Goal: Task Accomplishment & Management: Manage account settings

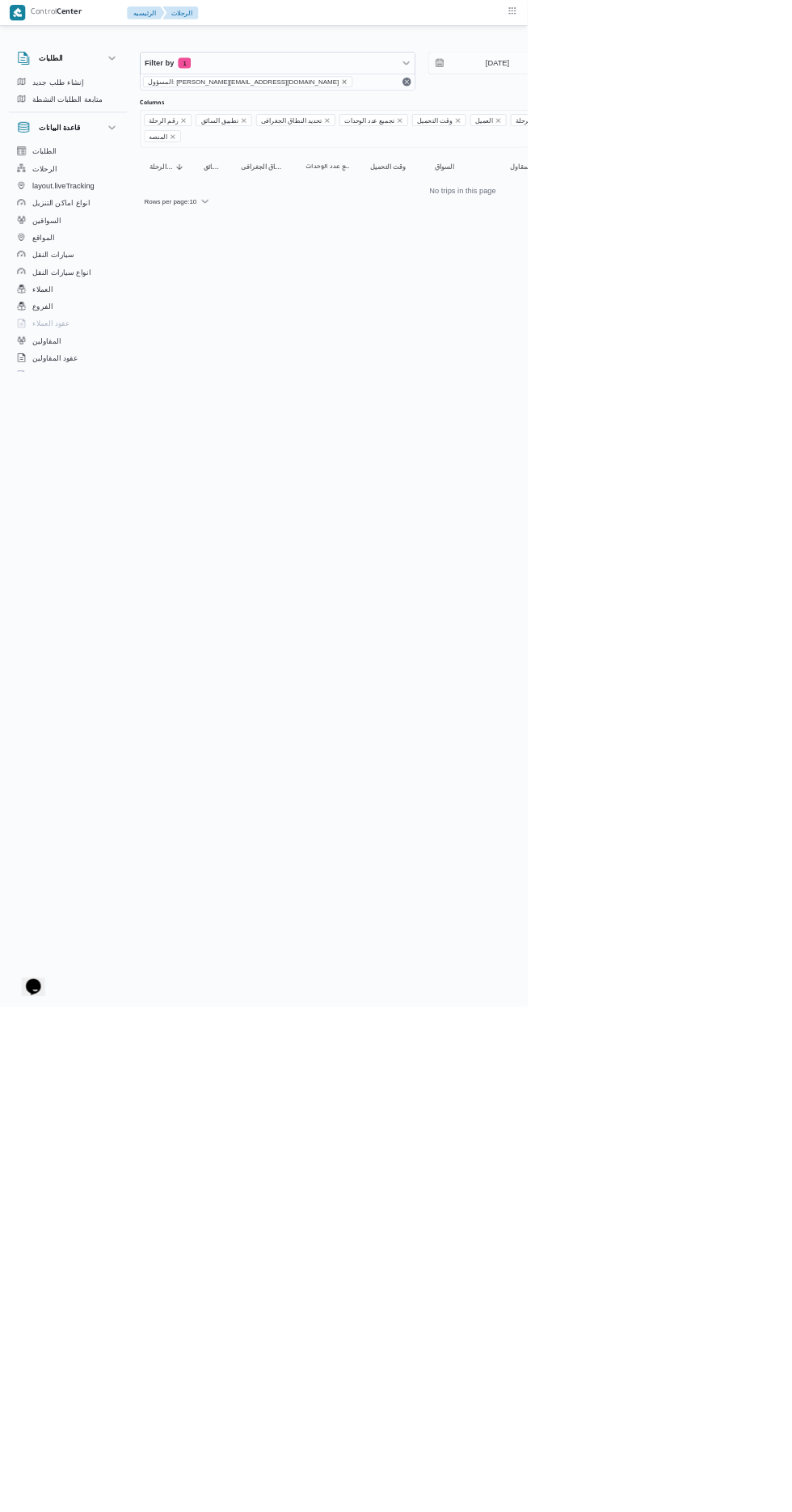
click at [514, 122] on icon "remove selected entity" at bounding box center [517, 123] width 6 height 6
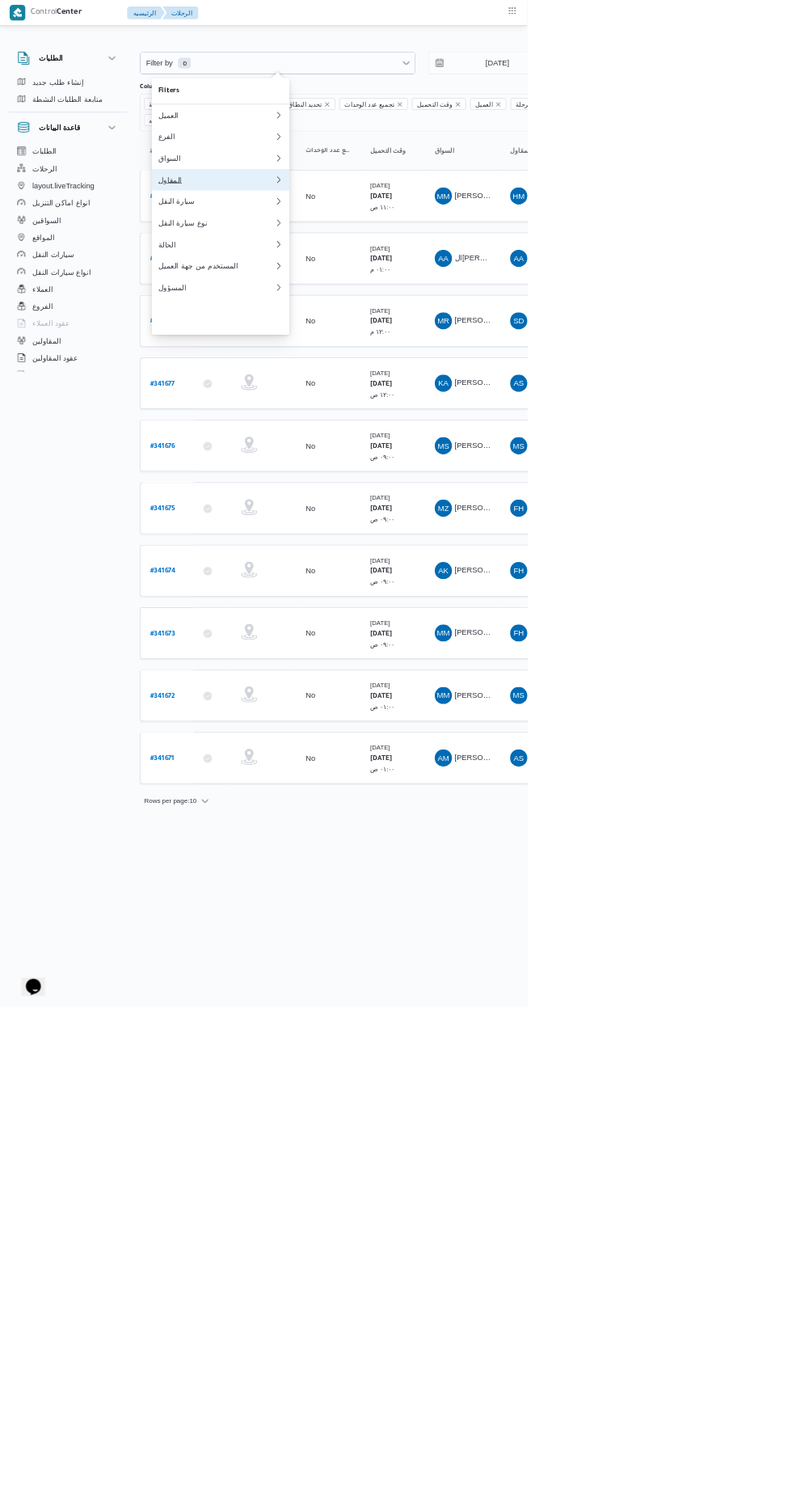
click at [308, 277] on div "المقاول" at bounding box center [324, 270] width 174 height 13
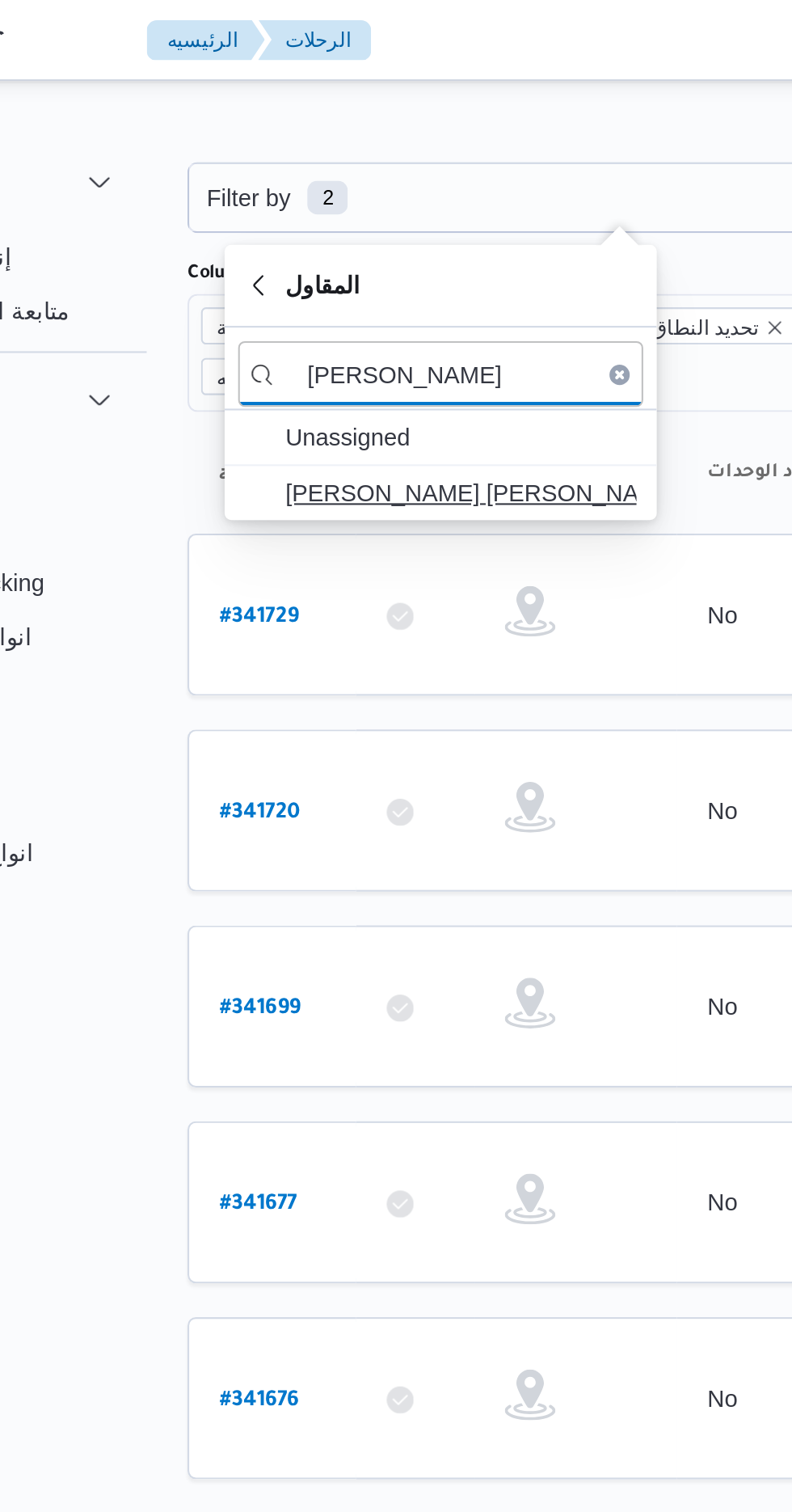
type input "[PERSON_NAME]"
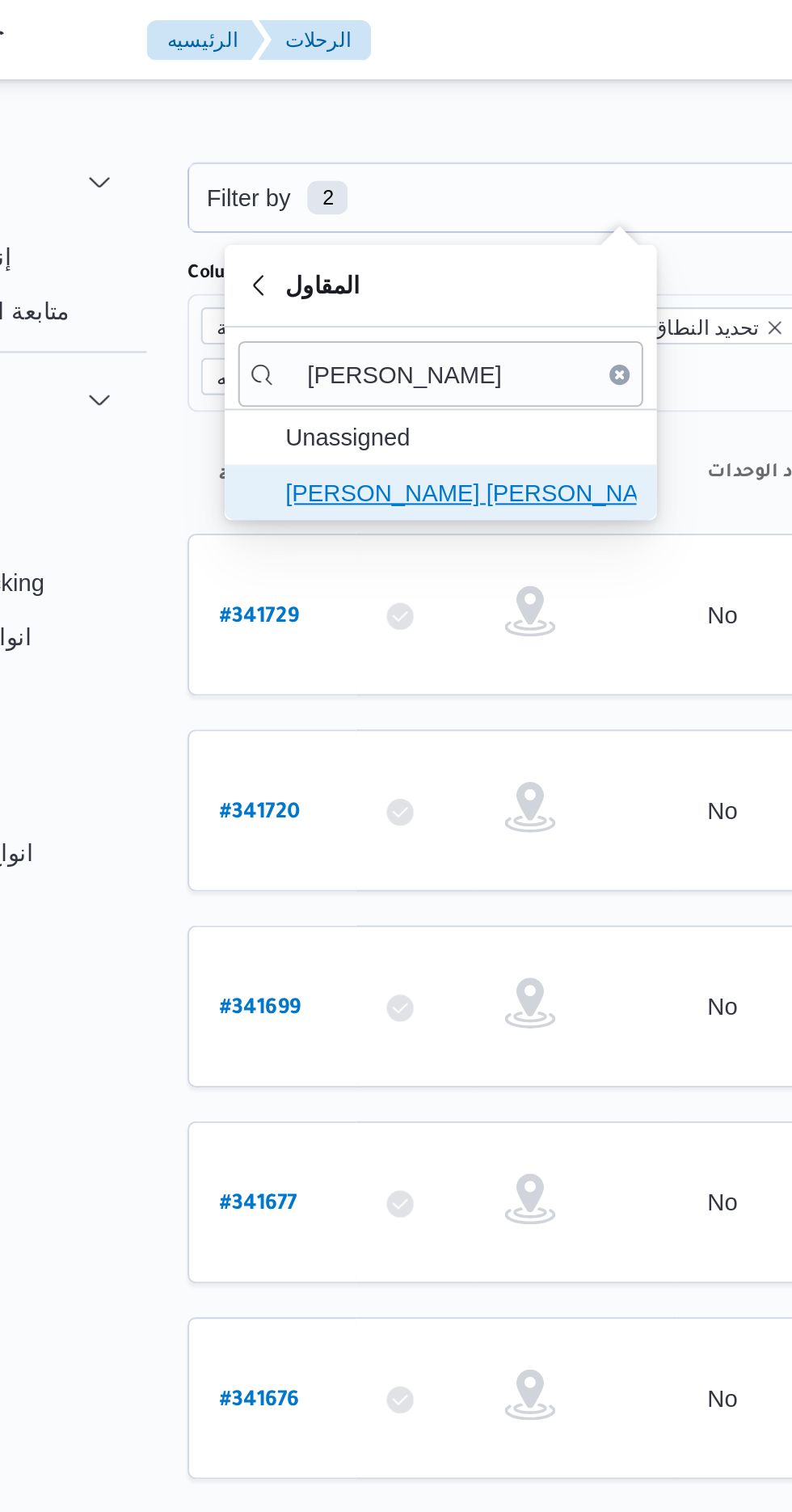
click at [362, 241] on span "[PERSON_NAME] [PERSON_NAME]" at bounding box center [341, 236] width 168 height 19
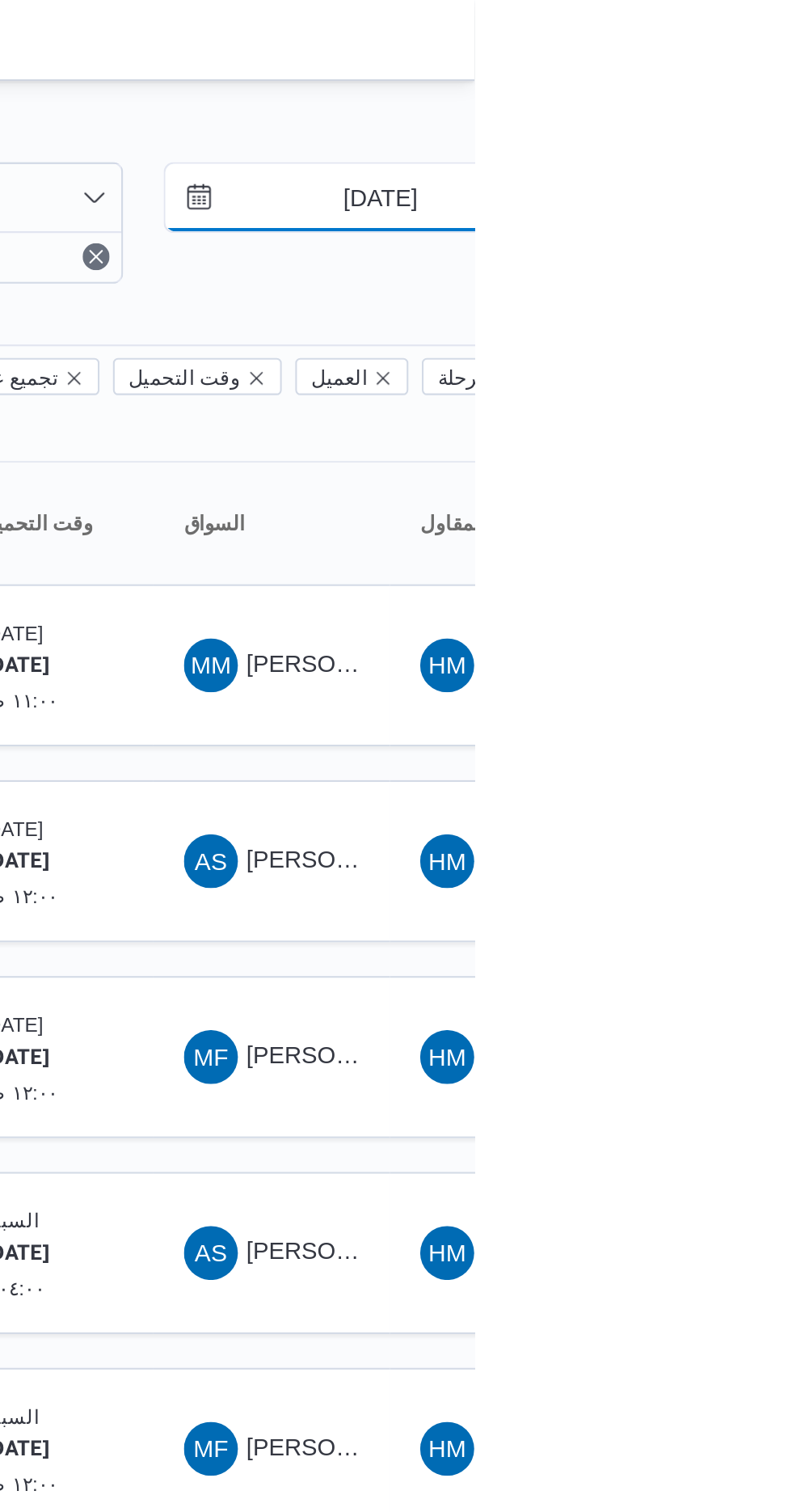
click at [737, 97] on input "[DATE]" at bounding box center [736, 95] width 183 height 32
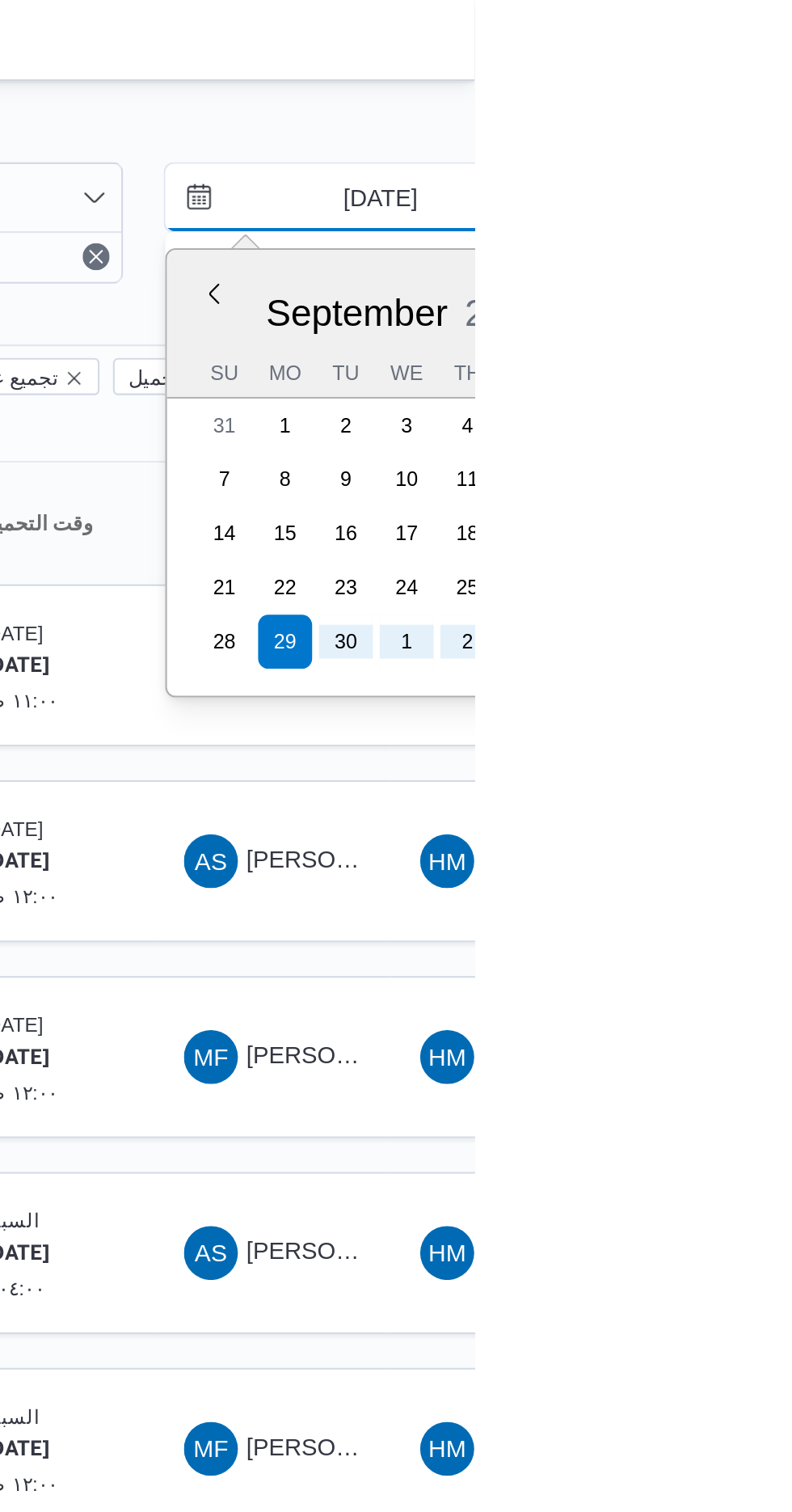
type input "[DATE]"
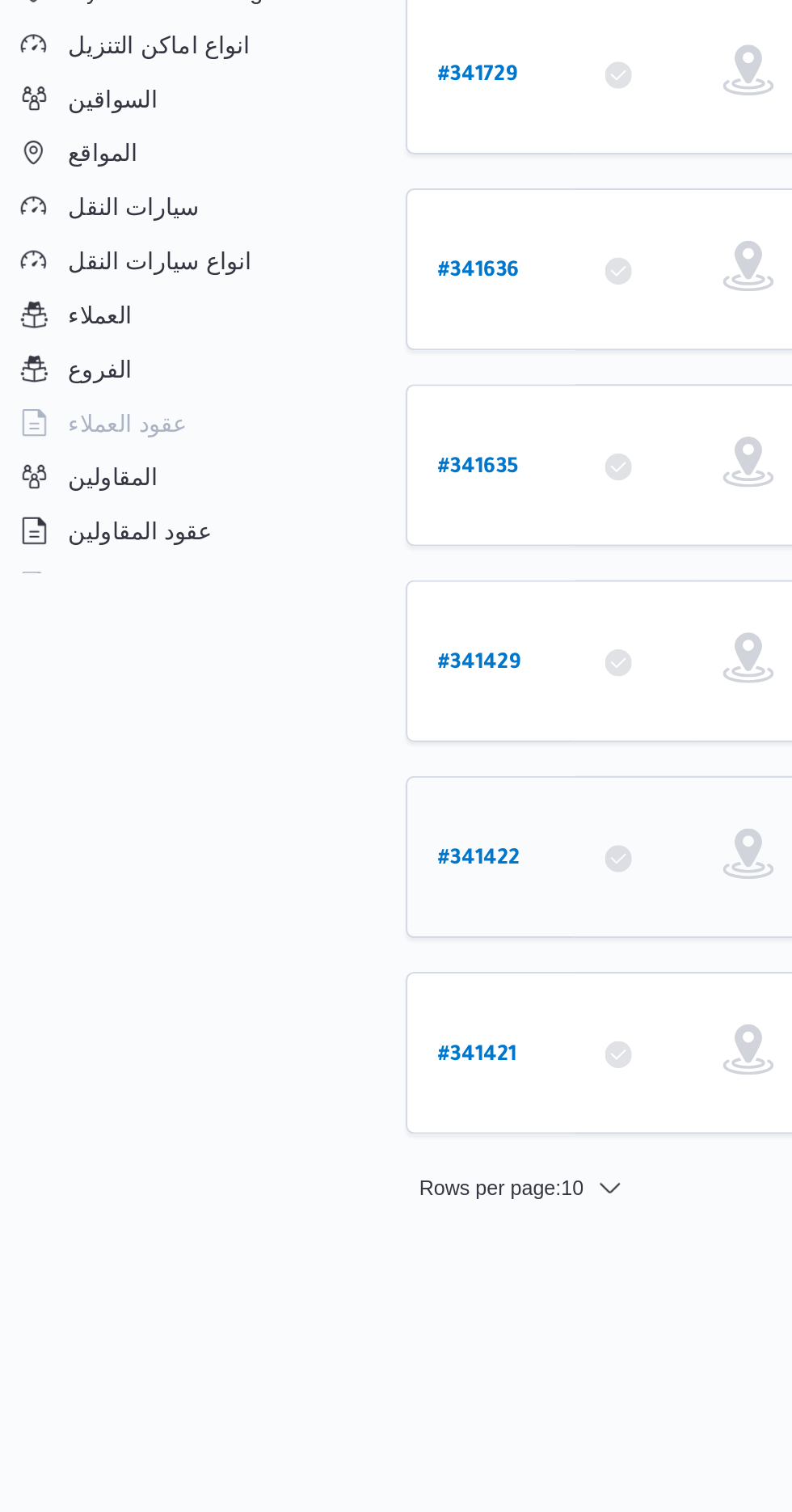
click at [227, 689] on b "# 341422" at bounding box center [244, 695] width 39 height 11
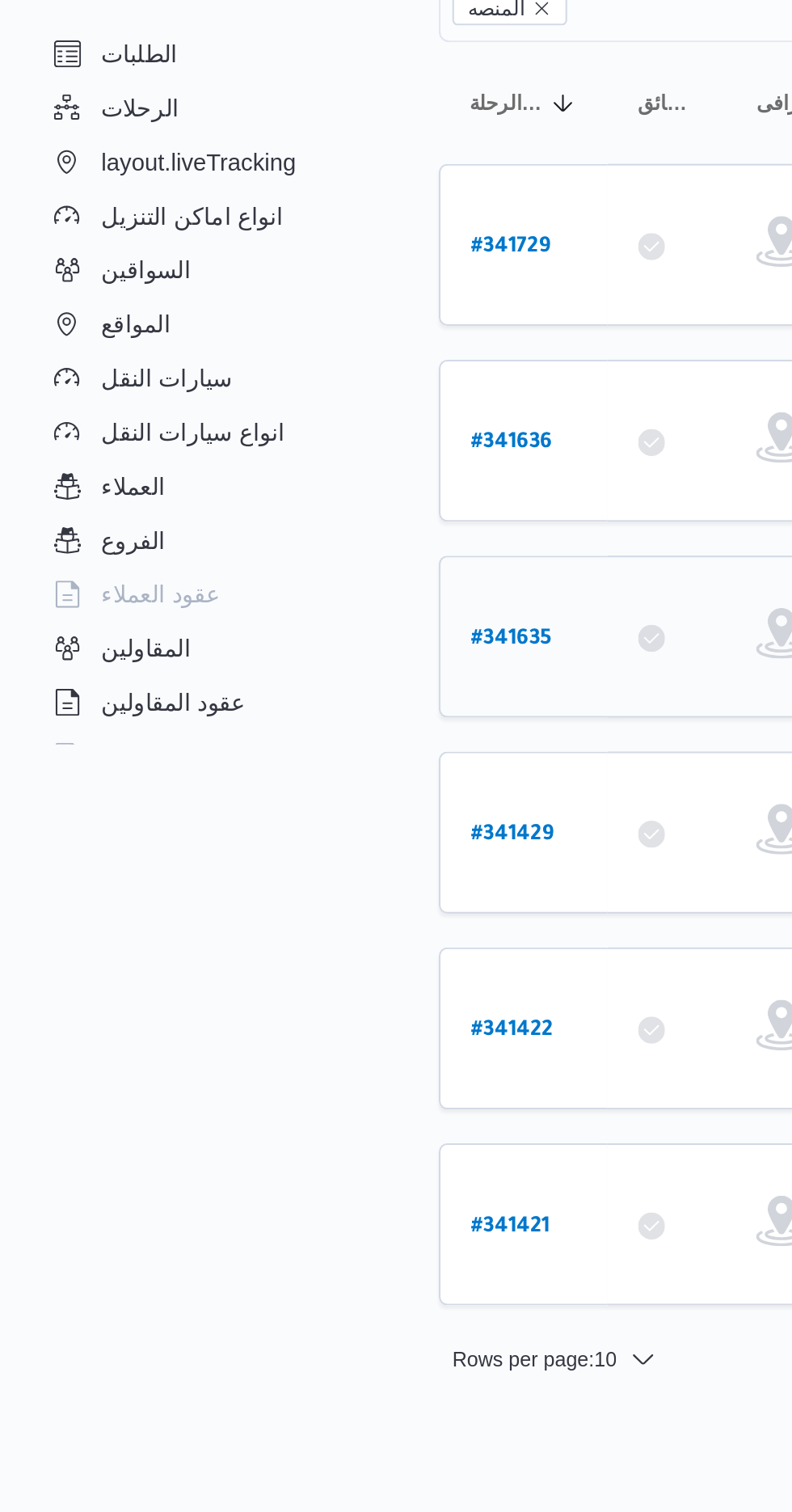
click at [236, 502] on b "# 341635" at bounding box center [244, 507] width 39 height 11
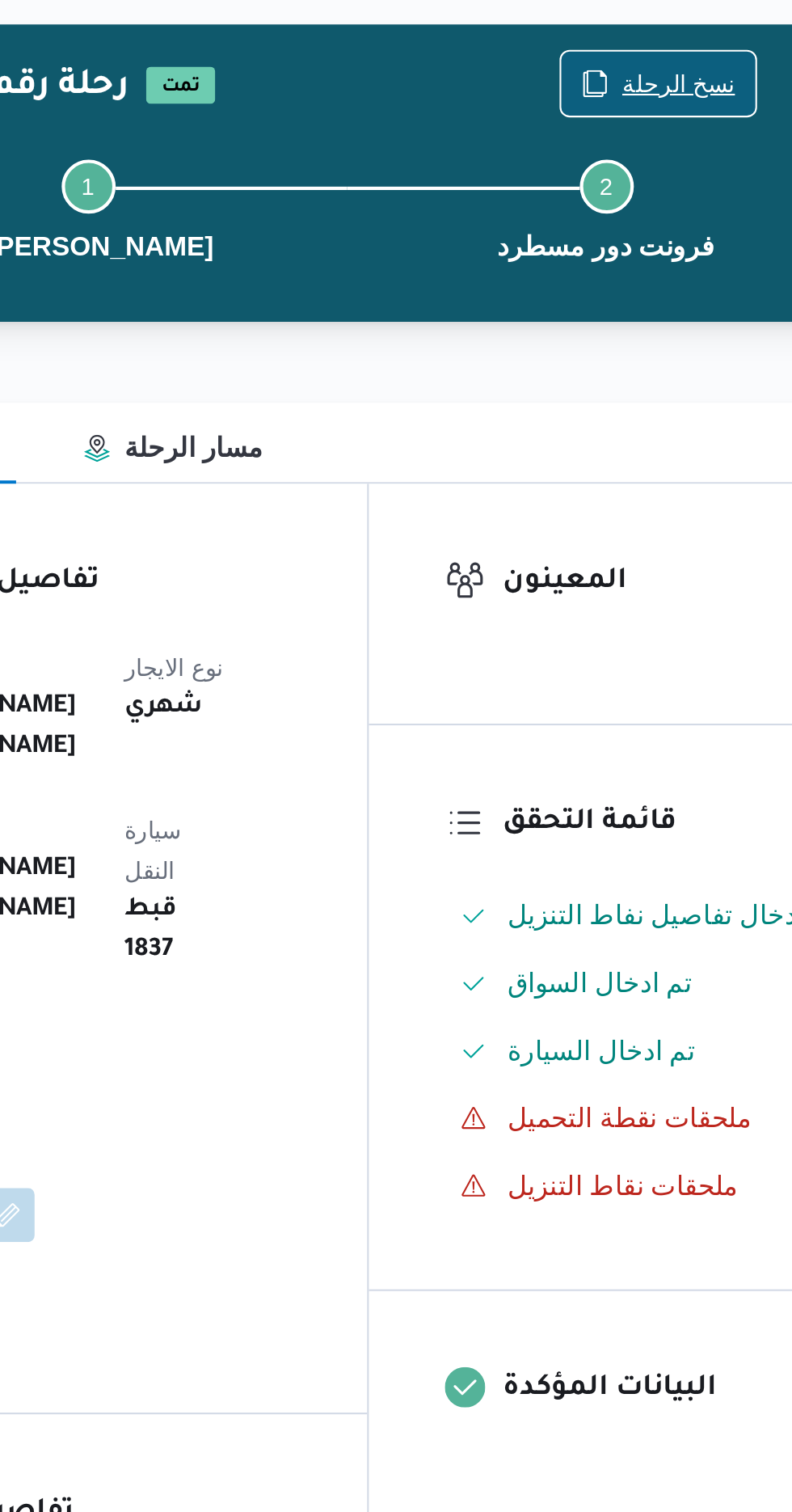
click at [641, 102] on span "نسخ الرحلة" at bounding box center [654, 104] width 54 height 19
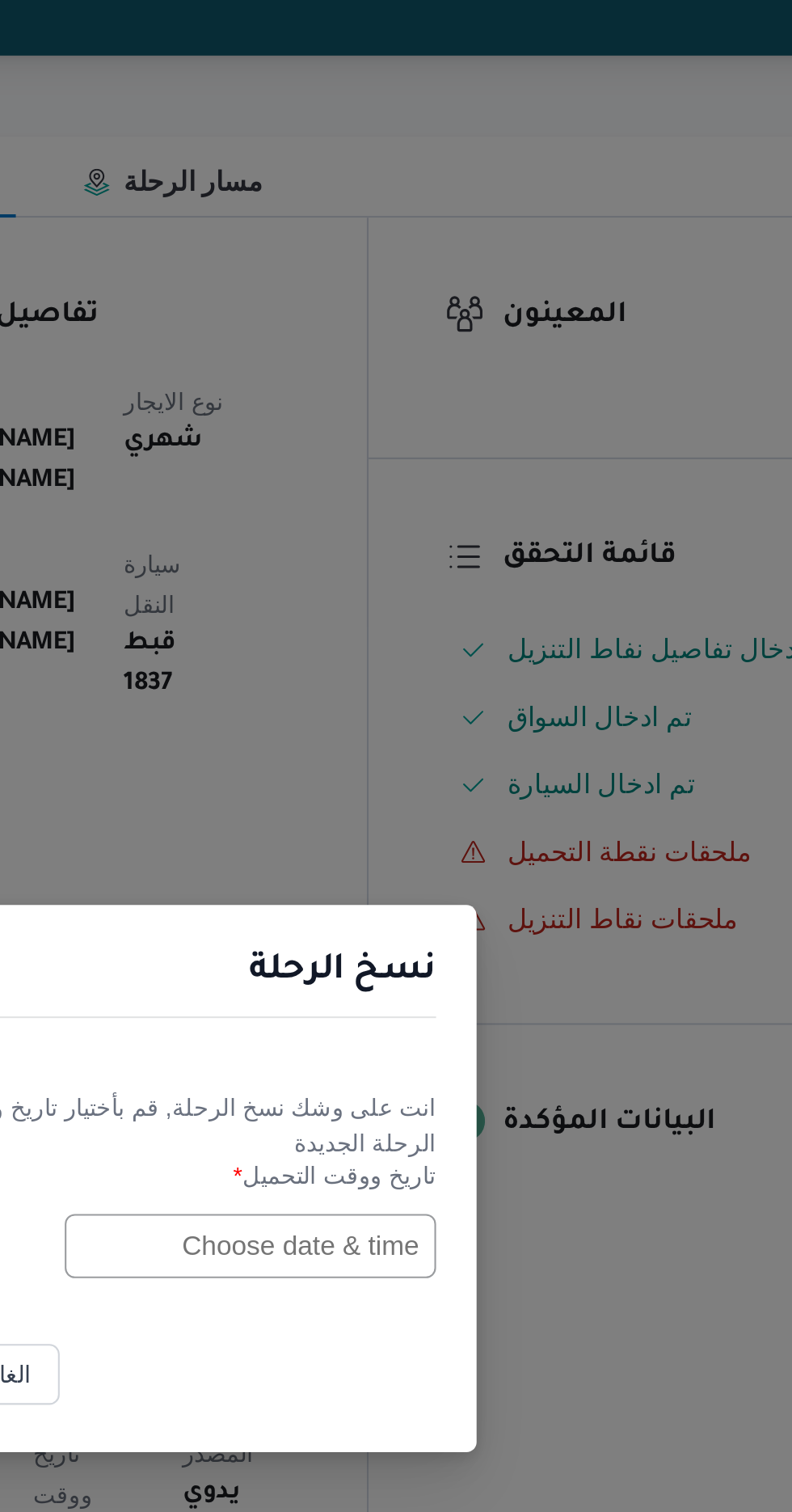
click at [469, 791] on input "text" at bounding box center [449, 788] width 178 height 31
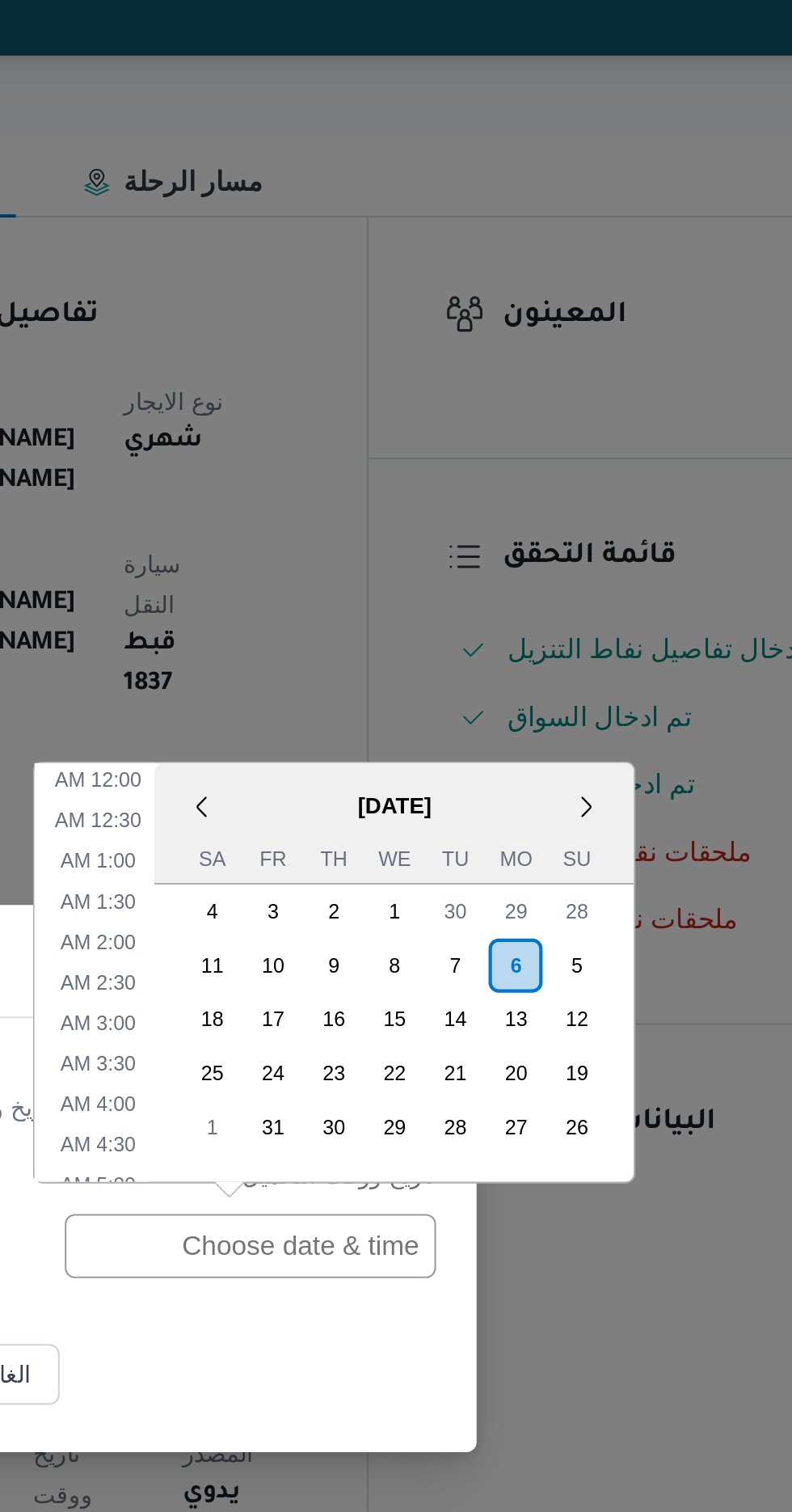
scroll to position [432, 0]
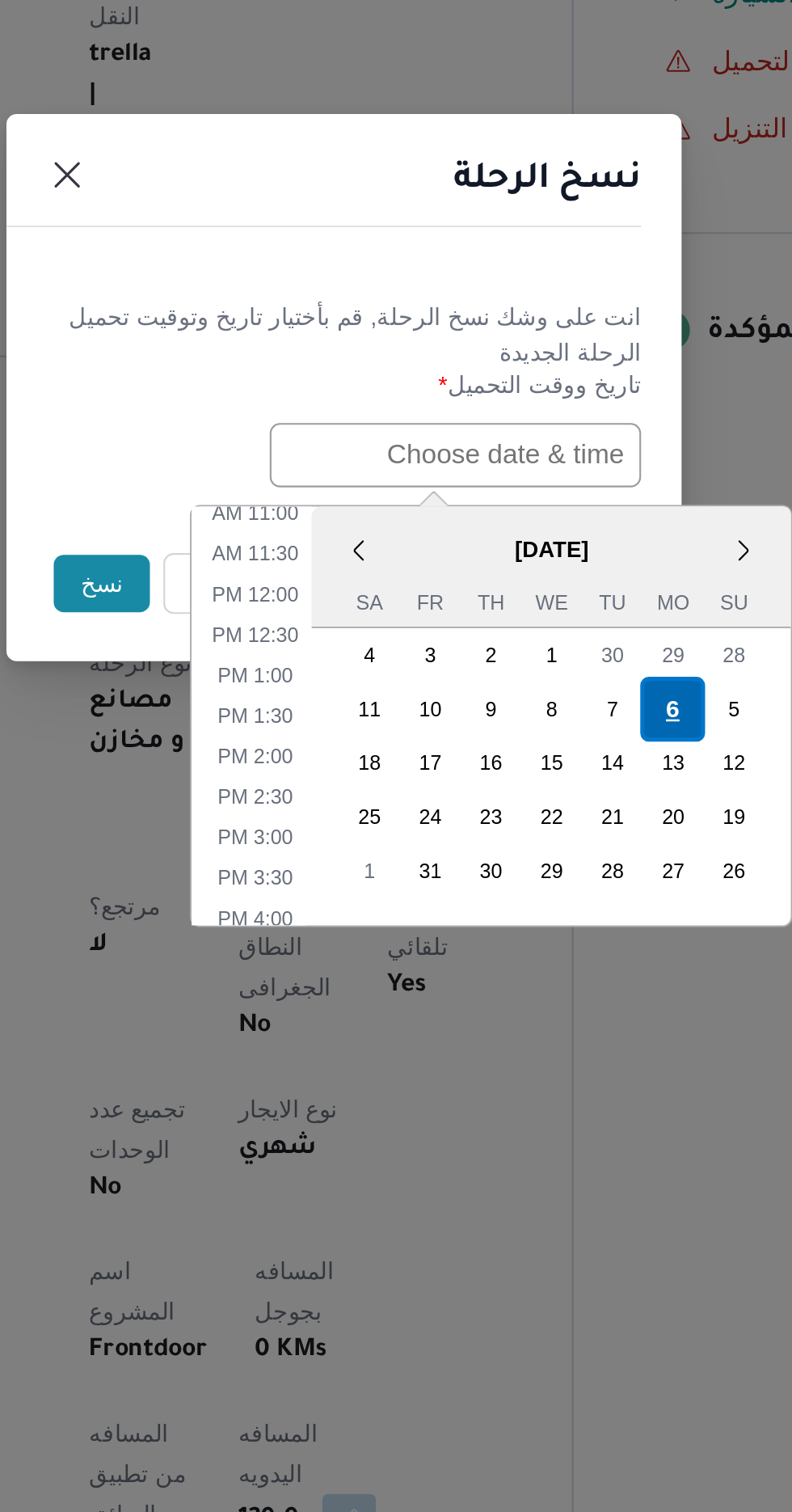
click at [553, 906] on div "6" at bounding box center [554, 909] width 31 height 31
type input "[DATE] 12:00AM"
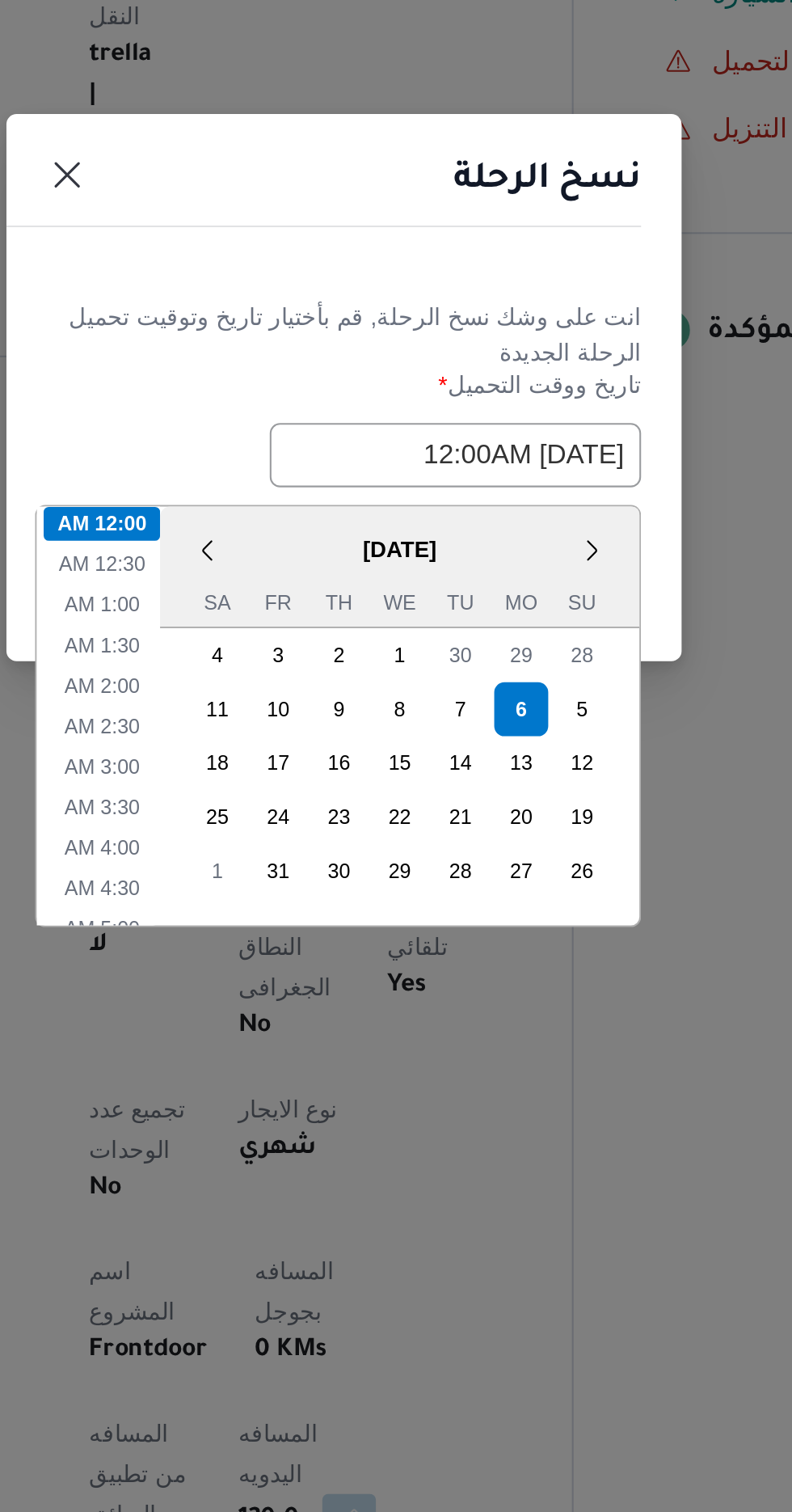
click at [496, 661] on h1 "نسخ الرحلة" at bounding box center [493, 658] width 89 height 26
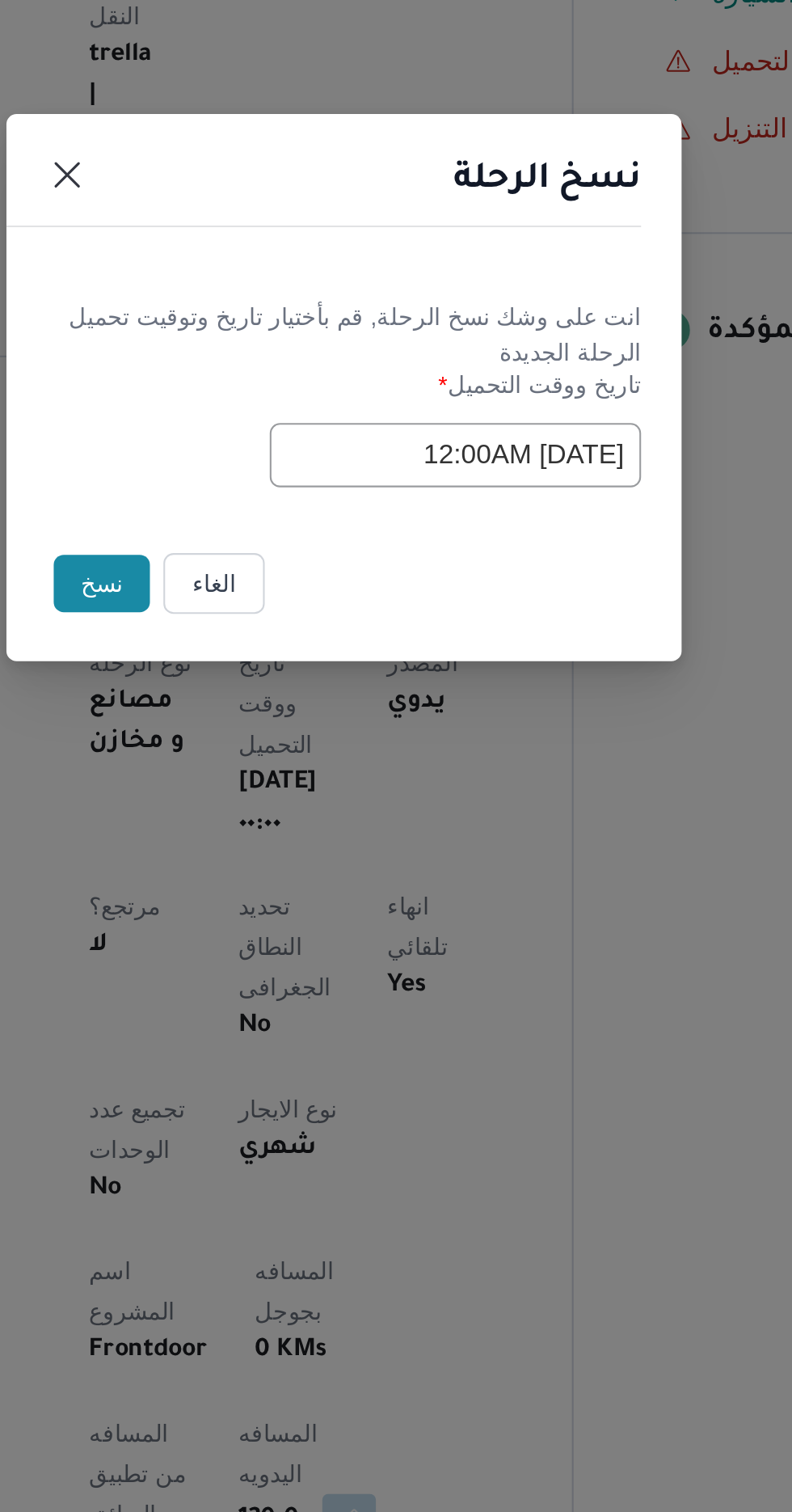
click at [265, 858] on button "نسخ" at bounding box center [279, 849] width 46 height 27
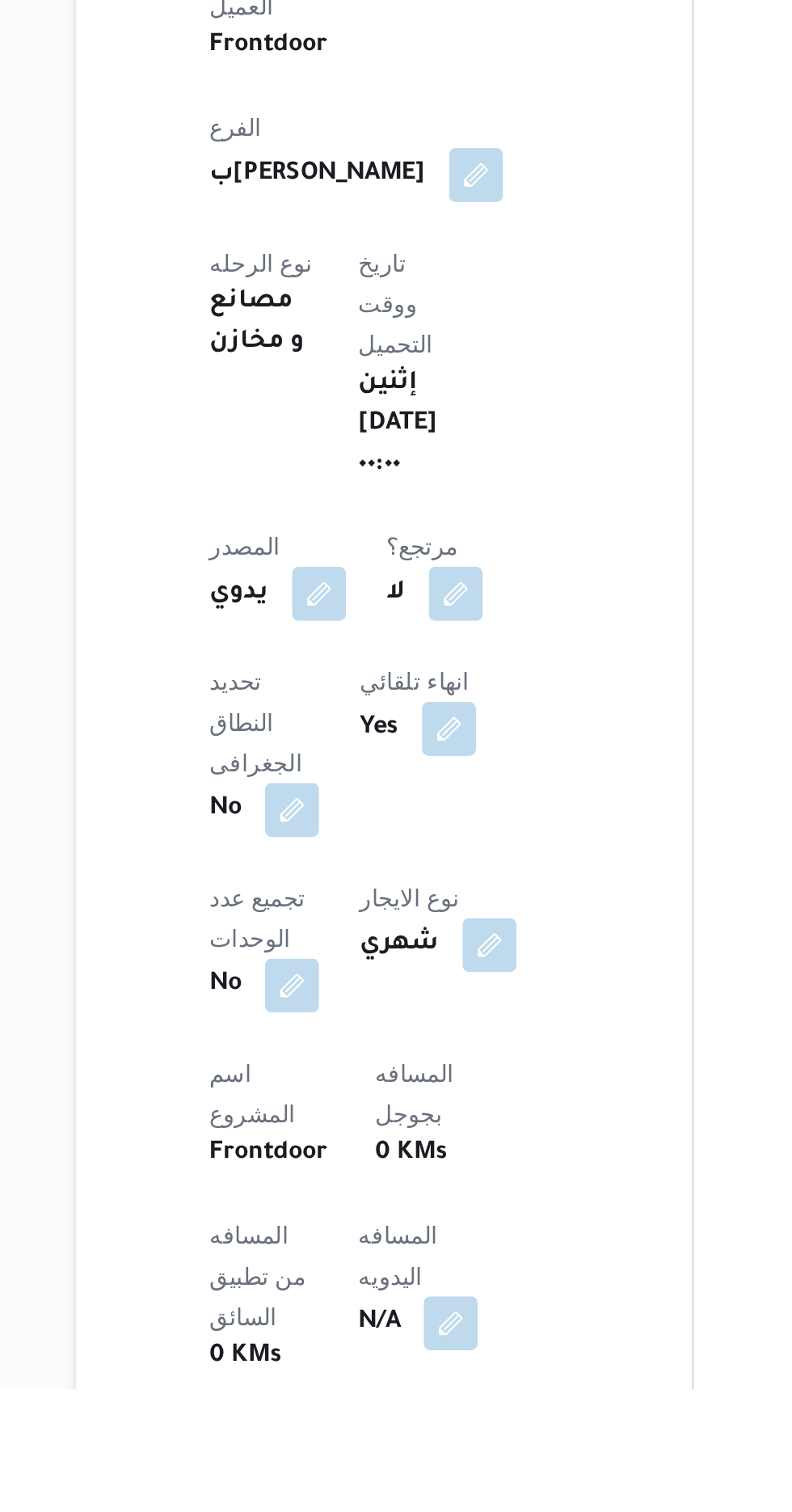
scroll to position [55, 0]
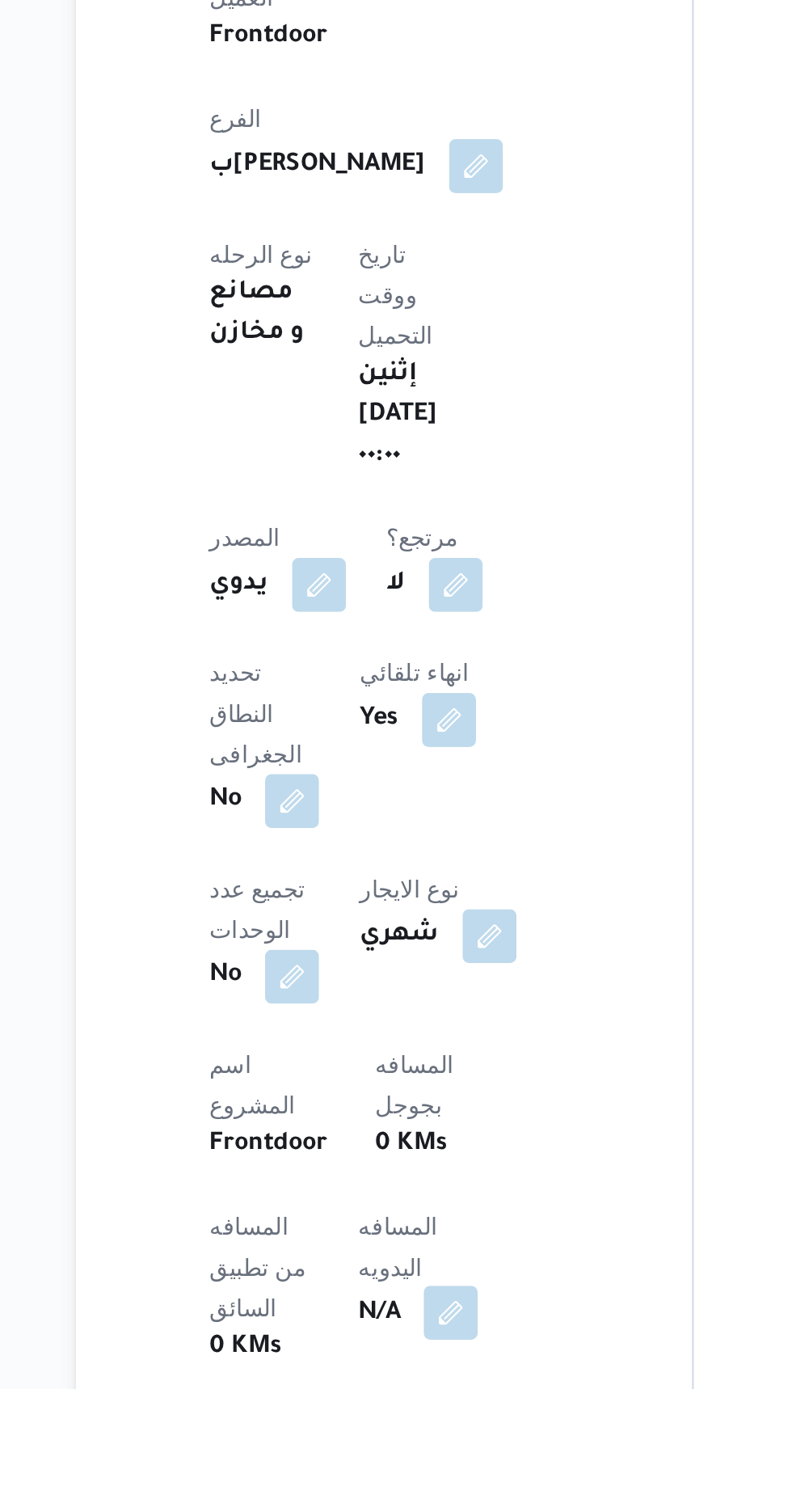
click at [377, 1462] on button "button" at bounding box center [390, 1475] width 26 height 26
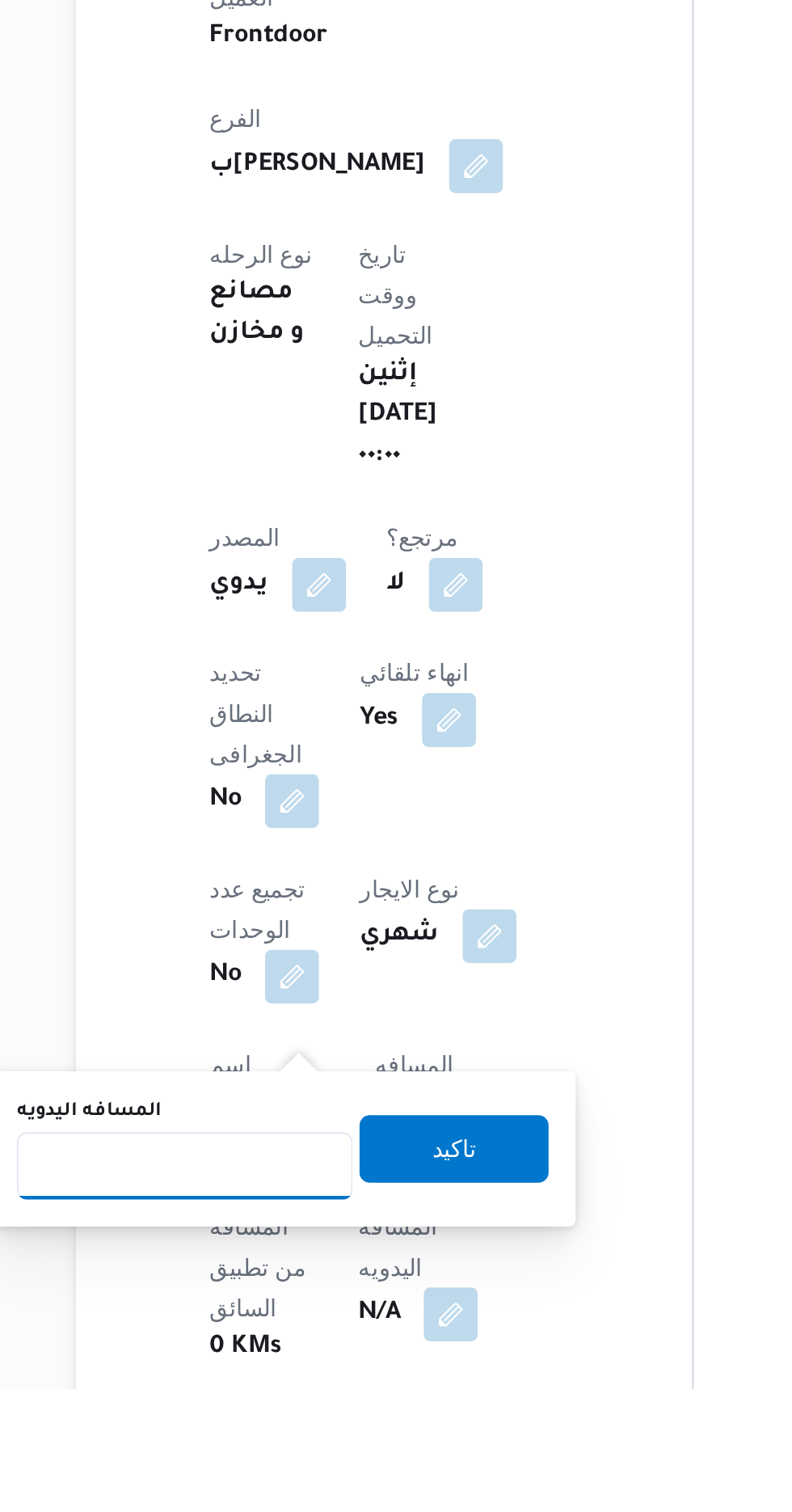
click at [289, 1399] on input "المسافه اليدويه" at bounding box center [263, 1404] width 161 height 32
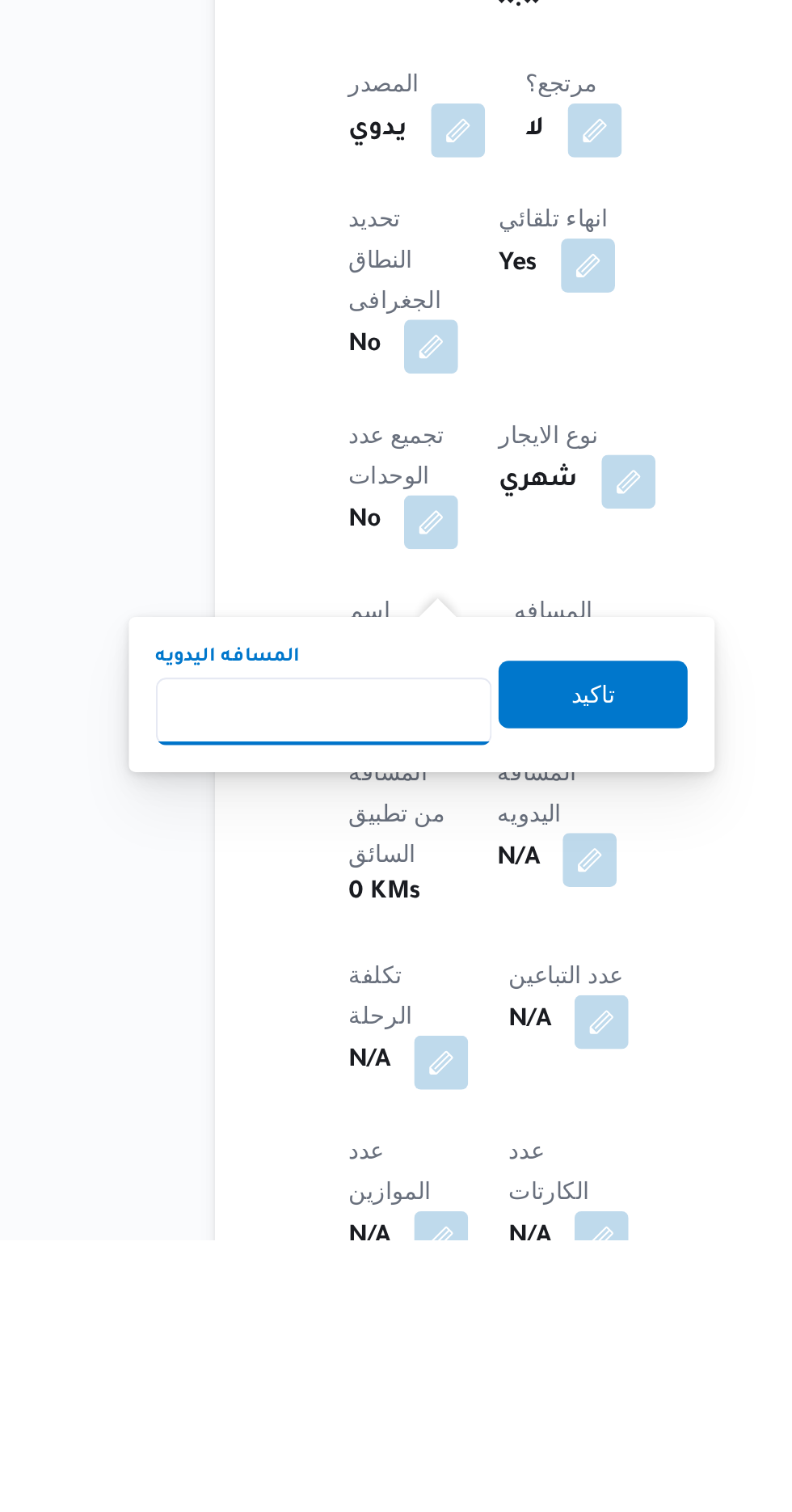
scroll to position [201, 0]
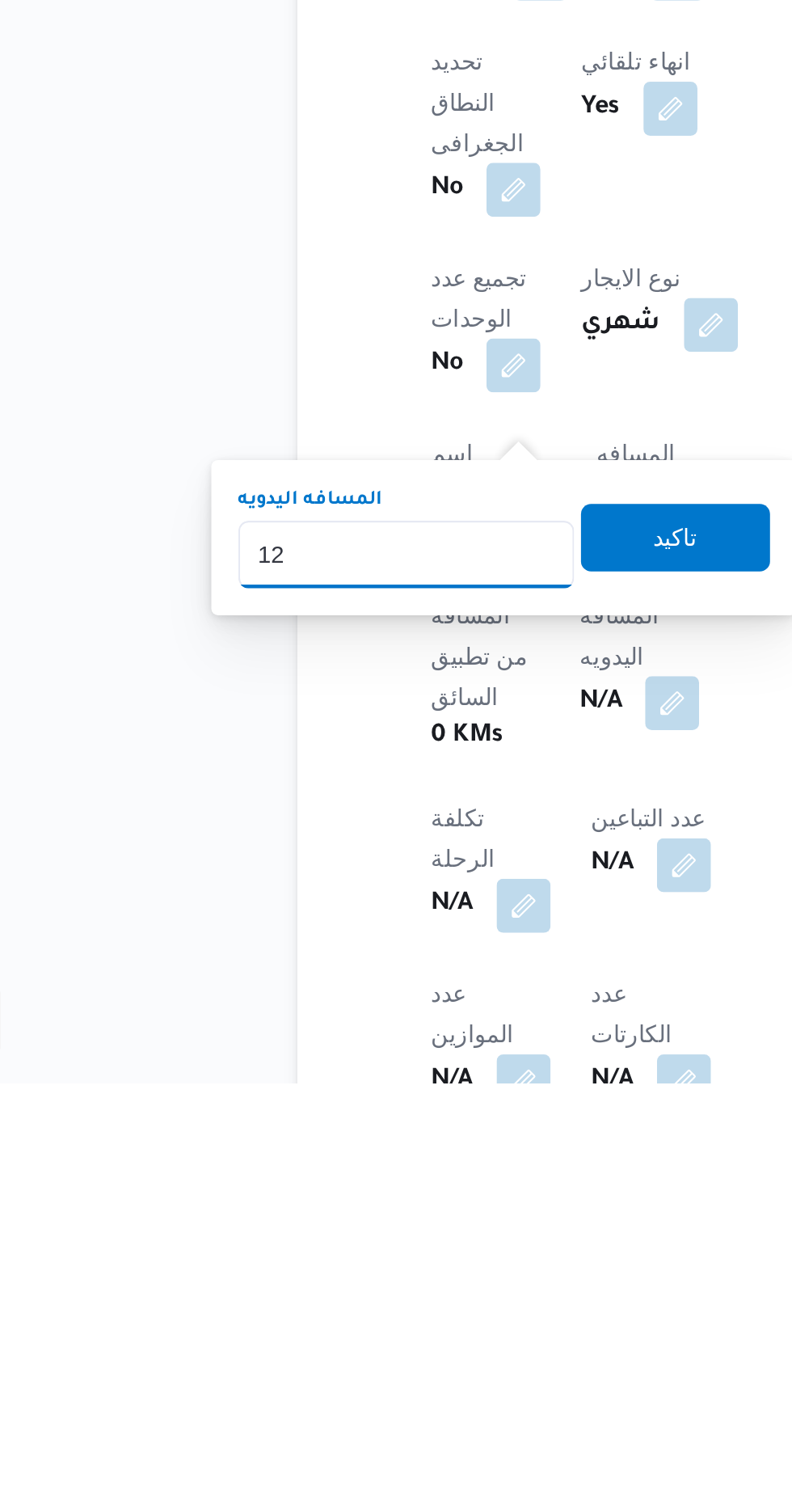
type input "120"
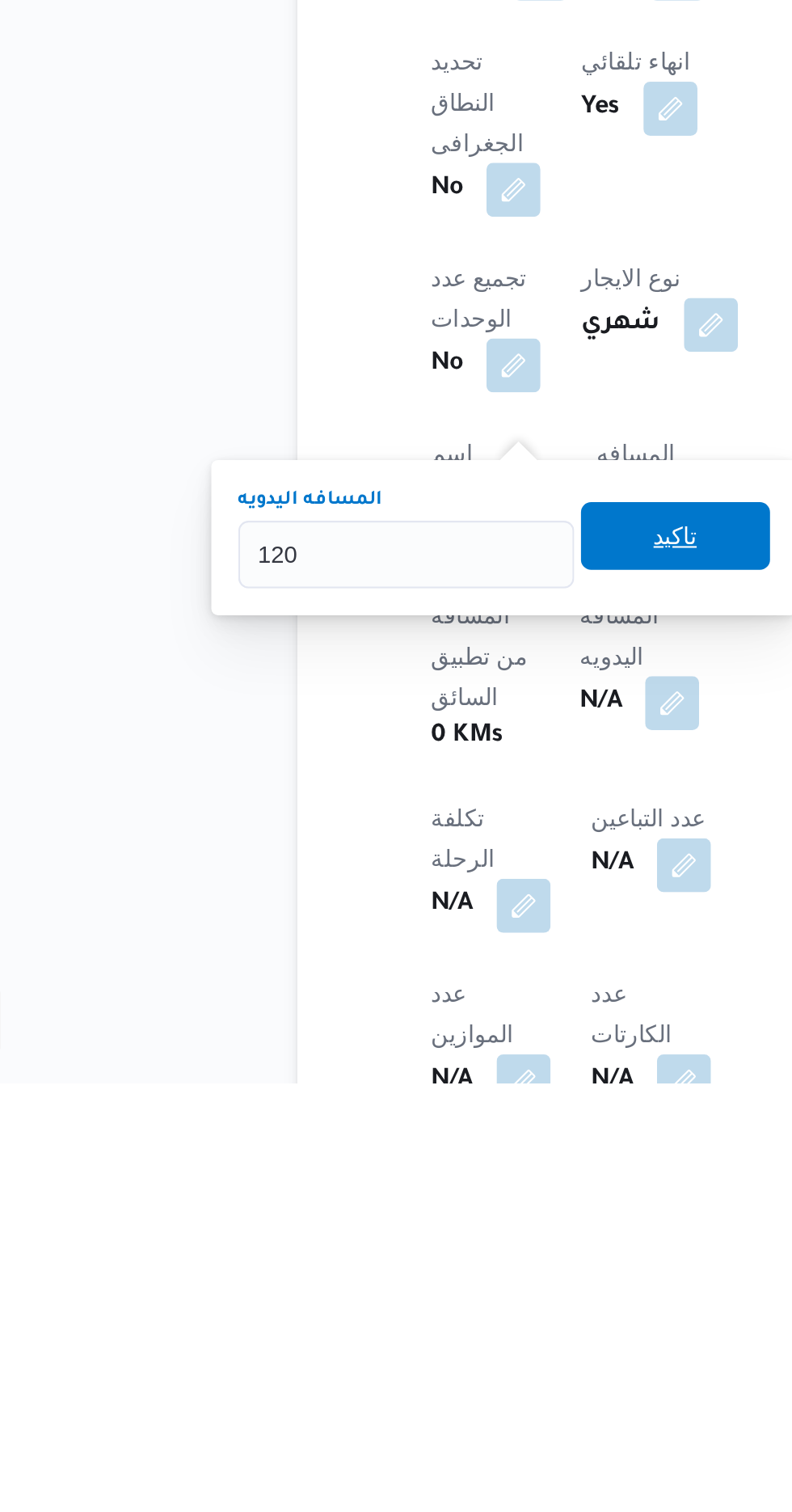
click at [399, 1253] on span "تاكيد" at bounding box center [392, 1250] width 21 height 19
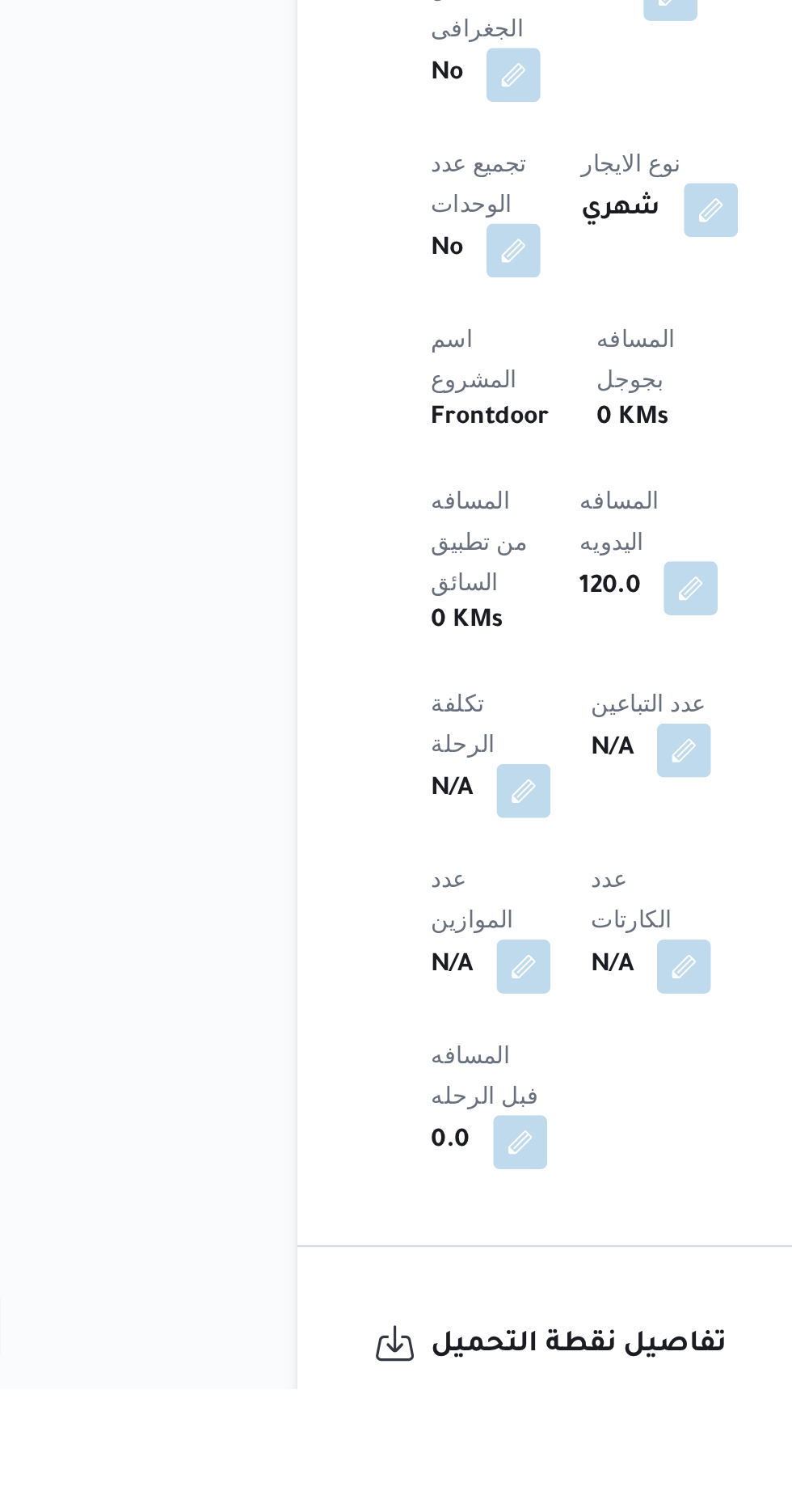
scroll to position [404, 0]
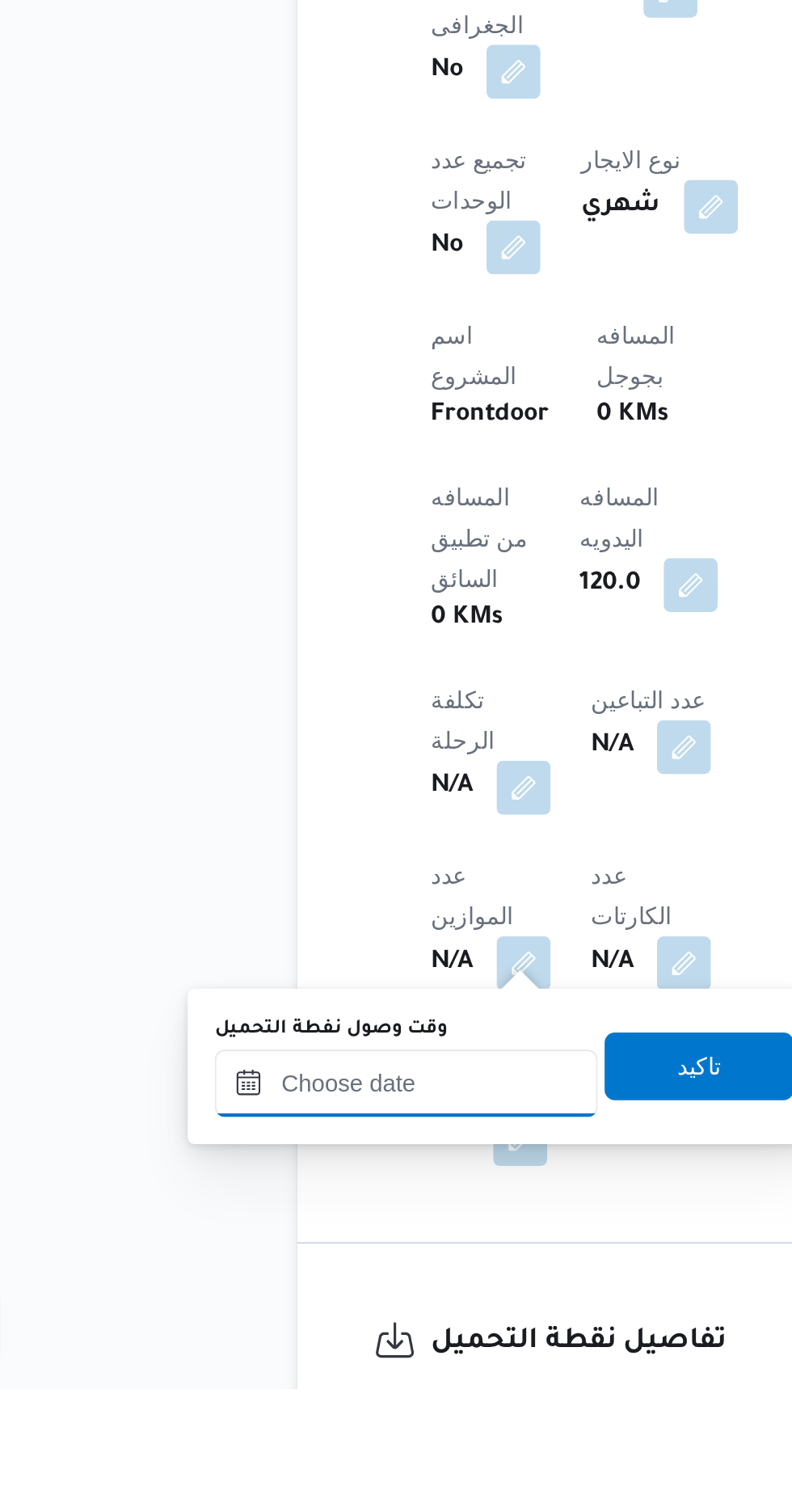
click at [299, 1361] on input "وقت وصول نفطة التحميل" at bounding box center [262, 1365] width 183 height 32
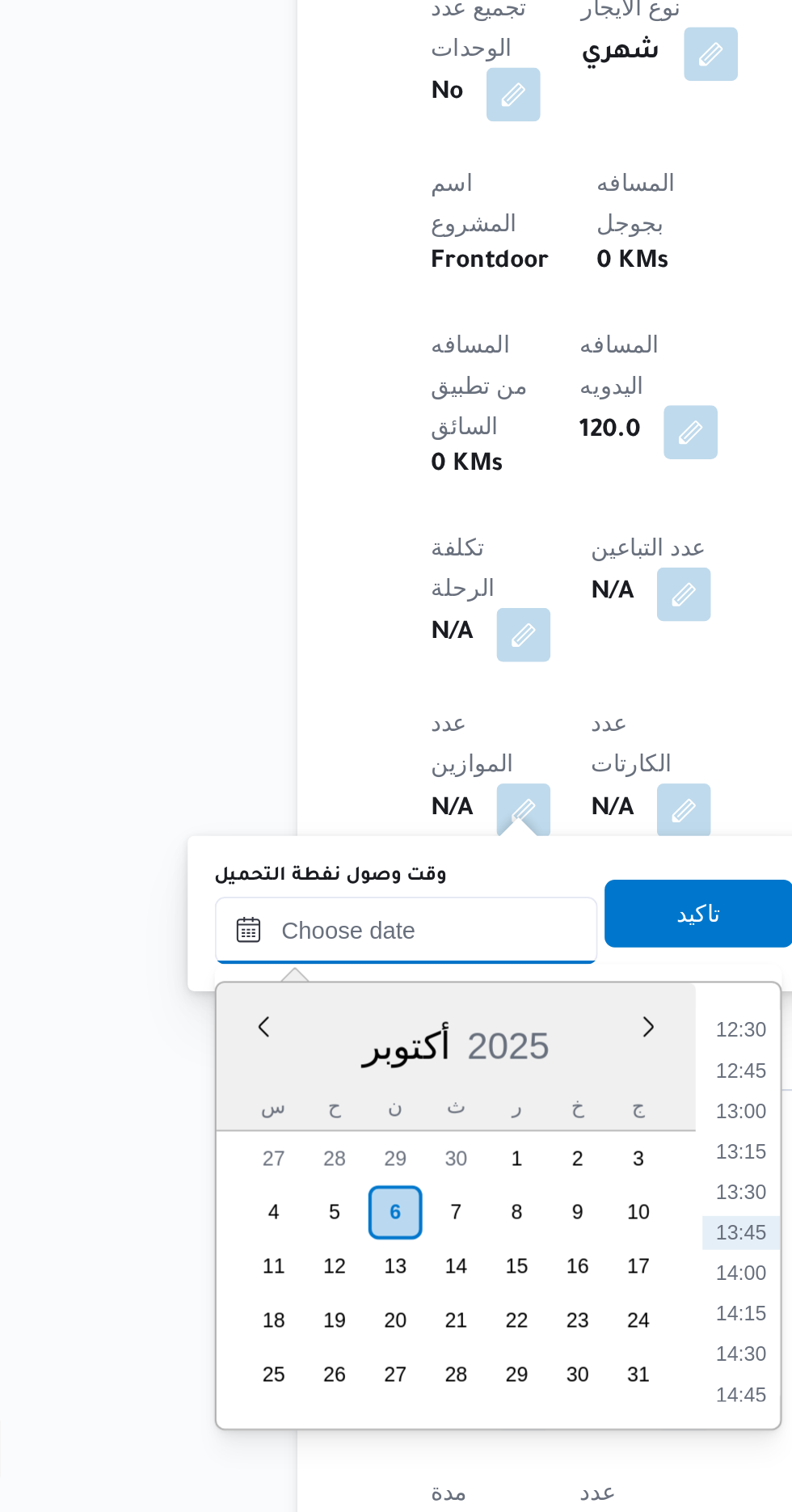
scroll to position [537, 0]
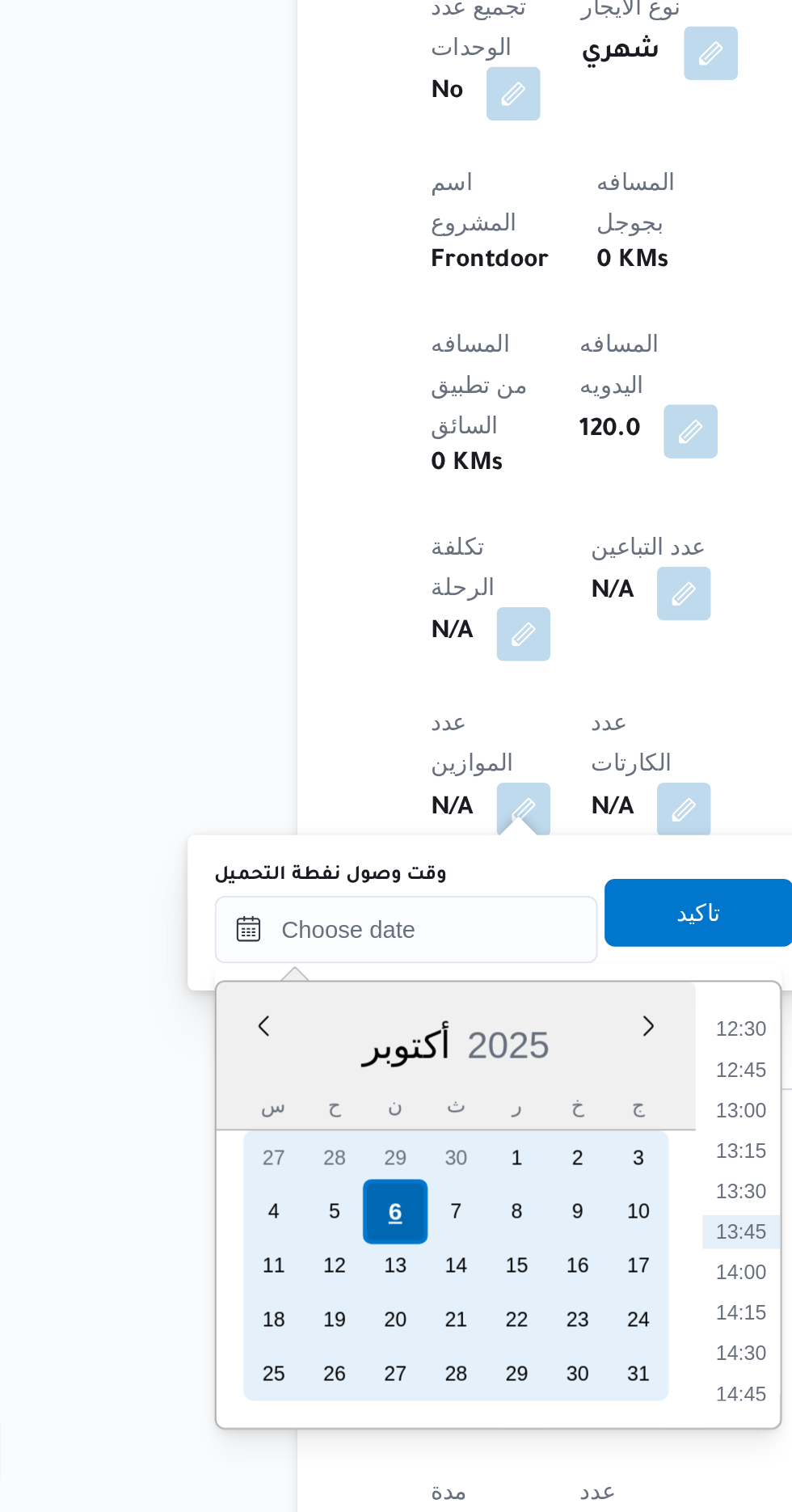
click at [257, 1367] on div "6" at bounding box center [256, 1367] width 31 height 31
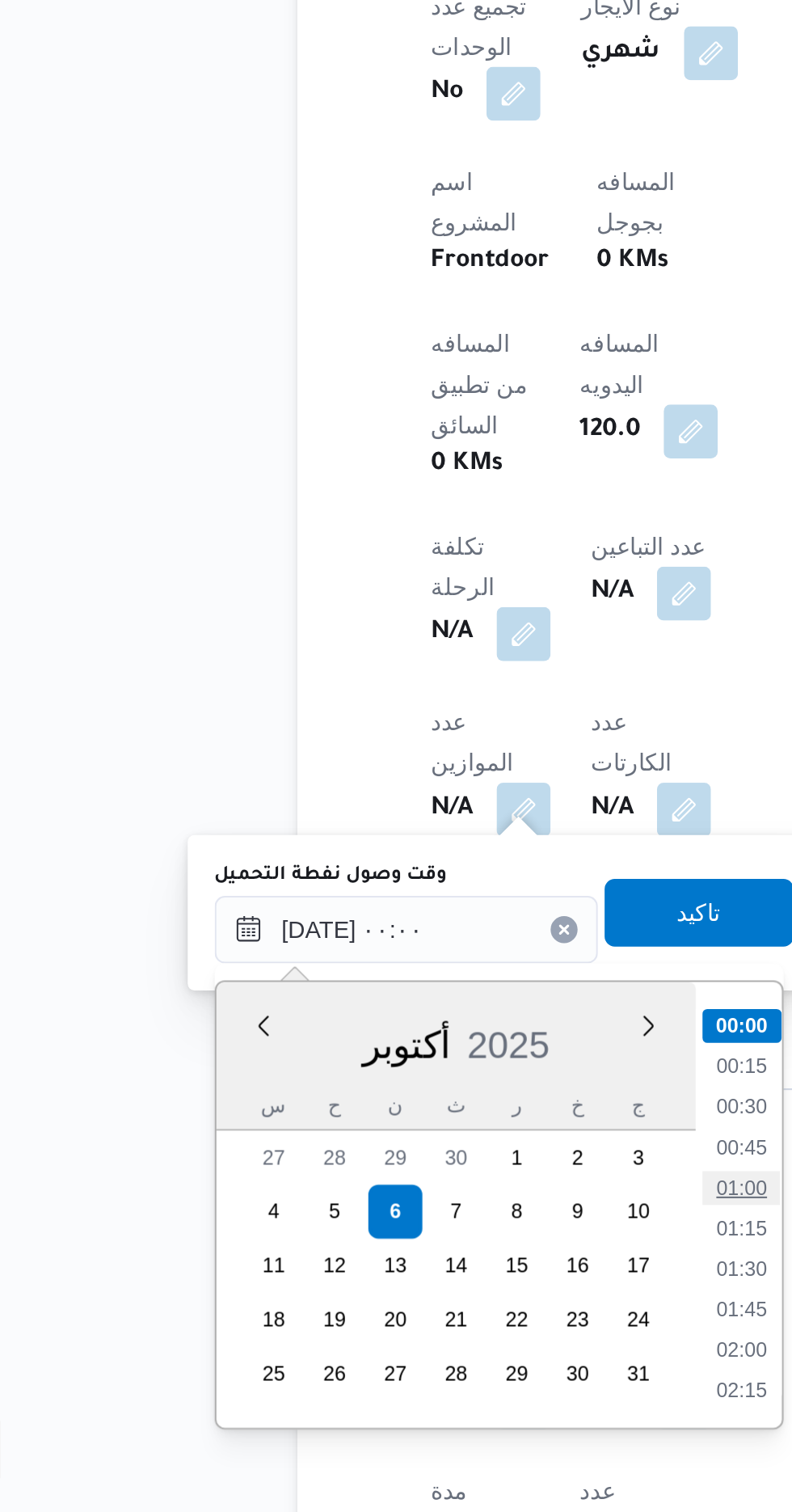
click at [424, 1352] on li "01:00" at bounding box center [422, 1356] width 37 height 16
type input "[DATE] ٠١:٠٠"
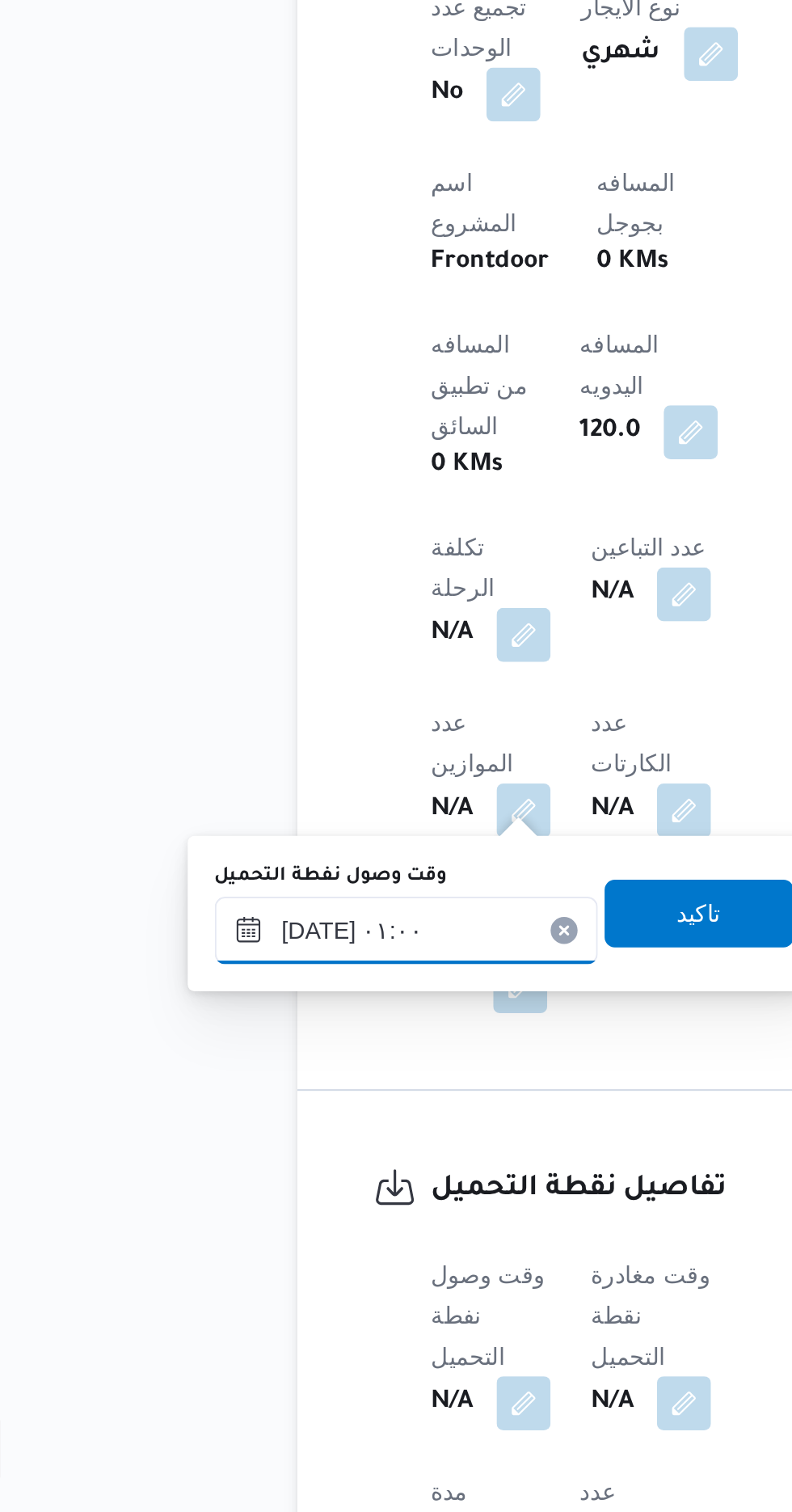
scroll to position [536, 0]
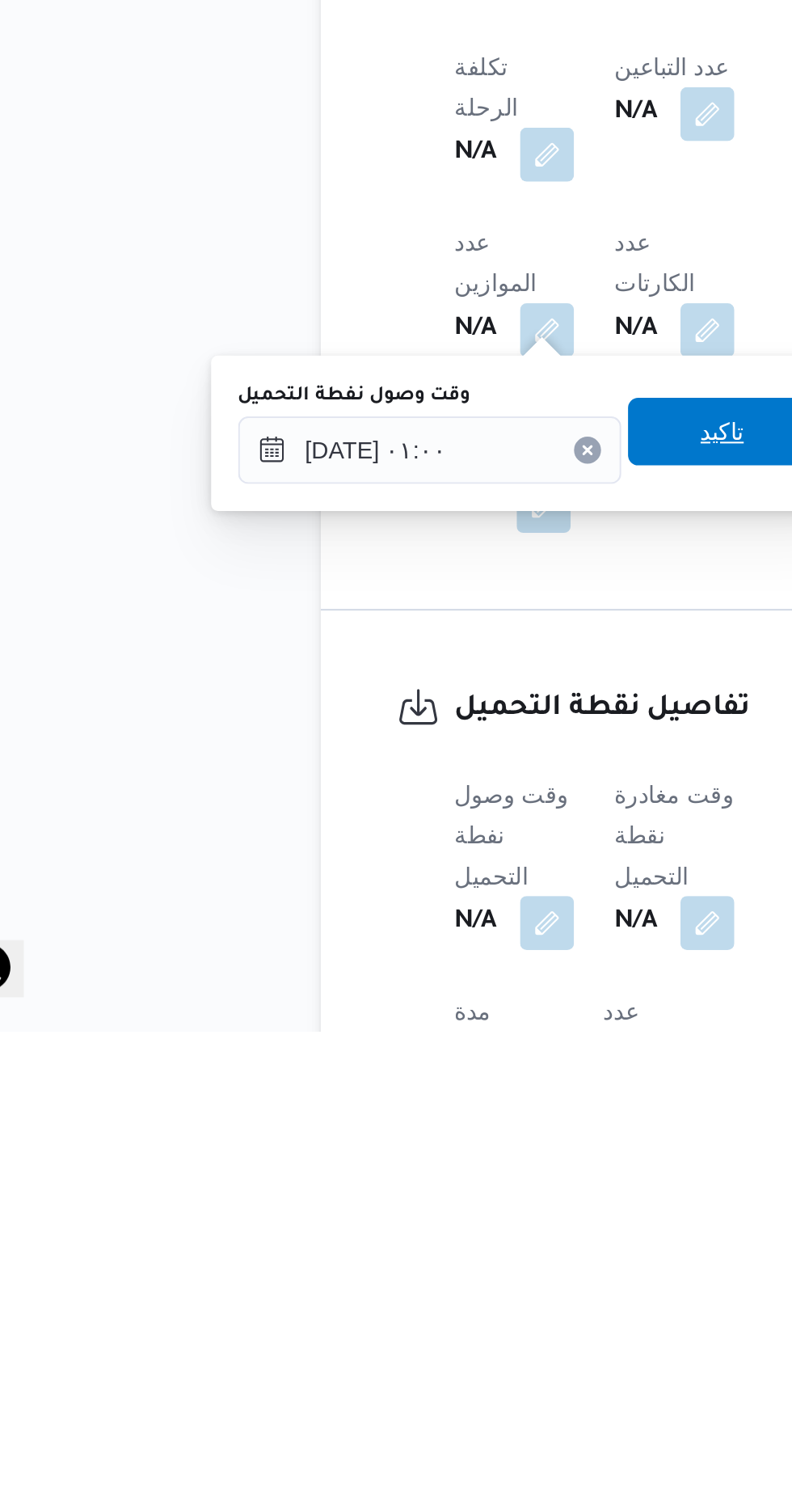
click at [414, 1230] on span "تاكيد" at bounding box center [403, 1225] width 21 height 19
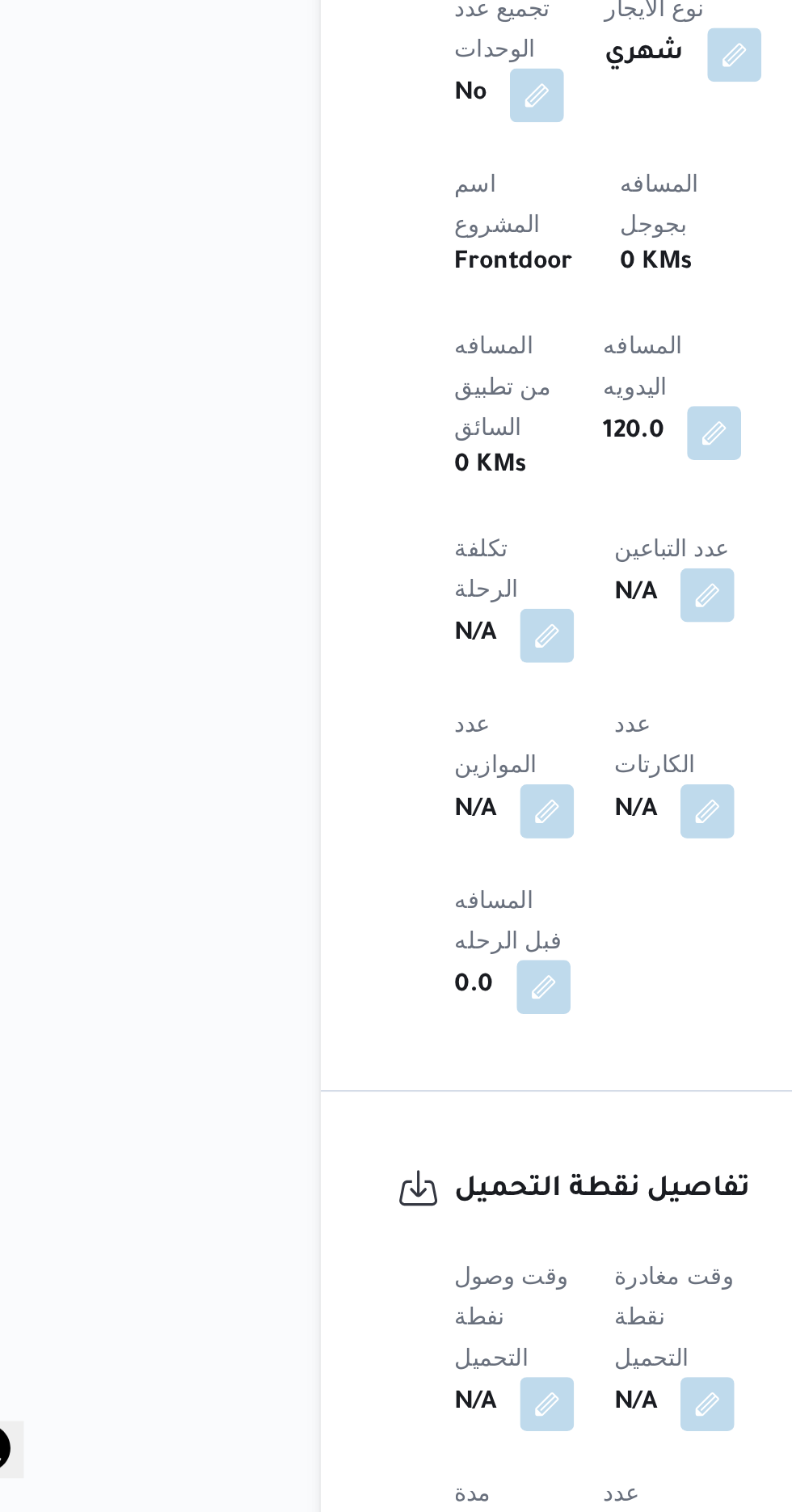
click at [394, 1447] on span at bounding box center [391, 1460] width 34 height 26
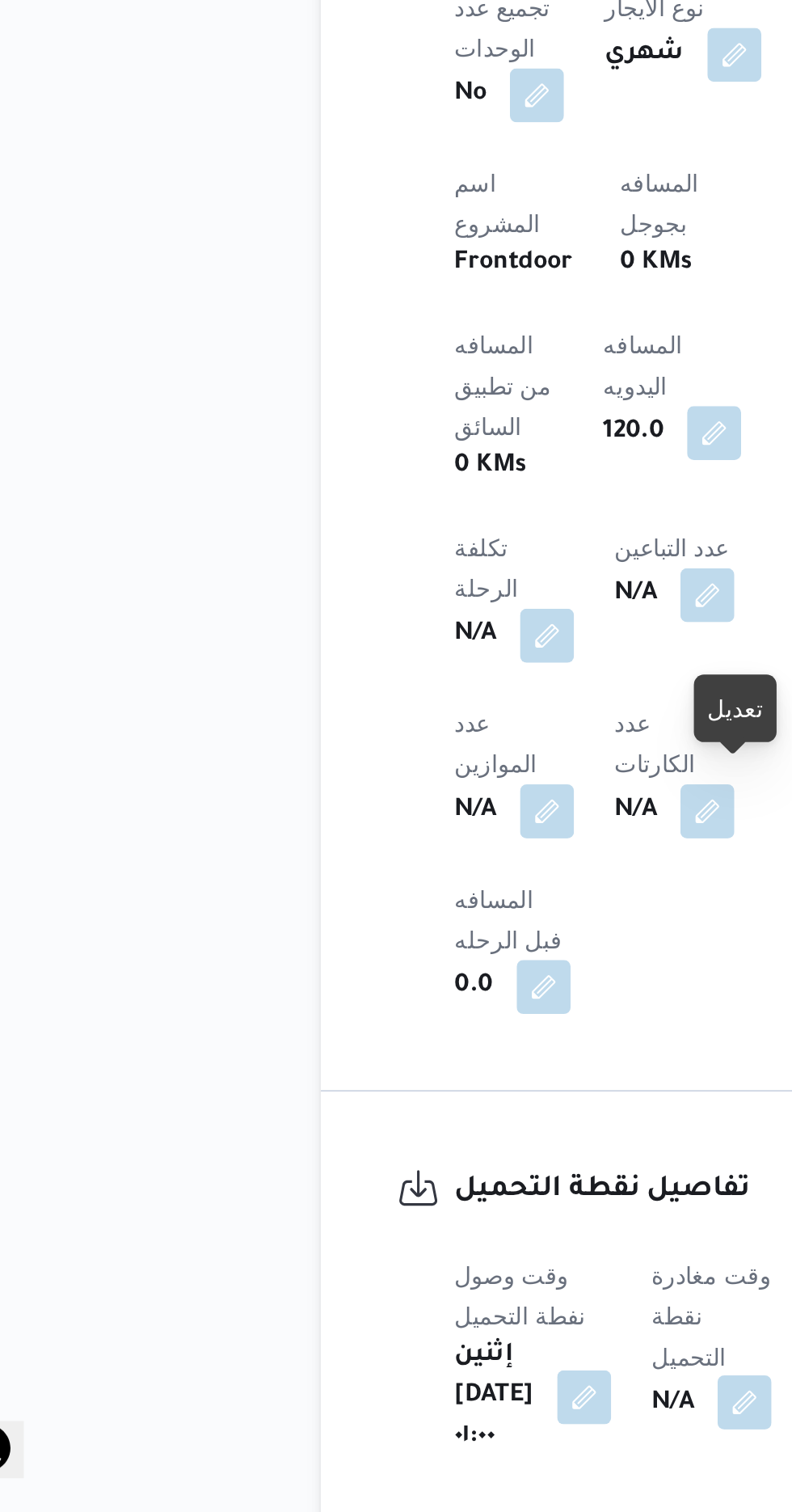
click at [415, 1446] on button "button" at bounding box center [414, 1459] width 26 height 26
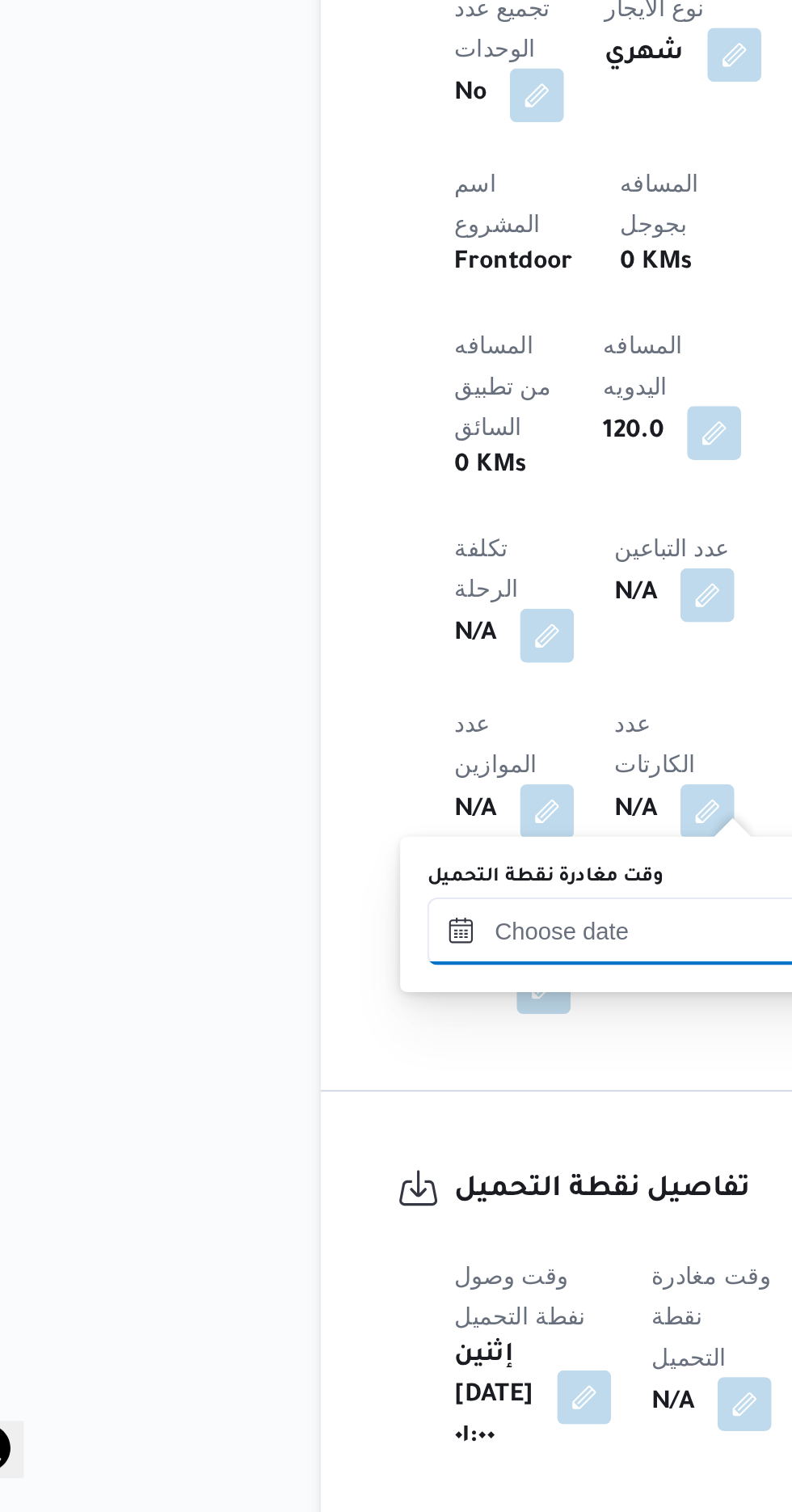
click at [364, 1229] on input "وقت مغادرة نقطة التحميل" at bounding box center [352, 1233] width 183 height 32
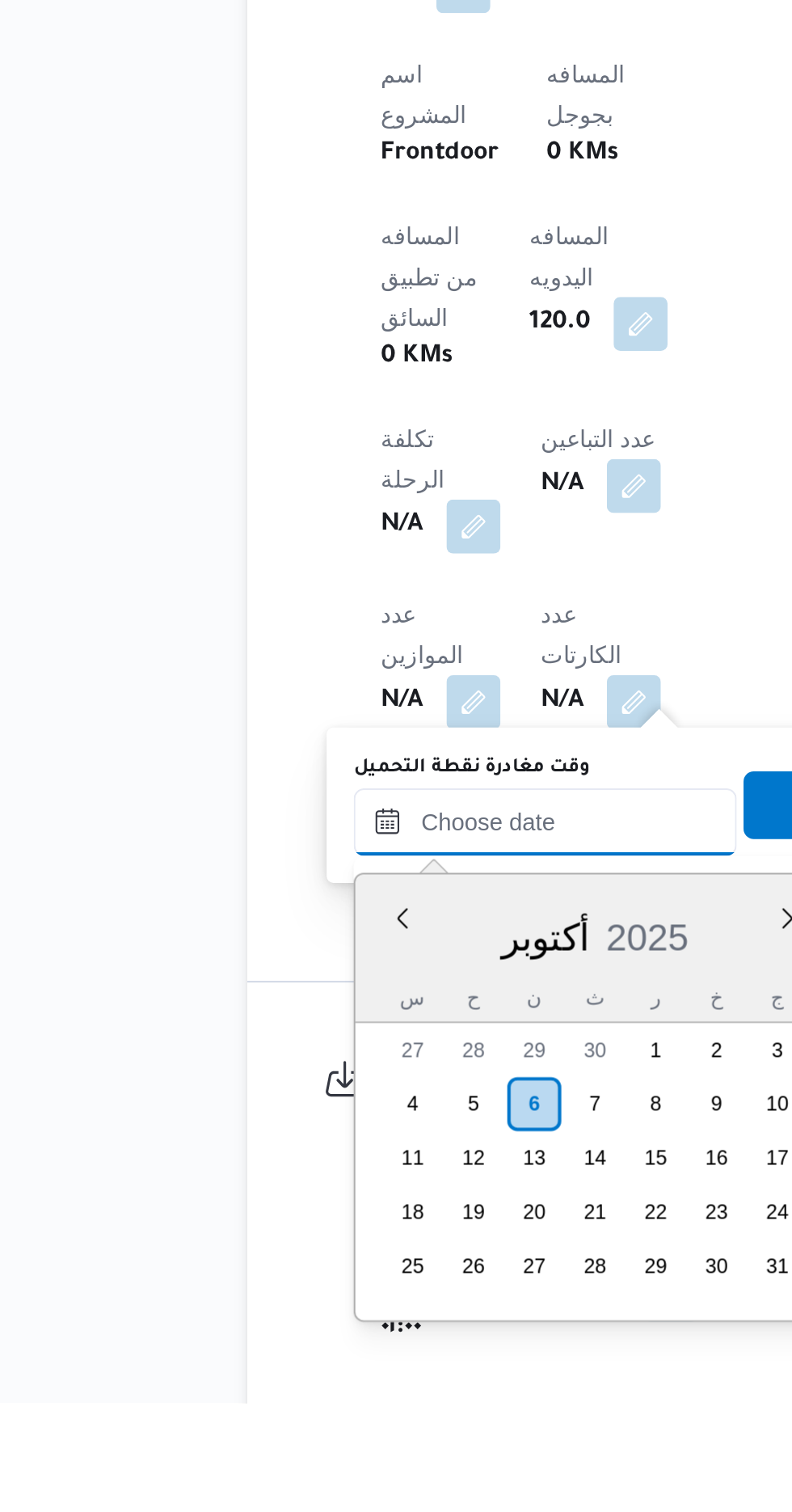
scroll to position [969, 0]
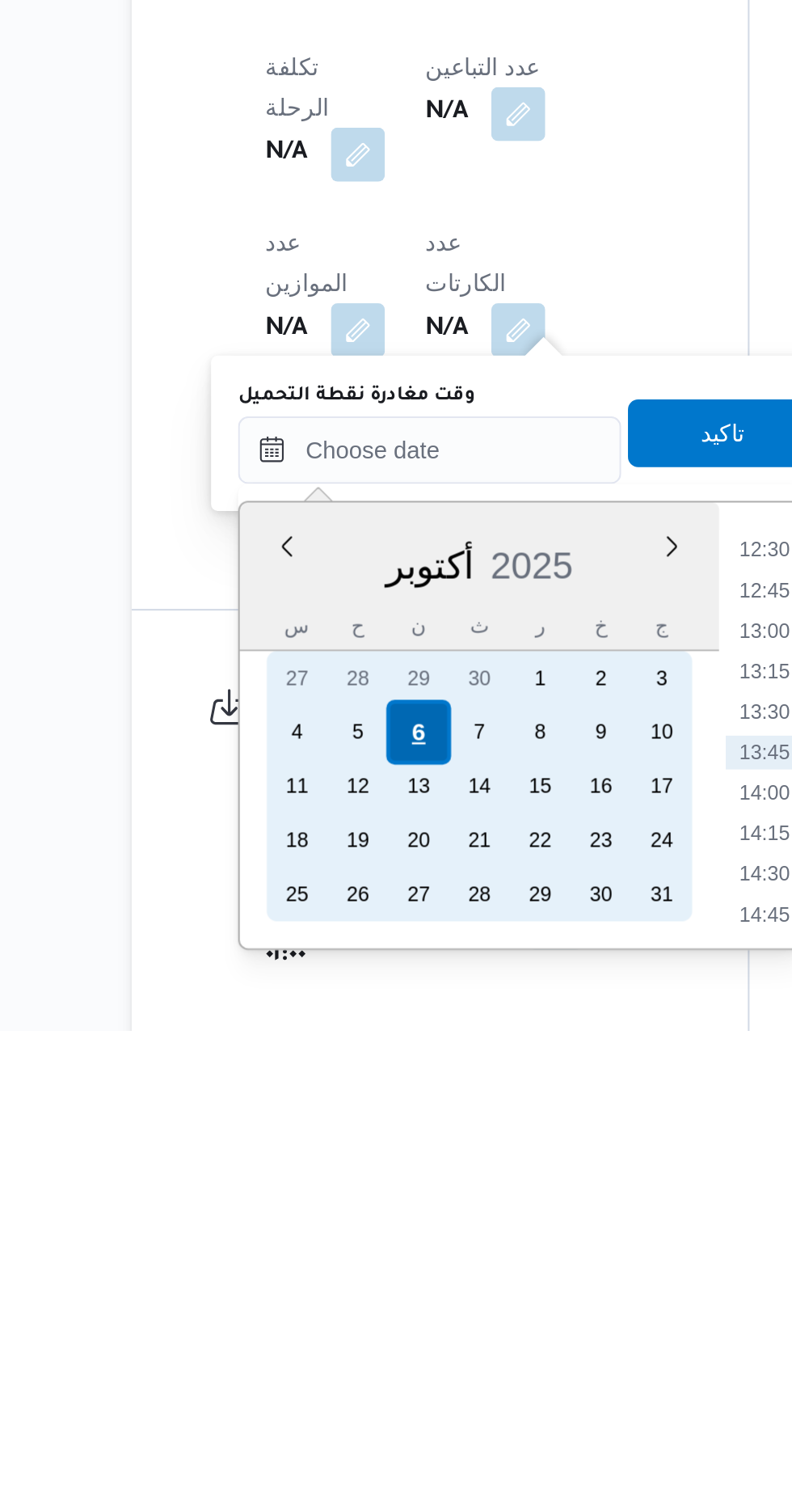
click at [344, 1365] on div "6" at bounding box center [347, 1368] width 31 height 31
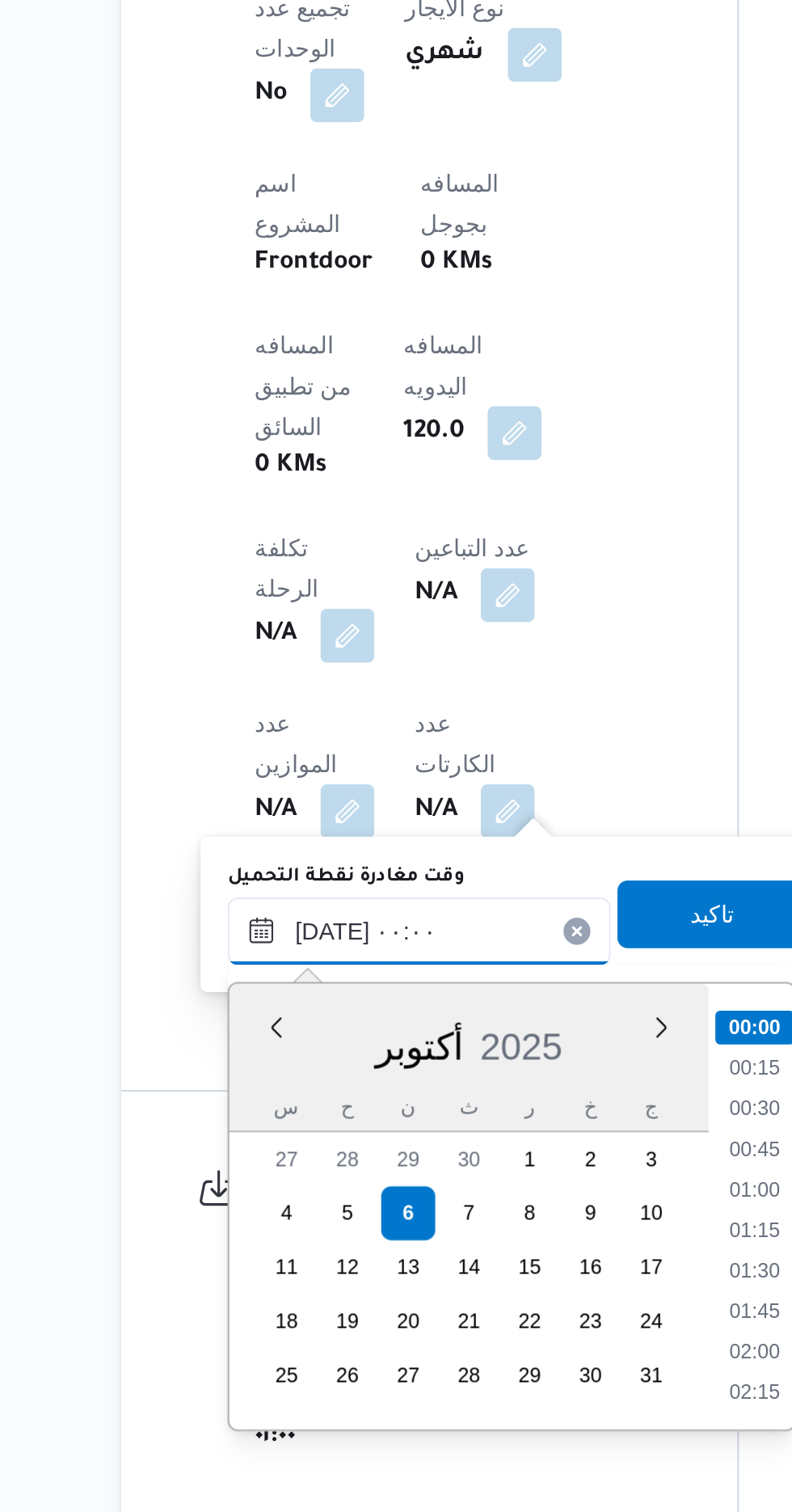
click at [265, 1239] on input "[DATE] ٠٠:٠٠" at bounding box center [352, 1233] width 183 height 32
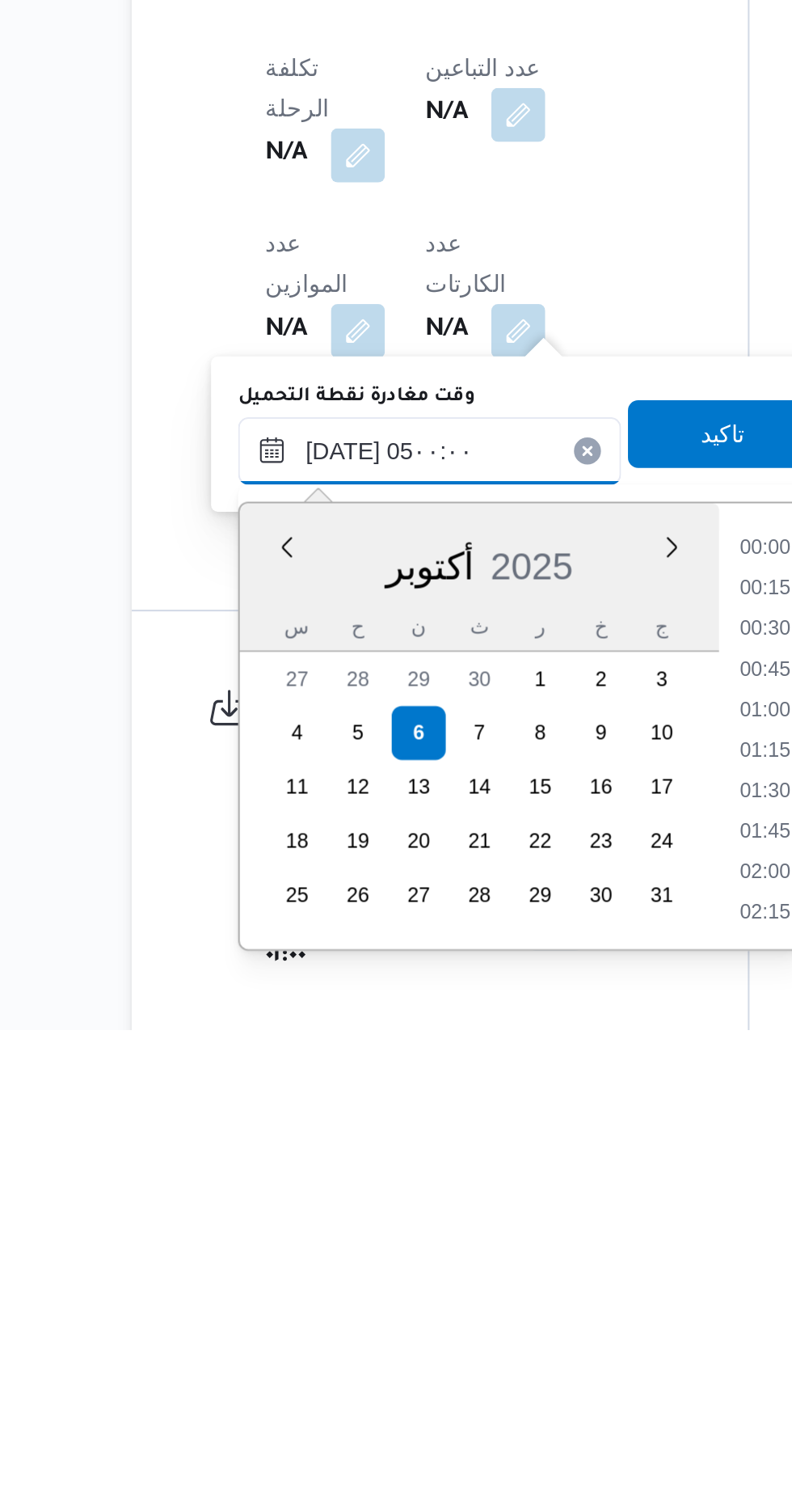
scroll to position [535, 0]
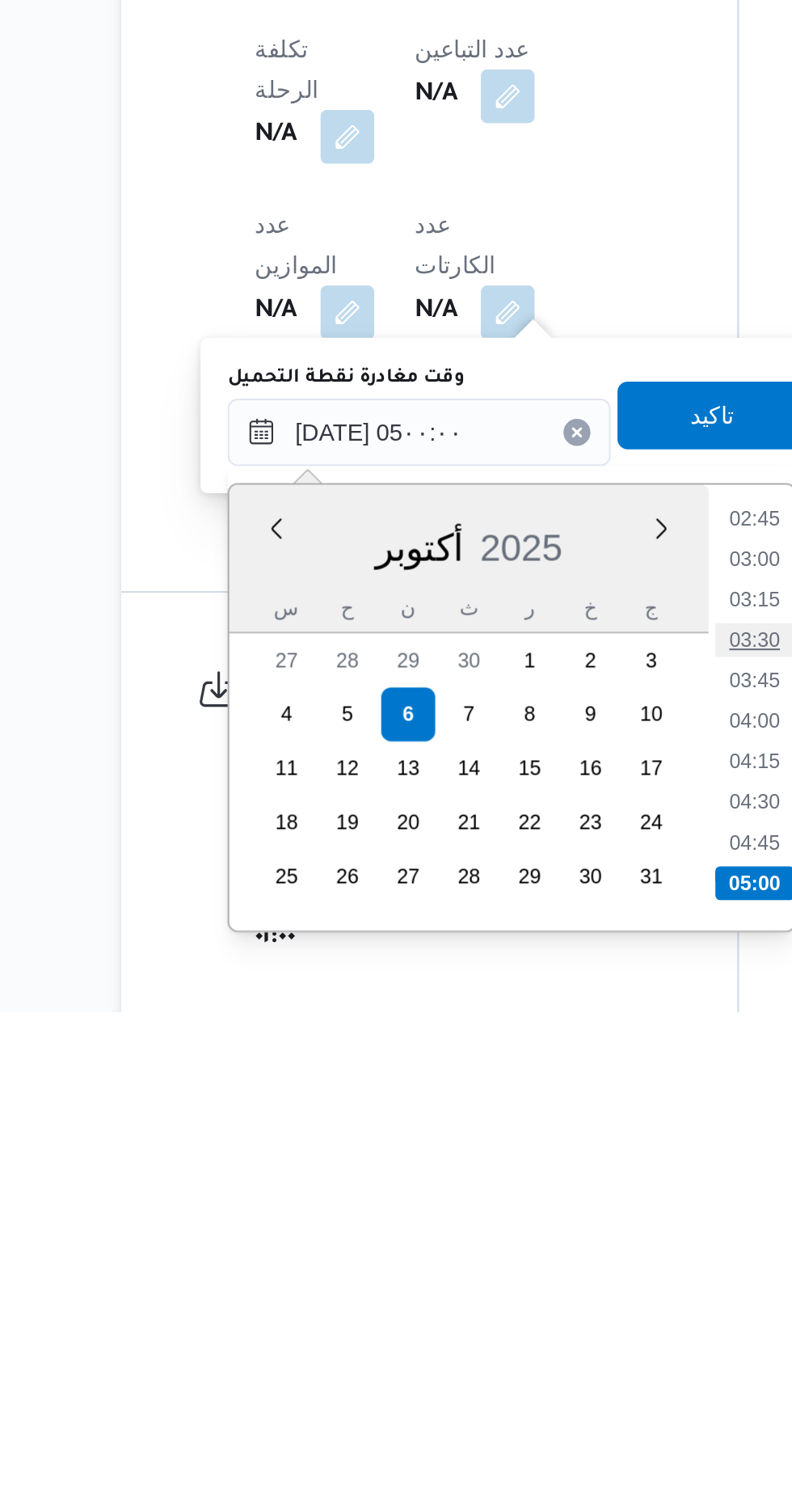
click at [516, 1333] on li "03:30" at bounding box center [513, 1333] width 37 height 16
type input "[DATE] ٠٣:٣٠"
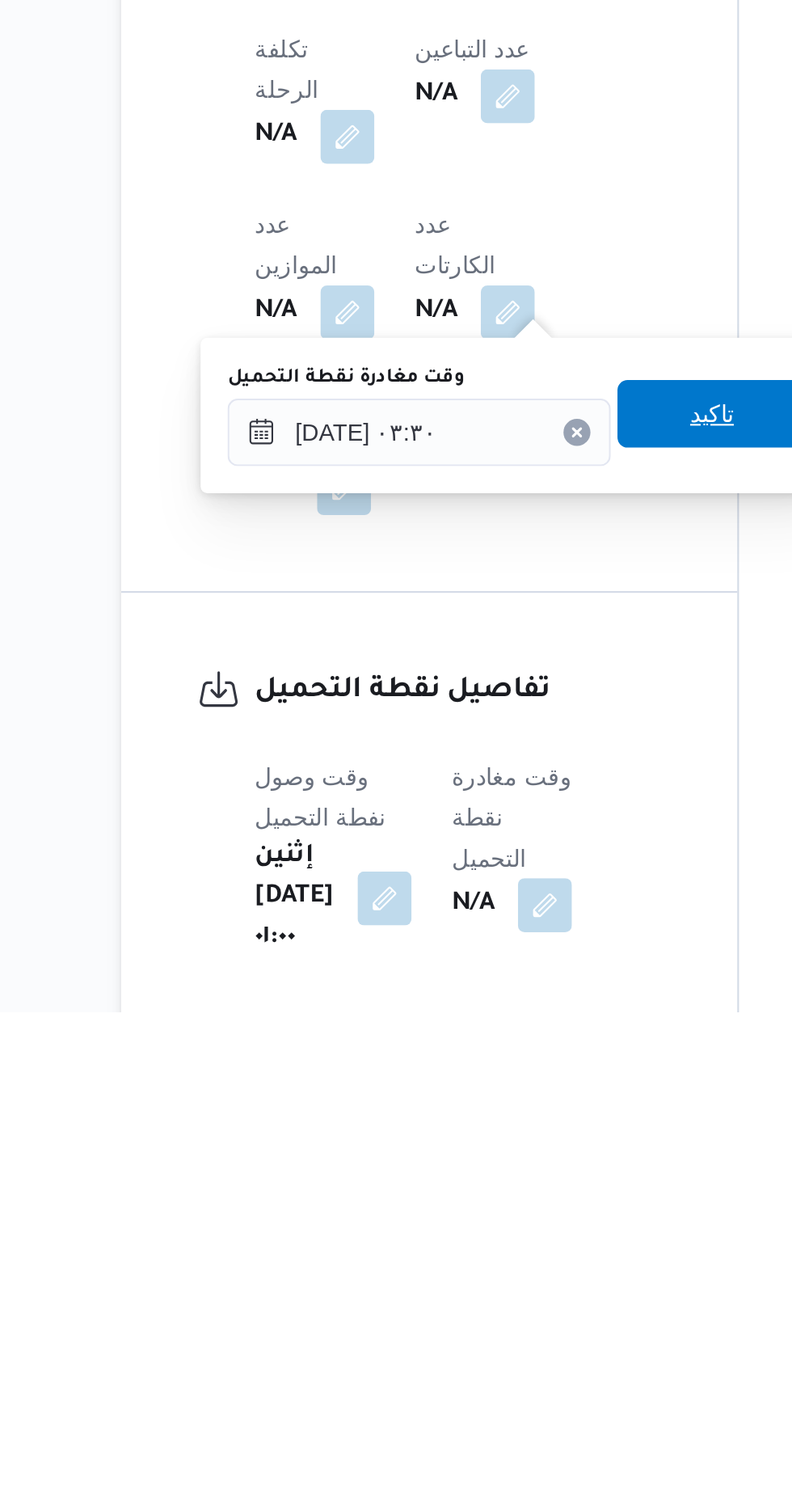
click at [495, 1220] on span "تاكيد" at bounding box center [492, 1226] width 90 height 32
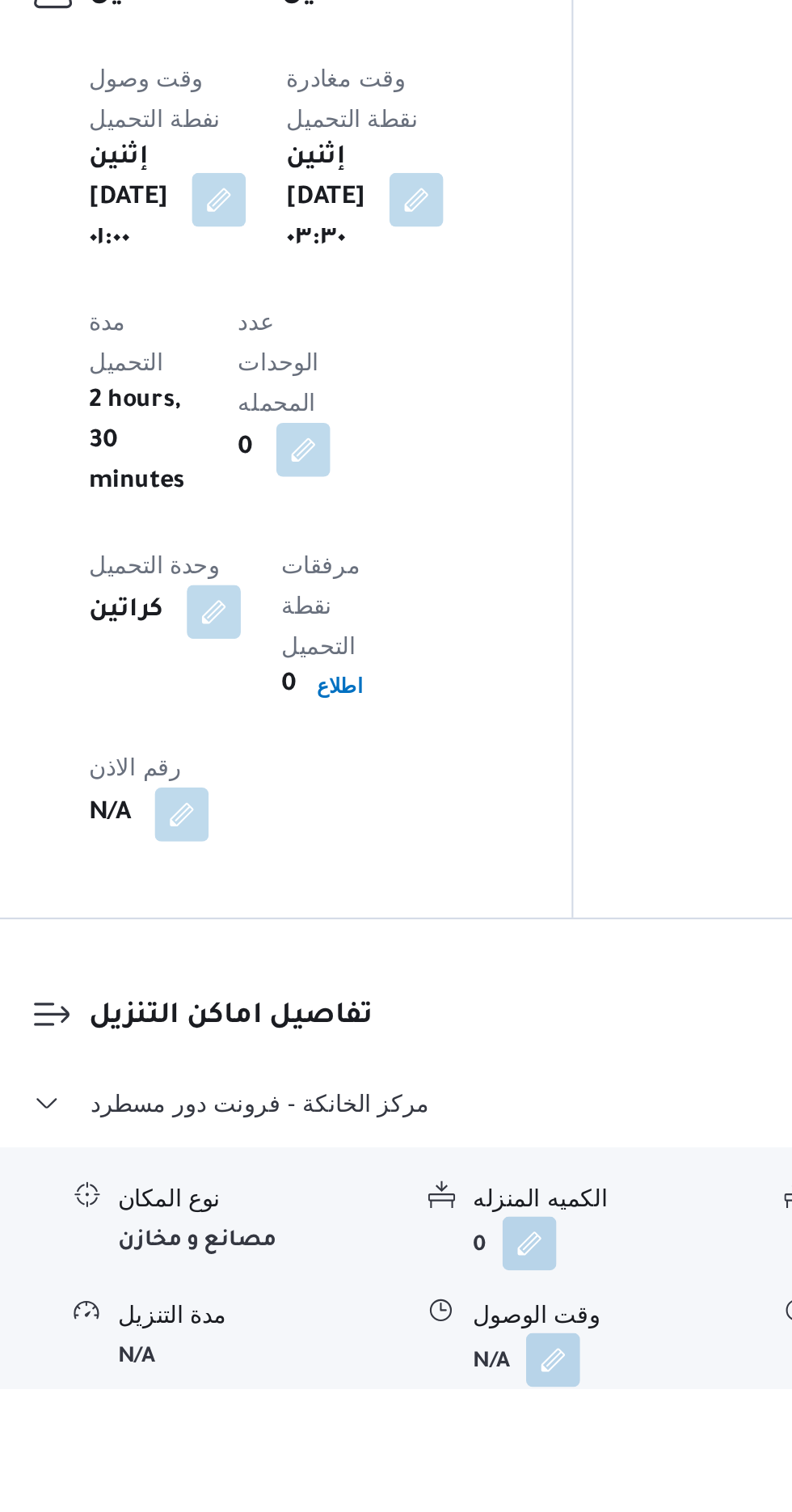
scroll to position [1049, 0]
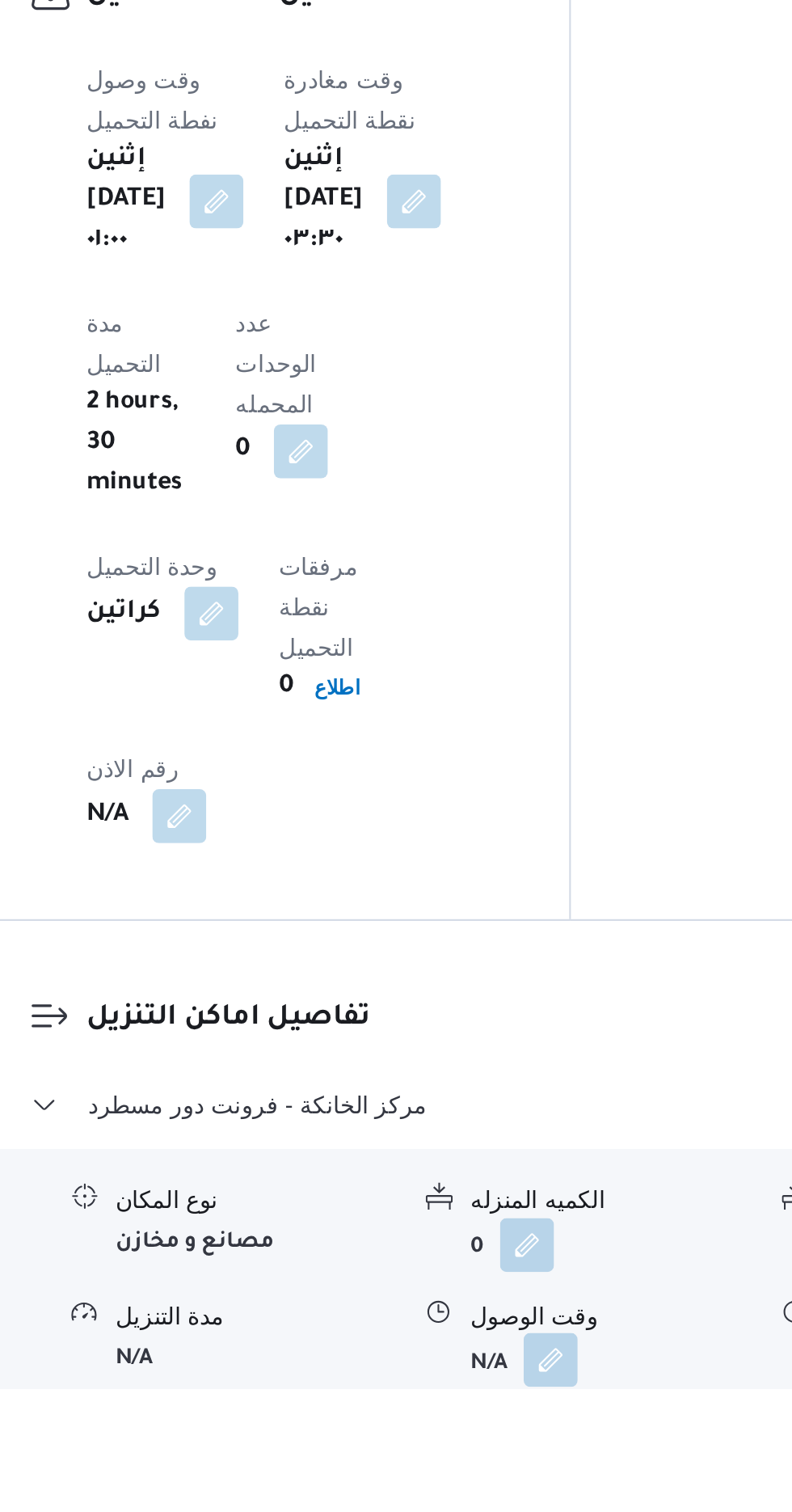
click at [498, 1485] on button "button" at bounding box center [497, 1498] width 26 height 26
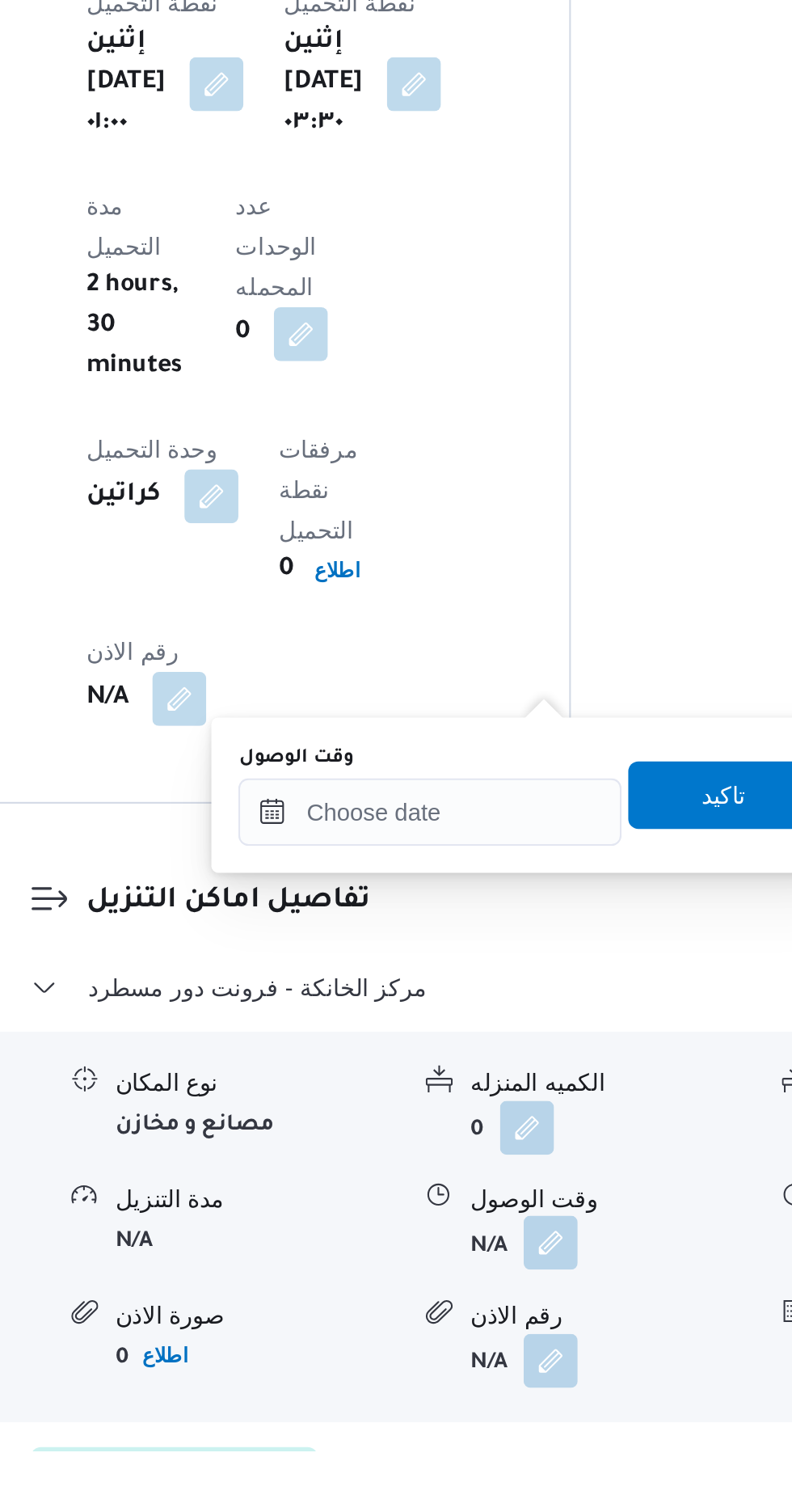
scroll to position [1221, 0]
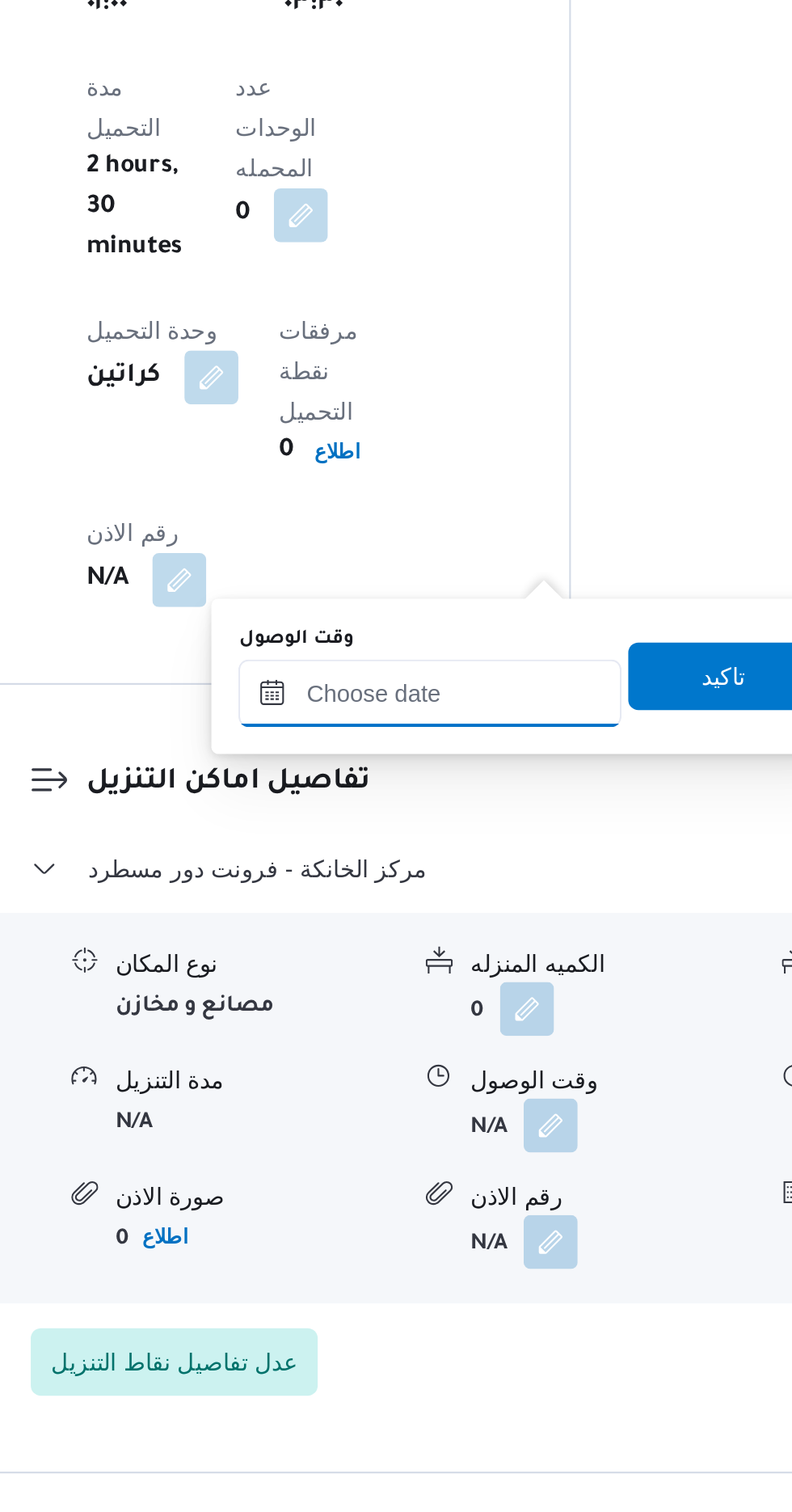
click at [392, 1121] on input "وقت الوصول" at bounding box center [438, 1120] width 183 height 32
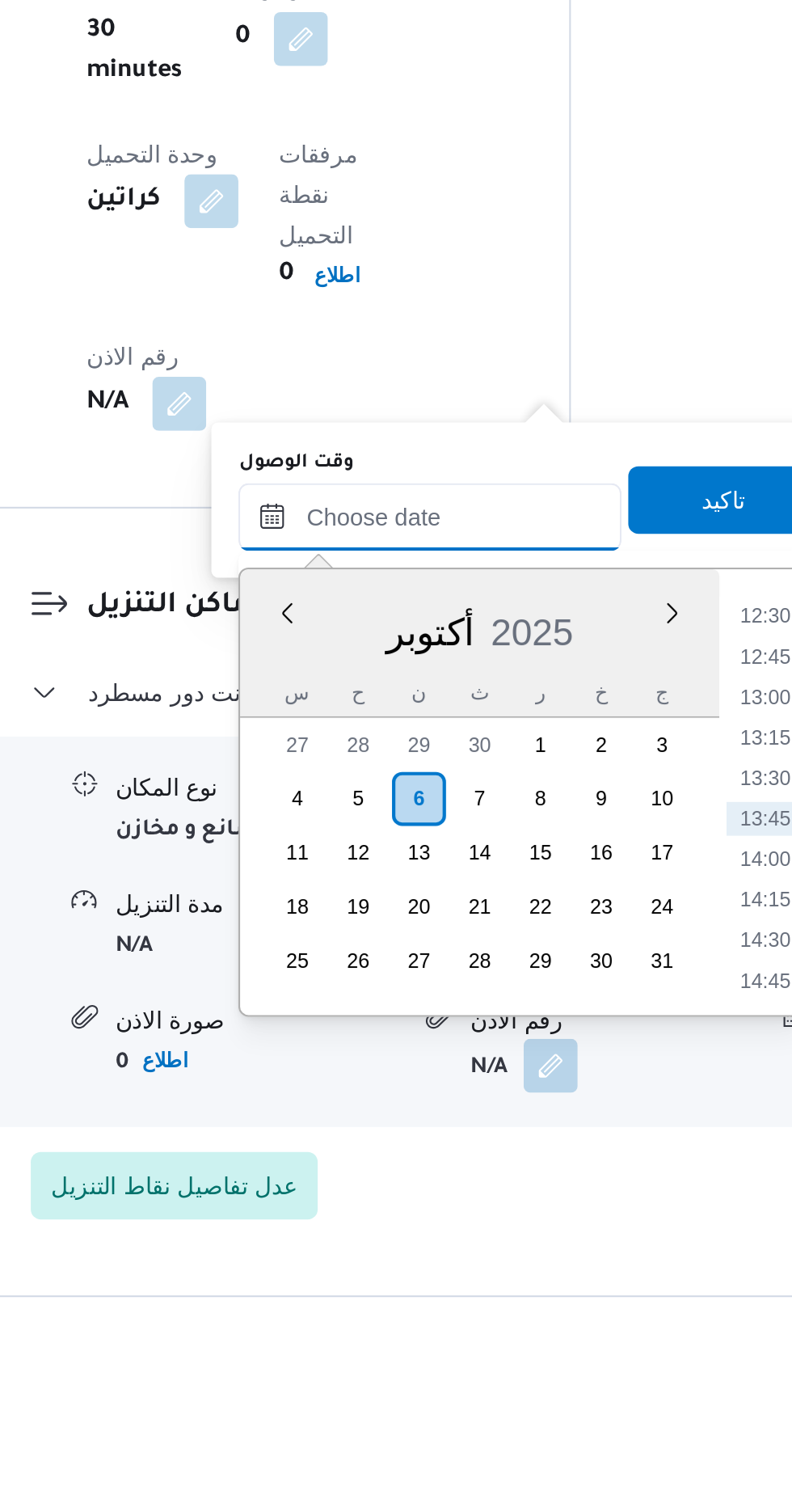
scroll to position [1220, 0]
click at [592, 1166] on li "12:30" at bounding box center [599, 1168] width 37 height 16
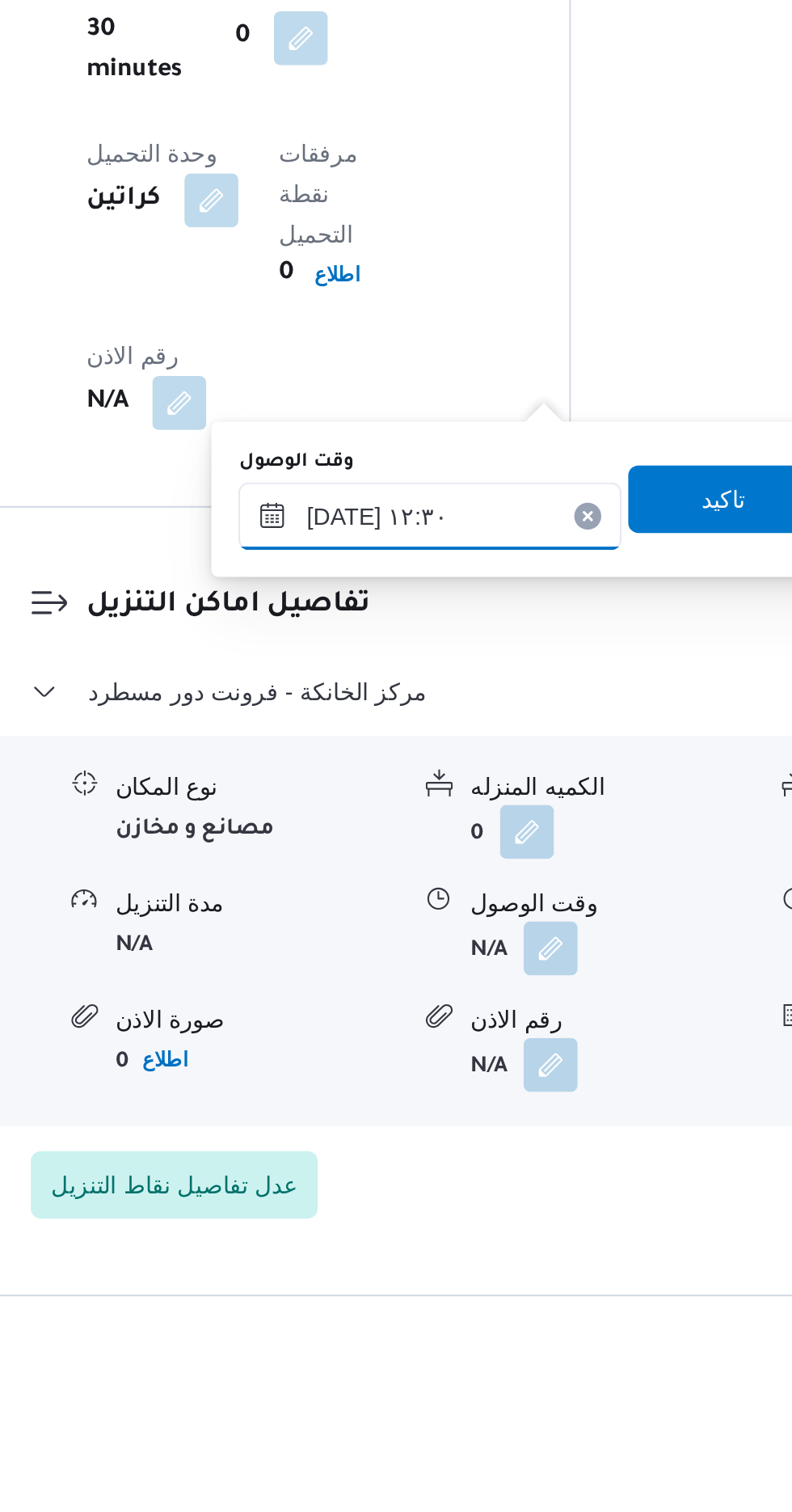
click at [476, 1127] on input "[DATE] ١٢:٣٠" at bounding box center [438, 1120] width 183 height 32
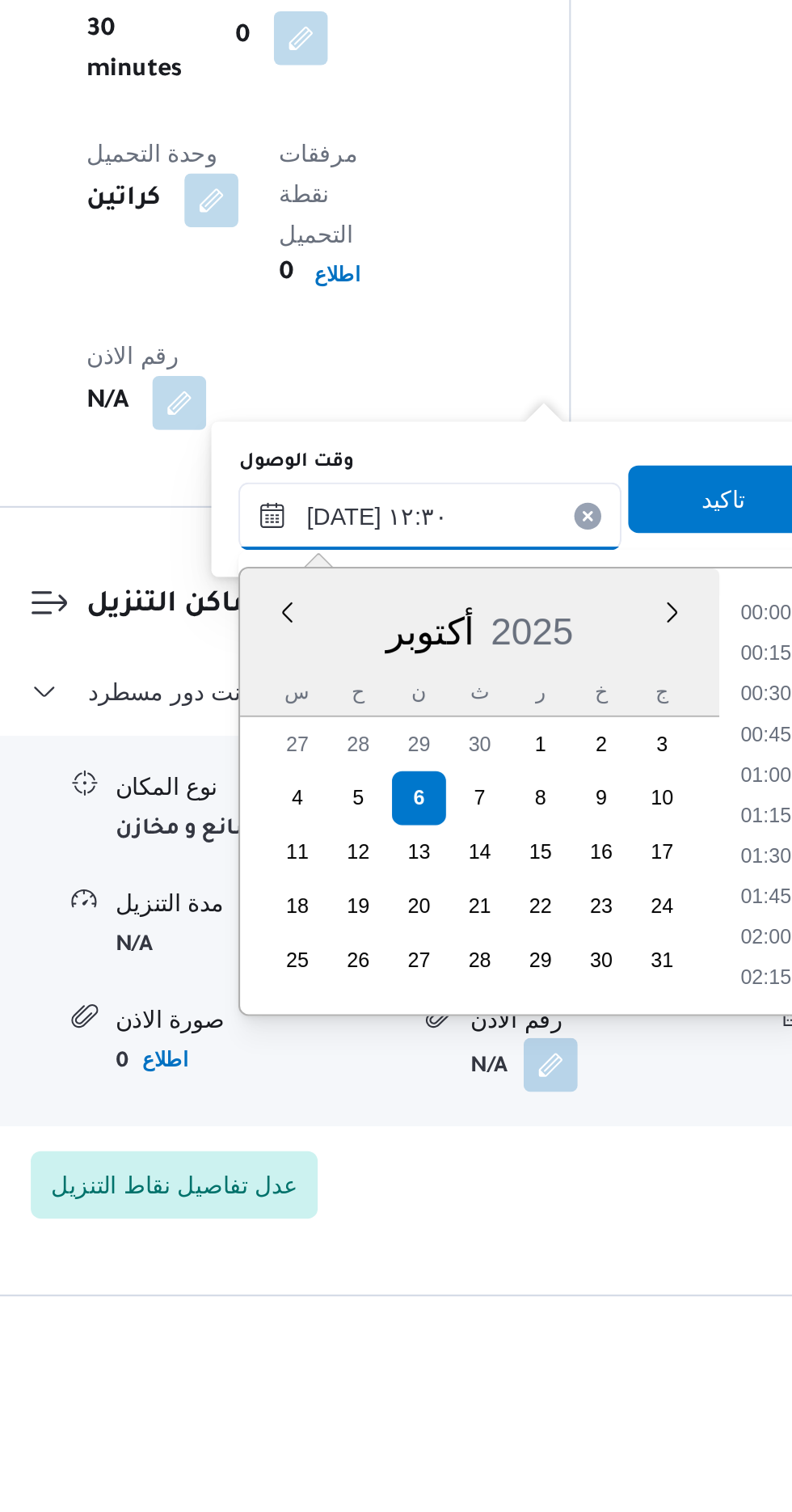
scroll to position [872, 0]
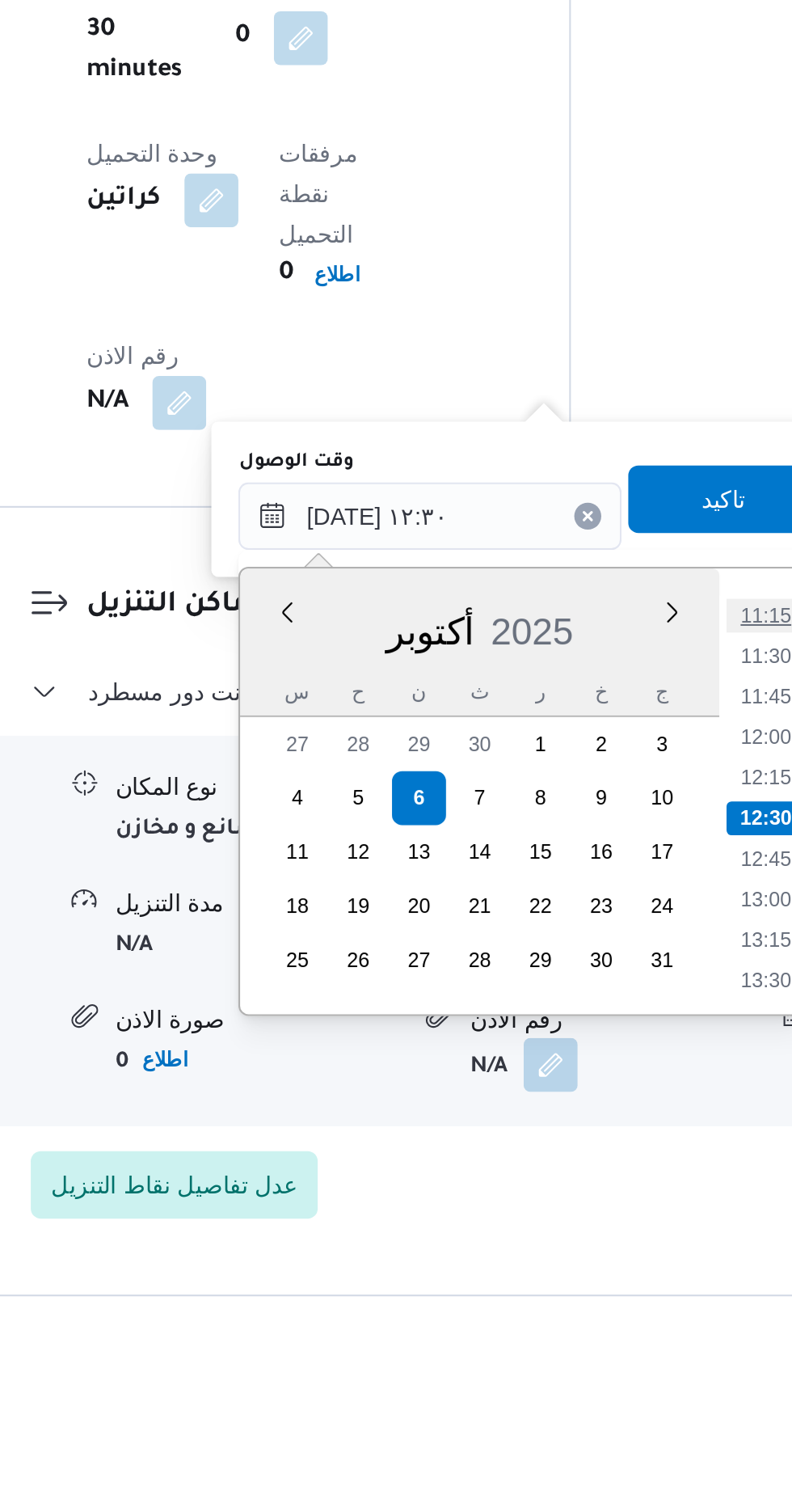
click at [592, 1165] on li "11:15" at bounding box center [600, 1168] width 37 height 16
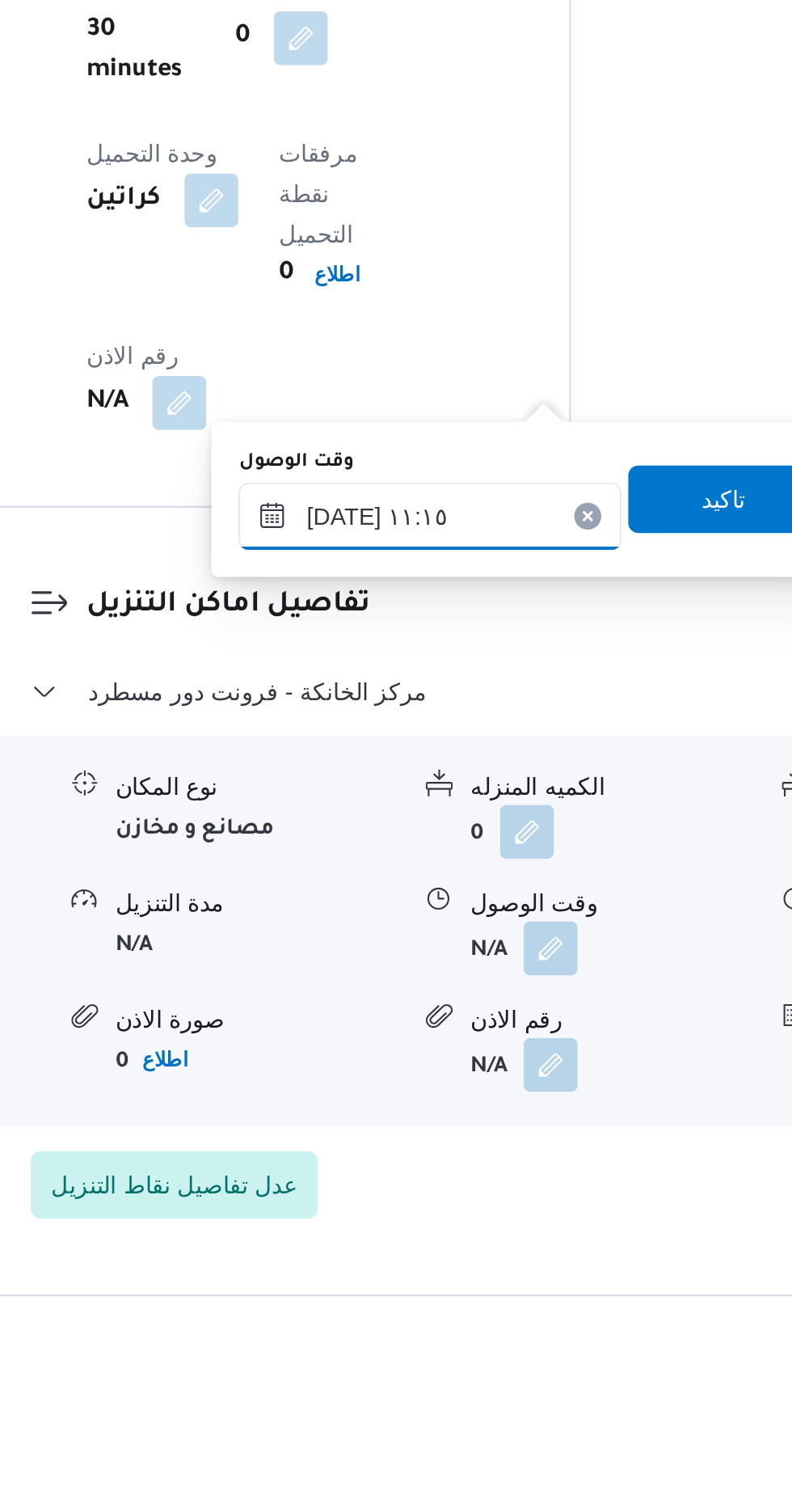
click at [485, 1117] on input "[DATE] ١١:١٥" at bounding box center [438, 1120] width 183 height 32
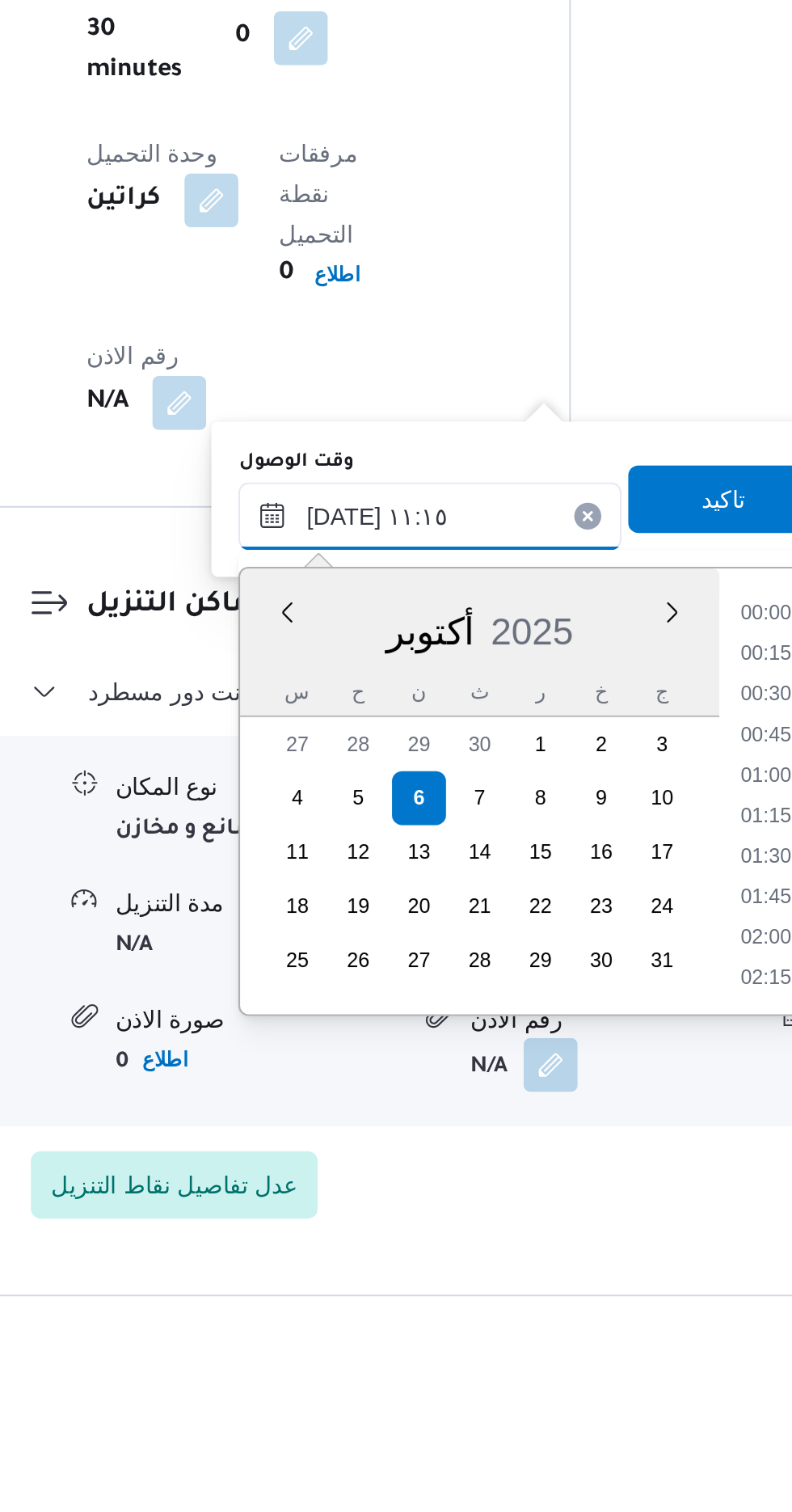
scroll to position [774, 0]
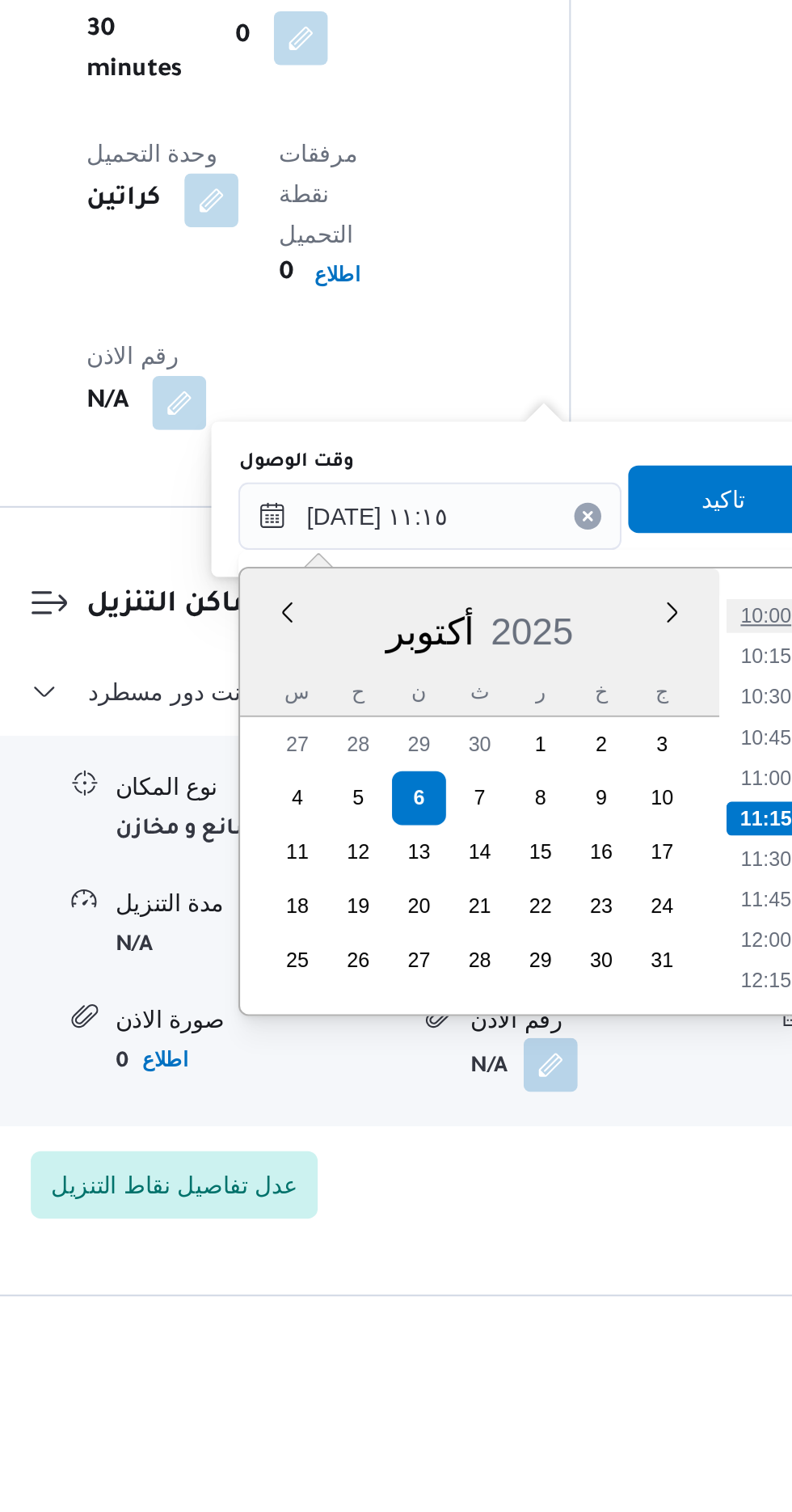
click at [593, 1163] on li "10:00" at bounding box center [600, 1168] width 37 height 16
type input "[DATE] ١٠:٠٠"
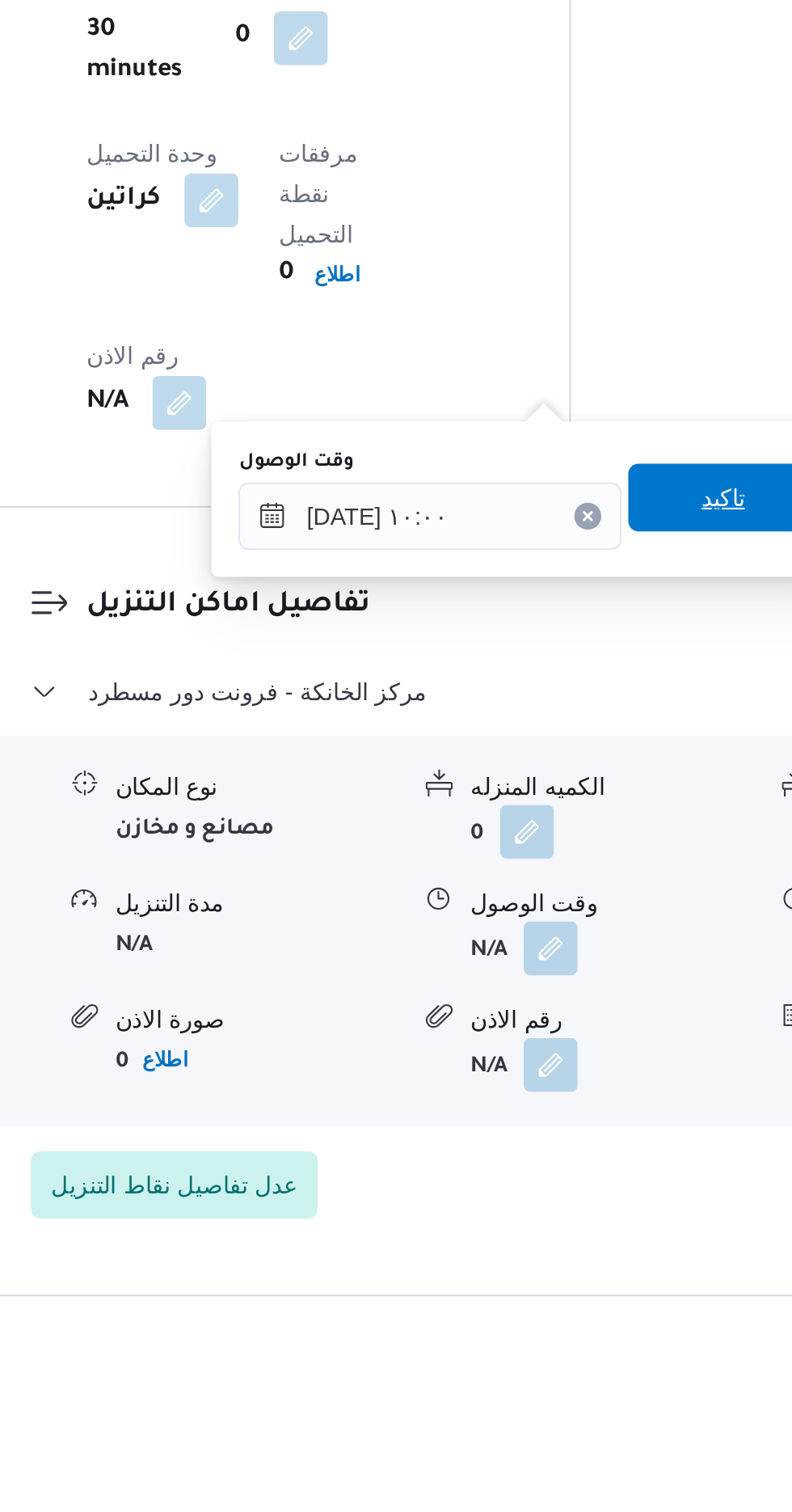
click at [579, 1106] on span "تاكيد" at bounding box center [578, 1111] width 90 height 32
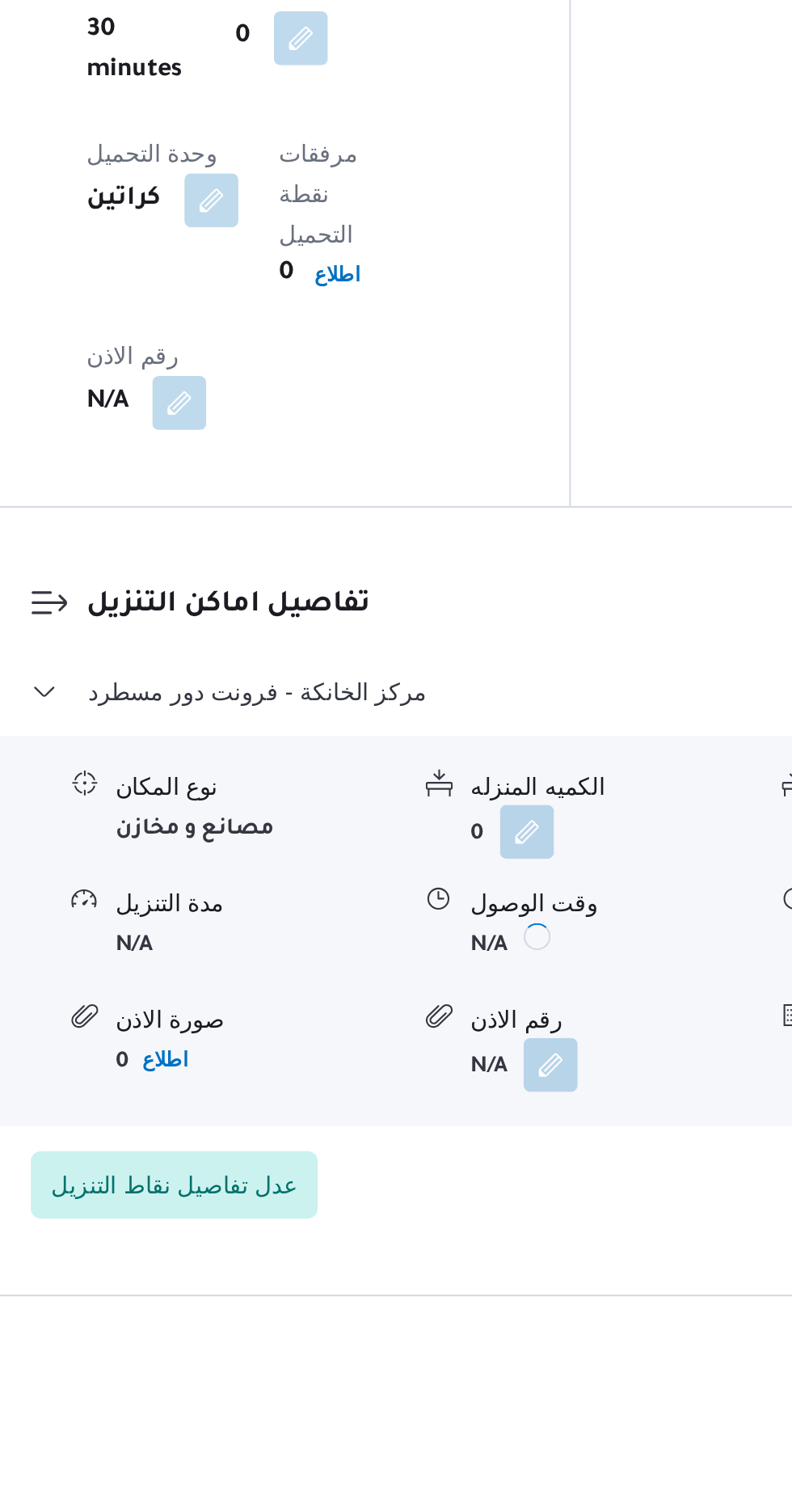
scroll to position [1220, 0]
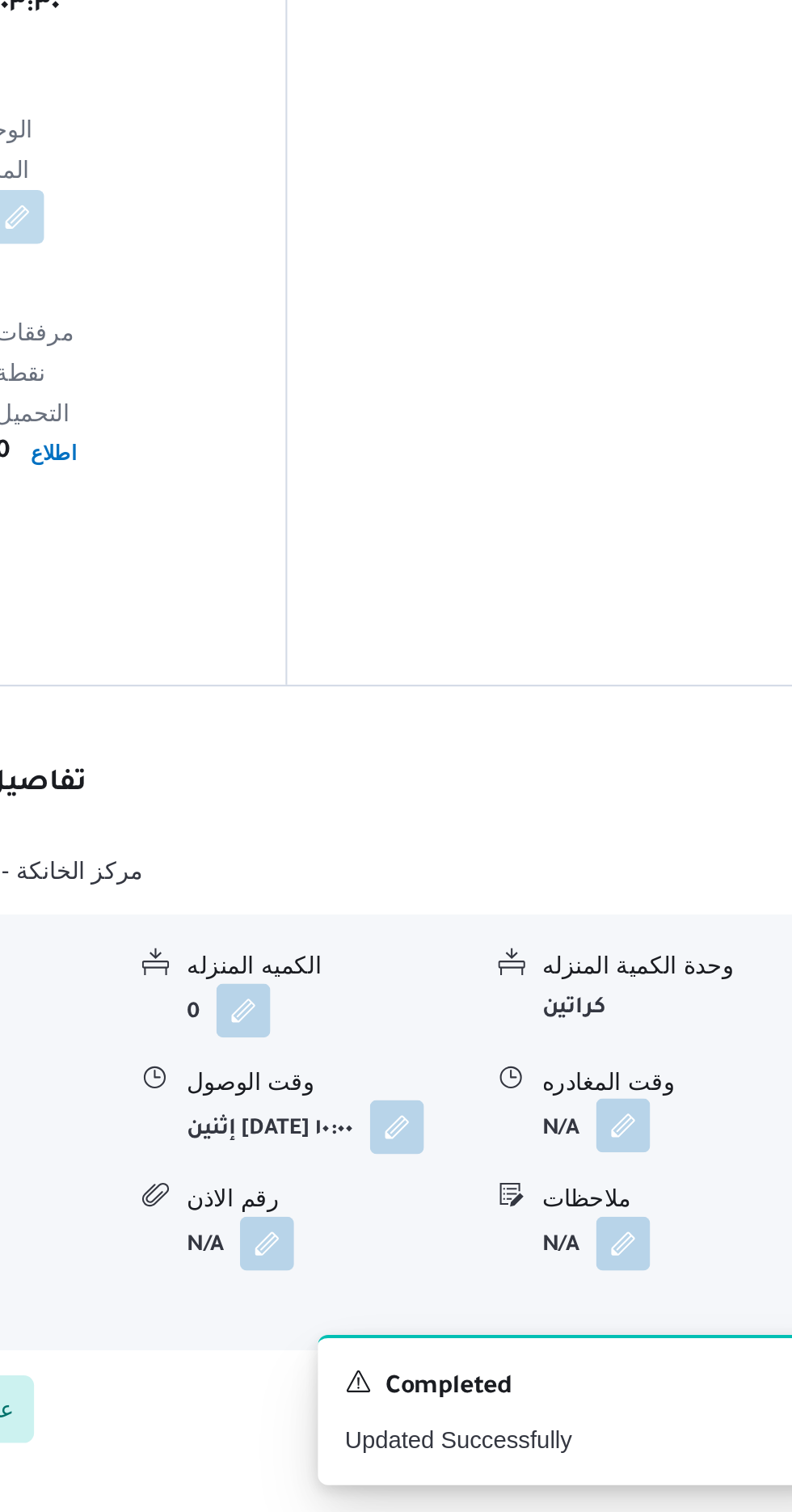
click at [668, 1314] on button "button" at bounding box center [668, 1327] width 26 height 26
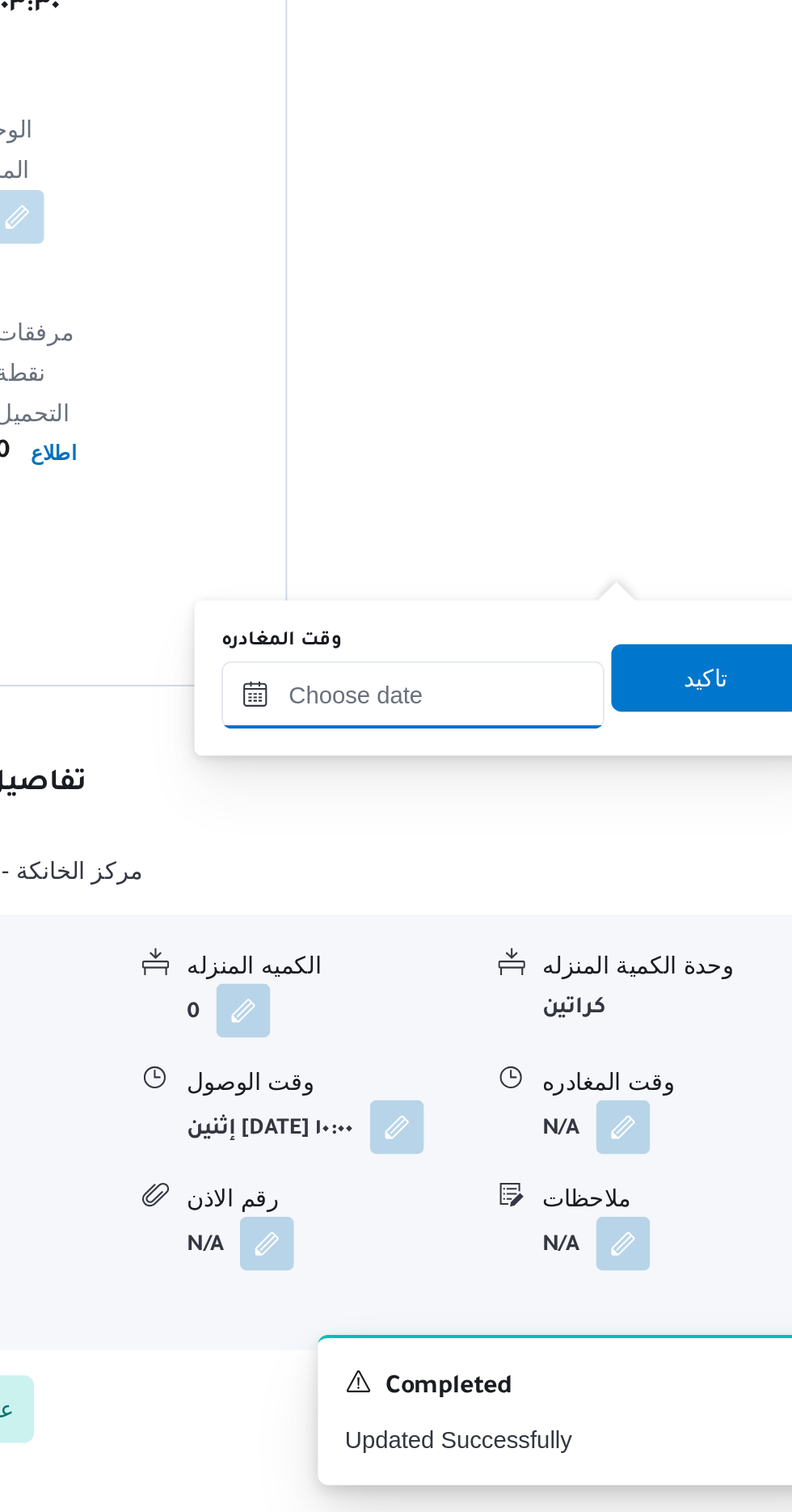
click at [607, 1117] on input "وقت المغادره" at bounding box center [566, 1120] width 183 height 32
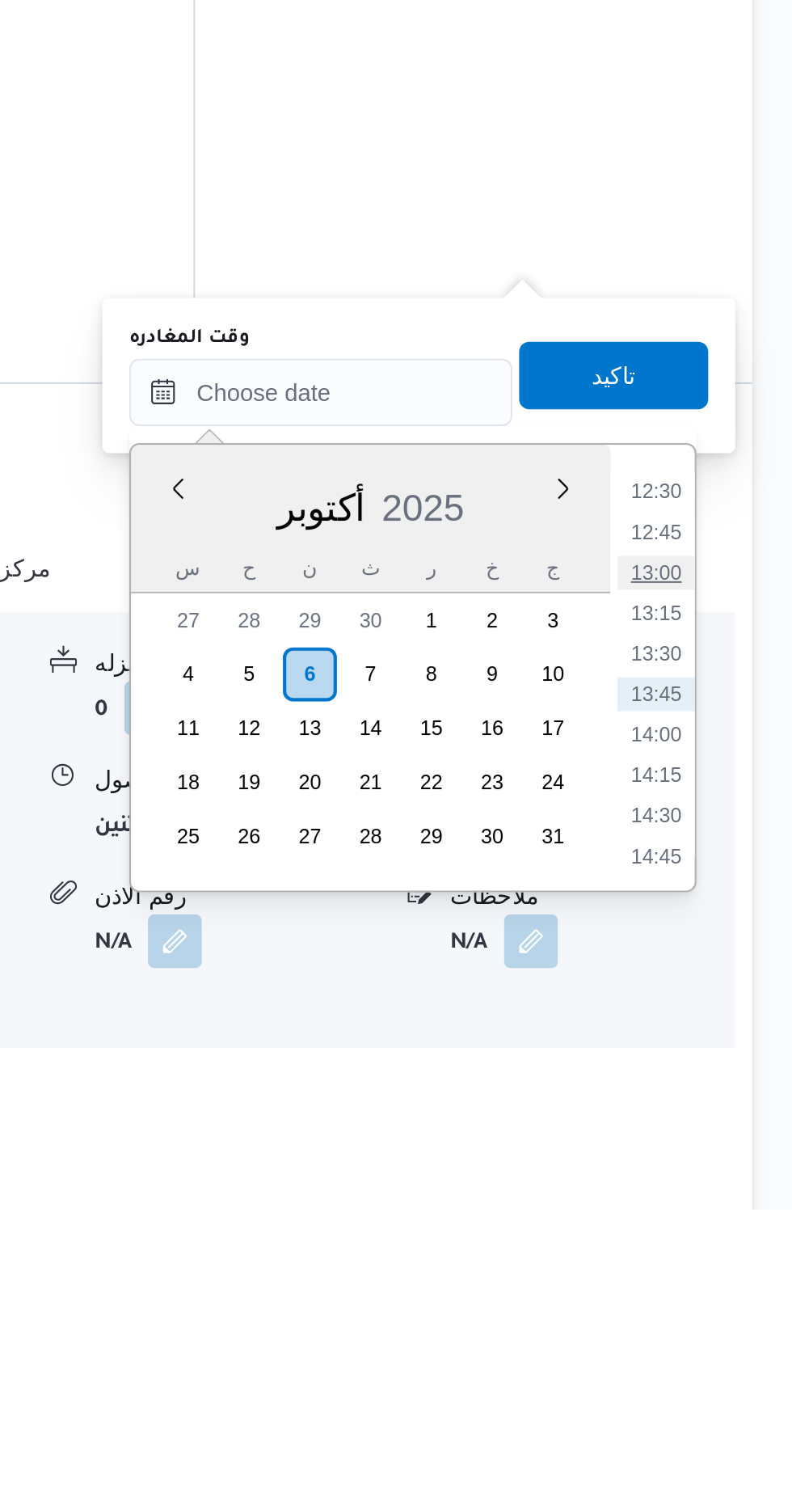
click at [728, 1208] on li "13:00" at bounding box center [726, 1207] width 37 height 16
type input "[DATE] ١٣:٠٠"
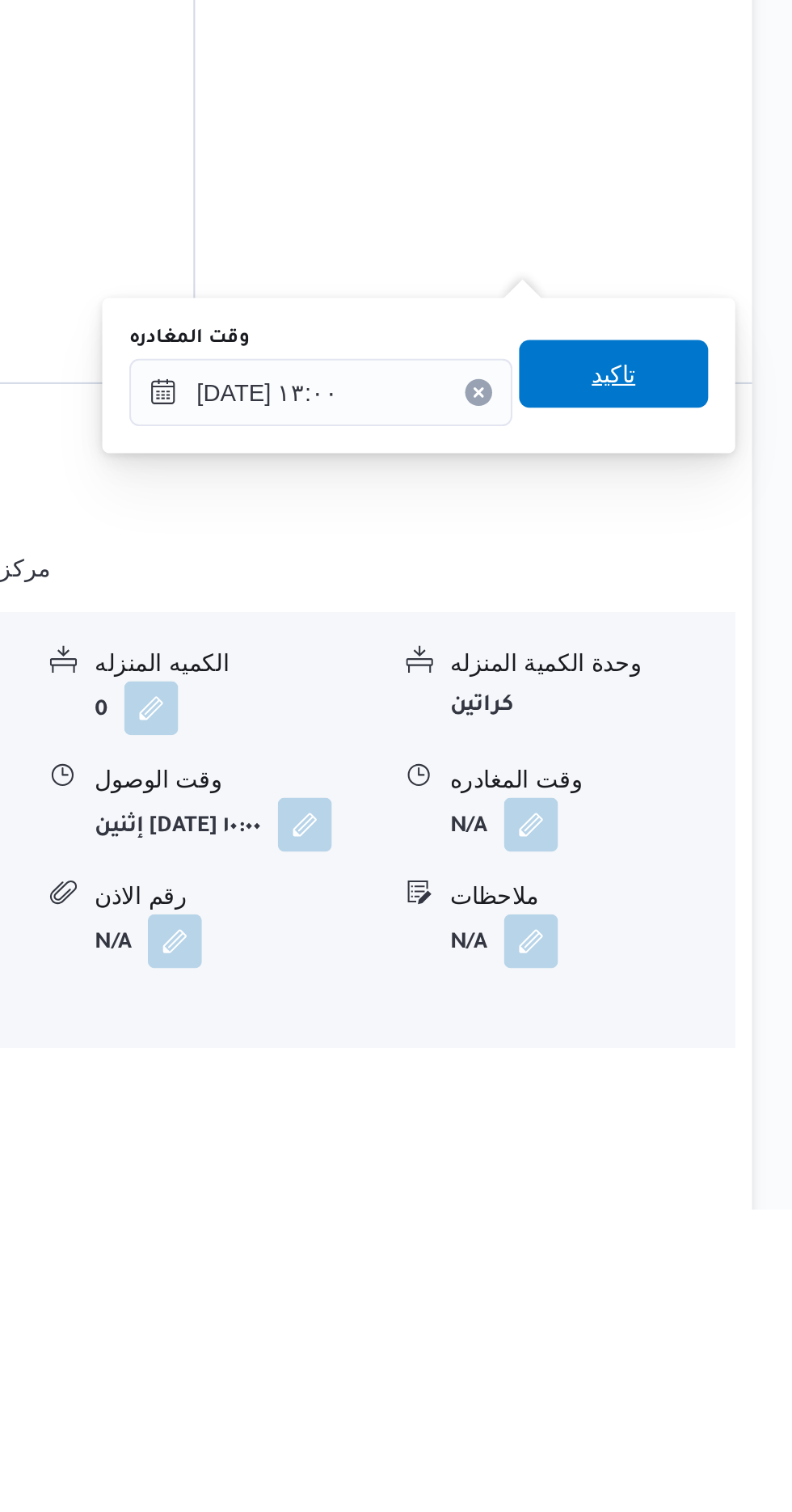
click at [718, 1113] on span "تاكيد" at bounding box center [707, 1112] width 21 height 19
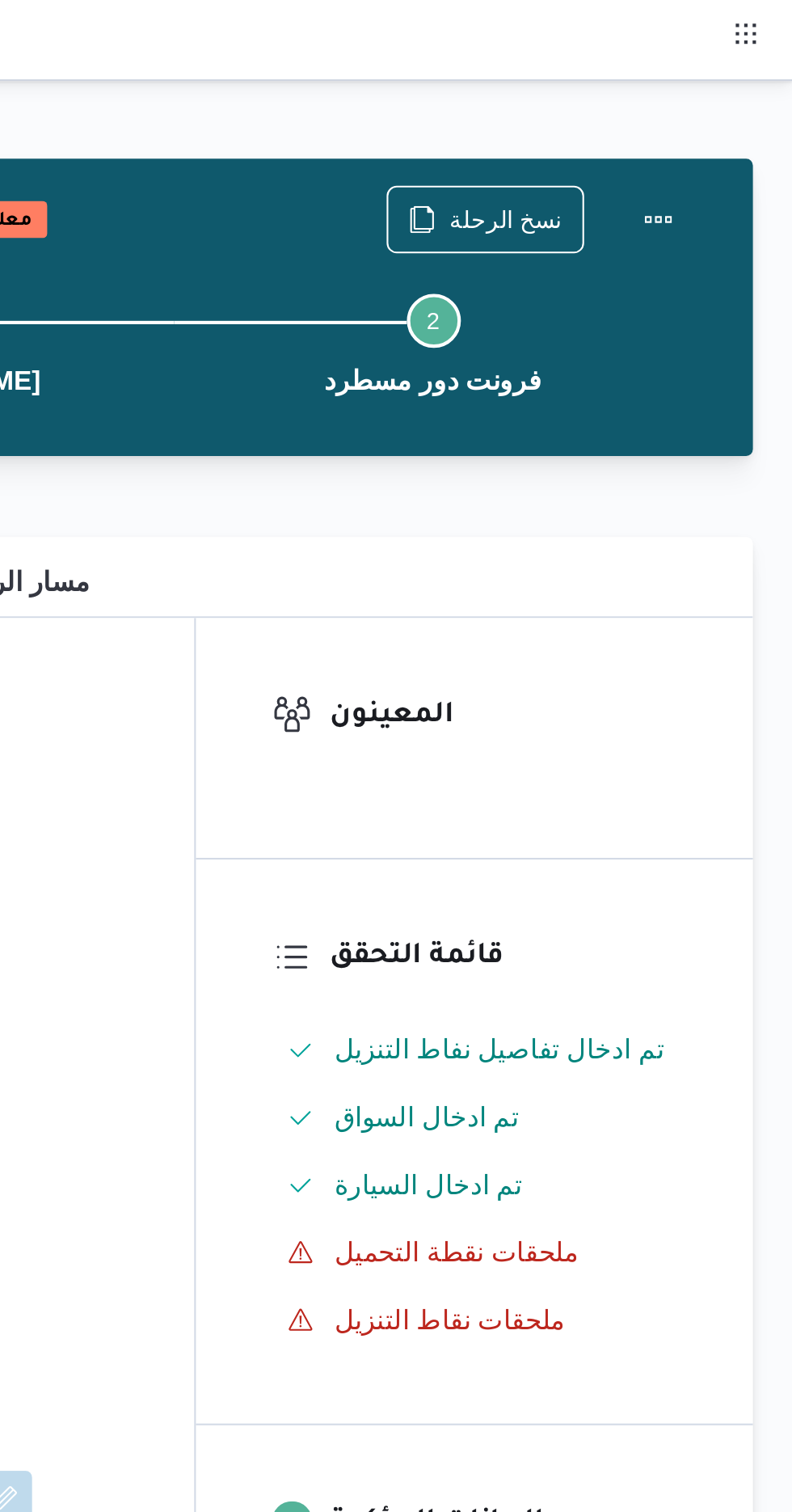
scroll to position [0, 0]
click at [732, 110] on button "Actions" at bounding box center [727, 104] width 32 height 32
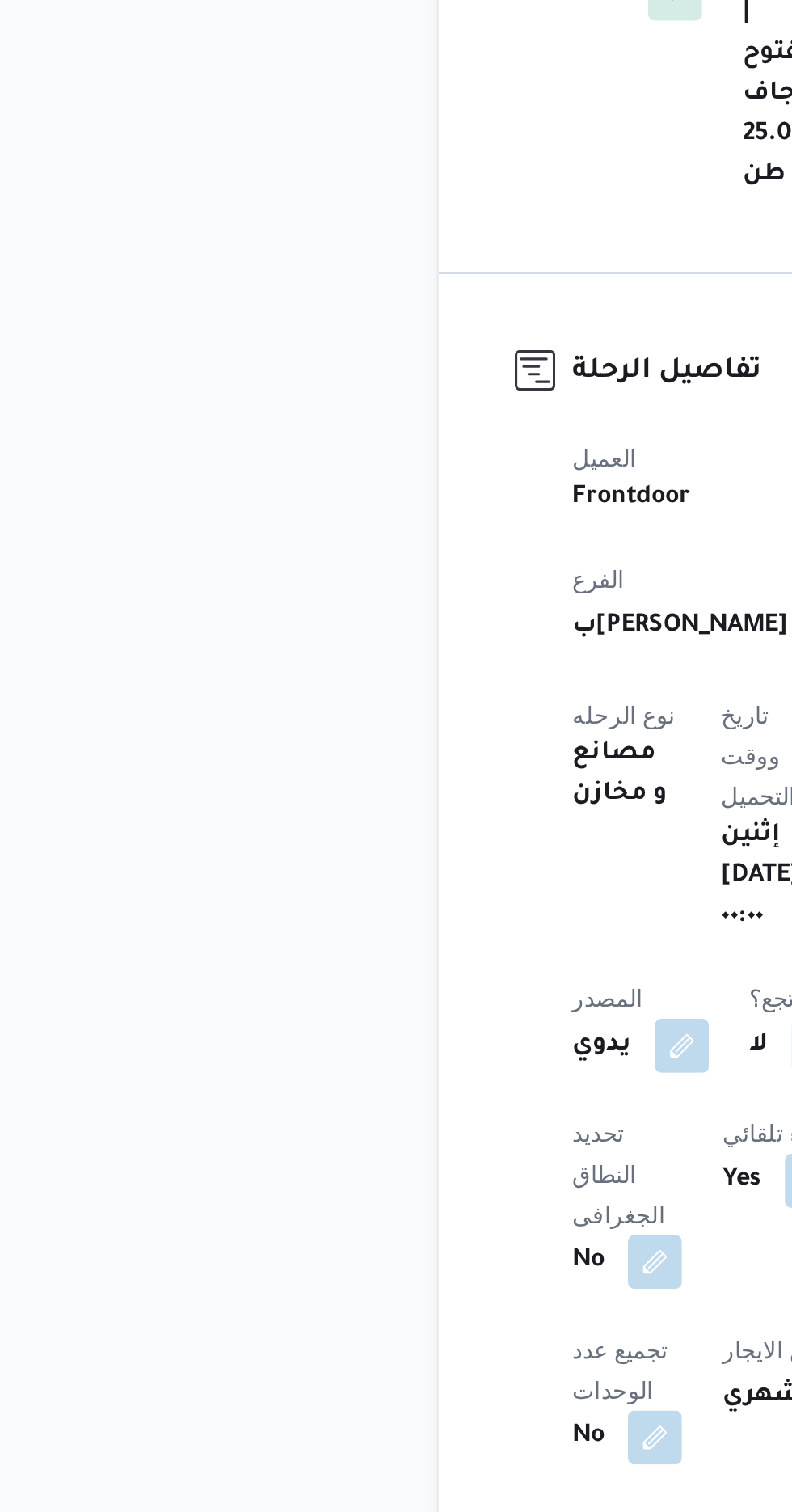
scroll to position [32, 0]
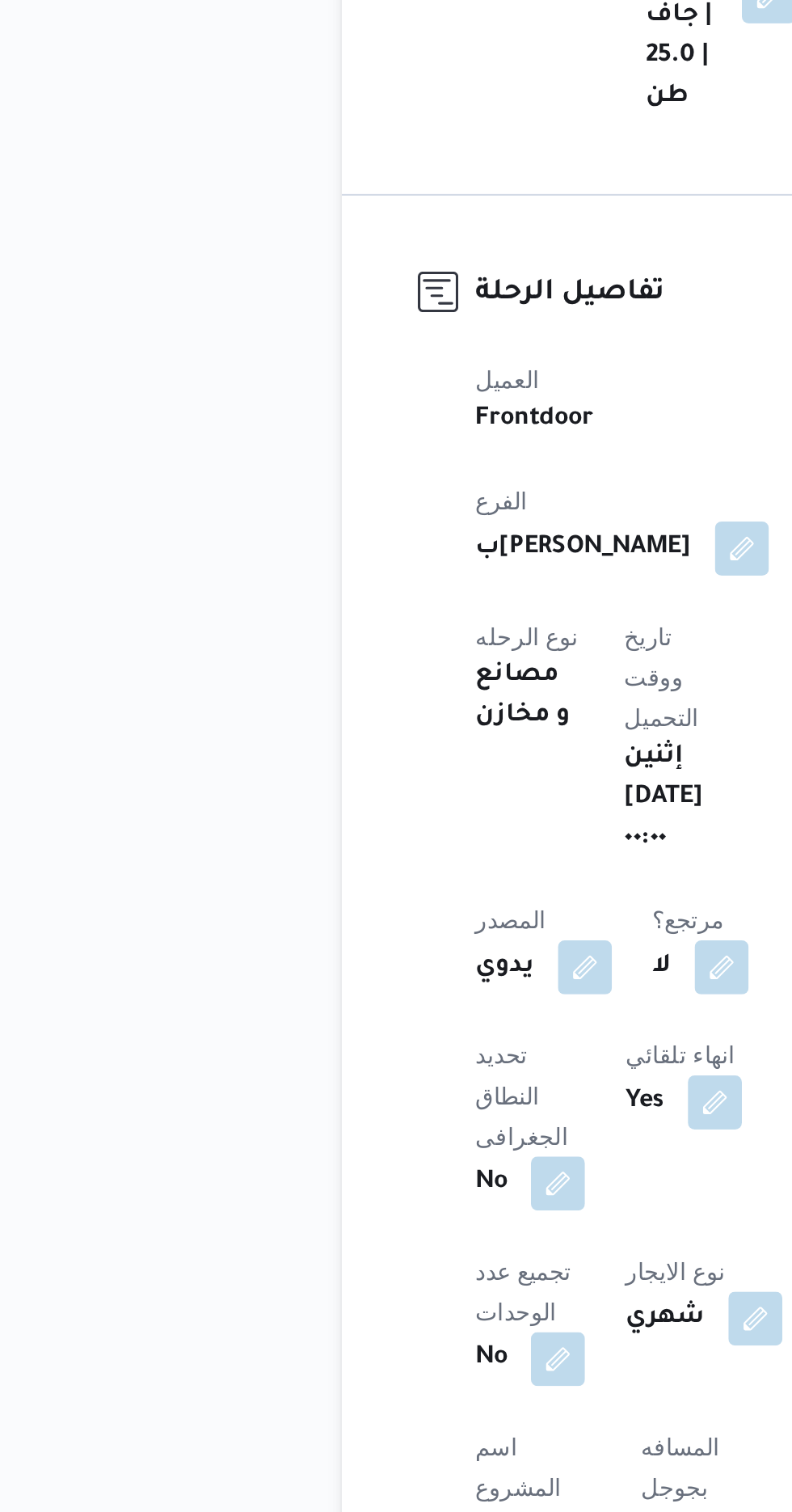
click at [385, 1485] on button "button" at bounding box center [399, 1498] width 26 height 26
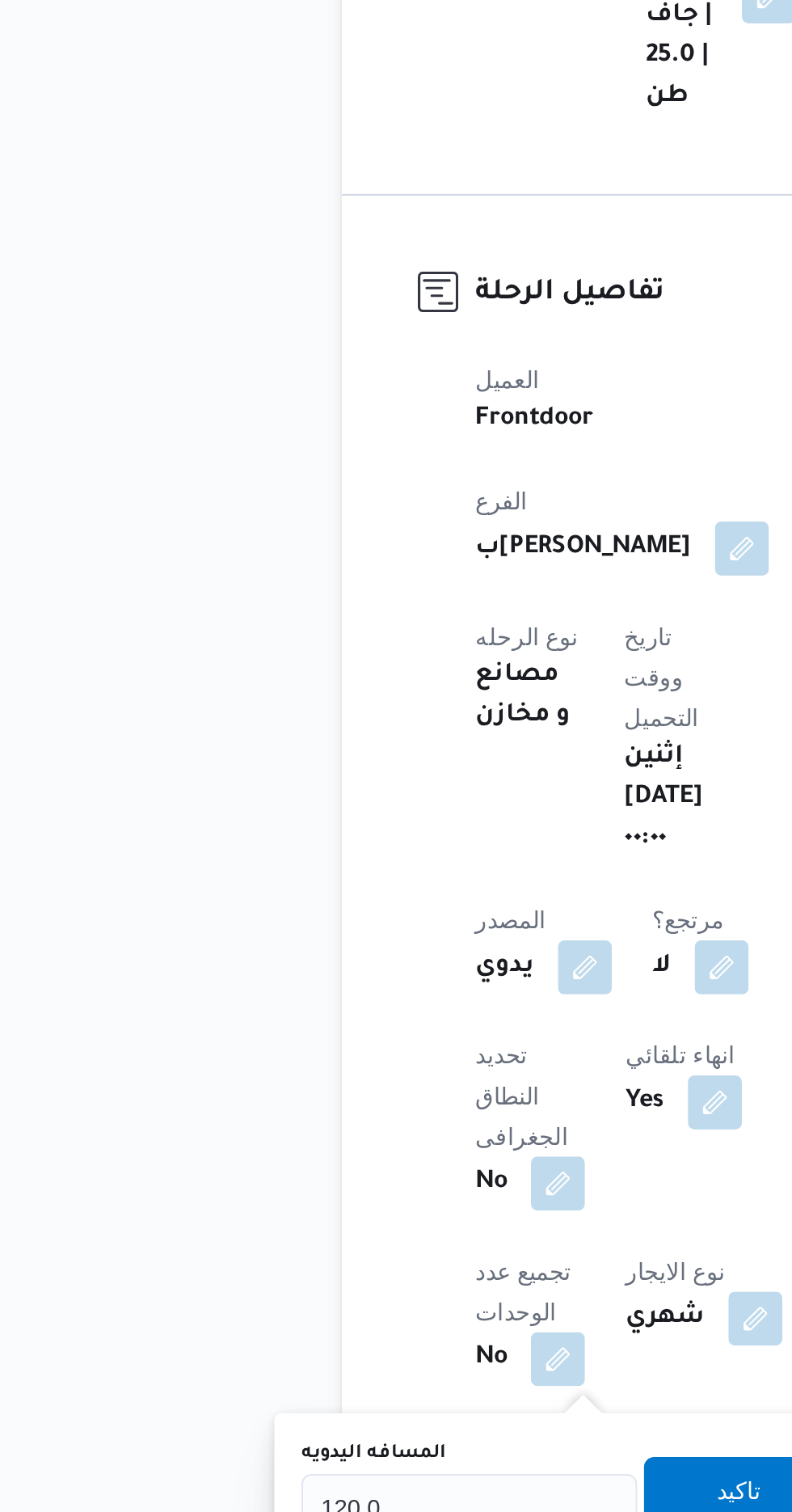
click at [244, 1385] on label "المسافه اليدويه" at bounding box center [225, 1382] width 69 height 13
click at [244, 1392] on input "120.0" at bounding box center [272, 1408] width 161 height 32
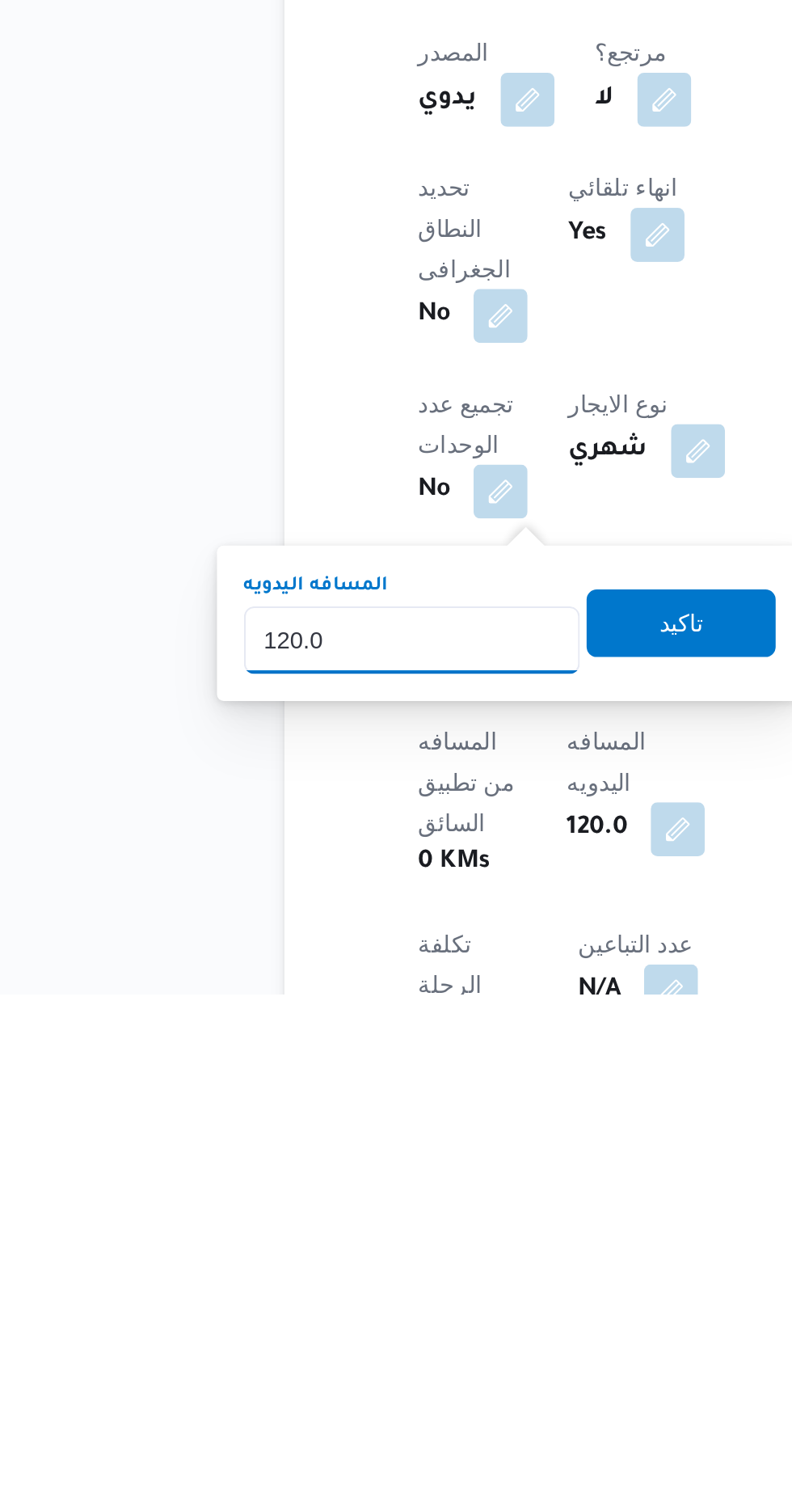
scroll to position [140, 0]
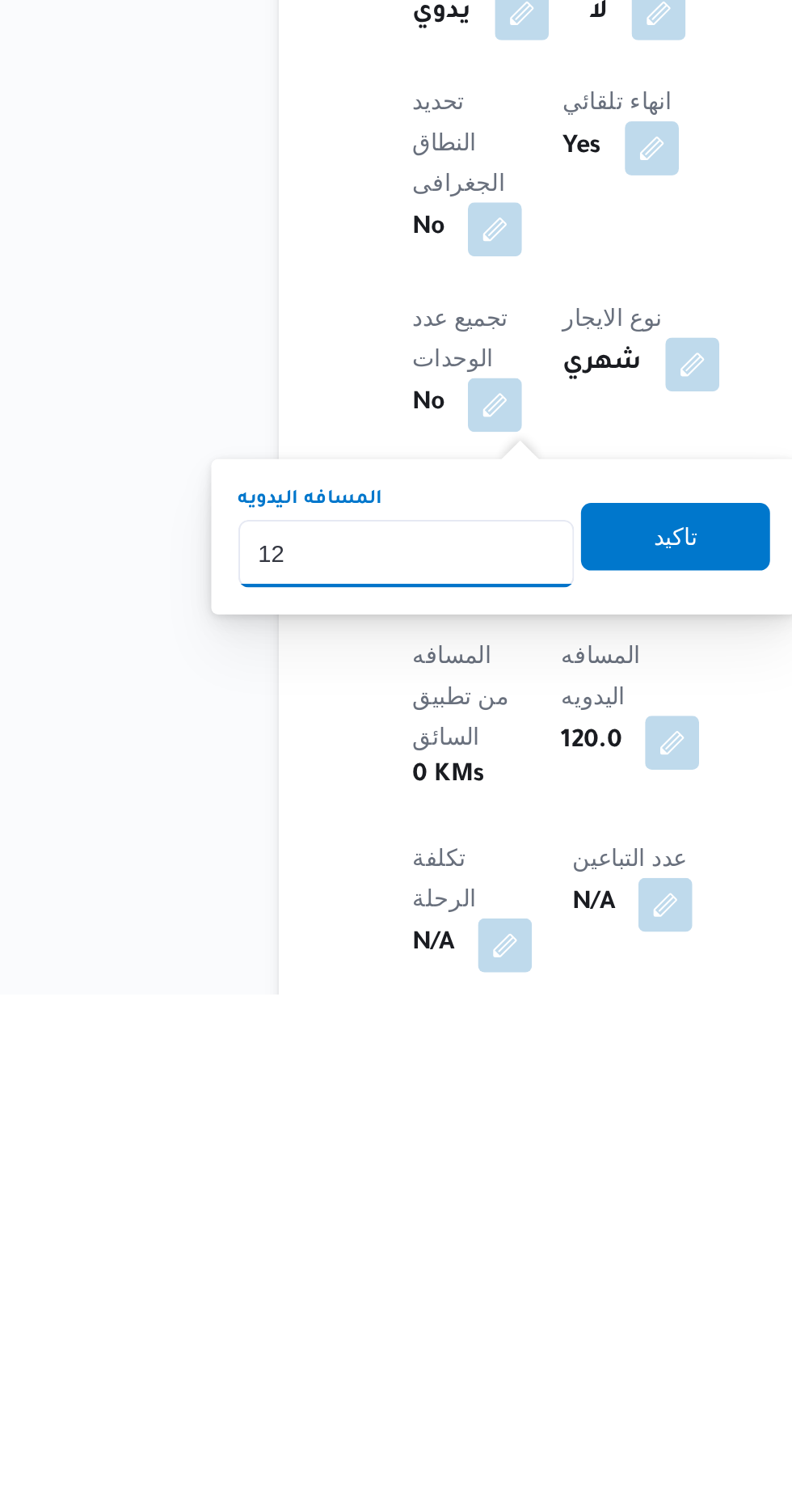
type input "1"
type input "70"
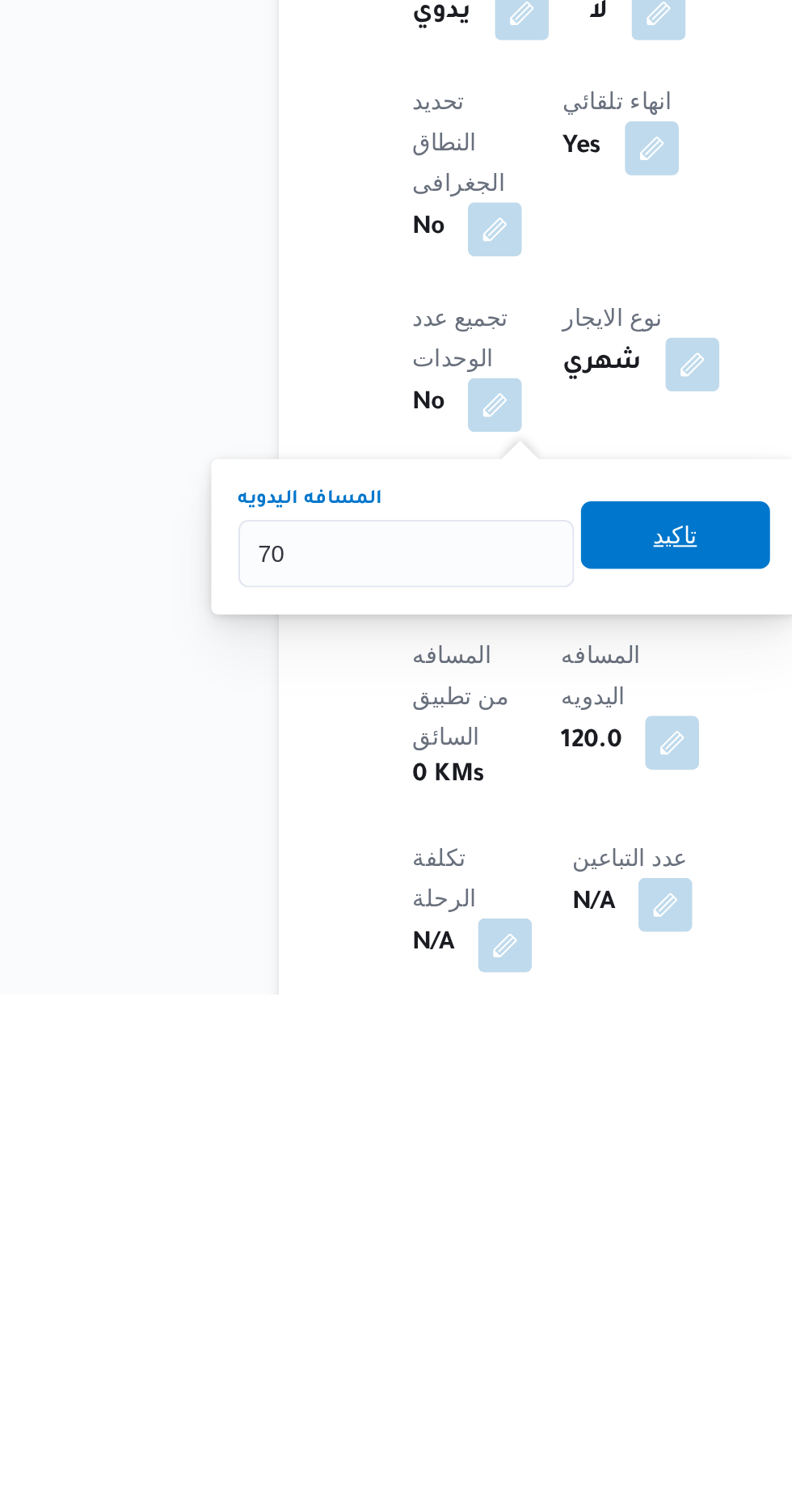
click at [412, 1304] on span "تاكيد" at bounding box center [400, 1291] width 90 height 32
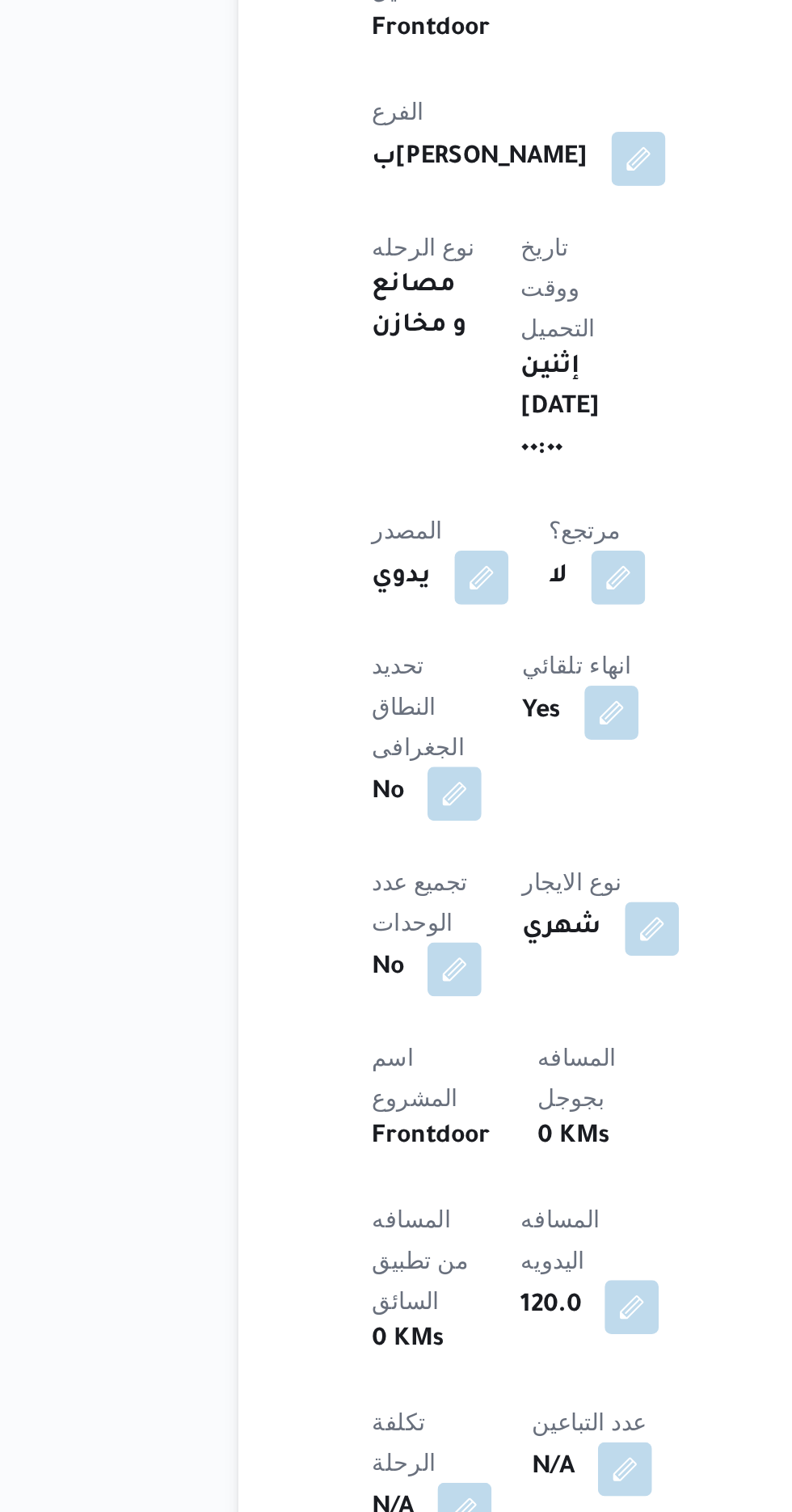
scroll to position [0, 0]
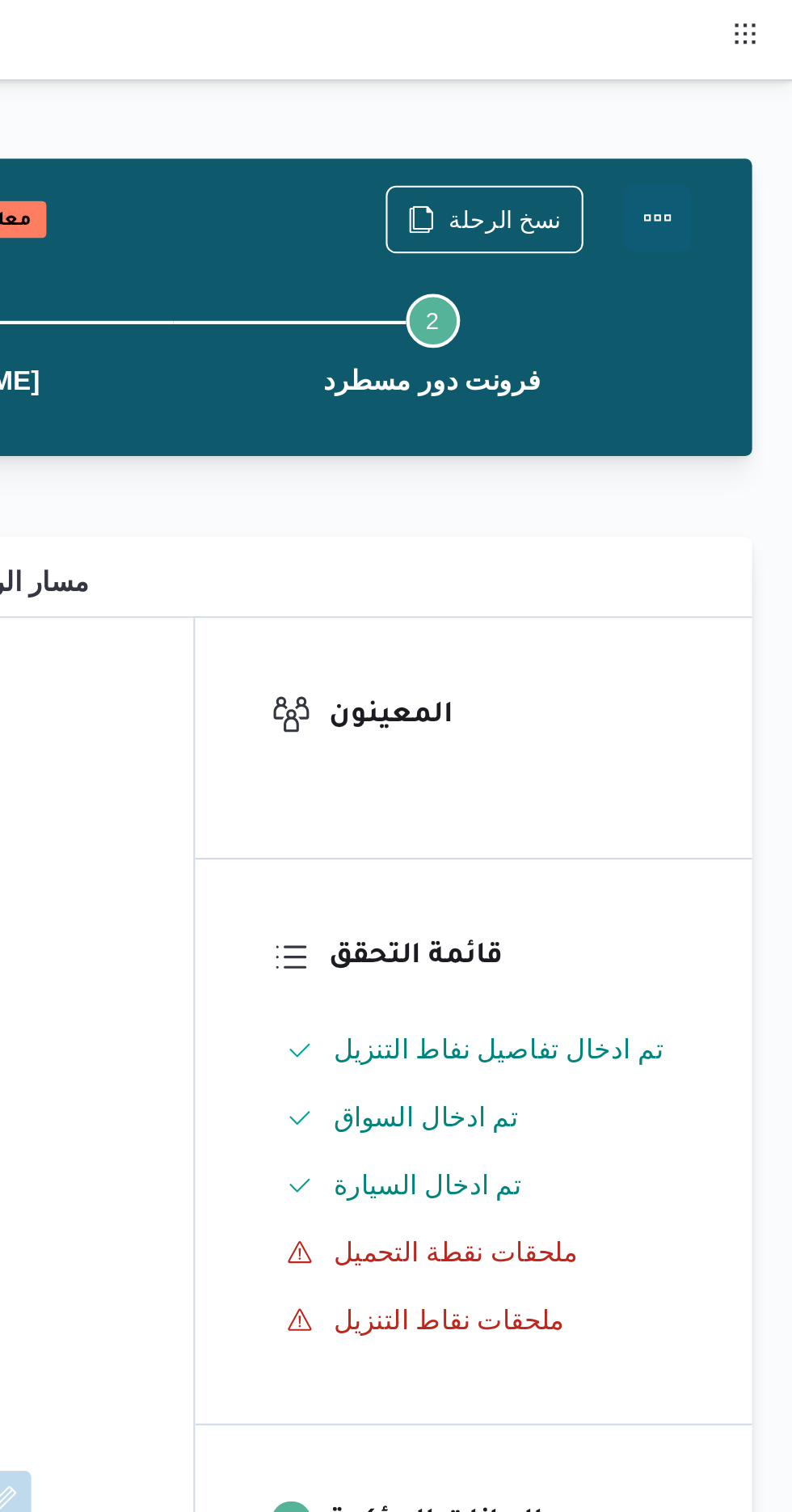
click at [739, 112] on button "Actions" at bounding box center [727, 104] width 32 height 32
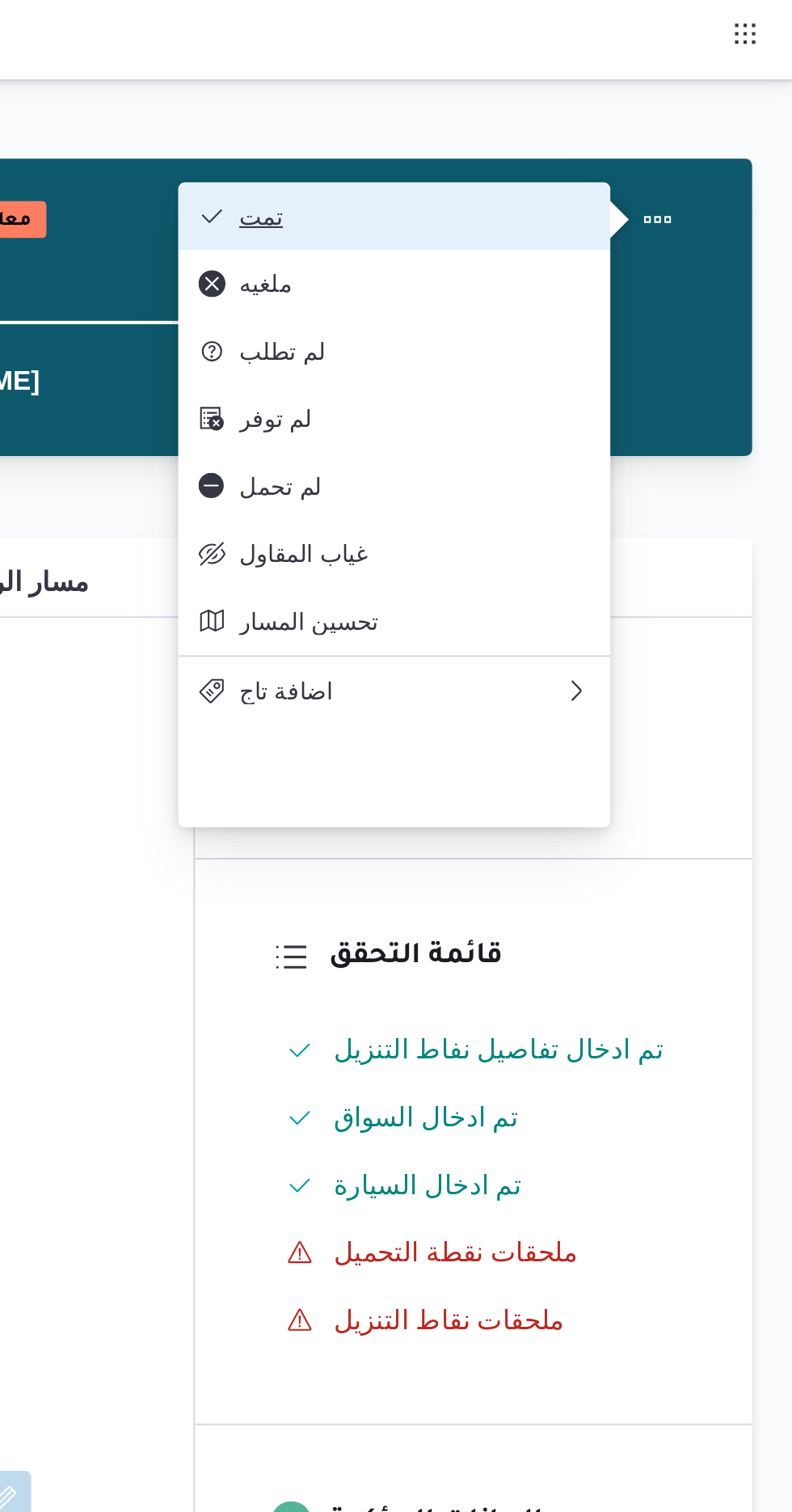
click at [687, 105] on span "تمت" at bounding box center [612, 103] width 168 height 13
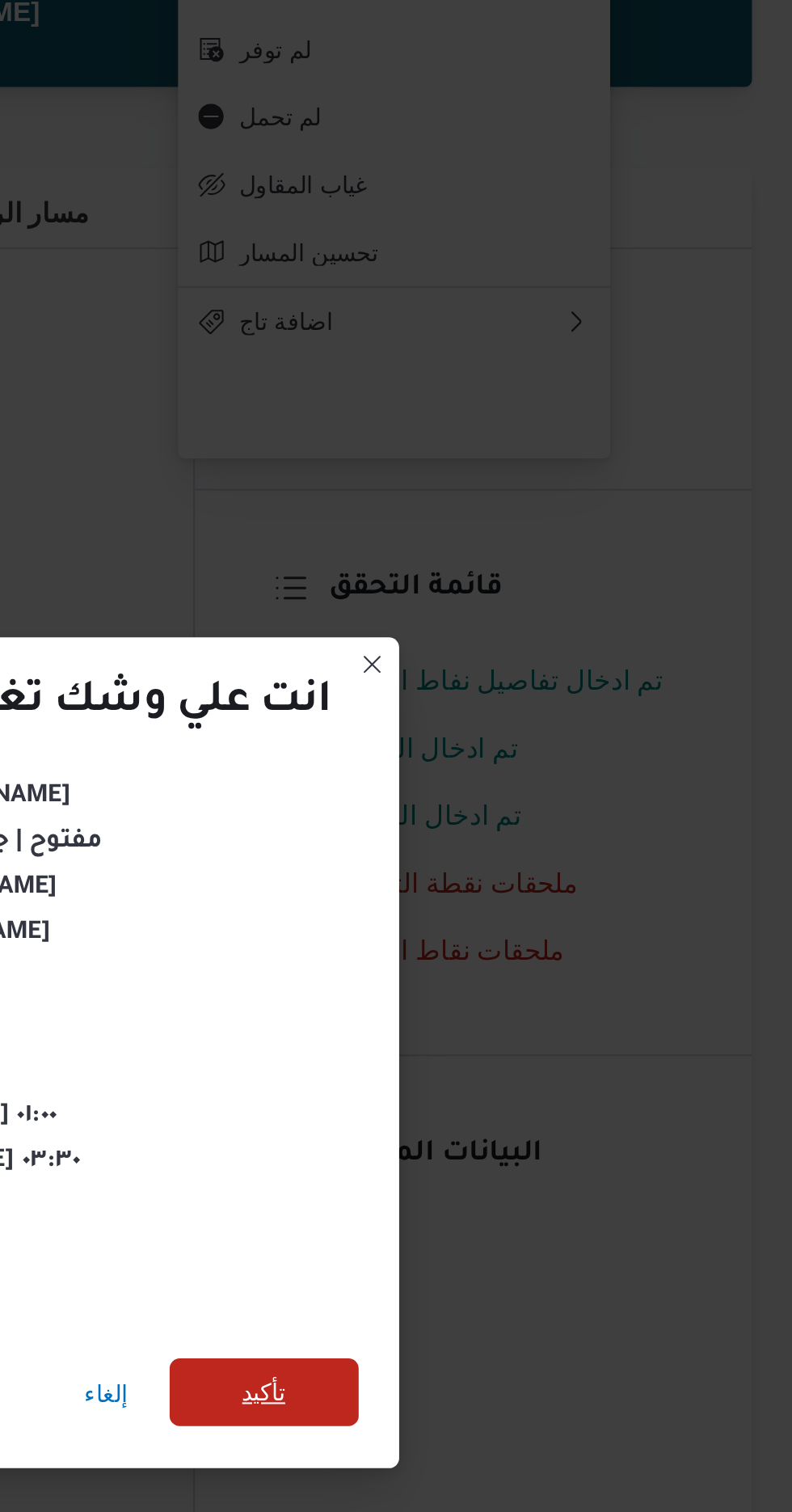
click at [559, 844] on span "تأكيد" at bounding box center [539, 843] width 90 height 32
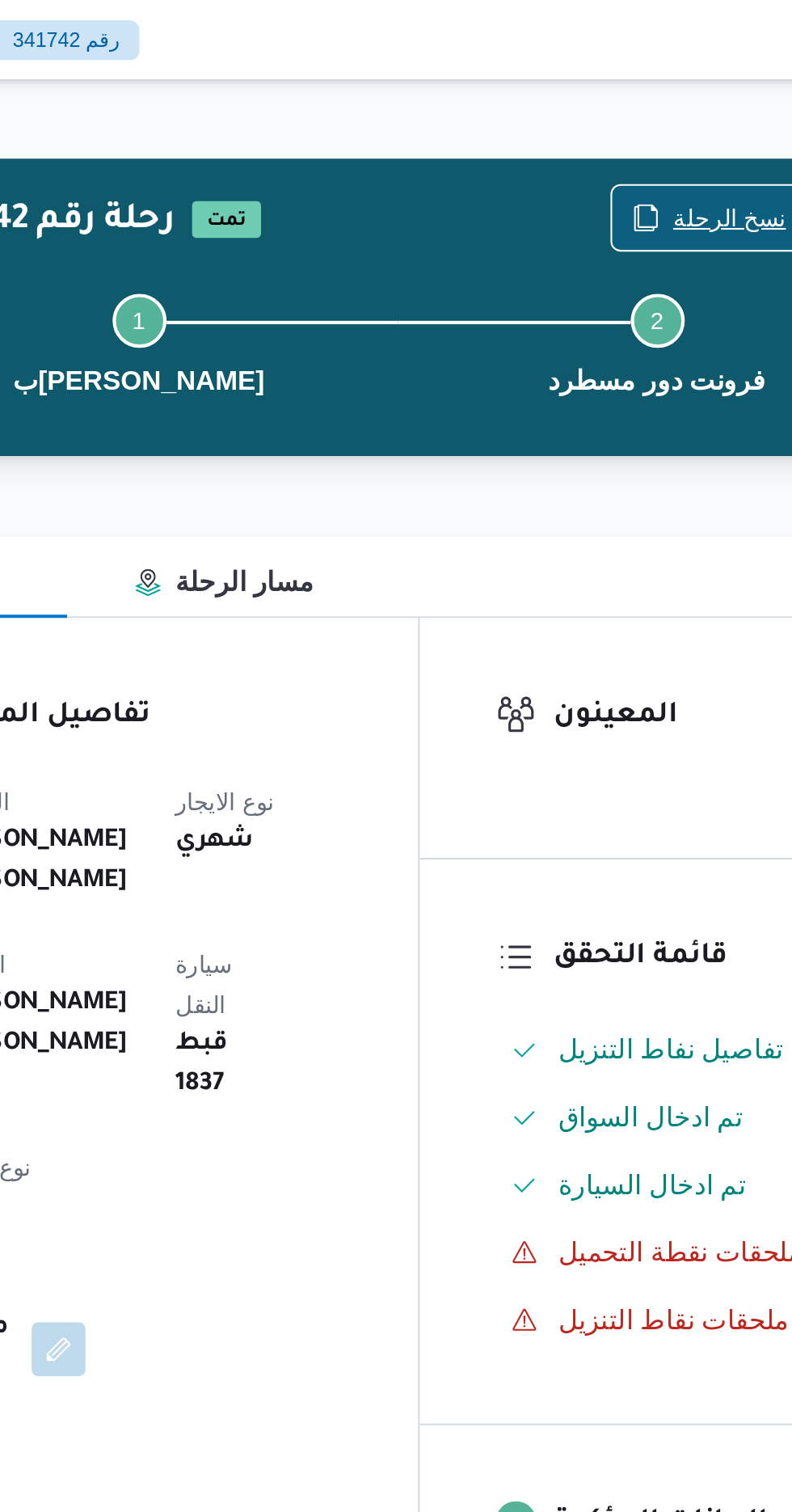
click at [646, 99] on span "نسخ الرحلة" at bounding box center [654, 104] width 54 height 19
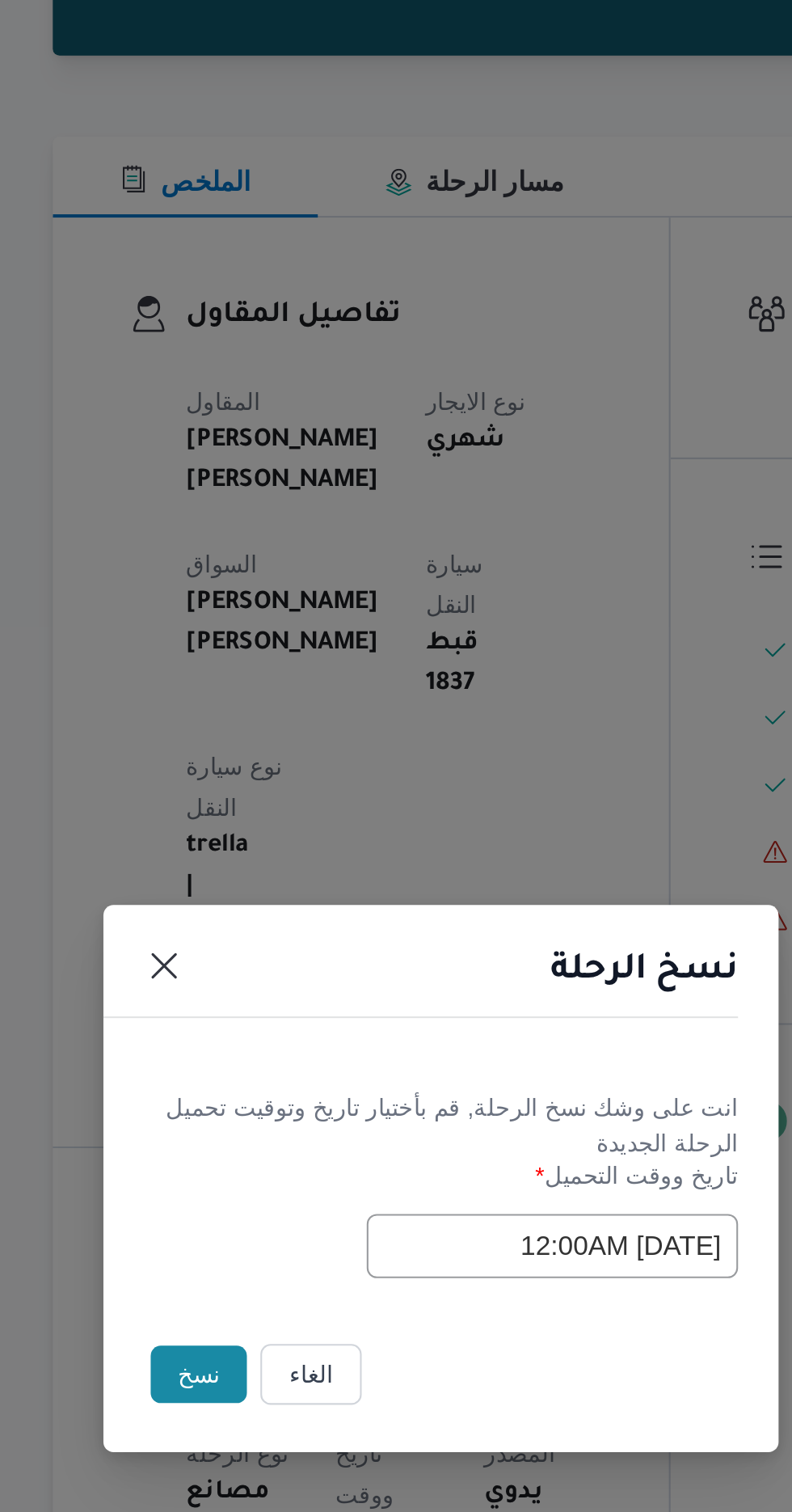
click at [272, 851] on button "نسخ" at bounding box center [279, 849] width 46 height 27
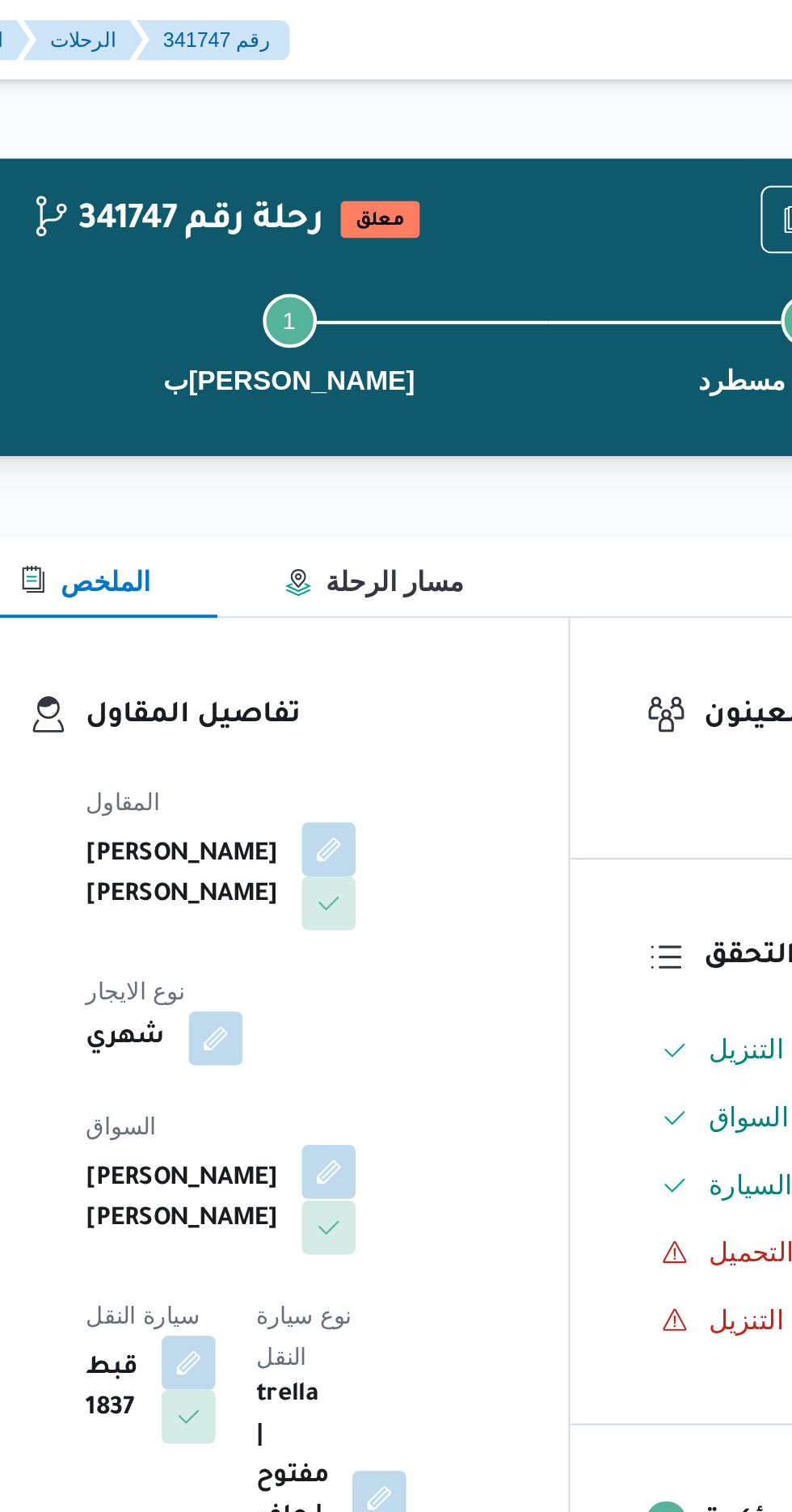
click at [378, 548] on button "button" at bounding box center [391, 562] width 26 height 26
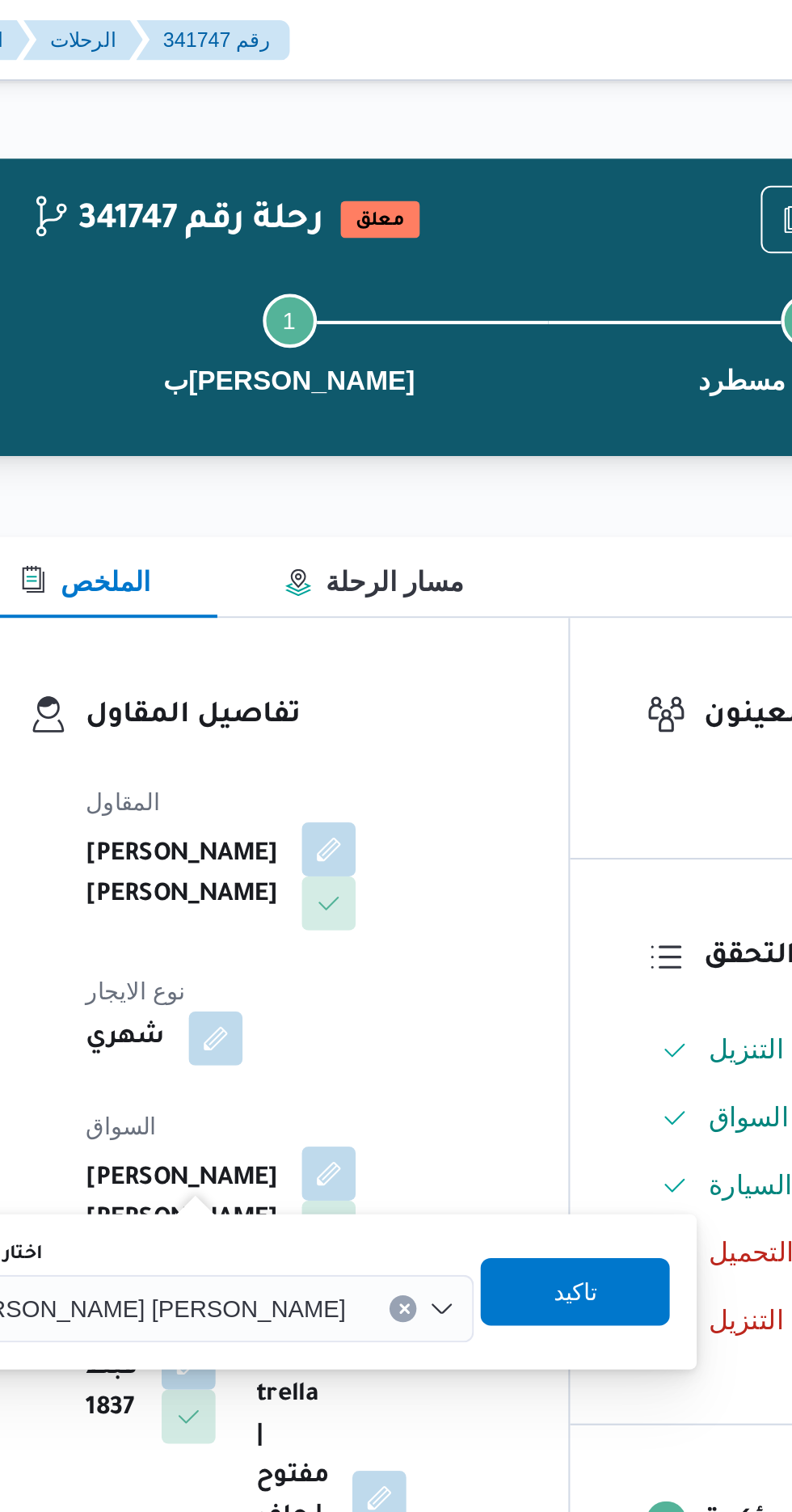
click at [406, 632] on input "اختار السواق" at bounding box center [407, 626] width 2 height 19
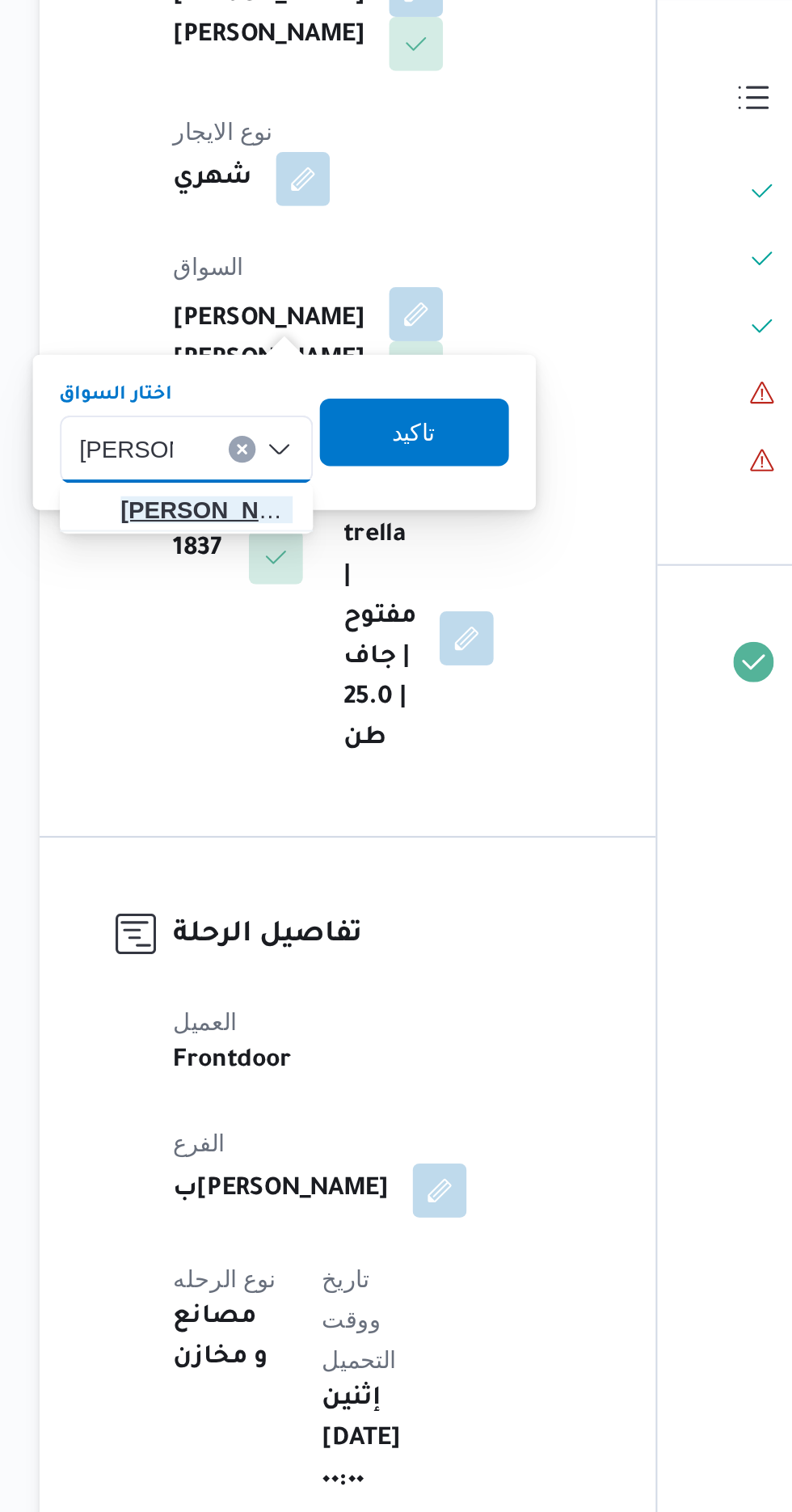
type input "[PERSON_NAME]"
click at [294, 659] on span "[PERSON_NAME] ن [PERSON_NAME]" at bounding box center [290, 655] width 82 height 19
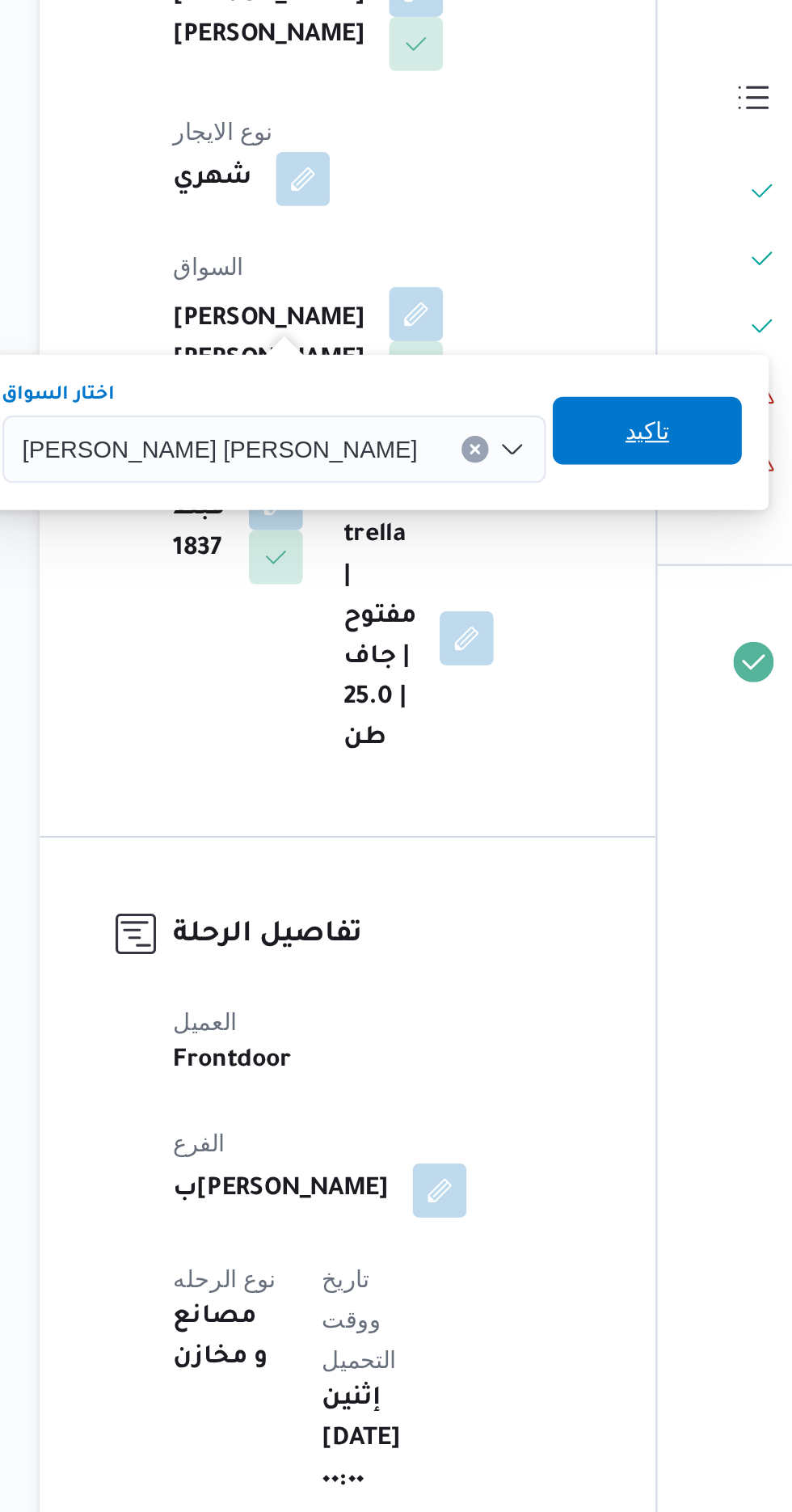
click at [456, 619] on span "تاكيد" at bounding box center [500, 618] width 90 height 32
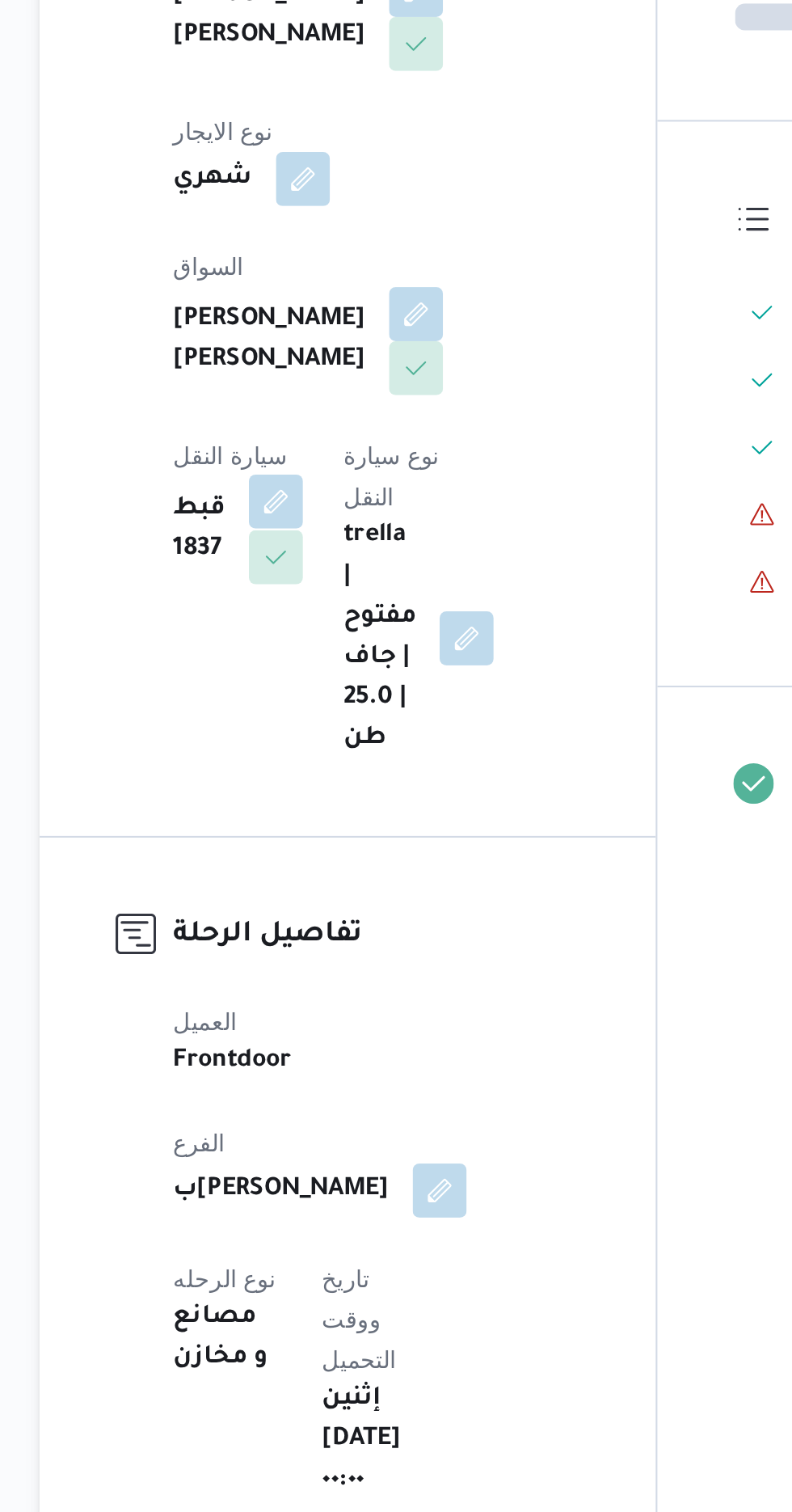
click at [336, 639] on button "button" at bounding box center [323, 652] width 26 height 26
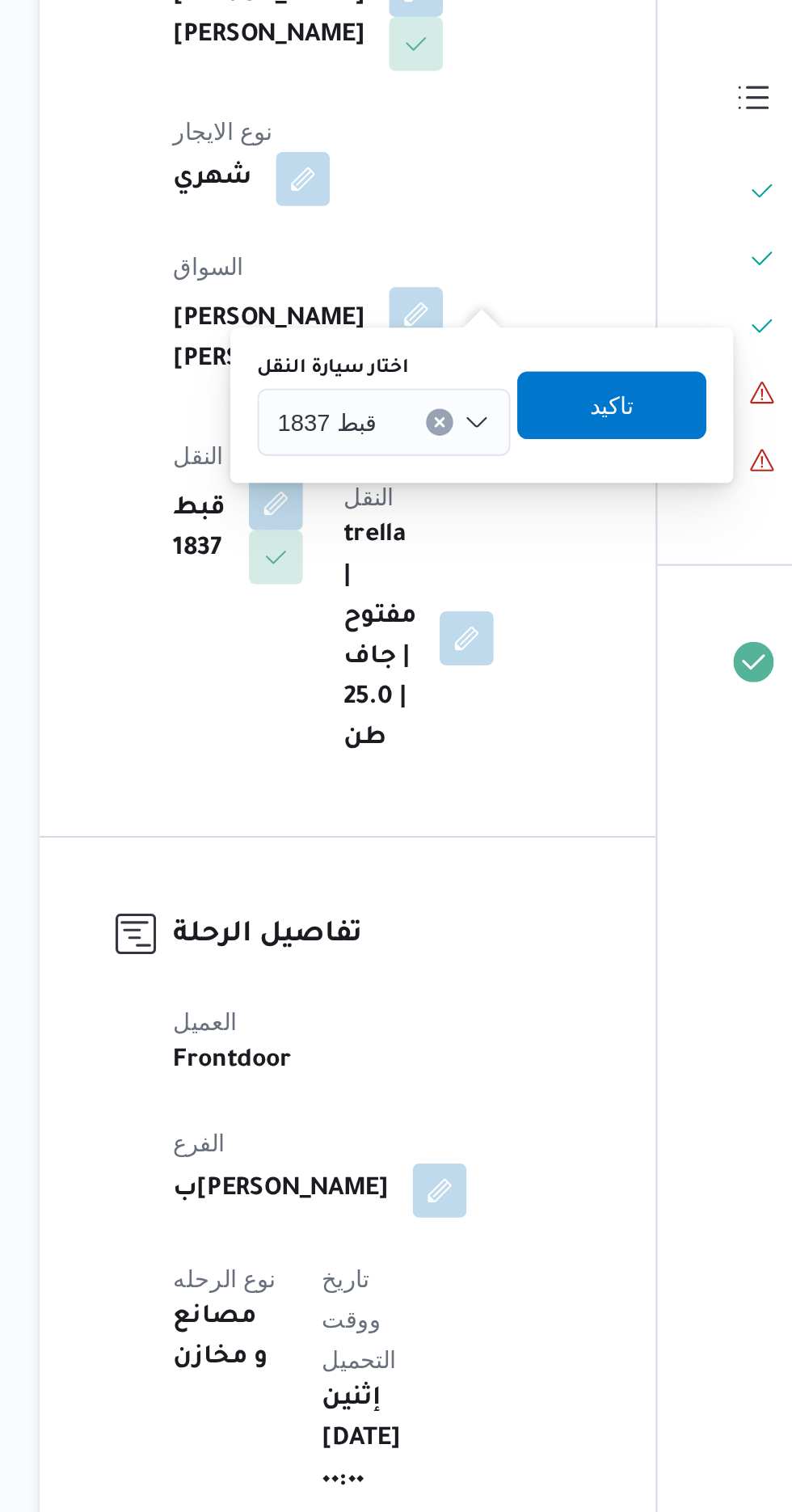
click at [364, 618] on span "قبط 1837" at bounding box center [348, 612] width 47 height 18
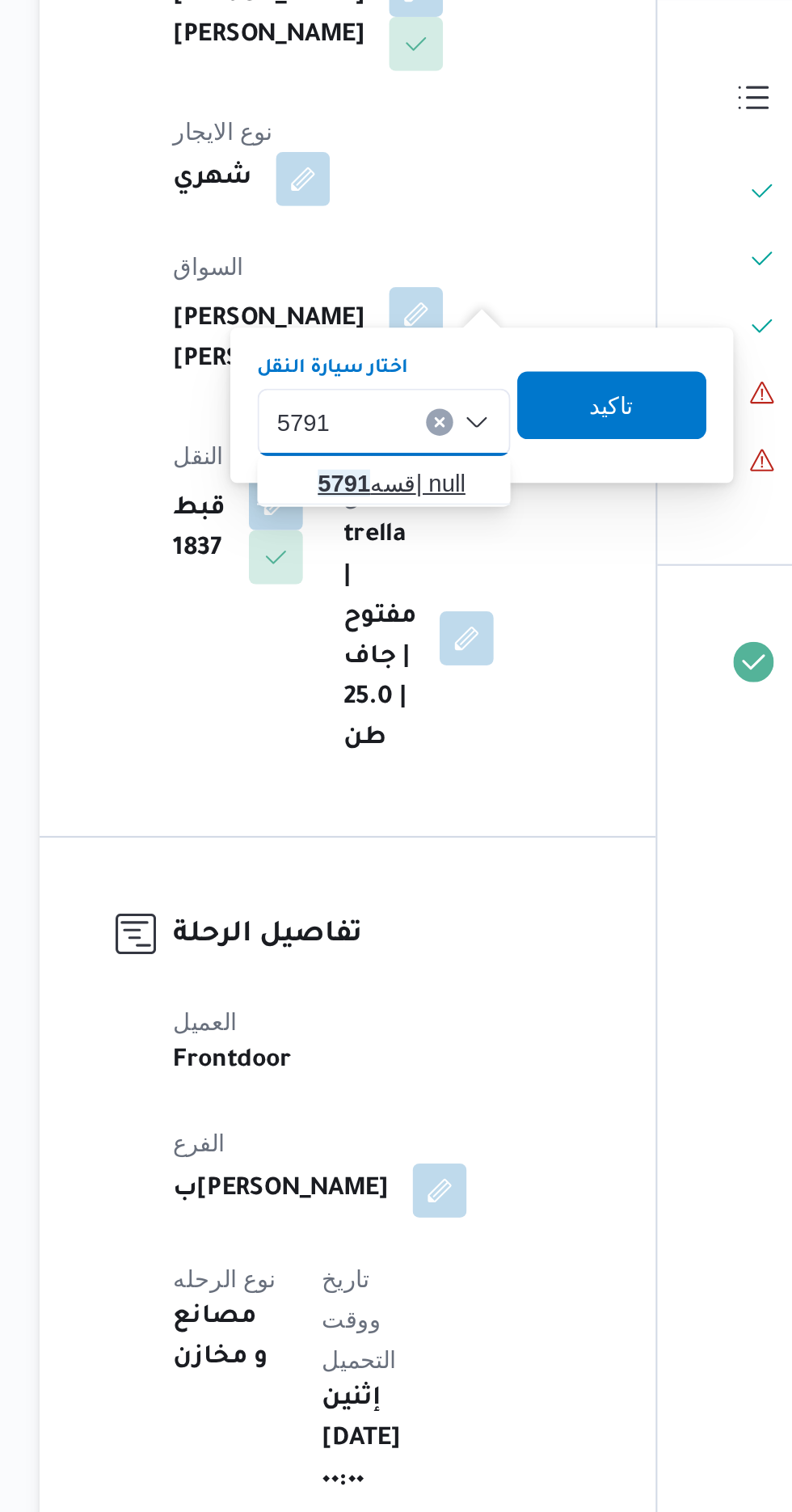
type input "5791"
click at [383, 645] on span "قسه 5791 | null" at bounding box center [385, 643] width 82 height 19
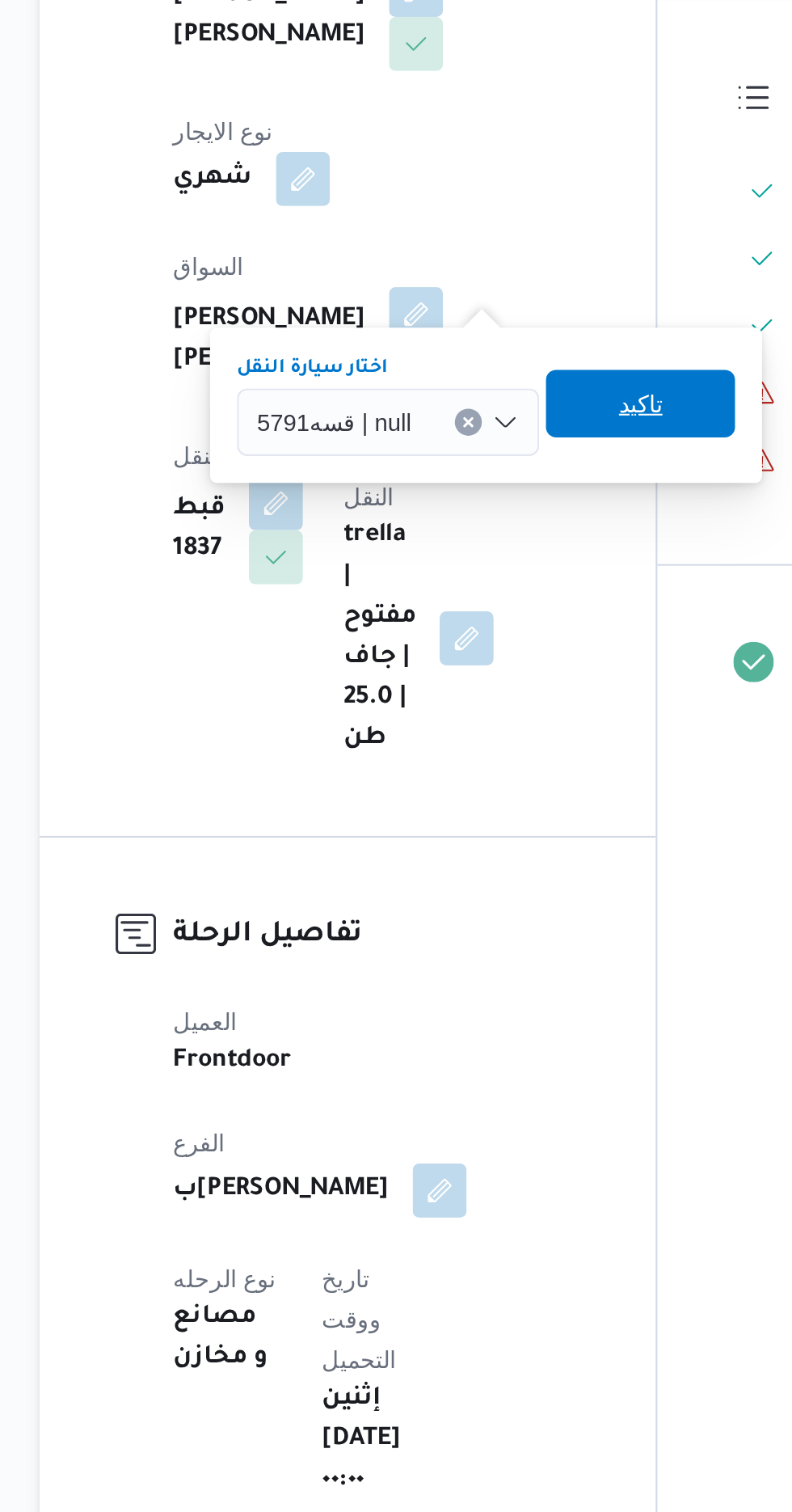
click at [500, 610] on span "تاكيد" at bounding box center [498, 604] width 21 height 19
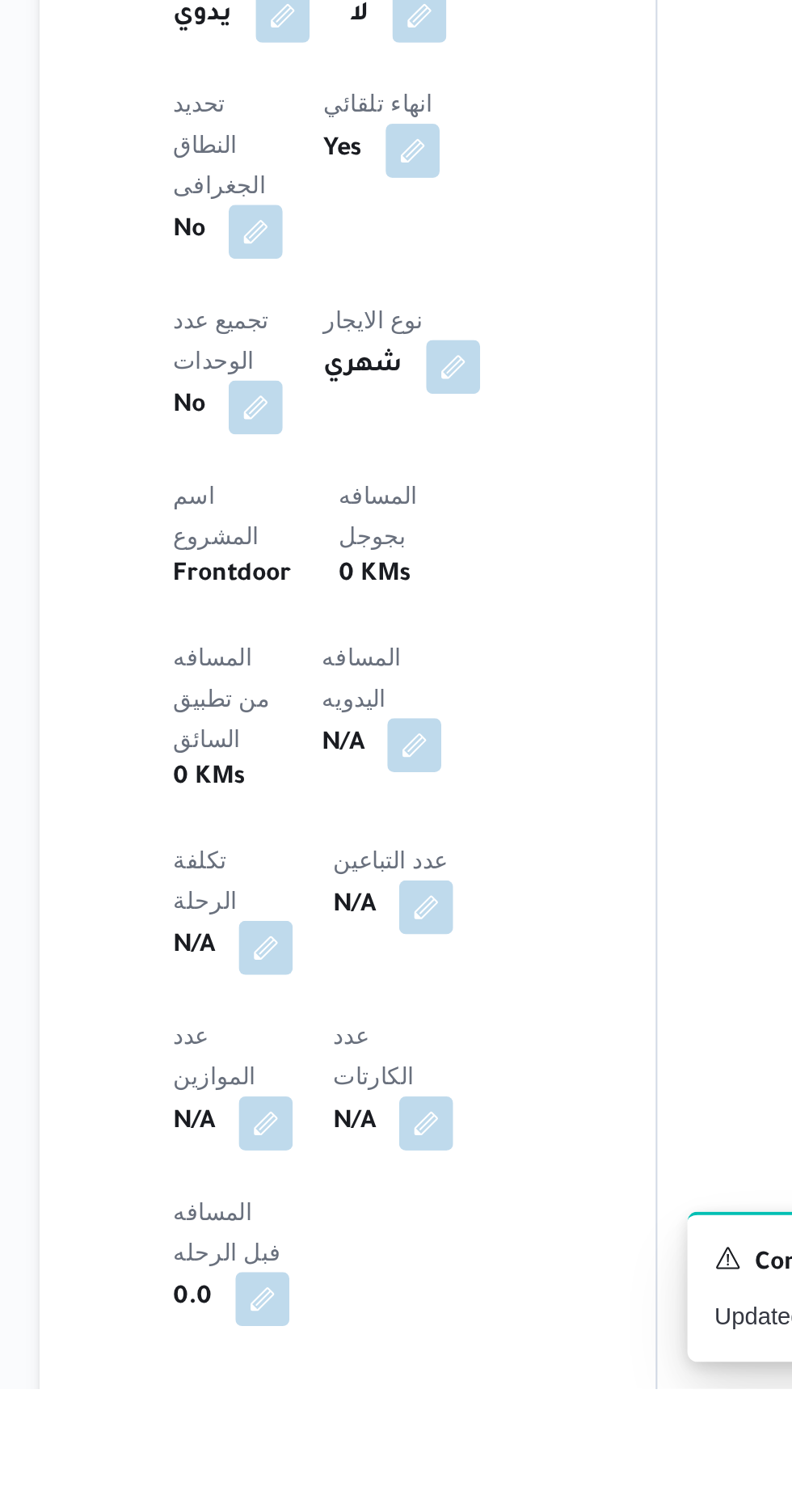
scroll to position [404, 0]
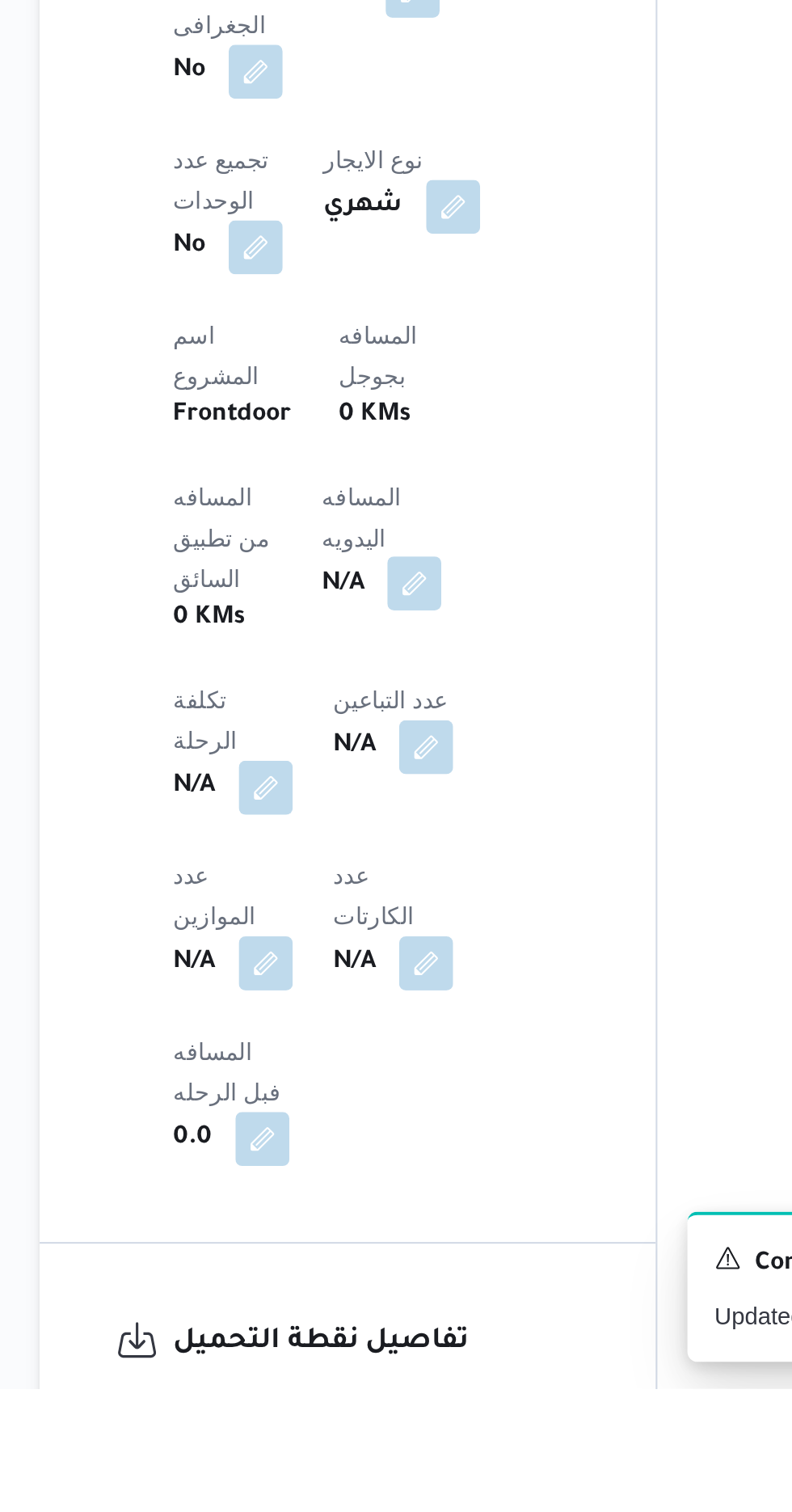
click at [377, 1113] on button "button" at bounding box center [390, 1127] width 26 height 26
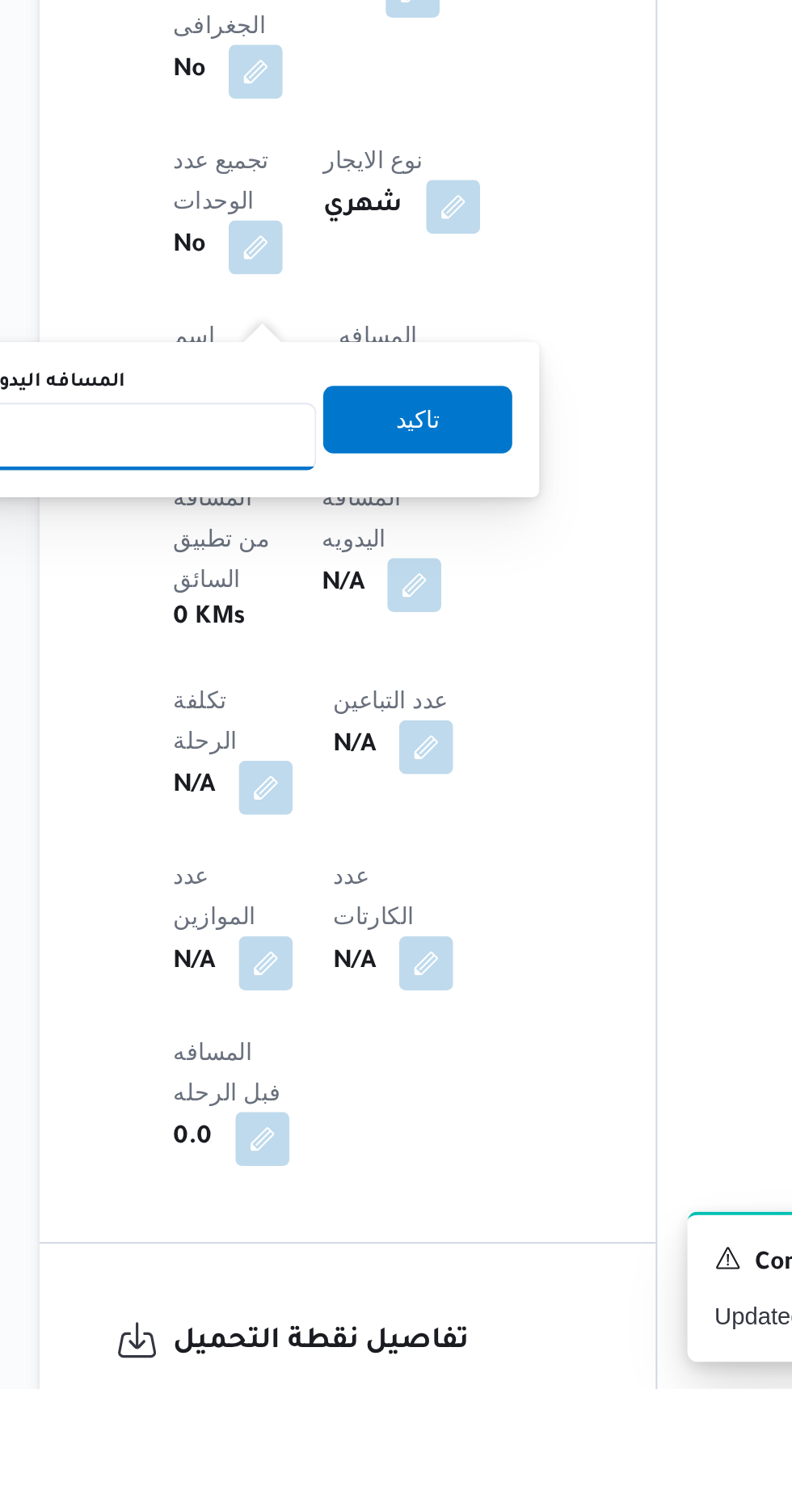
click at [313, 1058] on input "المسافه اليدويه" at bounding box center [263, 1056] width 161 height 32
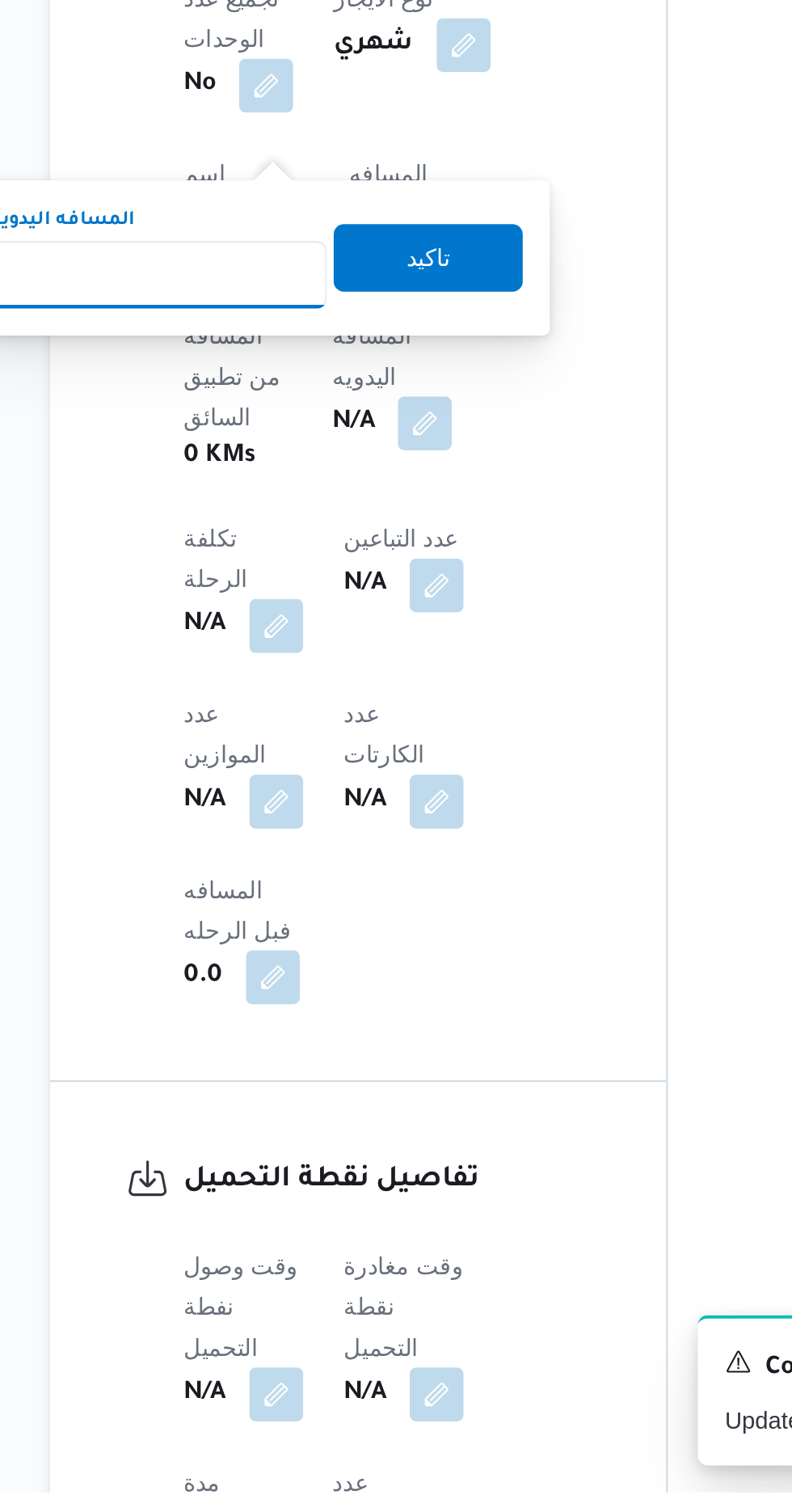
scroll to position [531, 0]
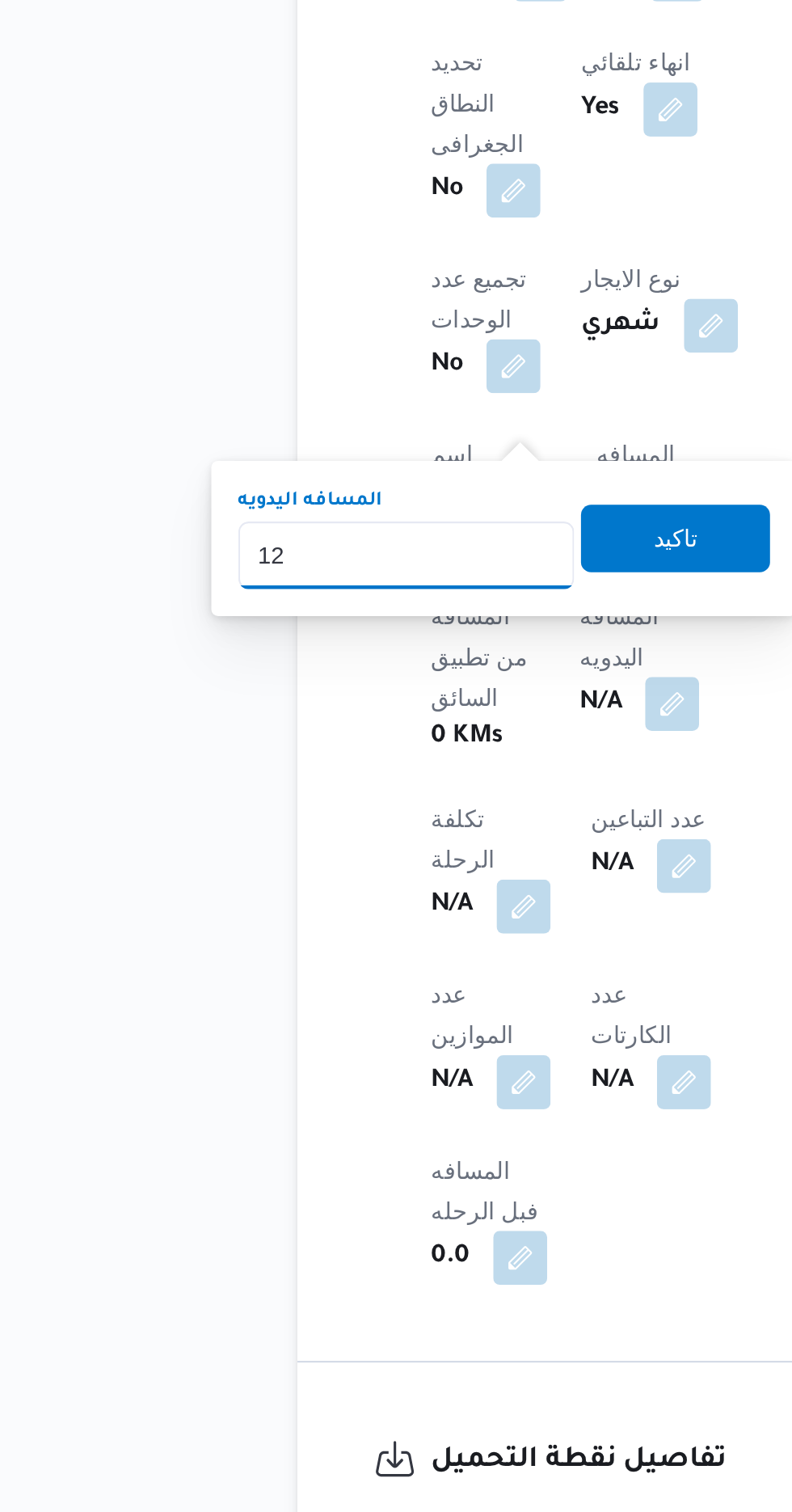
type input "120"
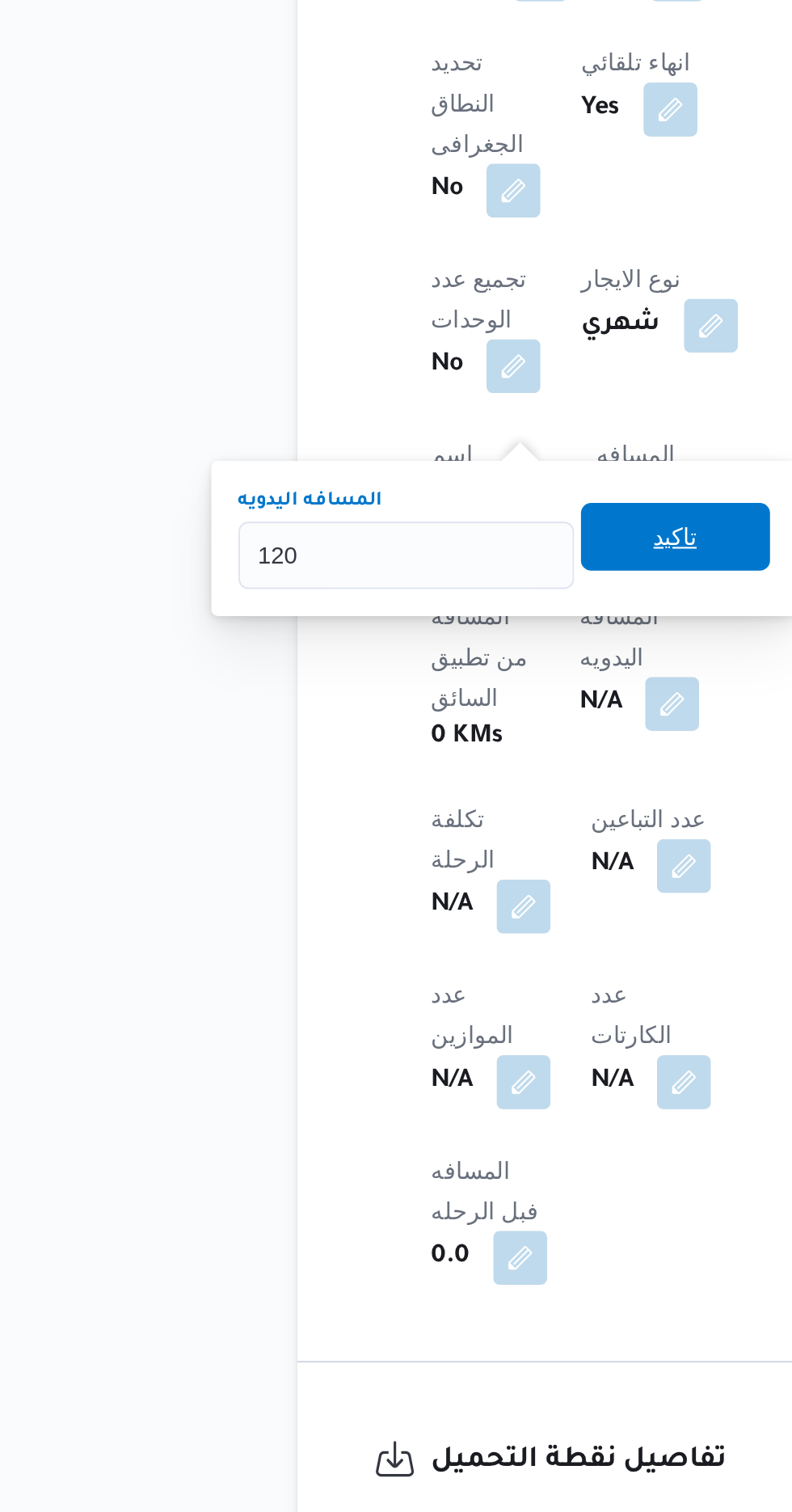
click at [413, 929] on span "تاكيد" at bounding box center [391, 920] width 90 height 32
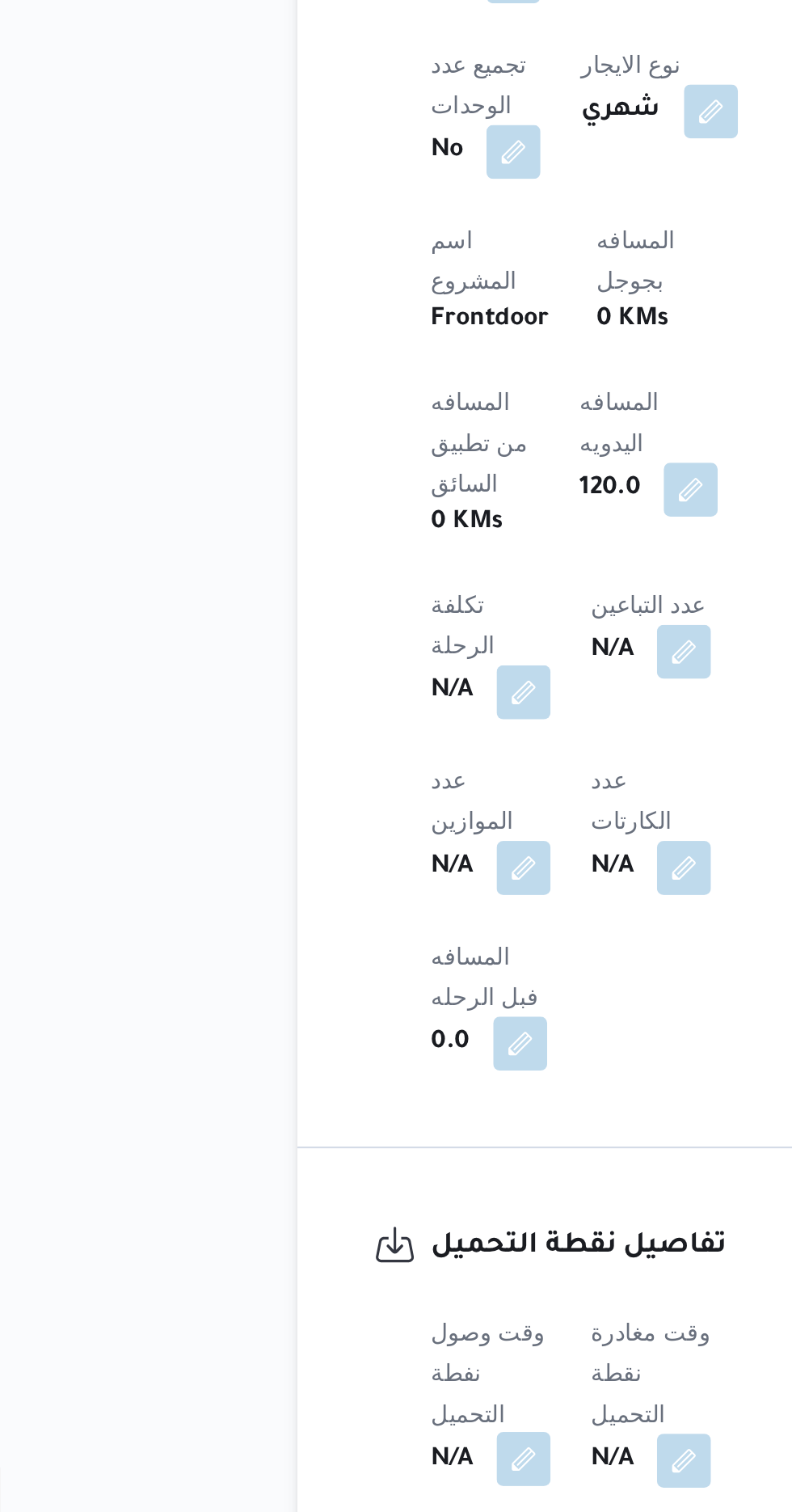
click at [323, 1452] on button "button" at bounding box center [319, 1465] width 26 height 26
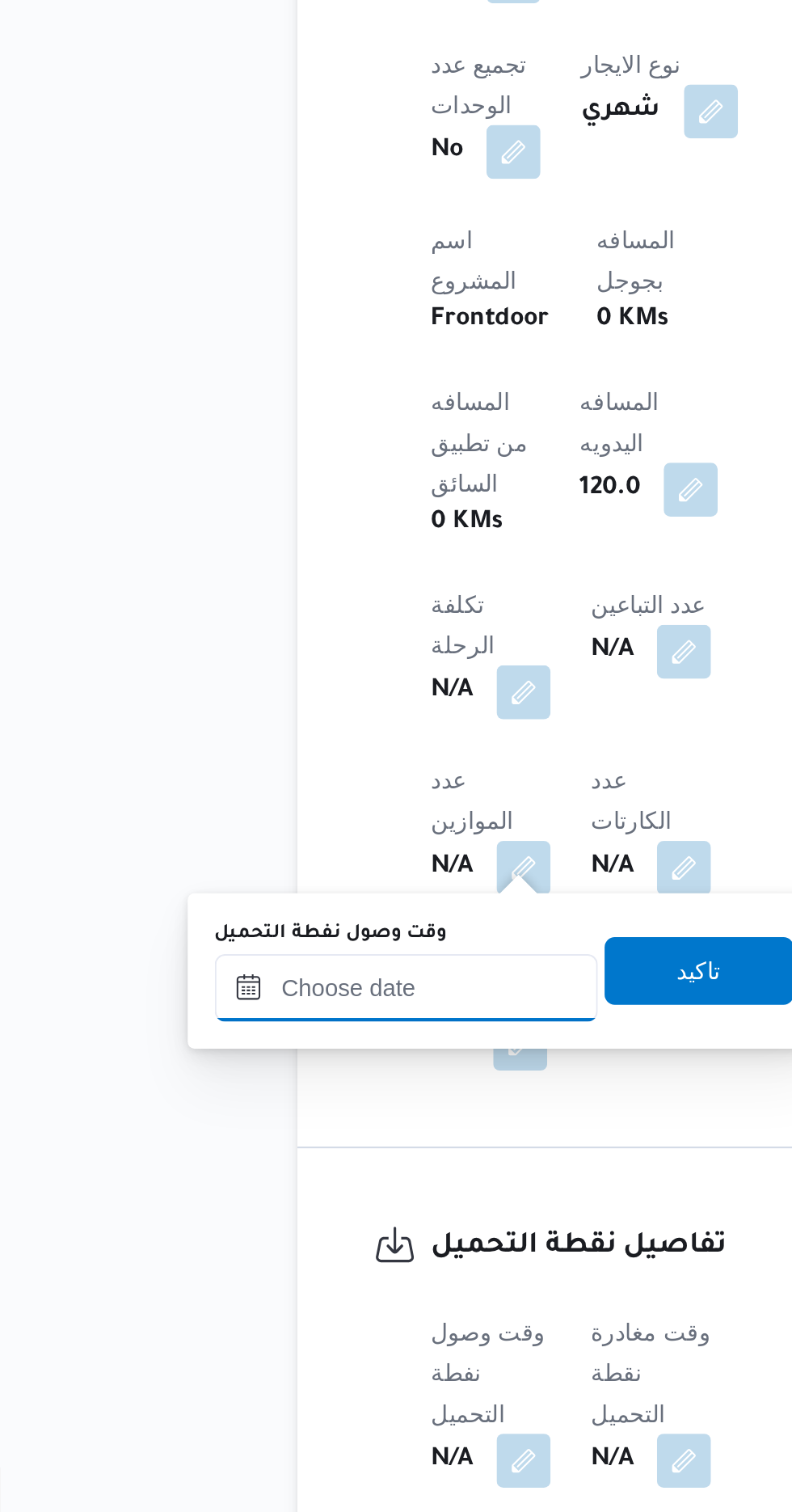
click at [296, 1236] on input "وقت وصول نفطة التحميل" at bounding box center [262, 1238] width 183 height 32
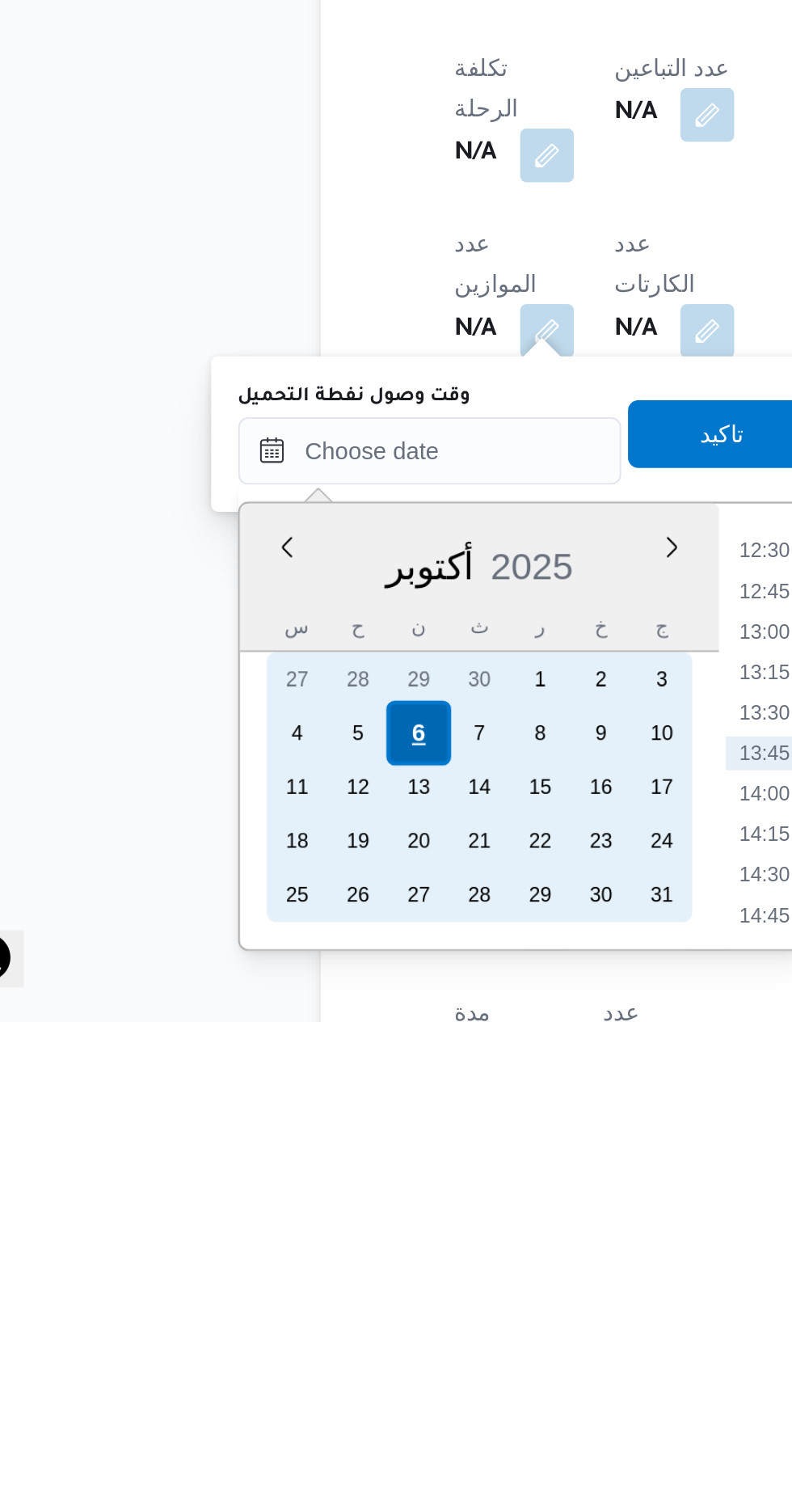
click at [257, 1372] on div "6" at bounding box center [256, 1373] width 31 height 31
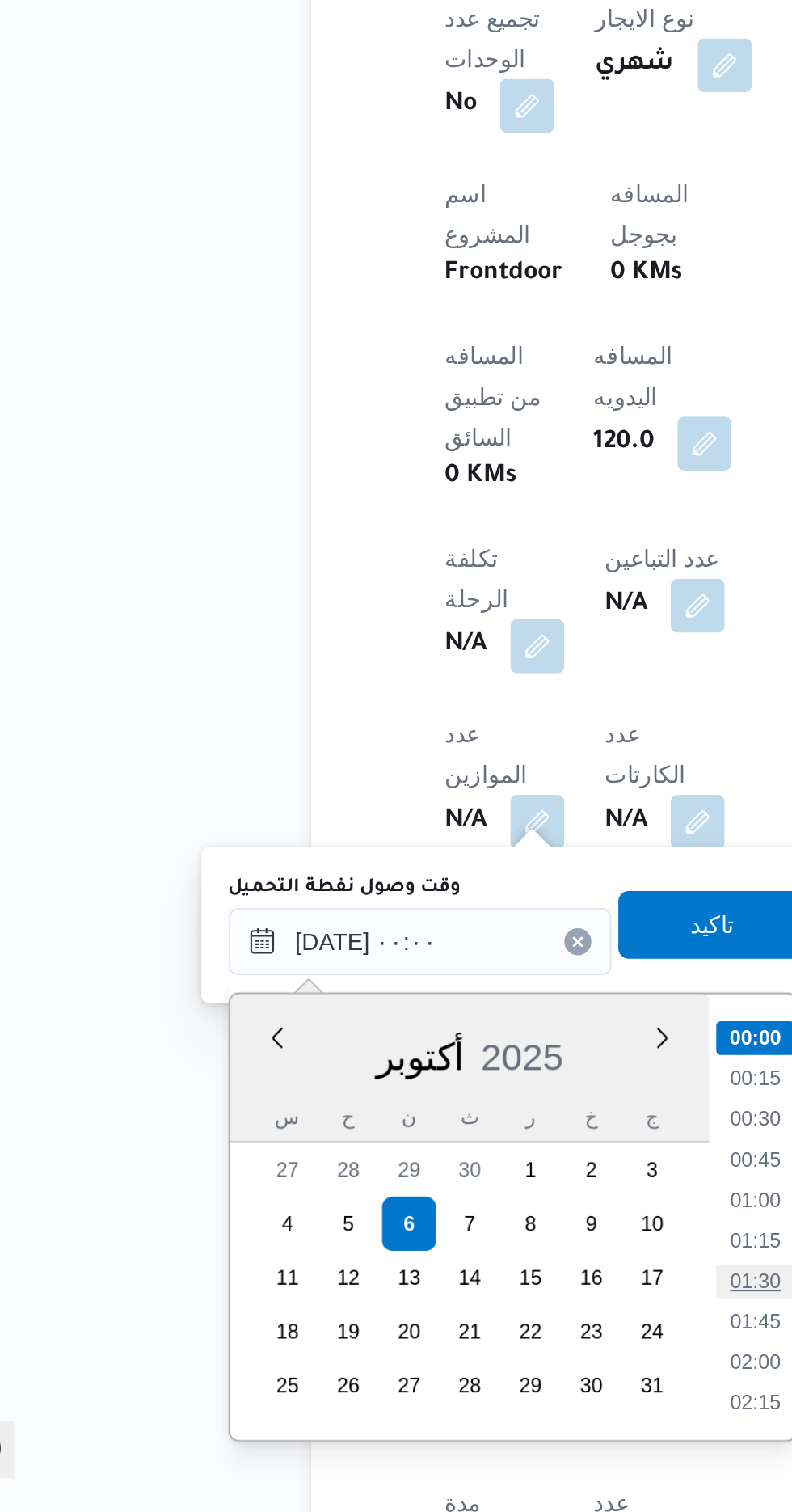
click at [428, 1399] on li "01:30" at bounding box center [422, 1401] width 37 height 16
type input "[DATE] ٠١:٣٠"
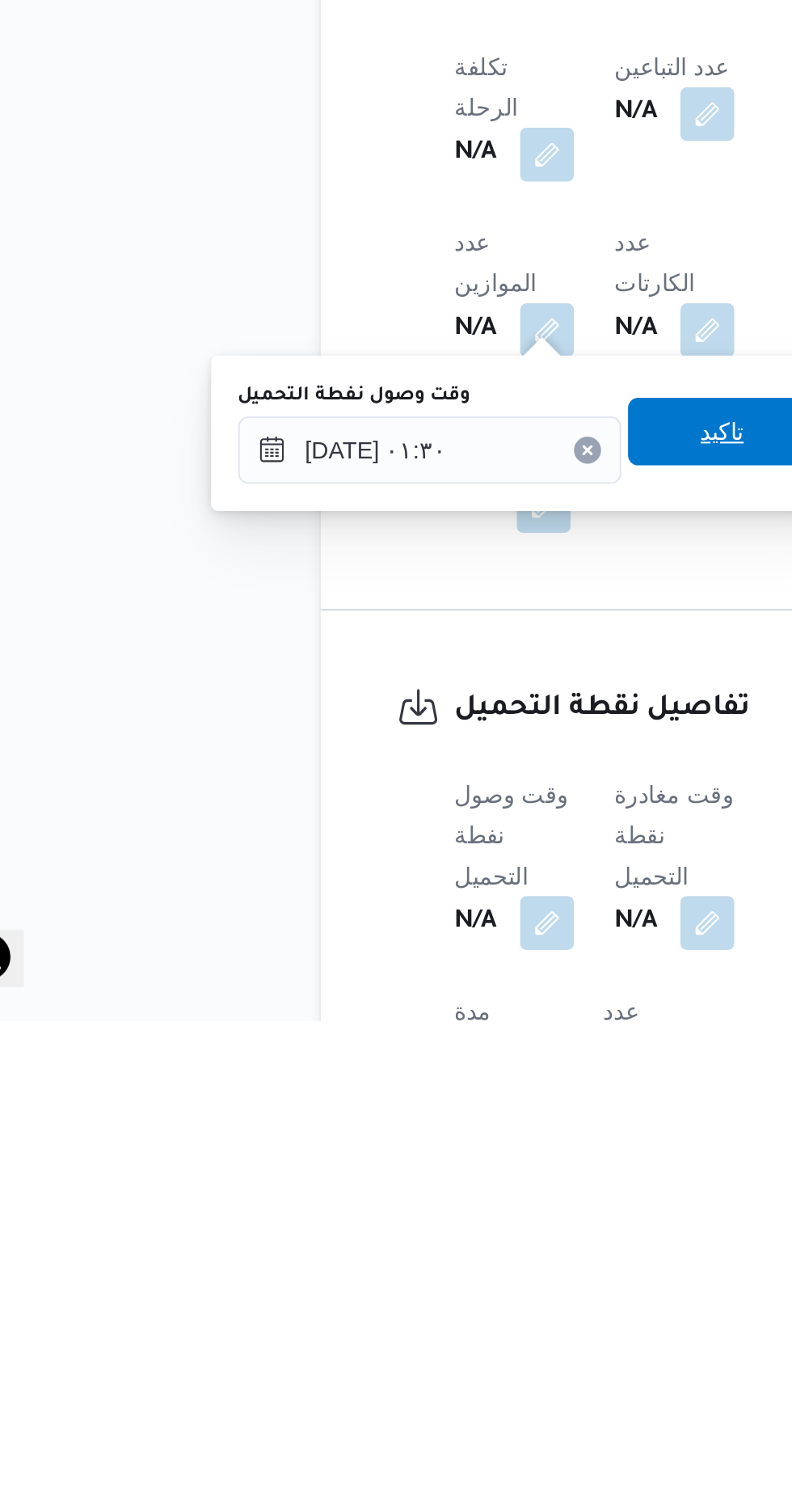
click at [404, 1231] on span "تاكيد" at bounding box center [402, 1229] width 90 height 32
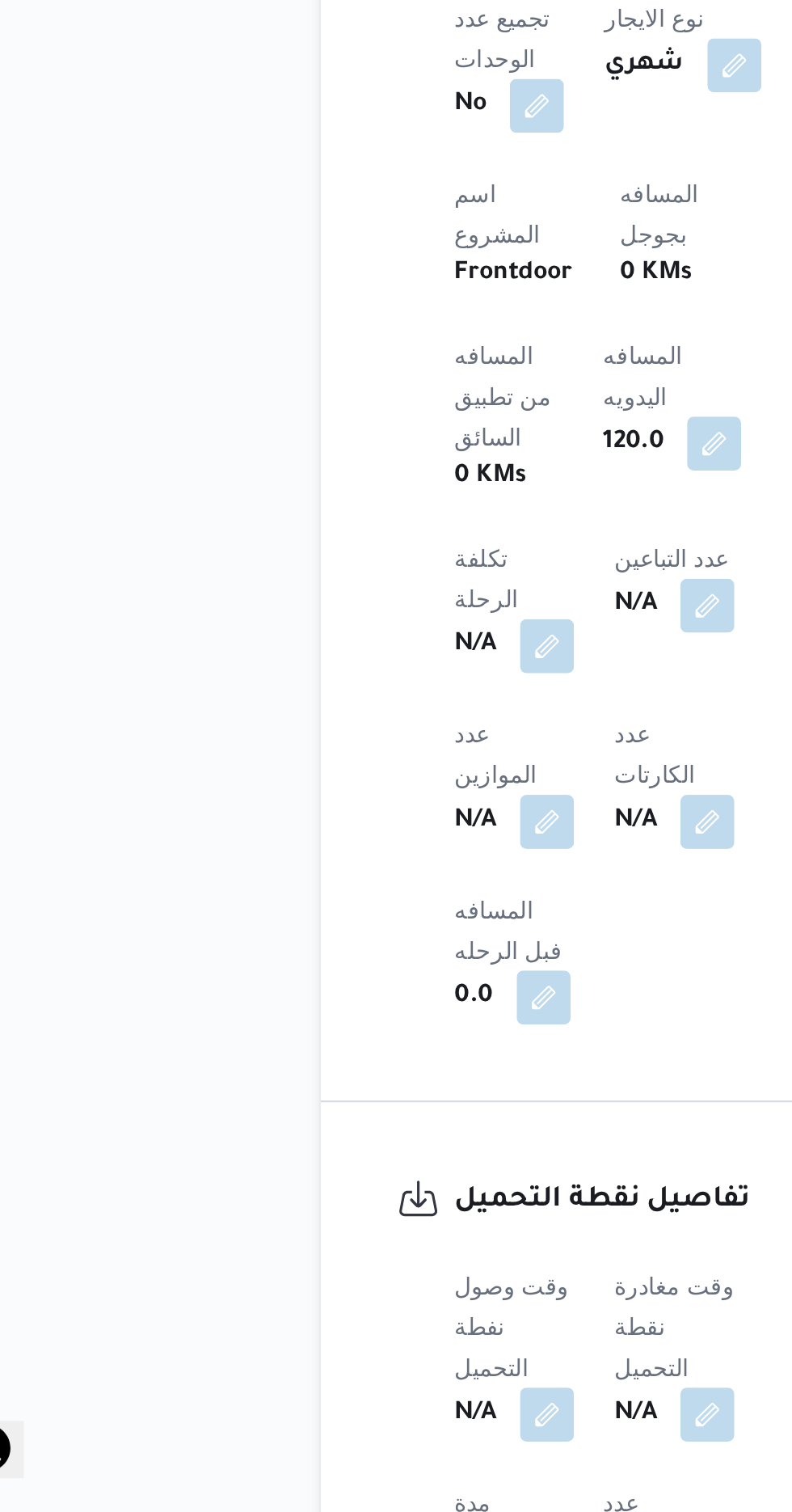
click at [395, 1452] on span at bounding box center [391, 1465] width 34 height 26
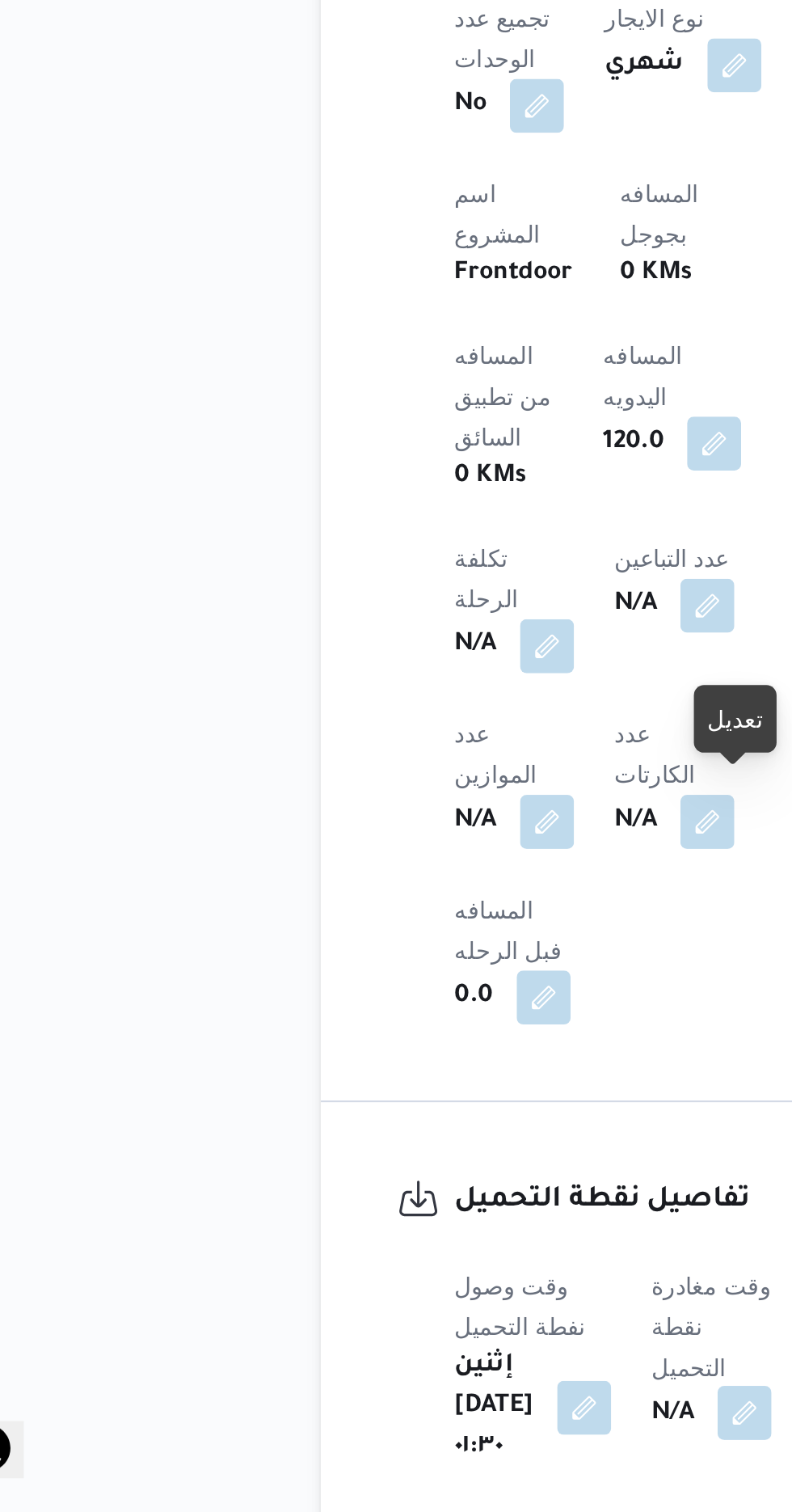
click at [418, 1452] on button "button" at bounding box center [414, 1465] width 26 height 26
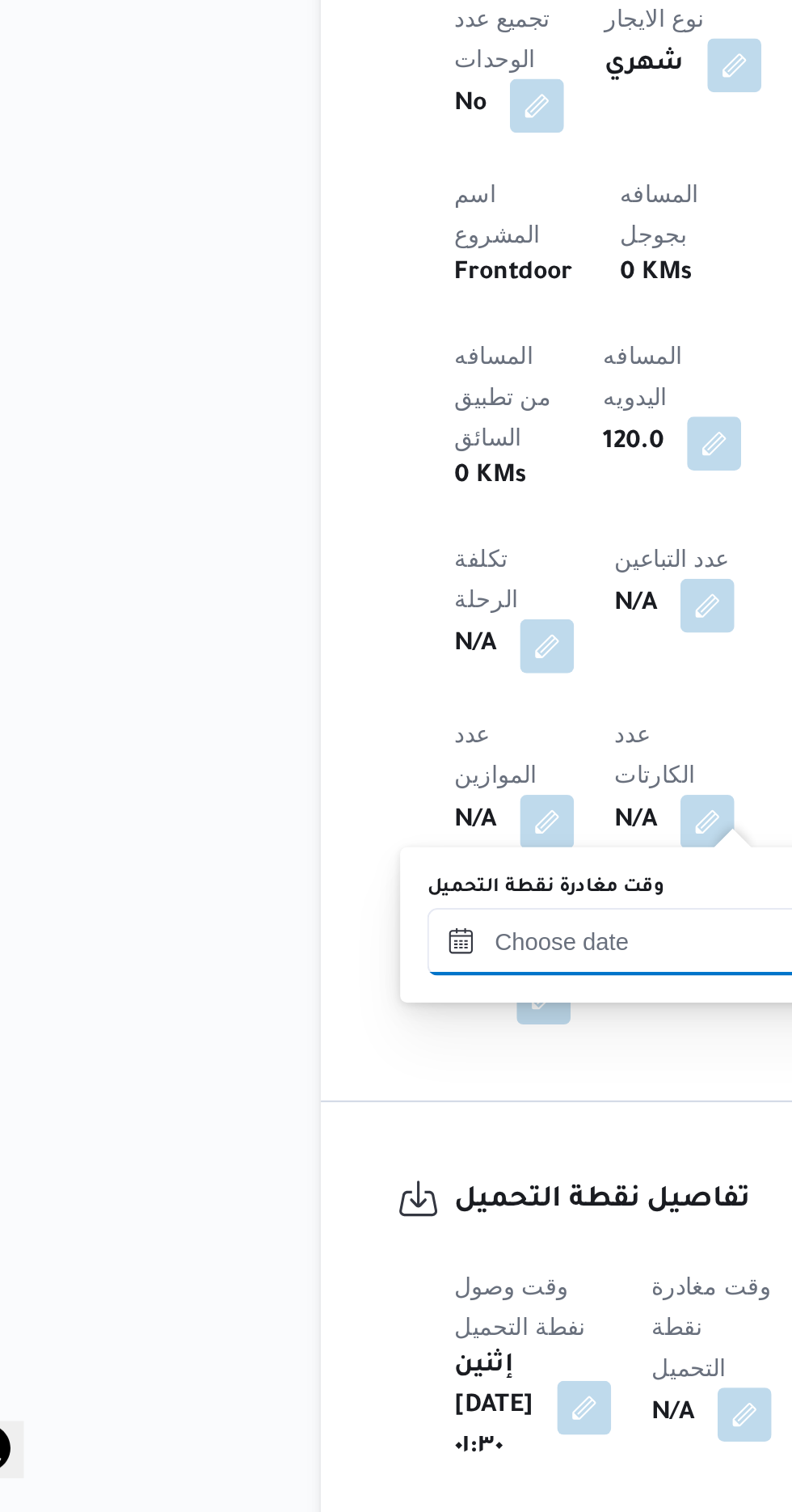
click at [362, 1240] on input "وقت مغادرة نقطة التحميل" at bounding box center [352, 1238] width 183 height 32
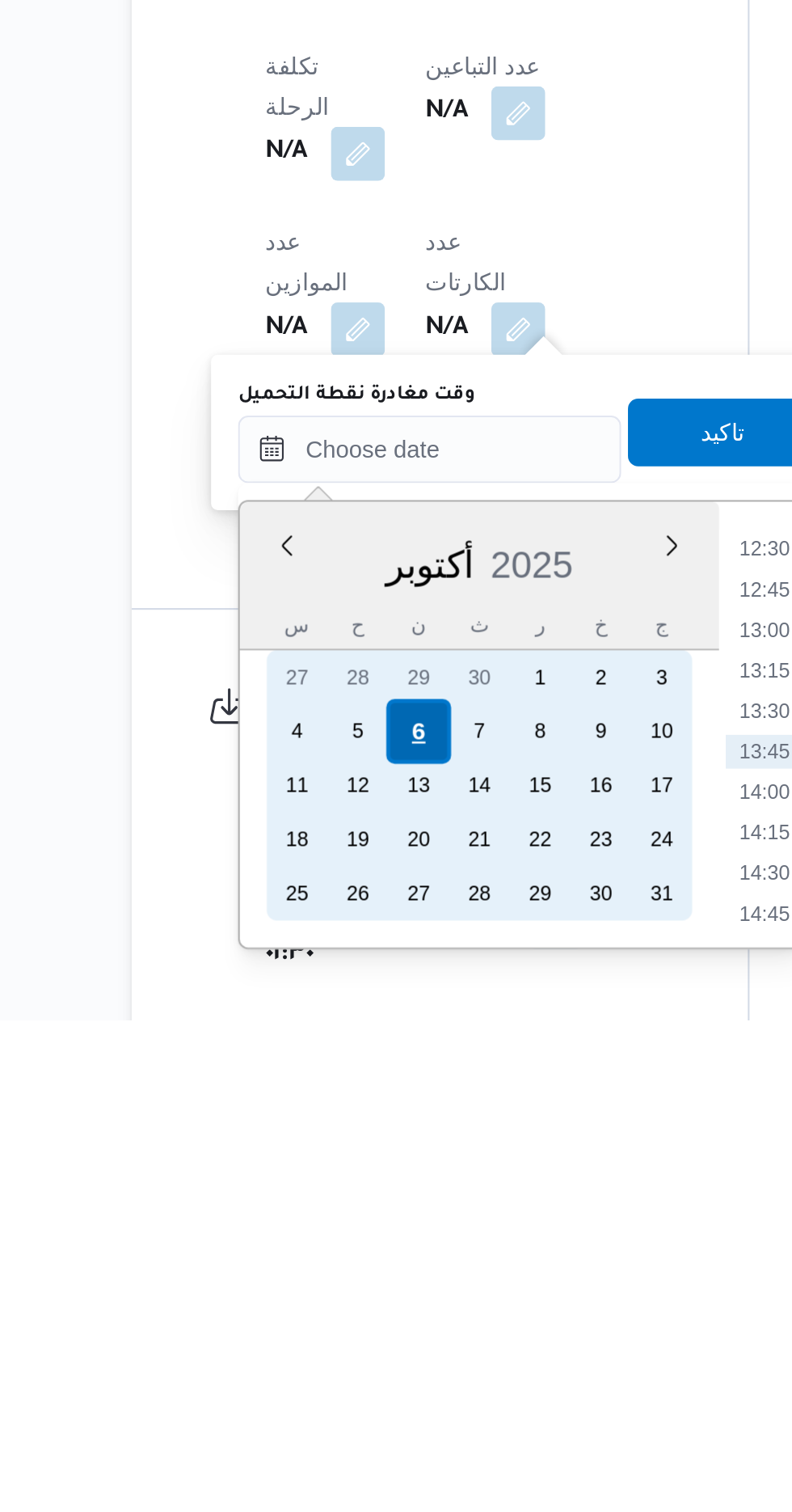
click at [345, 1370] on div "6" at bounding box center [347, 1373] width 31 height 31
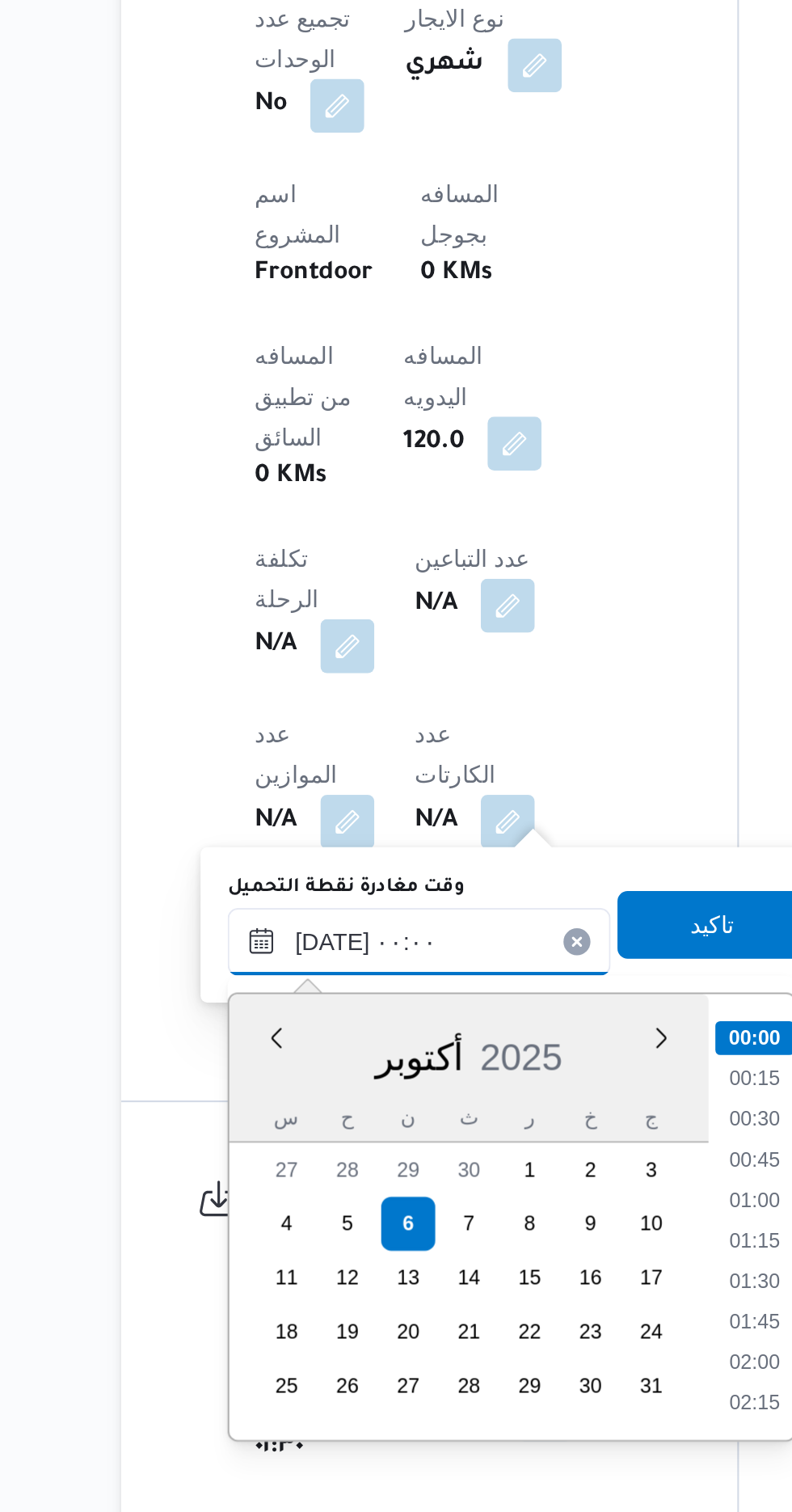
click at [272, 1245] on input "[DATE] ٠٠:٠٠" at bounding box center [352, 1238] width 183 height 32
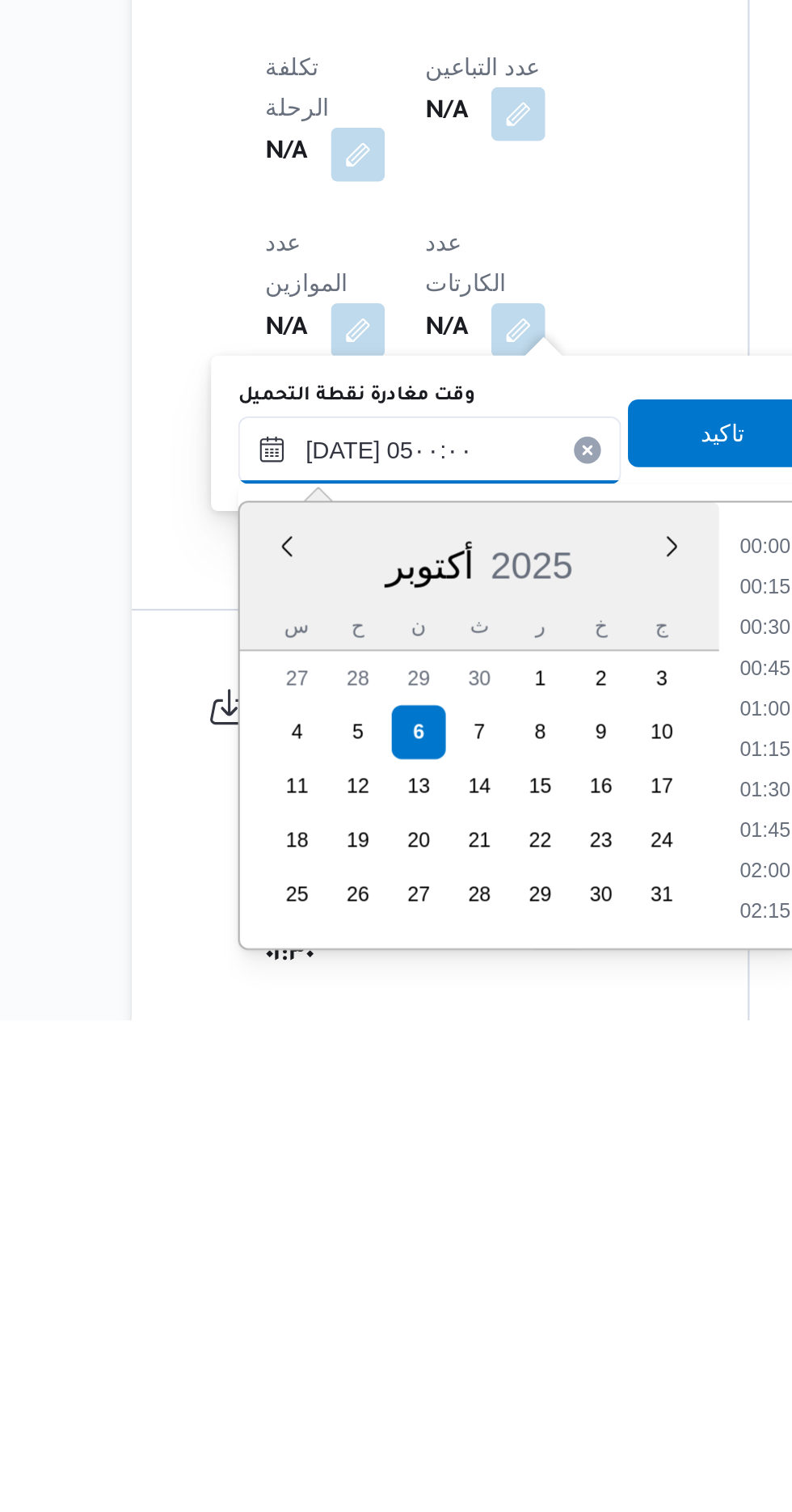
scroll to position [218, 0]
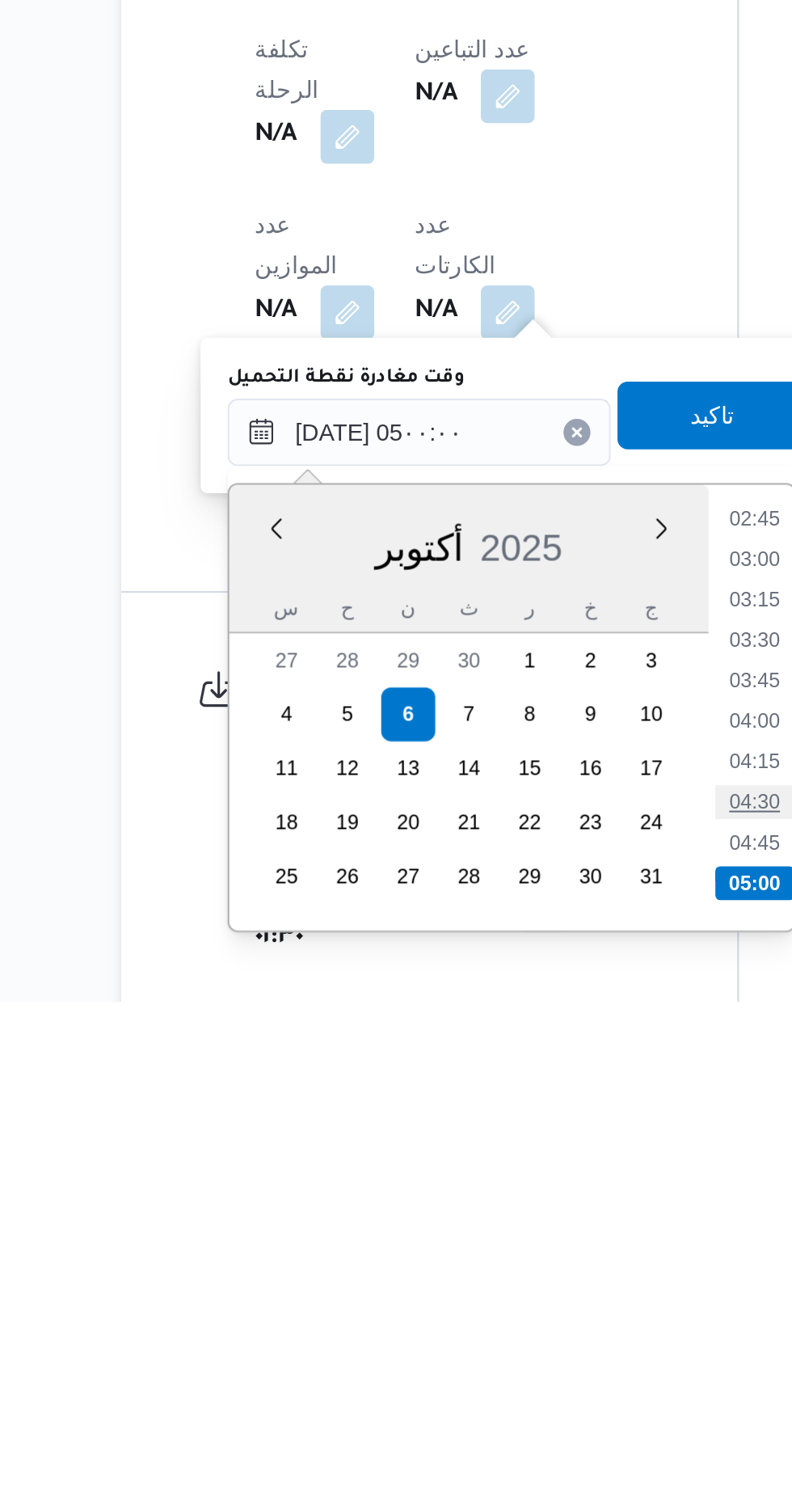
click at [513, 1417] on li "04:30" at bounding box center [513, 1417] width 37 height 16
type input "[DATE] ٠٤:٣٠"
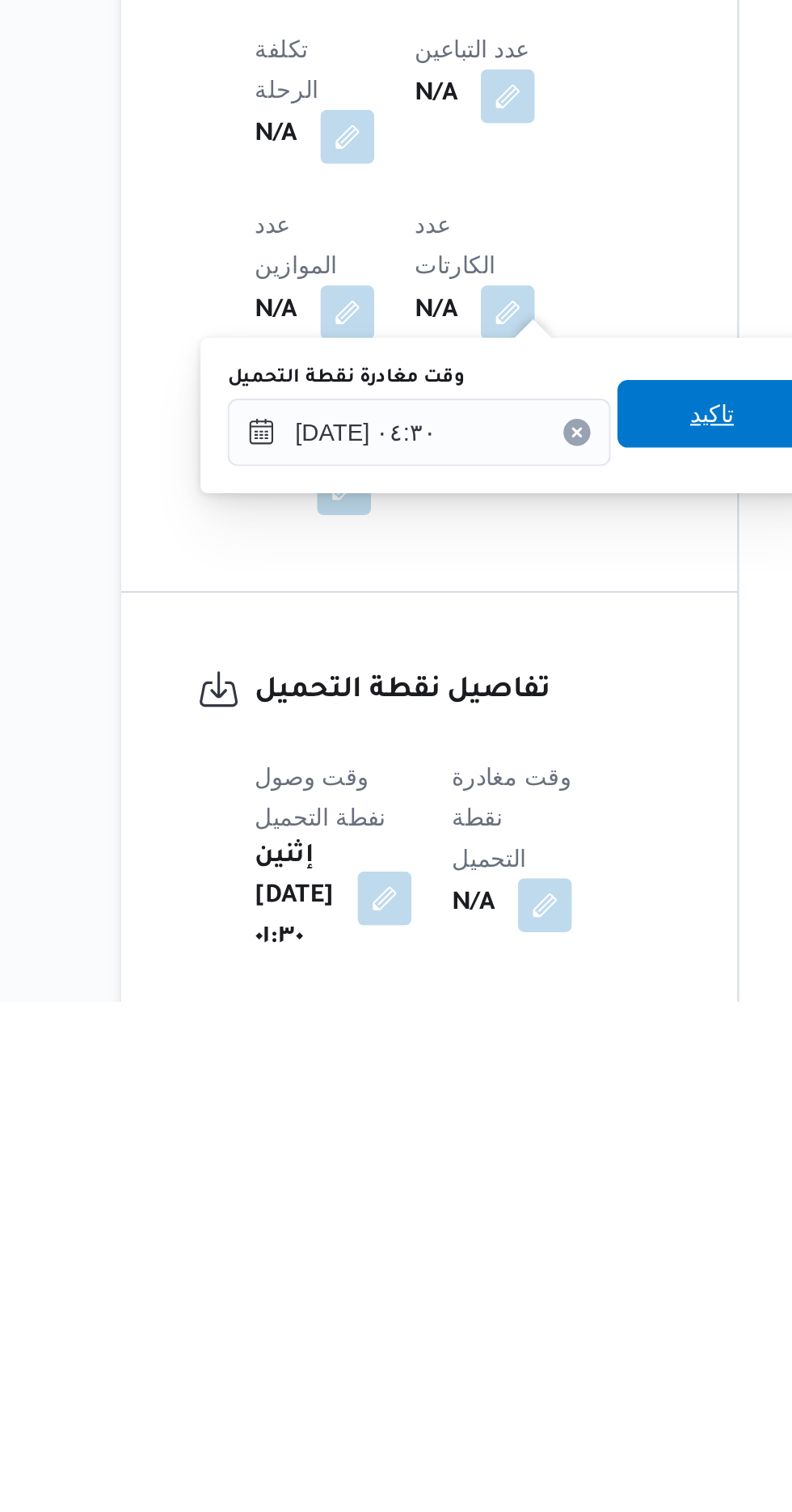
click at [488, 1230] on span "تاكيد" at bounding box center [492, 1230] width 90 height 32
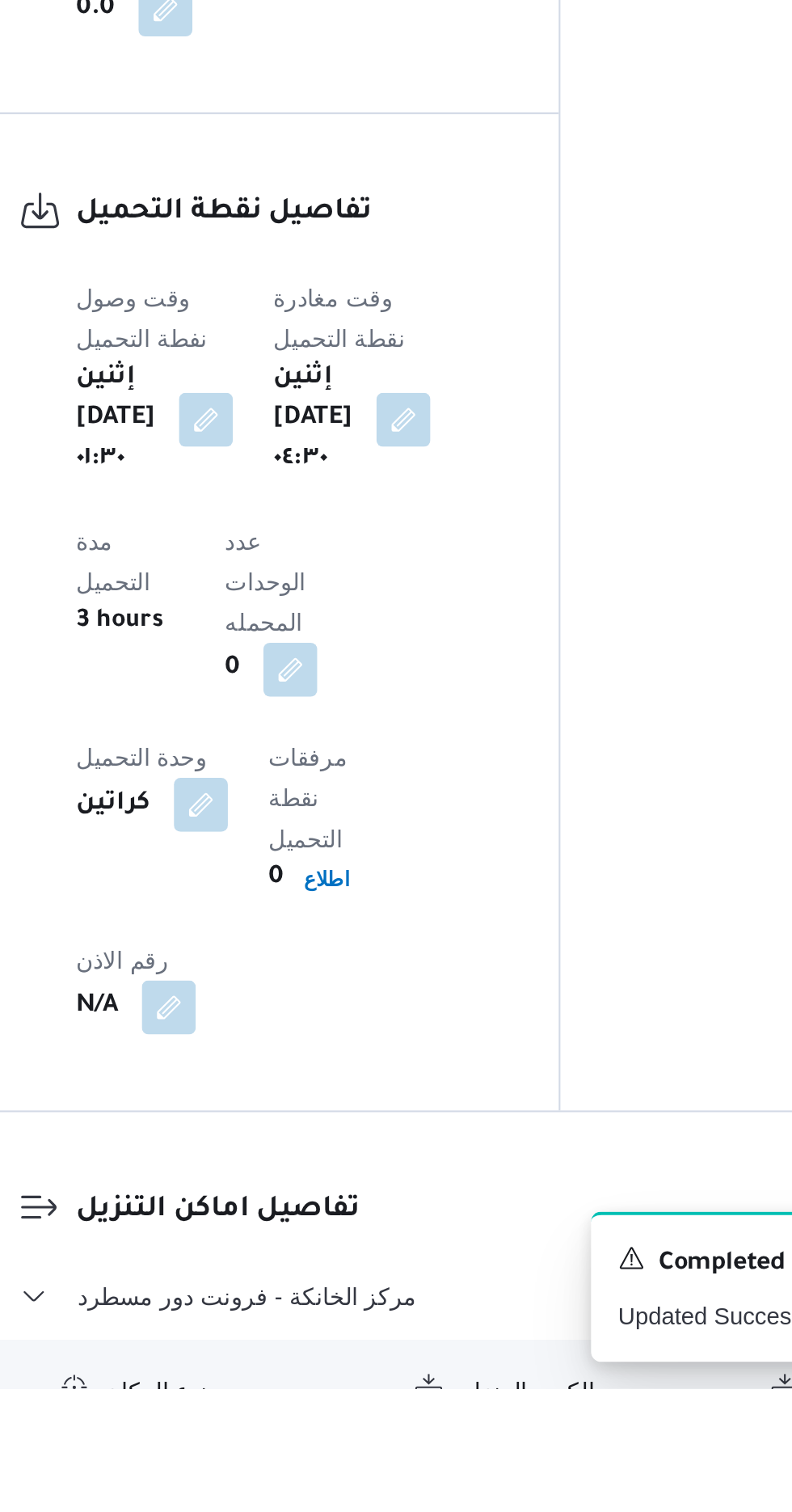
scroll to position [947, 0]
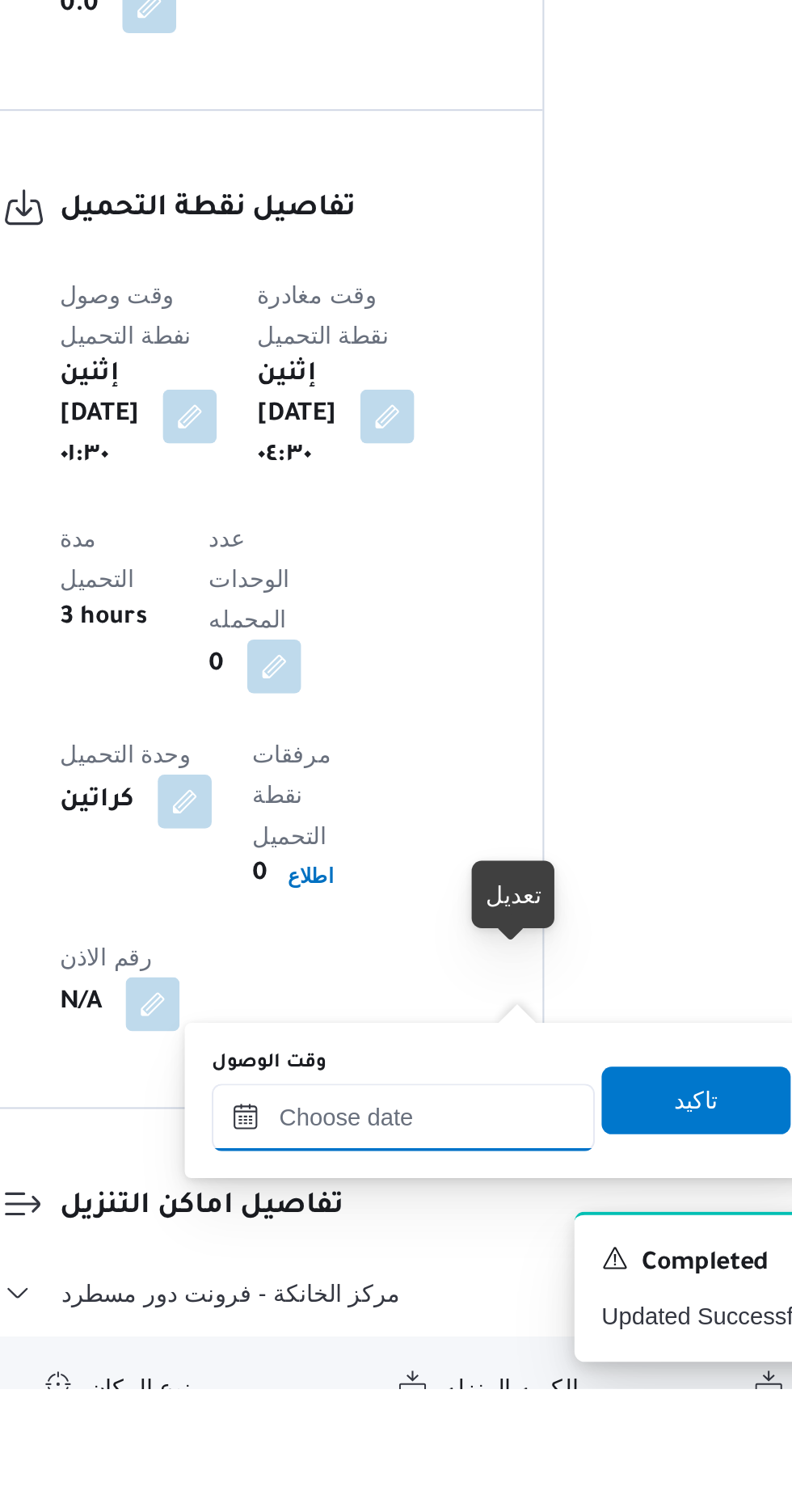
click at [456, 1376] on input "وقت الوصول" at bounding box center [438, 1381] width 183 height 32
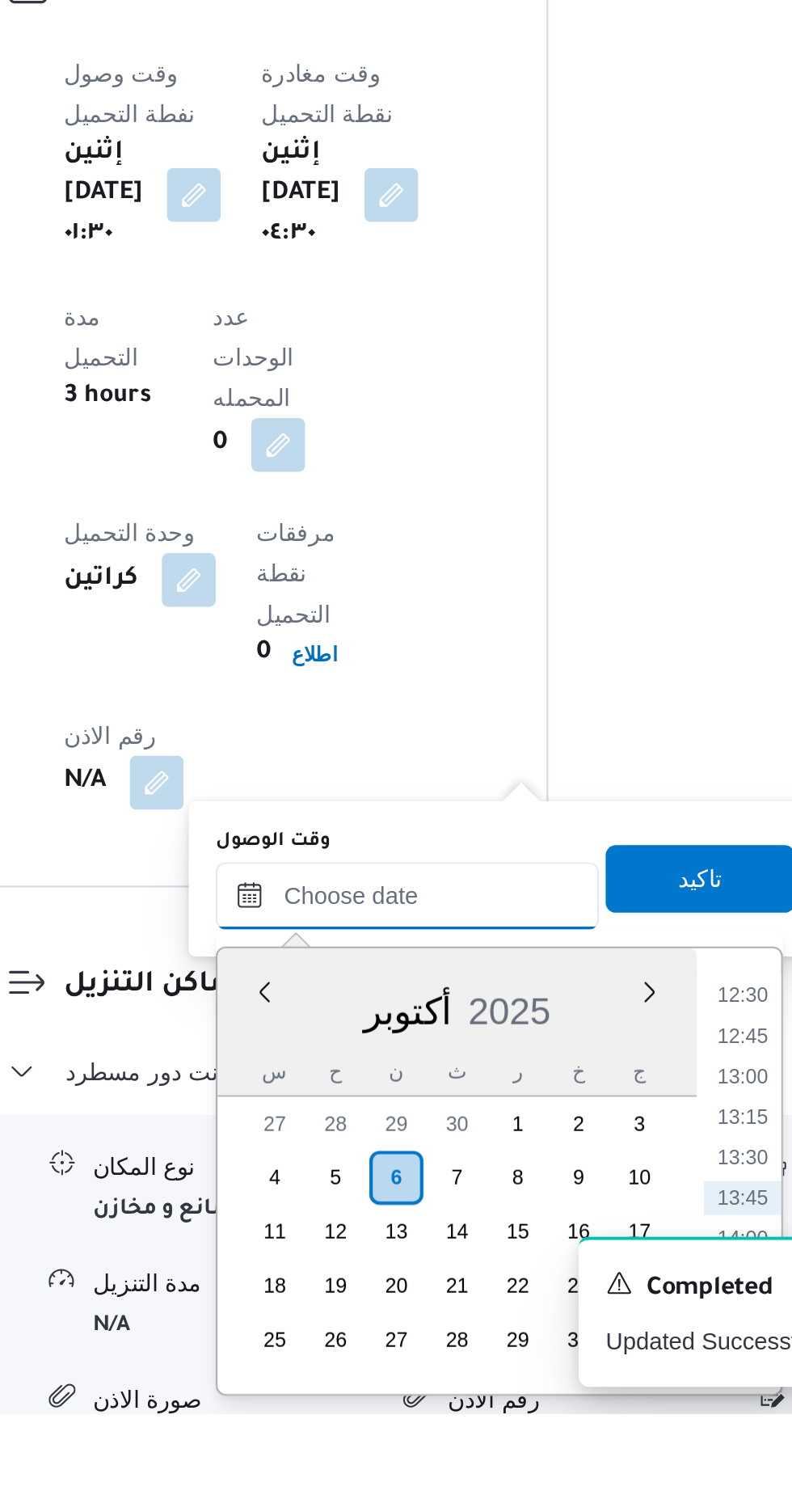
scroll to position [1064, 0]
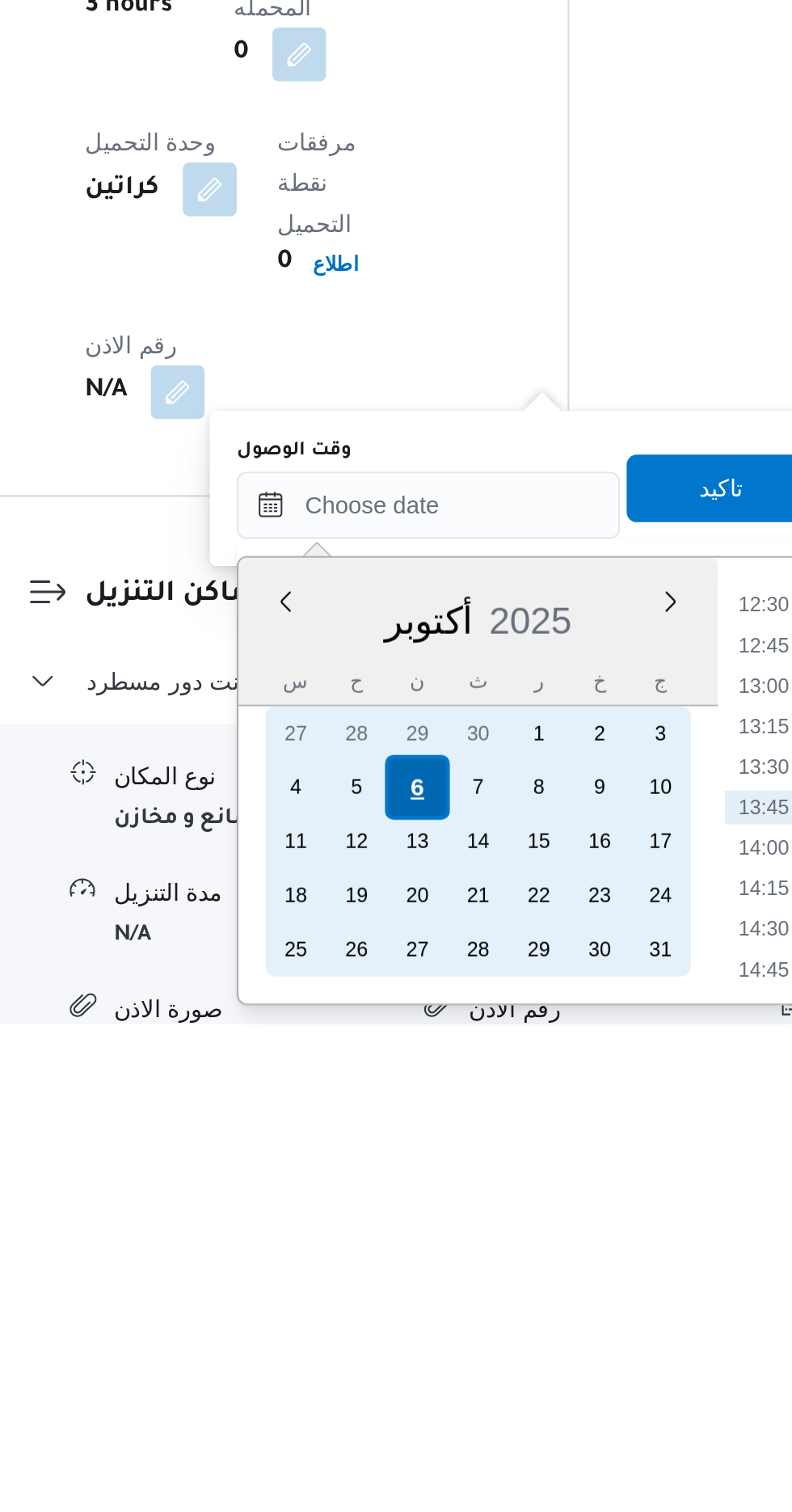
click at [435, 1399] on div "6" at bounding box center [433, 1398] width 31 height 31
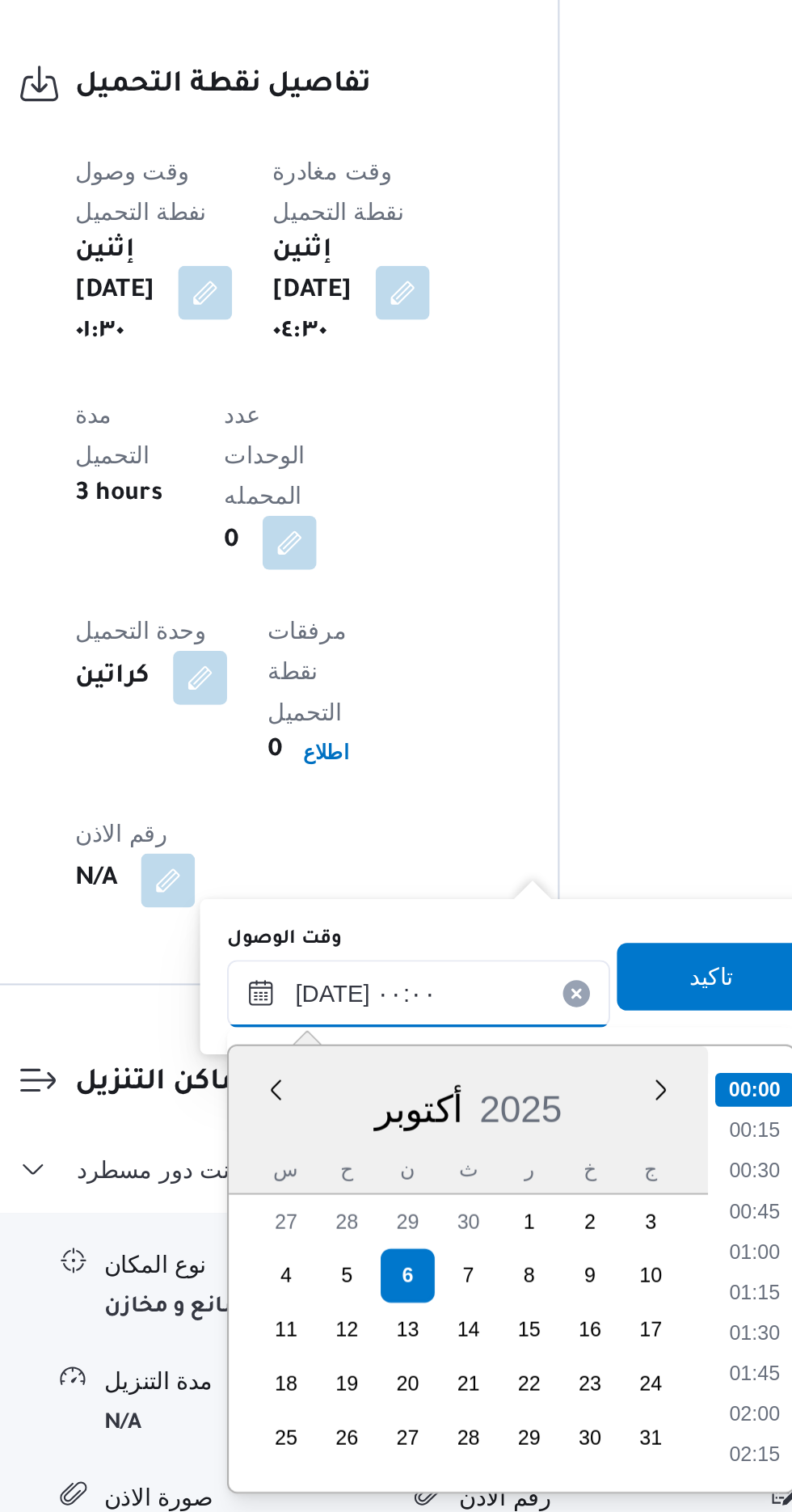
click at [351, 1262] on input "[DATE] ٠٠:٠٠" at bounding box center [438, 1263] width 183 height 32
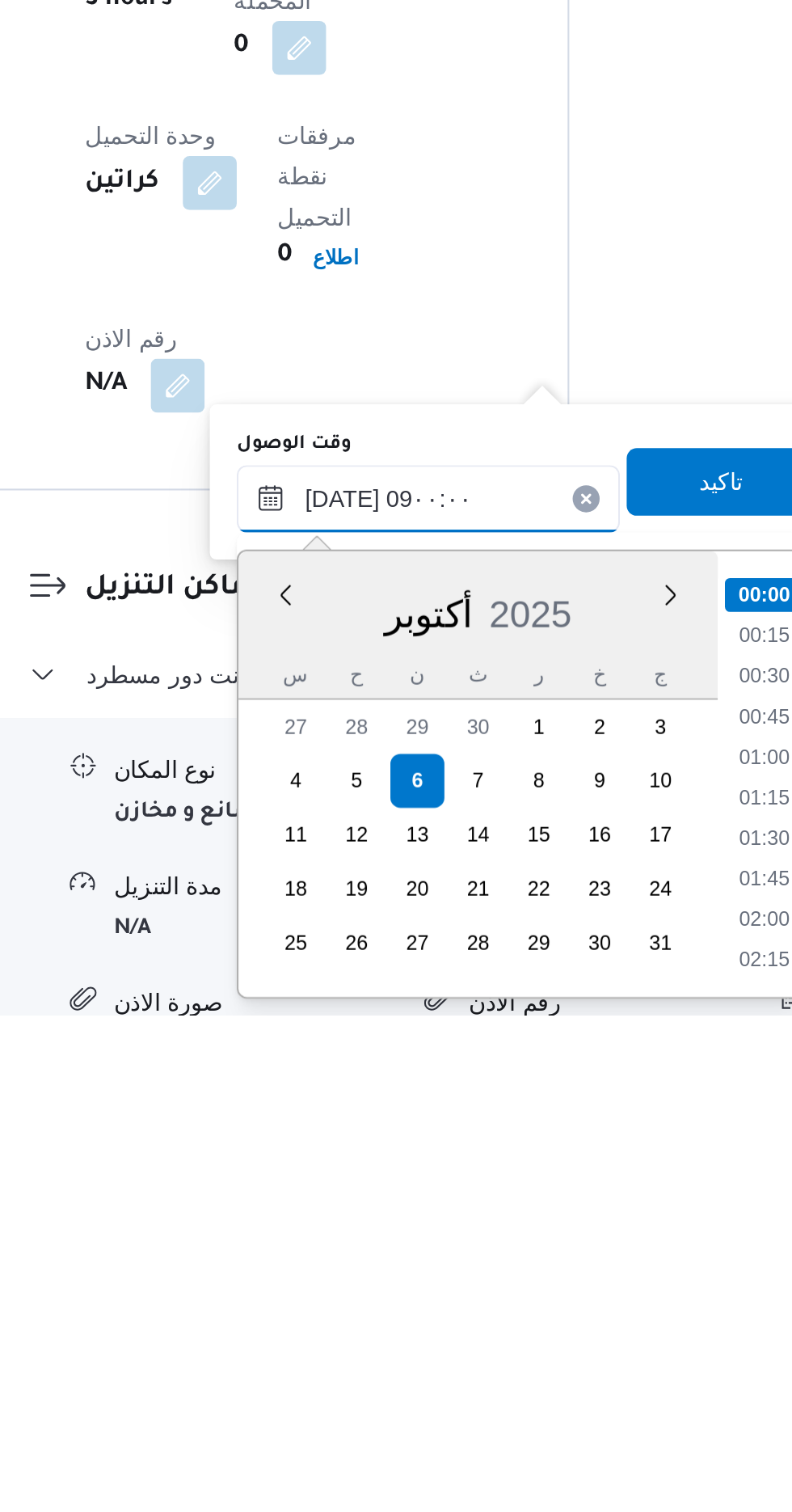
scroll to position [529, 0]
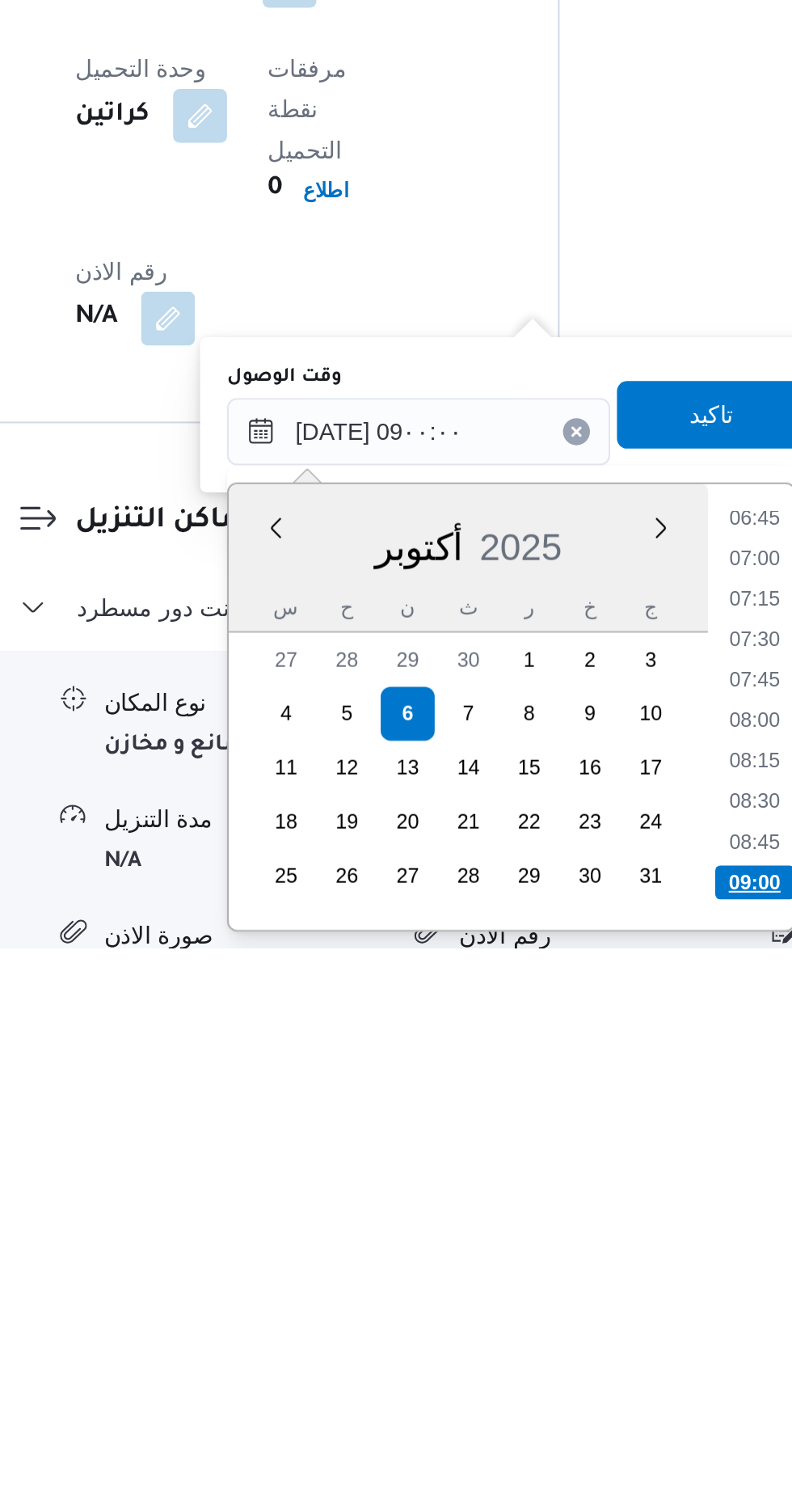
click at [601, 1475] on li "09:00" at bounding box center [599, 1480] width 38 height 16
type input "[DATE] ٠٩:٠٠"
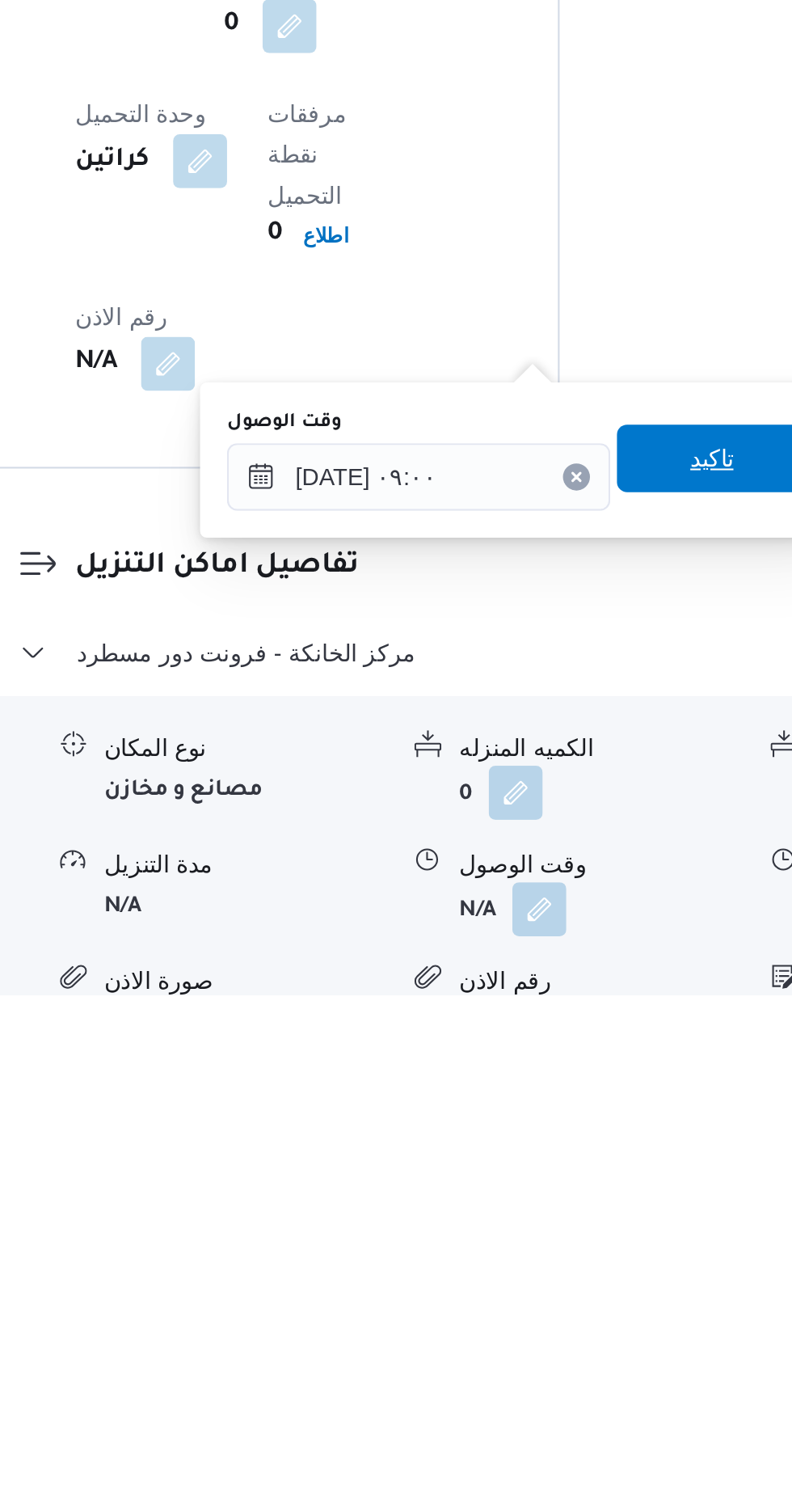
click at [585, 1246] on span "تاكيد" at bounding box center [579, 1254] width 21 height 19
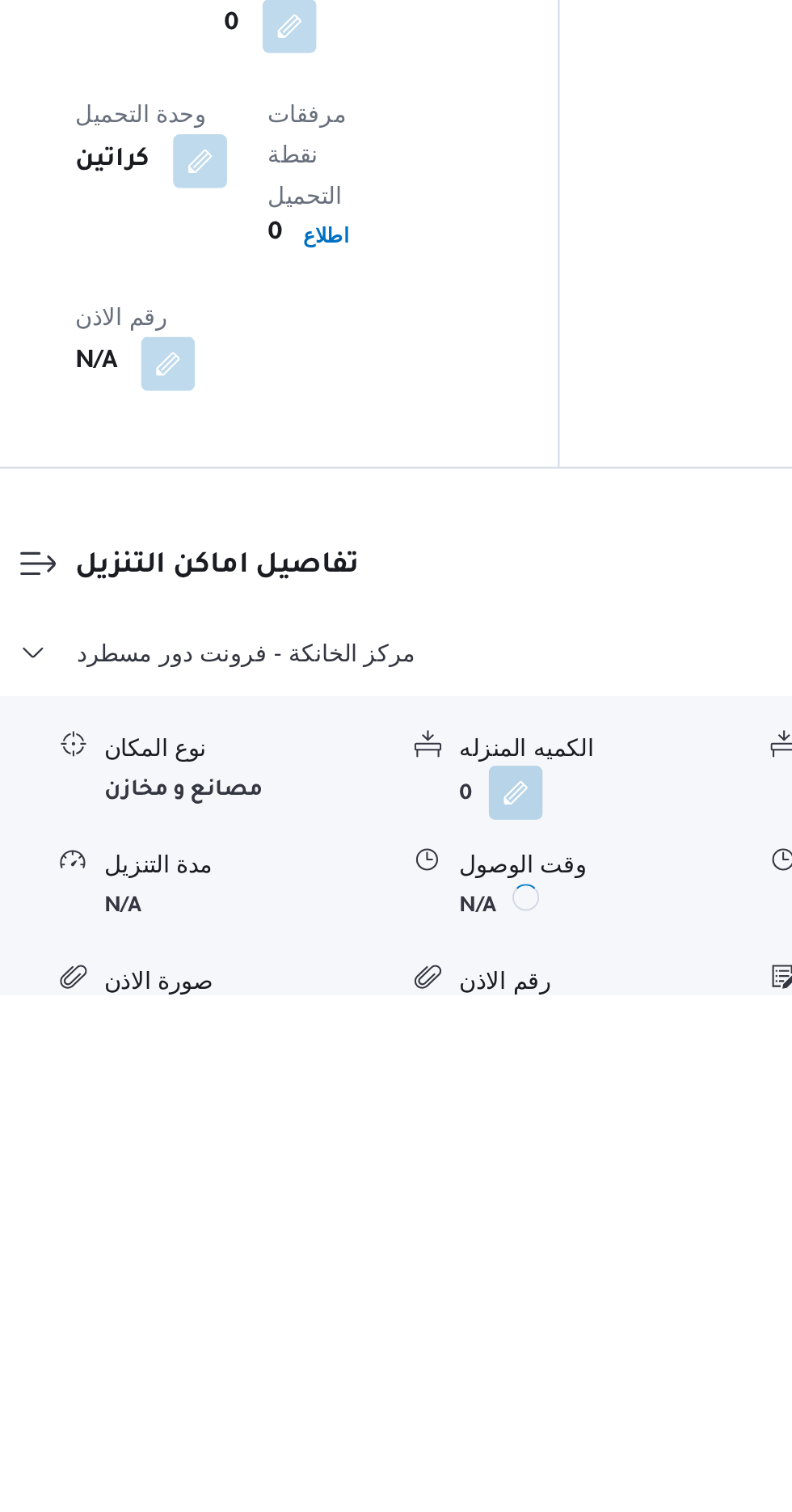
scroll to position [1064, 0]
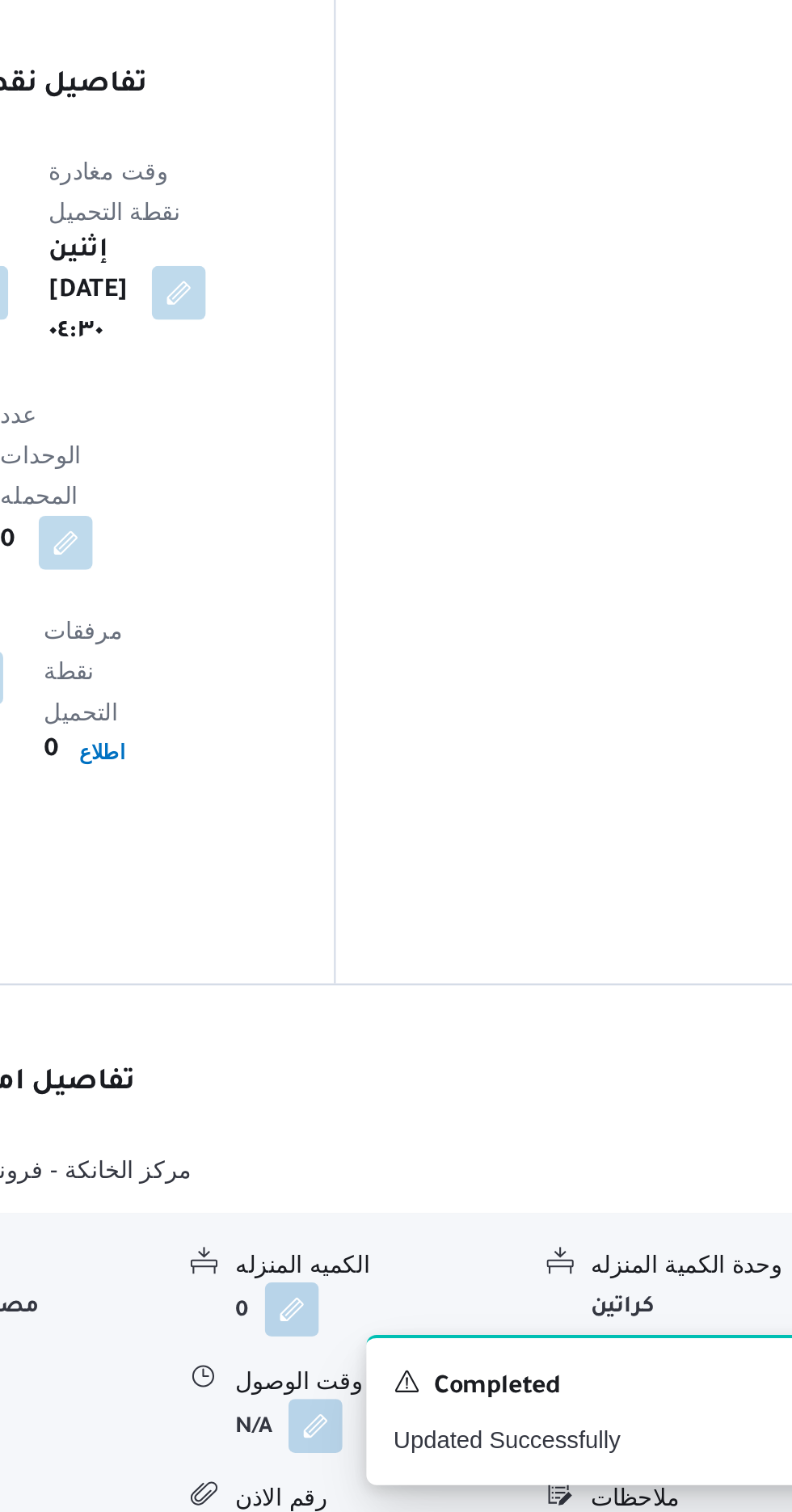
click at [655, 1457] on button "button" at bounding box center [668, 1470] width 26 height 26
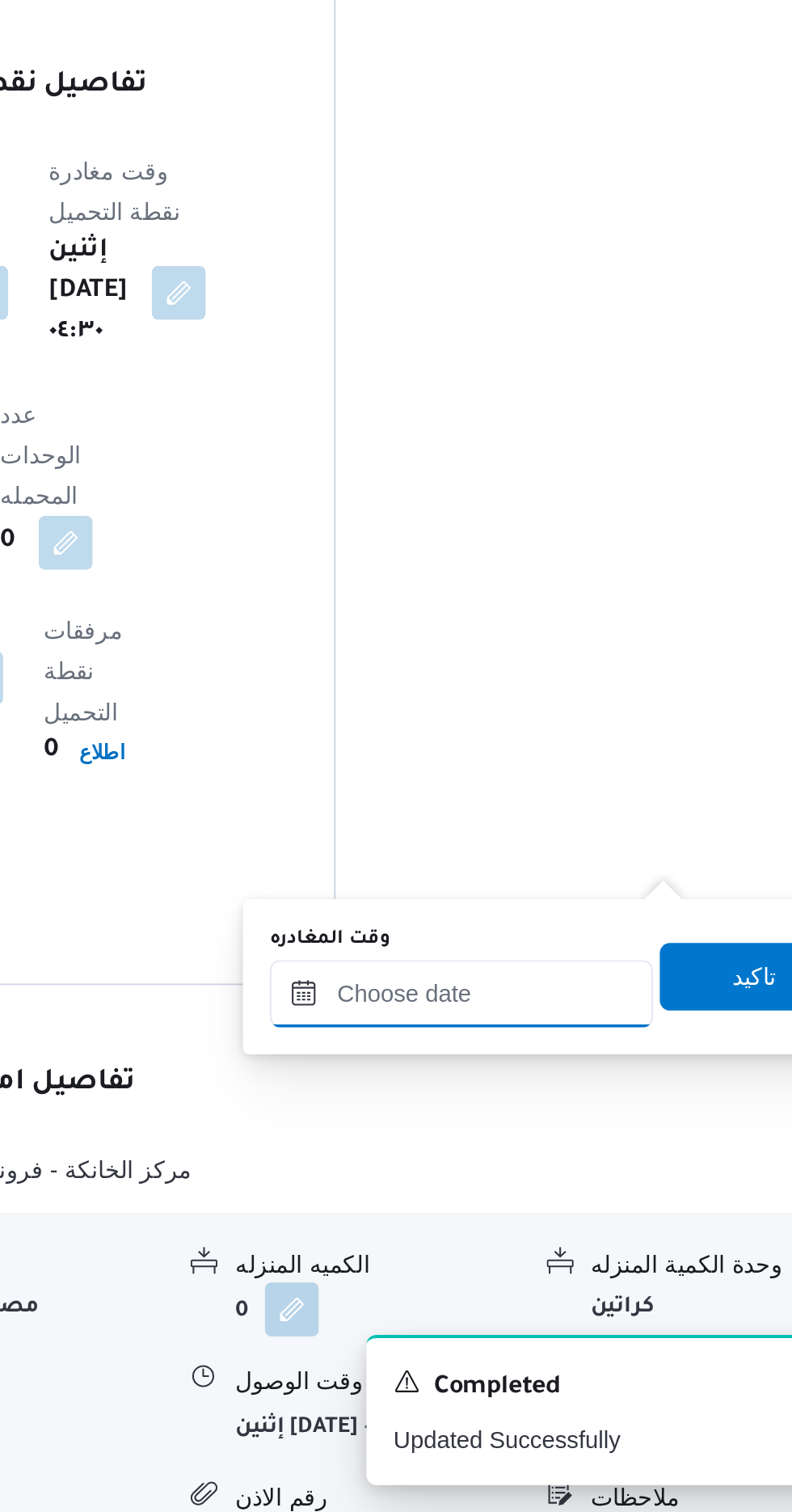
click at [580, 1261] on input "وقت المغادره" at bounding box center [566, 1263] width 183 height 32
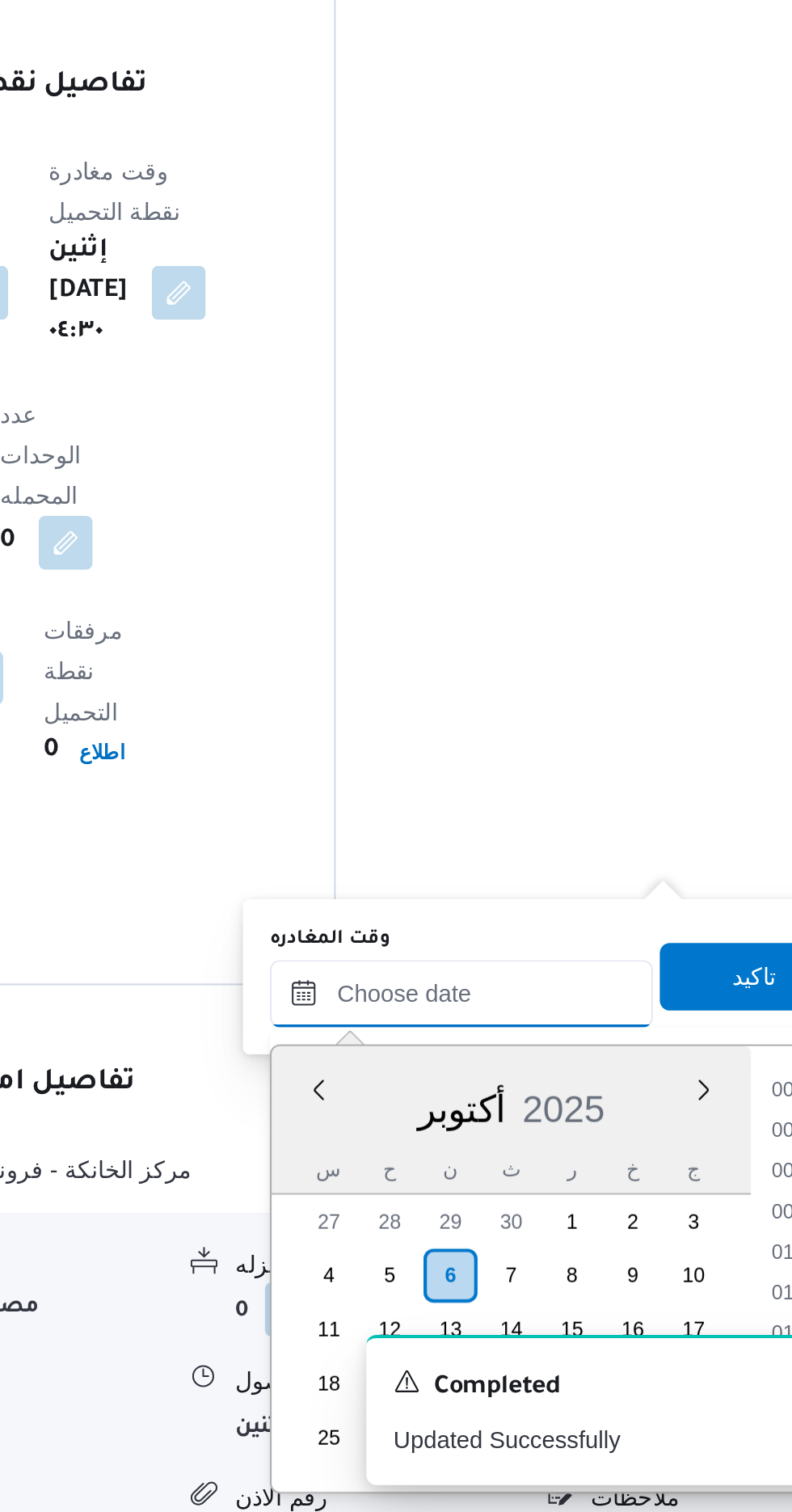
scroll to position [0, 0]
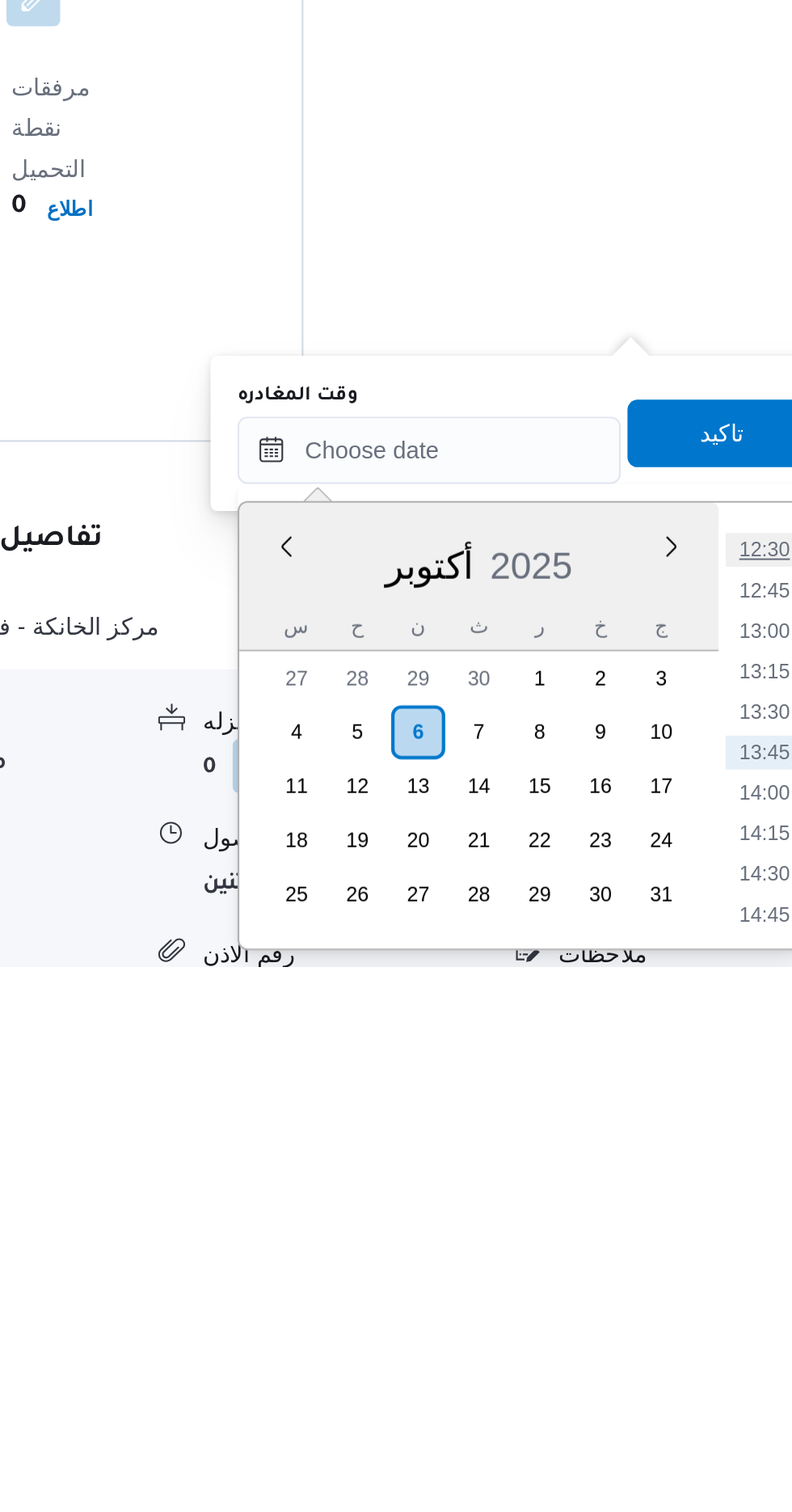
click at [733, 1311] on li "12:30" at bounding box center [726, 1312] width 37 height 16
type input "[DATE] ١٢:٣٠"
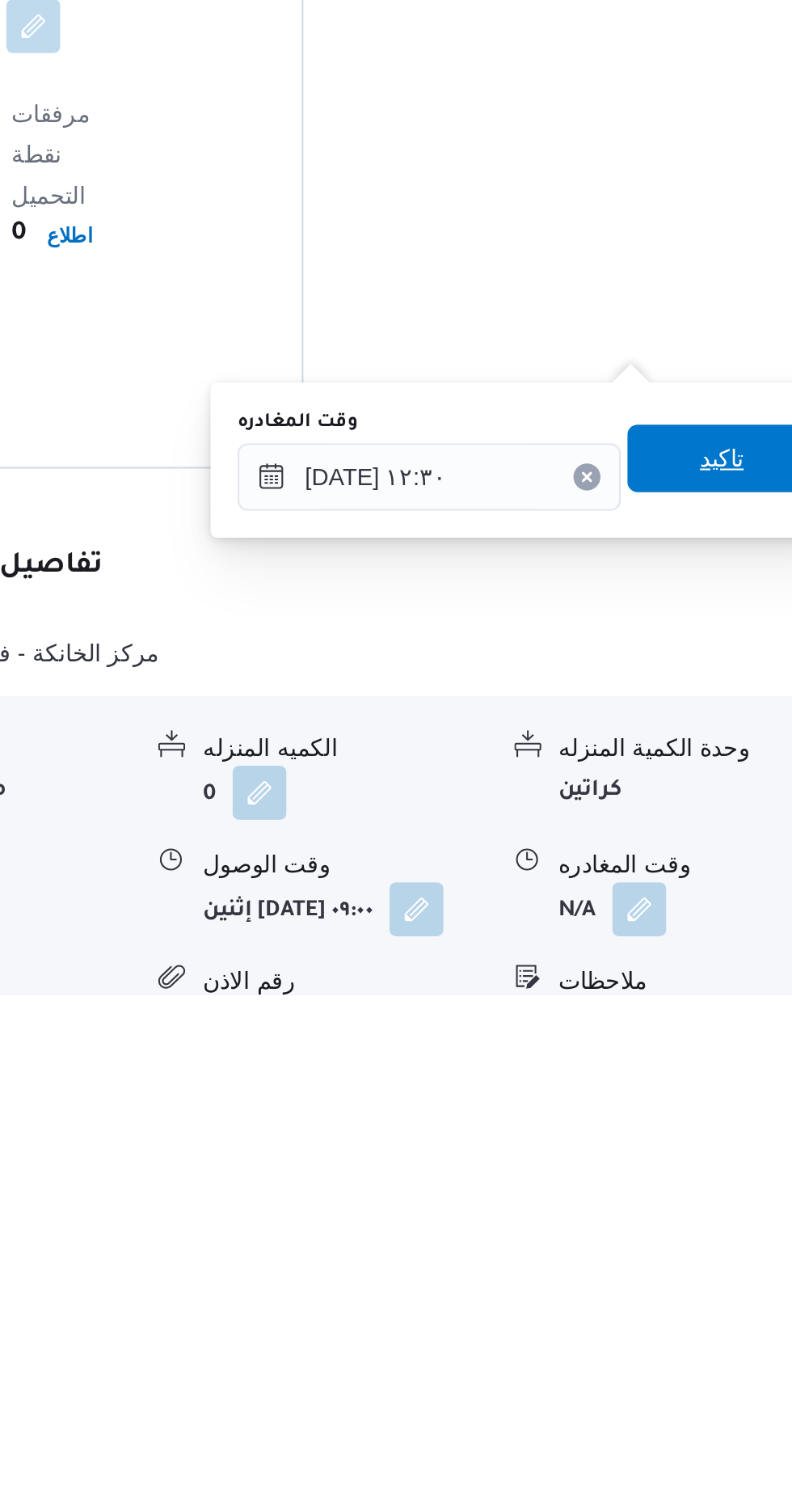
click at [707, 1256] on span "تاكيد" at bounding box center [706, 1254] width 90 height 32
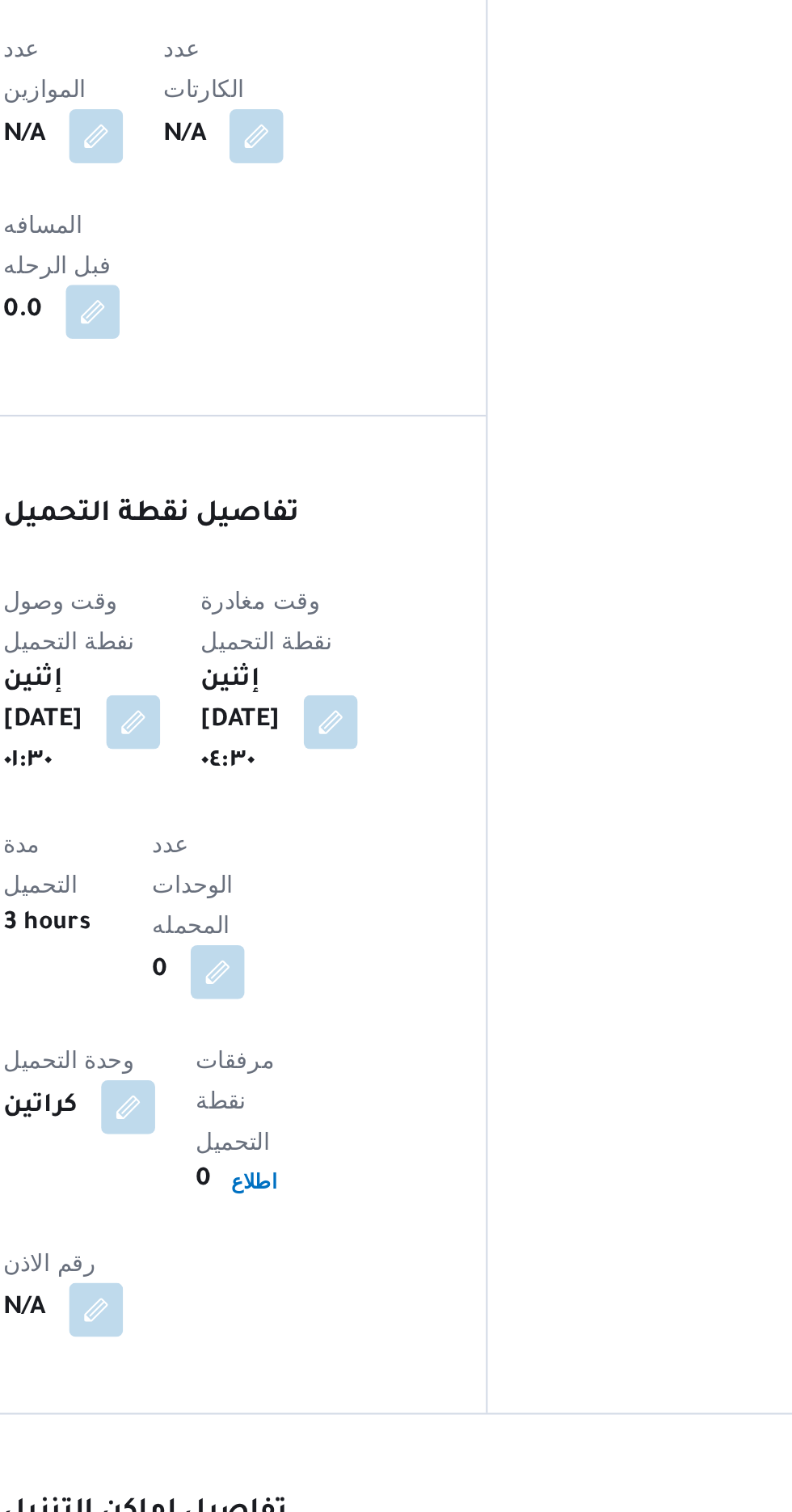
click at [548, 1458] on button "button" at bounding box center [561, 1471] width 26 height 26
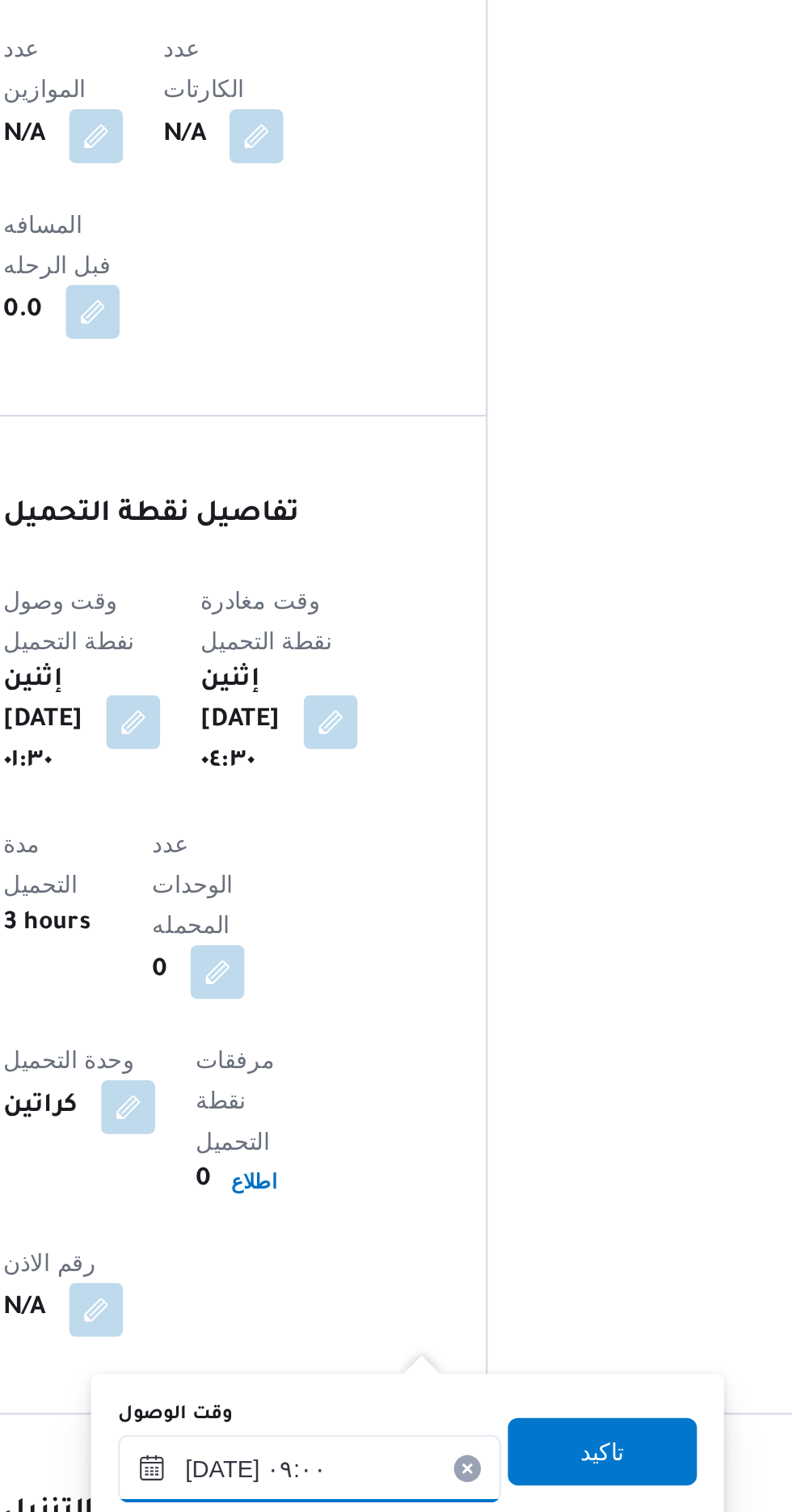
click at [420, 1285] on input "[DATE] ٠٩:٠٠" at bounding box center [421, 1286] width 183 height 32
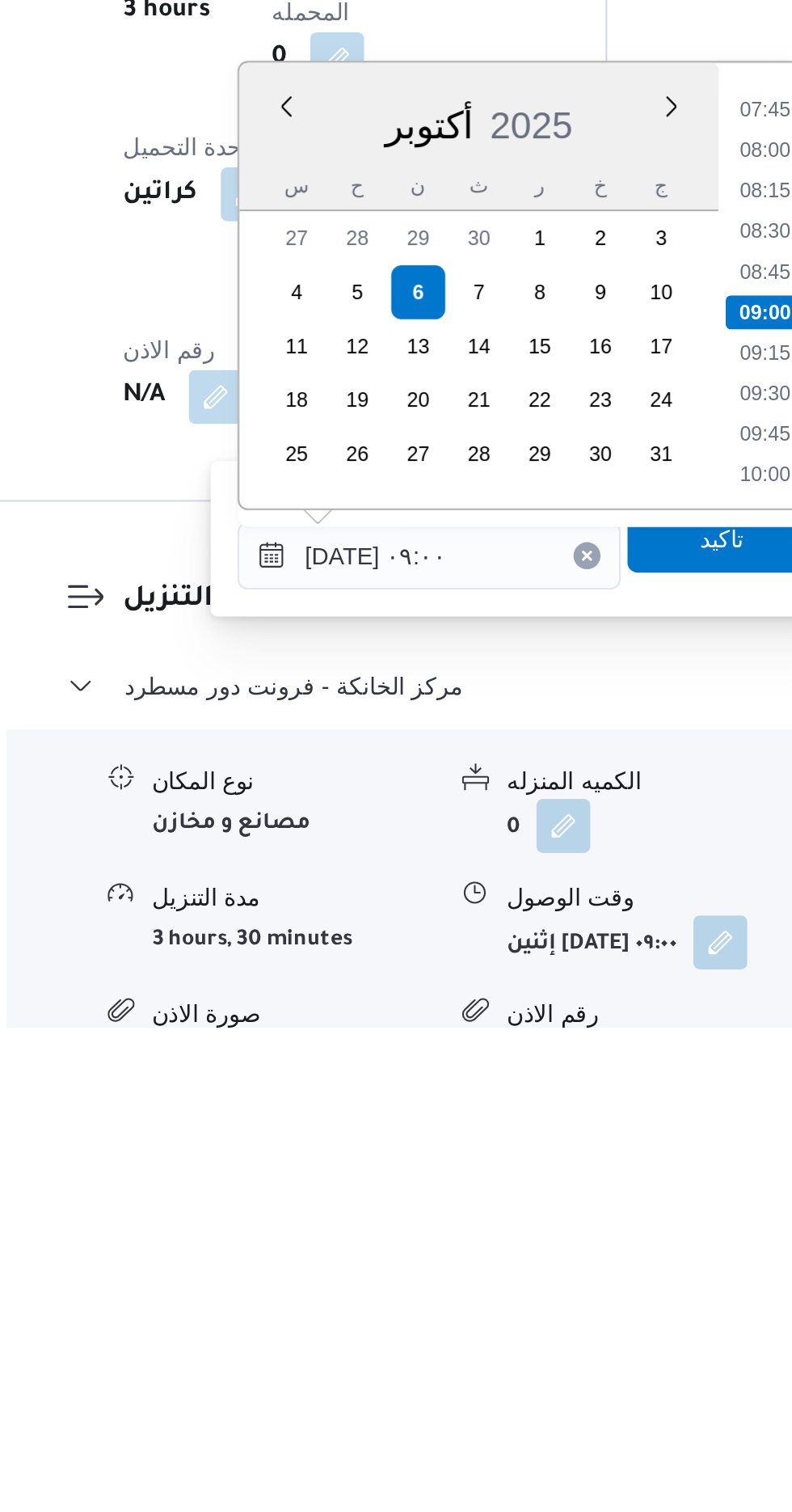
click at [590, 1081] on ul "00:00 00:15 00:30 00:45 01:00 01:15 01:30 01:45 02:00 02:15 02:30 02:45 03:00 0…" at bounding box center [581, 1157] width 38 height 187
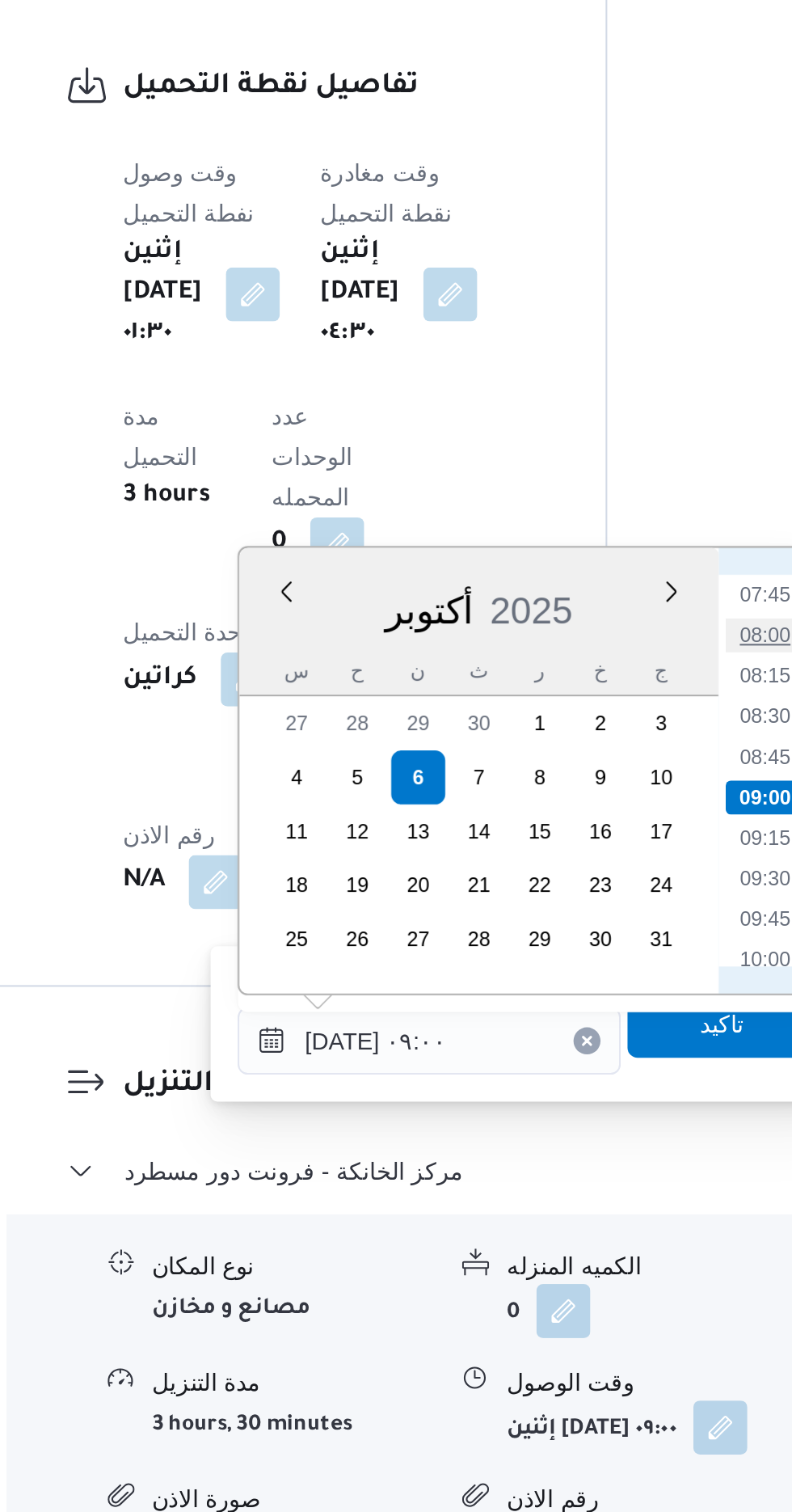
click at [586, 1093] on li "08:00" at bounding box center [581, 1092] width 37 height 16
type input "[DATE] ٠٨:٠٠"
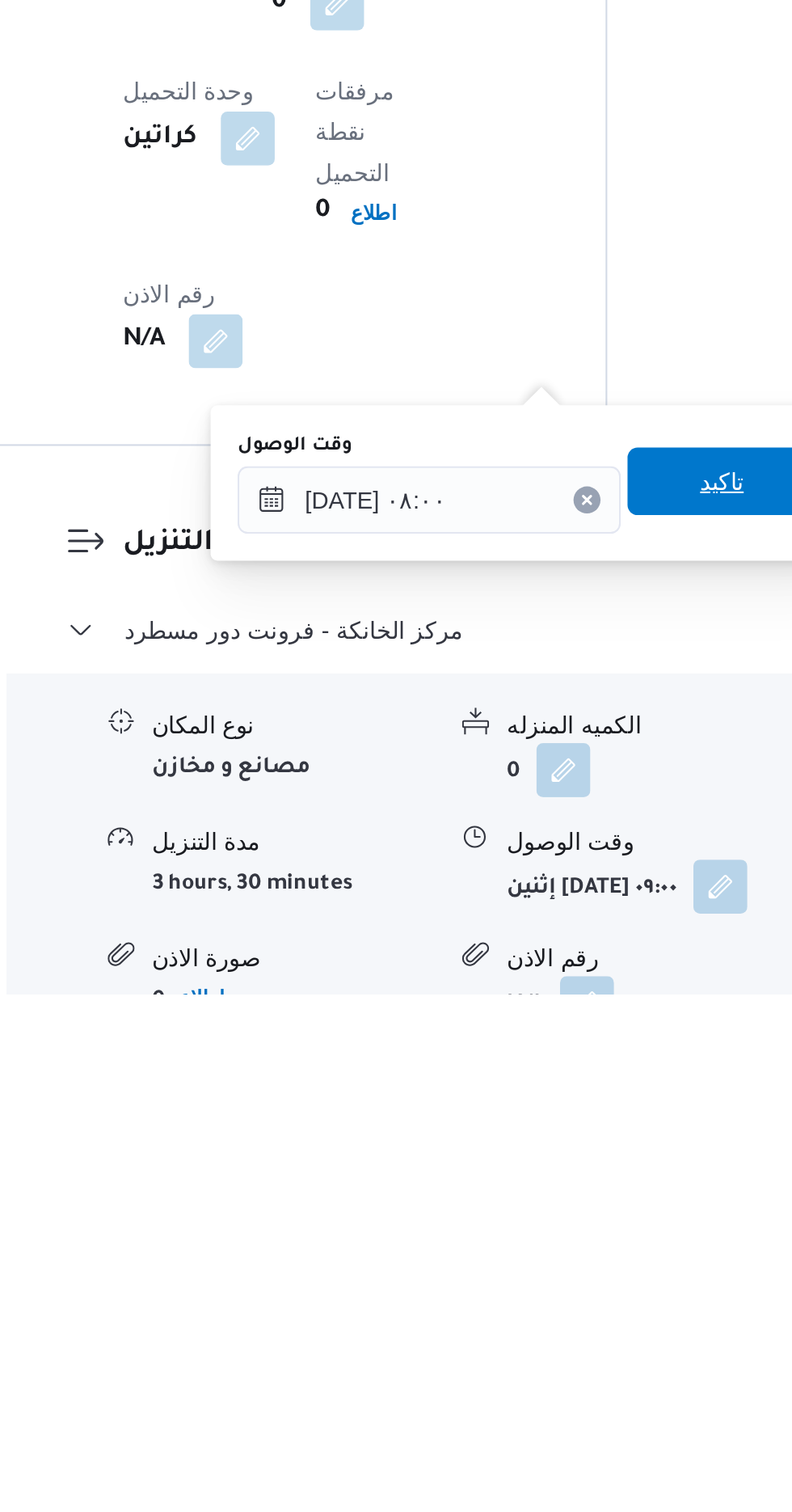
click at [565, 1273] on span "تاكيد" at bounding box center [561, 1266] width 21 height 19
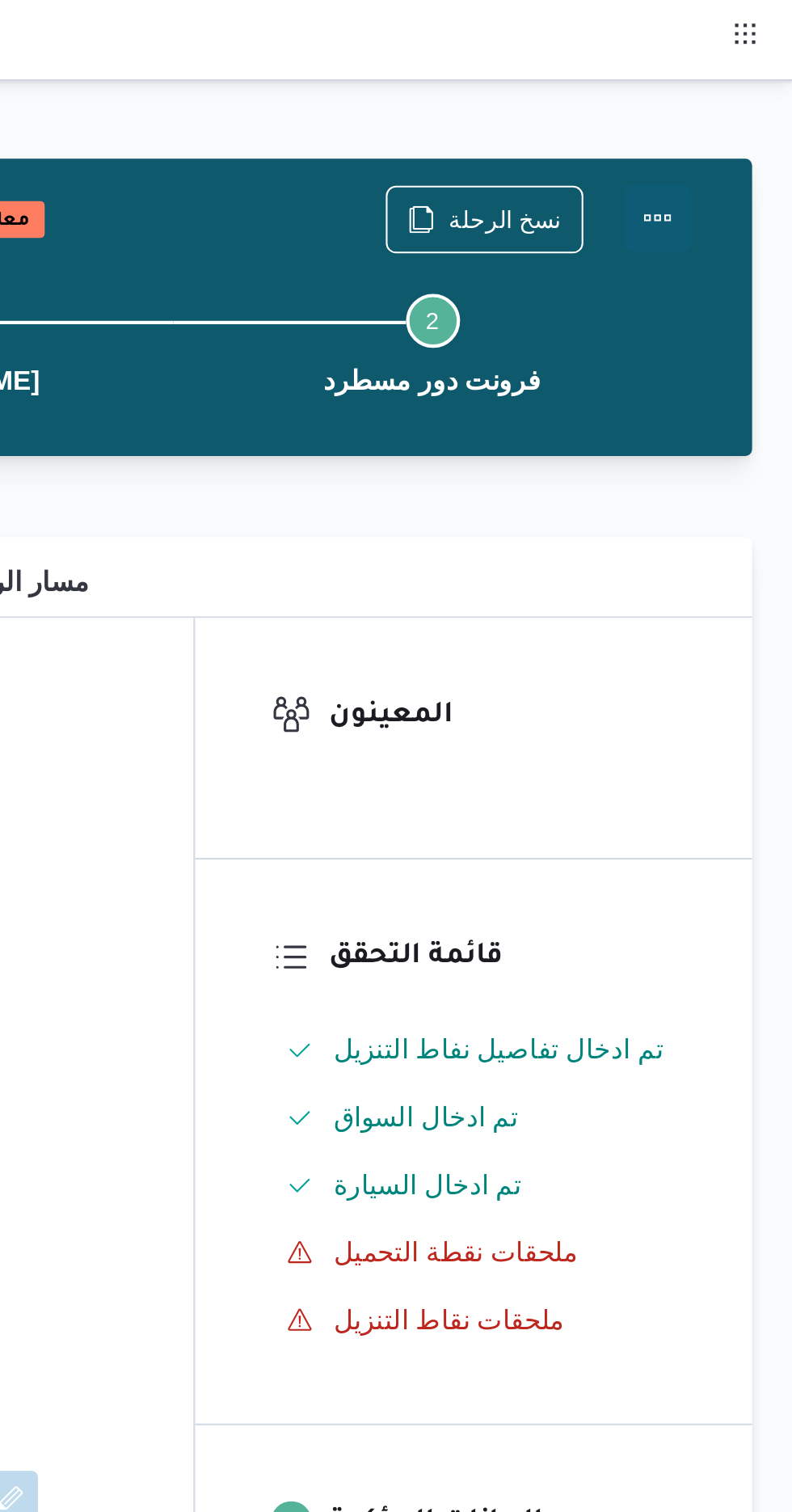
click at [729, 105] on button "Actions" at bounding box center [727, 104] width 32 height 32
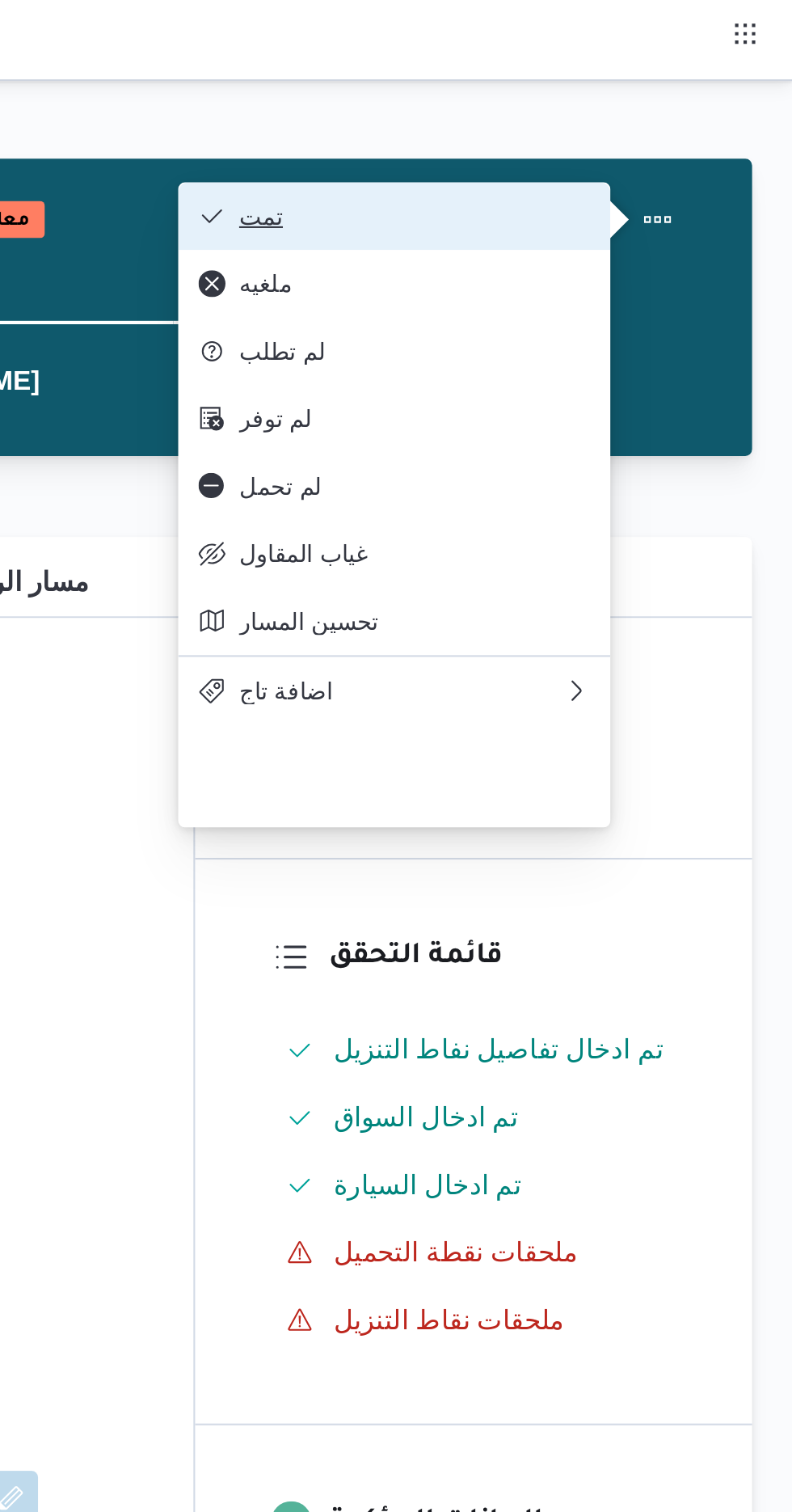
click at [681, 98] on span "تمت" at bounding box center [612, 103] width 168 height 13
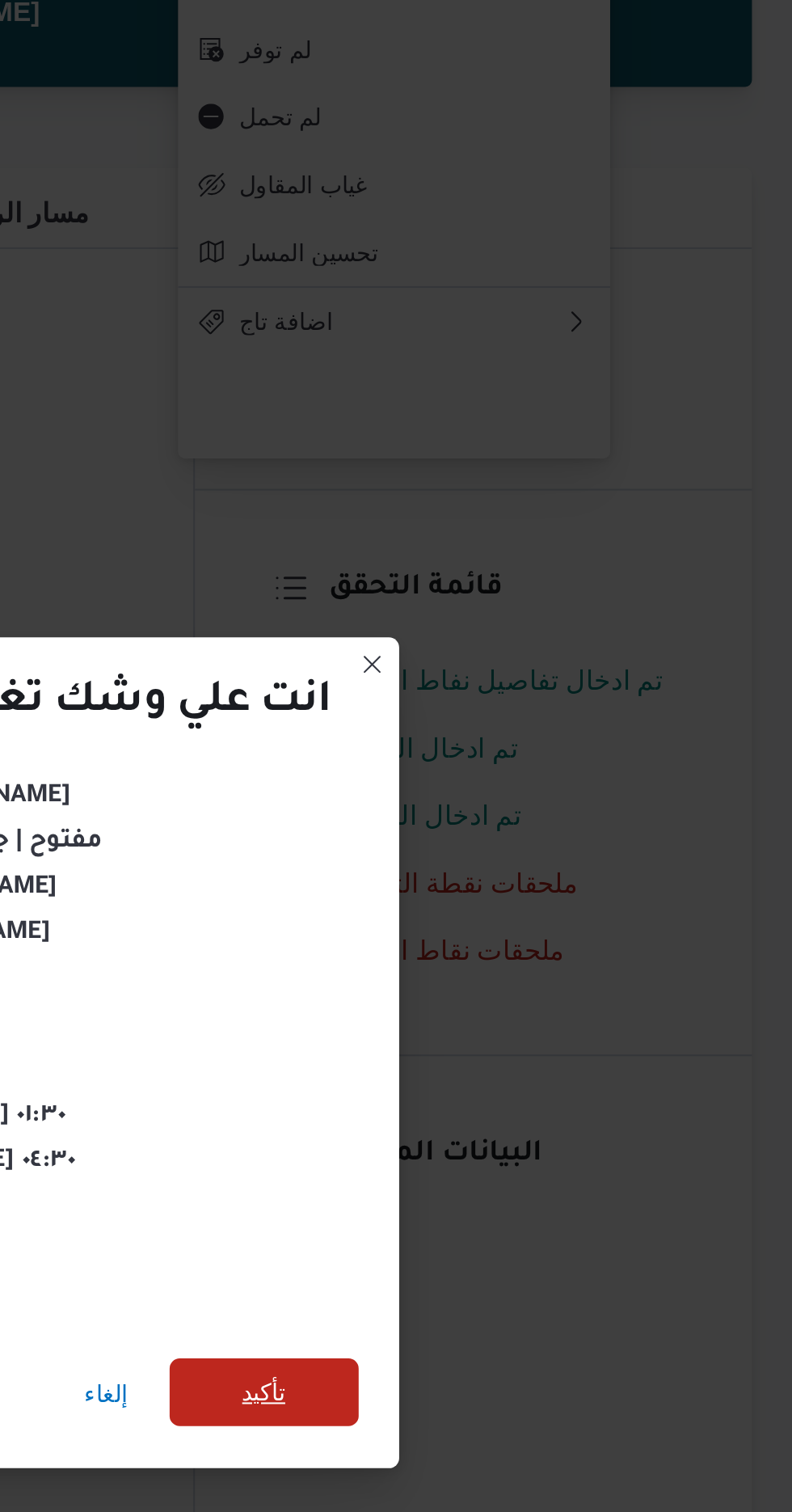
click at [558, 843] on span "تأكيد" at bounding box center [539, 843] width 90 height 32
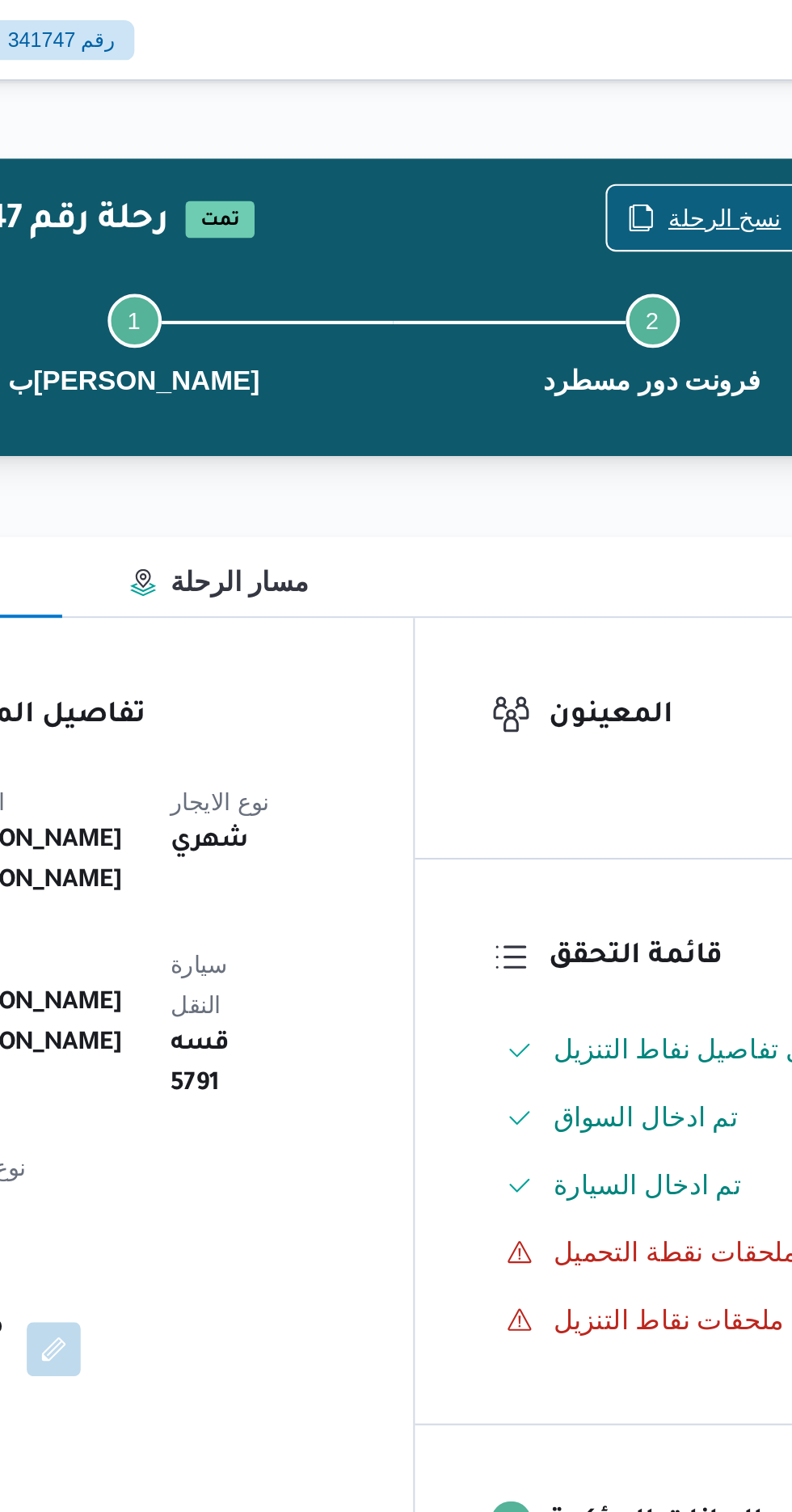
click at [634, 108] on span "نسخ الرحلة" at bounding box center [654, 104] width 54 height 19
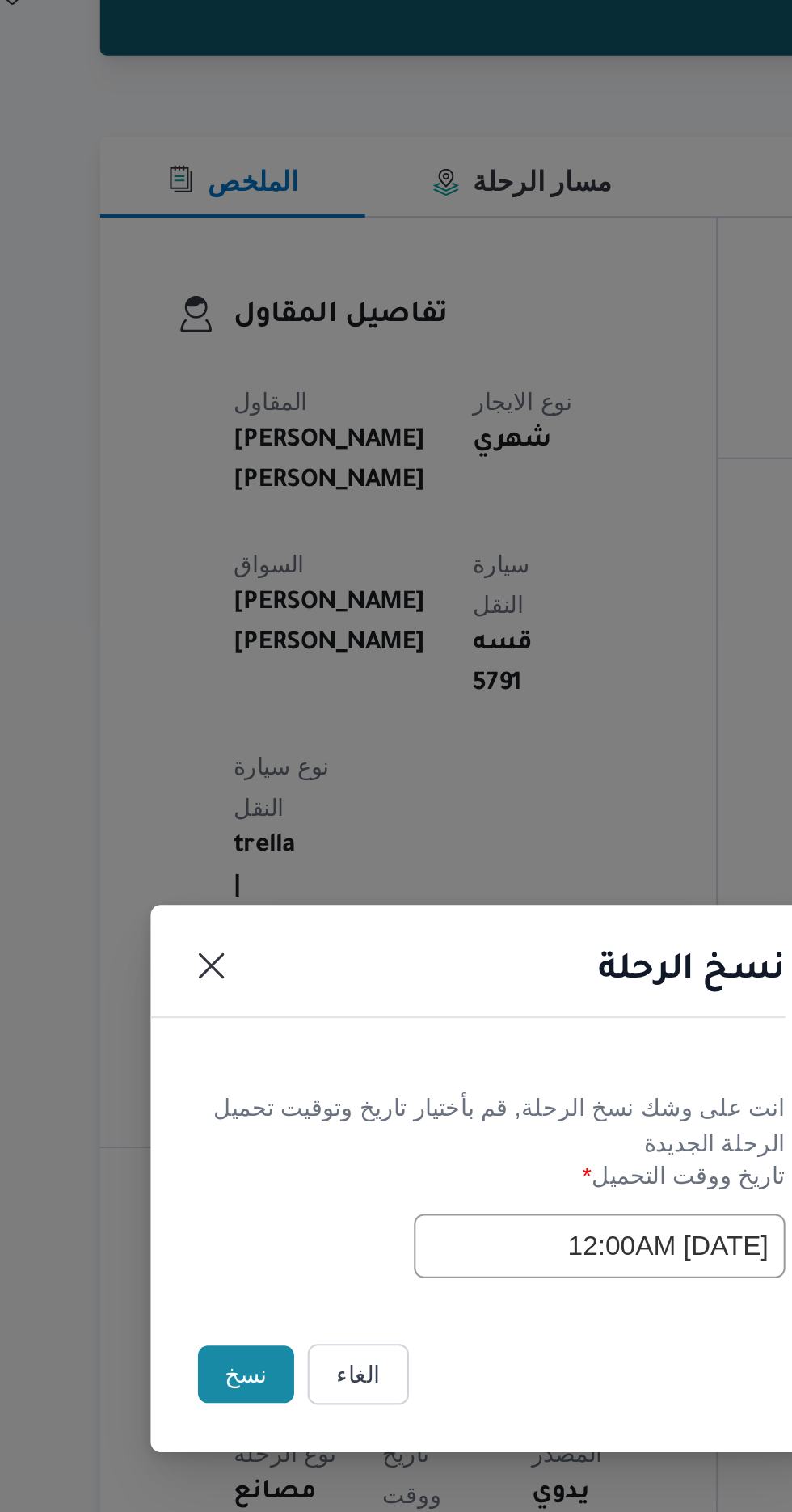
click at [272, 851] on button "نسخ" at bounding box center [279, 849] width 46 height 27
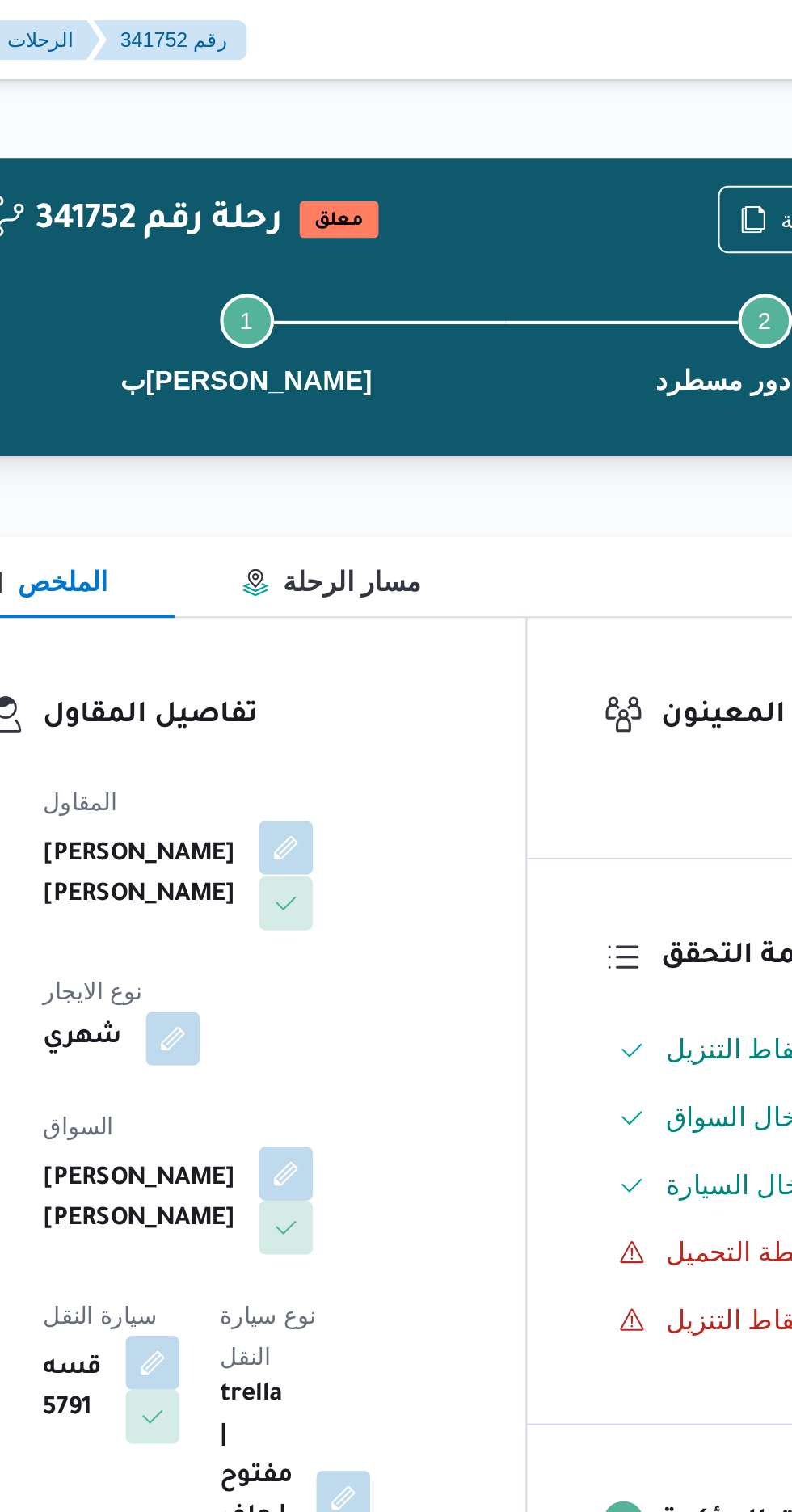
click at [378, 419] on button "button" at bounding box center [391, 406] width 26 height 26
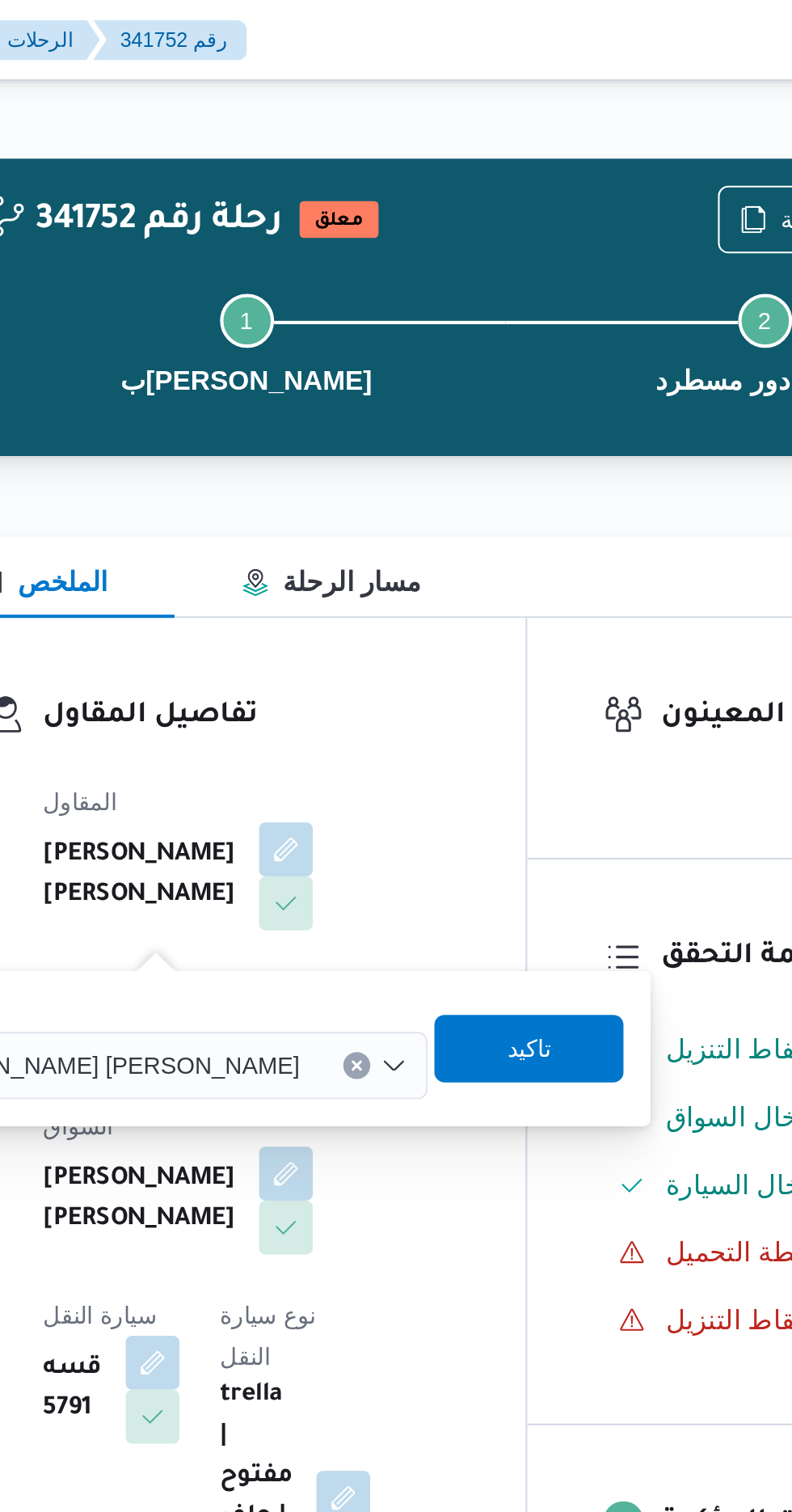
click at [404, 515] on input "اسم المقاول" at bounding box center [405, 510] width 2 height 19
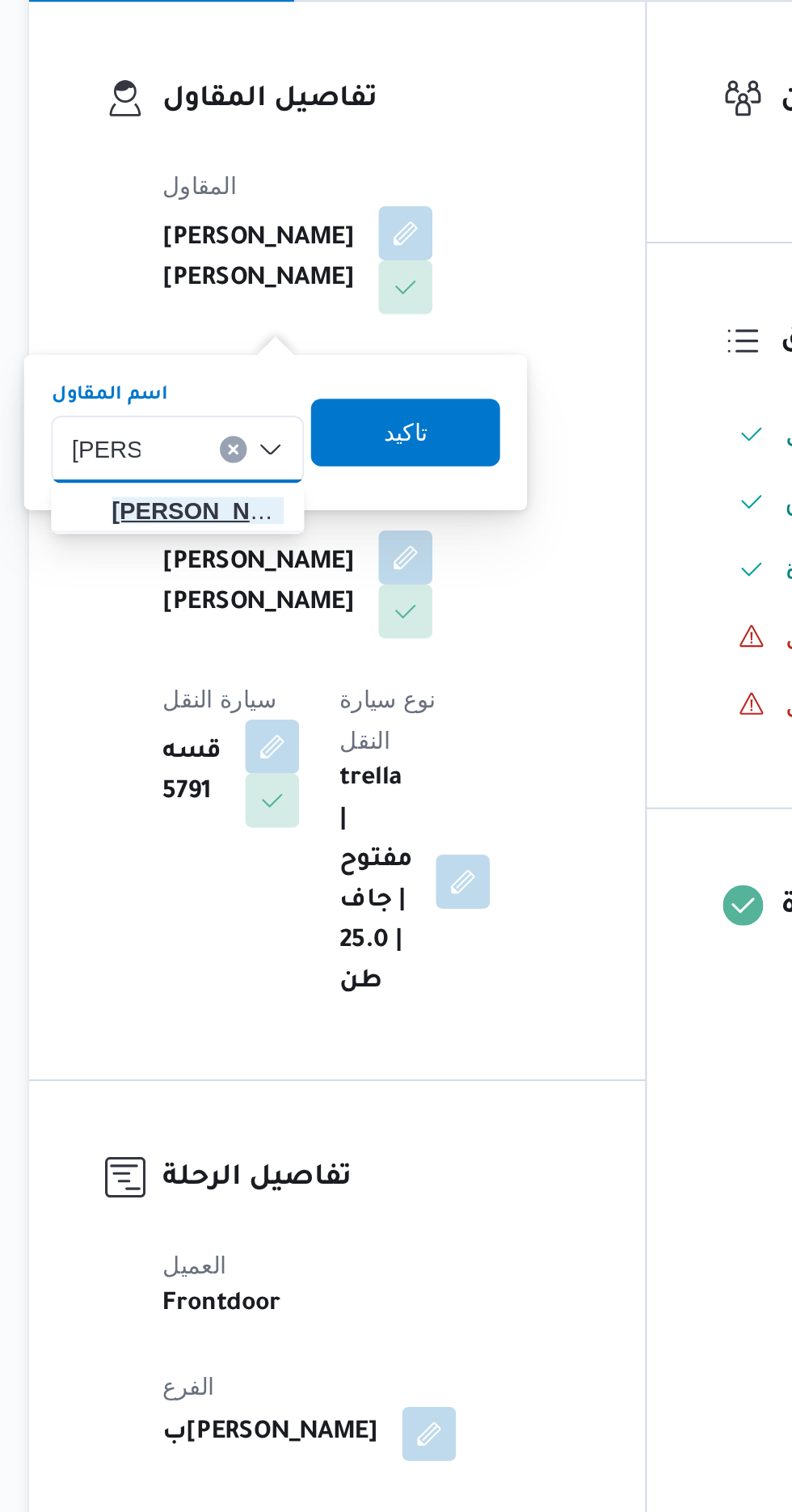
type input "[PERSON_NAME]"
click at [304, 539] on span "[PERSON_NAME] دوح [PERSON_NAME]" at bounding box center [291, 539] width 82 height 19
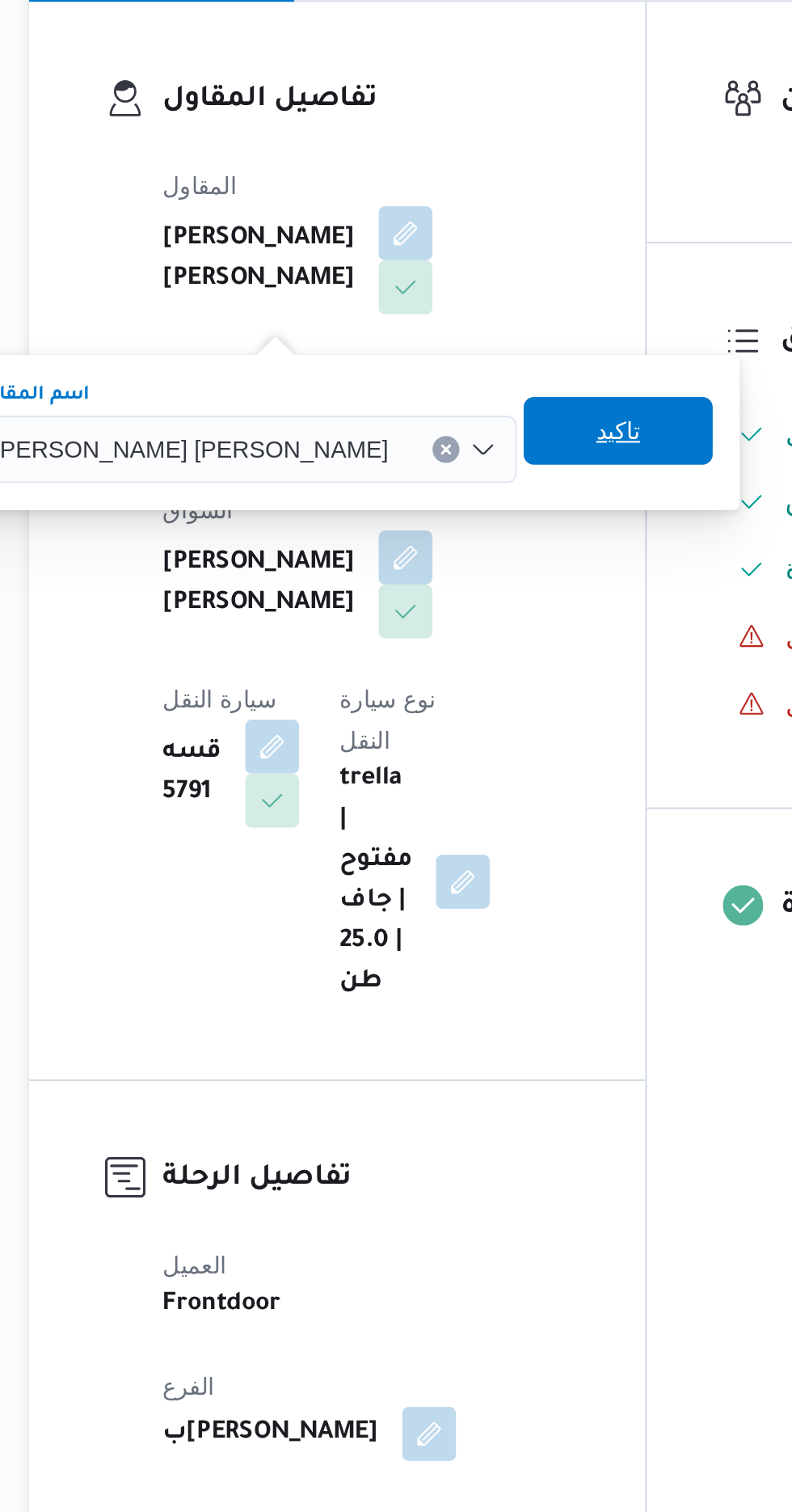
click at [482, 502] on span "تاكيد" at bounding box center [492, 501] width 21 height 19
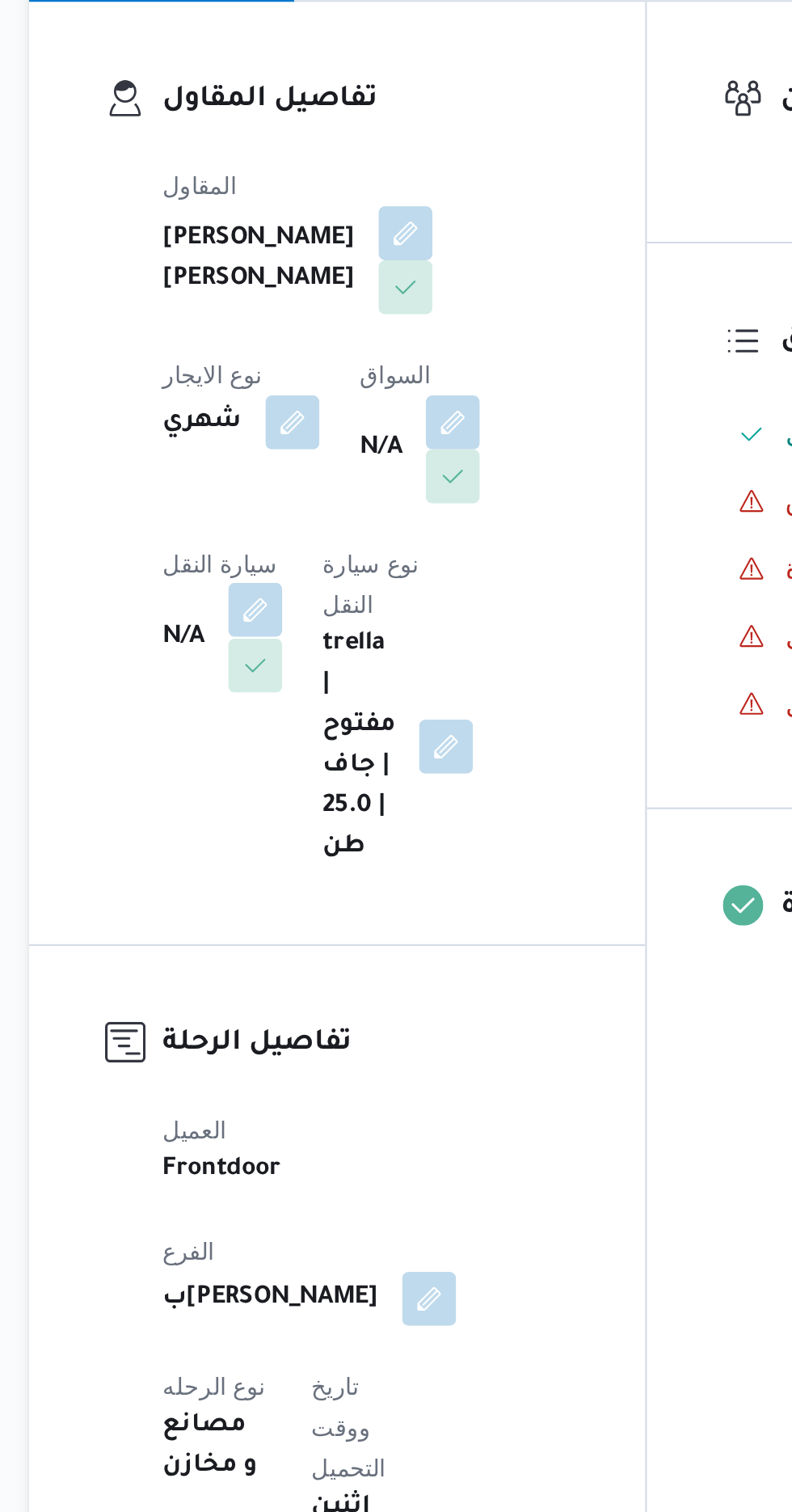
click at [331, 574] on button "button" at bounding box center [319, 587] width 26 height 26
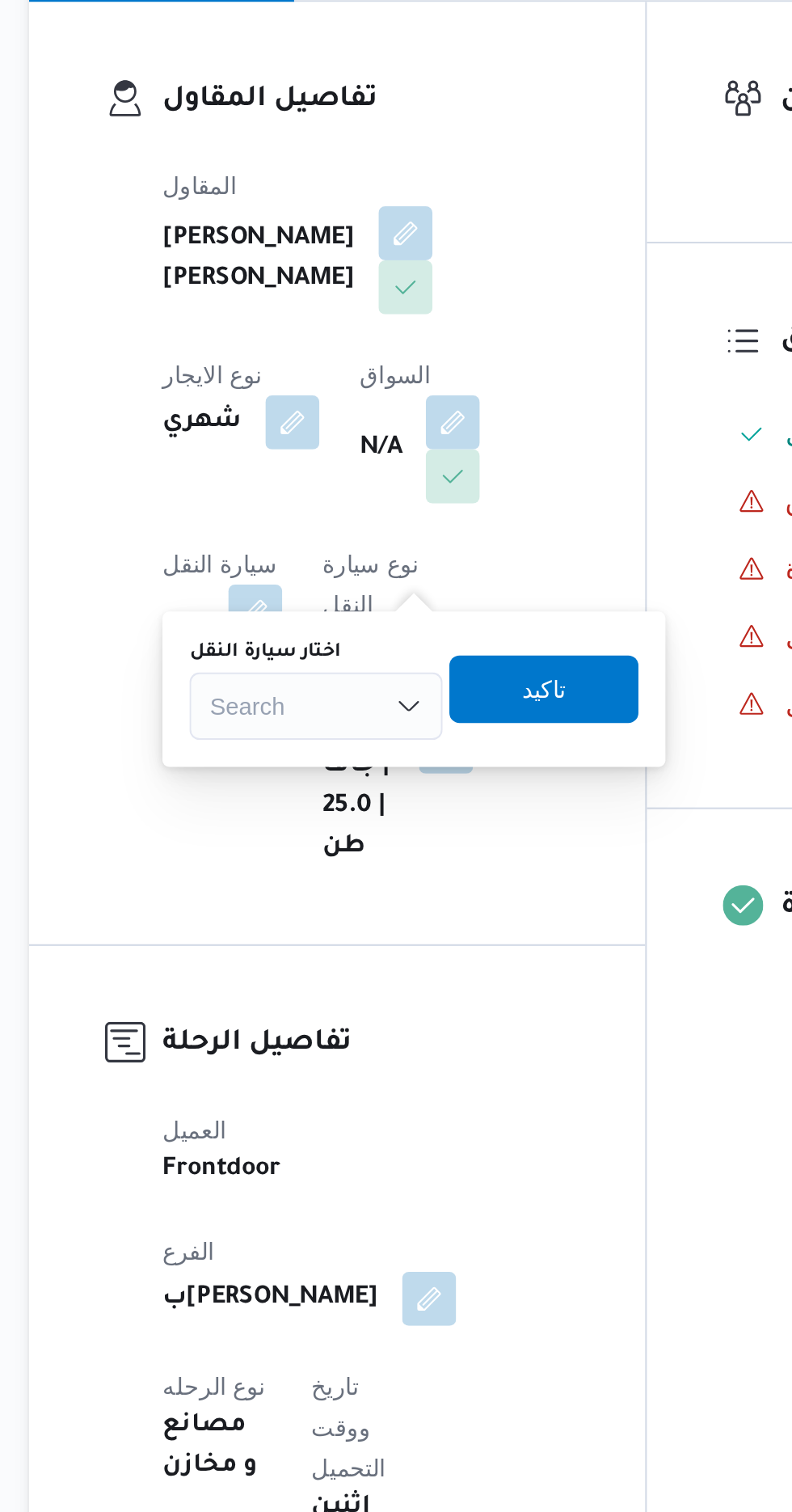
click at [356, 634] on div "Search" at bounding box center [348, 632] width 121 height 32
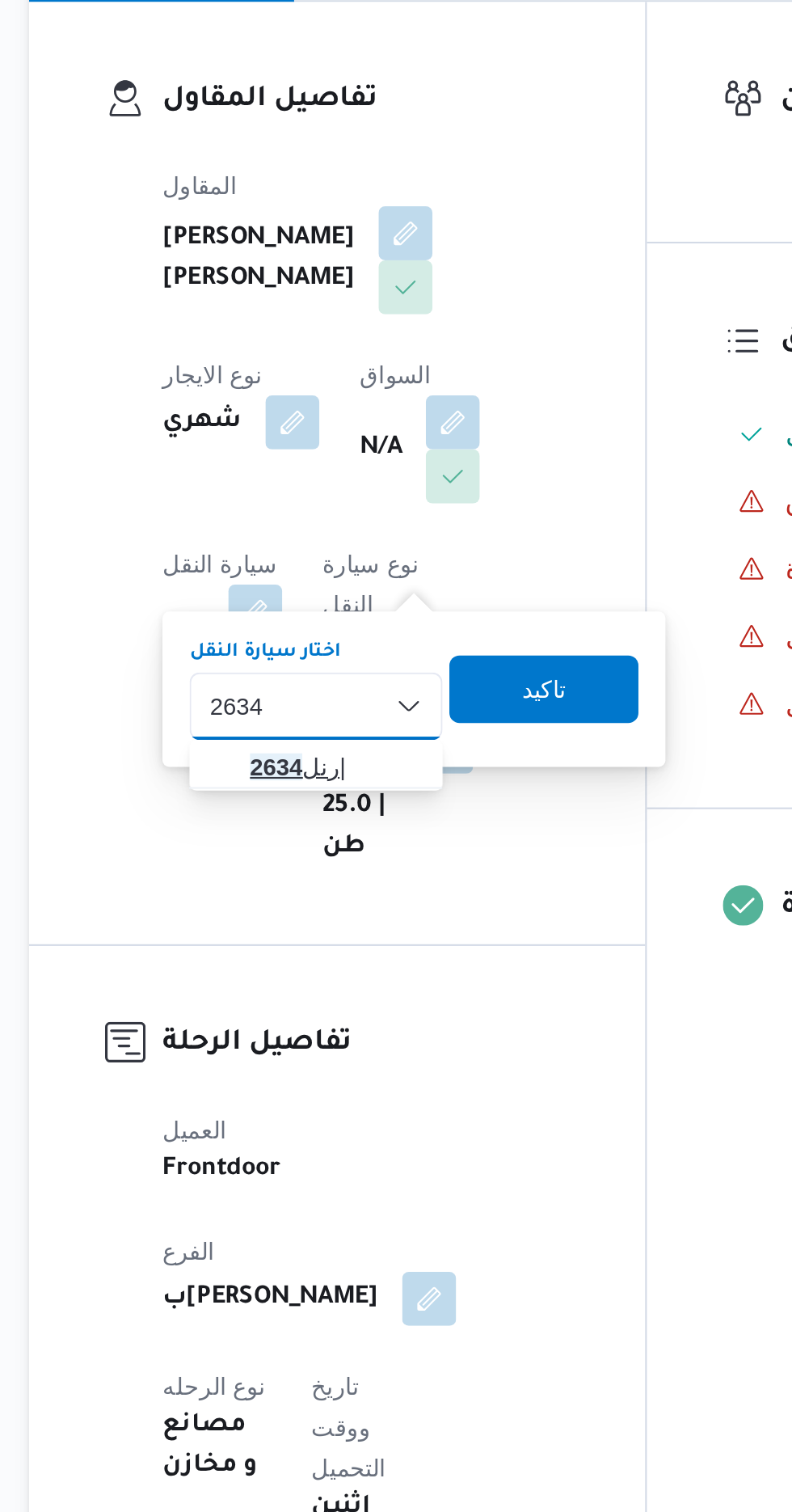
type input "2634"
click at [354, 661] on span "رنل 2634 |" at bounding box center [357, 662] width 82 height 19
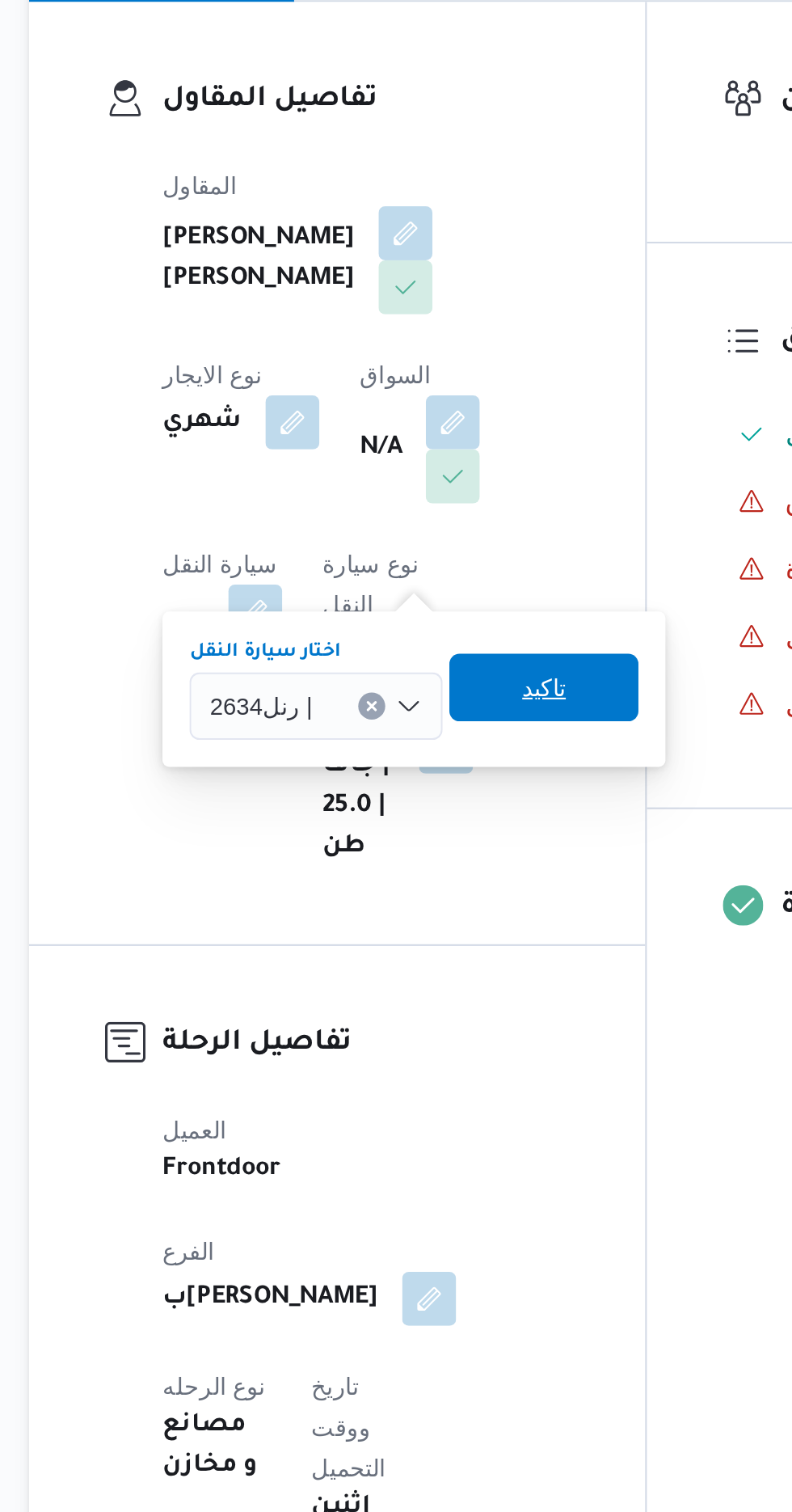
click at [477, 624] on span "تاكيد" at bounding box center [456, 624] width 90 height 32
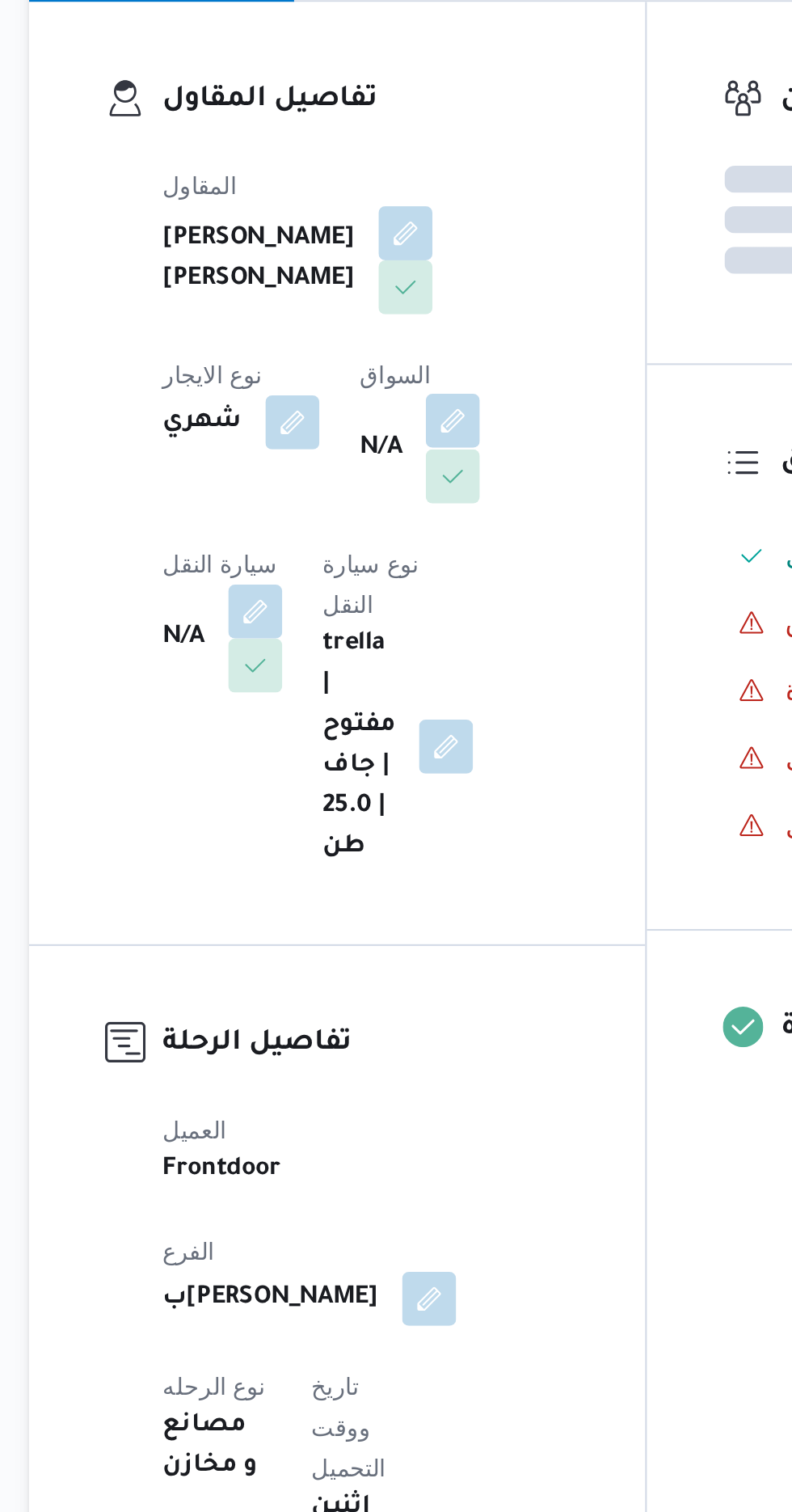
click at [400, 509] on button "button" at bounding box center [414, 497] width 26 height 26
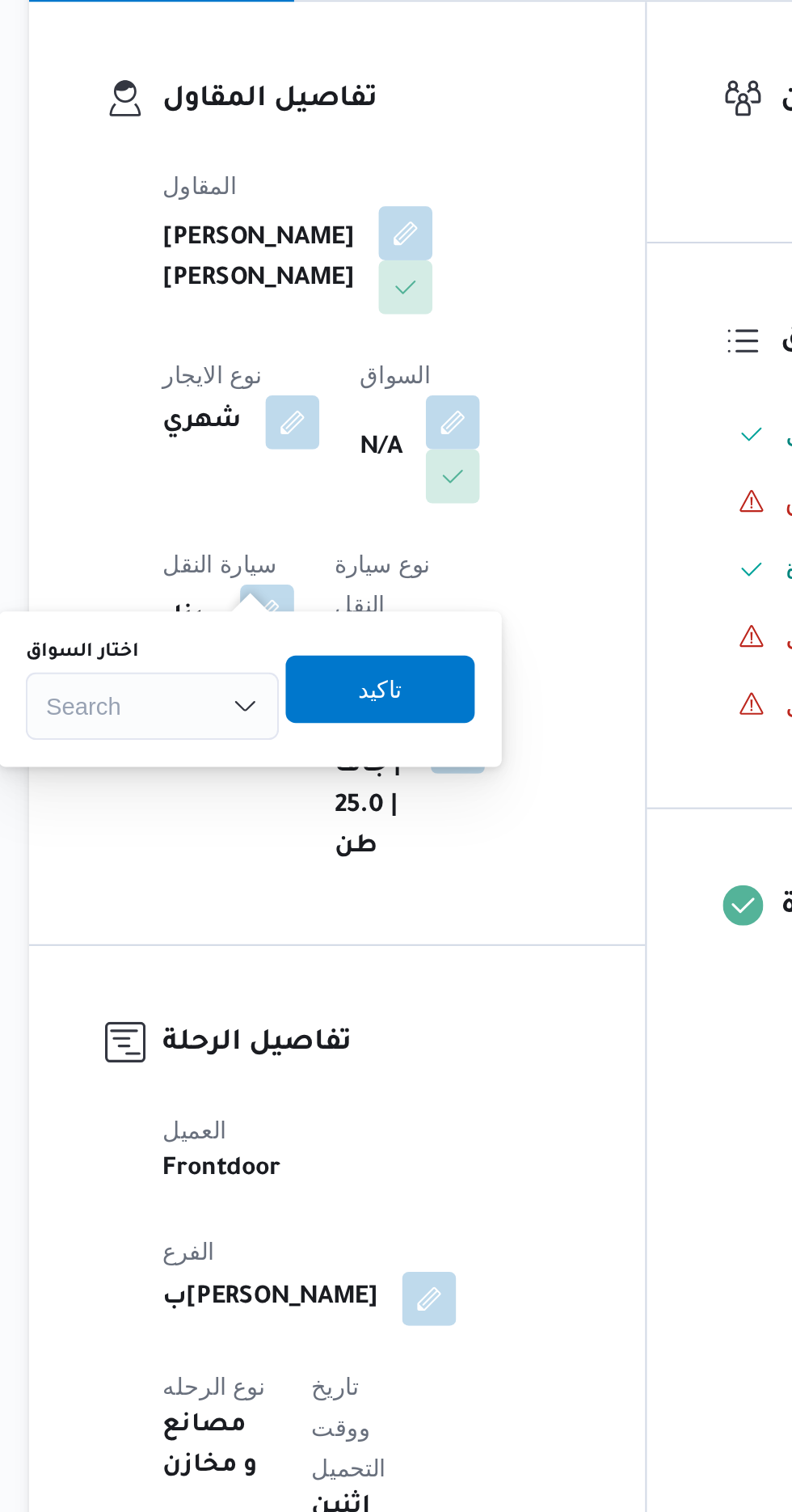
click at [293, 632] on div "Search" at bounding box center [269, 632] width 121 height 32
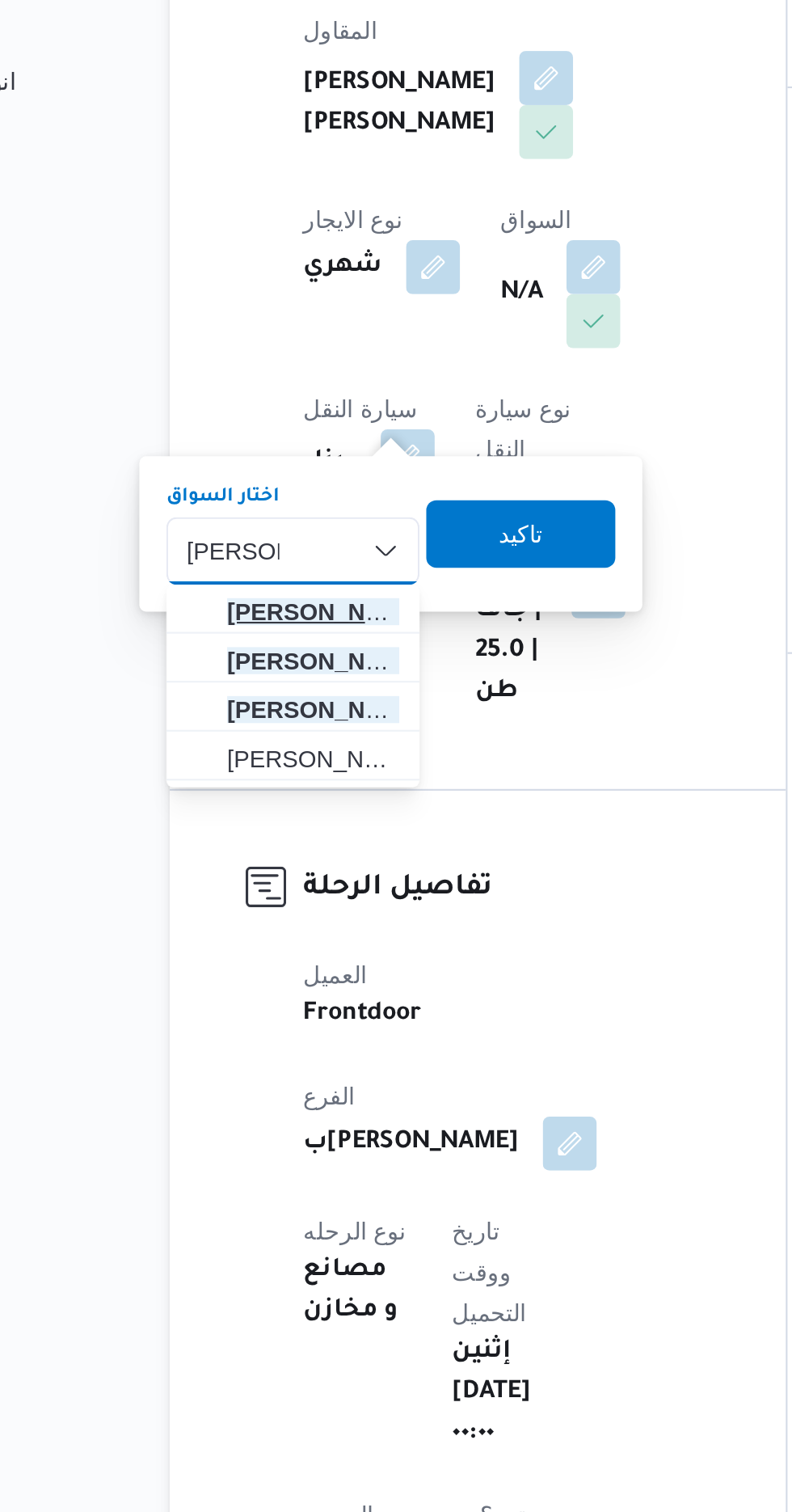
type input "[PERSON_NAME]"
click at [294, 661] on span "[PERSON_NAME] بدالله [PERSON_NAME]" at bounding box center [279, 662] width 82 height 19
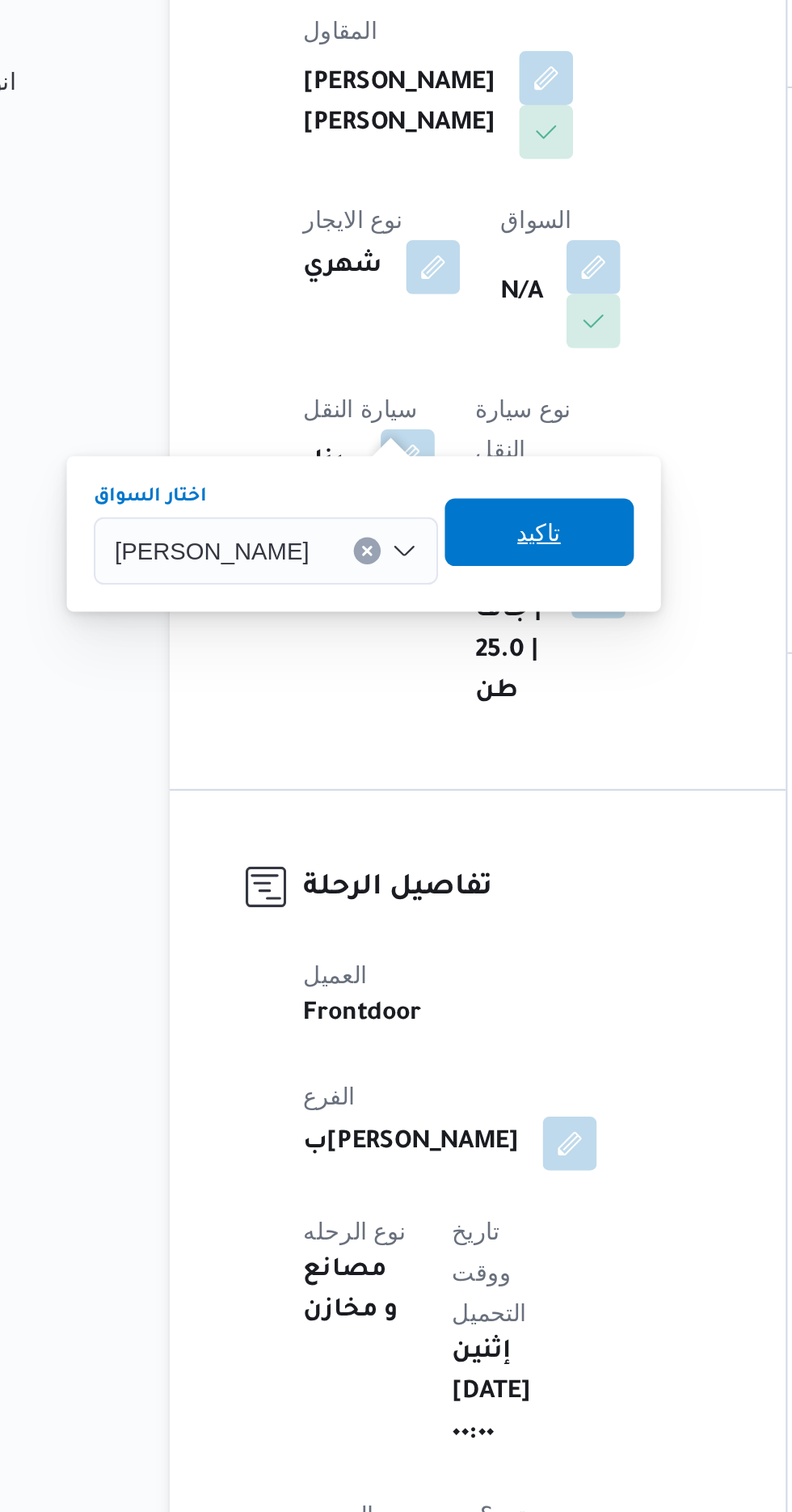
click at [398, 626] on span "تاكيد" at bounding box center [387, 624] width 21 height 19
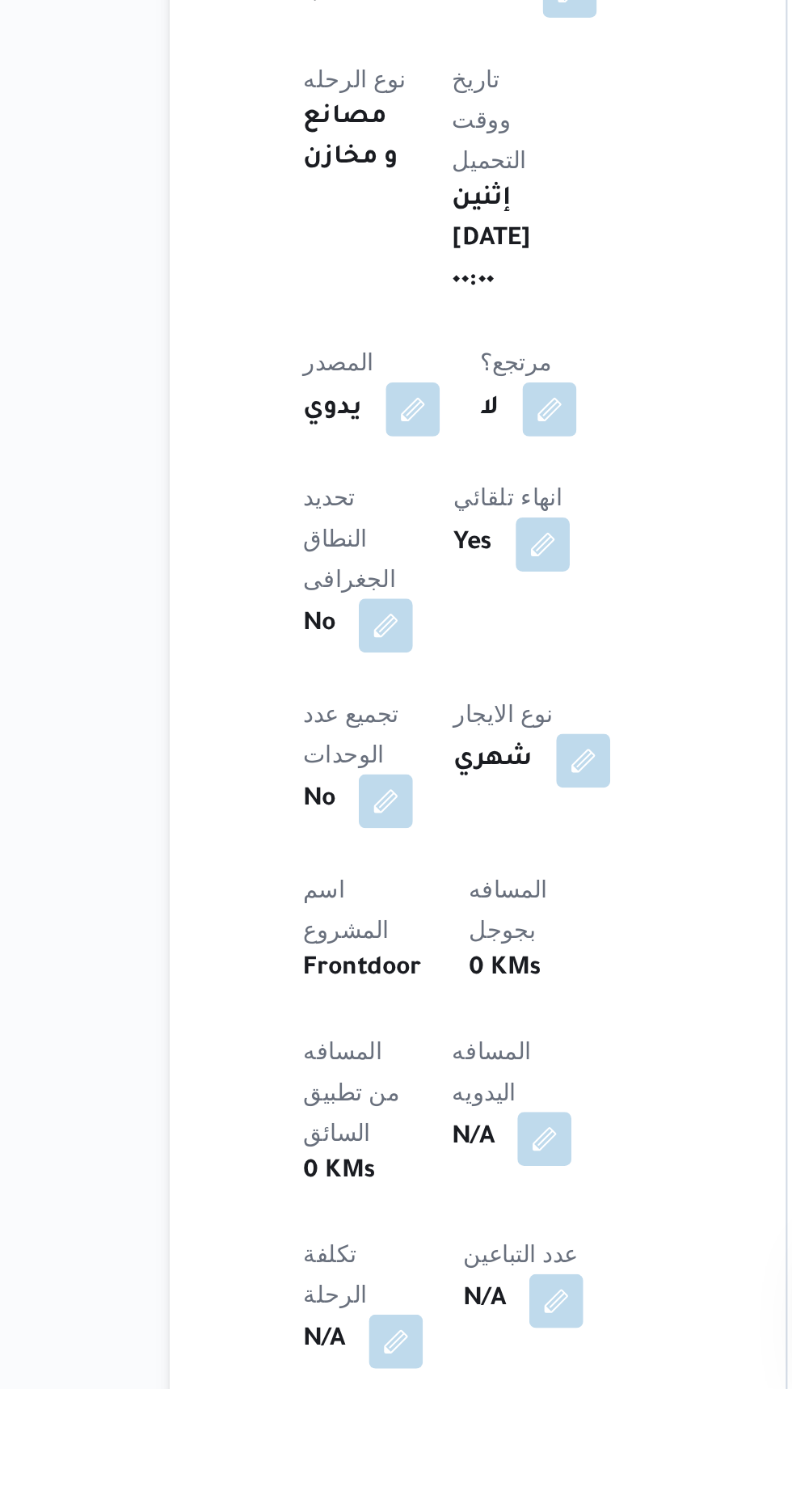
scroll to position [167, 0]
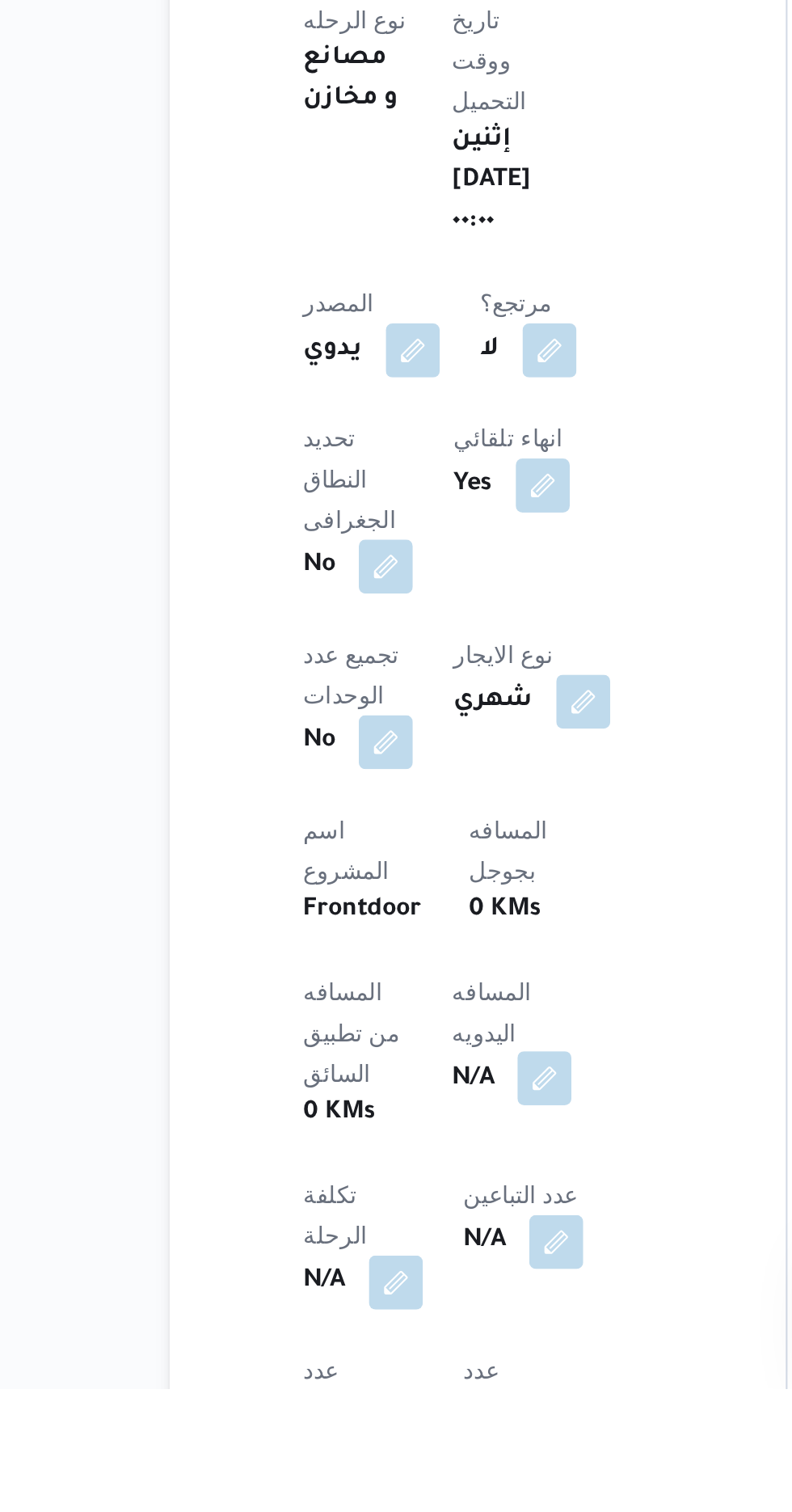
click at [377, 1350] on button "button" at bounding box center [390, 1363] width 26 height 26
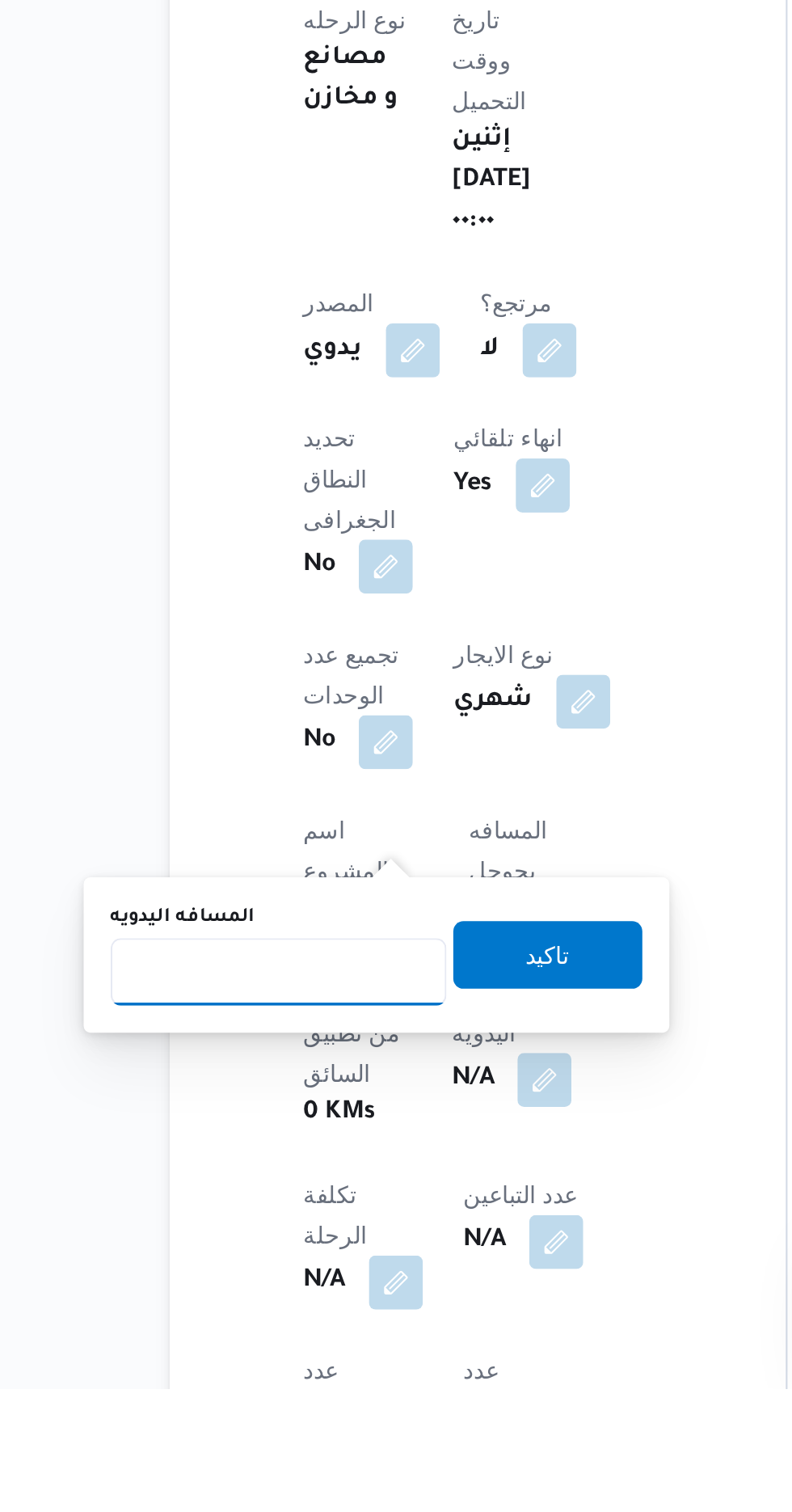
click at [315, 1314] on input "المسافه اليدويه" at bounding box center [263, 1311] width 161 height 32
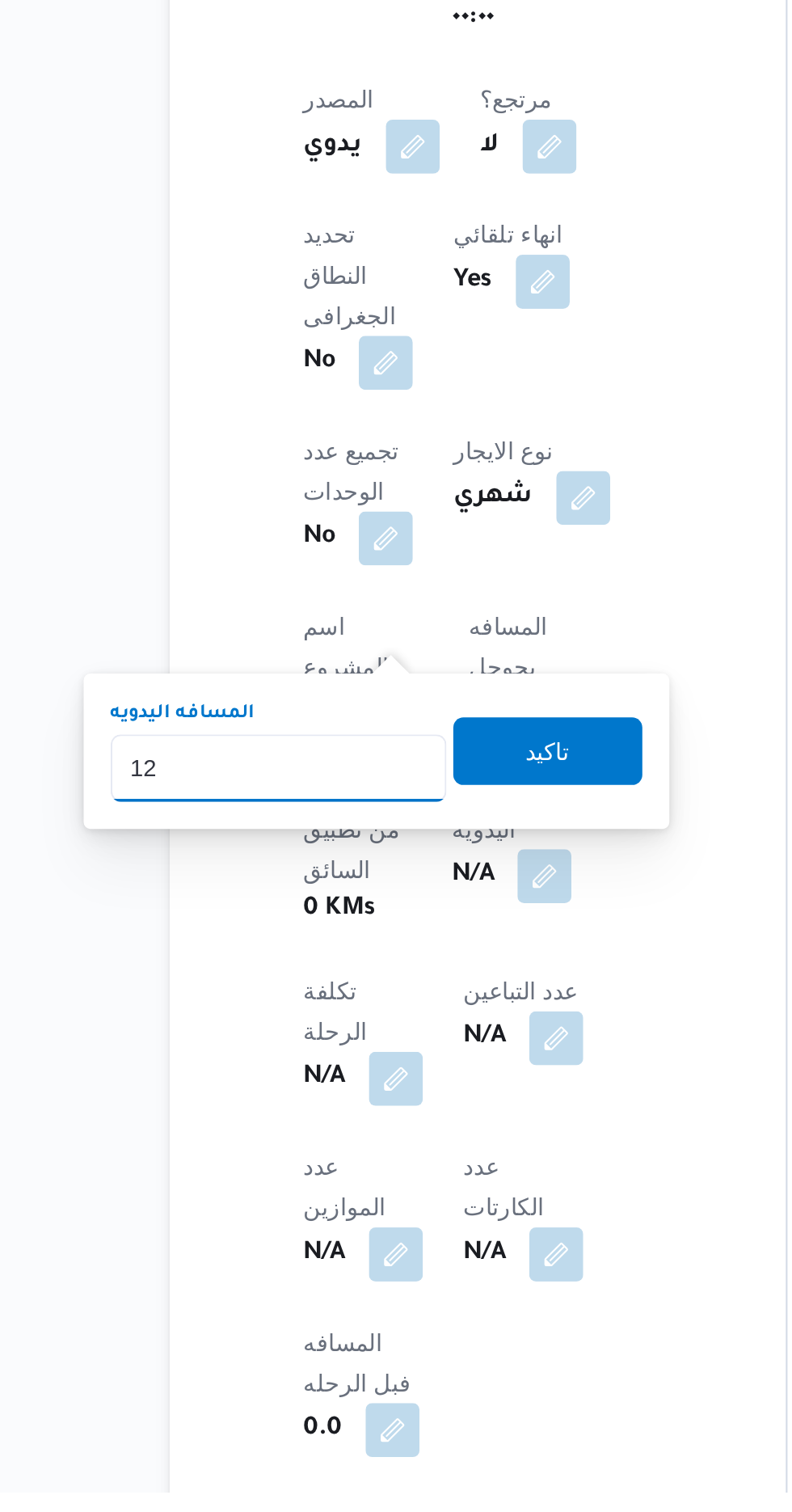
type input "120"
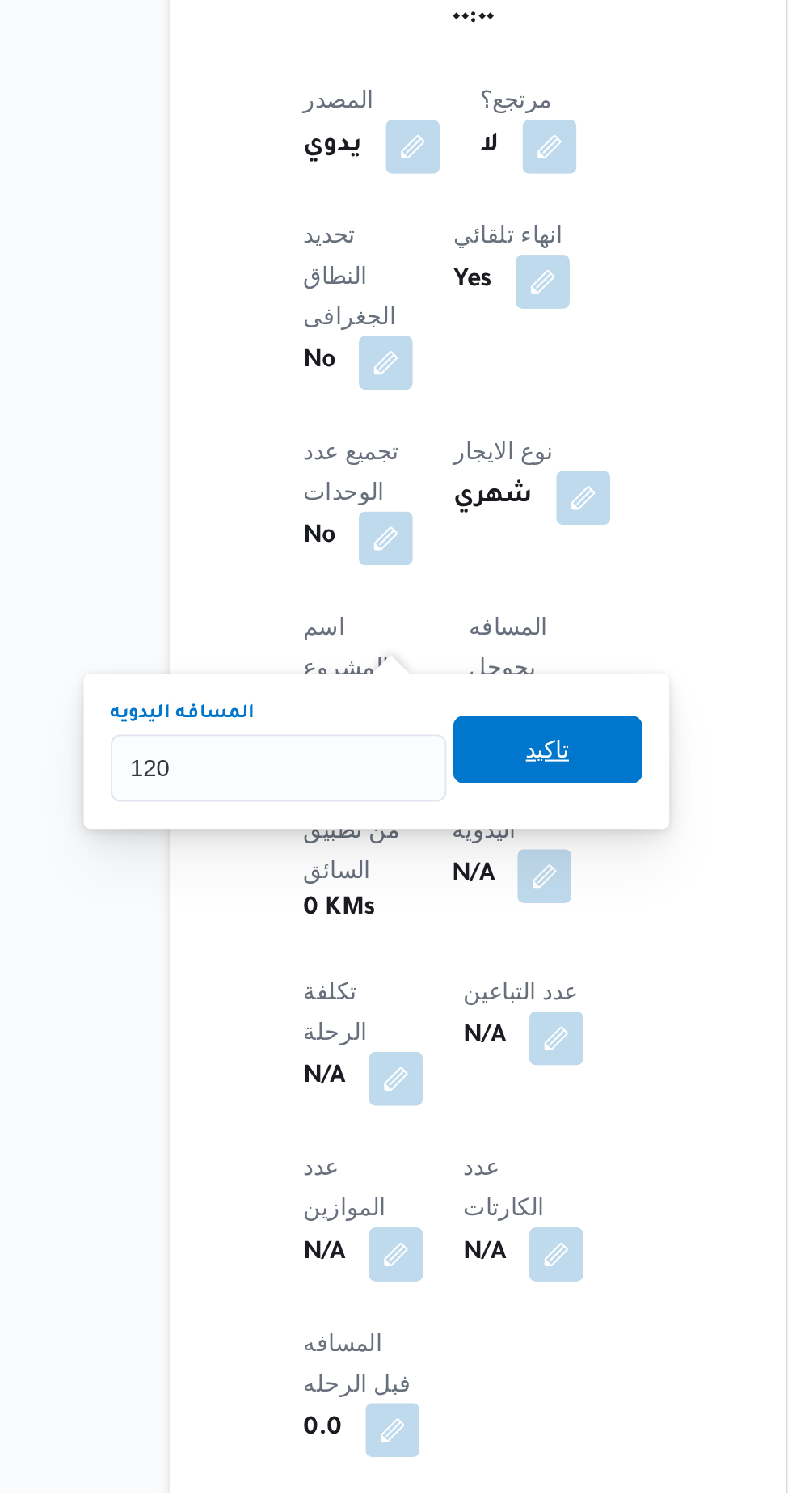
click at [402, 1155] on span "تاكيد" at bounding box center [392, 1156] width 21 height 19
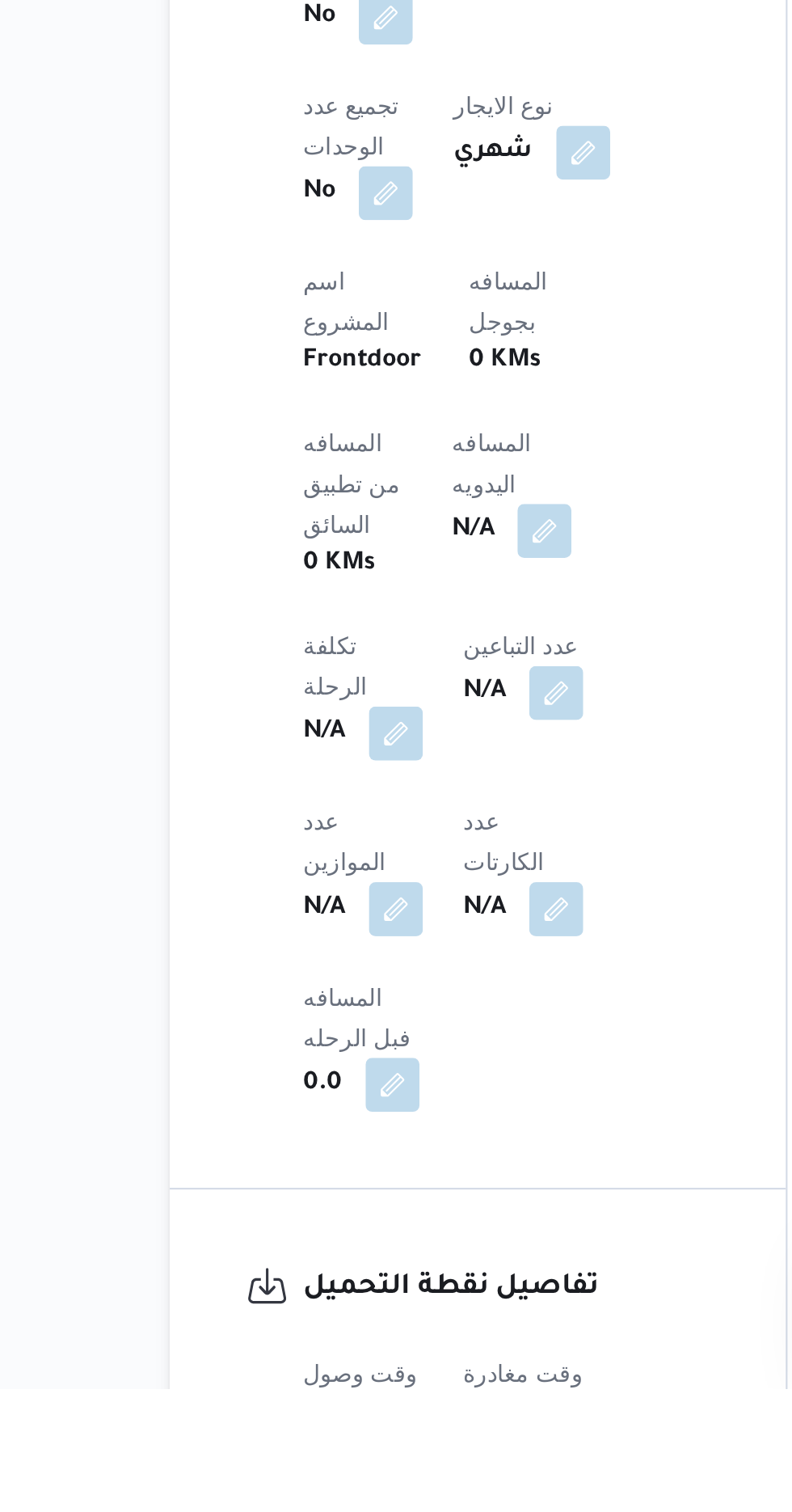
scroll to position [436, 0]
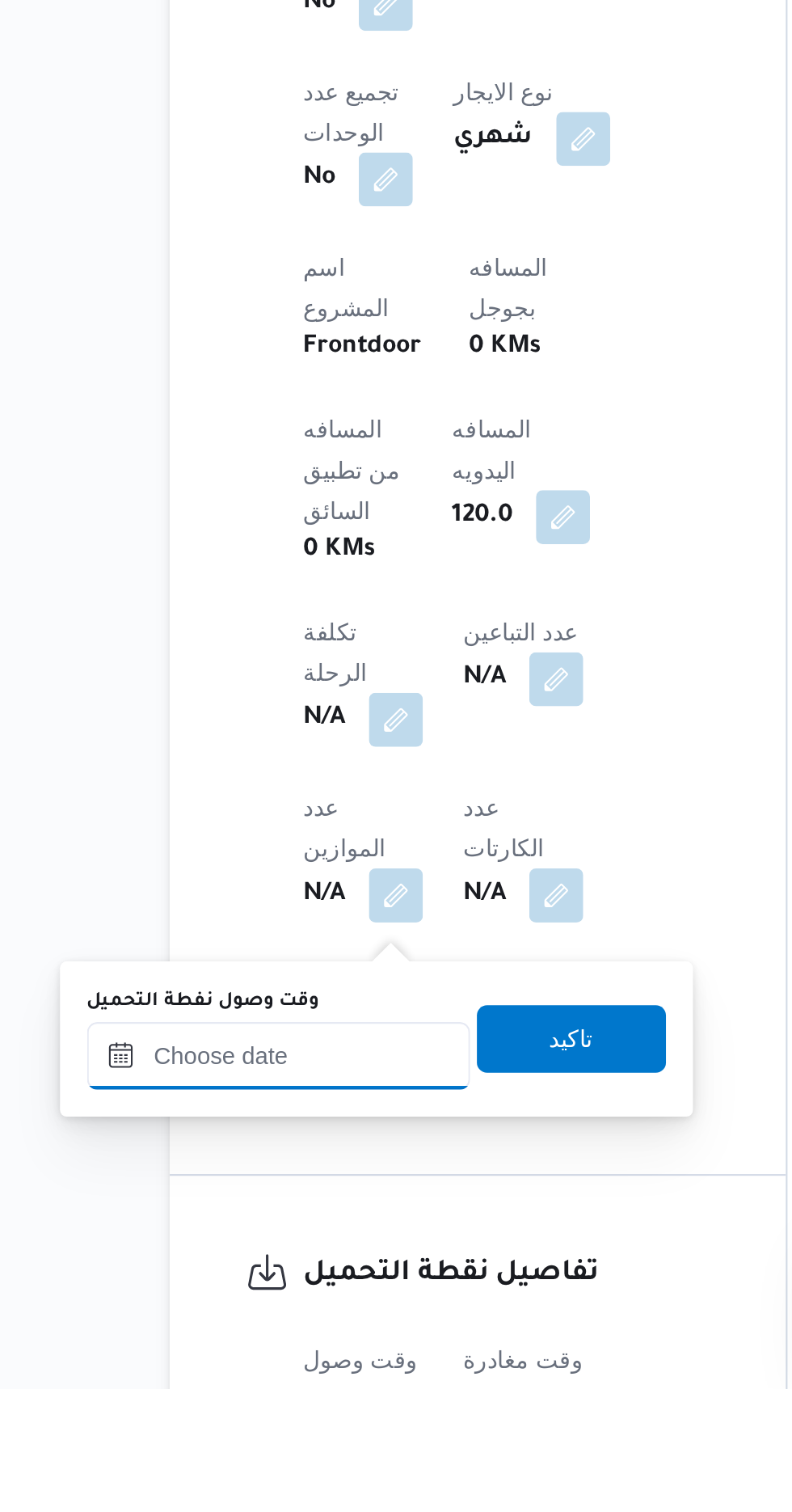
click at [297, 1346] on input "وقت وصول نفطة التحميل" at bounding box center [262, 1352] width 183 height 32
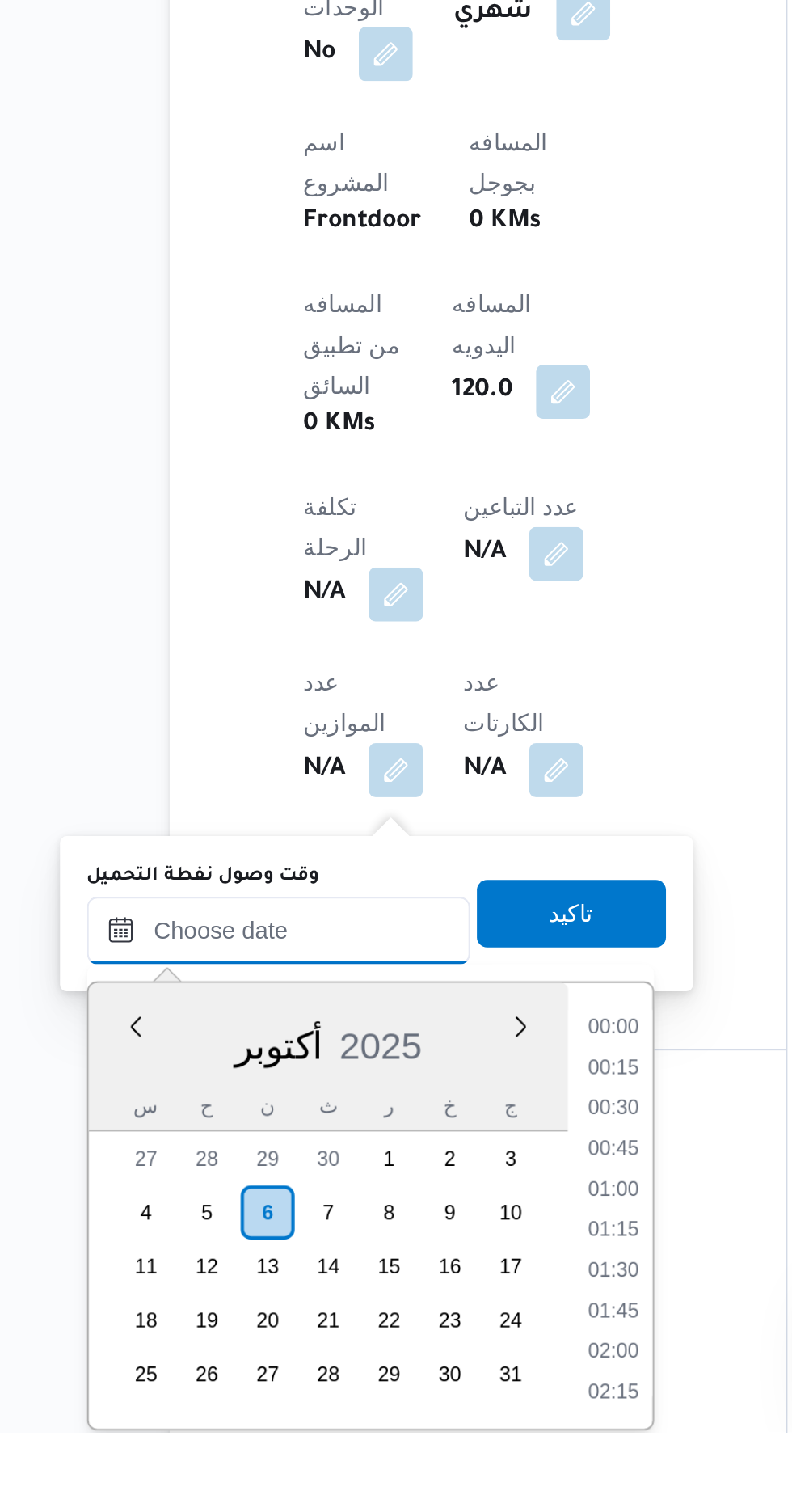
scroll to position [969, 0]
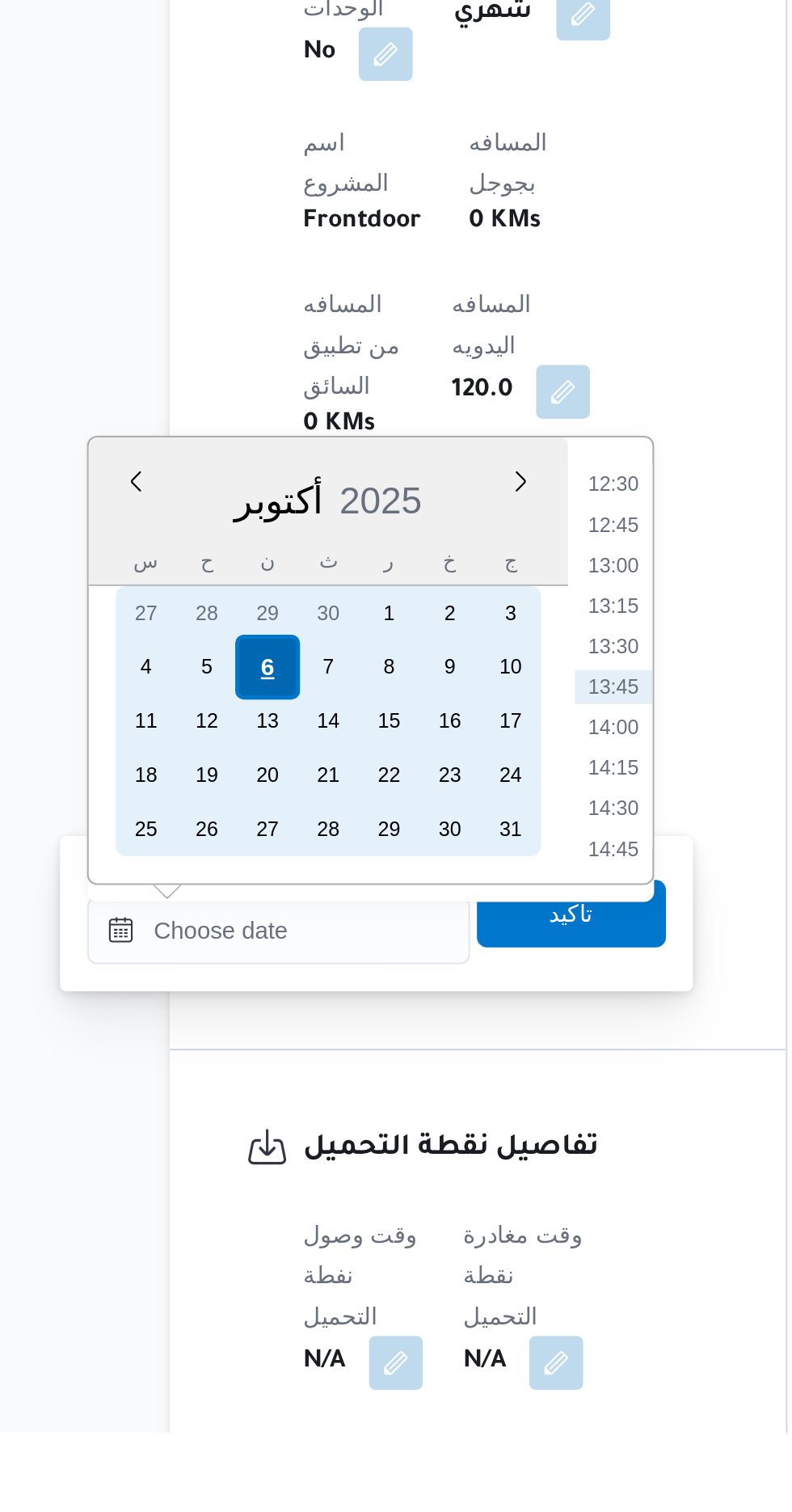
click at [258, 1145] on div "6" at bounding box center [256, 1145] width 31 height 31
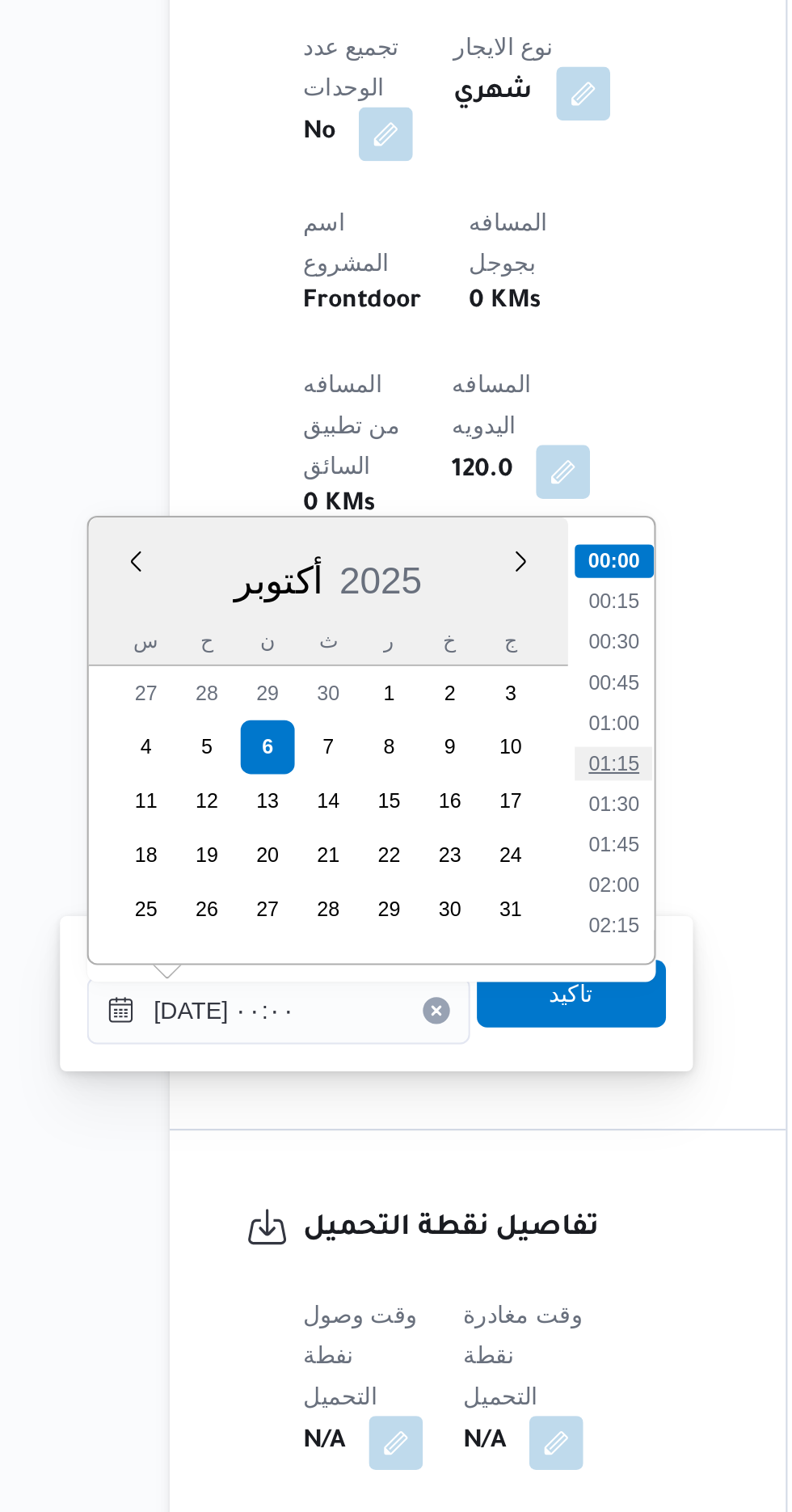
click at [421, 1155] on li "01:15" at bounding box center [422, 1154] width 37 height 16
type input "[DATE] ٠١:١٥"
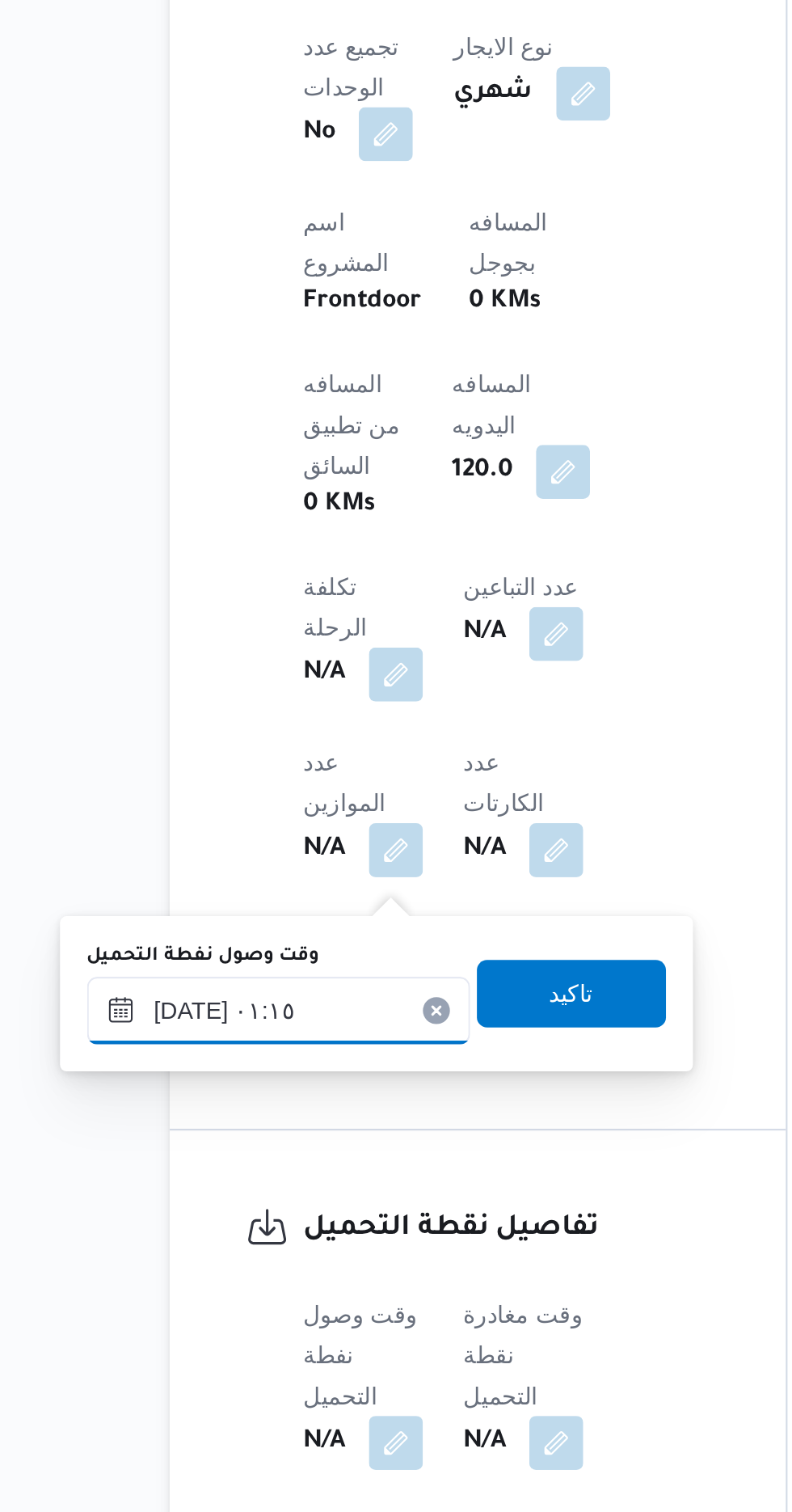
scroll to position [517, 0]
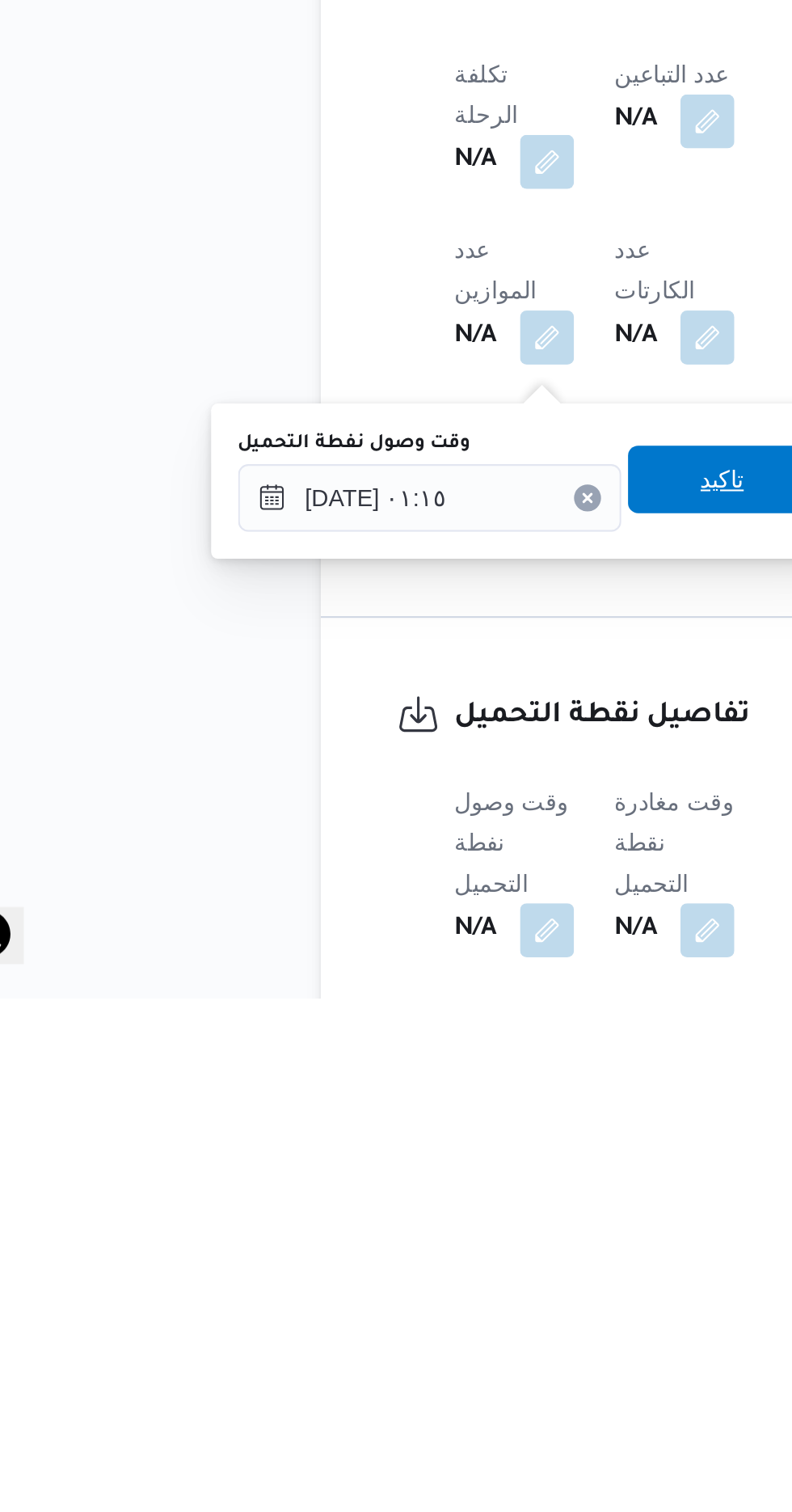
click at [414, 1262] on span "تاكيد" at bounding box center [403, 1263] width 21 height 19
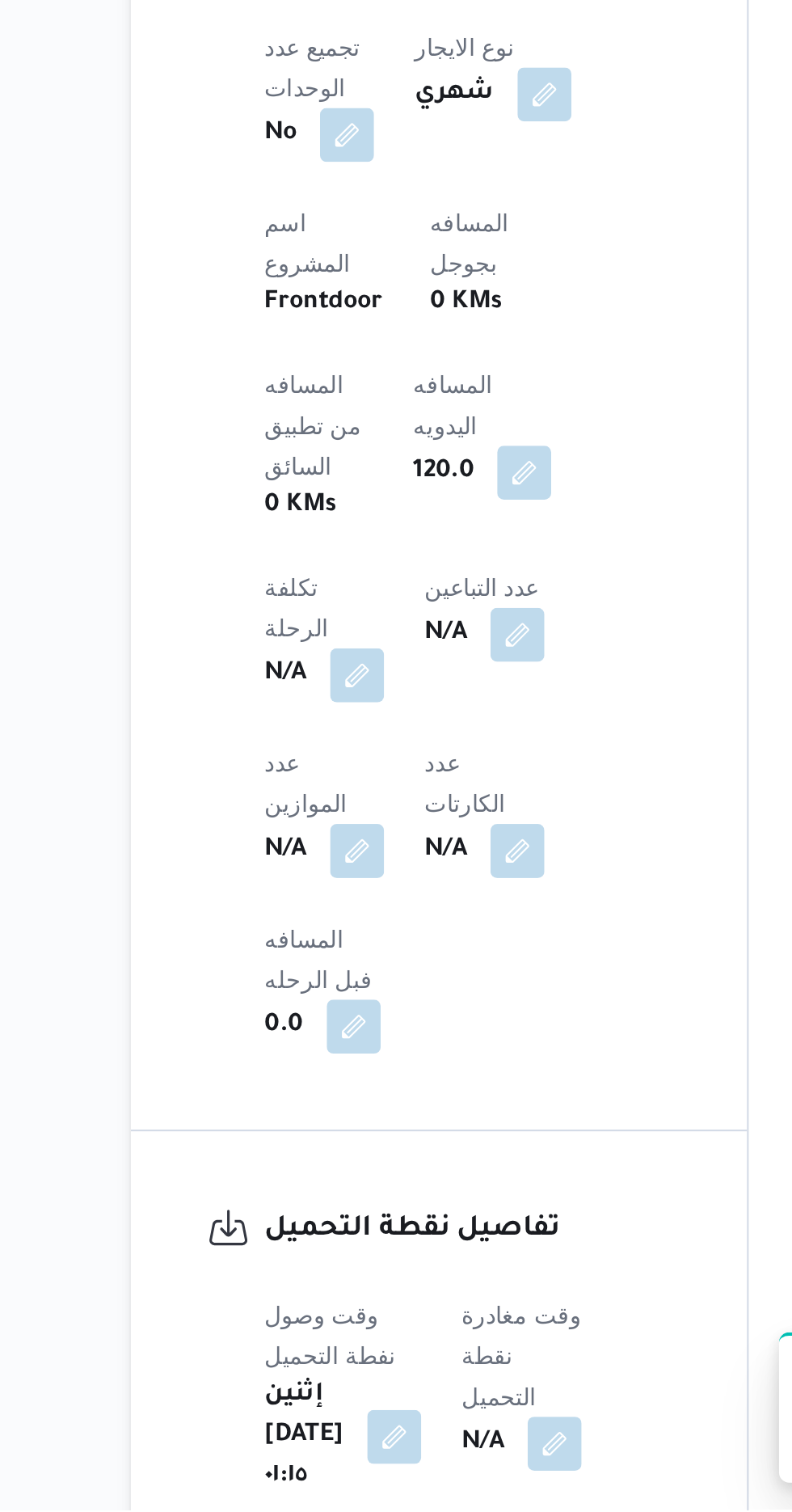
scroll to position [516, 0]
click at [414, 1466] on button "button" at bounding box center [414, 1480] width 26 height 26
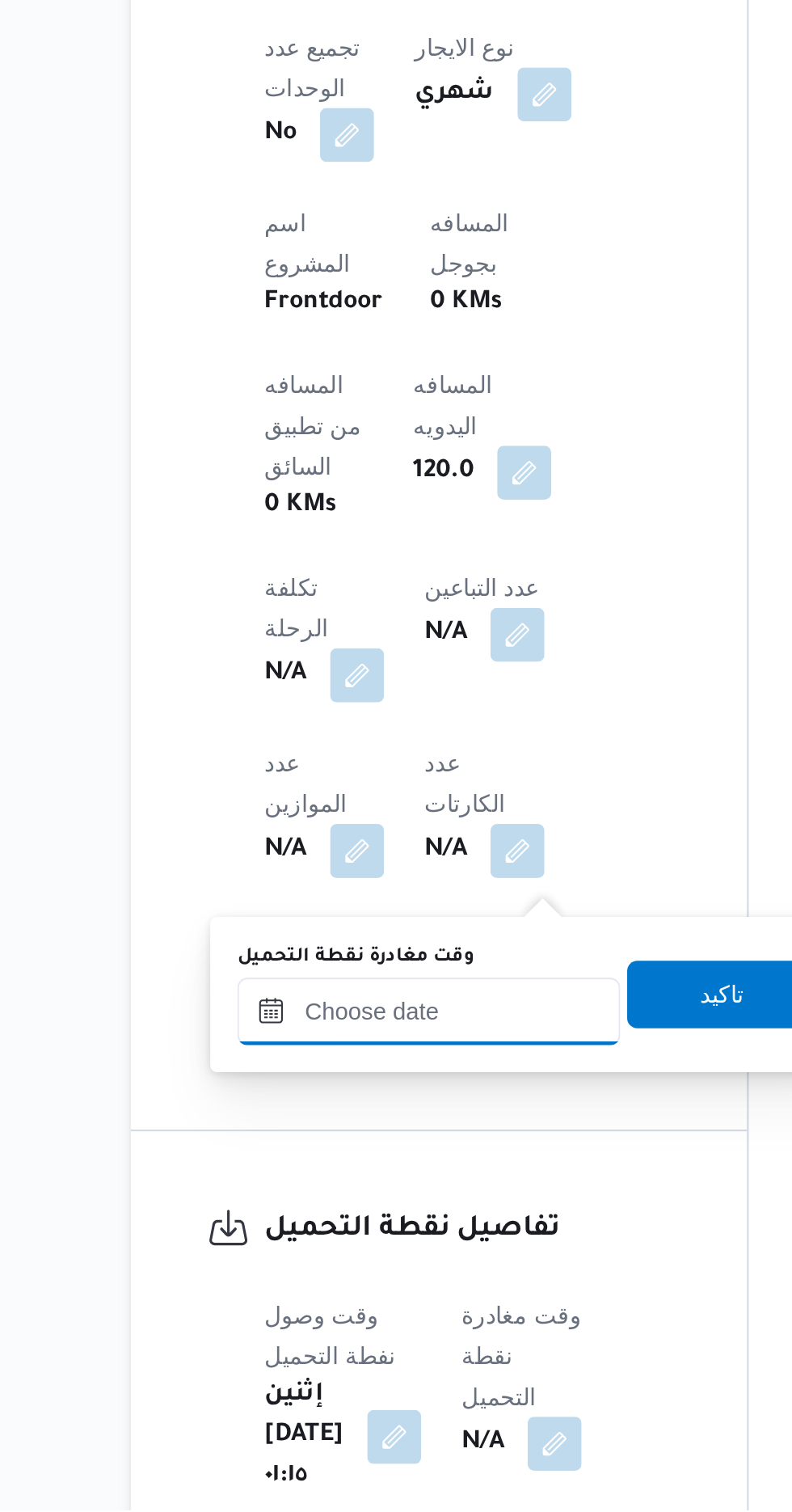
click at [378, 1273] on input "وقت مغادرة نقطة التحميل" at bounding box center [352, 1273] width 183 height 32
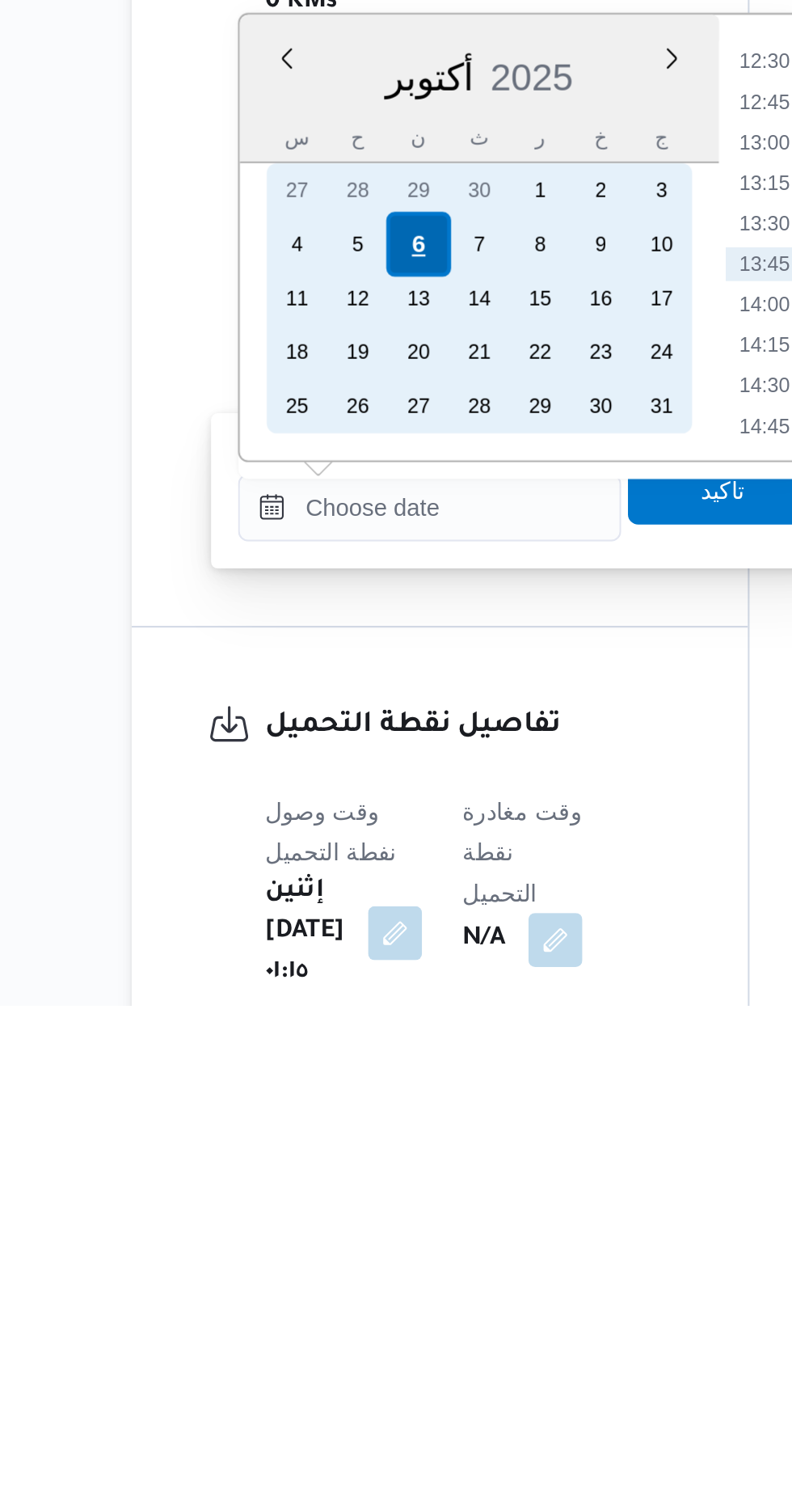
click at [357, 1147] on div "6" at bounding box center [347, 1147] width 31 height 31
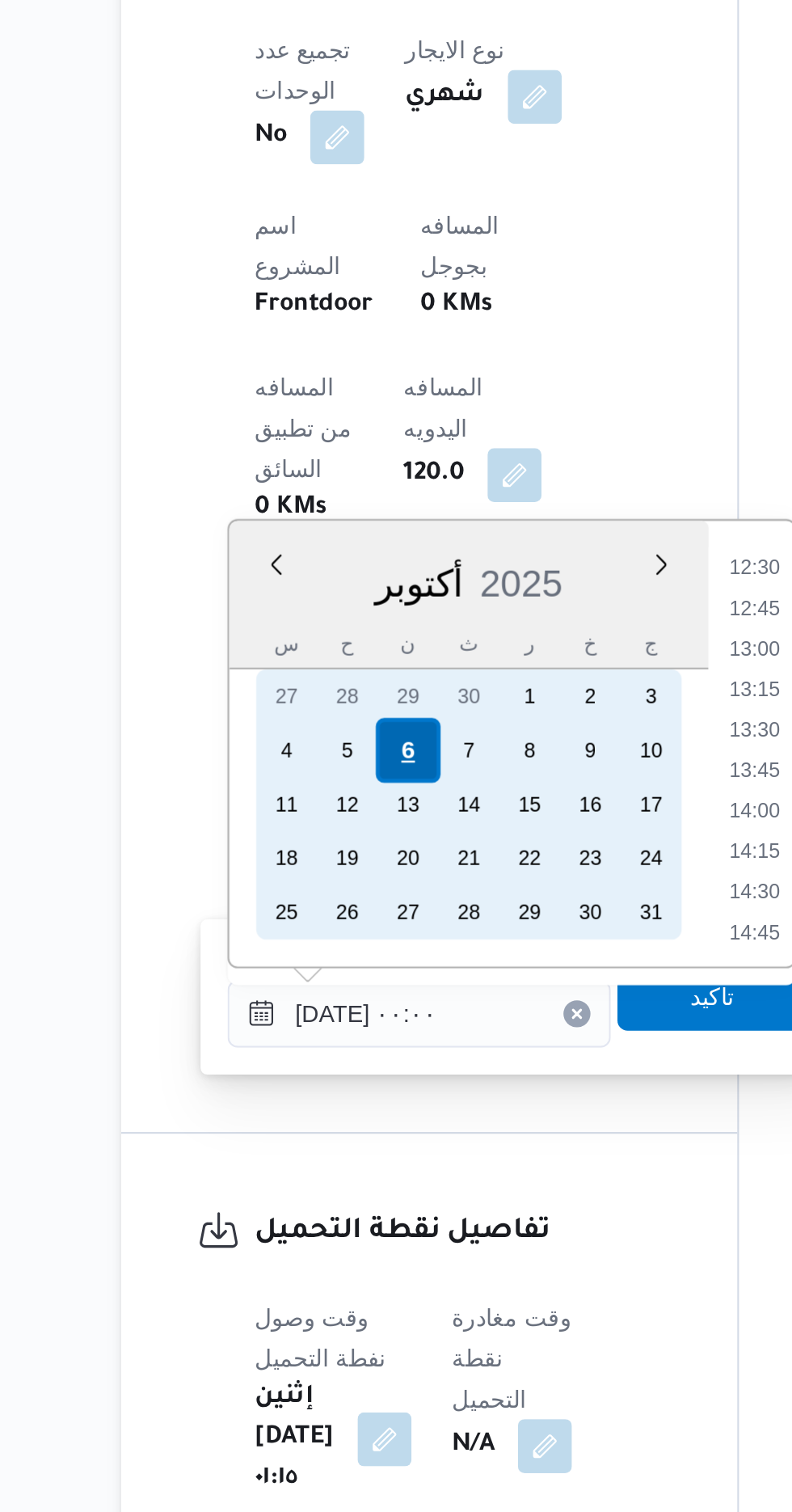
scroll to position [0, 0]
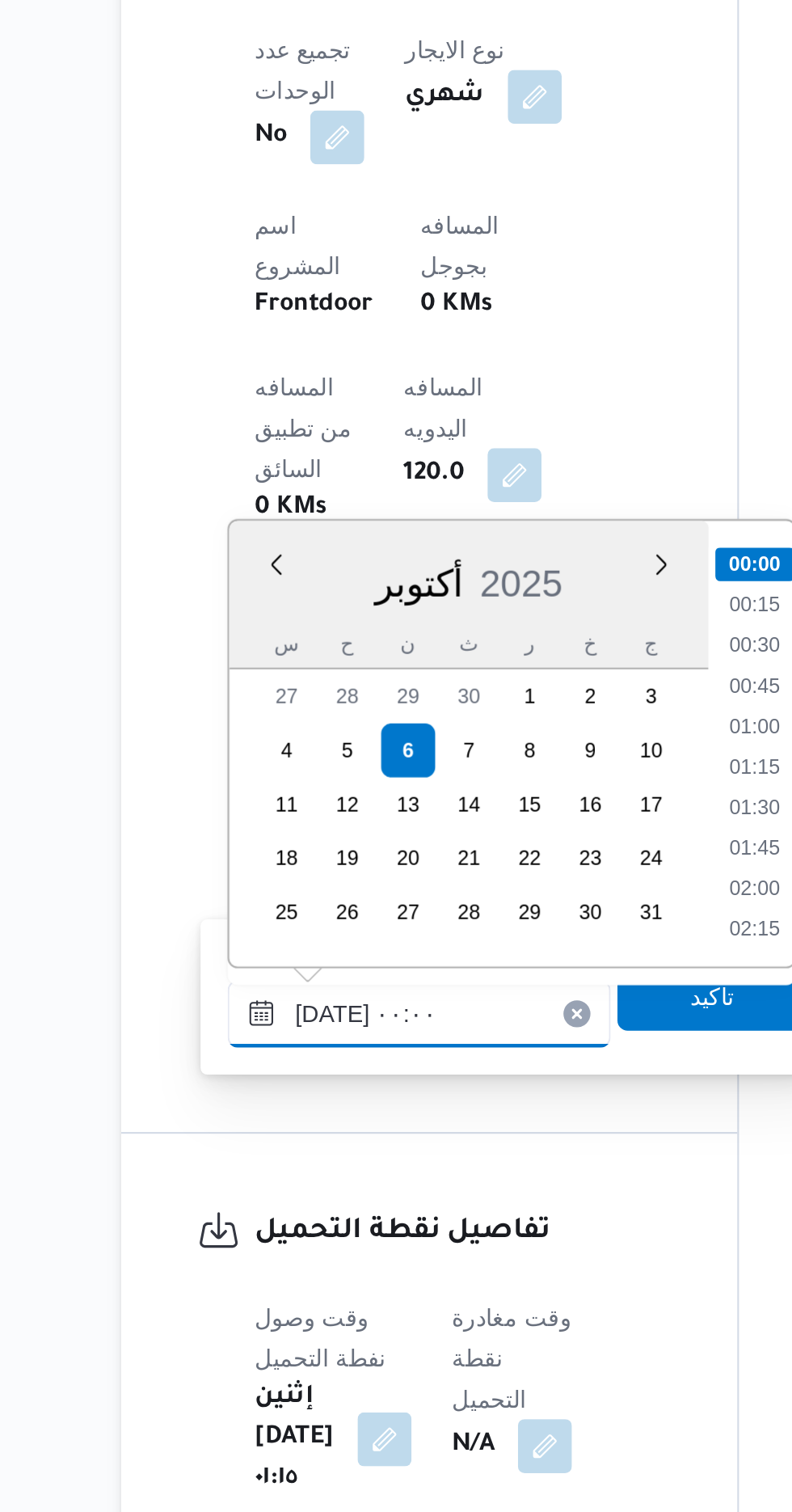
click at [264, 1275] on input "[DATE] ٠٠:٠٠" at bounding box center [352, 1273] width 183 height 32
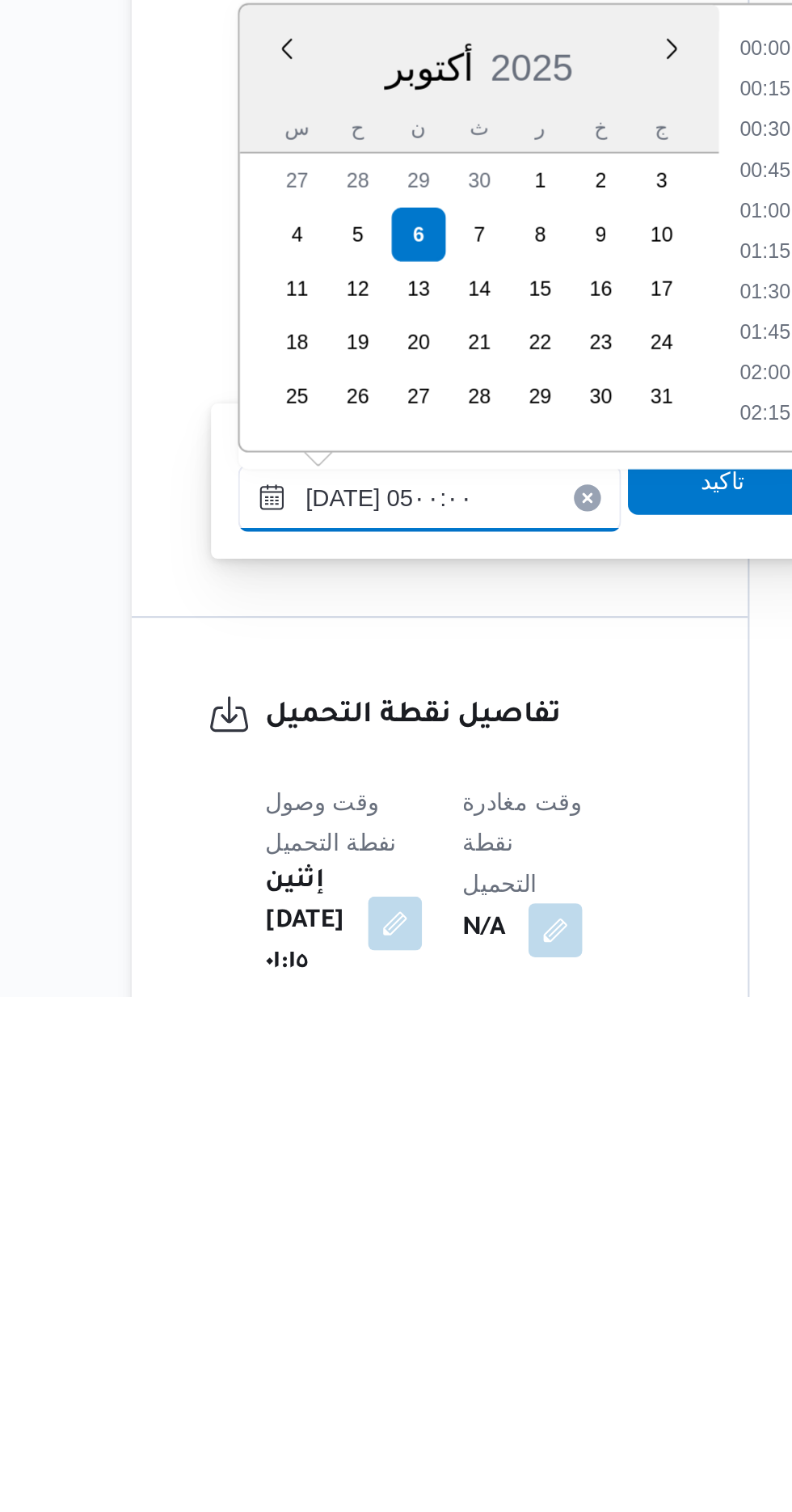
scroll to position [218, 0]
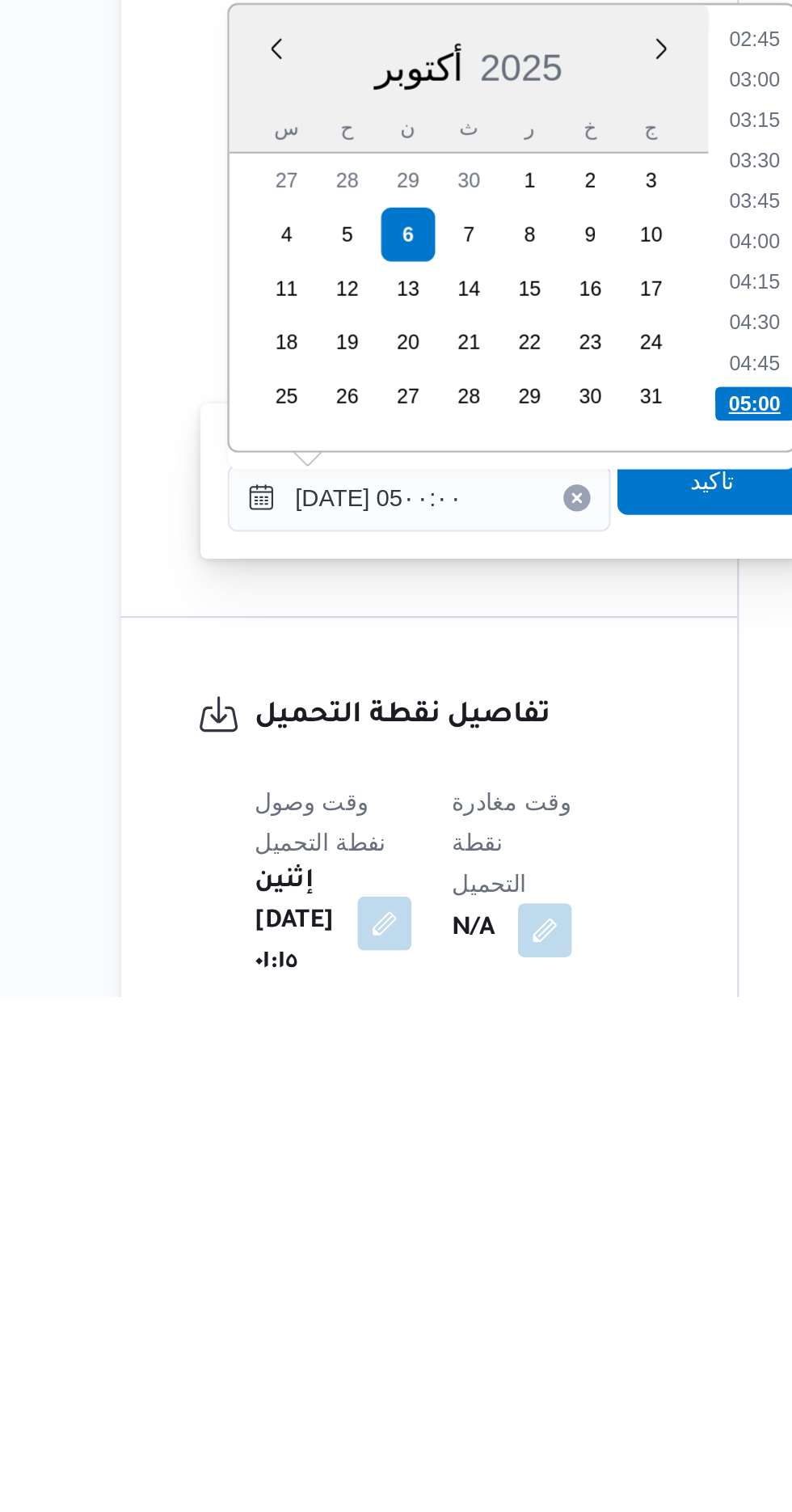
click at [499, 1222] on li "05:00" at bounding box center [513, 1228] width 38 height 16
type input "[DATE] ٠٥:٠٠"
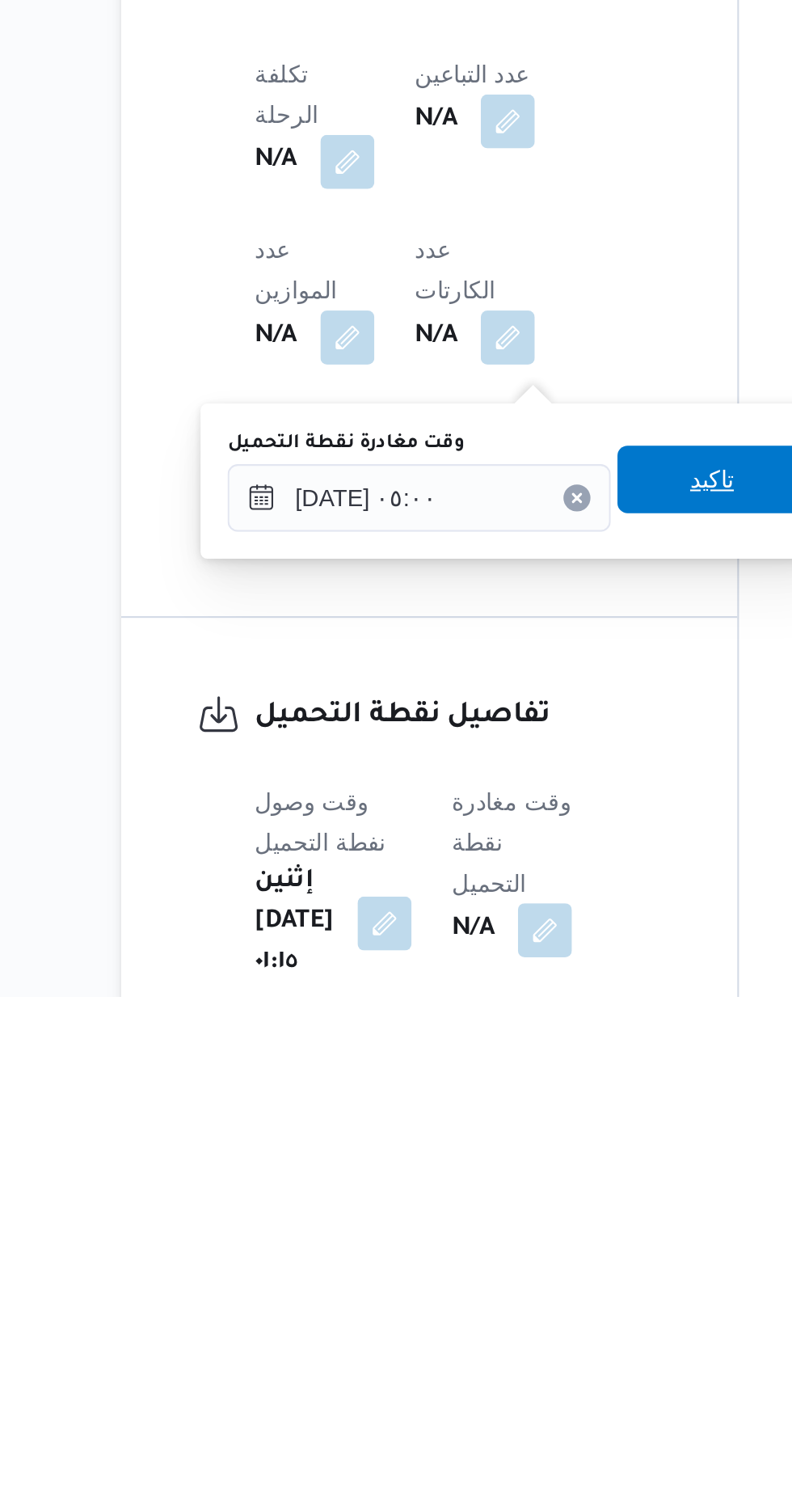
click at [499, 1261] on span "تاكيد" at bounding box center [493, 1264] width 21 height 19
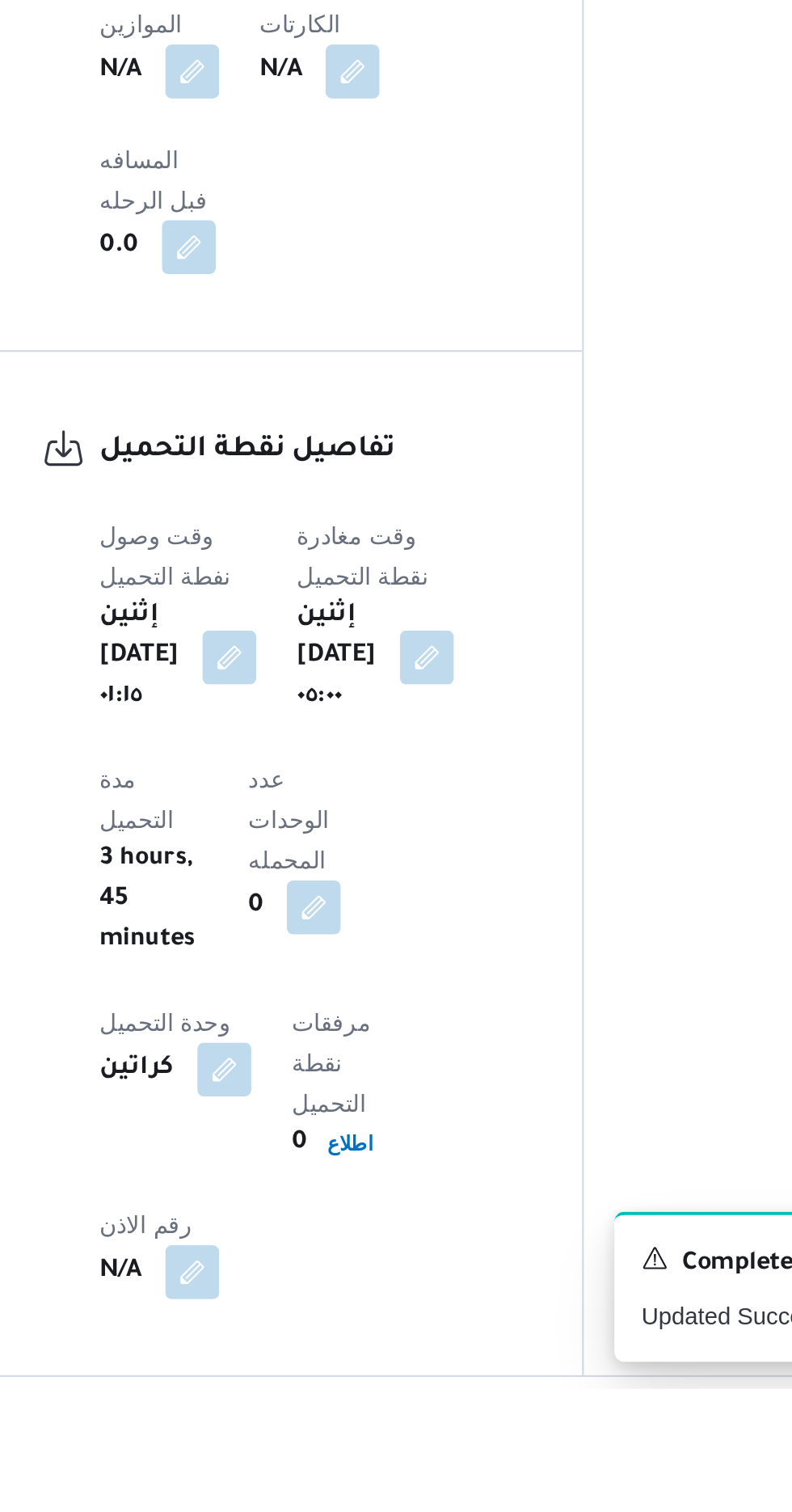
scroll to position [837, 0]
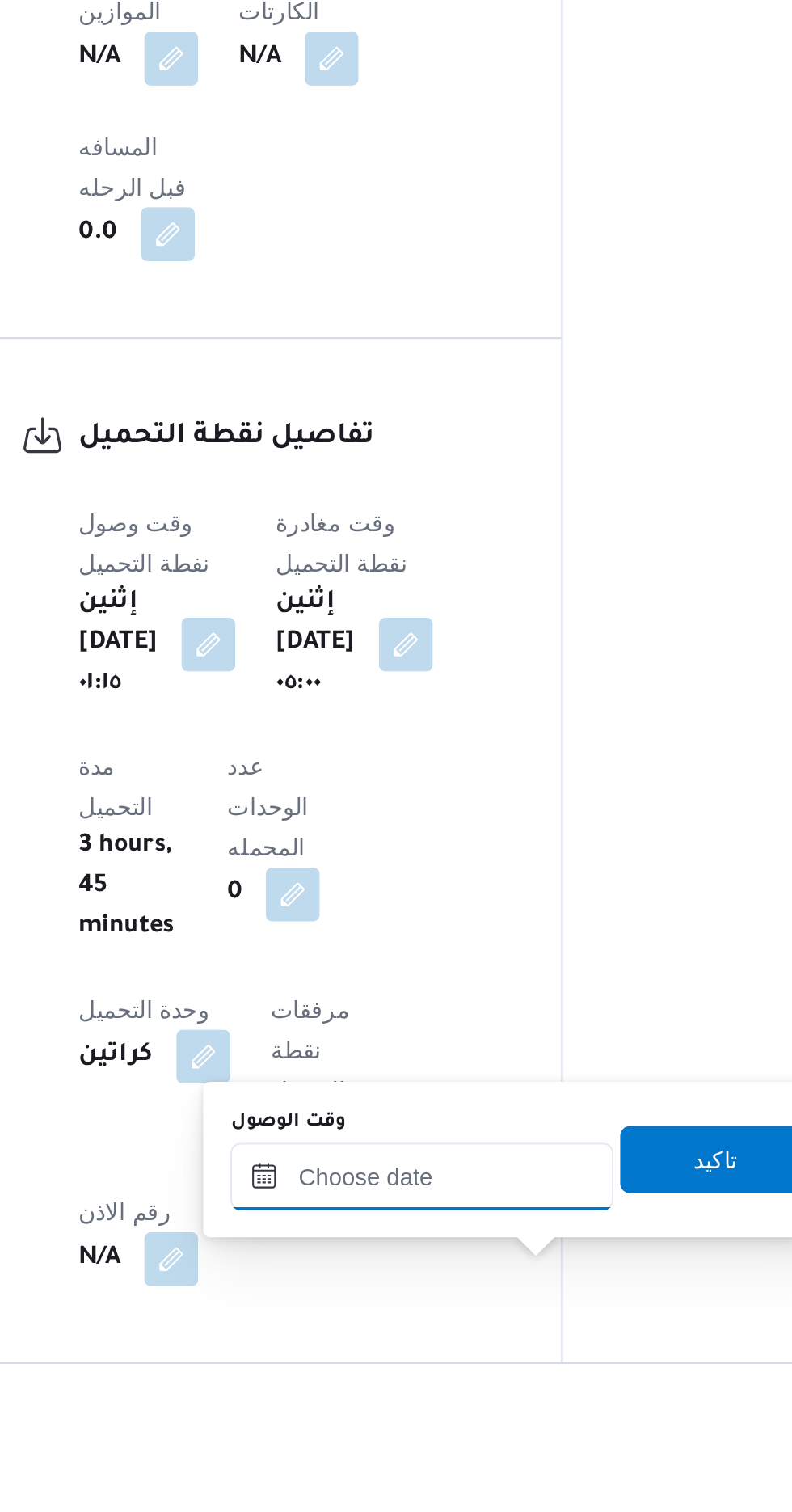
click at [449, 1403] on input "وقت الوصول" at bounding box center [438, 1410] width 183 height 32
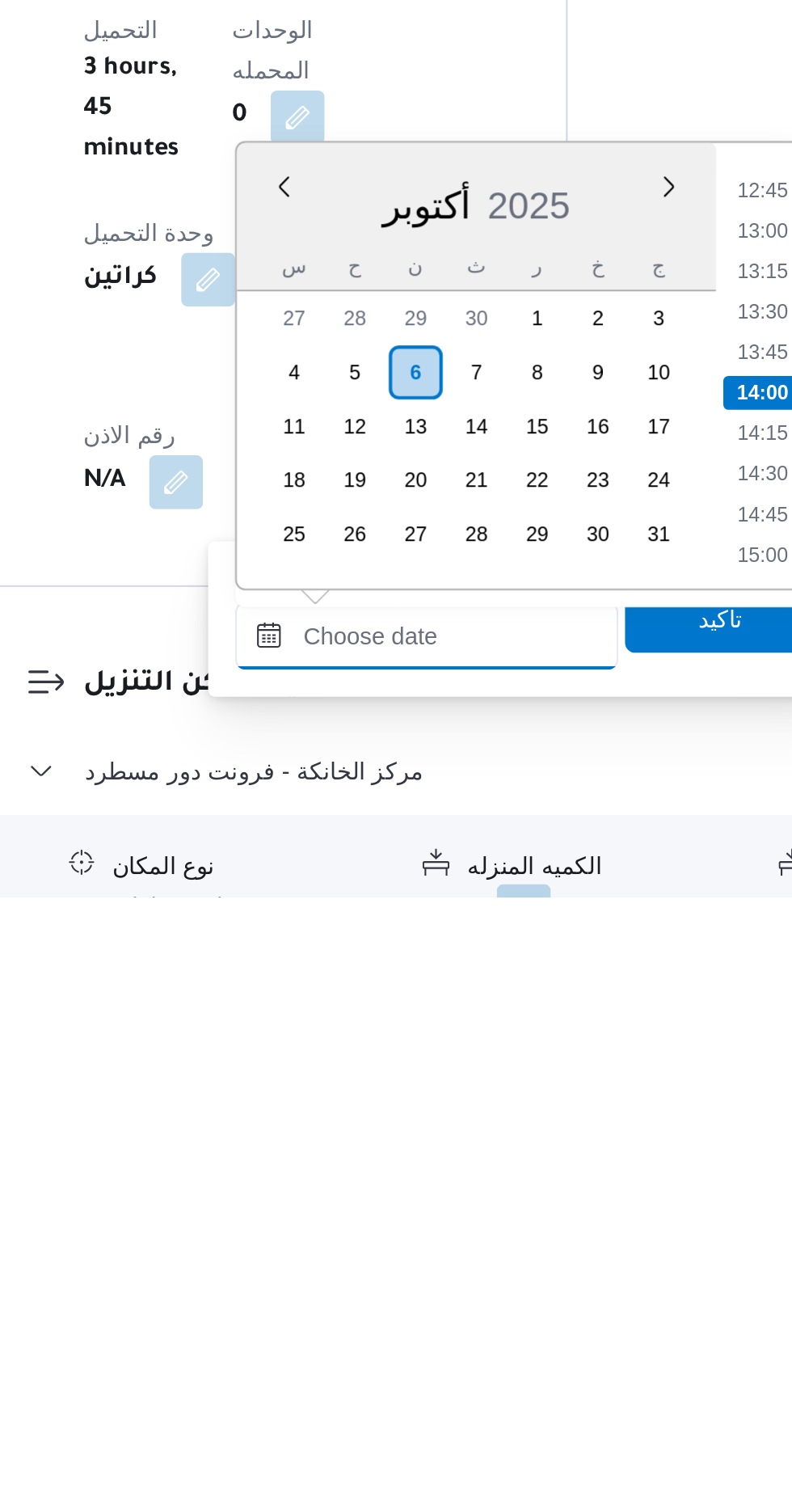
scroll to position [1049, 0]
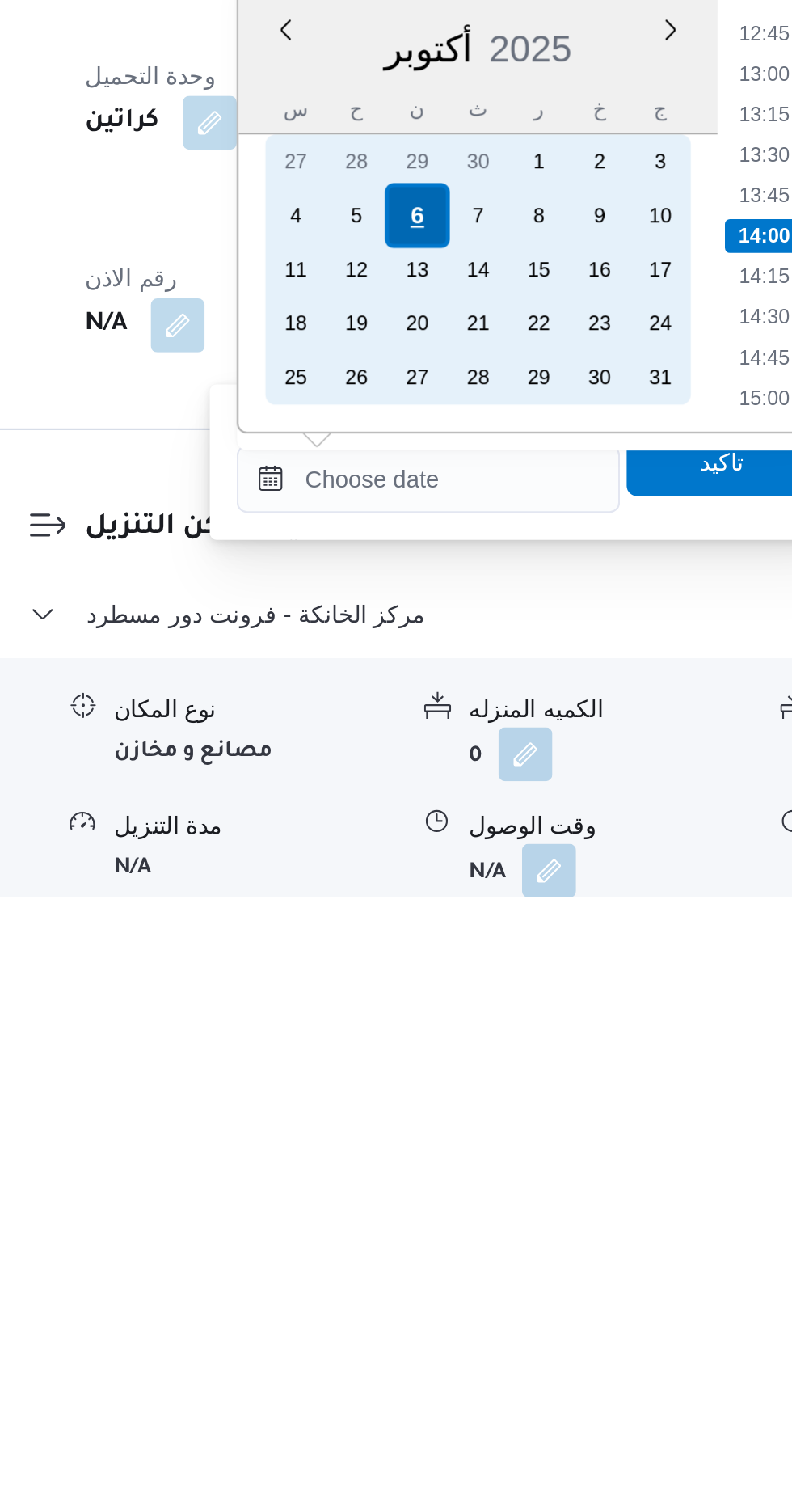
click at [434, 1183] on div "6" at bounding box center [433, 1184] width 31 height 31
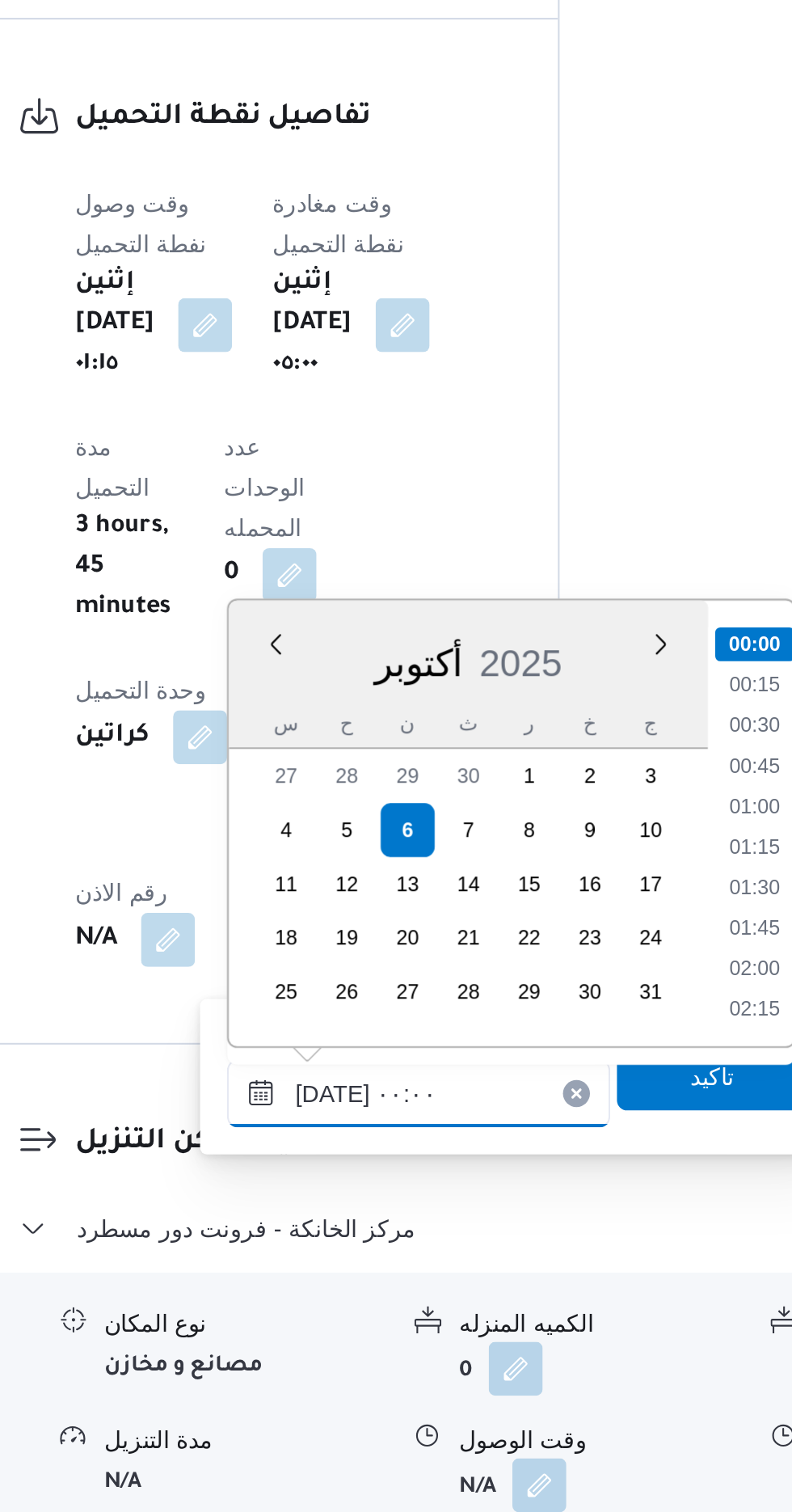
click at [353, 1311] on input "[DATE] ٠٠:٠٠" at bounding box center [438, 1311] width 183 height 32
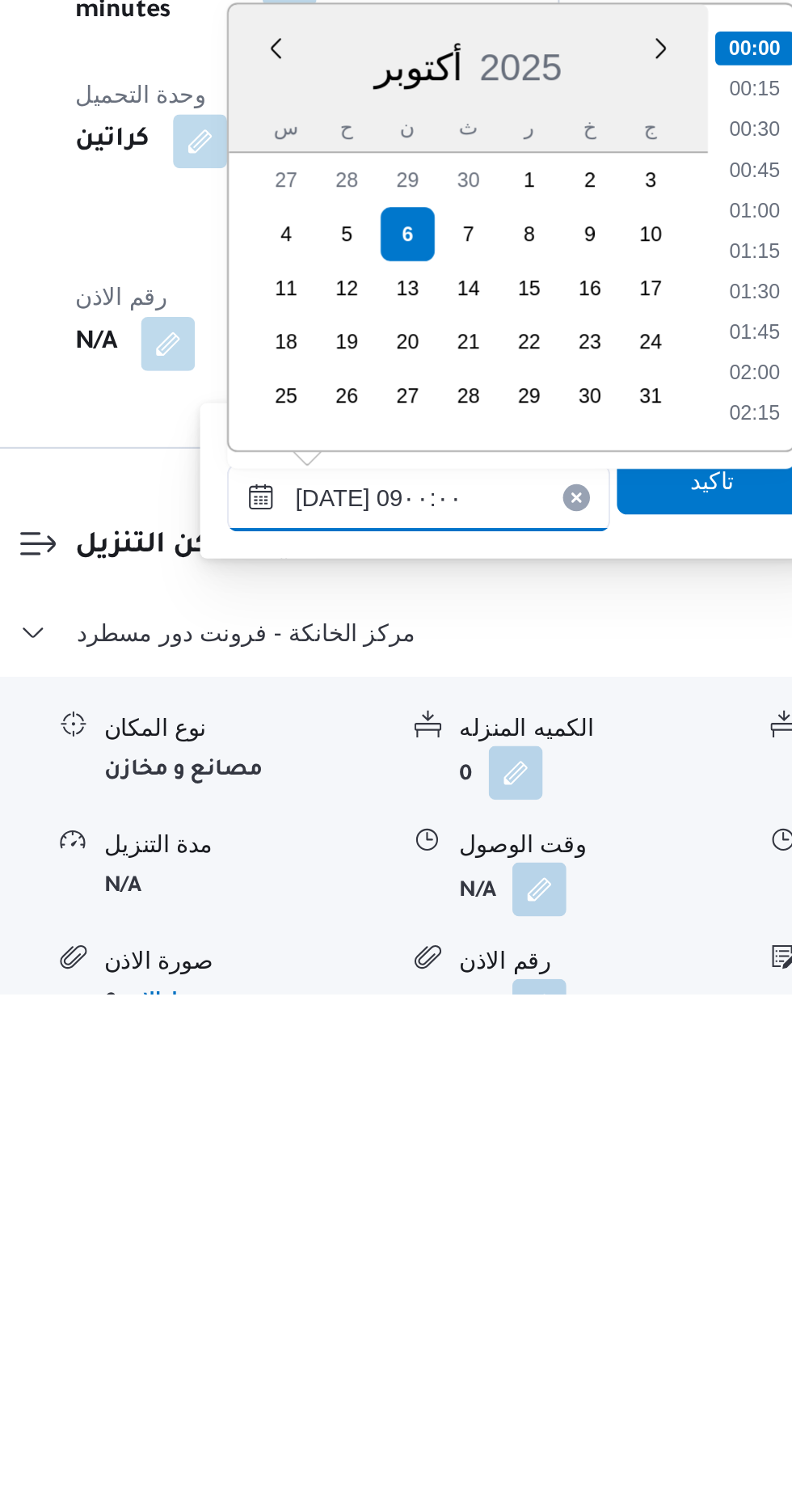
scroll to position [529, 0]
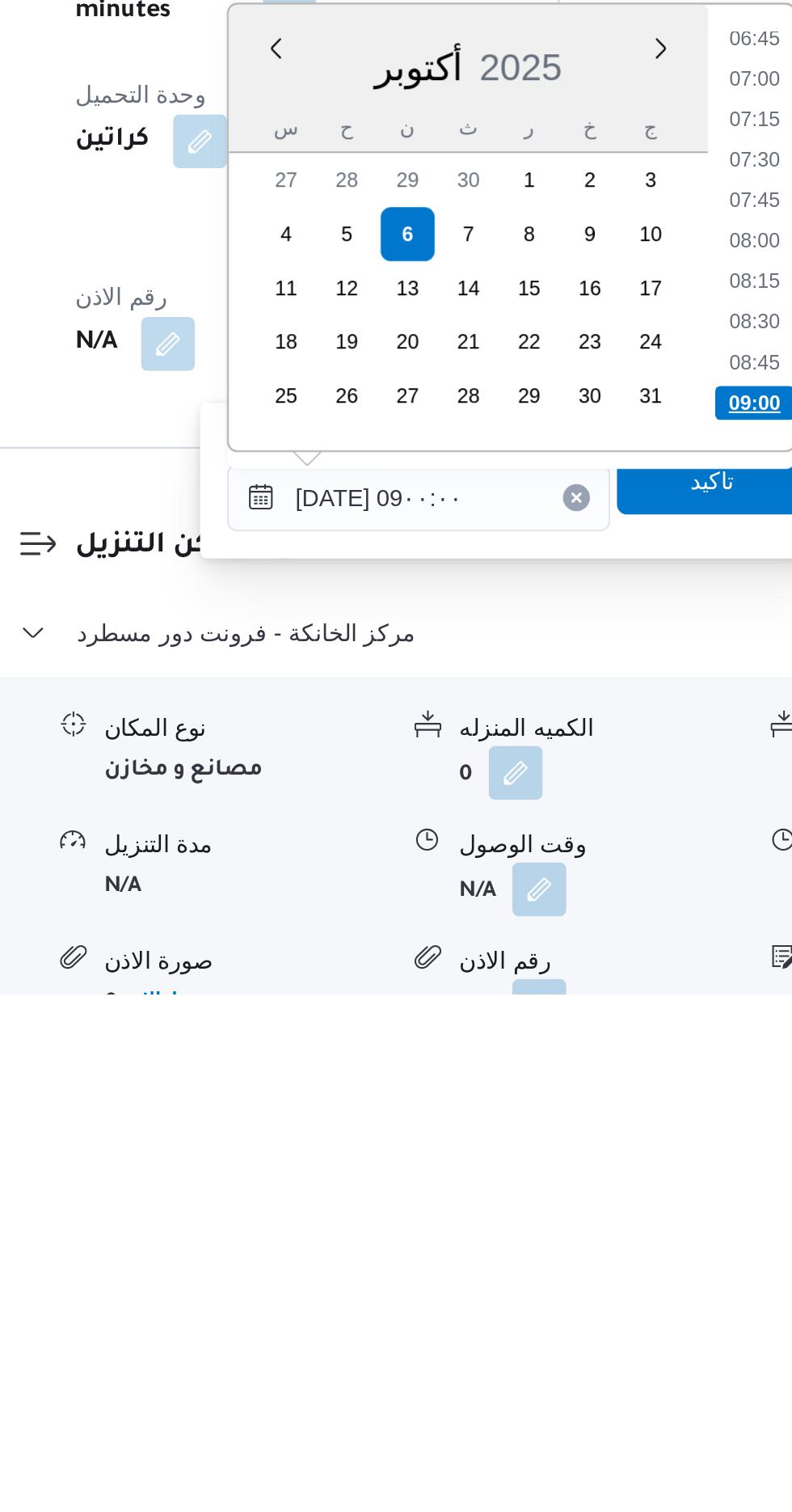
click at [590, 1226] on li "09:00" at bounding box center [599, 1228] width 38 height 16
type input "[DATE] ٠٩:٠٠"
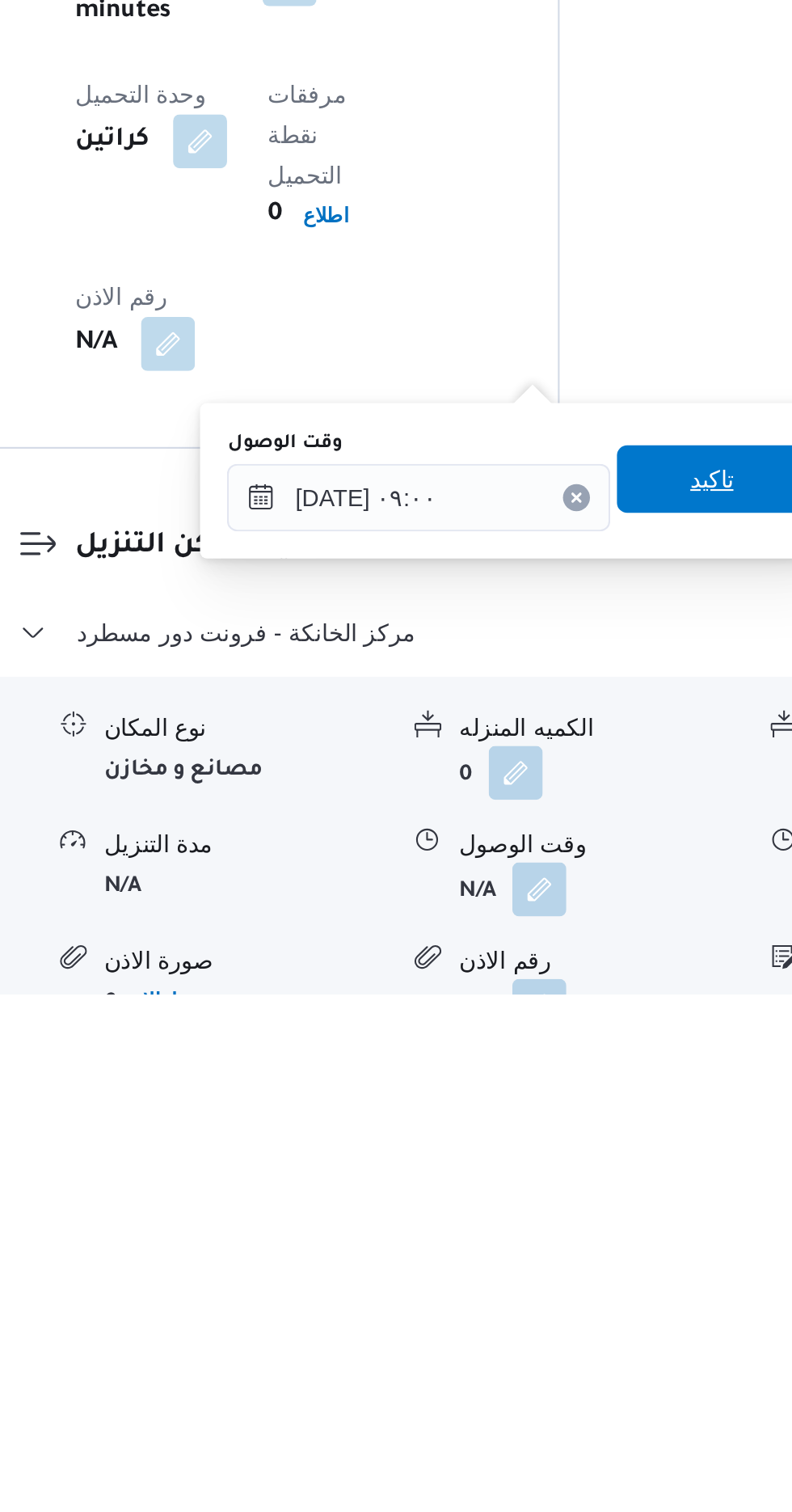
click at [590, 1270] on span "تاكيد" at bounding box center [579, 1265] width 21 height 19
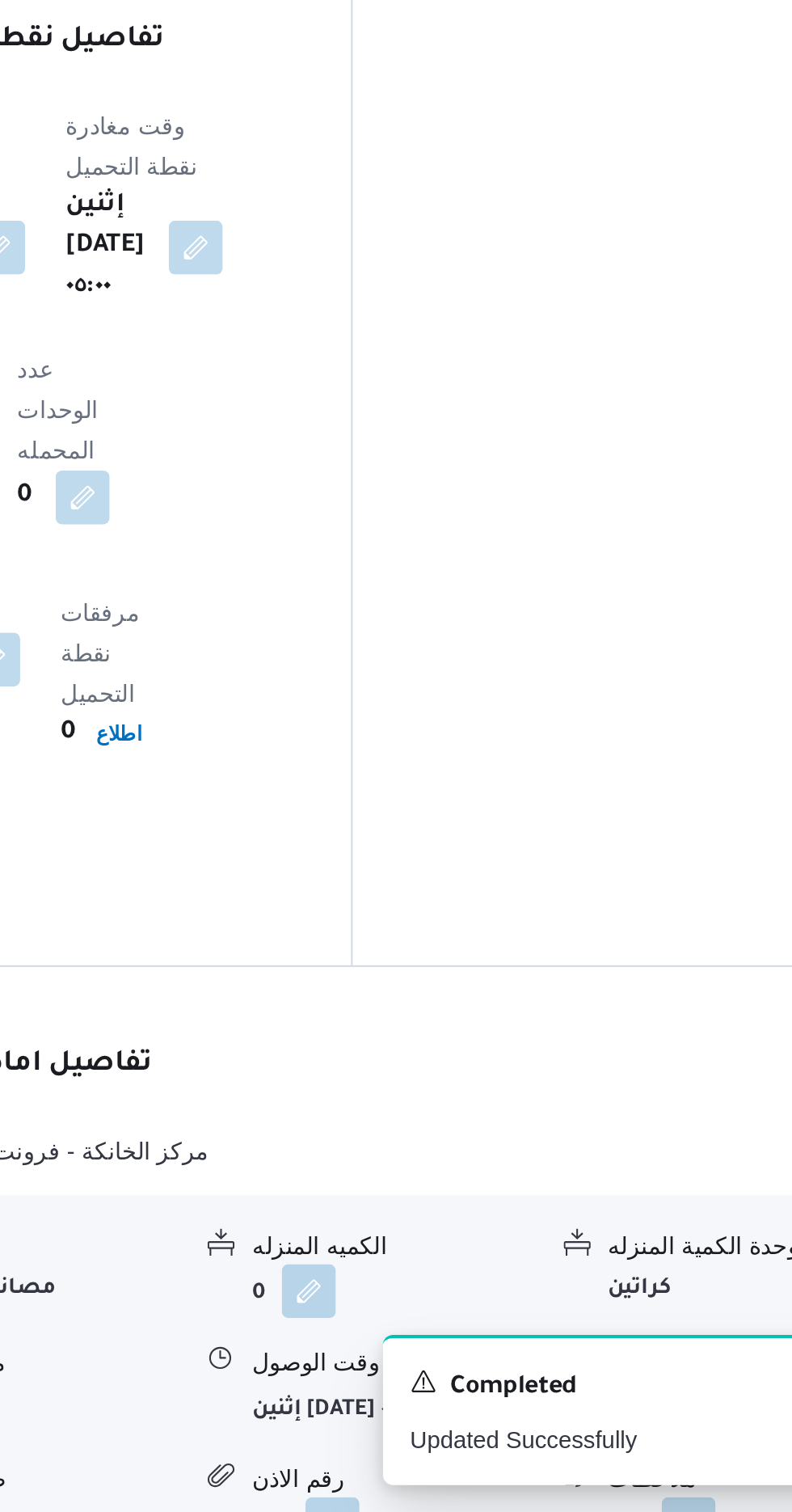
click at [661, 1448] on button "button" at bounding box center [668, 1461] width 26 height 26
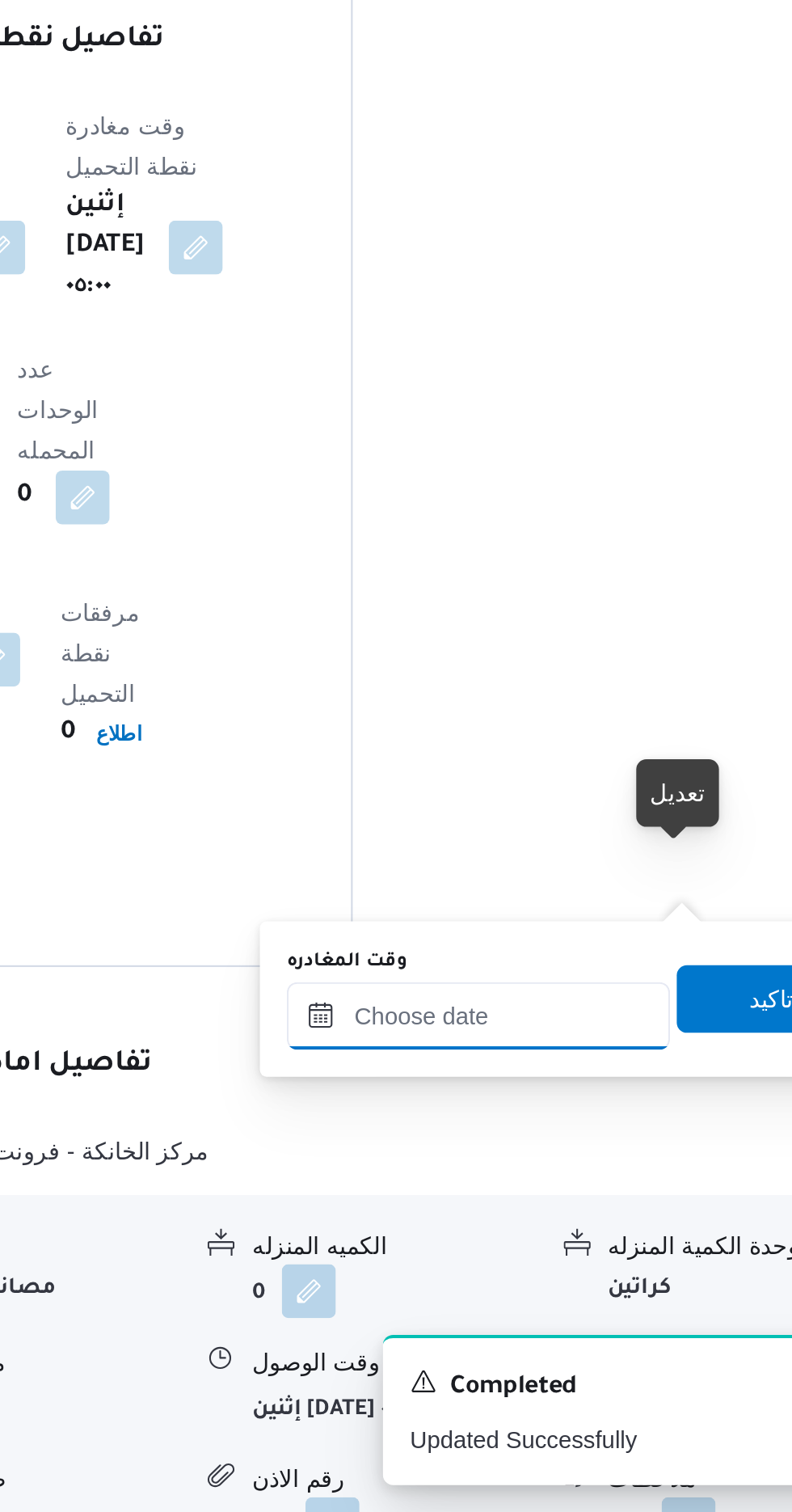
click at [566, 1271] on input "وقت المغادره" at bounding box center [566, 1274] width 183 height 32
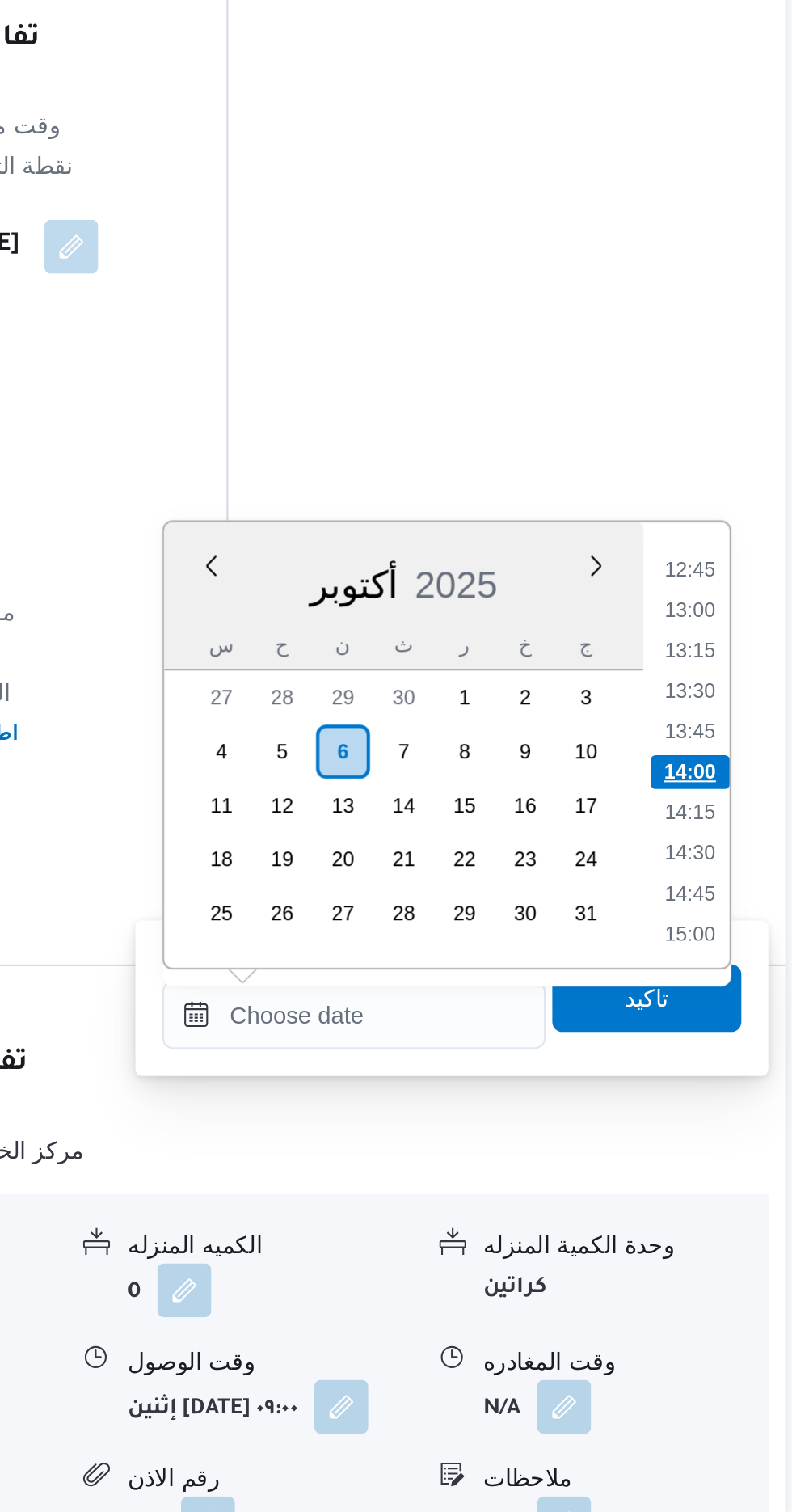
click at [728, 1158] on li "14:00" at bounding box center [726, 1157] width 38 height 16
type input "[DATE] ١٤:٠٠"
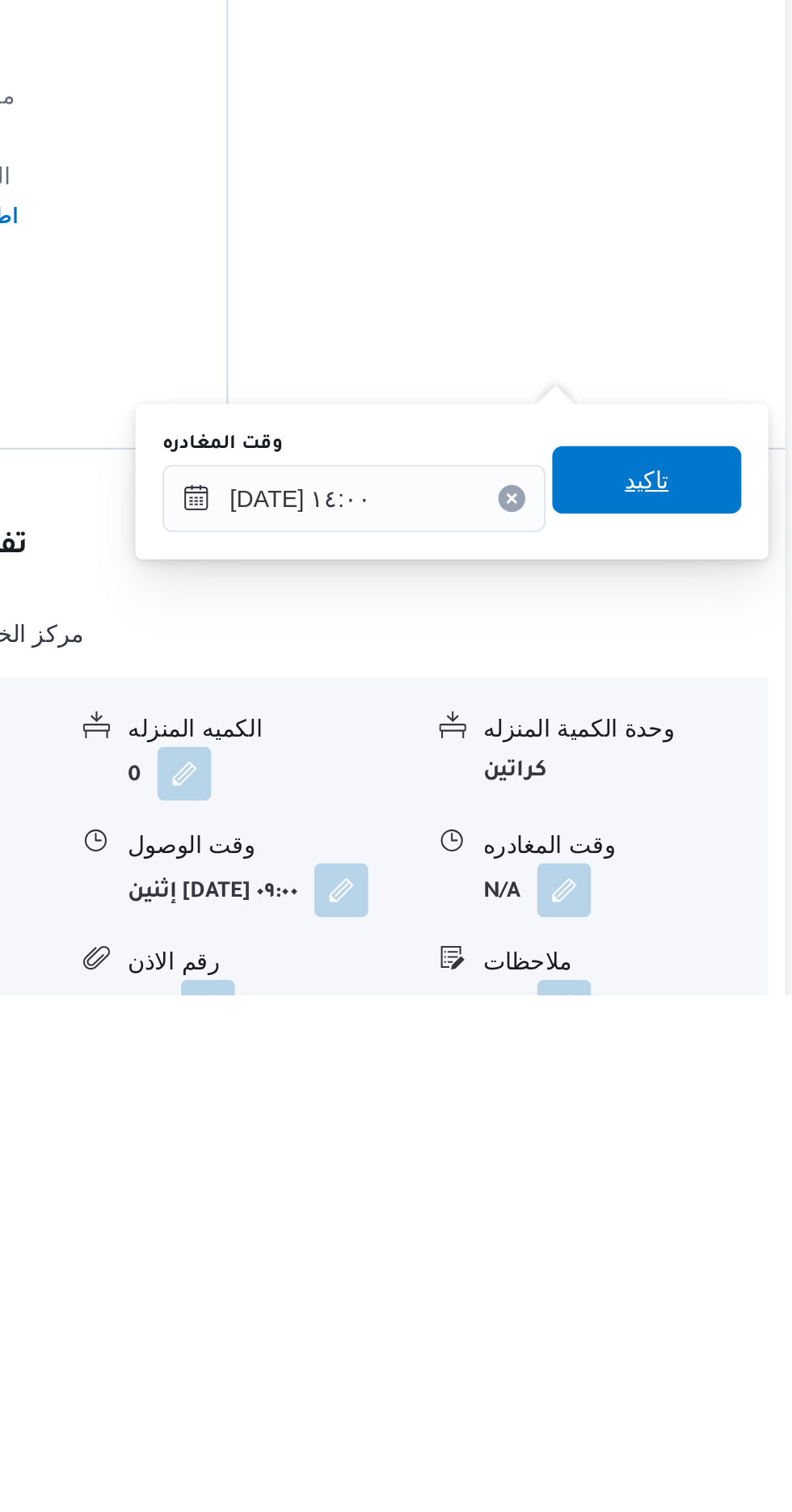
click at [718, 1259] on span "تاكيد" at bounding box center [707, 1265] width 21 height 19
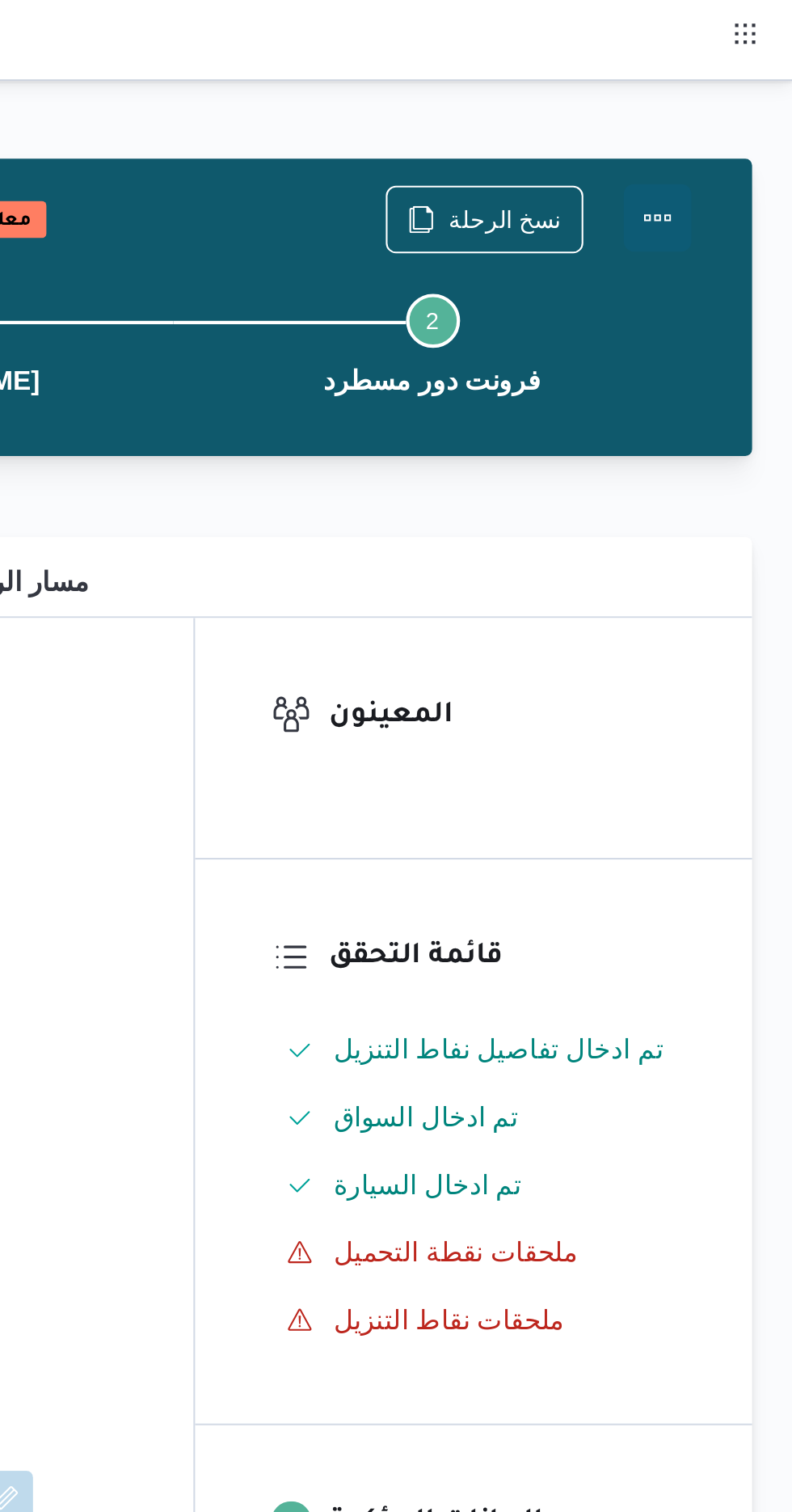
click at [739, 100] on button "Actions" at bounding box center [727, 104] width 32 height 32
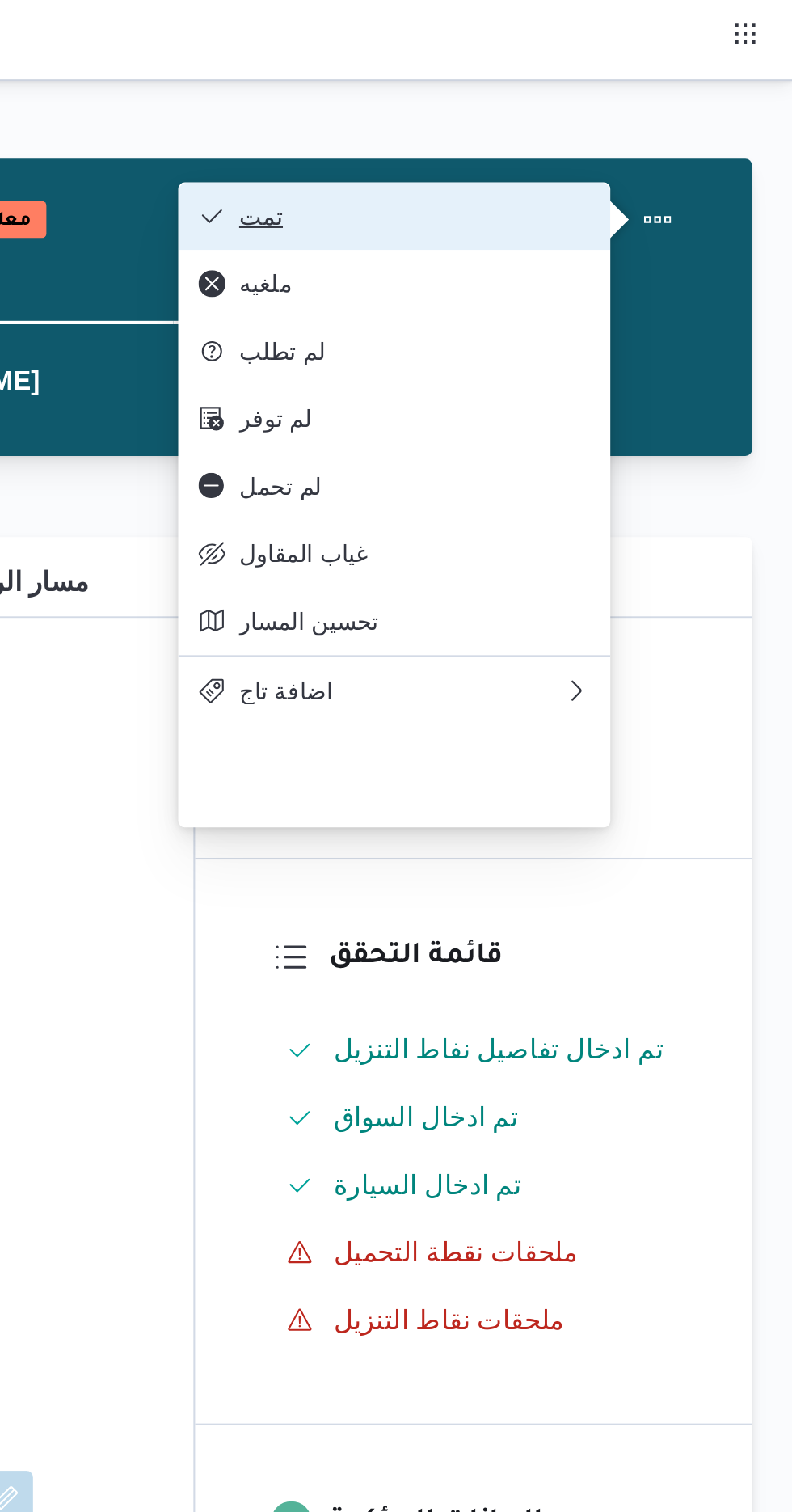
click at [691, 95] on button "تمت" at bounding box center [601, 103] width 207 height 32
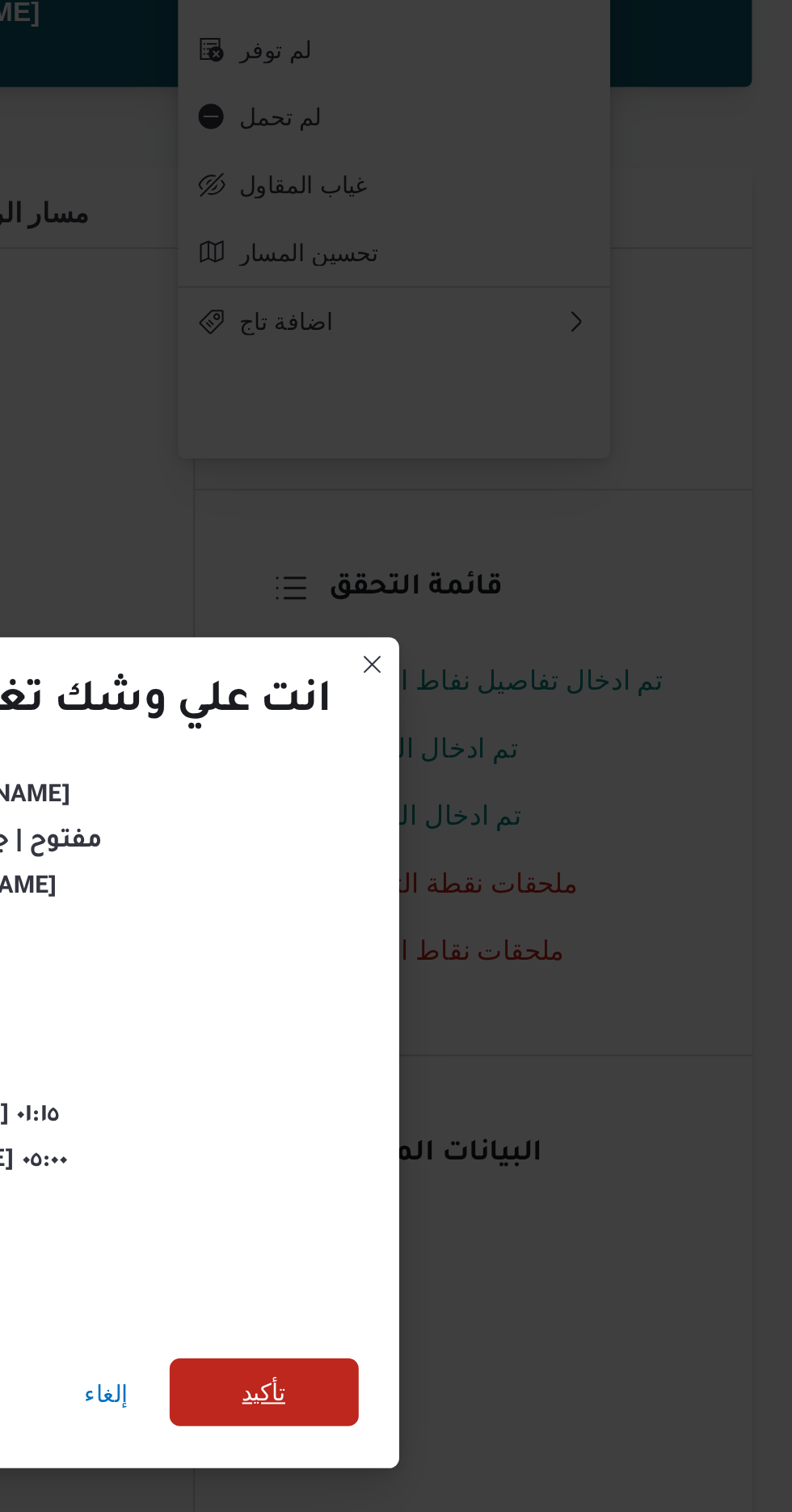
click at [562, 830] on span "تأكيد" at bounding box center [539, 843] width 90 height 32
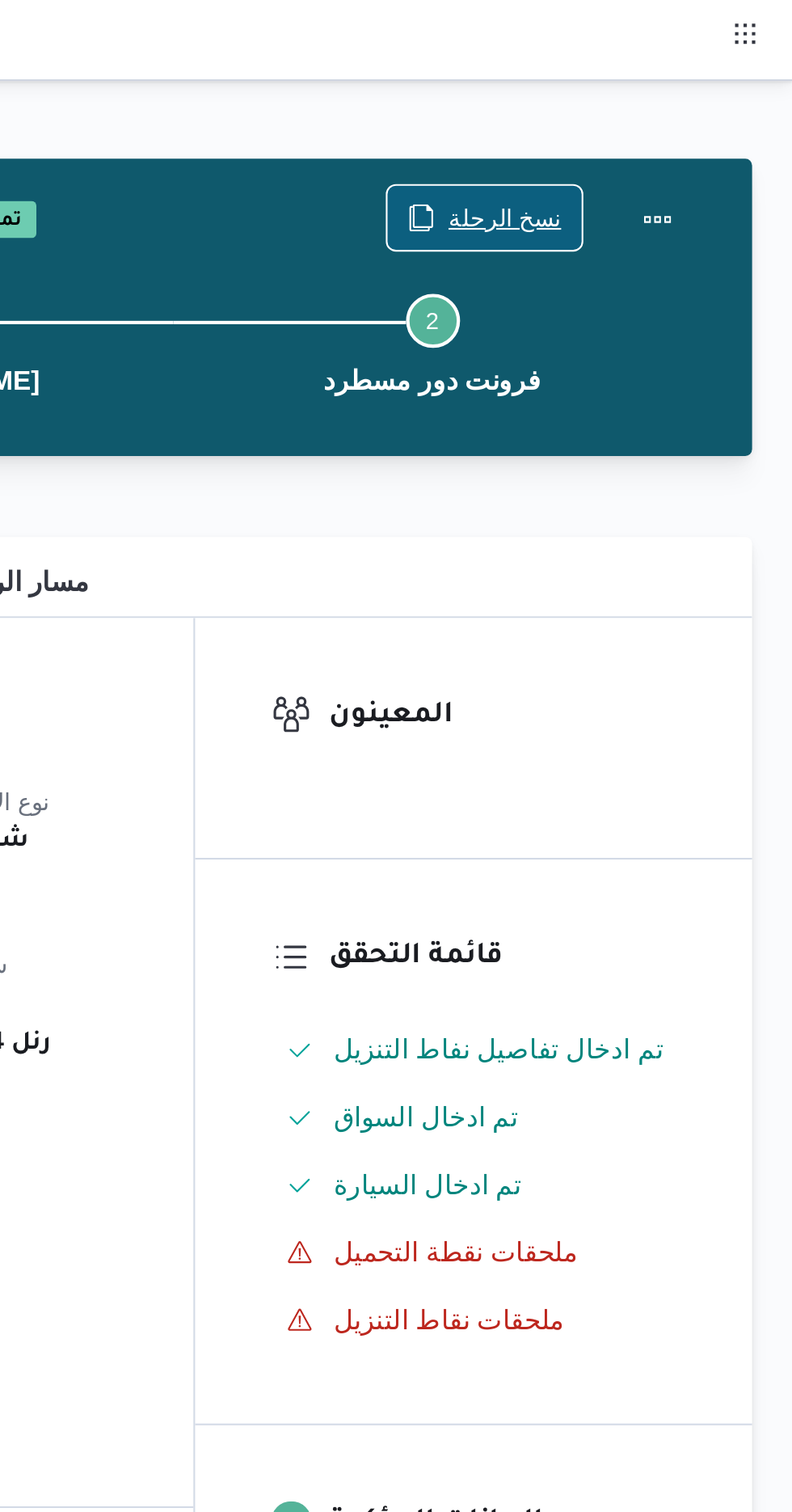
click at [664, 99] on span "نسخ الرحلة" at bounding box center [654, 104] width 54 height 19
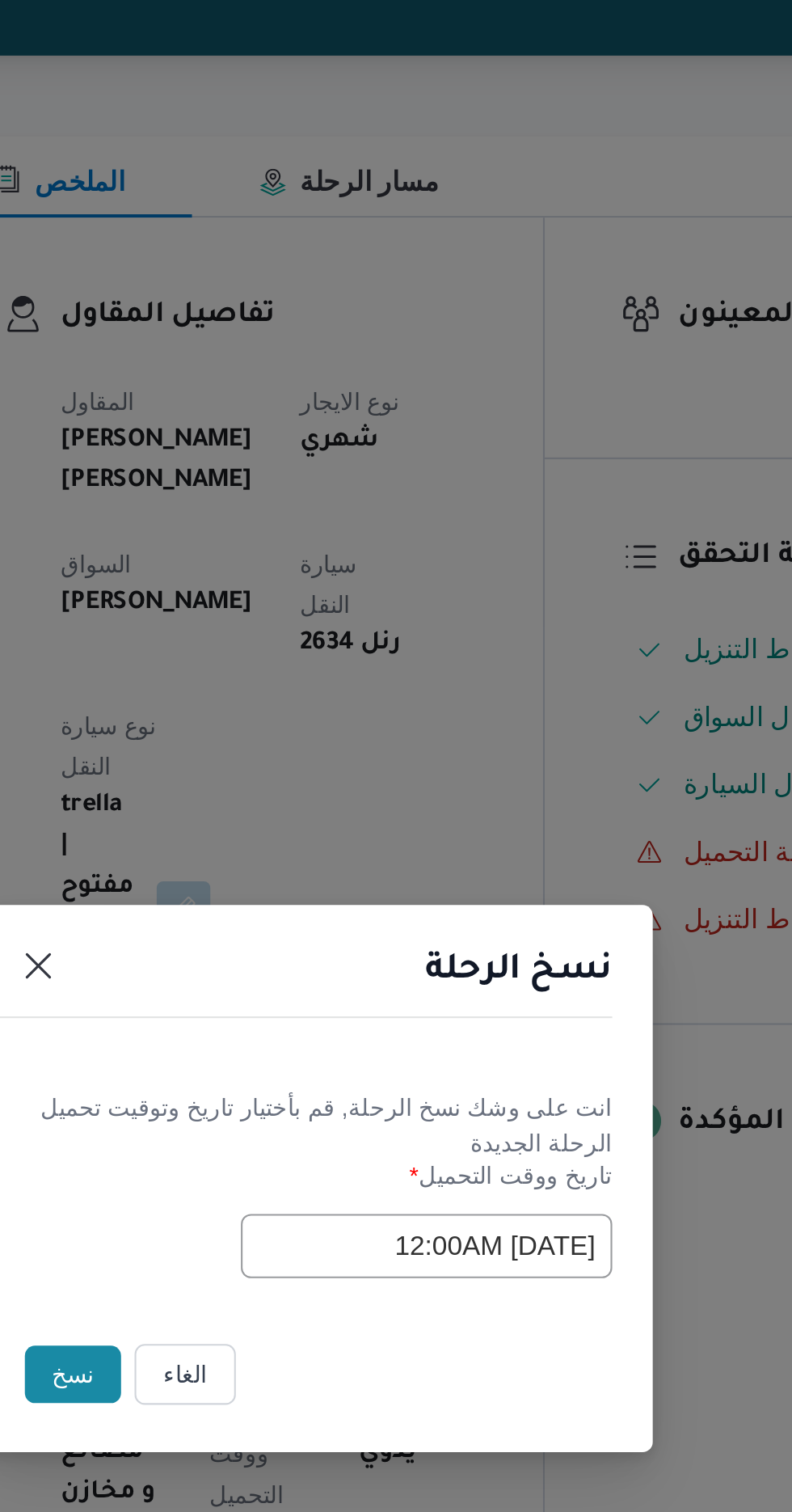
click at [279, 858] on button "نسخ" at bounding box center [279, 849] width 46 height 27
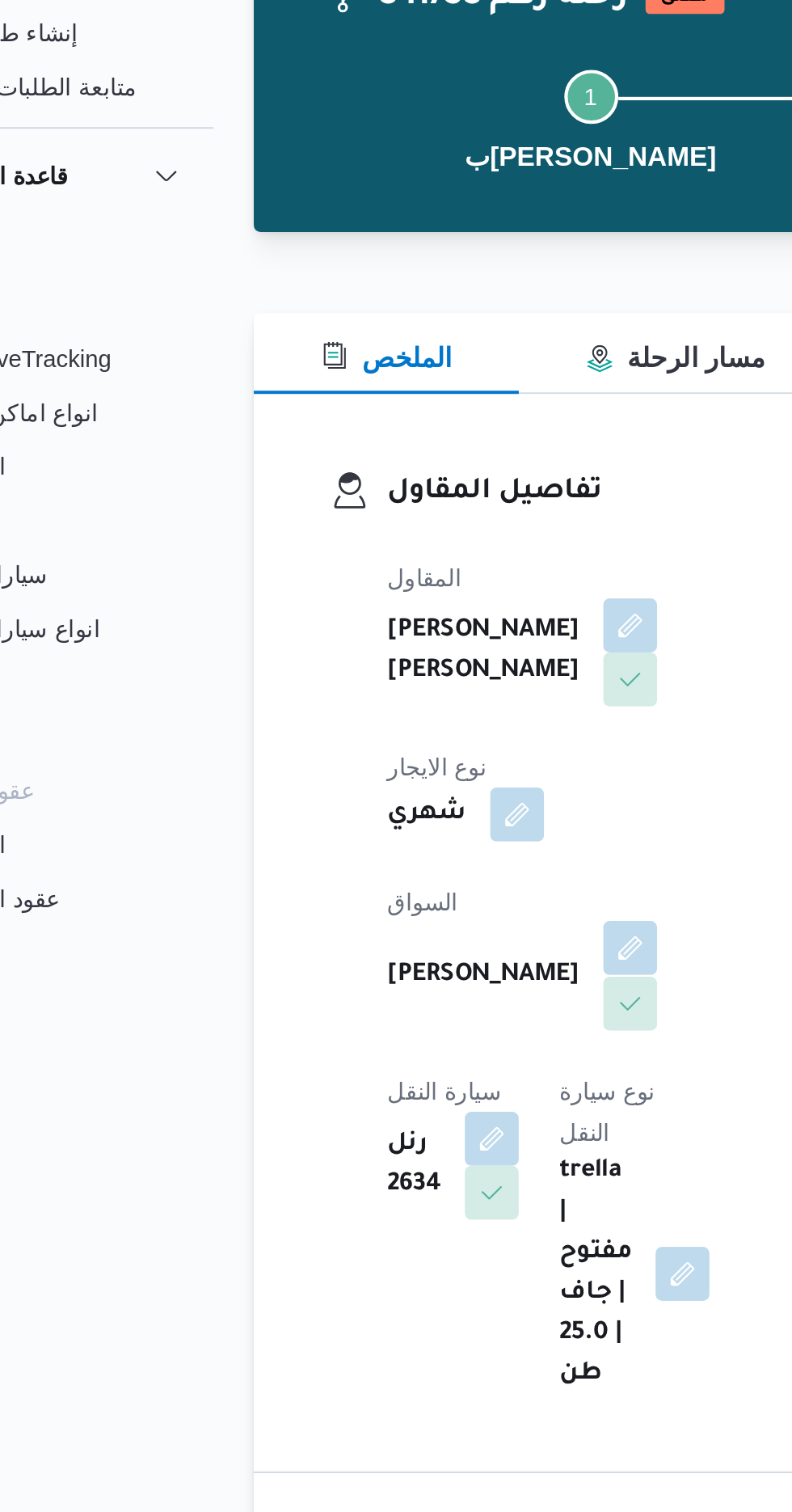
click at [378, 562] on button "button" at bounding box center [391, 562] width 26 height 26
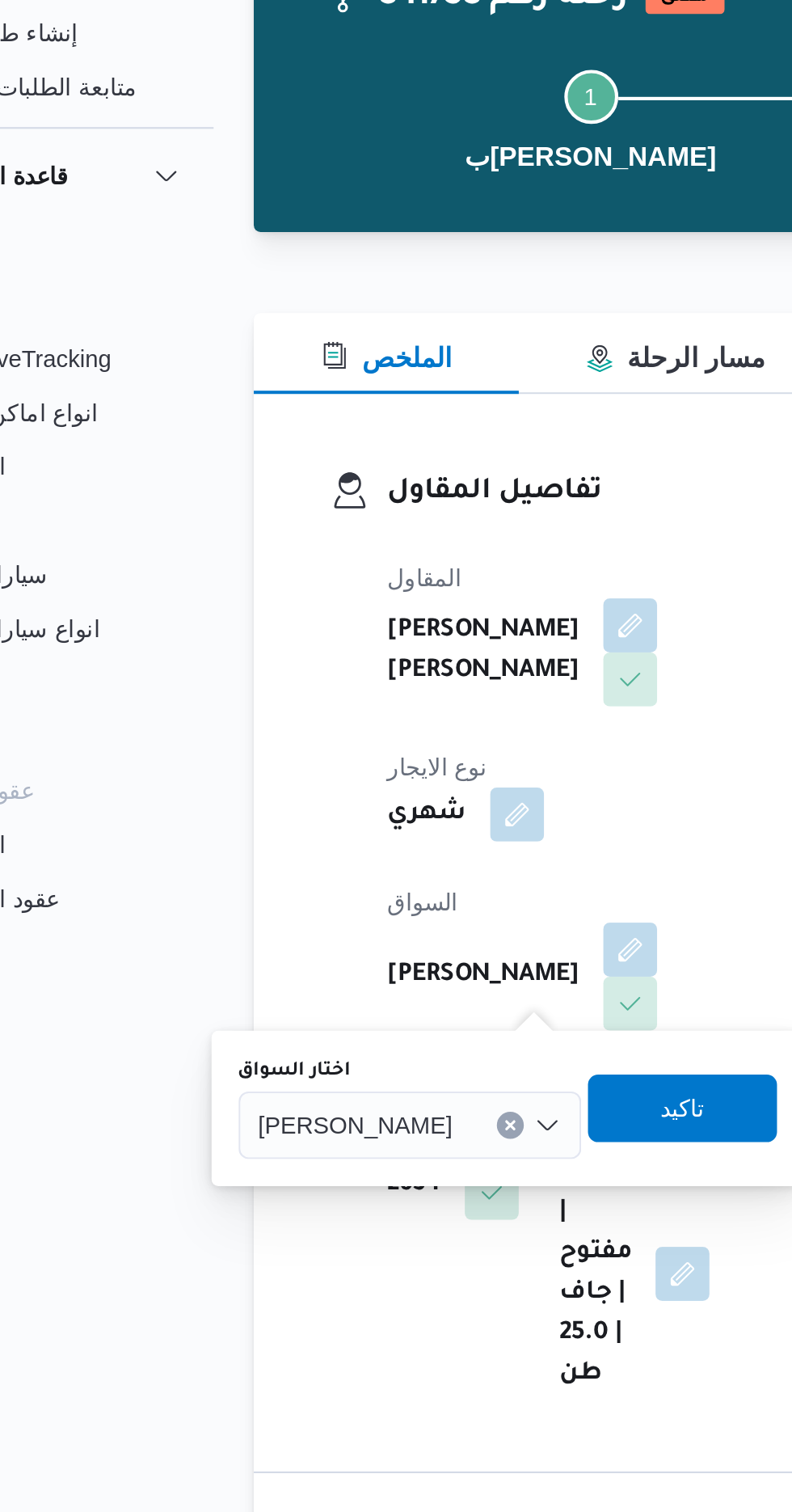
click at [306, 651] on span "[PERSON_NAME]" at bounding box center [259, 645] width 93 height 18
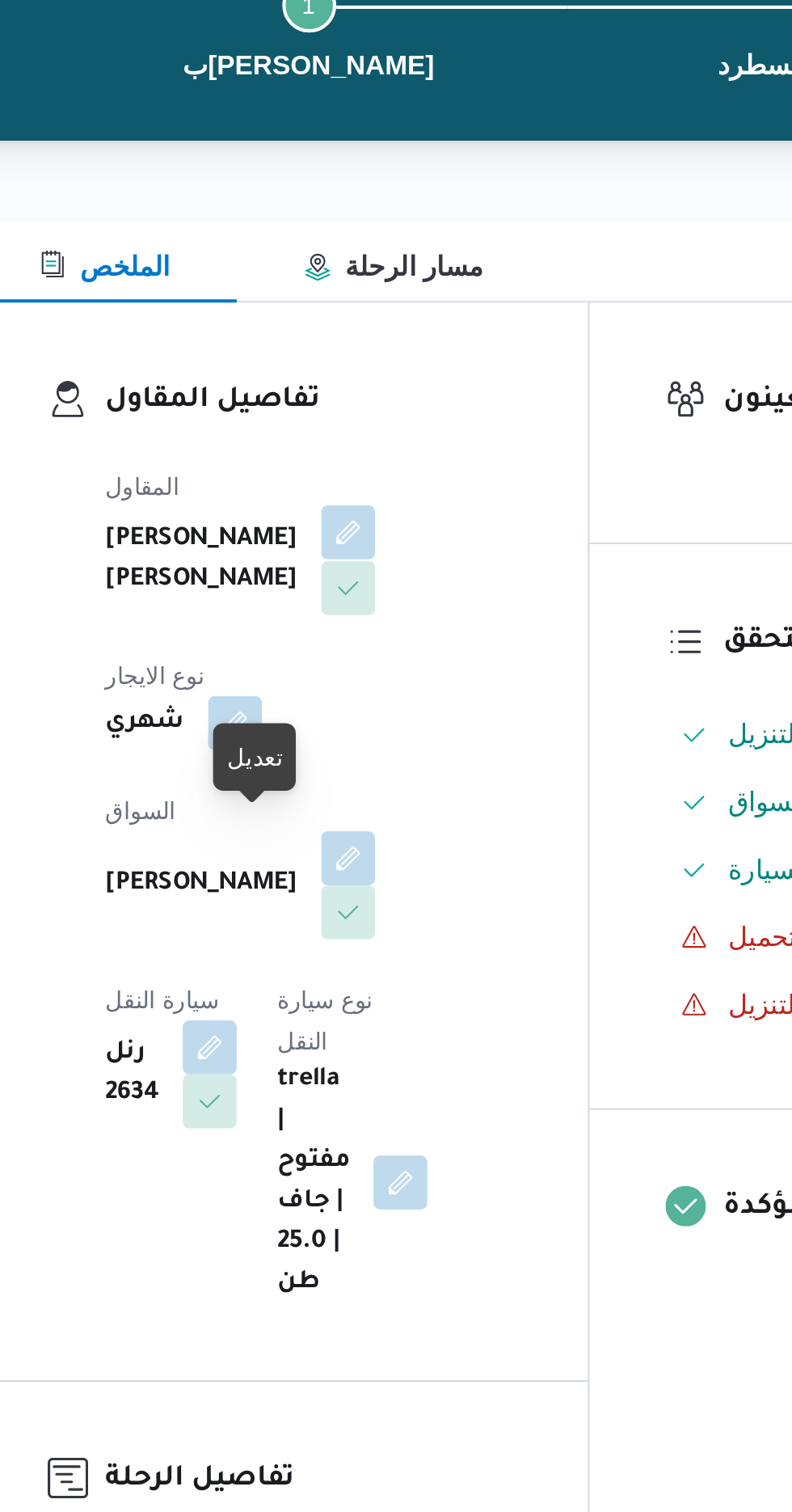
click at [378, 419] on button "button" at bounding box center [391, 406] width 26 height 26
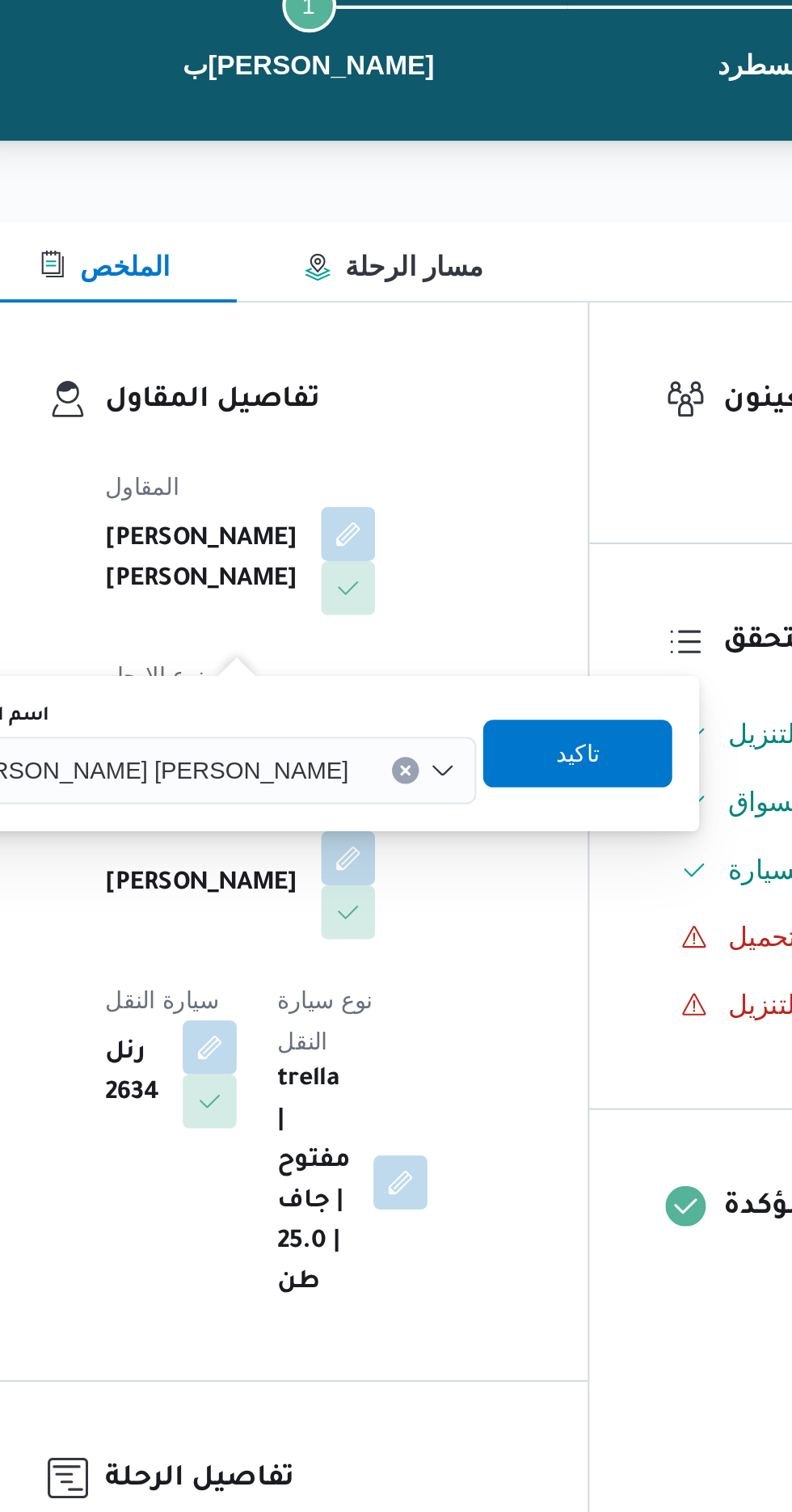
click at [313, 511] on span "[PERSON_NAME] [PERSON_NAME]" at bounding box center [296, 519] width 189 height 18
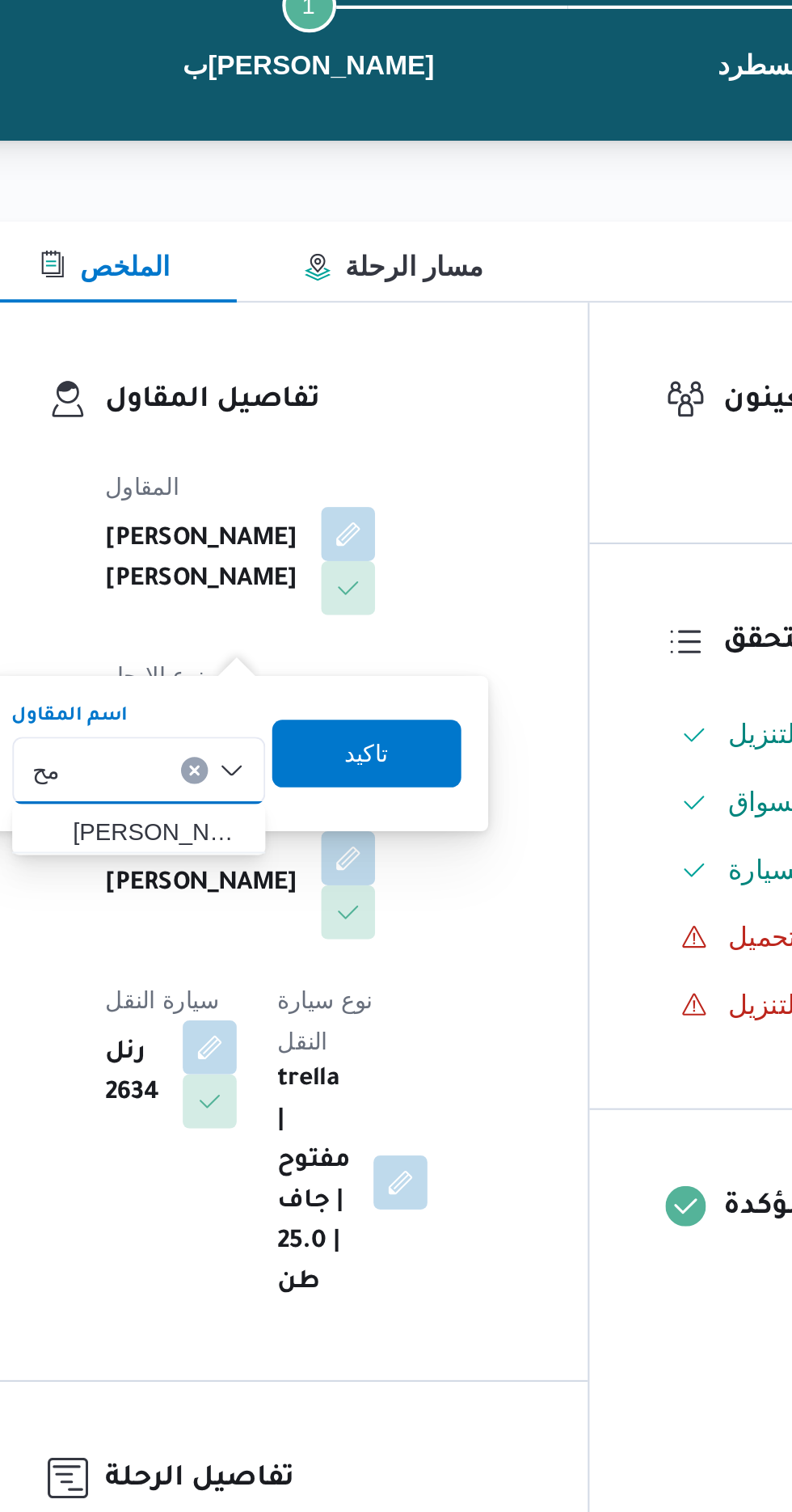
type input "م"
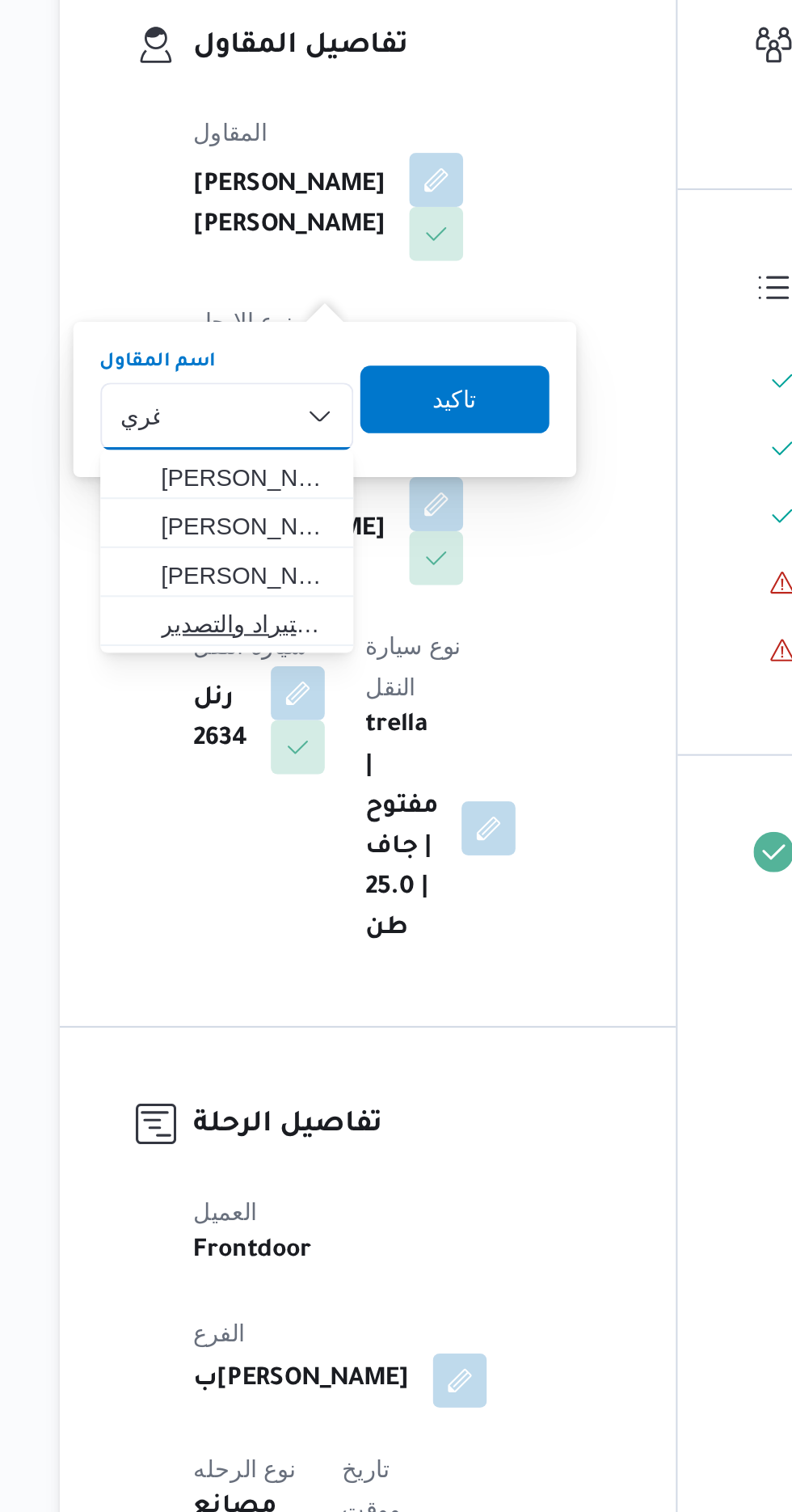
type input "غري"
click at [315, 621] on span "شركة غري ب جروب للاستيراد والتصدير" at bounding box center [300, 619] width 82 height 19
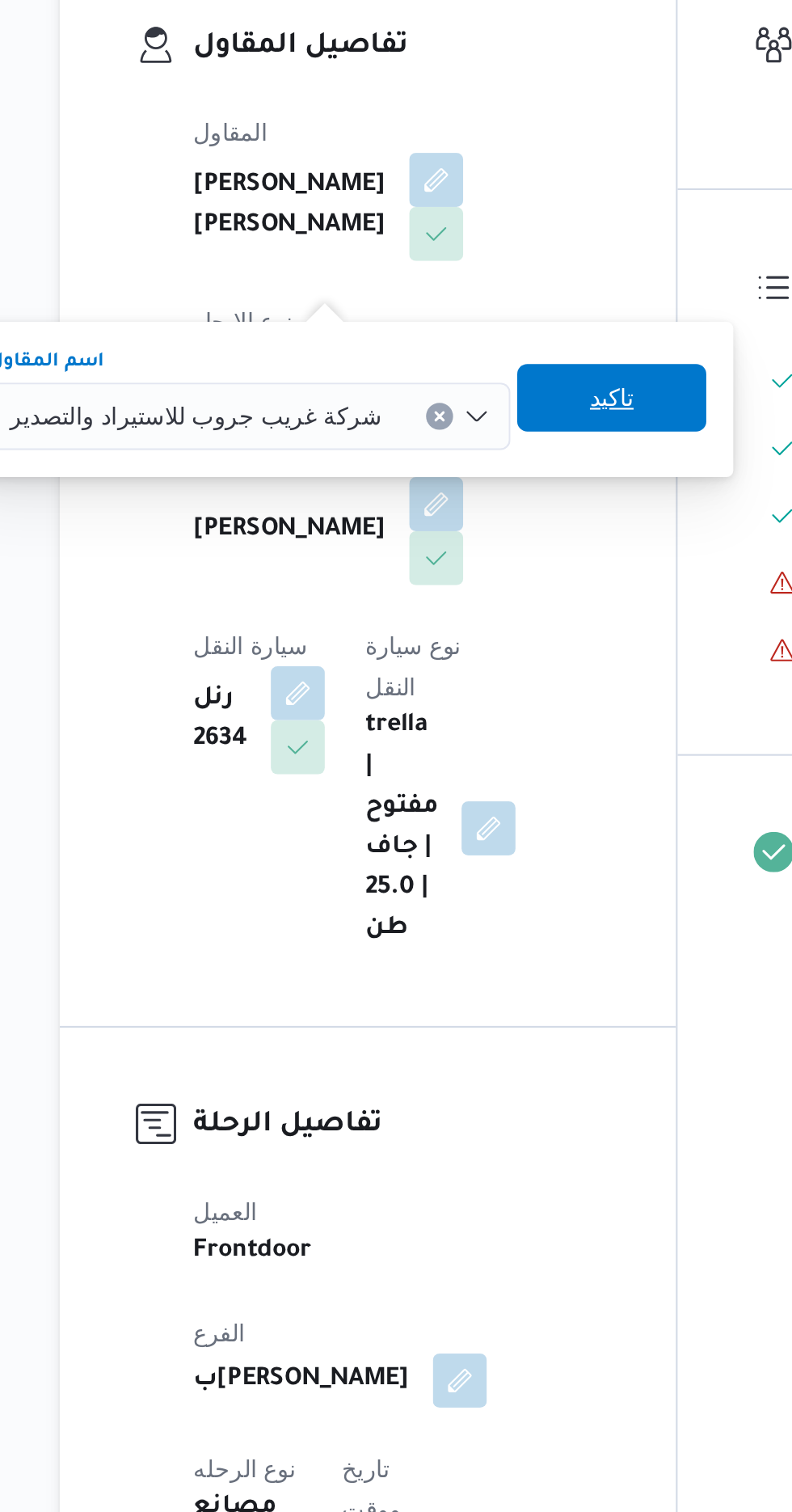
click at [463, 508] on span "تاكيد" at bounding box center [474, 511] width 90 height 32
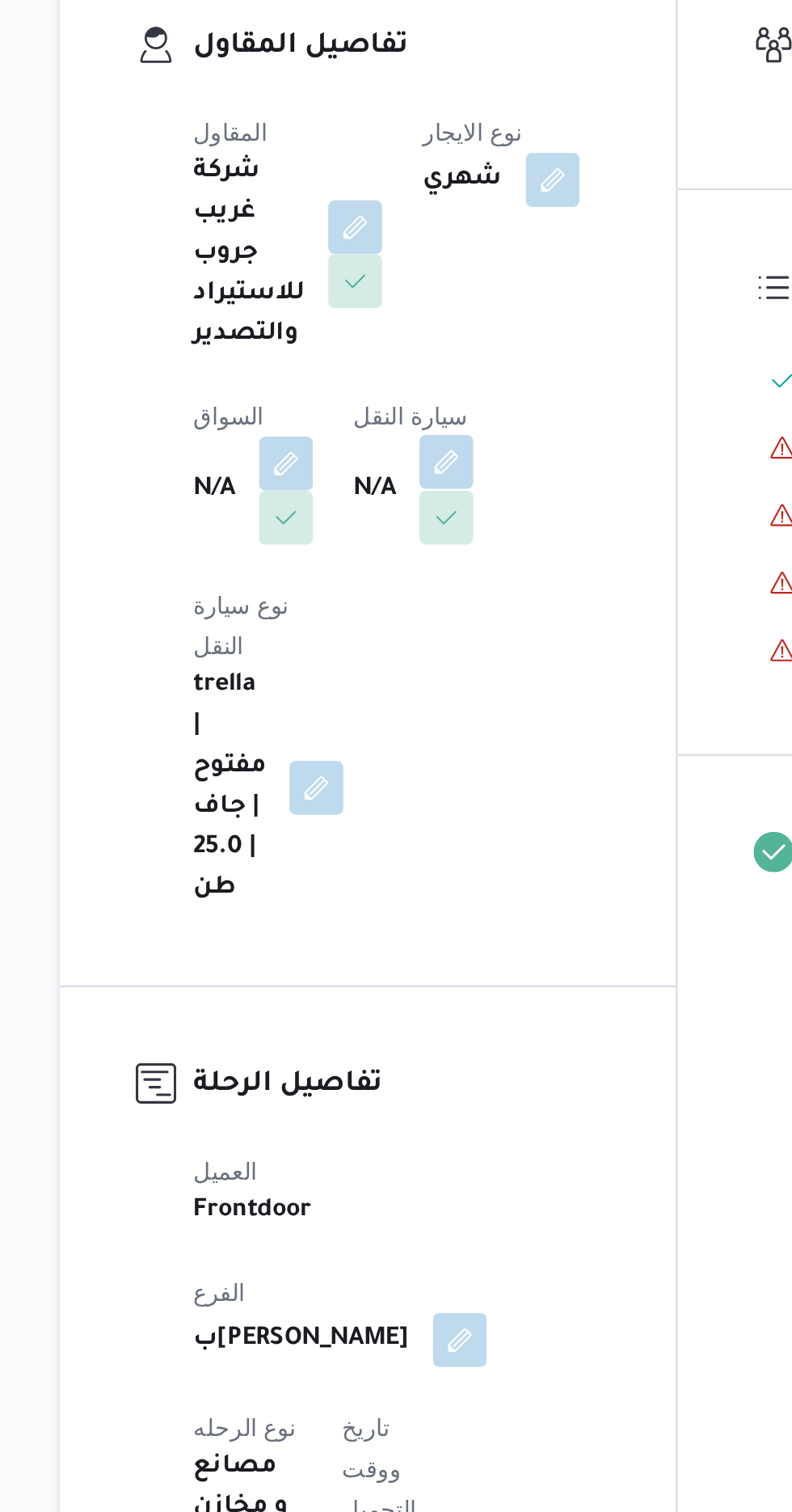
click at [403, 531] on button "button" at bounding box center [396, 542] width 26 height 26
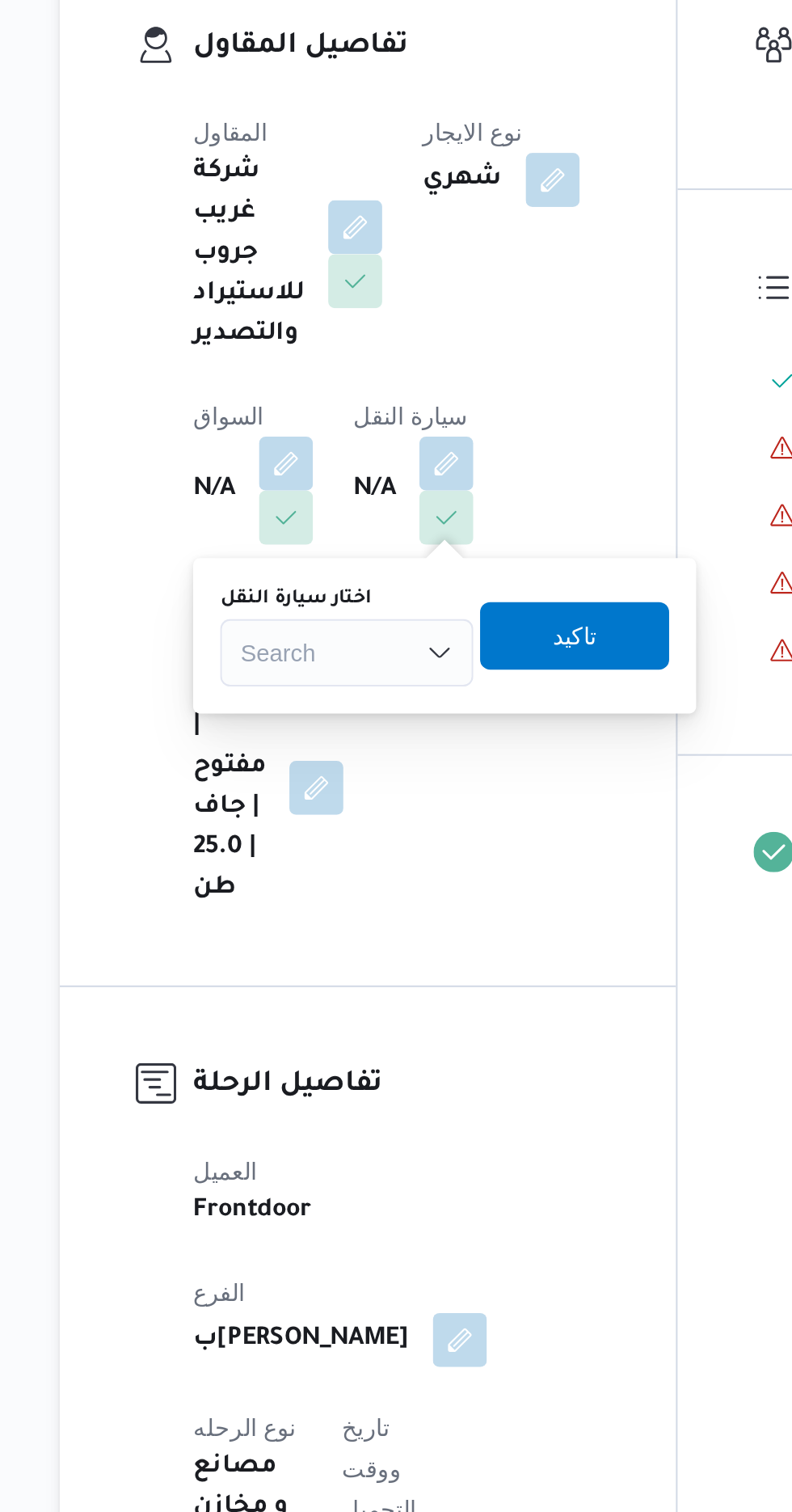
click at [369, 628] on div "Search" at bounding box center [348, 632] width 121 height 32
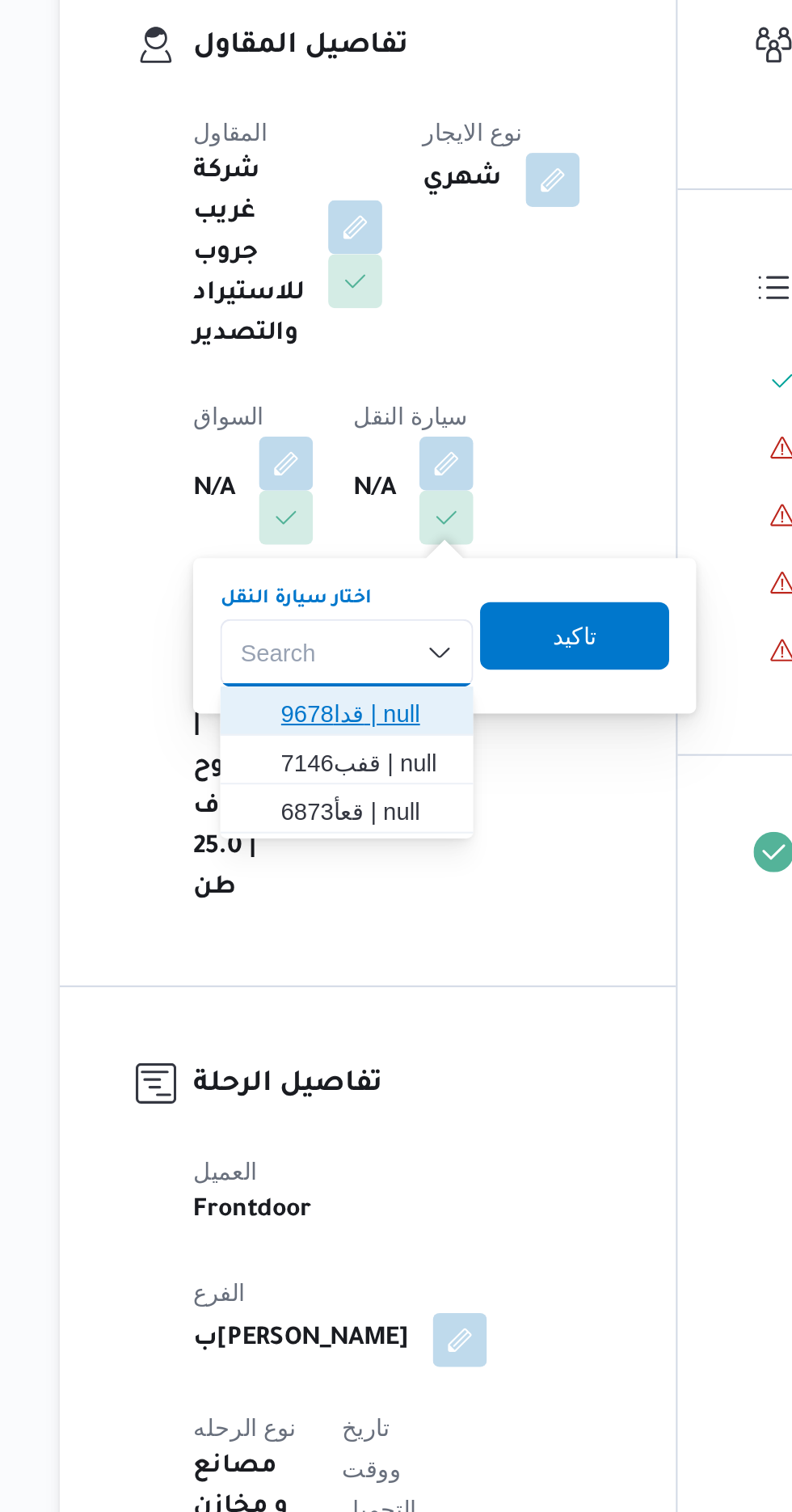
click at [361, 657] on span "قدا9678 | null" at bounding box center [357, 662] width 82 height 19
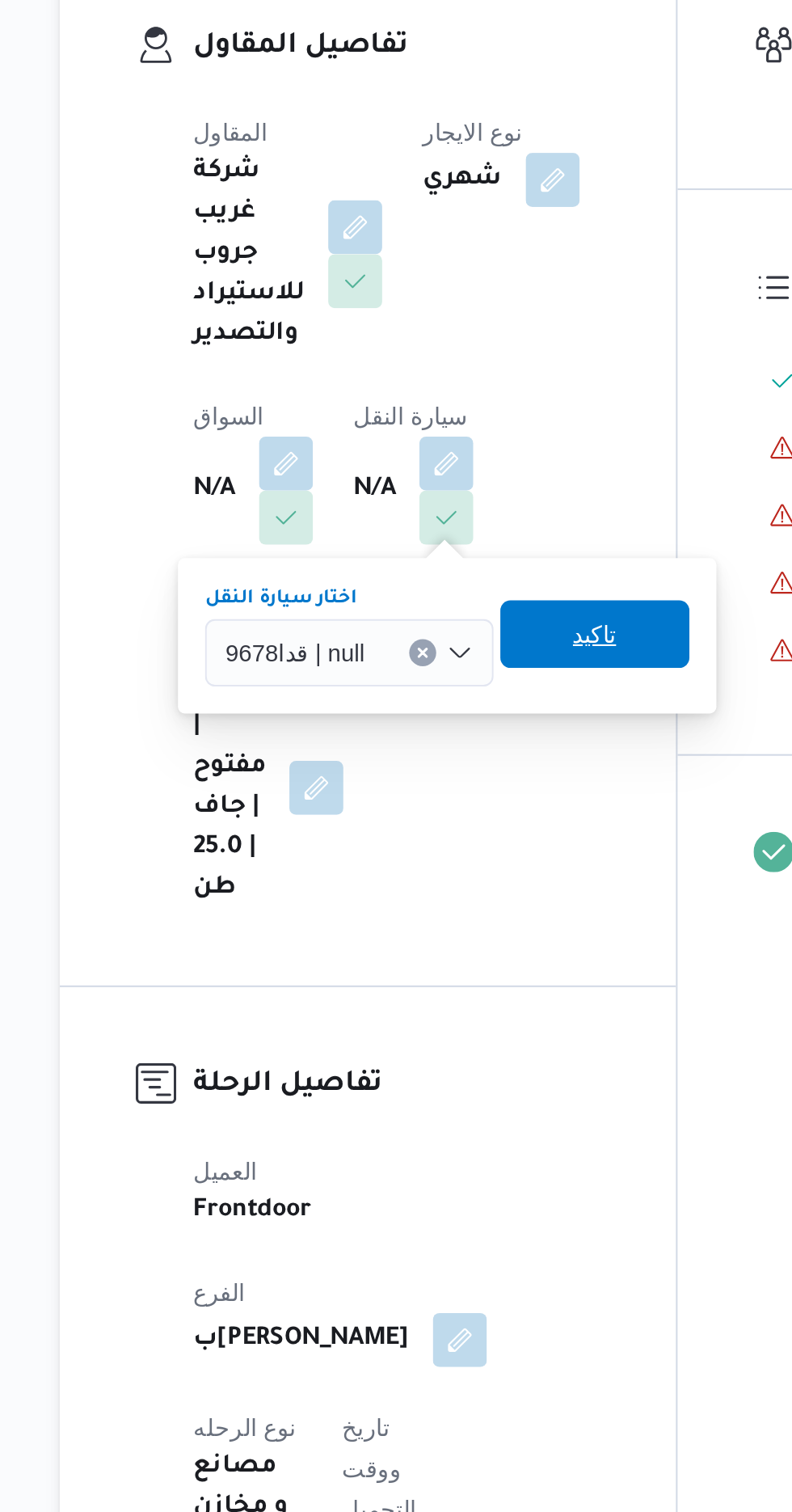
click at [479, 625] on span "تاكيد" at bounding box center [466, 624] width 90 height 32
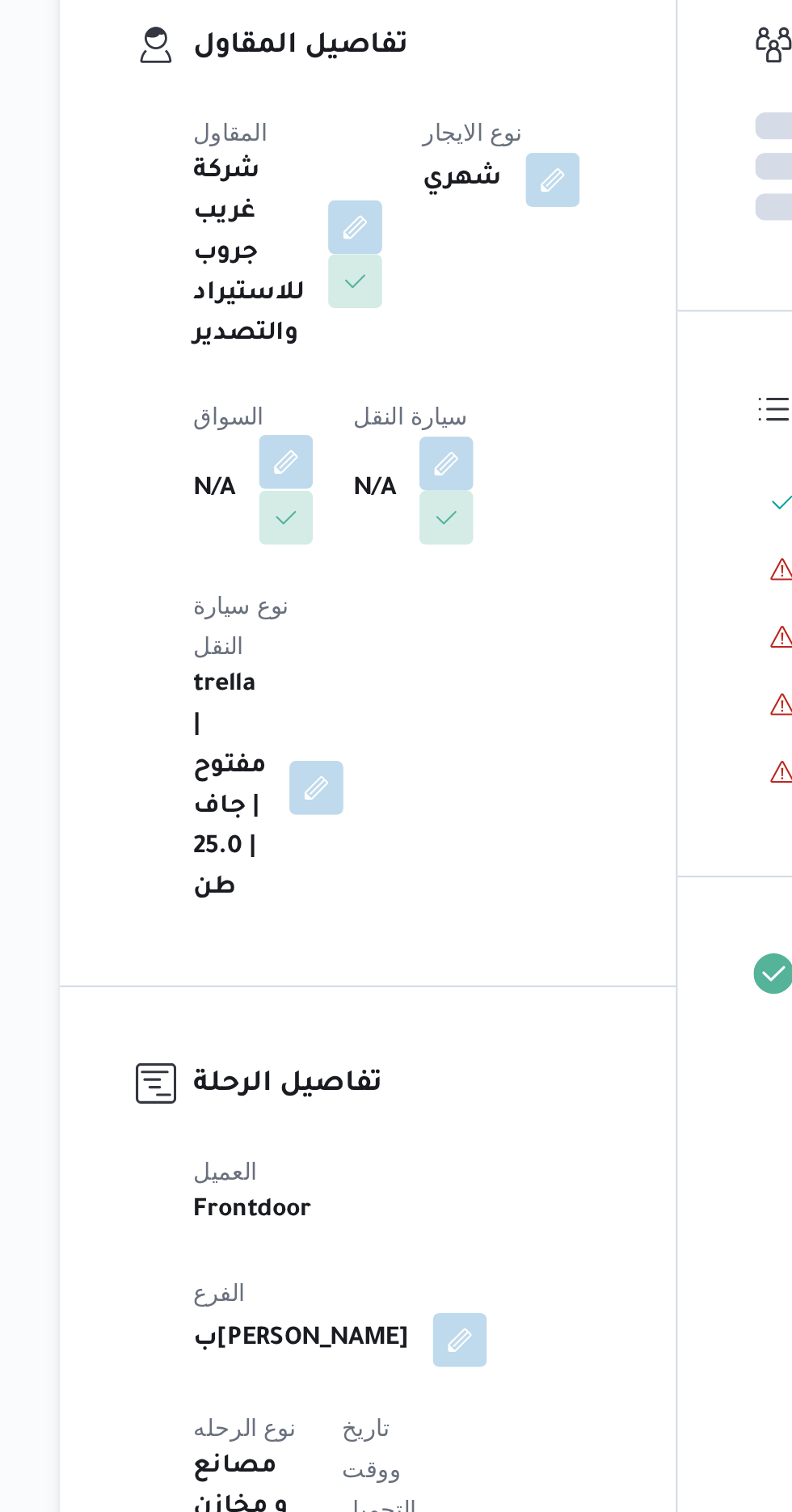
click at [320, 540] on button "button" at bounding box center [319, 542] width 26 height 26
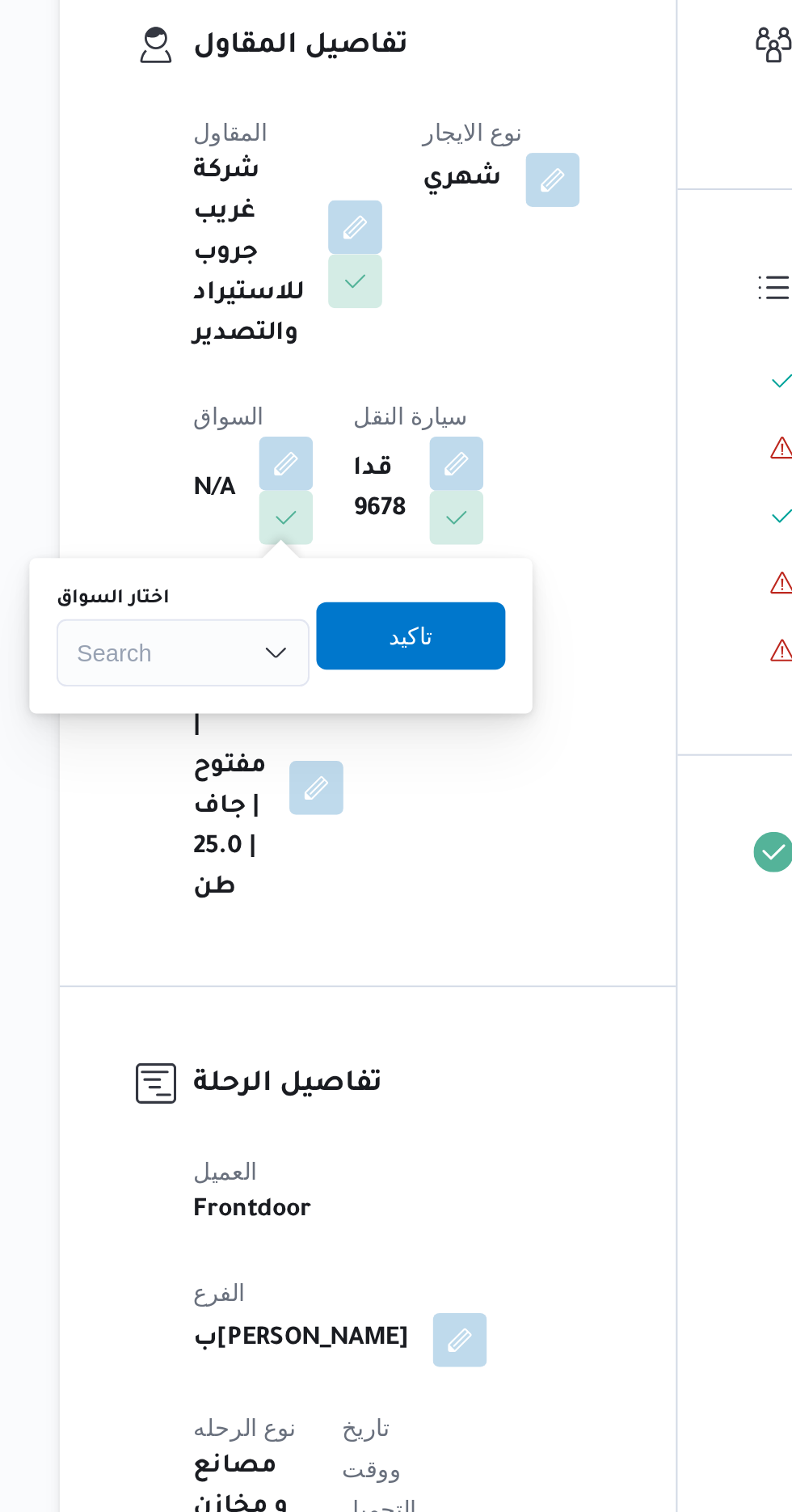
click at [292, 622] on div "Search" at bounding box center [269, 632] width 121 height 32
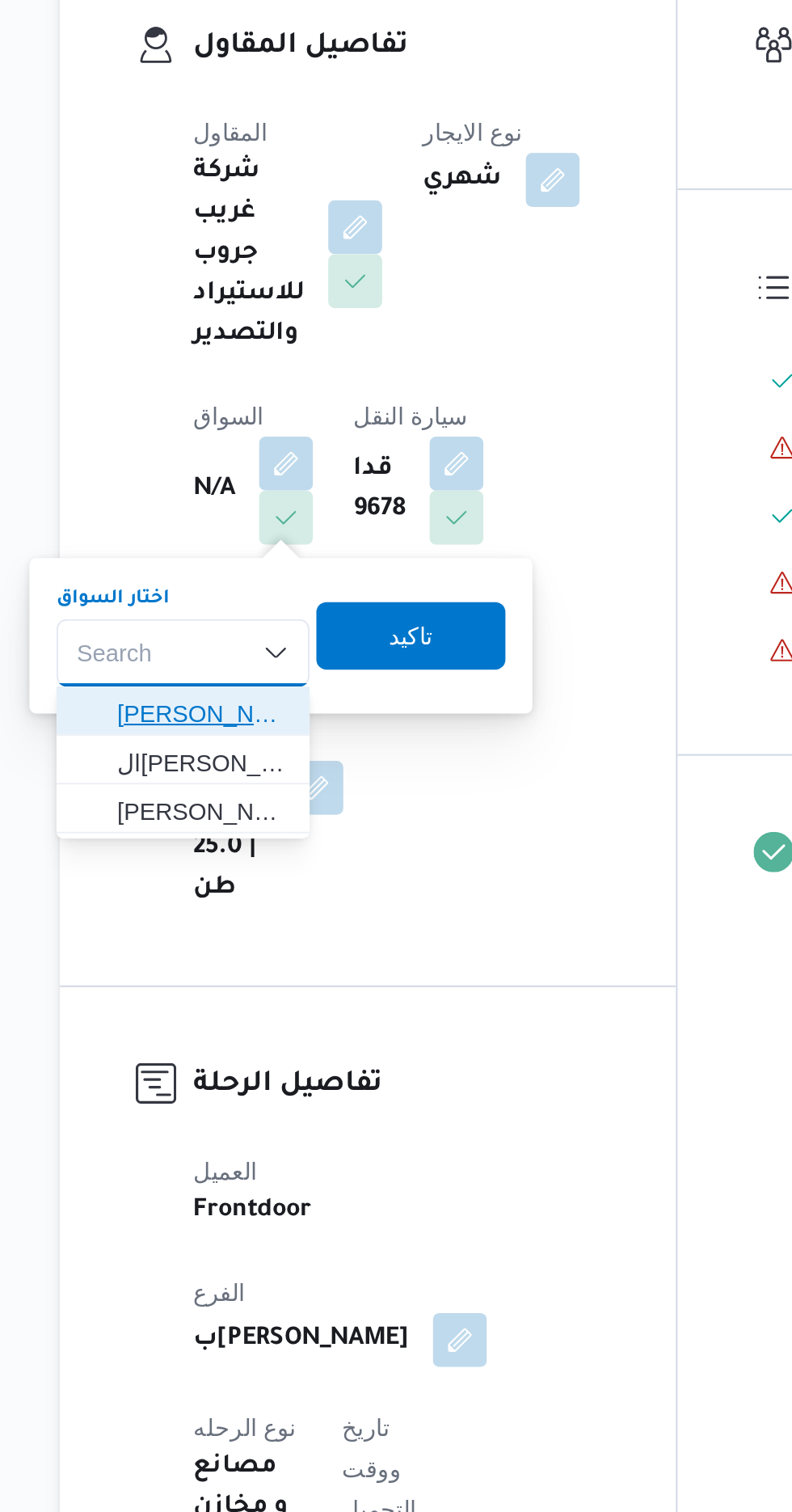
click at [299, 665] on span "[PERSON_NAME]" at bounding box center [279, 662] width 82 height 19
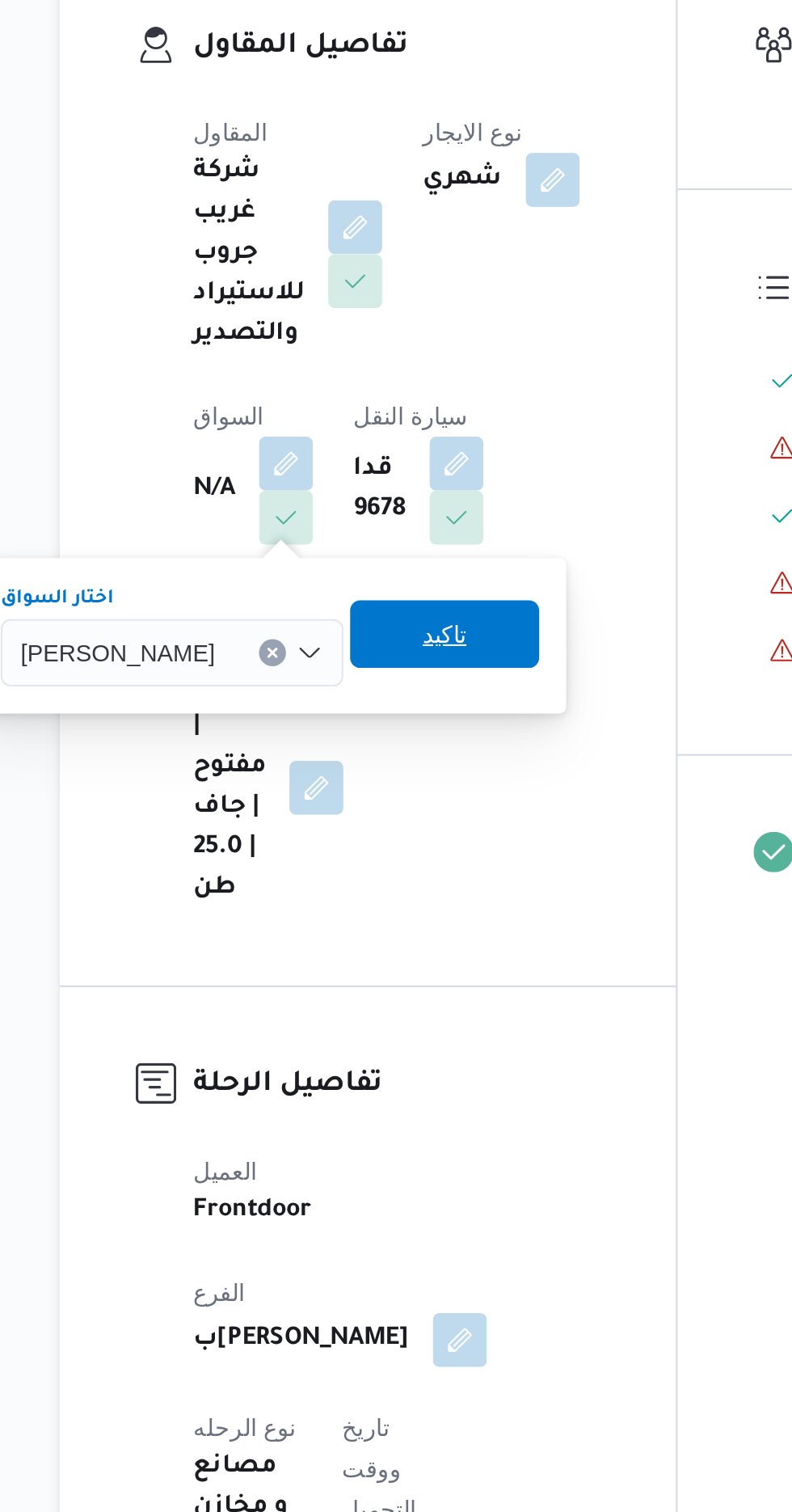
click at [417, 626] on span "تاكيد" at bounding box center [394, 624] width 90 height 32
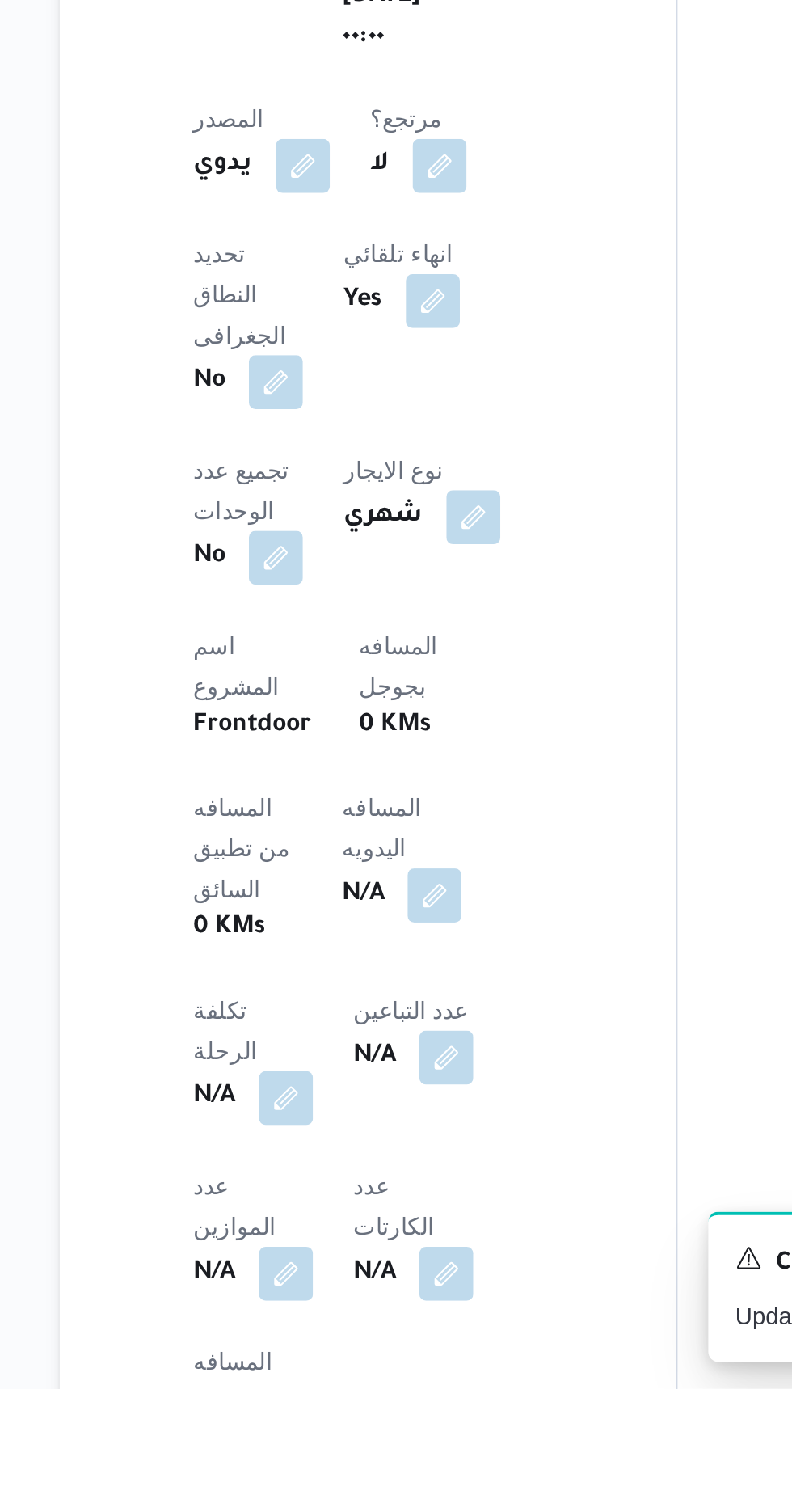
scroll to position [237, 0]
click at [377, 1261] on button "button" at bounding box center [390, 1275] width 26 height 26
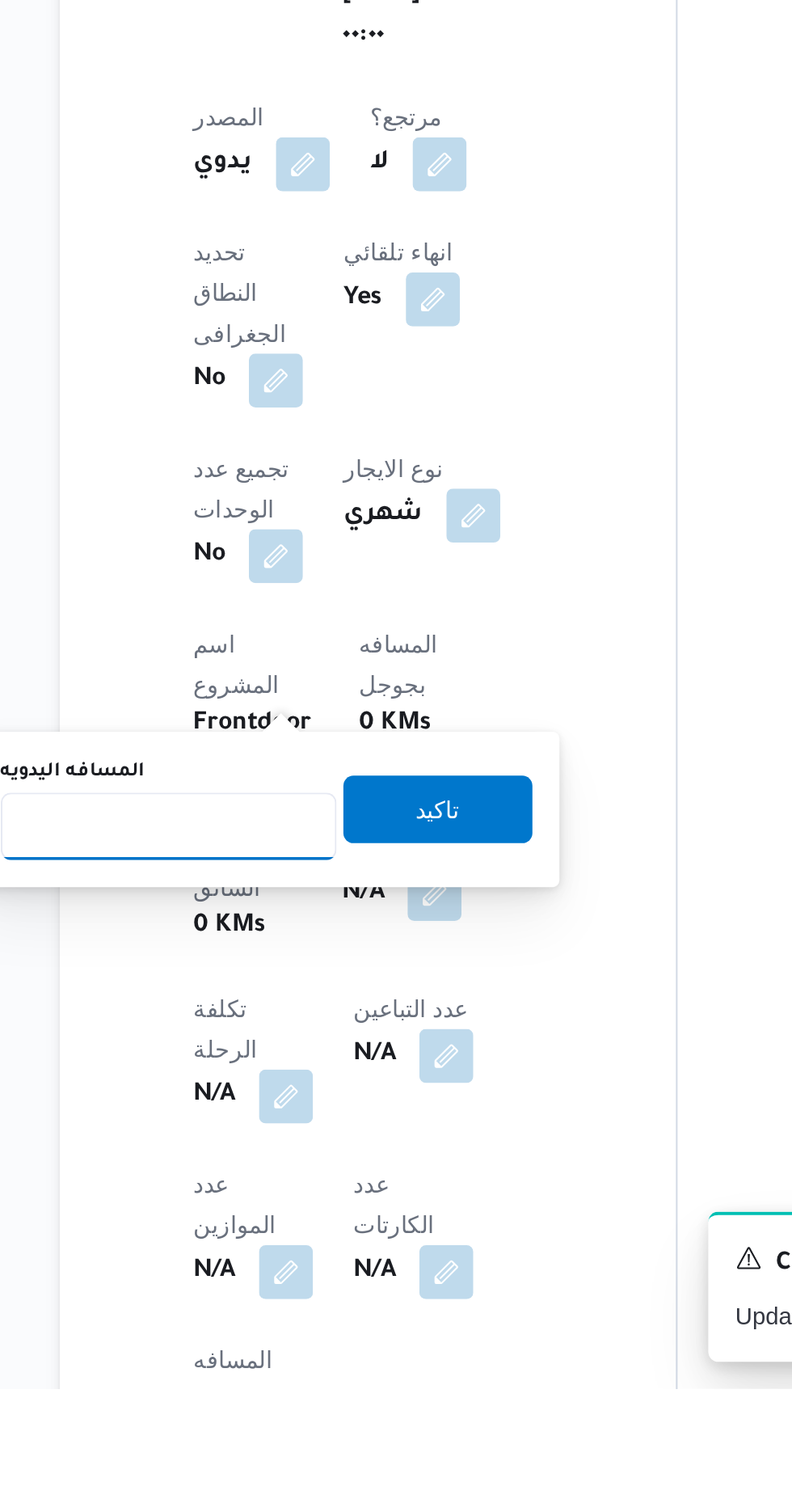
click at [301, 1240] on input "المسافه اليدويه" at bounding box center [263, 1242] width 161 height 32
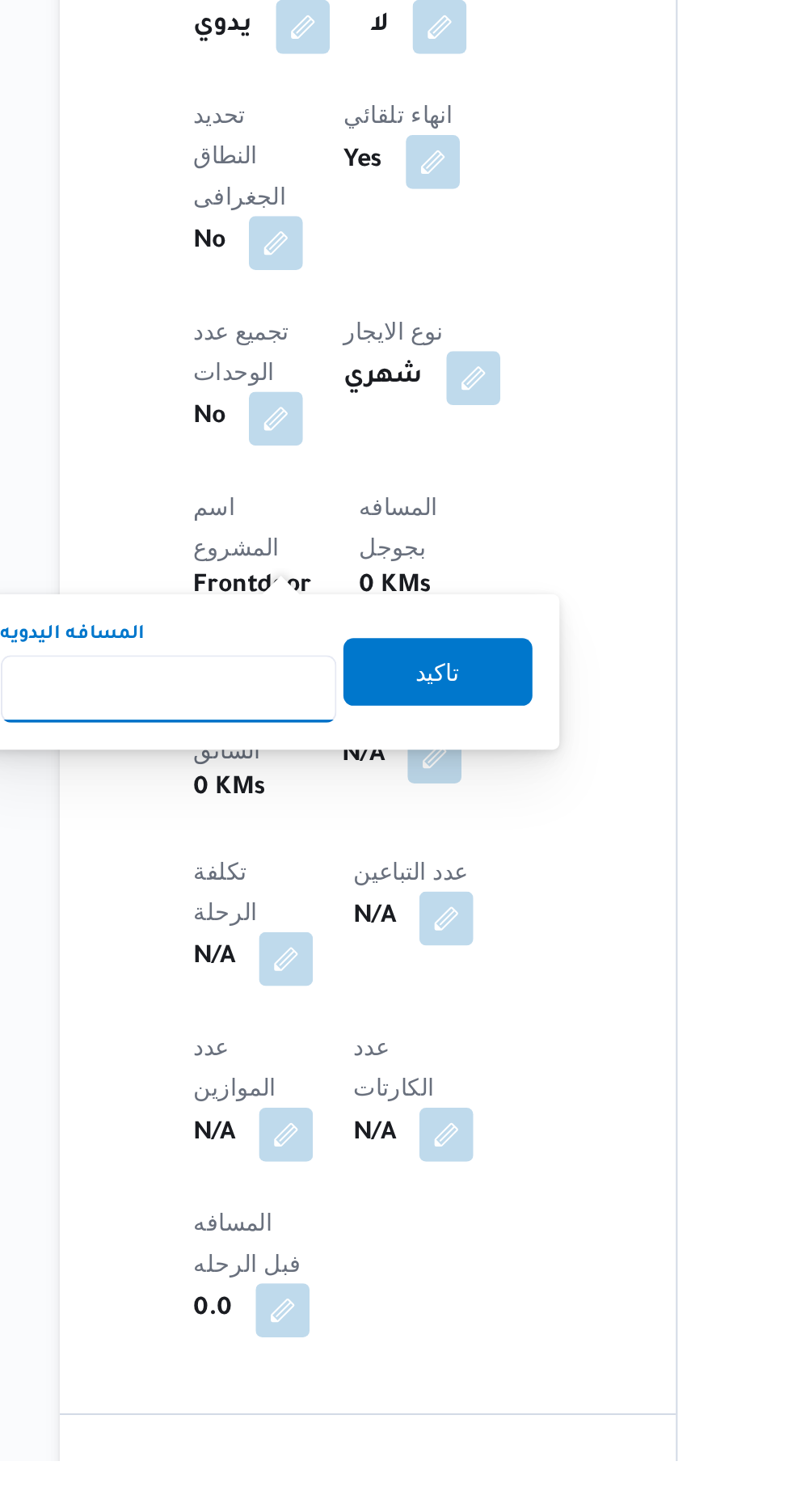
scroll to position [389, 0]
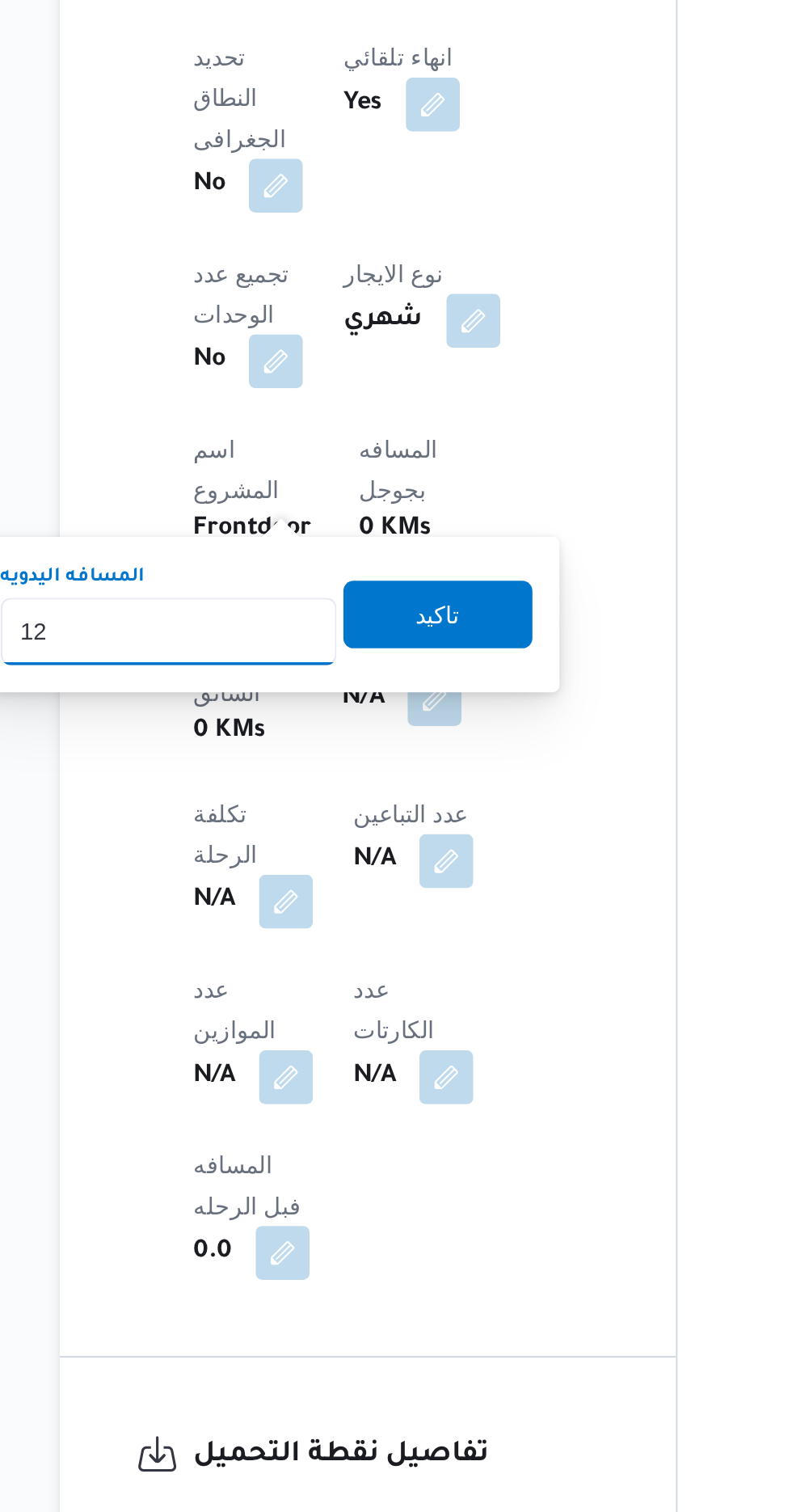
type input "120"
click at [402, 1074] on span "تاكيد" at bounding box center [392, 1082] width 21 height 19
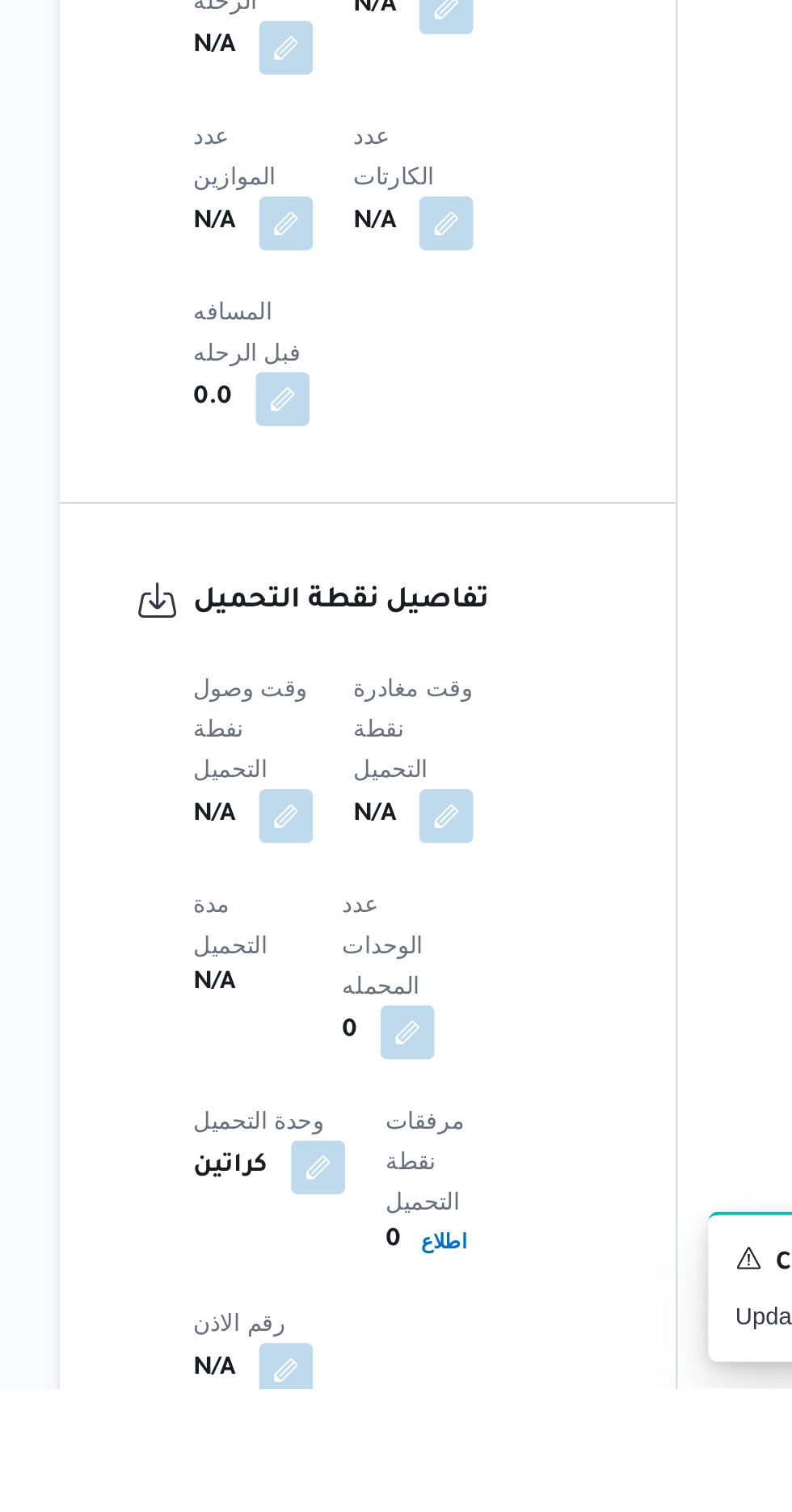
scroll to position [746, 0]
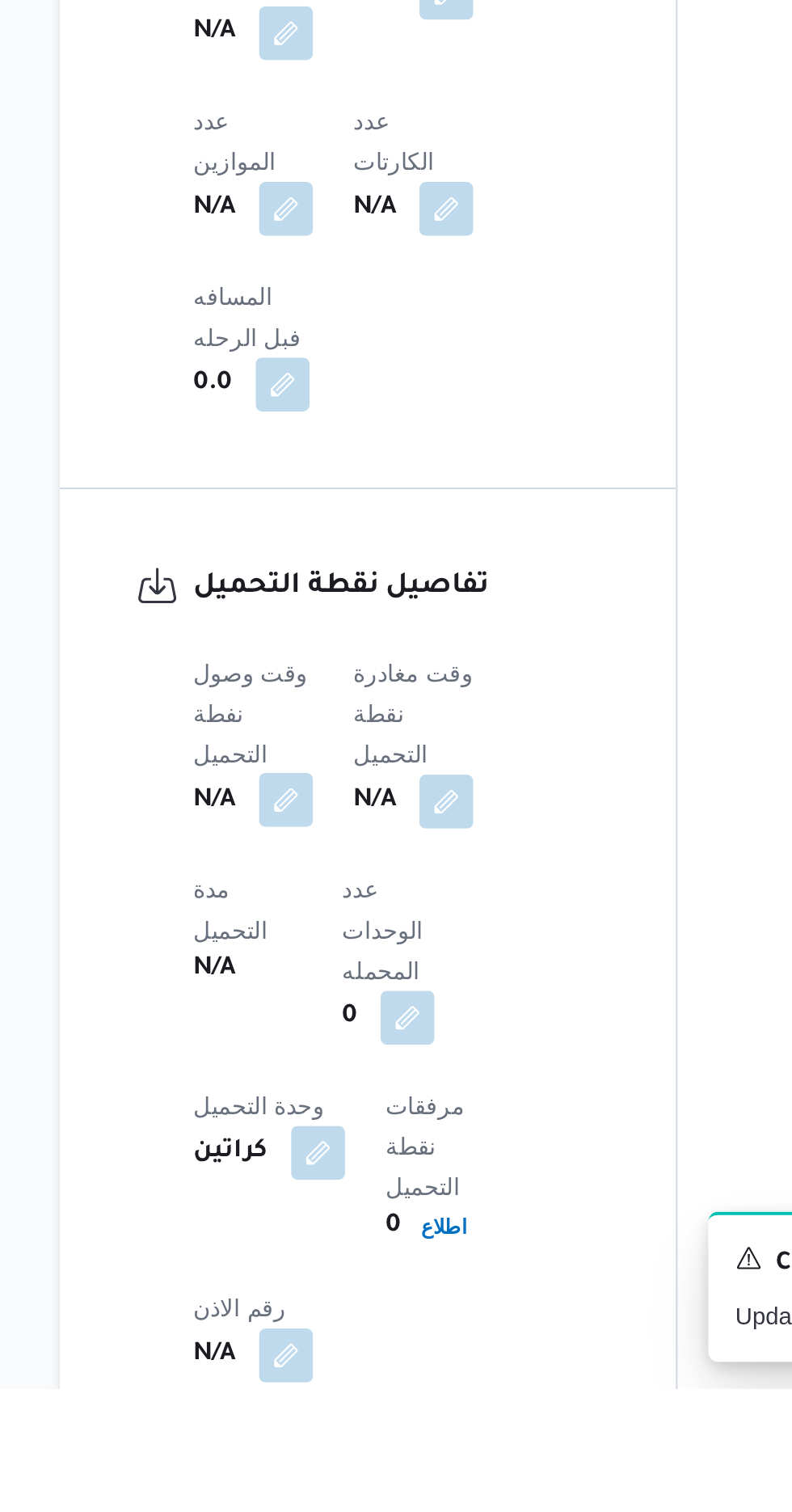
click at [311, 1217] on button "button" at bounding box center [319, 1230] width 26 height 26
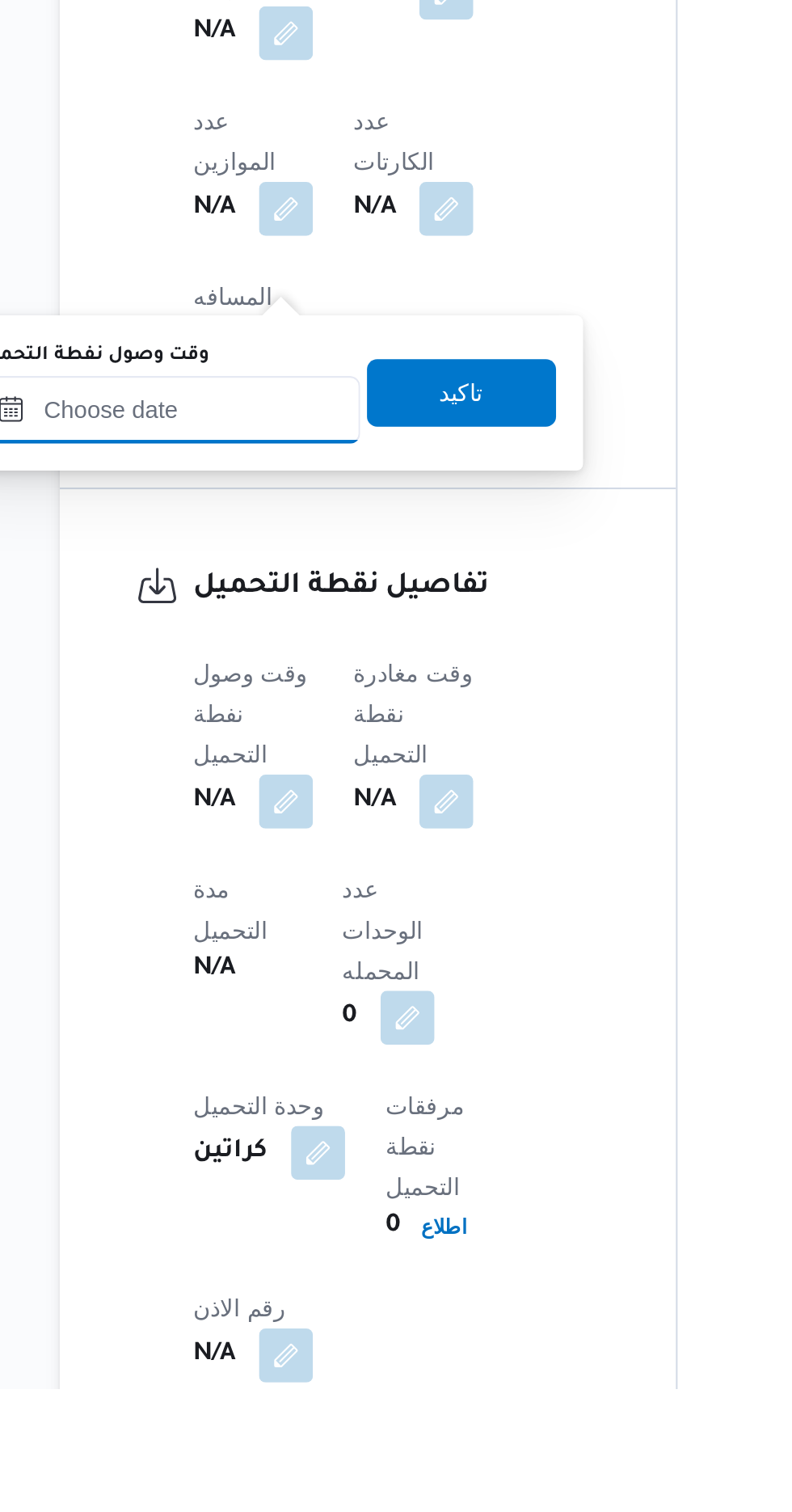
click at [311, 1042] on input "وقت وصول نفطة التحميل" at bounding box center [262, 1042] width 183 height 32
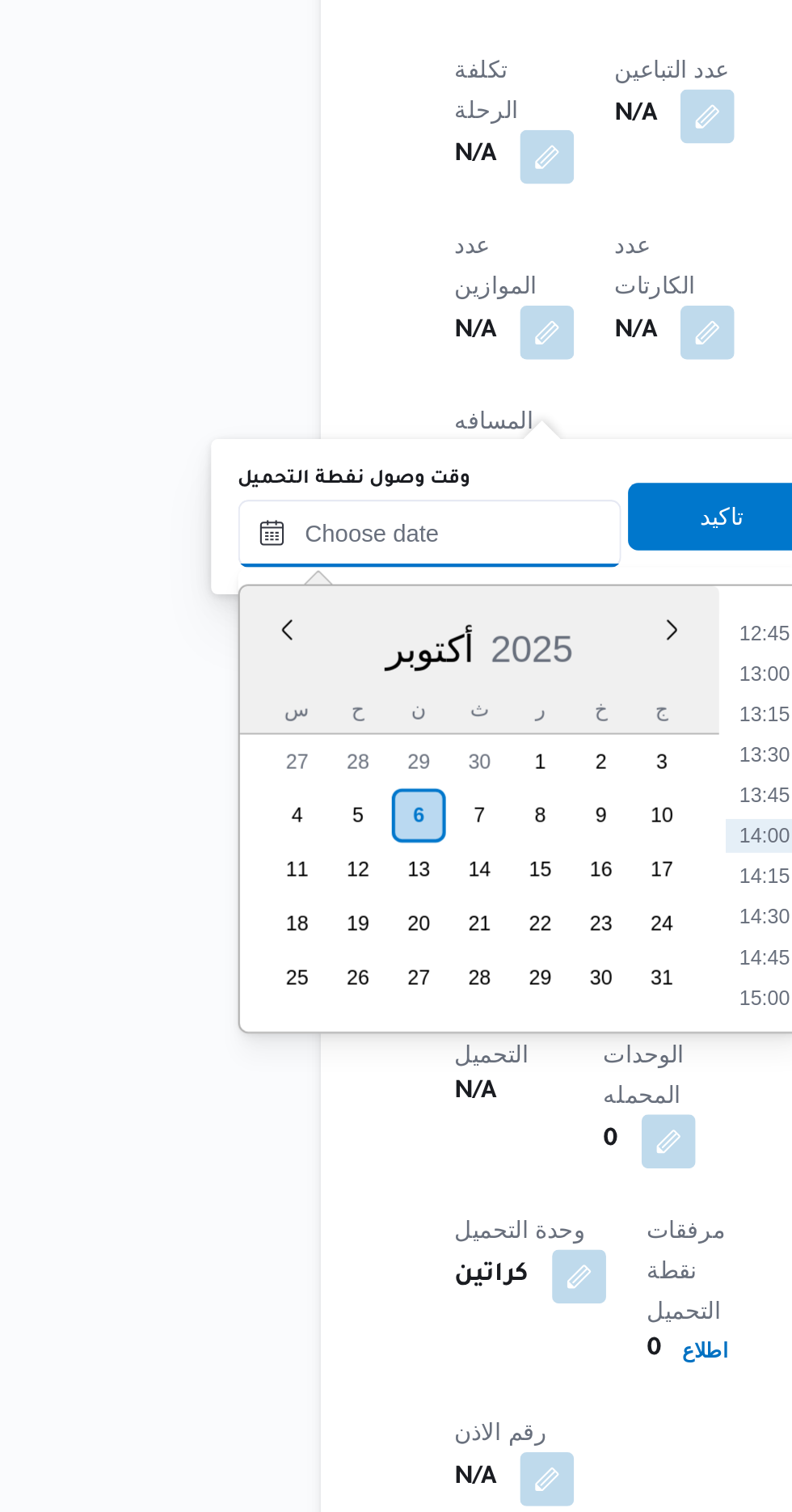
scroll to position [883, 0]
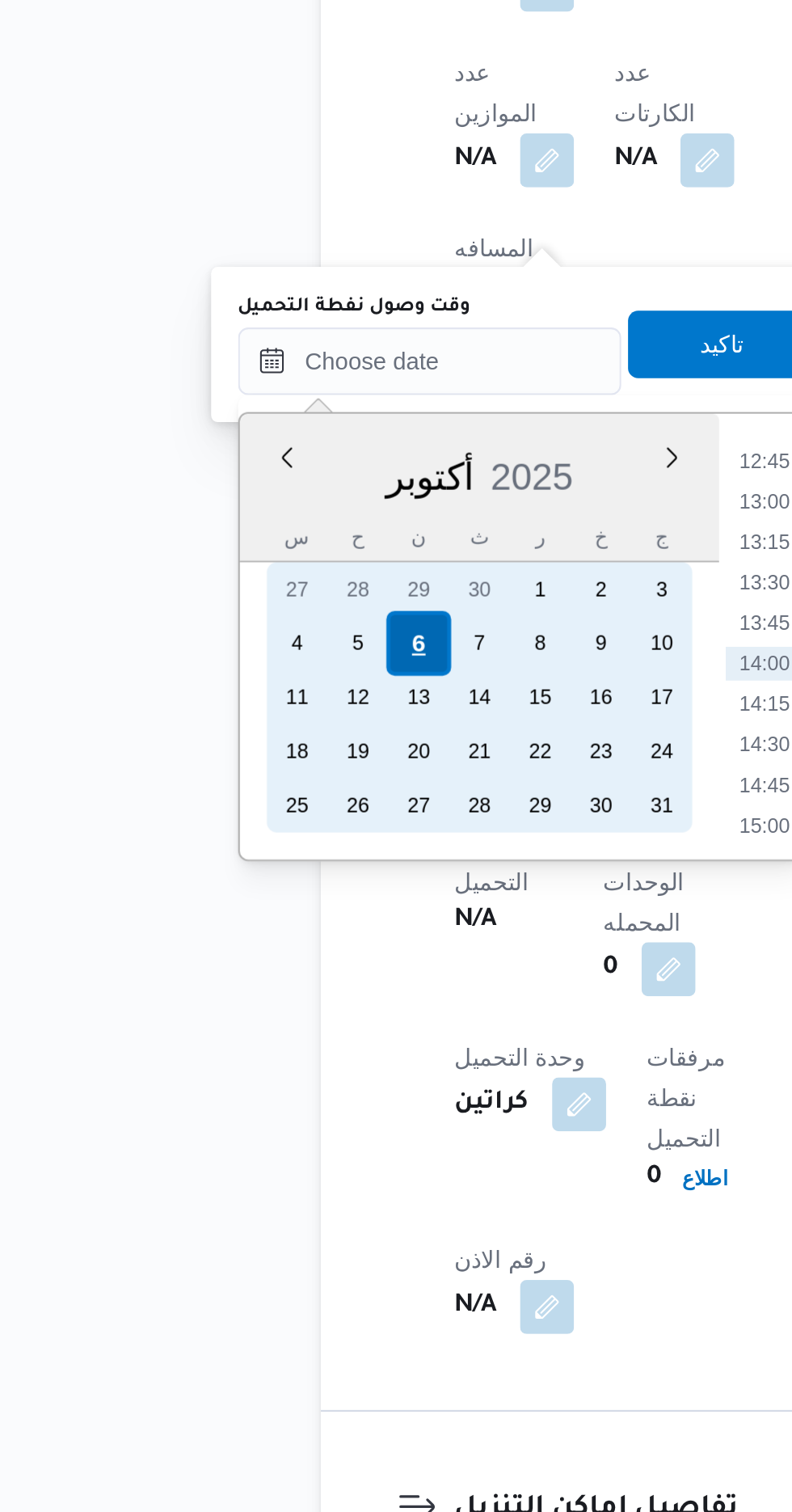
click at [257, 1039] on div "6" at bounding box center [256, 1041] width 31 height 31
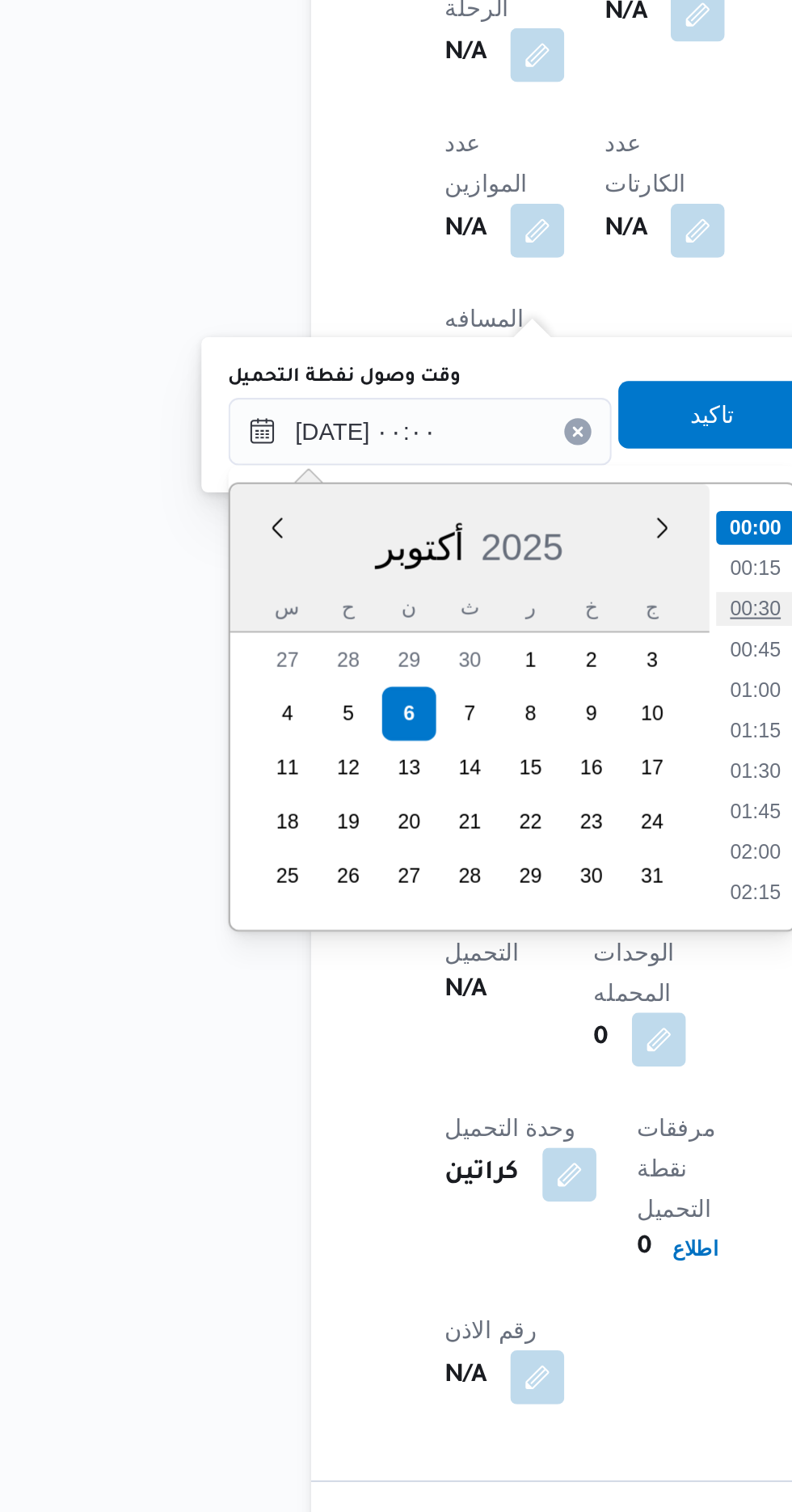
click at [421, 993] on li "00:30" at bounding box center [422, 991] width 37 height 16
type input "[DATE] ٠٠:٣٠"
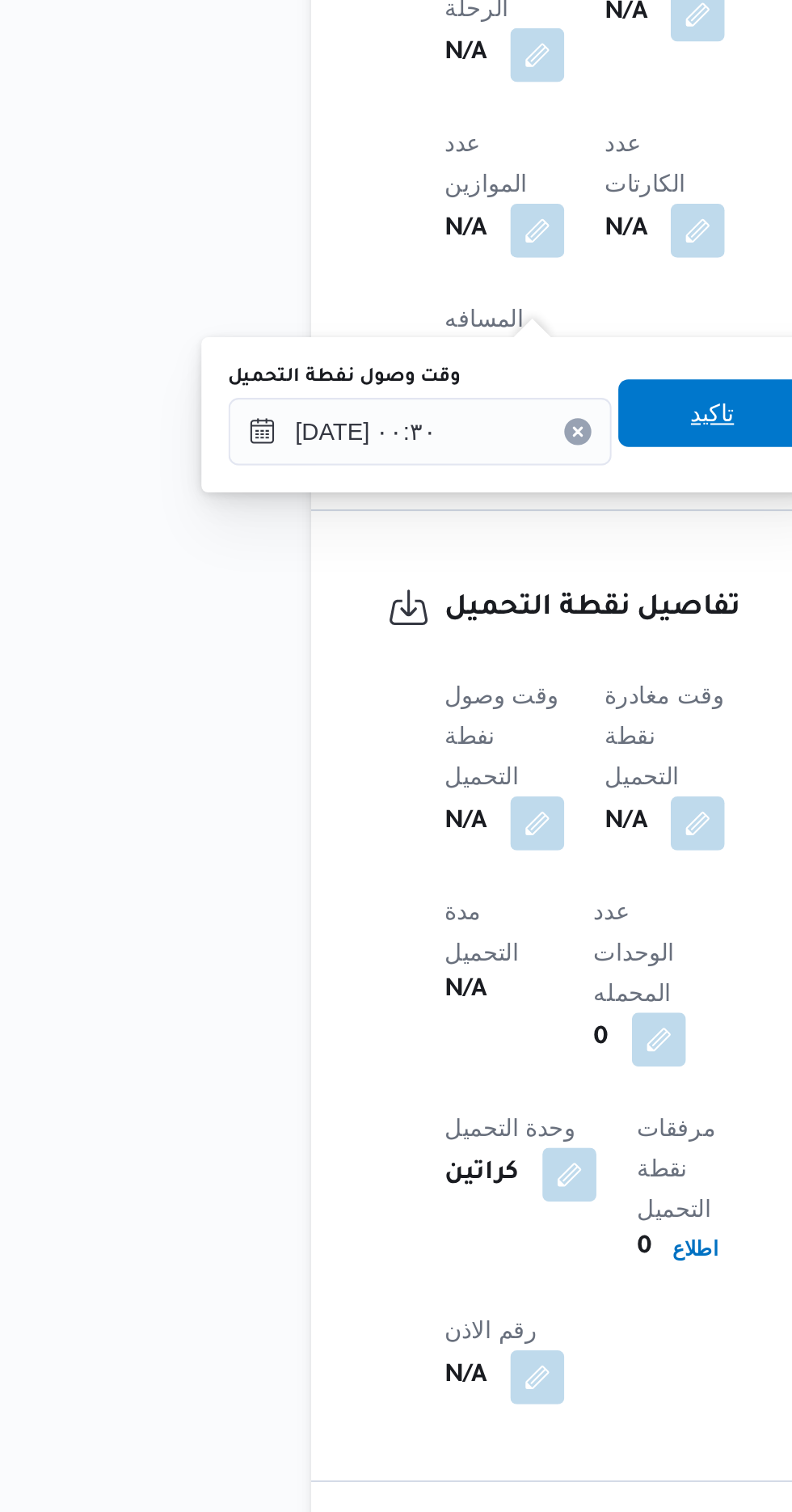
click at [409, 903] on span "تاكيد" at bounding box center [403, 897] width 21 height 19
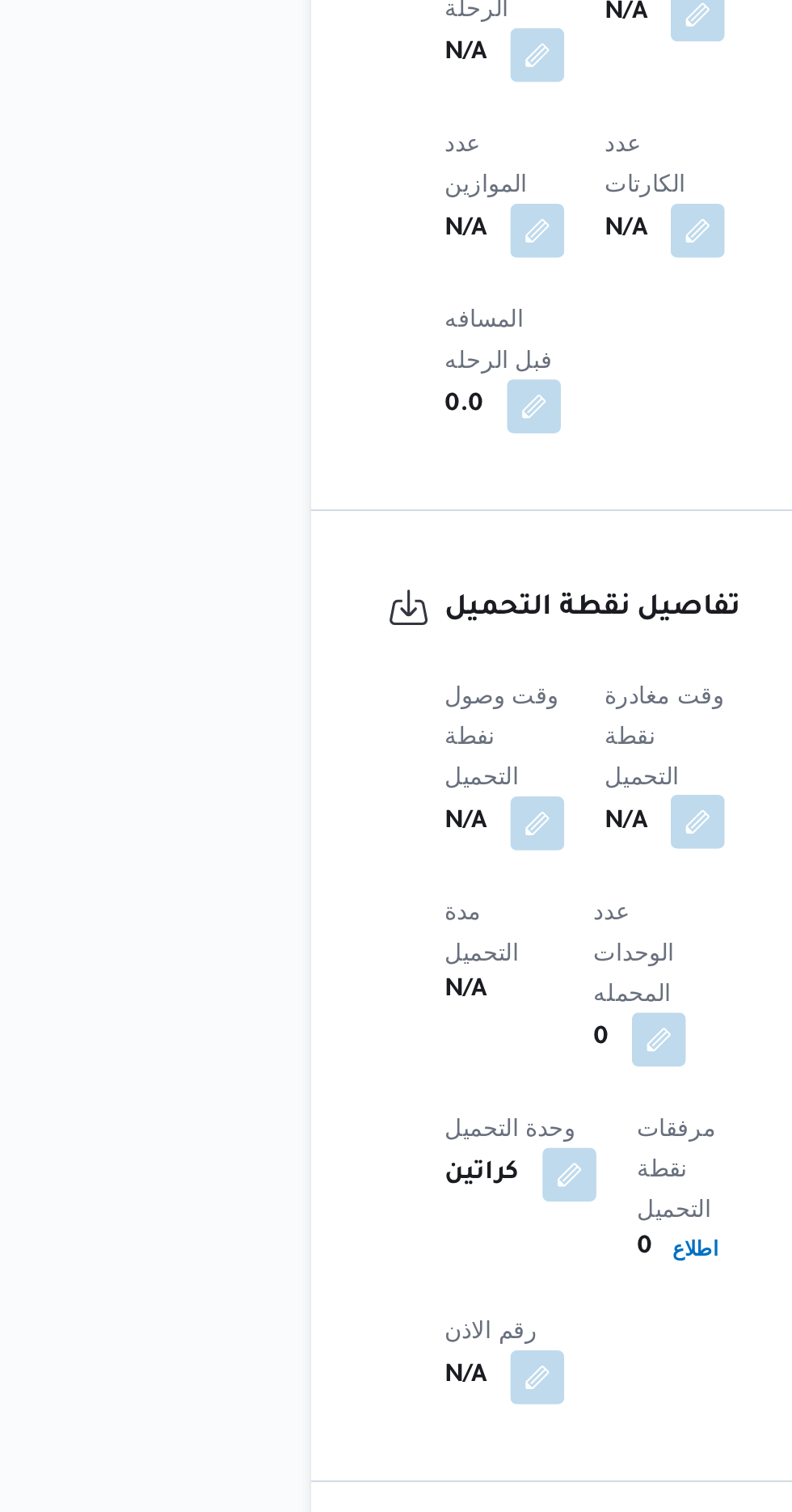
click at [398, 1080] on button "button" at bounding box center [396, 1093] width 26 height 26
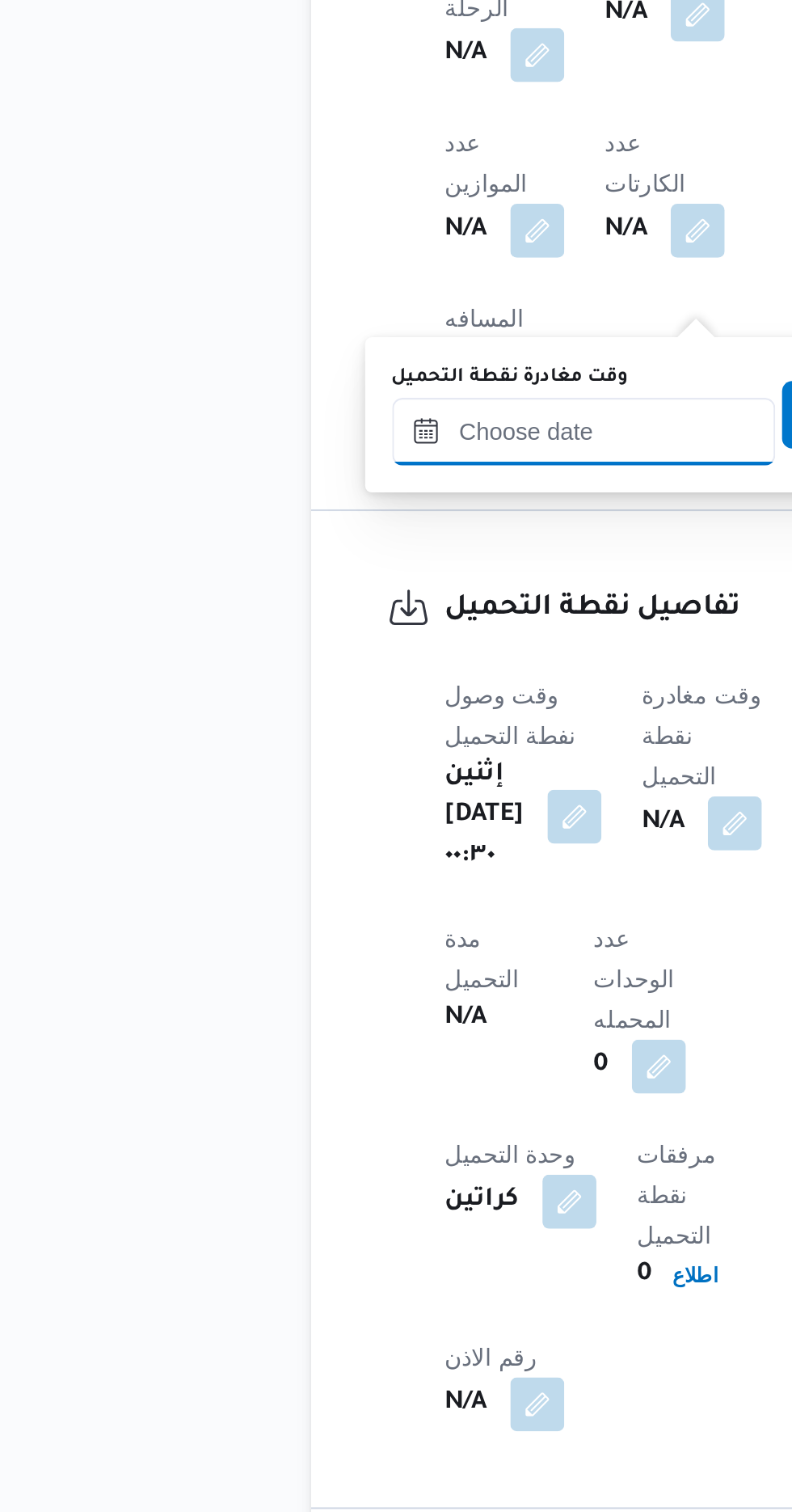
click at [353, 910] on input "وقت مغادرة نقطة التحميل" at bounding box center [340, 906] width 183 height 32
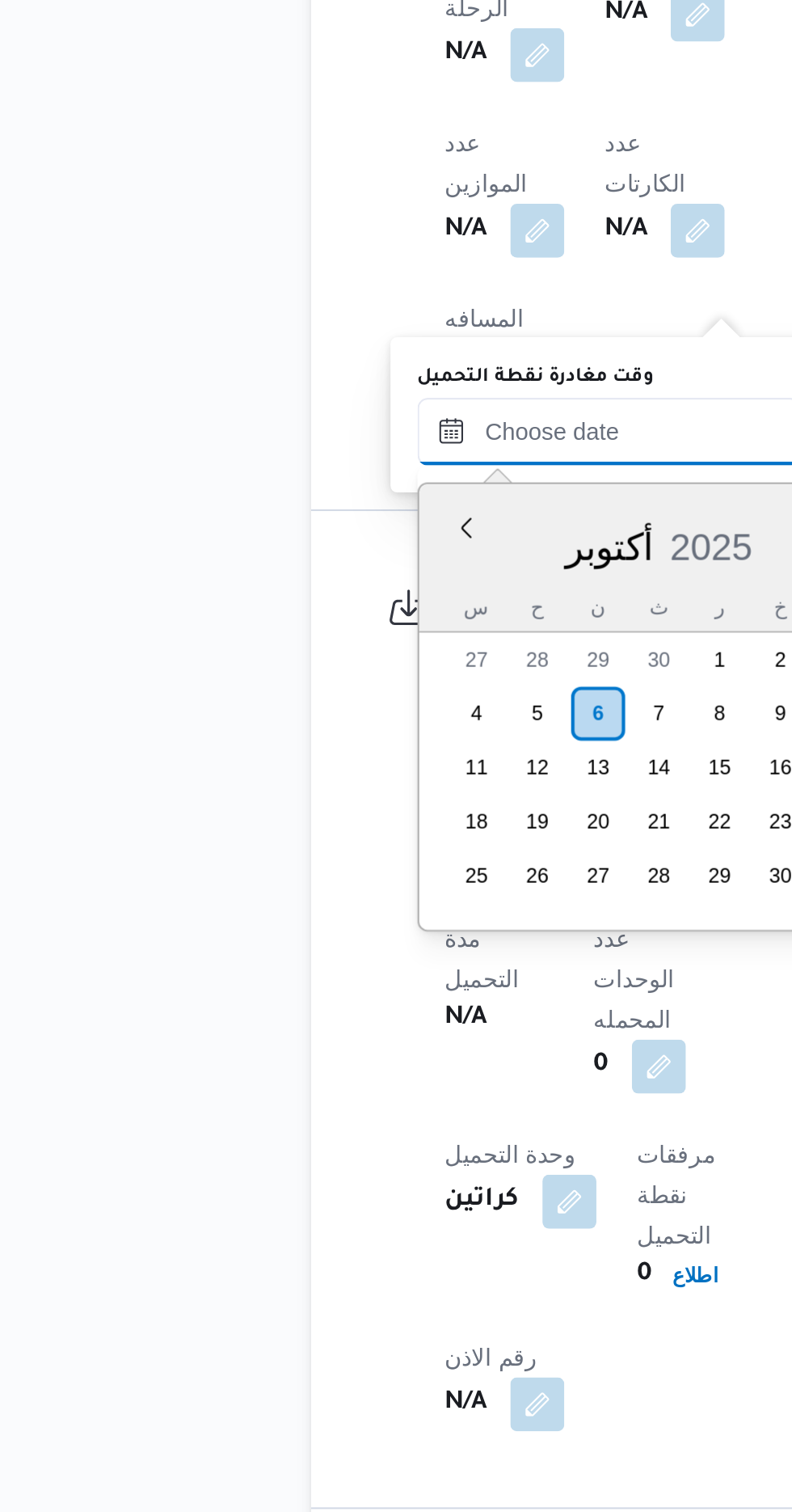
scroll to position [988, 0]
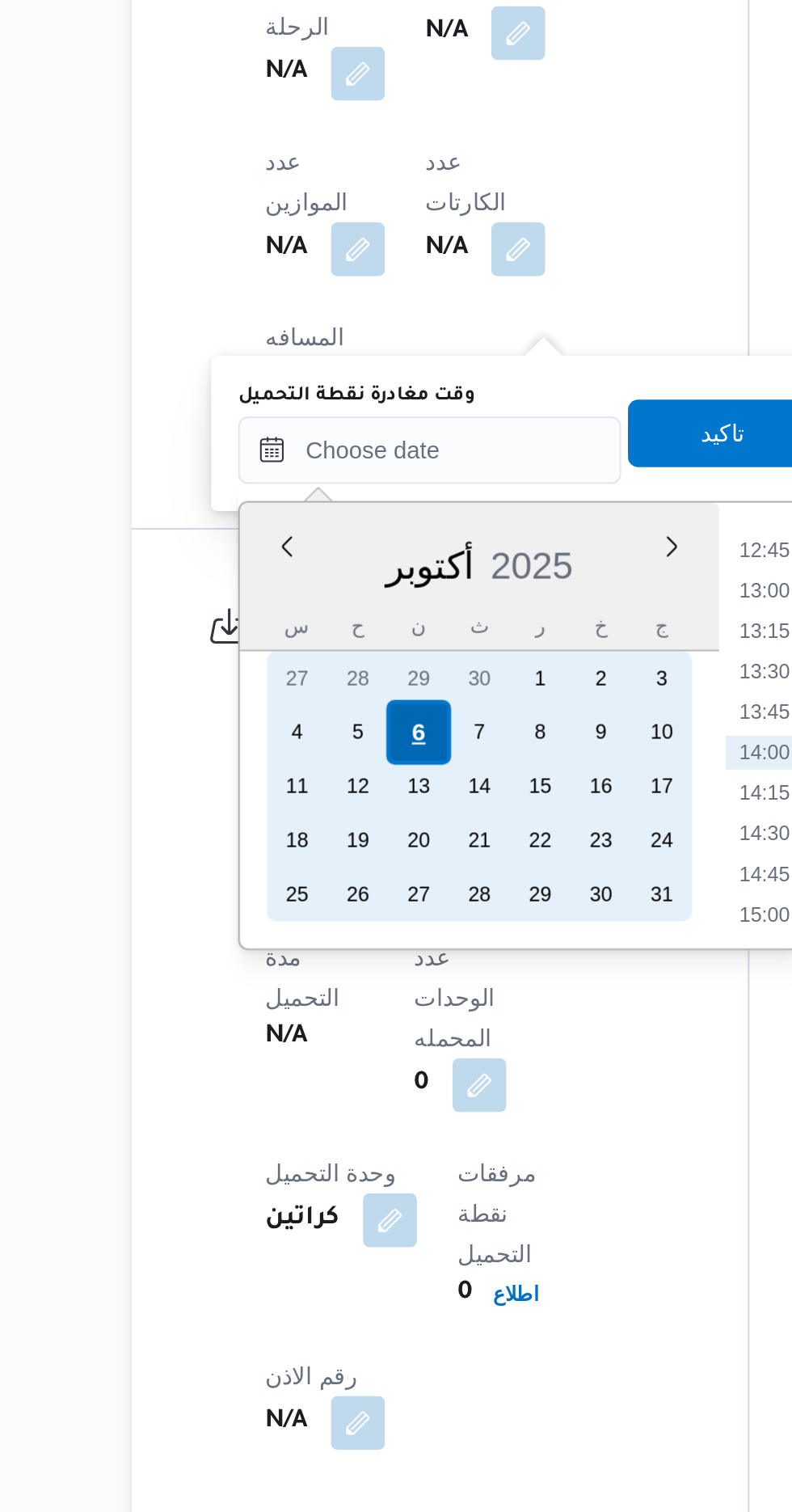
click at [347, 1039] on div "6" at bounding box center [347, 1041] width 31 height 31
type input "[DATE] ٠٠:٠٠"
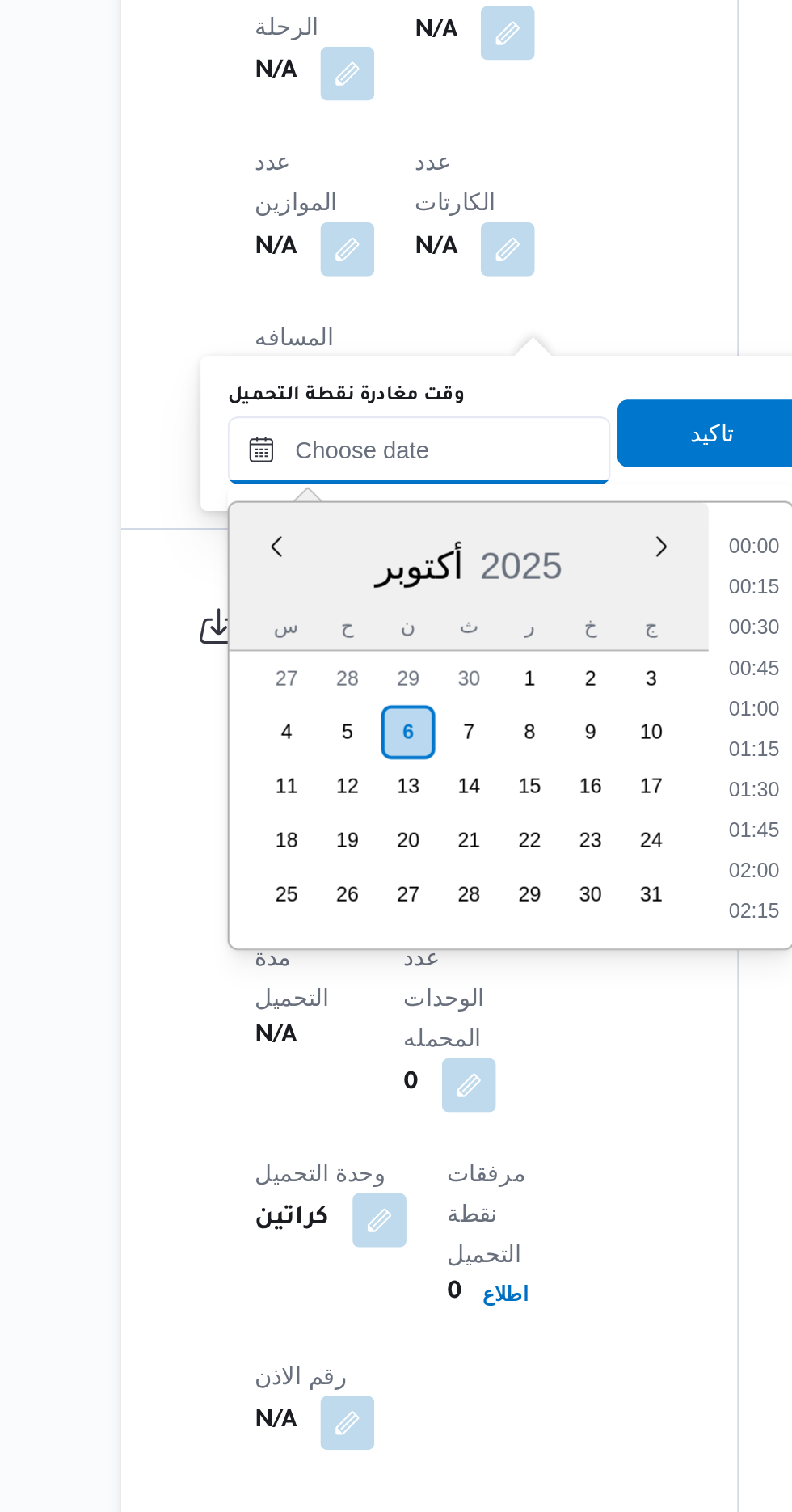
click at [279, 899] on input "وقت مغادرة نقطة التحميل" at bounding box center [352, 906] width 183 height 32
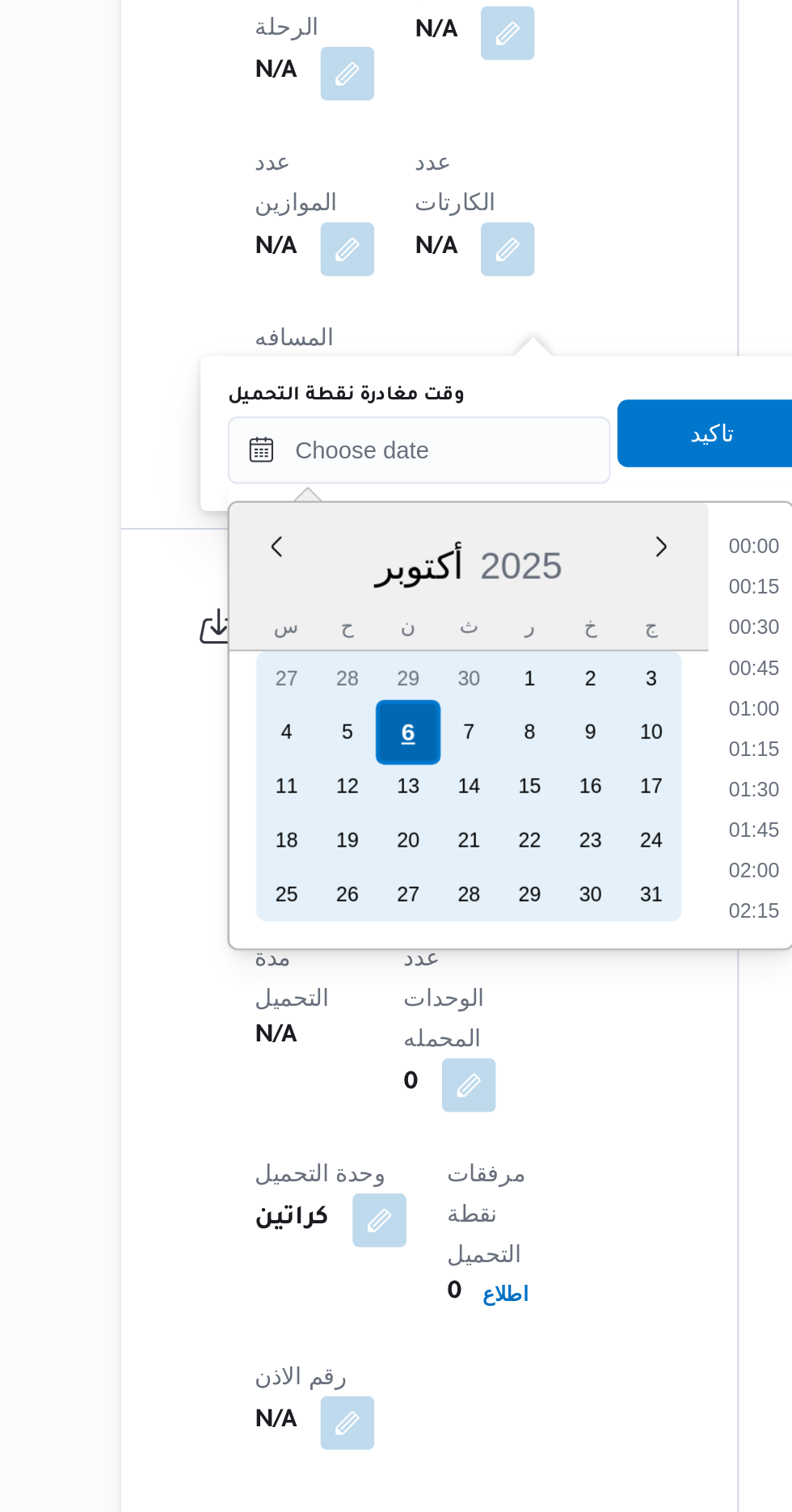
click at [347, 1039] on div "6" at bounding box center [347, 1041] width 31 height 31
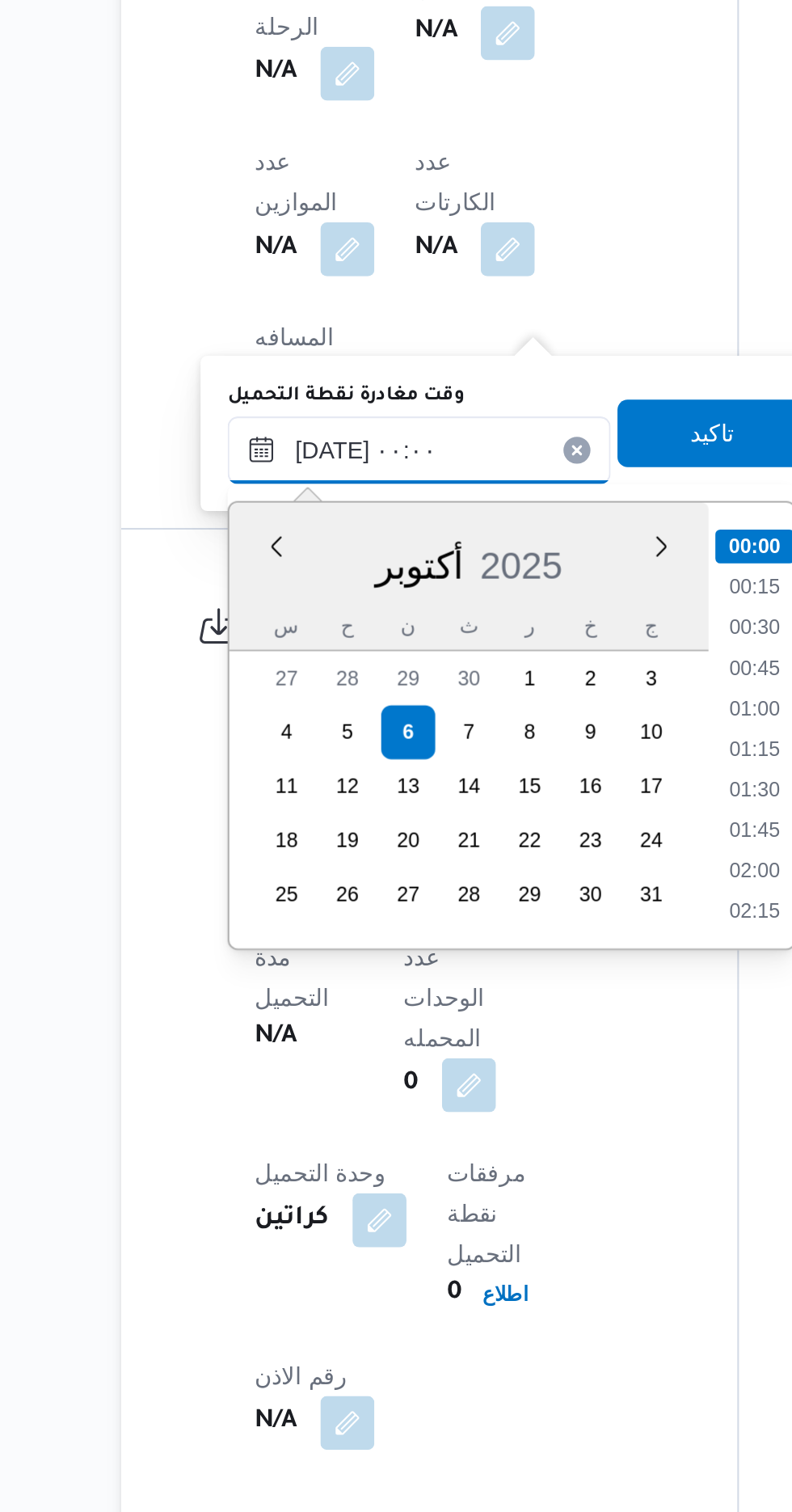
click at [282, 911] on input "[DATE] ٠٠:٠٠" at bounding box center [352, 906] width 183 height 32
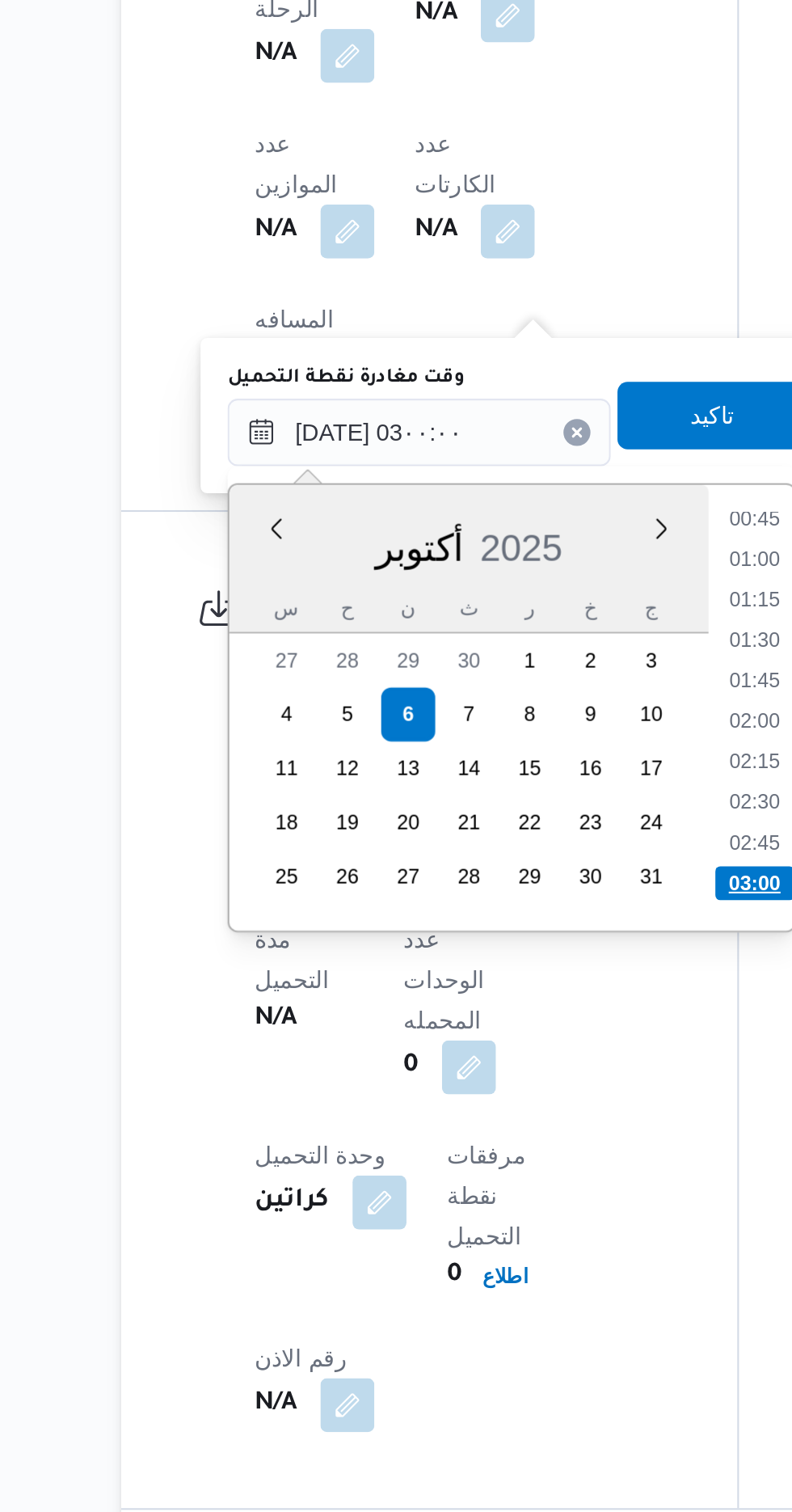
click at [525, 1114] on li "03:00" at bounding box center [513, 1122] width 38 height 16
type input "[DATE] ٠٣:٠٠"
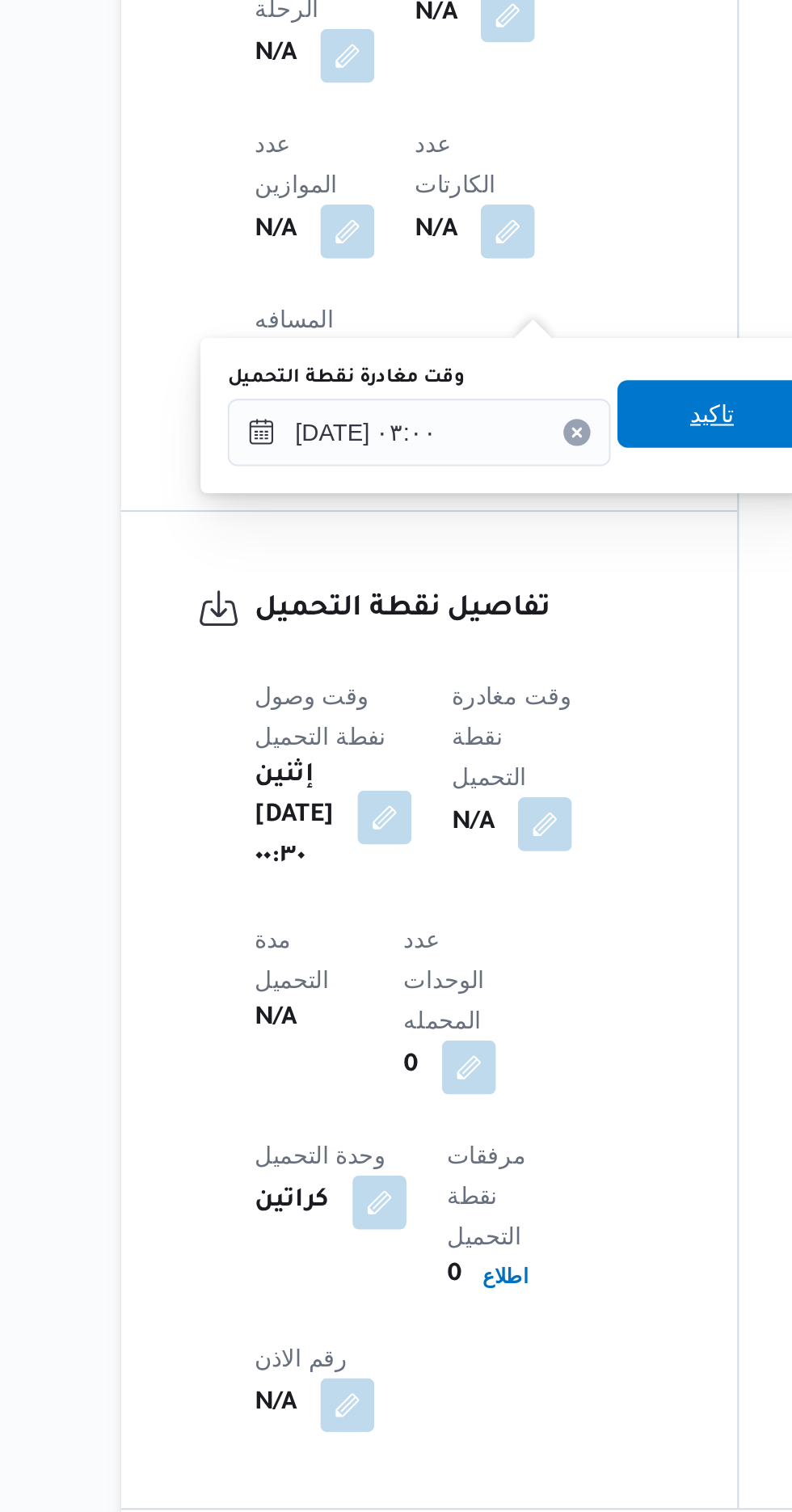
click at [495, 901] on span "تاكيد" at bounding box center [492, 897] width 90 height 32
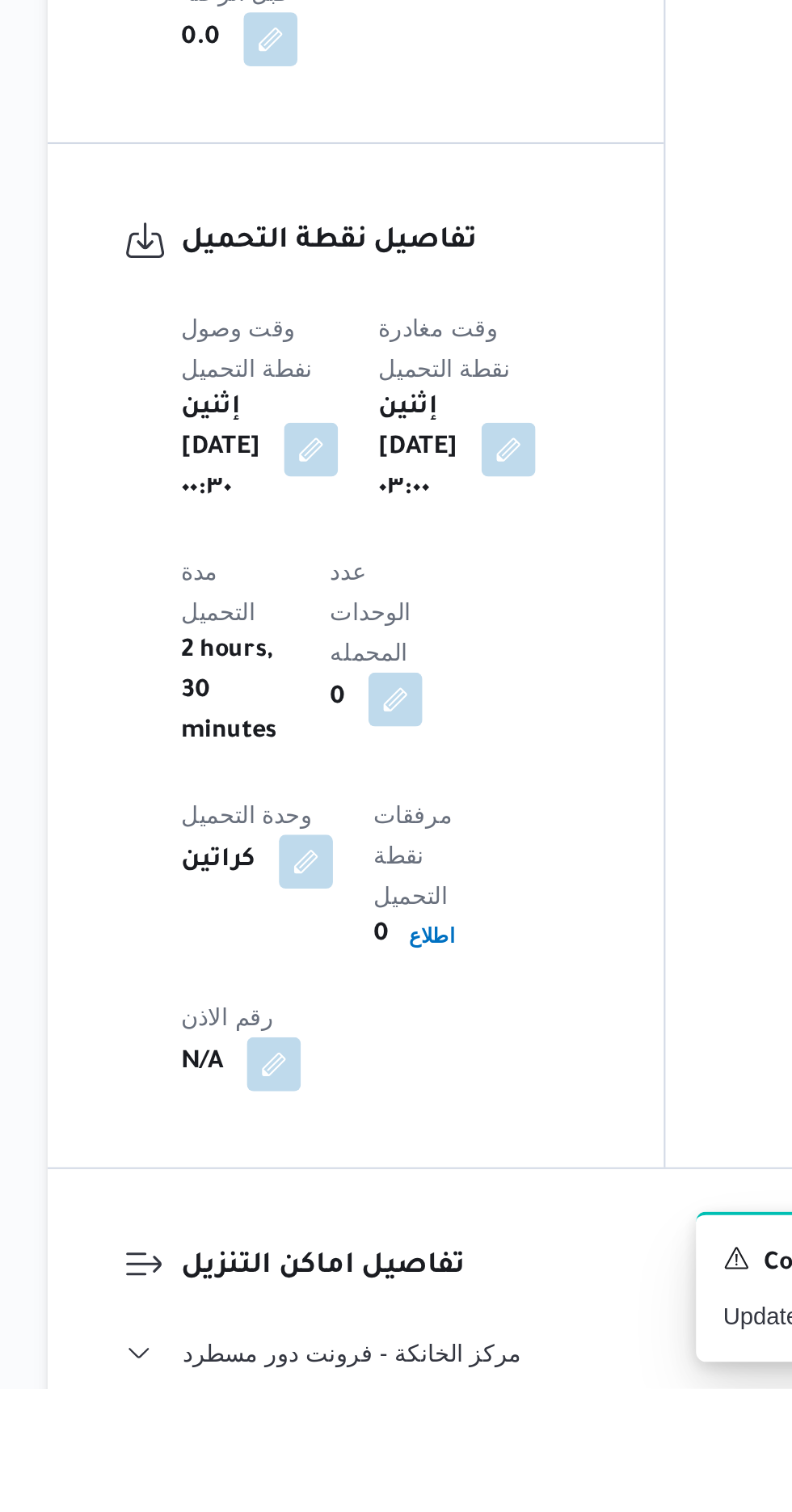
scroll to position [958, 0]
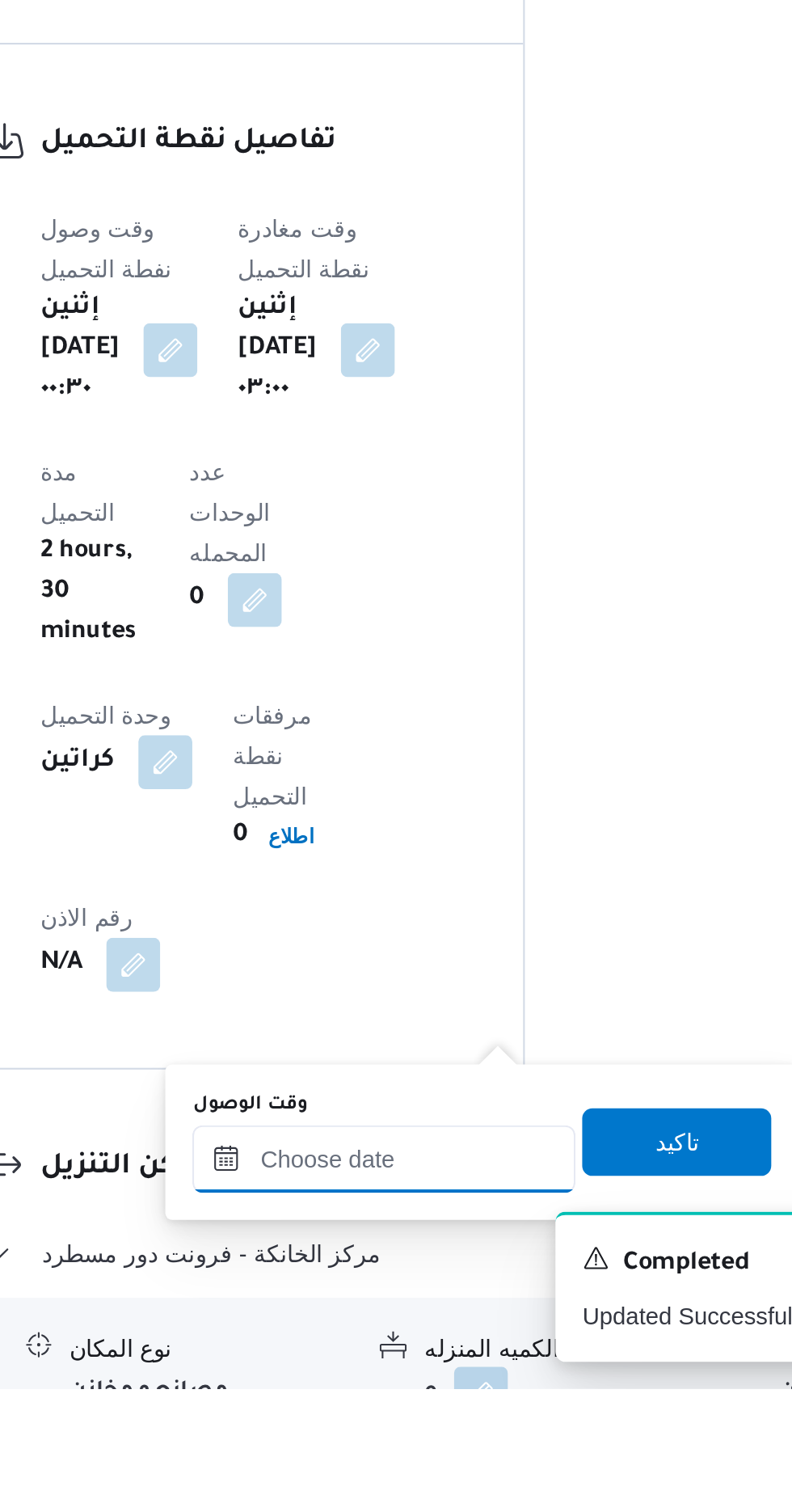
click at [462, 1386] on div at bounding box center [438, 1402] width 183 height 32
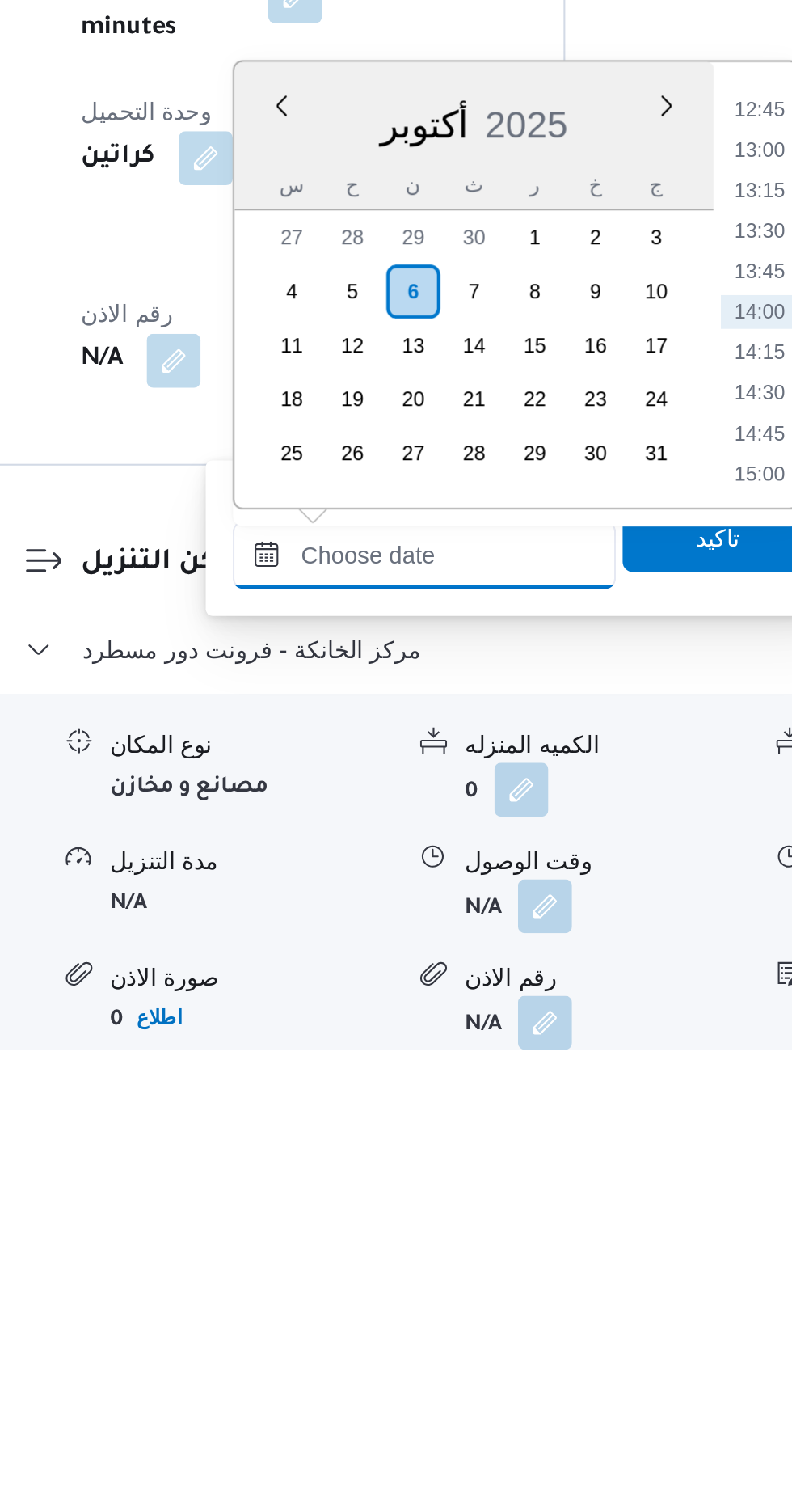
scroll to position [1086, 0]
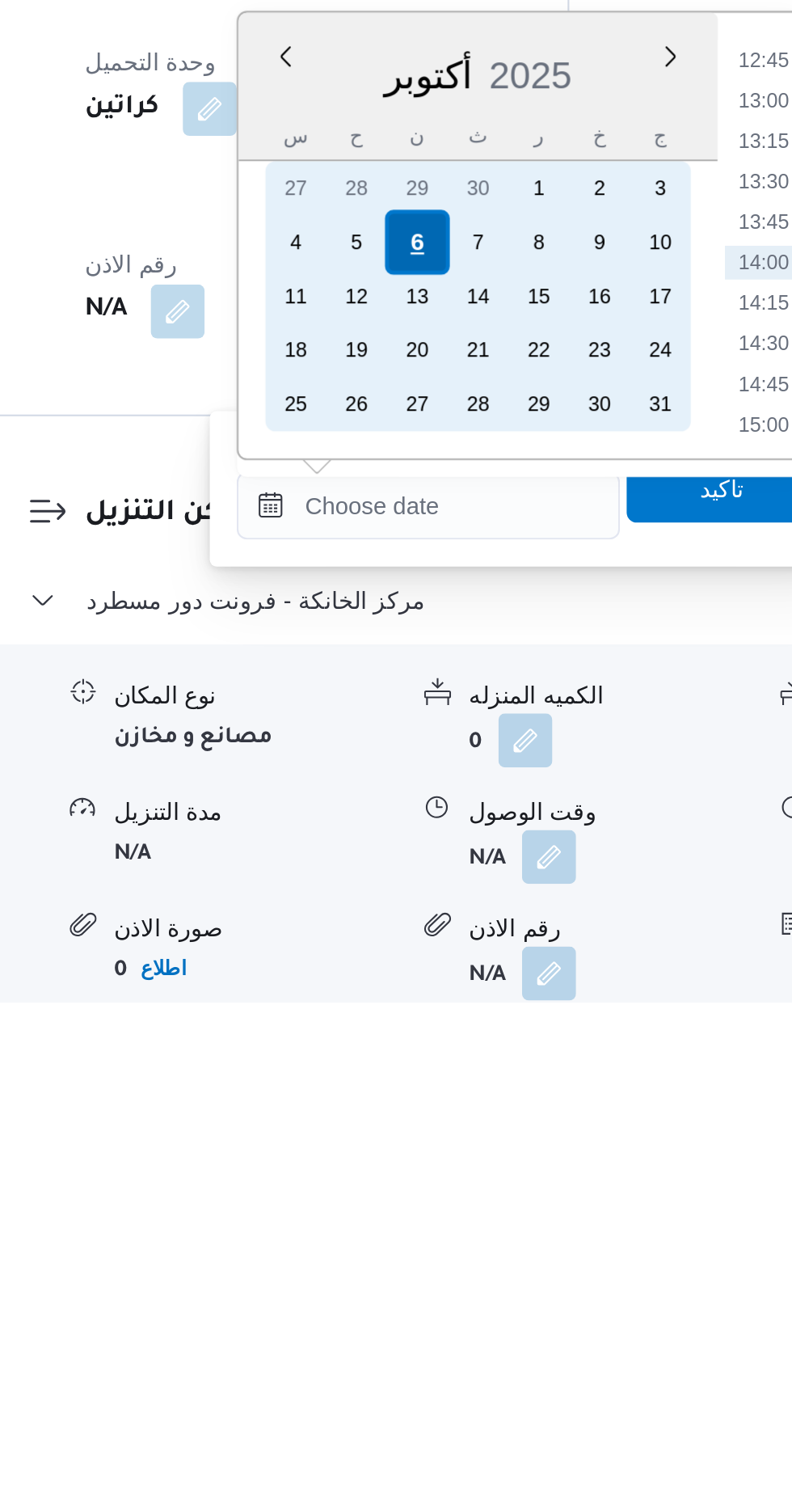
click at [435, 1150] on div "6" at bounding box center [433, 1148] width 31 height 31
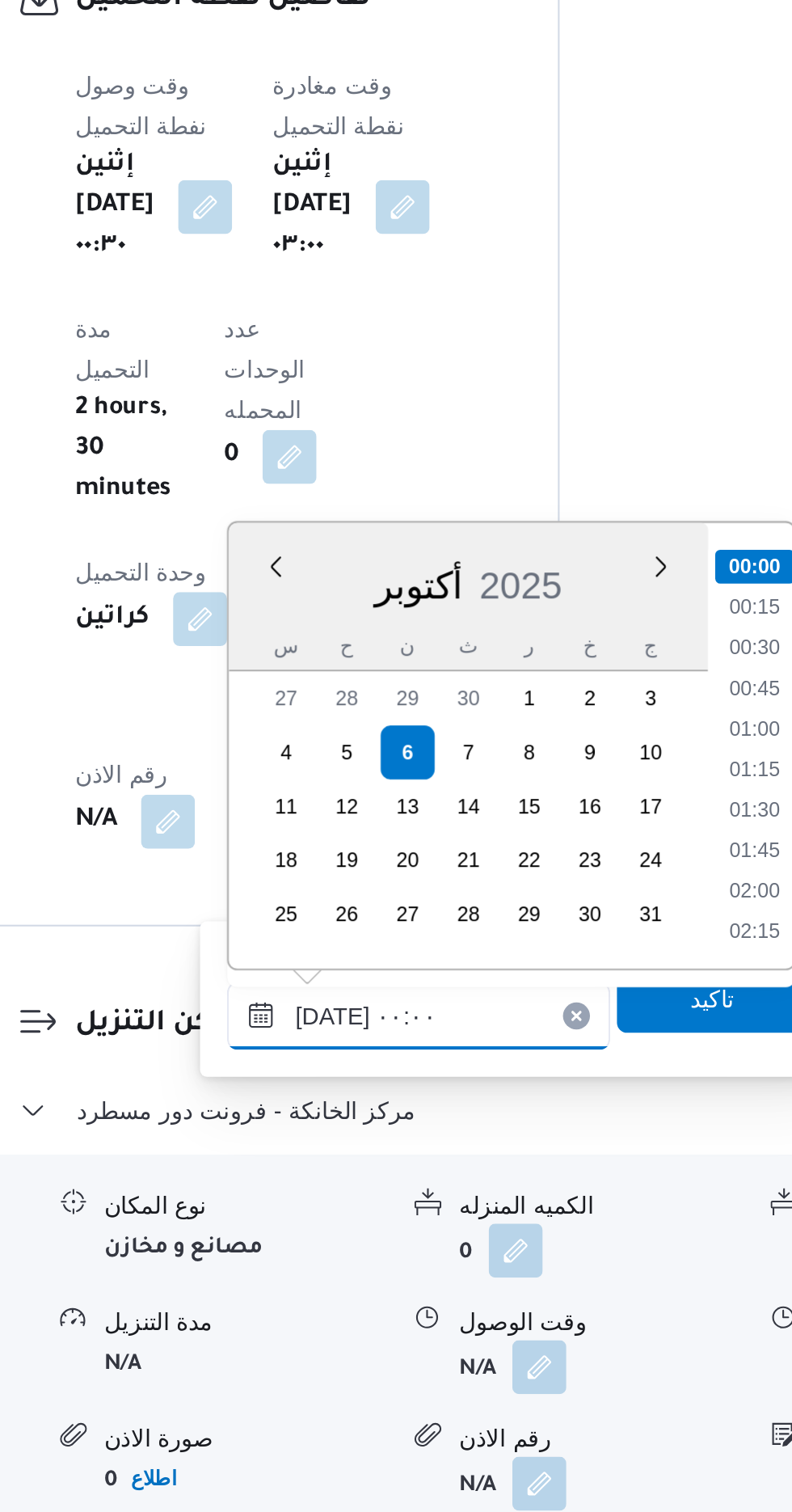
click at [358, 1273] on input "[DATE] ٠٠:٠٠" at bounding box center [438, 1274] width 183 height 32
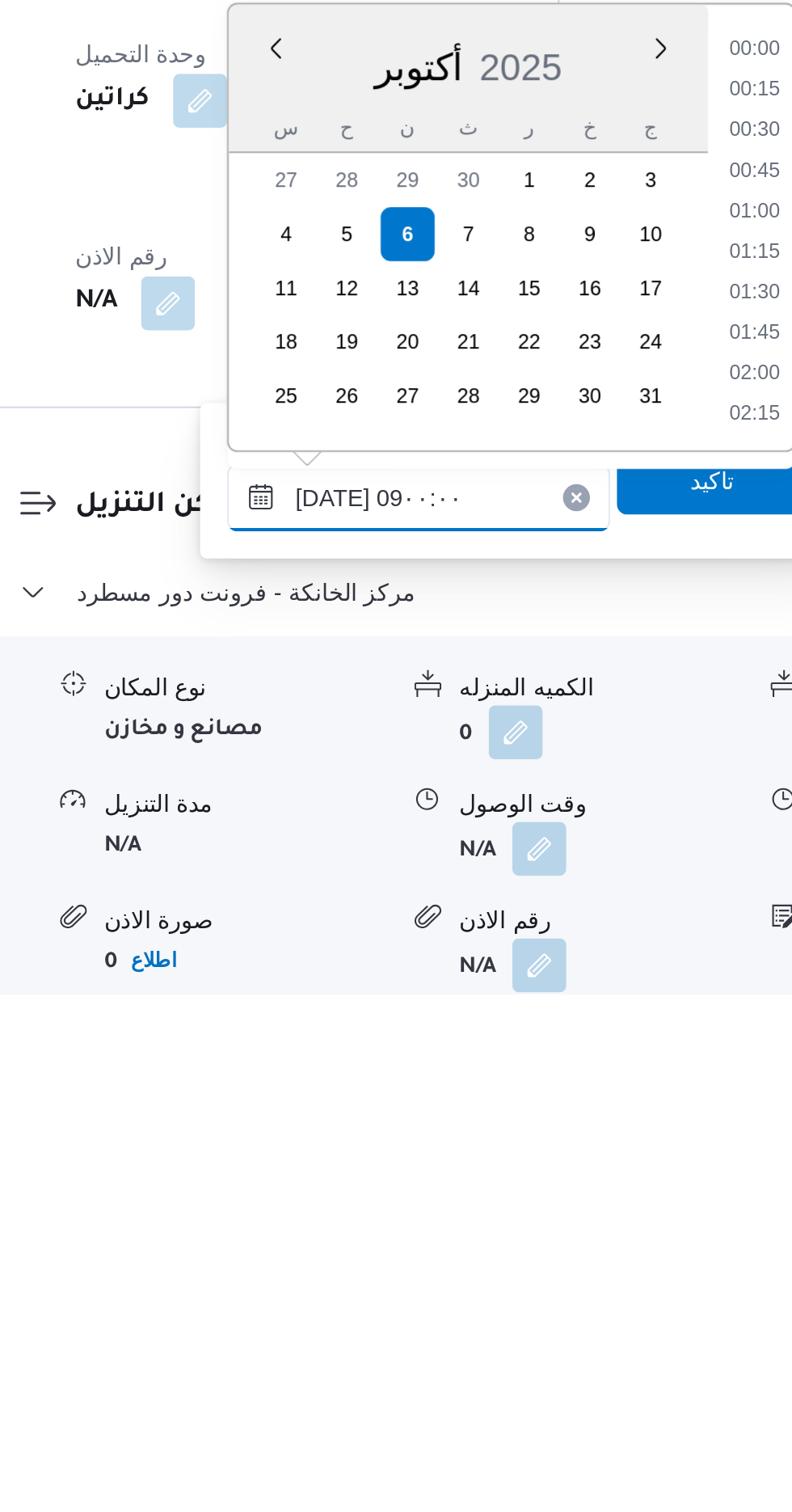
scroll to position [529, 0]
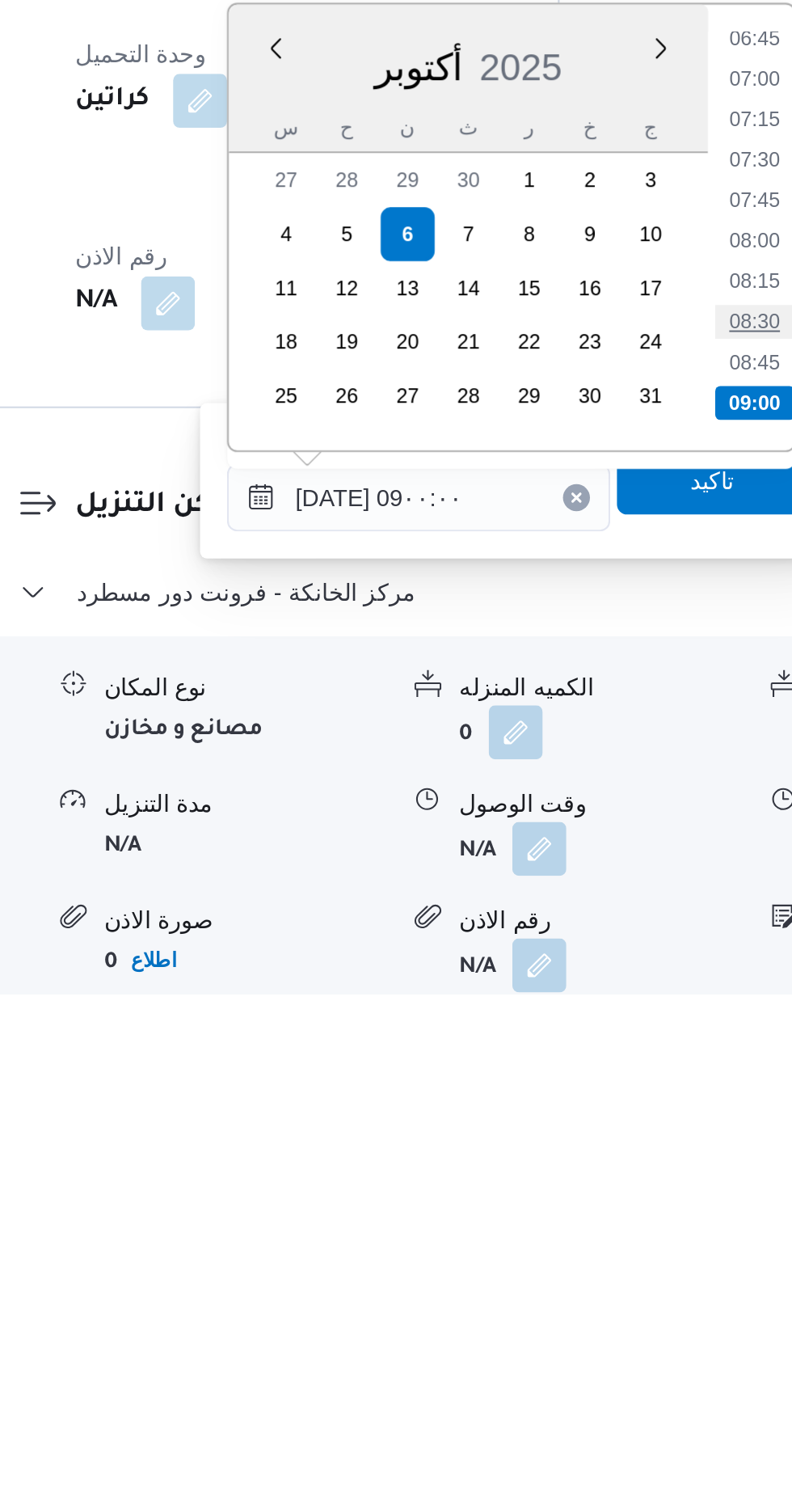
click at [599, 1193] on li "08:30" at bounding box center [600, 1190] width 37 height 16
type input "[DATE] ٠٨:٣٠"
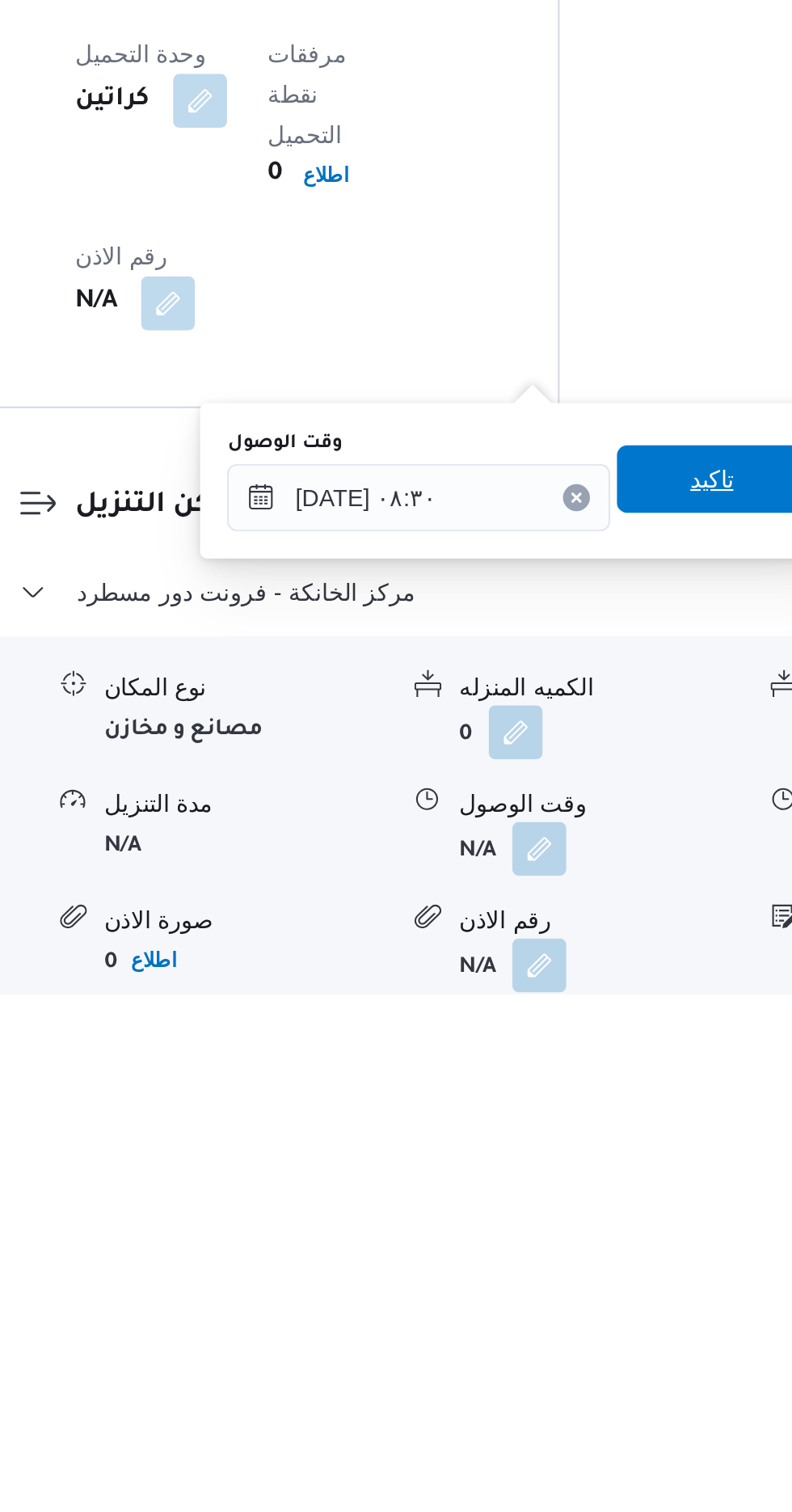
click at [583, 1261] on span "تاكيد" at bounding box center [579, 1265] width 21 height 19
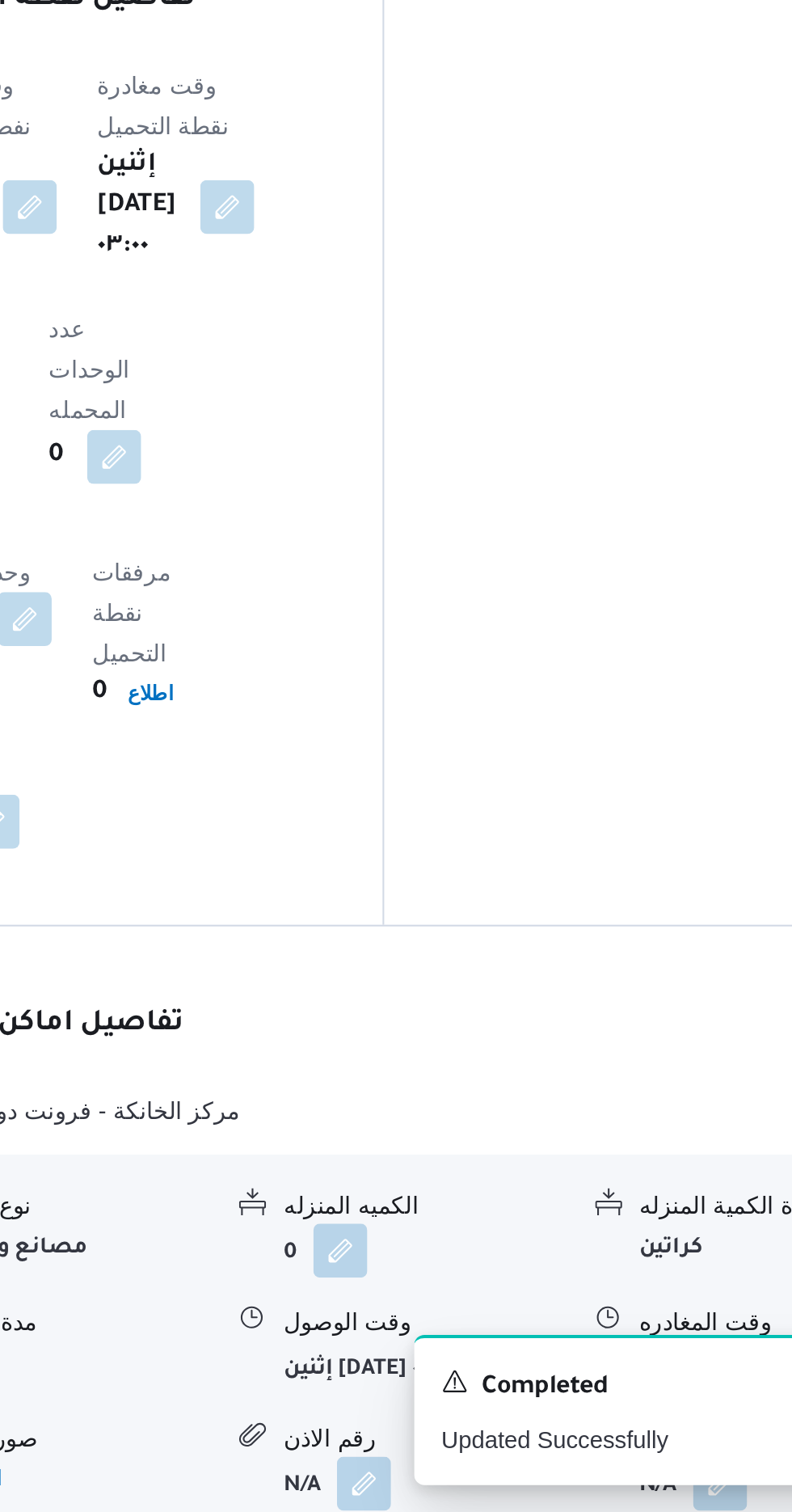
click at [502, 1430] on form "إثنين [DATE] ٠٨:٣٠" at bounding box center [525, 1443] width 136 height 26
click at [552, 1429] on button "button" at bounding box center [565, 1442] width 26 height 26
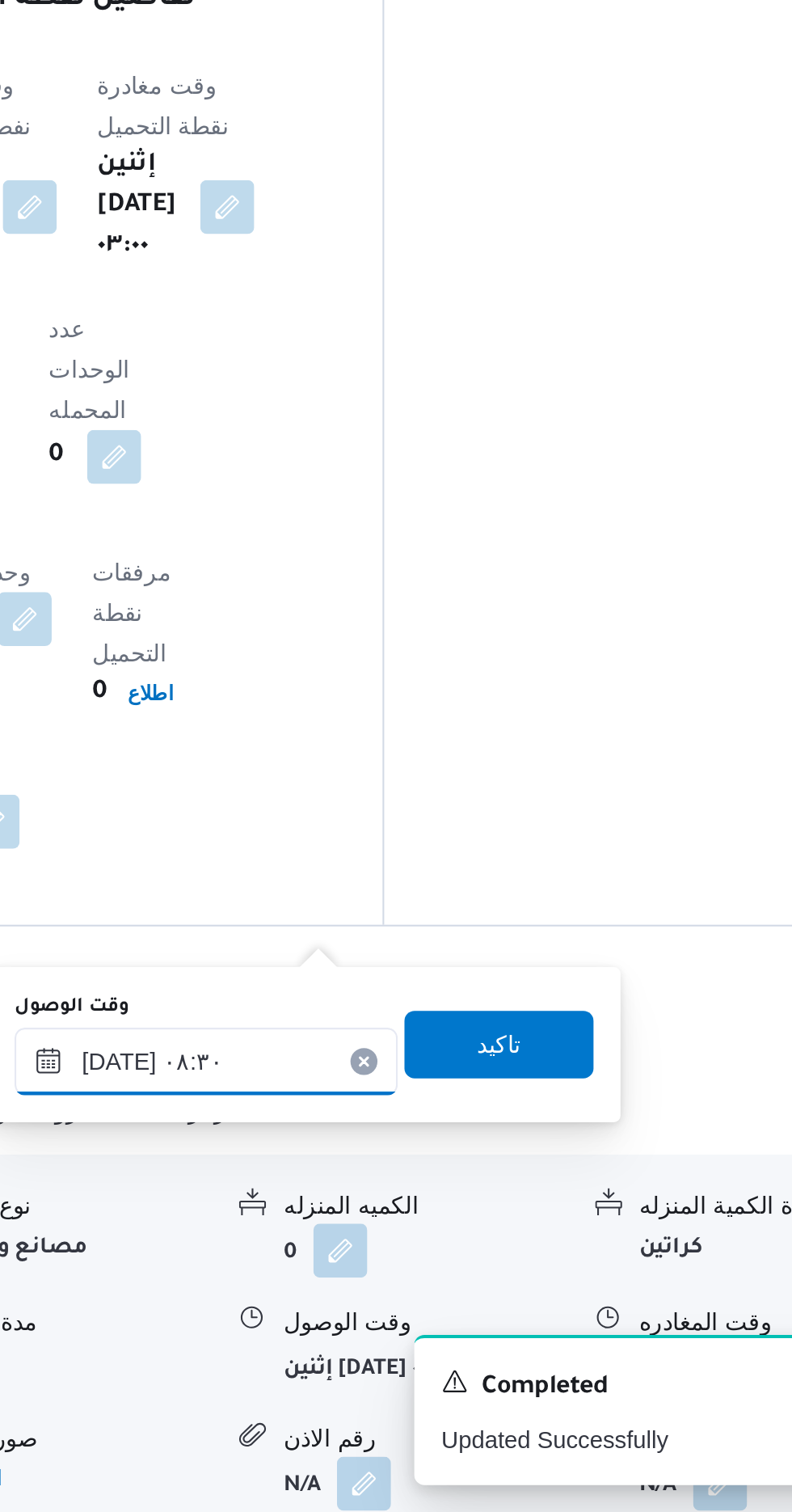
click at [436, 1287] on div "[DATE] ٠٨:٣٠" at bounding box center [421, 1296] width 183 height 32
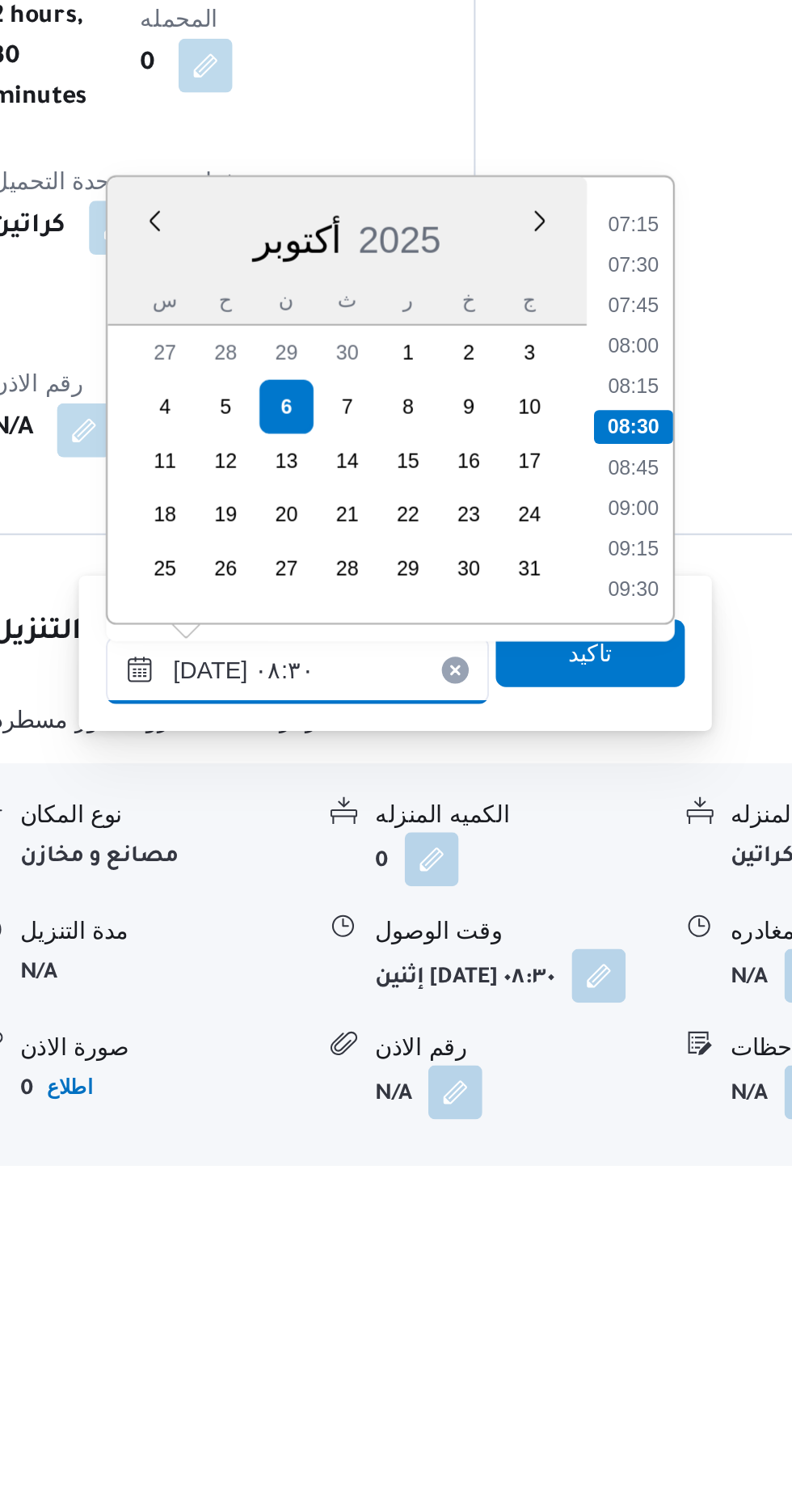
scroll to position [1107, 0]
click at [572, 1114] on li "08:00" at bounding box center [581, 1120] width 37 height 16
type input "[DATE] ٠٨:٠٠"
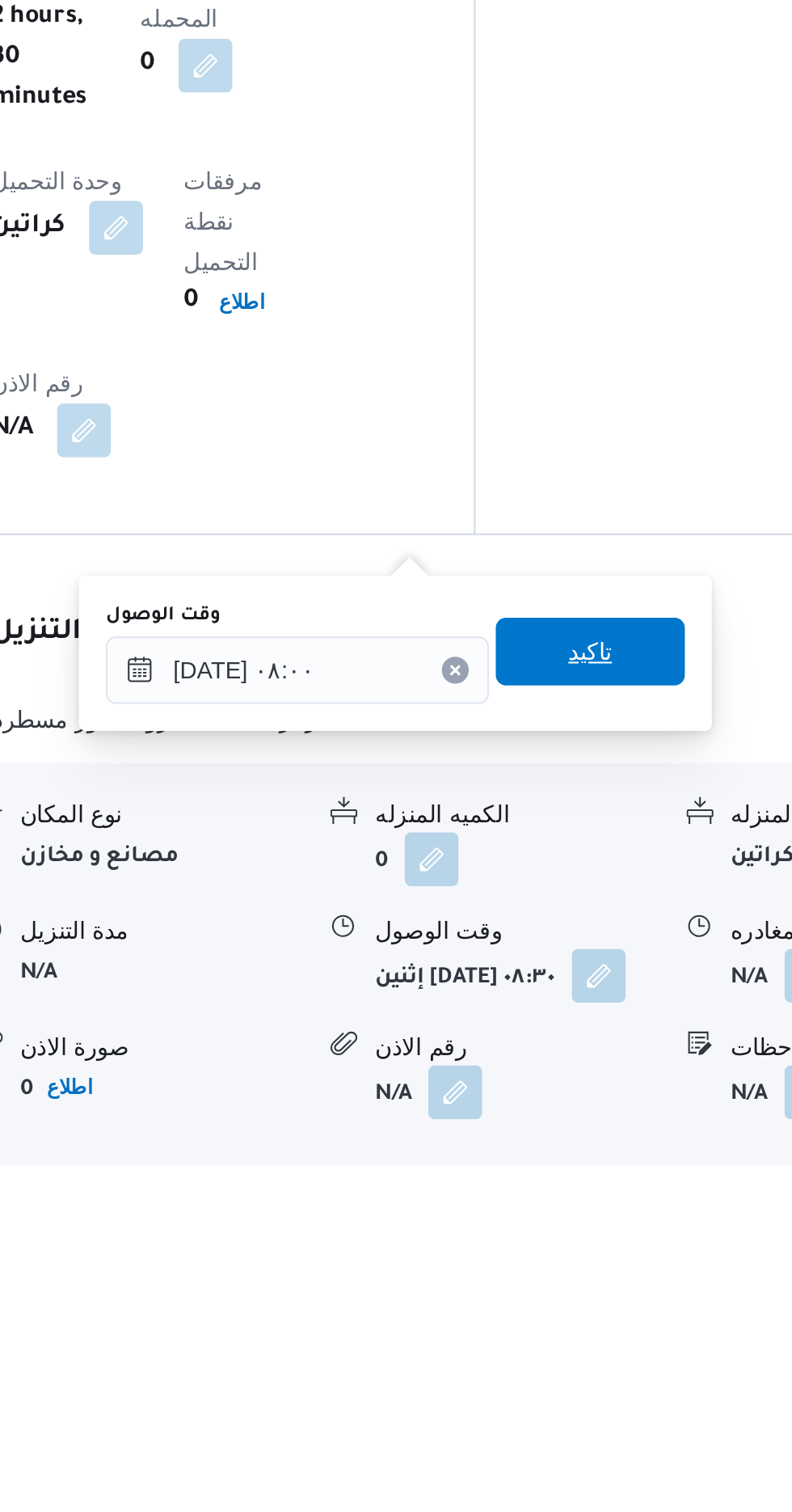
click at [571, 1273] on span "تاكيد" at bounding box center [561, 1266] width 21 height 19
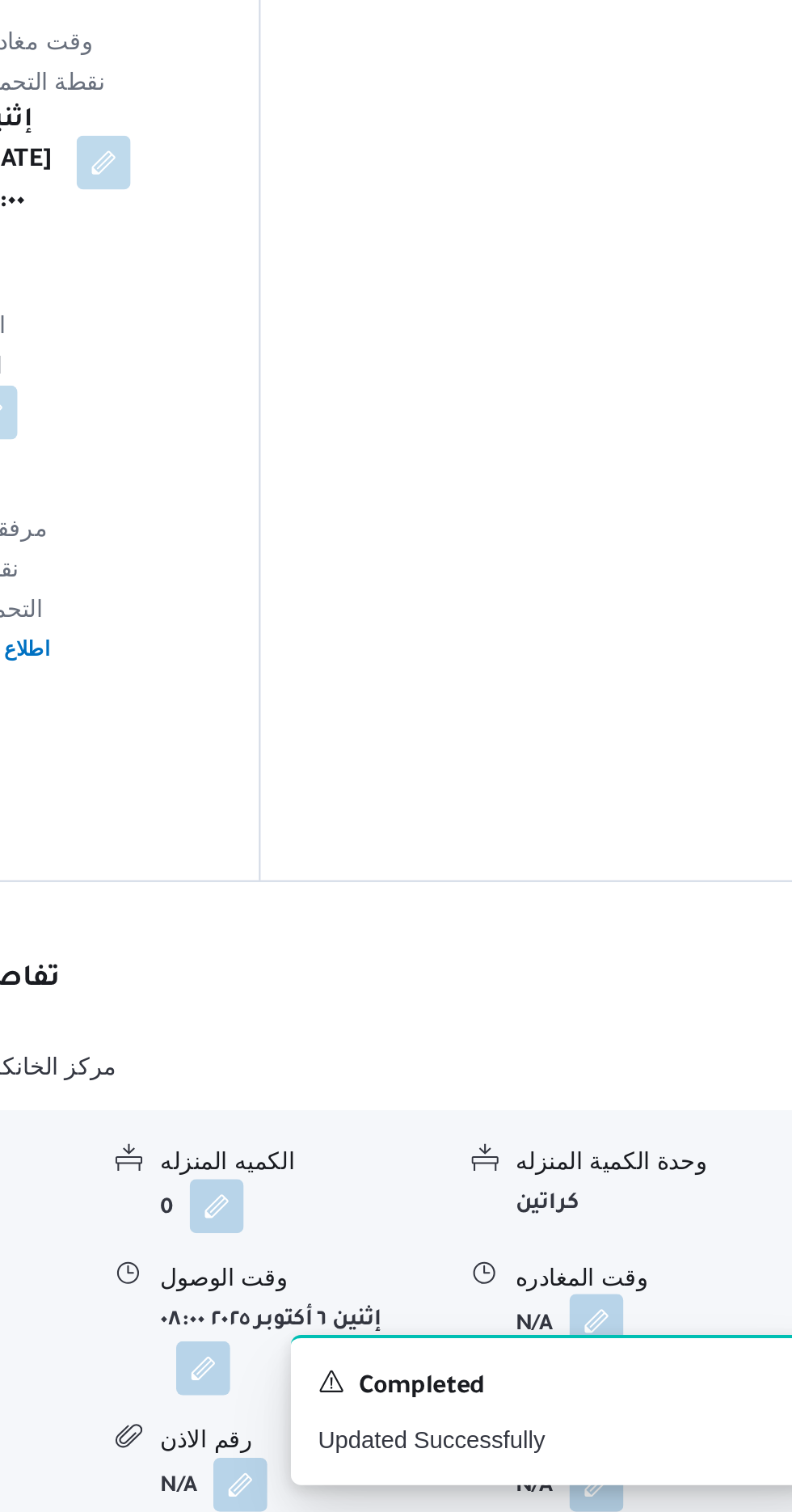
click at [671, 1408] on button "button" at bounding box center [668, 1421] width 26 height 26
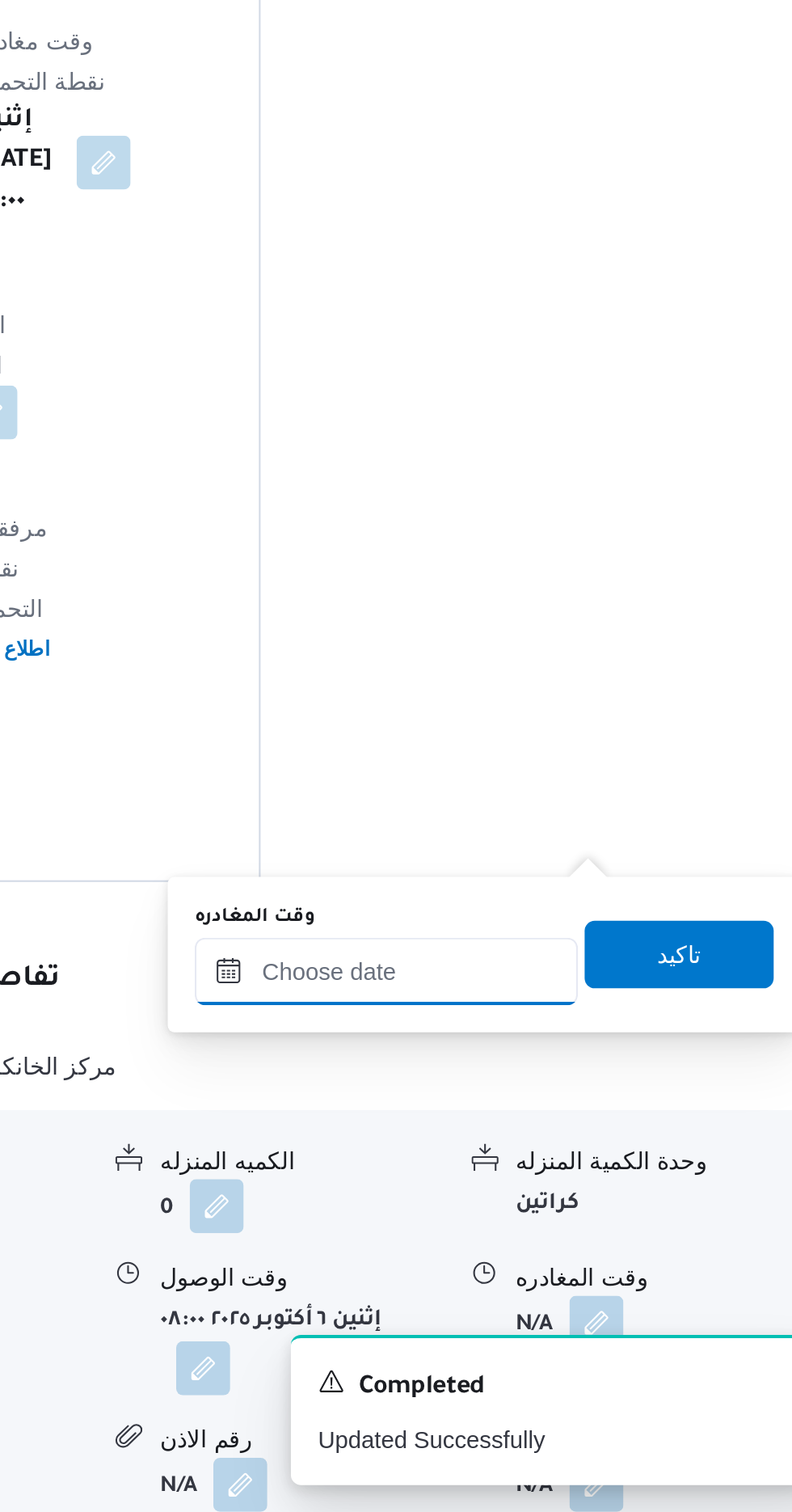
click at [612, 1248] on input "وقت المغادره" at bounding box center [566, 1253] width 183 height 32
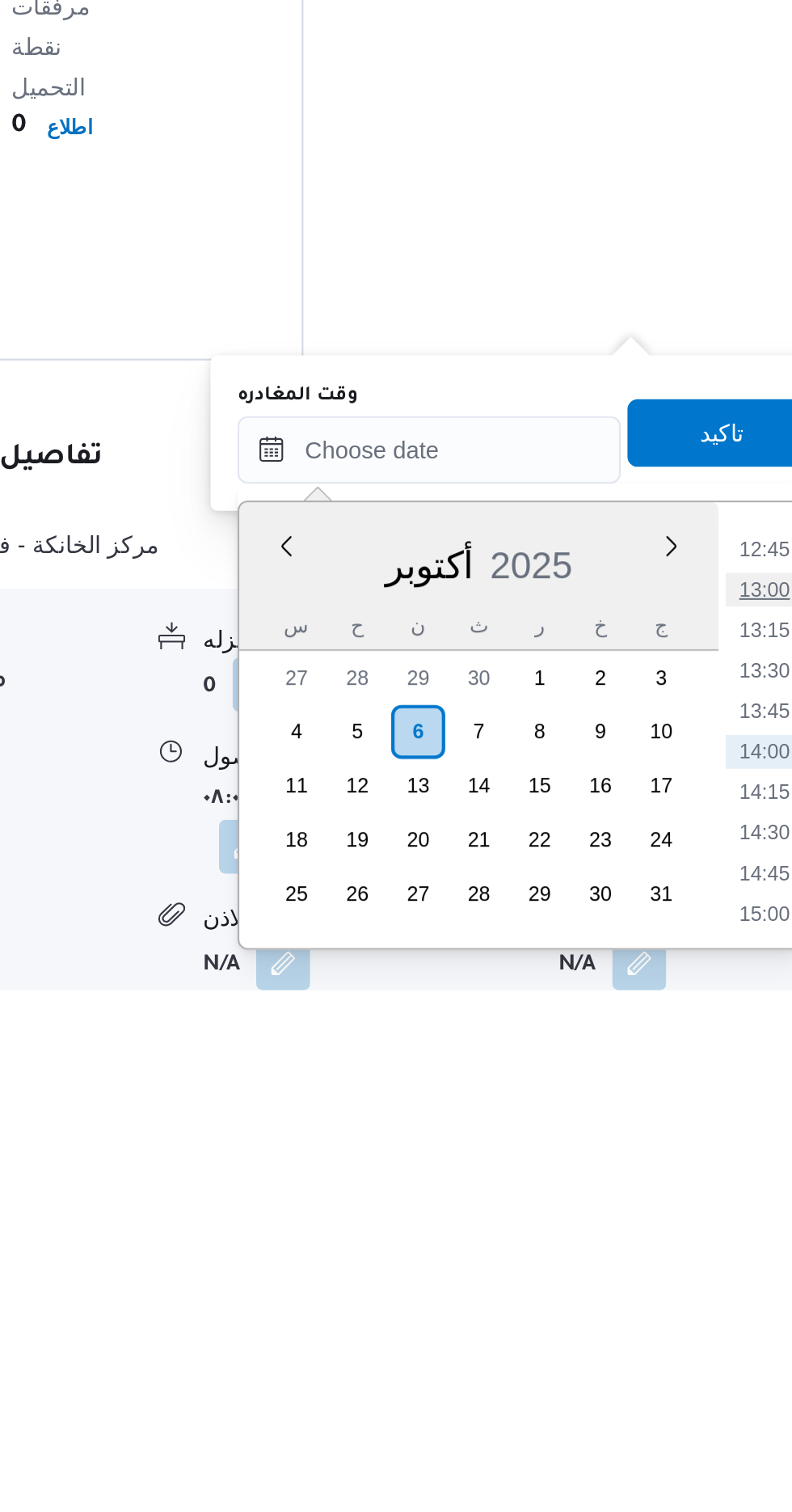
click at [728, 1315] on li "13:00" at bounding box center [726, 1320] width 37 height 16
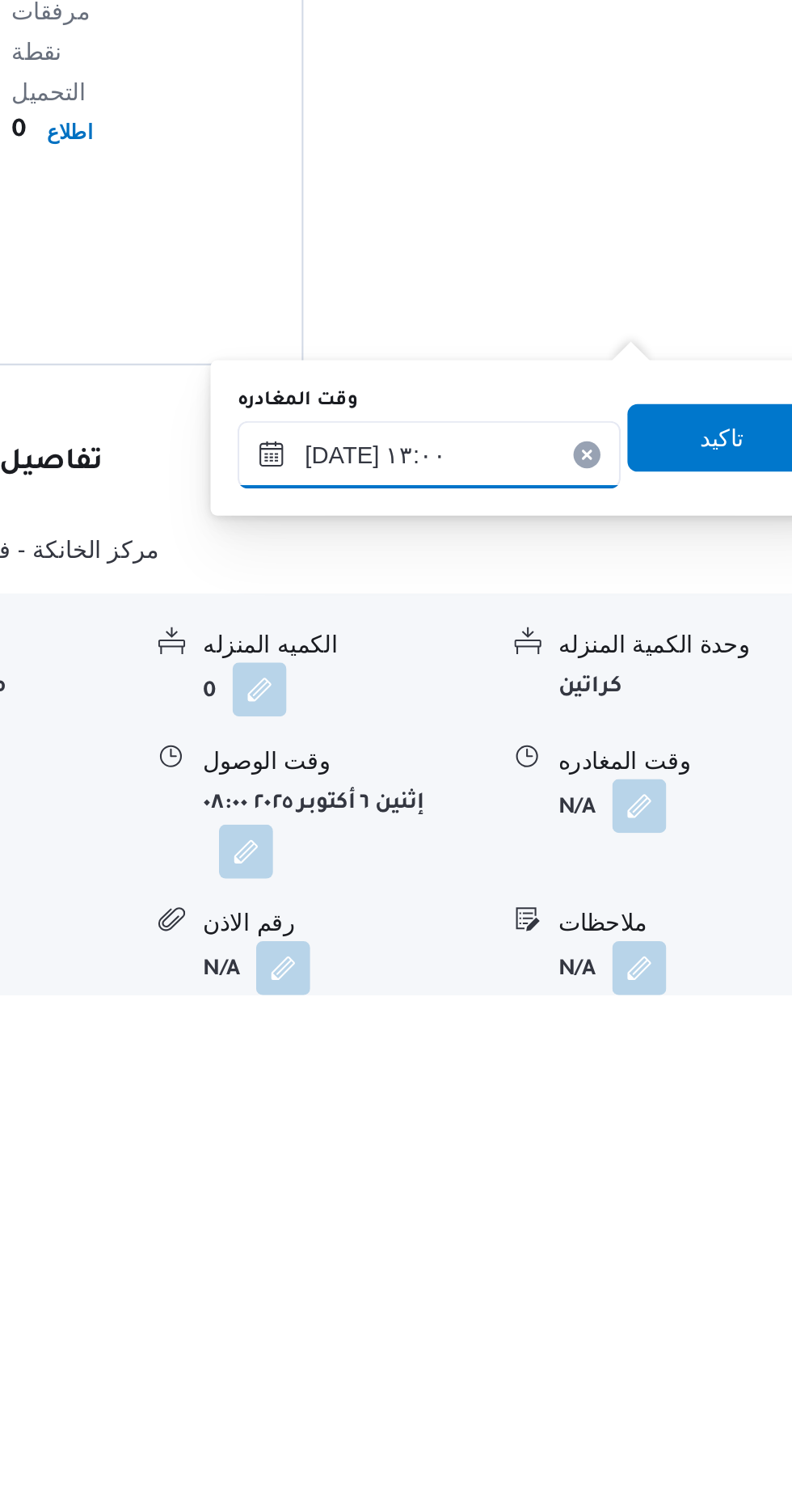
click at [599, 1257] on input "[DATE] ١٣:٠٠" at bounding box center [566, 1253] width 183 height 32
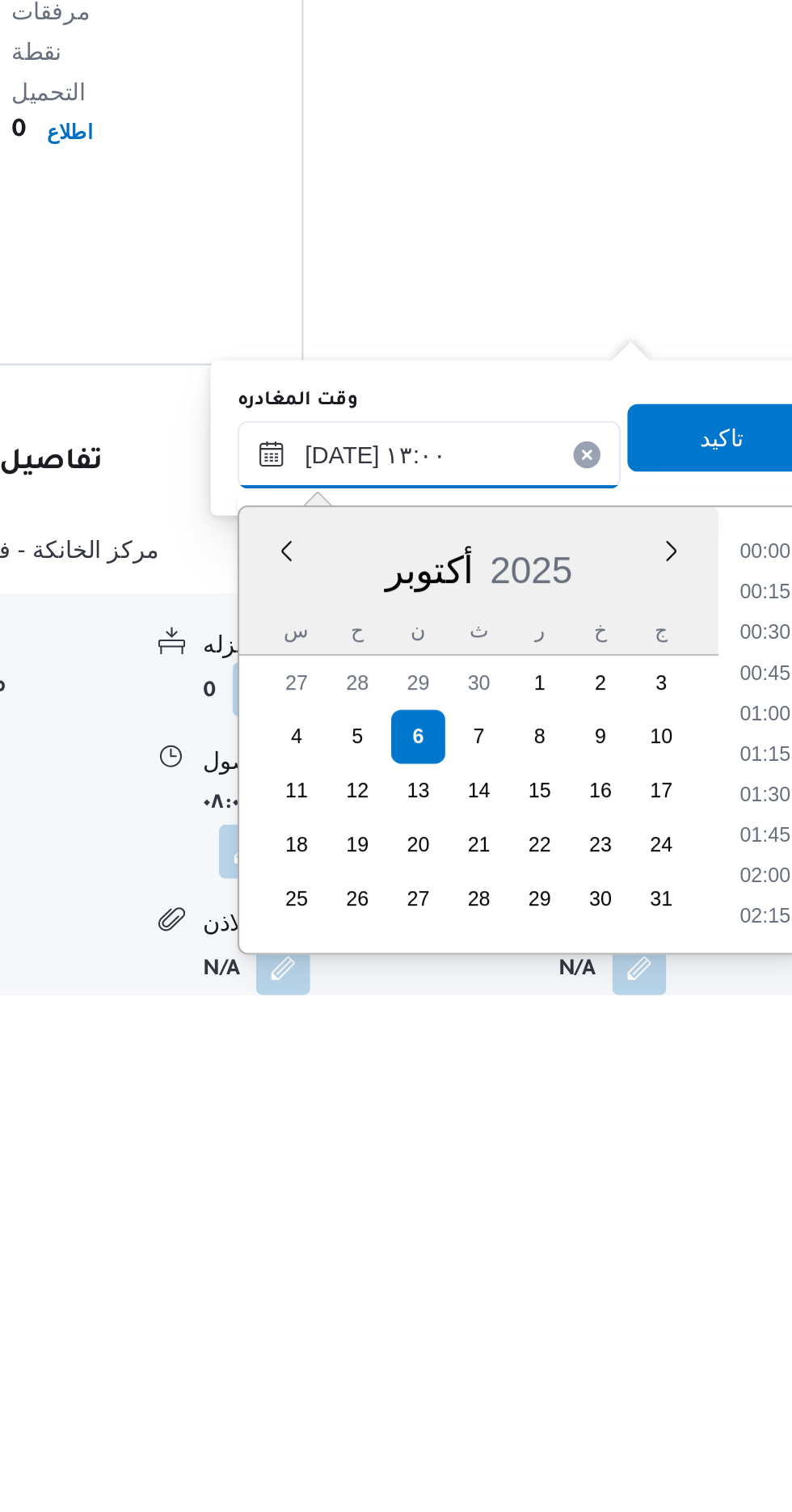
scroll to position [910, 0]
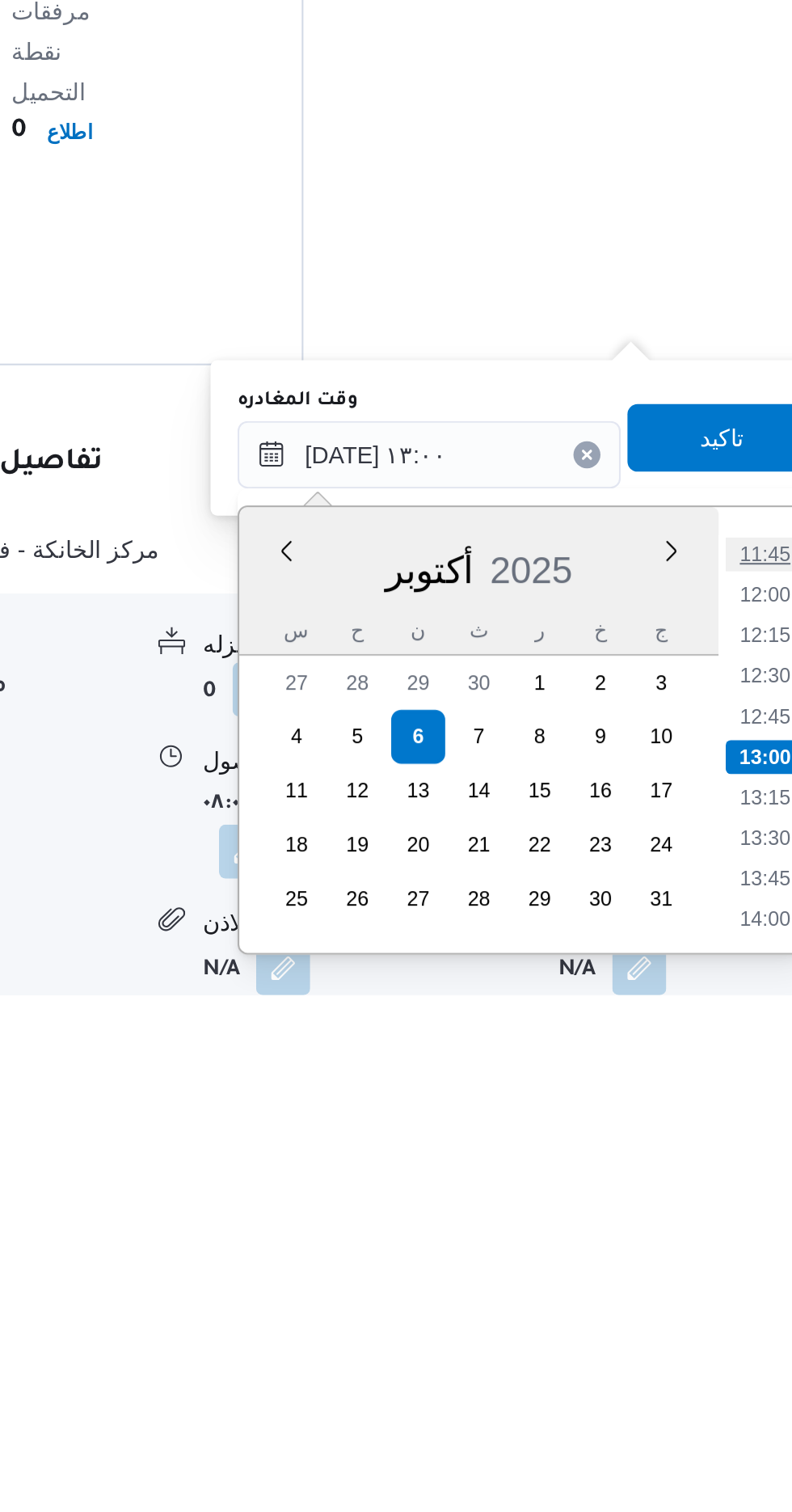
click at [732, 1304] on li "11:45" at bounding box center [726, 1301] width 37 height 16
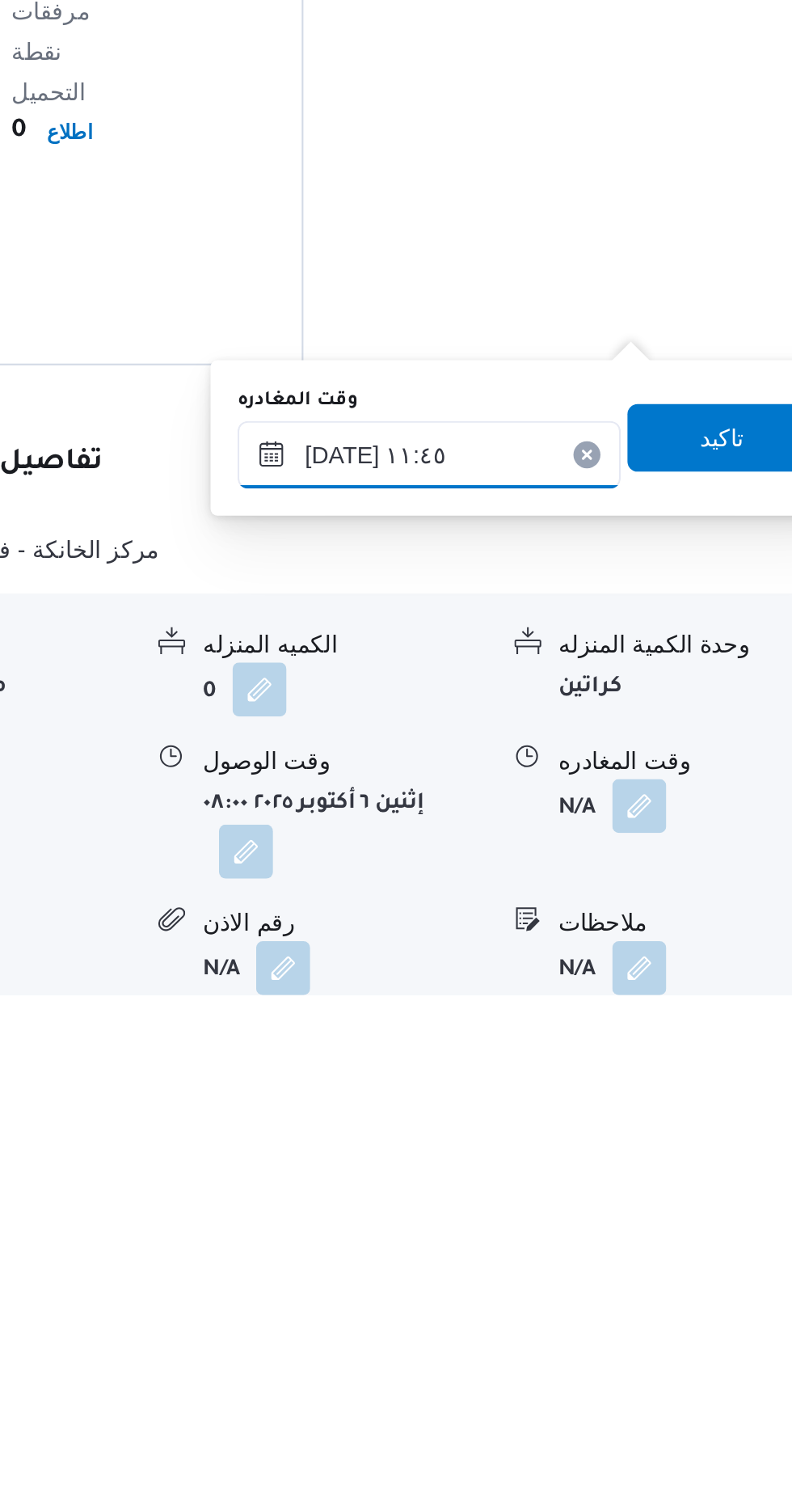
click at [613, 1259] on input "[DATE] ١١:٤٥" at bounding box center [566, 1253] width 183 height 32
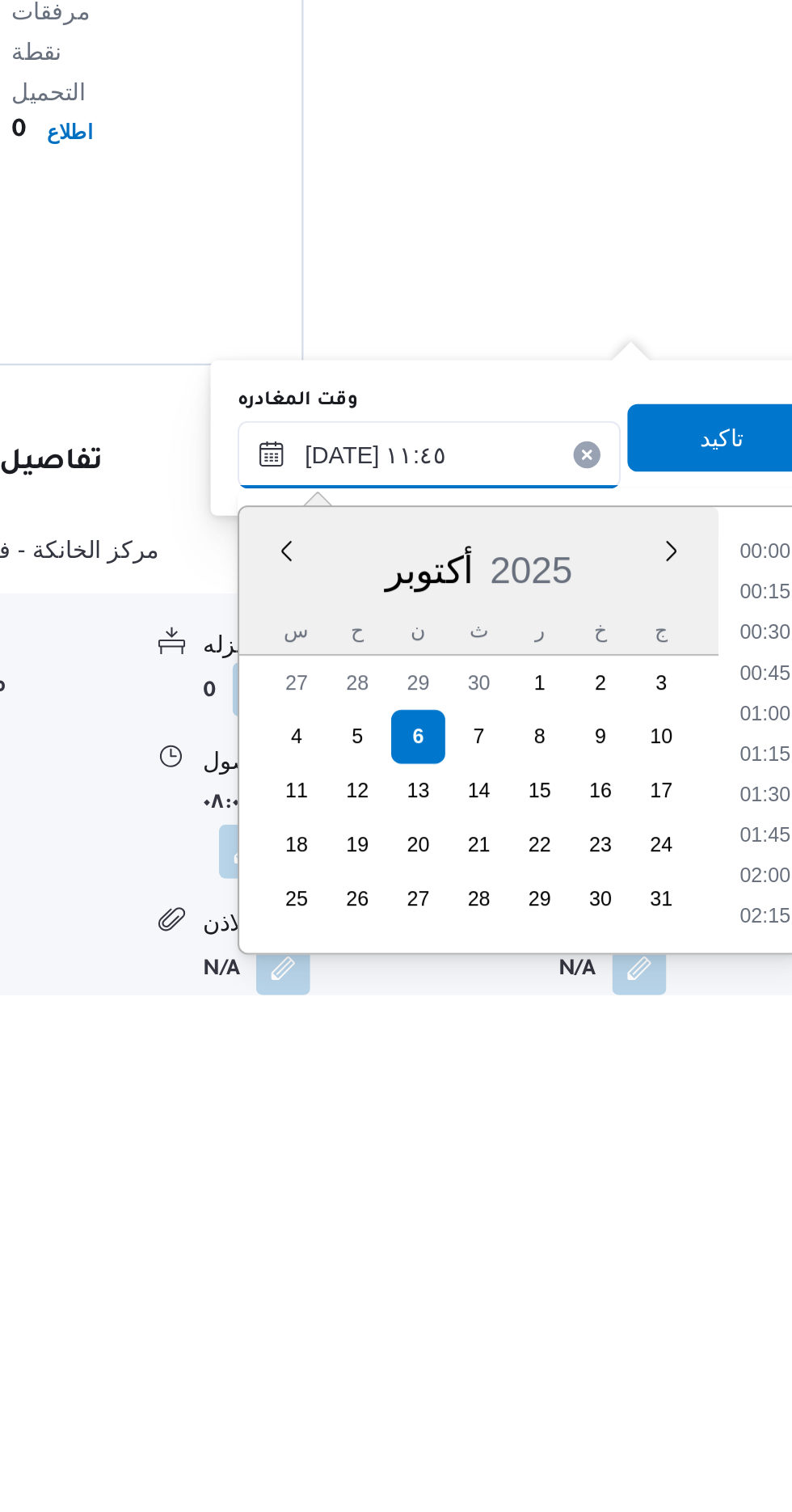
scroll to position [813, 0]
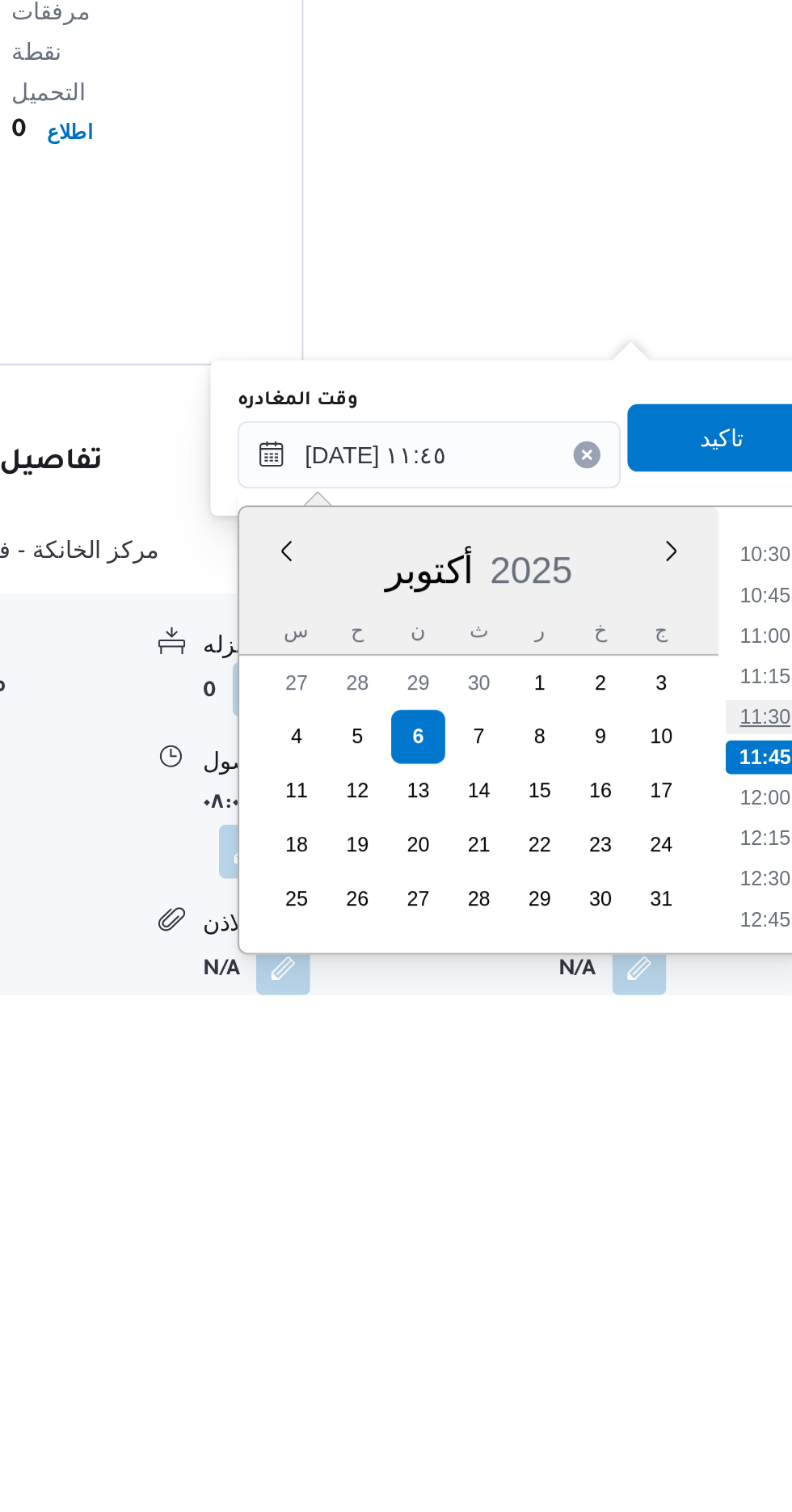
click at [730, 1375] on li "11:30" at bounding box center [726, 1378] width 37 height 16
type input "[DATE] ١١:٣٠"
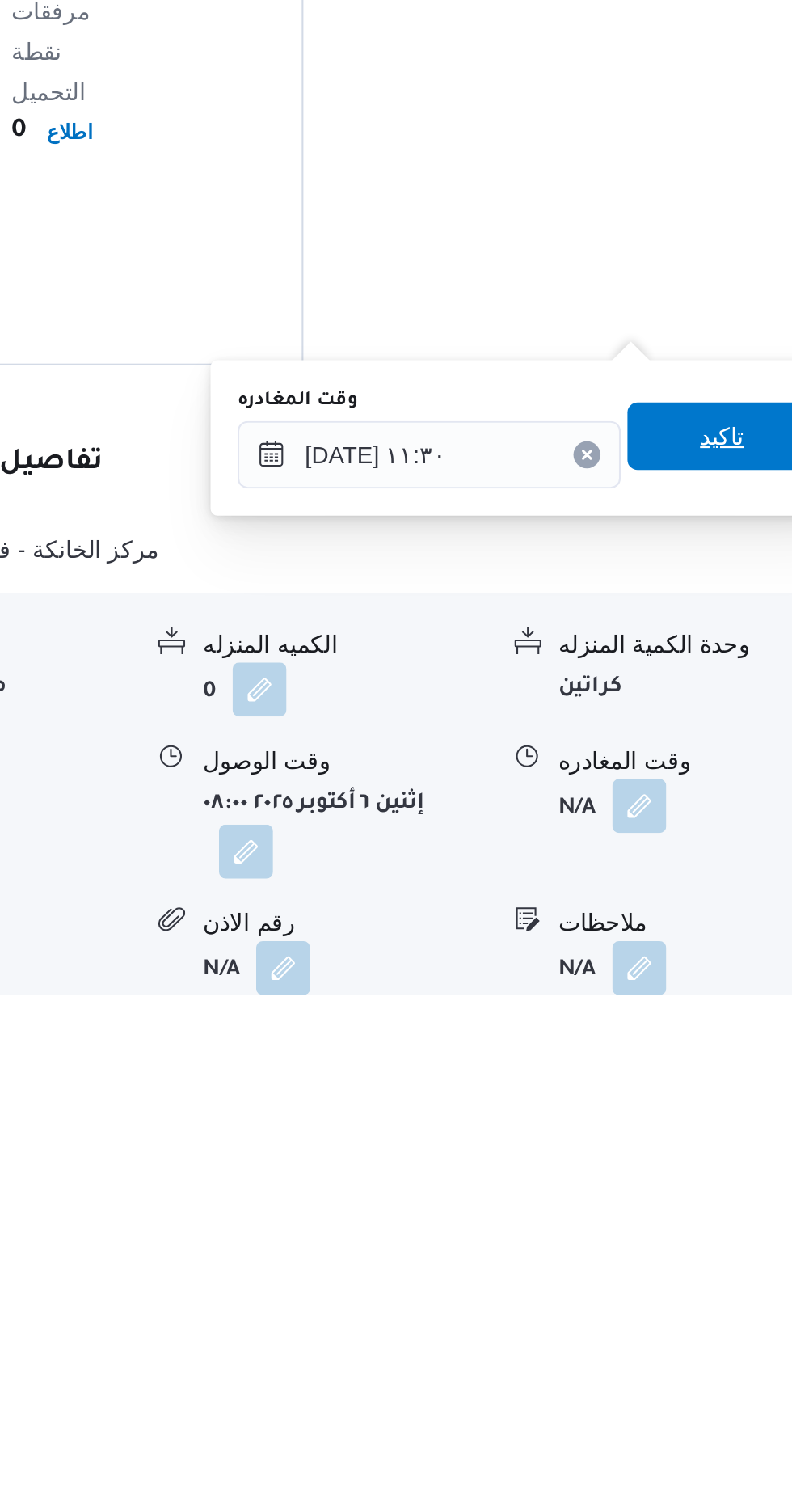
click at [706, 1248] on span "تاكيد" at bounding box center [706, 1244] width 90 height 32
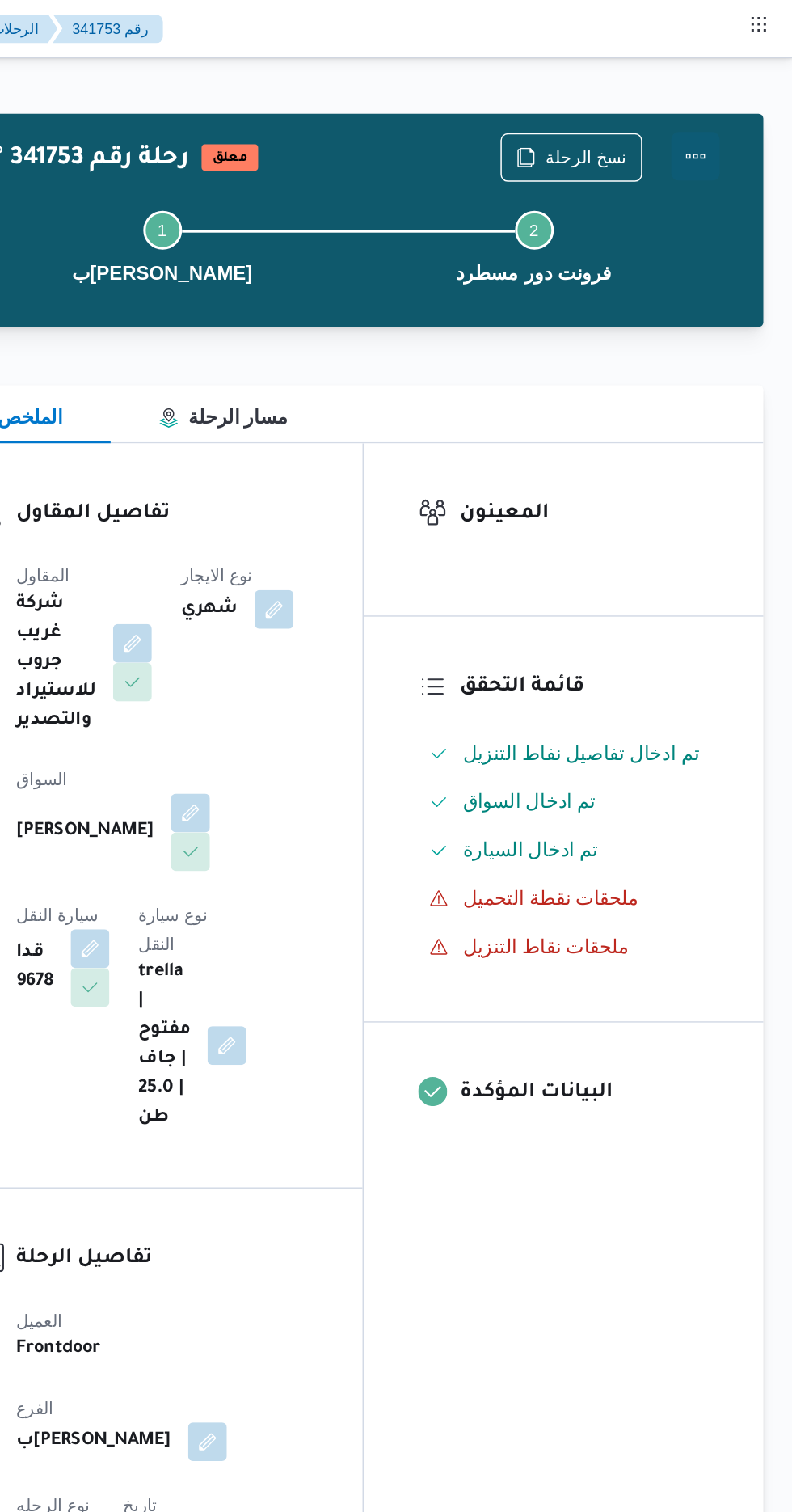
click at [732, 113] on button "Actions" at bounding box center [727, 104] width 32 height 32
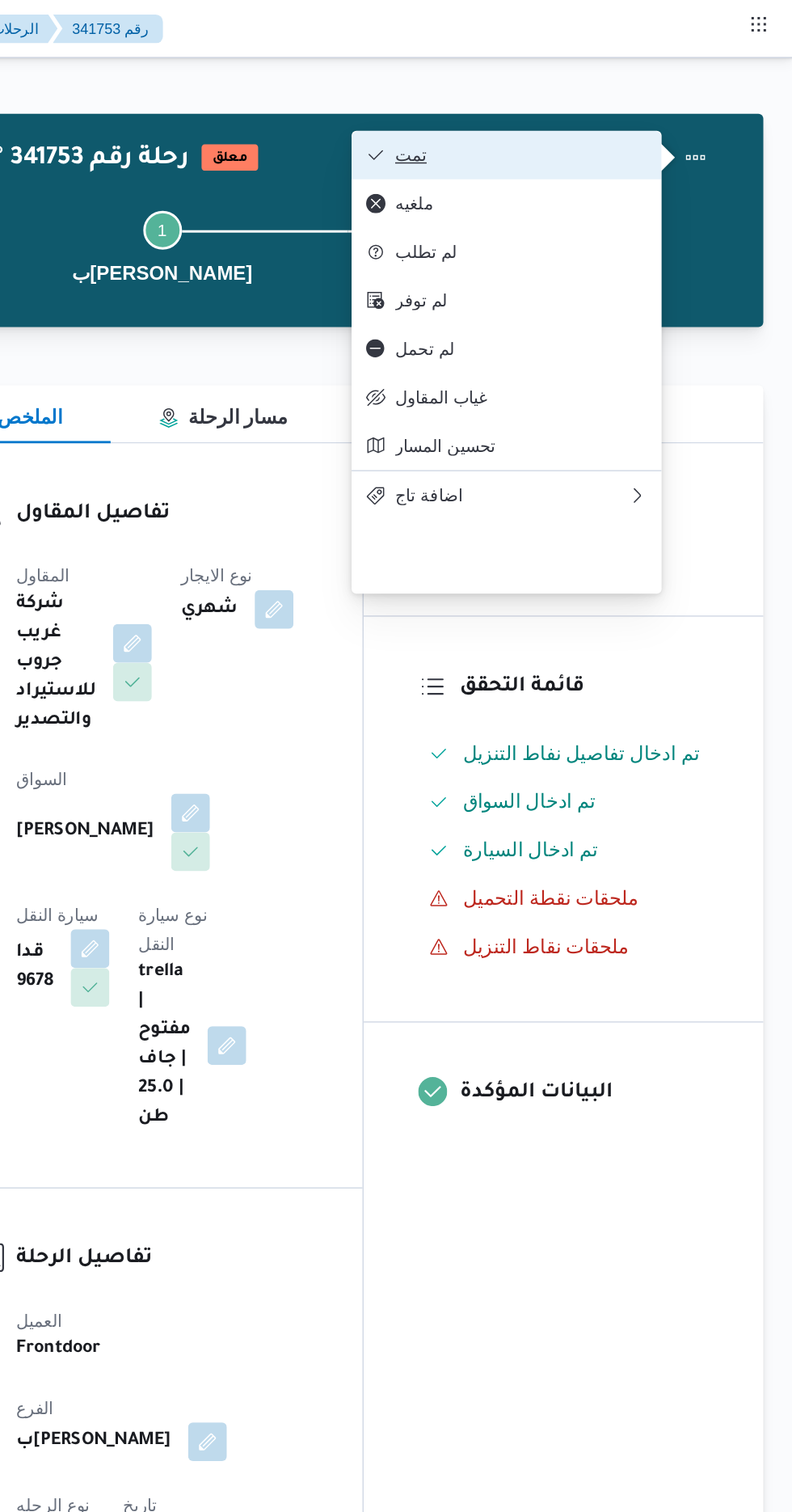
click at [690, 110] on span "تمت" at bounding box center [612, 103] width 168 height 13
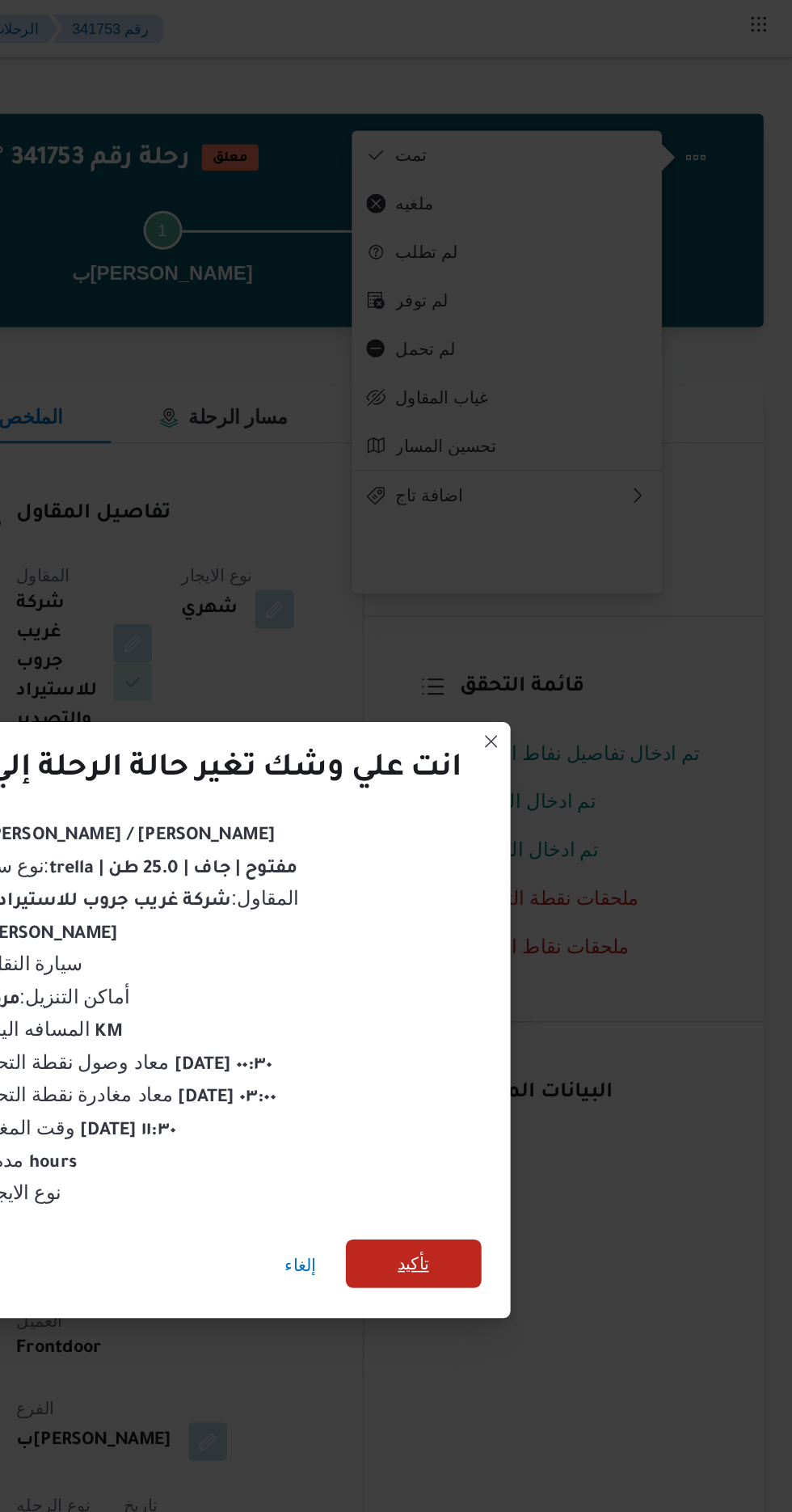
click at [541, 840] on span "تأكيد" at bounding box center [540, 843] width 21 height 19
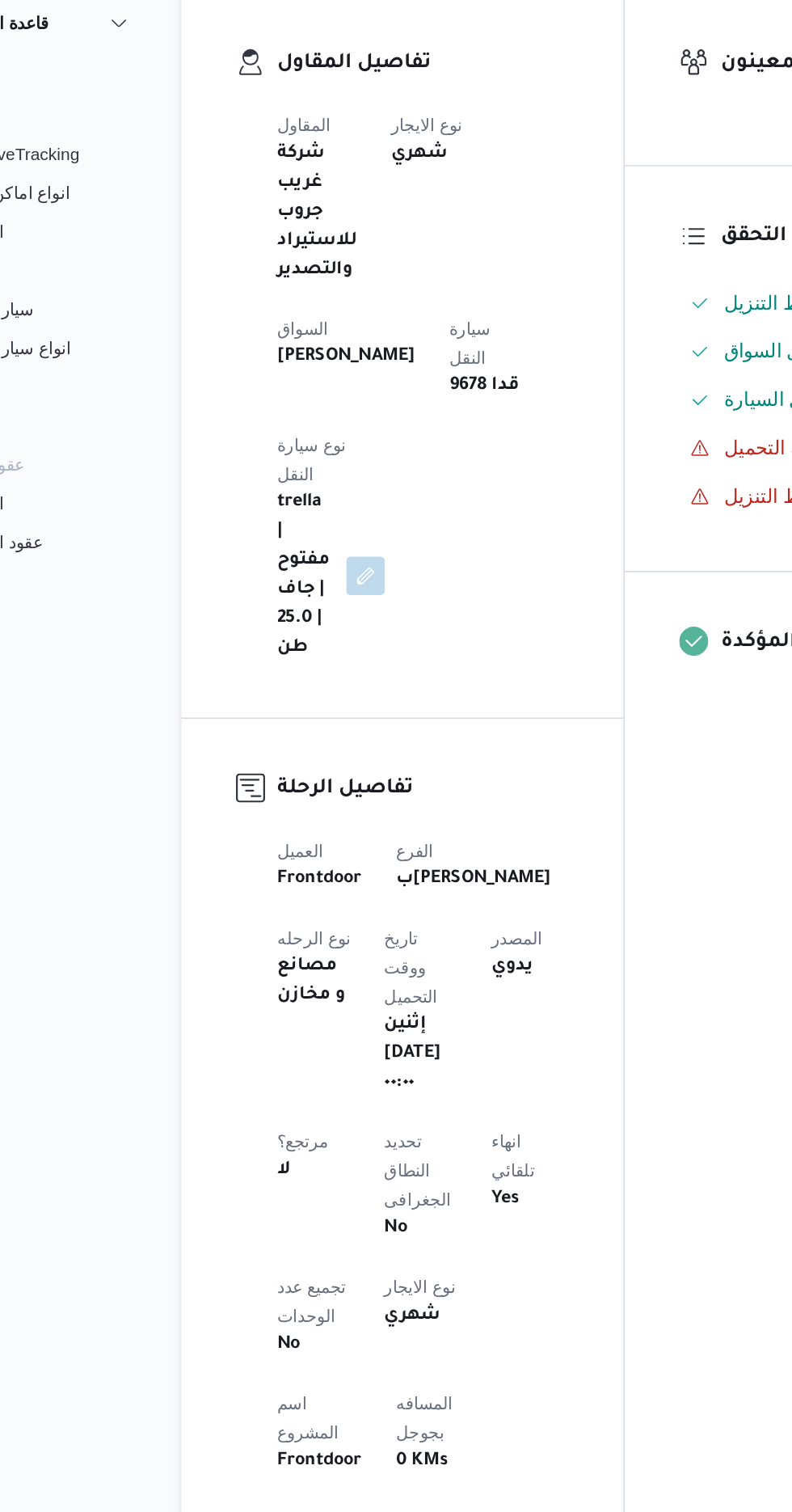
scroll to position [32, 0]
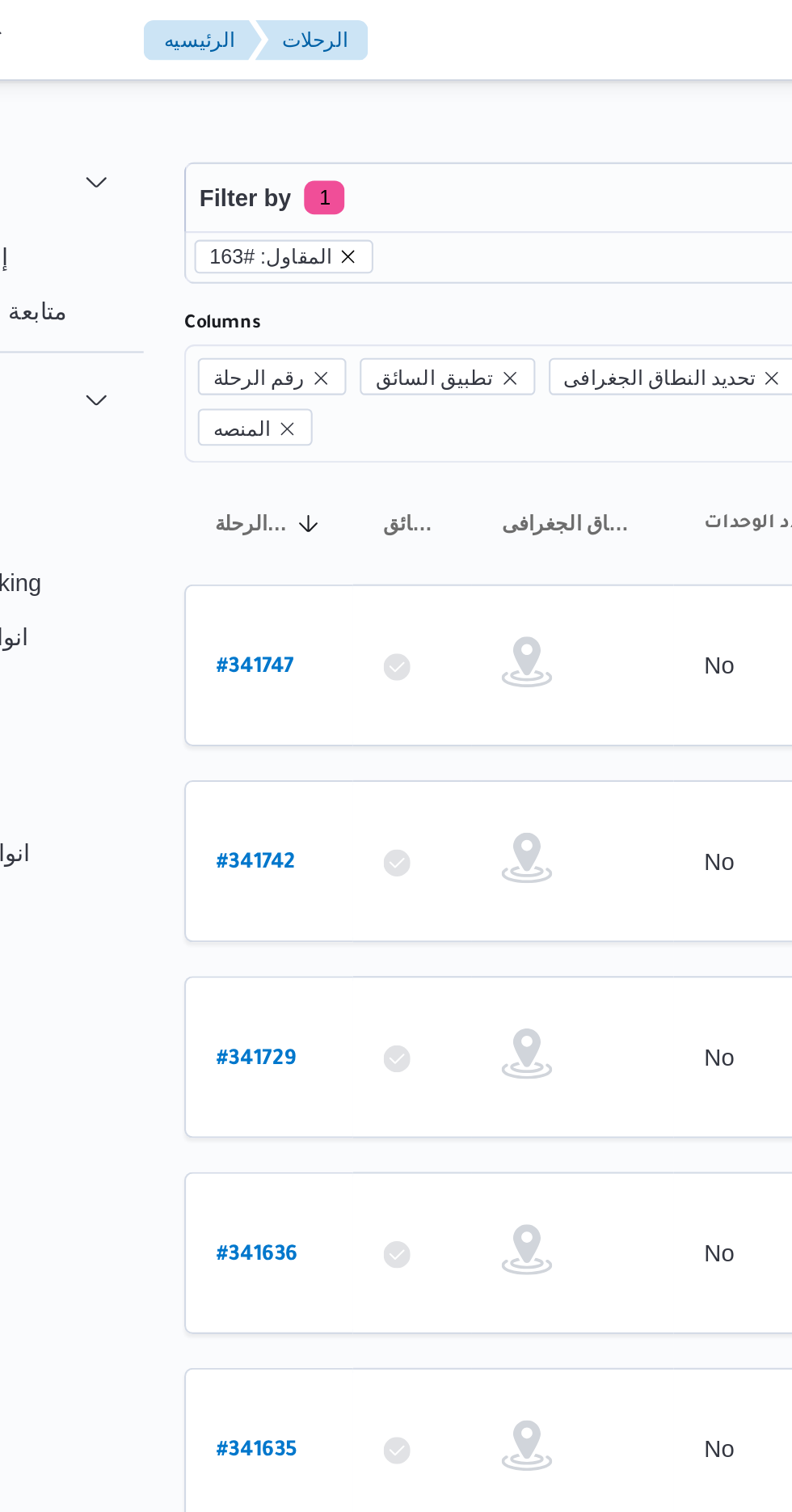
click at [286, 122] on icon "remove selected entity" at bounding box center [289, 123] width 6 height 6
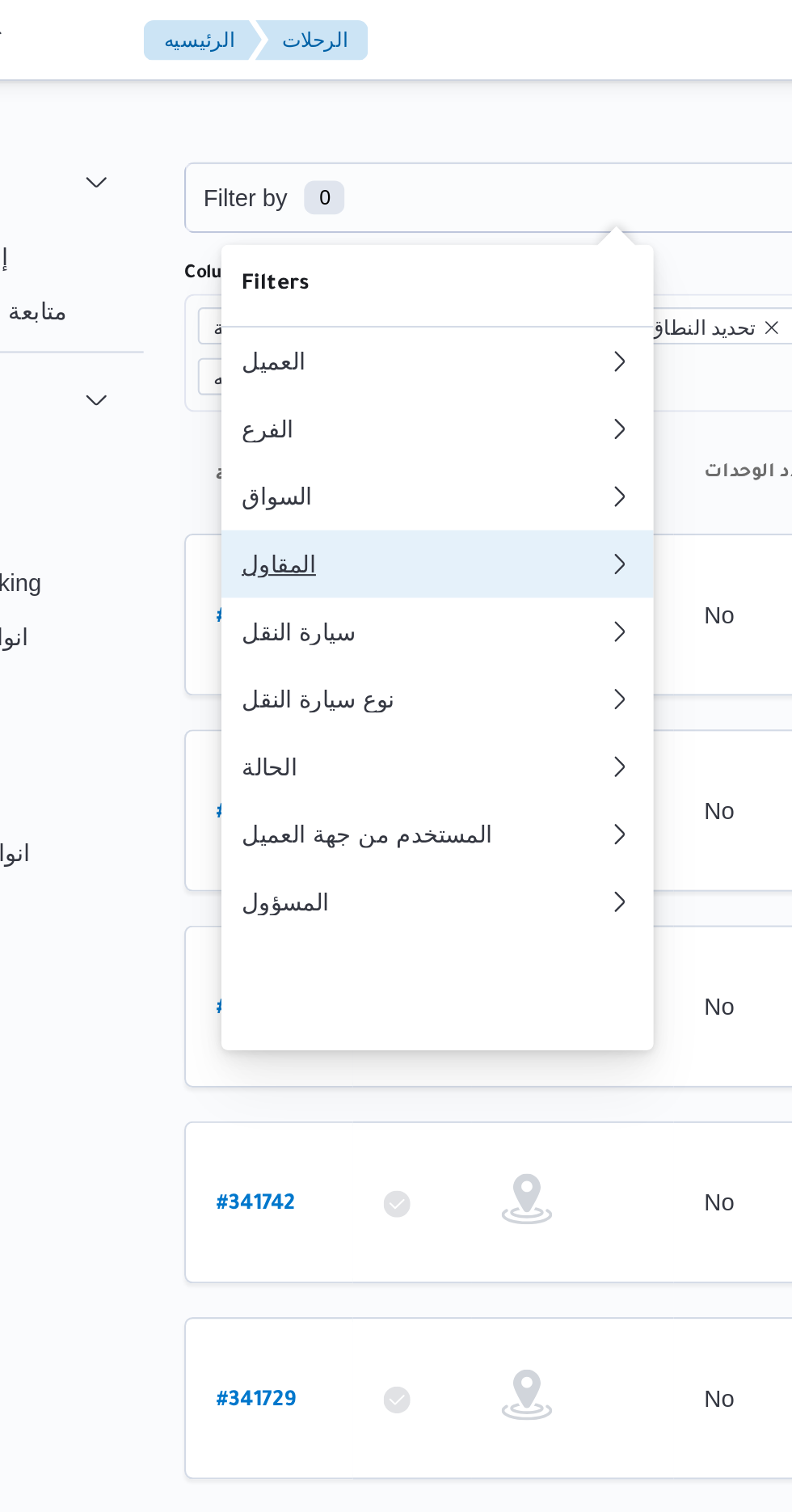
click at [299, 277] on div "المقاول" at bounding box center [322, 270] width 168 height 13
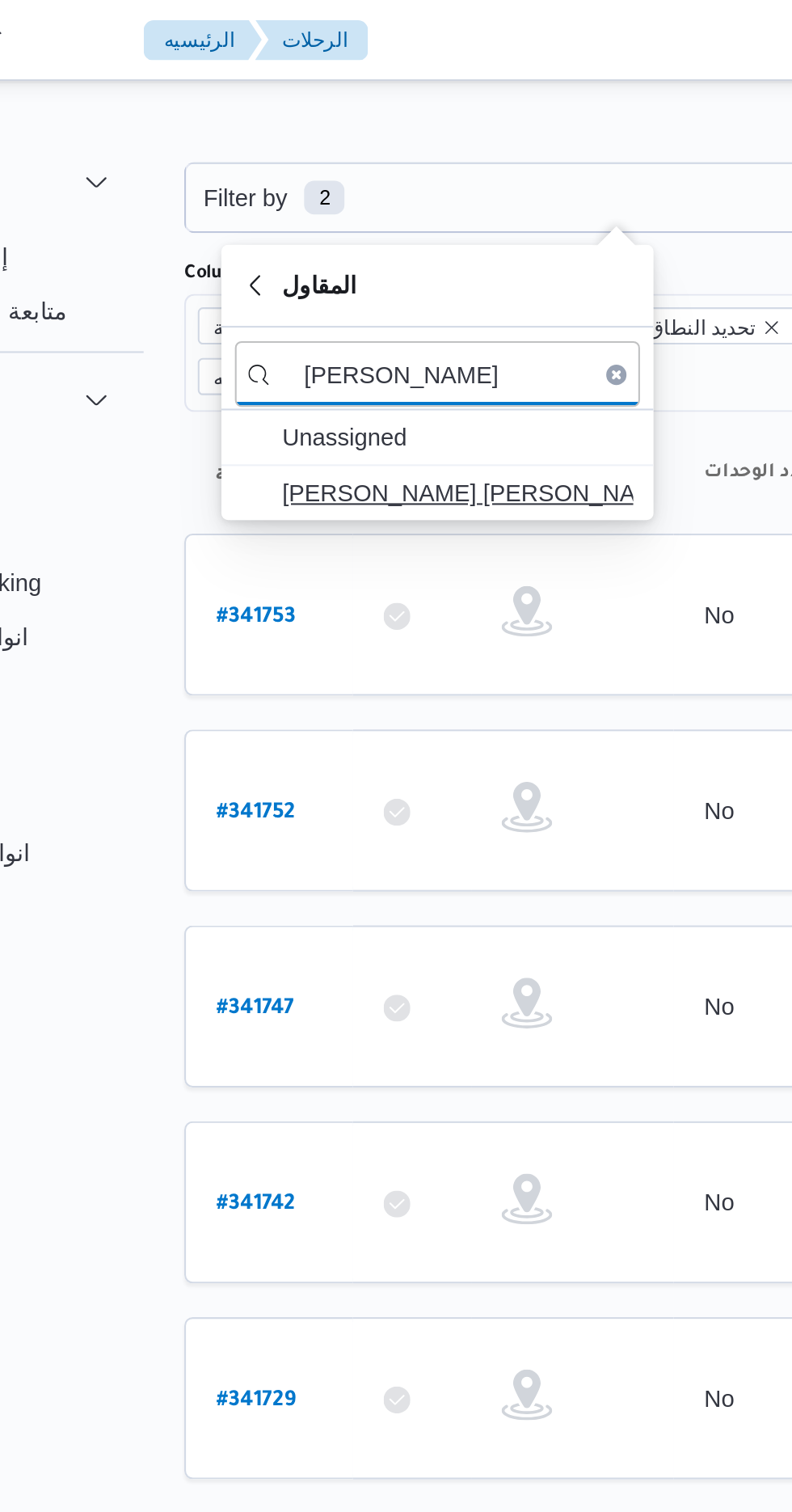
type input "[PERSON_NAME]"
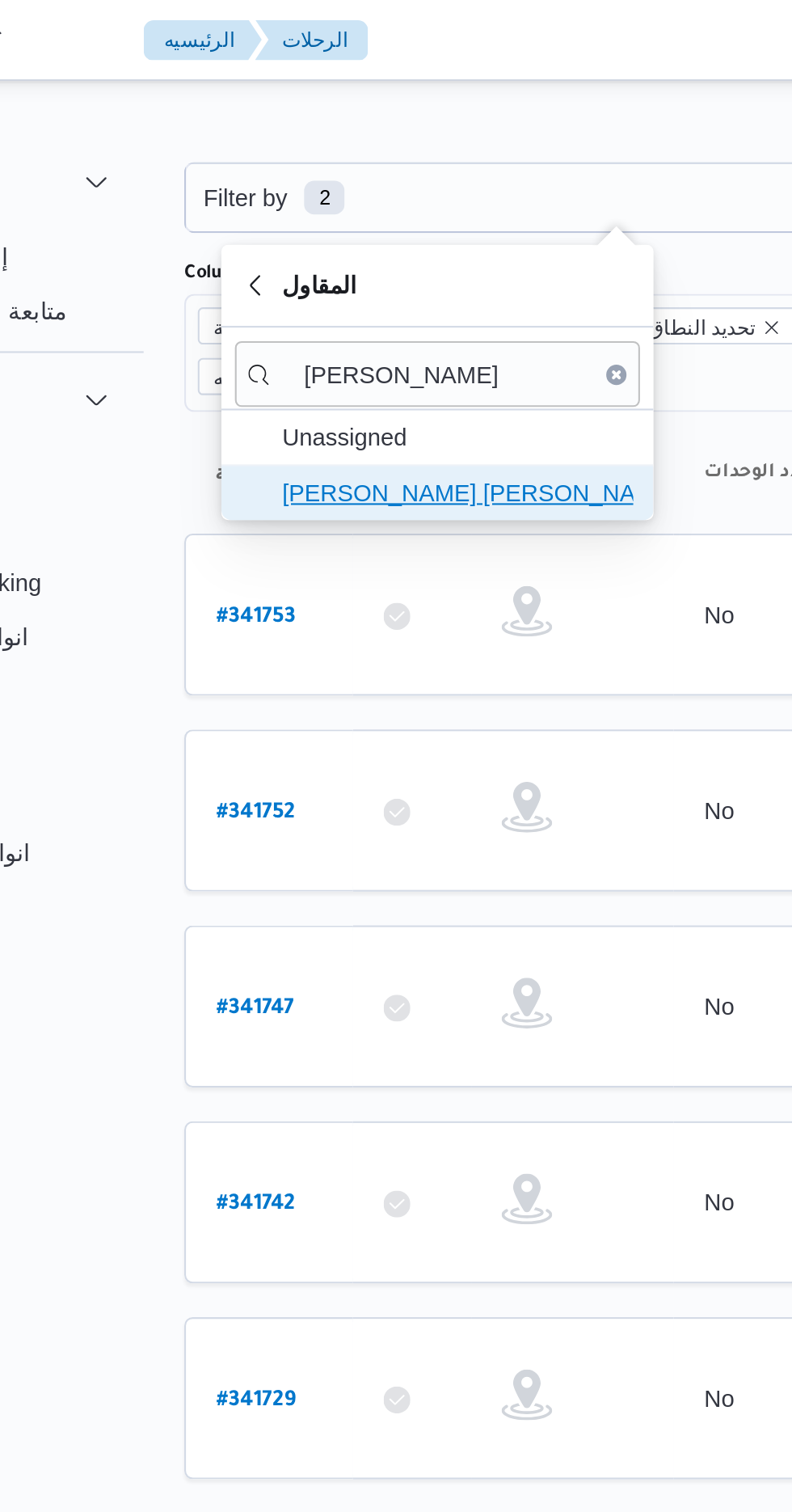
click at [362, 236] on span "[PERSON_NAME] [PERSON_NAME]" at bounding box center [341, 236] width 168 height 19
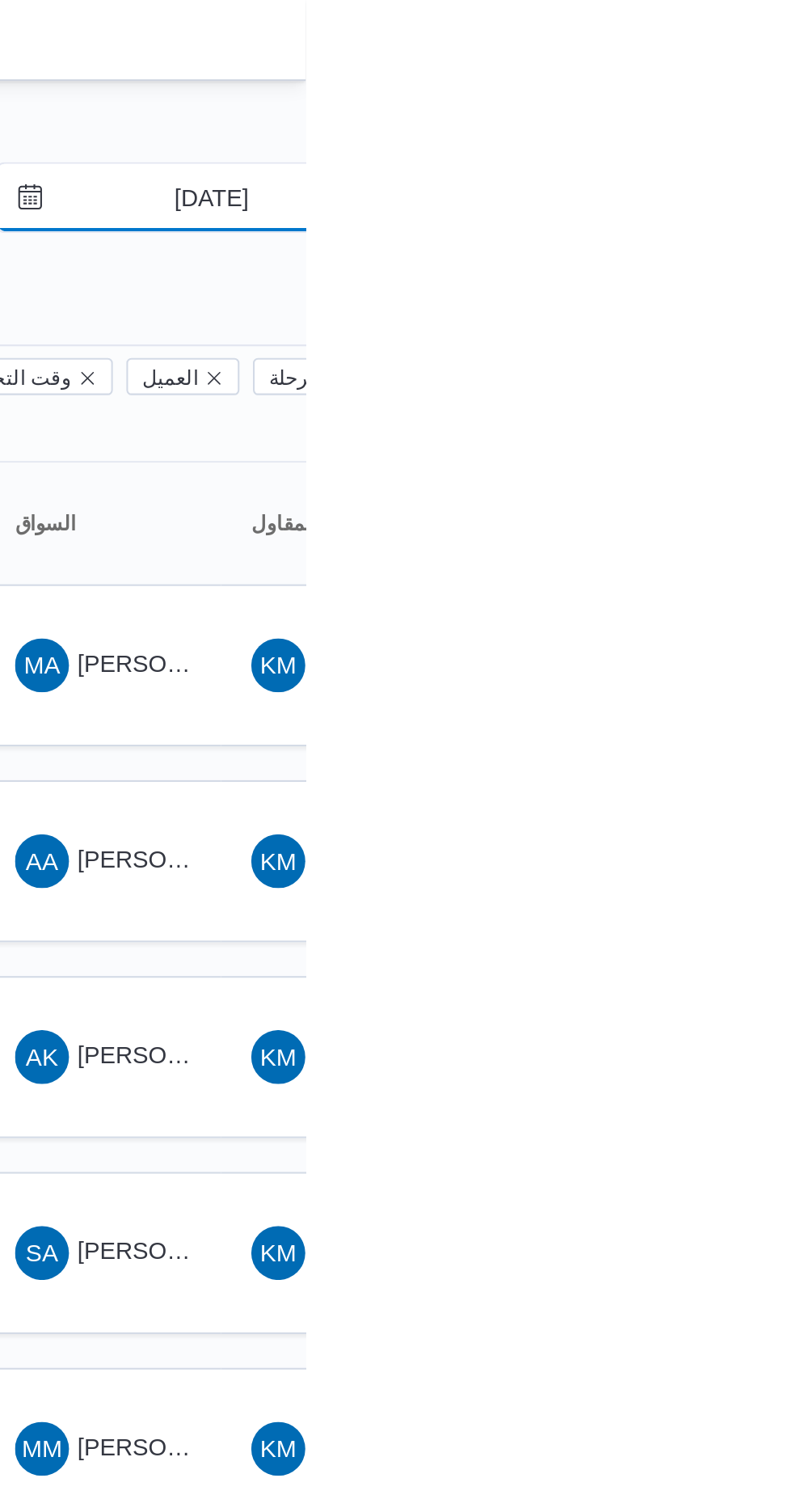
click at [742, 92] on input "[DATE]" at bounding box center [736, 95] width 183 height 32
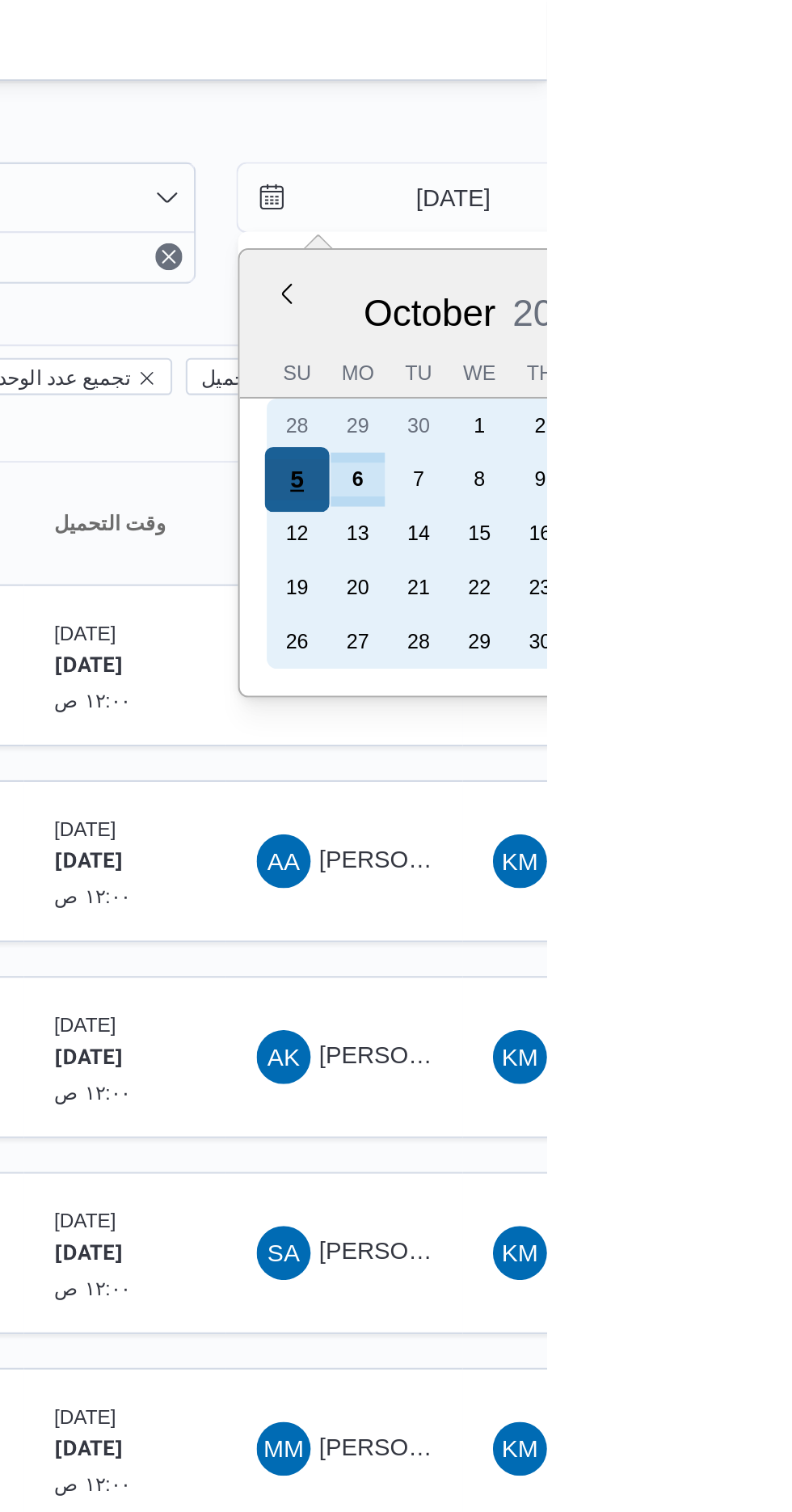
click at [672, 229] on div "5" at bounding box center [672, 230] width 31 height 31
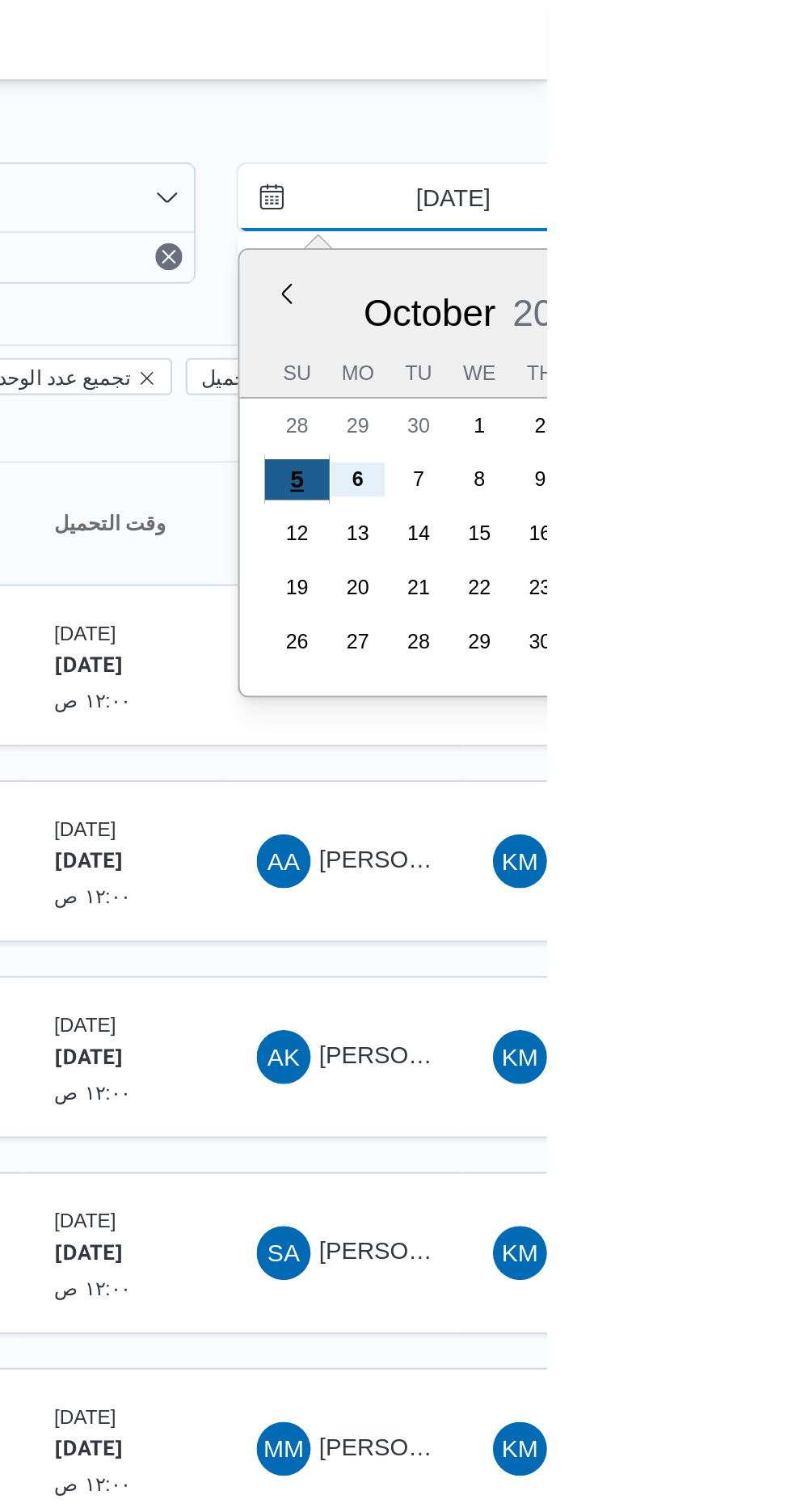
type input "[DATE]"
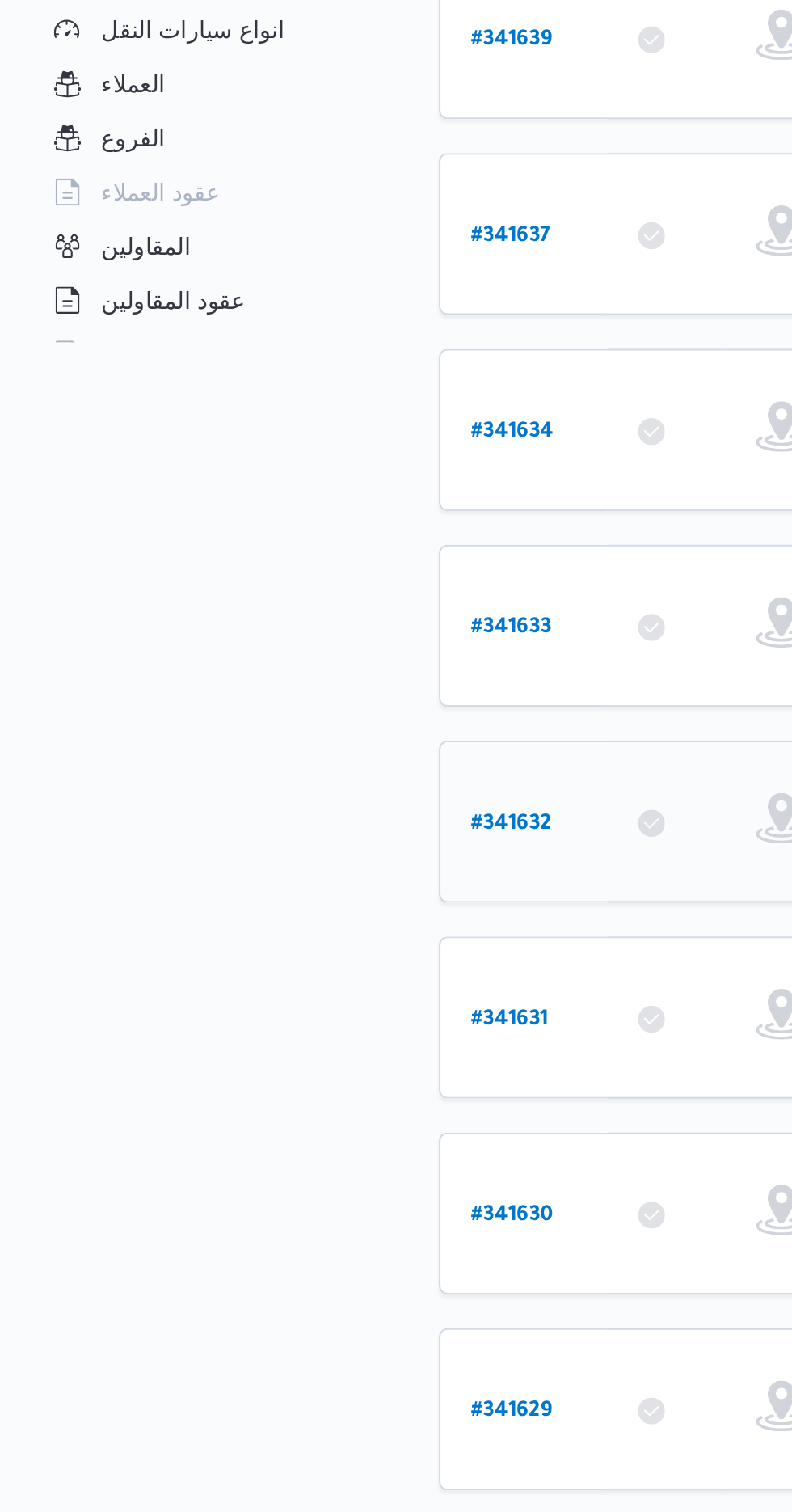
click at [237, 783] on b "# 341632" at bounding box center [244, 788] width 39 height 11
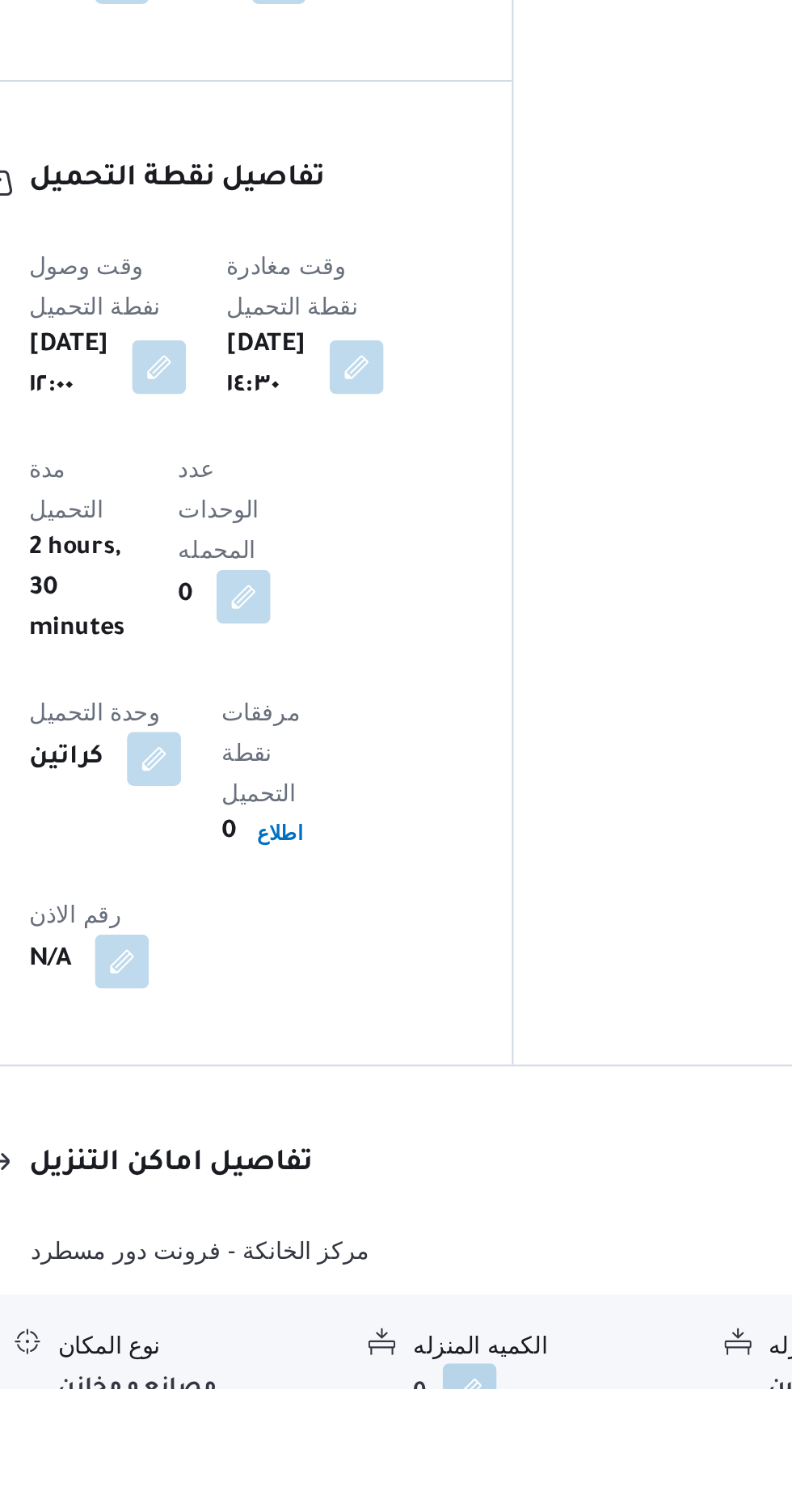
scroll to position [908, 0]
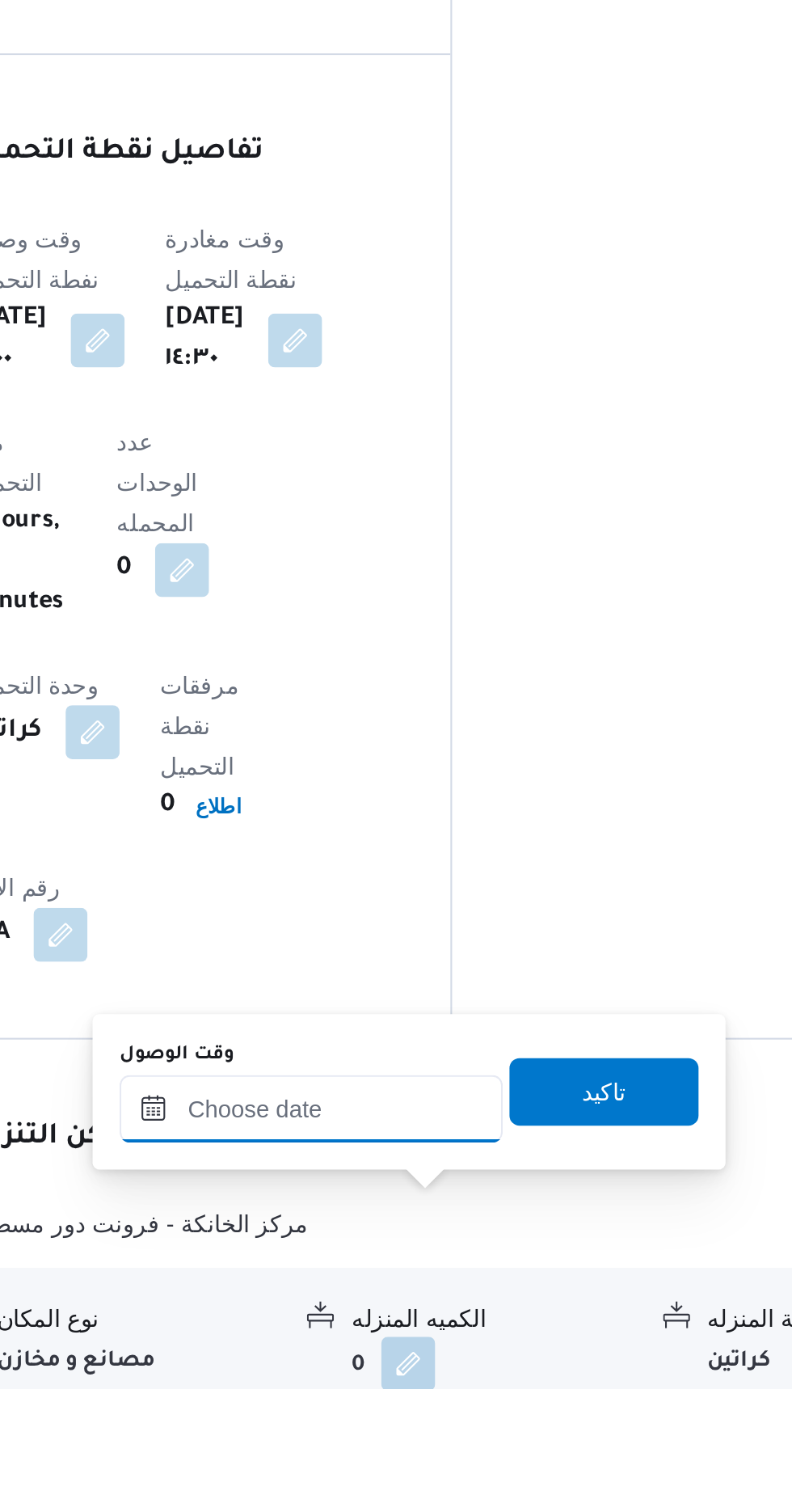
click at [401, 1374] on input "وقت الوصول" at bounding box center [438, 1377] width 183 height 32
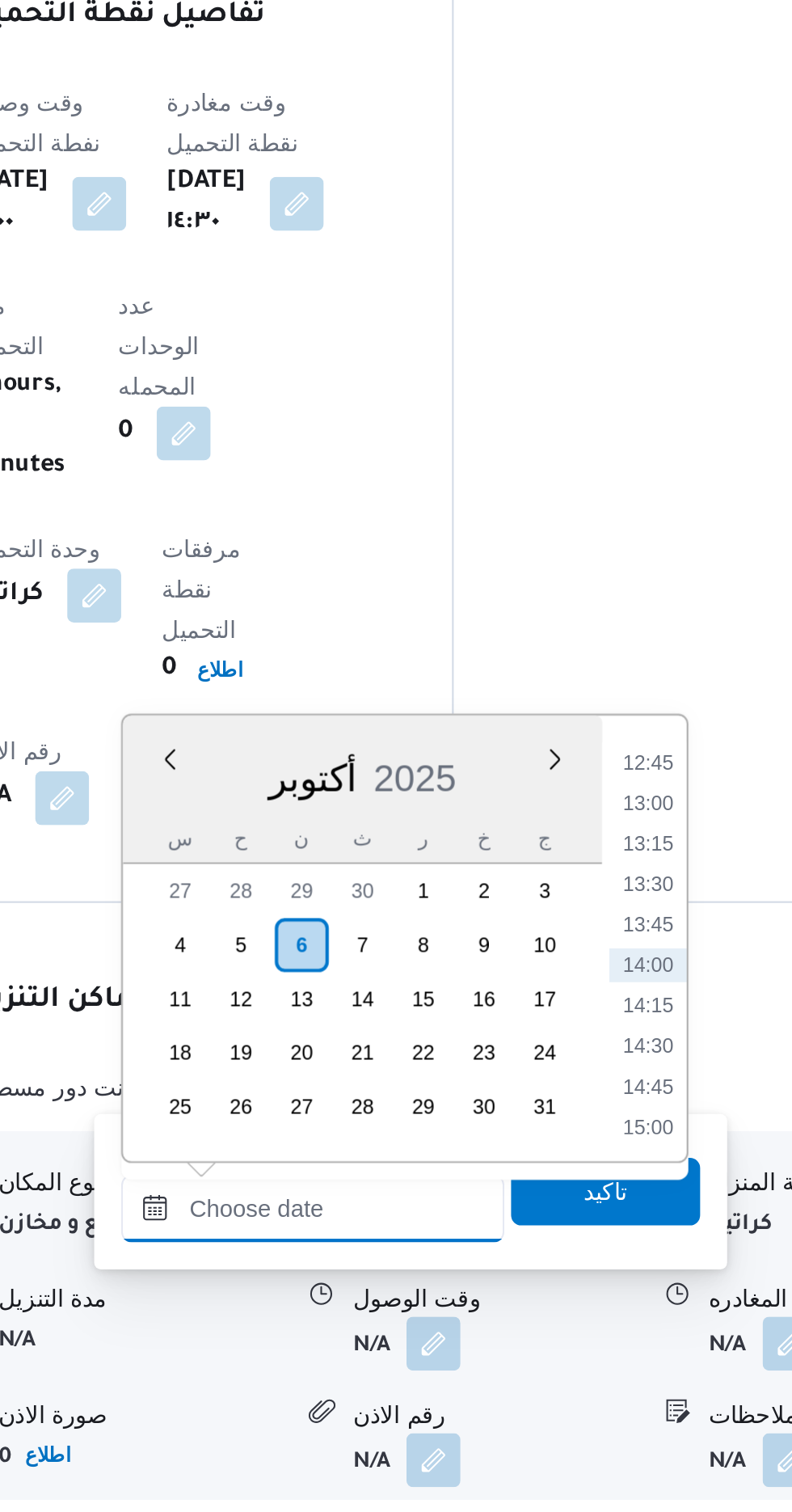
scroll to position [1088, 0]
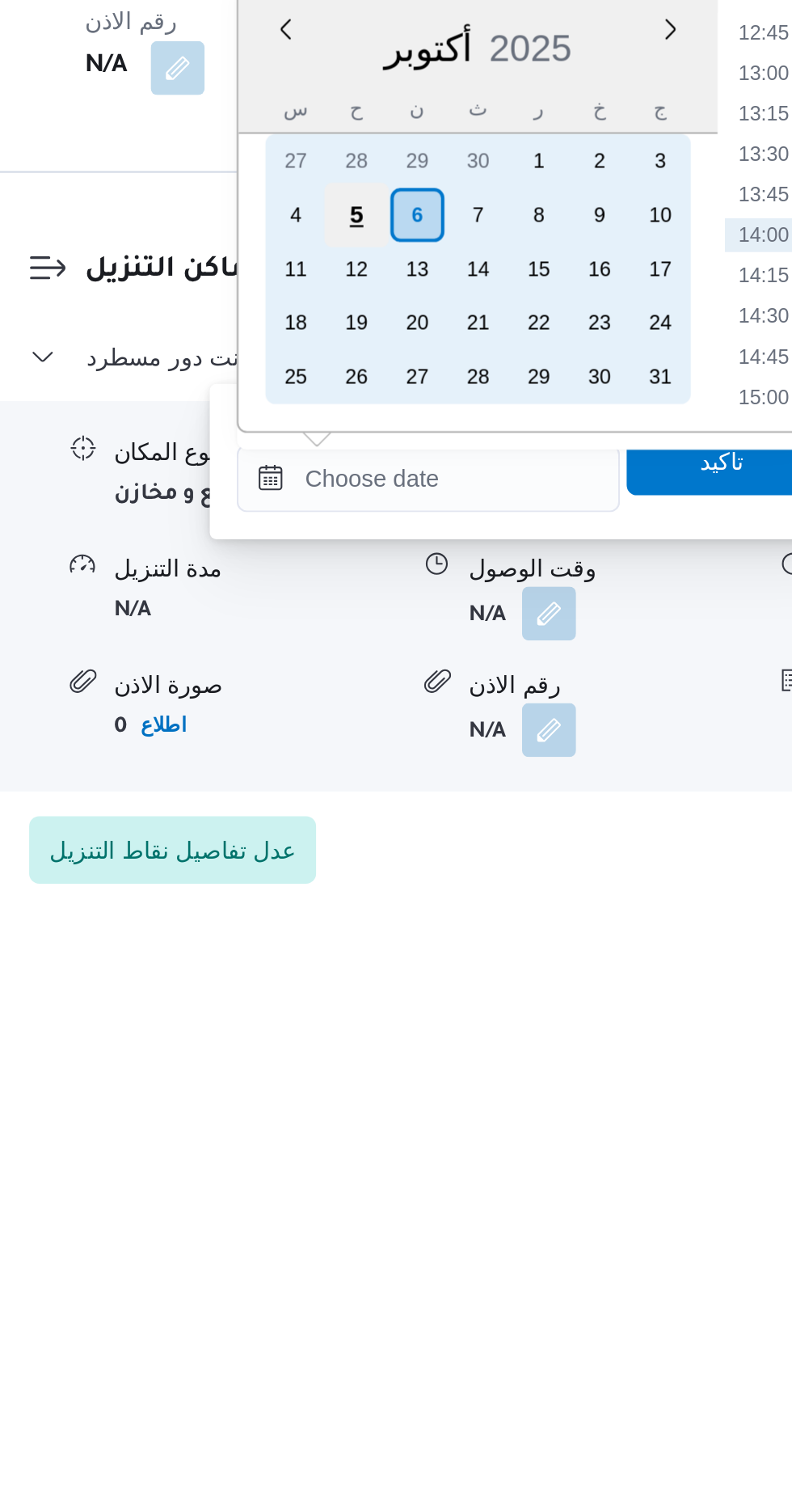
click at [404, 1183] on div "5" at bounding box center [404, 1184] width 31 height 31
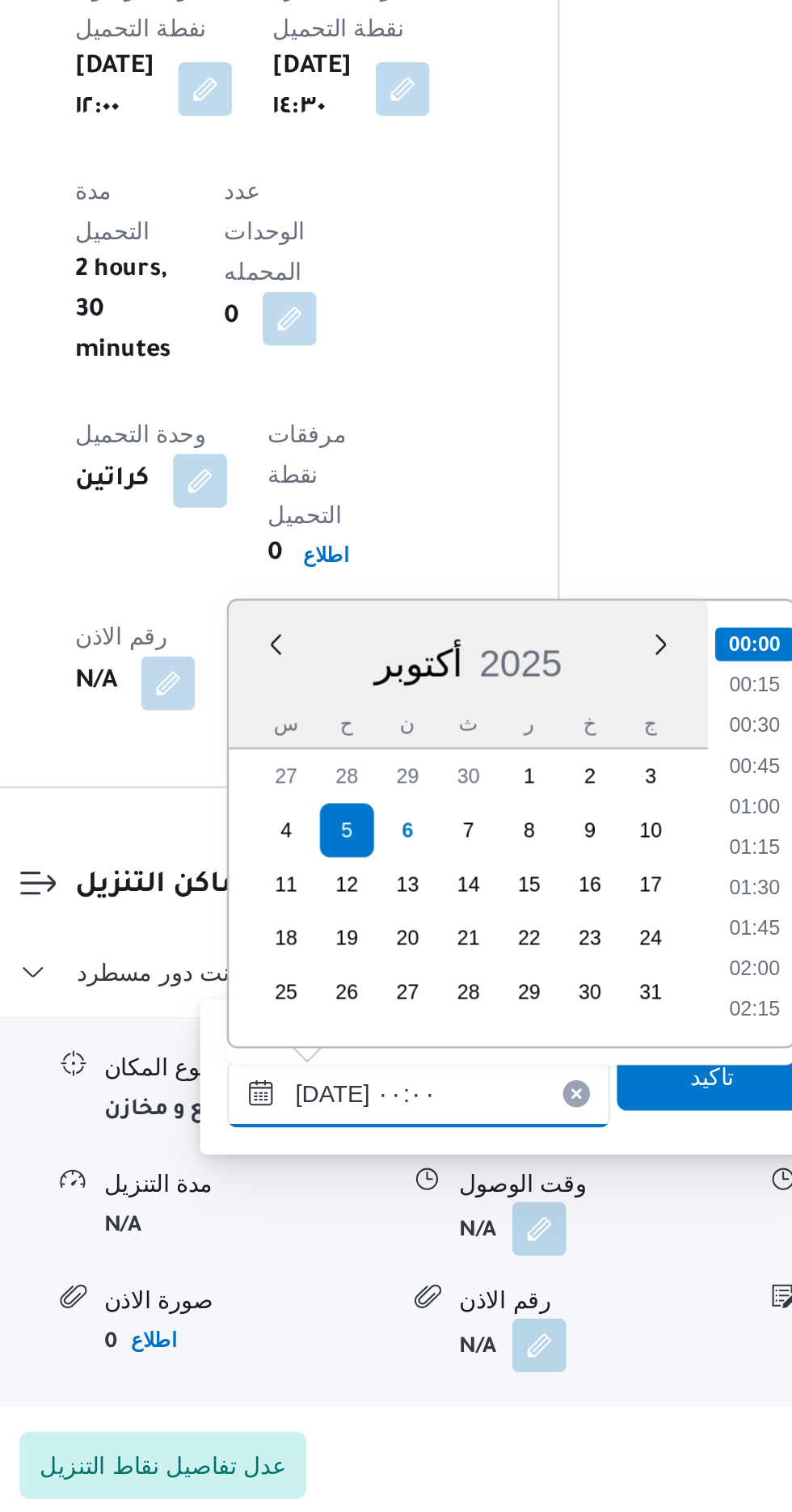
click at [361, 1315] on input "[DATE] ٠٠:٠٠" at bounding box center [438, 1311] width 183 height 32
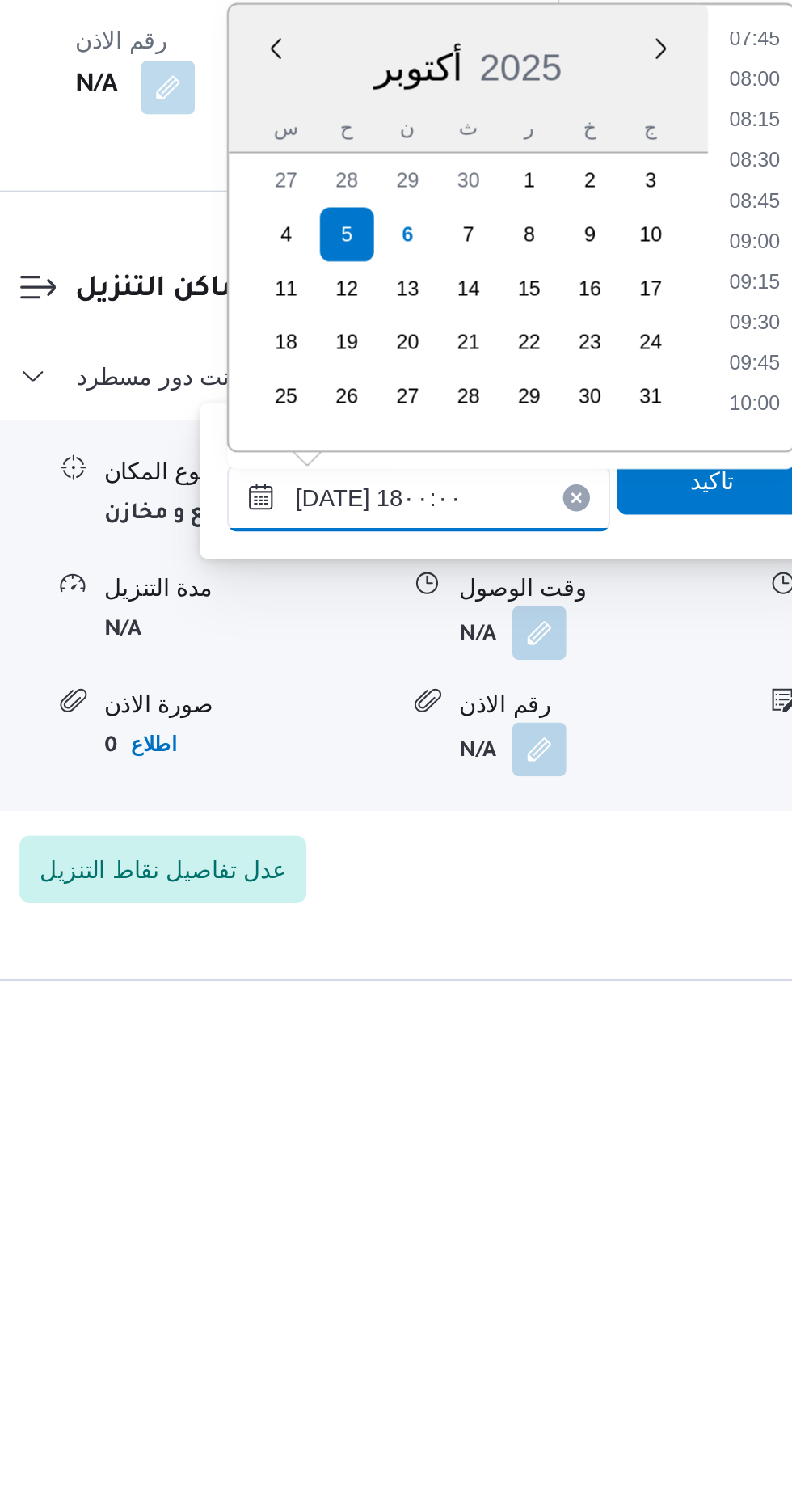
scroll to position [1227, 0]
click at [587, 1227] on li "18:00" at bounding box center [599, 1228] width 38 height 16
type input "[DATE] ١٨:٠٠"
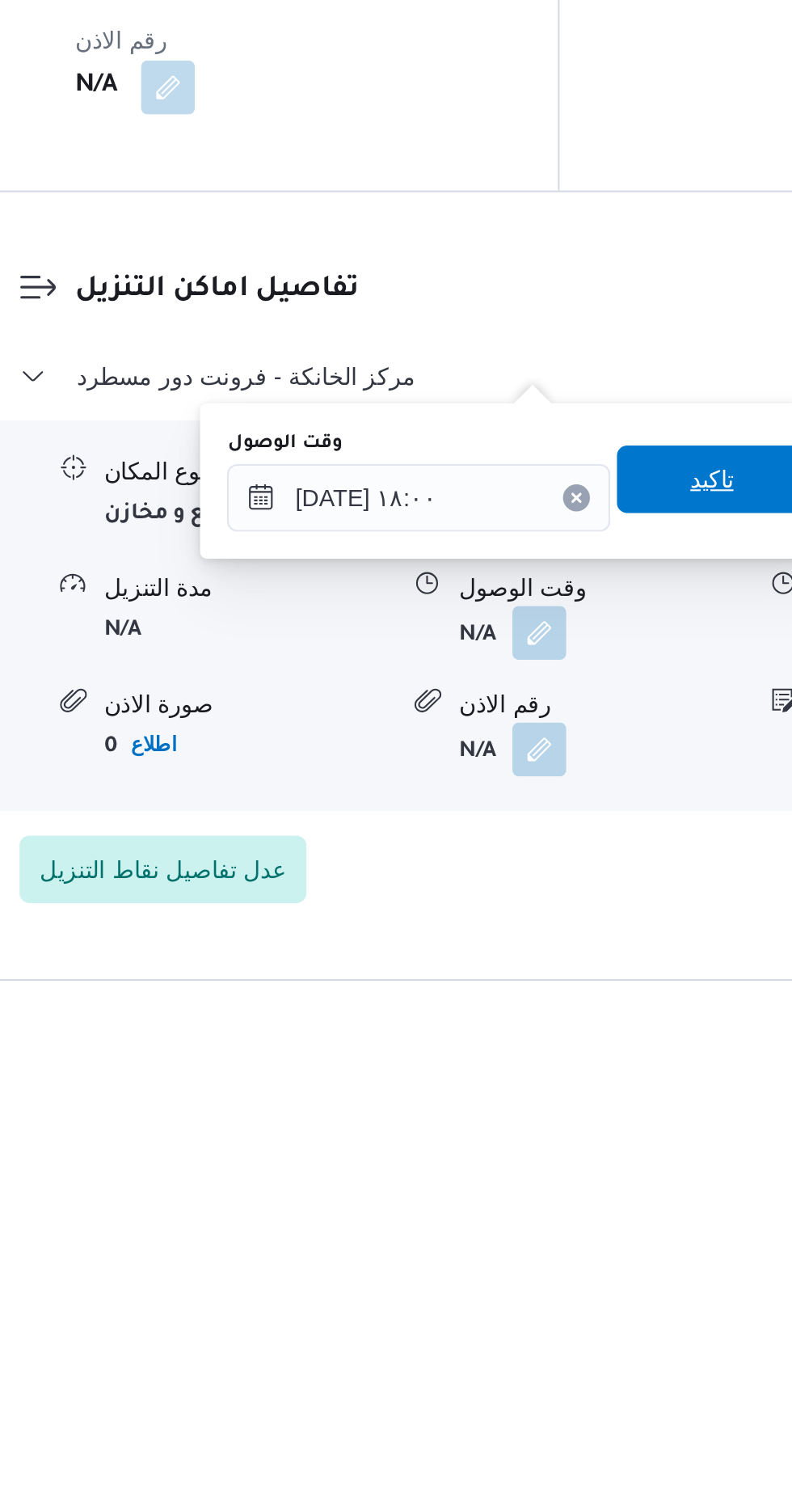
click at [574, 1273] on span "تاكيد" at bounding box center [578, 1265] width 90 height 32
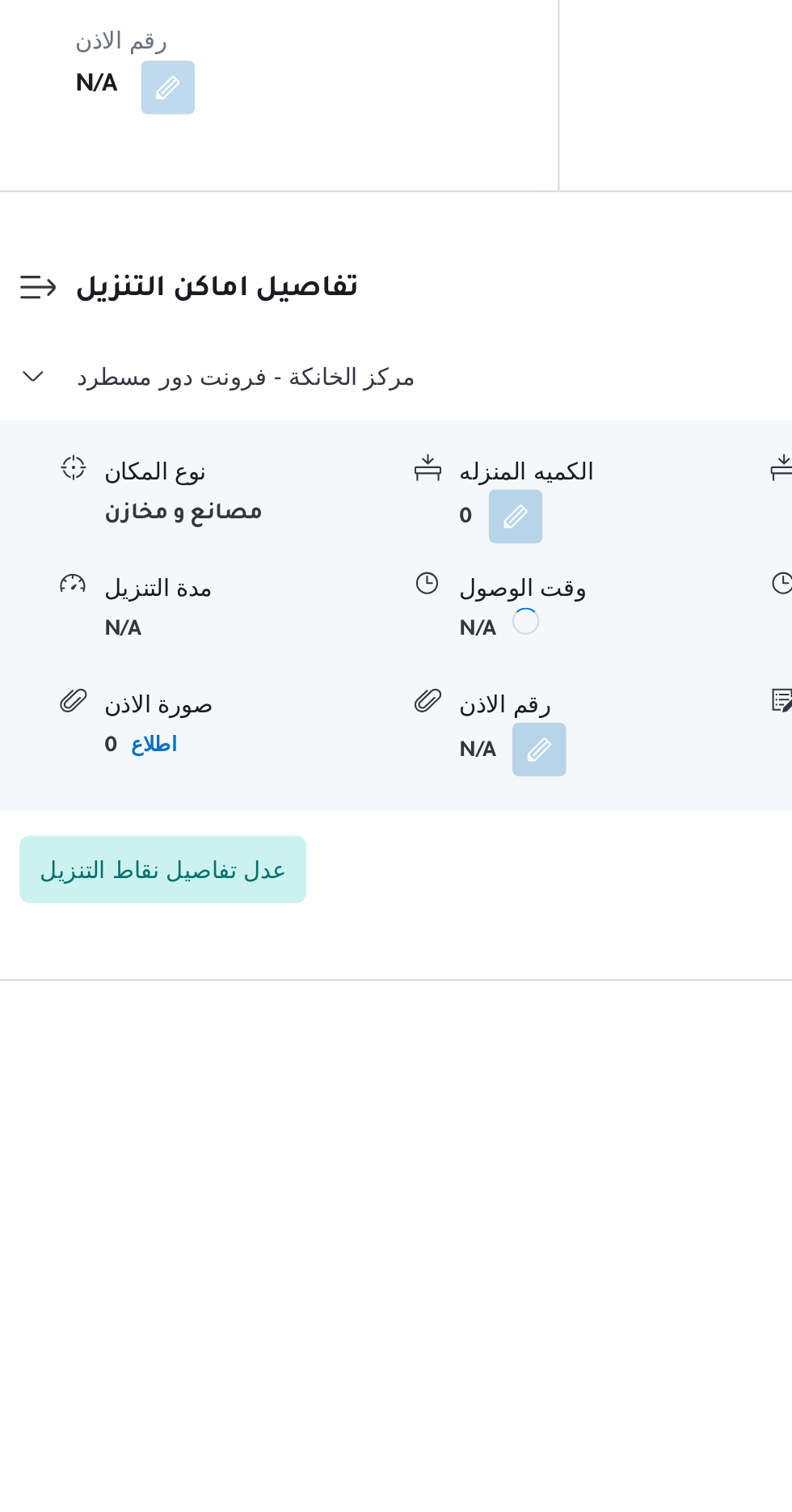
scroll to position [1126, 0]
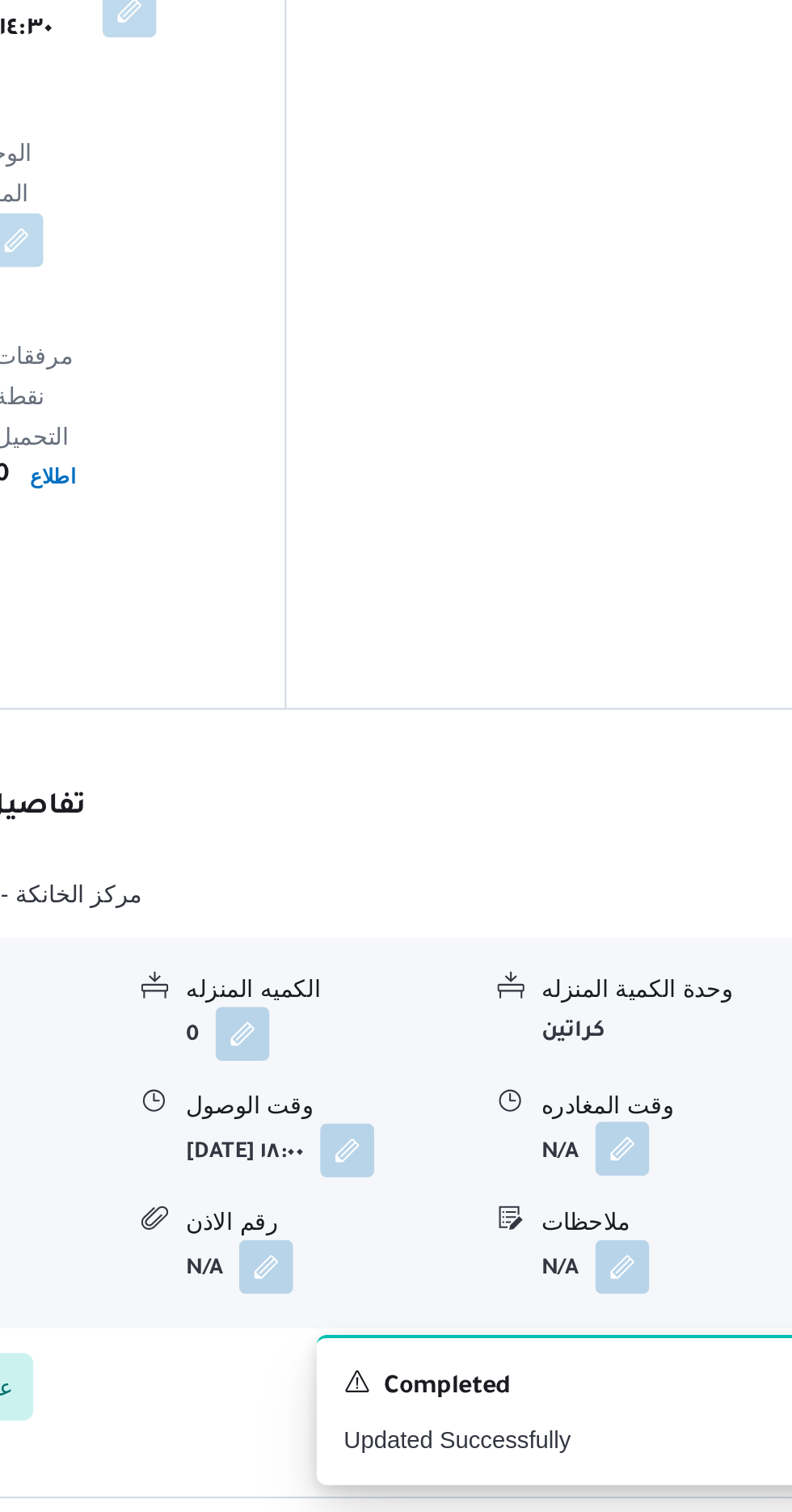
click at [660, 1325] on button "button" at bounding box center [668, 1339] width 26 height 26
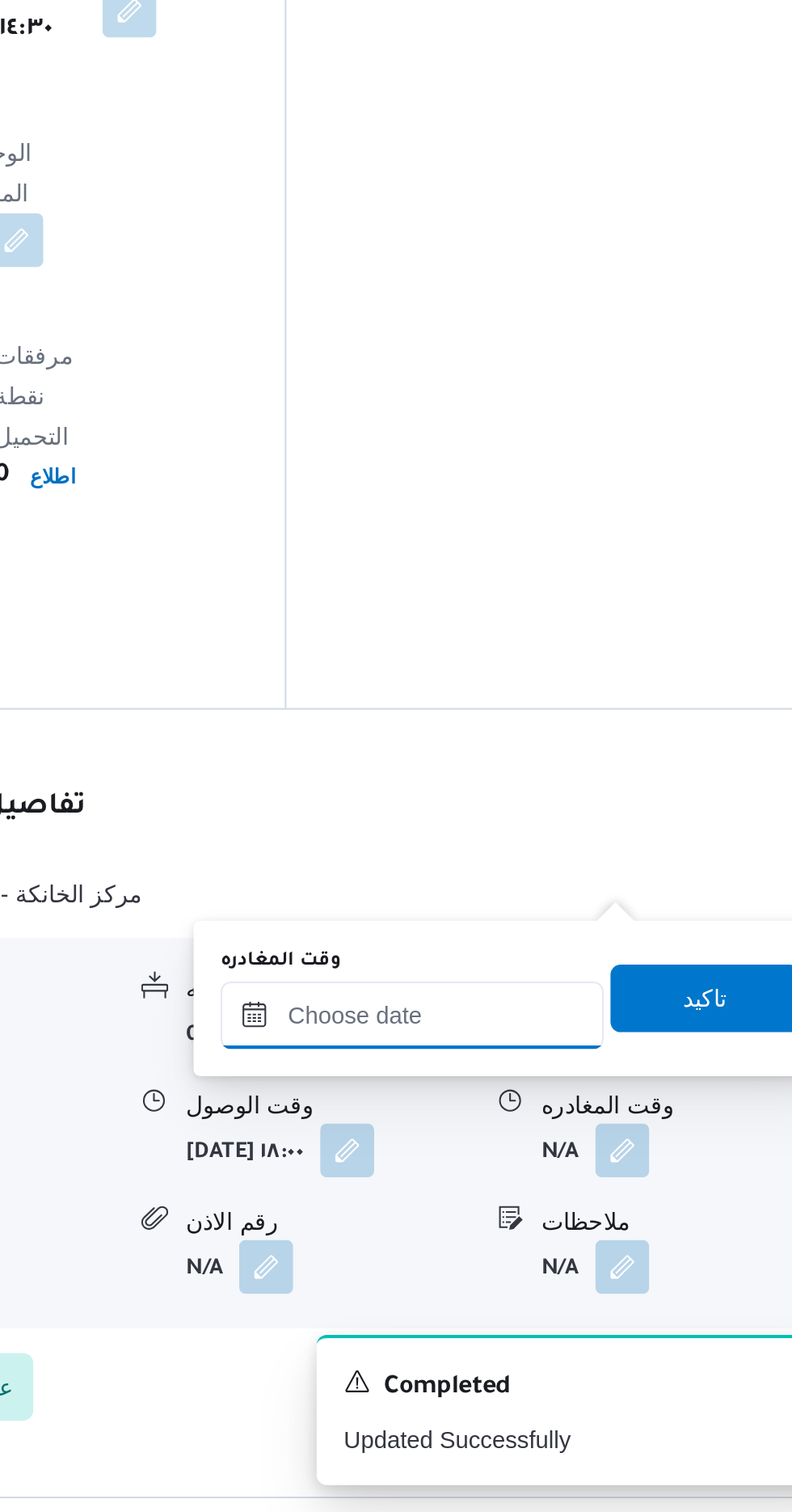
click at [587, 1270] on input "وقت المغادره" at bounding box center [566, 1274] width 183 height 32
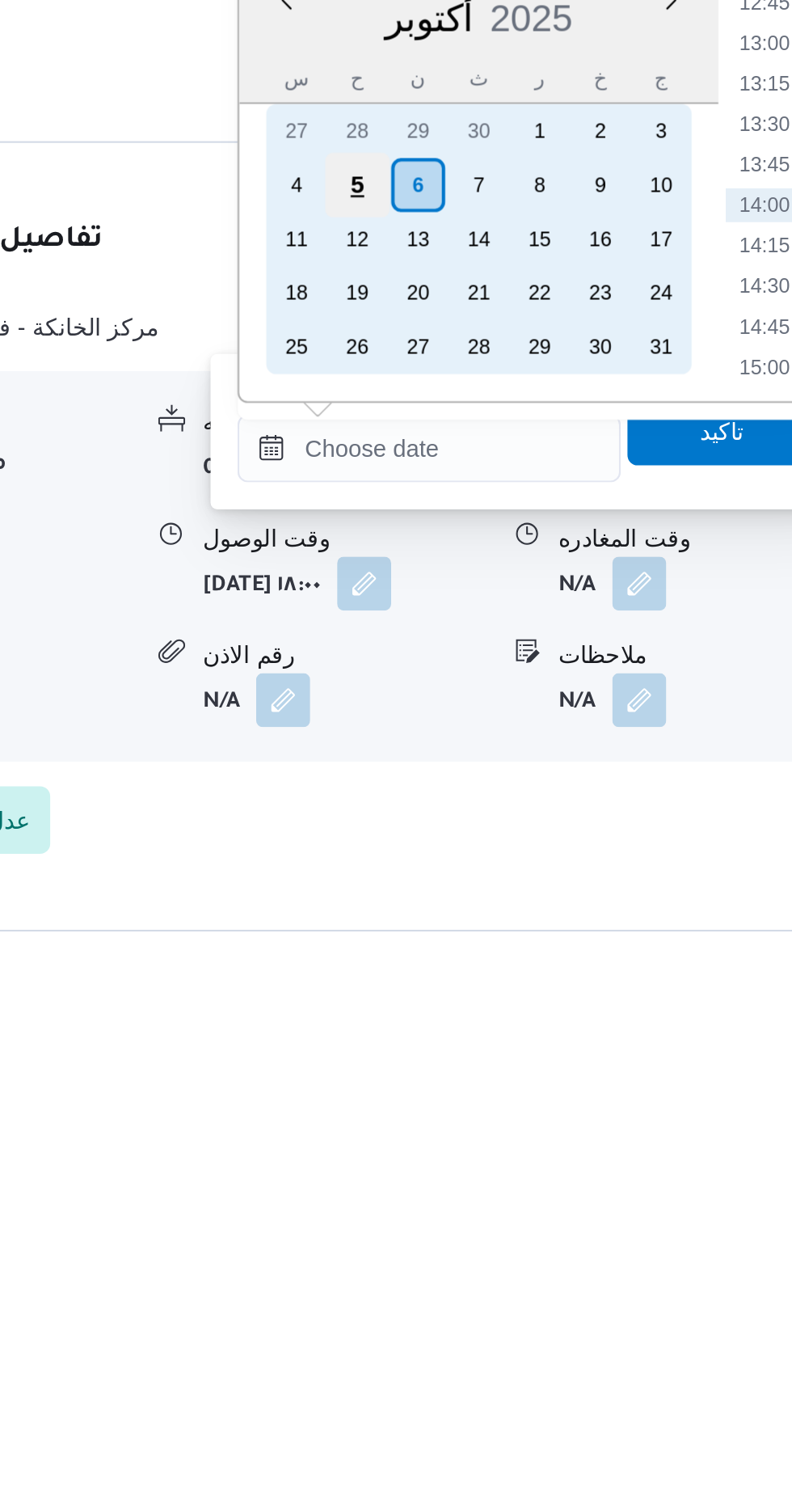
click at [529, 1146] on div "5" at bounding box center [532, 1148] width 31 height 31
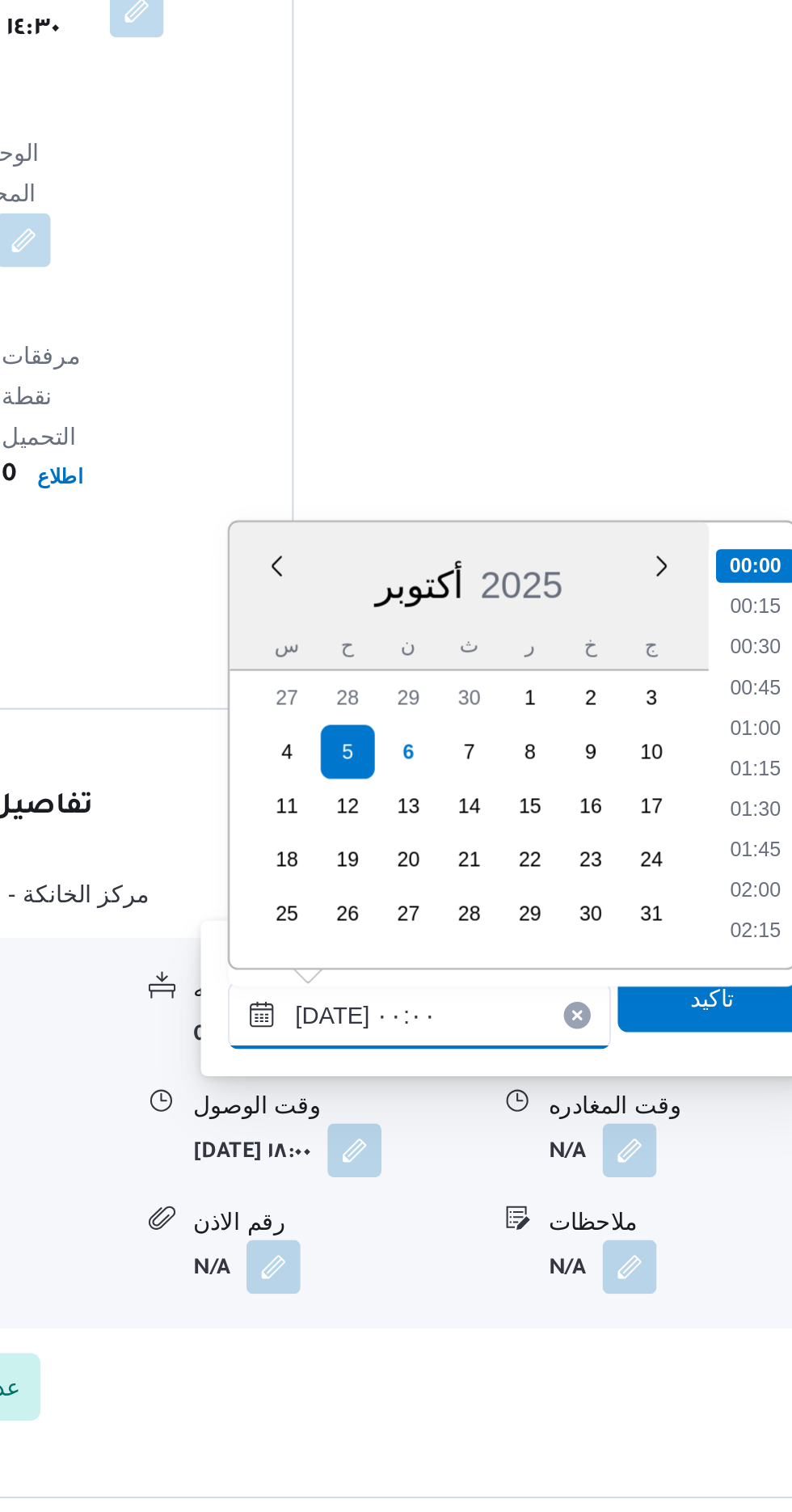
click at [486, 1276] on input "[DATE] ٠٠:٠٠" at bounding box center [566, 1274] width 183 height 32
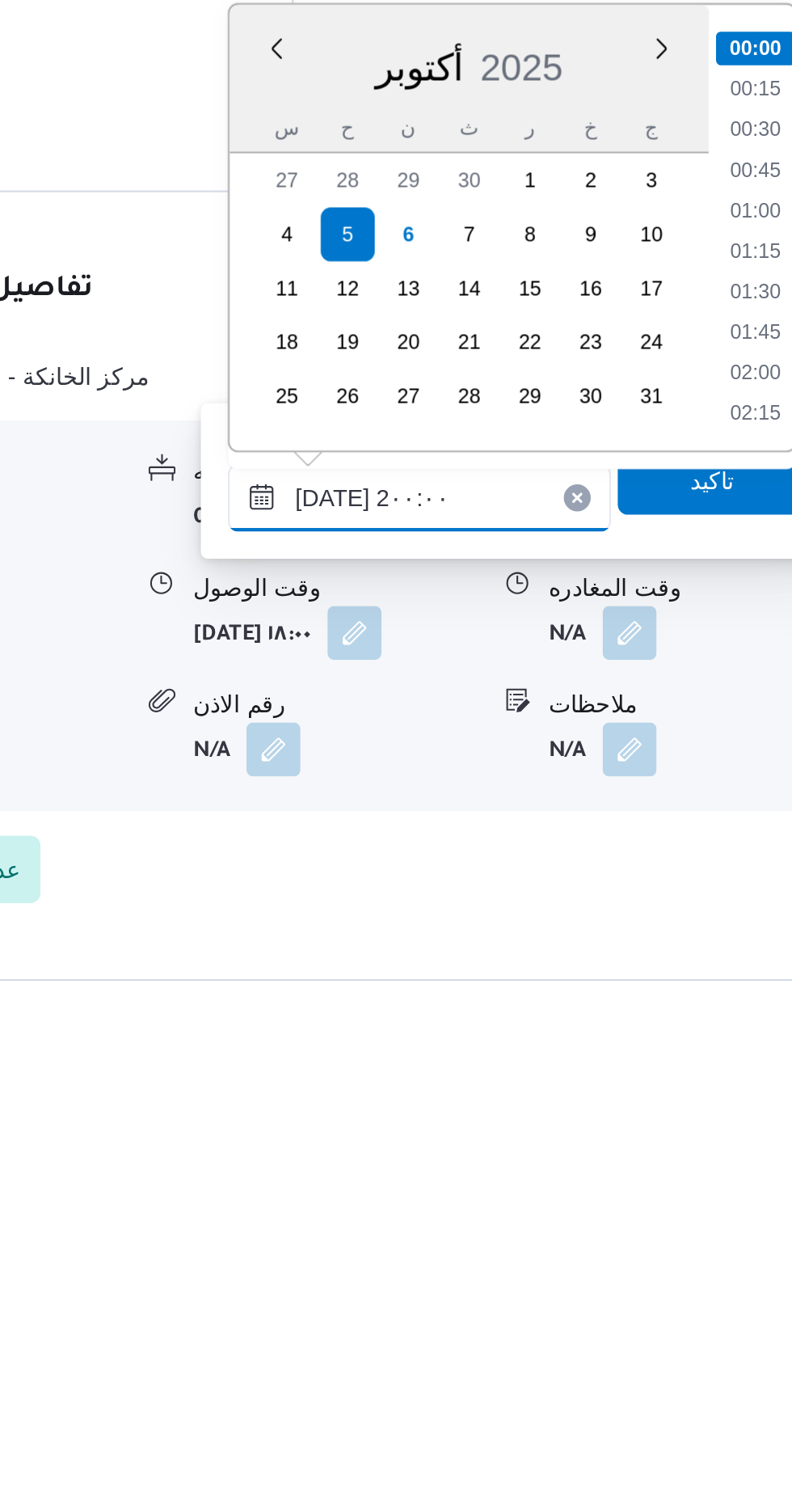
scroll to position [1382, 0]
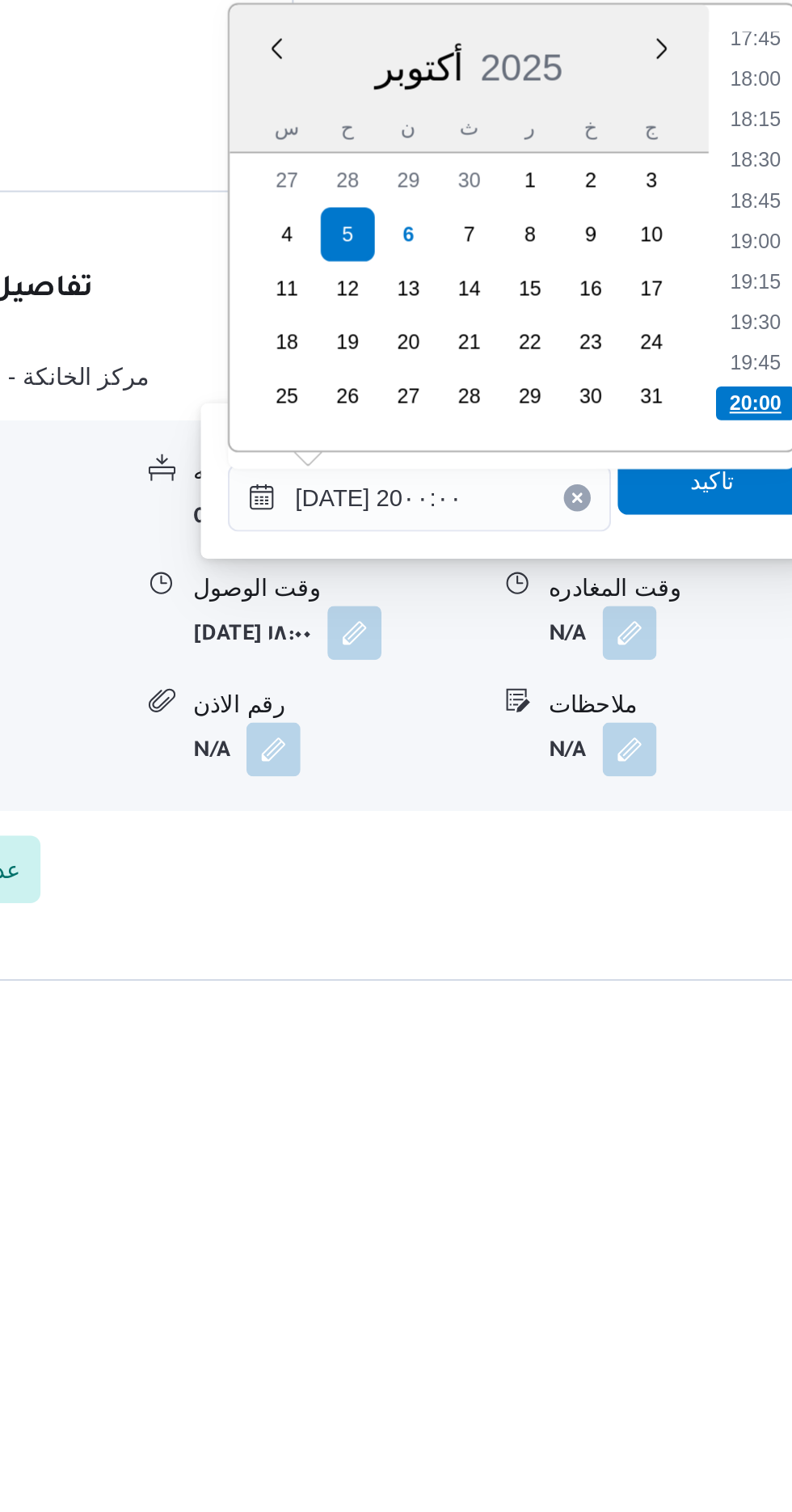
click at [719, 1228] on li "20:00" at bounding box center [726, 1228] width 38 height 16
type input "[DATE] ٢٠:٠٠"
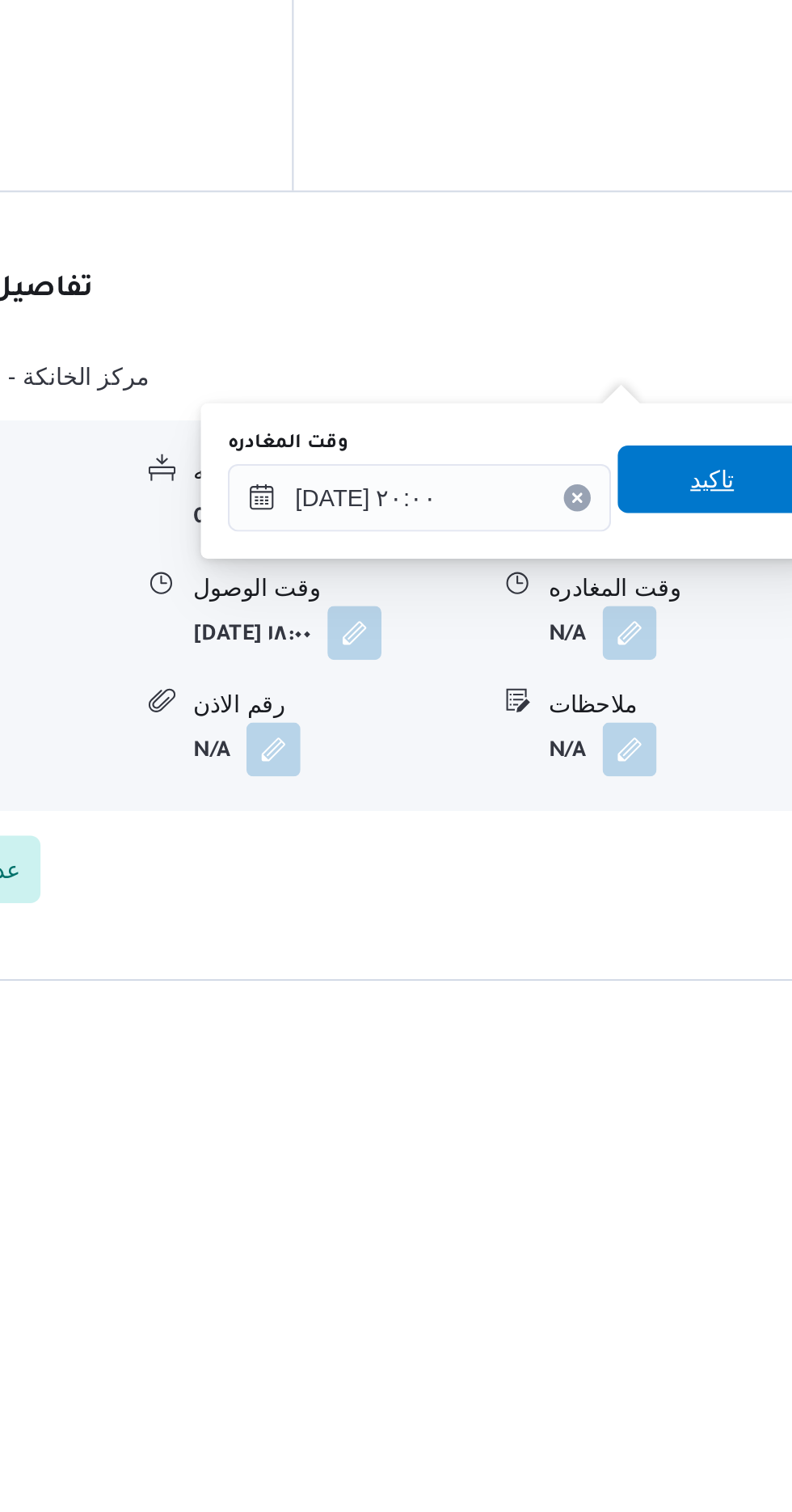
click at [708, 1268] on span "تاكيد" at bounding box center [706, 1265] width 90 height 32
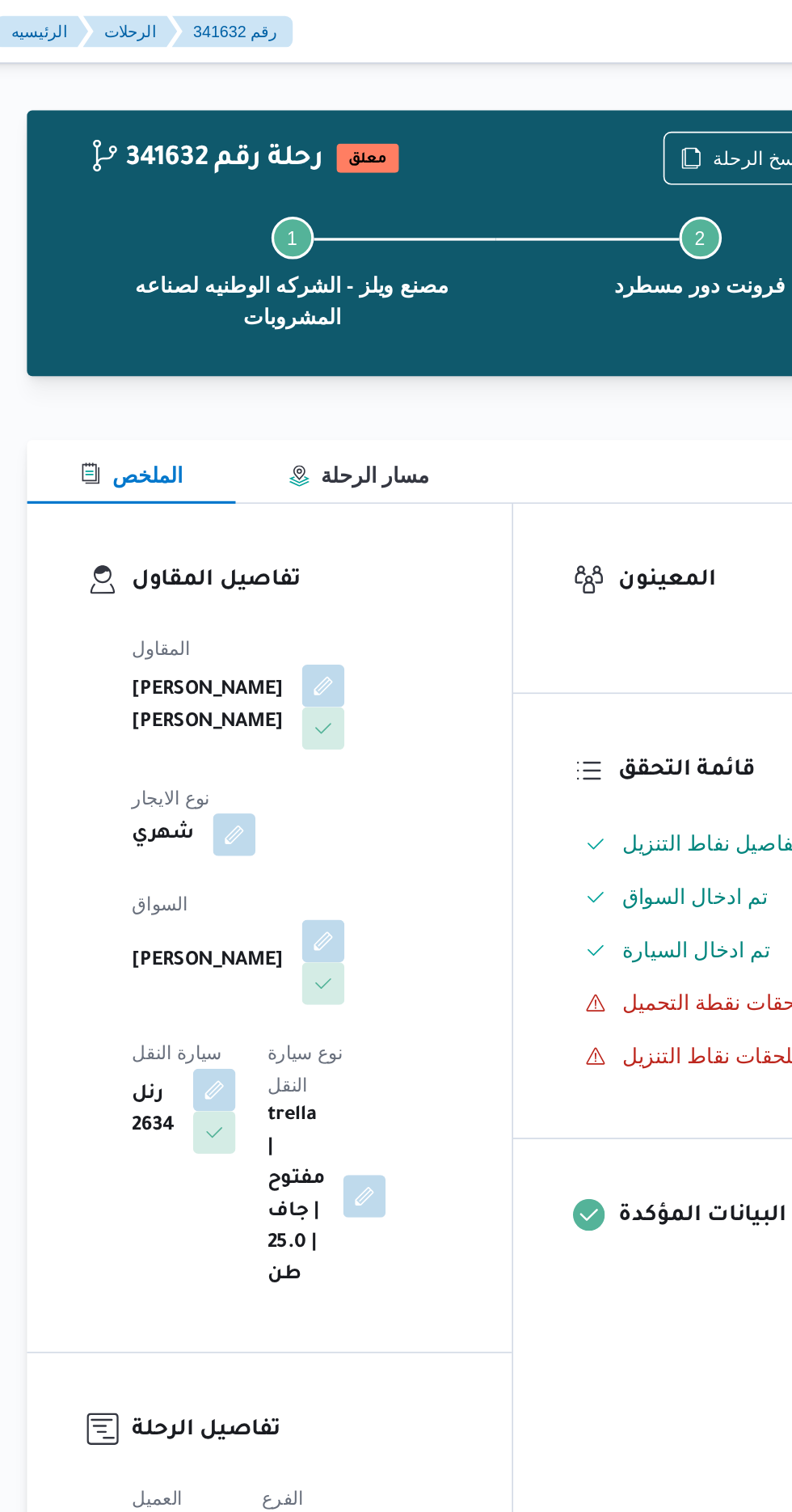
scroll to position [0, 0]
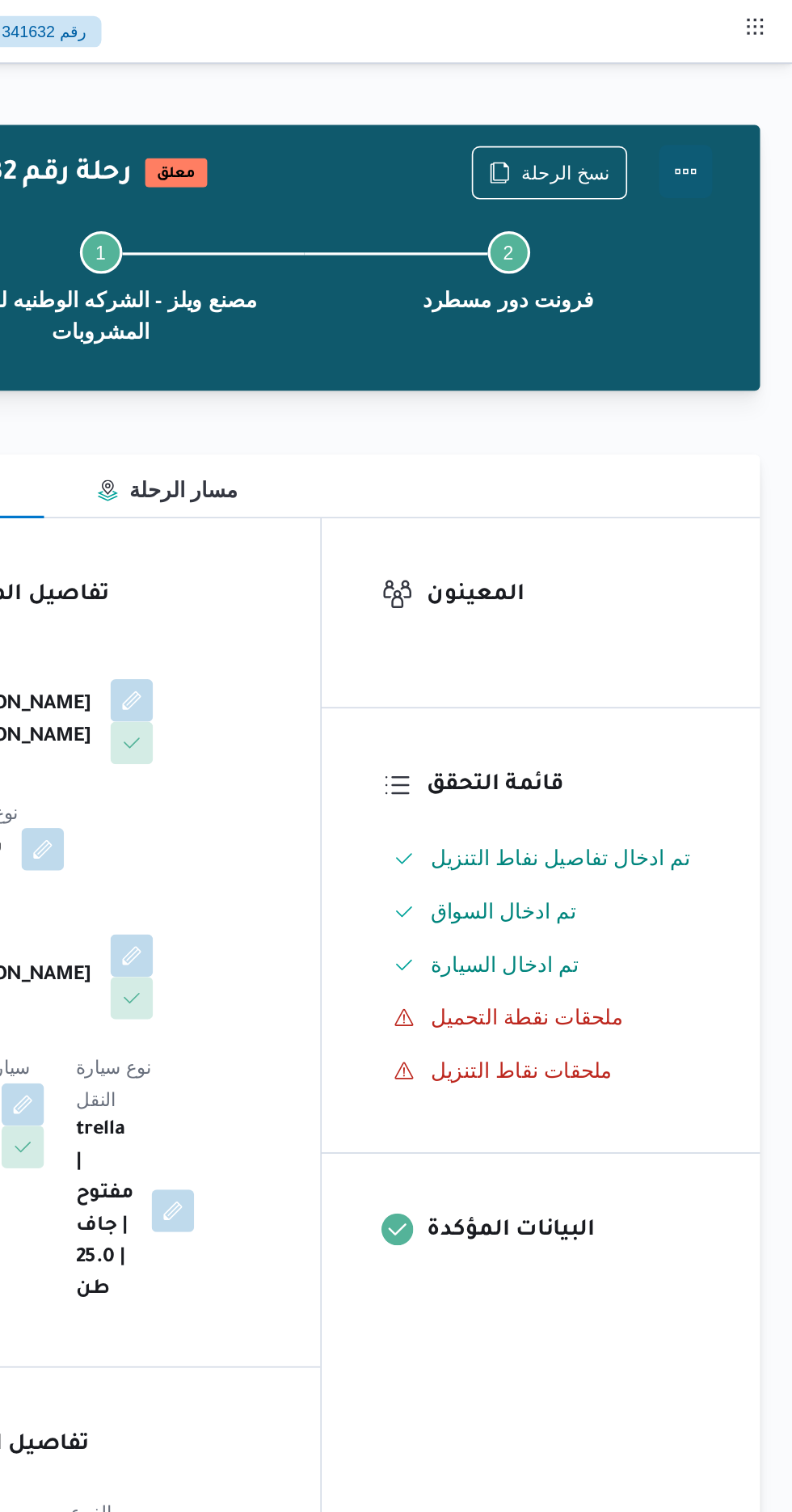
click at [739, 98] on button "Actions" at bounding box center [727, 104] width 32 height 32
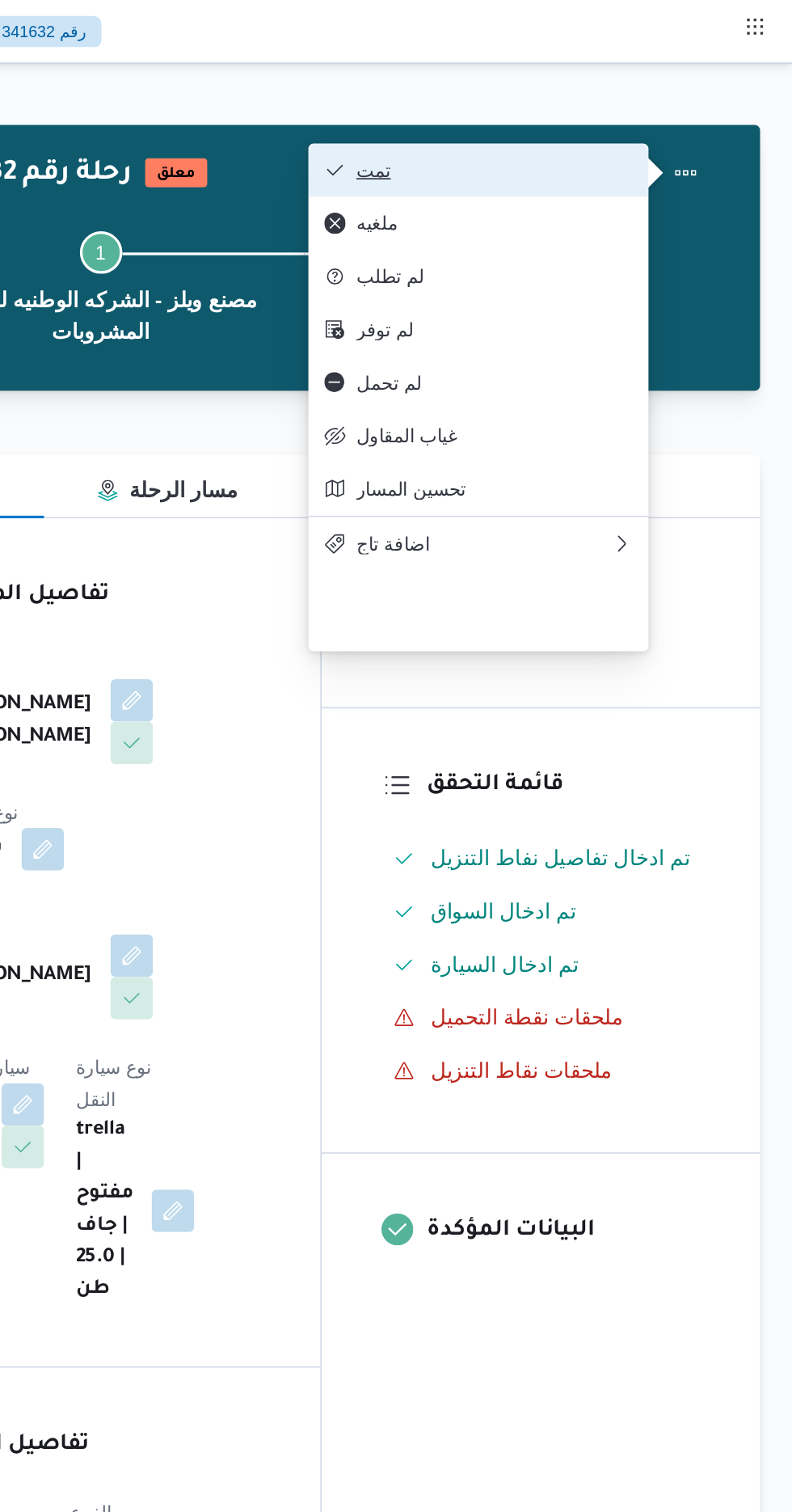
click at [674, 96] on button "تمت" at bounding box center [601, 103] width 207 height 32
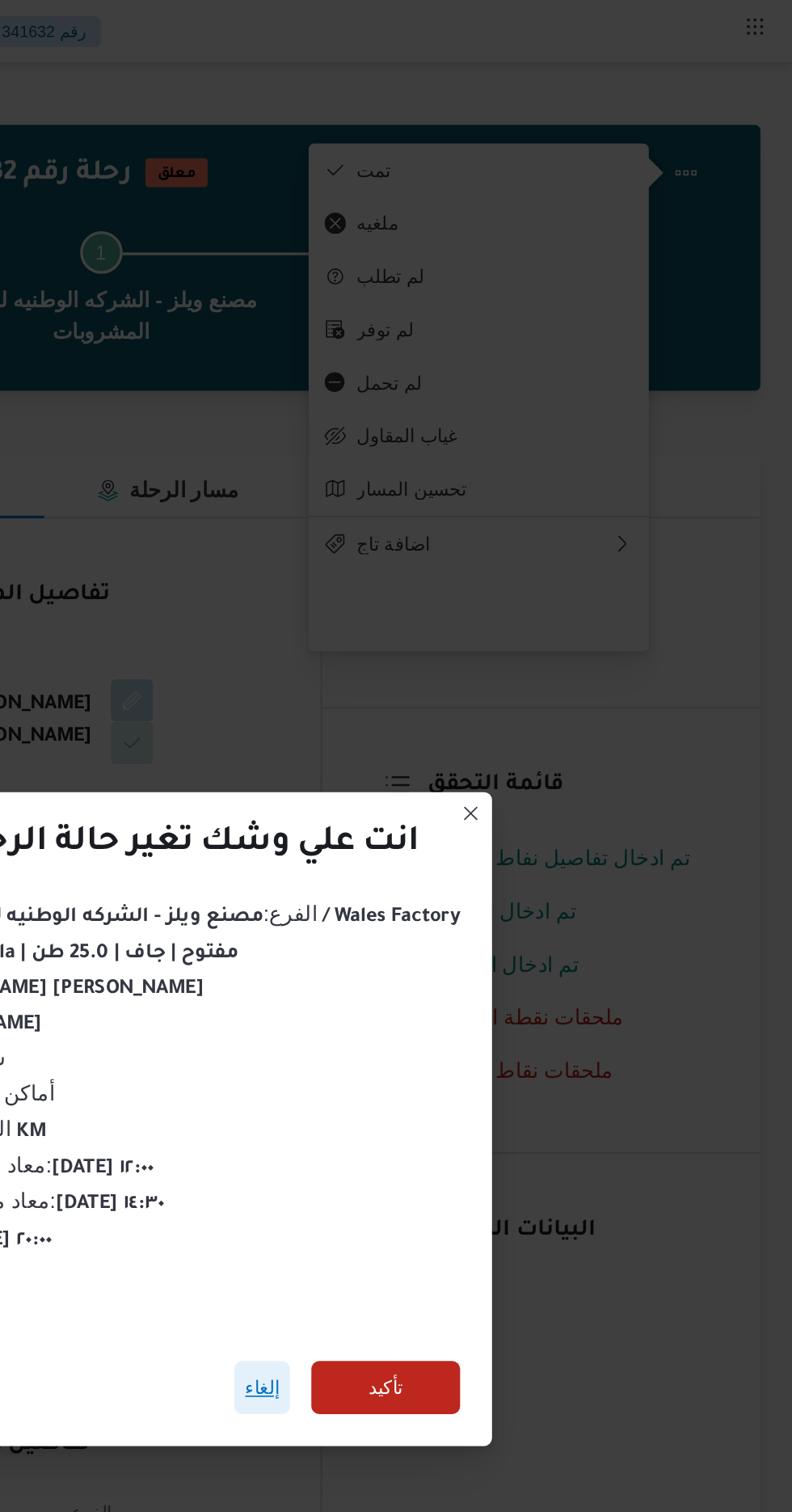
click at [460, 851] on span "إلغاء" at bounding box center [470, 844] width 34 height 32
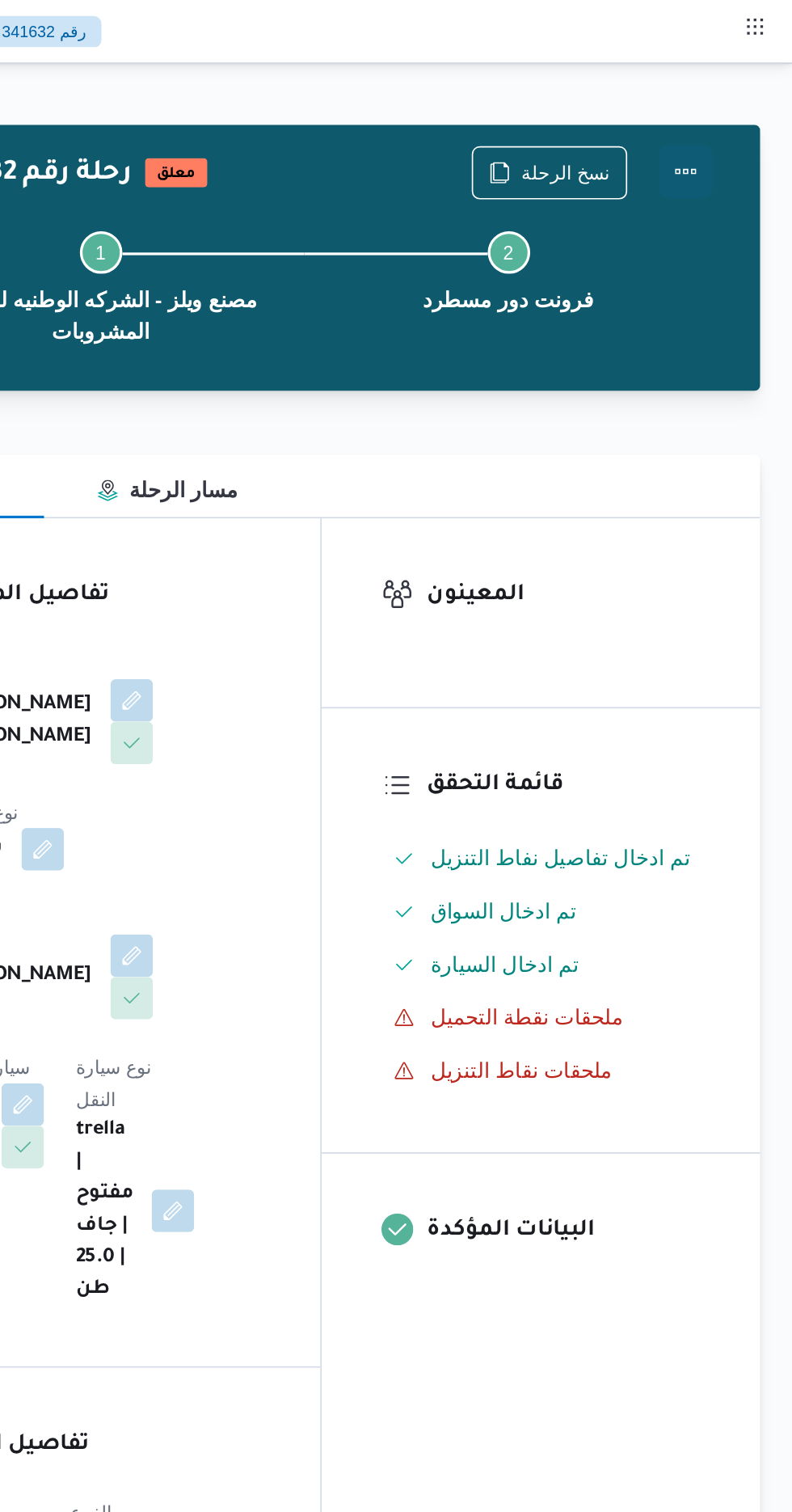
click at [732, 113] on button "Actions" at bounding box center [727, 104] width 32 height 32
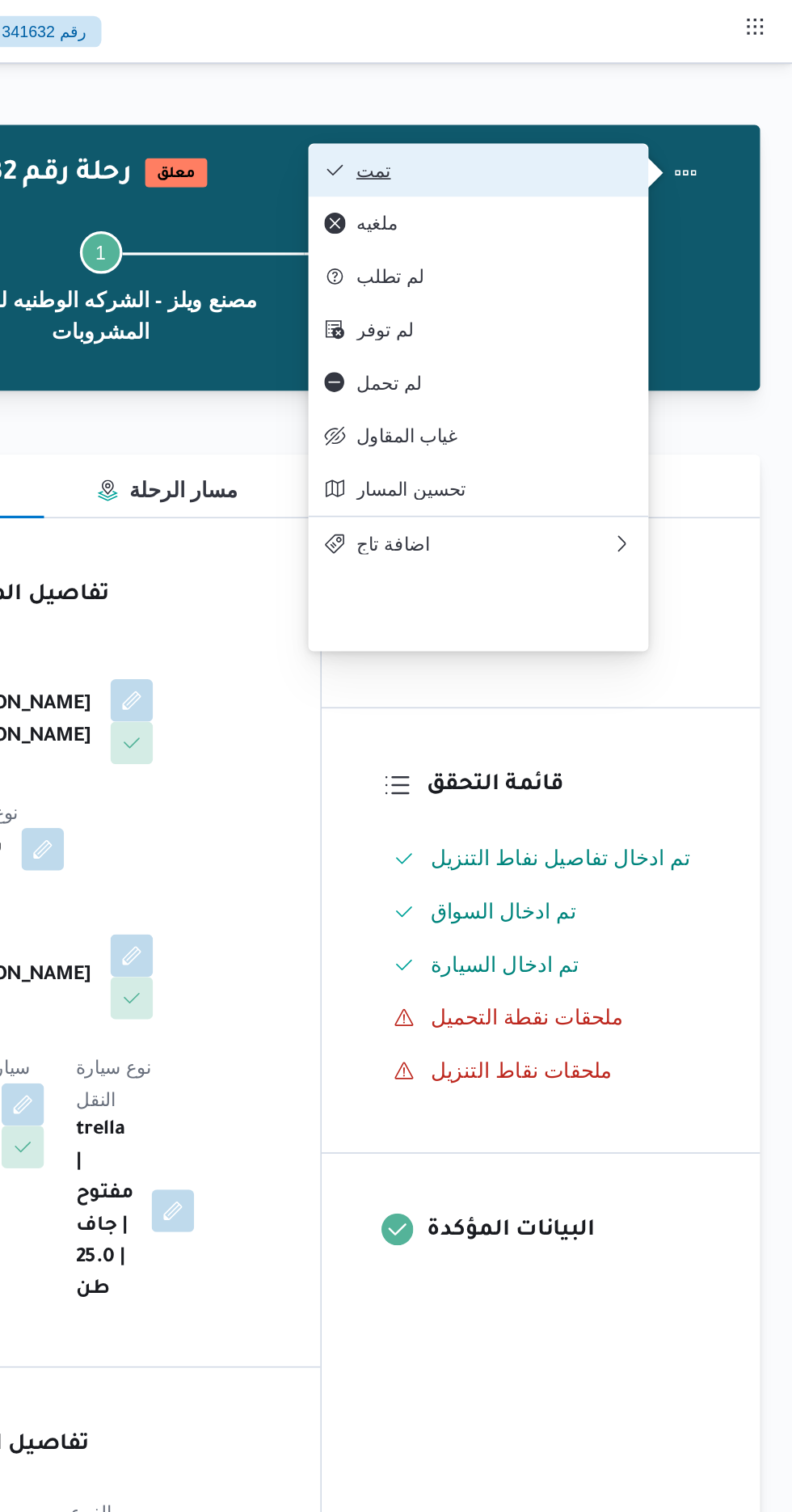
click at [663, 110] on span "تمت" at bounding box center [612, 103] width 168 height 13
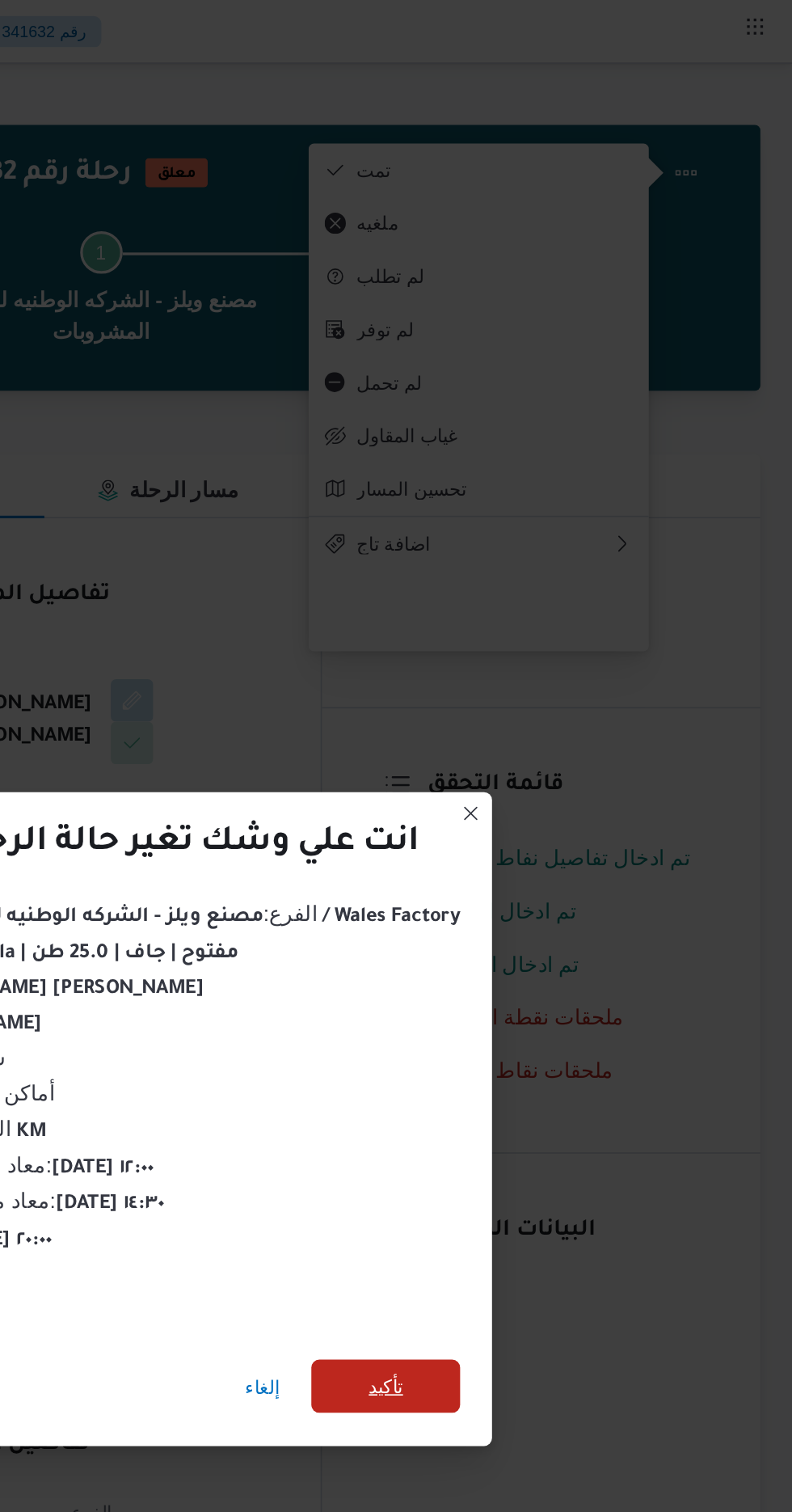
click at [541, 845] on span "تأكيد" at bounding box center [545, 843] width 21 height 19
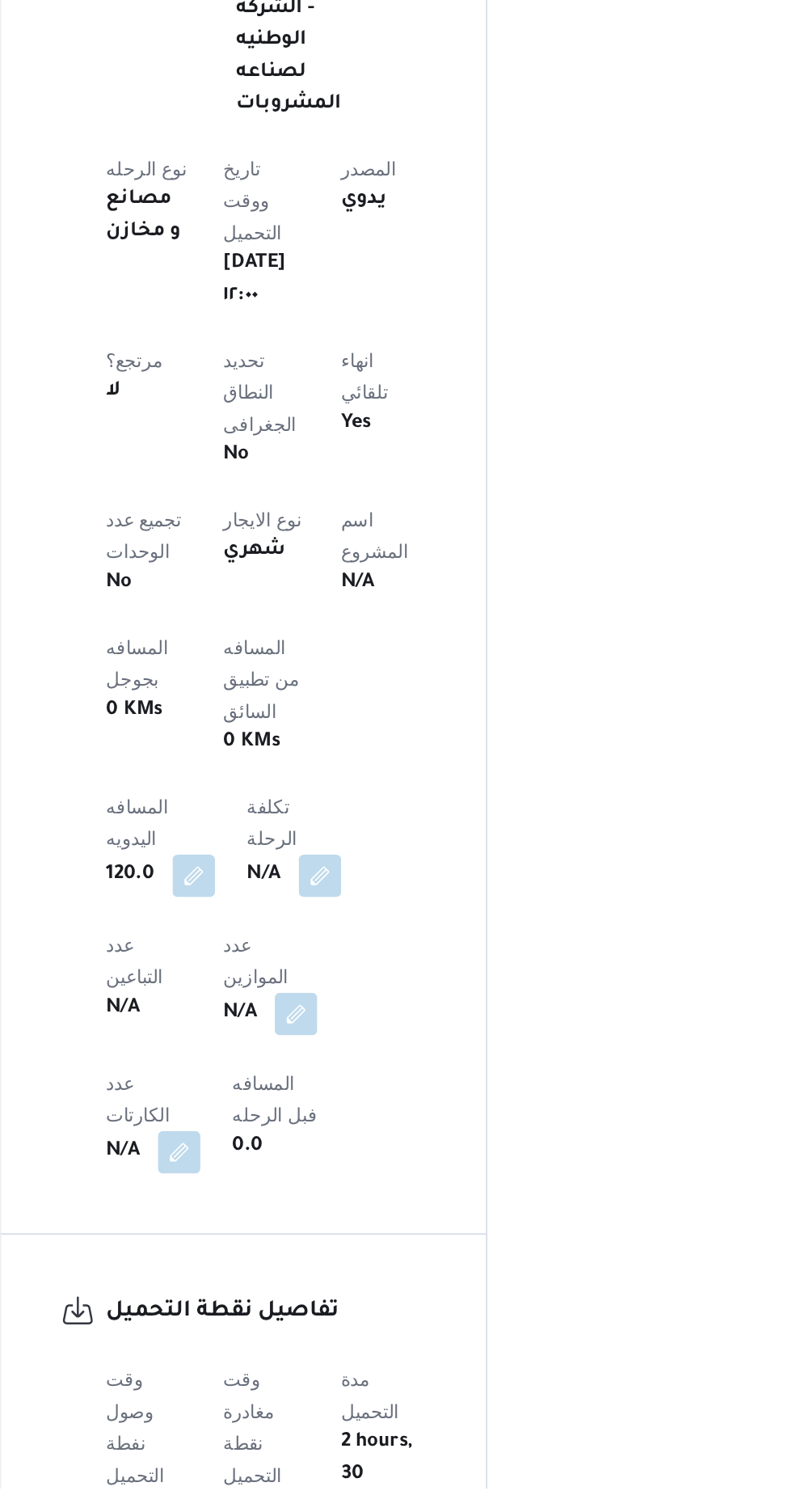
scroll to position [309, 0]
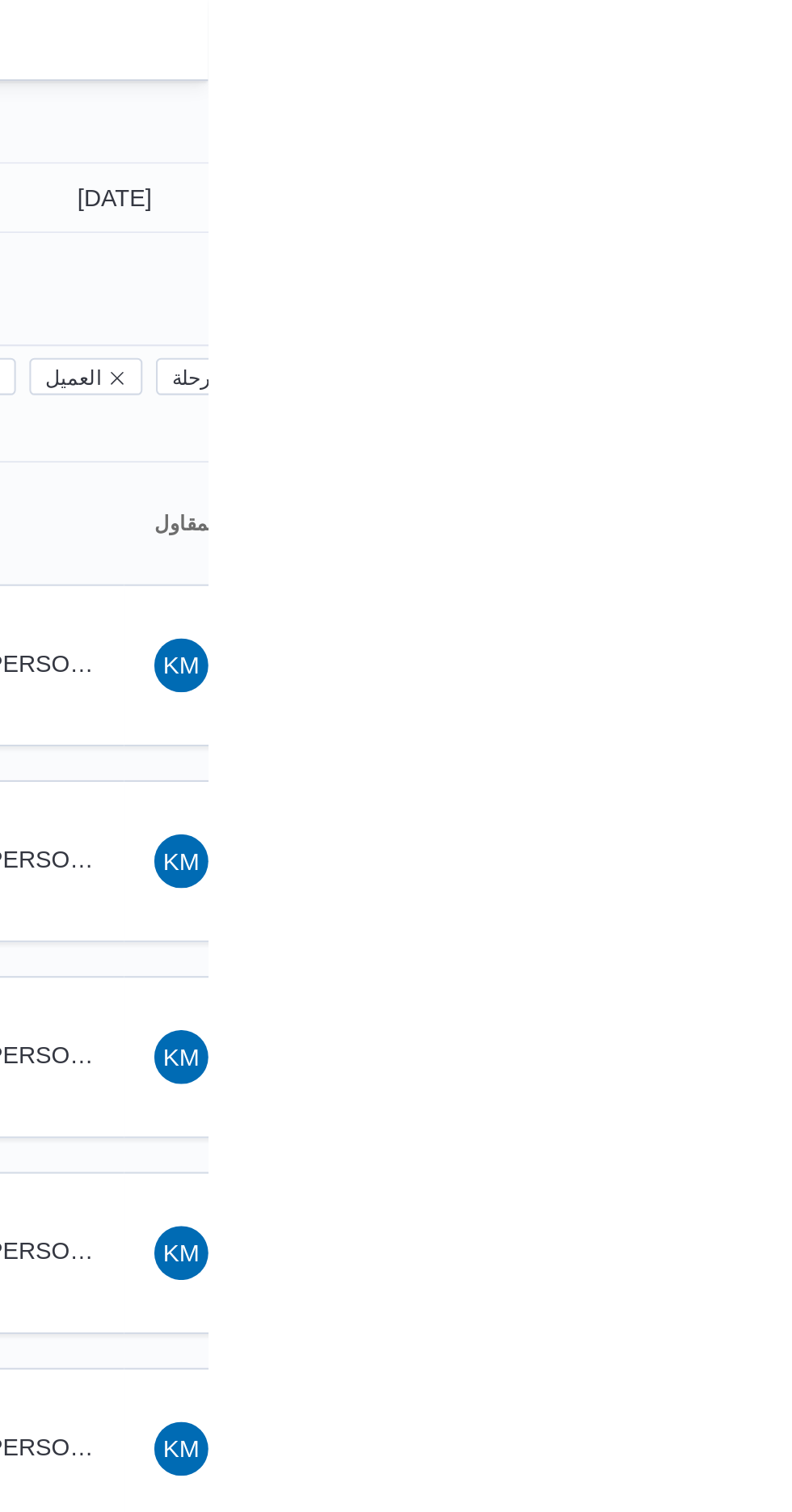
type input "[DATE]"
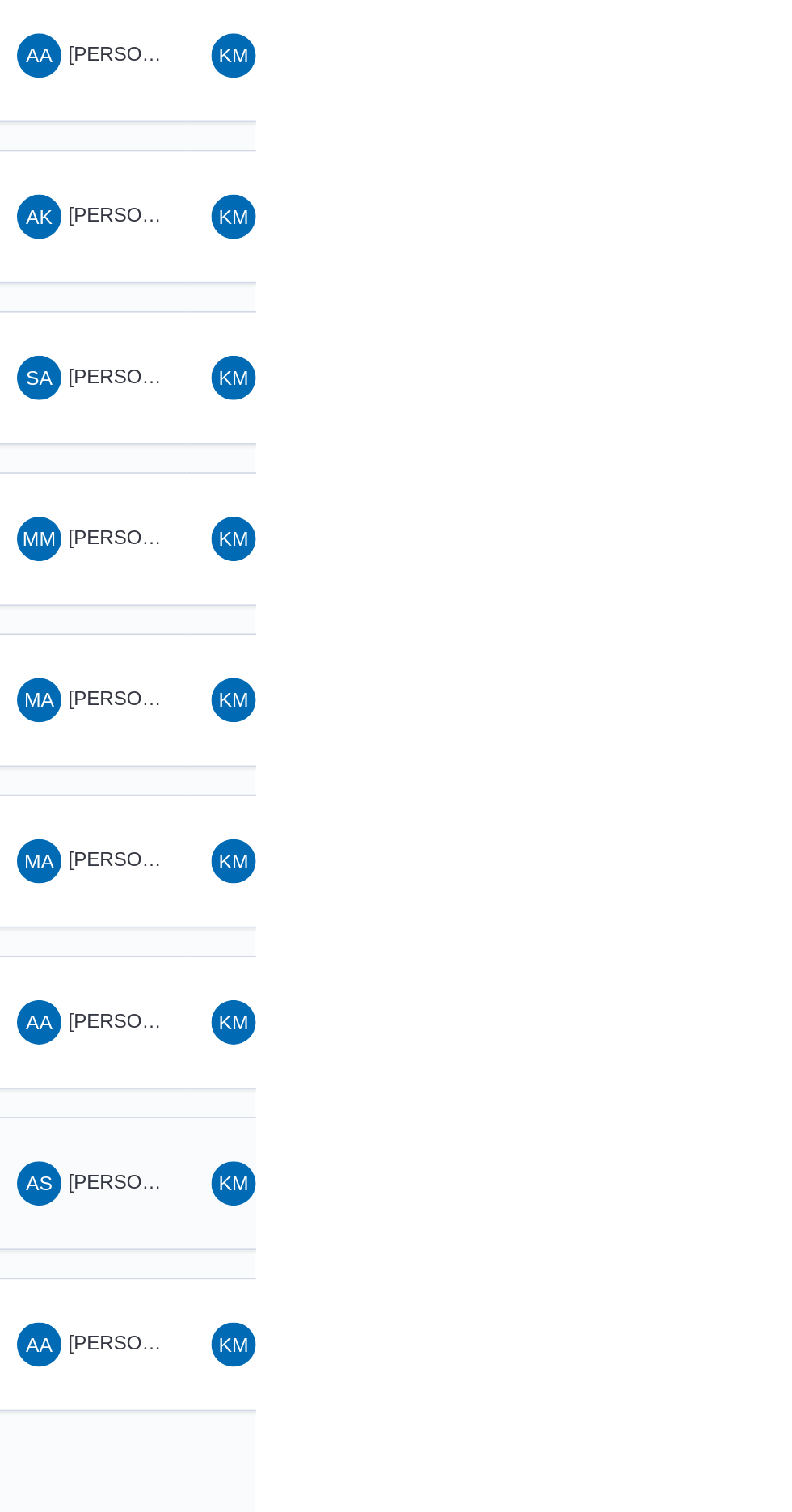
click at [723, 968] on span "[PERSON_NAME] [PERSON_NAME]" at bounding box center [778, 974] width 189 height 13
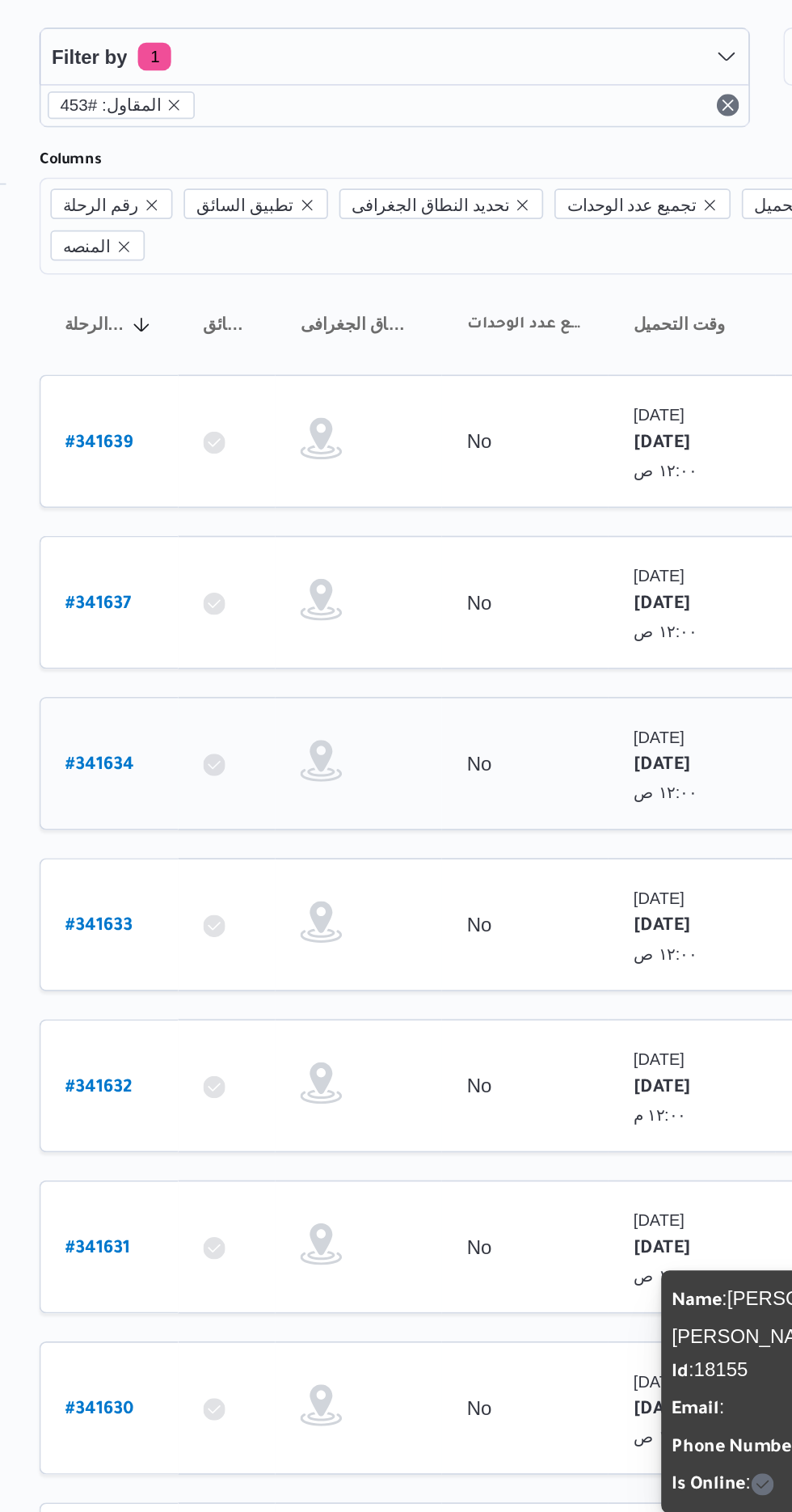
click at [250, 502] on b "# 341634" at bounding box center [244, 507] width 39 height 11
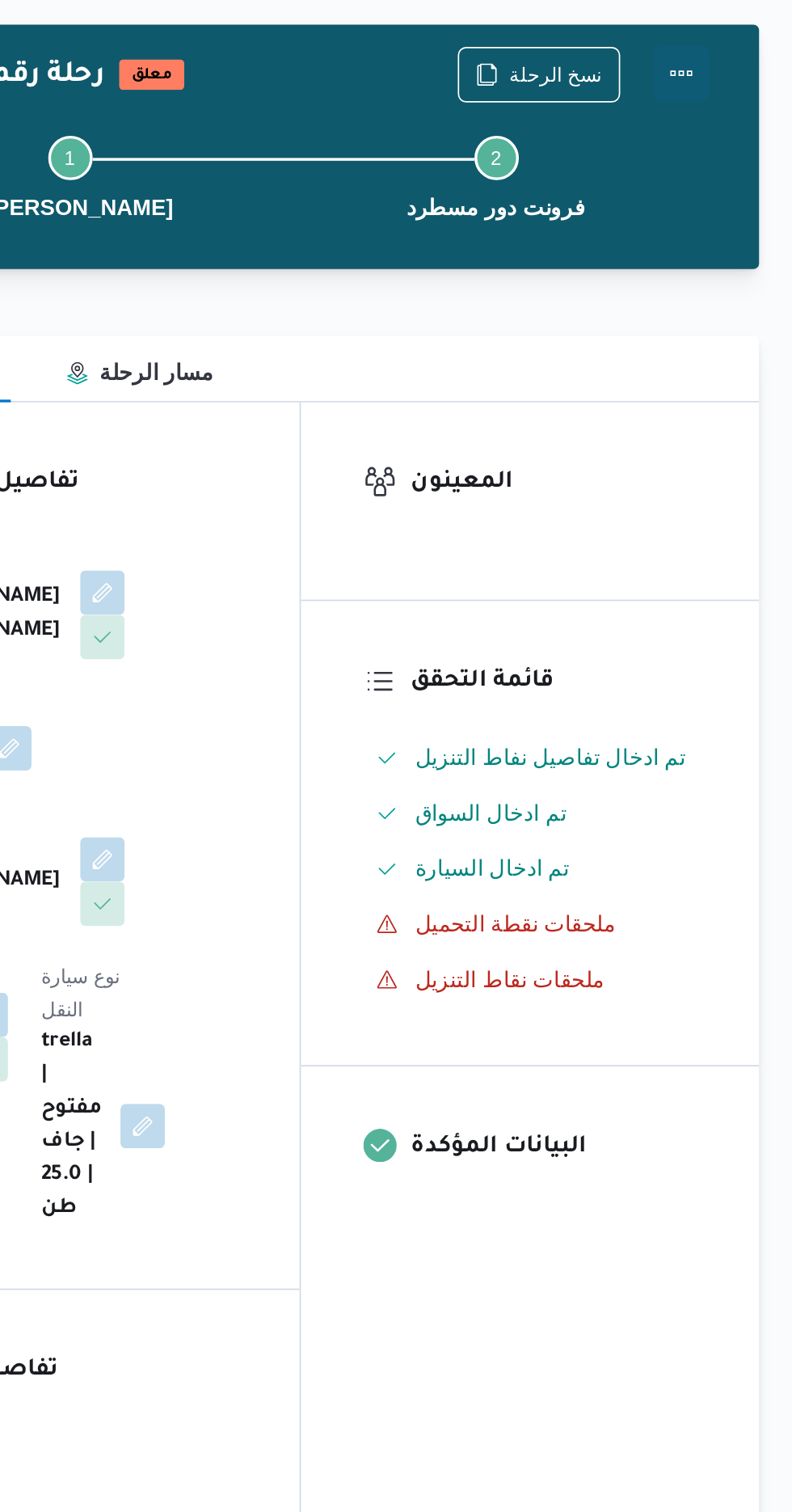
click at [736, 102] on button "Actions" at bounding box center [727, 104] width 32 height 32
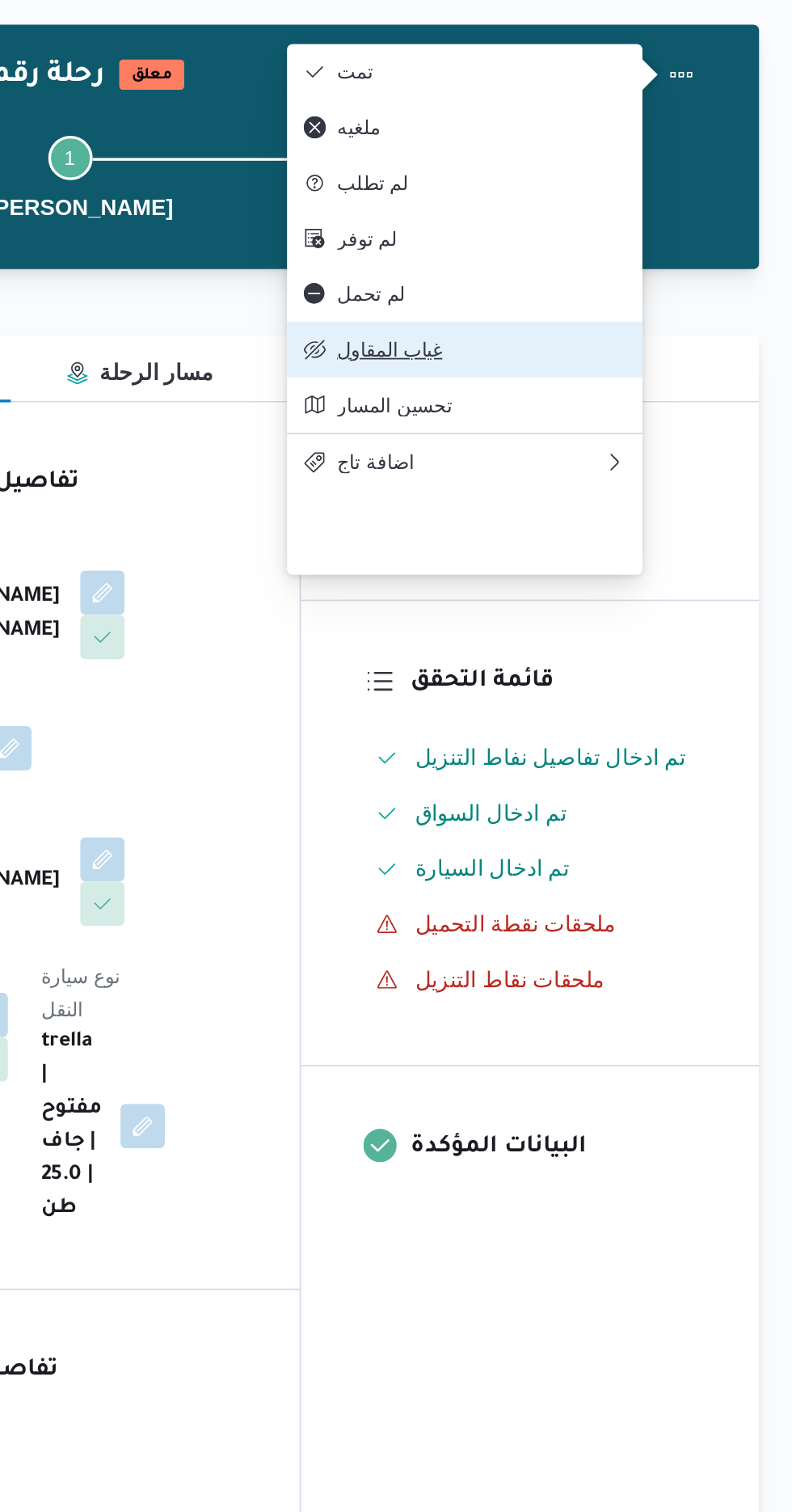
click at [619, 281] on button "غياب المقاول" at bounding box center [601, 265] width 207 height 32
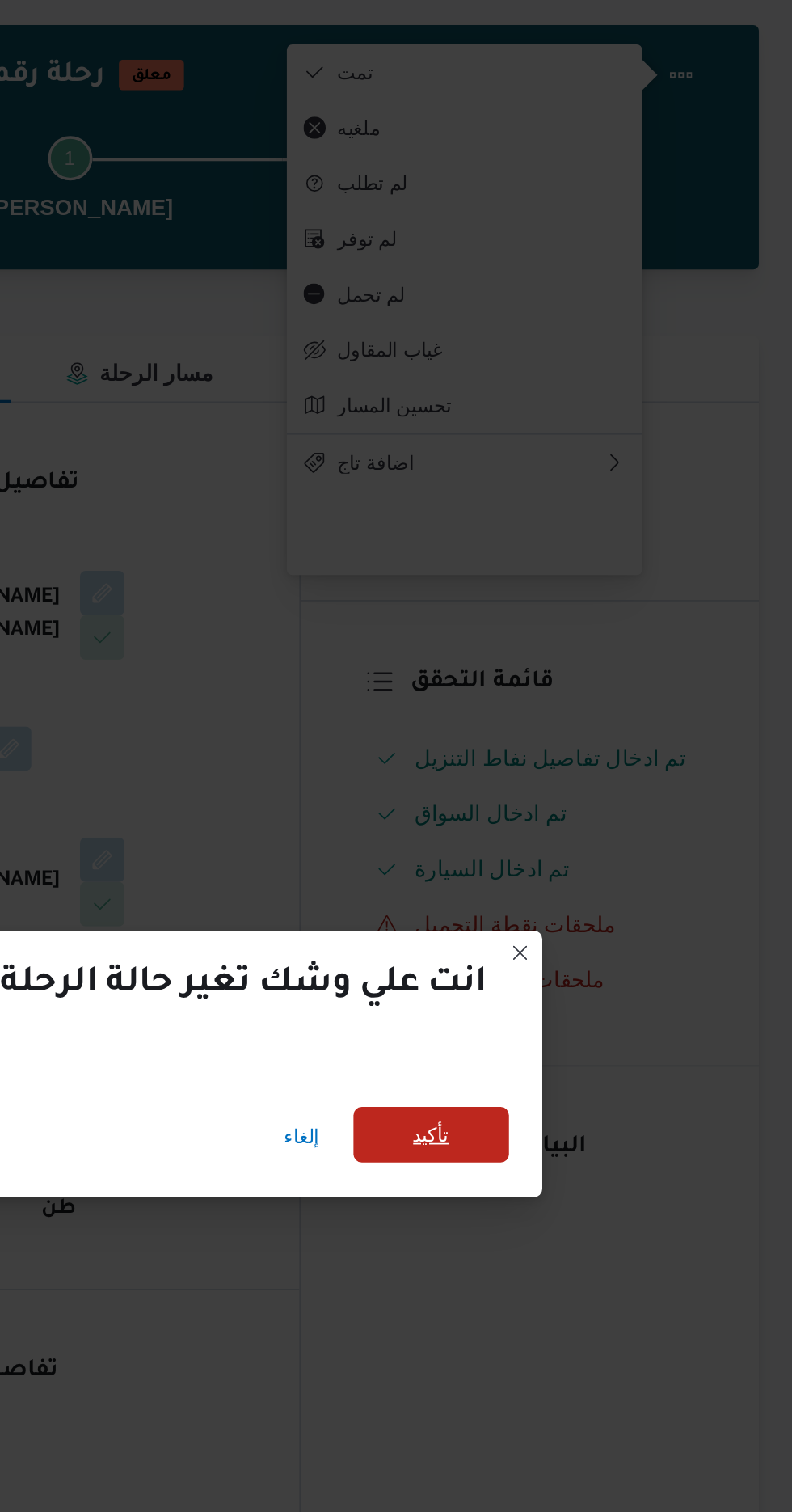
click at [586, 731] on span "تأكيد" at bounding box center [582, 722] width 21 height 19
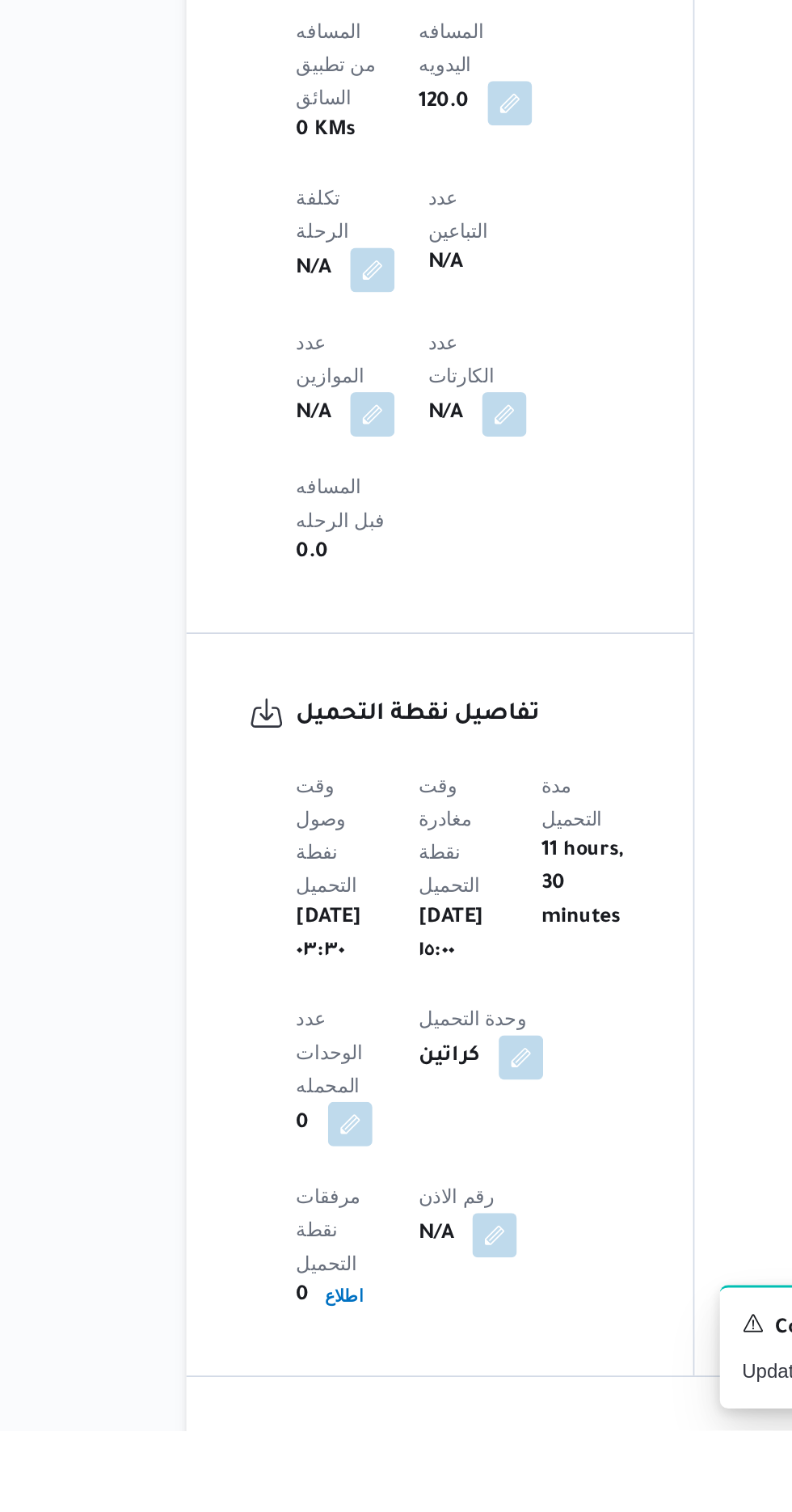
scroll to position [561, 0]
click at [390, 1203] on b "[DATE] ١٥:٠٠" at bounding box center [369, 1222] width 48 height 39
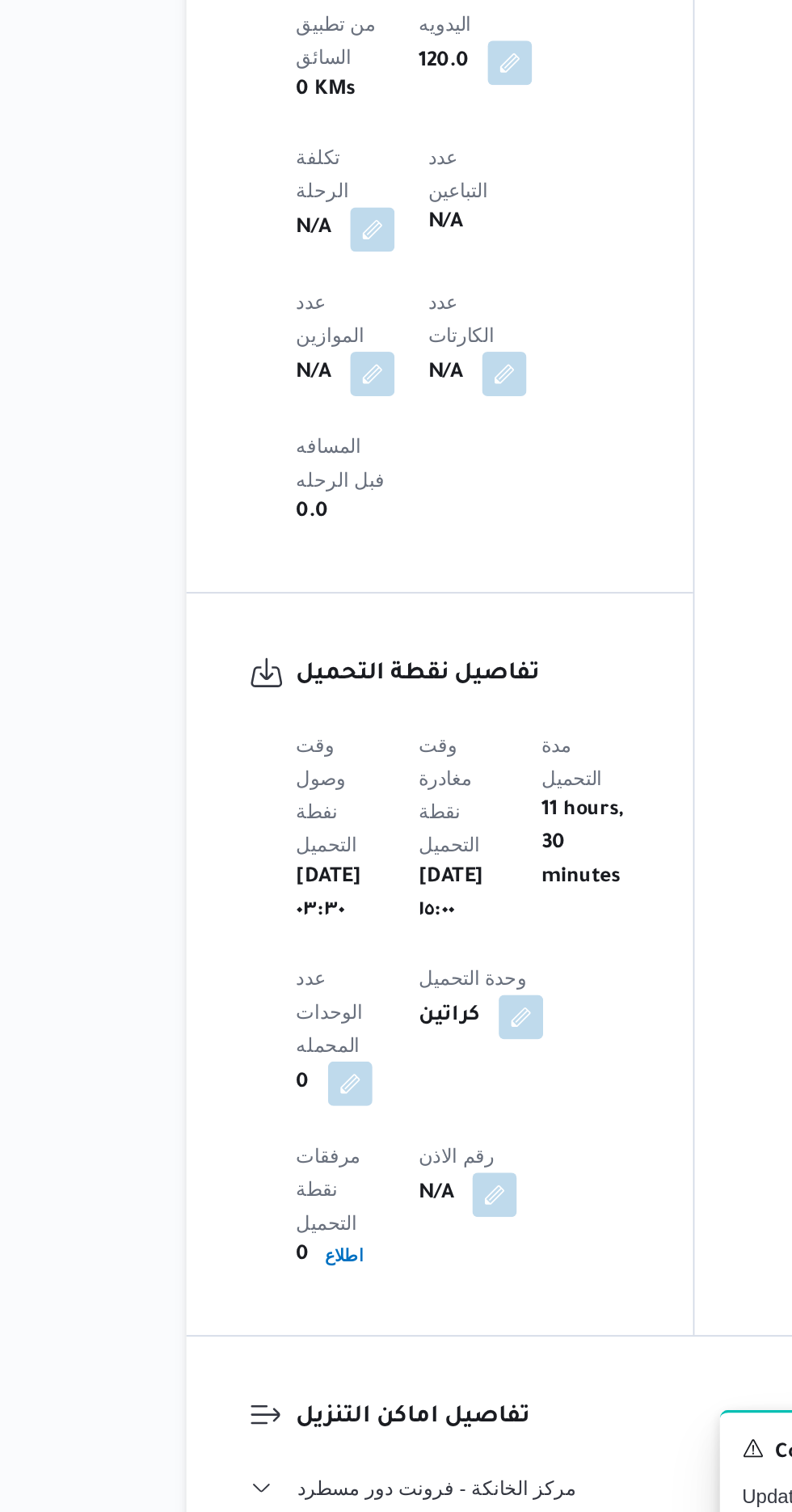
scroll to position [655, 0]
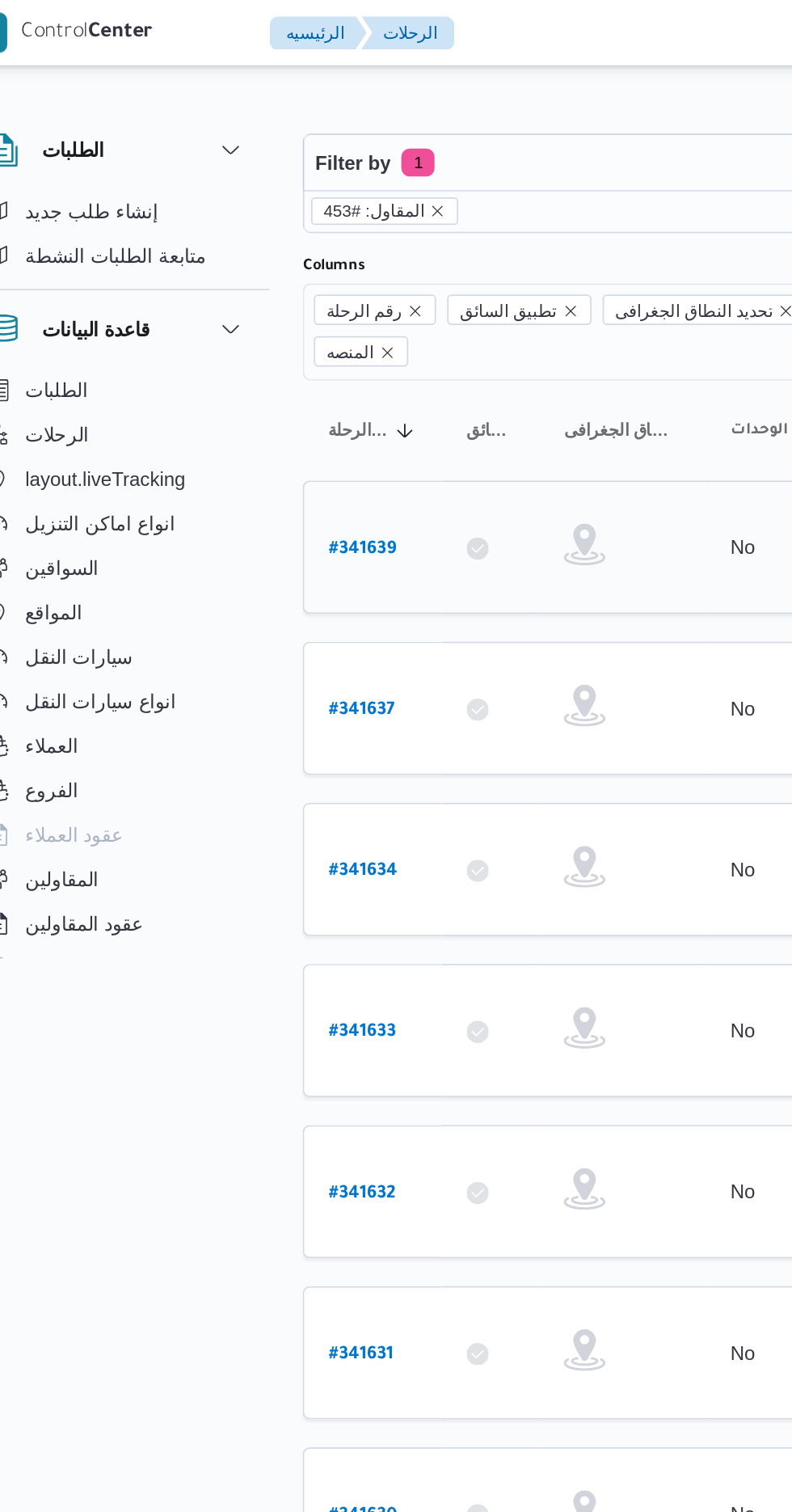
click at [256, 314] on b "# 341639" at bounding box center [244, 320] width 39 height 11
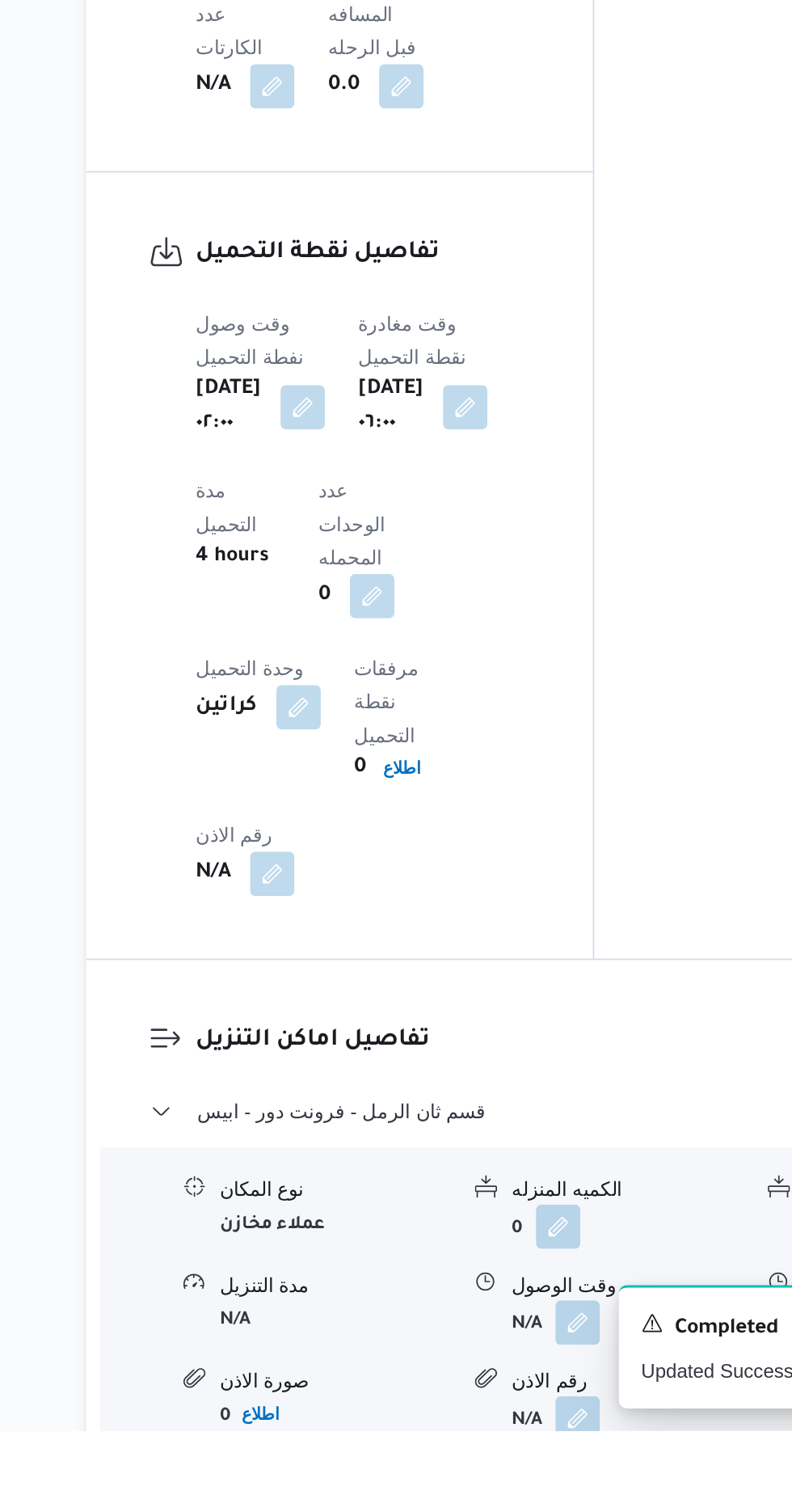
scroll to position [950, 0]
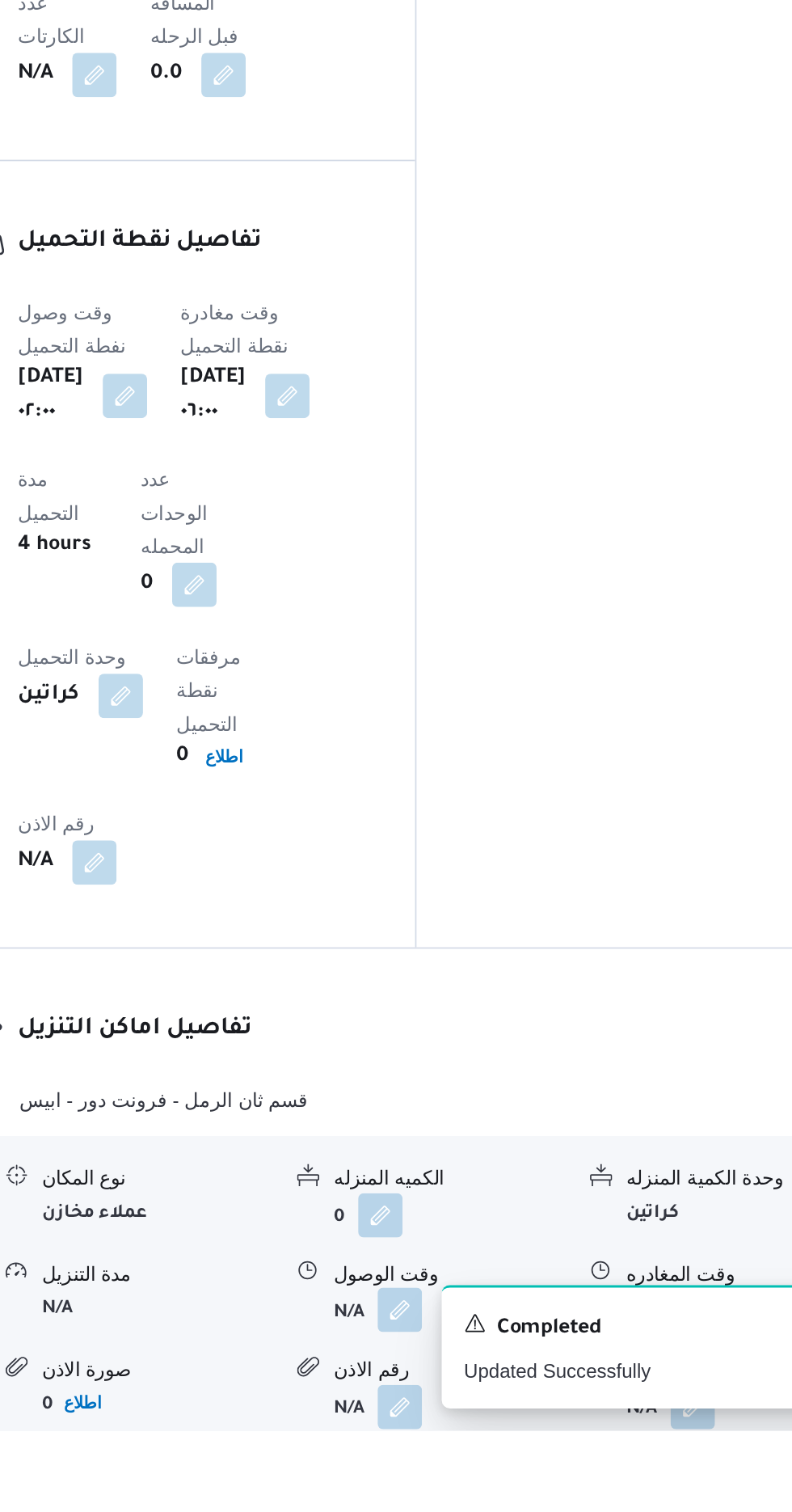
click at [495, 1429] on button "button" at bounding box center [497, 1442] width 26 height 26
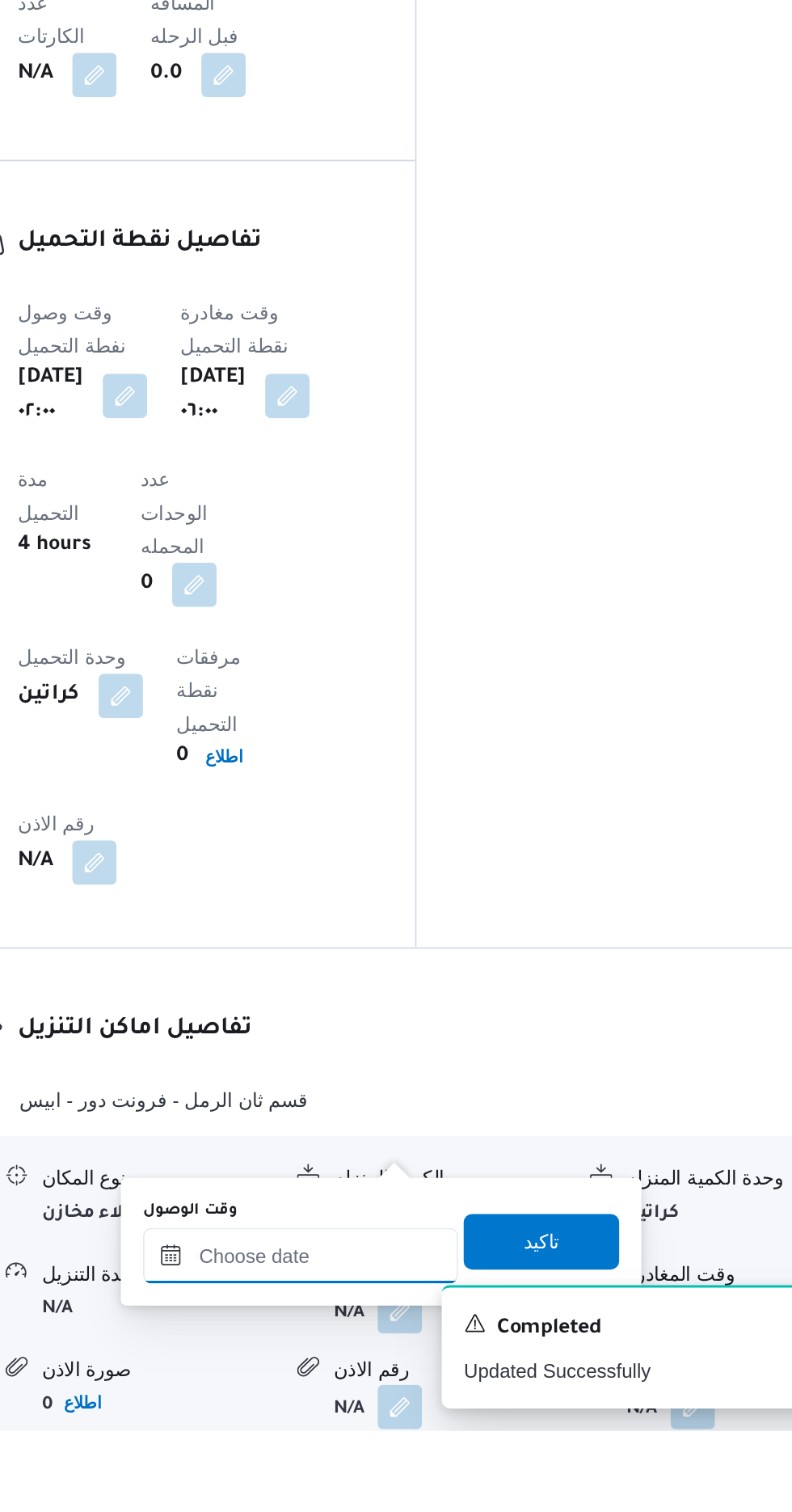
click at [434, 1408] on input "وقت الوصول" at bounding box center [438, 1410] width 183 height 32
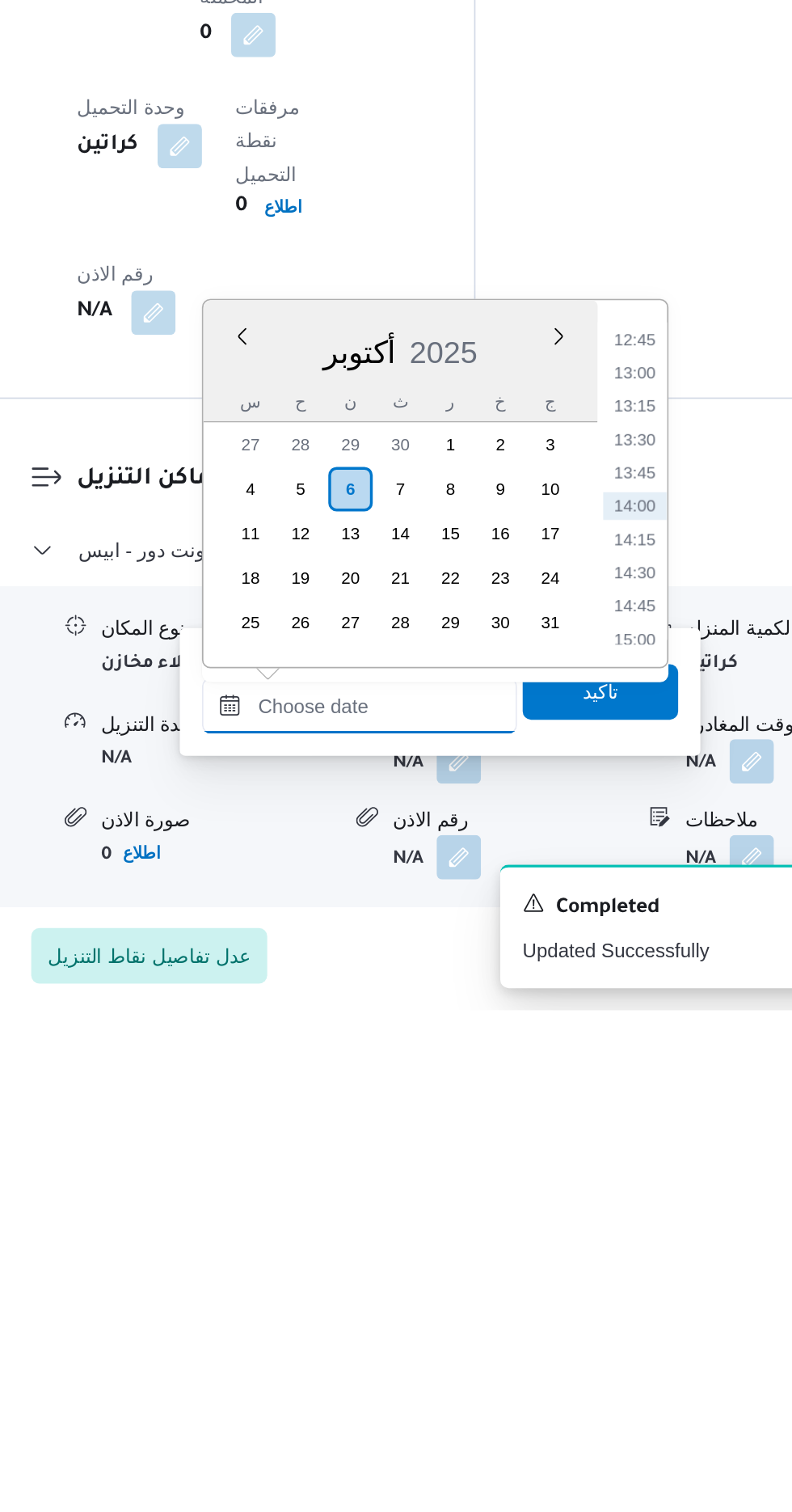
scroll to position [1109, 0]
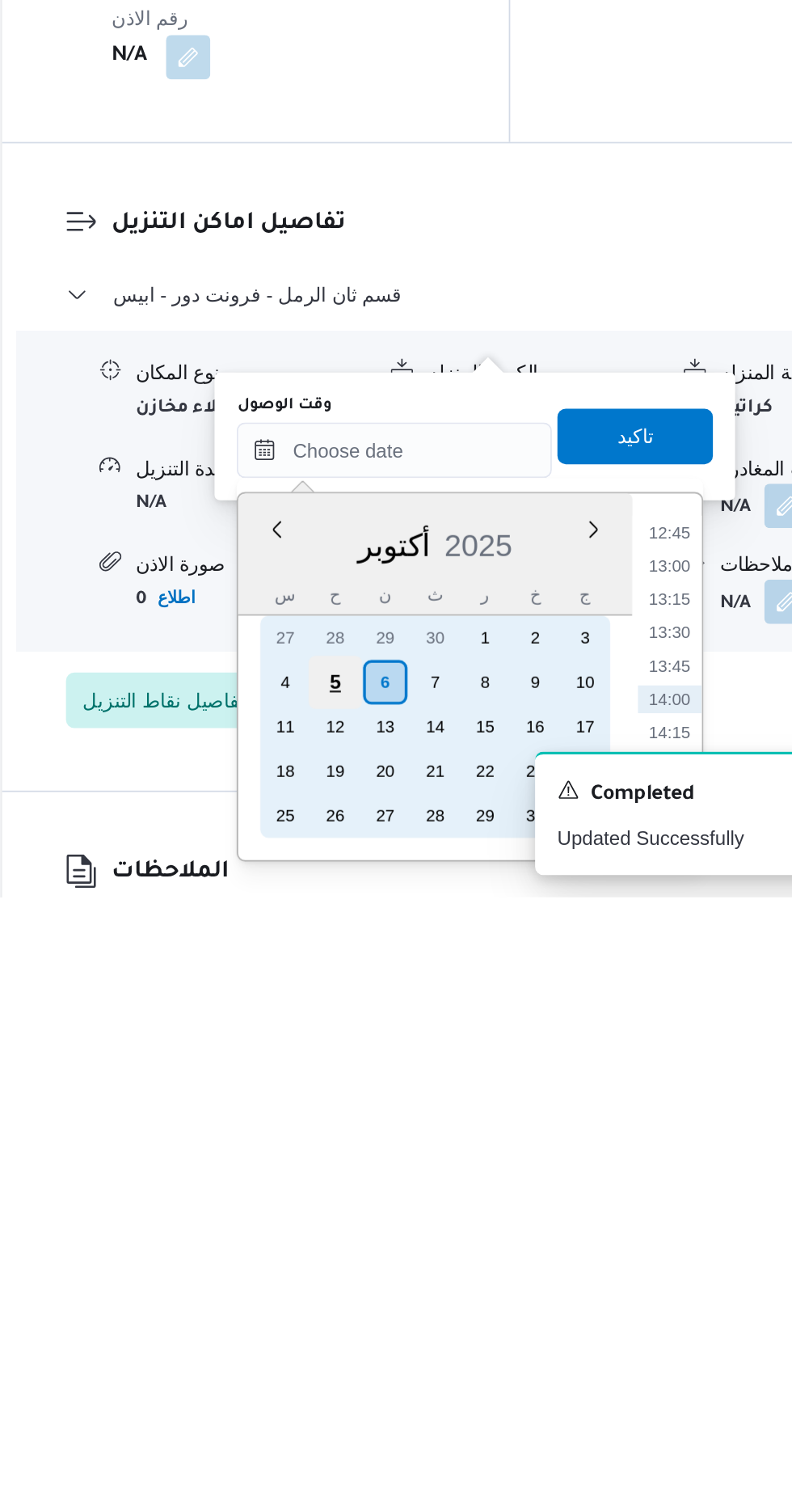
click at [404, 1384] on div "5" at bounding box center [404, 1386] width 31 height 31
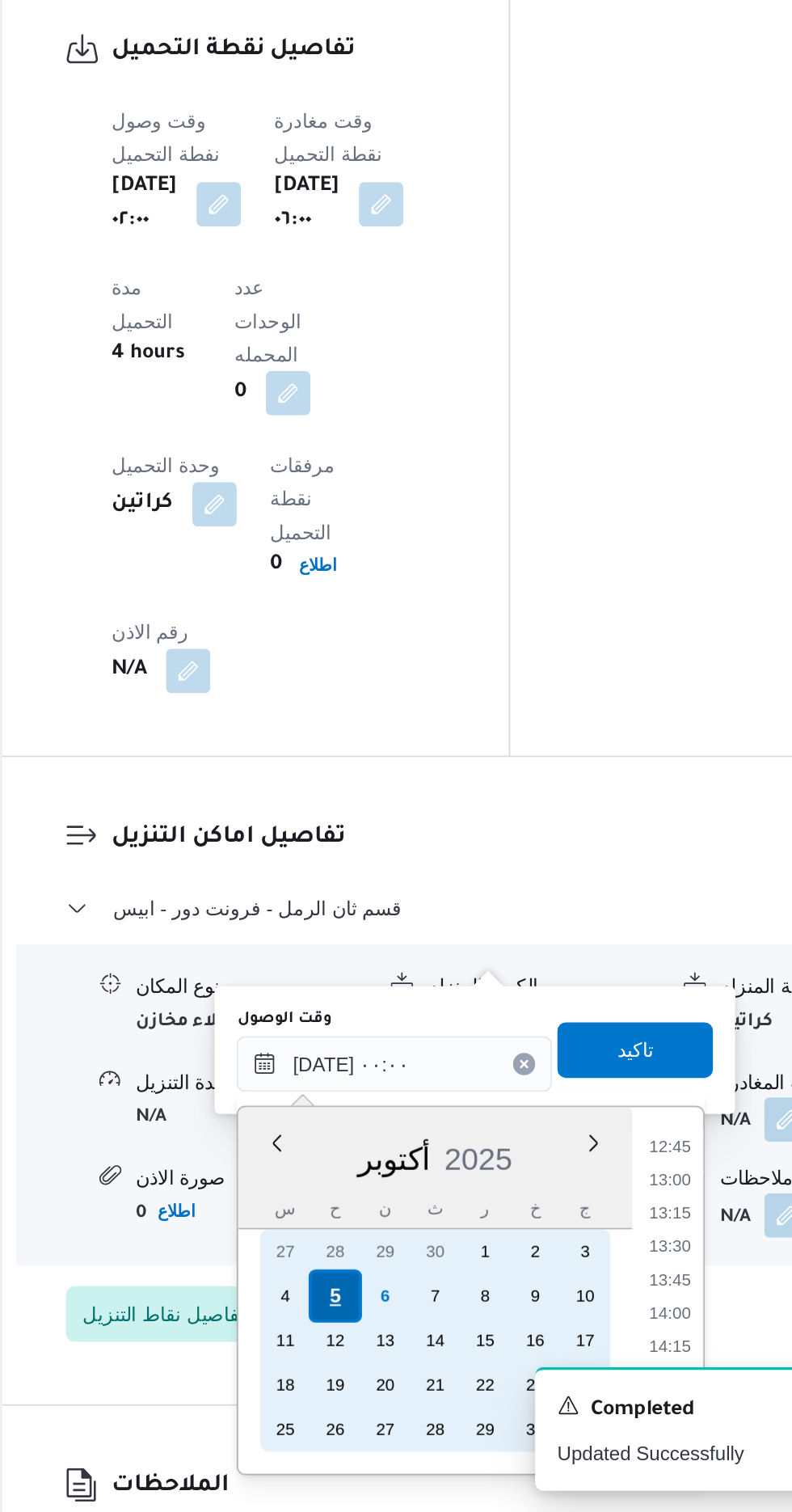
scroll to position [0, 0]
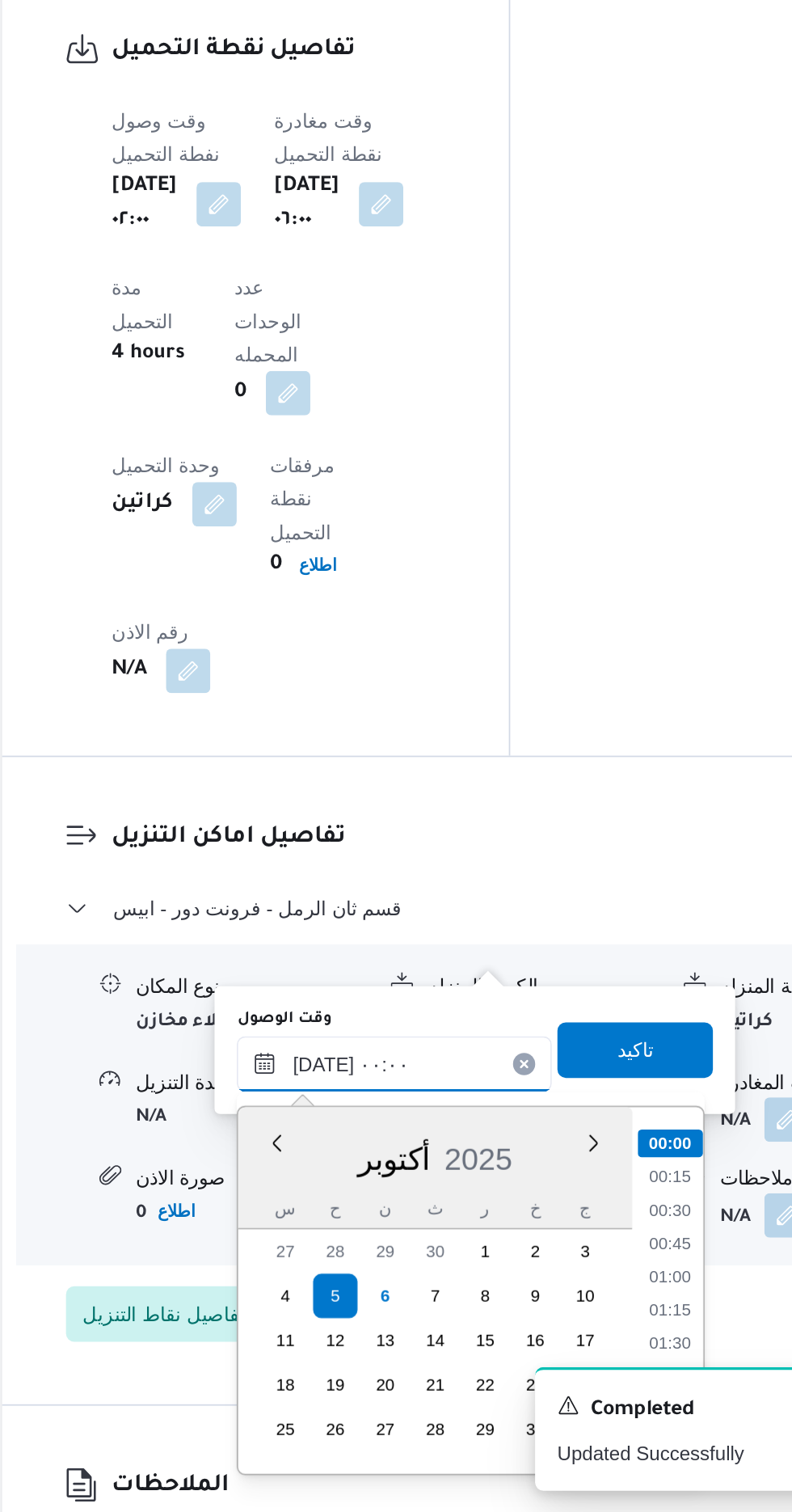
click at [360, 1249] on input "[DATE] ٠٠:٠٠" at bounding box center [438, 1250] width 183 height 32
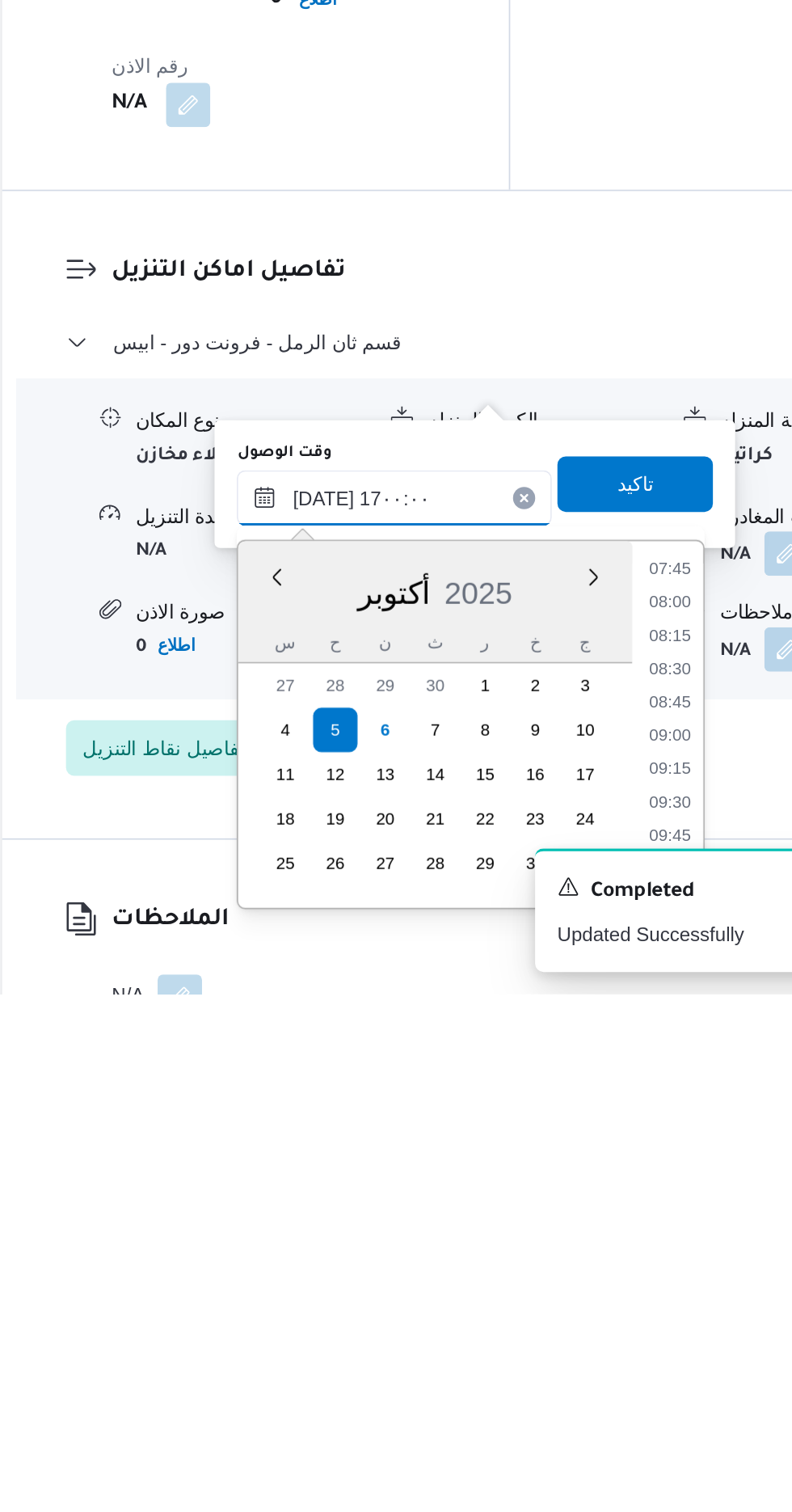
scroll to position [1149, 0]
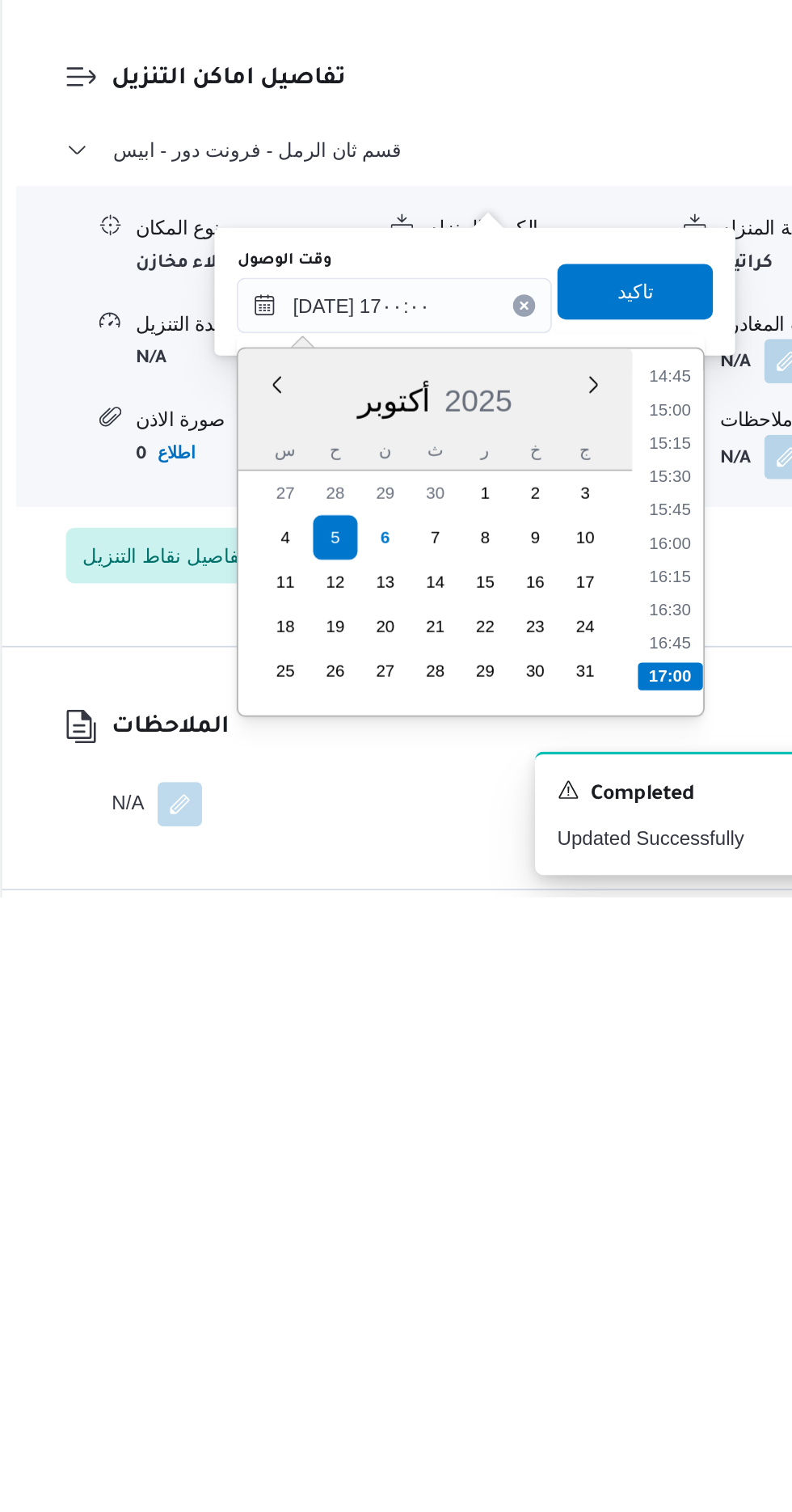
click at [592, 1399] on div "Time 00:00 00:15 00:30 00:45 01:00 01:15 01:30 01:45 02:00 02:15 02:30 02:45 03…" at bounding box center [598, 1299] width 41 height 214
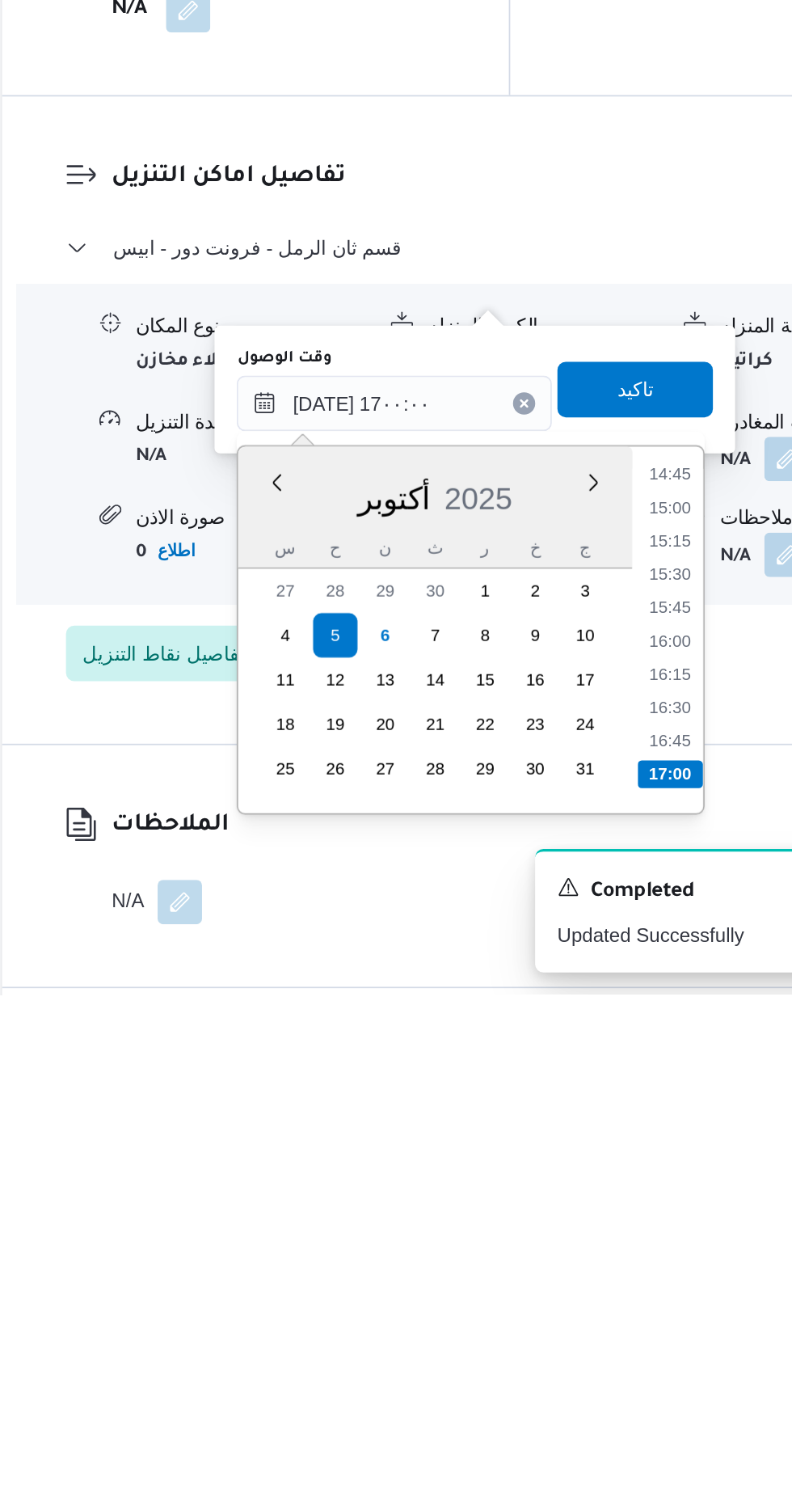
scroll to position [1194, 0]
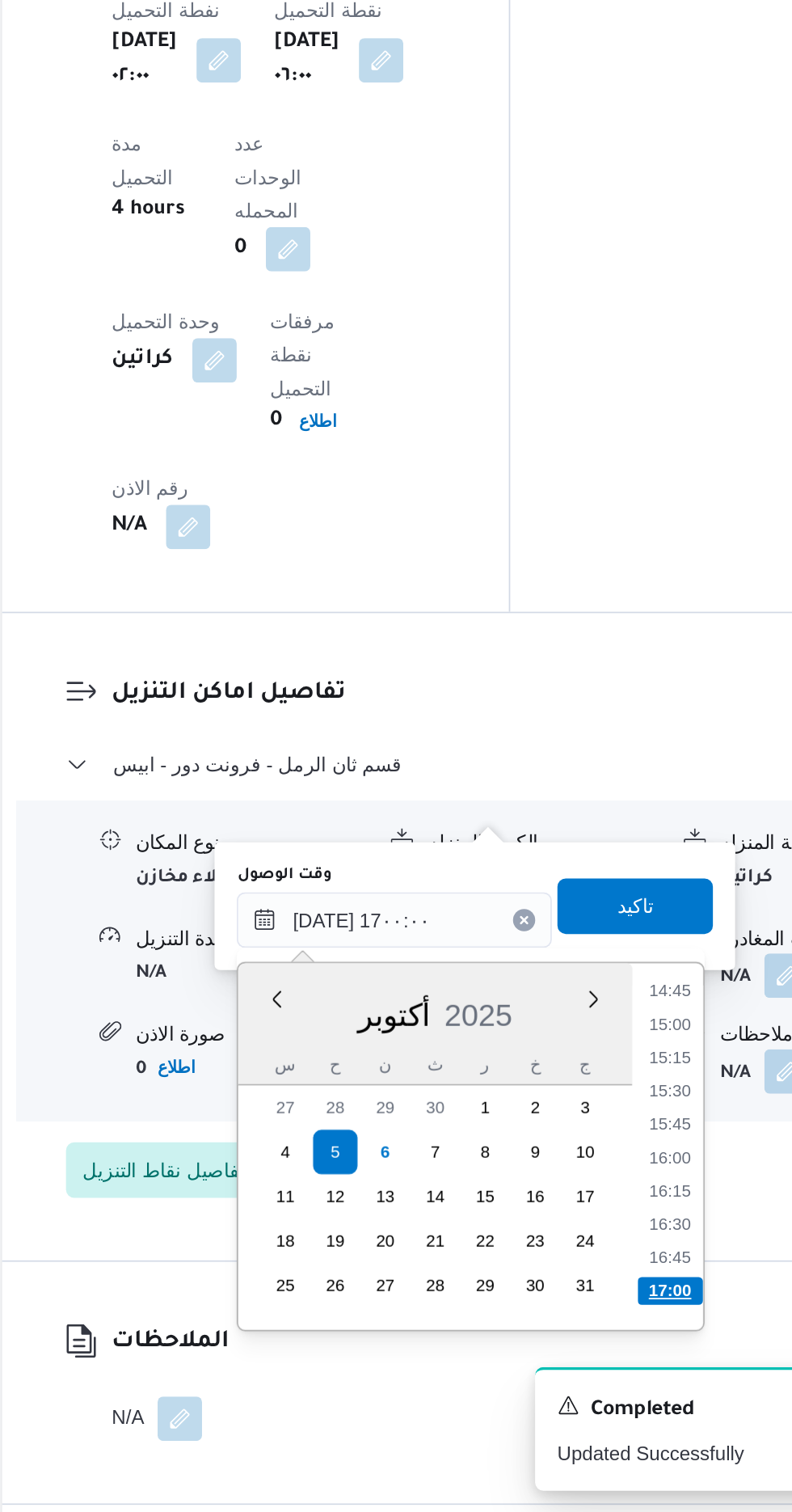
click at [604, 1378] on li "17:00" at bounding box center [599, 1382] width 38 height 16
type input "[DATE] ١٧:٠٠"
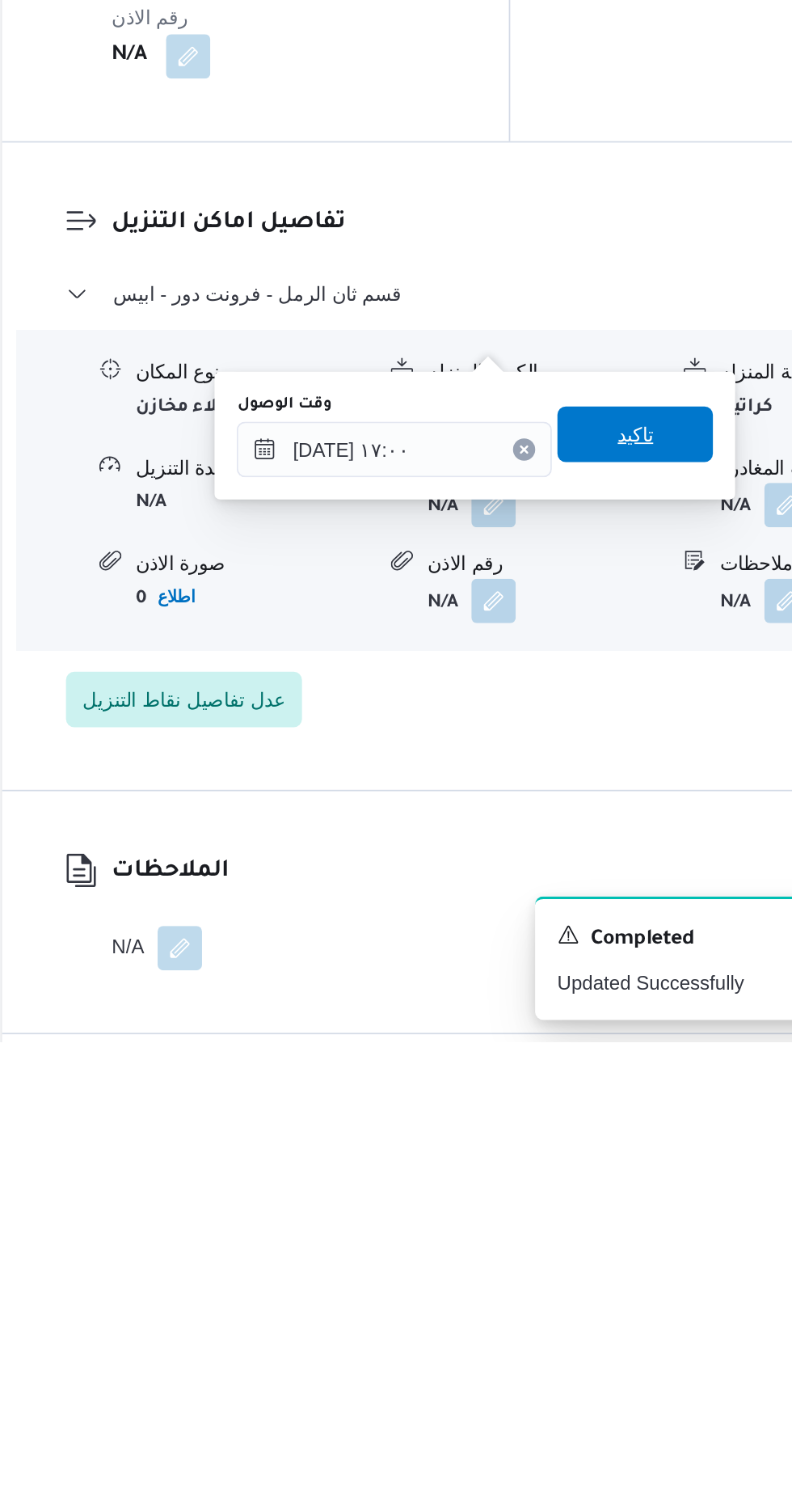
click at [605, 1157] on span "تاكيد" at bounding box center [578, 1157] width 90 height 32
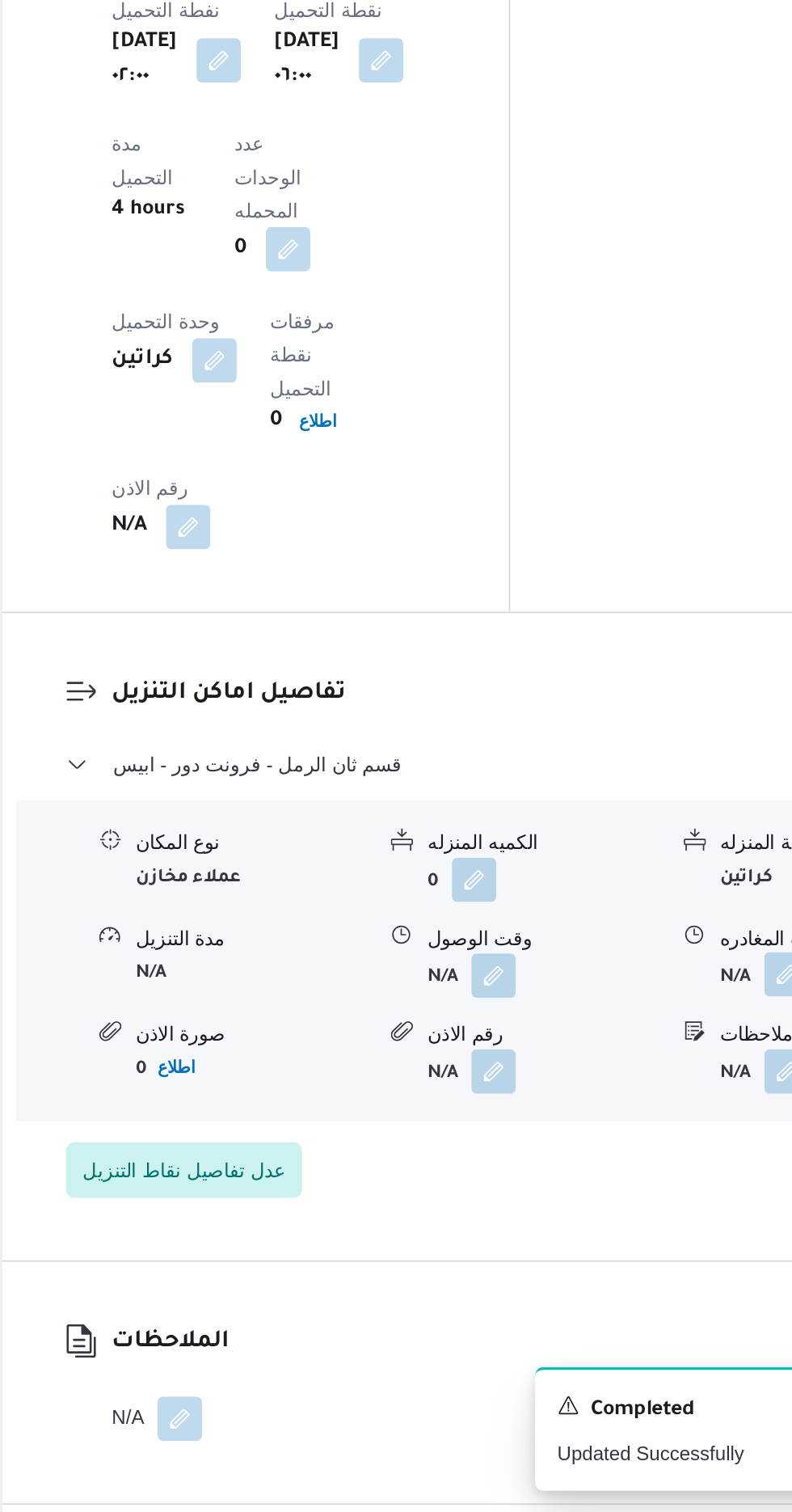
click at [665, 1185] on button "button" at bounding box center [668, 1198] width 26 height 26
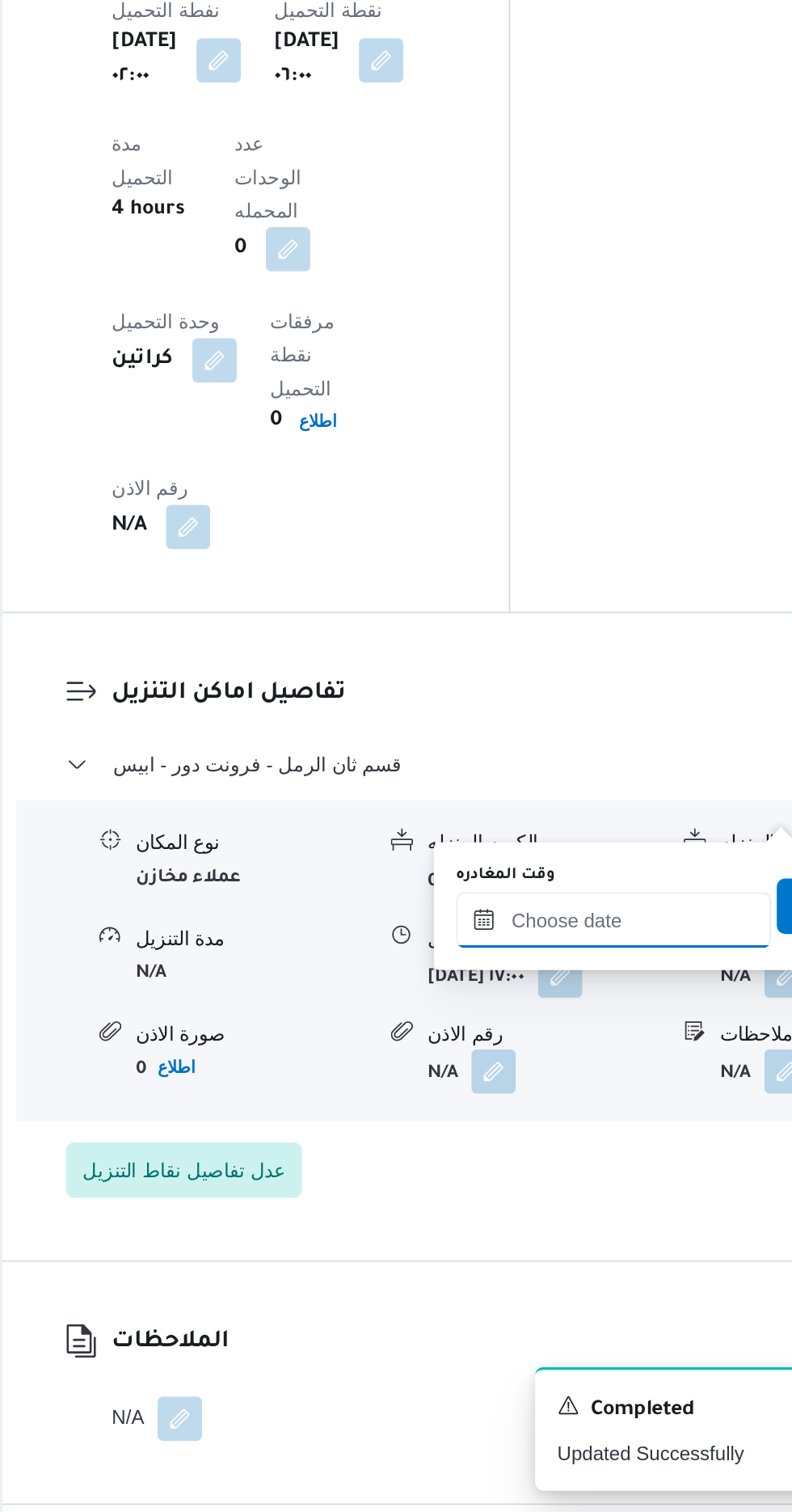
click at [572, 1164] on input "وقت المغادره" at bounding box center [566, 1166] width 183 height 32
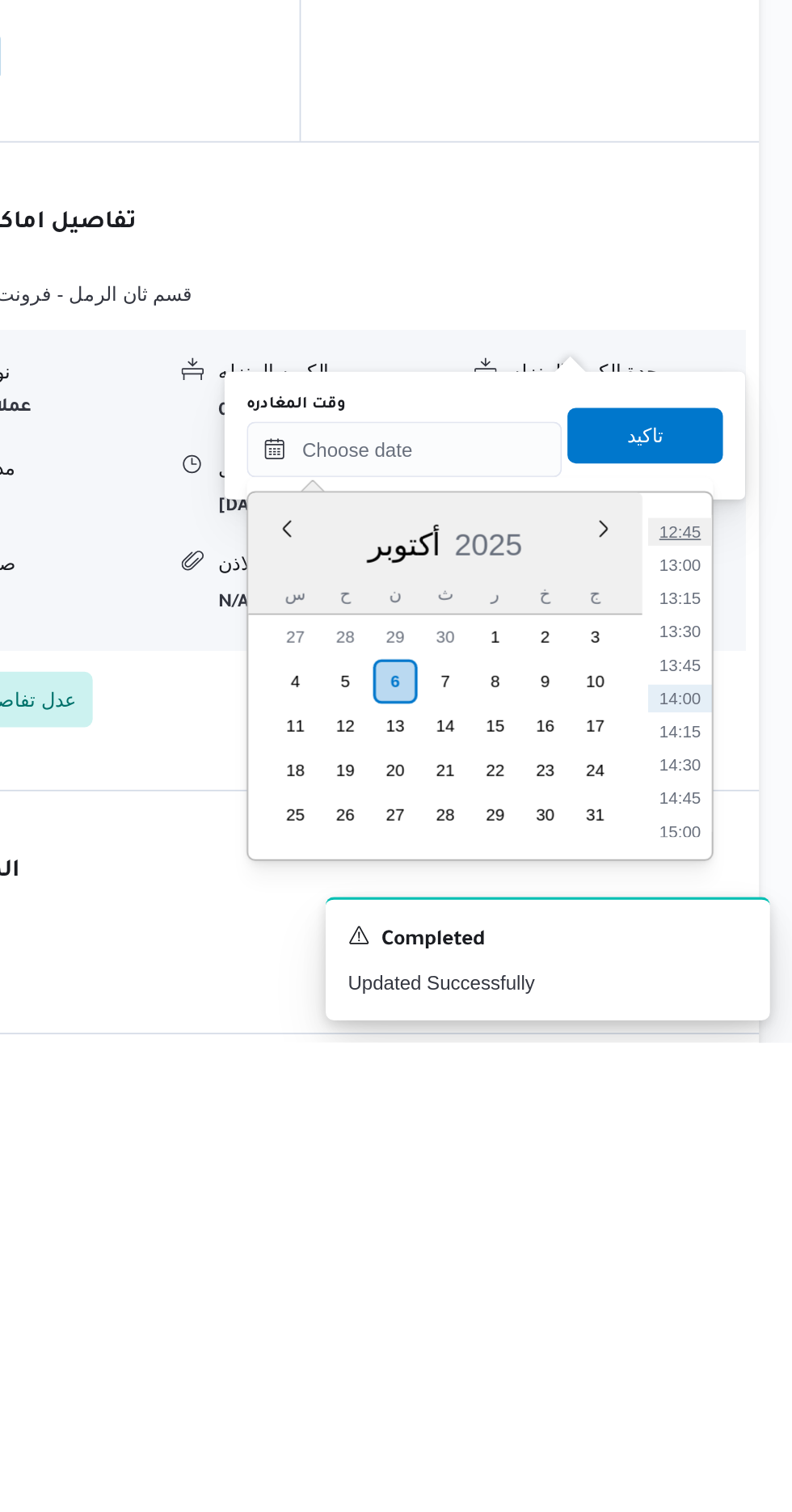
click at [721, 1209] on li "12:45" at bounding box center [726, 1214] width 37 height 16
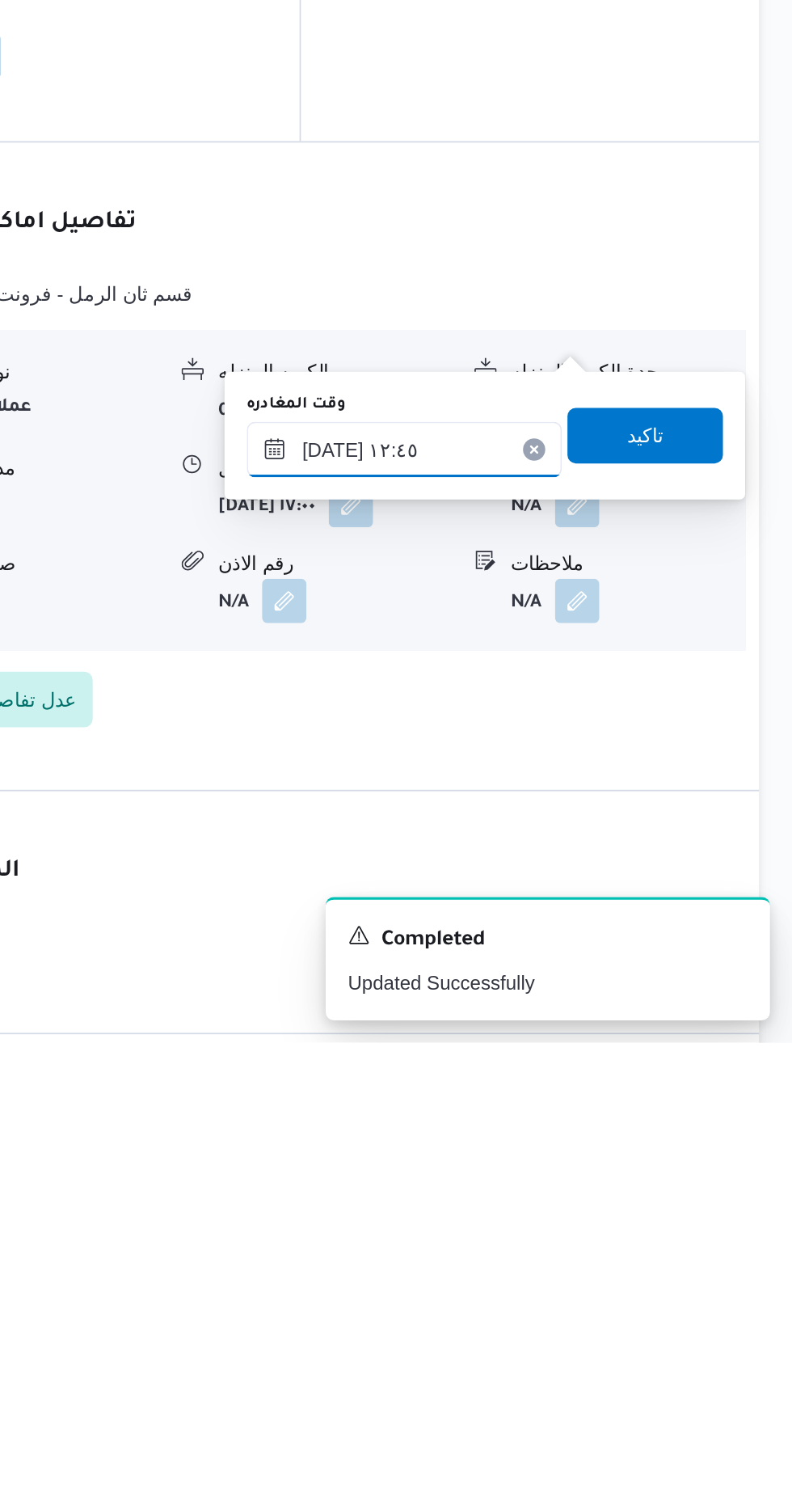
click at [619, 1156] on input "[DATE] ١٢:٤٥" at bounding box center [566, 1166] width 183 height 32
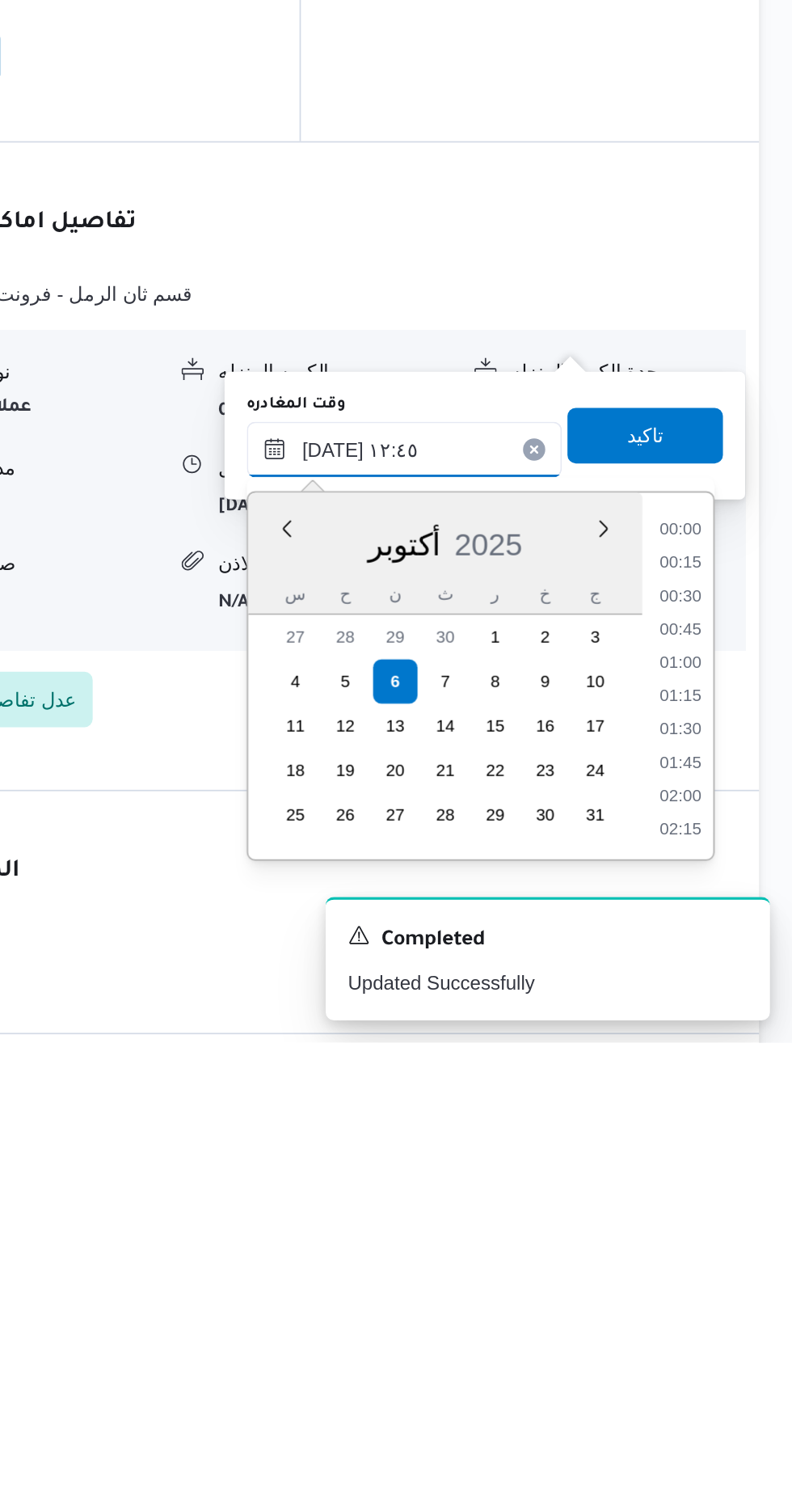
scroll to position [891, 0]
click at [726, 1216] on li "11:30" at bounding box center [726, 1214] width 37 height 16
type input "[DATE] ١١:٣٠"
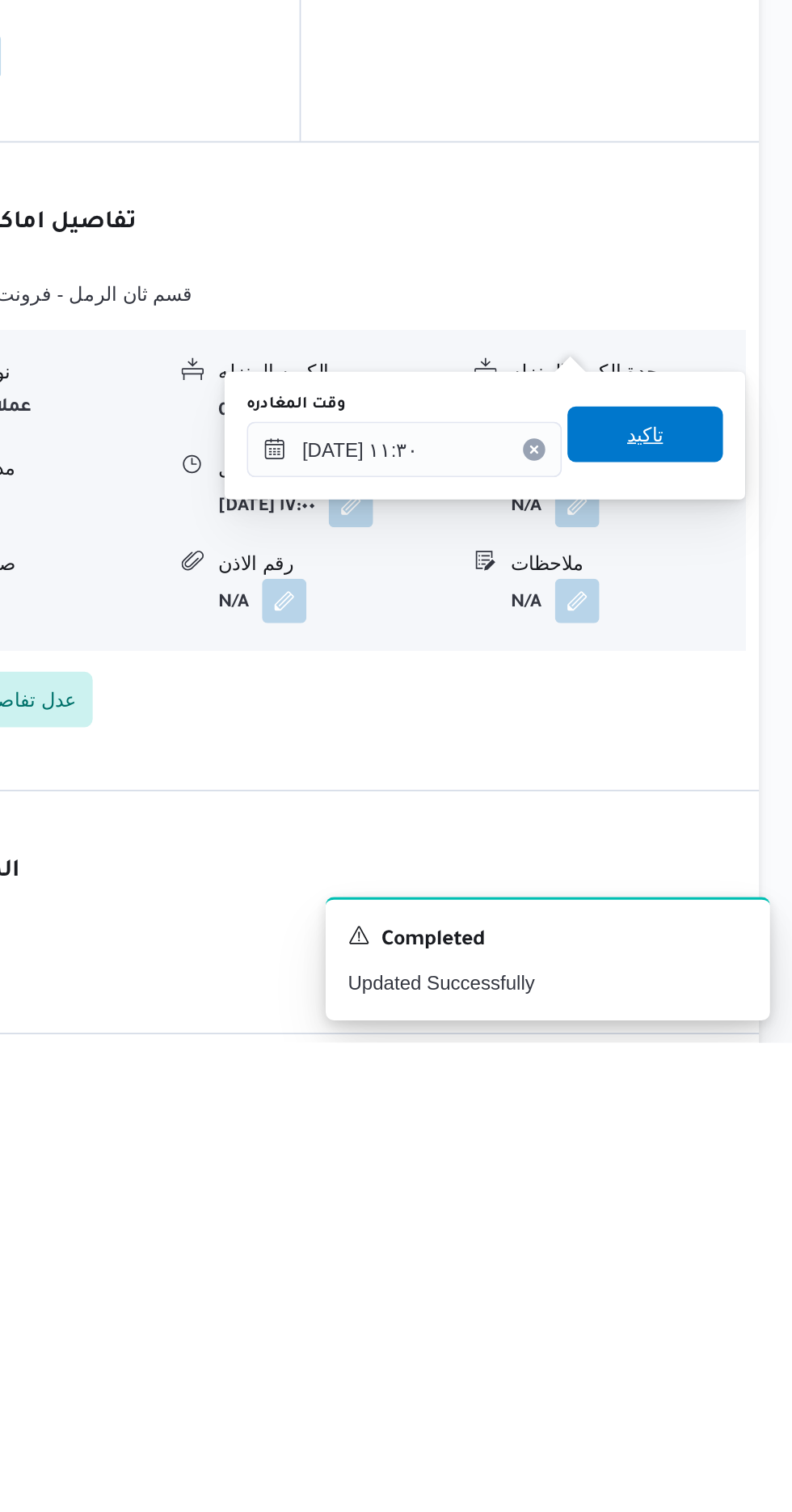
click at [718, 1154] on span "تاكيد" at bounding box center [707, 1157] width 21 height 19
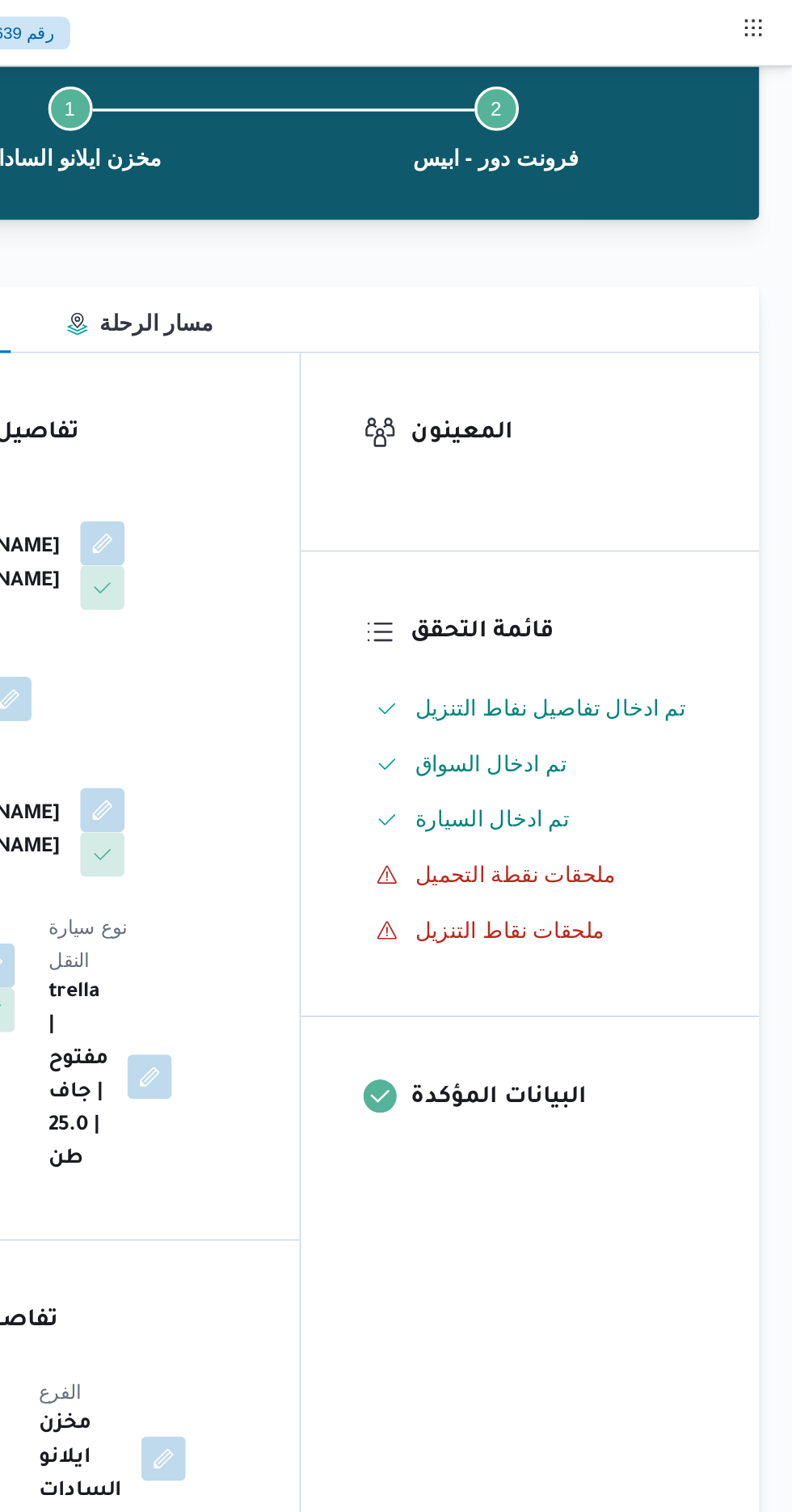
scroll to position [0, 0]
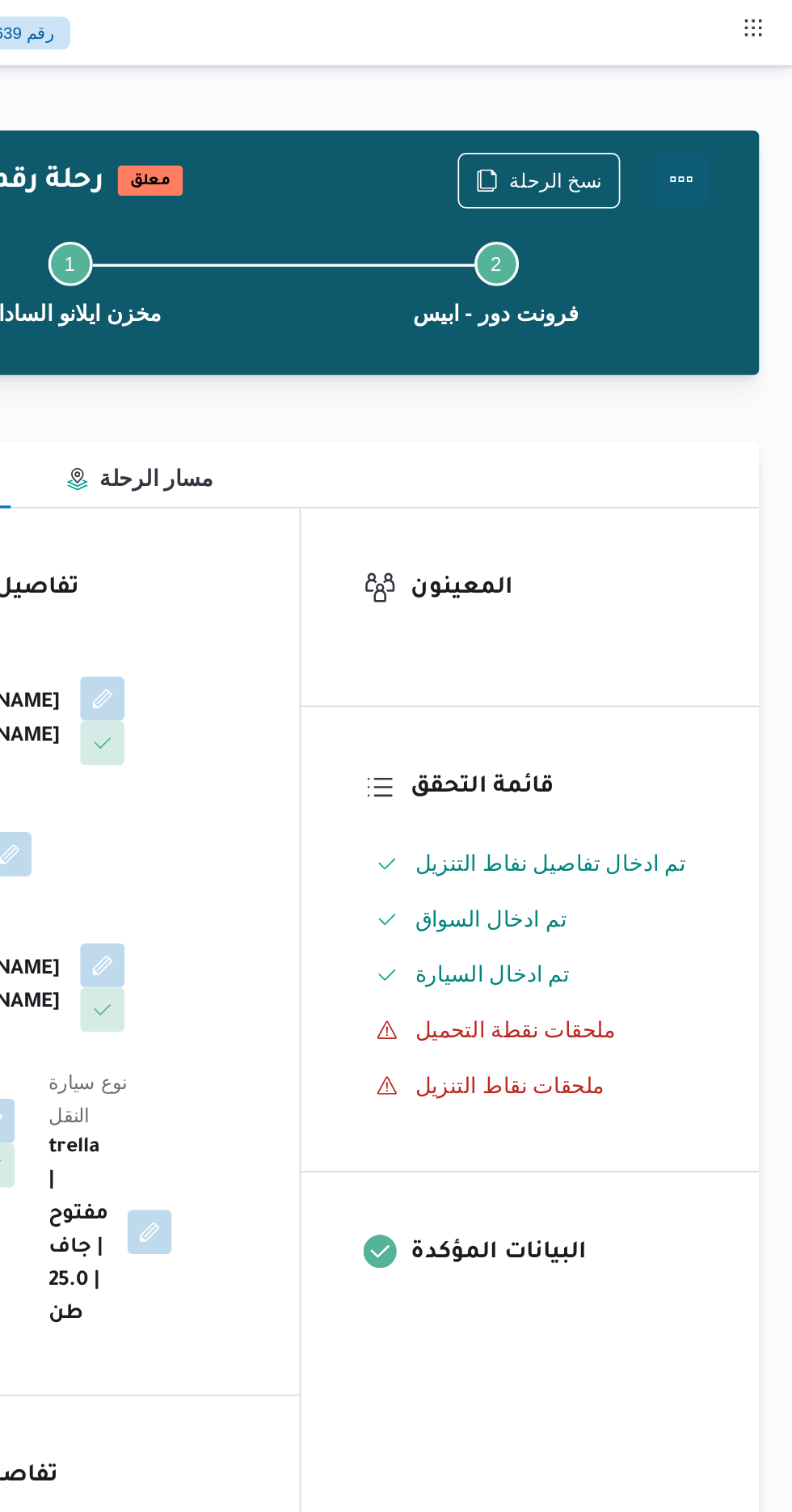
click at [735, 104] on button "Actions" at bounding box center [727, 104] width 32 height 32
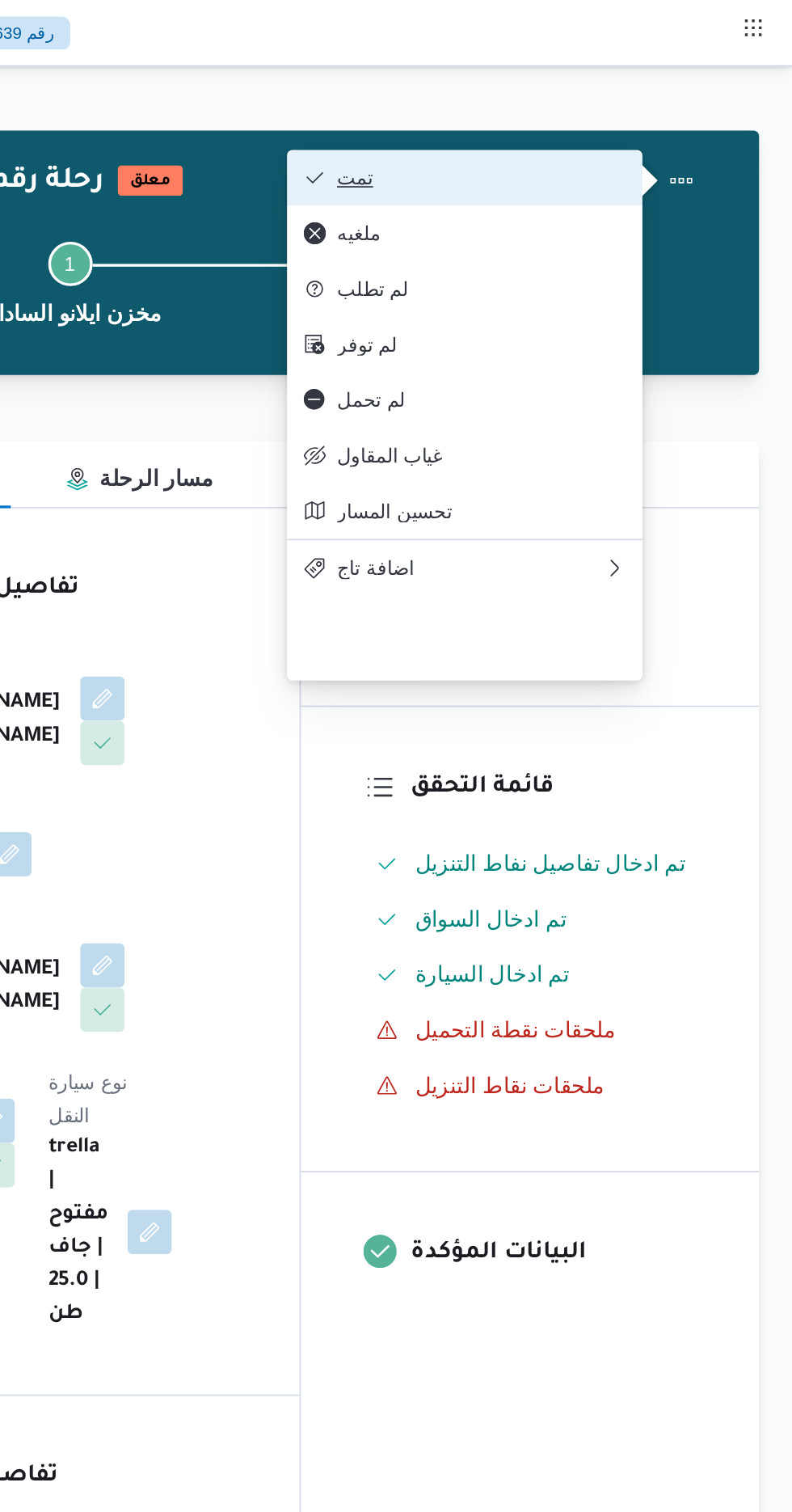
click at [682, 110] on span "تمت" at bounding box center [612, 103] width 168 height 13
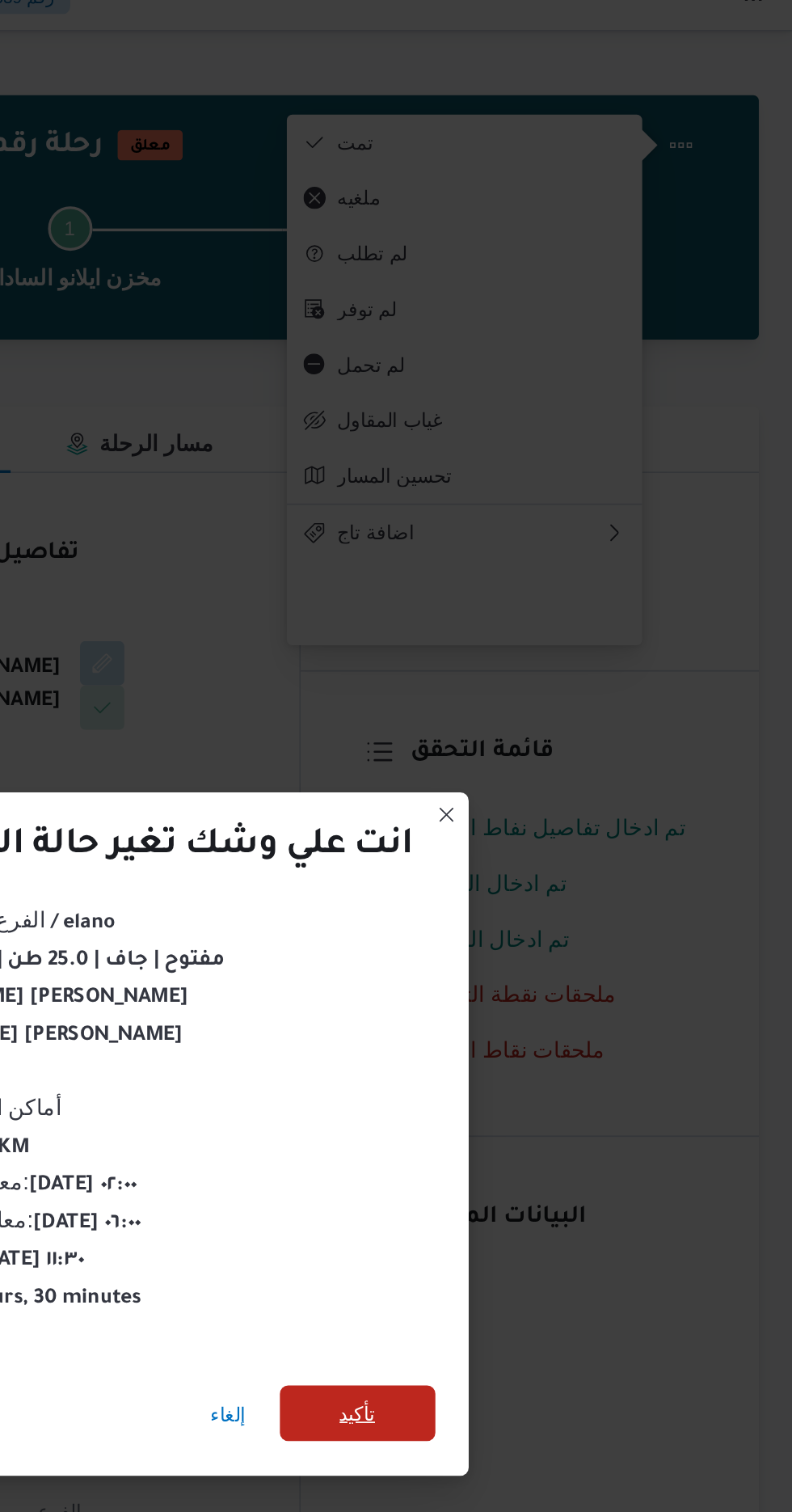
click at [545, 827] on span "تأكيد" at bounding box center [539, 843] width 90 height 32
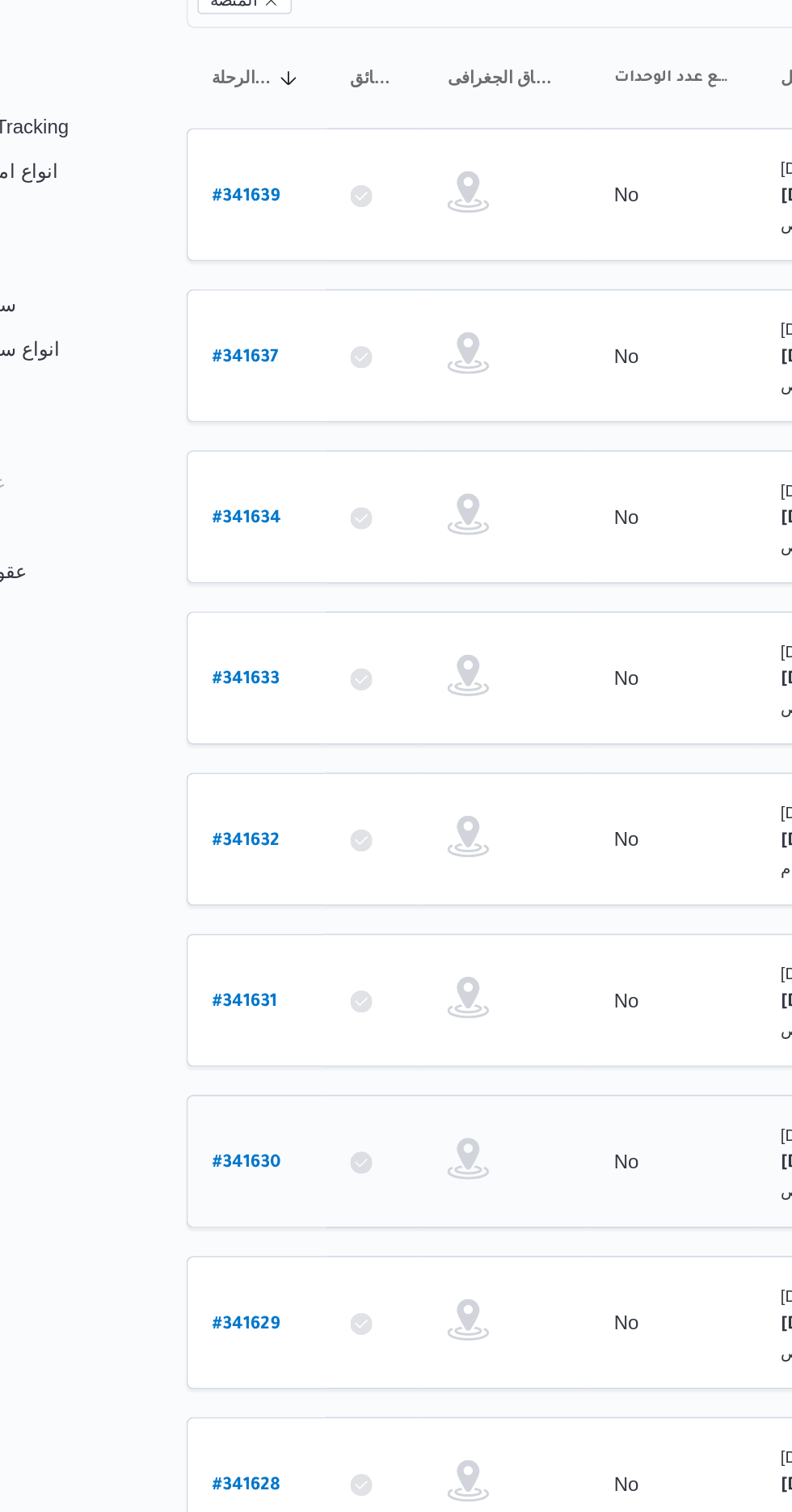
click at [243, 877] on b "# 341630" at bounding box center [244, 882] width 39 height 11
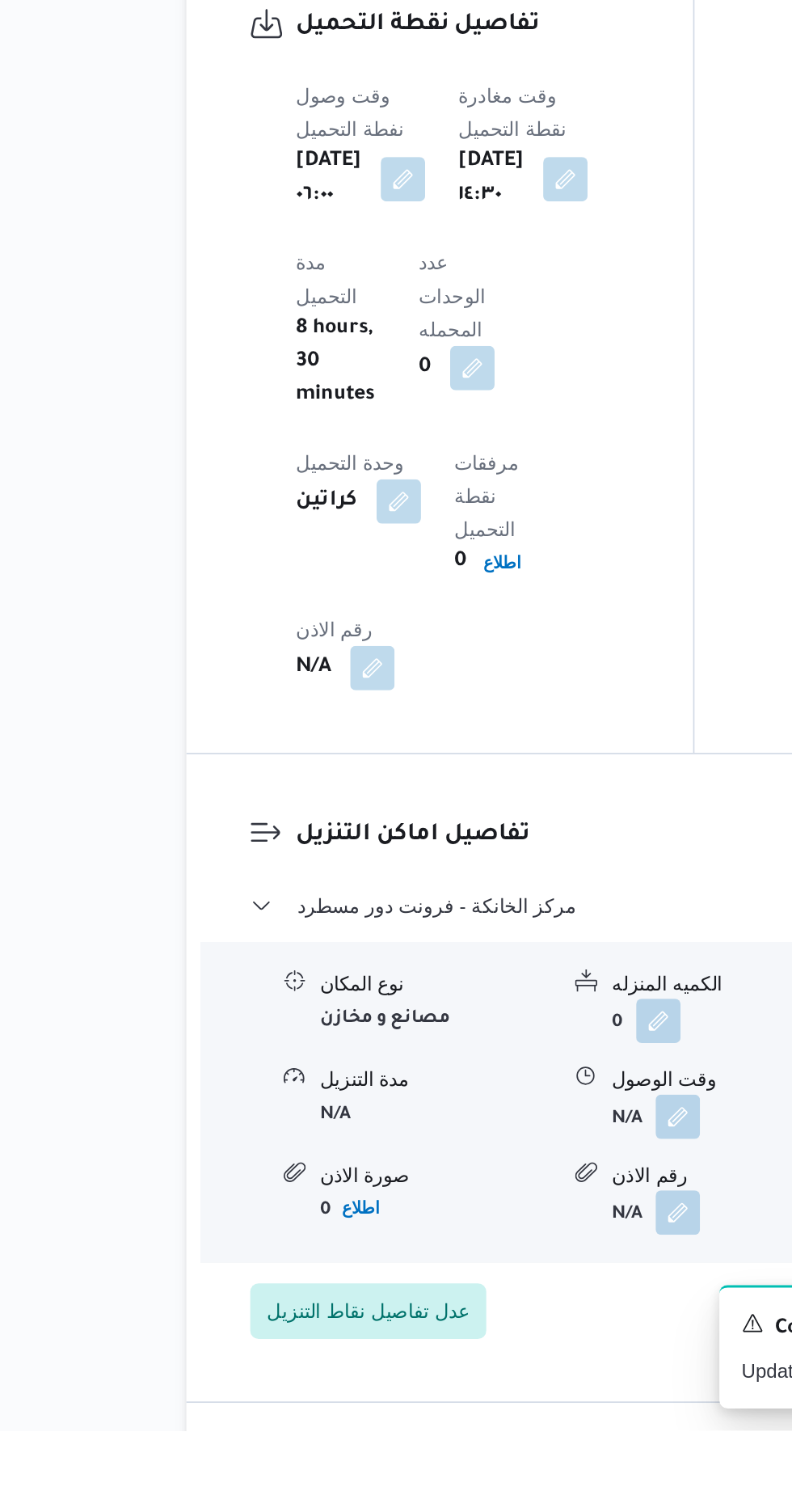
scroll to position [1113, 0]
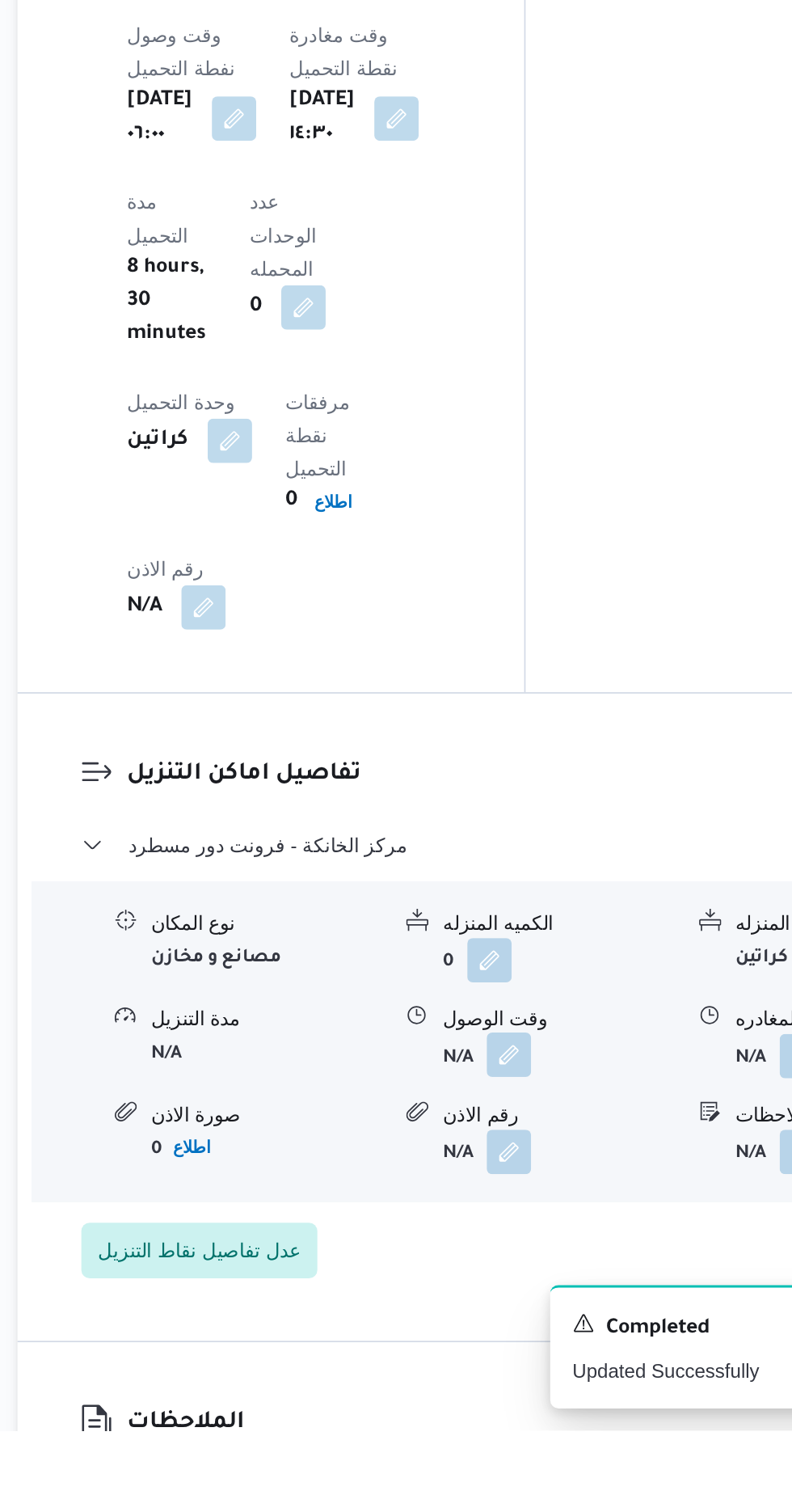
click at [498, 1280] on button "button" at bounding box center [497, 1293] width 26 height 26
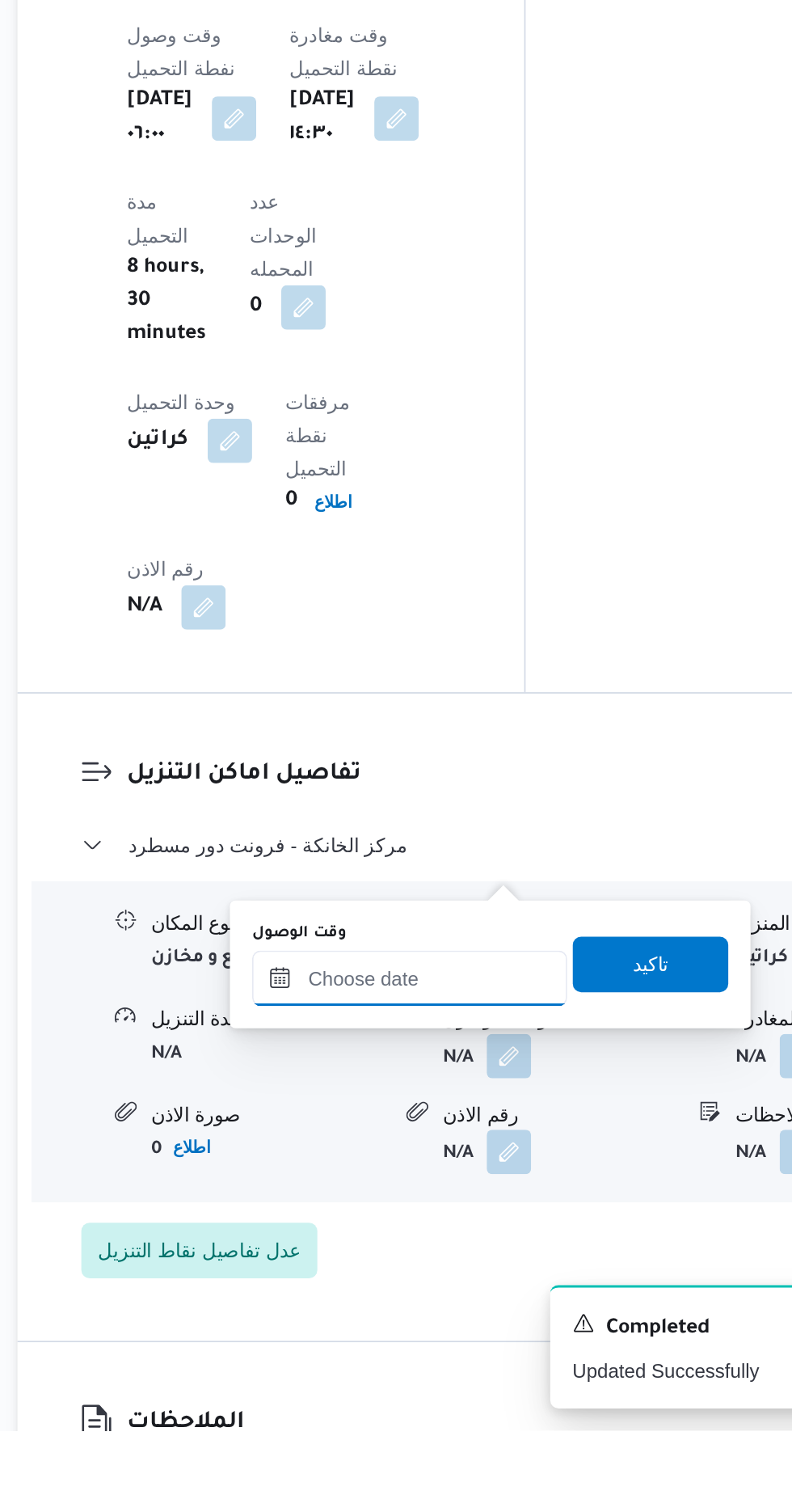
click at [464, 1246] on input "وقت الوصول" at bounding box center [438, 1247] width 183 height 32
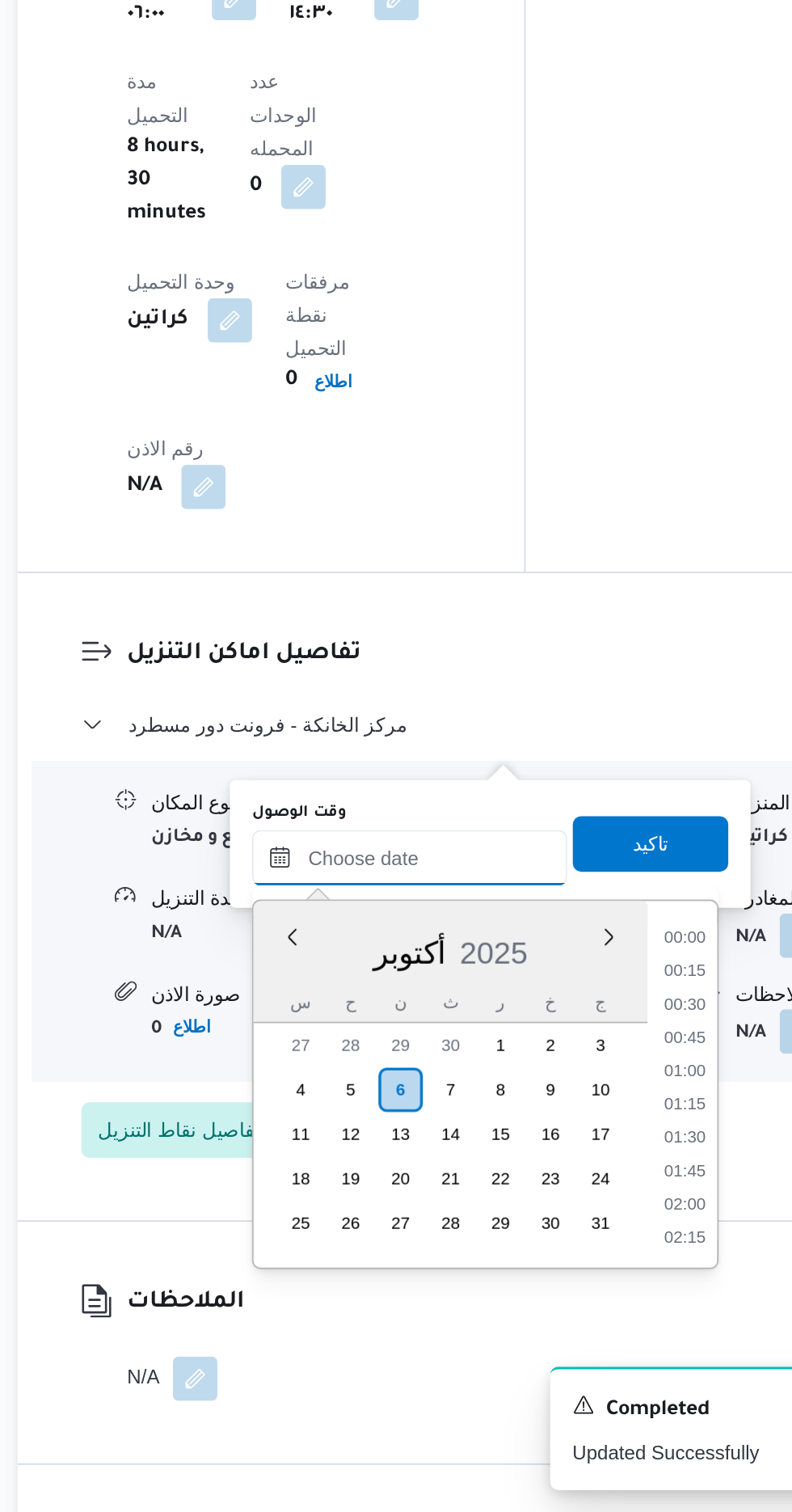
scroll to position [988, 0]
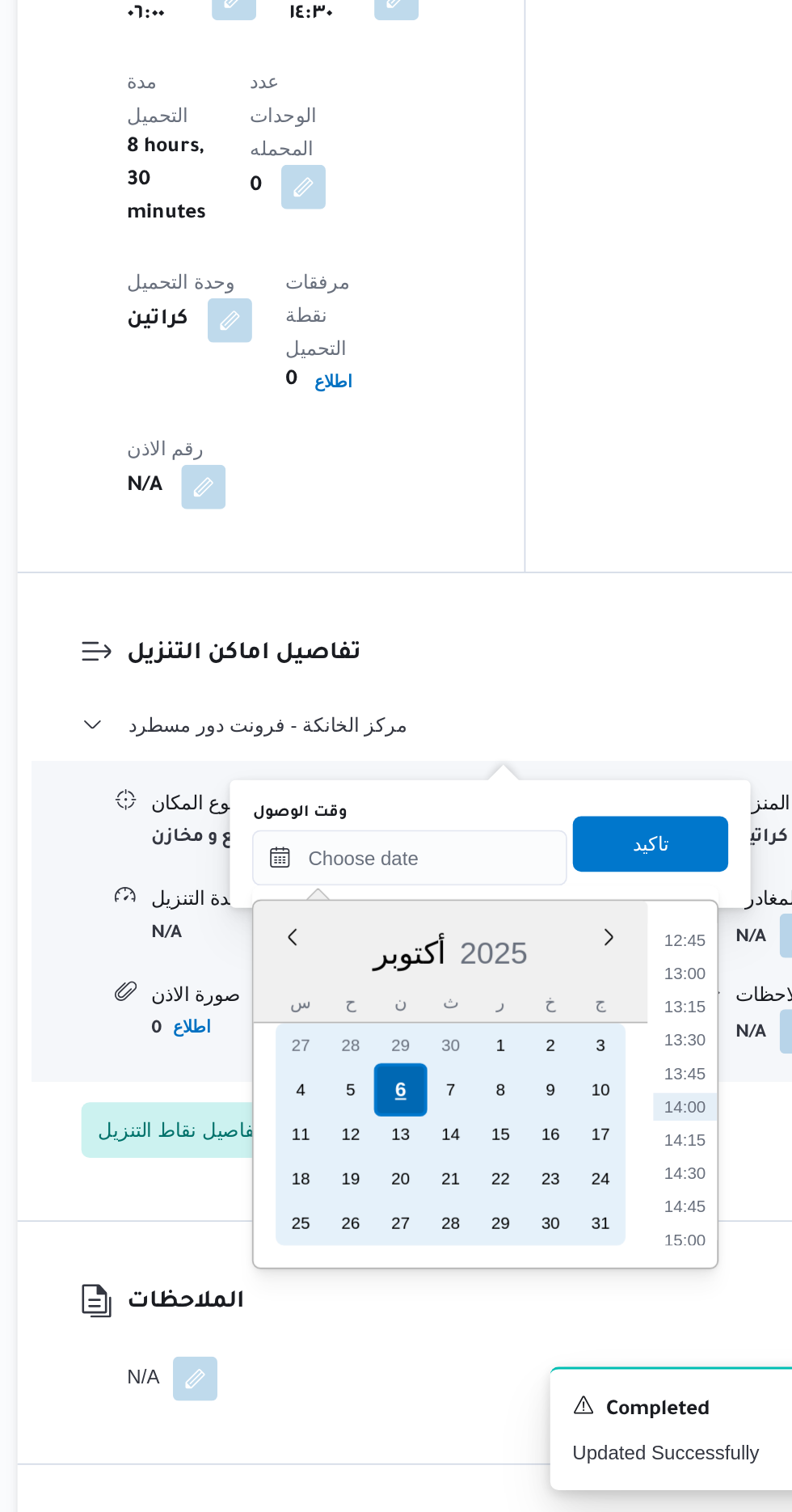
click at [434, 1264] on div "6" at bounding box center [433, 1266] width 31 height 31
type input "[DATE] ٠٠:٠٠"
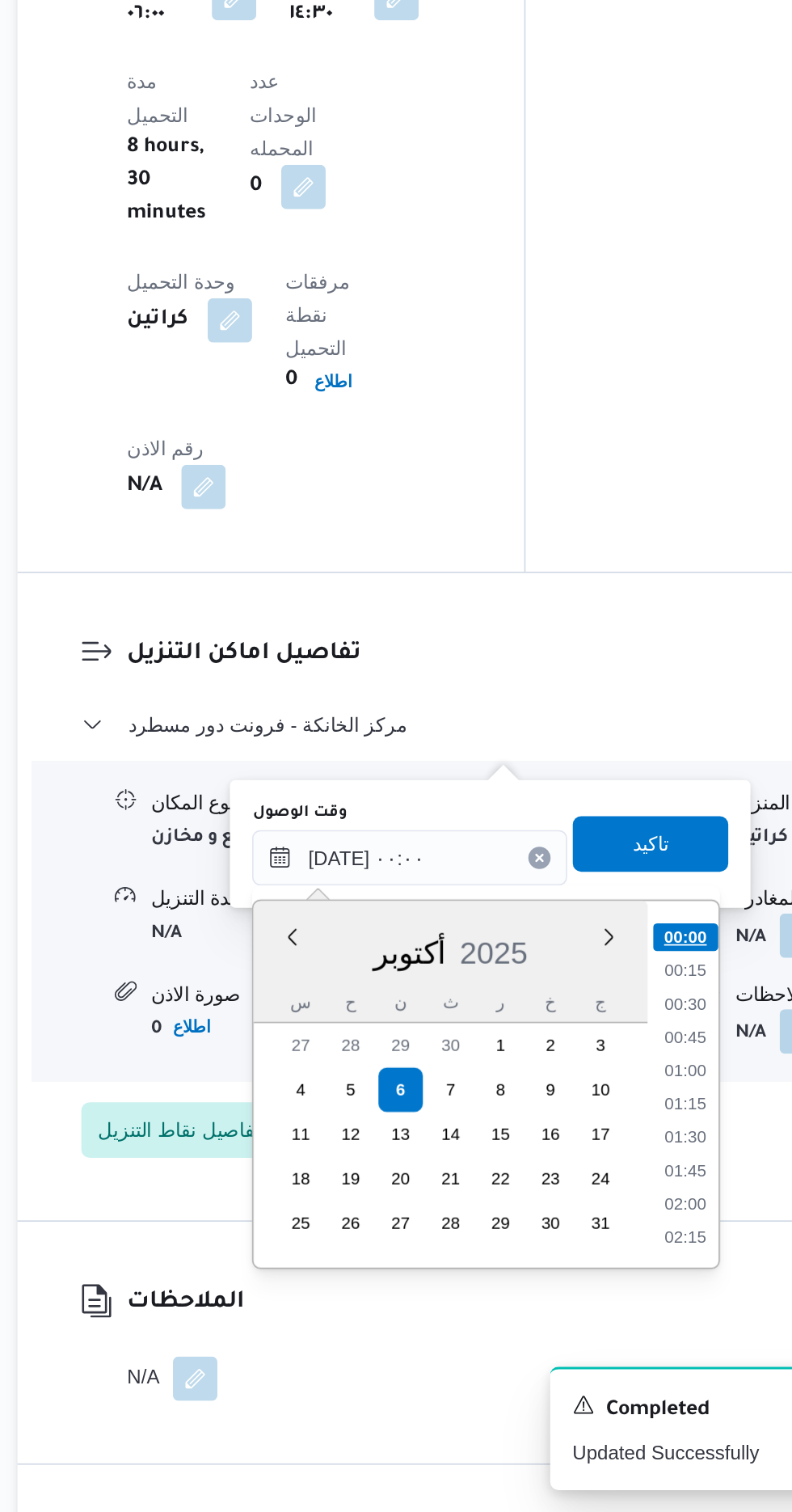
click at [597, 1171] on li "00:00" at bounding box center [599, 1176] width 38 height 16
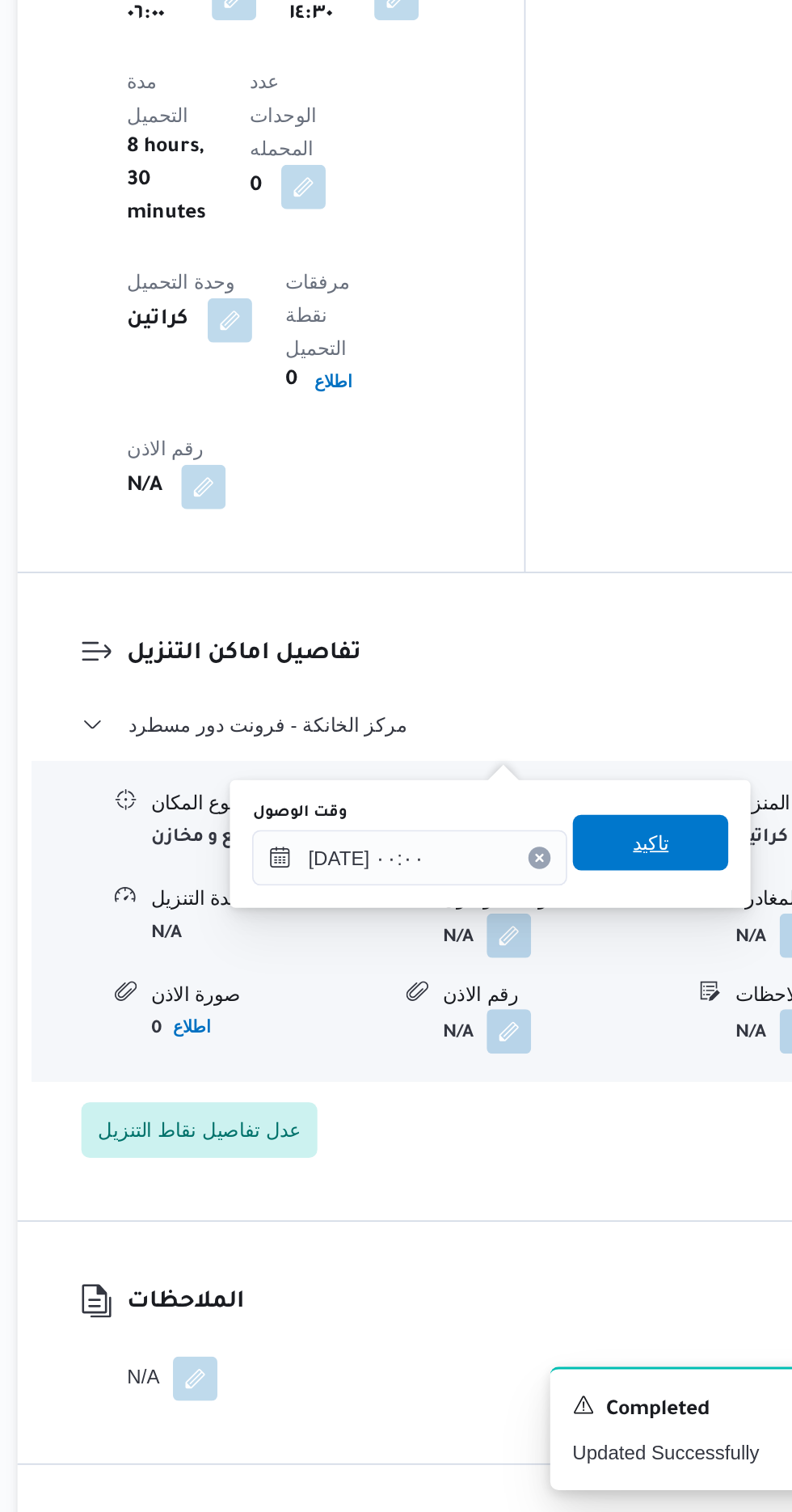
click at [590, 1123] on span "تاكيد" at bounding box center [579, 1122] width 21 height 19
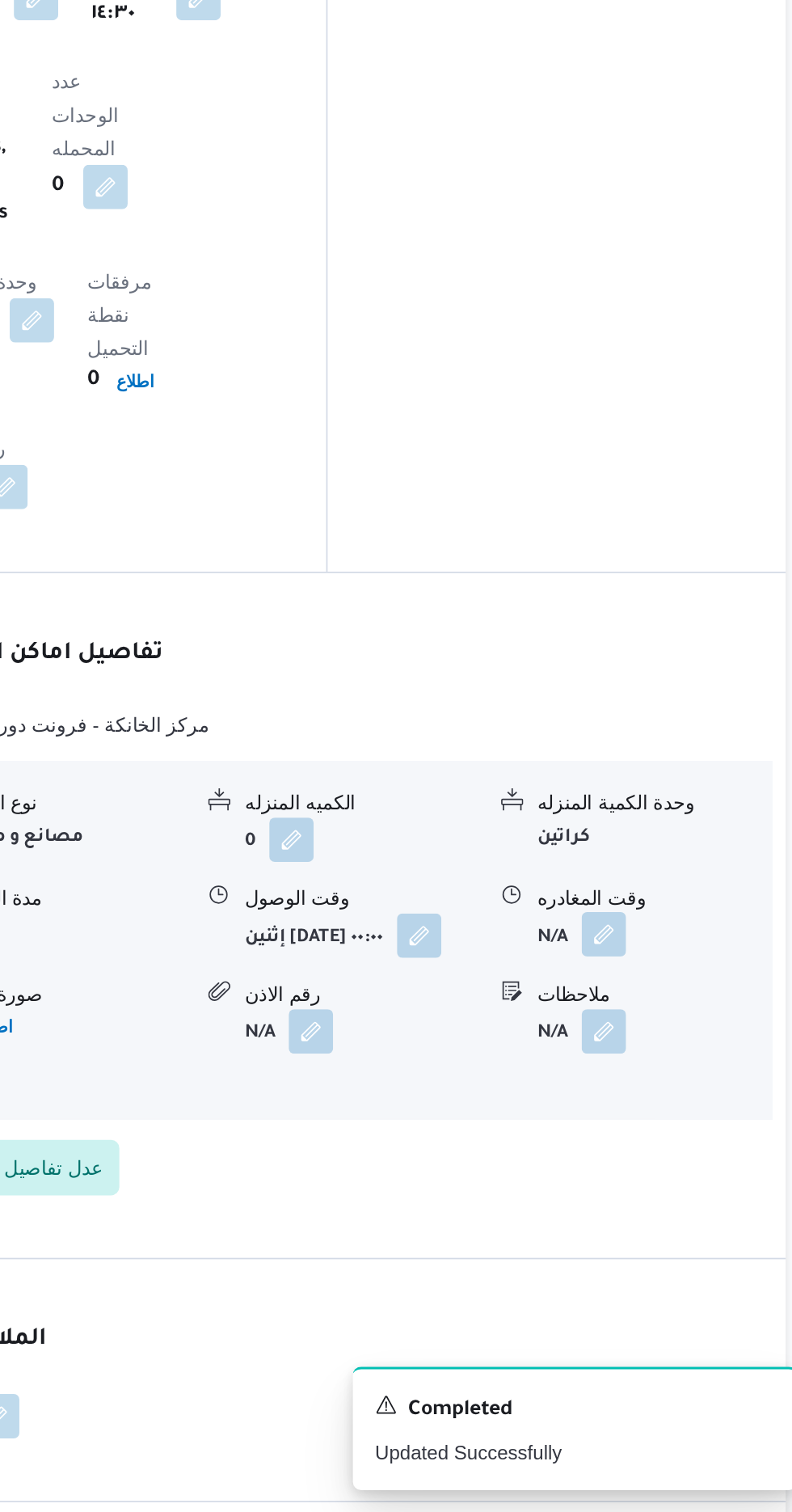
click at [672, 1162] on button "button" at bounding box center [668, 1176] width 26 height 26
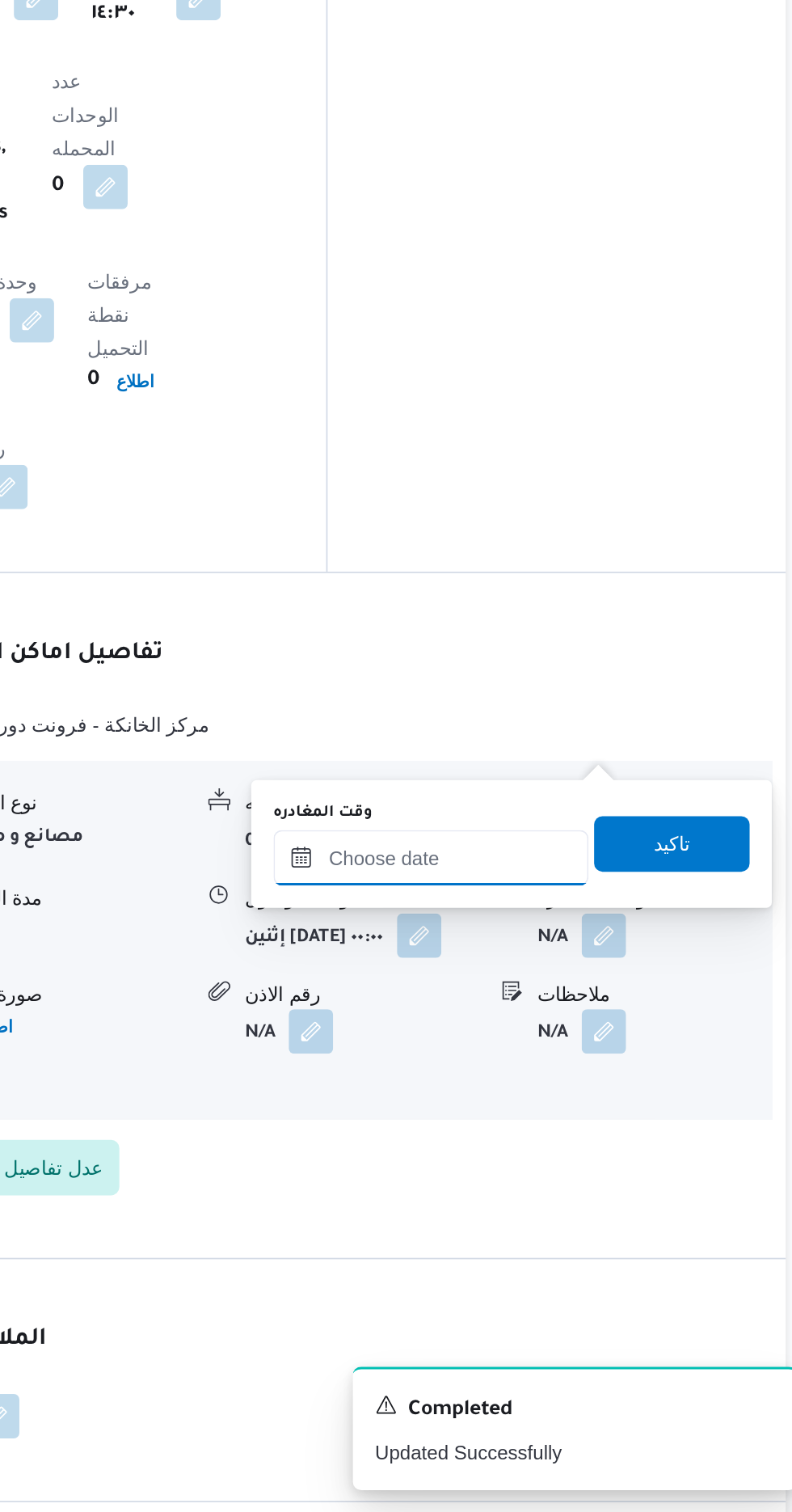
click at [605, 1119] on input "وقت المغادره" at bounding box center [566, 1131] width 183 height 32
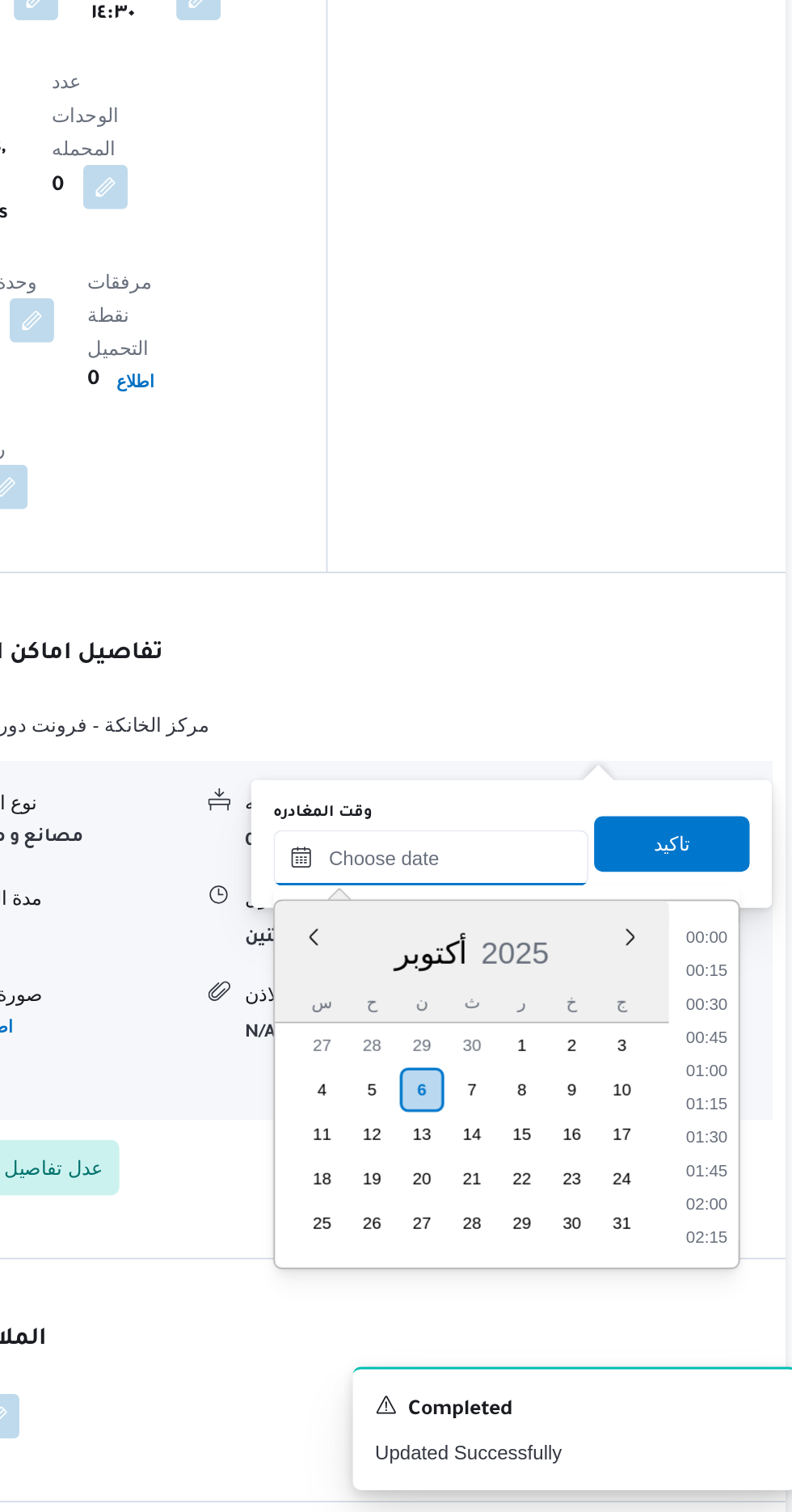
scroll to position [988, 0]
click at [725, 1197] on li "13:00" at bounding box center [726, 1198] width 37 height 16
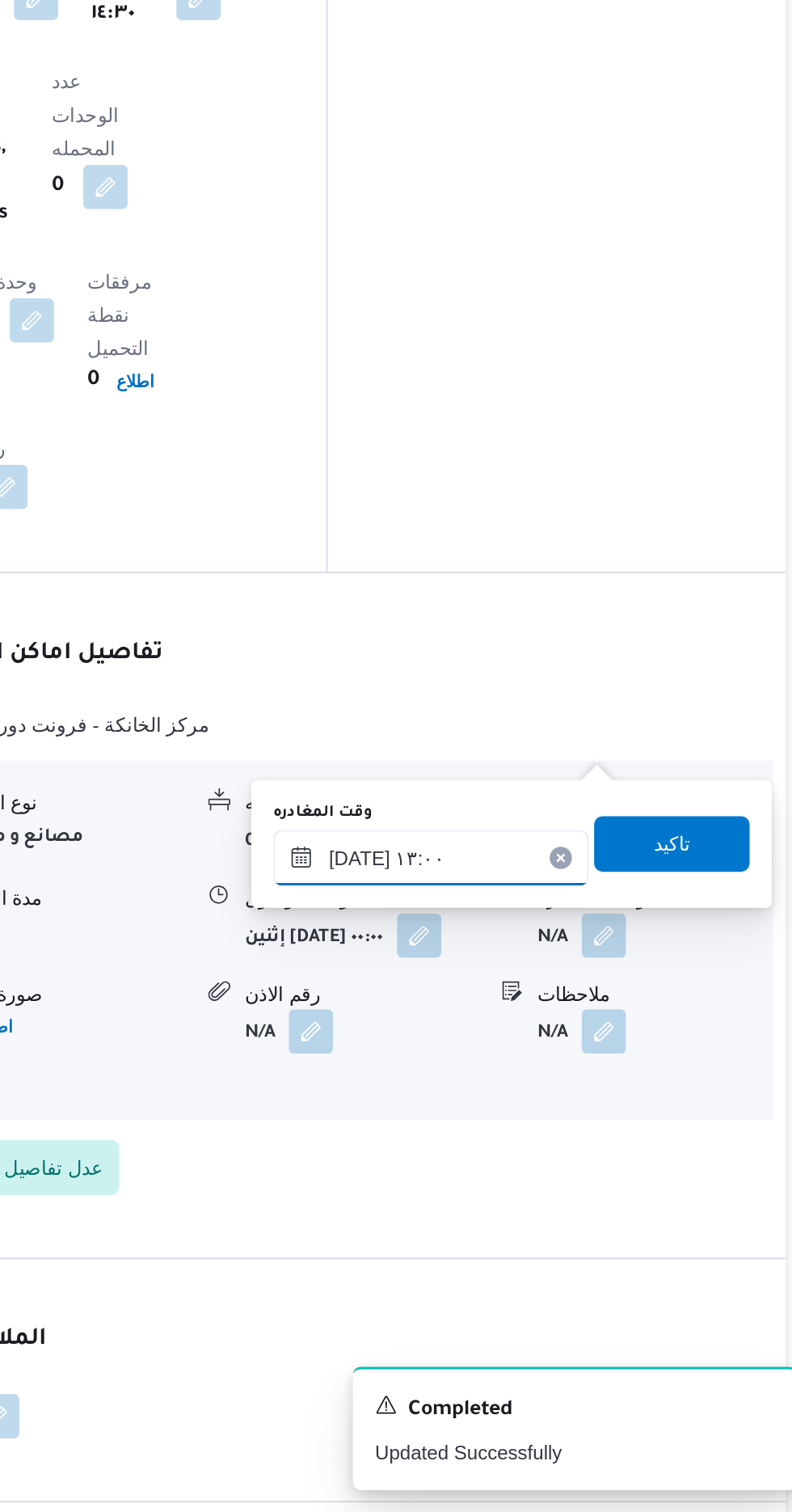
click at [612, 1134] on input "[DATE] ١٣:٠٠" at bounding box center [566, 1131] width 183 height 32
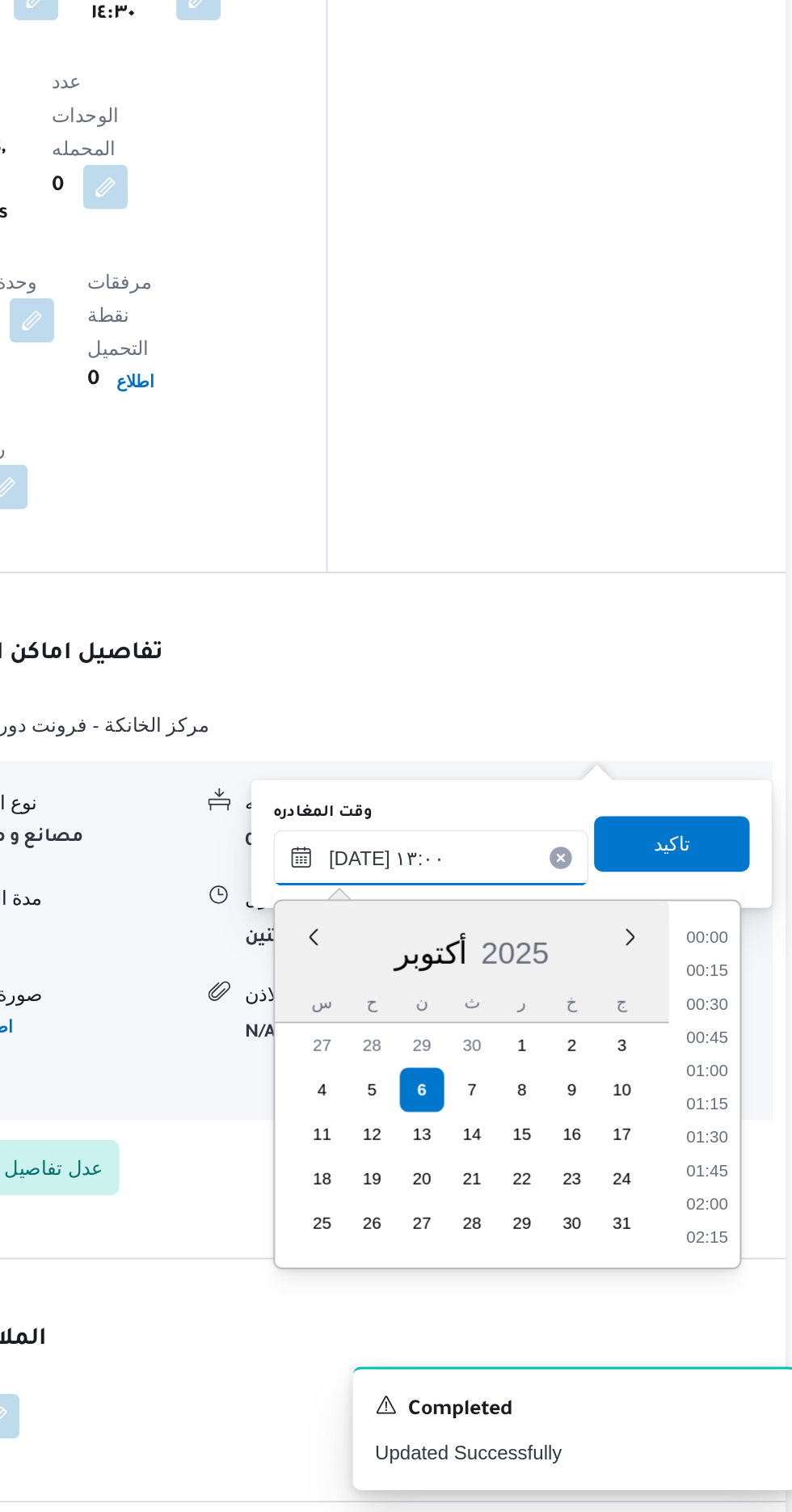
scroll to position [910, 0]
click at [728, 1197] on li "12:00" at bounding box center [726, 1198] width 37 height 16
type input "[DATE] ١٢:٠٠"
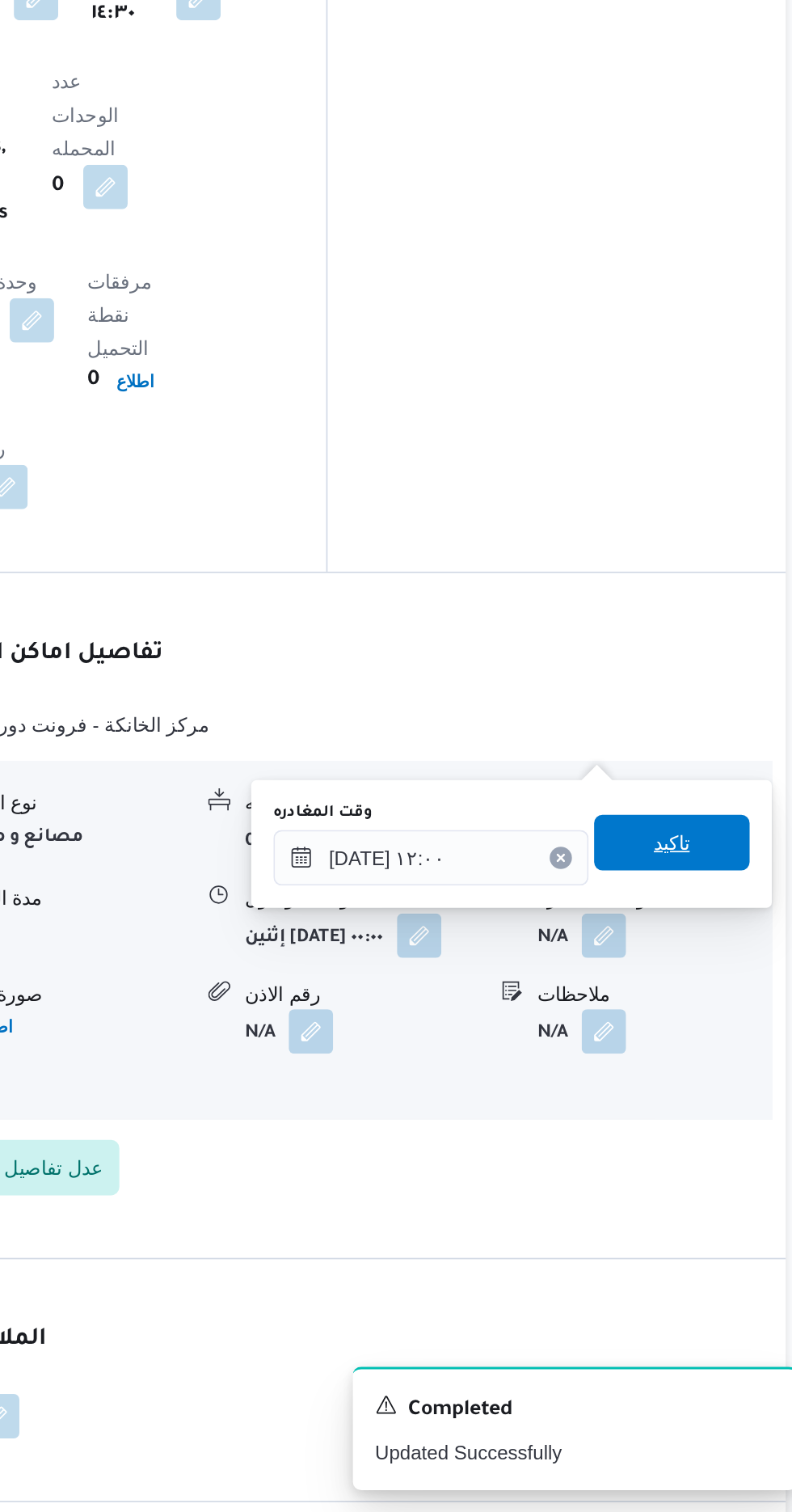
click at [718, 1126] on span "تاكيد" at bounding box center [707, 1122] width 21 height 19
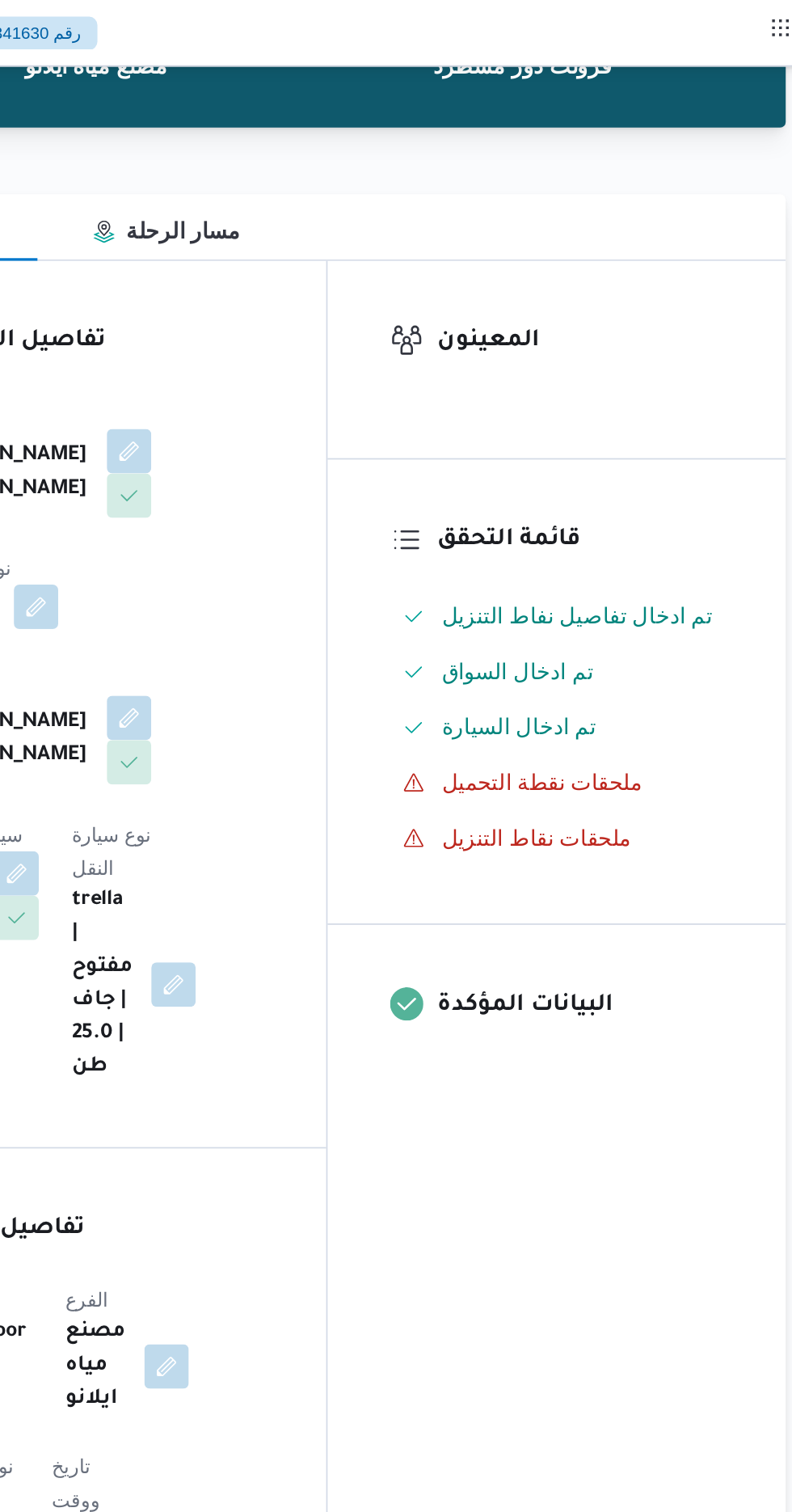
scroll to position [0, 0]
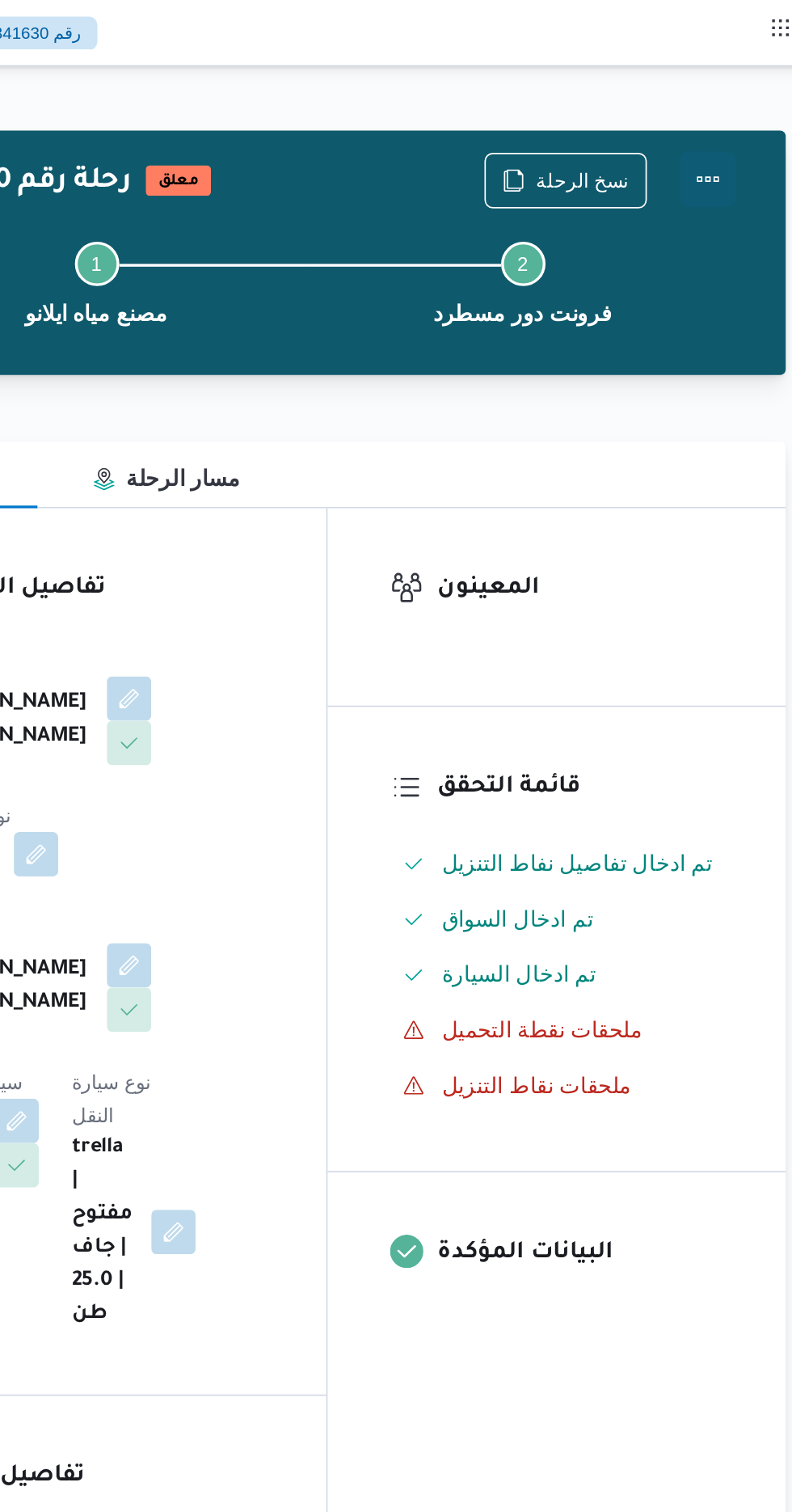
click at [736, 108] on button "Actions" at bounding box center [727, 104] width 32 height 32
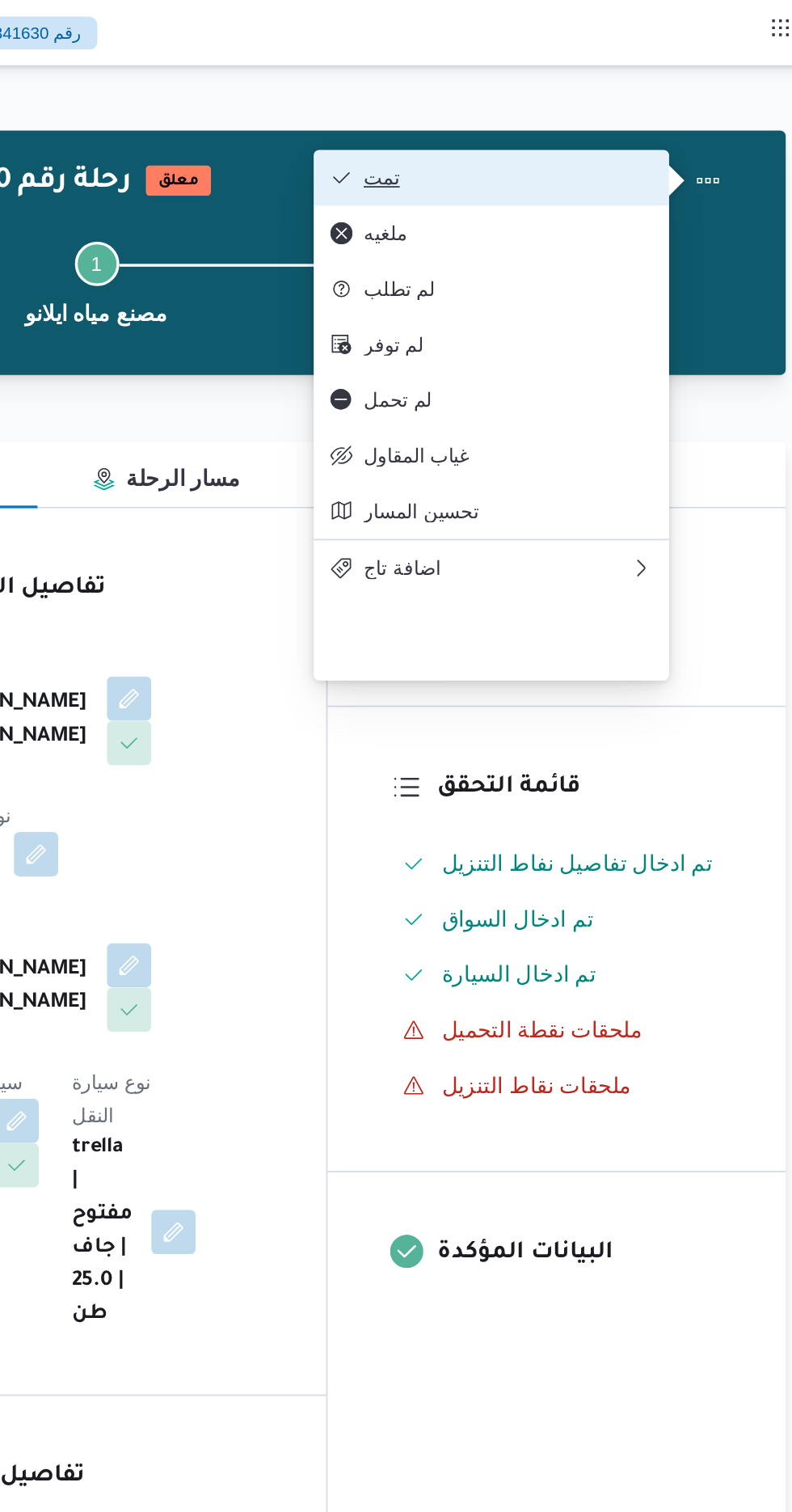
click at [686, 110] on span "تمت" at bounding box center [612, 103] width 168 height 13
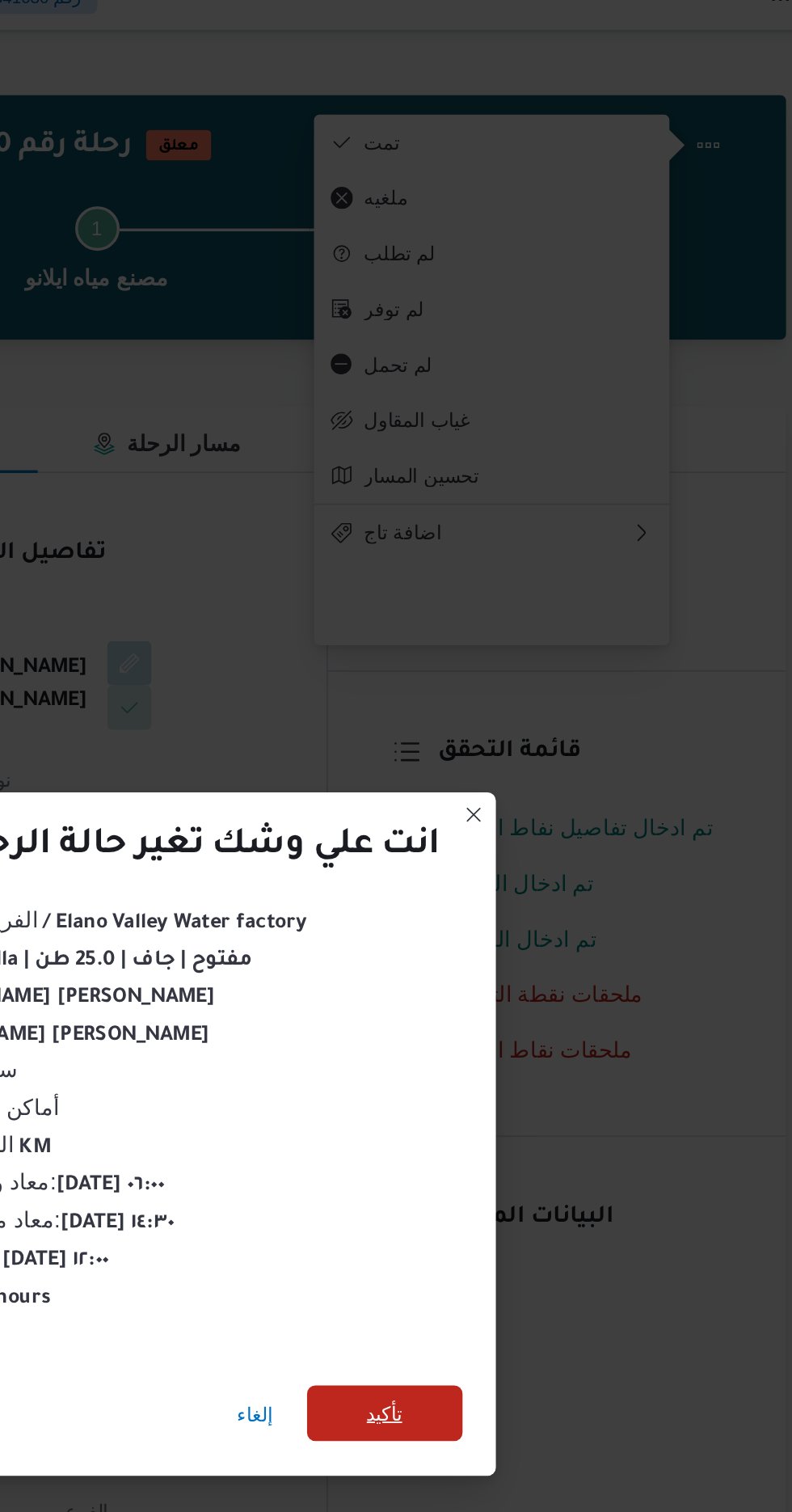
click at [526, 827] on span "تأكيد" at bounding box center [539, 843] width 90 height 32
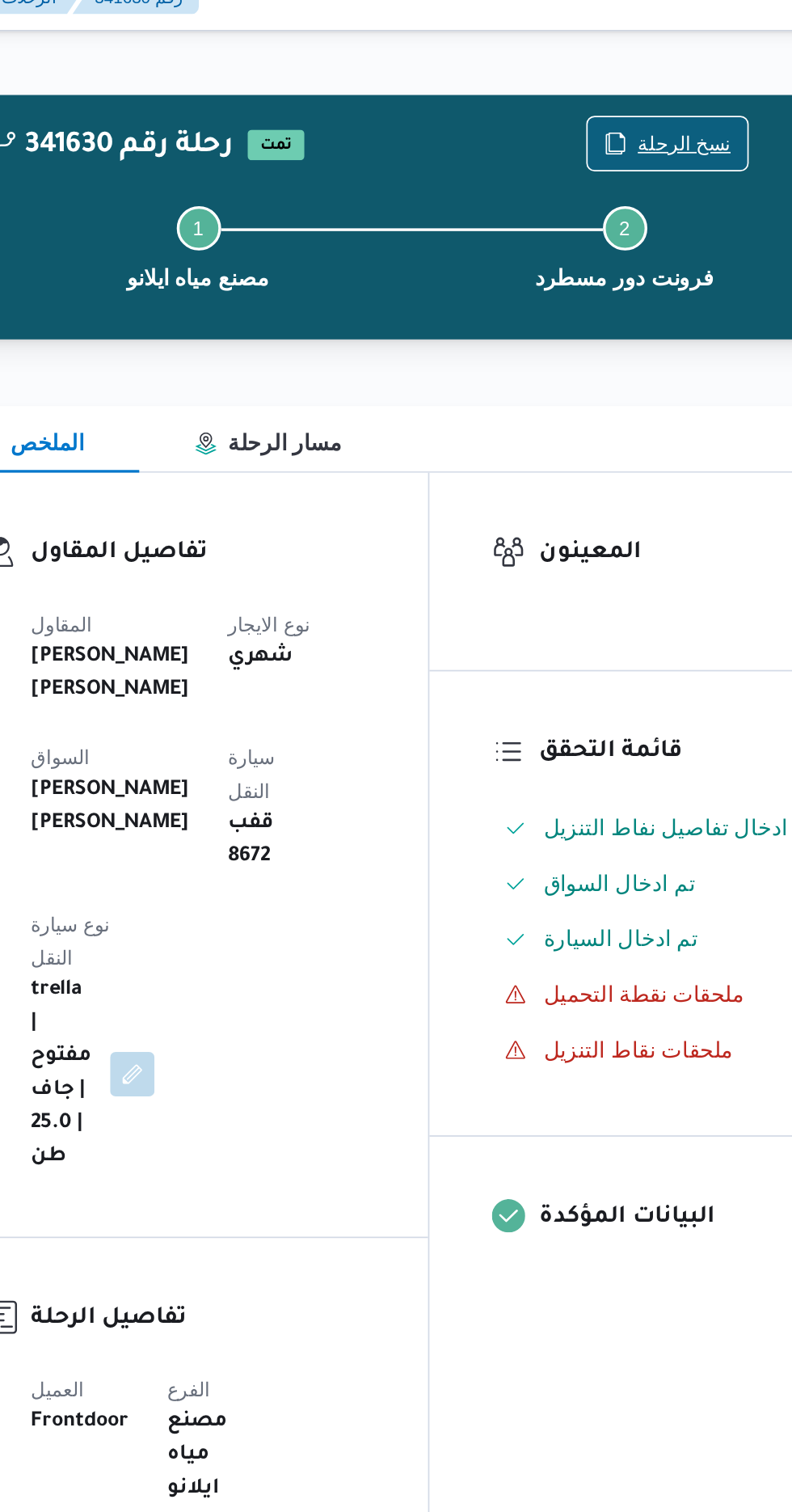
click at [647, 110] on span "نسخ الرحلة" at bounding box center [654, 104] width 54 height 19
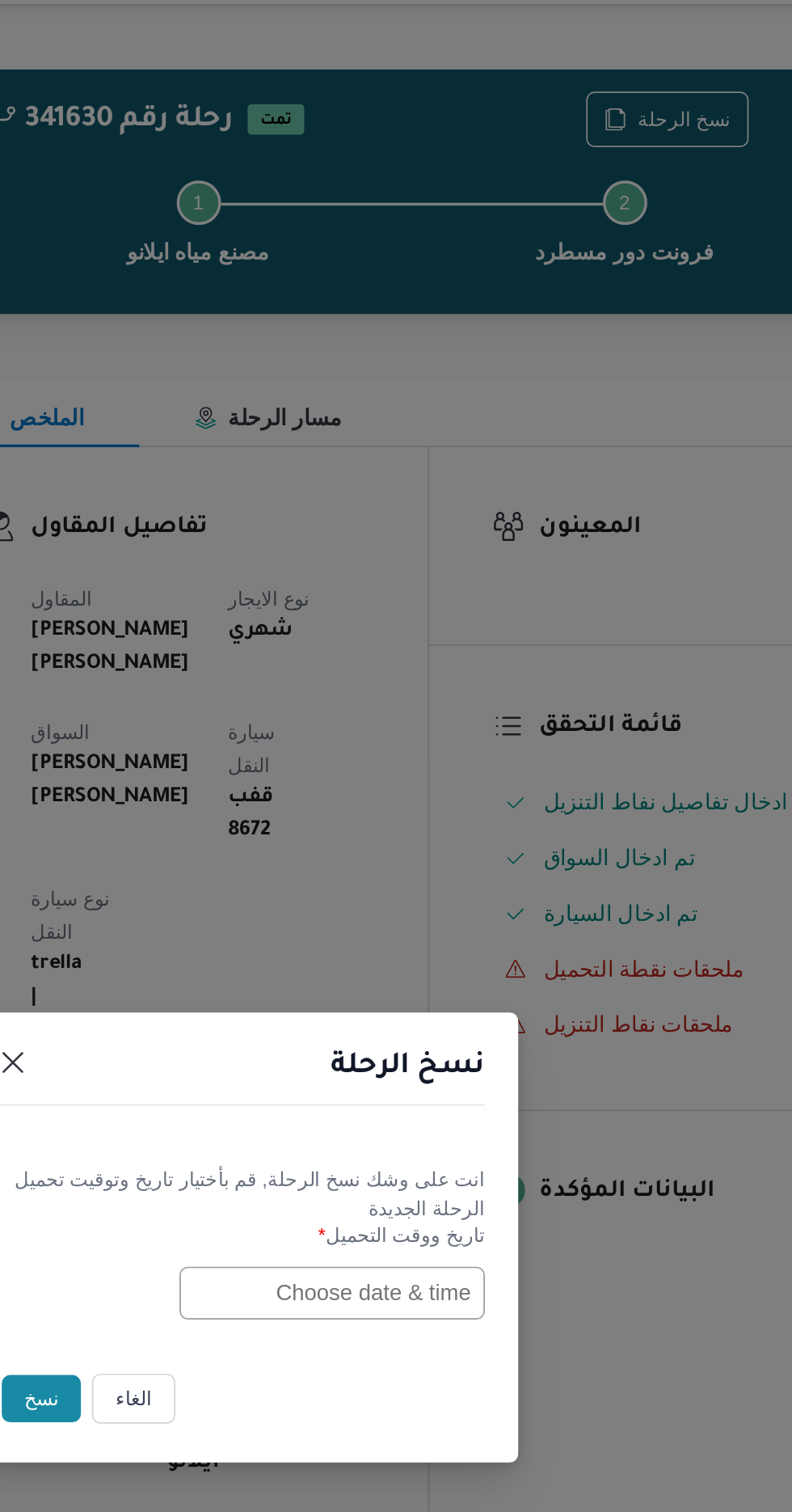
click at [411, 788] on input "text" at bounding box center [449, 788] width 178 height 31
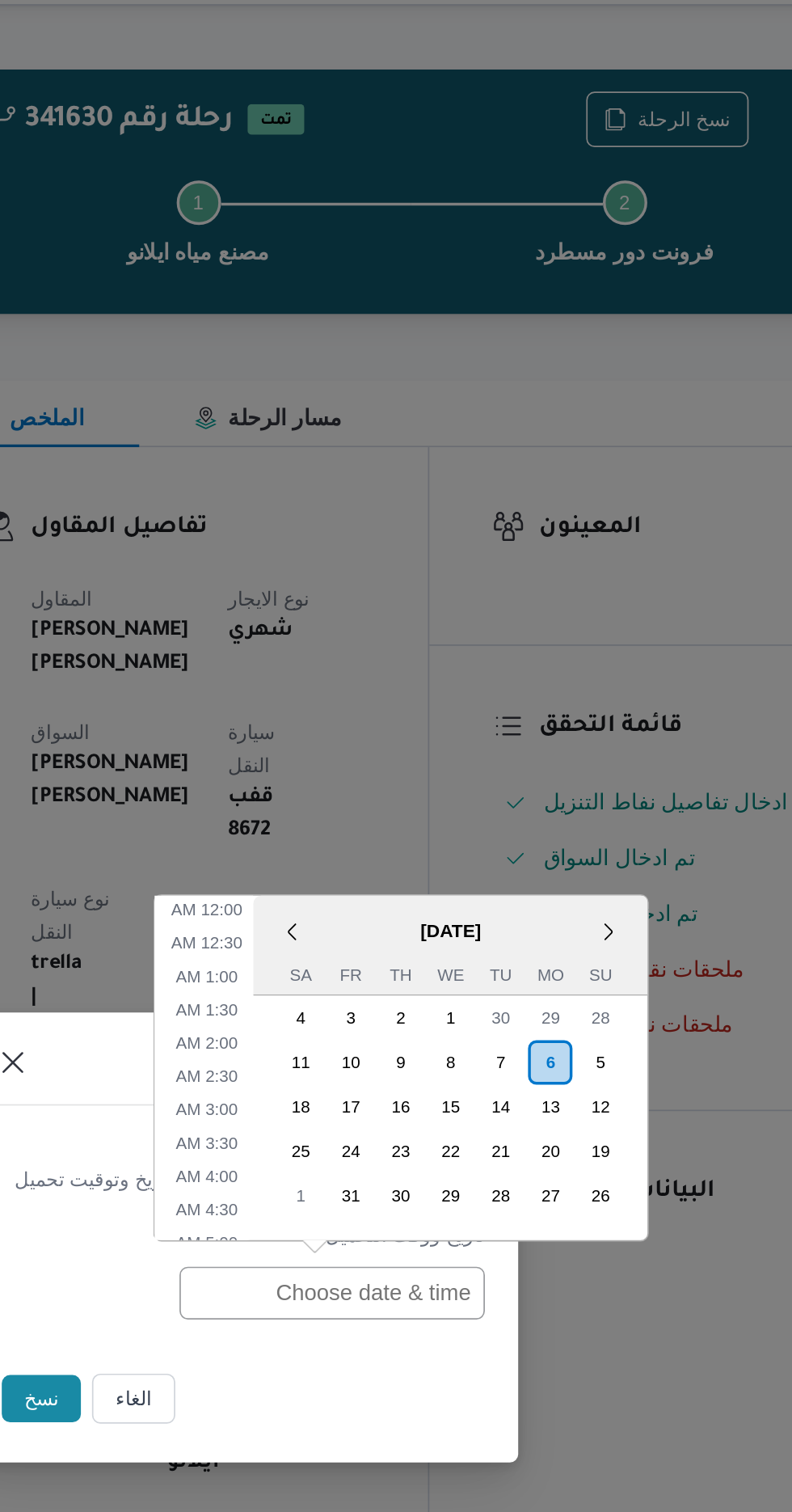
scroll to position [451, 0]
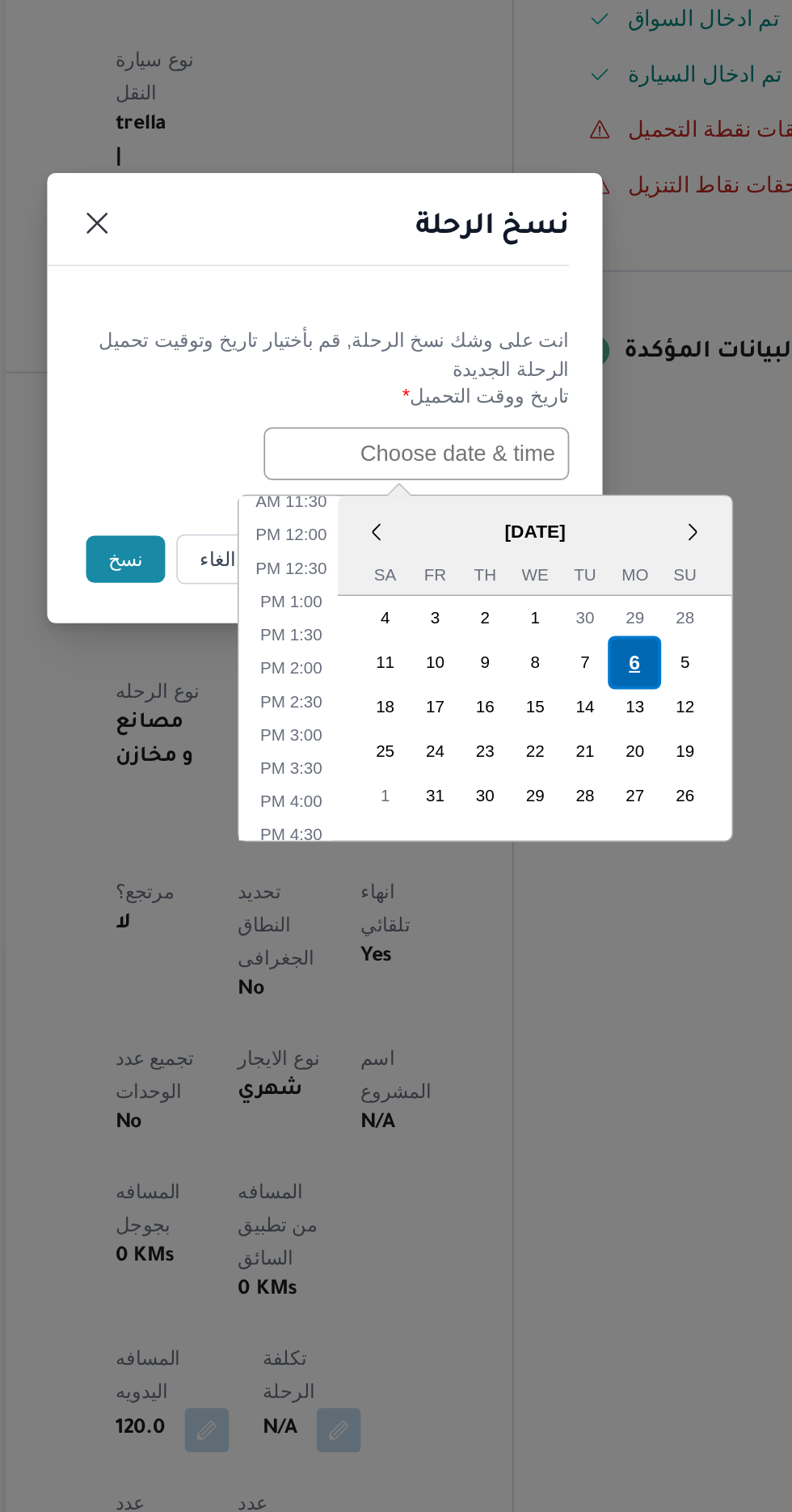
click at [576, 909] on div "6" at bounding box center [576, 909] width 31 height 31
type input "[DATE] 12:00AM"
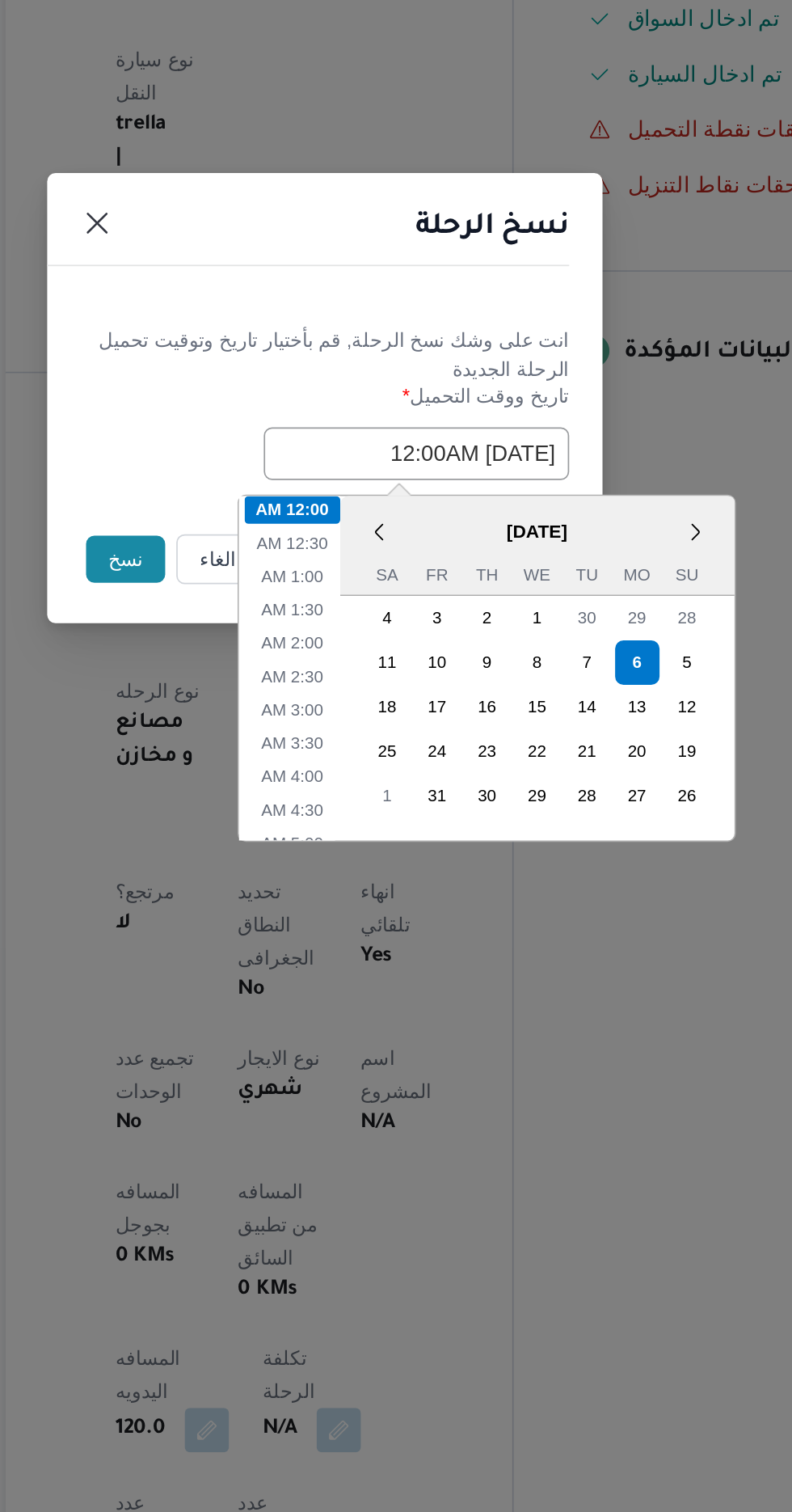
click at [270, 851] on button "نسخ" at bounding box center [279, 849] width 46 height 27
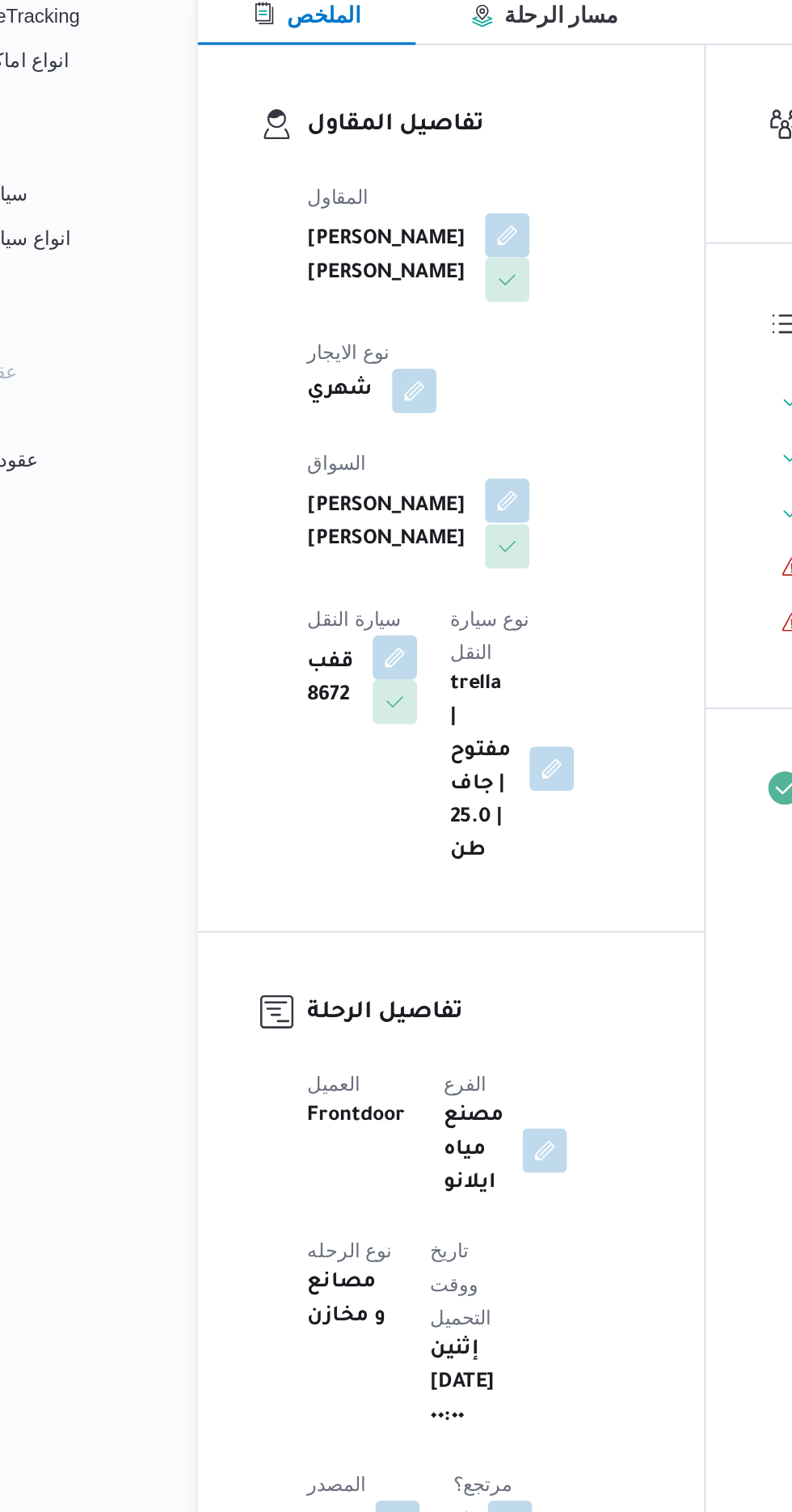
click at [378, 548] on button "button" at bounding box center [391, 562] width 26 height 26
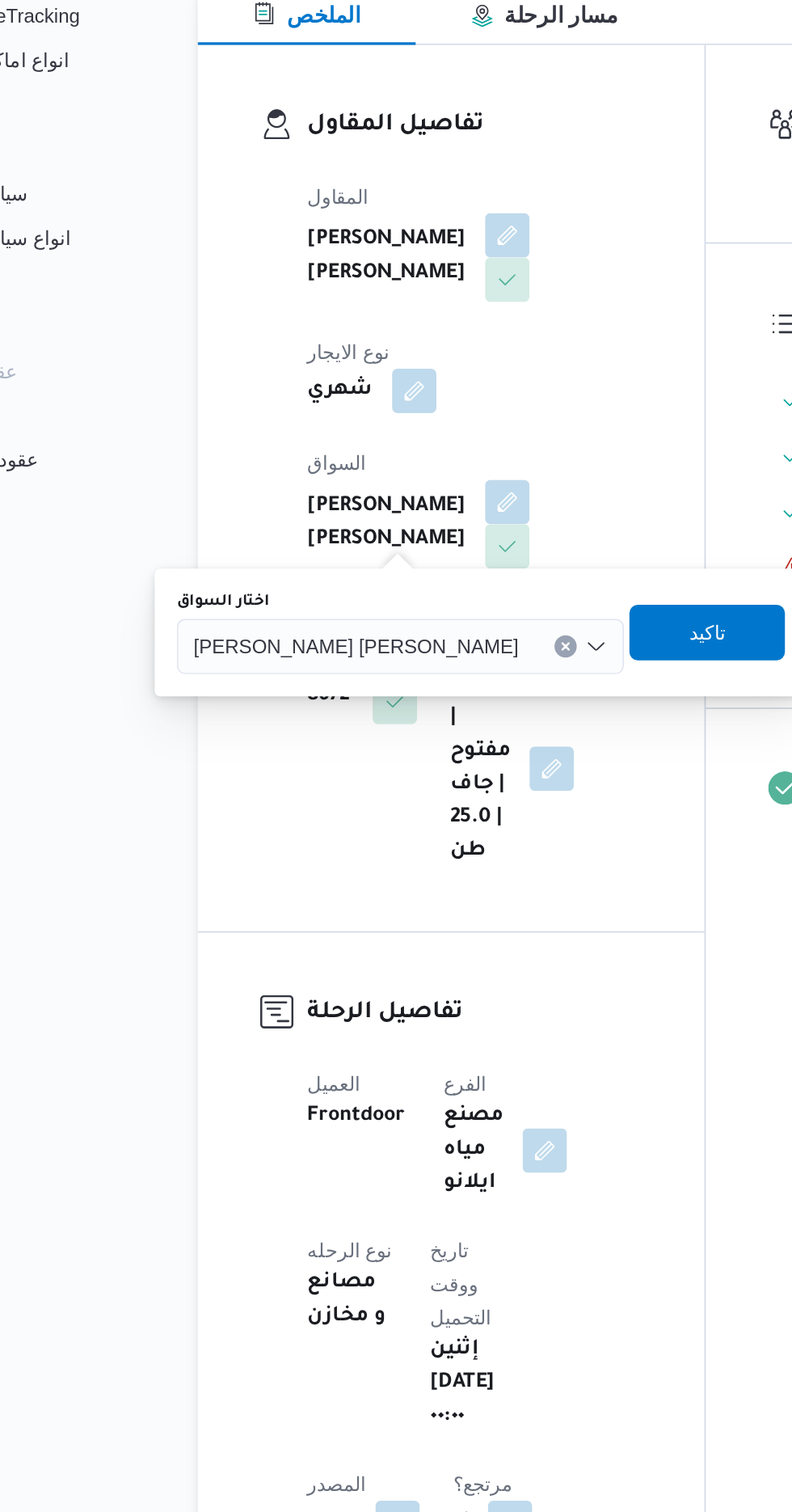
click at [404, 642] on input "اختار السواق" at bounding box center [405, 646] width 2 height 19
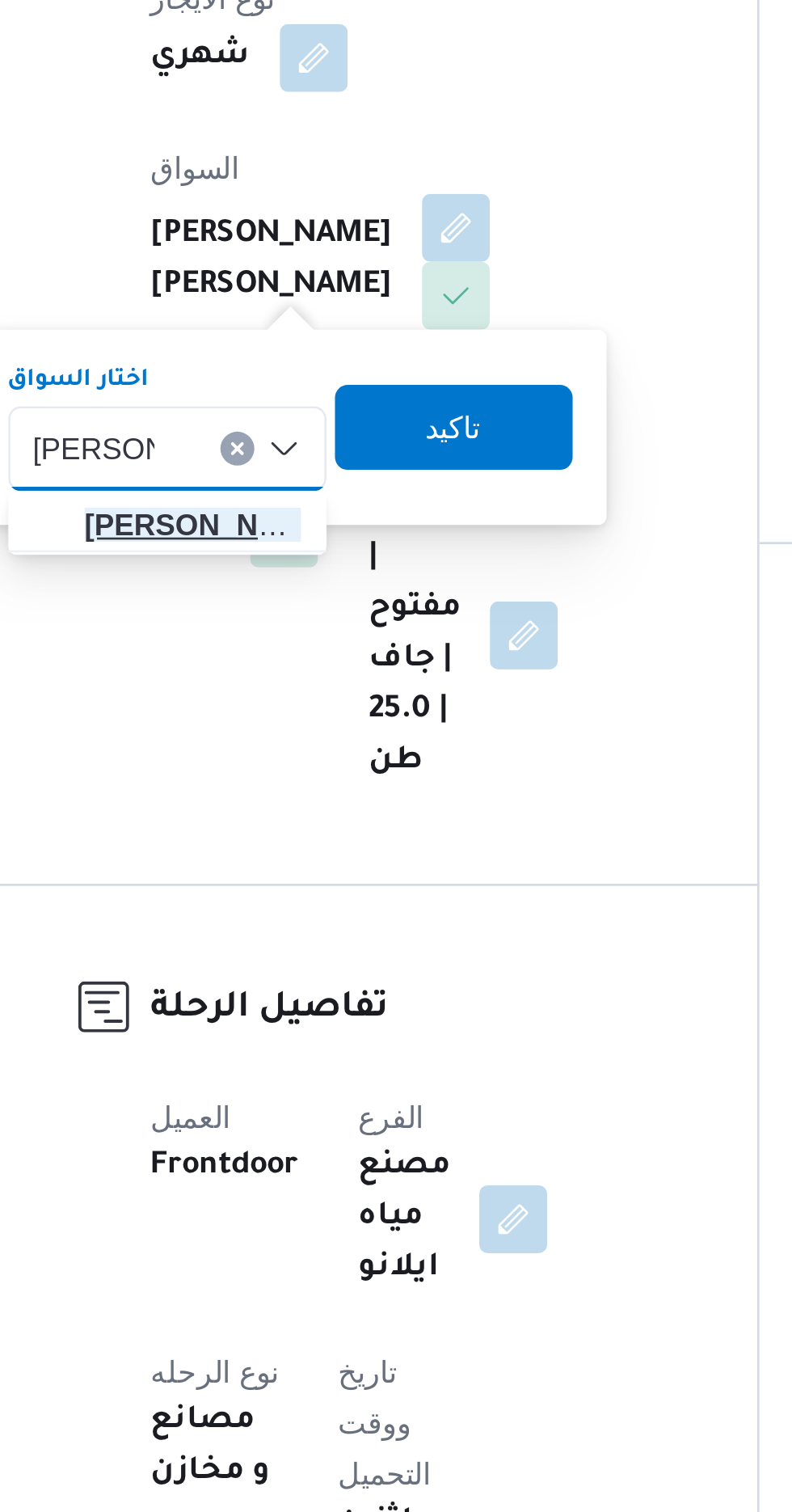
type input "[PERSON_NAME]"
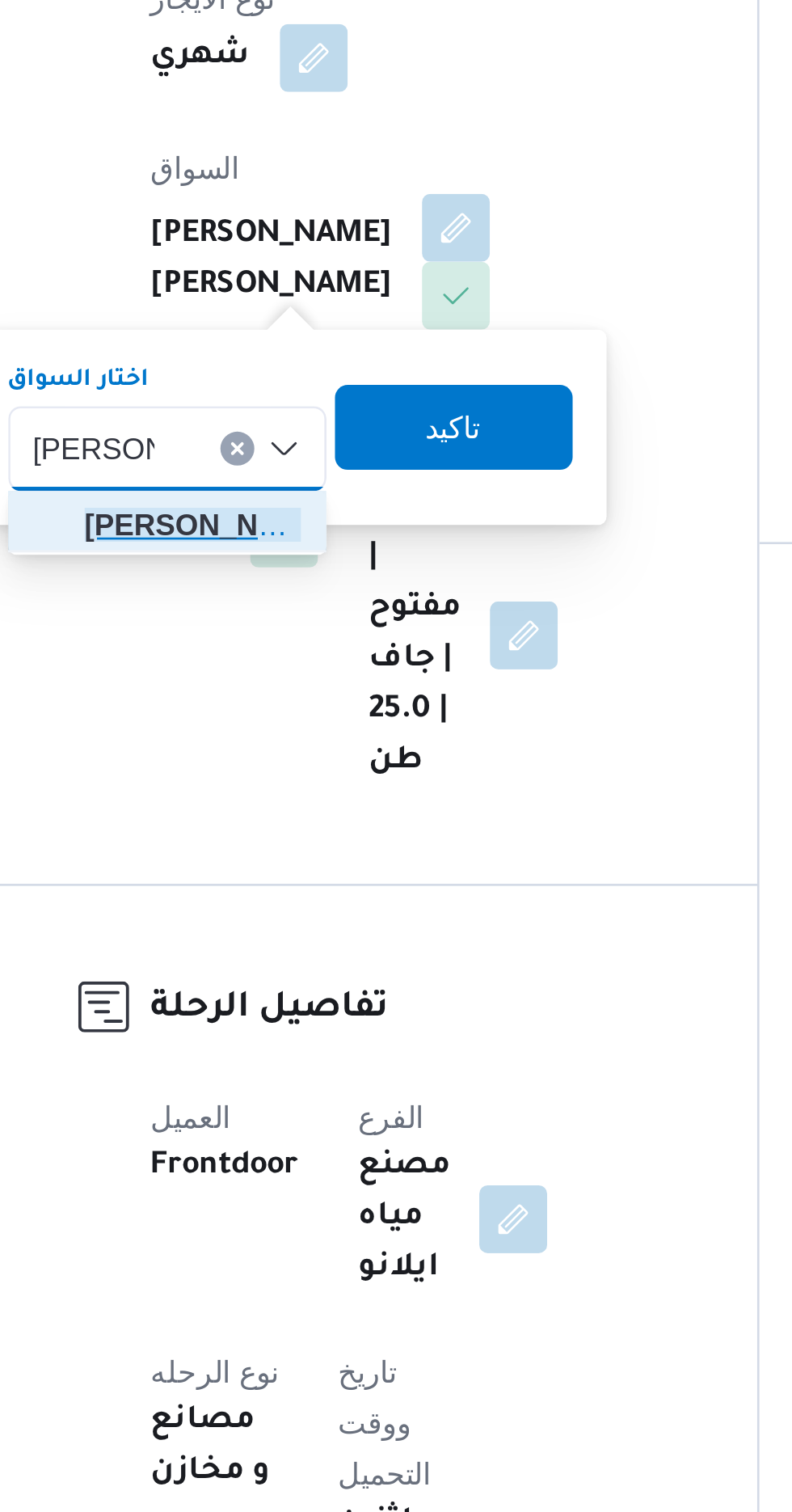
click at [301, 675] on span "[PERSON_NAME] ولى [PERSON_NAME]" at bounding box center [290, 675] width 82 height 19
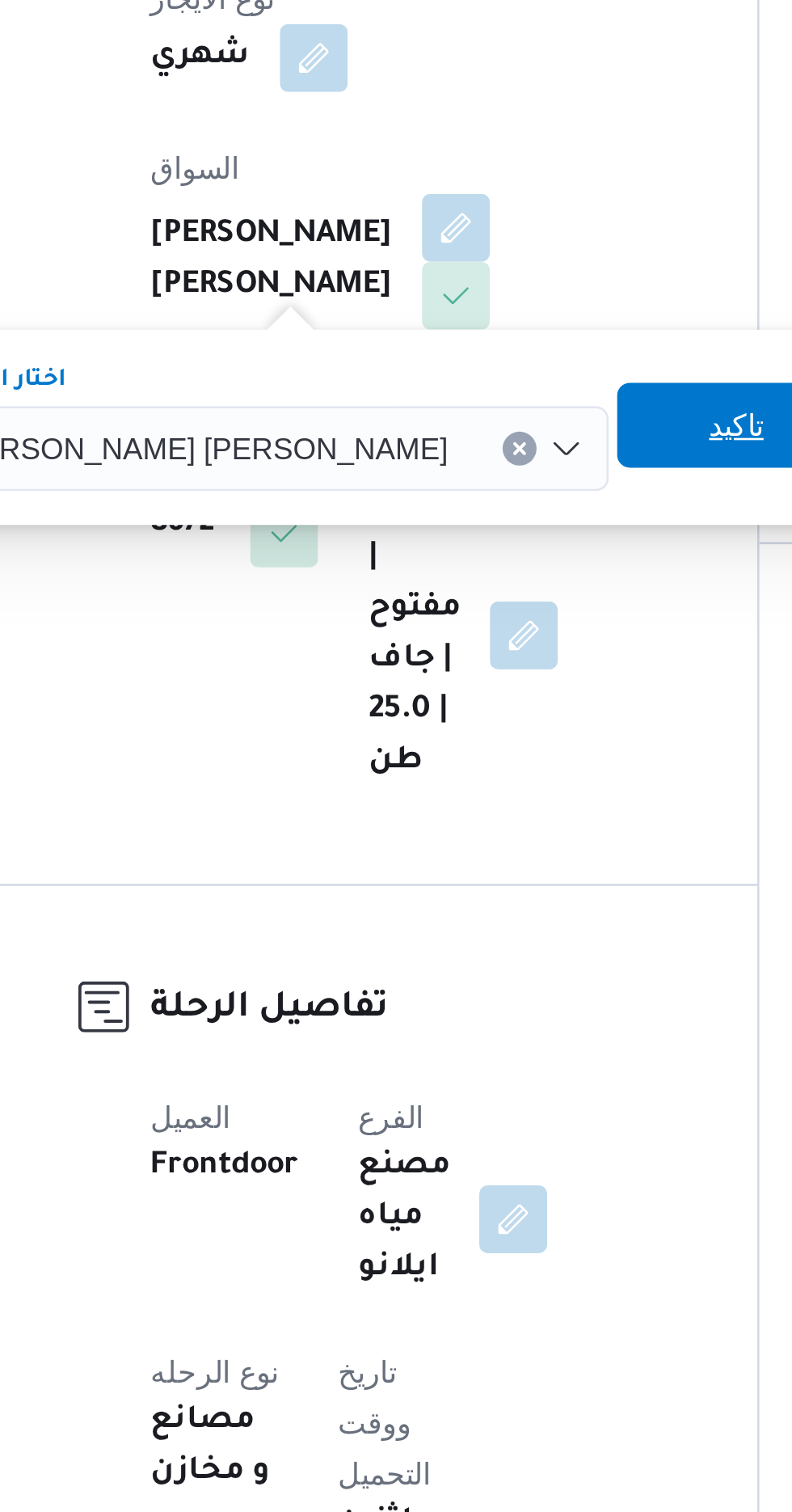
click at [487, 641] on span "تاكيد" at bounding box center [498, 637] width 21 height 19
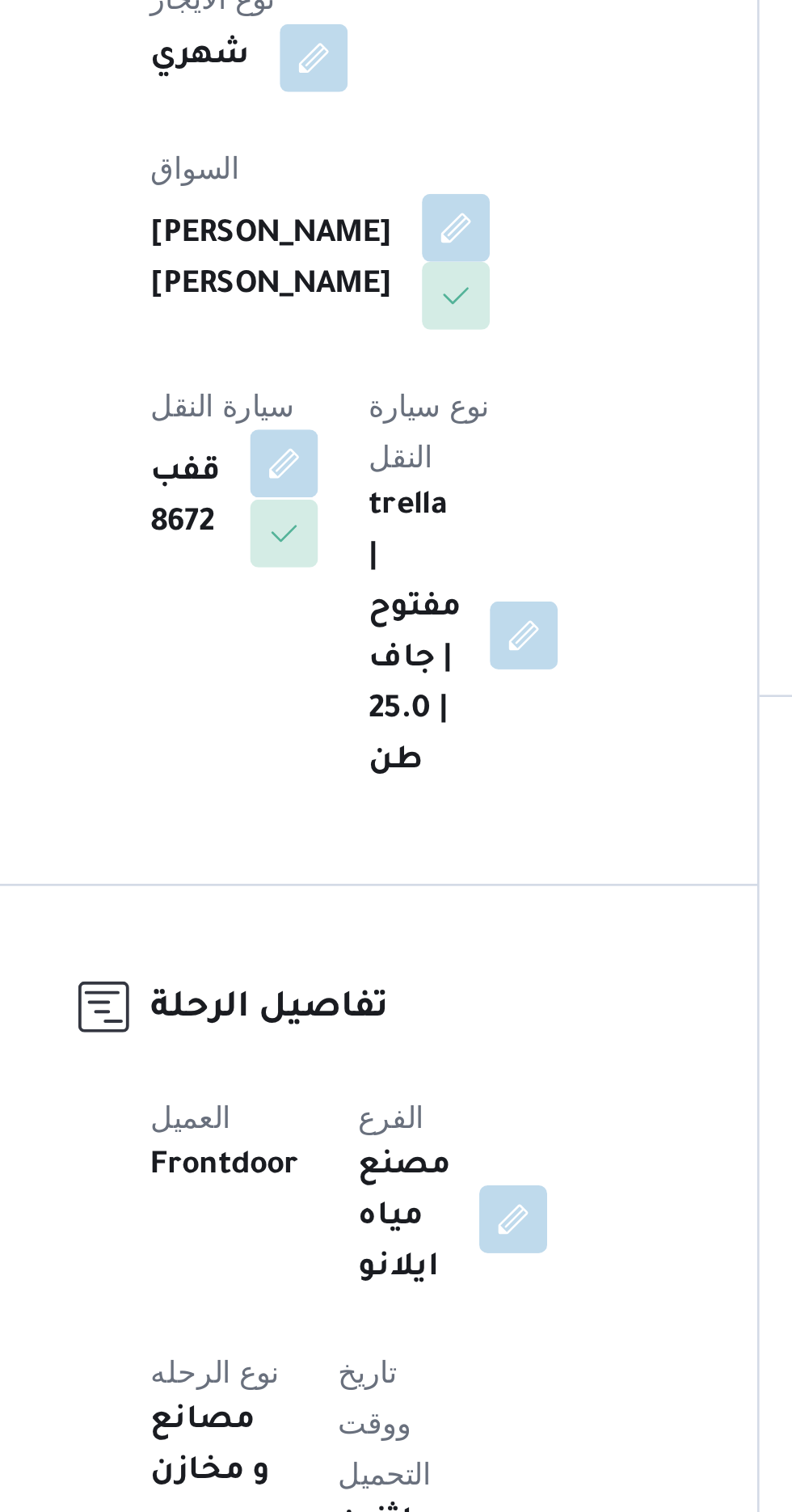
click at [338, 639] on button "button" at bounding box center [325, 652] width 26 height 26
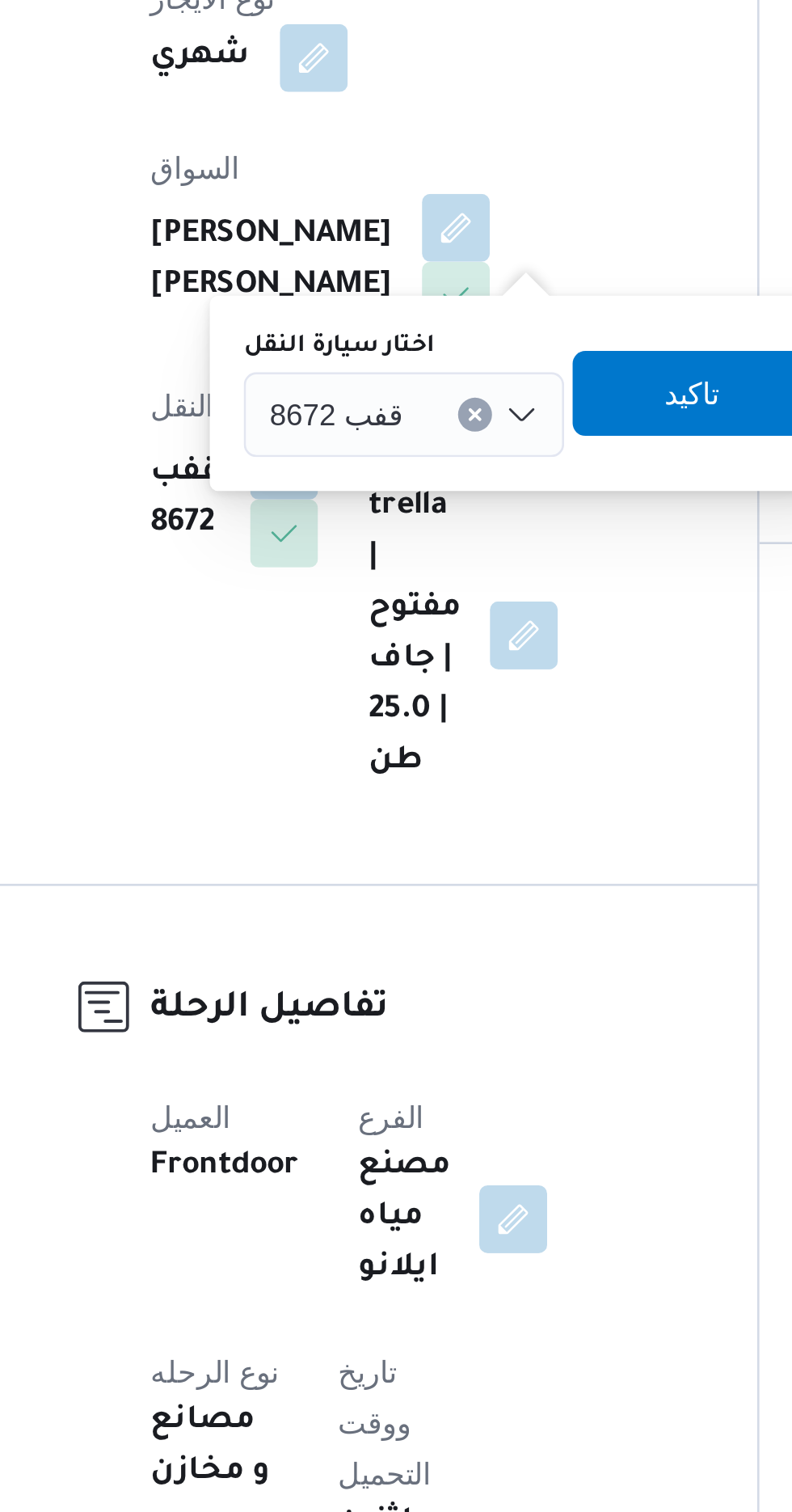
click at [377, 634] on input "اختار سيارة النقل" at bounding box center [378, 633] width 2 height 19
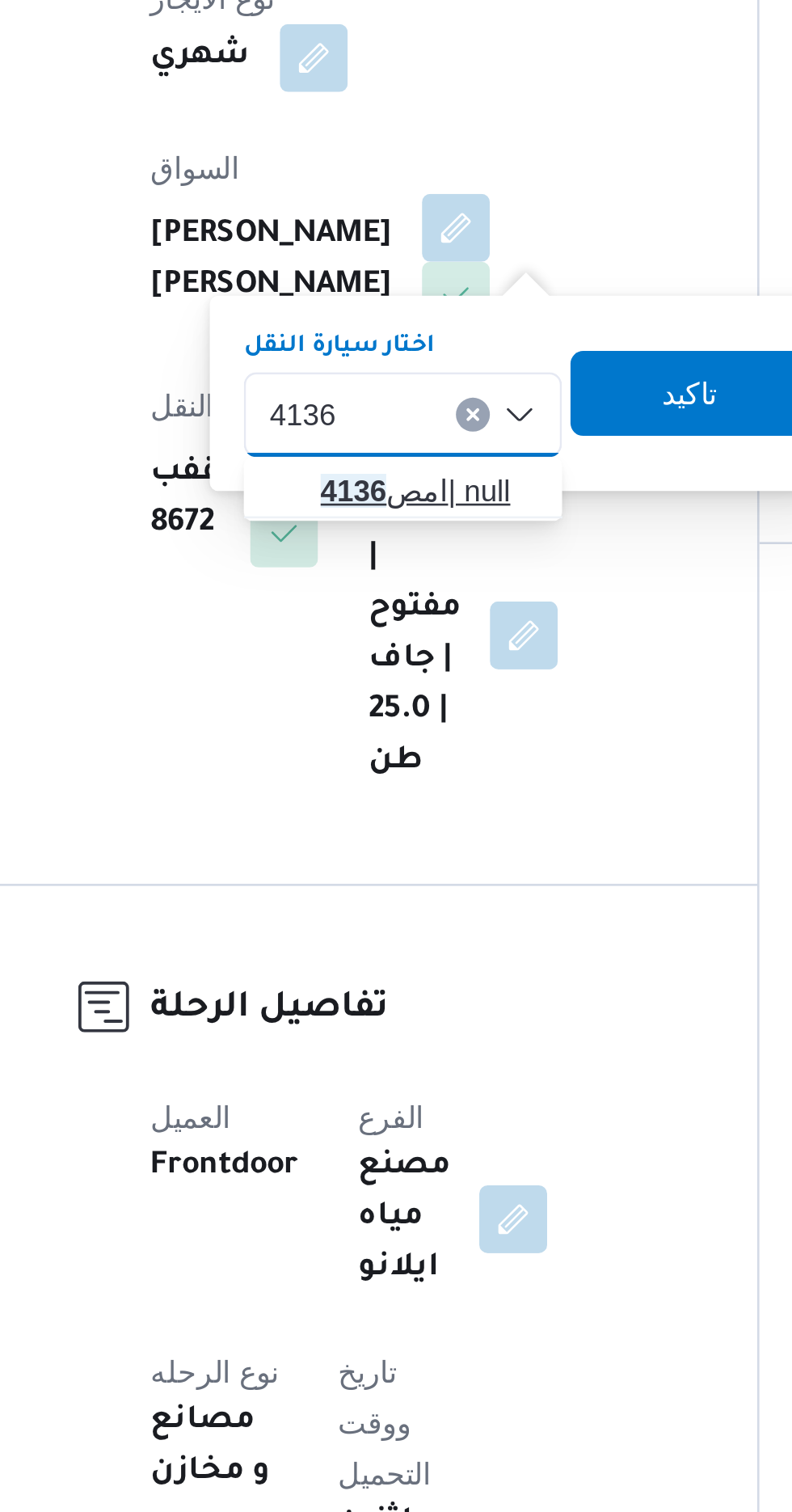
type input "4136"
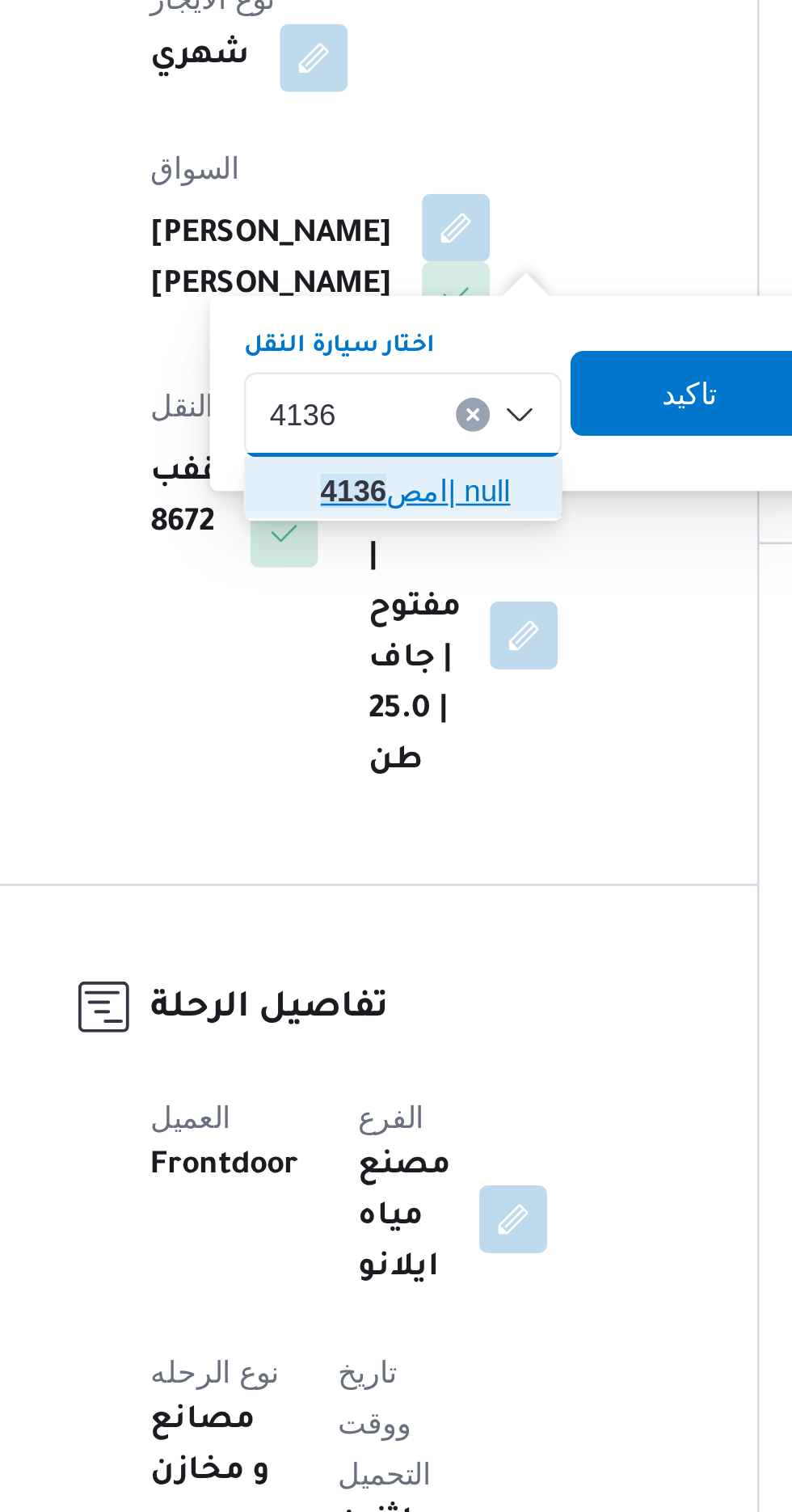
click at [381, 657] on span "امص 4136 | null" at bounding box center [380, 662] width 82 height 19
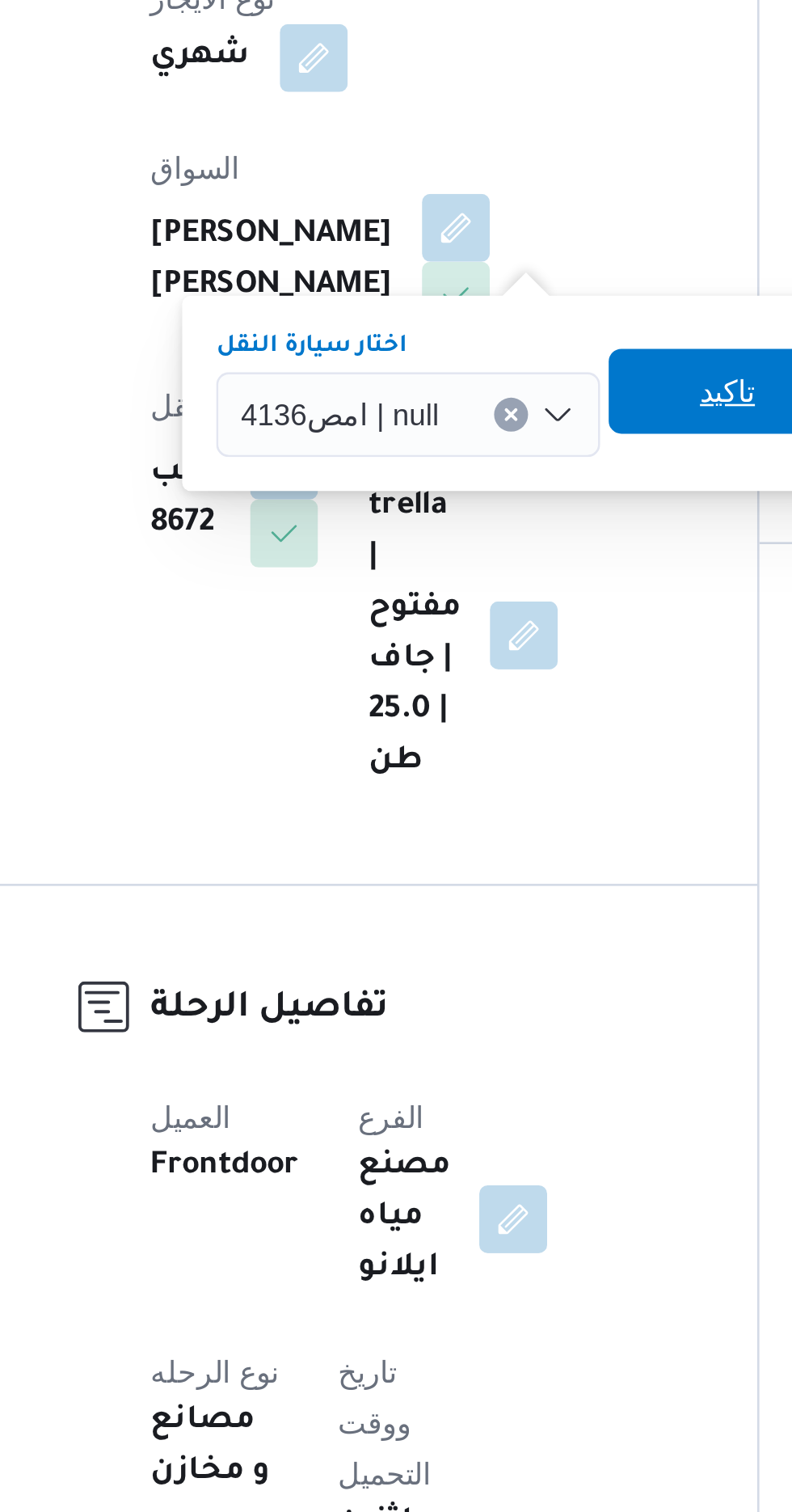
click at [488, 628] on span "تاكيد" at bounding box center [494, 624] width 21 height 19
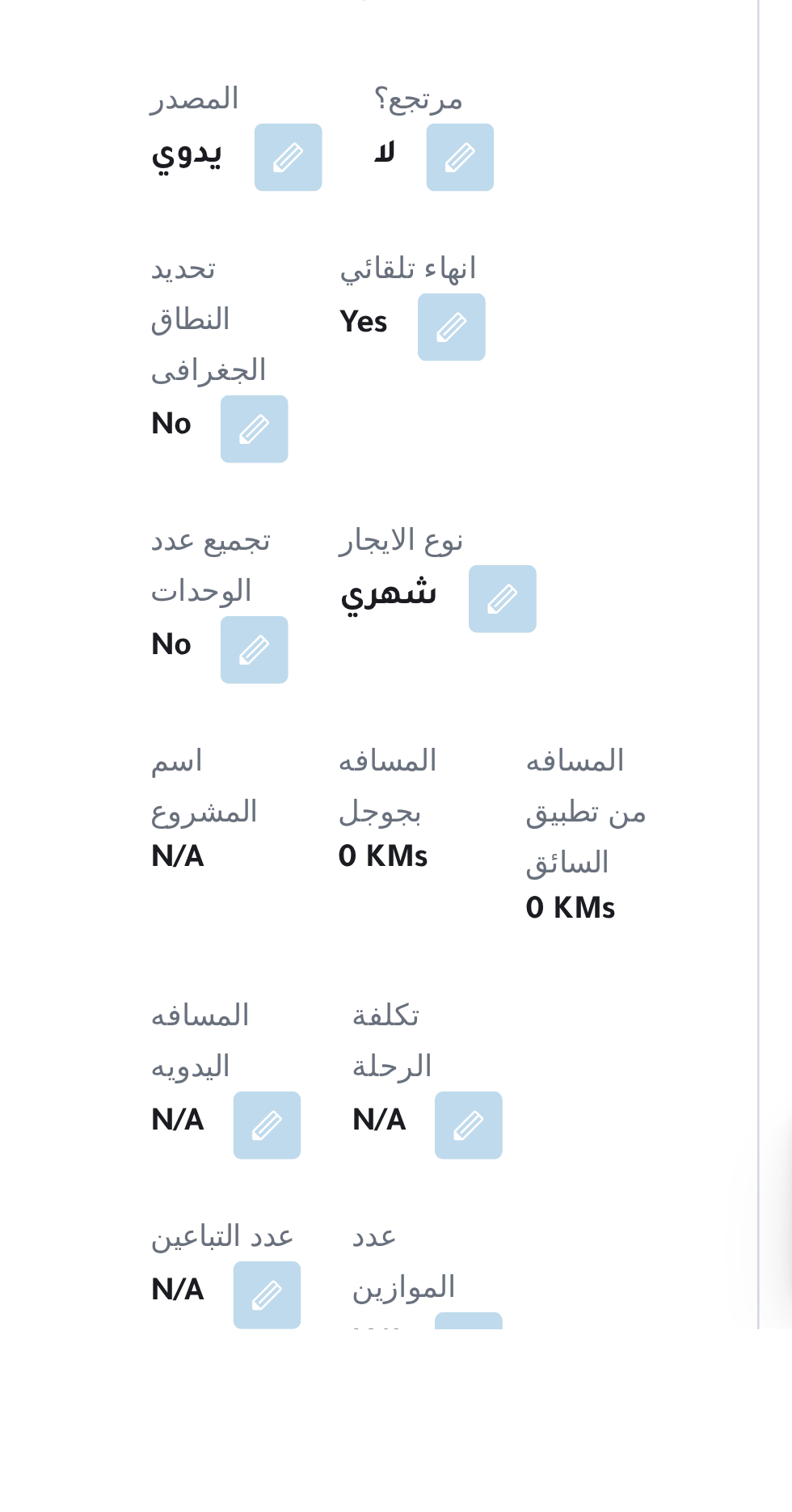
scroll to position [91, 0]
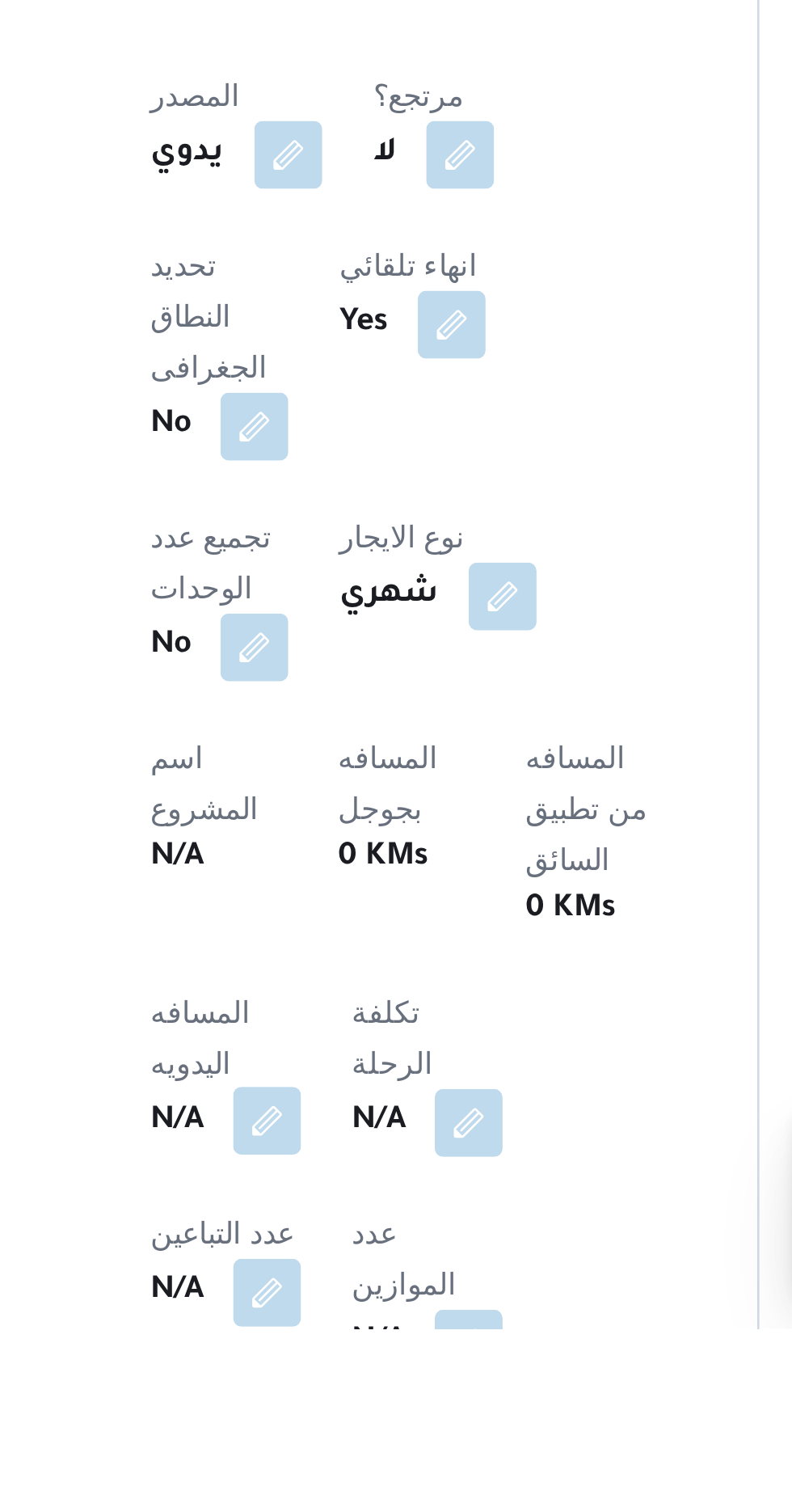
click at [312, 1420] on button "button" at bounding box center [319, 1433] width 26 height 26
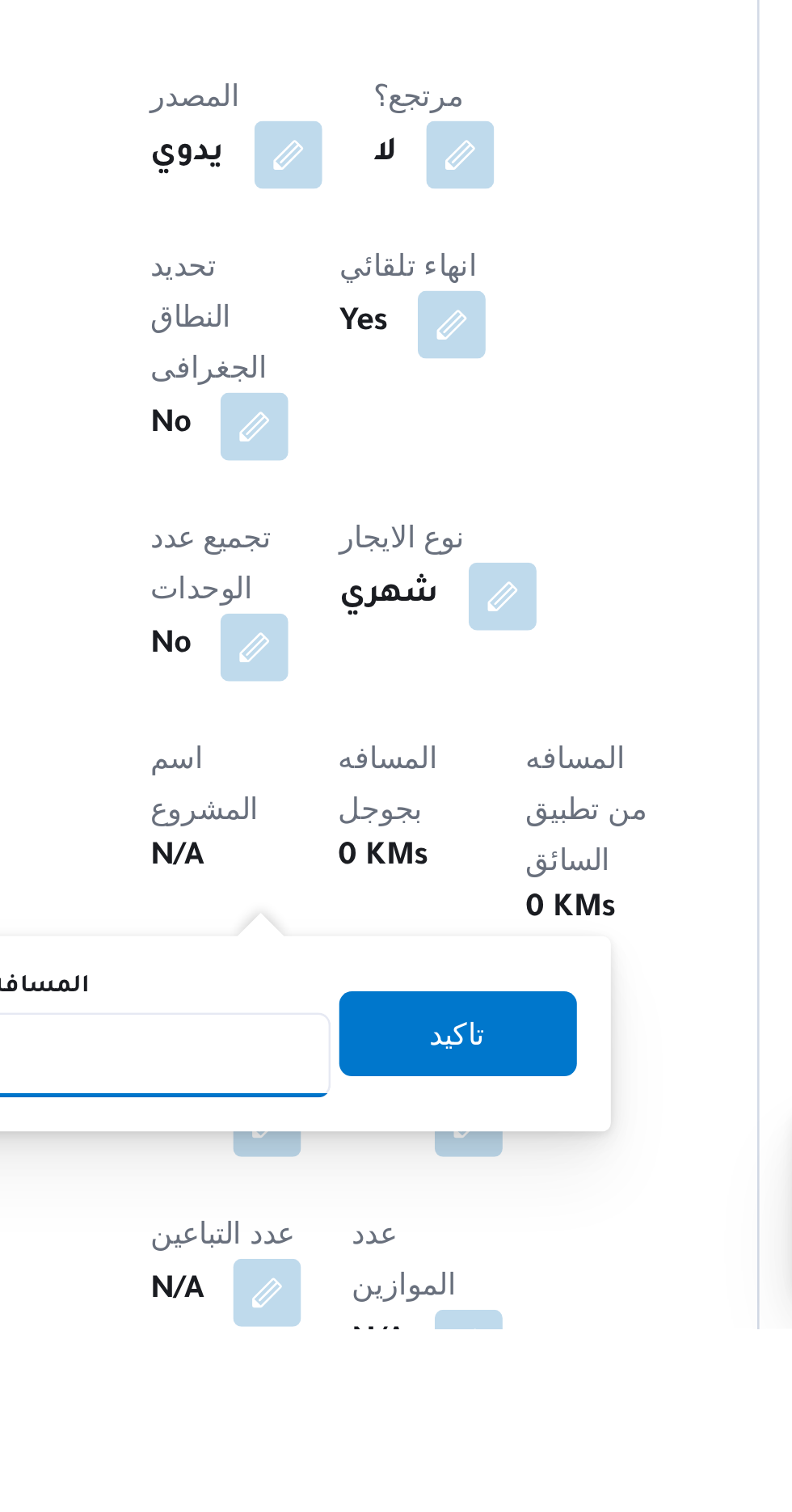
click at [298, 1403] on input "المسافه اليدويه" at bounding box center [263, 1407] width 161 height 32
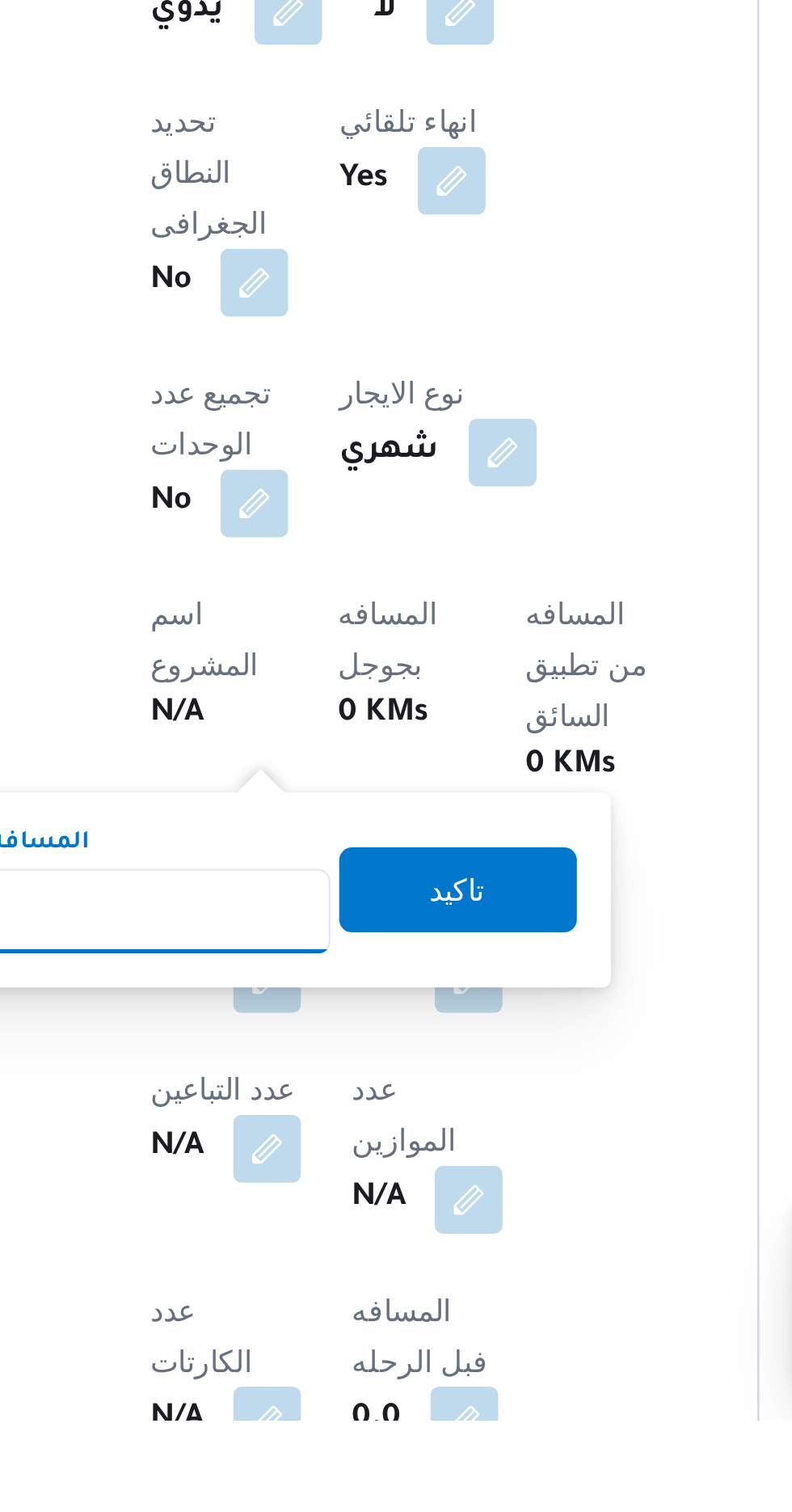
scroll to position [249, 0]
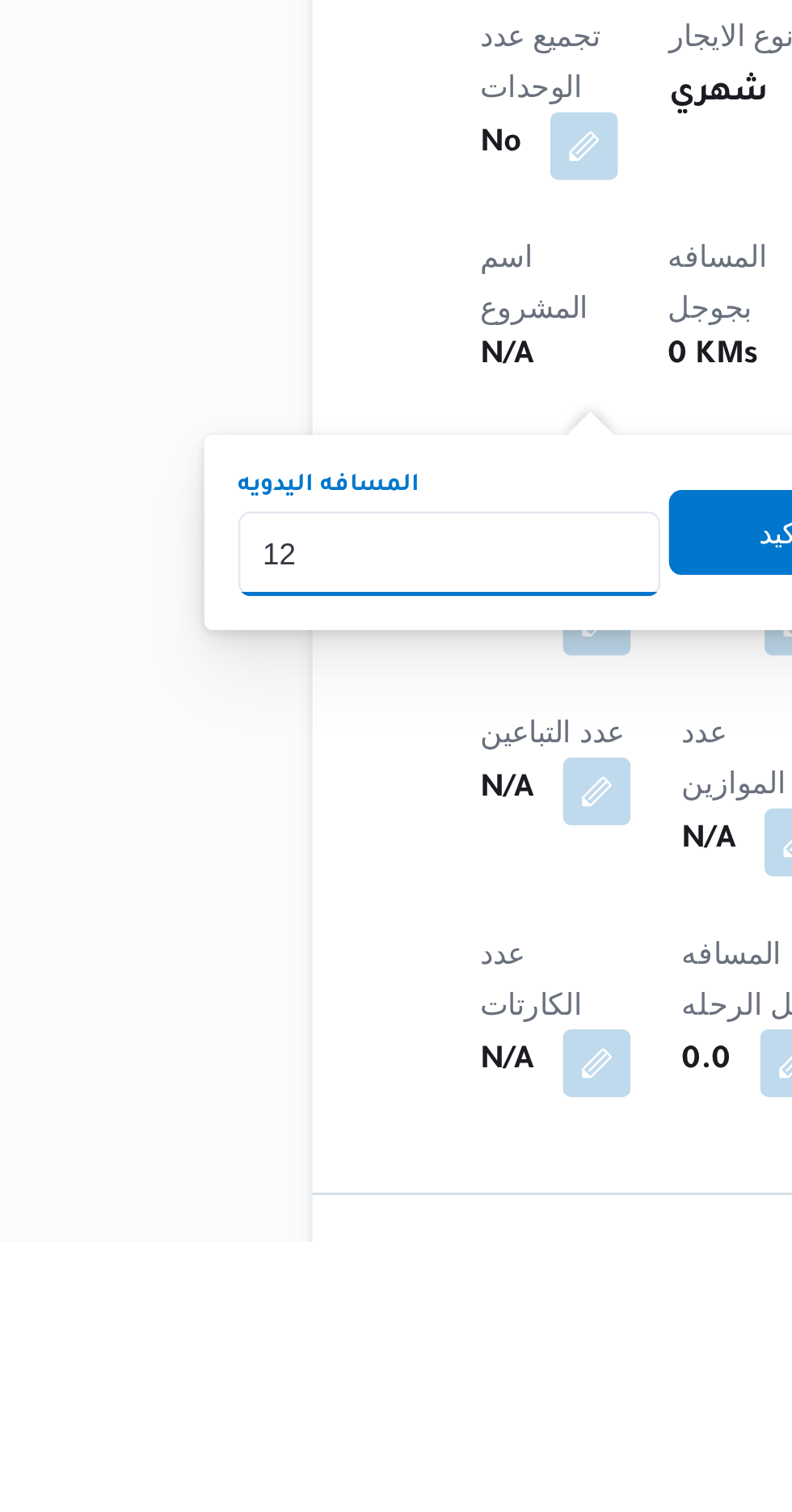
type input "120"
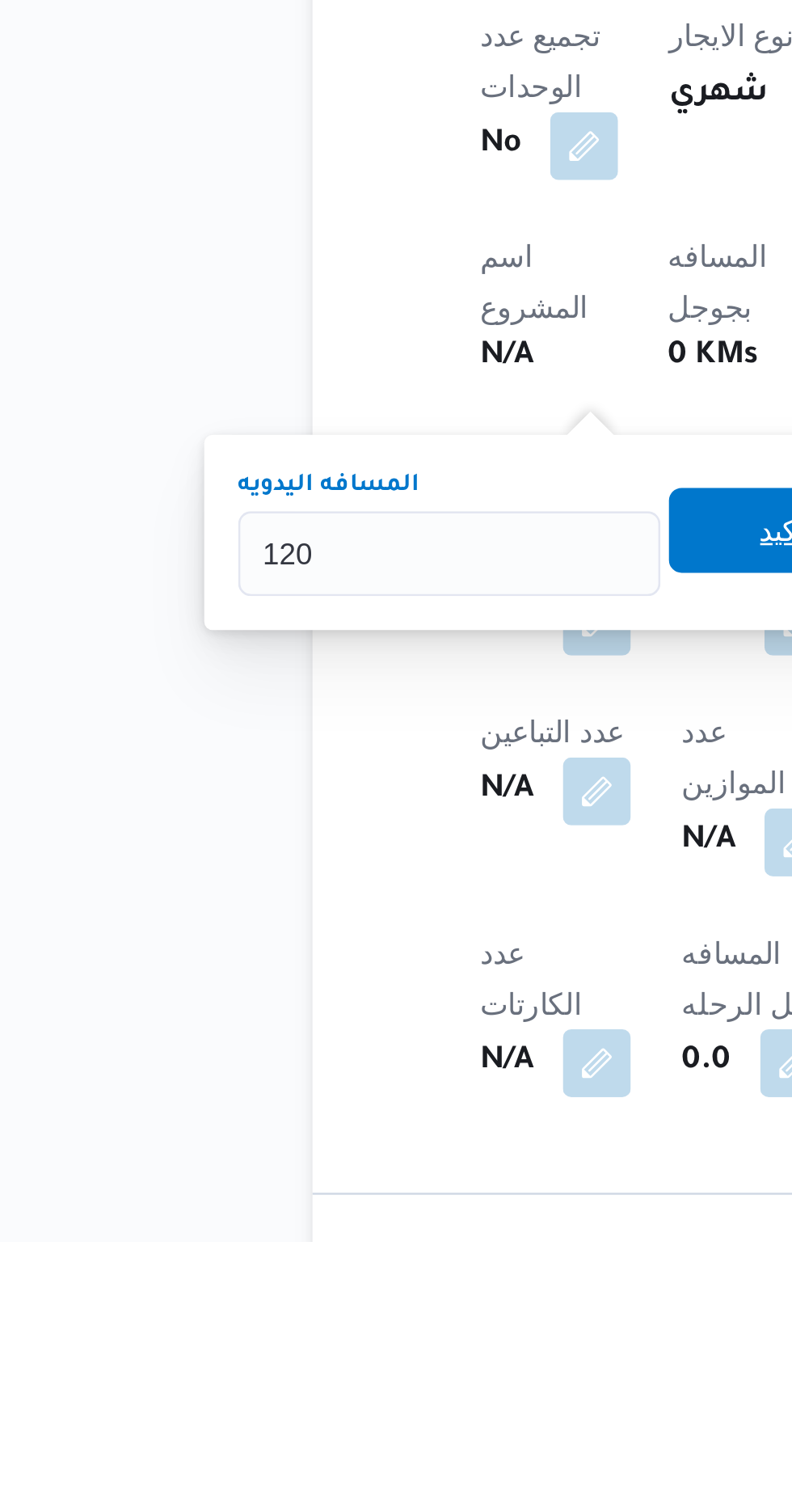
click at [373, 1247] on span "تاكيد" at bounding box center [391, 1240] width 90 height 32
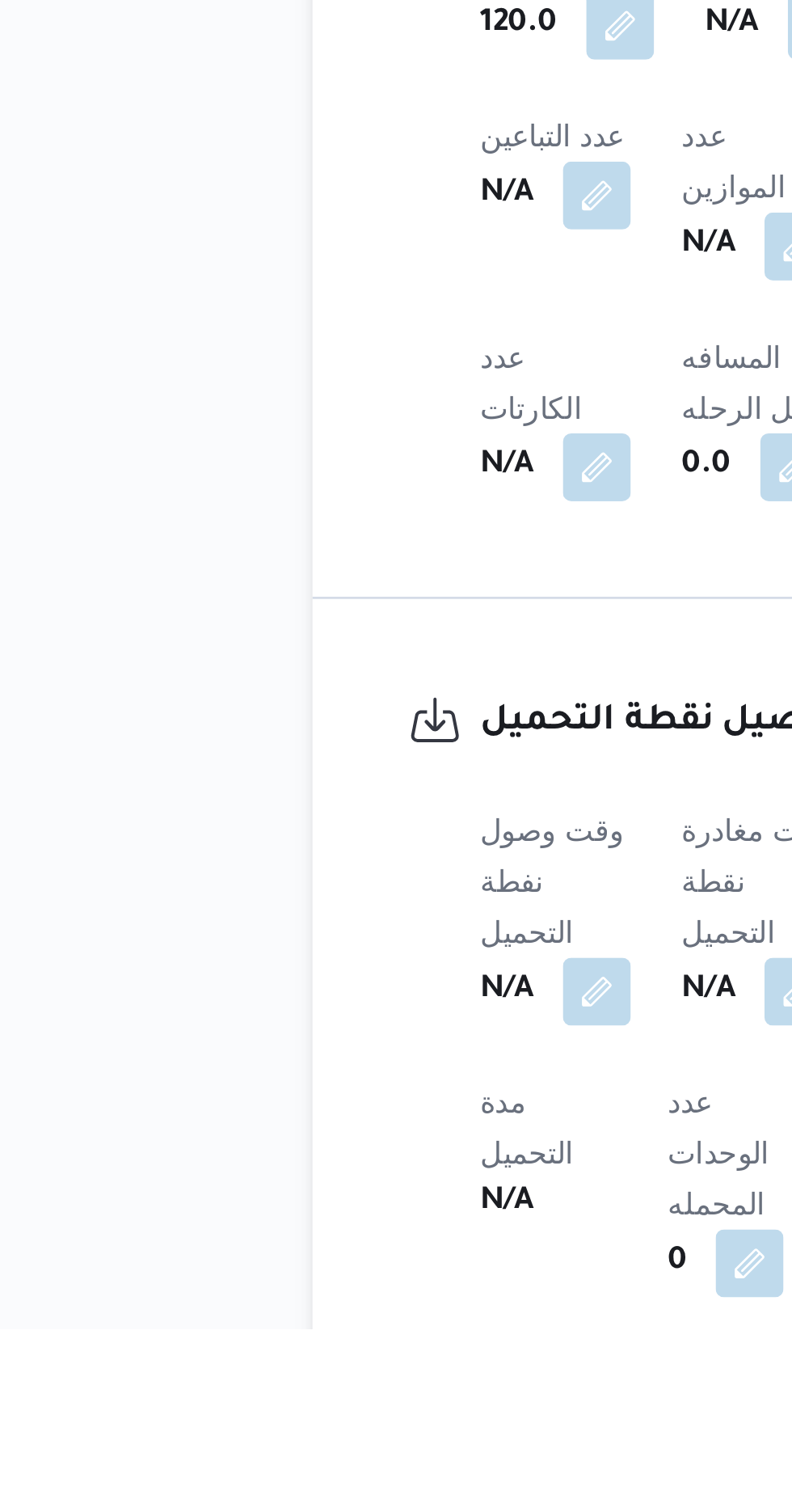
scroll to position [516, 0]
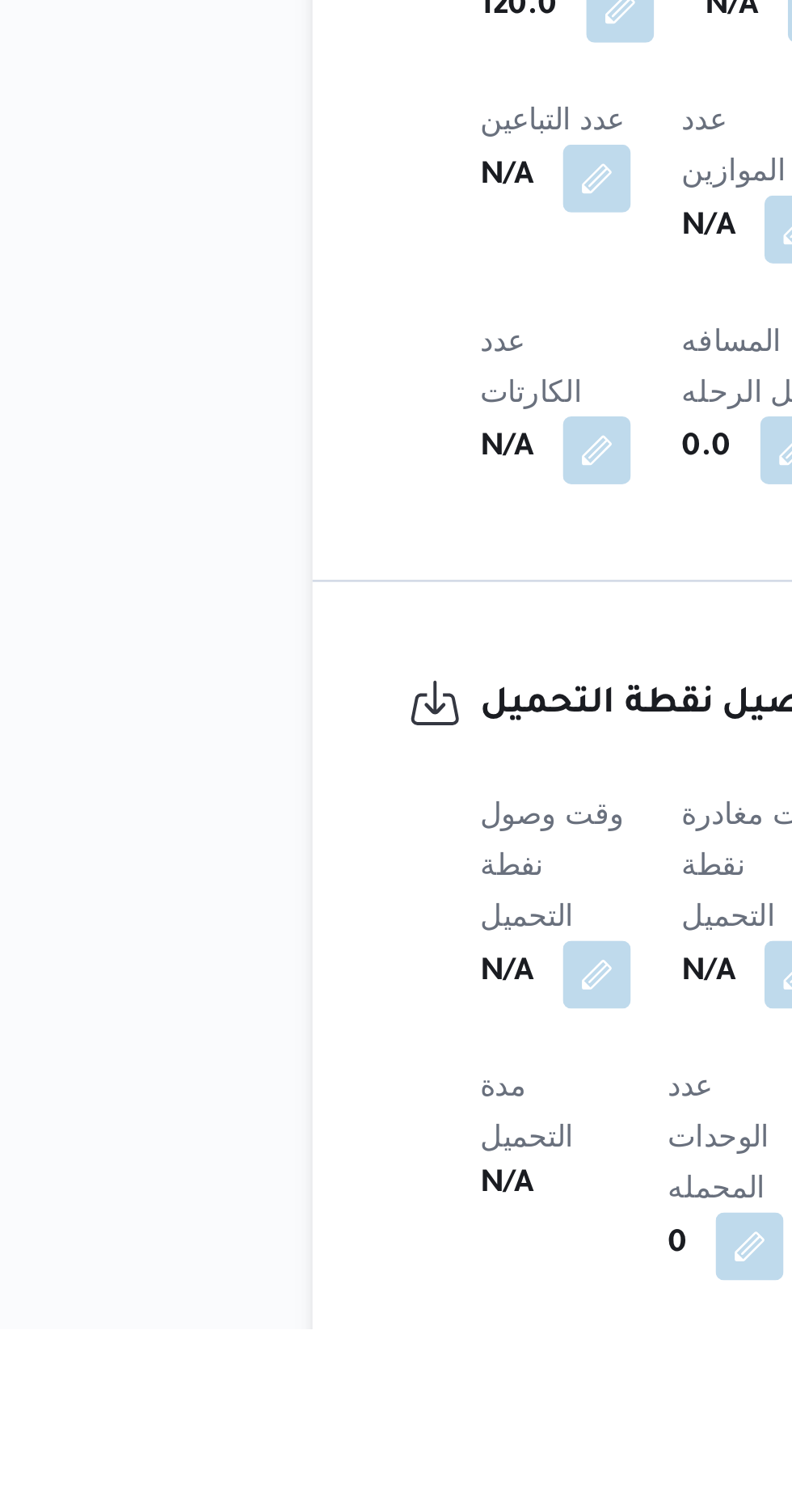
click at [318, 1296] on div "وقت وصول نفطة التحميل N/A وقت مغادرة نقطة التحميل N/A مدة التحميل N/A عدد الوحد…" at bounding box center [371, 1480] width 215 height 369
click at [324, 1363] on button "button" at bounding box center [319, 1376] width 26 height 26
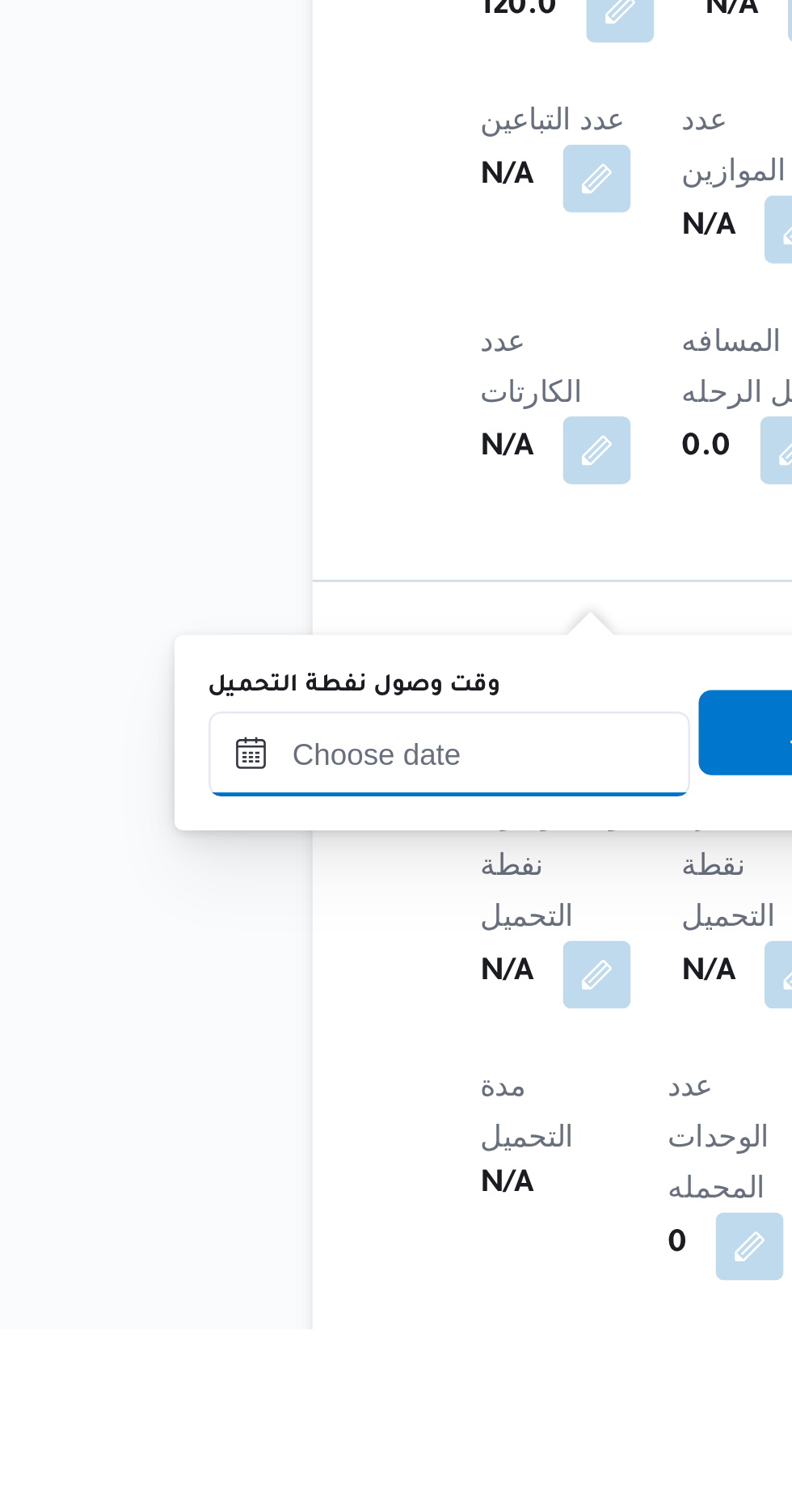
click at [296, 1289] on input "وقت وصول نفطة التحميل" at bounding box center [262, 1292] width 183 height 32
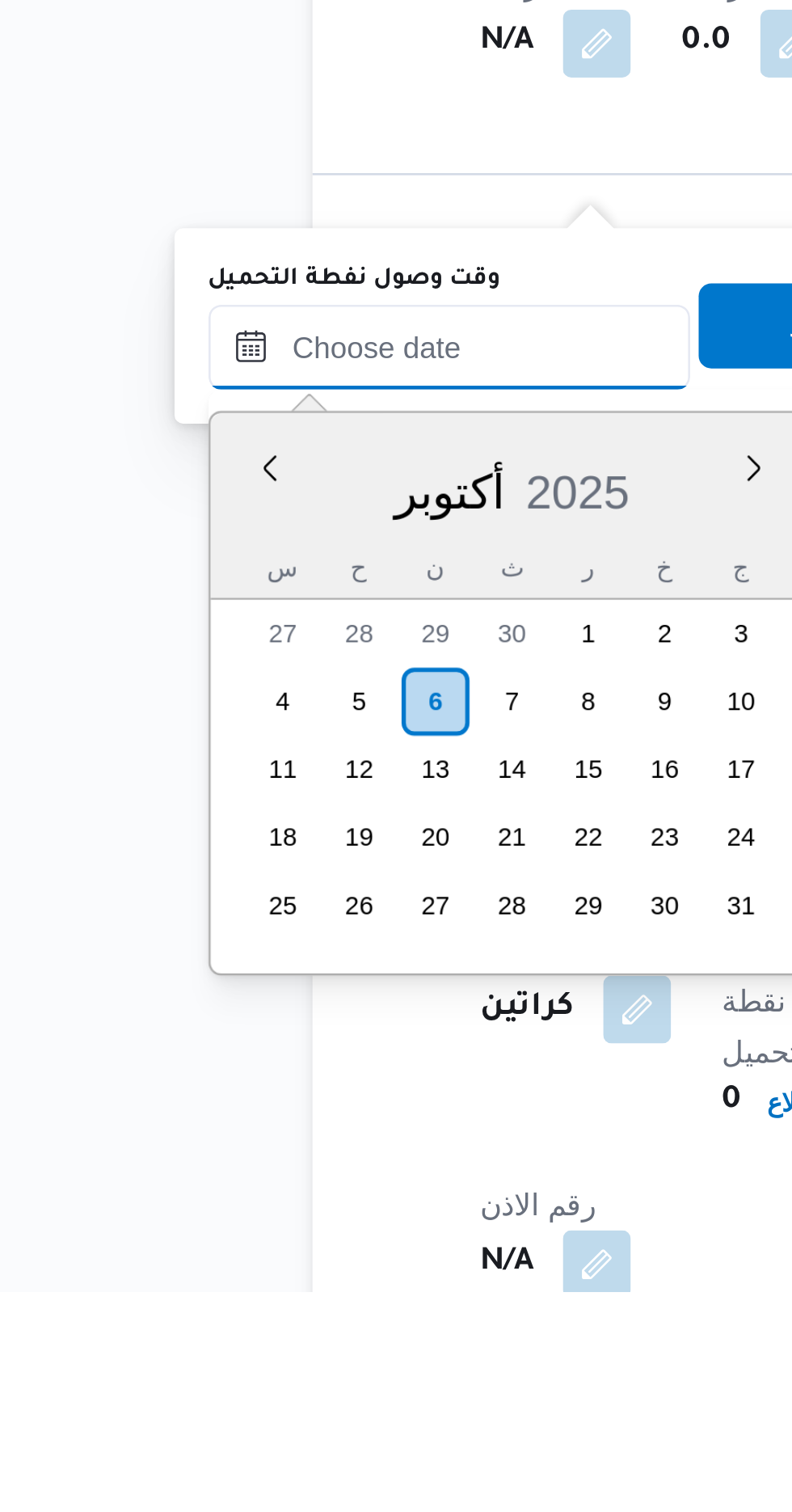
scroll to position [656, 0]
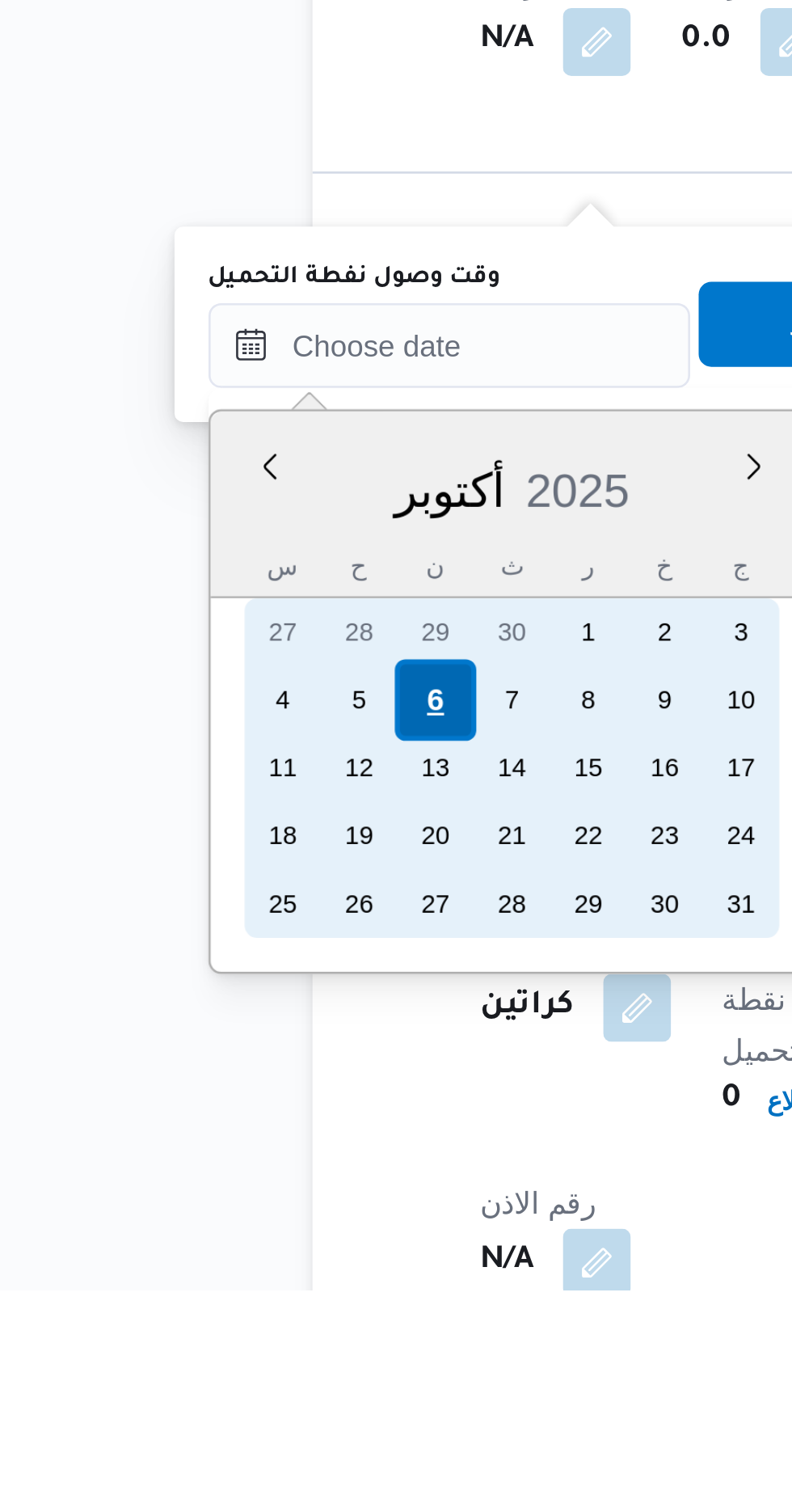
click at [254, 1286] on div "6" at bounding box center [256, 1287] width 31 height 31
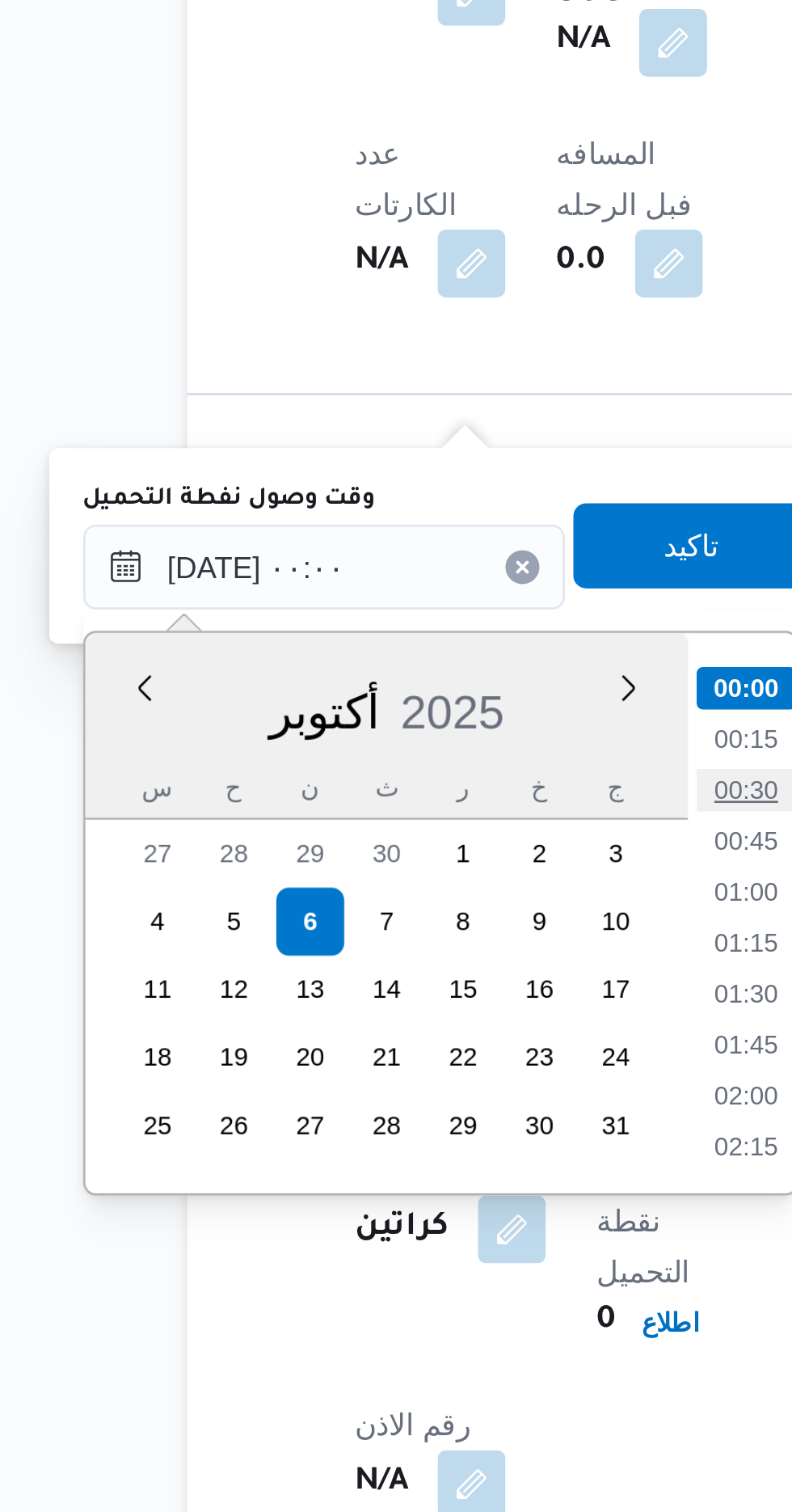
click at [425, 1237] on li "00:30" at bounding box center [422, 1237] width 37 height 16
type input "[DATE] ٠٠:٣٠"
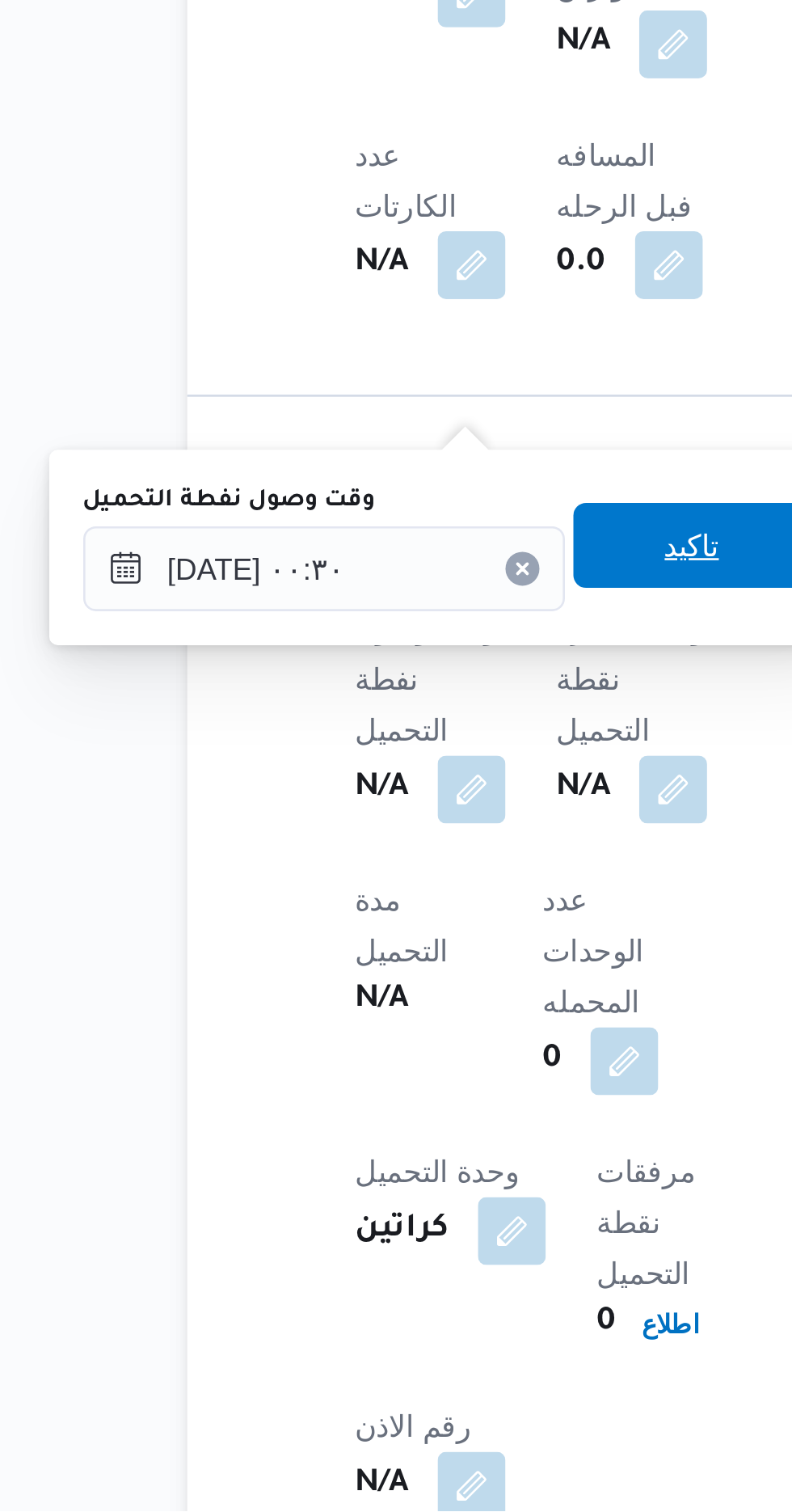
click at [411, 1147] on span "تاكيد" at bounding box center [403, 1144] width 21 height 19
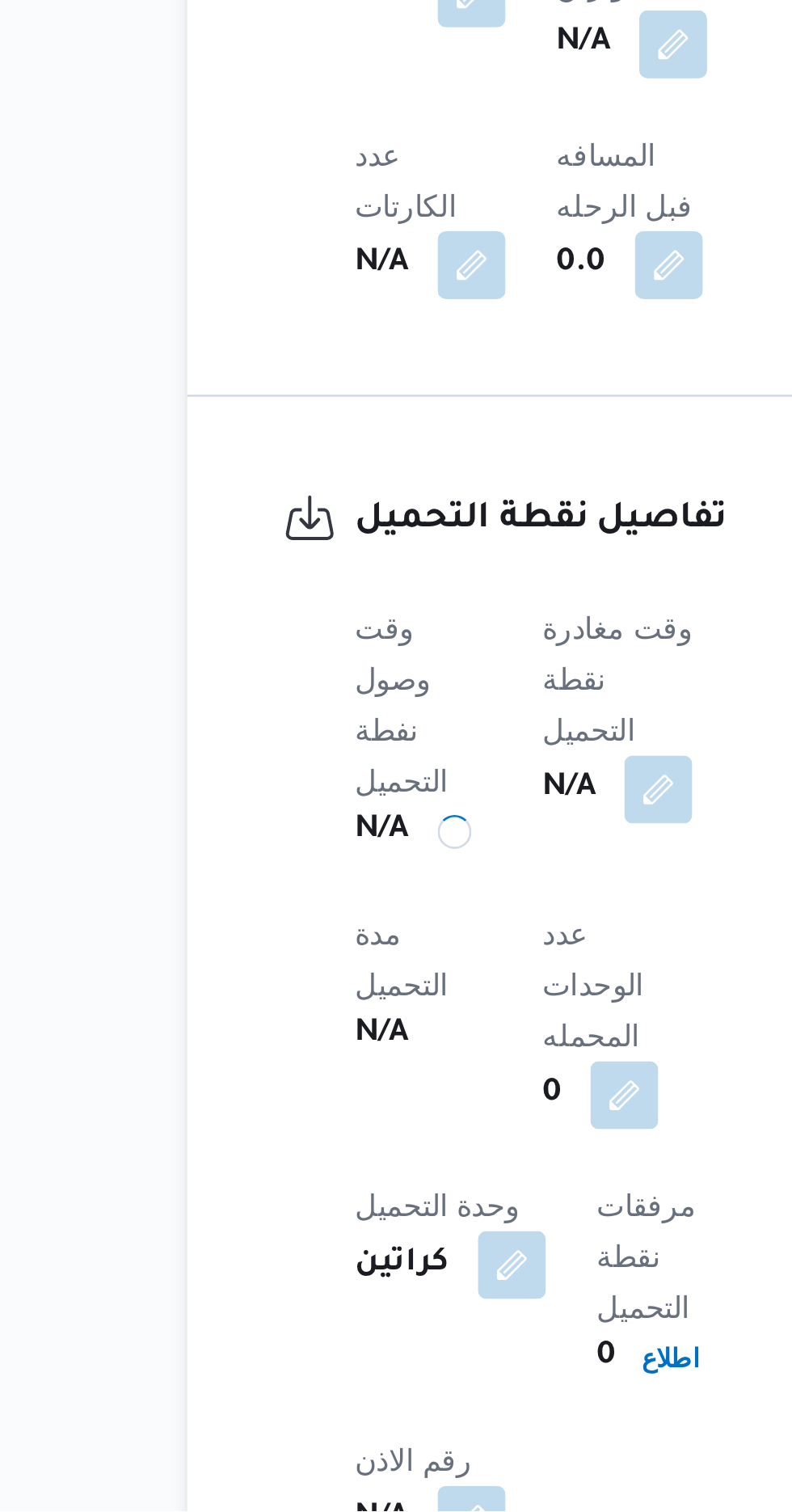
scroll to position [655, 0]
click at [397, 1223] on button "button" at bounding box center [390, 1236] width 26 height 26
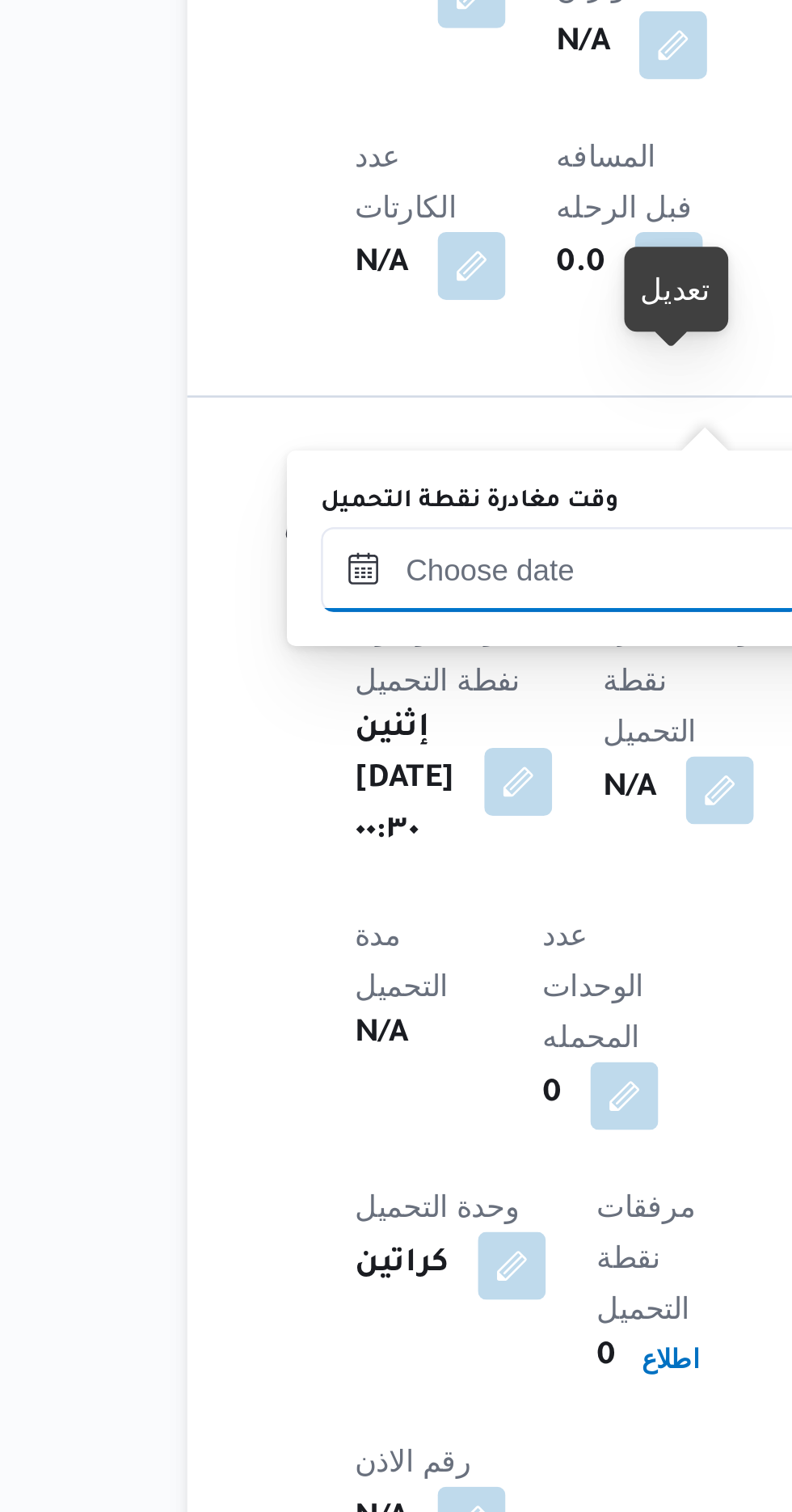
click at [364, 1154] on input "وقت مغادرة نقطة التحميل" at bounding box center [352, 1153] width 183 height 32
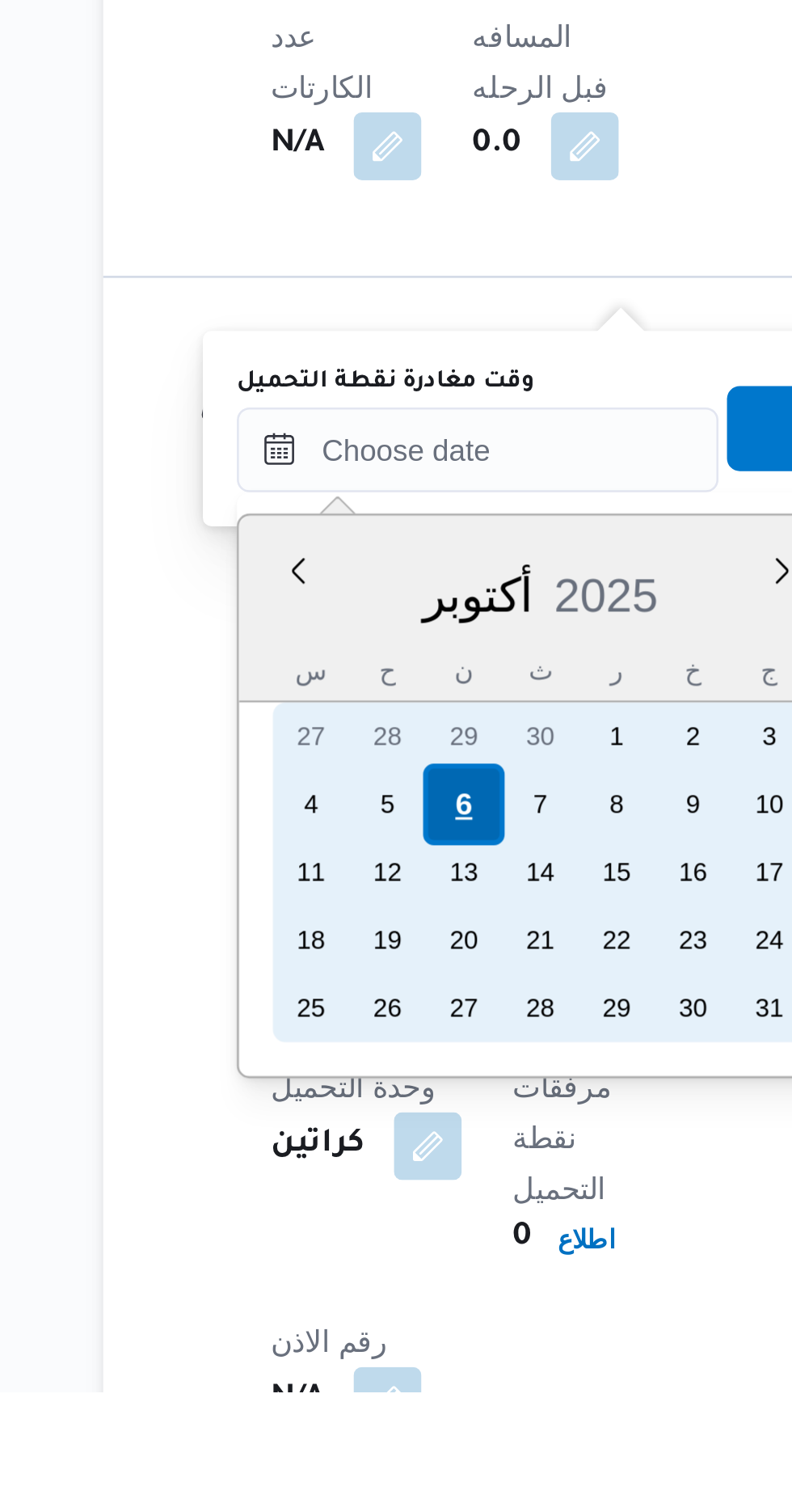
click at [350, 1289] on div "6" at bounding box center [347, 1288] width 31 height 31
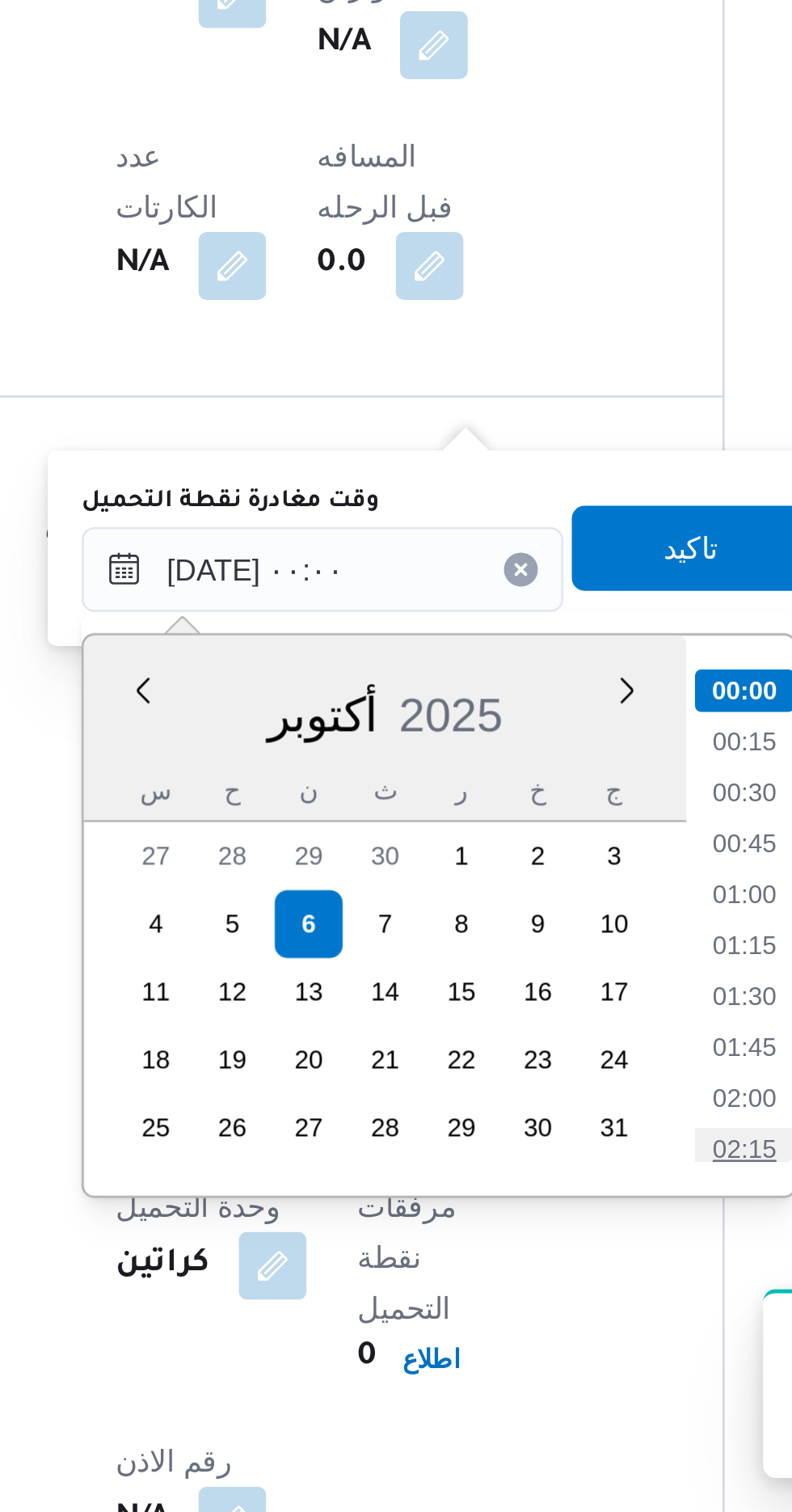
click at [513, 1366] on li "02:15" at bounding box center [513, 1374] width 37 height 16
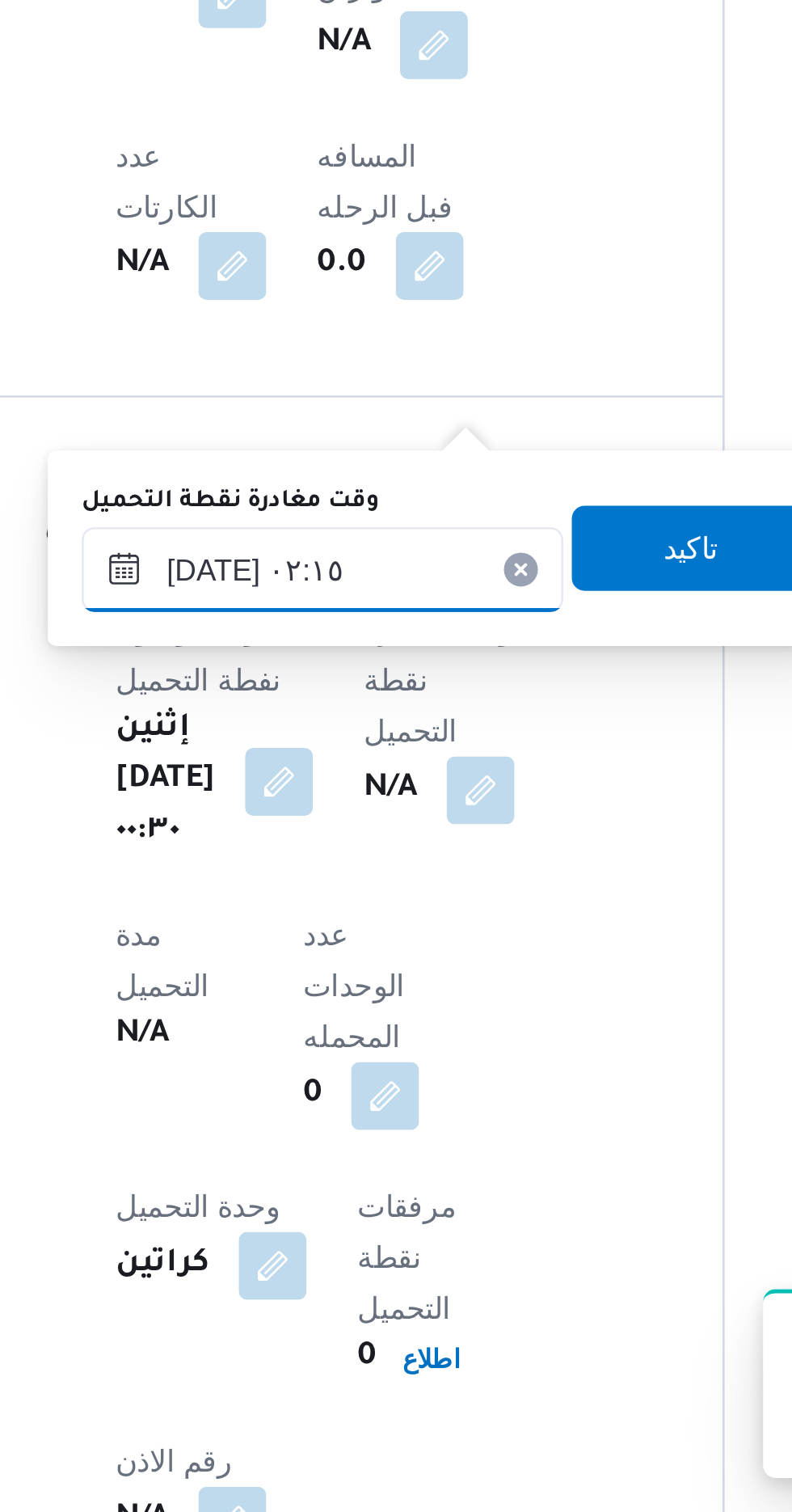
scroll to position [655, 0]
click at [413, 1151] on input "[DATE] ٠٢:١٥" at bounding box center [352, 1153] width 183 height 32
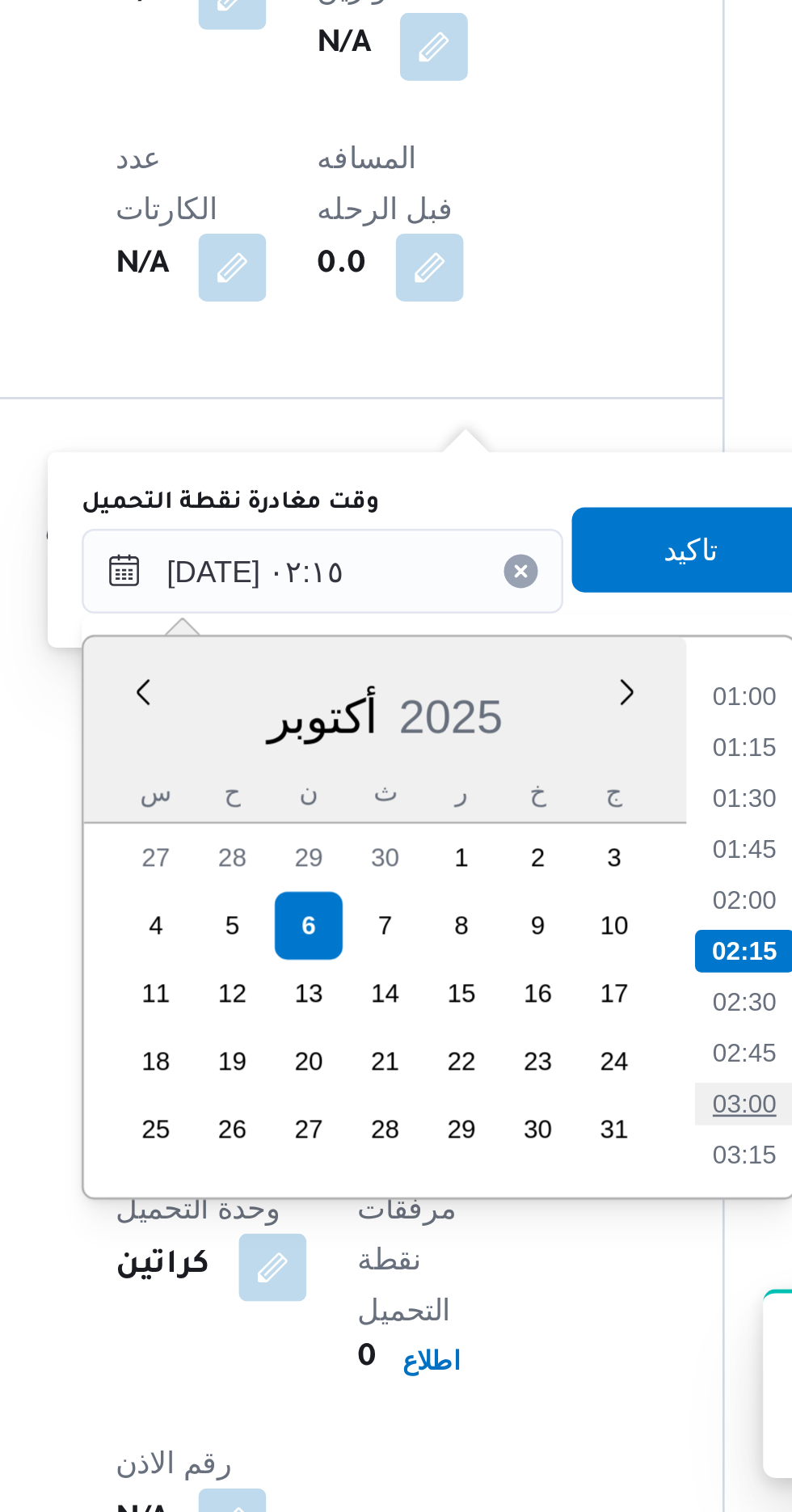
click at [514, 1350] on li "03:00" at bounding box center [513, 1356] width 37 height 16
type input "[DATE] ٠٣:٠٠"
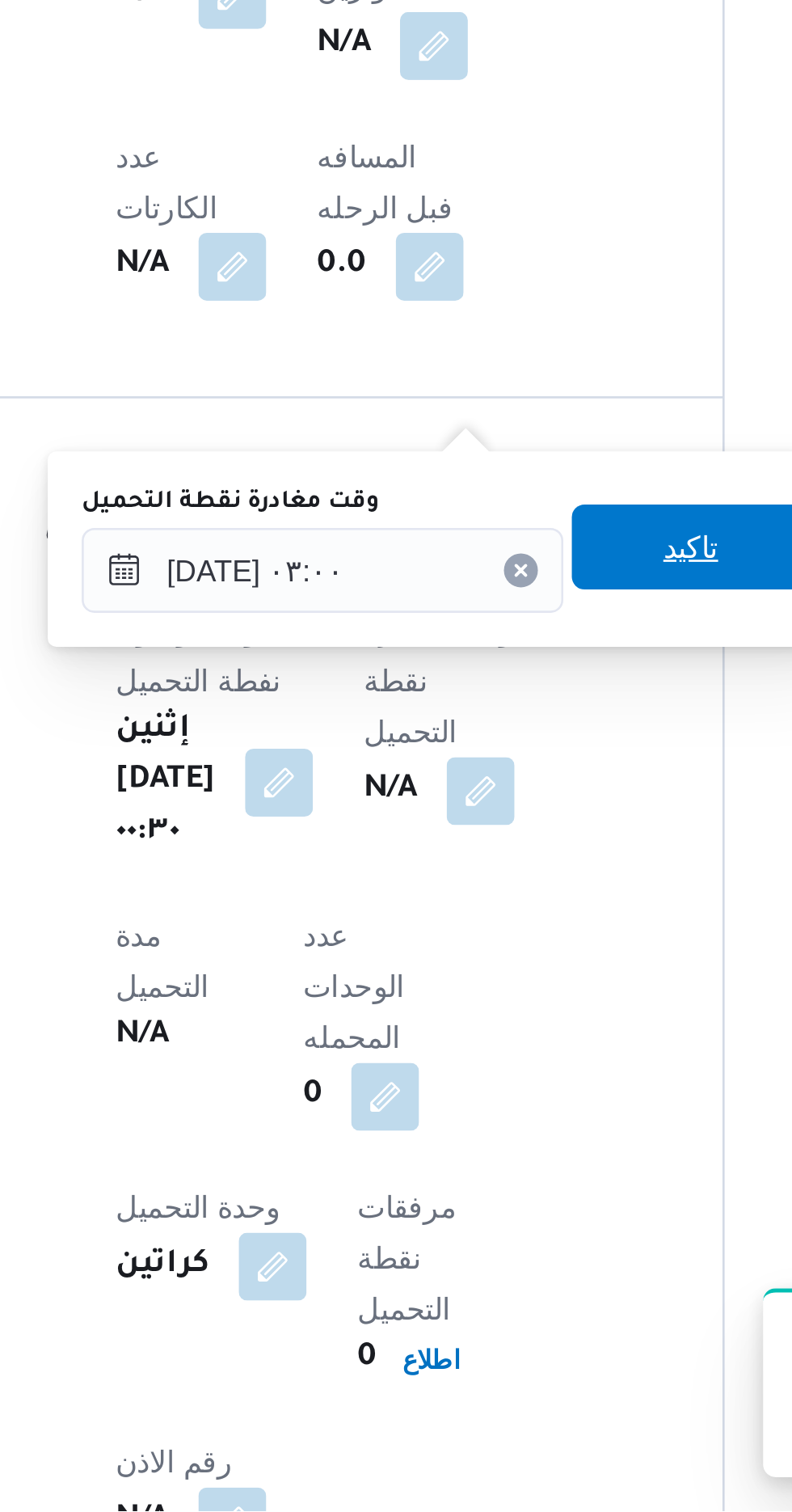
click at [495, 1149] on span "تاكيد" at bounding box center [492, 1144] width 90 height 32
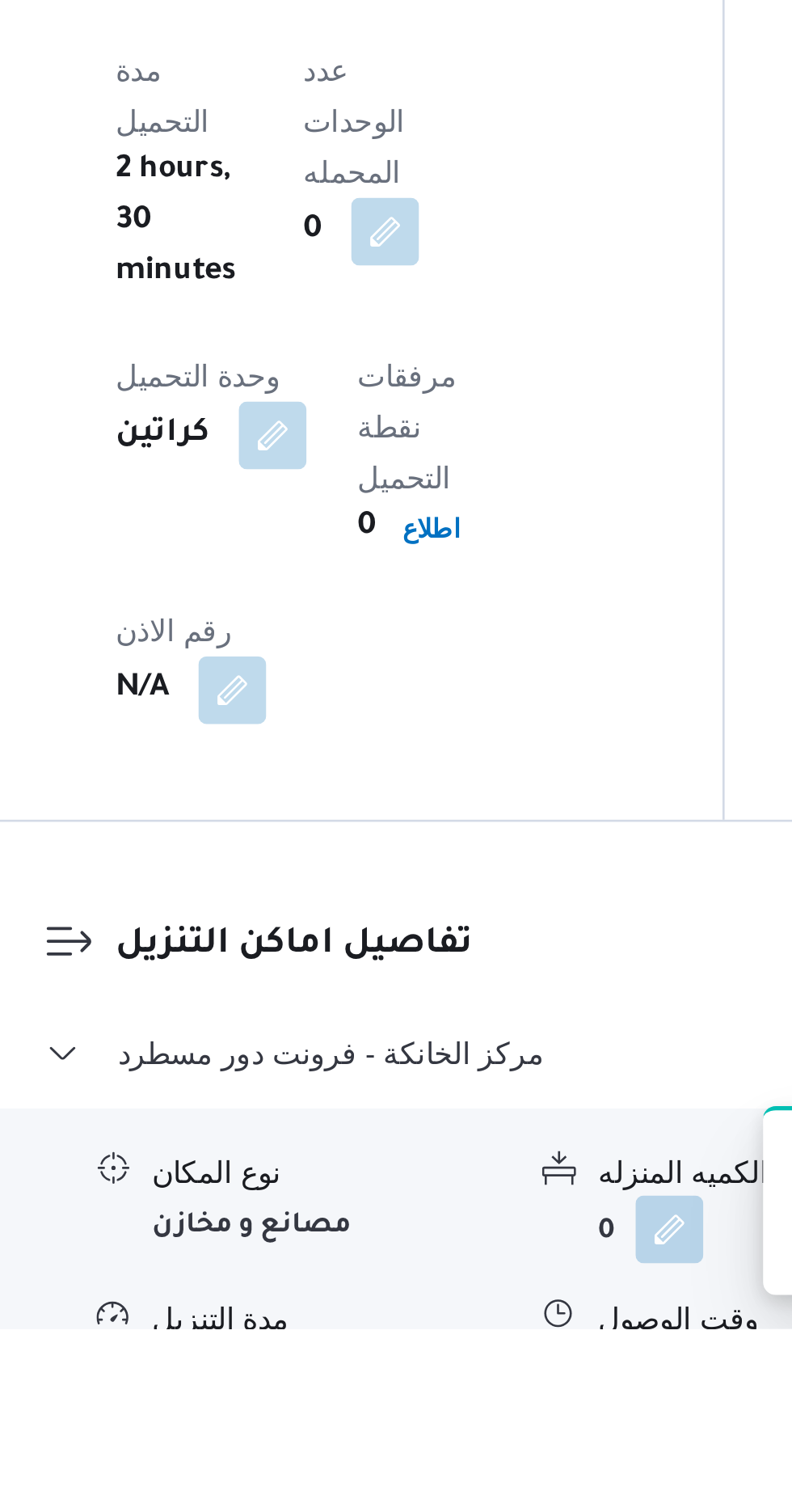
scroll to position [918, 0]
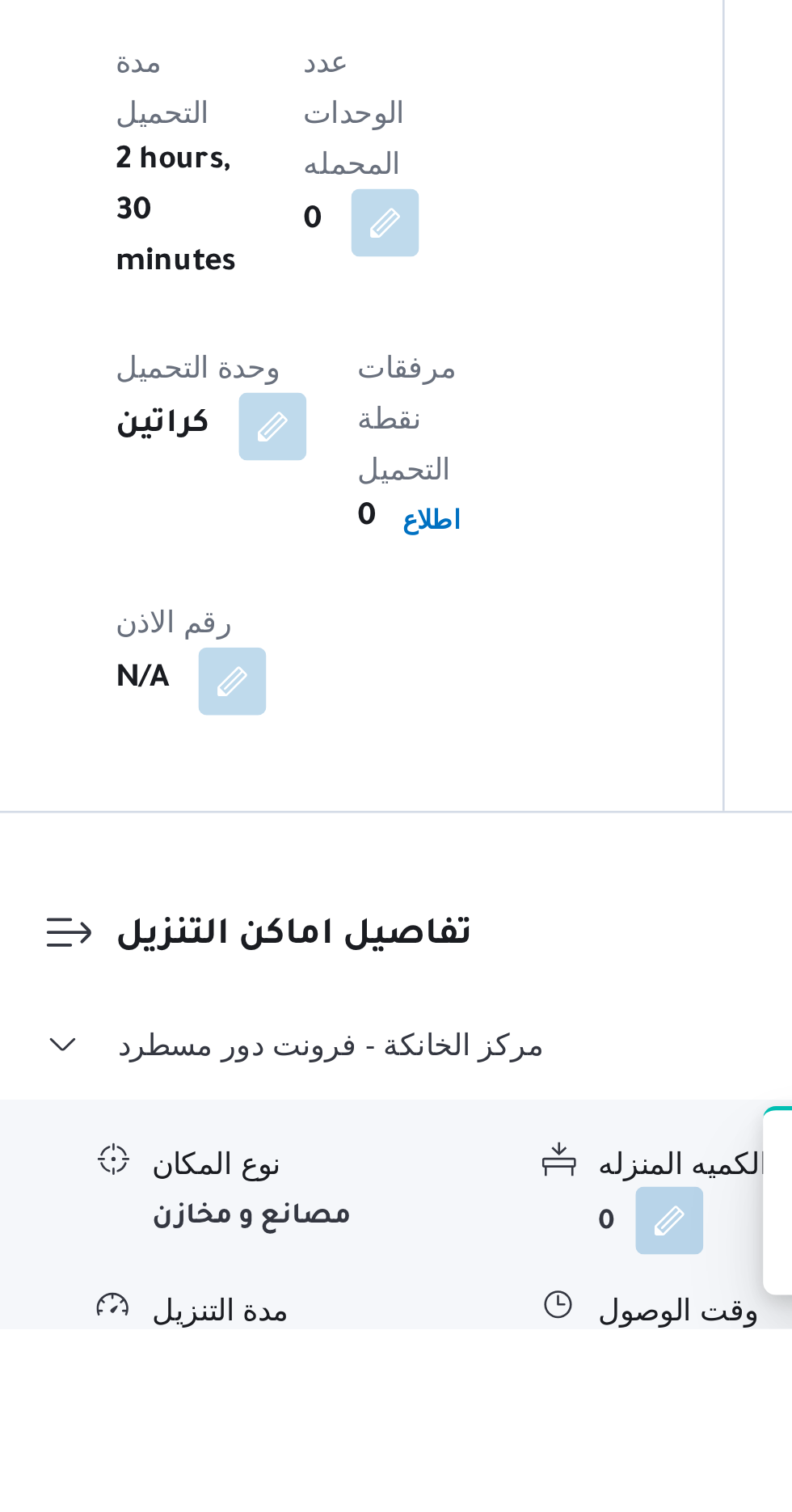
click at [498, 1511] on button "button" at bounding box center [497, 1526] width 26 height 26
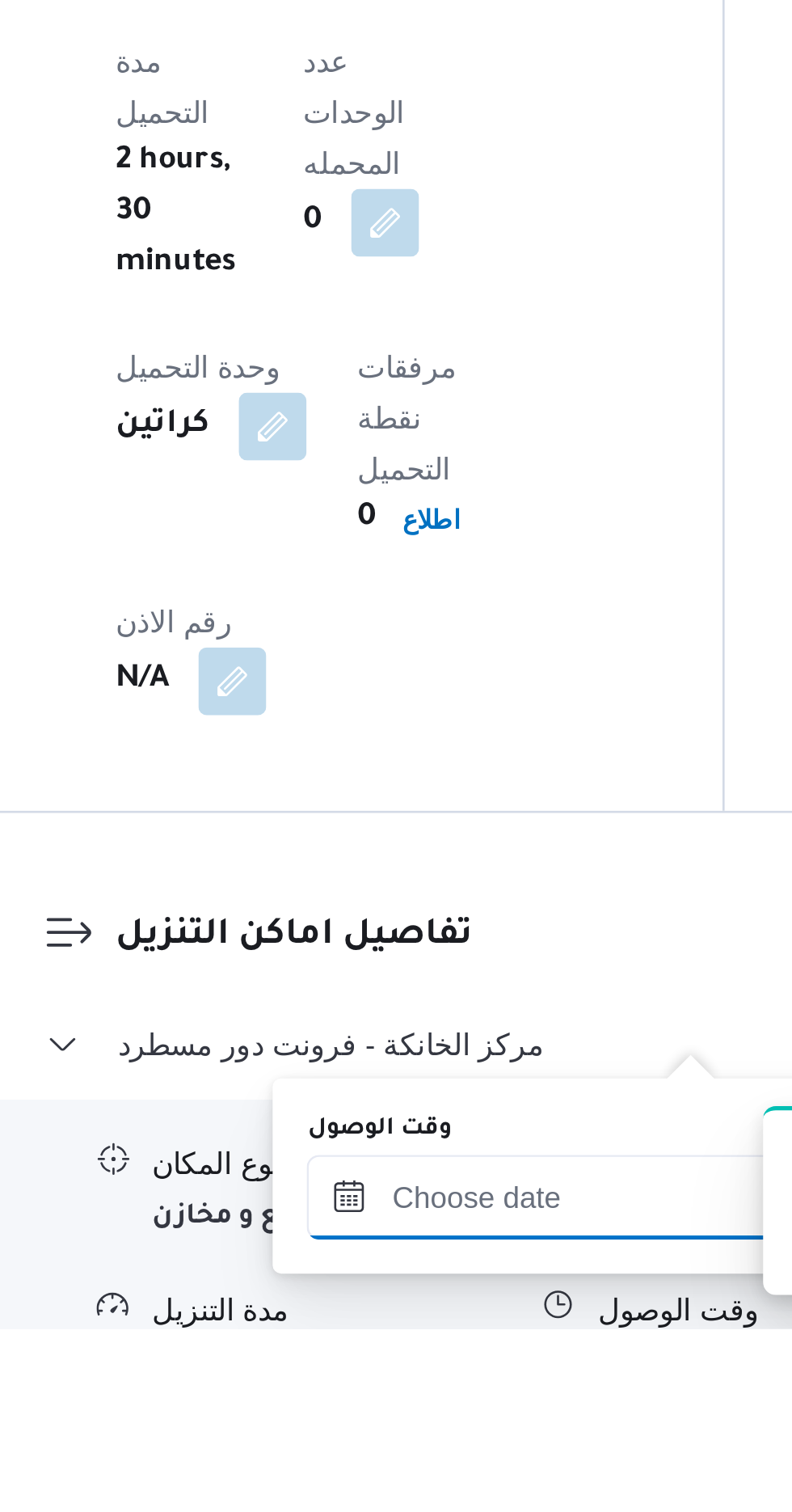
click at [435, 1445] on div at bounding box center [438, 1461] width 183 height 32
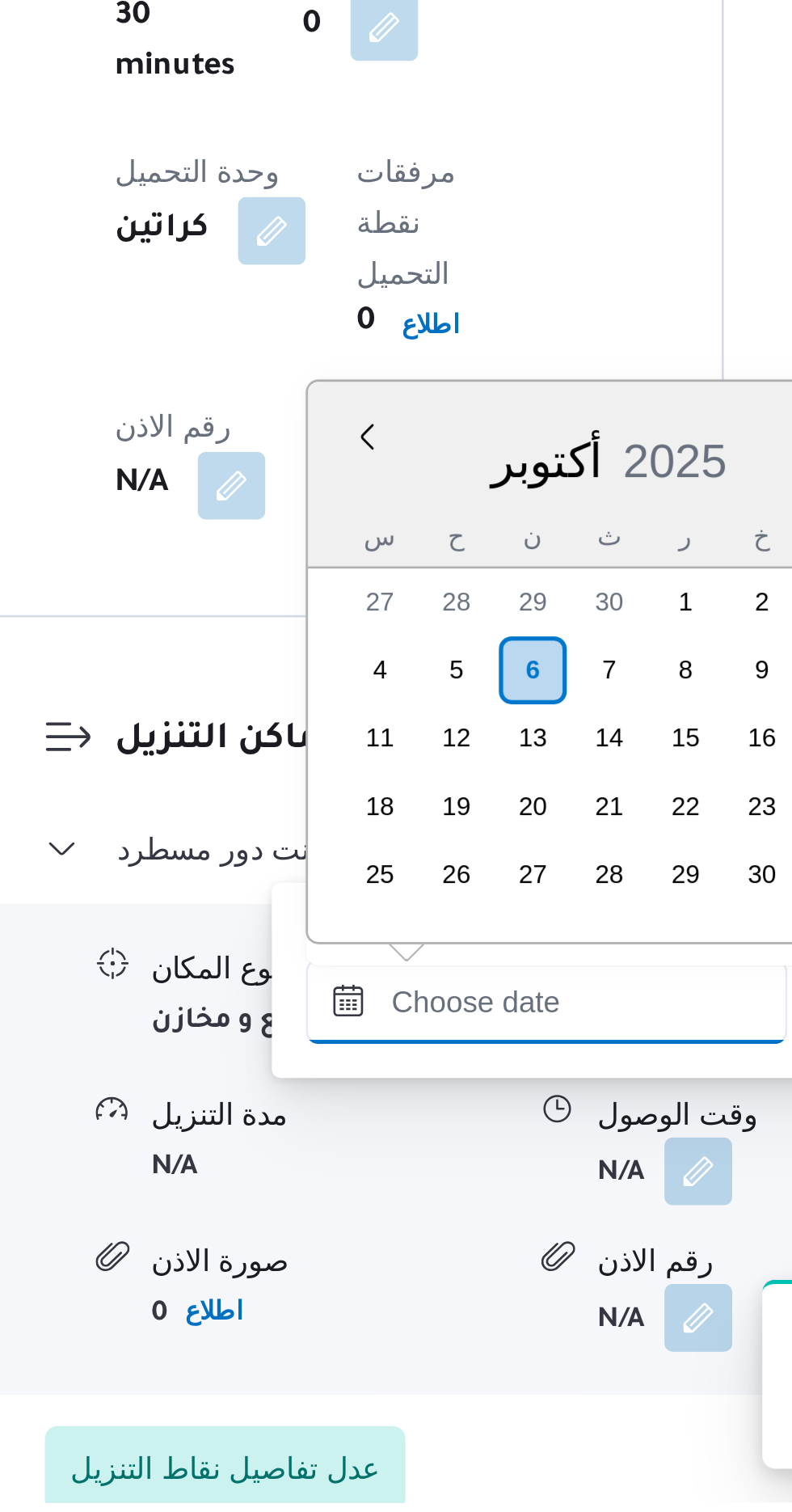
scroll to position [1059, 0]
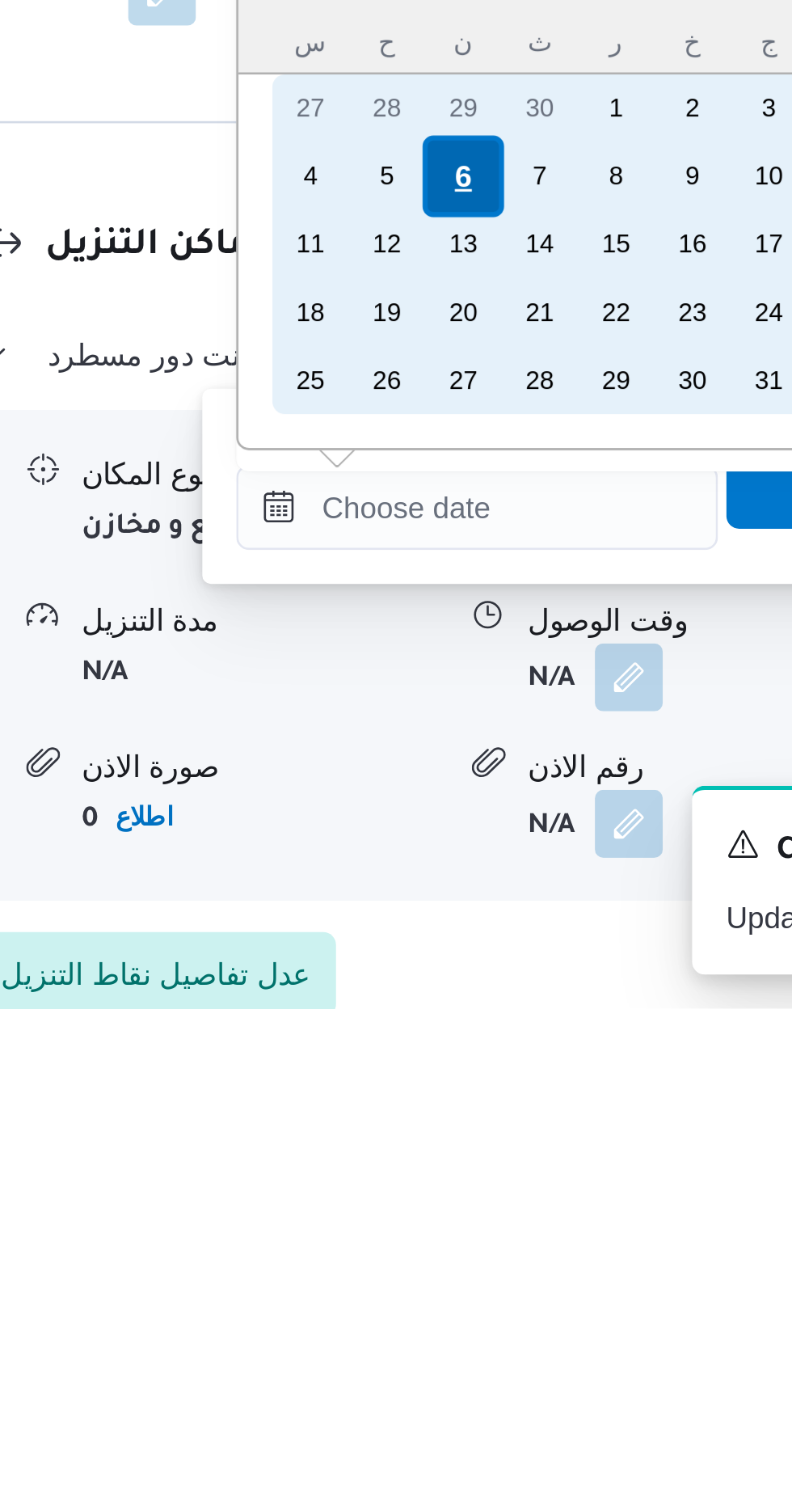
click at [434, 1191] on div "6" at bounding box center [433, 1194] width 31 height 31
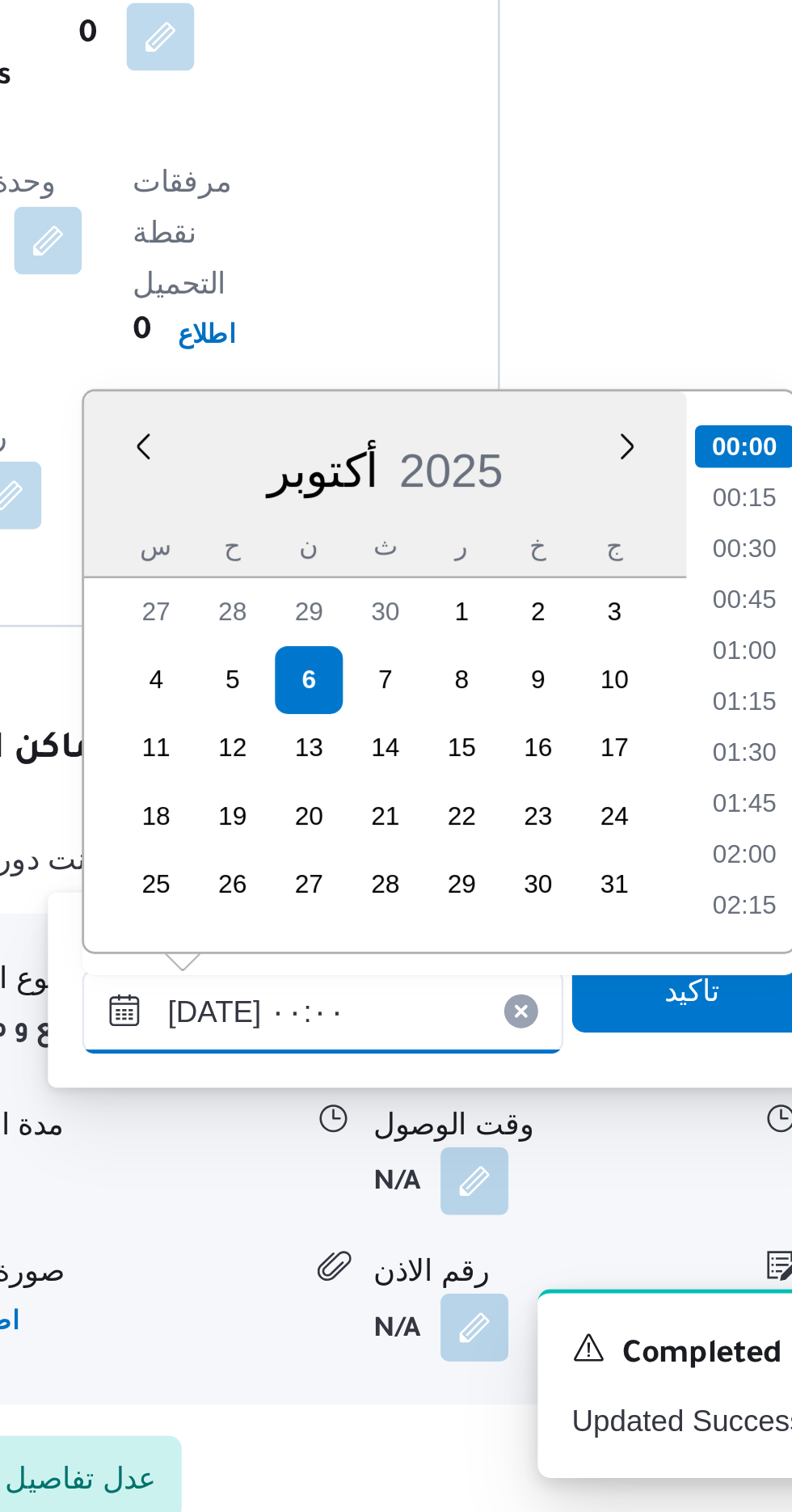
click at [361, 1317] on input "[DATE] ٠٠:٠٠" at bounding box center [438, 1320] width 183 height 32
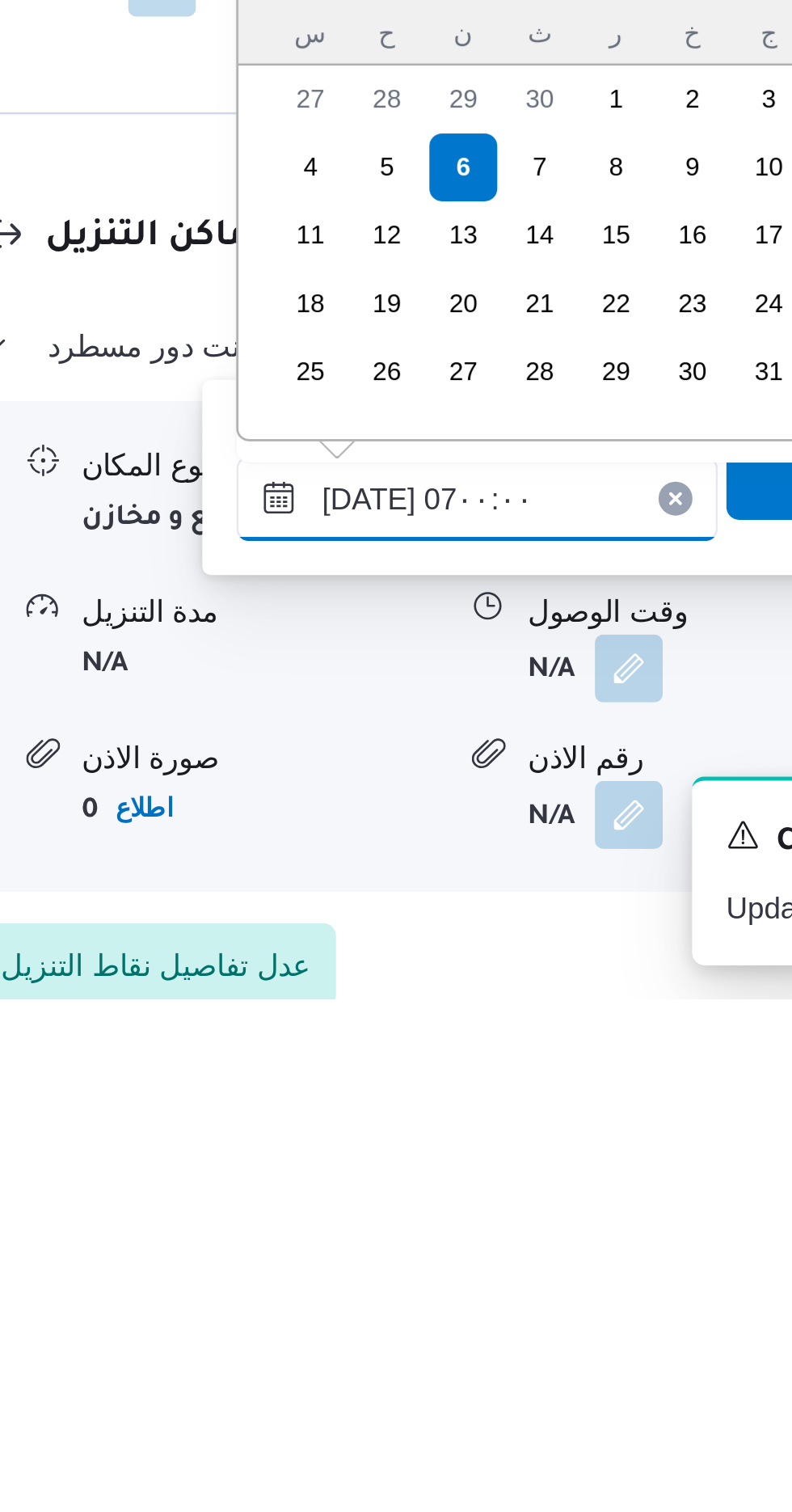
scroll to position [373, 0]
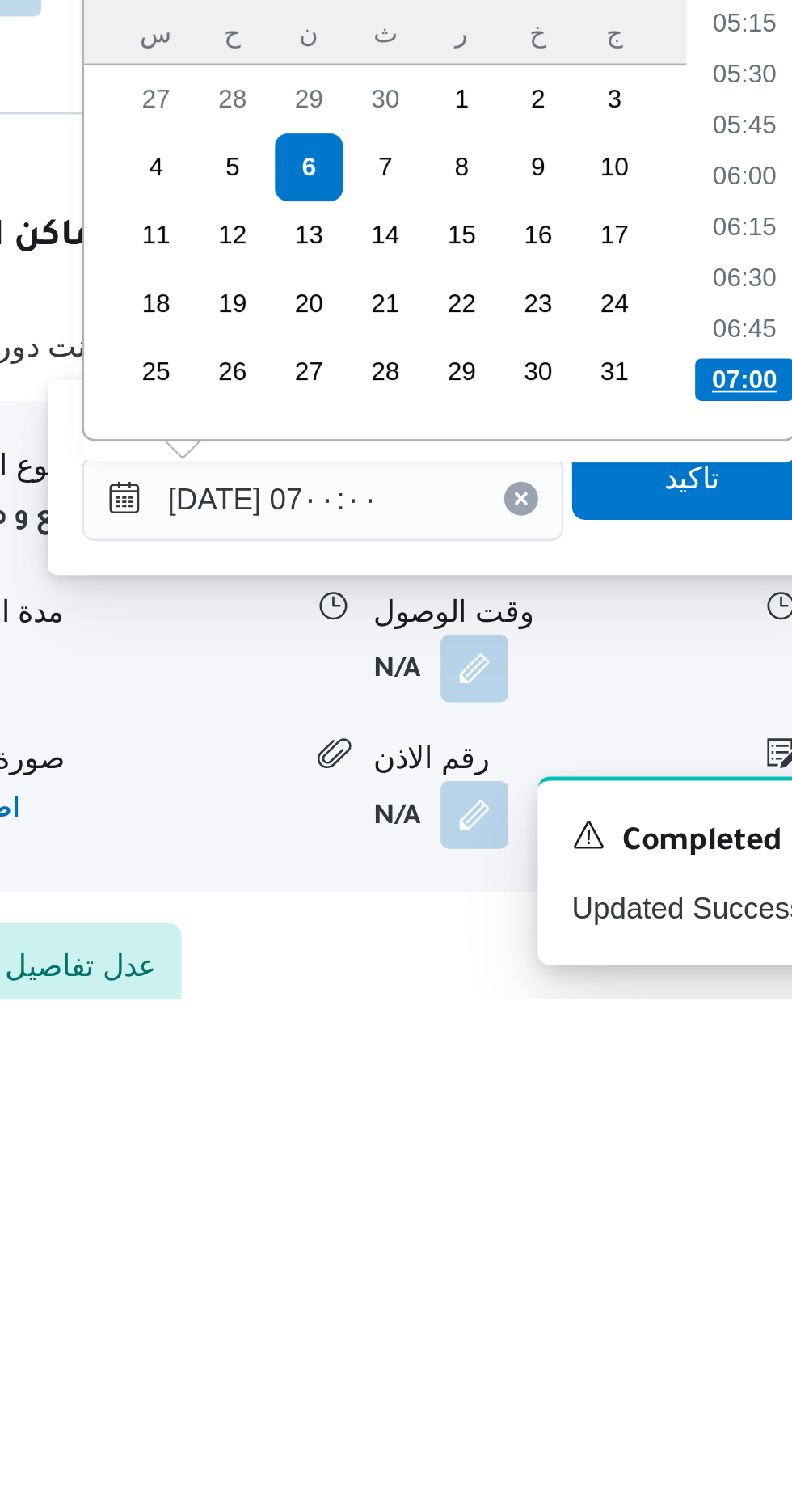
click at [594, 1274] on li "07:00" at bounding box center [599, 1275] width 38 height 16
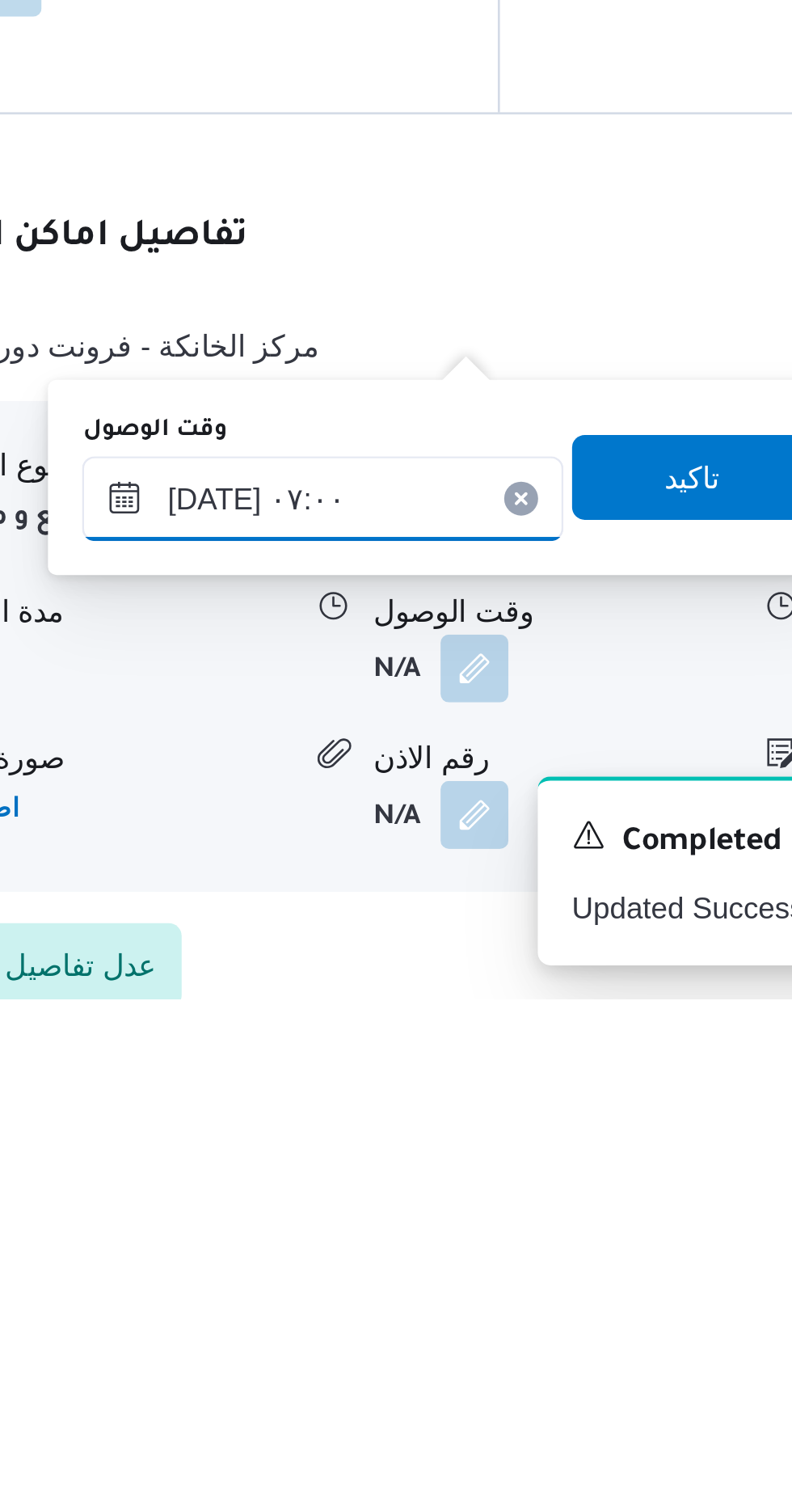
click at [484, 1316] on input "[DATE] ٠٧:٠٠" at bounding box center [438, 1320] width 183 height 32
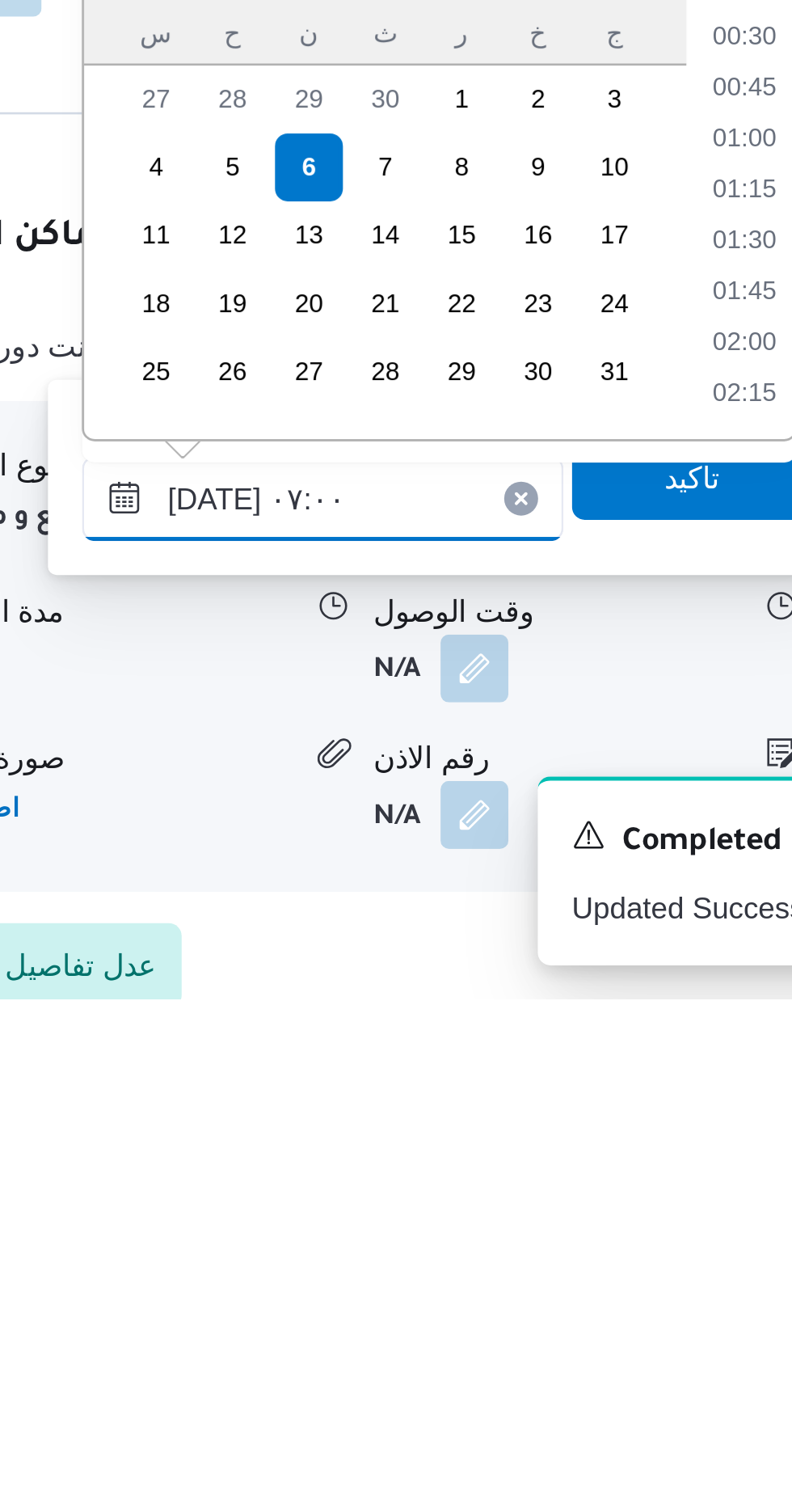
scroll to position [445, 0]
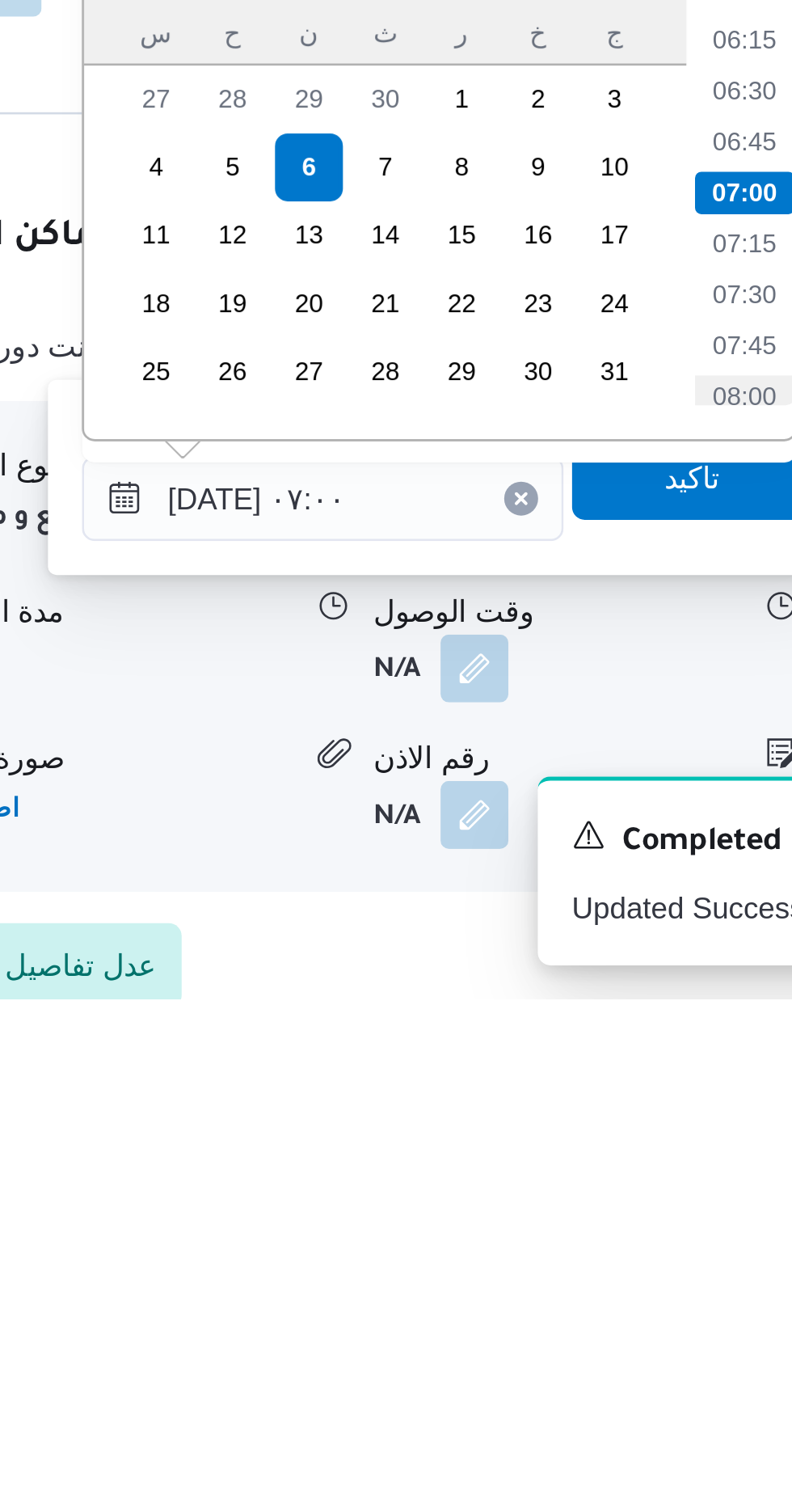
click at [592, 1274] on li "08:00" at bounding box center [600, 1282] width 37 height 16
type input "[DATE] ٠٨:٠٠"
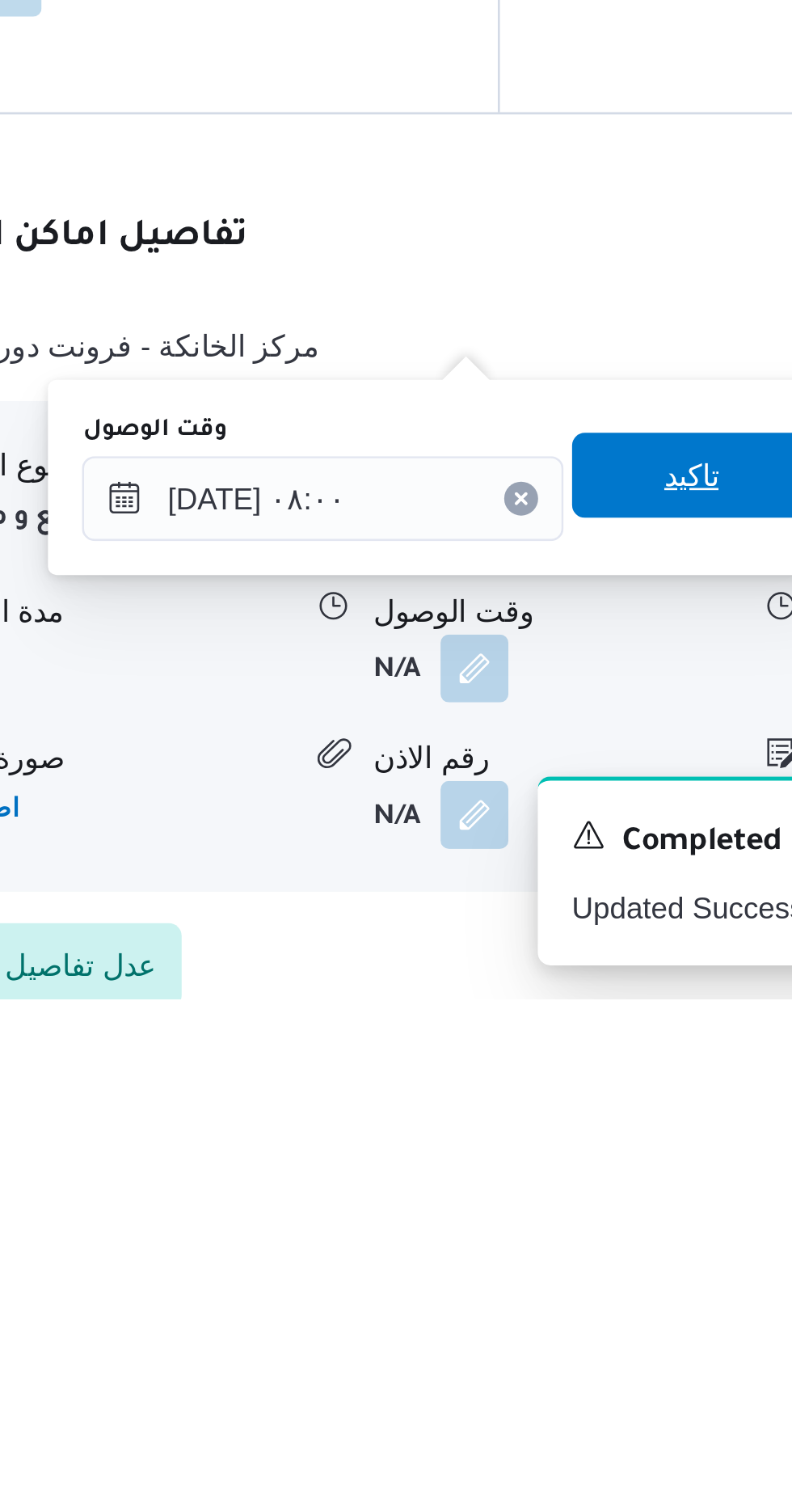
click at [582, 1310] on span "تاكيد" at bounding box center [578, 1311] width 90 height 32
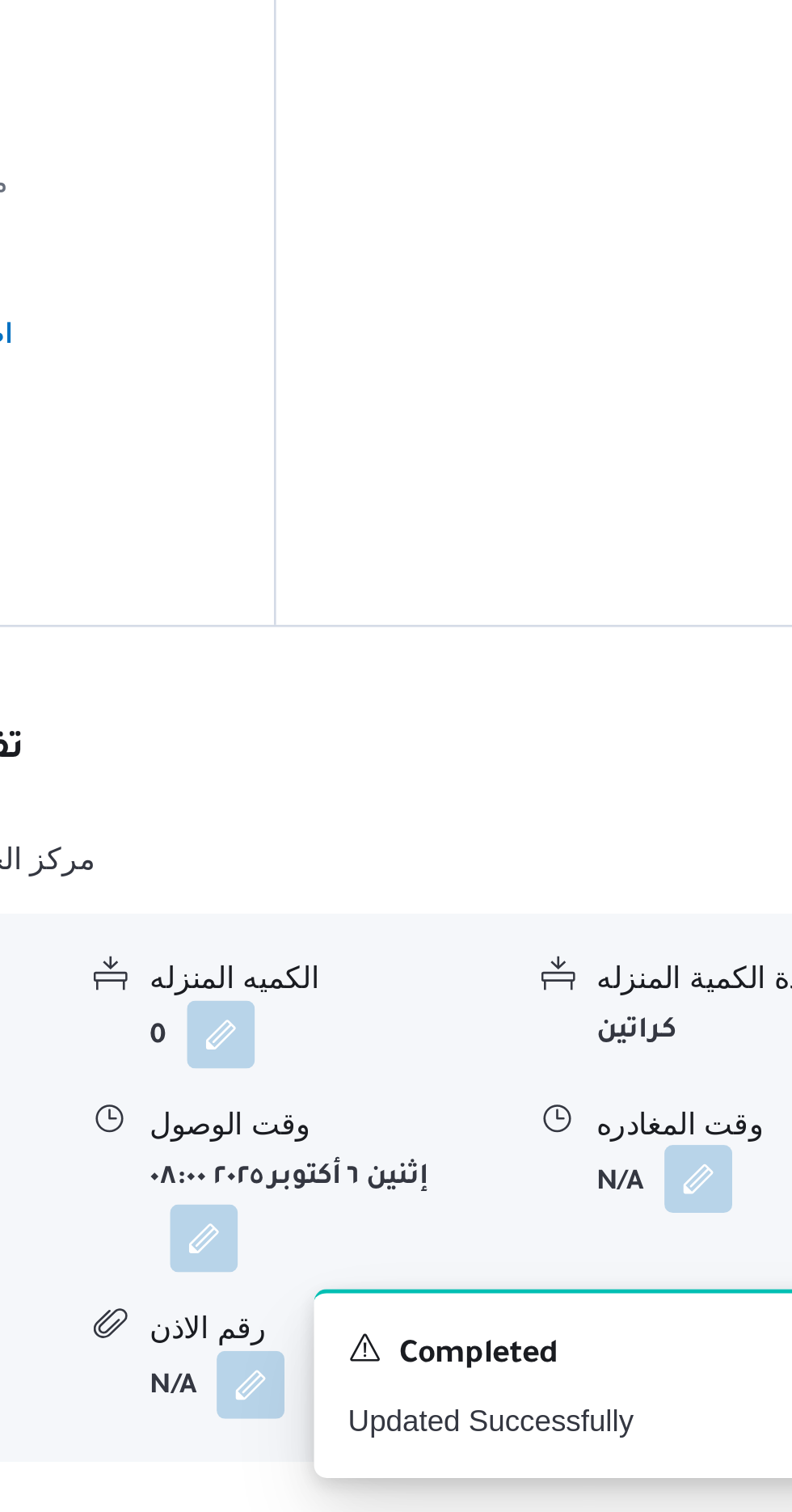
click at [656, 1372] on button "button" at bounding box center [668, 1385] width 26 height 26
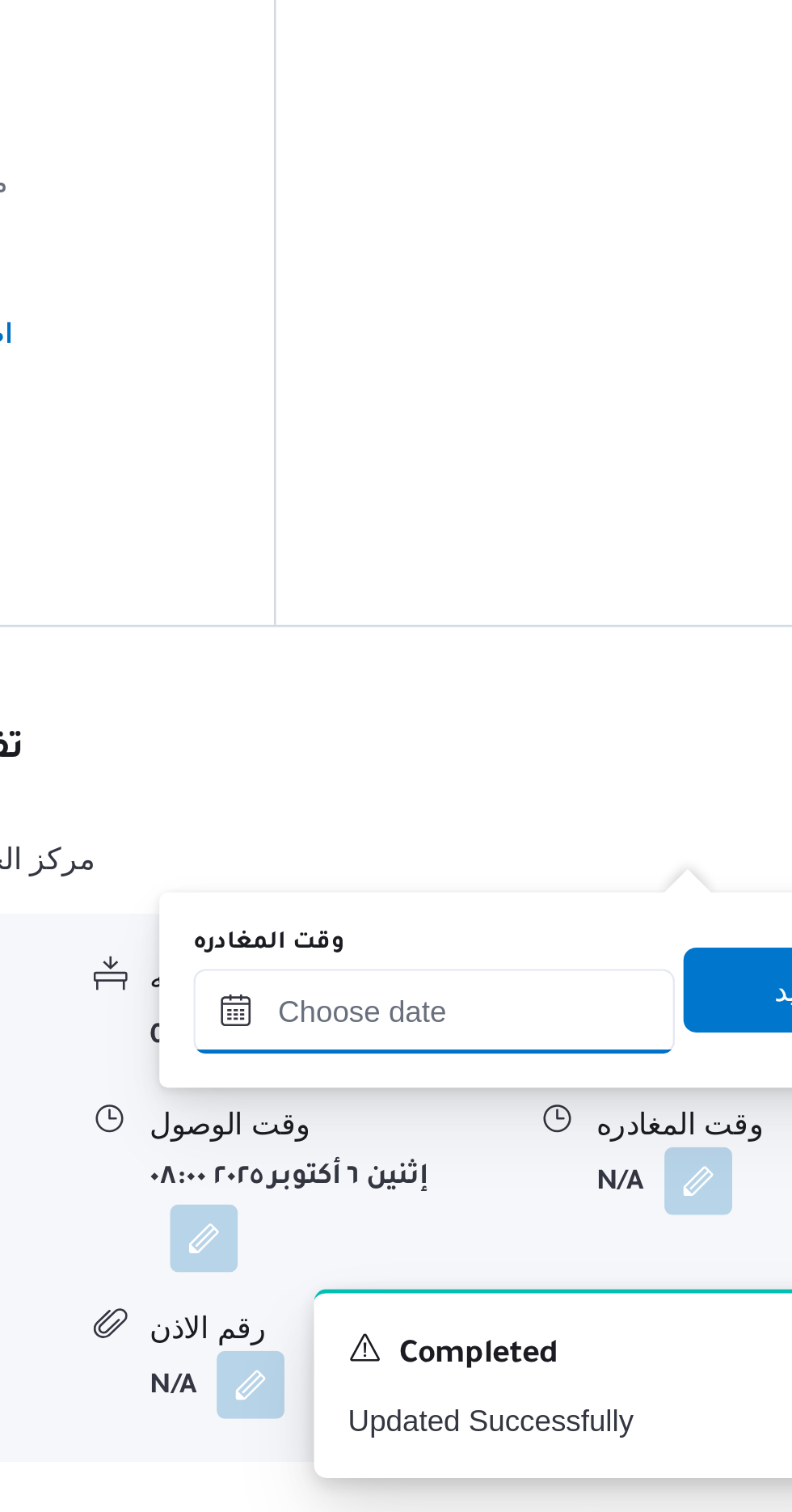
click at [593, 1321] on input "وقت المغادره" at bounding box center [566, 1320] width 183 height 32
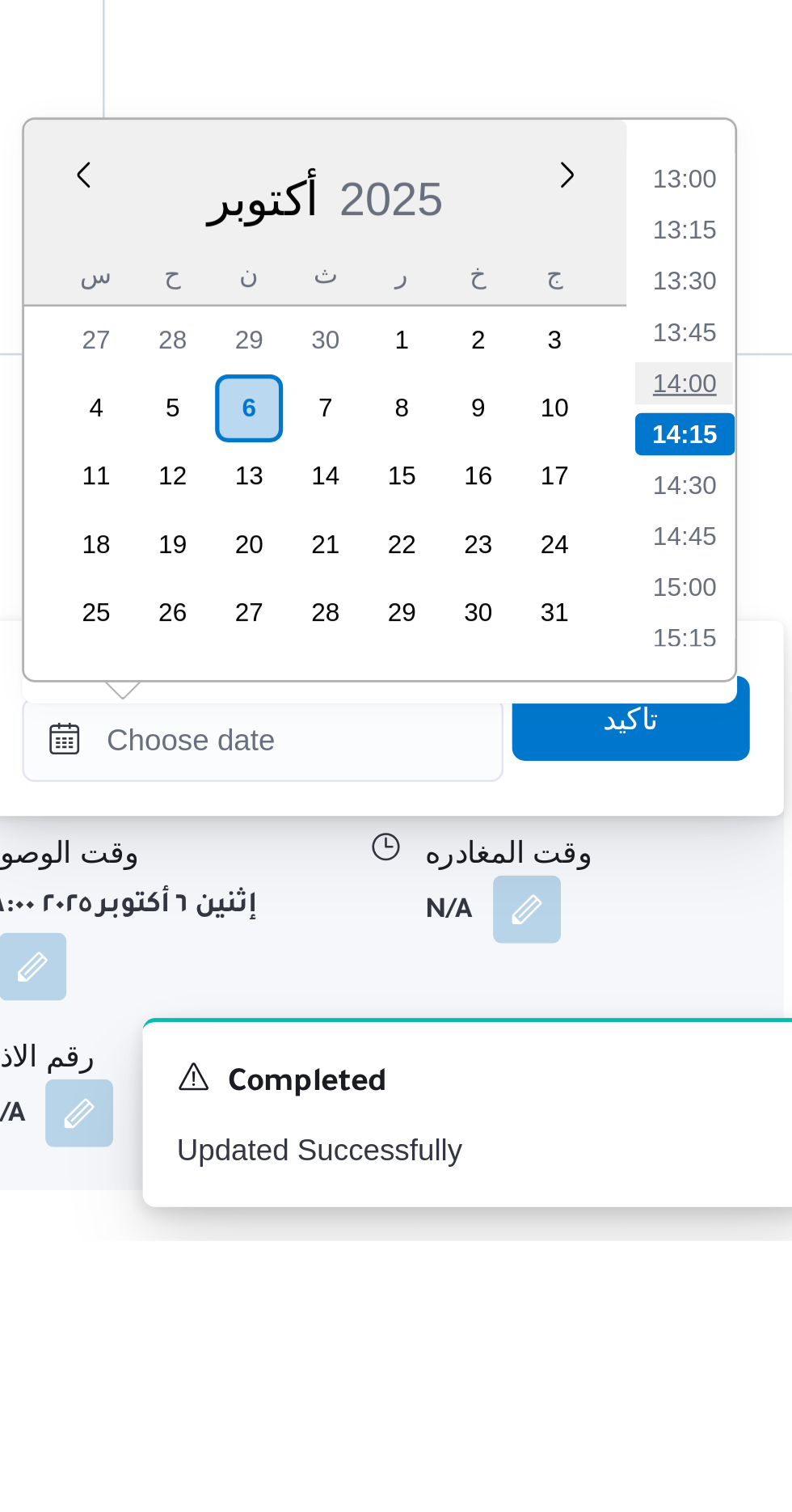
click at [725, 1185] on li "14:00" at bounding box center [726, 1185] width 37 height 16
type input "[DATE] ١٤:٠٠"
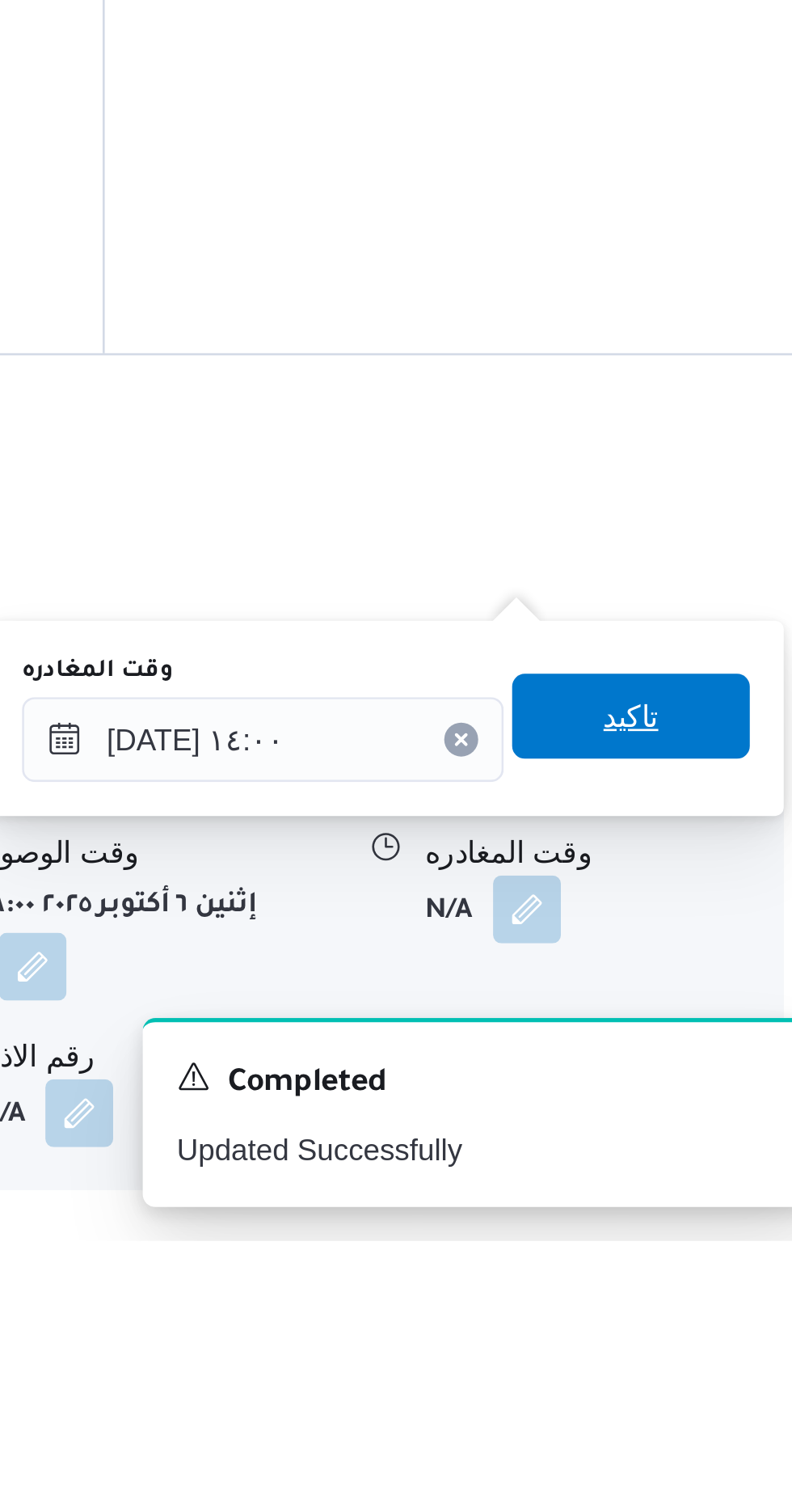
click at [718, 1311] on span "تاكيد" at bounding box center [707, 1312] width 21 height 19
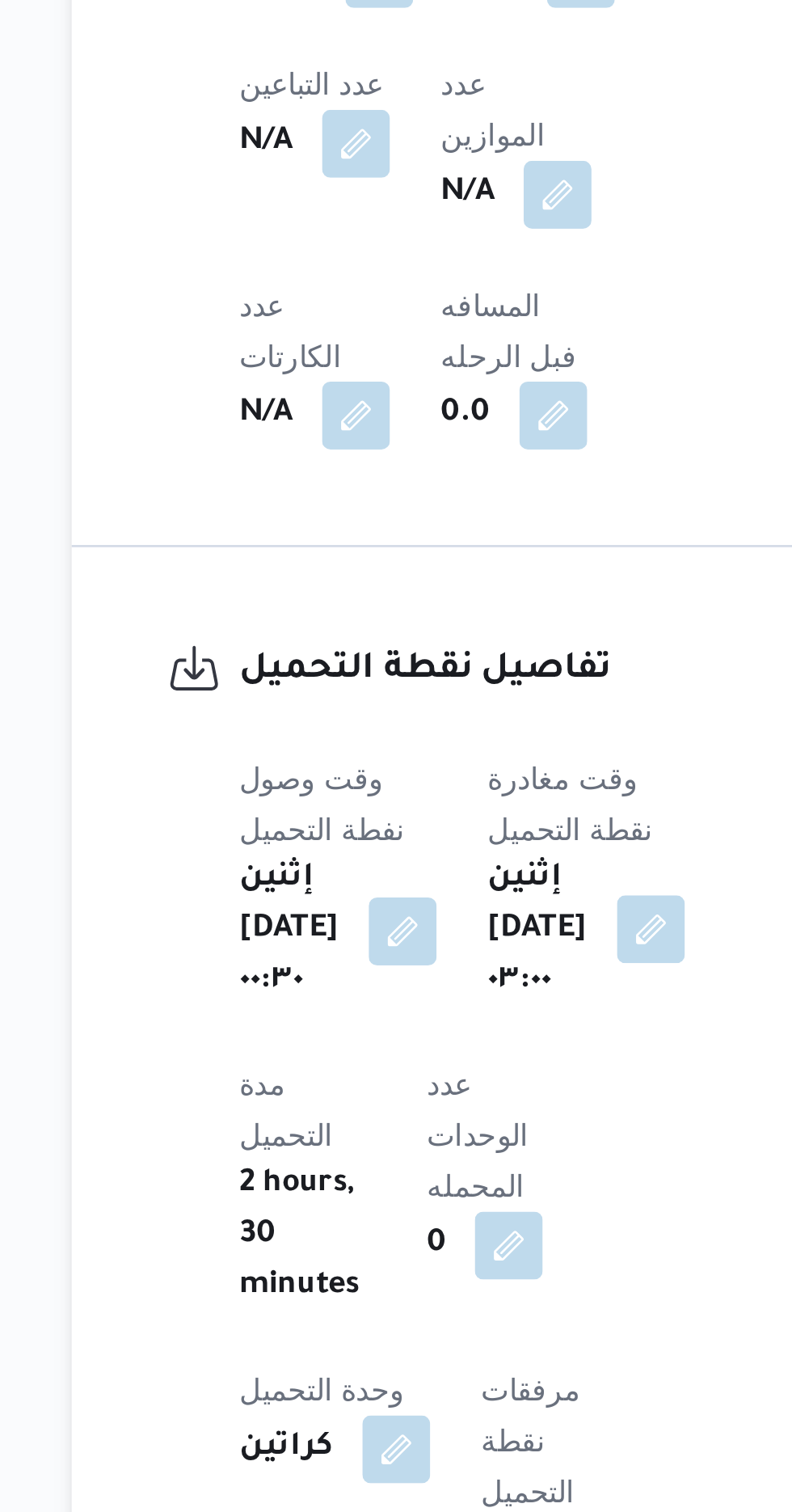
click at [421, 817] on button "button" at bounding box center [431, 830] width 26 height 26
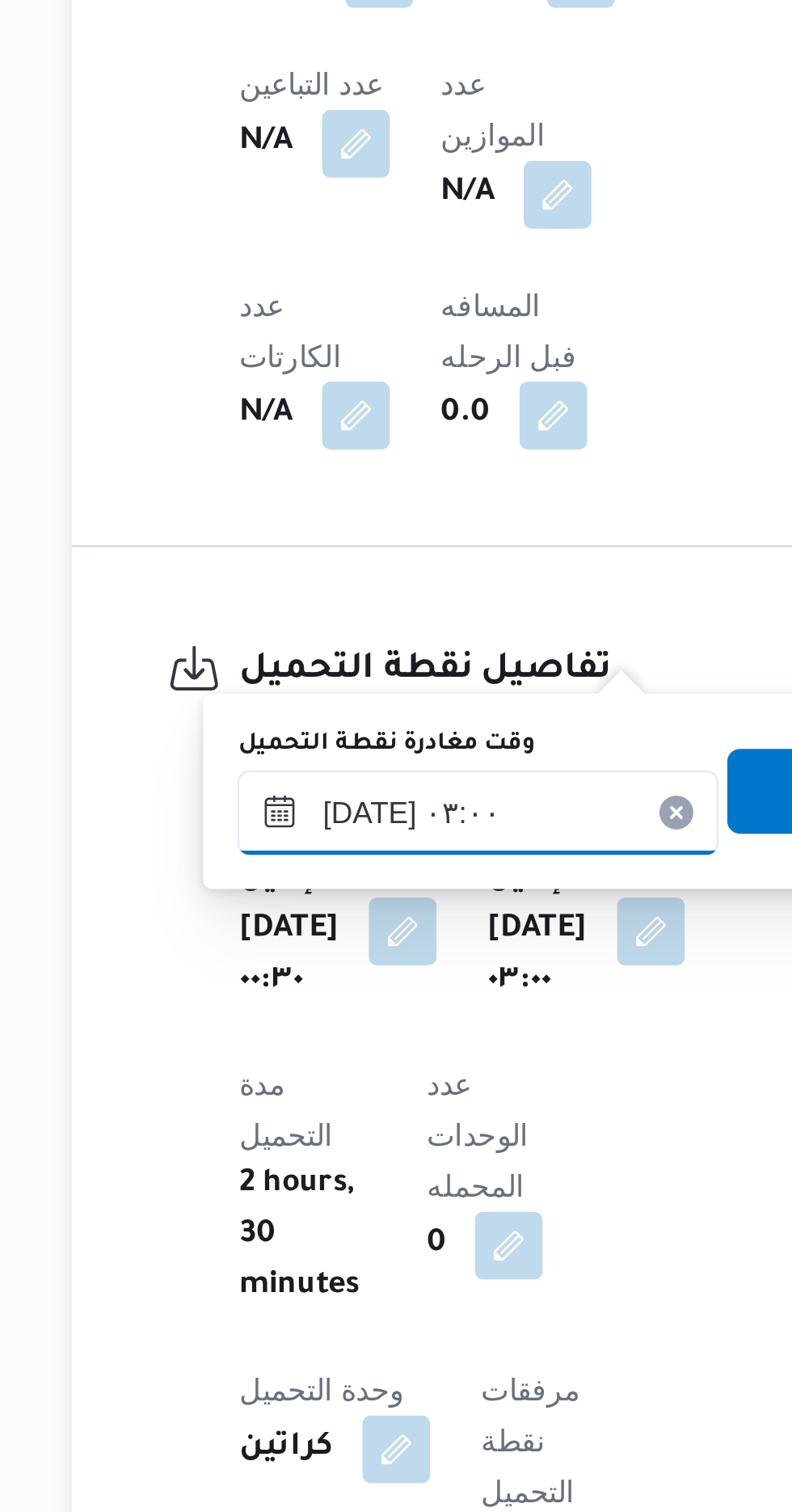
click at [389, 788] on input "[DATE] ٠٣:٠٠" at bounding box center [364, 786] width 183 height 32
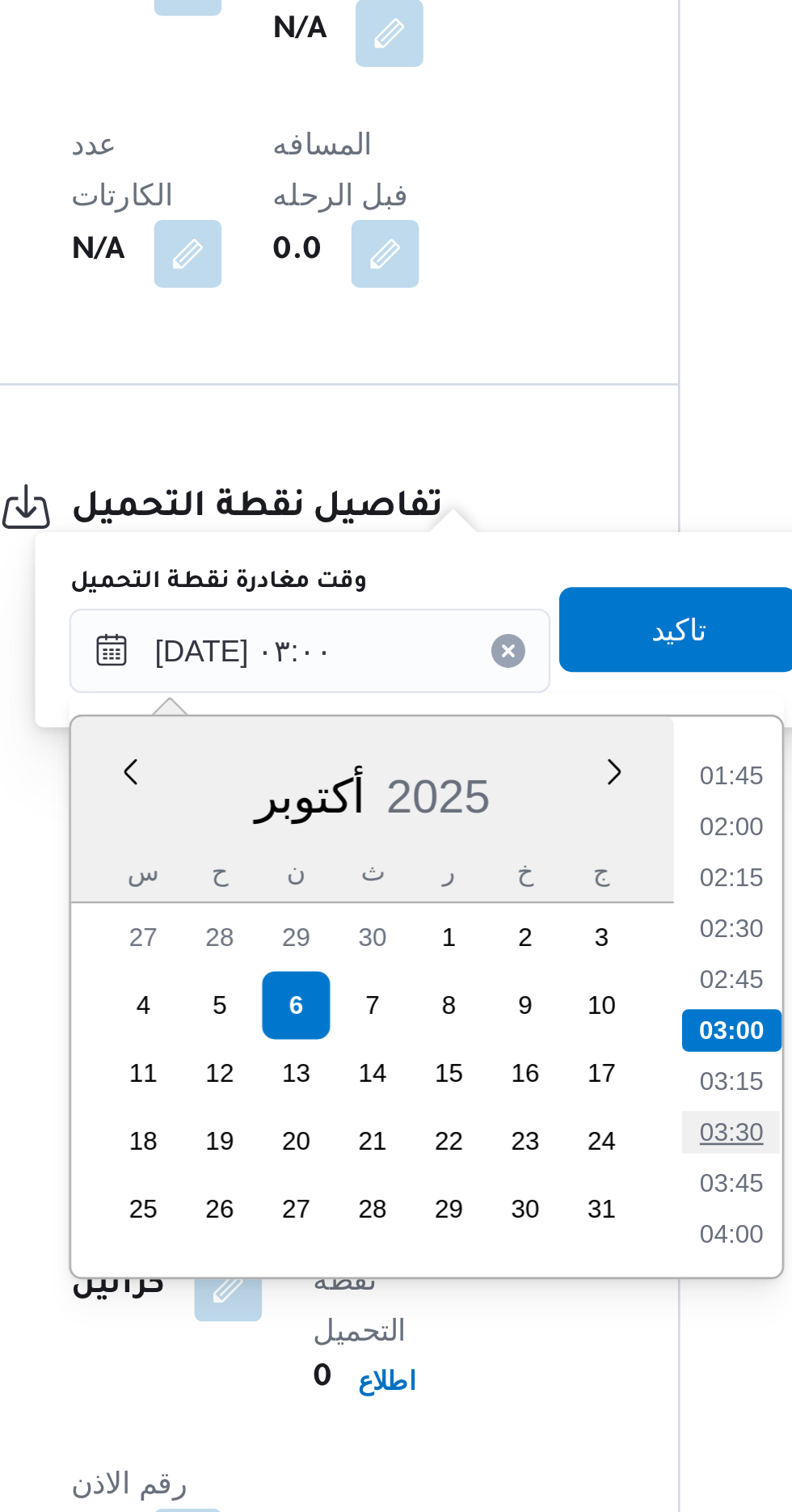
click at [520, 967] on li "03:30" at bounding box center [527, 969] width 37 height 16
type input "[DATE] ٠٣:٠٠"
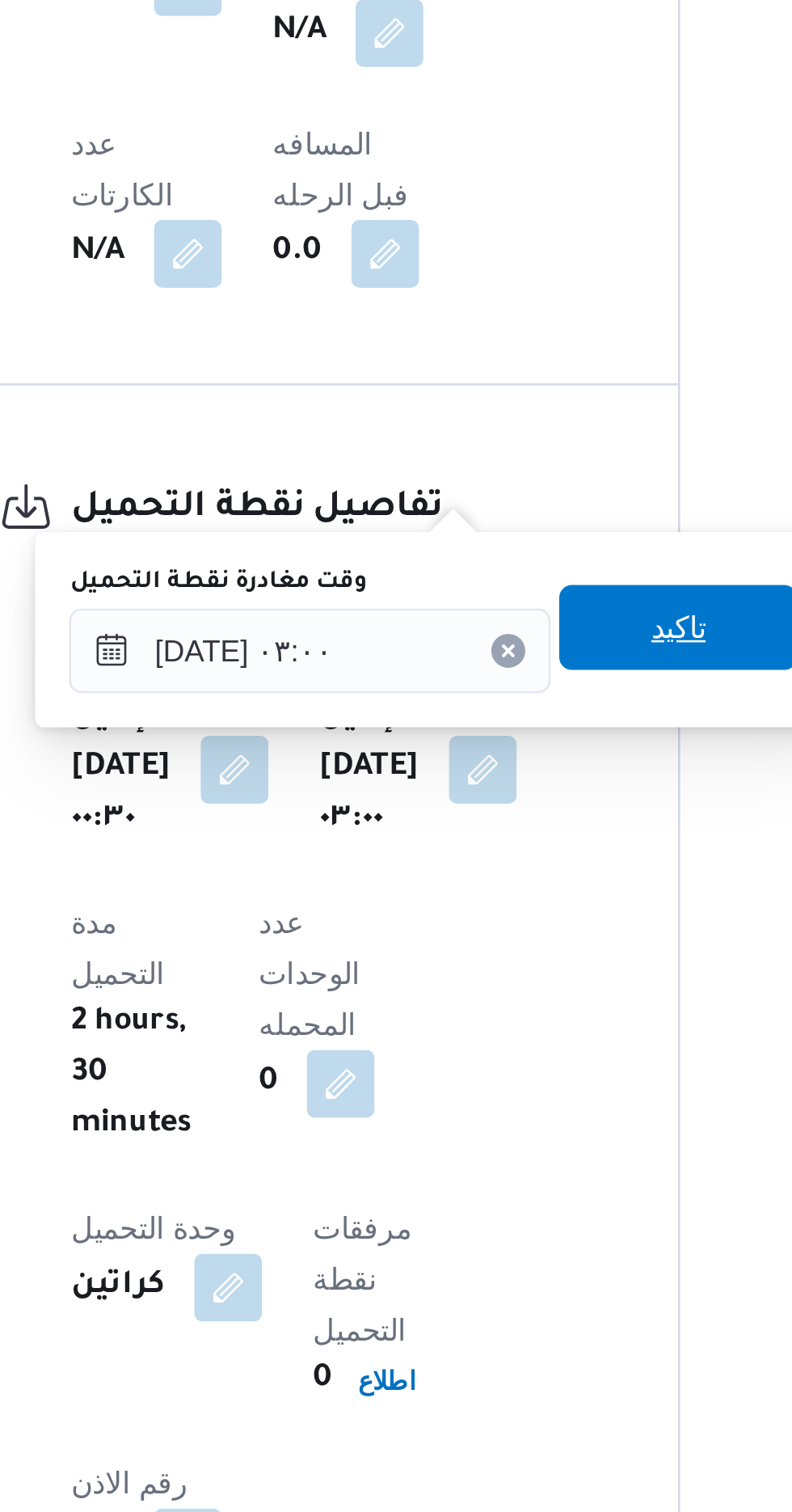
click at [516, 781] on span "تاكيد" at bounding box center [506, 777] width 21 height 19
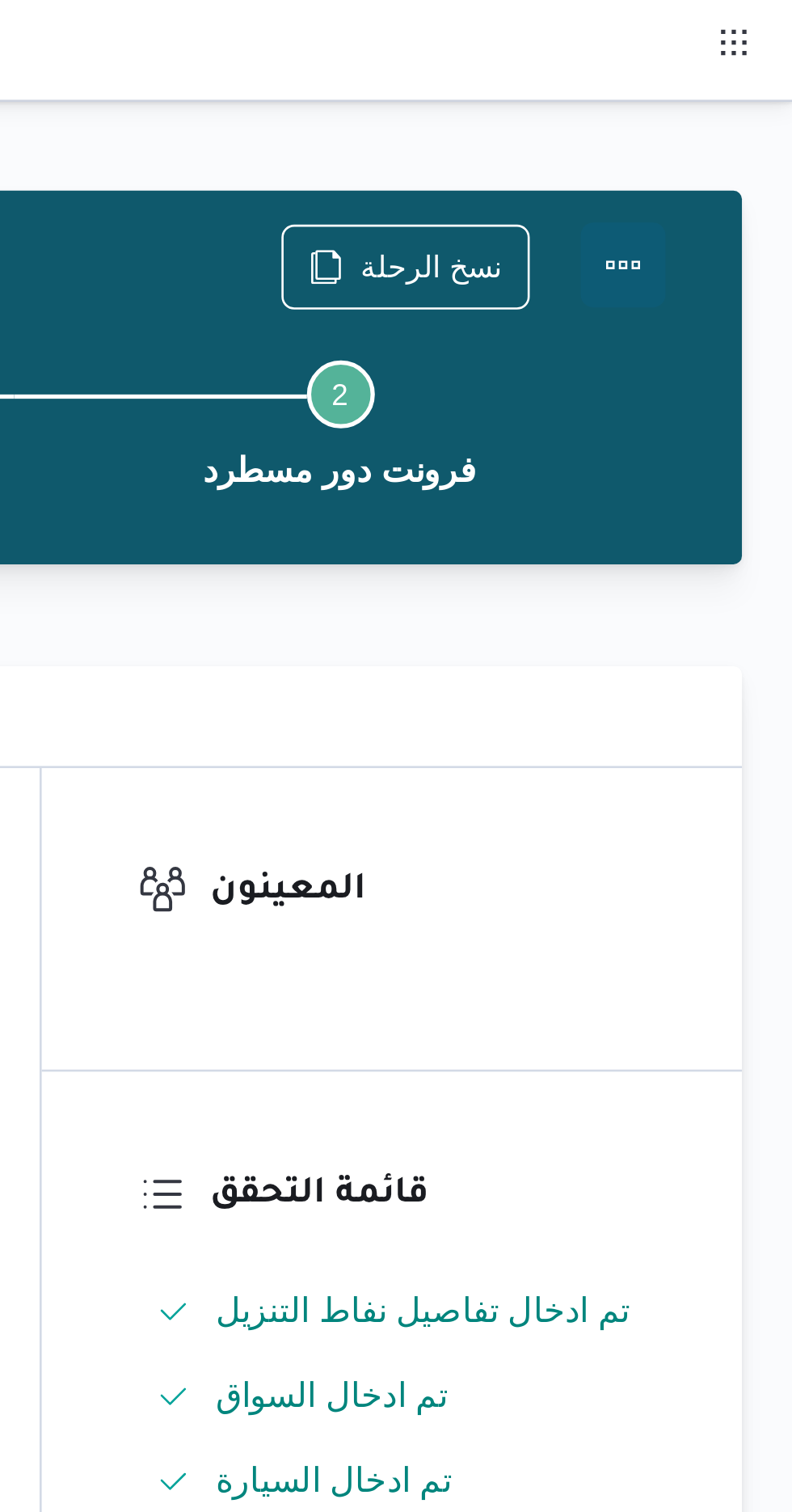
click at [738, 102] on button "Actions" at bounding box center [727, 101] width 32 height 32
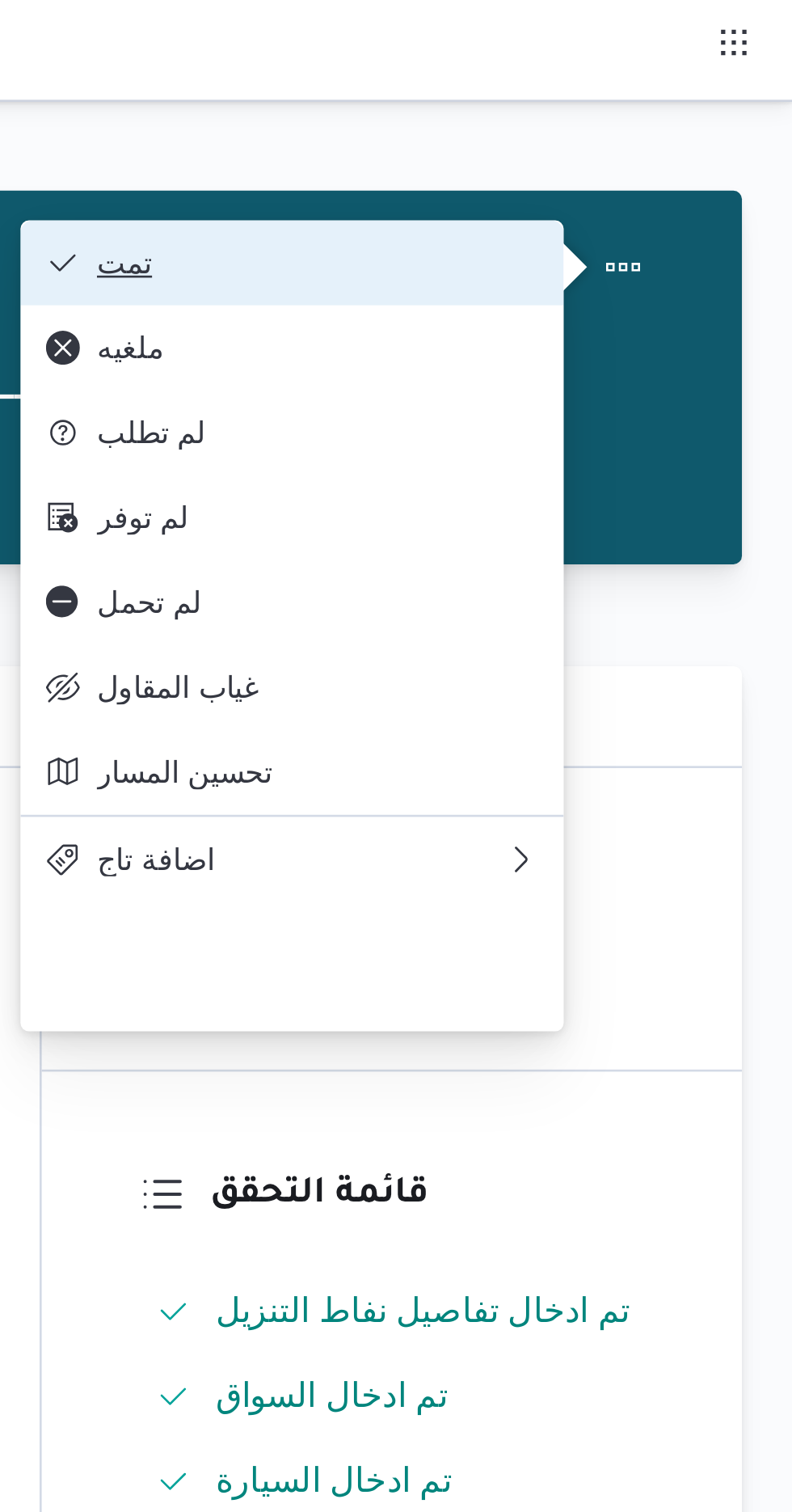
click at [683, 99] on span "تمت" at bounding box center [612, 100] width 168 height 13
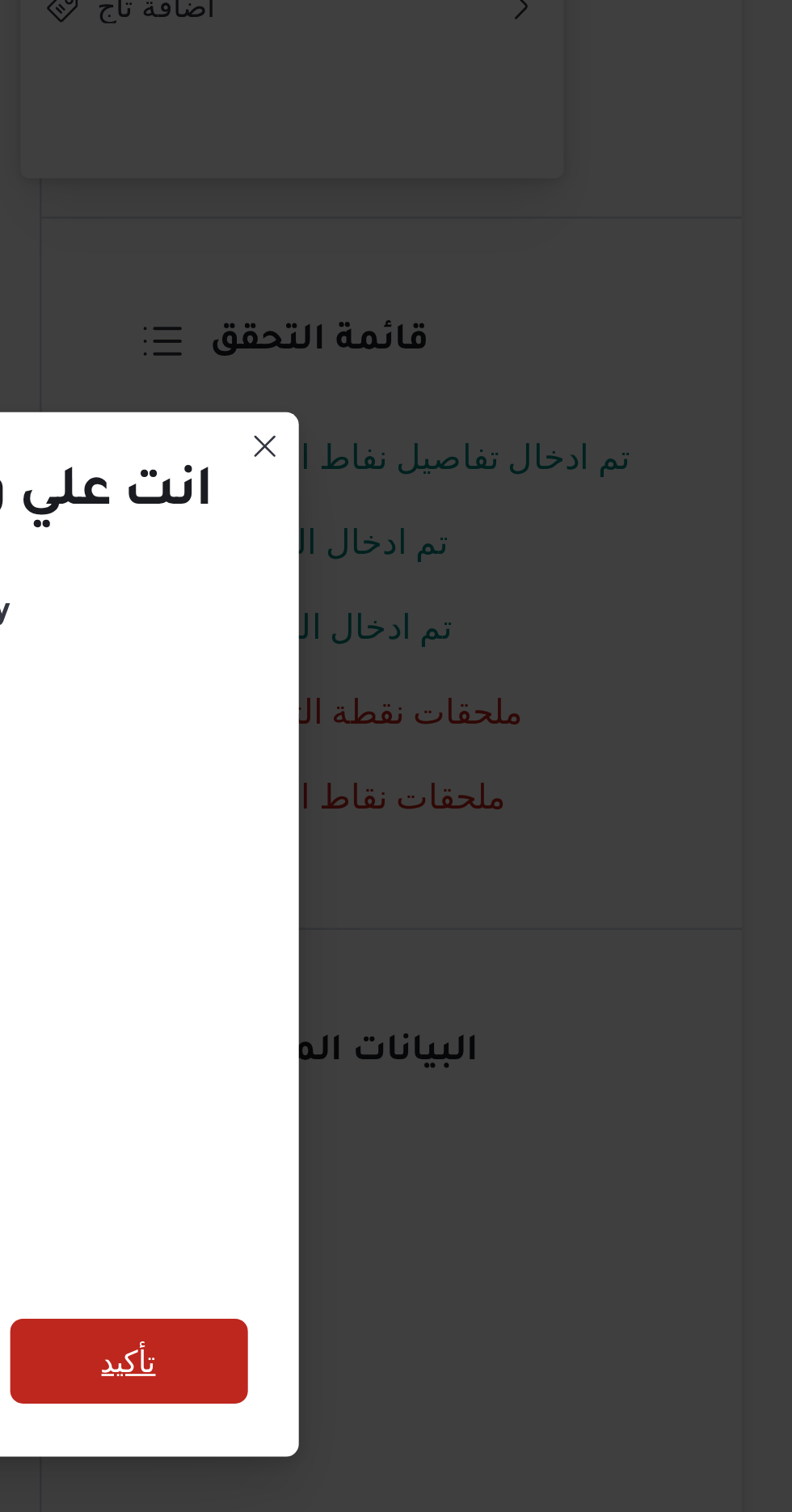
click at [571, 844] on span "تأكيد" at bounding box center [539, 843] width 90 height 32
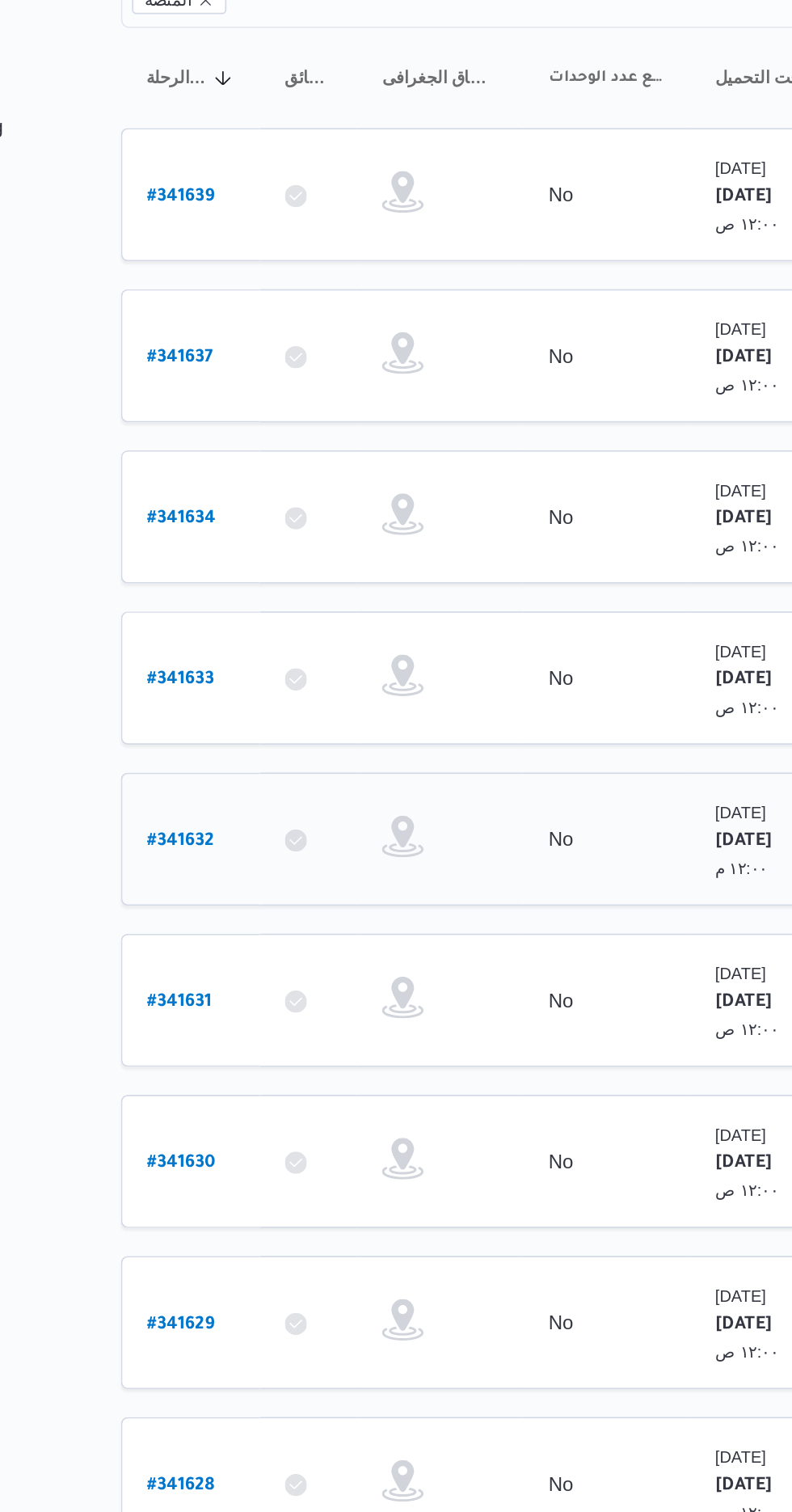
click at [239, 689] on b "# 341632" at bounding box center [244, 695] width 39 height 11
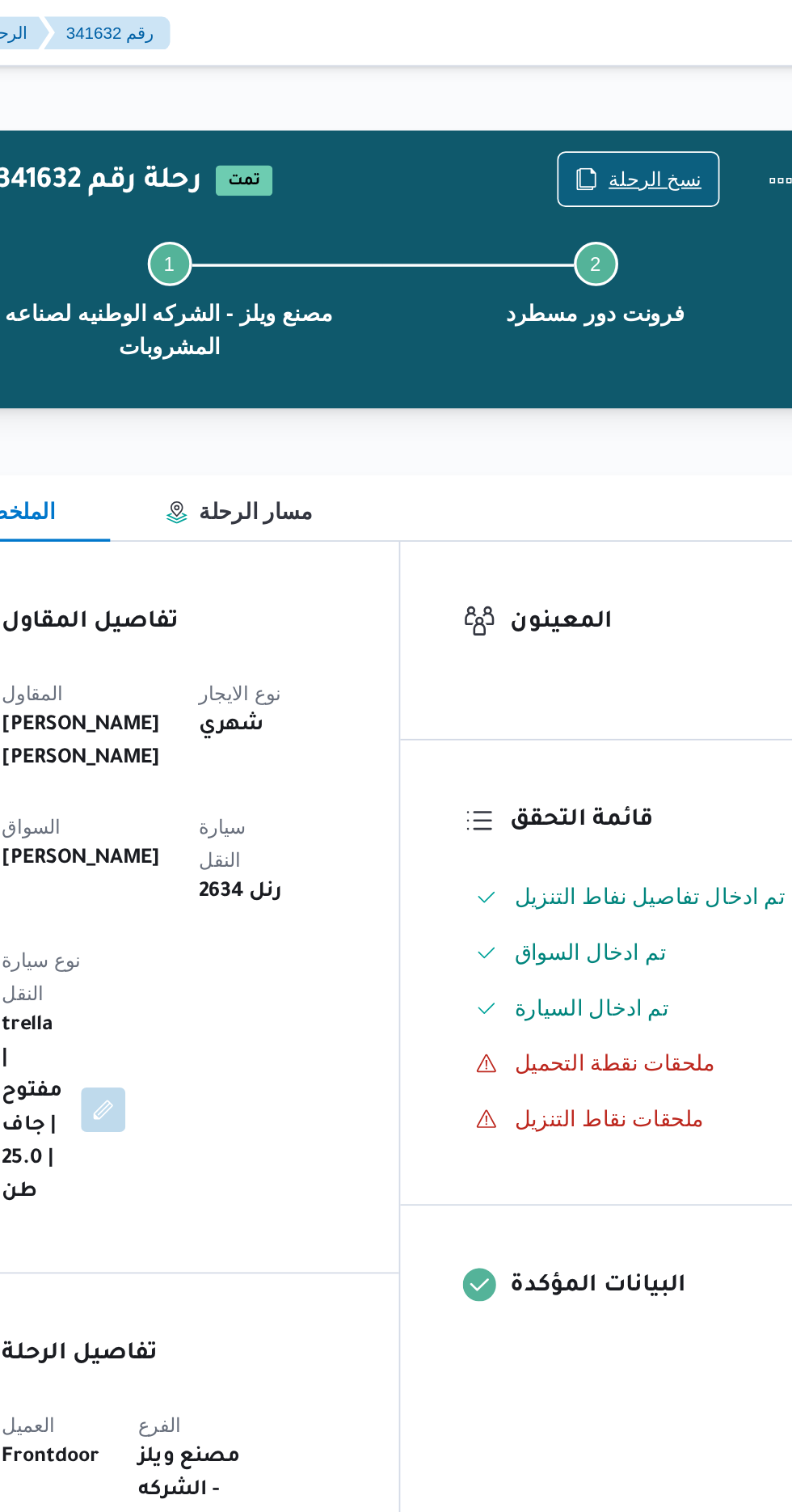
click at [640, 94] on span "نسخ الرحلة" at bounding box center [645, 104] width 93 height 31
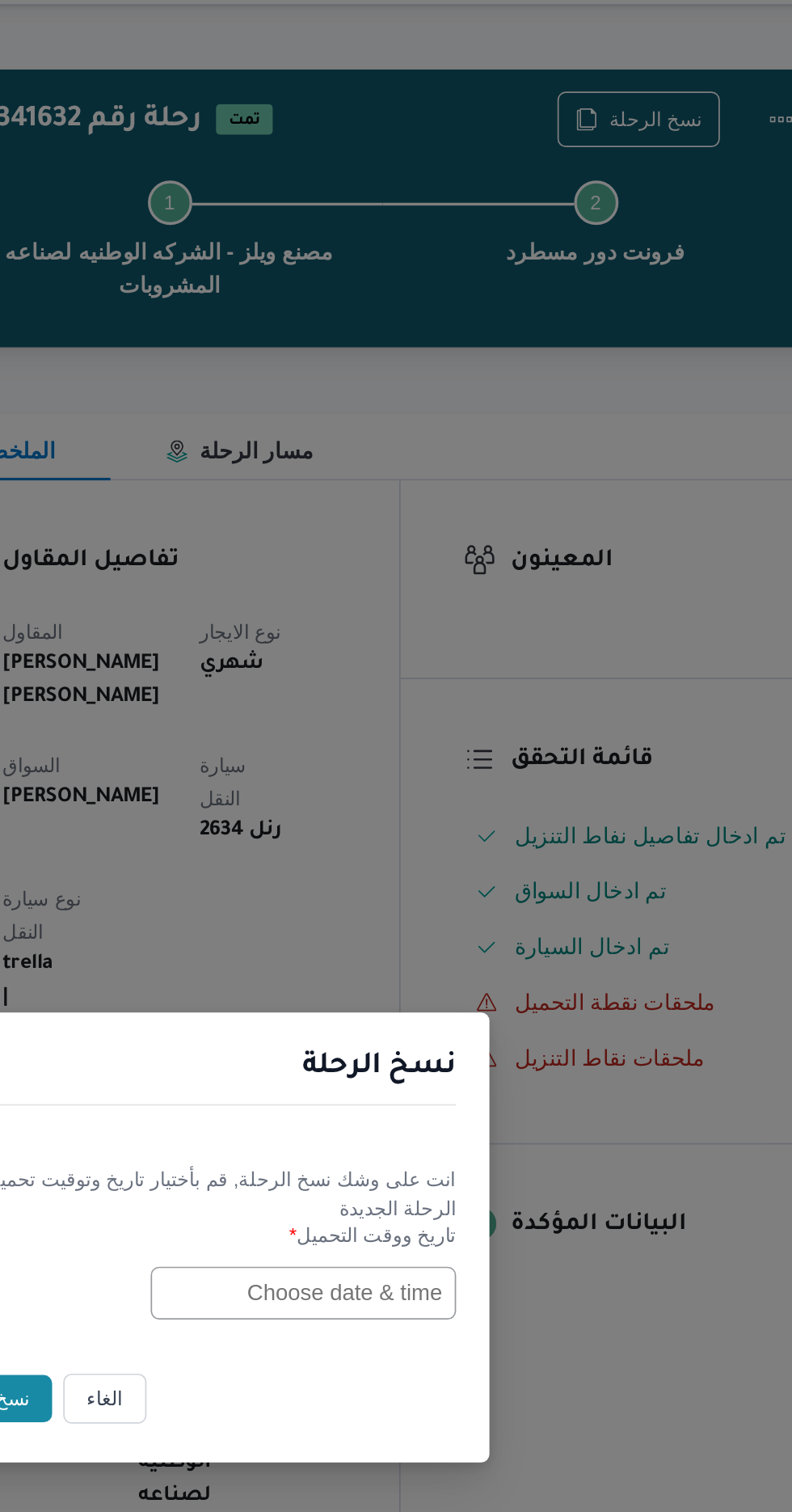
click at [421, 789] on input "text" at bounding box center [449, 788] width 178 height 31
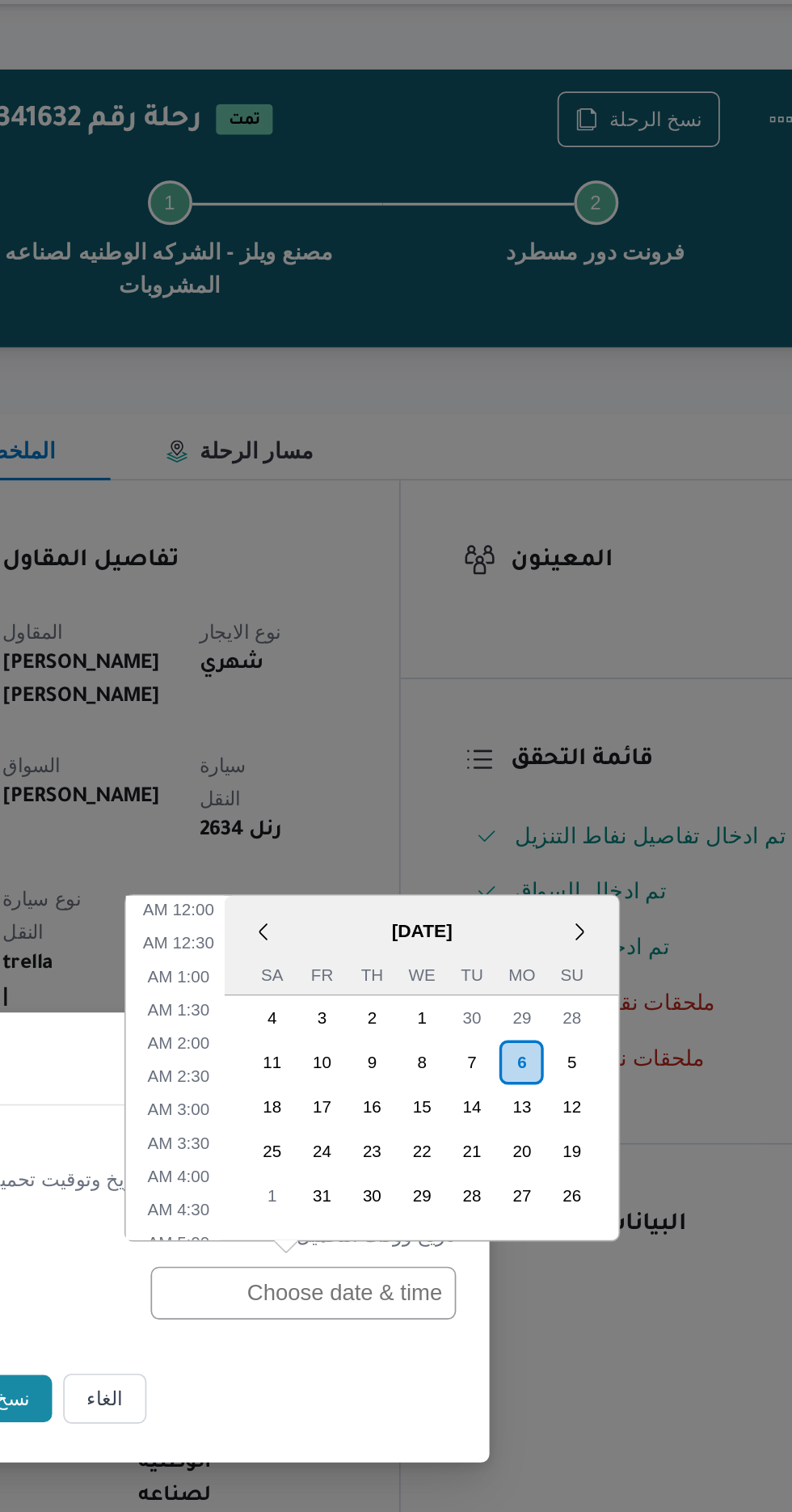
scroll to position [451, 0]
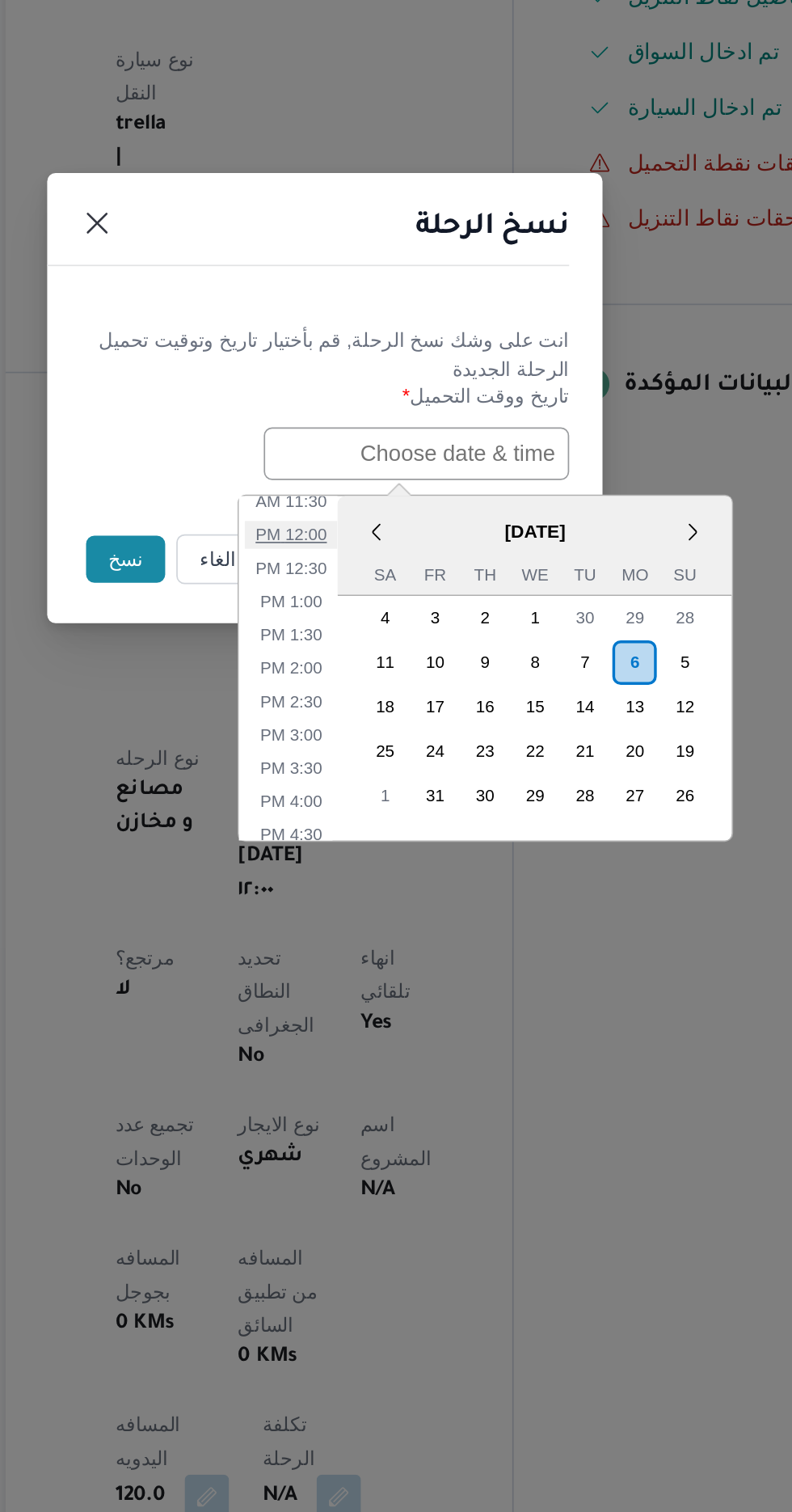
click at [372, 832] on li "12:00 PM" at bounding box center [377, 835] width 54 height 16
type input "[DATE] 12:00PM"
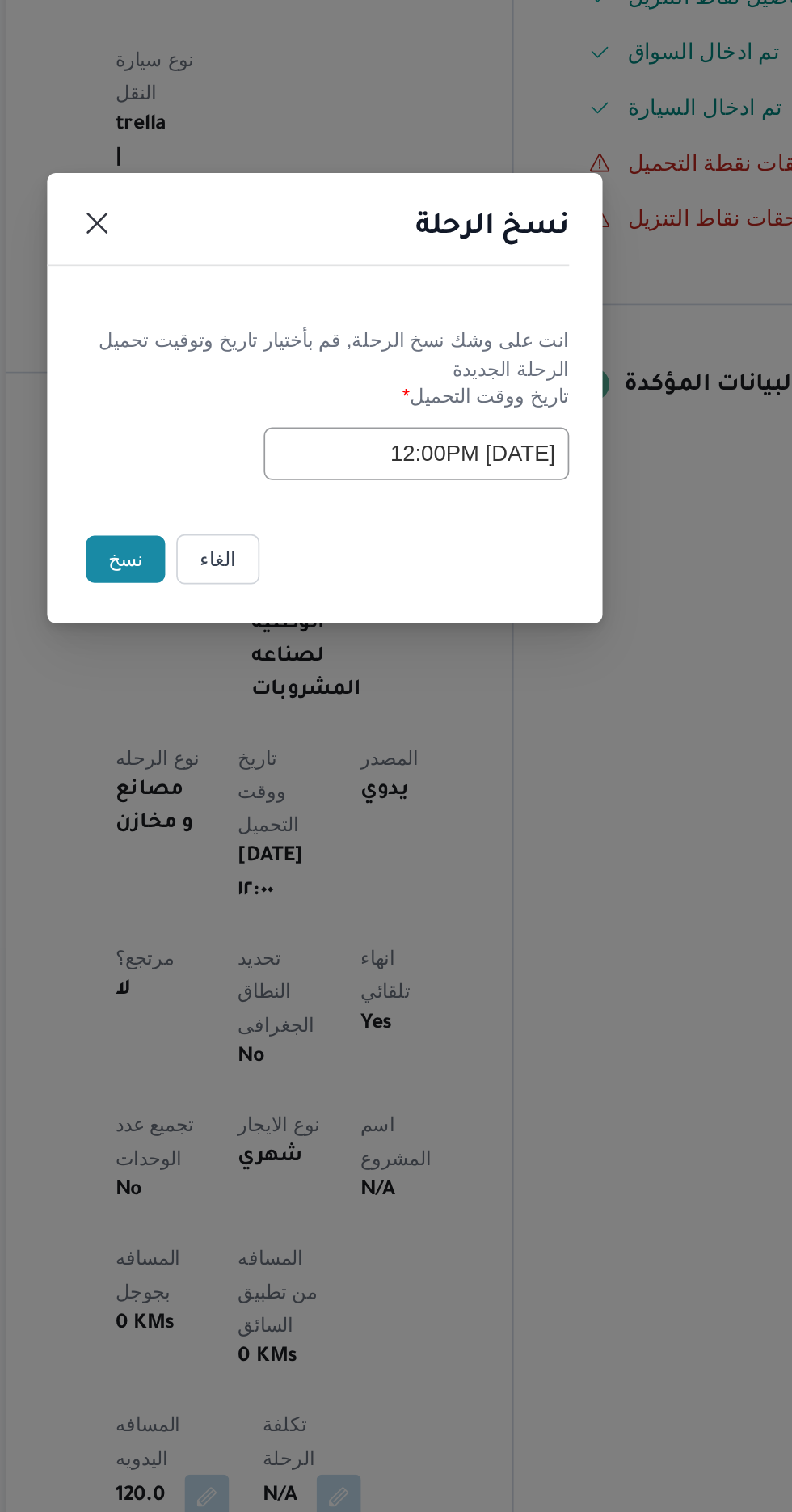
click at [270, 844] on button "نسخ" at bounding box center [279, 849] width 46 height 27
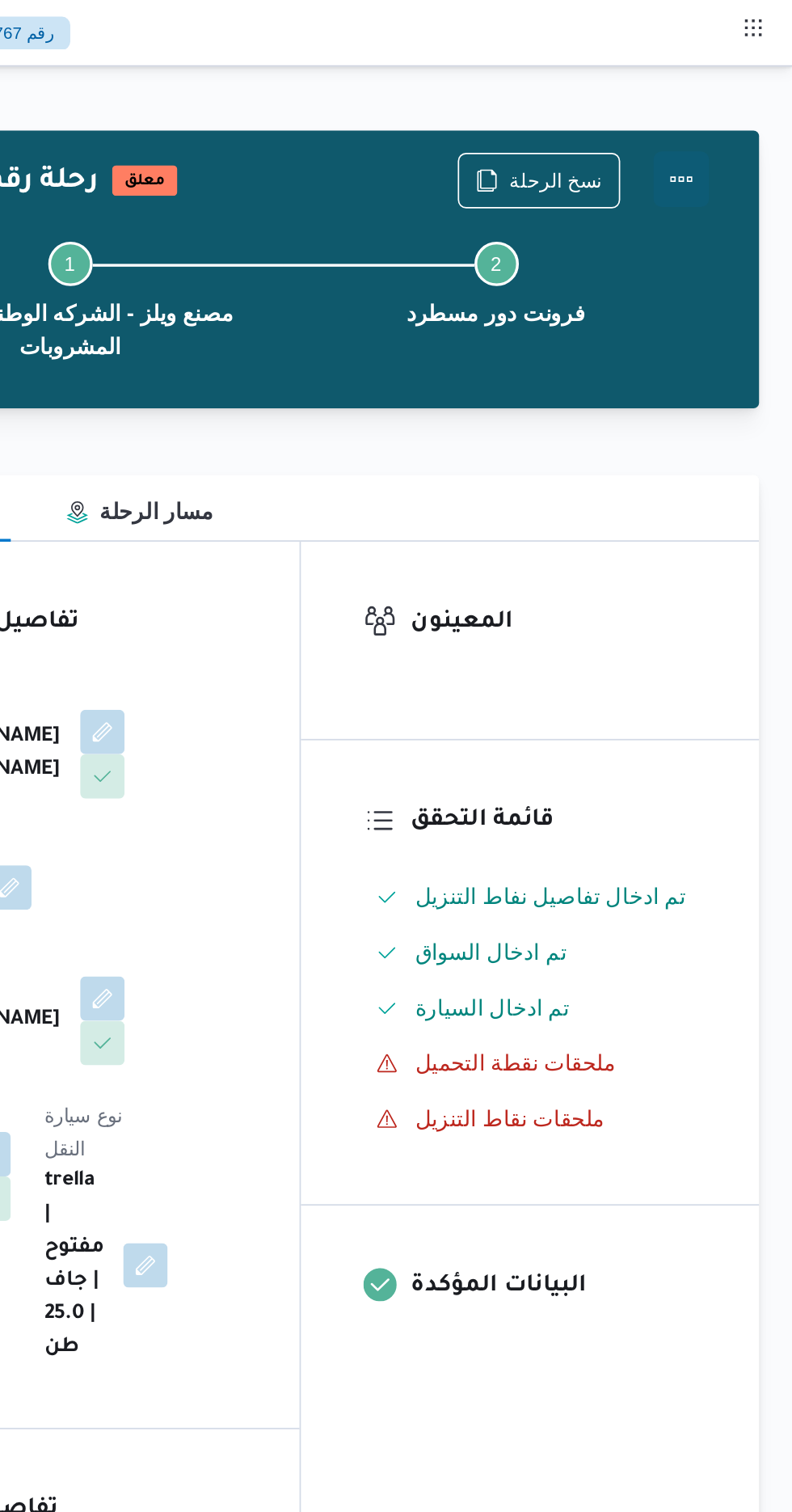
click at [729, 104] on button "Actions" at bounding box center [727, 104] width 32 height 32
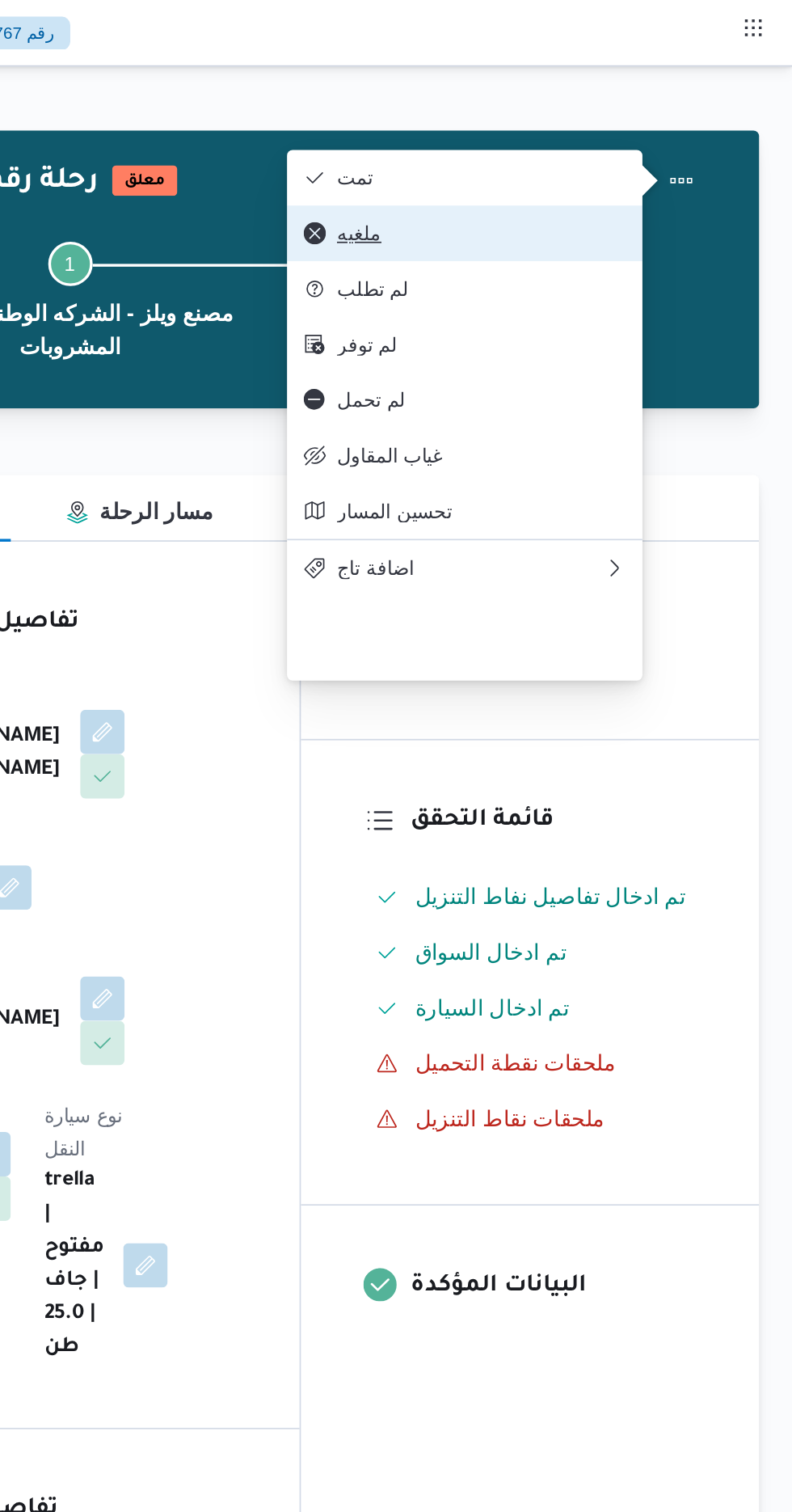
click at [618, 141] on span "ملغيه" at bounding box center [612, 136] width 168 height 13
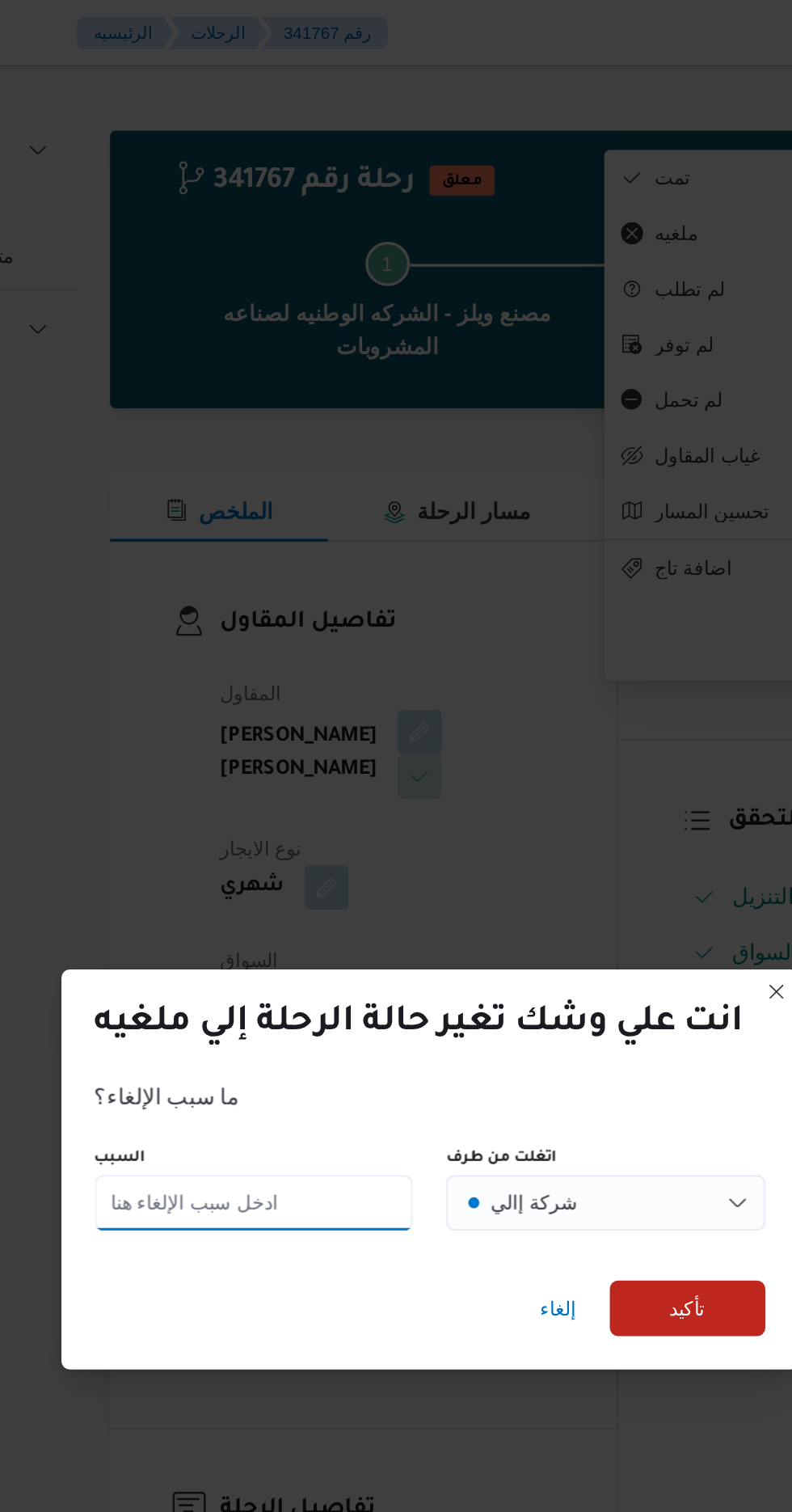
click at [308, 688] on input "السبب" at bounding box center [294, 700] width 186 height 32
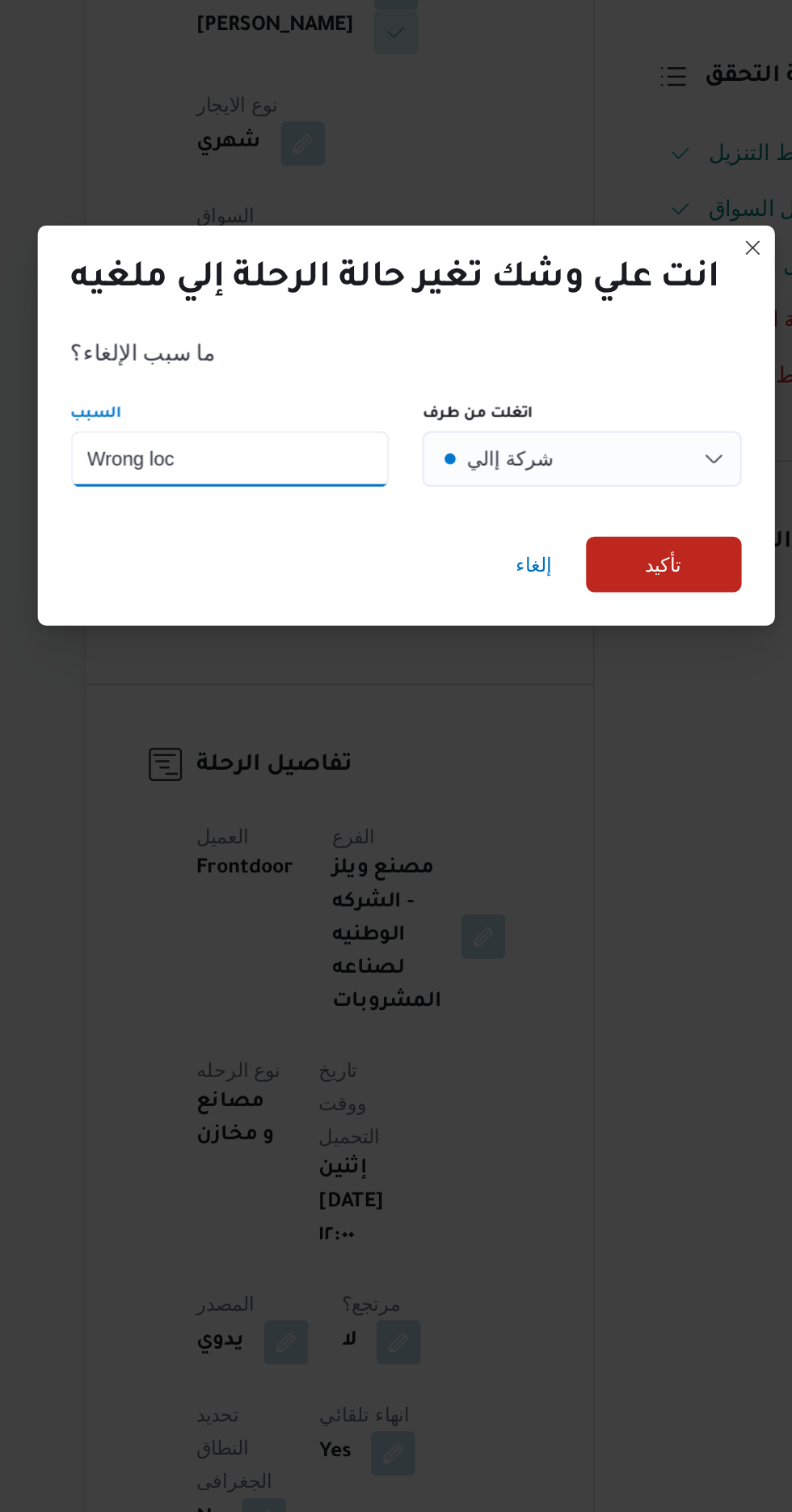
type input "Wrong location"
click at [559, 753] on span "تأكيد" at bounding box center [546, 760] width 90 height 32
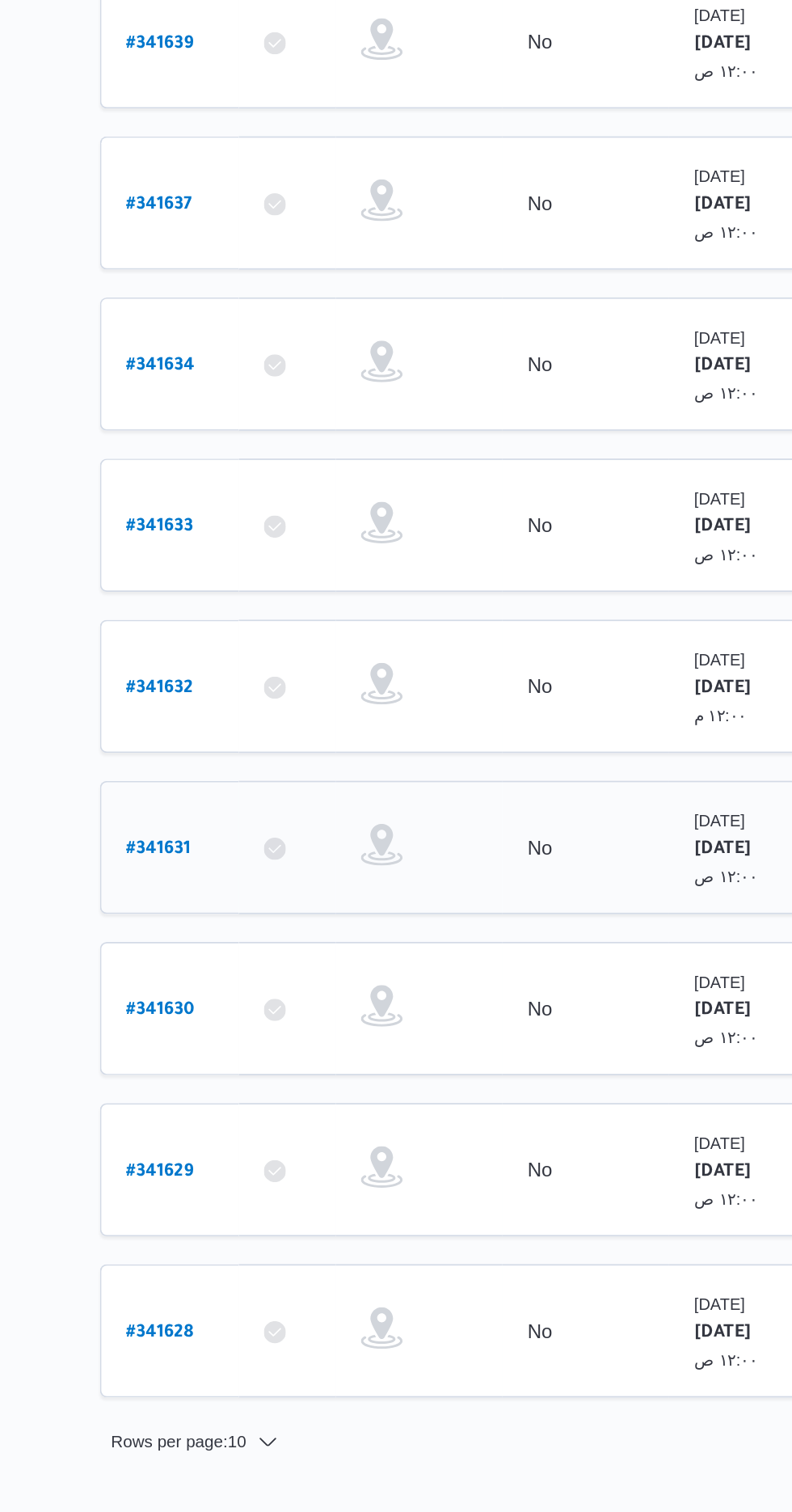
click at [237, 783] on b "# 341631" at bounding box center [244, 788] width 37 height 11
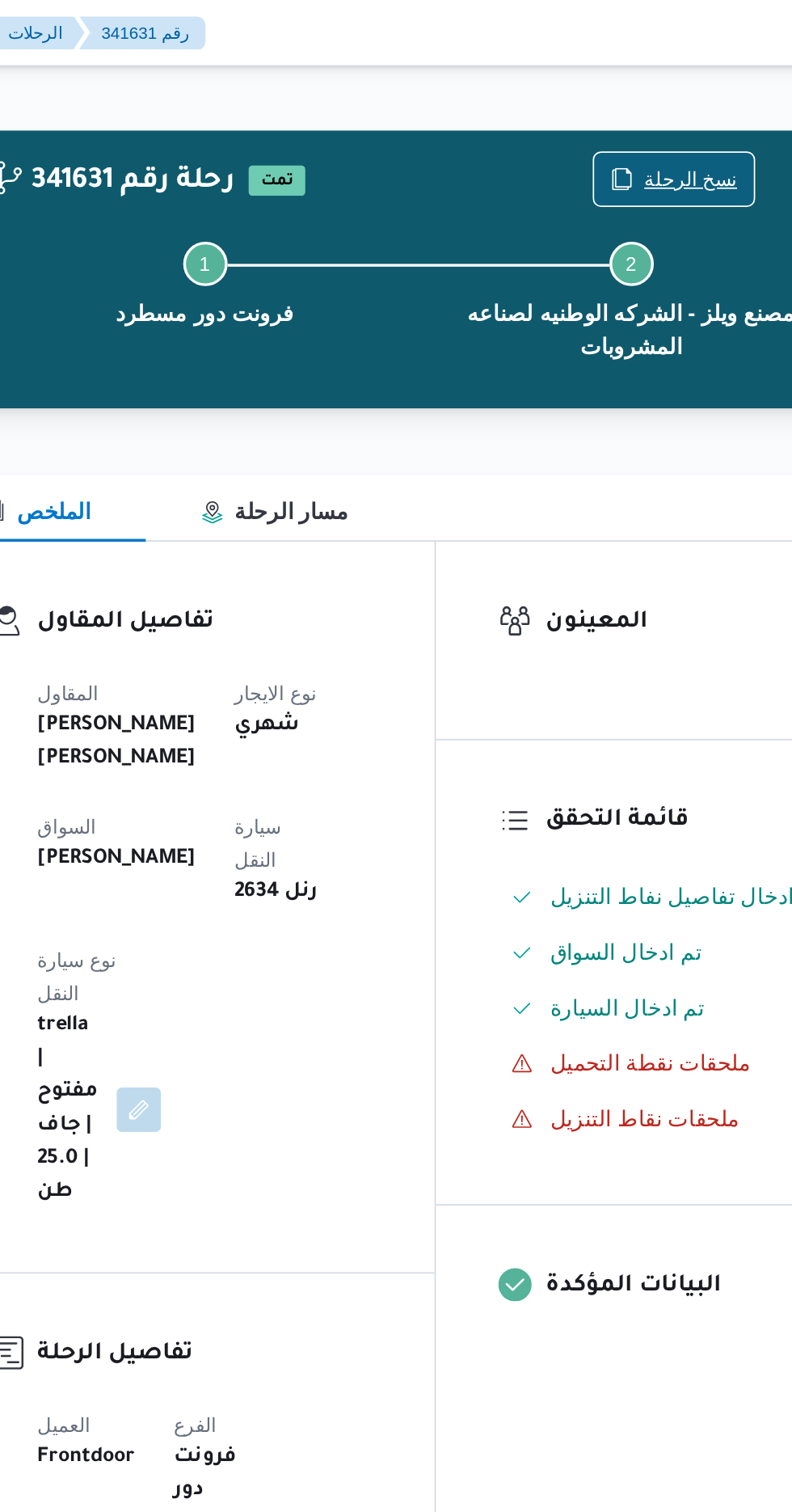
click at [651, 104] on span "نسخ الرحلة" at bounding box center [654, 104] width 54 height 19
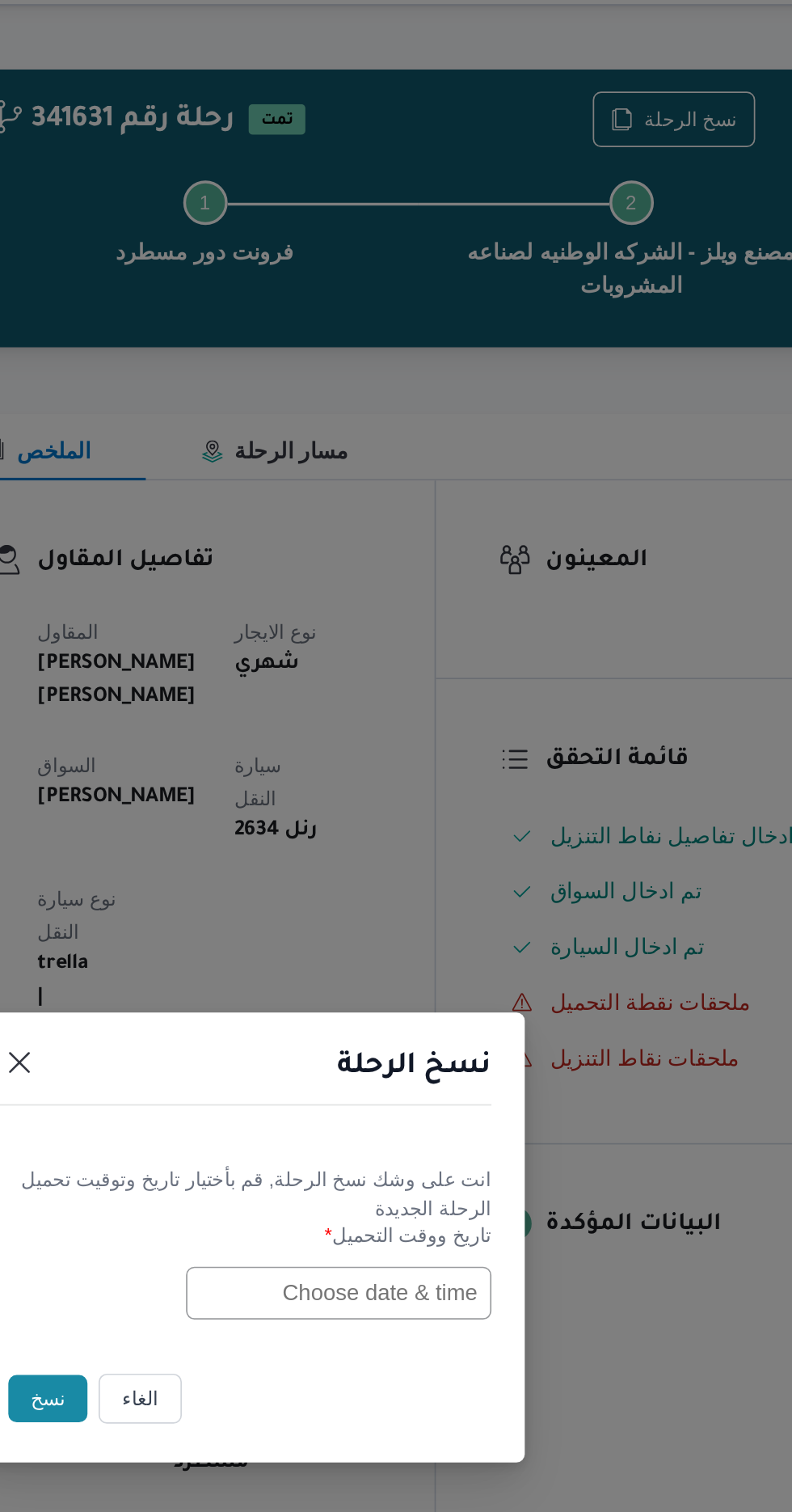
click at [410, 797] on input "text" at bounding box center [449, 788] width 178 height 31
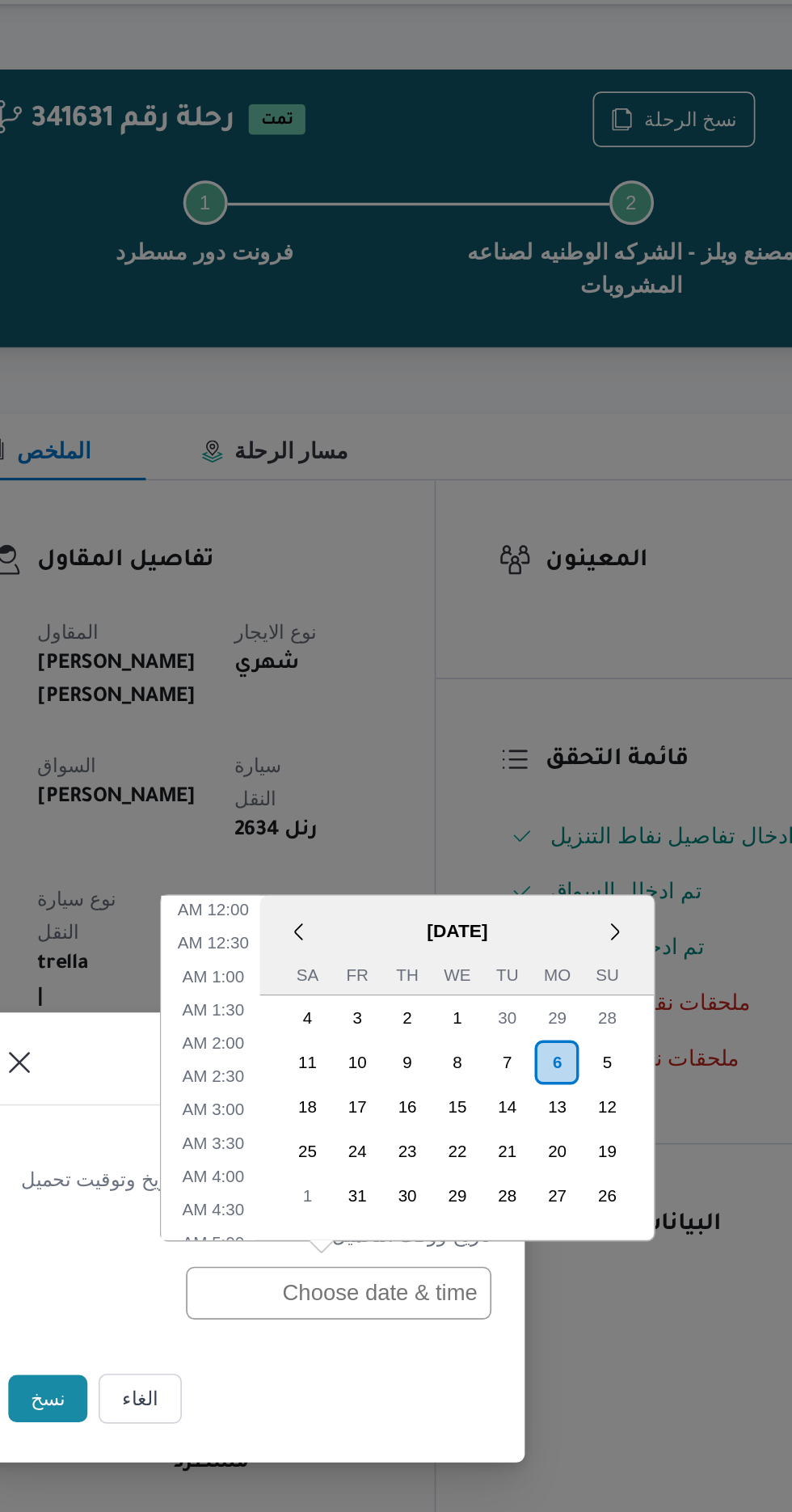
scroll to position [451, 0]
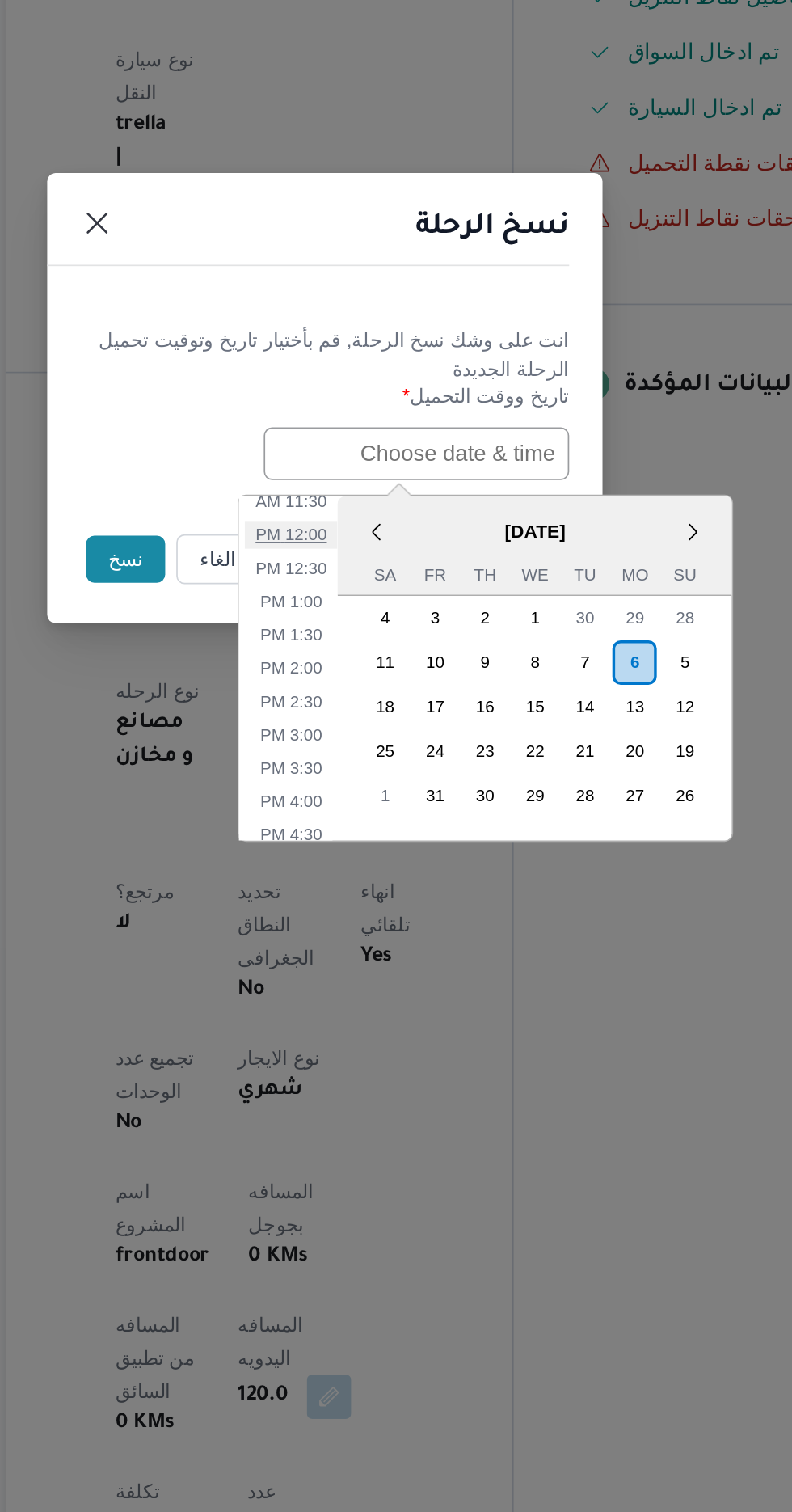
click at [382, 833] on li "12:00 PM" at bounding box center [377, 835] width 54 height 16
type input "[DATE] 12:00PM"
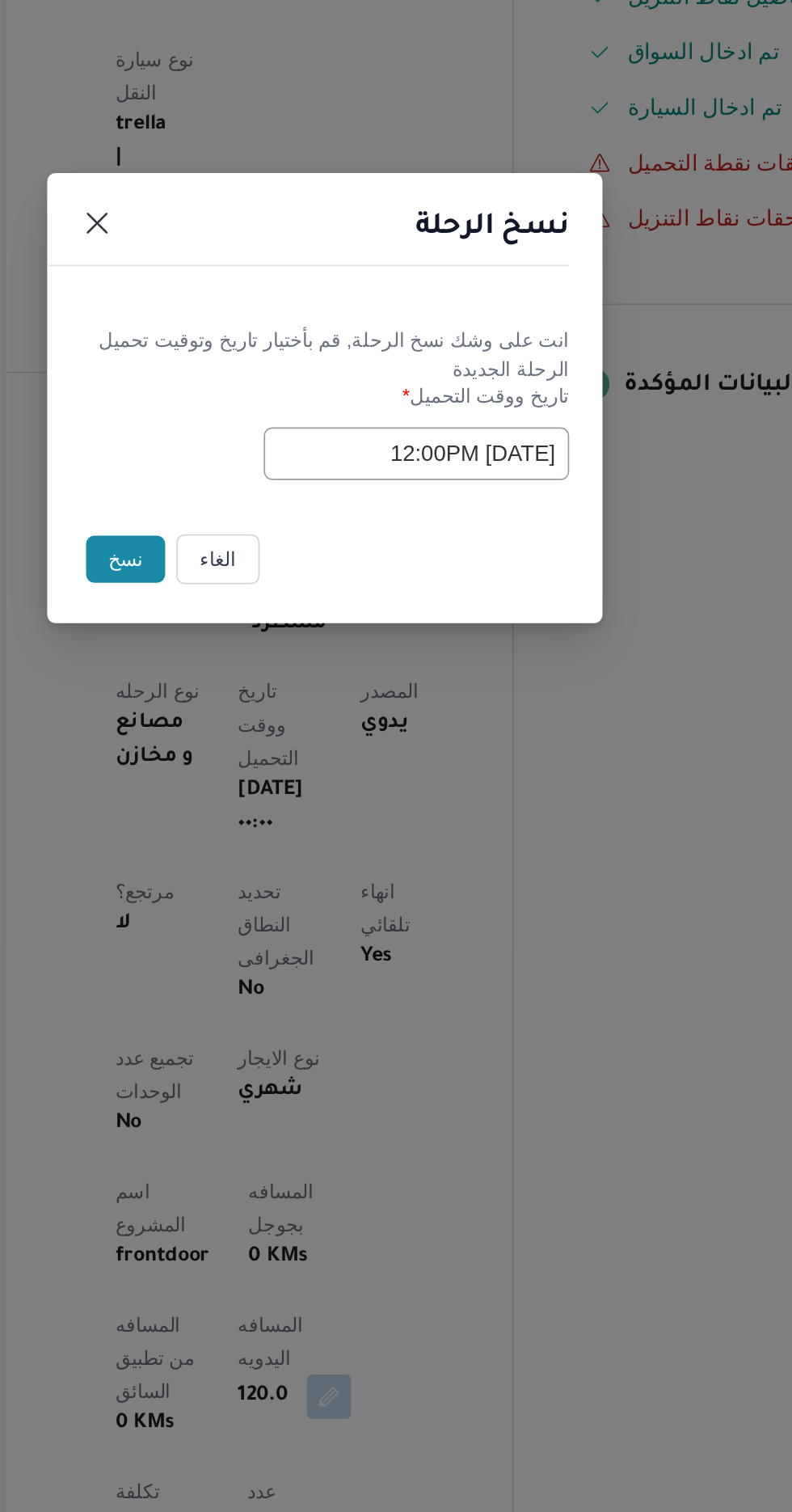
click at [277, 847] on button "نسخ" at bounding box center [279, 849] width 46 height 27
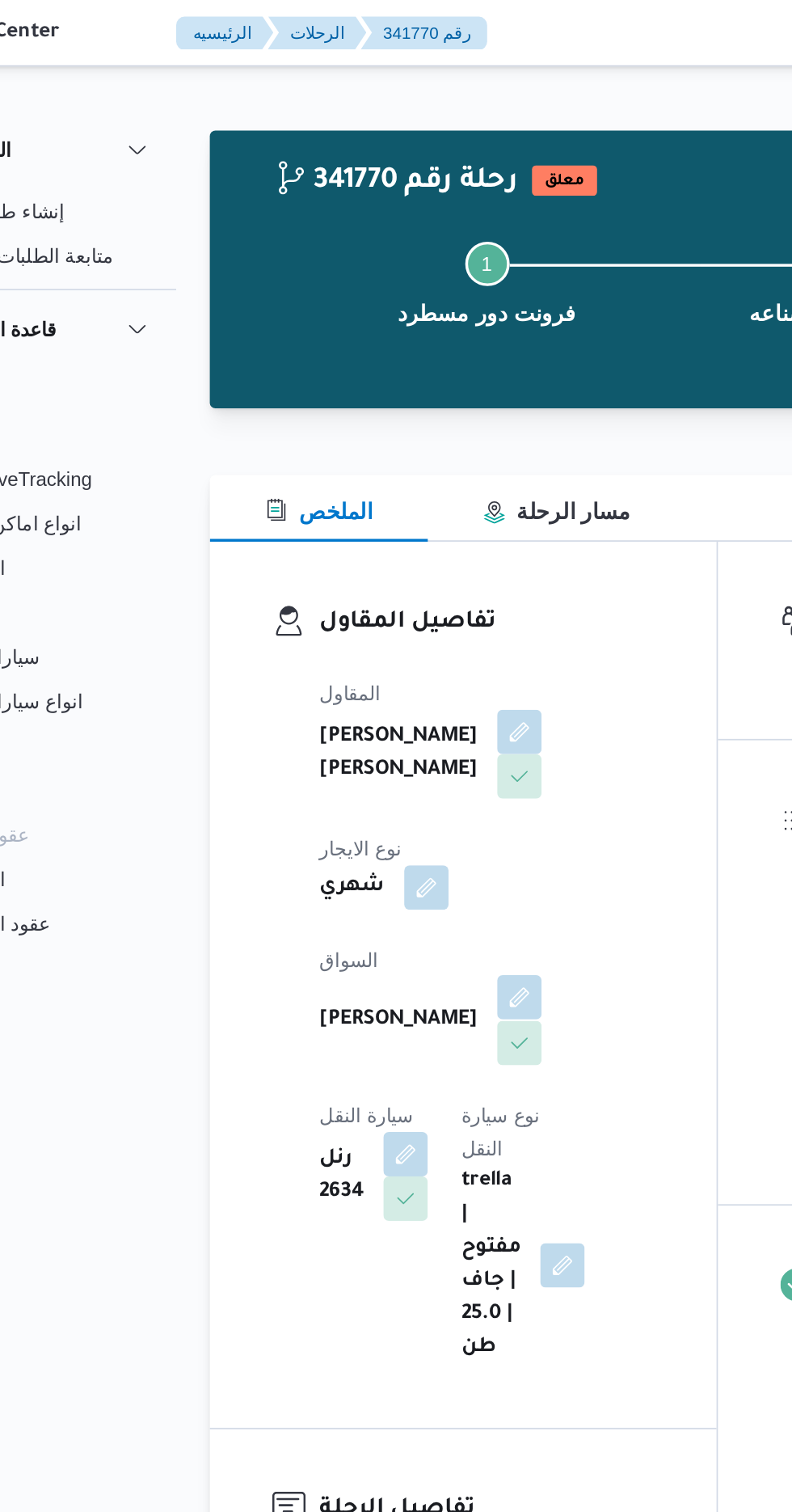
click at [378, 568] on button "button" at bounding box center [391, 581] width 26 height 26
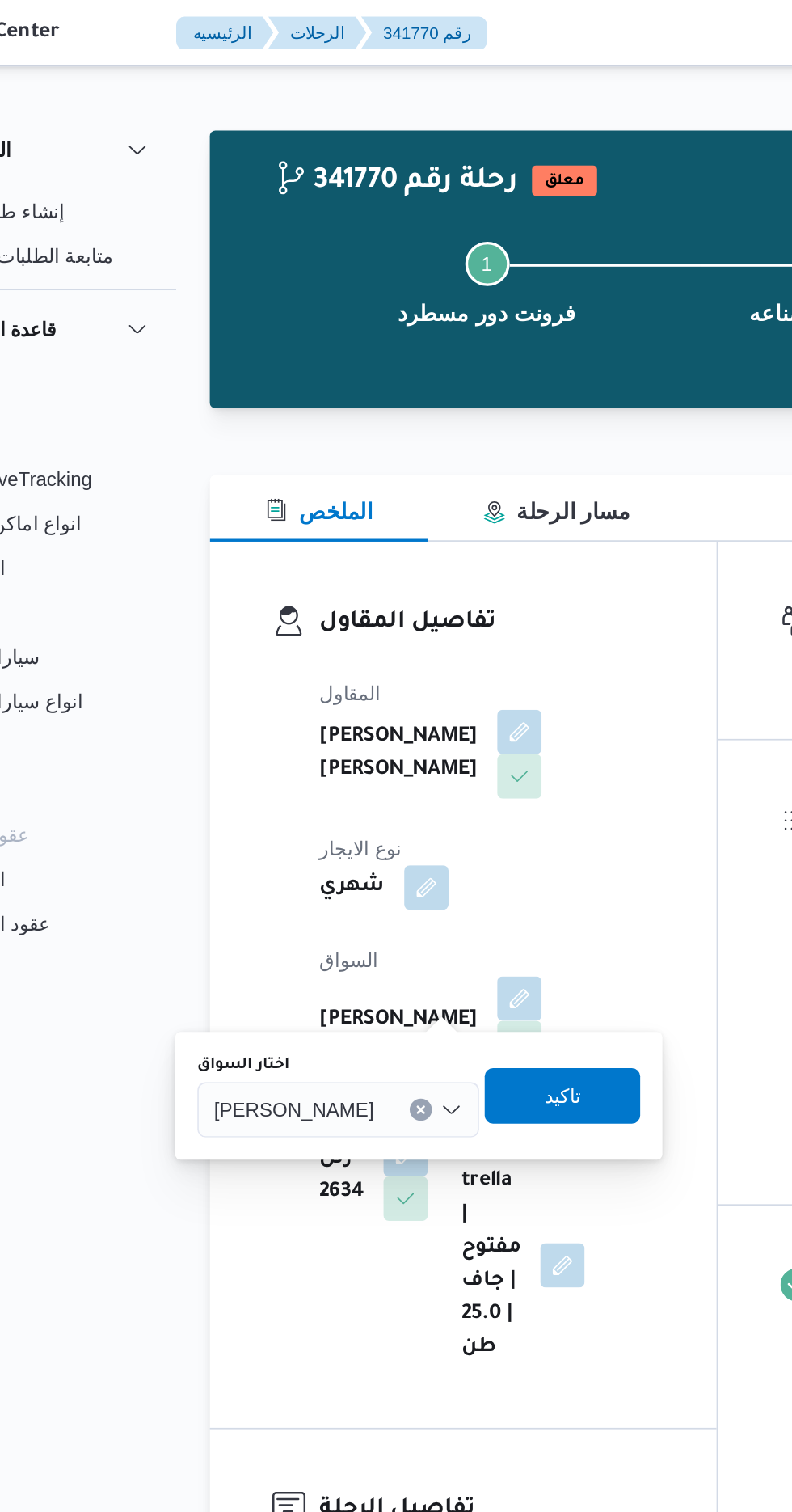
click at [306, 654] on span "[PERSON_NAME]" at bounding box center [259, 645] width 93 height 18
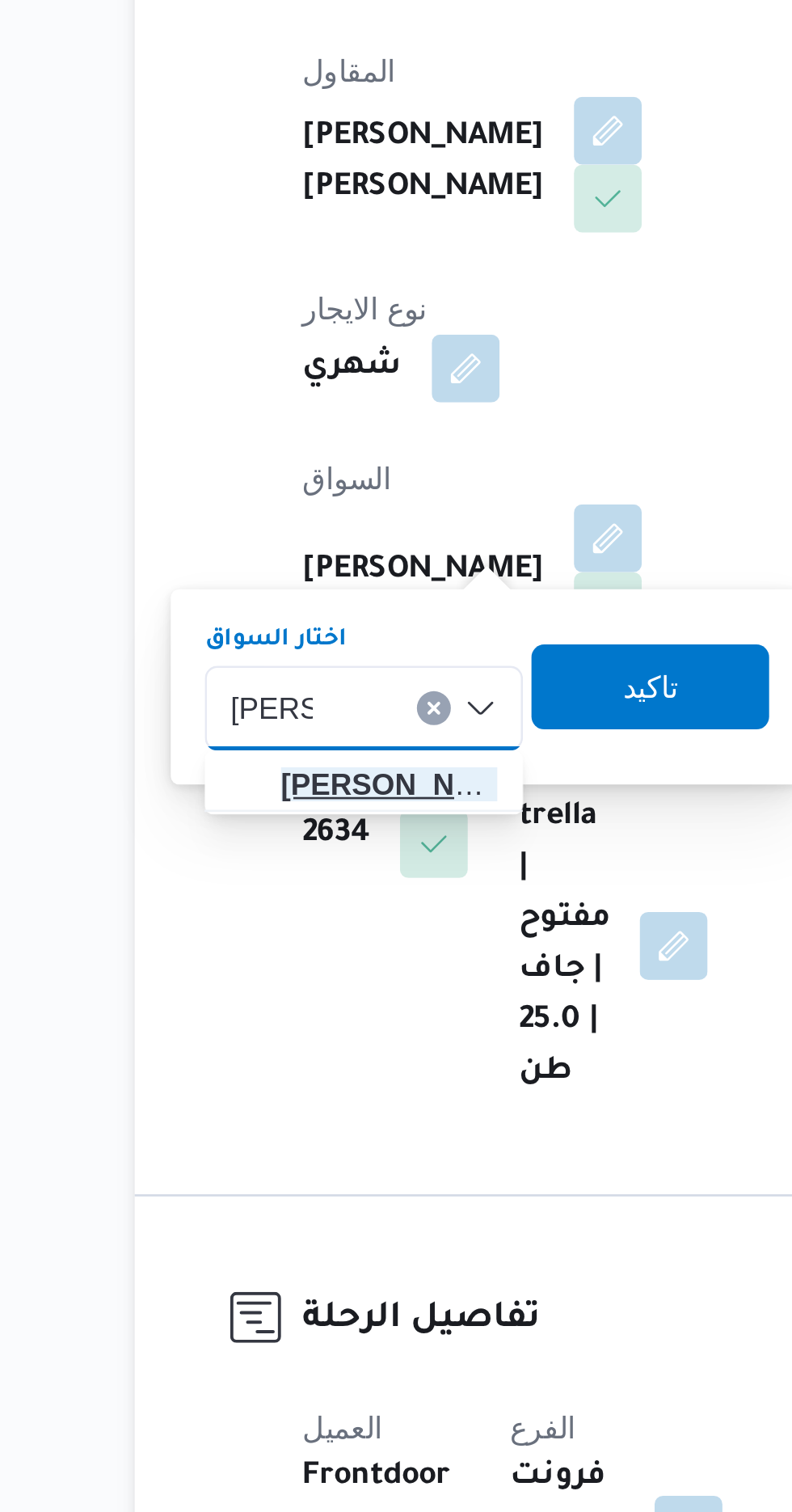
type input "[PERSON_NAME]"
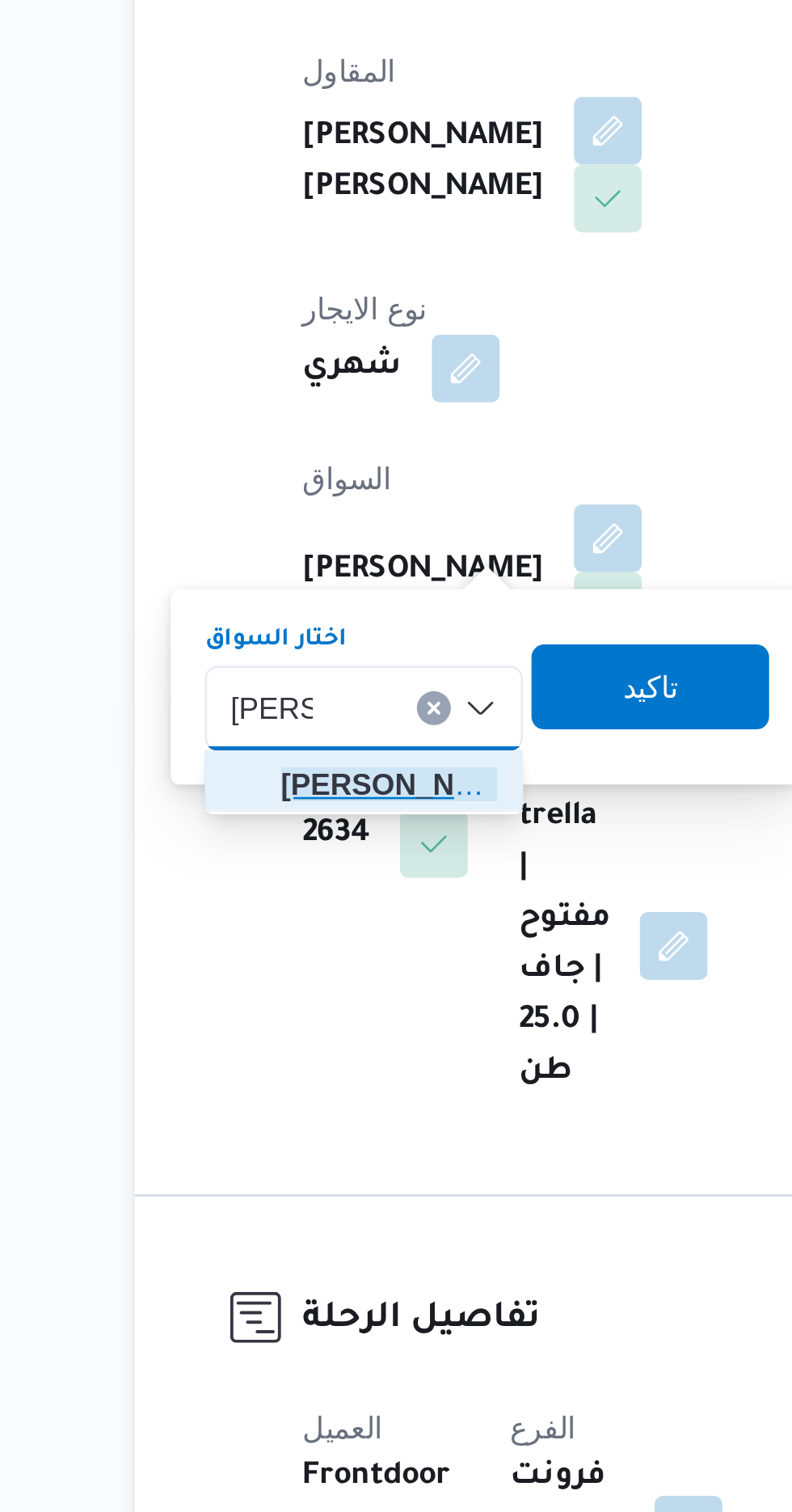
click at [323, 675] on span "[PERSON_NAME] هم [PERSON_NAME]" at bounding box center [308, 675] width 82 height 19
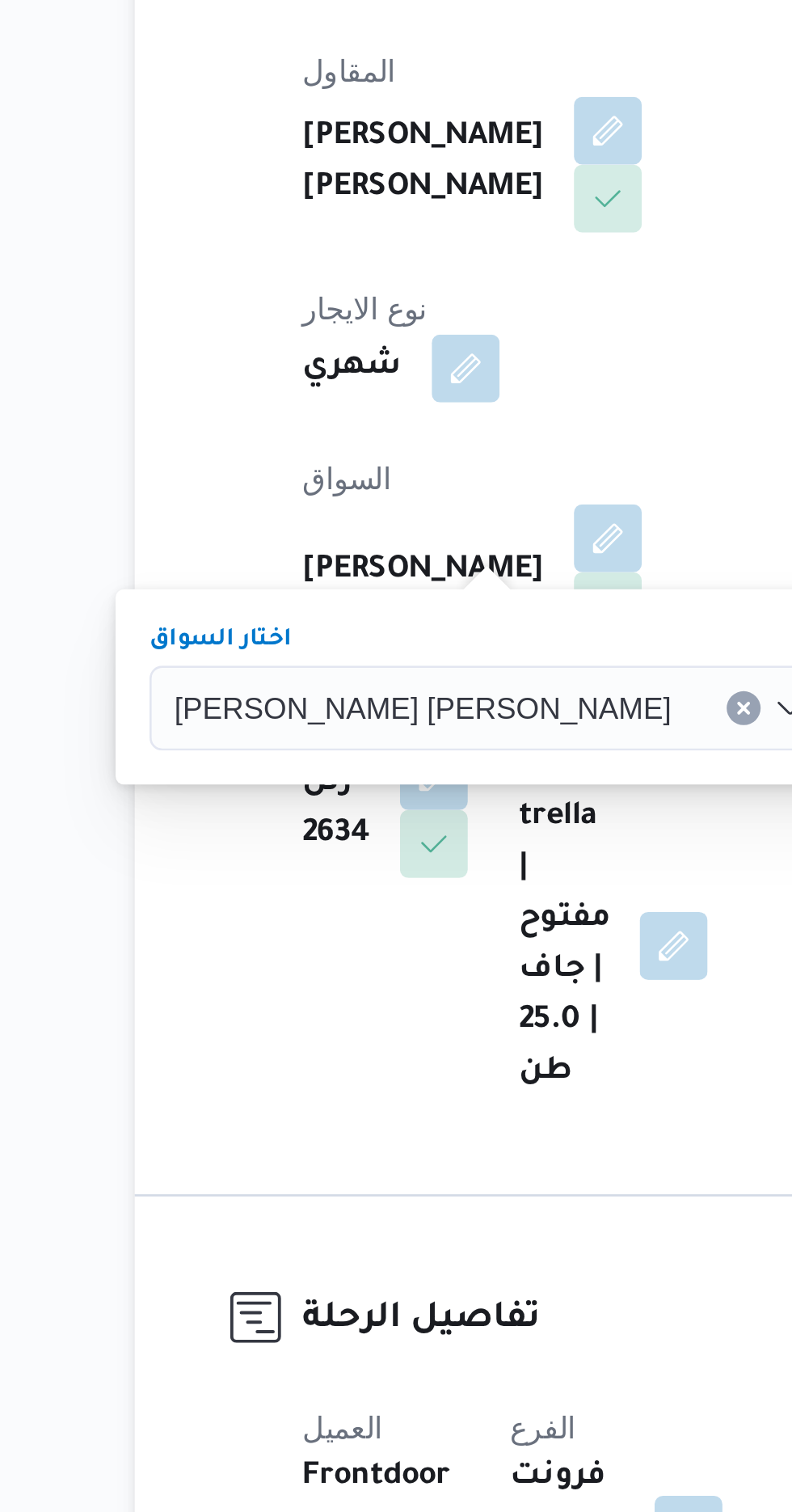
click at [514, 640] on span "تاكيد" at bounding box center [525, 637] width 21 height 19
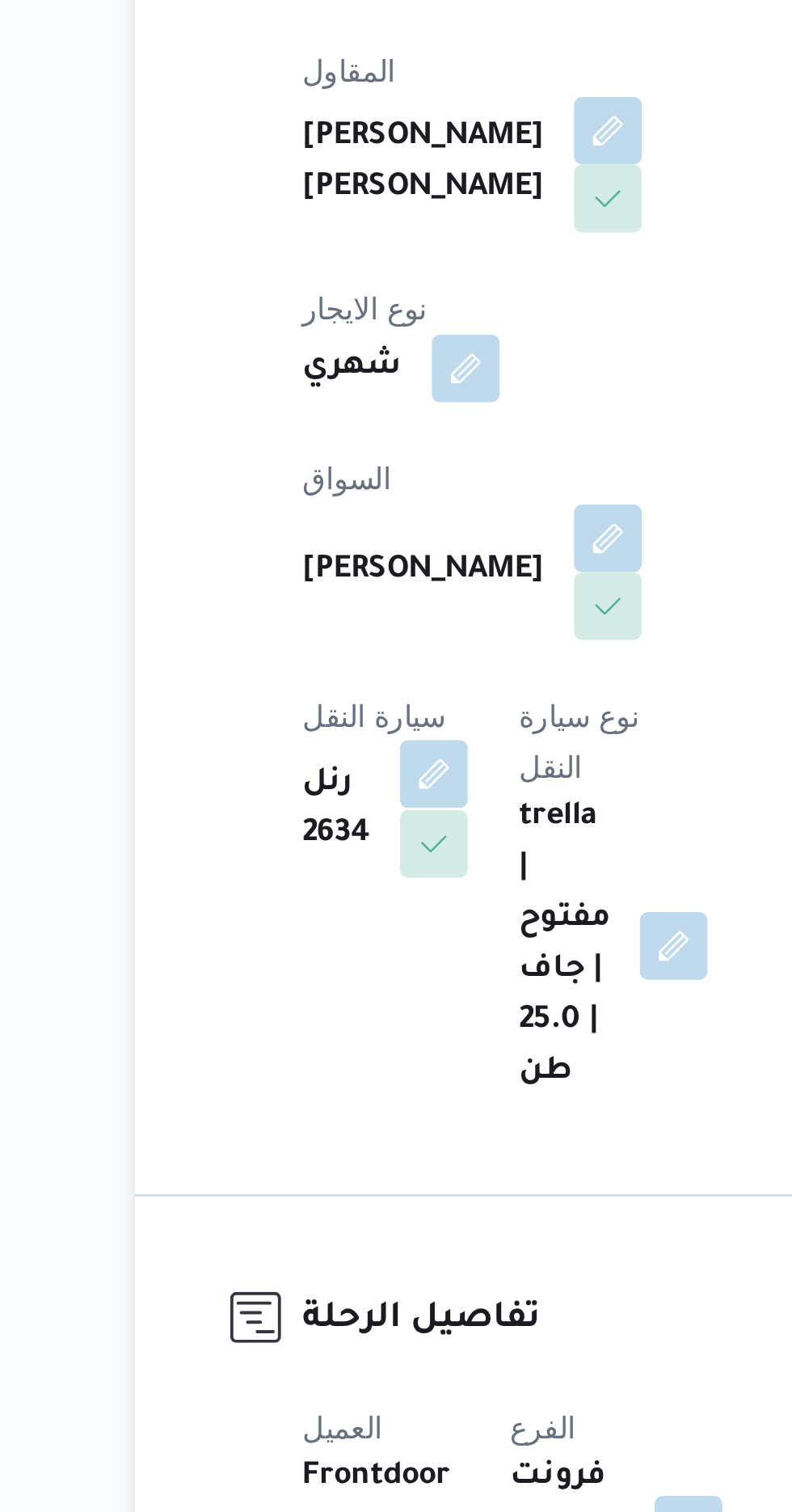
click at [337, 658] on button "button" at bounding box center [324, 671] width 26 height 26
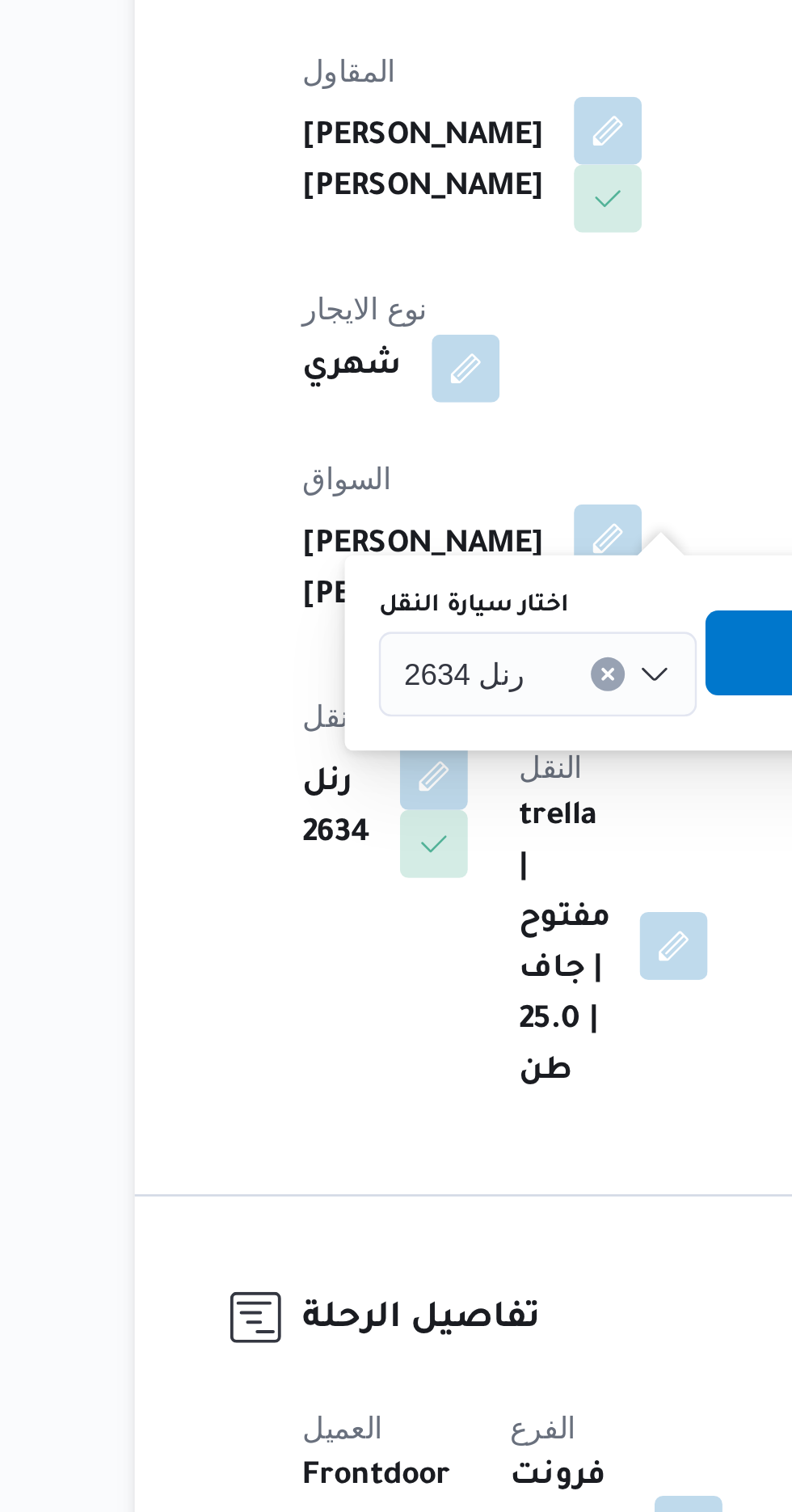
click at [365, 634] on input "اختار سيارة النقل" at bounding box center [366, 633] width 2 height 19
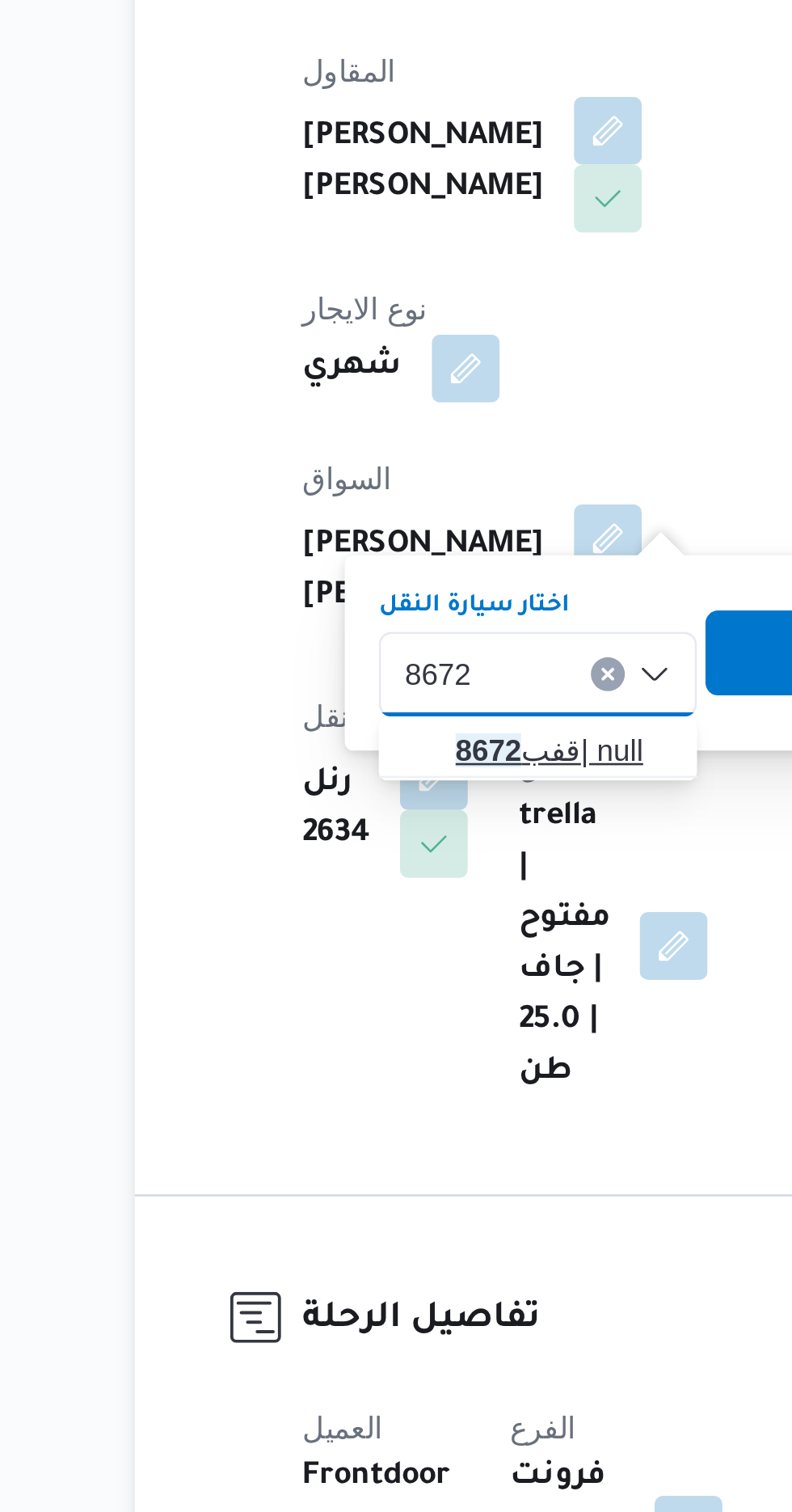
type input "8672"
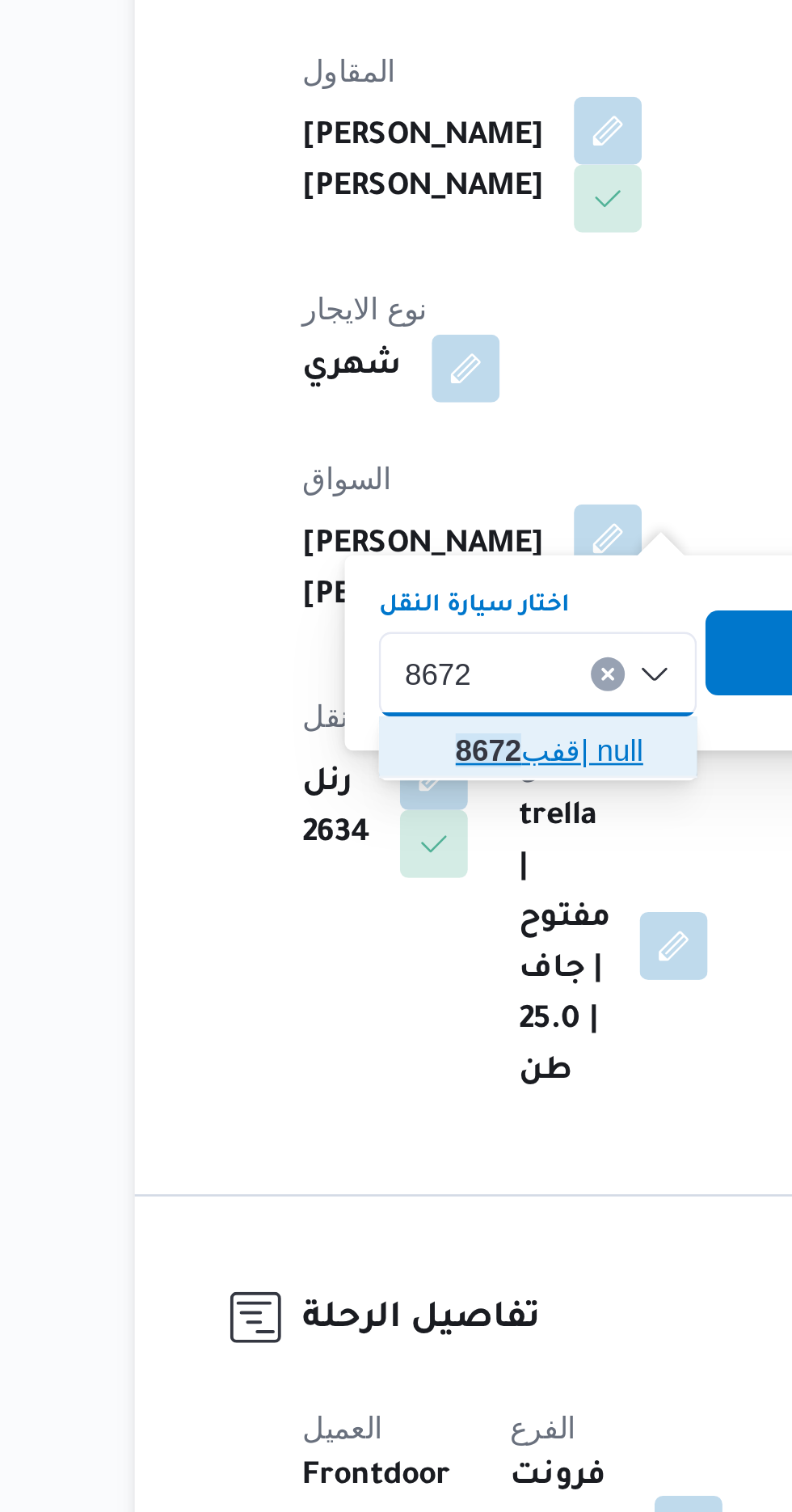
click at [373, 658] on span "قفب 8672 | null" at bounding box center [373, 662] width 82 height 19
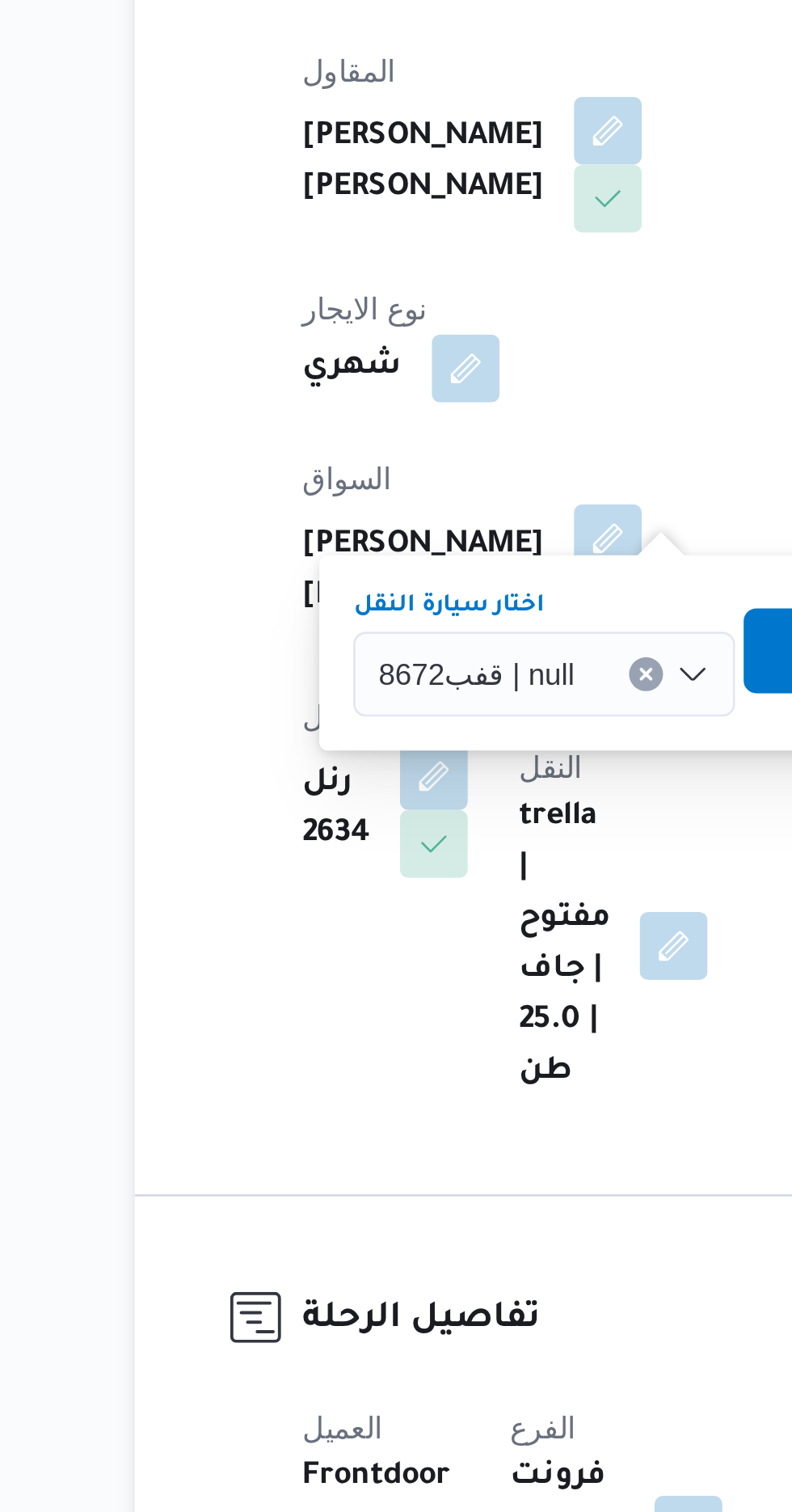
click at [456, 620] on span "تاكيد" at bounding box center [487, 624] width 90 height 32
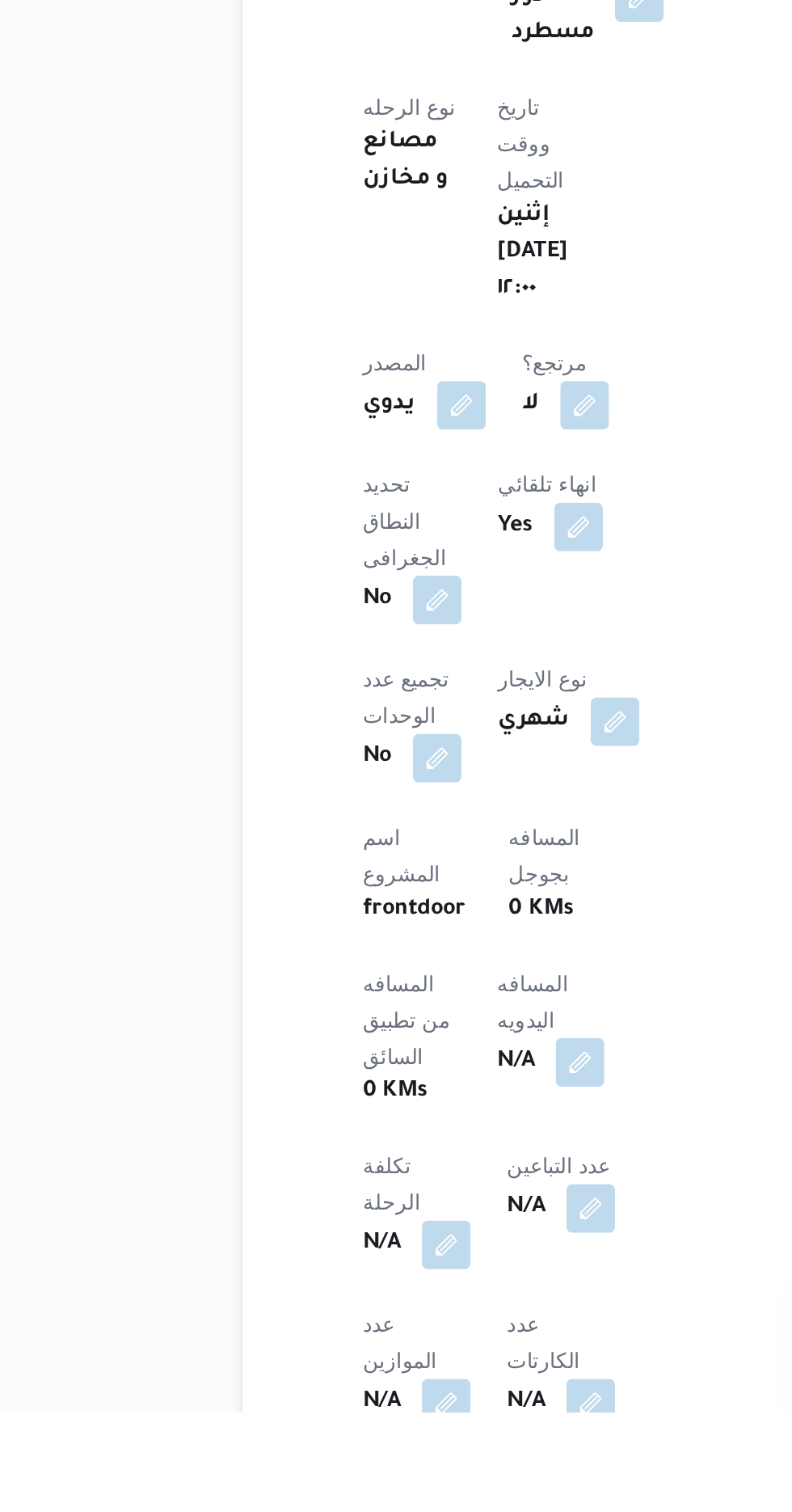
scroll to position [260, 0]
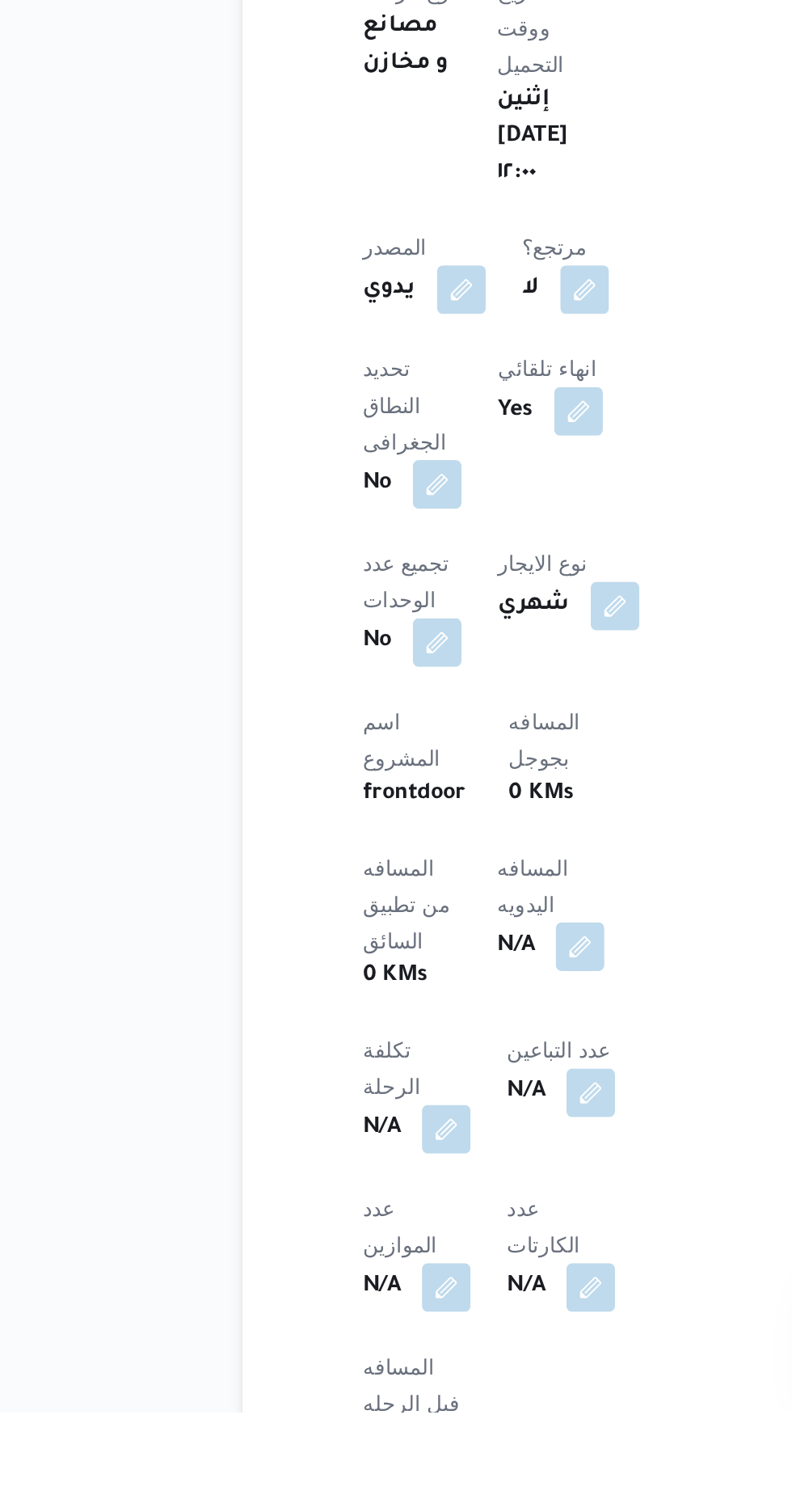
click at [377, 1251] on button "button" at bounding box center [390, 1264] width 26 height 26
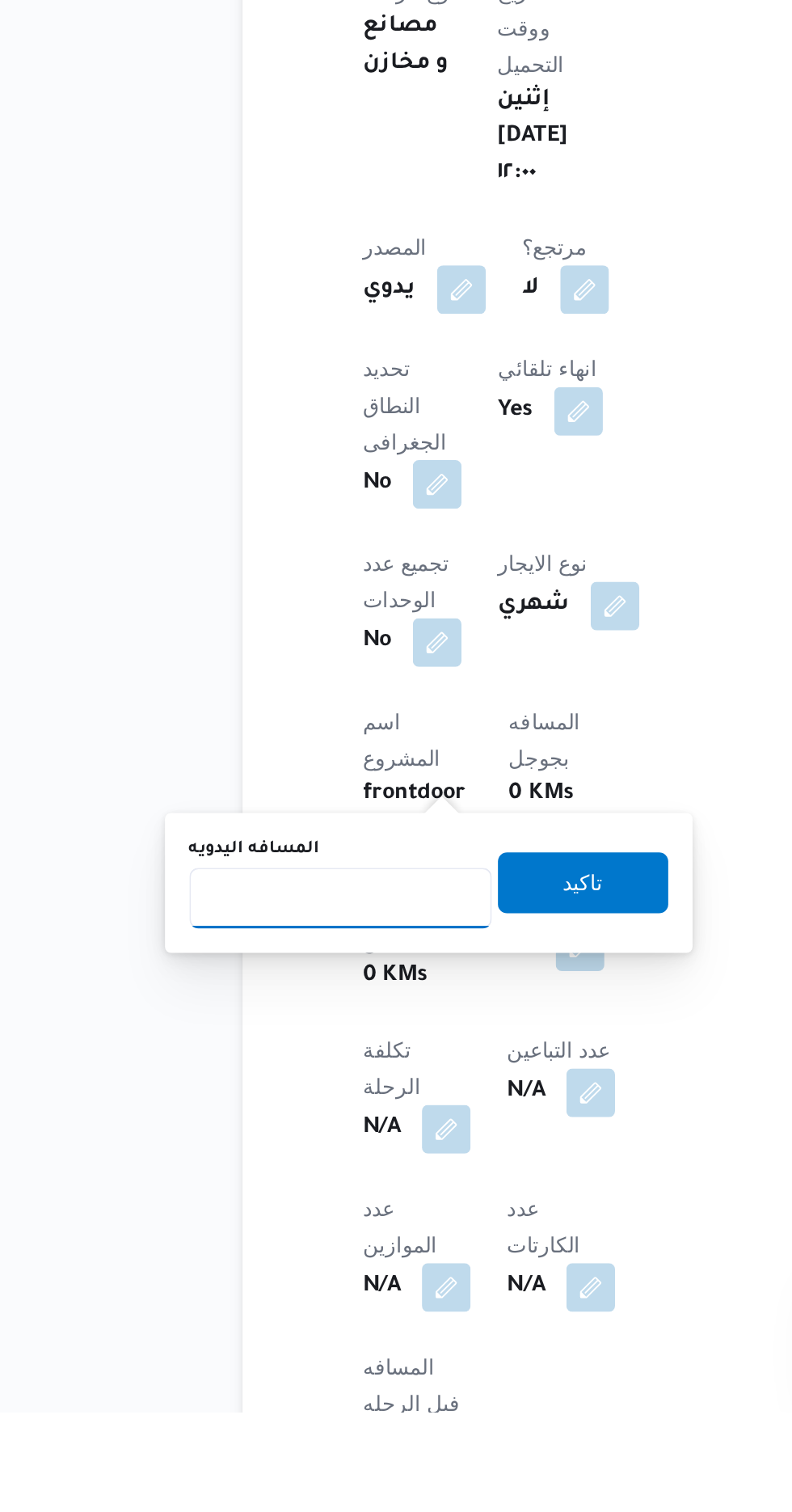
click at [221, 1241] on input "المسافه اليدويه" at bounding box center [263, 1238] width 161 height 32
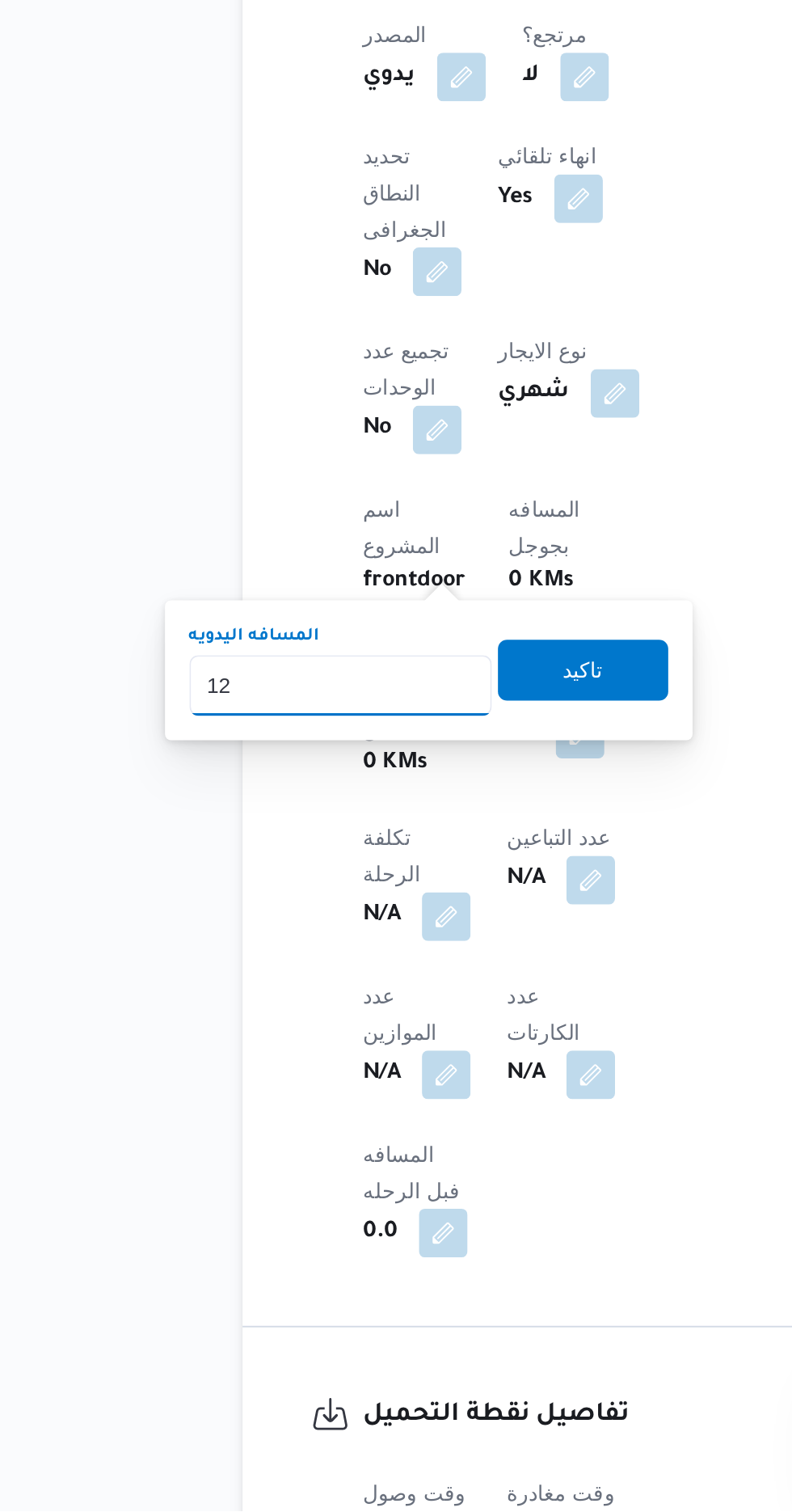
type input "120"
click at [402, 1071] on span "تاكيد" at bounding box center [392, 1063] width 21 height 19
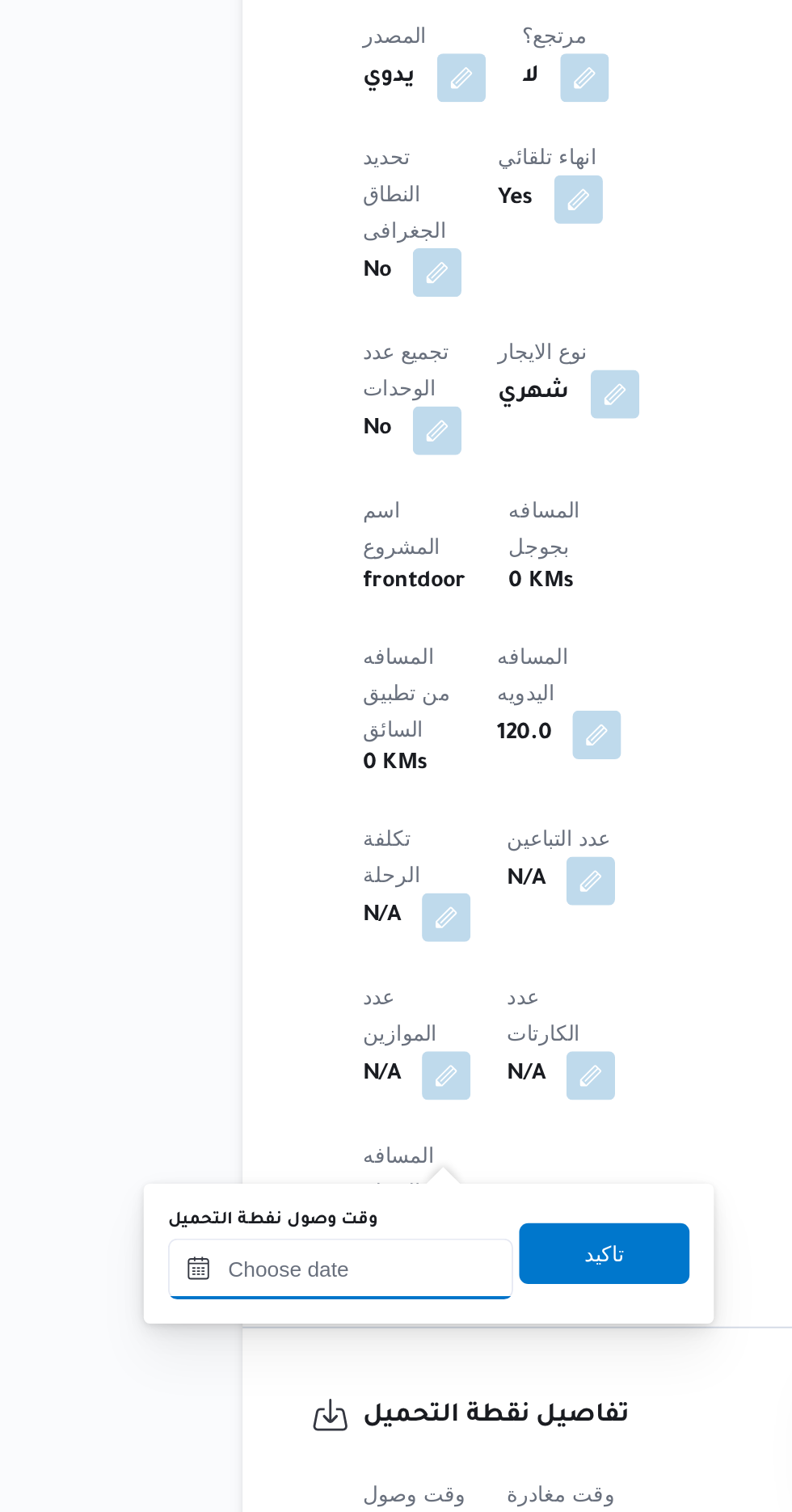
click at [242, 1385] on input "وقت وصول نفطة التحميل" at bounding box center [262, 1382] width 183 height 32
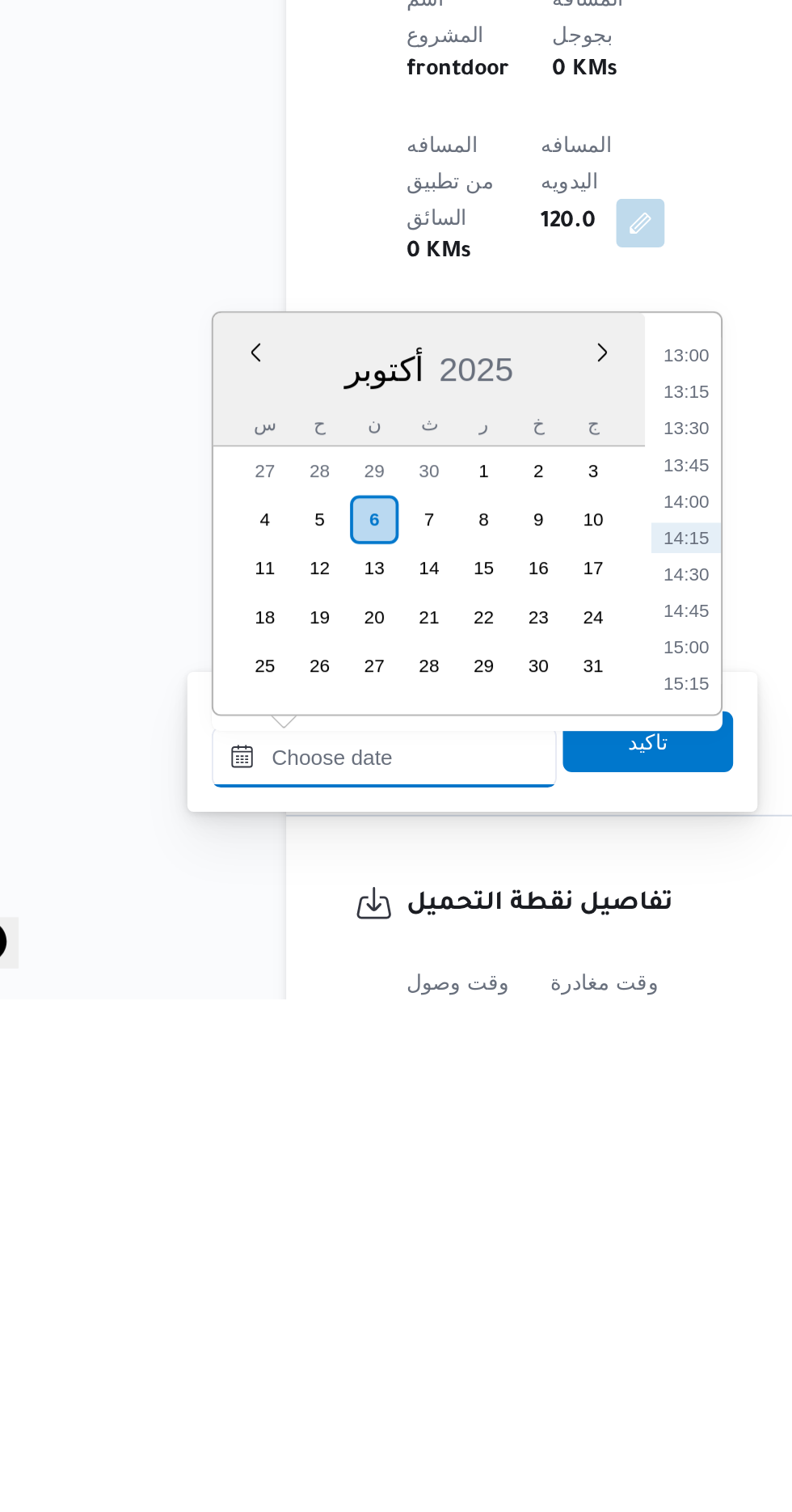
scroll to position [534, 0]
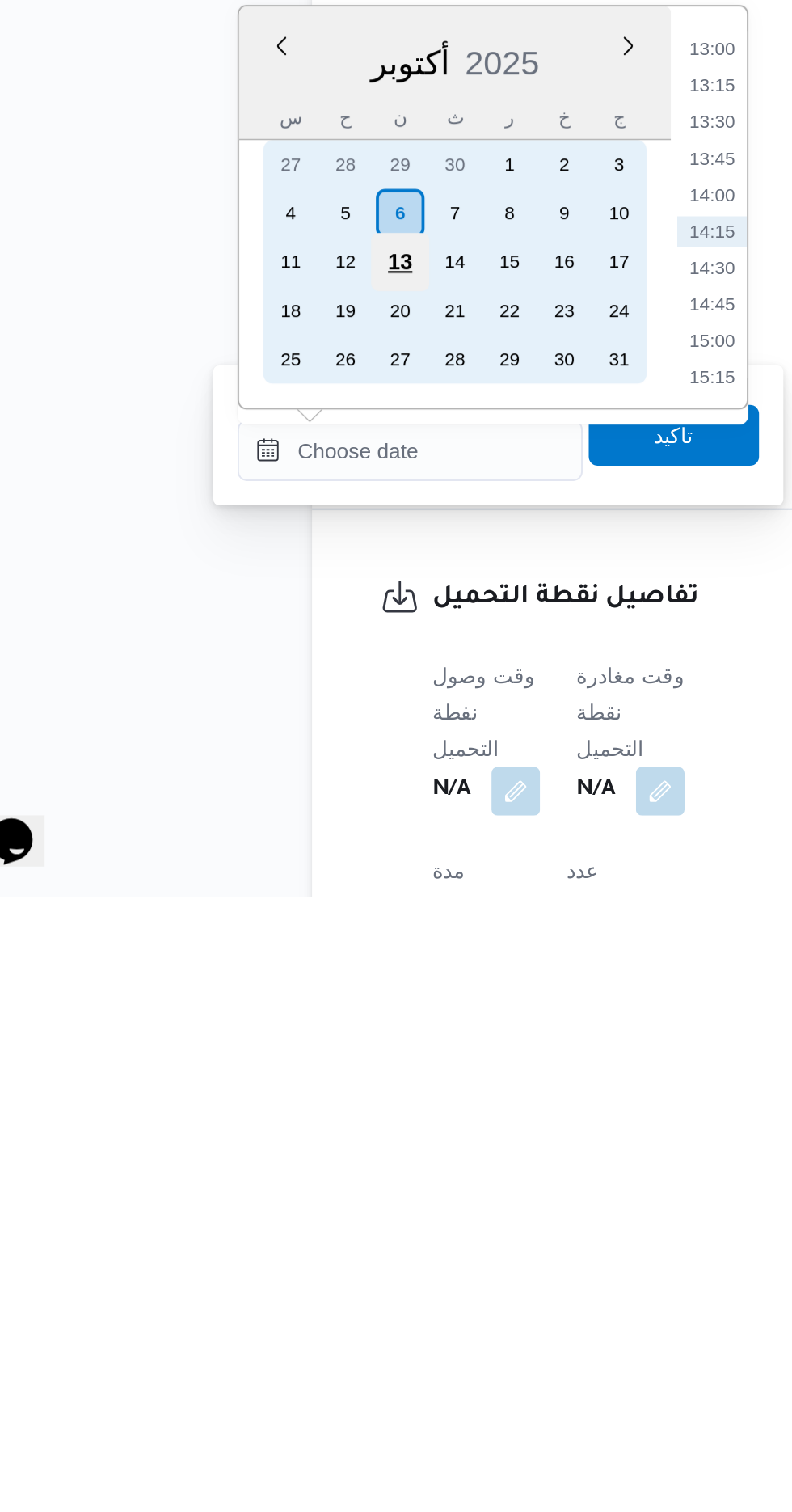
click at [257, 1158] on div "13" at bounding box center [256, 1173] width 31 height 31
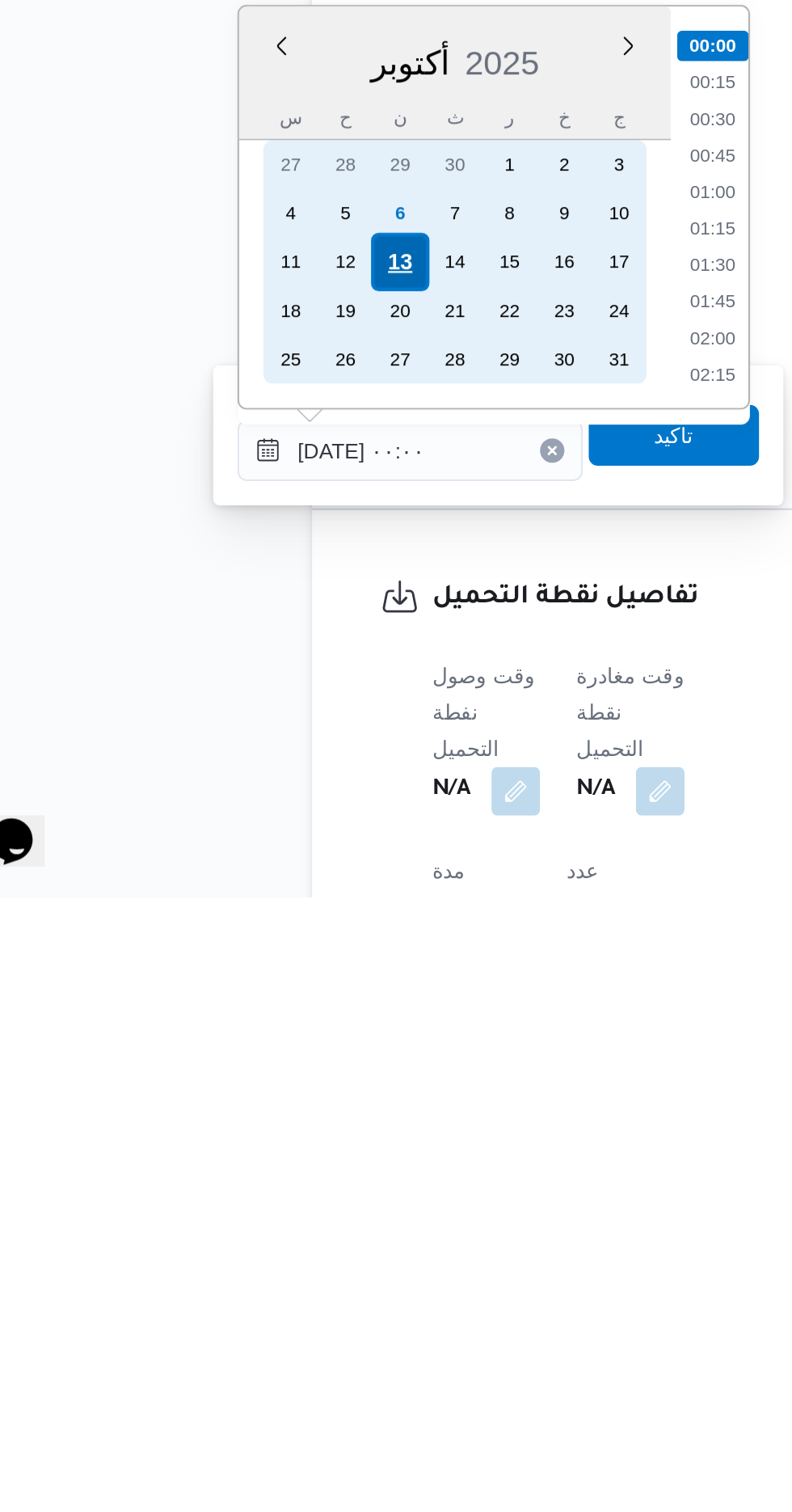
scroll to position [535, 0]
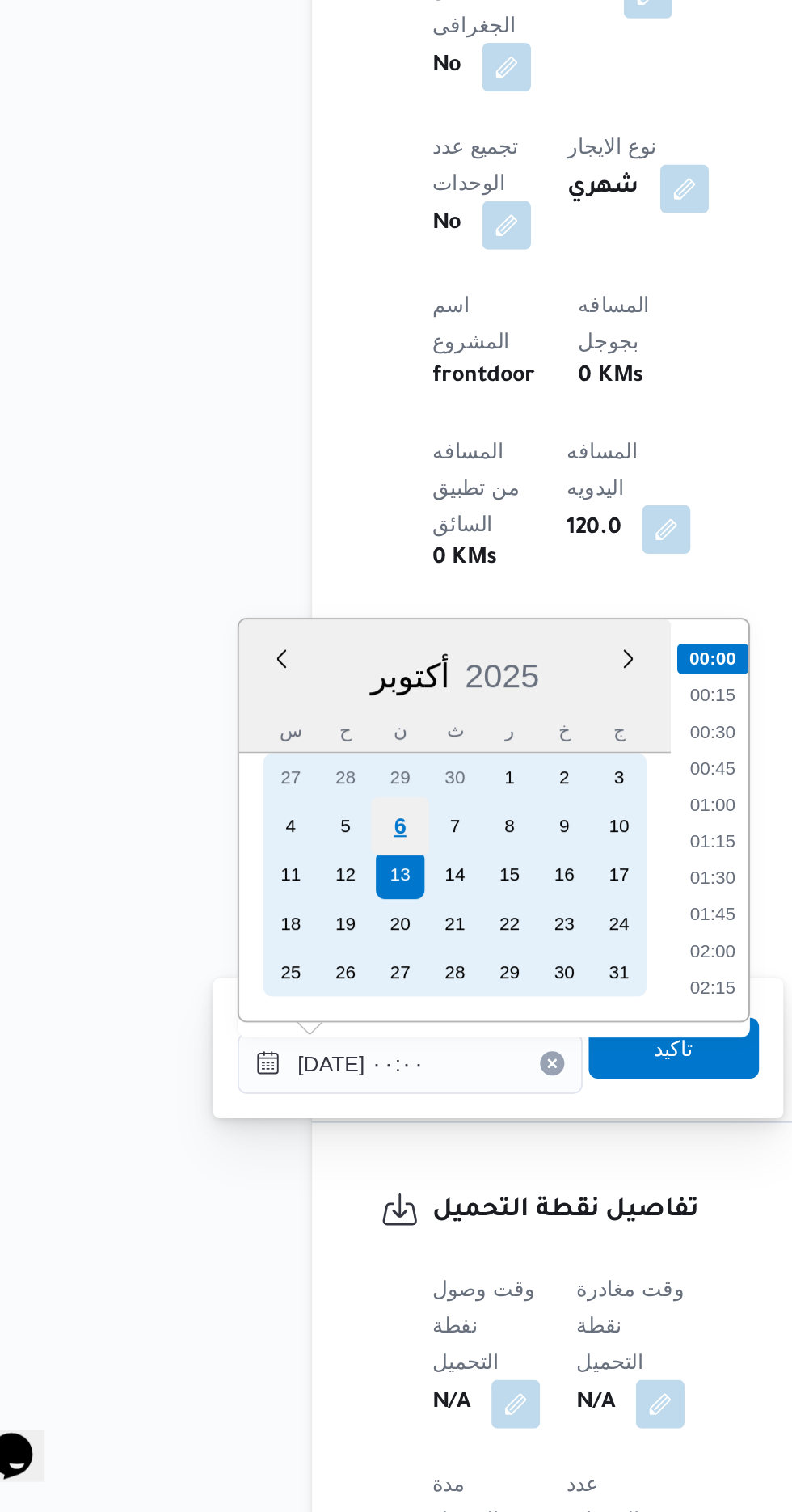
click at [257, 1146] on div "6" at bounding box center [256, 1147] width 31 height 31
click at [243, 1153] on div "6" at bounding box center [256, 1147] width 31 height 31
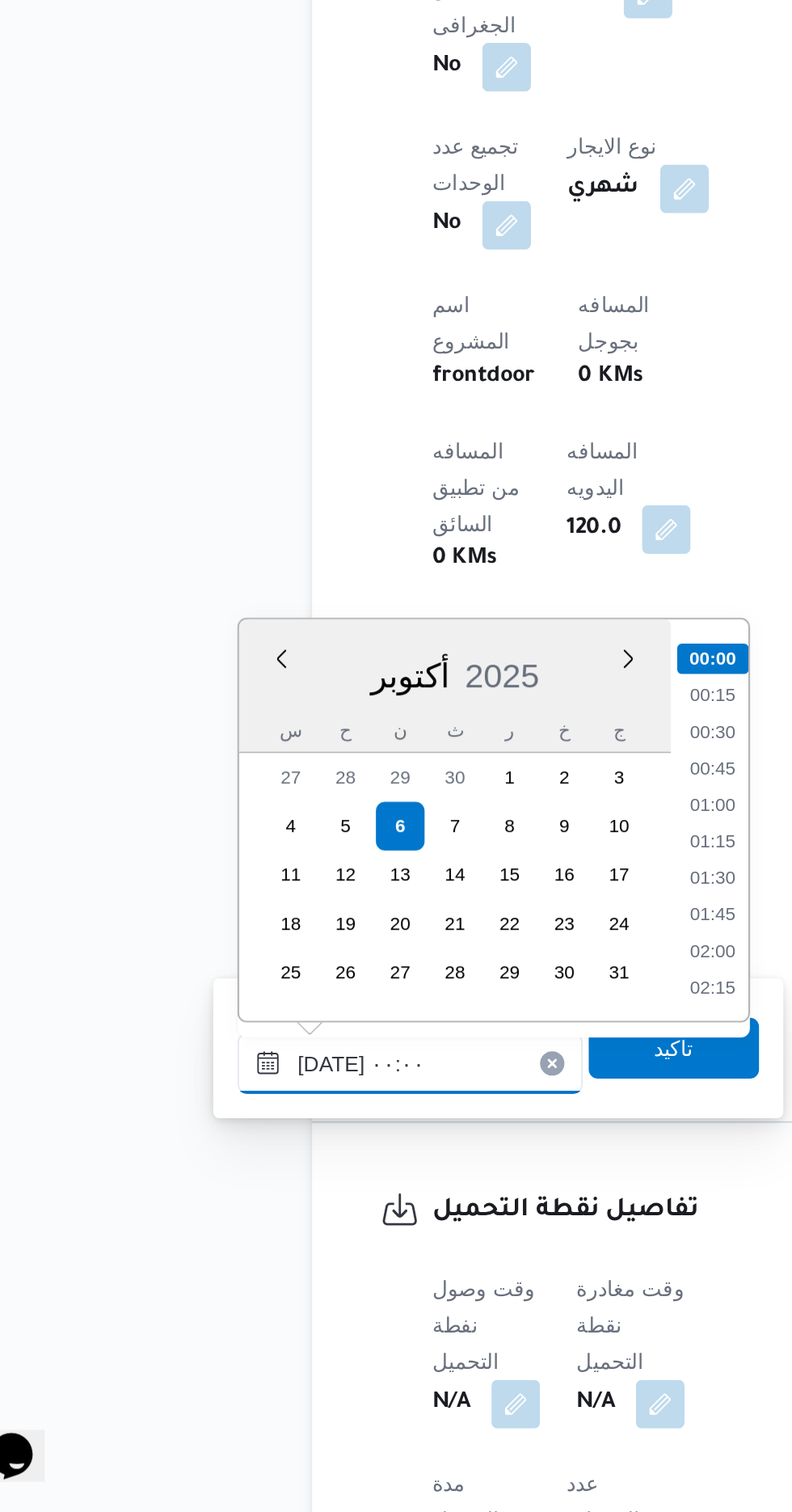
click at [179, 1281] on input "[DATE] ٠٠:٠٠" at bounding box center [262, 1273] width 183 height 32
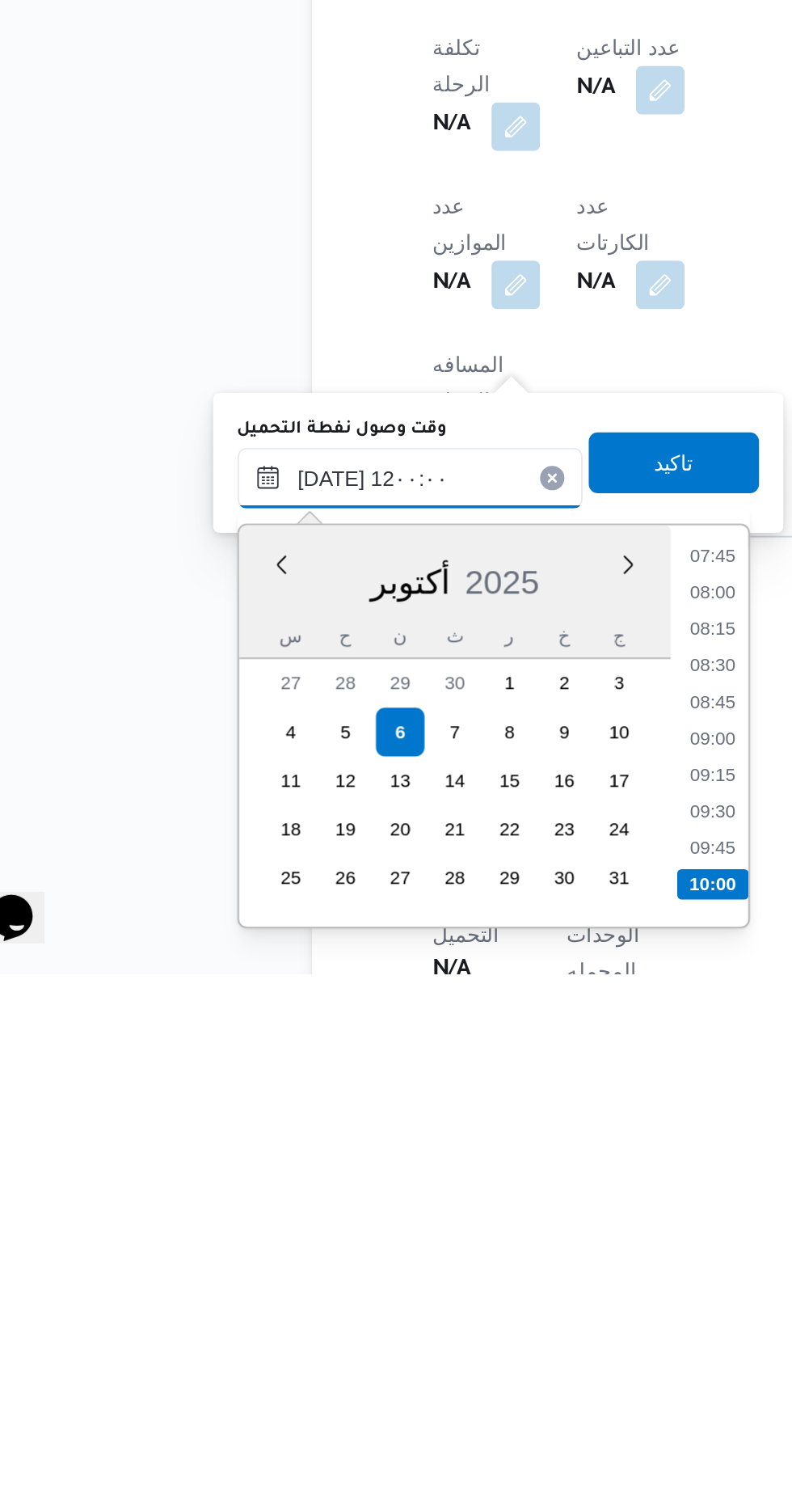
scroll to position [761, 0]
click at [412, 1456] on li "12:00" at bounding box center [422, 1464] width 38 height 16
type input "[DATE] ١٢:٠٠"
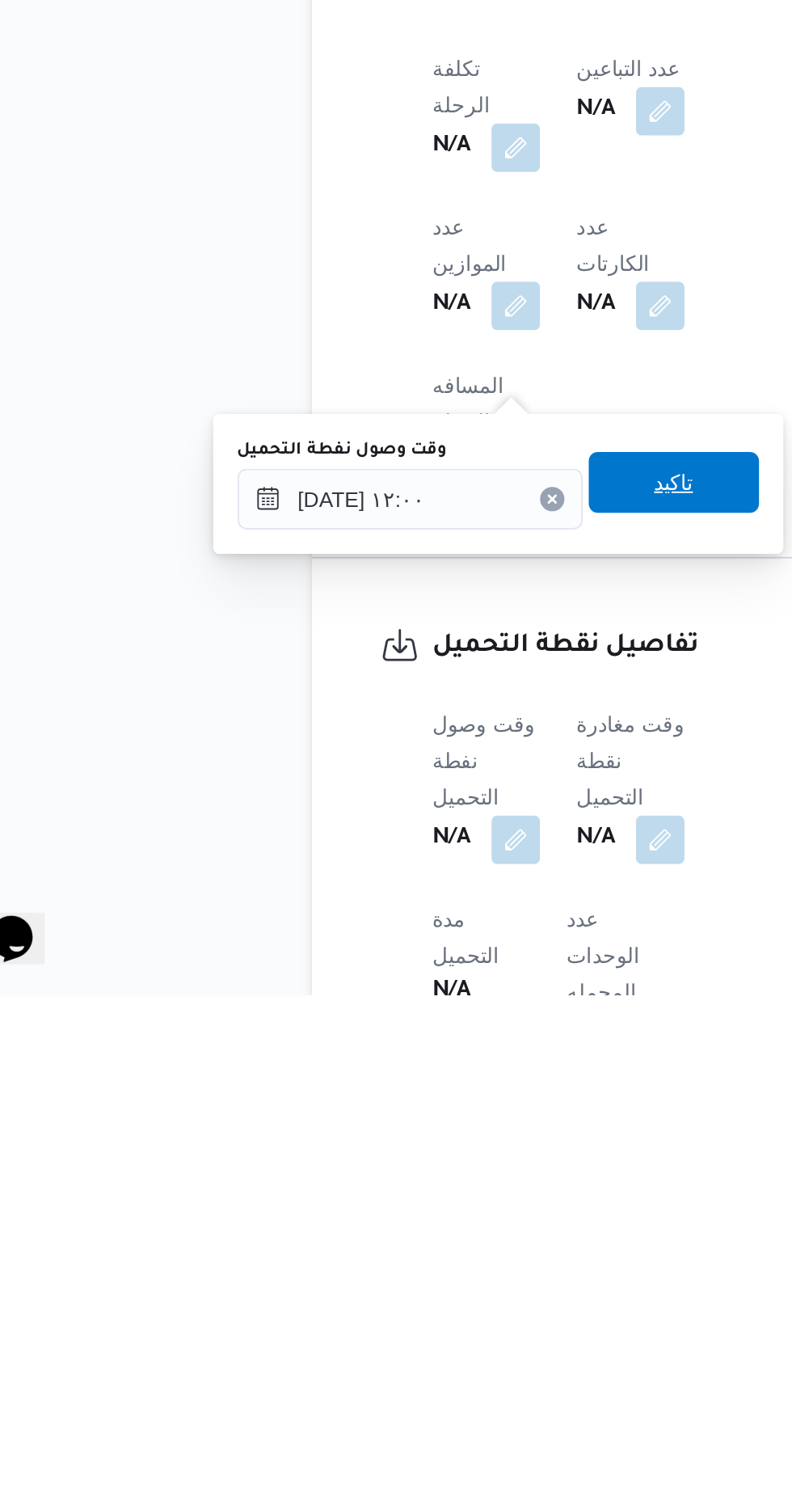
click at [403, 1239] on span "تاكيد" at bounding box center [402, 1239] width 90 height 32
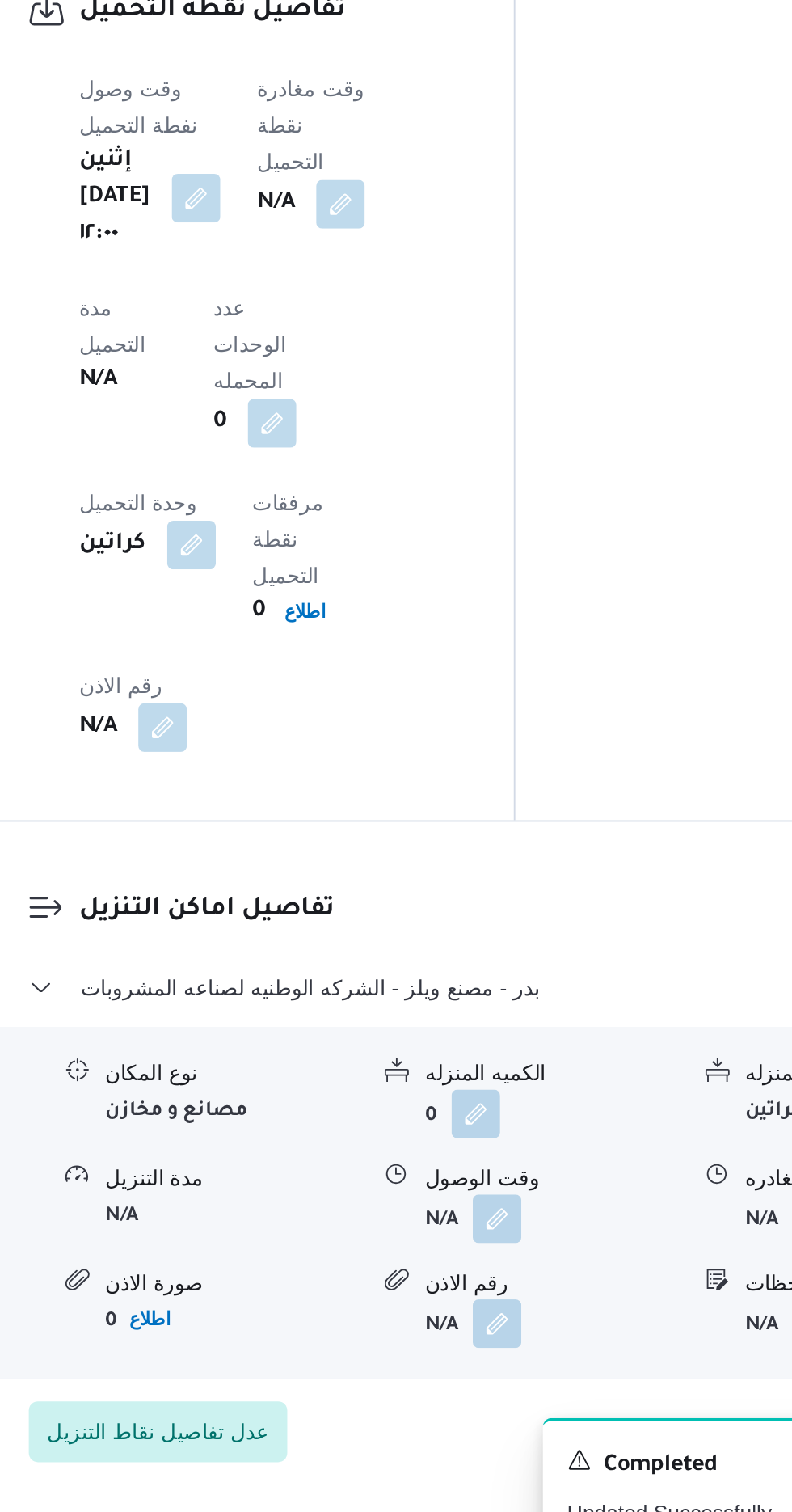
scroll to position [1208, 0]
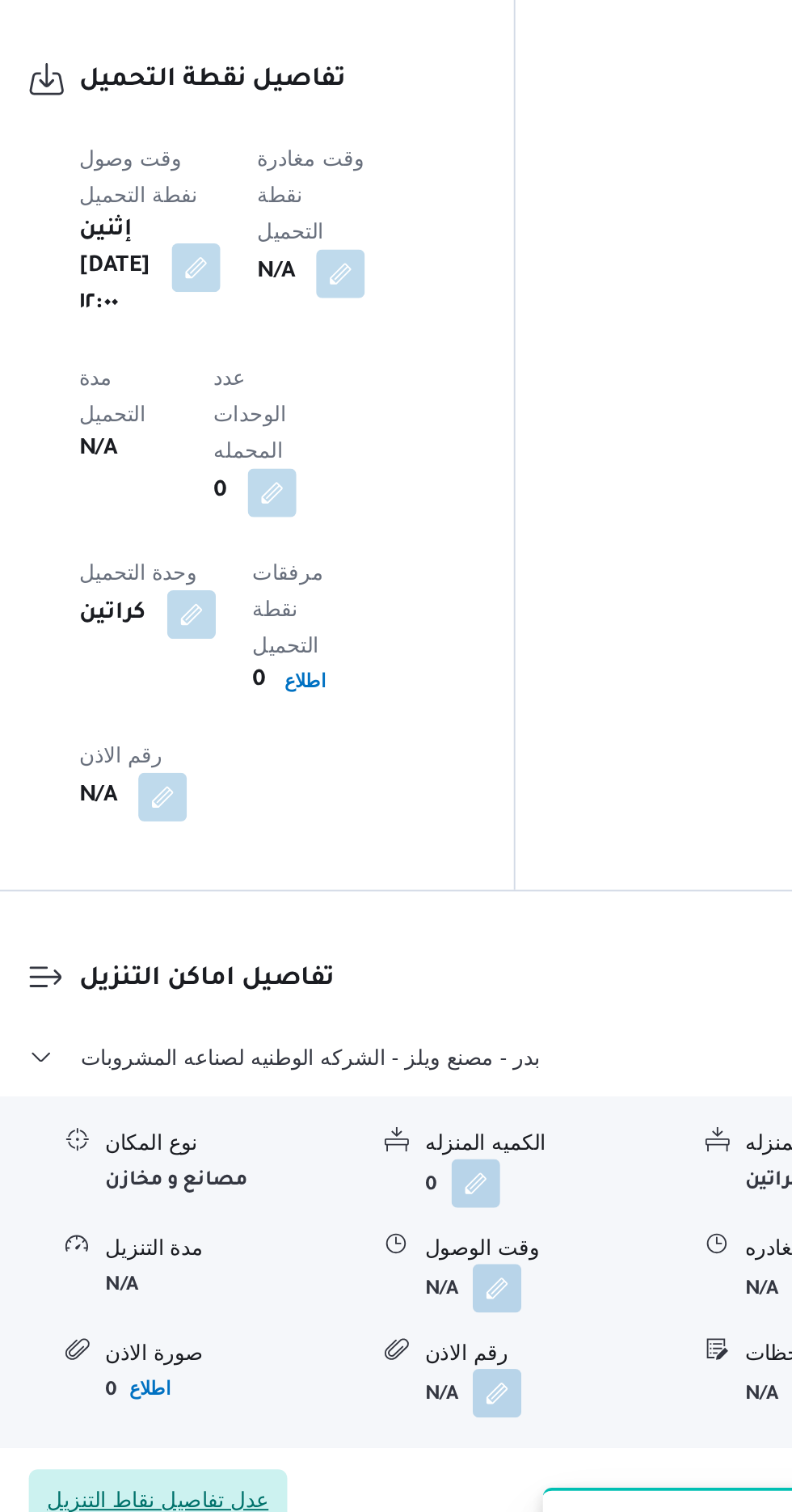
click at [324, 1417] on span "عدل تفاصيل نقاط التنزيل" at bounding box center [315, 1433] width 138 height 32
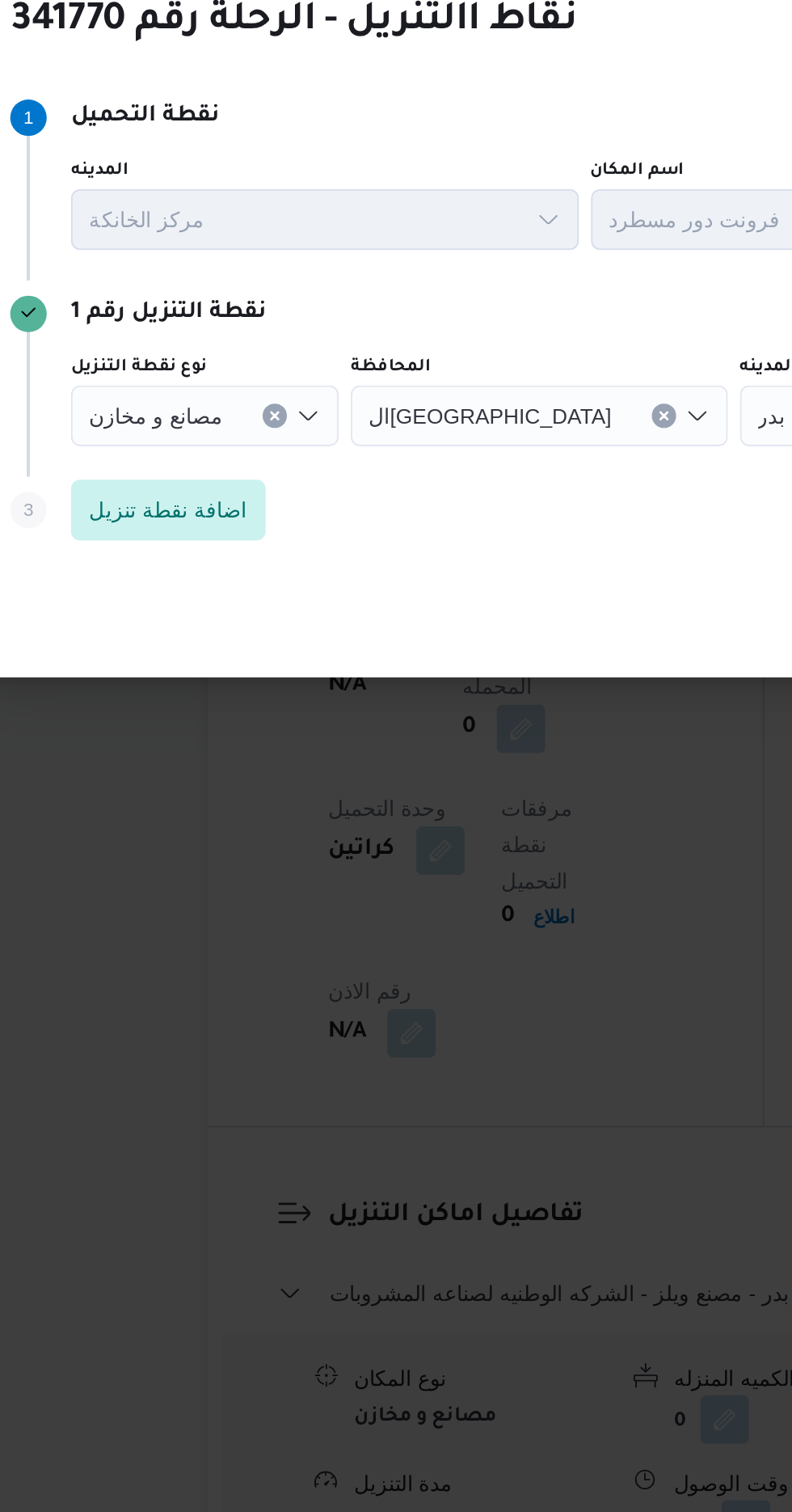
click at [239, 725] on button "Clear input" at bounding box center [245, 731] width 13 height 13
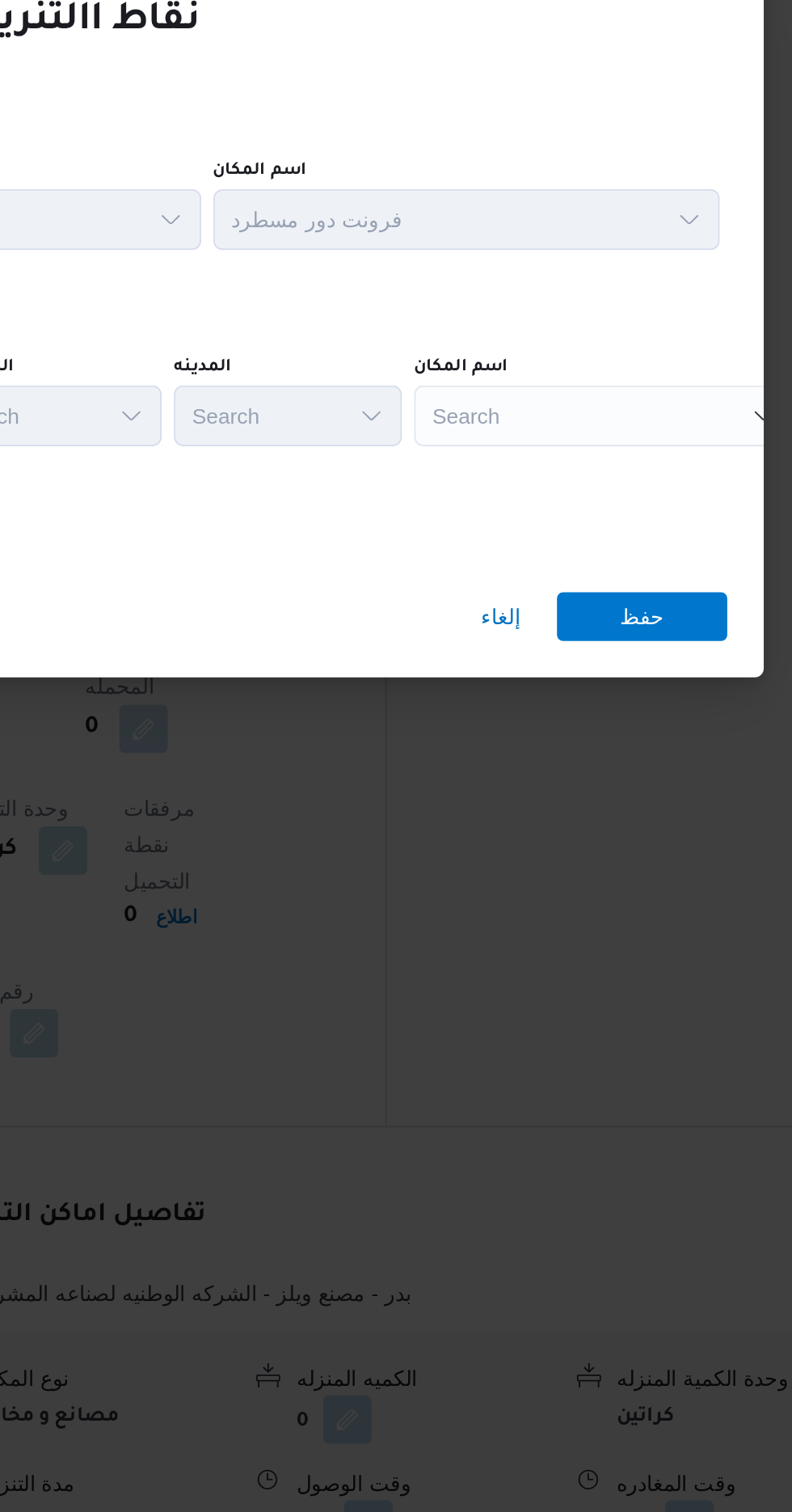
click at [640, 720] on div "Search" at bounding box center [621, 731] width 202 height 32
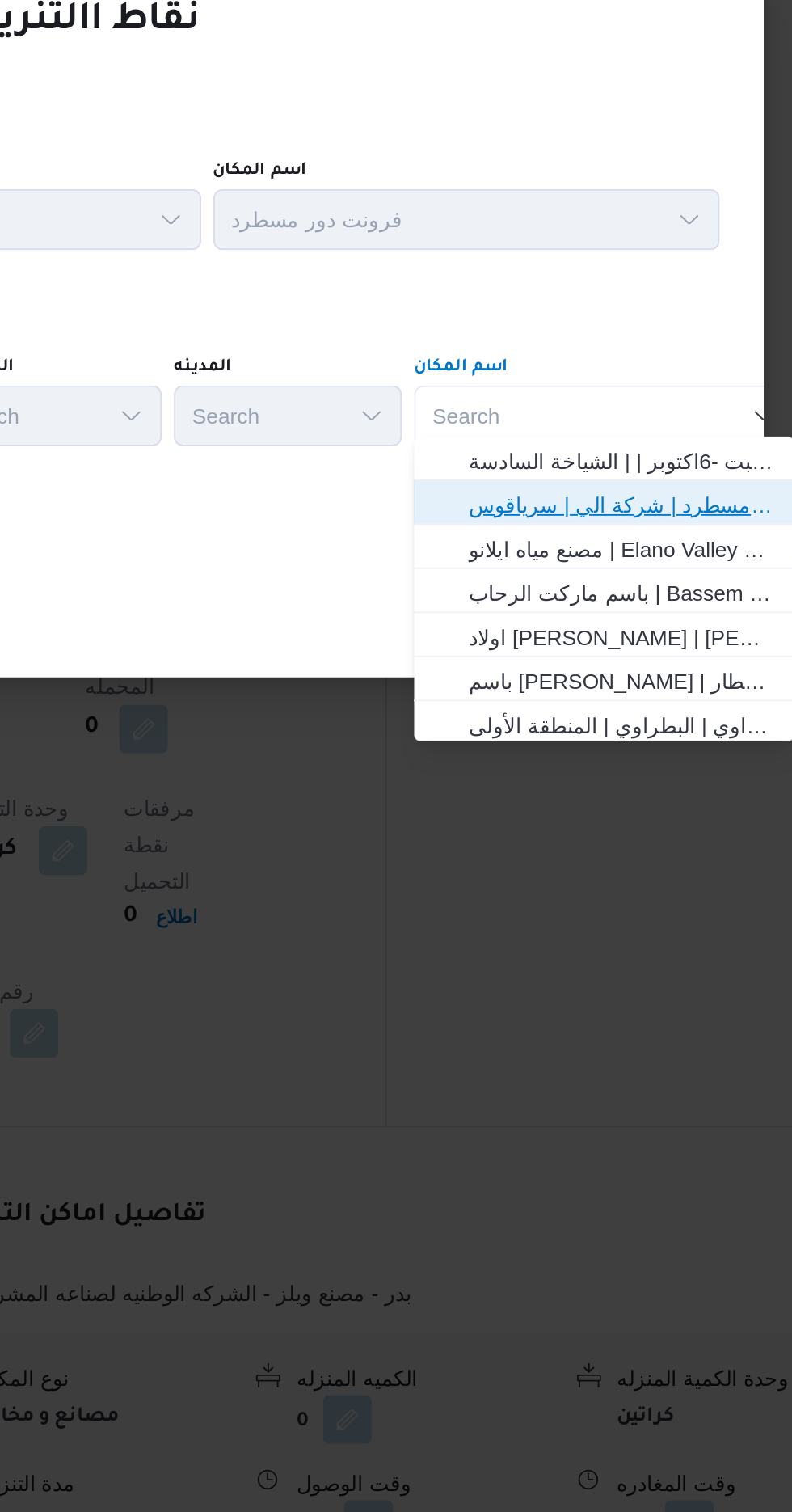
click at [677, 781] on span "فرونت دور مسطرد | شركة الي | سرياقوس" at bounding box center [632, 780] width 163 height 19
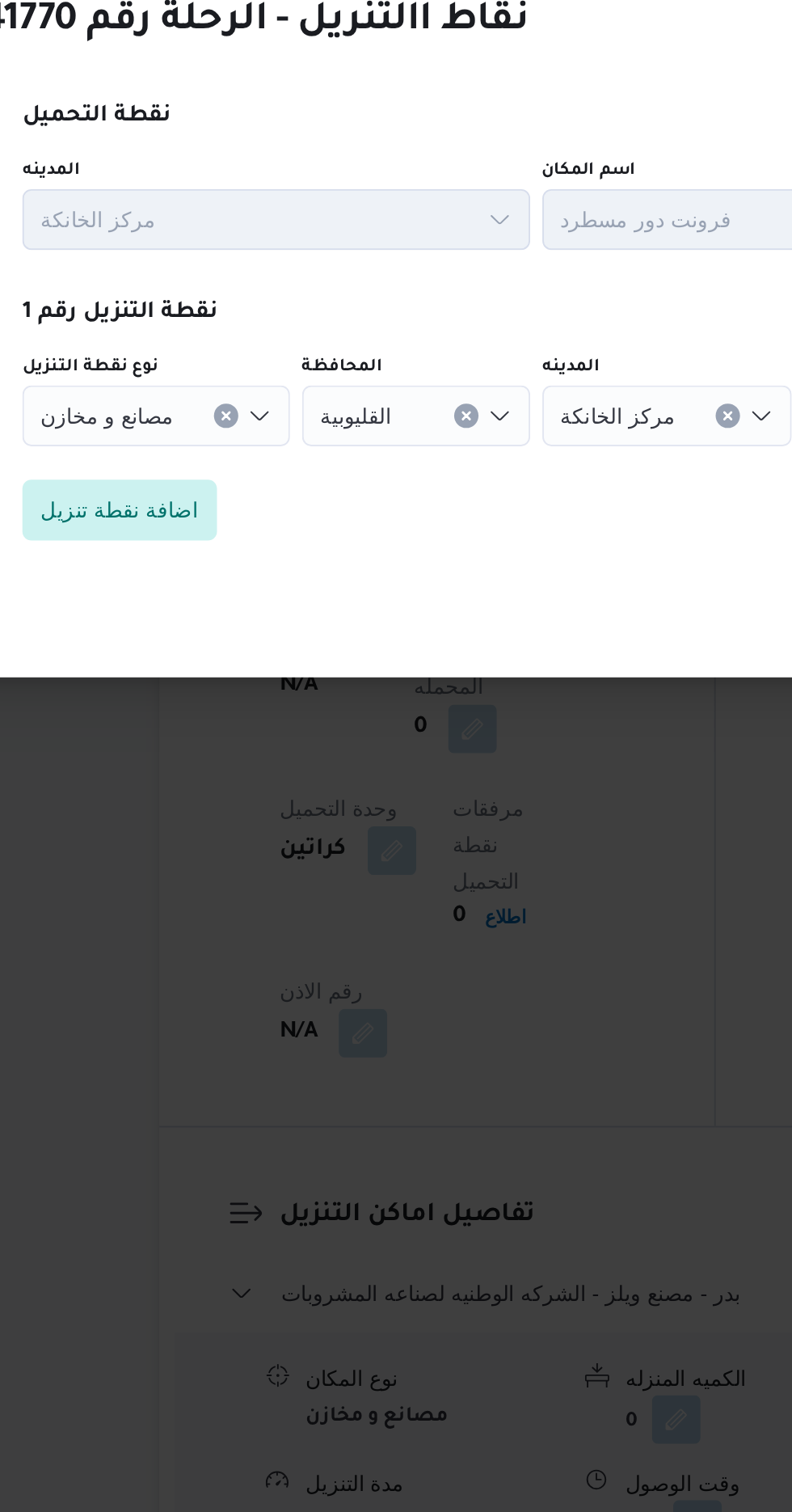
click at [243, 728] on icon "Clear input" at bounding box center [245, 731] width 6 height 6
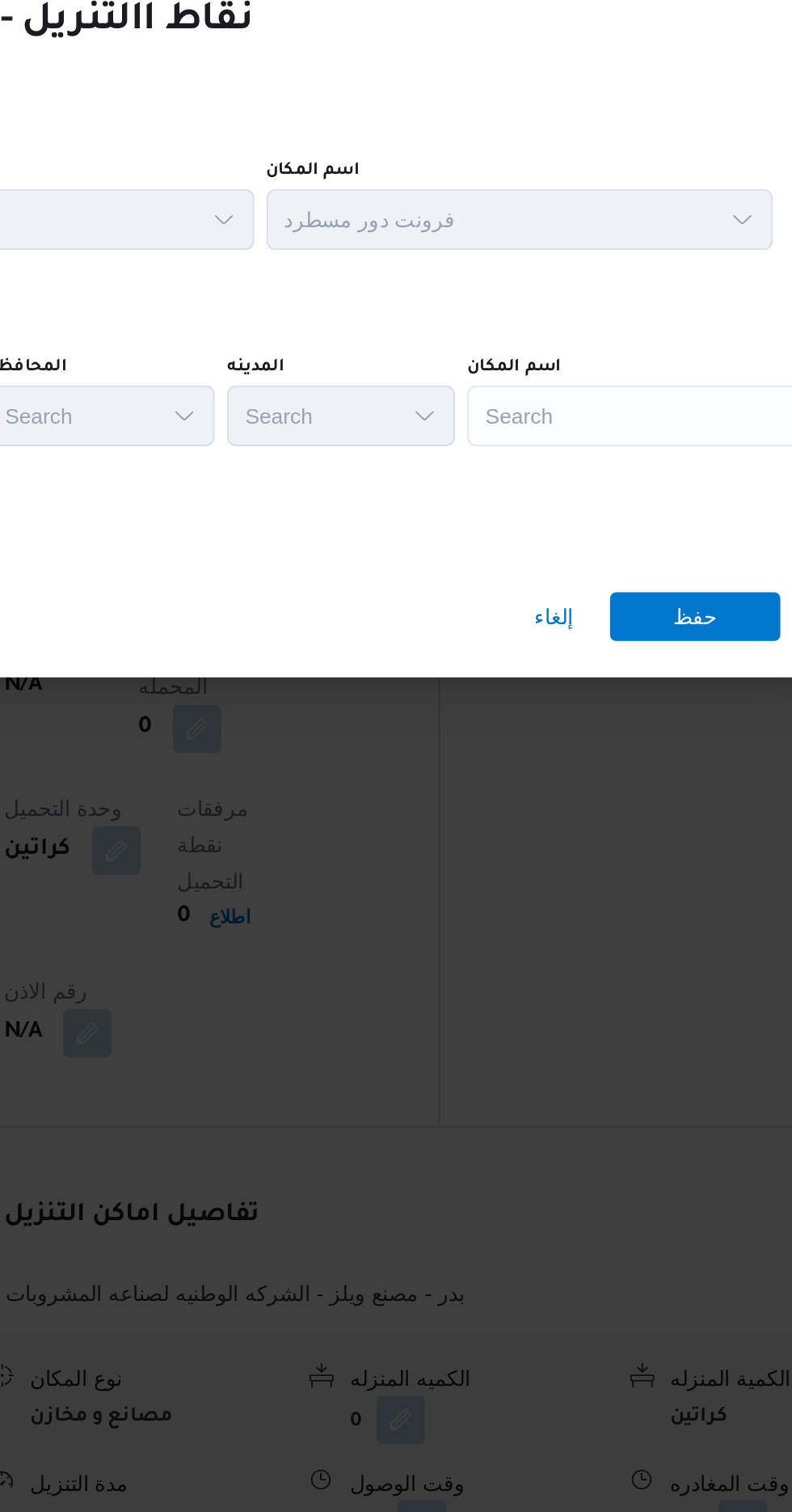
click at [621, 722] on div "Search" at bounding box center [621, 731] width 202 height 32
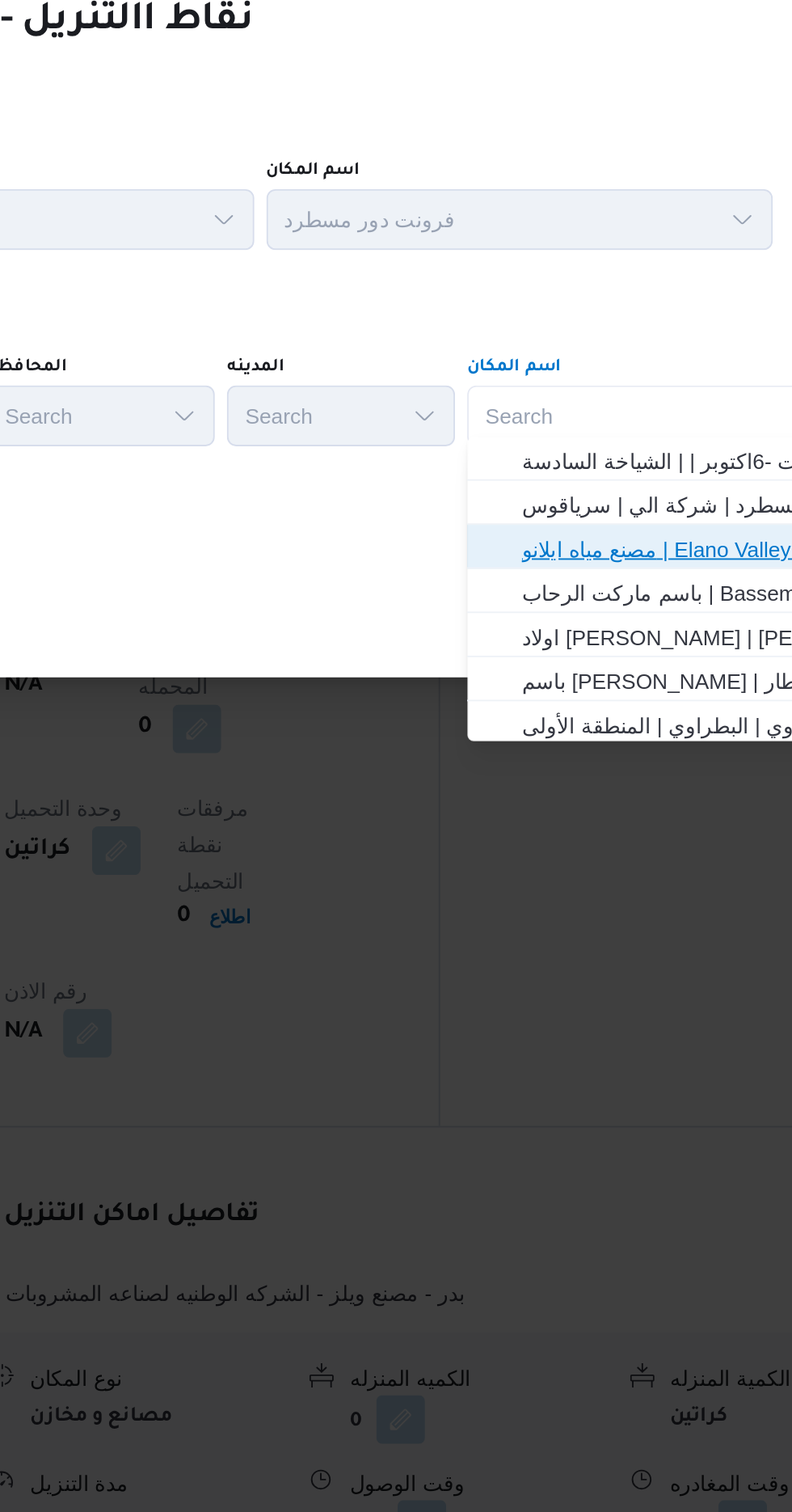
click at [654, 804] on span "مصنع مياه ايلانو | Elano Valley Water factory | بنى سلامة" at bounding box center [632, 802] width 163 height 19
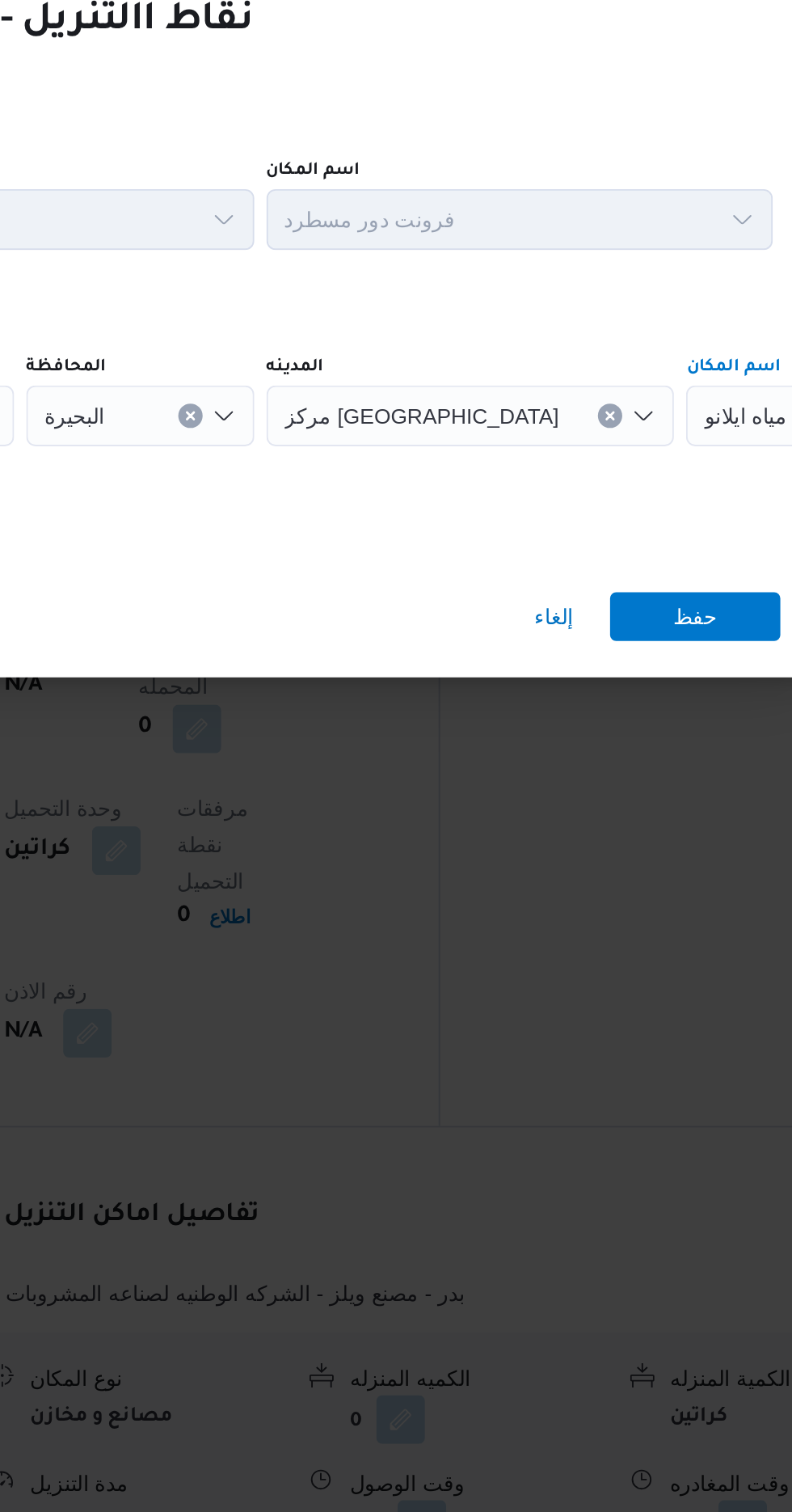
scroll to position [0, 0]
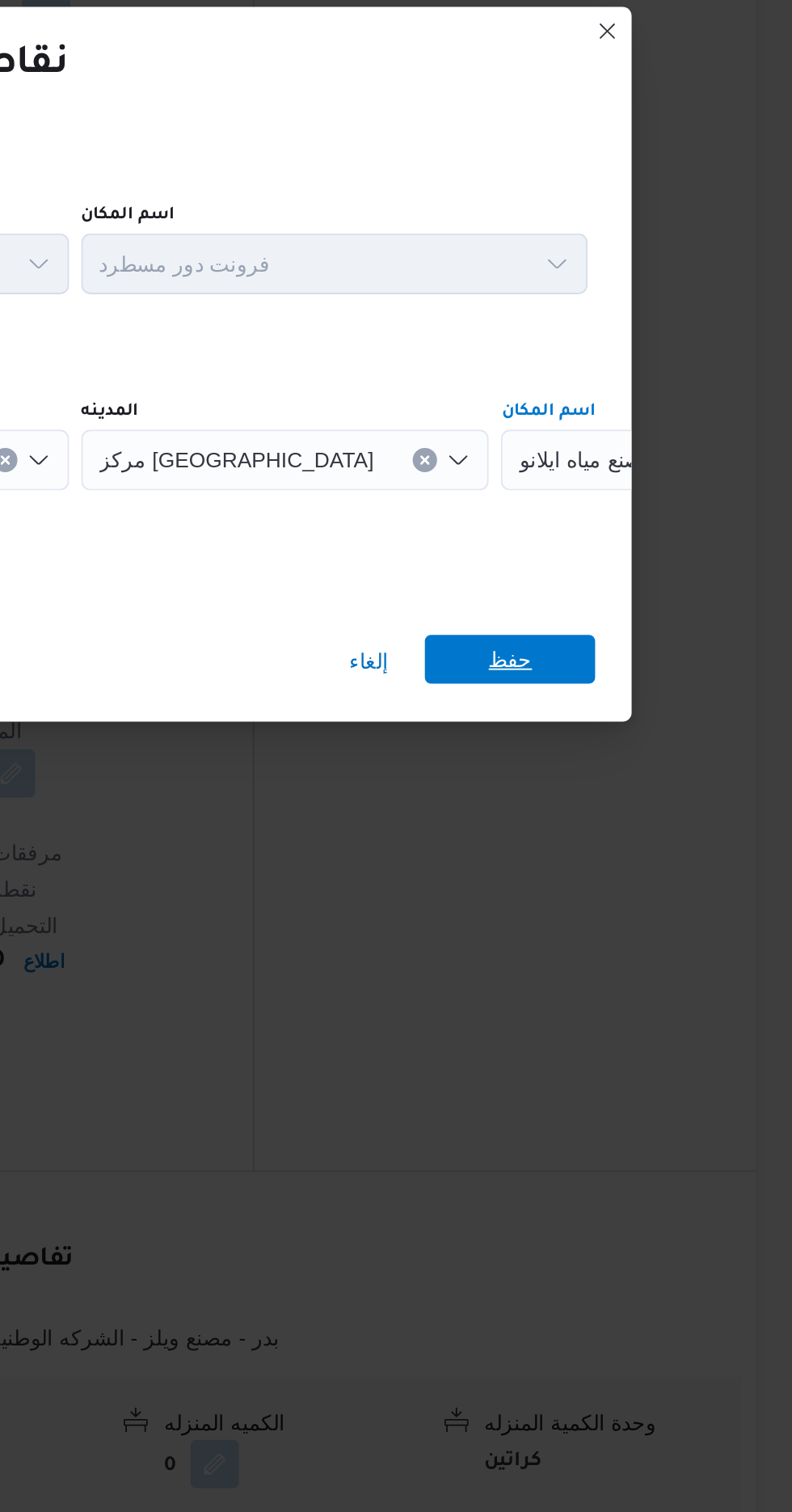
click at [655, 837] on span "حفظ" at bounding box center [641, 837] width 90 height 26
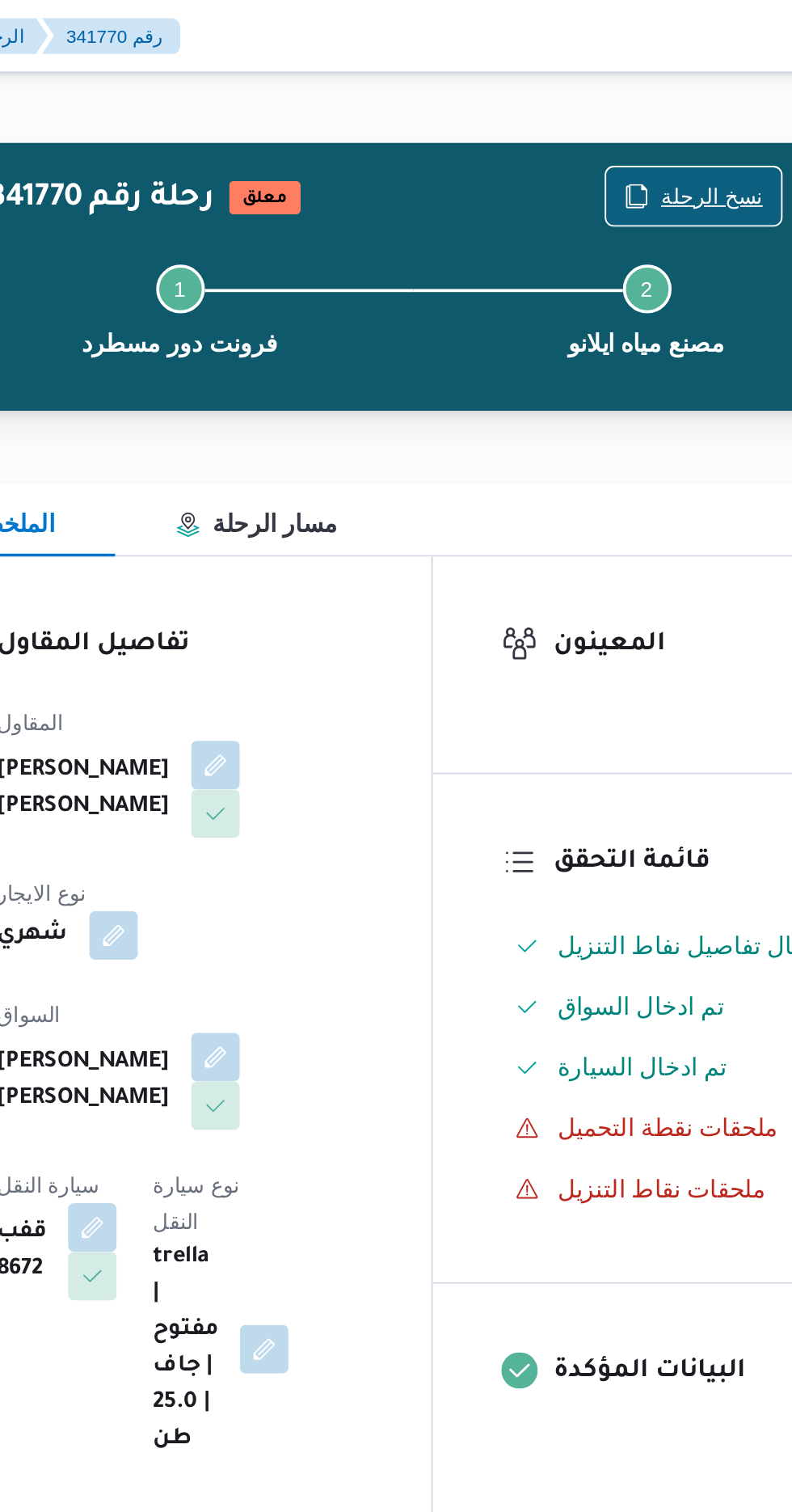
click at [637, 99] on span "نسخ الرحلة" at bounding box center [654, 104] width 54 height 19
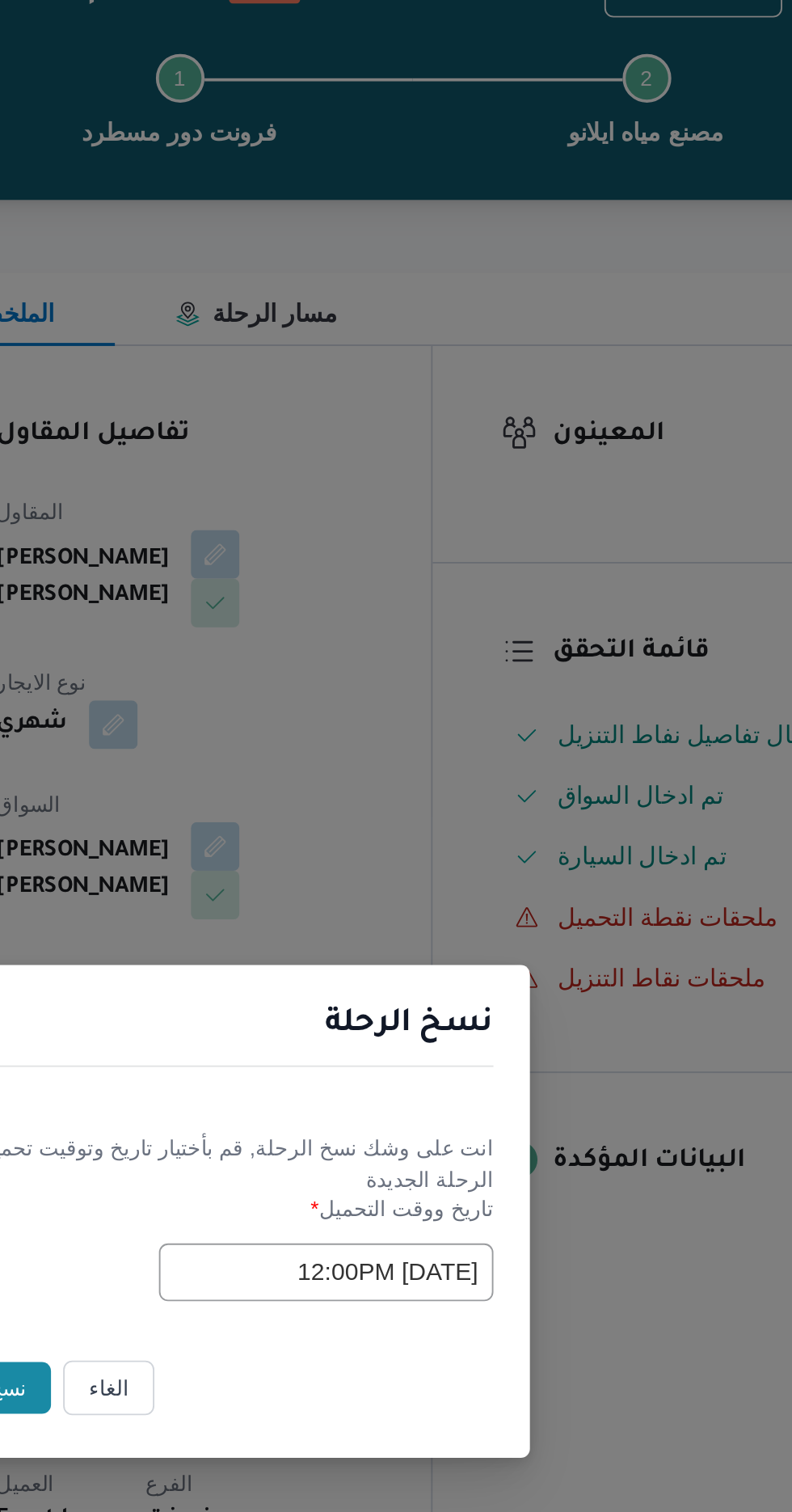
click at [403, 791] on input "[DATE] 12:00PM" at bounding box center [449, 788] width 178 height 31
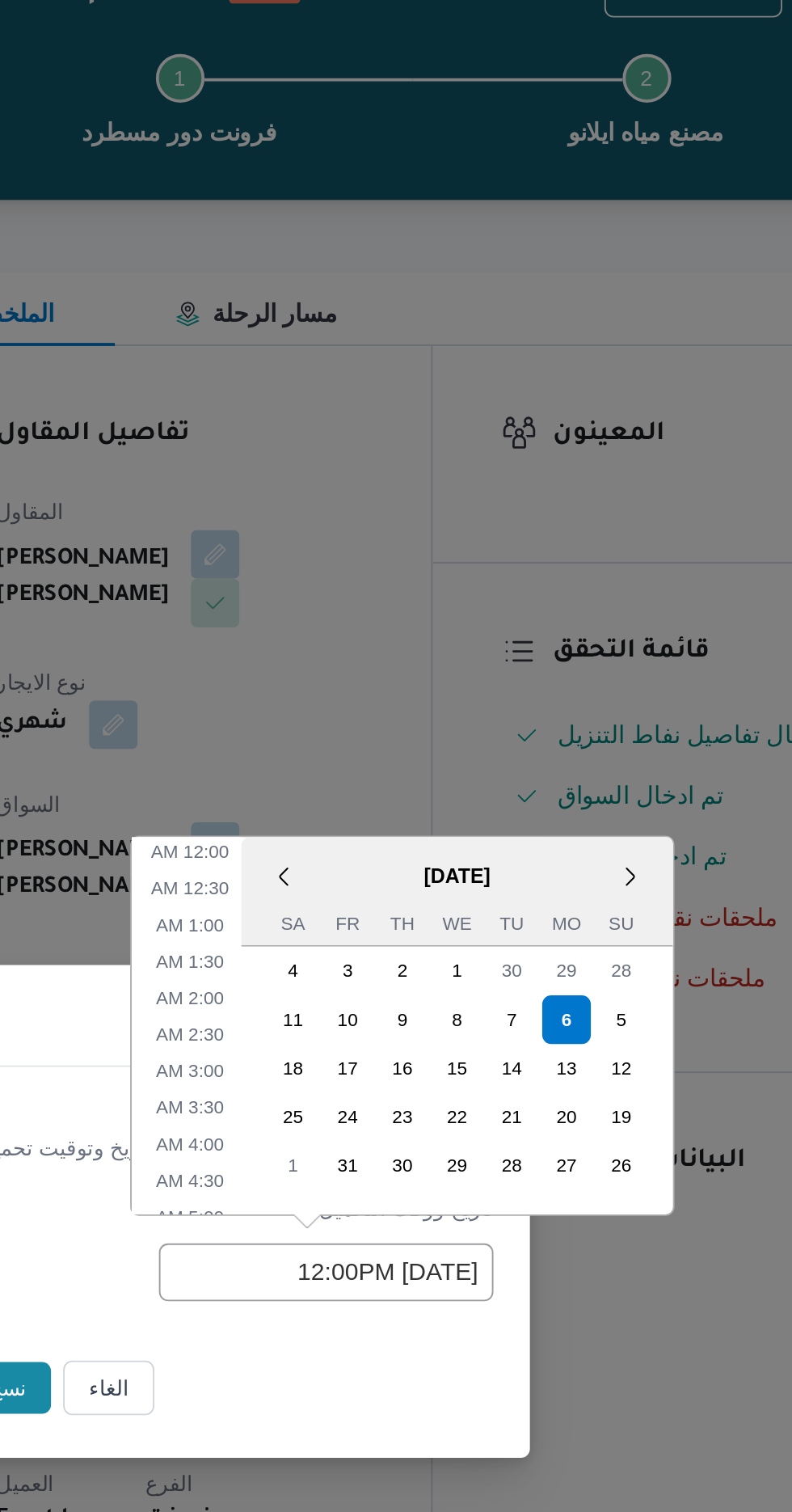
scroll to position [373, 0]
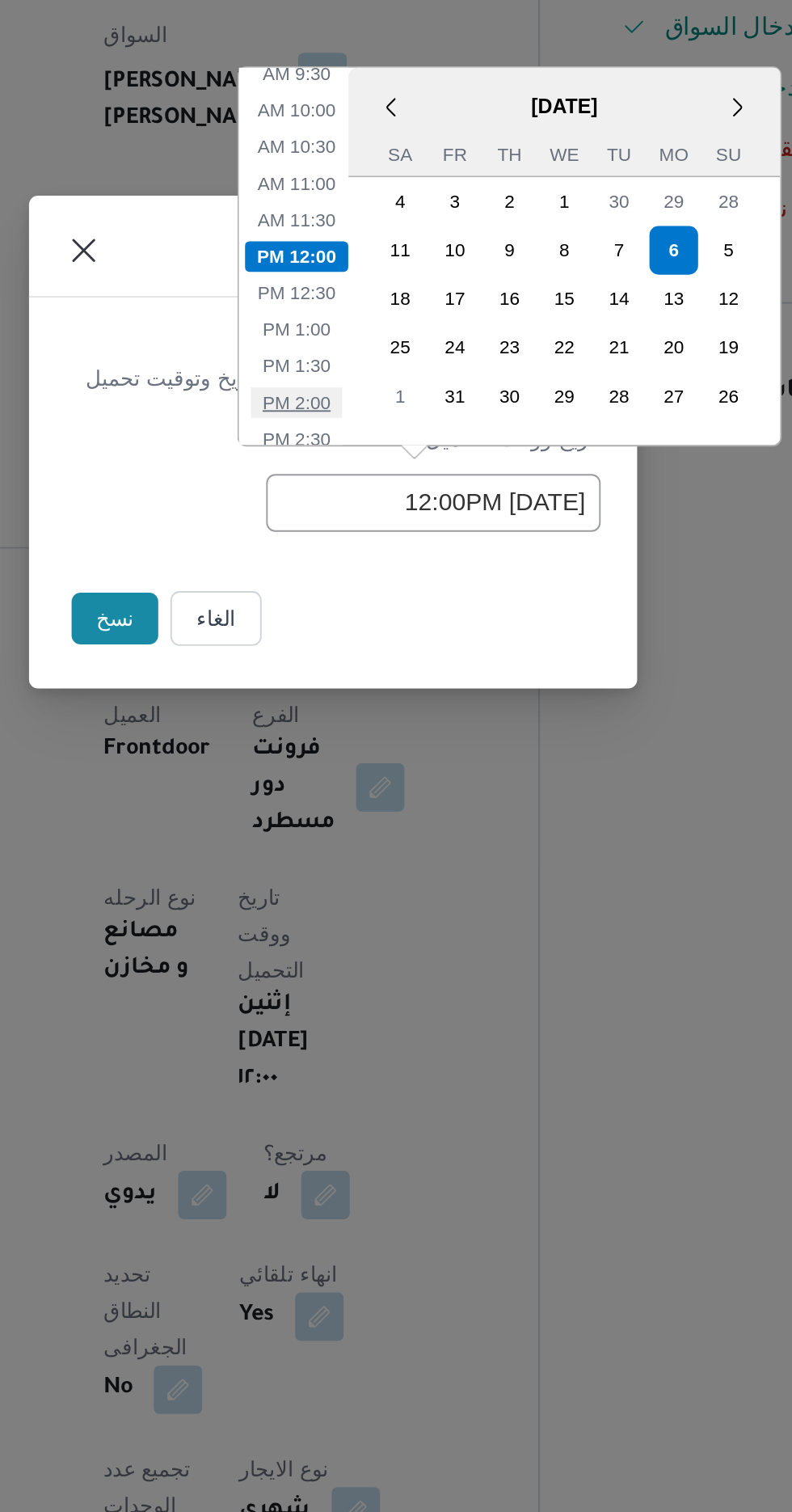
click at [381, 735] on li "2:00 PM" at bounding box center [377, 735] width 49 height 16
type input "[DATE] 2:00PM"
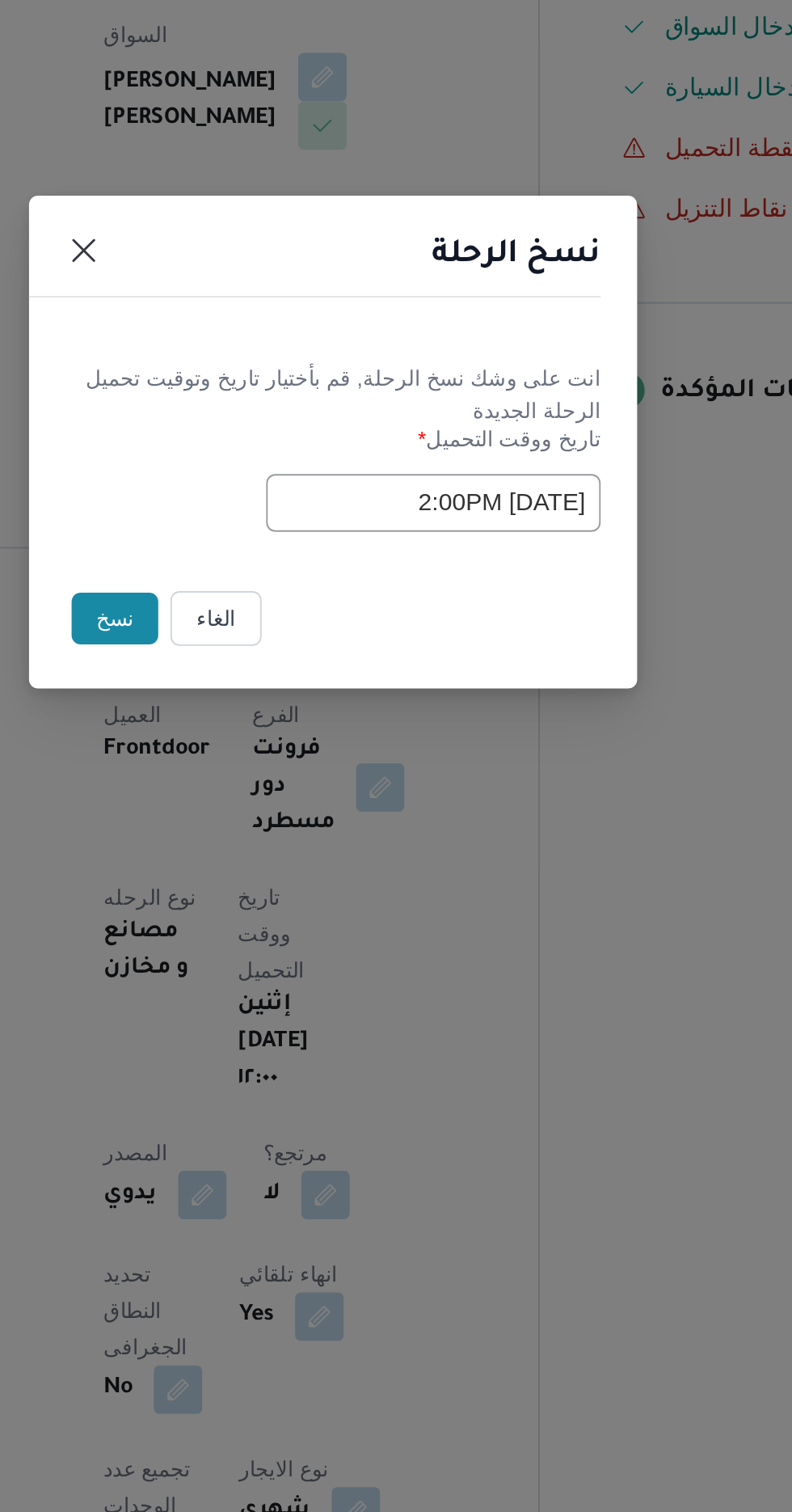
click at [267, 843] on button "نسخ" at bounding box center [279, 849] width 46 height 27
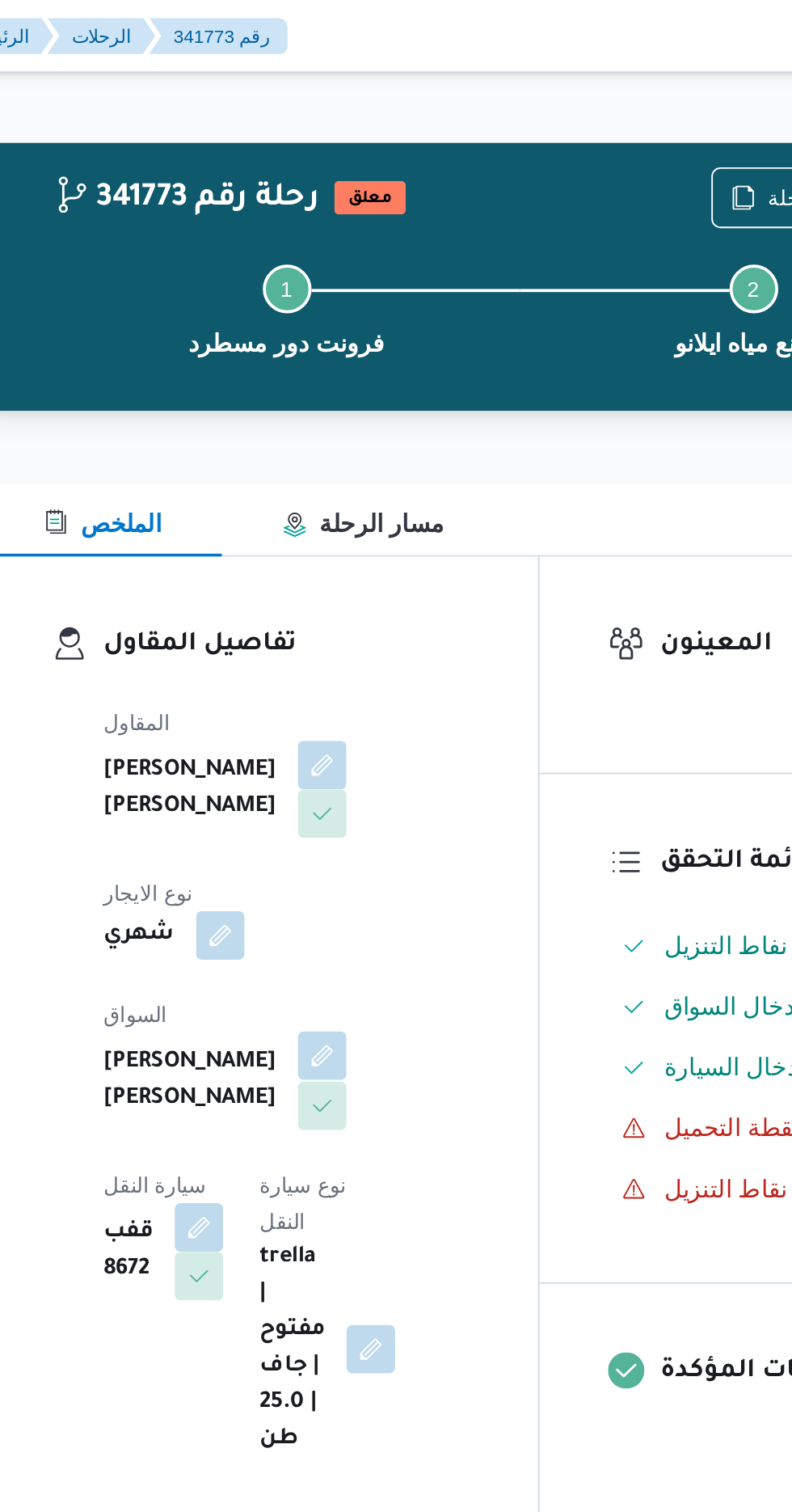
click at [378, 548] on button "button" at bounding box center [391, 562] width 26 height 26
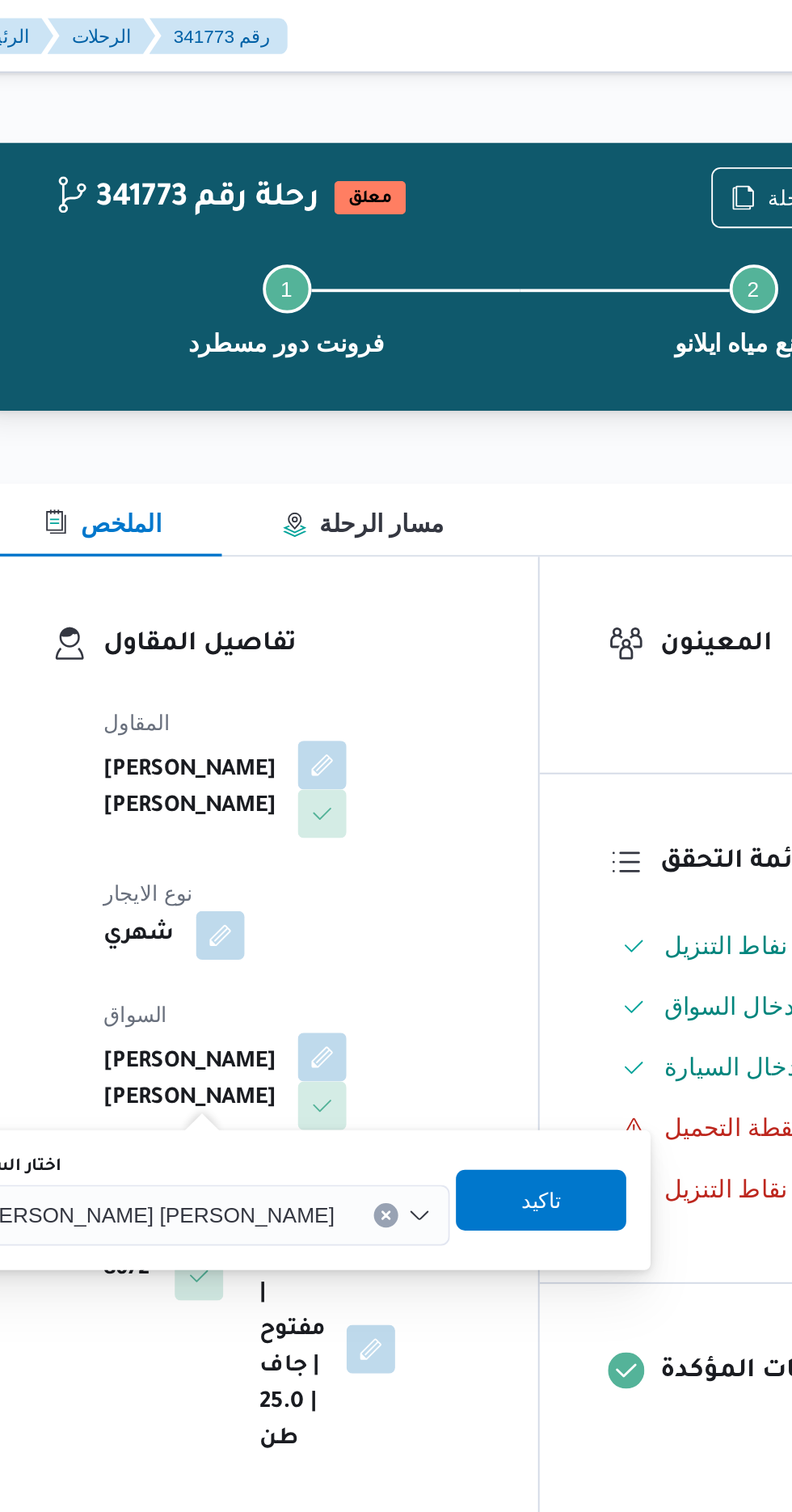
click at [404, 646] on input "اختار السواق" at bounding box center [405, 646] width 2 height 19
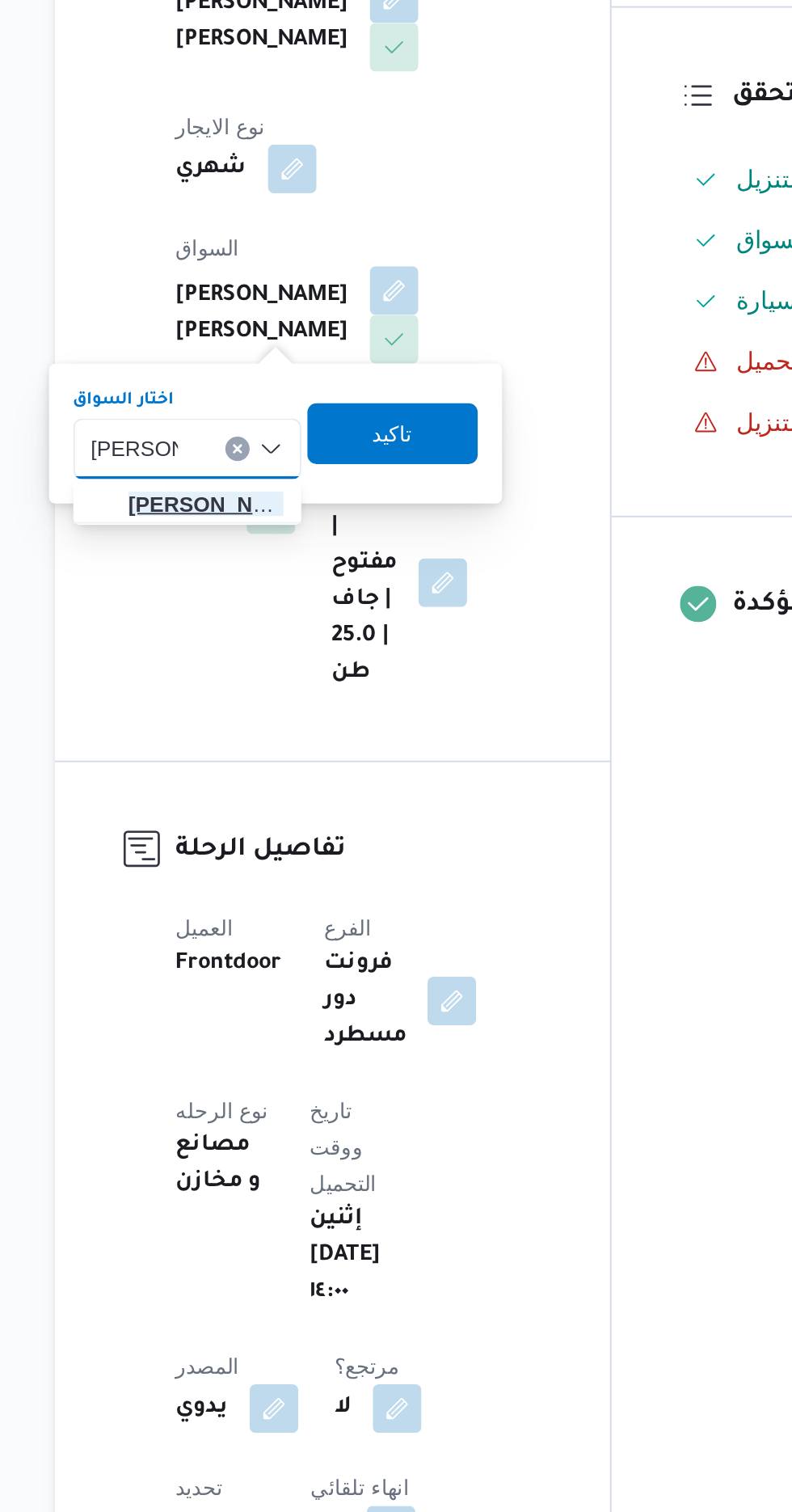
type input "[PERSON_NAME]"
click at [291, 674] on span "[PERSON_NAME] ولى [PERSON_NAME]" at bounding box center [290, 675] width 82 height 19
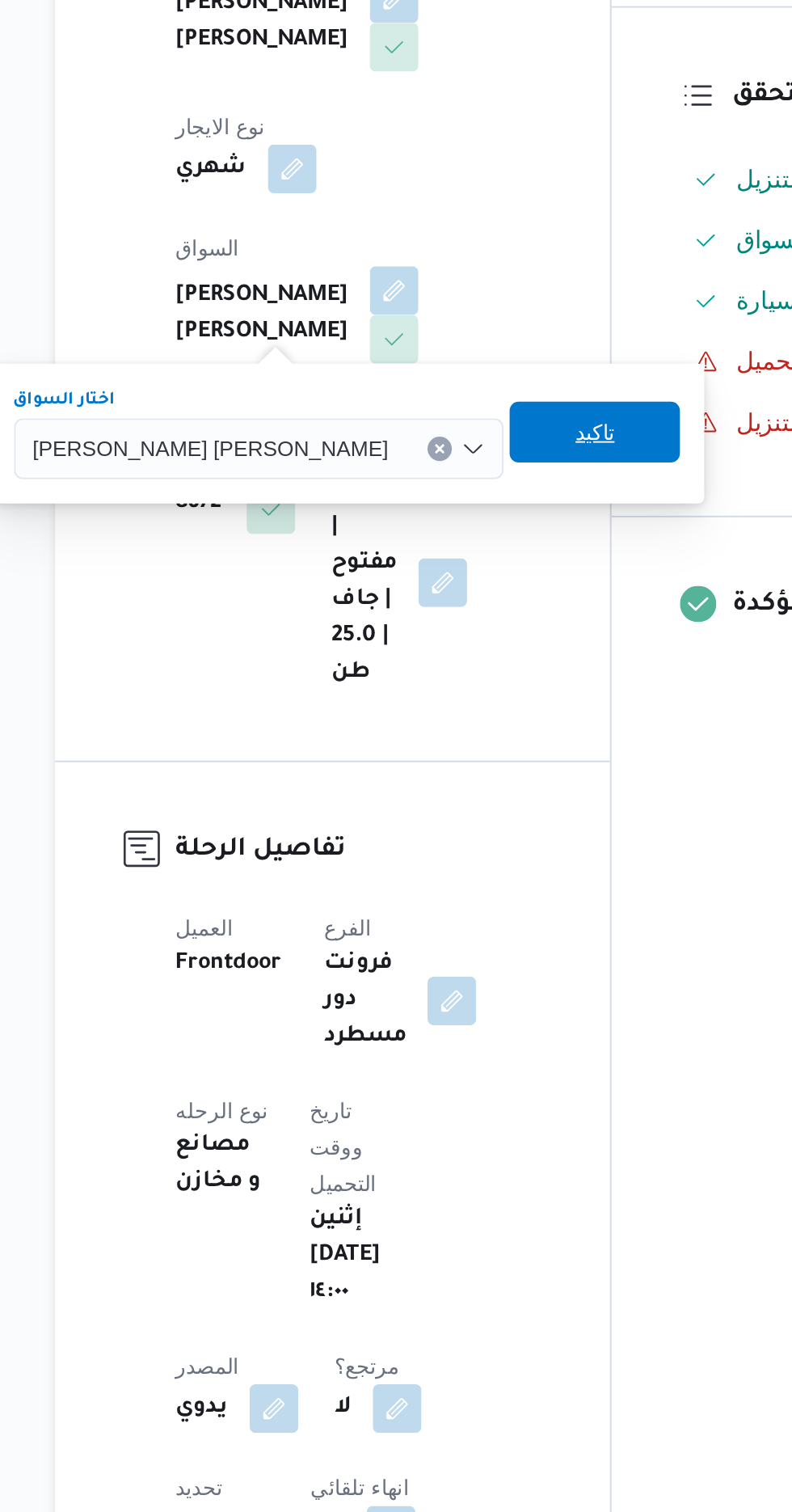
click at [487, 638] on span "تاكيد" at bounding box center [498, 637] width 21 height 19
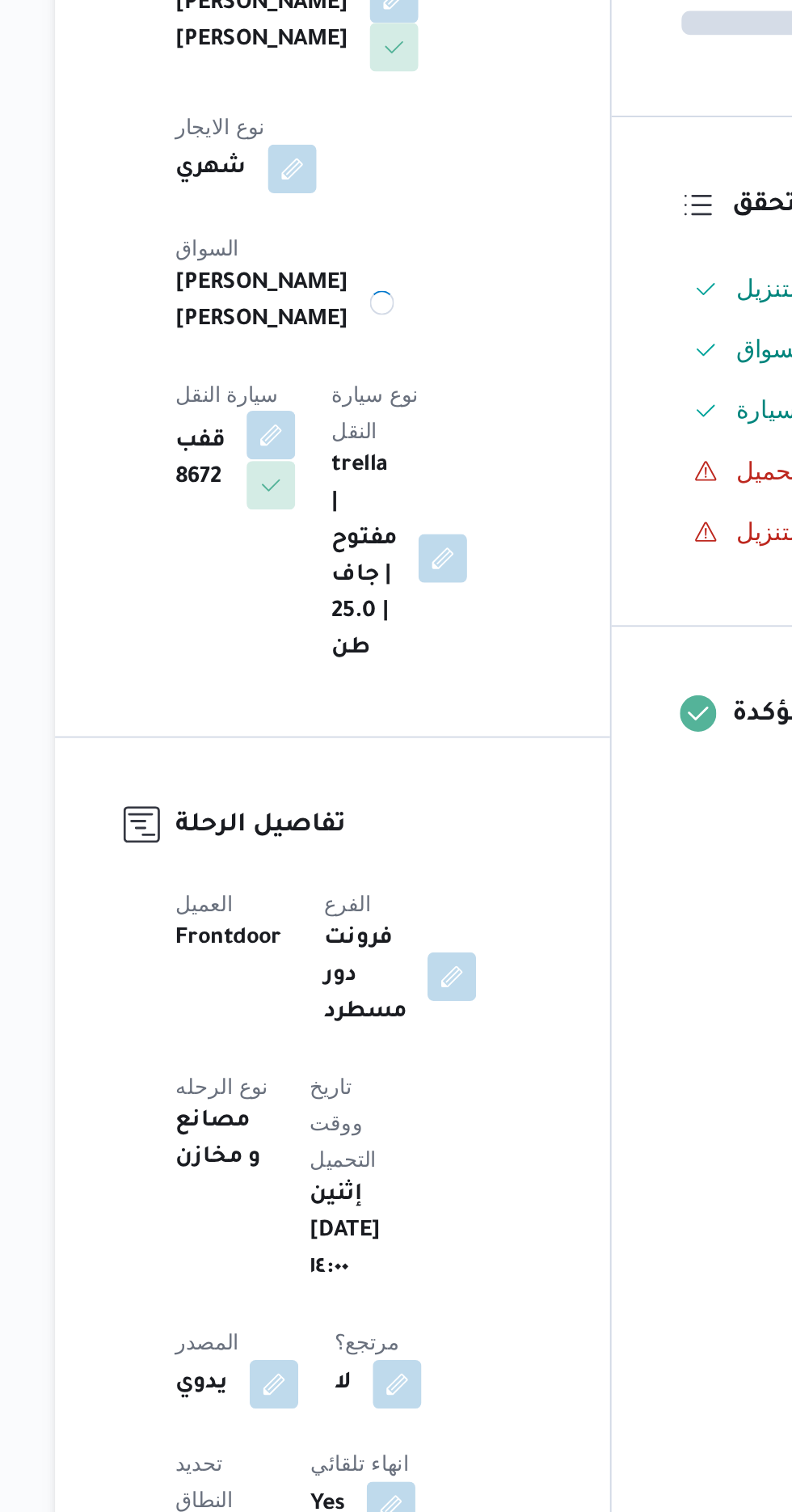
click at [338, 625] on button "button" at bounding box center [325, 639] width 26 height 26
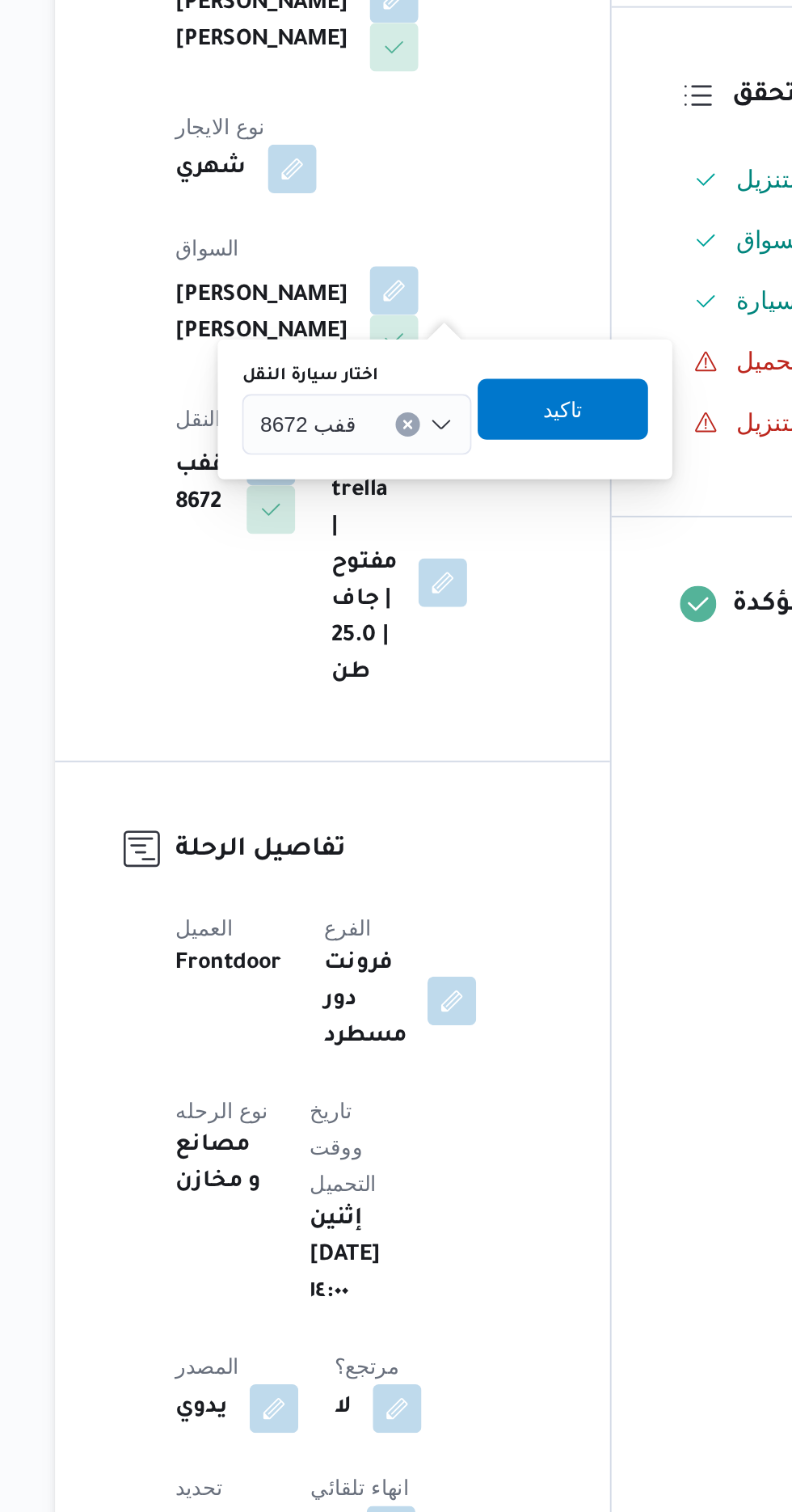
click at [345, 637] on span "قفب 8672" at bounding box center [345, 632] width 51 height 18
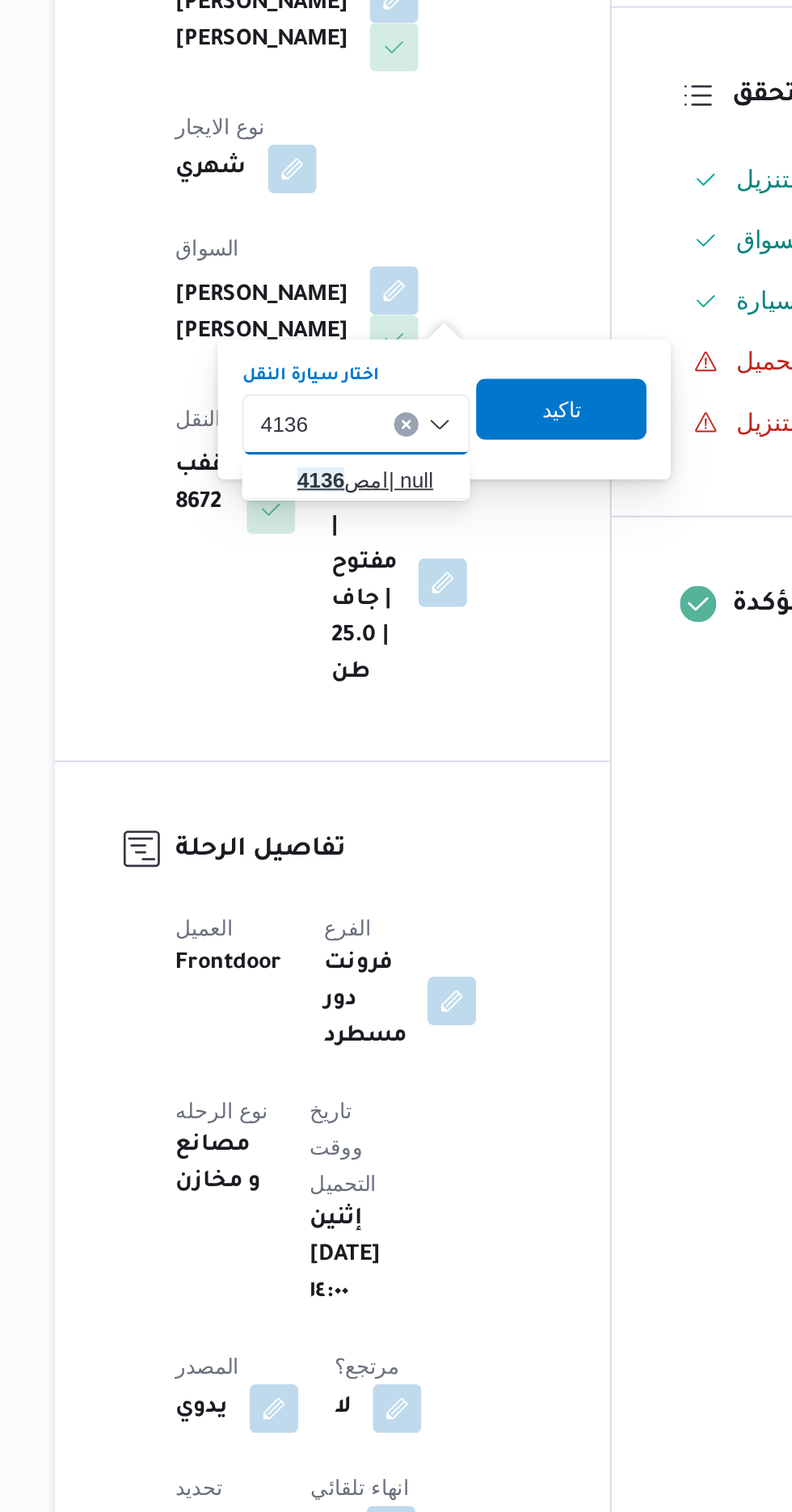
type input "4136"
click at [377, 655] on span "امص 4136 | null" at bounding box center [380, 662] width 82 height 19
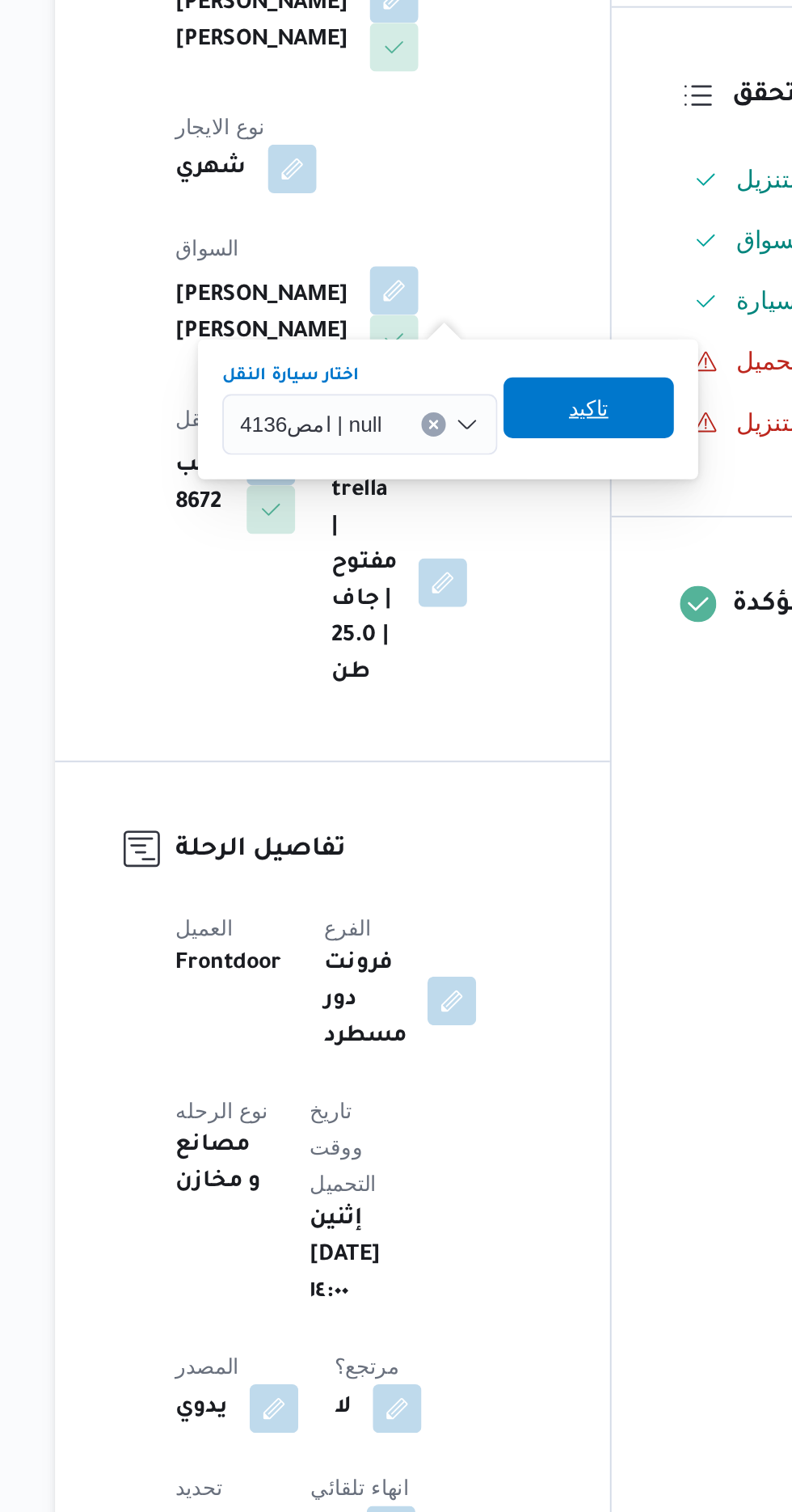
click at [503, 632] on span "تاكيد" at bounding box center [493, 624] width 90 height 32
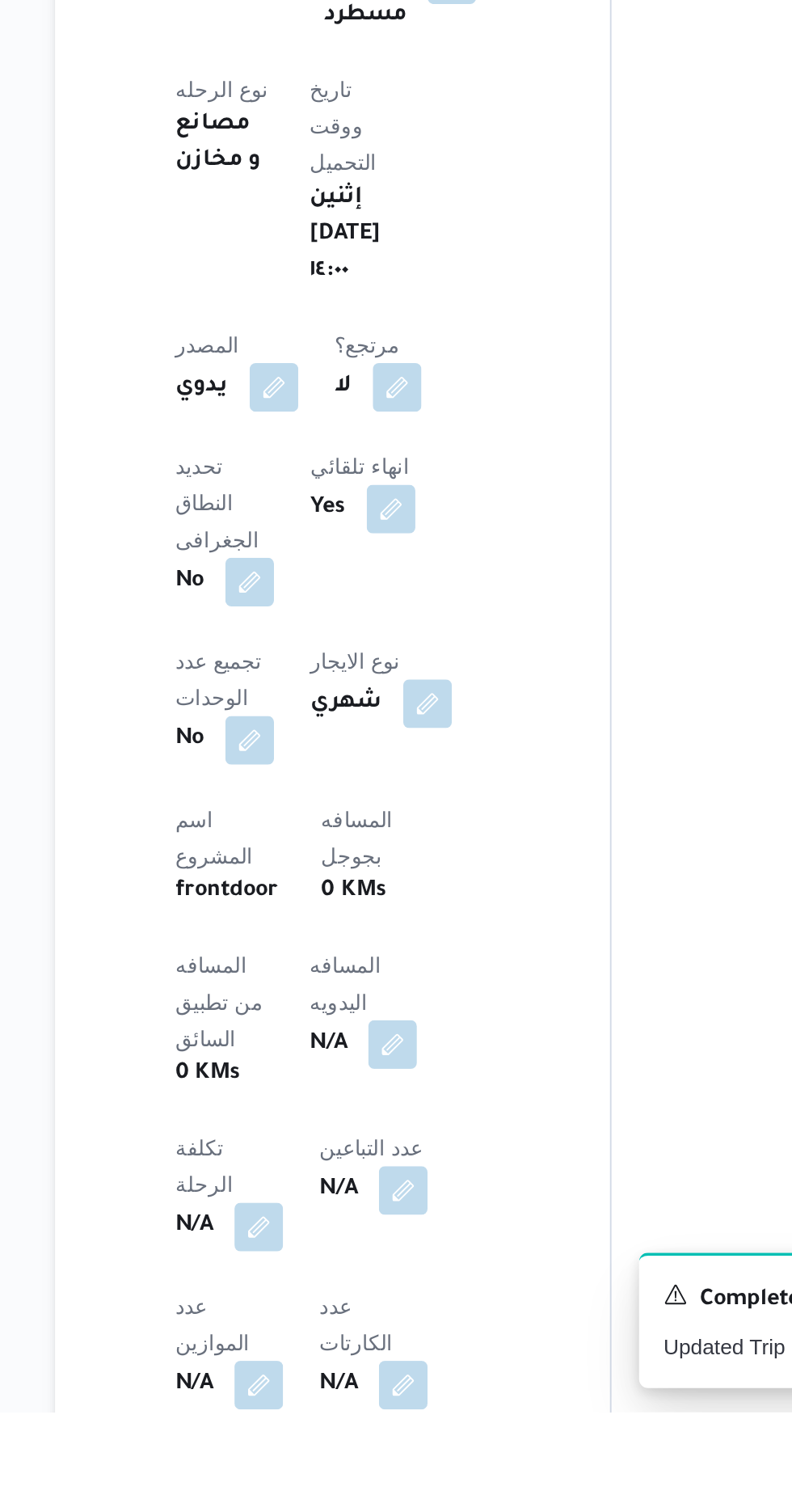
scroll to position [197, 0]
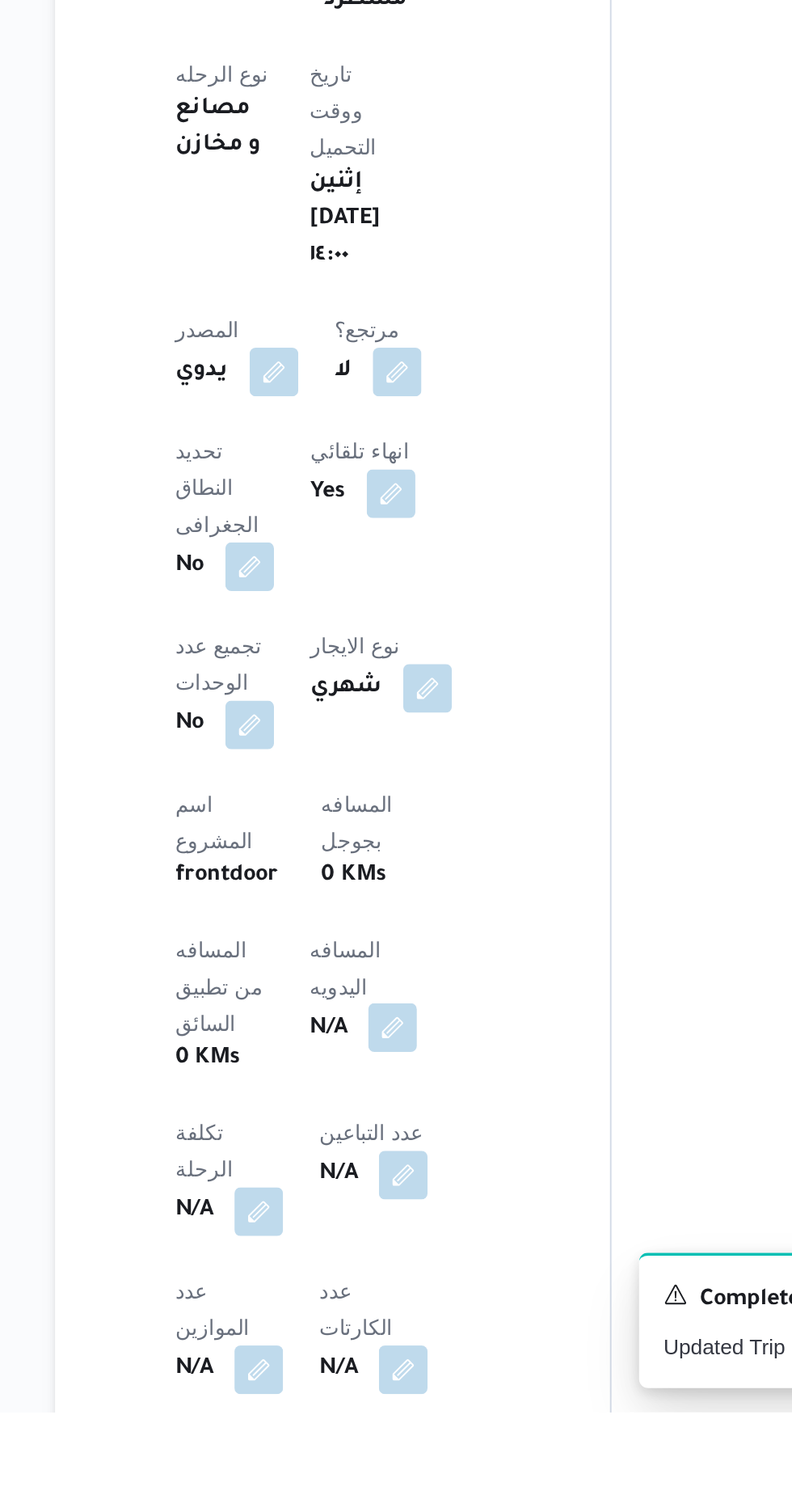
click at [377, 1294] on button "button" at bounding box center [390, 1307] width 26 height 26
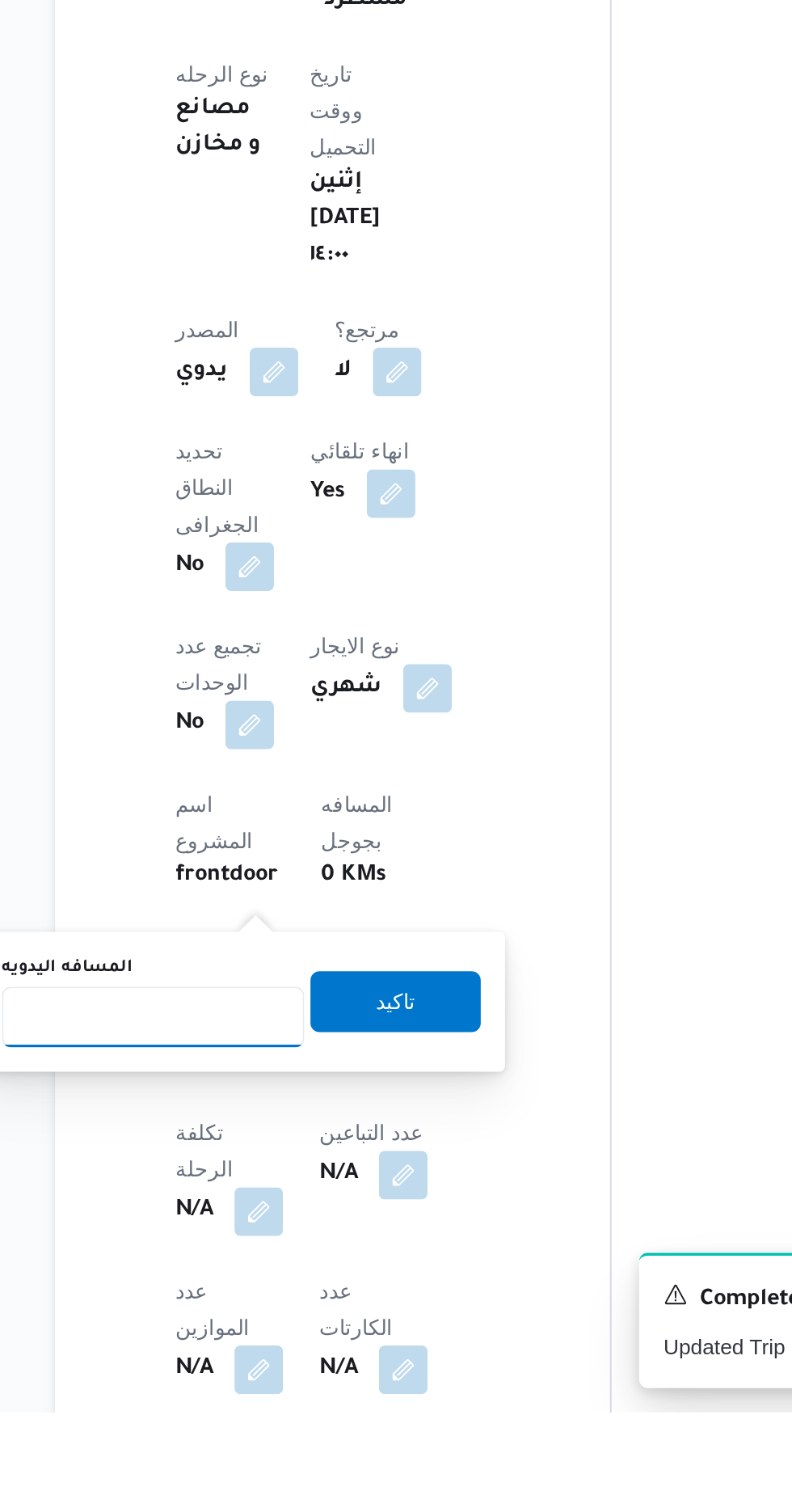
click at [281, 1304] on input "المسافه اليدويه" at bounding box center [263, 1301] width 161 height 32
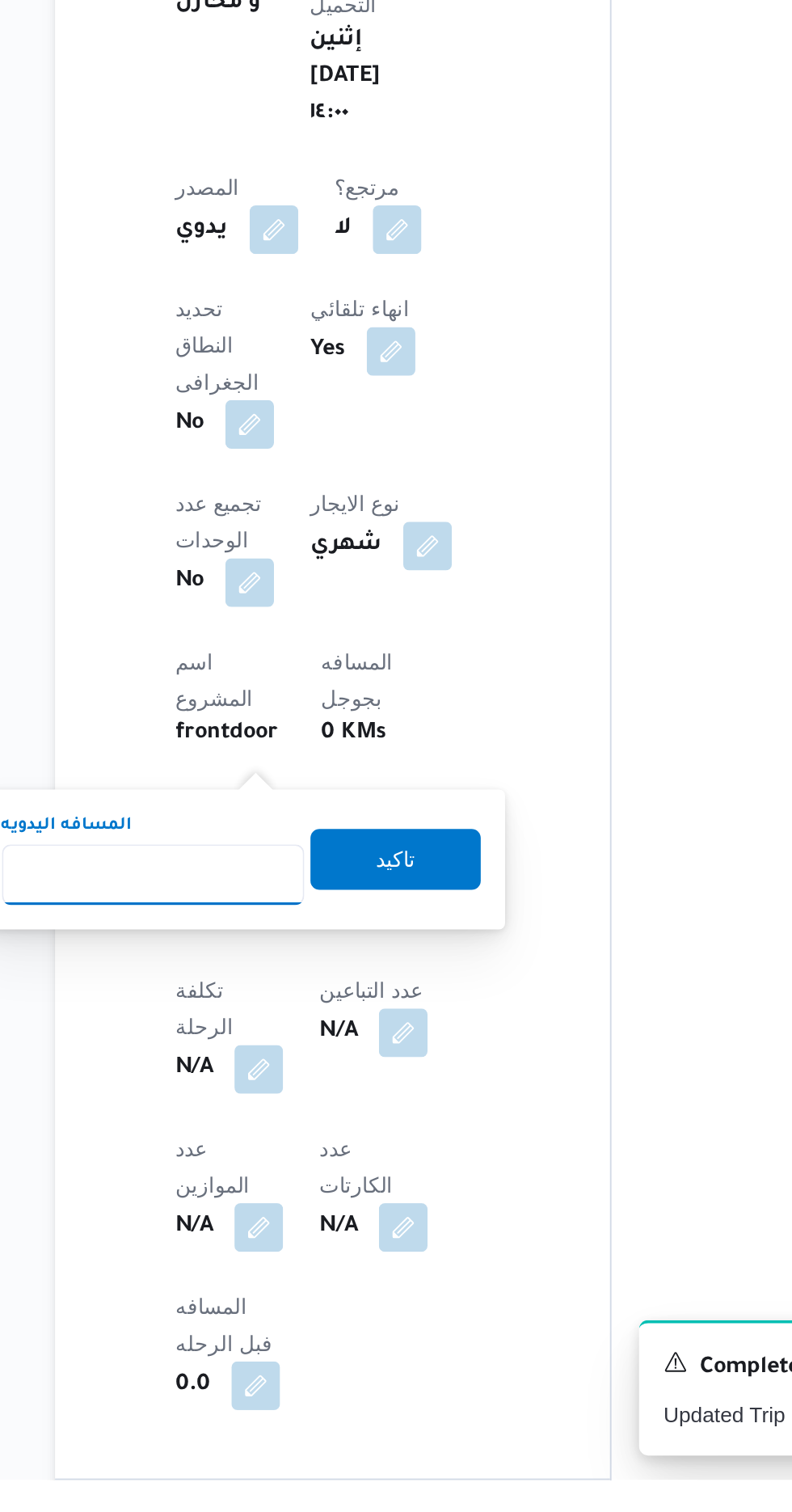
scroll to position [337, 0]
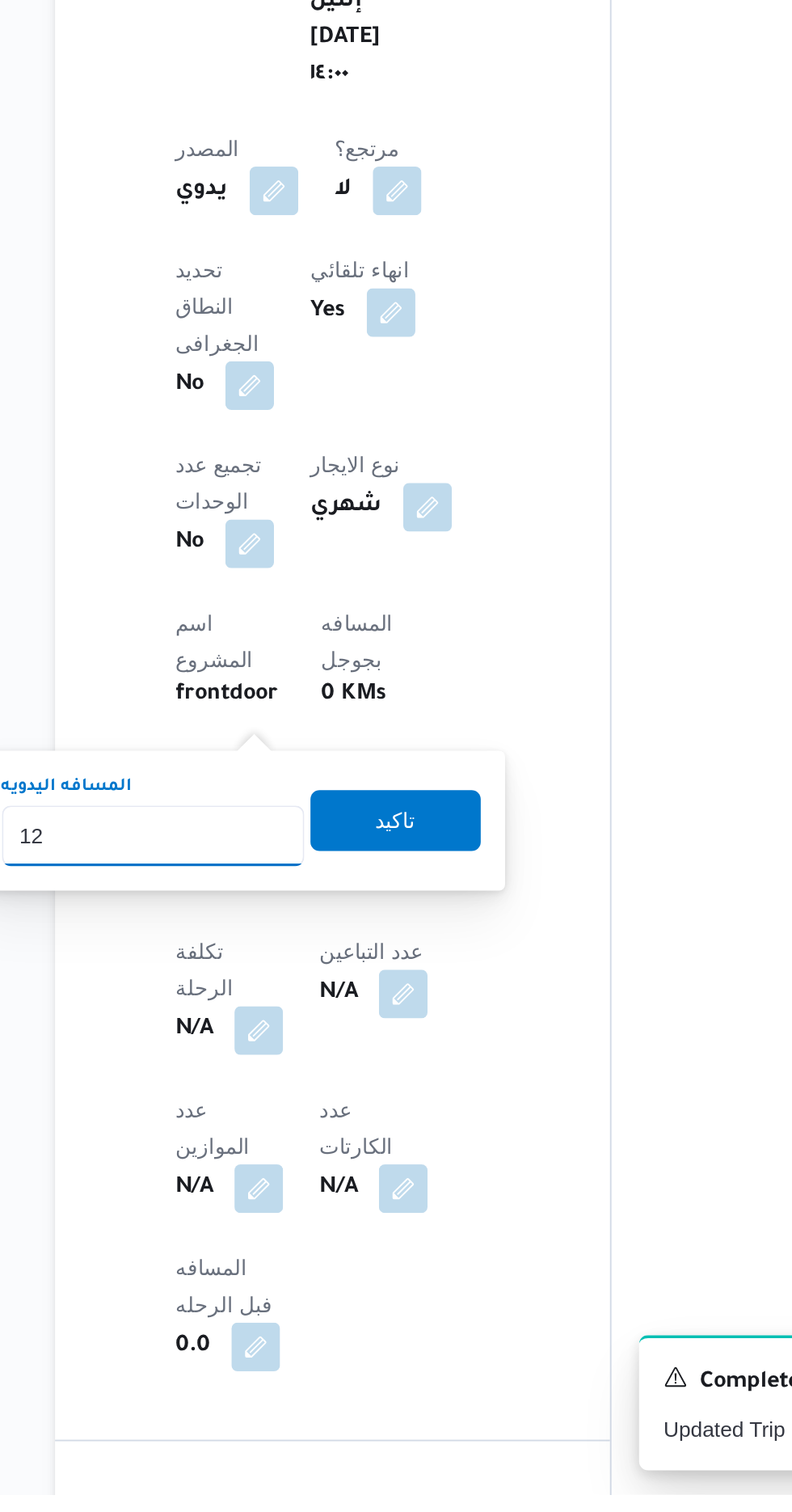
type input "120"
click at [435, 1155] on span "تاكيد" at bounding box center [391, 1153] width 90 height 32
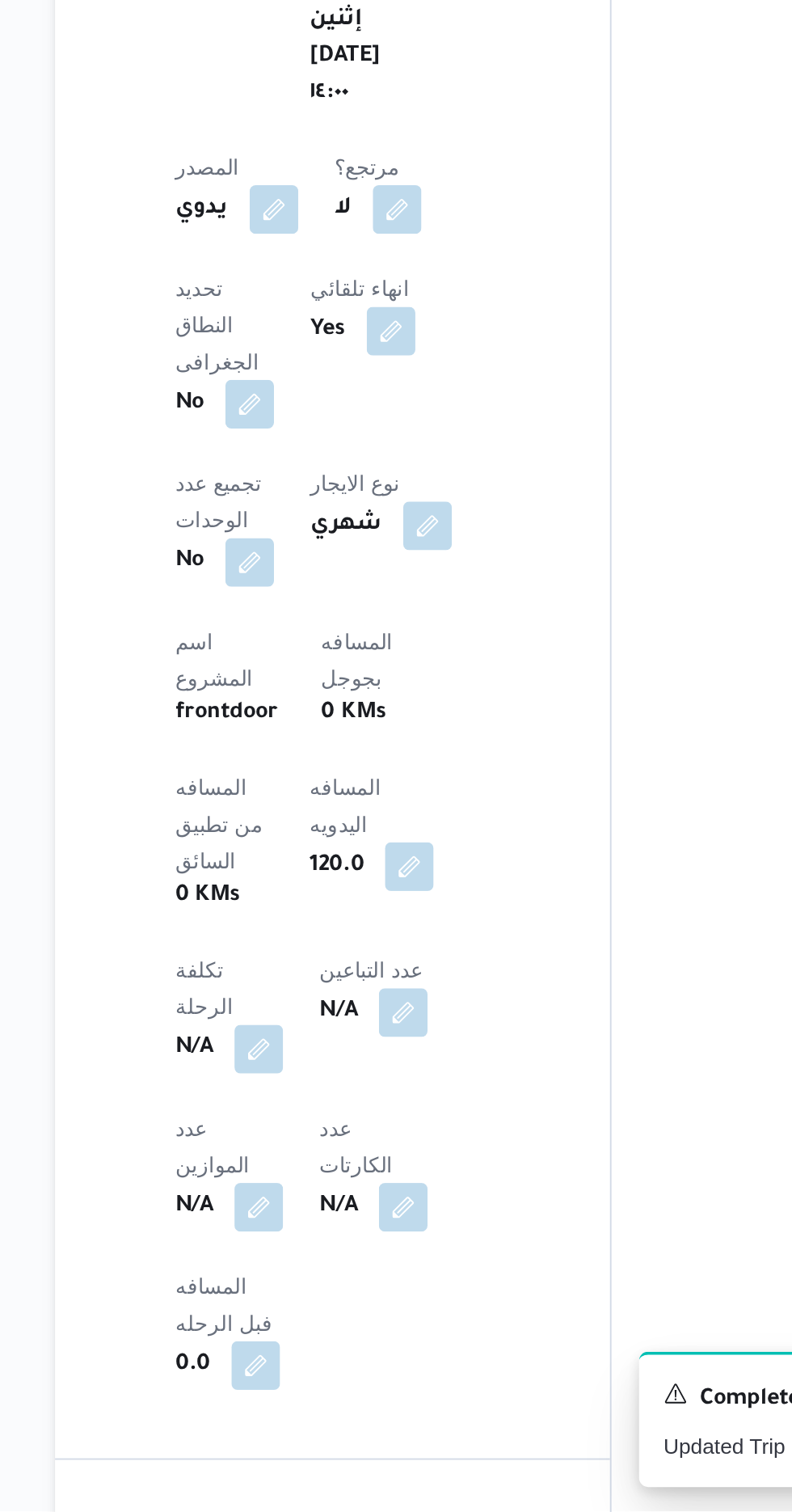
scroll to position [336, 0]
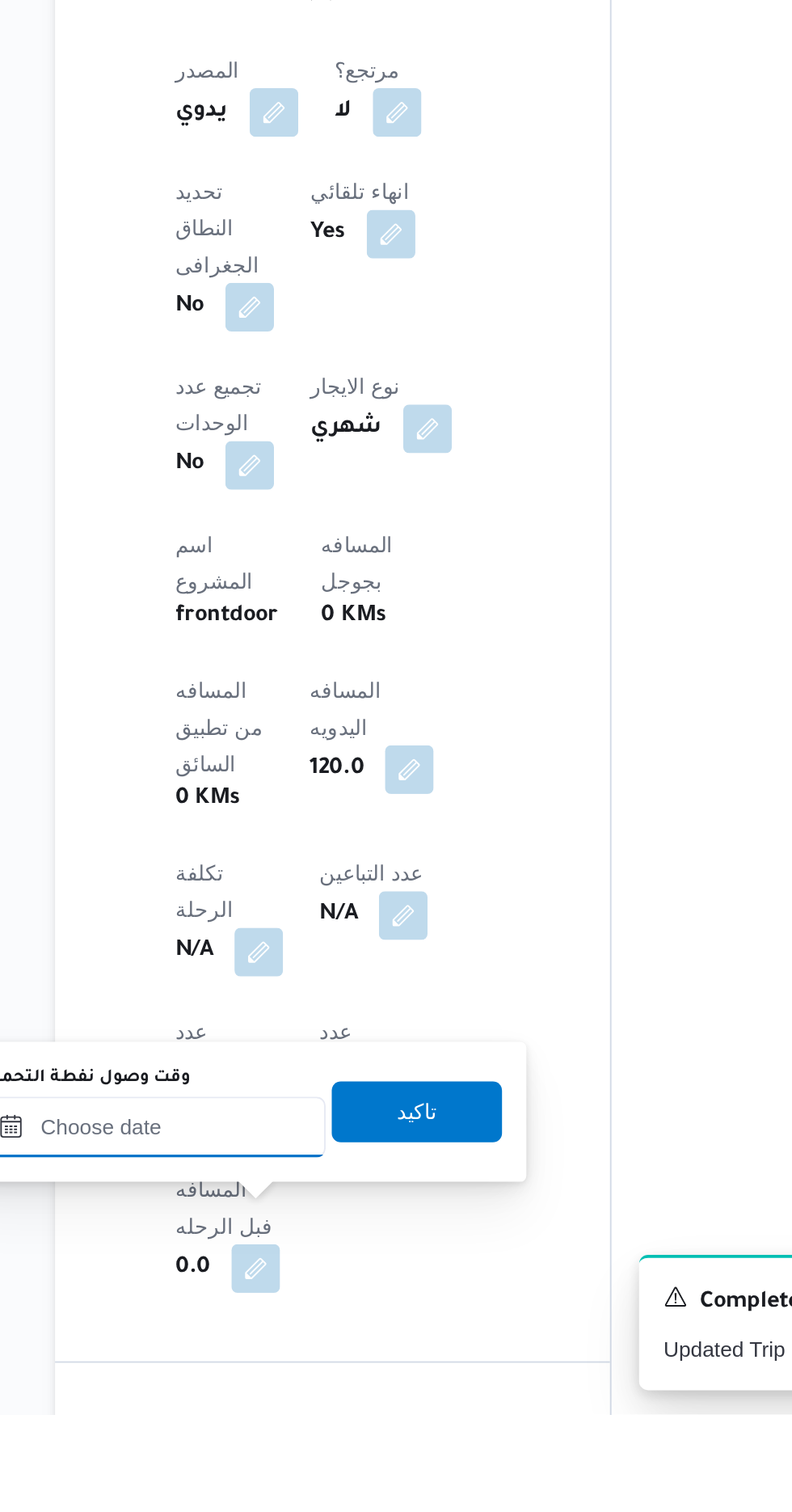
click at [263, 1356] on input "وقت وصول نفطة التحميل" at bounding box center [262, 1359] width 183 height 32
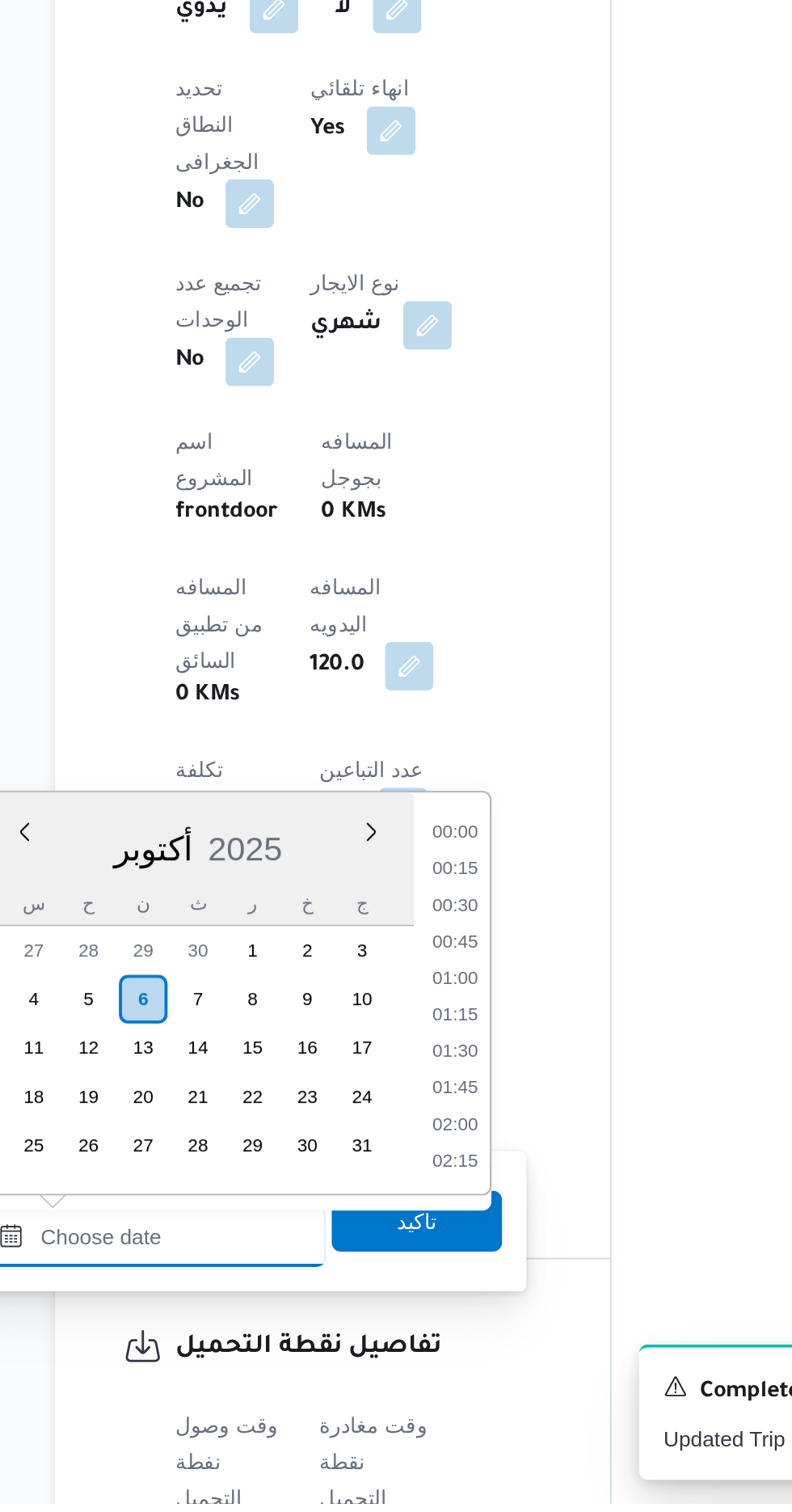
scroll to position [448, 0]
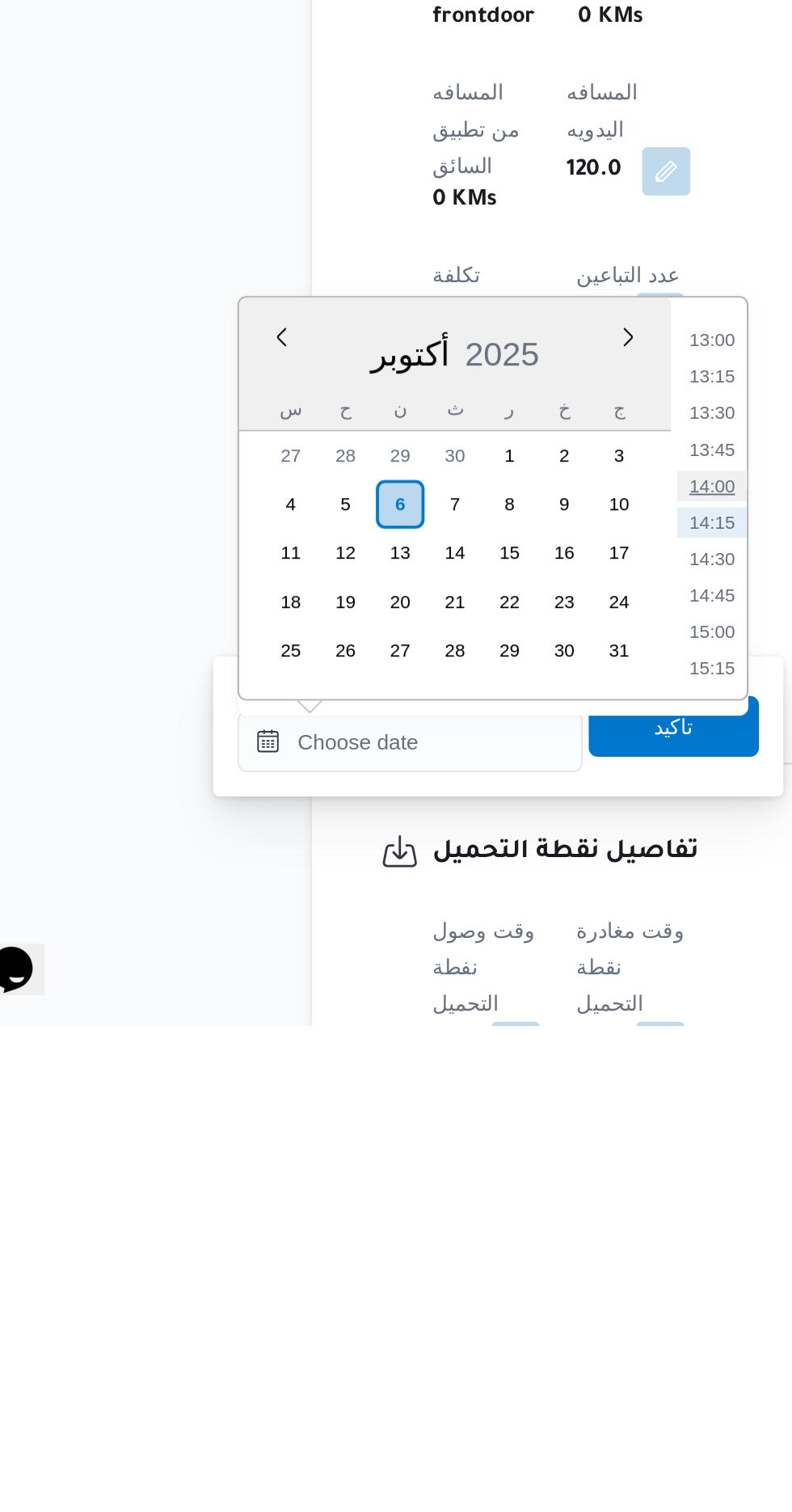
click at [415, 1226] on li "14:00" at bounding box center [422, 1225] width 37 height 16
type input "[DATE] ١٤:٠٠"
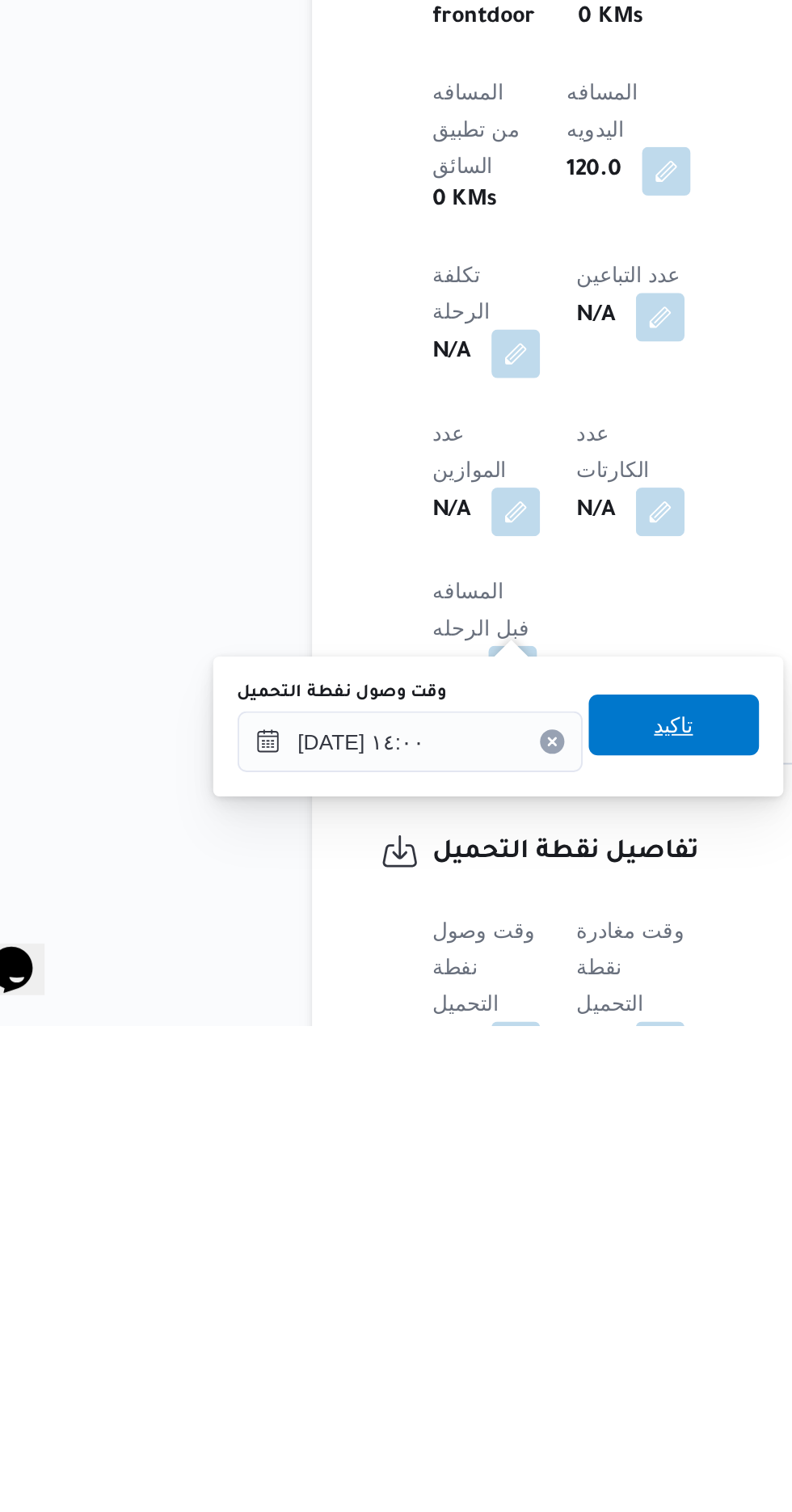
click at [414, 1348] on span "تاكيد" at bounding box center [403, 1352] width 21 height 19
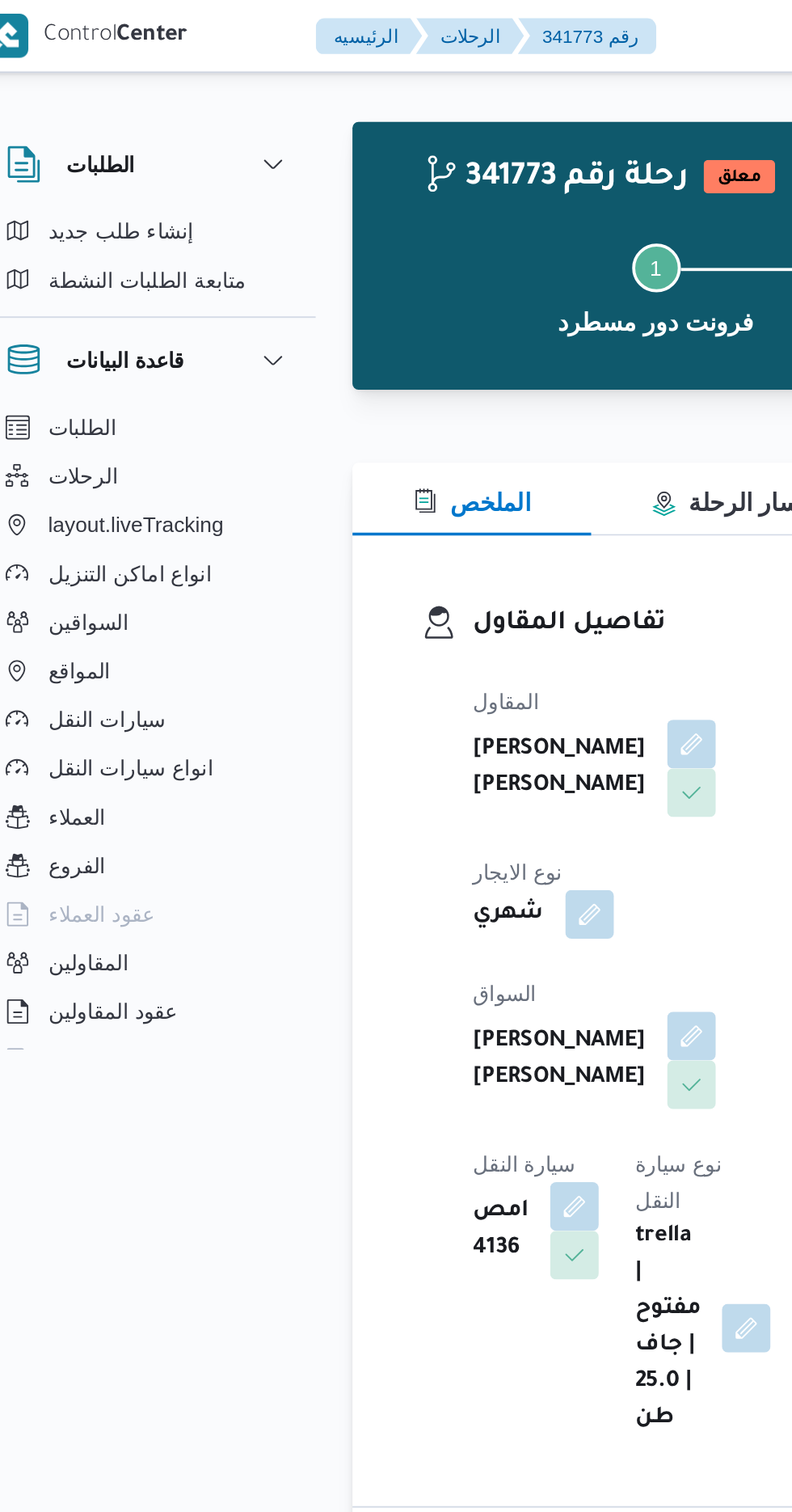
scroll to position [0, 0]
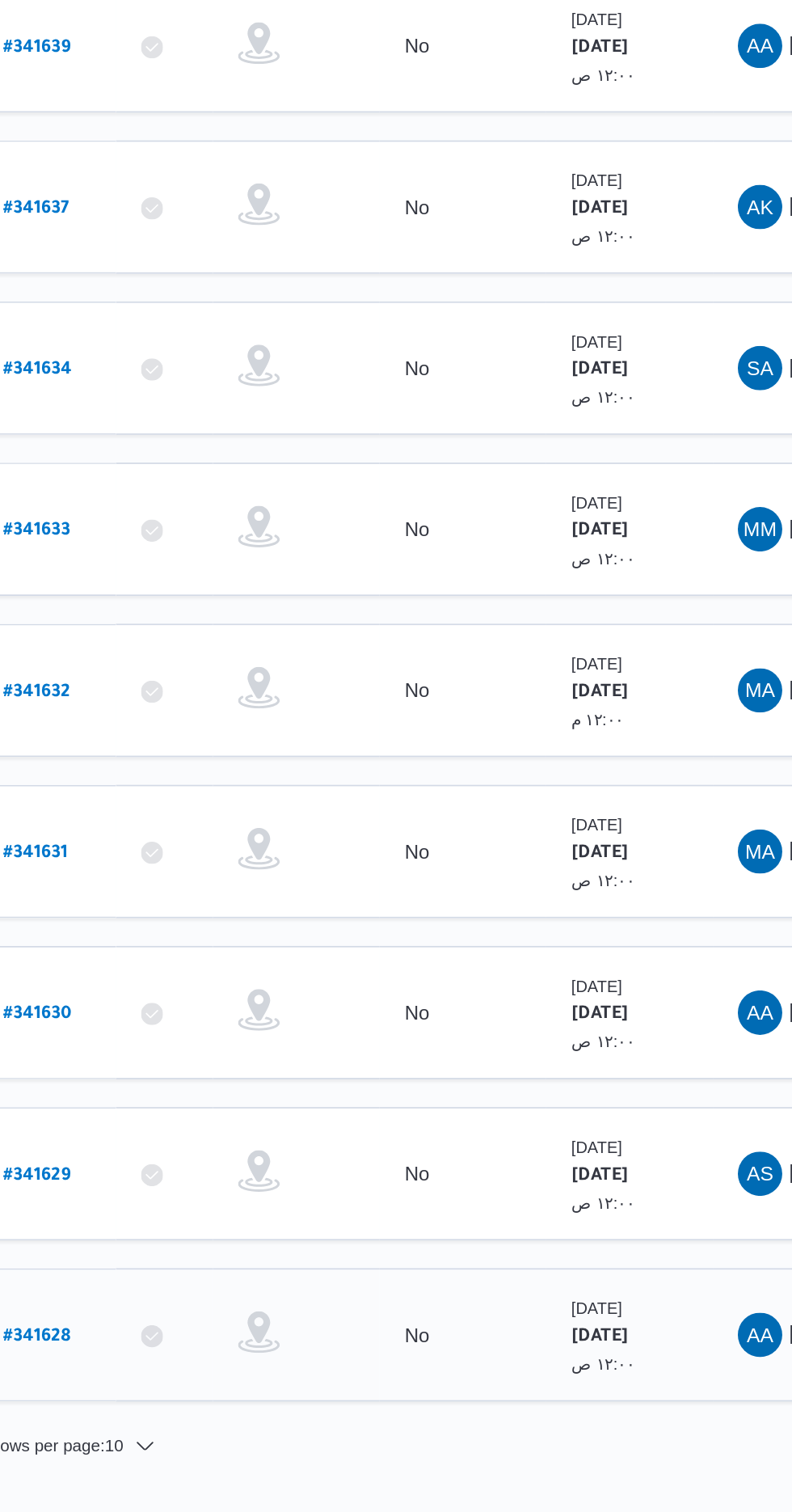
click at [256, 1064] on b "# 341628" at bounding box center [244, 1070] width 39 height 11
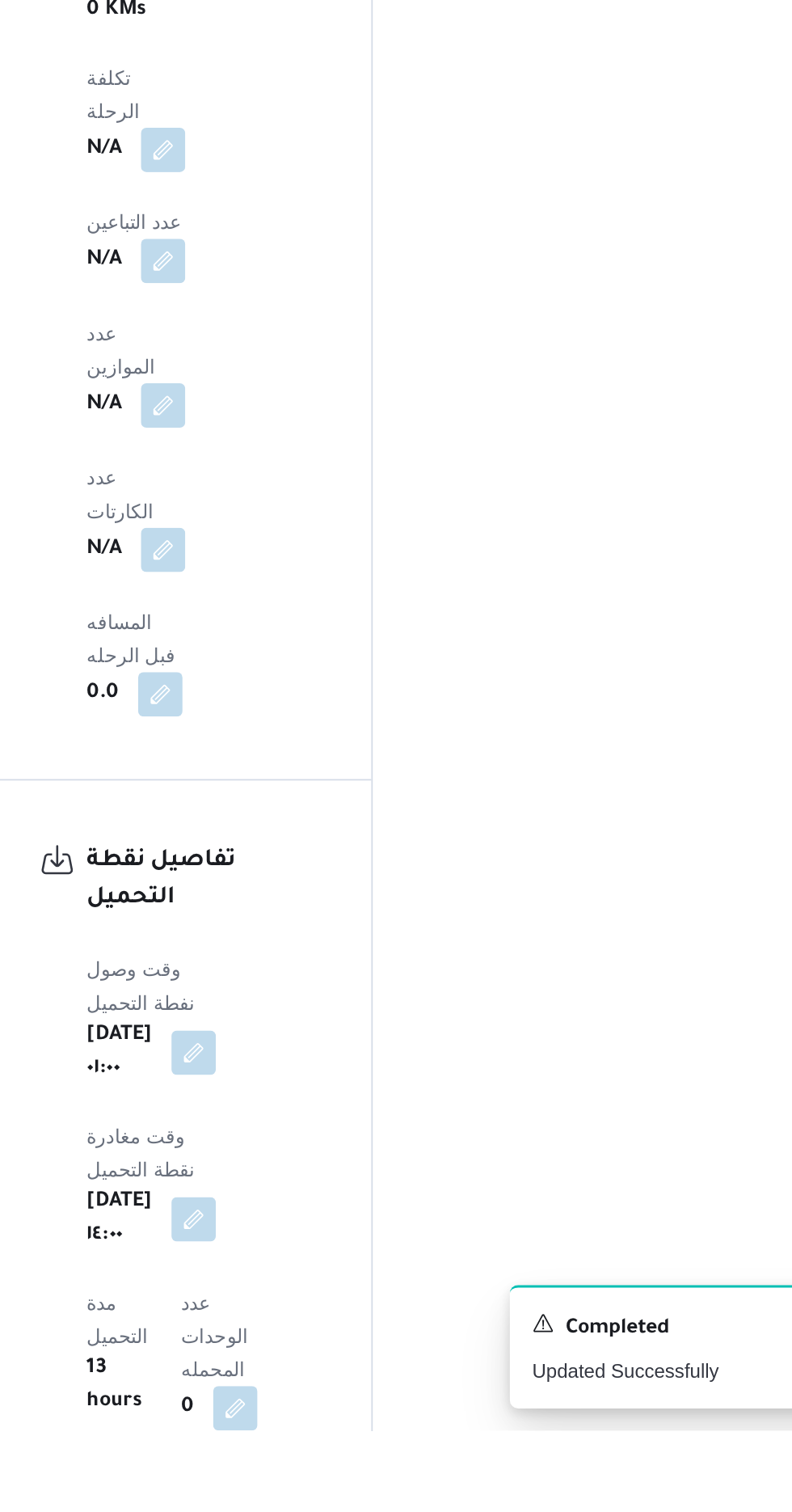
scroll to position [1070, 0]
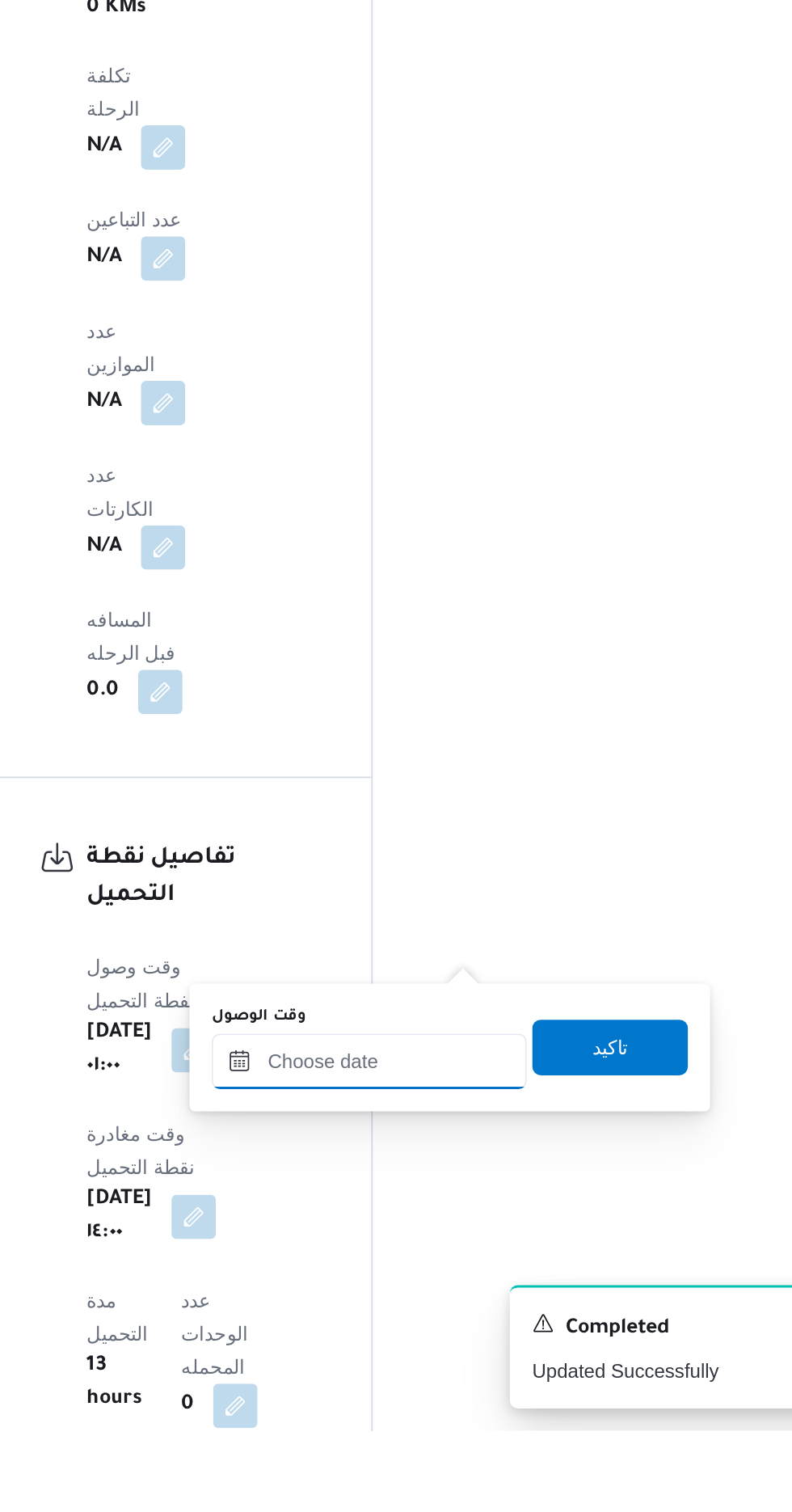
click at [438, 1289] on input "وقت الوصول" at bounding box center [438, 1297] width 183 height 32
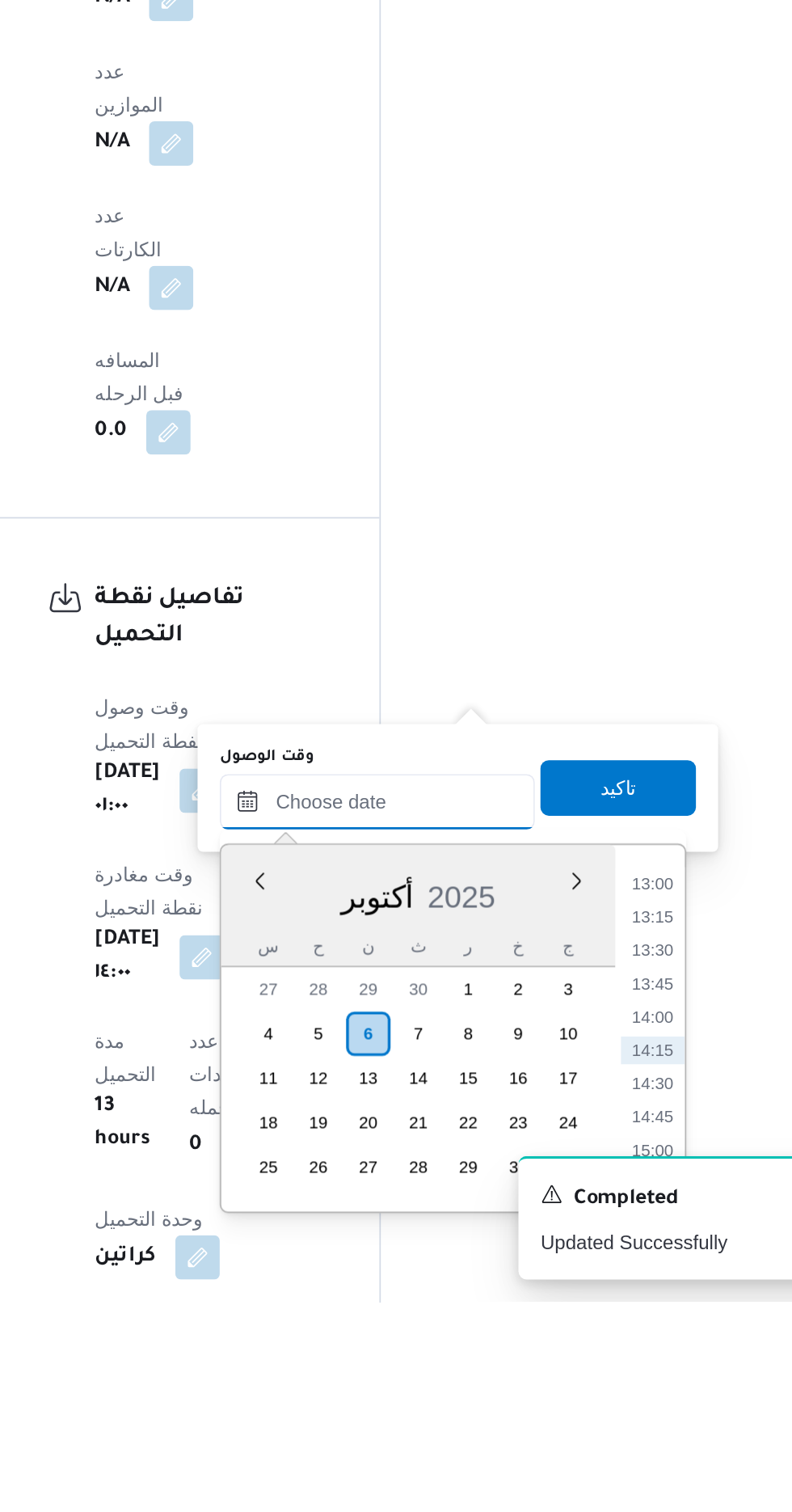
scroll to position [1147, 0]
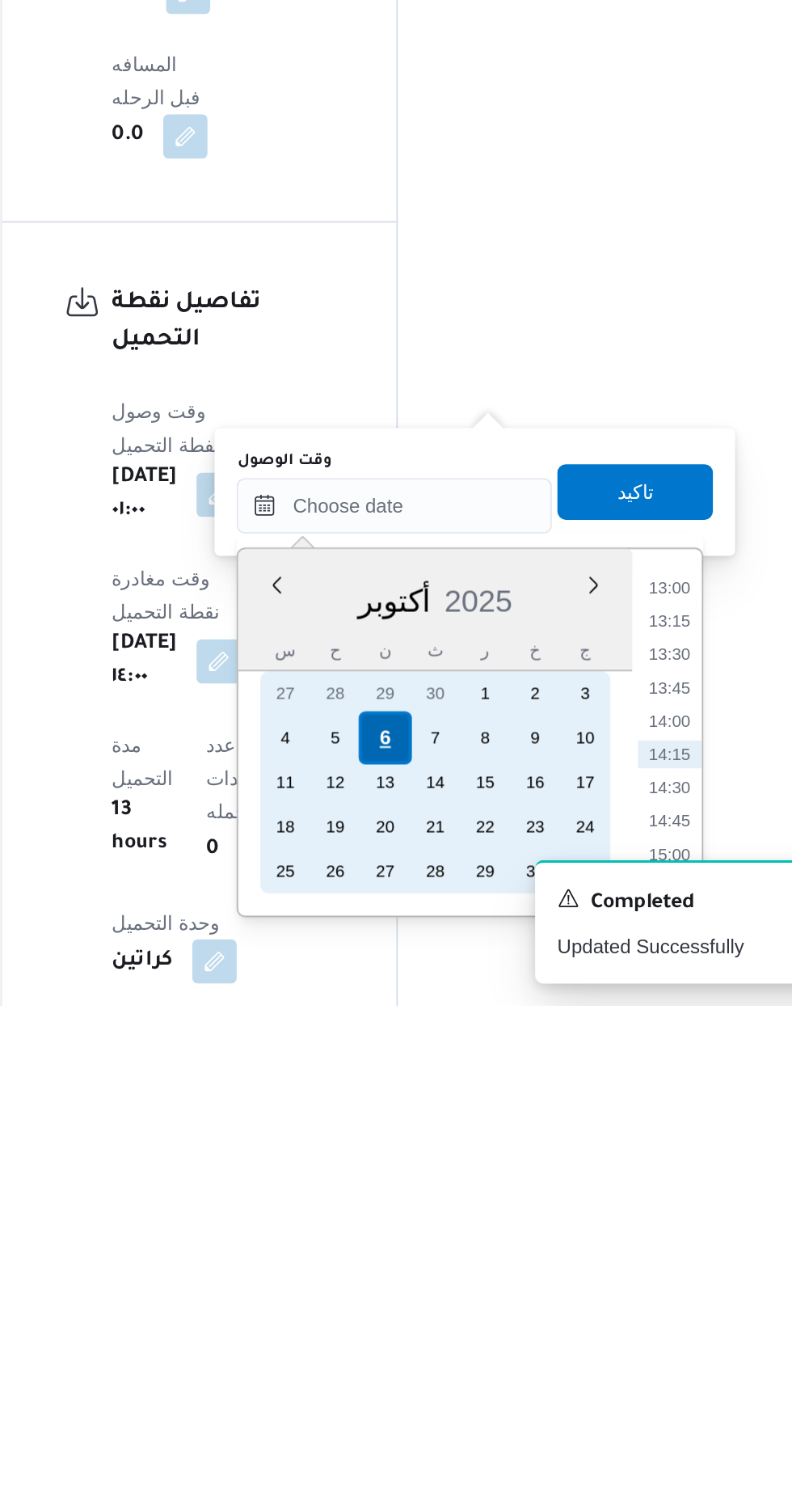
click at [434, 1355] on div "6" at bounding box center [433, 1355] width 31 height 31
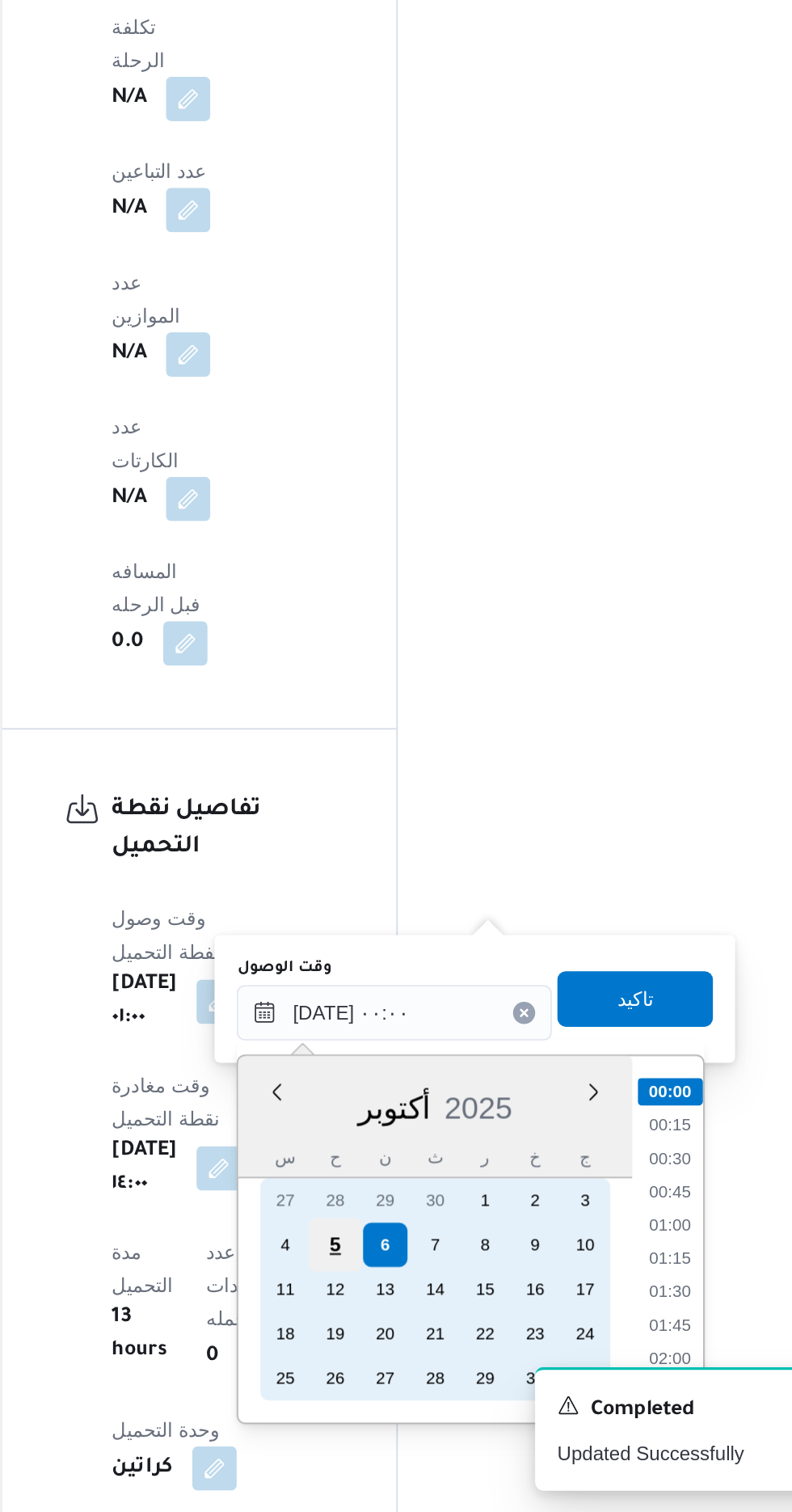
click at [402, 1357] on div "5" at bounding box center [404, 1355] width 31 height 31
click at [404, 1353] on div "5" at bounding box center [404, 1355] width 31 height 31
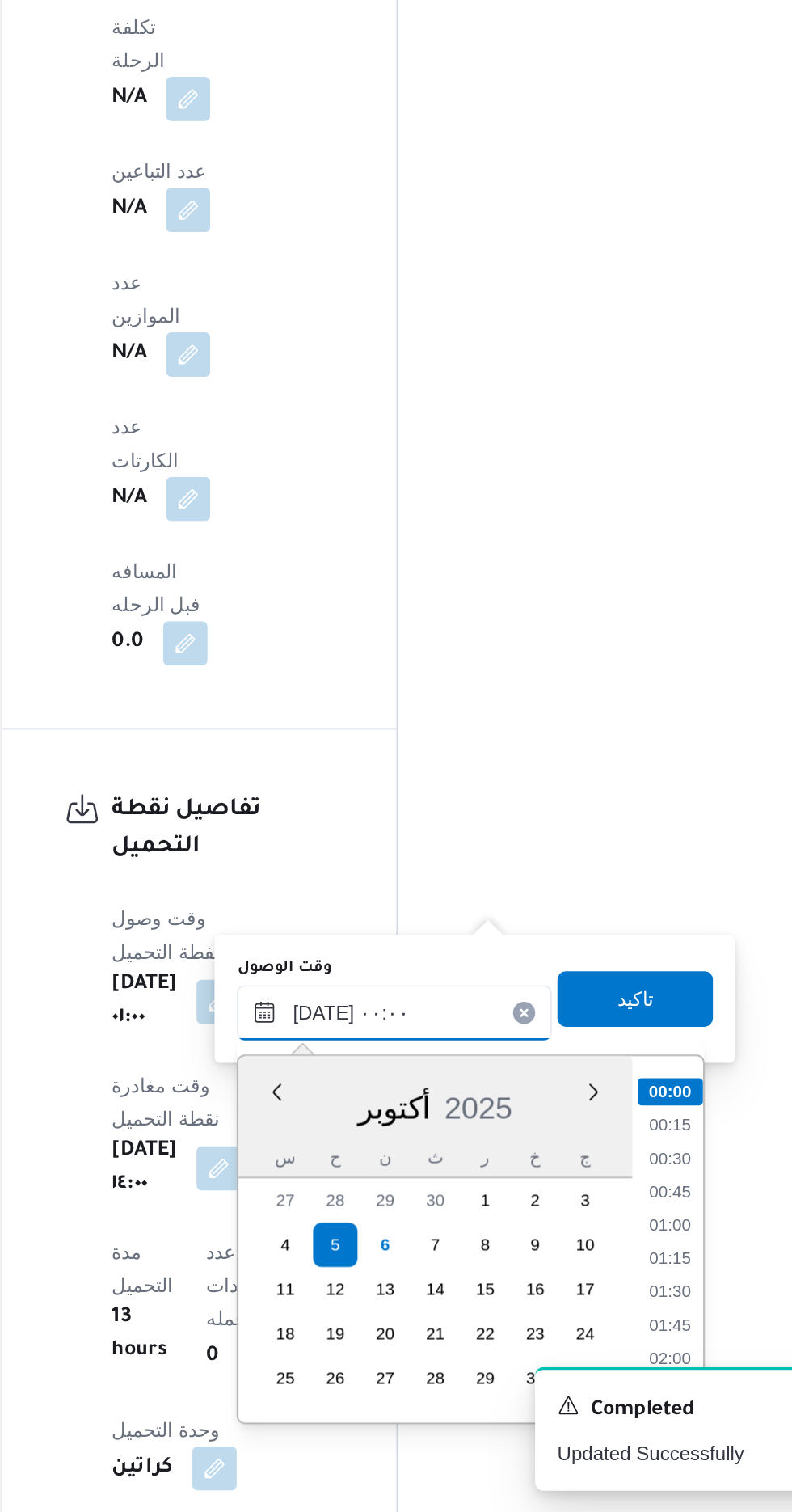
click at [352, 1205] on input "[DATE] ٠٠:٠٠" at bounding box center [438, 1220] width 183 height 32
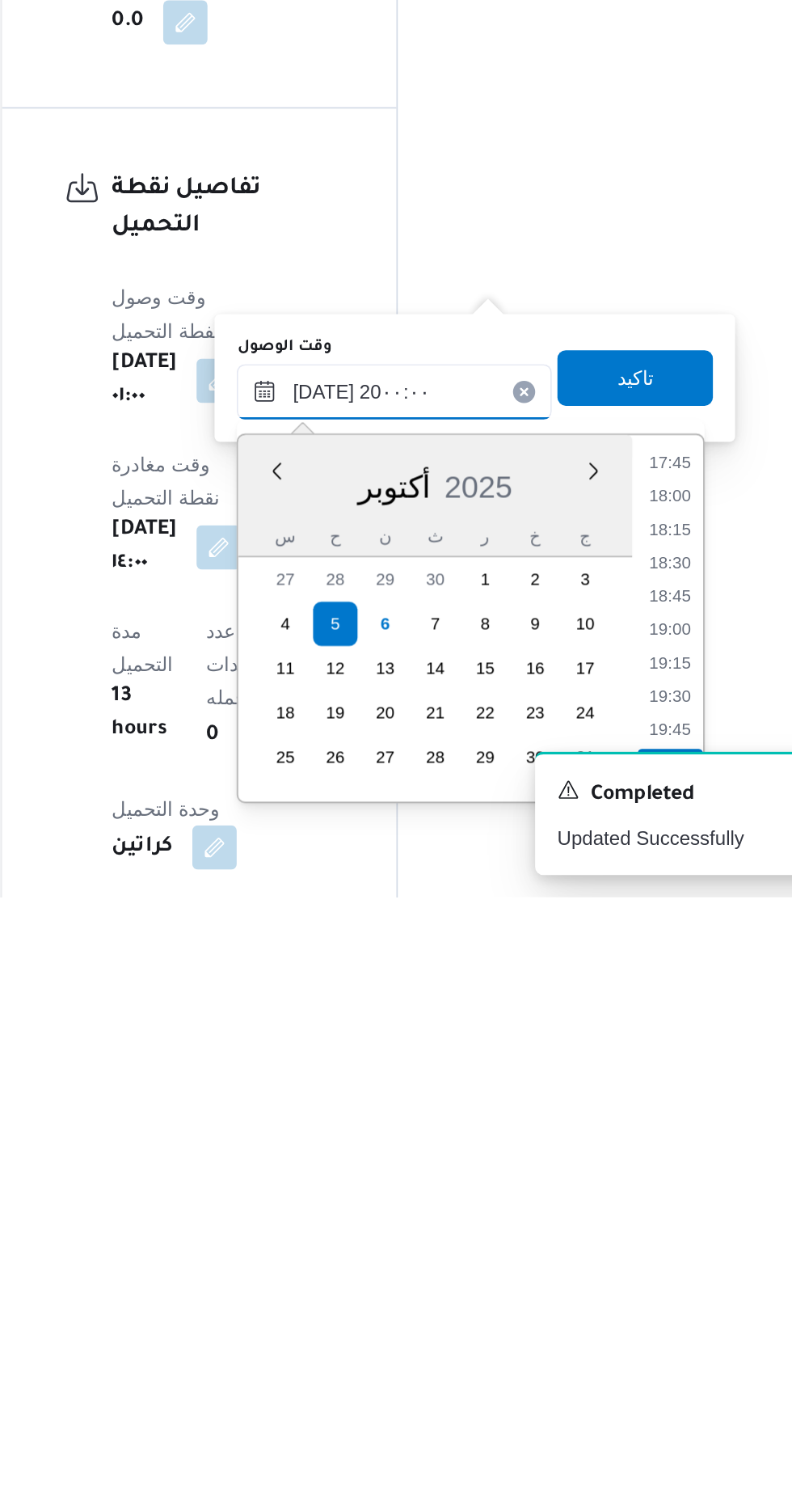
scroll to position [1185, 0]
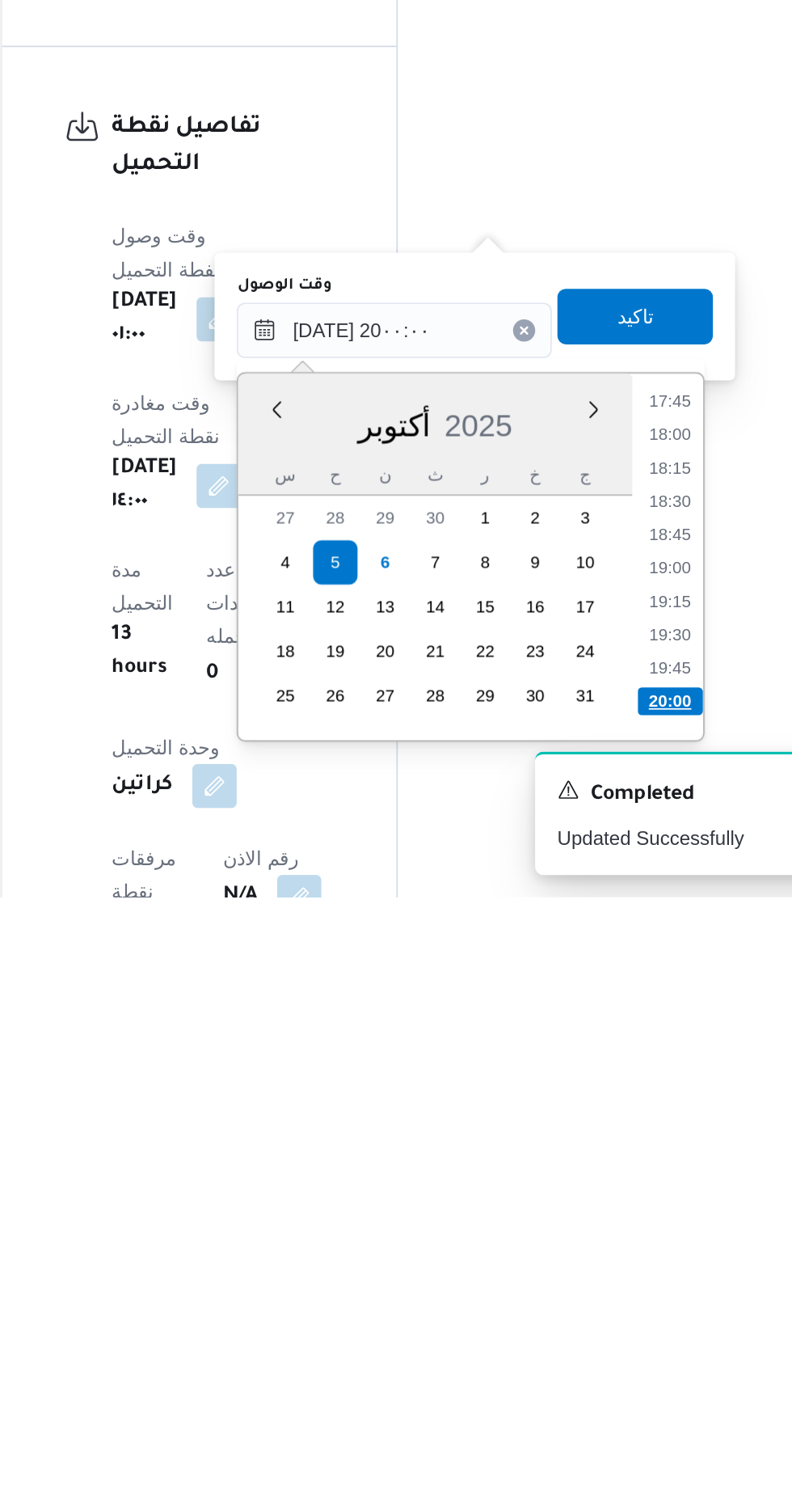
click at [595, 1394] on li "20:00" at bounding box center [599, 1397] width 38 height 16
type input "[DATE] ٢٠:٠٠"
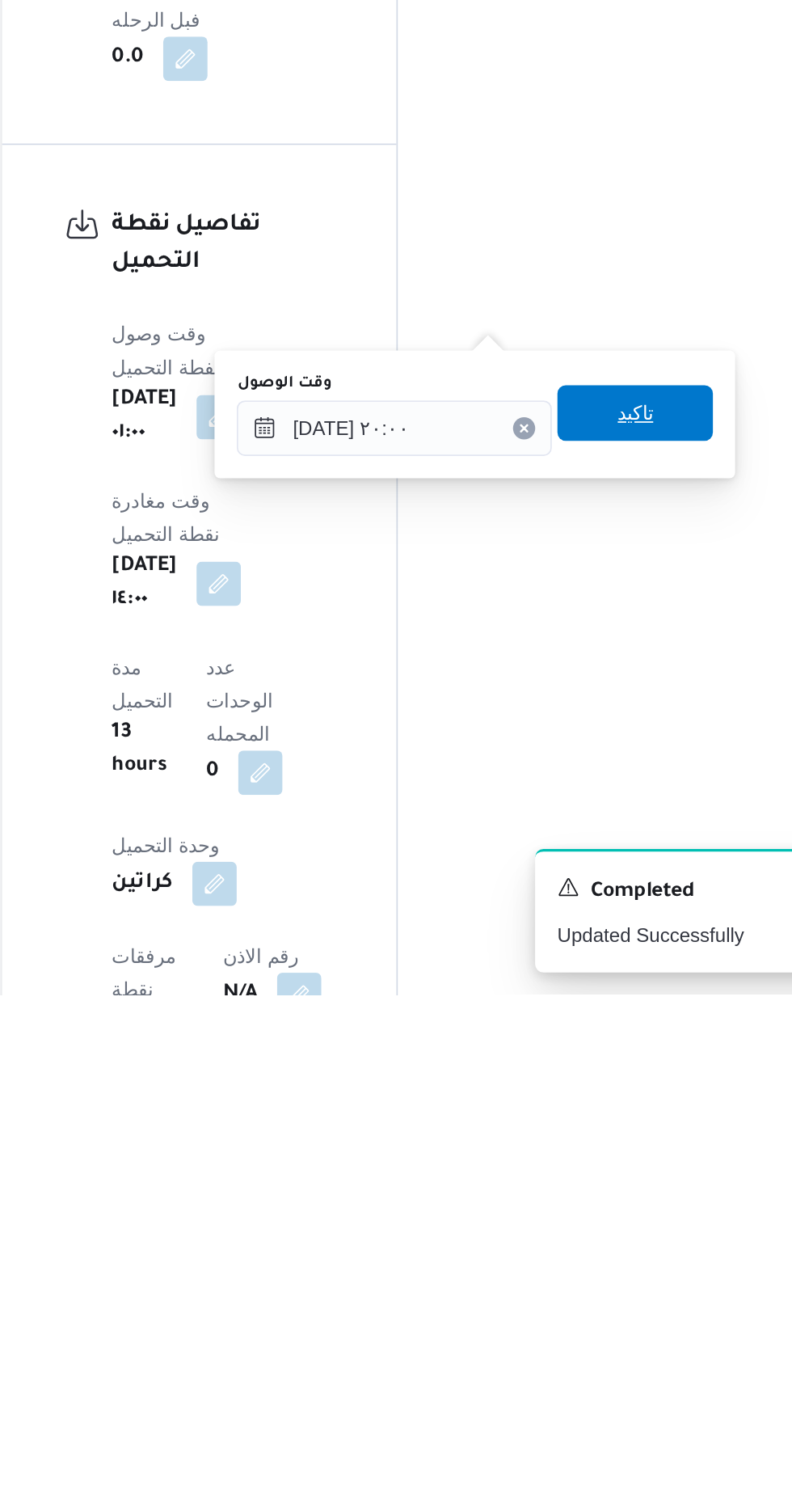
click at [590, 1163] on span "تاكيد" at bounding box center [579, 1173] width 21 height 19
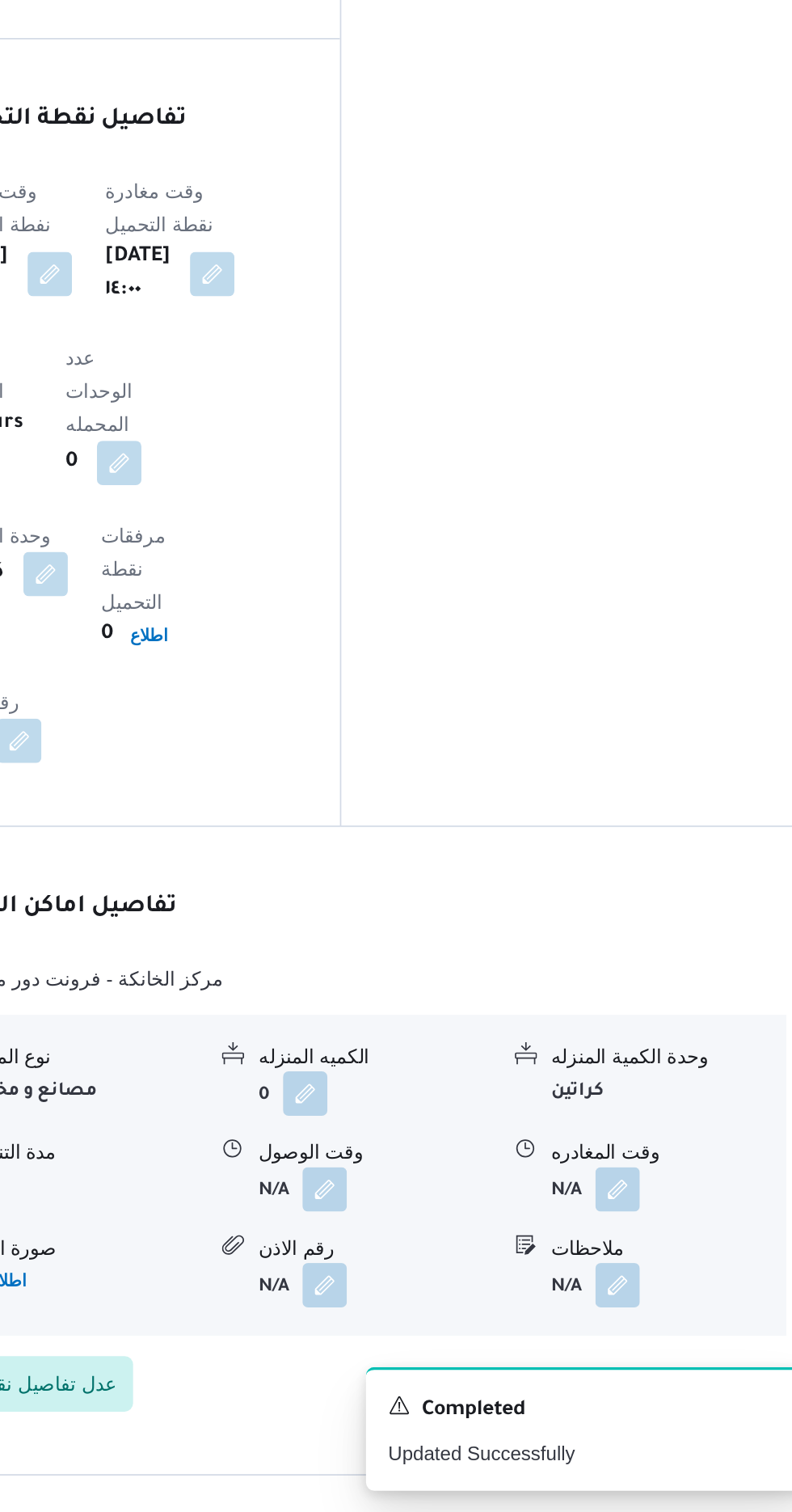
scroll to position [1186, 0]
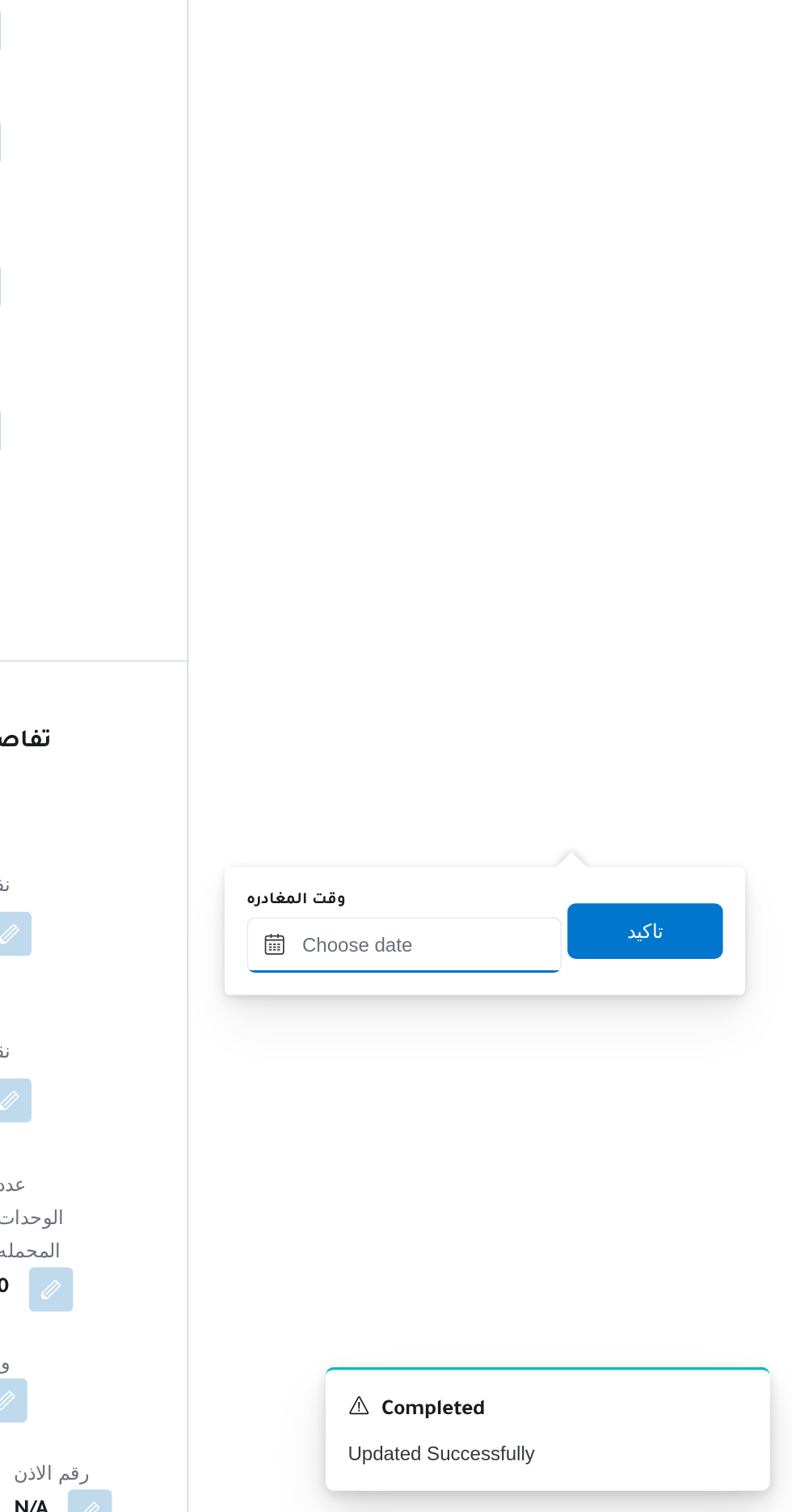
click at [550, 1176] on input "وقت المغادره" at bounding box center [566, 1181] width 183 height 32
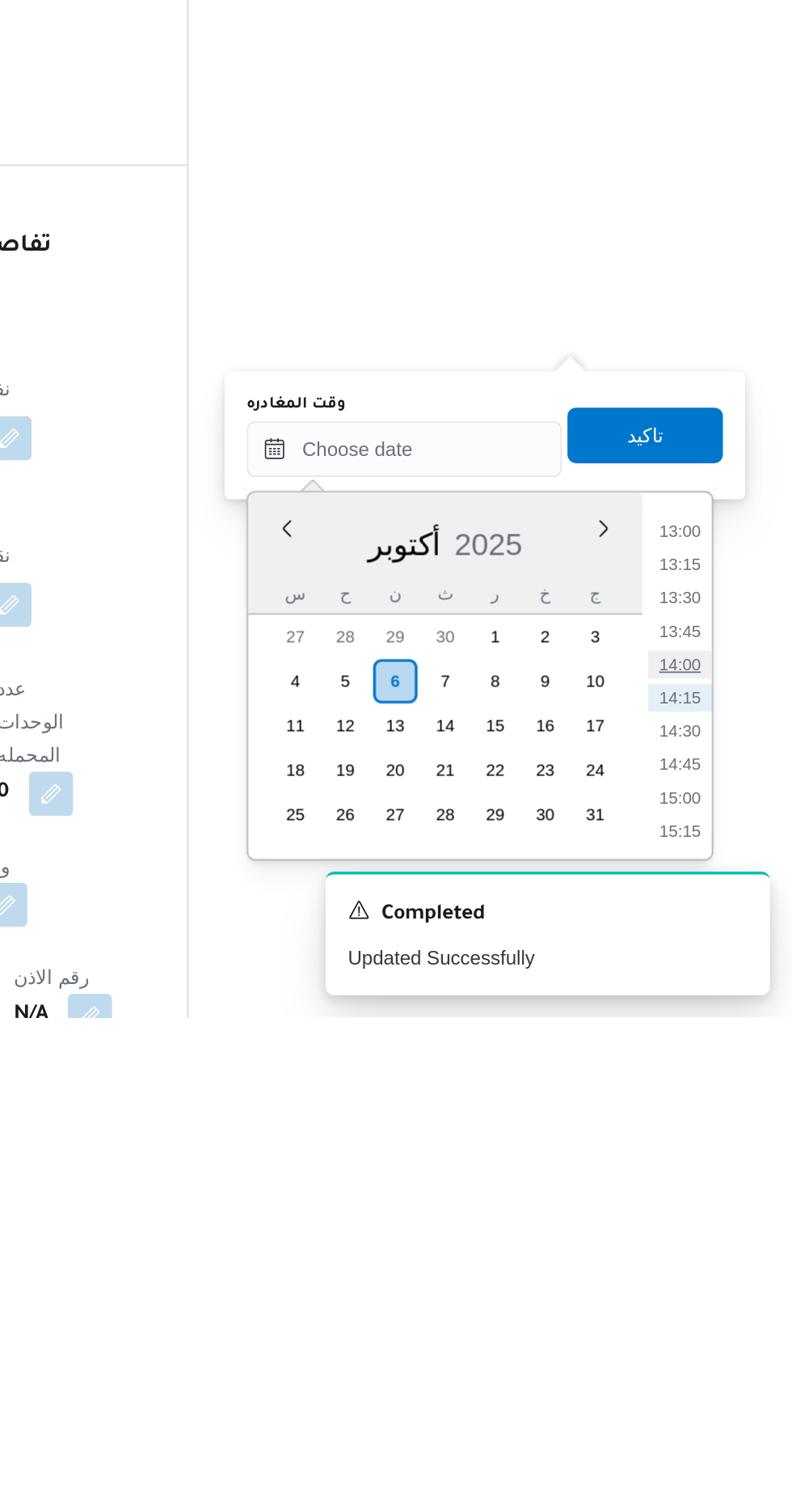
click at [722, 1303] on li "14:00" at bounding box center [726, 1306] width 37 height 16
type input "[DATE] ١٤:٠٠"
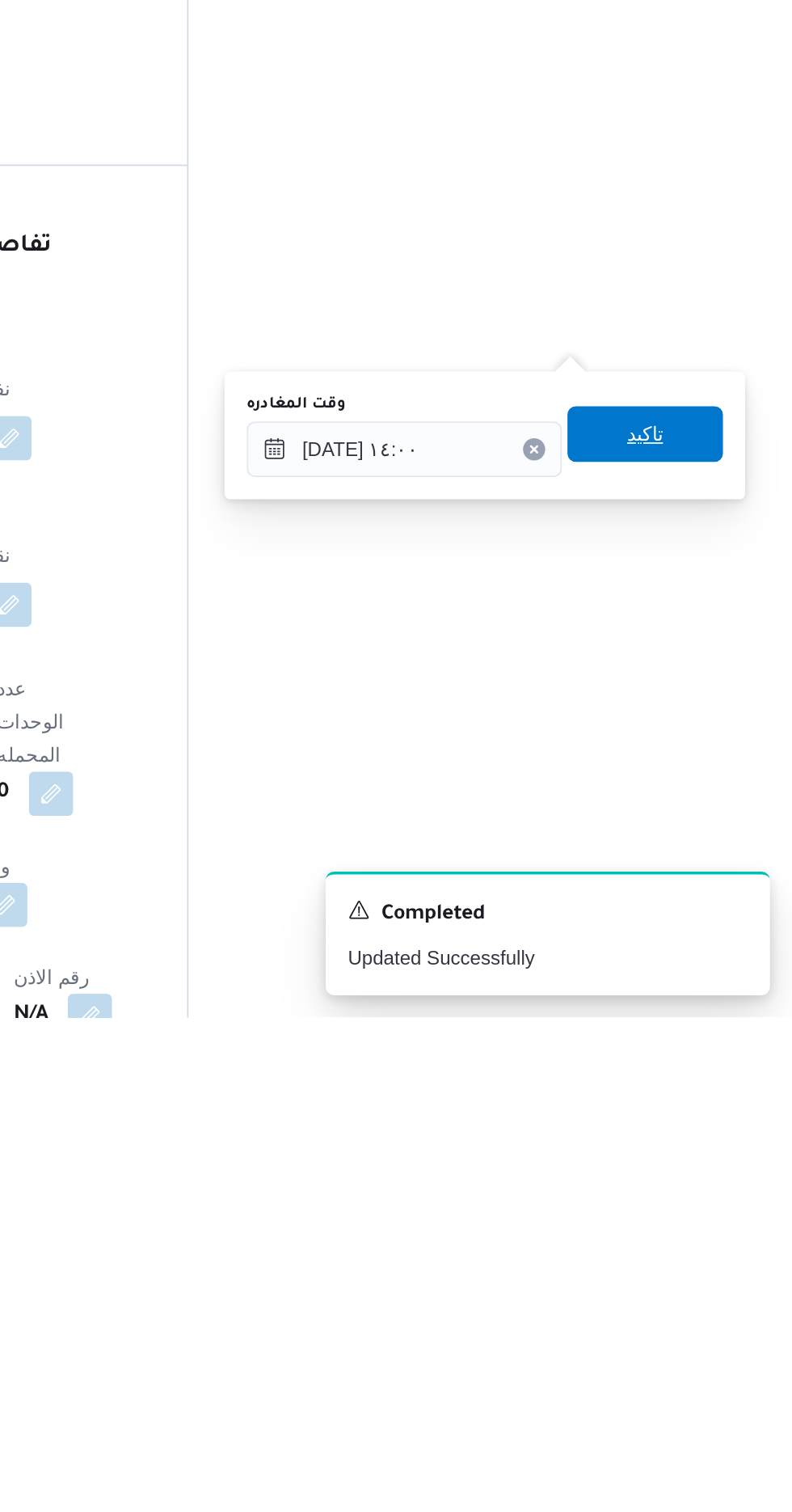
click at [706, 1162] on span "تاكيد" at bounding box center [706, 1172] width 90 height 32
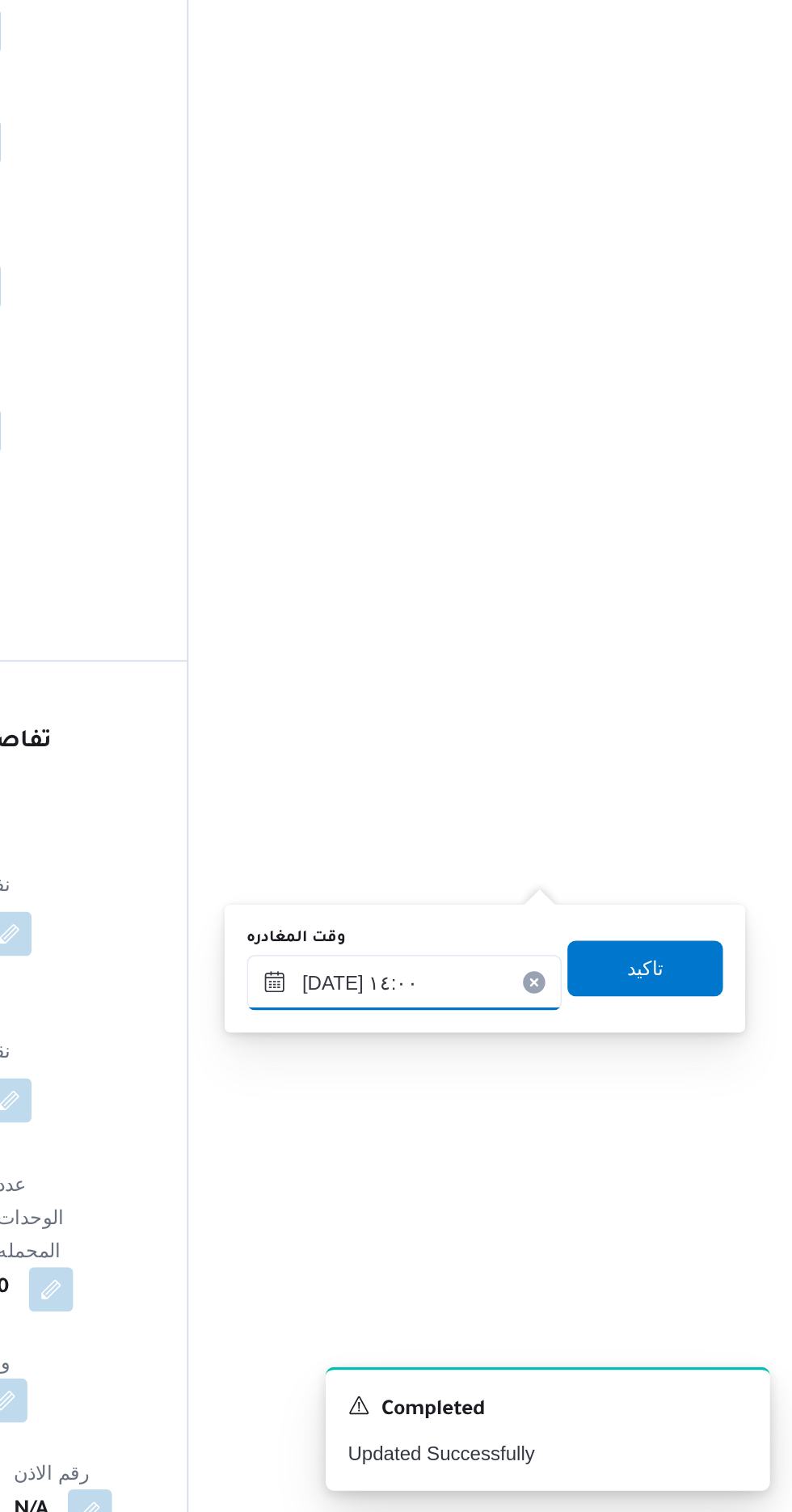
click at [534, 1197] on input "[DATE] ١٤:٠٠" at bounding box center [566, 1203] width 183 height 32
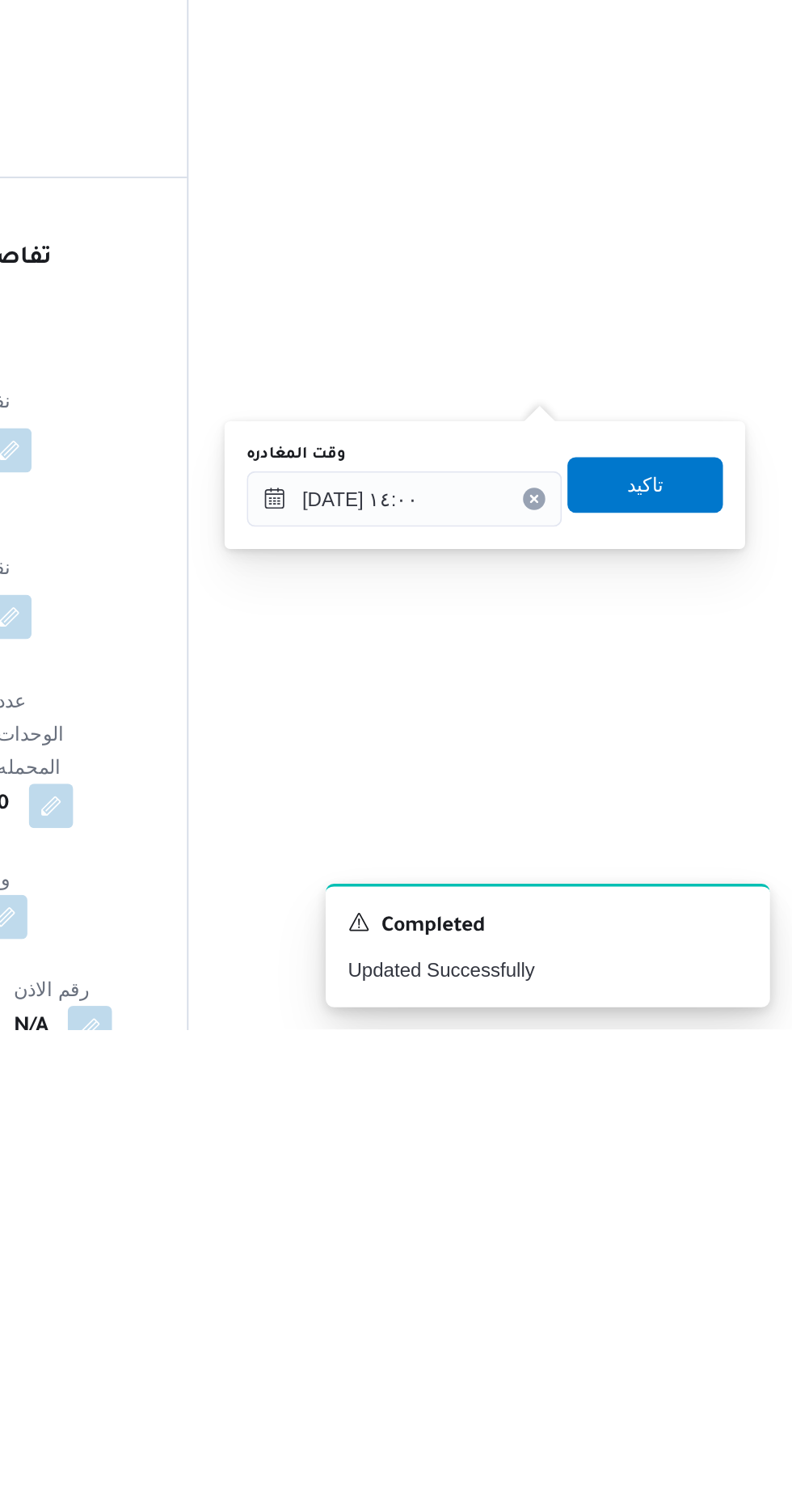
scroll to position [1187, 0]
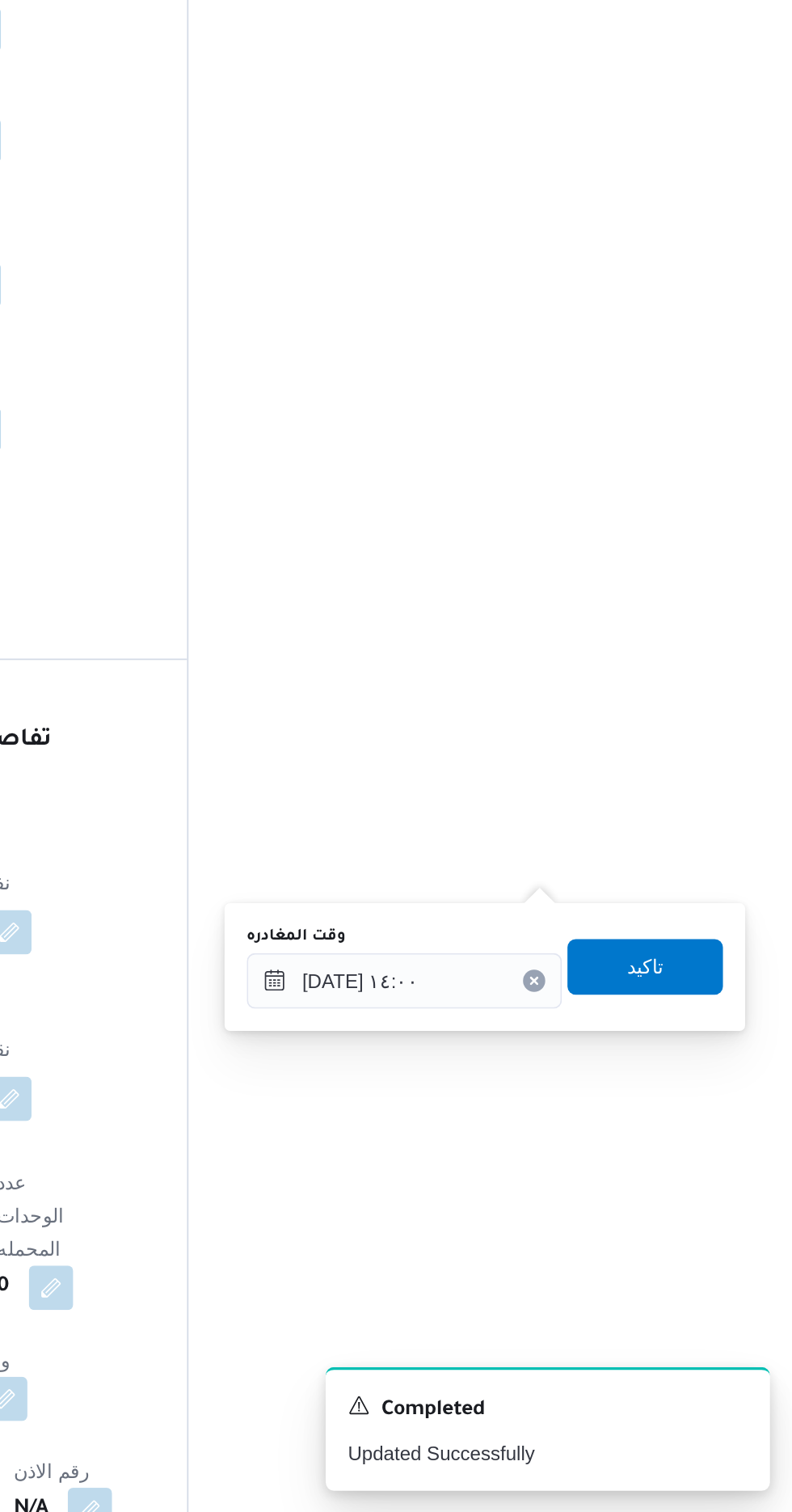
click at [645, 1199] on icon "Clear input" at bounding box center [641, 1202] width 6 height 6
click at [711, 881] on div "المعينون • Superadmin [PERSON_NAME][EMAIL_ADDRESS][DOMAIN_NAME] قائمة التحقق تم…" at bounding box center [631, 350] width 381 height 2483
type input "[DATE] ١٤:٠٠"
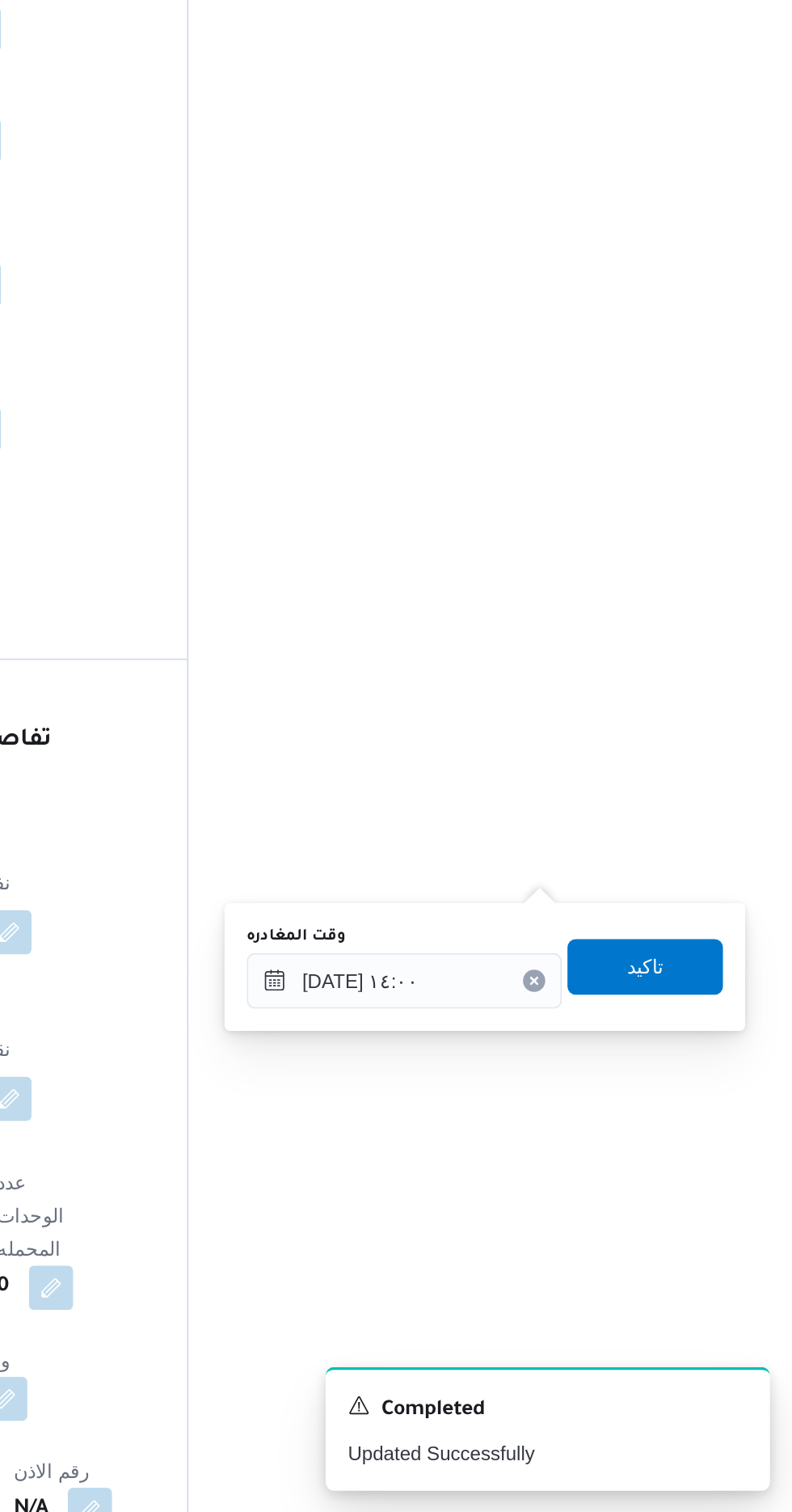
click at [648, 1199] on button "Clear input" at bounding box center [641, 1202] width 13 height 13
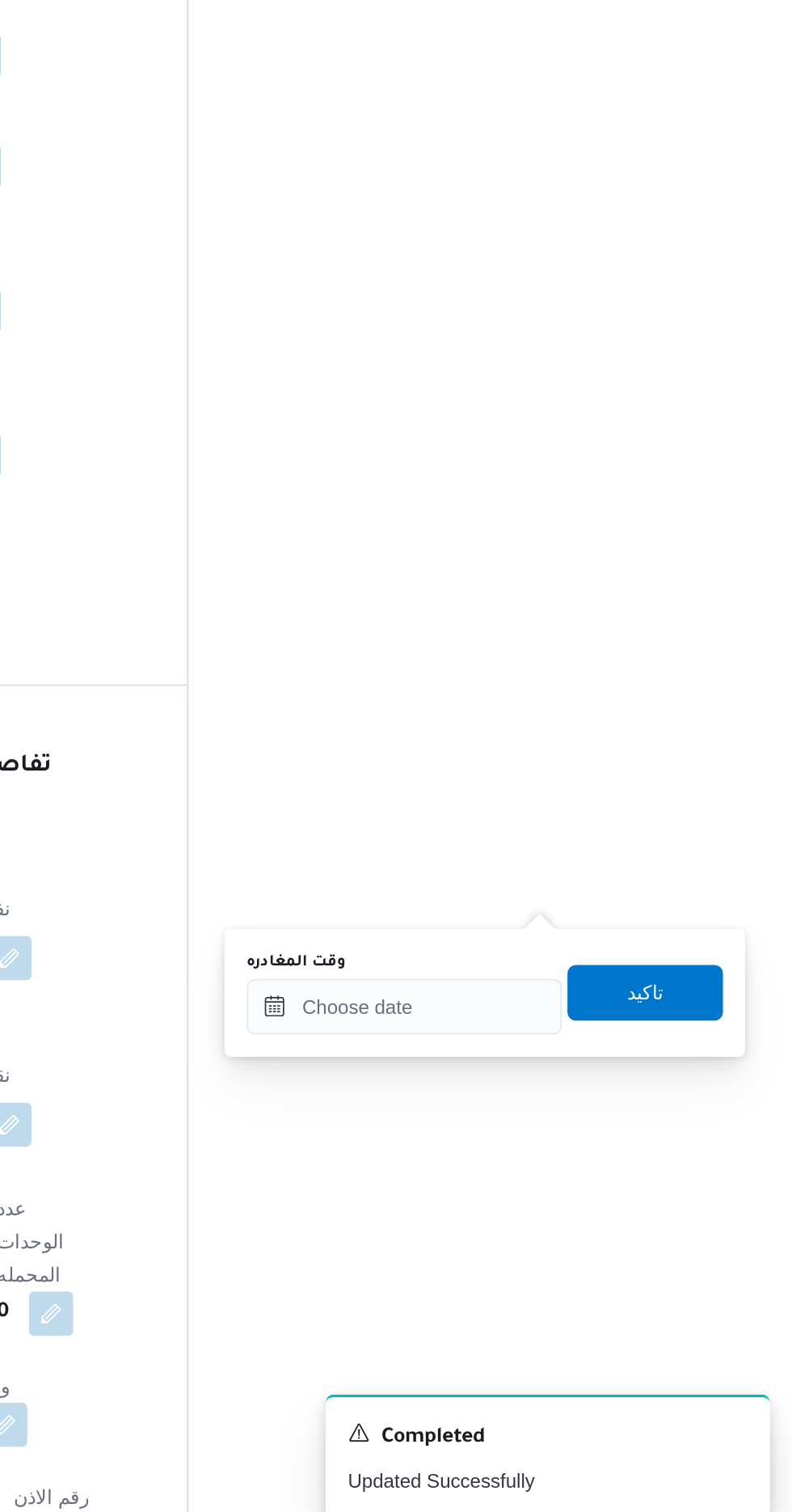
scroll to position [1188, 0]
click at [700, 1187] on span "تاكيد" at bounding box center [706, 1192] width 90 height 32
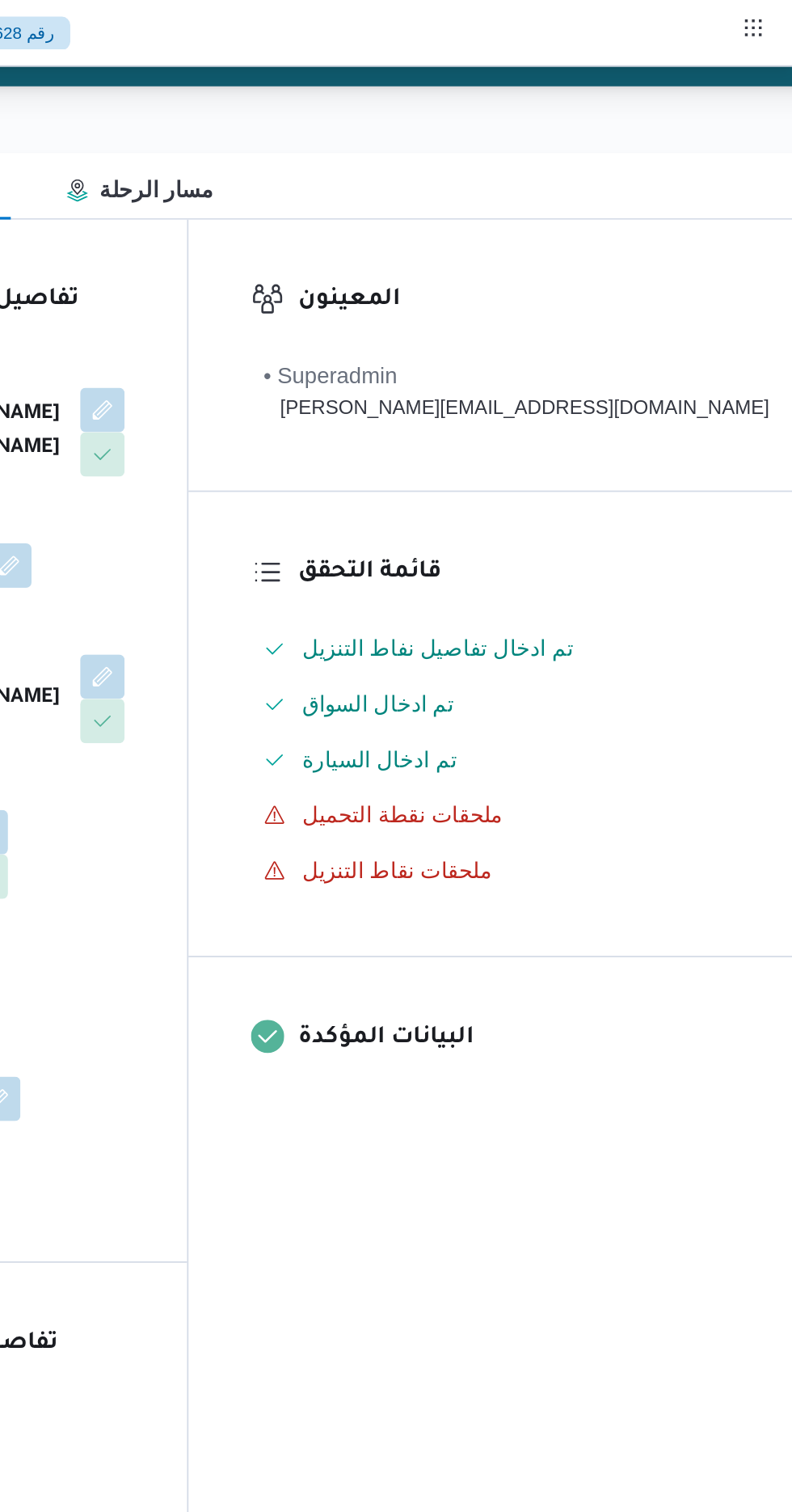
scroll to position [159, 0]
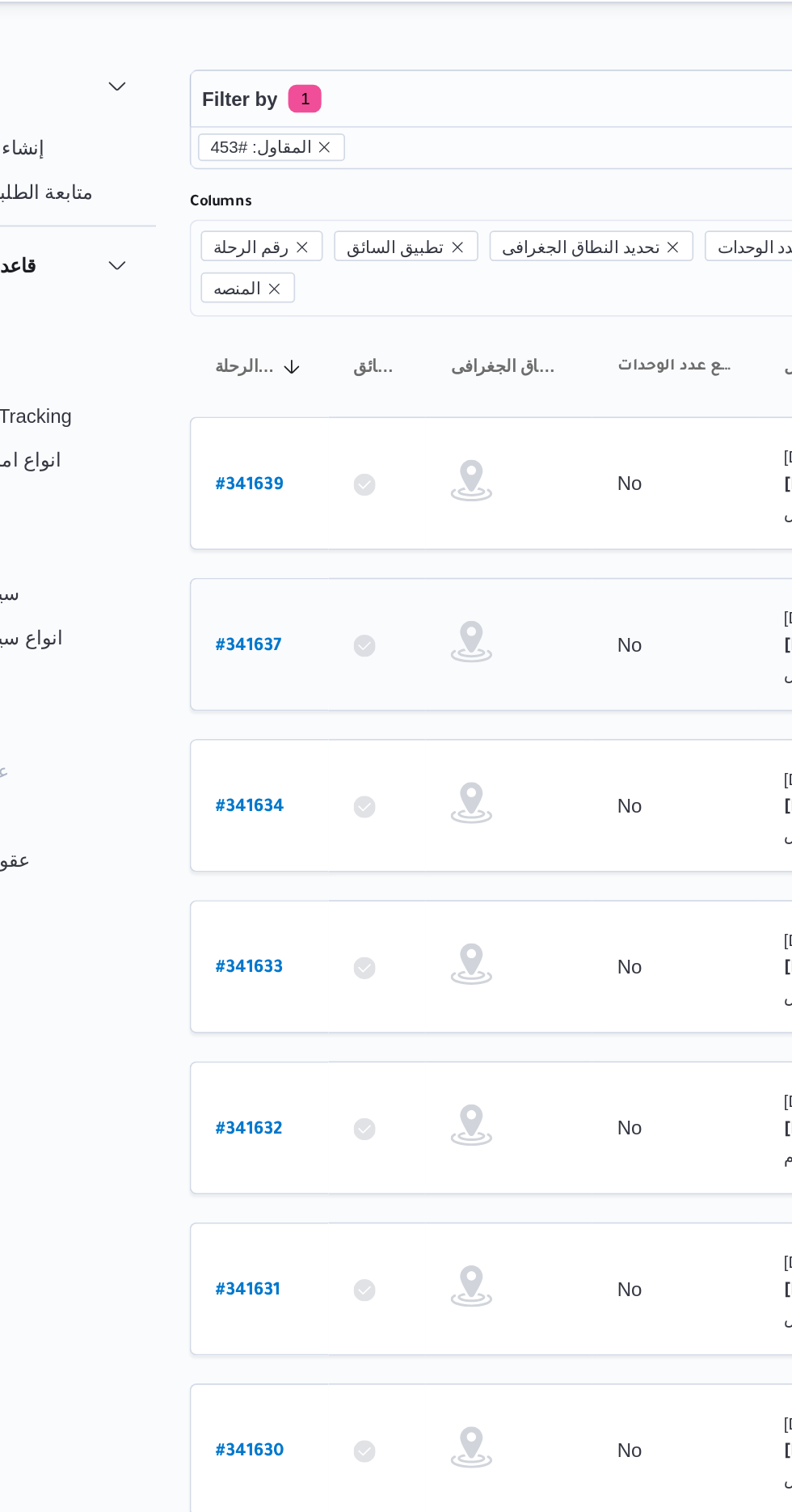
click at [227, 408] on b "# 341637" at bounding box center [244, 413] width 38 height 11
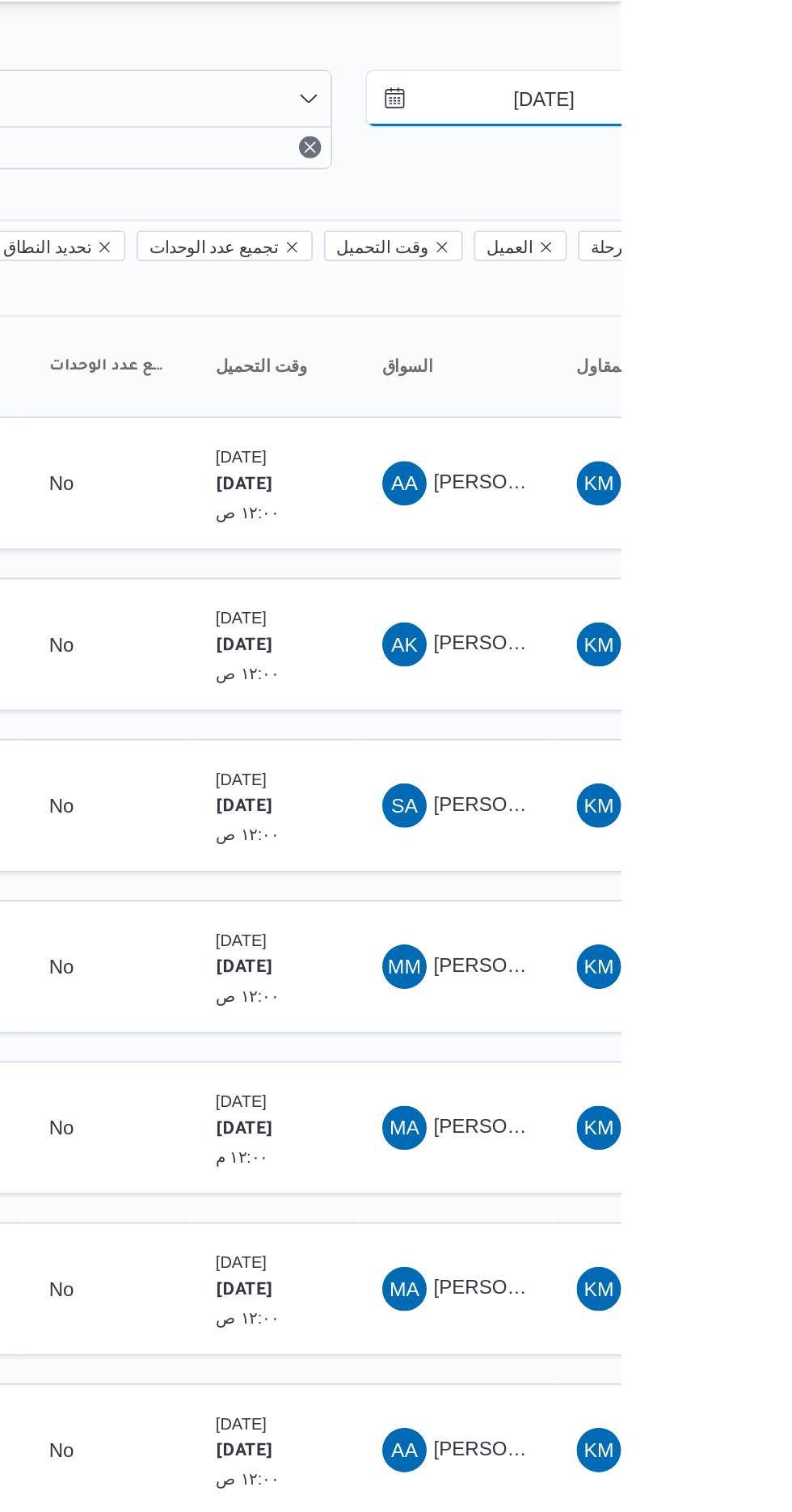
click at [746, 100] on input "[DATE]" at bounding box center [736, 95] width 183 height 32
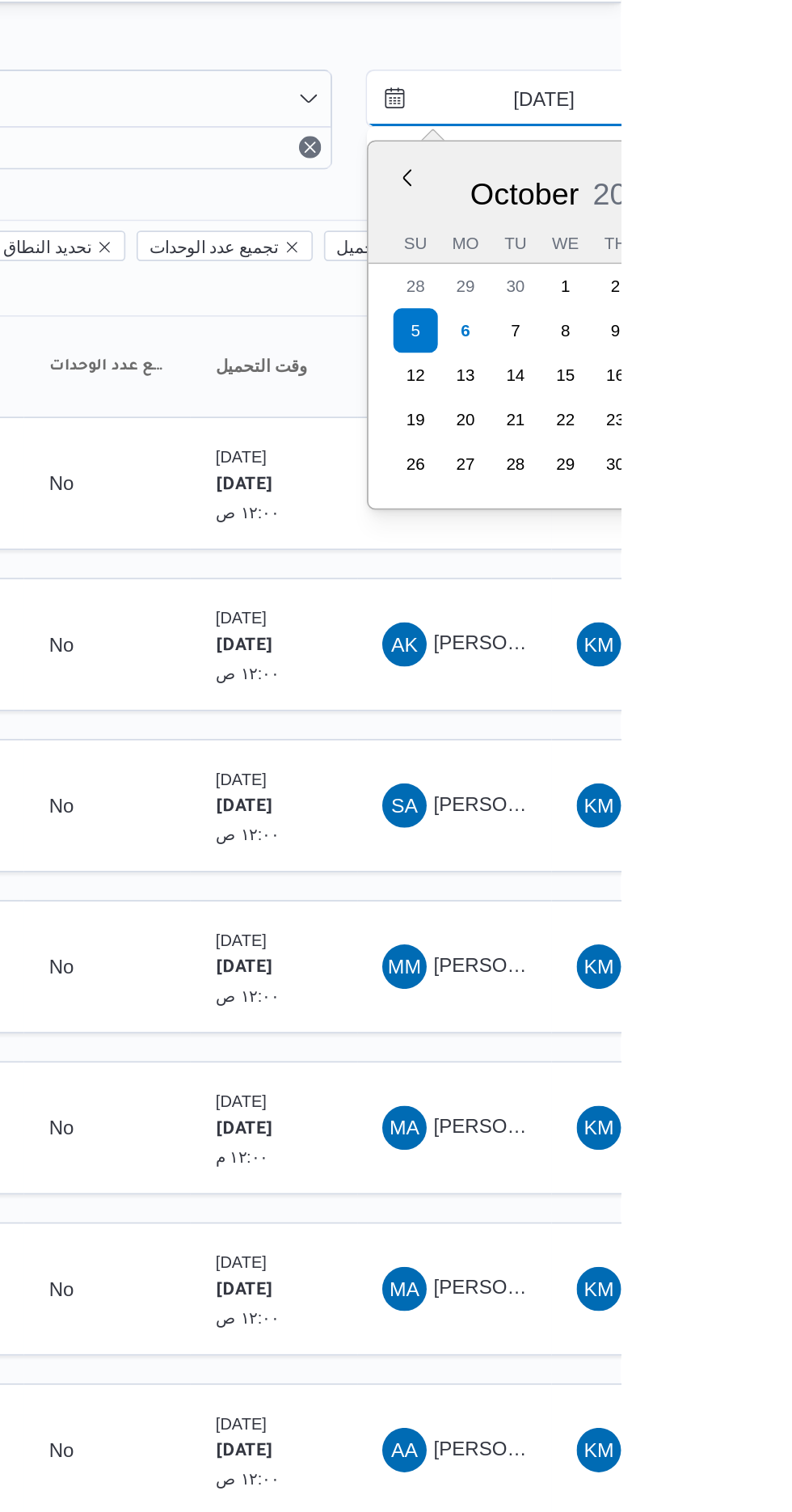
type input "[DATE]"
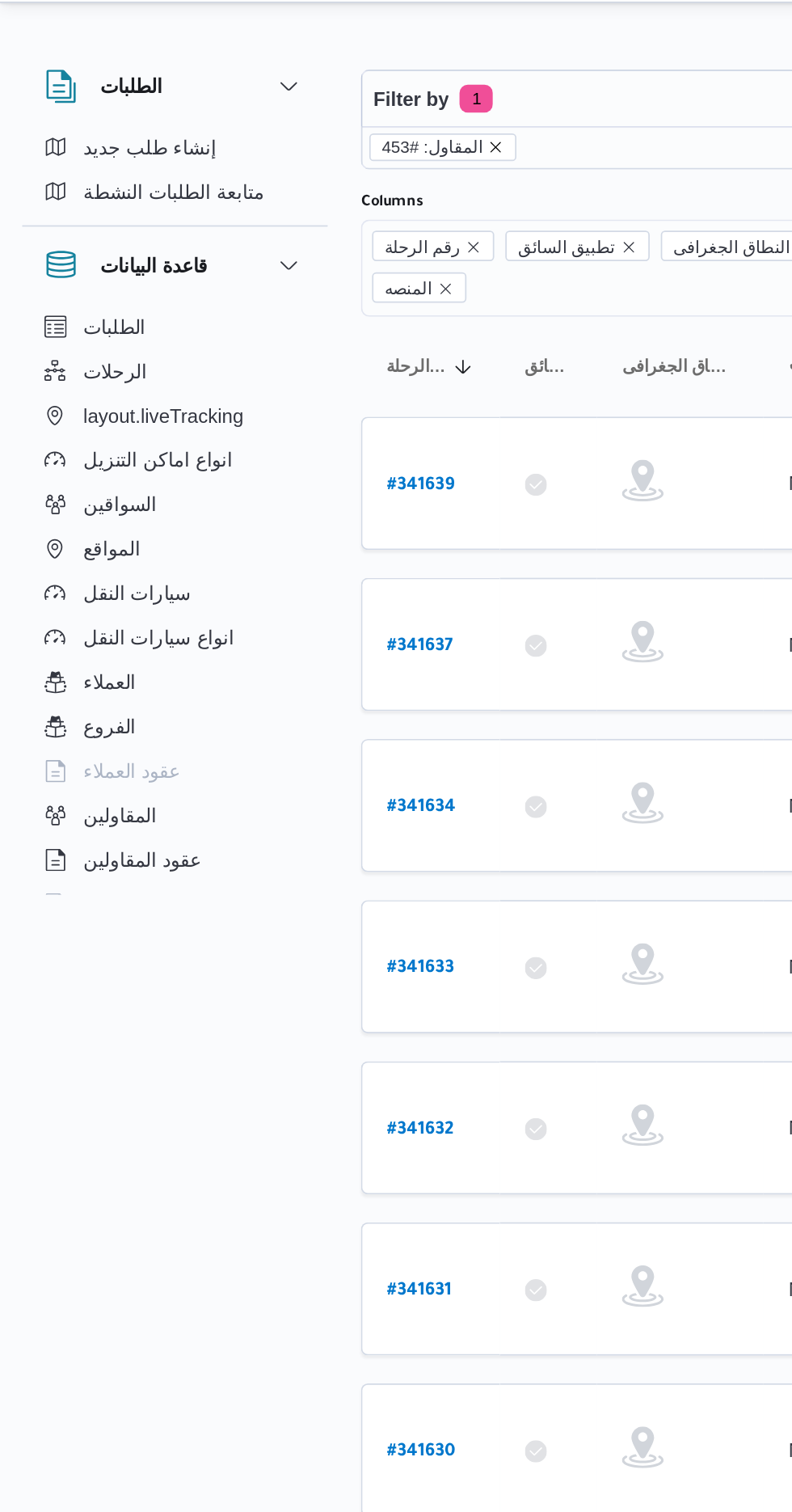
click at [286, 122] on icon "remove selected entity" at bounding box center [289, 123] width 6 height 6
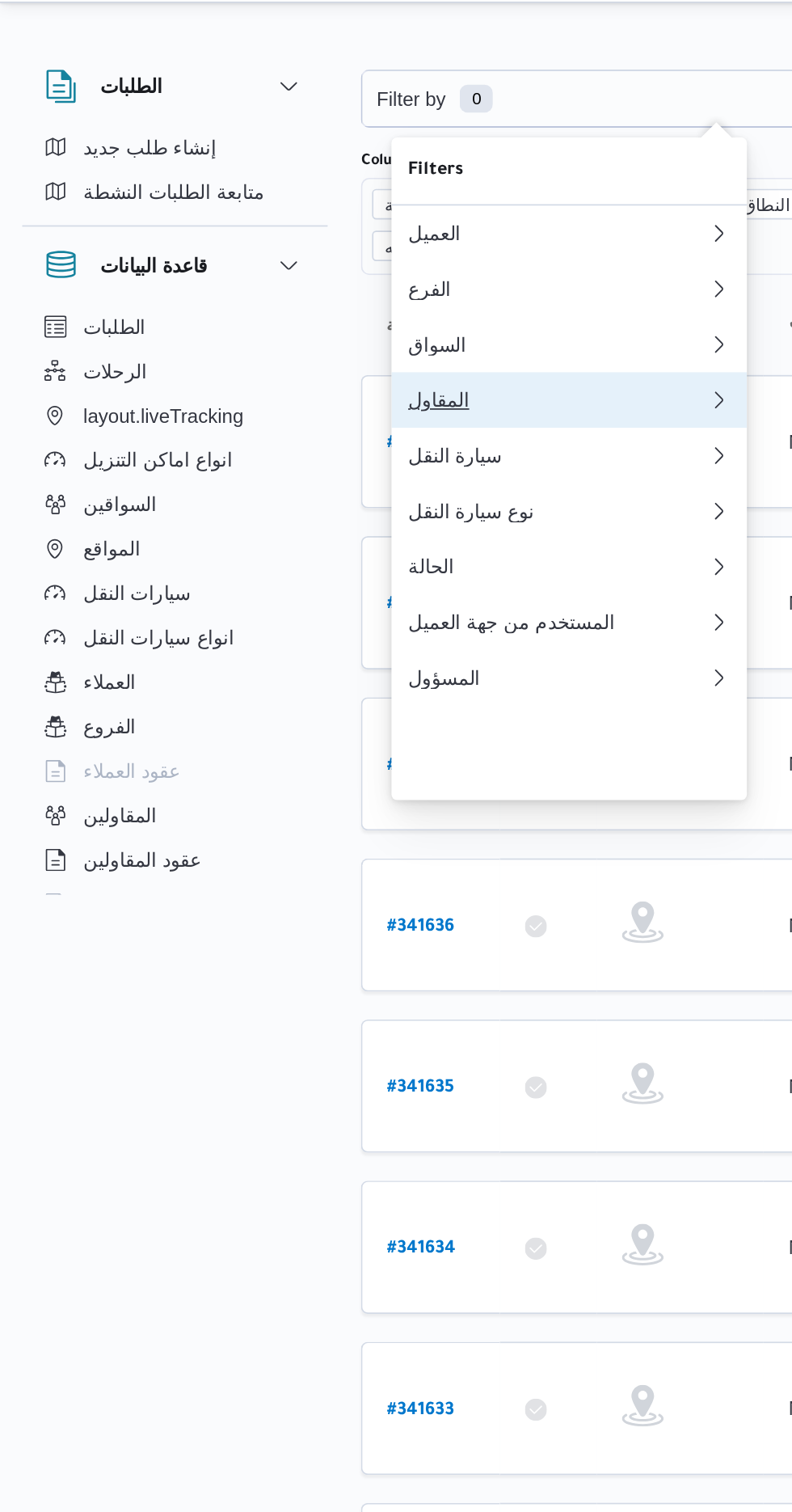
click at [329, 277] on div "المقاول" at bounding box center [322, 270] width 168 height 13
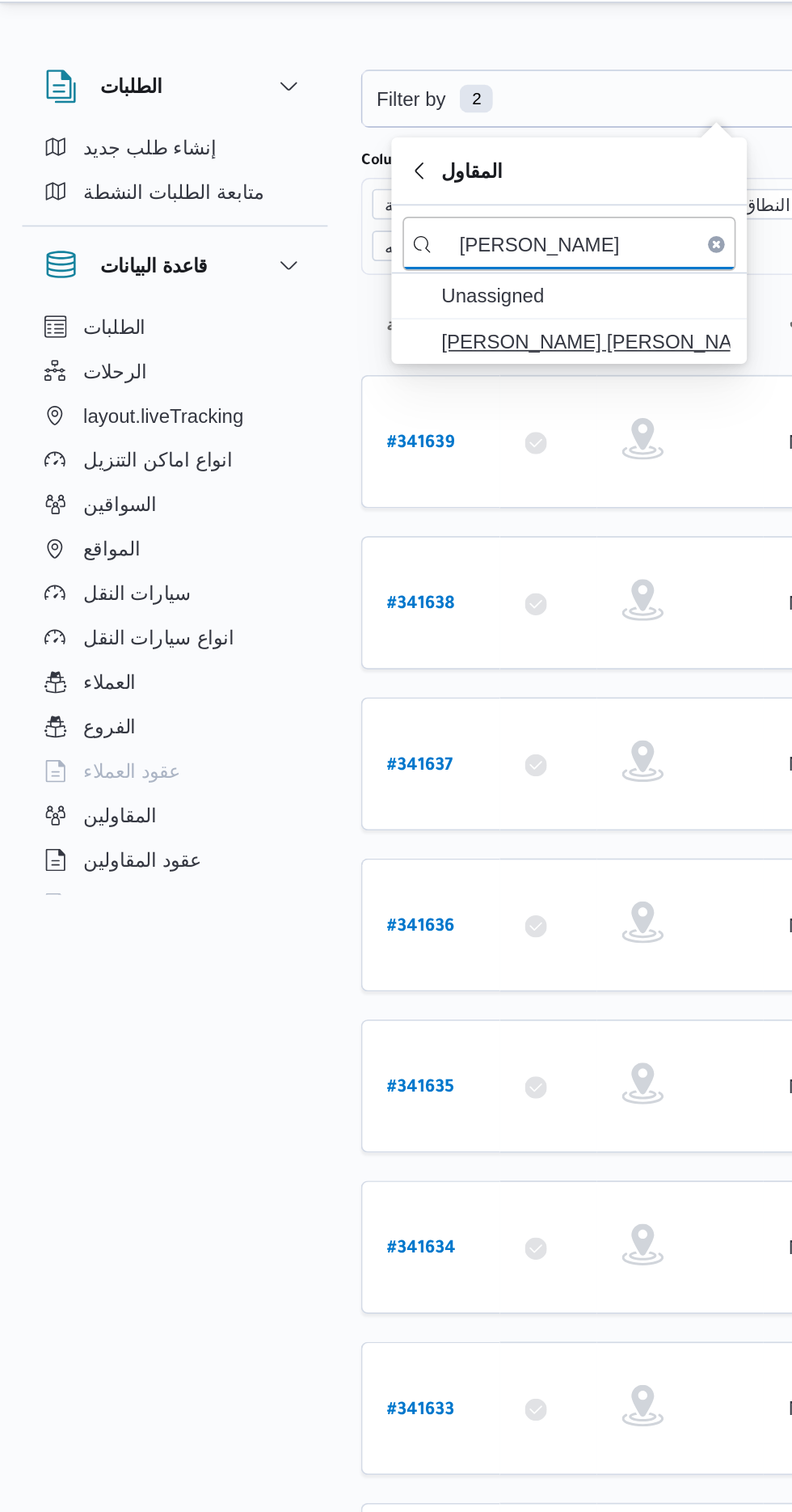
type input "[PERSON_NAME]"
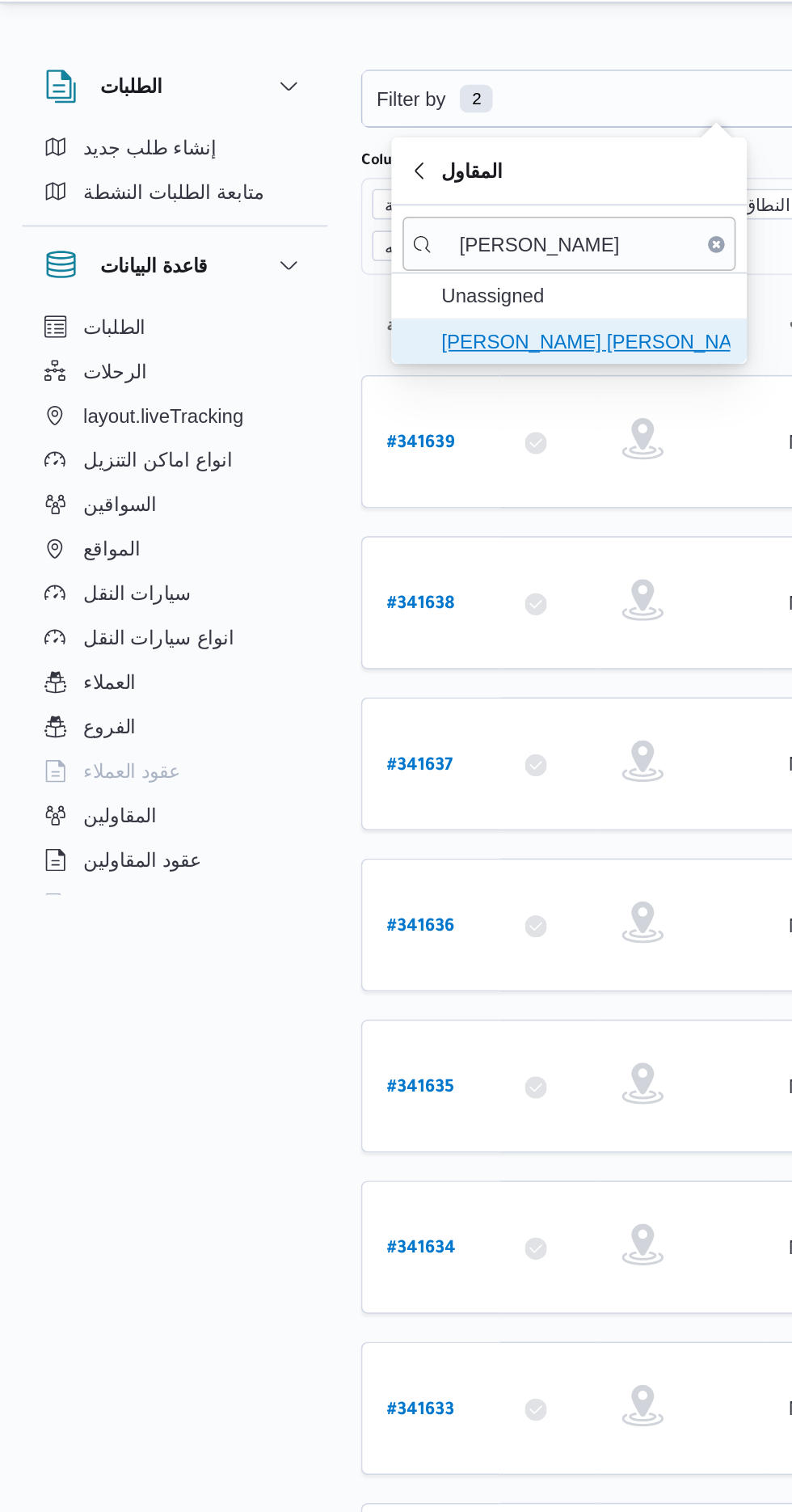
click at [357, 240] on span "[PERSON_NAME] [PERSON_NAME]" at bounding box center [341, 236] width 168 height 19
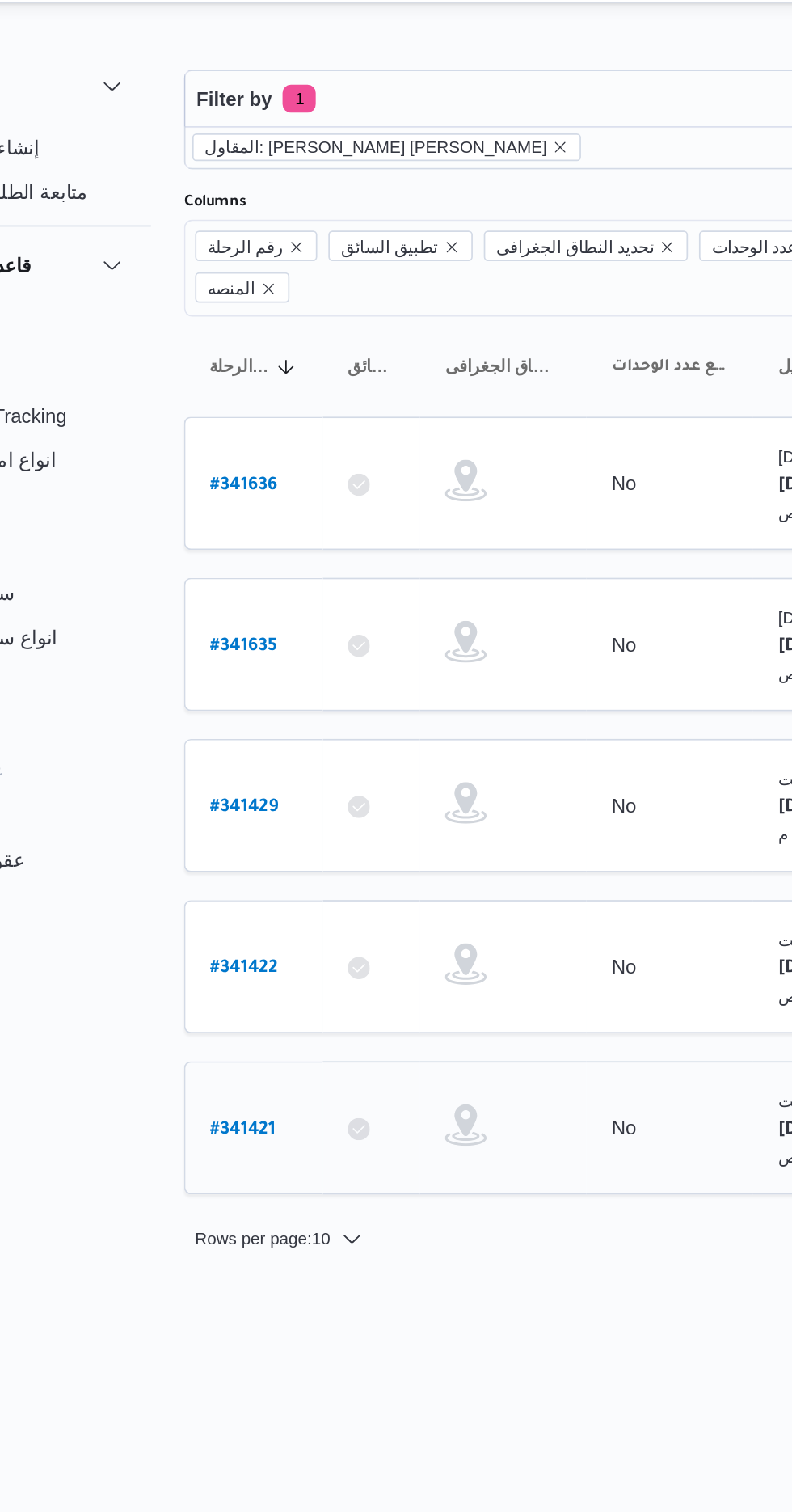
click at [244, 689] on b "# 341421" at bounding box center [244, 695] width 38 height 11
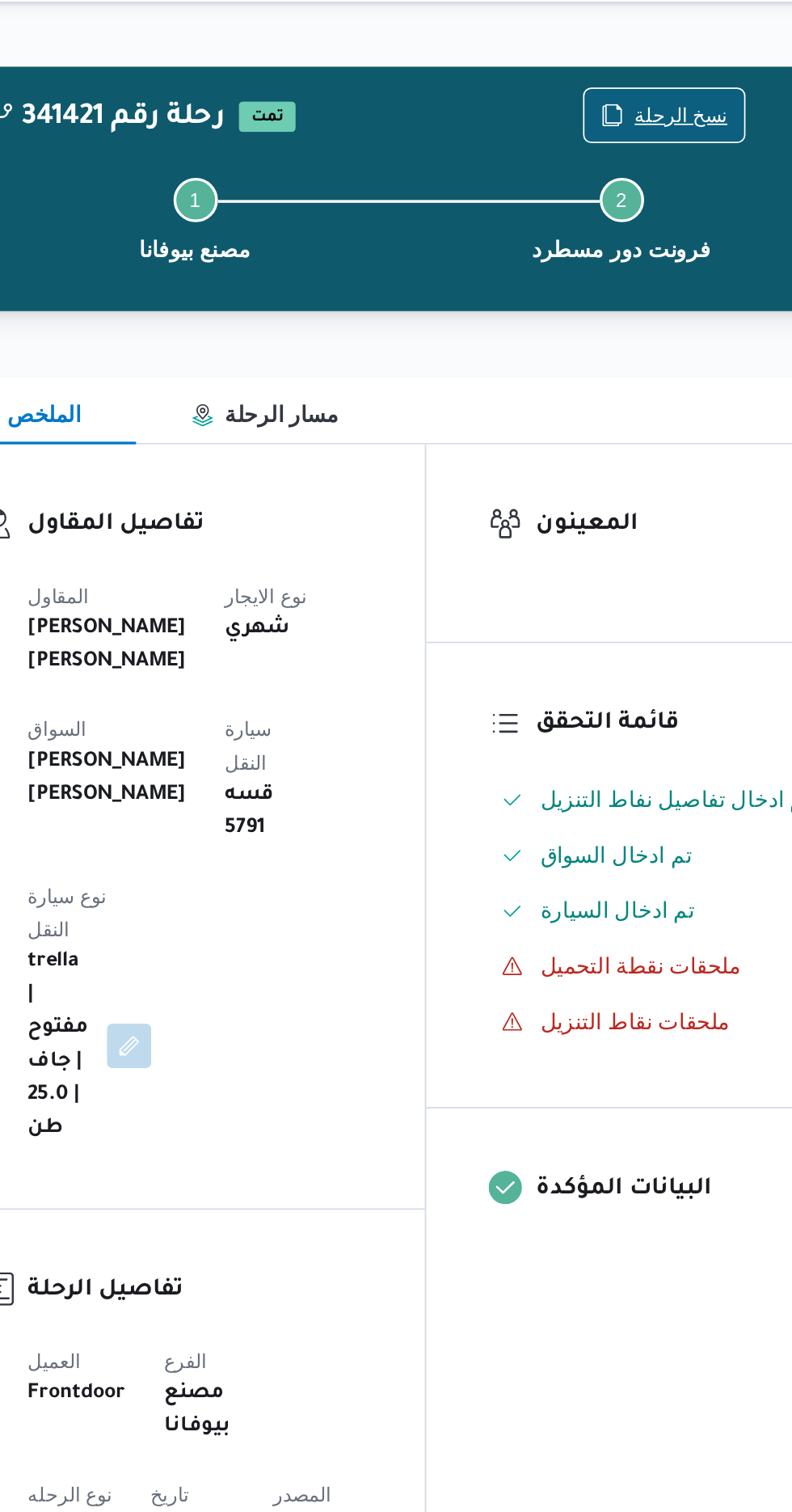
click at [647, 106] on span "نسخ الرحلة" at bounding box center [654, 104] width 54 height 19
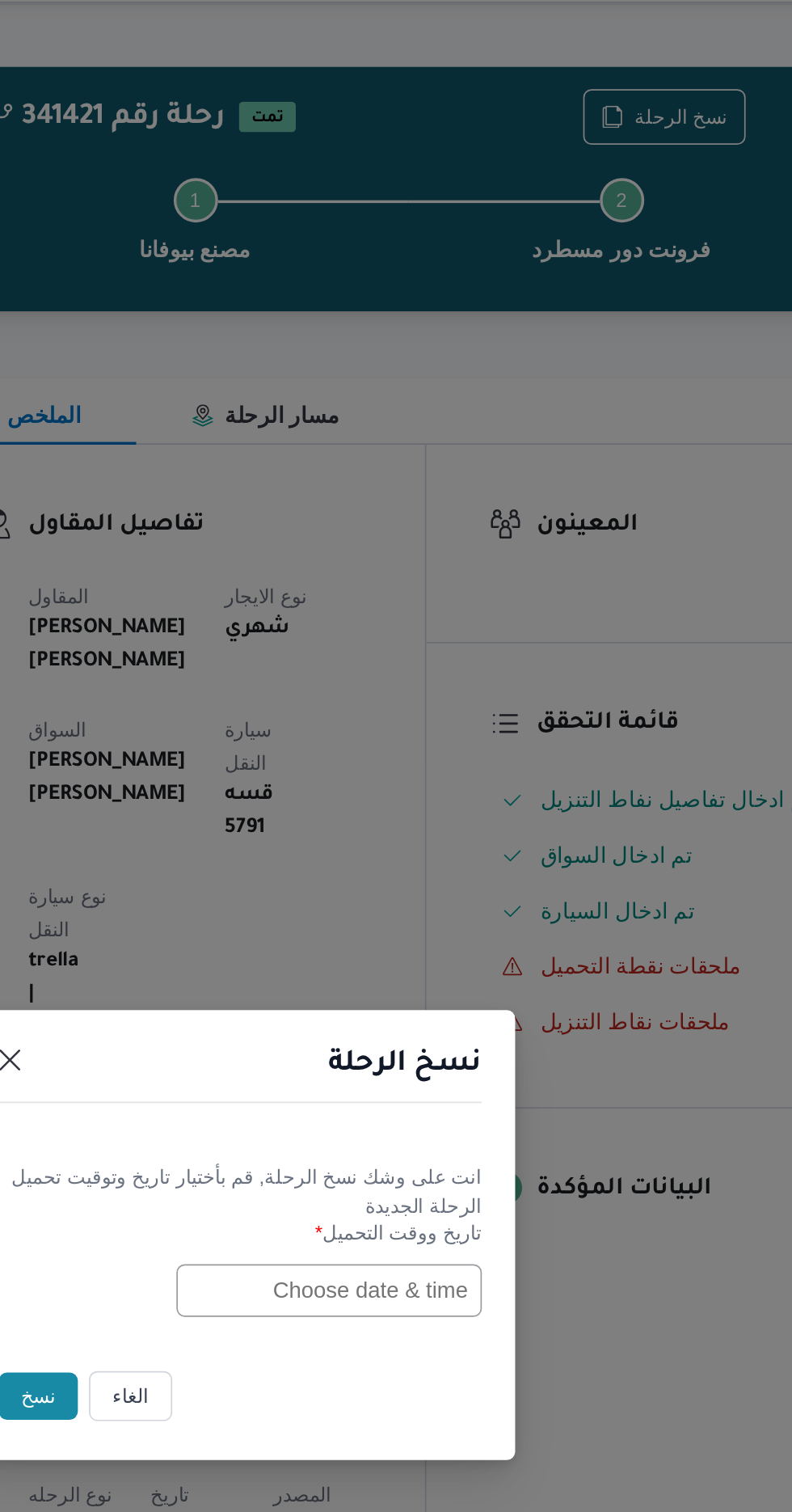
click at [411, 792] on input "text" at bounding box center [449, 788] width 178 height 31
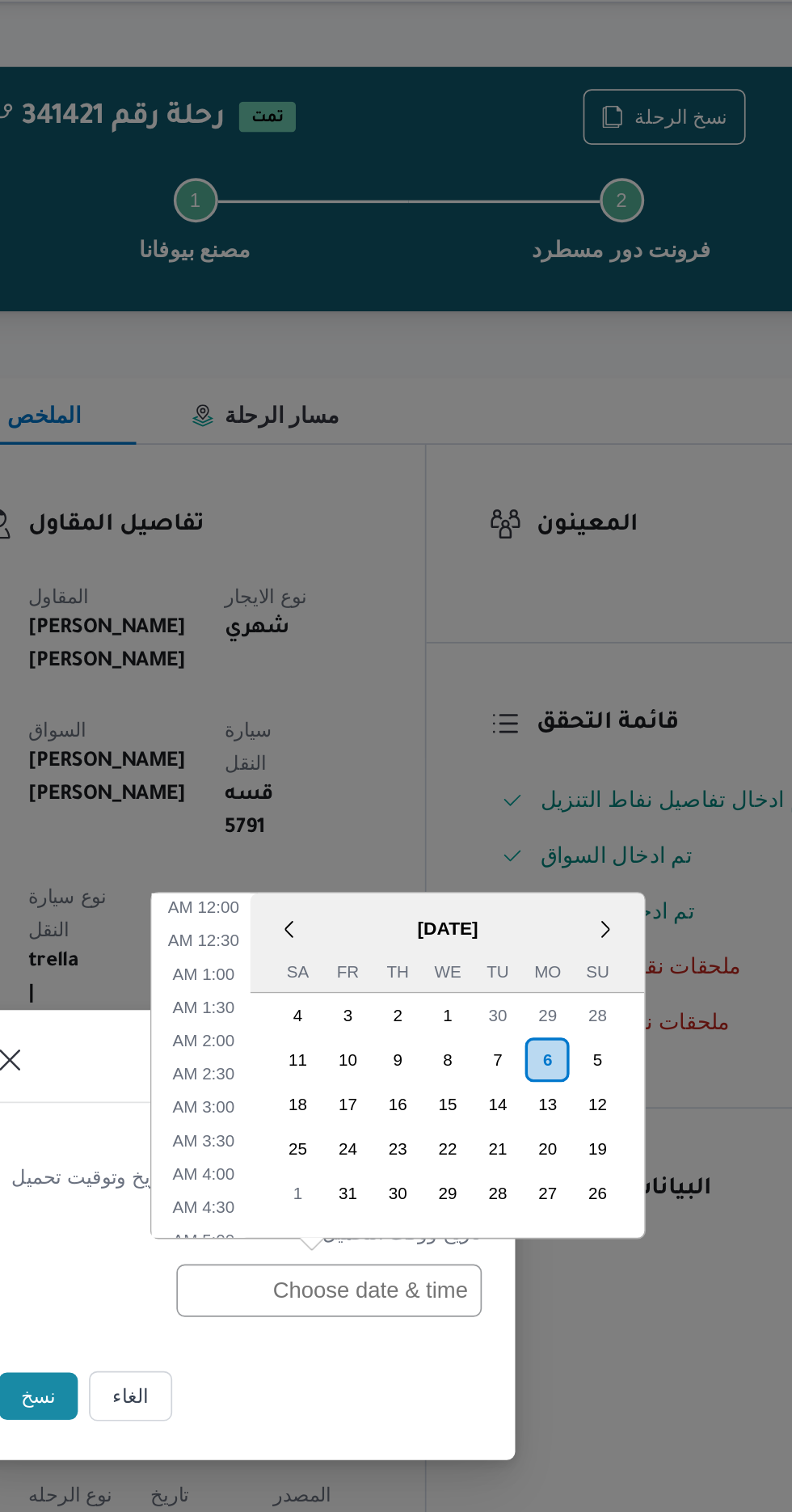
scroll to position [451, 0]
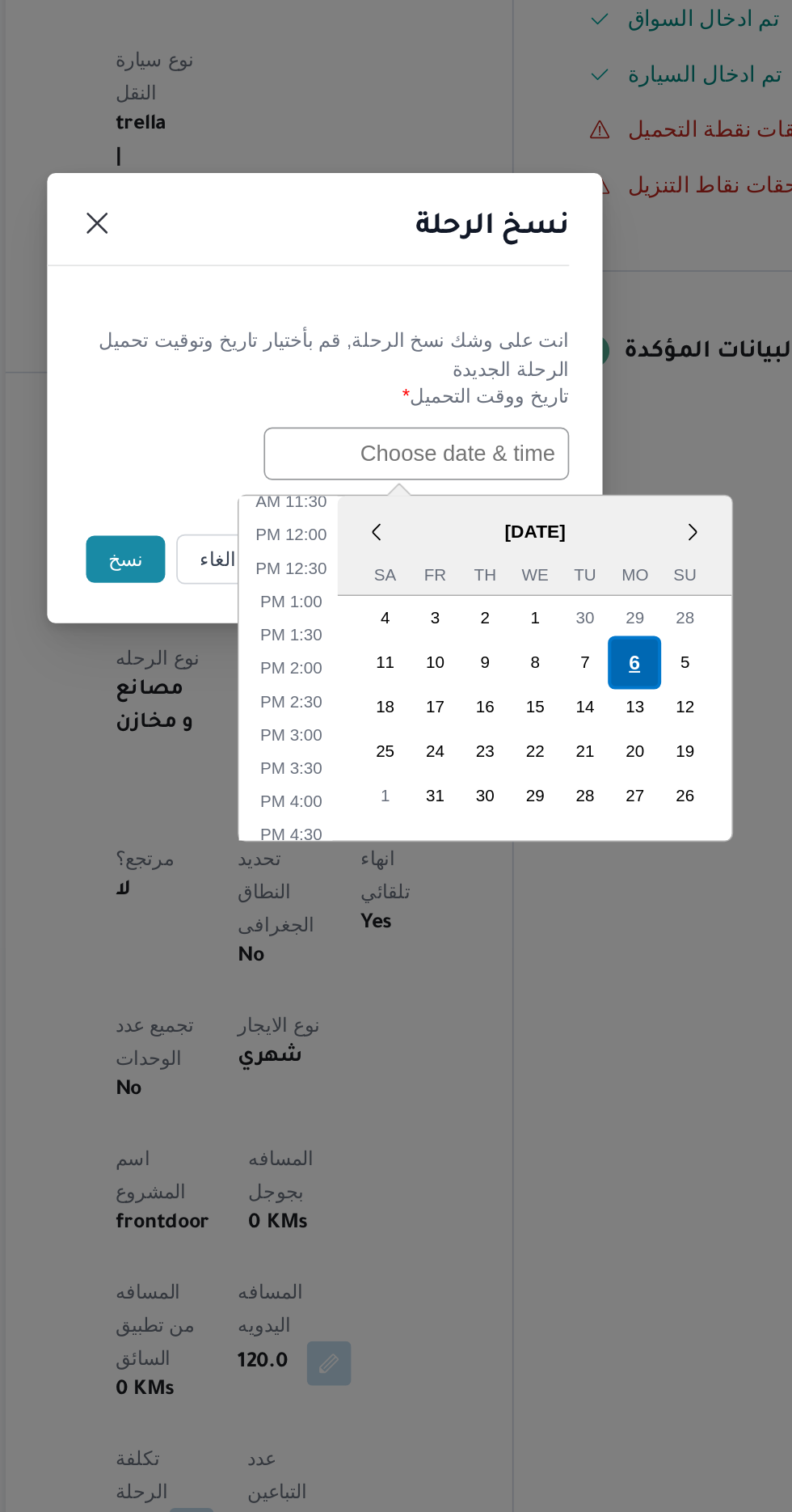
click at [576, 906] on div "6" at bounding box center [576, 909] width 31 height 31
type input "[DATE] 12:00AM"
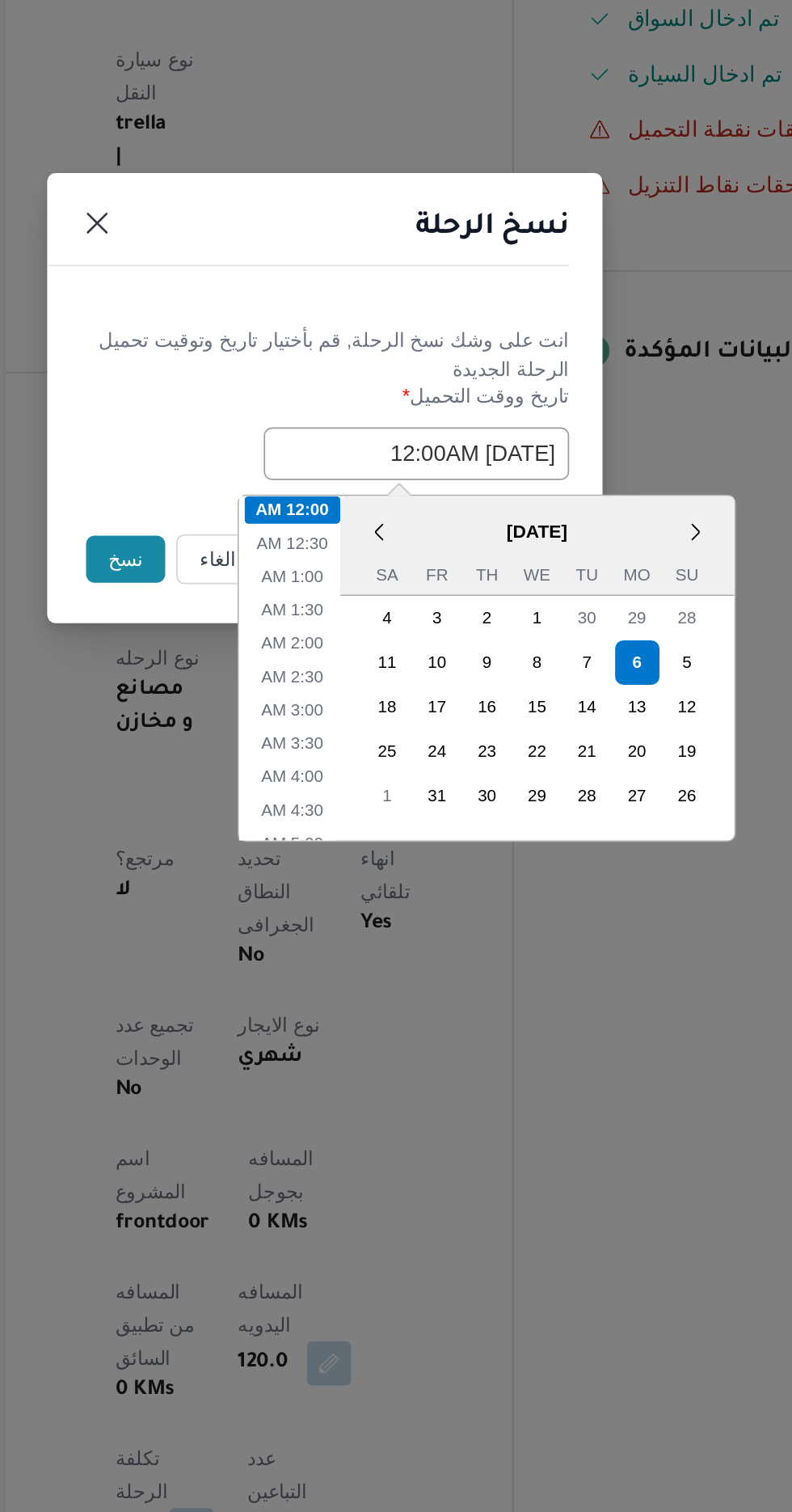
click at [272, 844] on button "نسخ" at bounding box center [279, 849] width 46 height 27
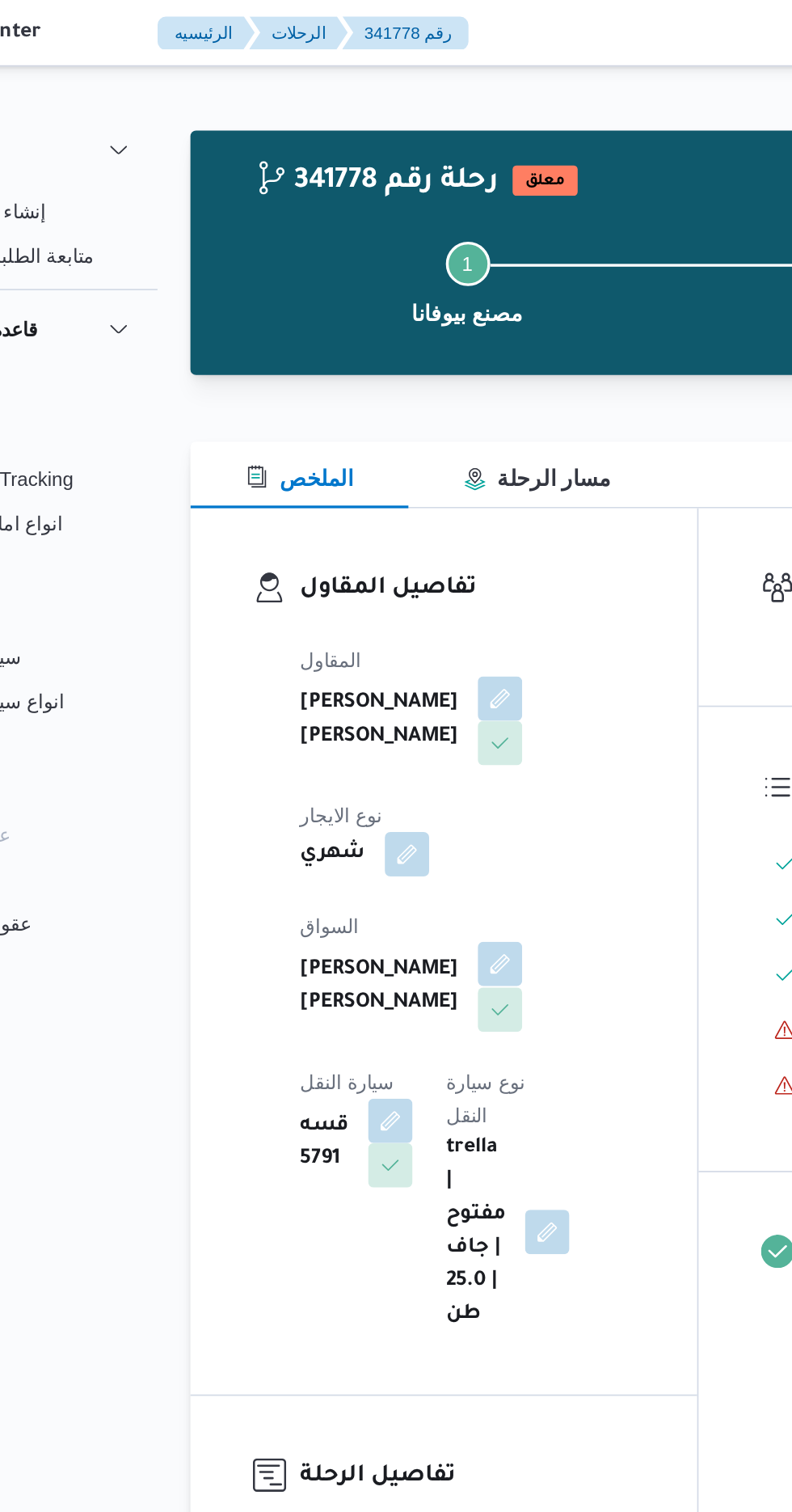
click at [378, 548] on button "button" at bounding box center [391, 562] width 26 height 26
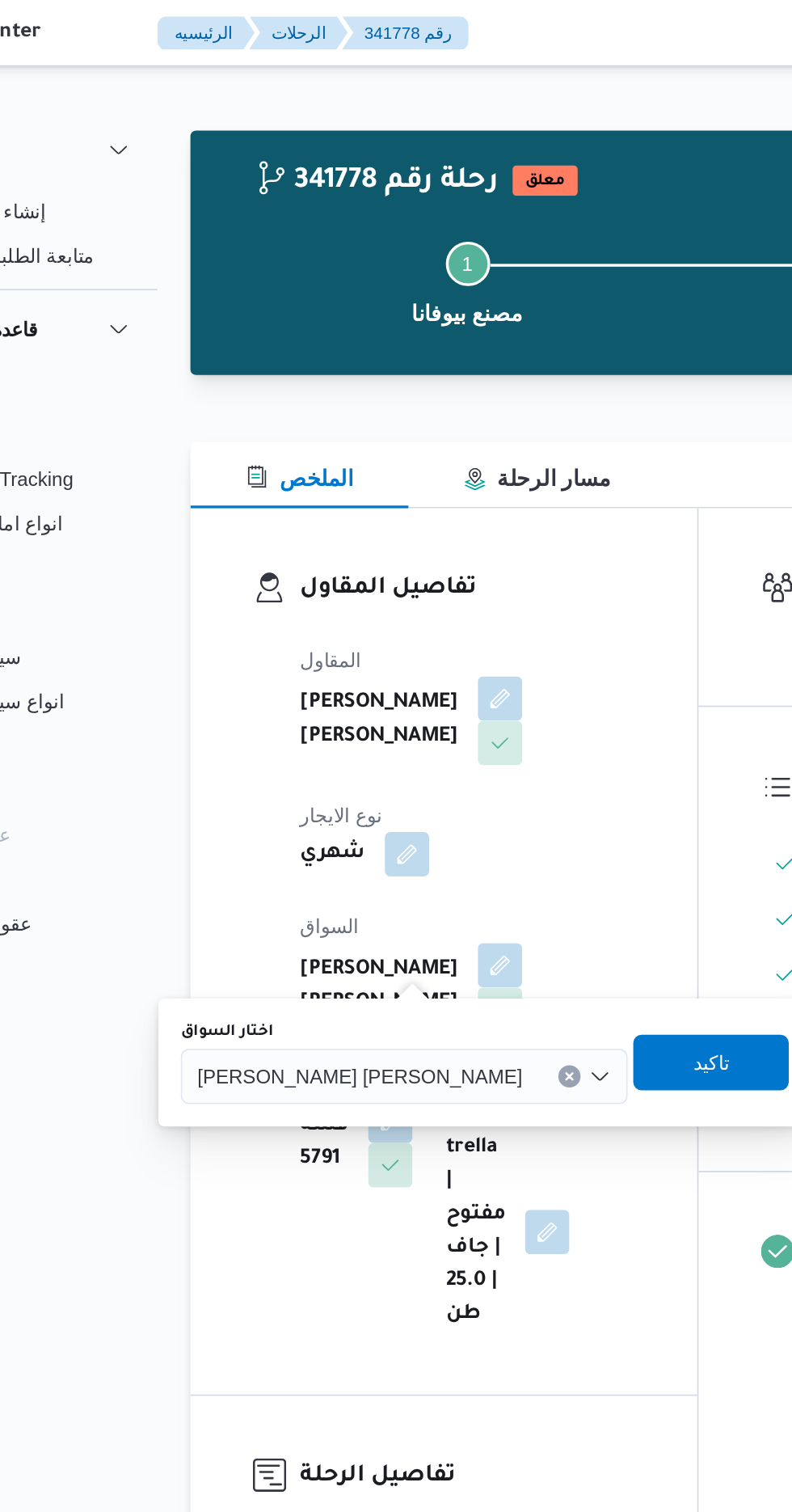
click at [410, 625] on input "اختار السواق" at bounding box center [411, 626] width 2 height 19
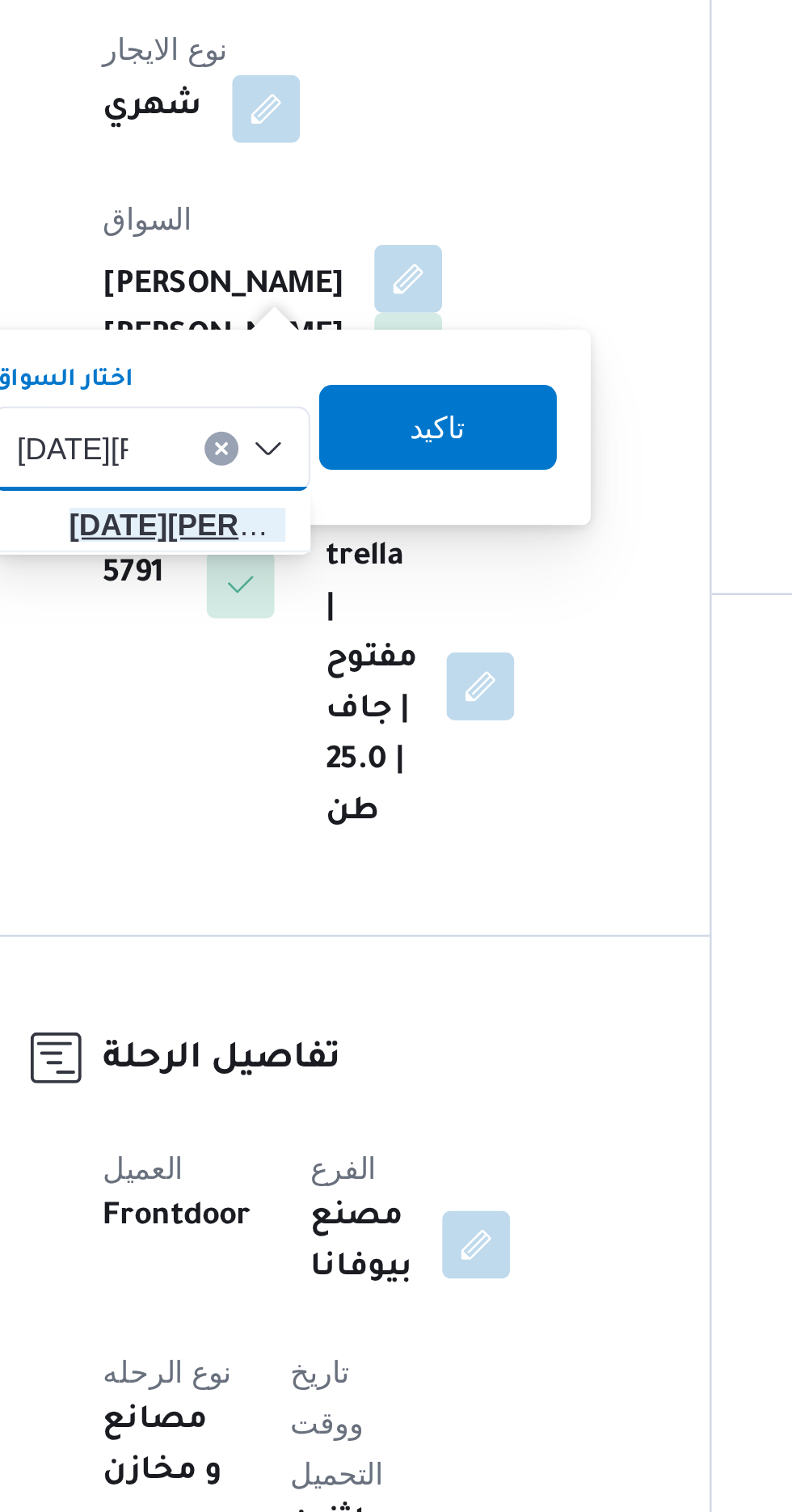
type input "[DATE][PERSON_NAME]"
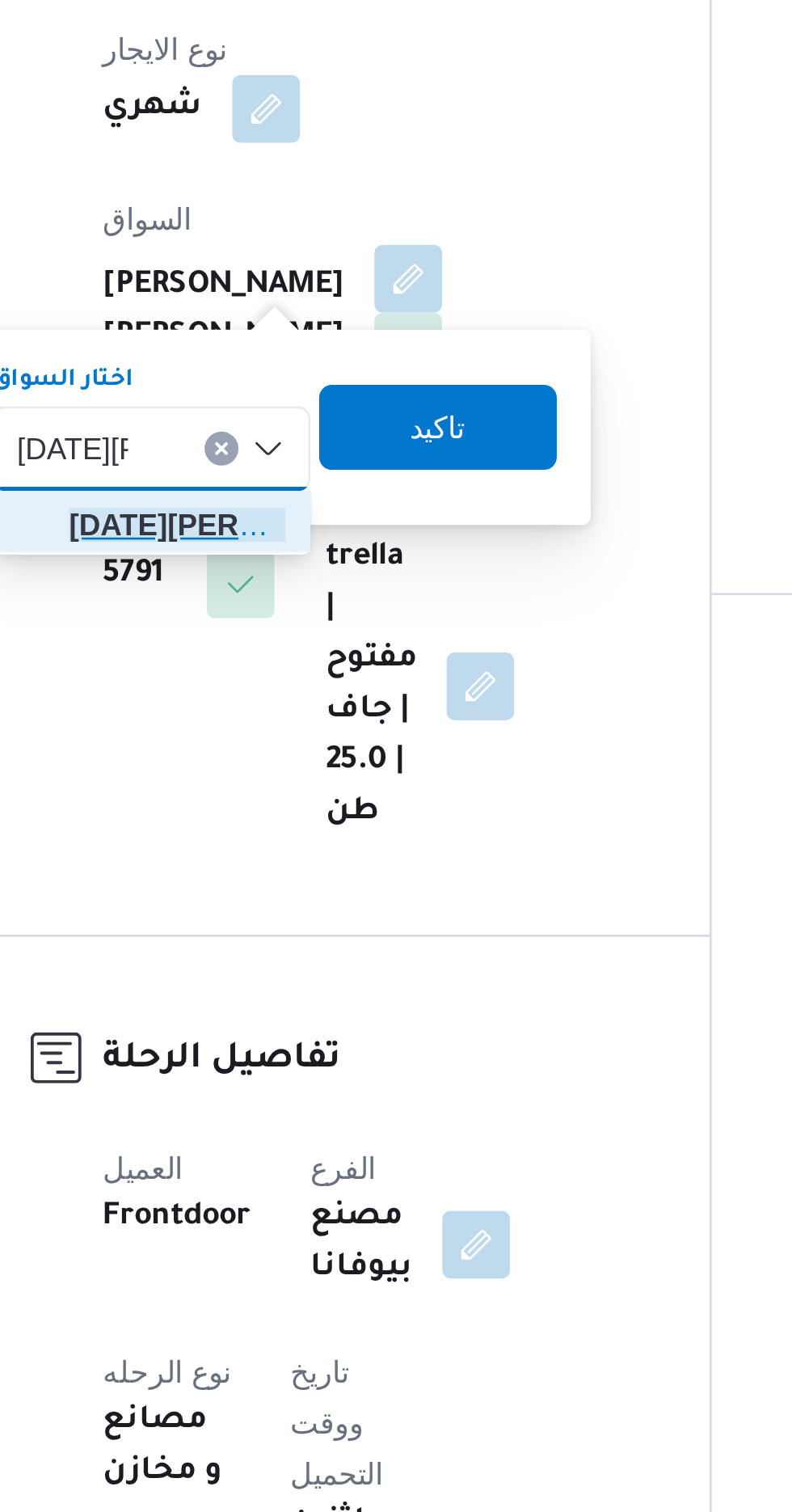
click at [319, 650] on span "[DATE] حا فظ [PERSON_NAME]" at bounding box center [302, 655] width 82 height 19
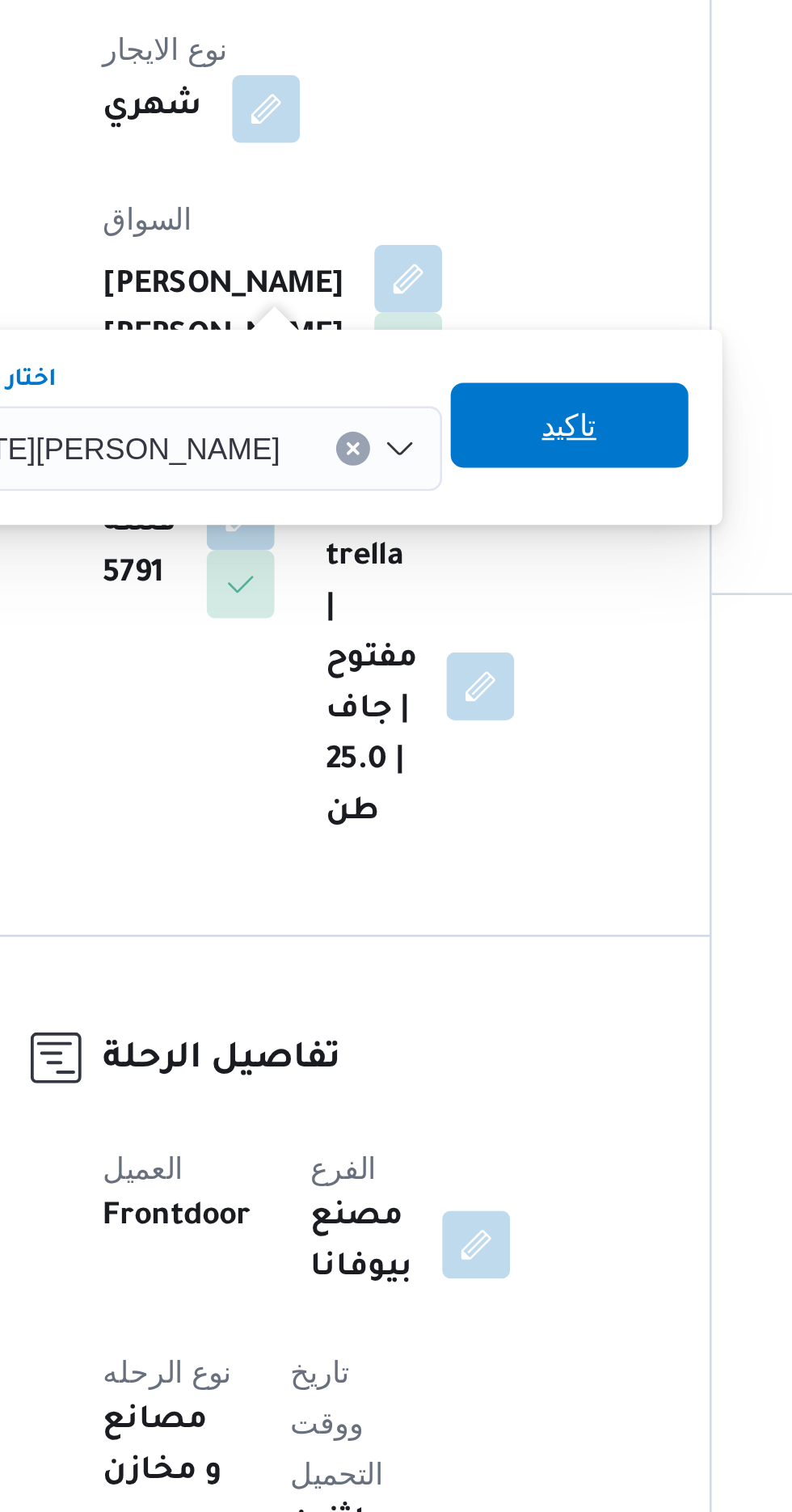
click at [442, 622] on span "تاكيد" at bounding box center [451, 618] width 90 height 32
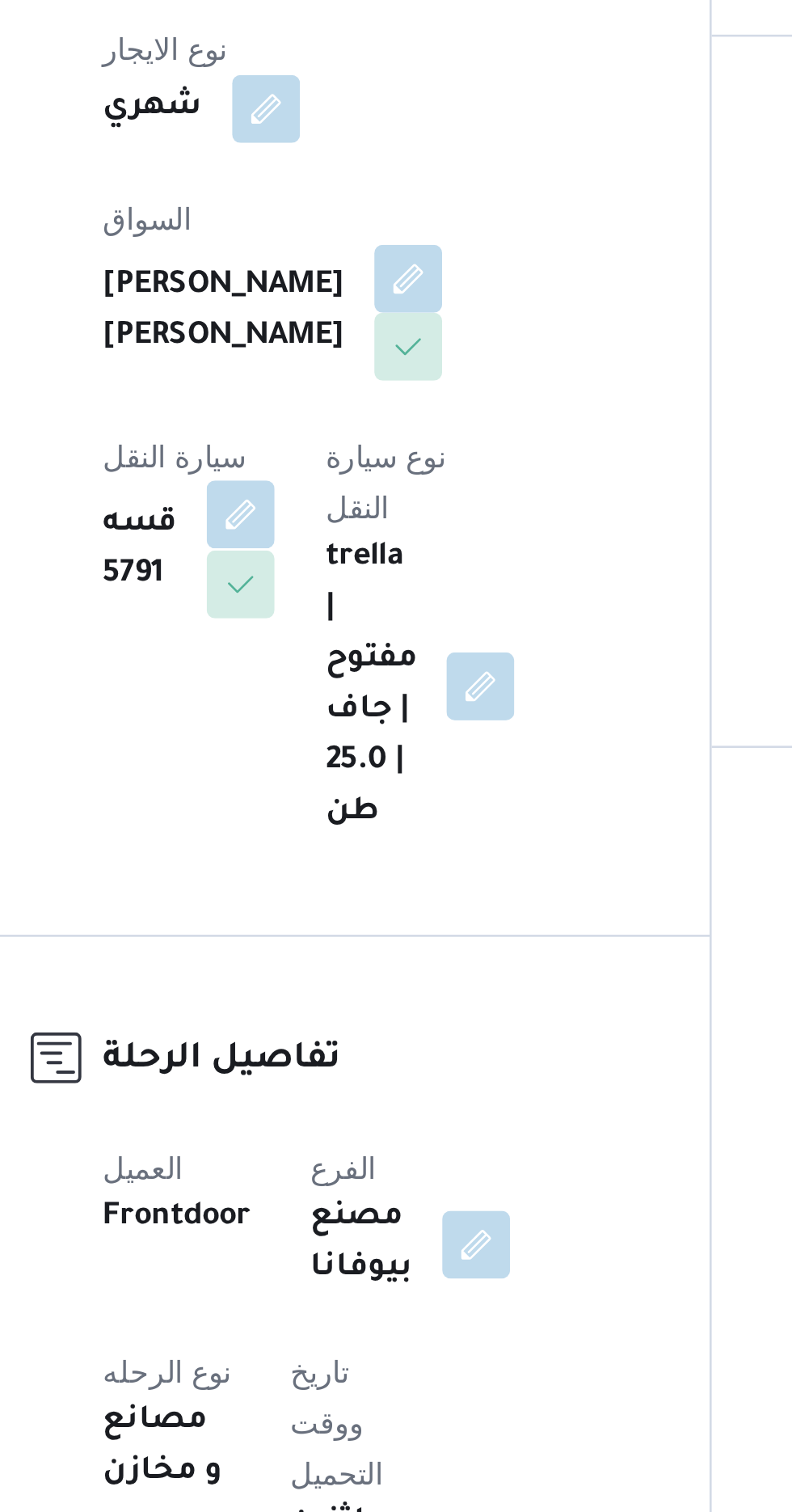
click at [340, 639] on button "button" at bounding box center [327, 652] width 26 height 26
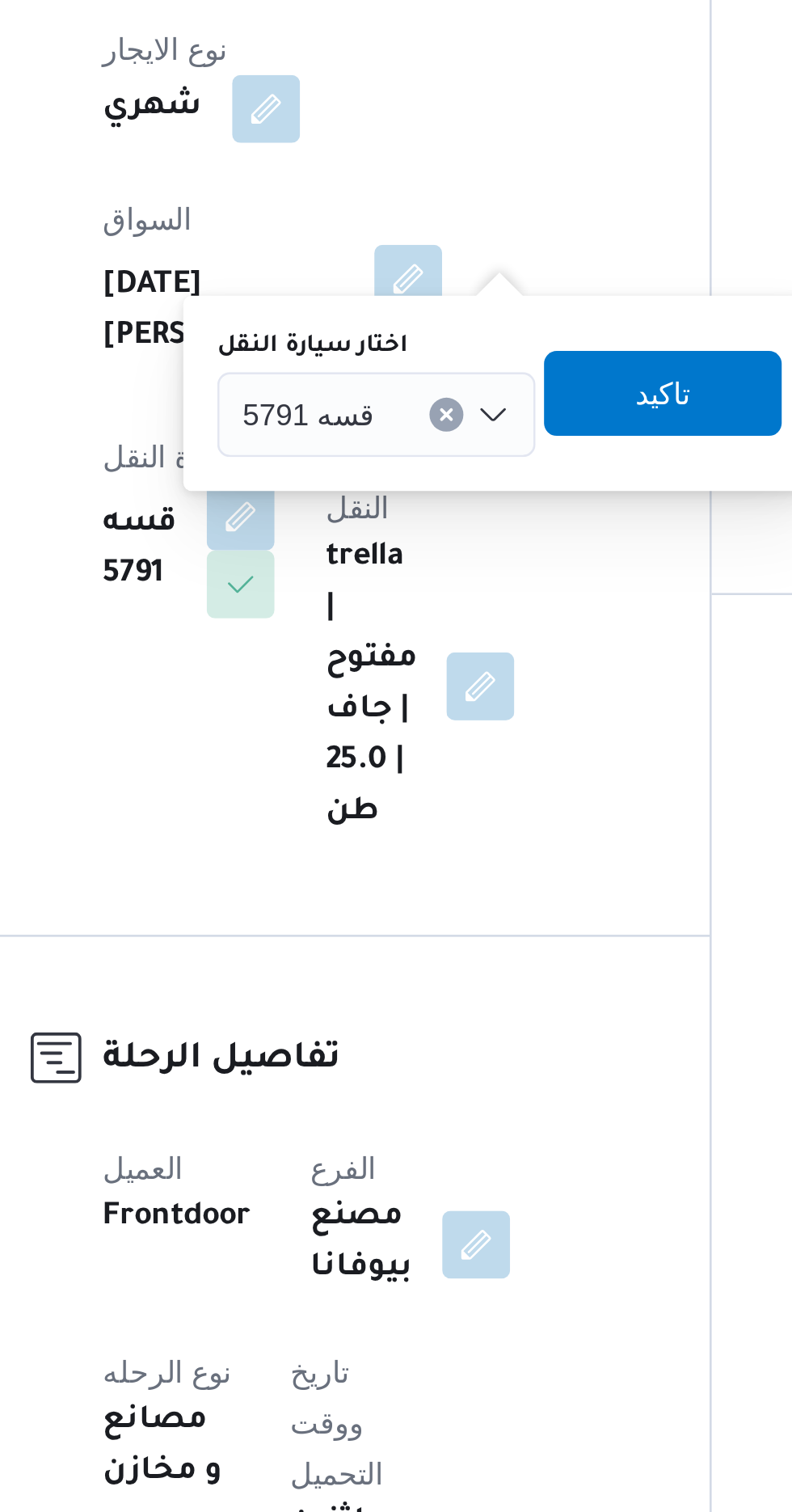
click at [381, 614] on div at bounding box center [385, 614] width 8 height 26
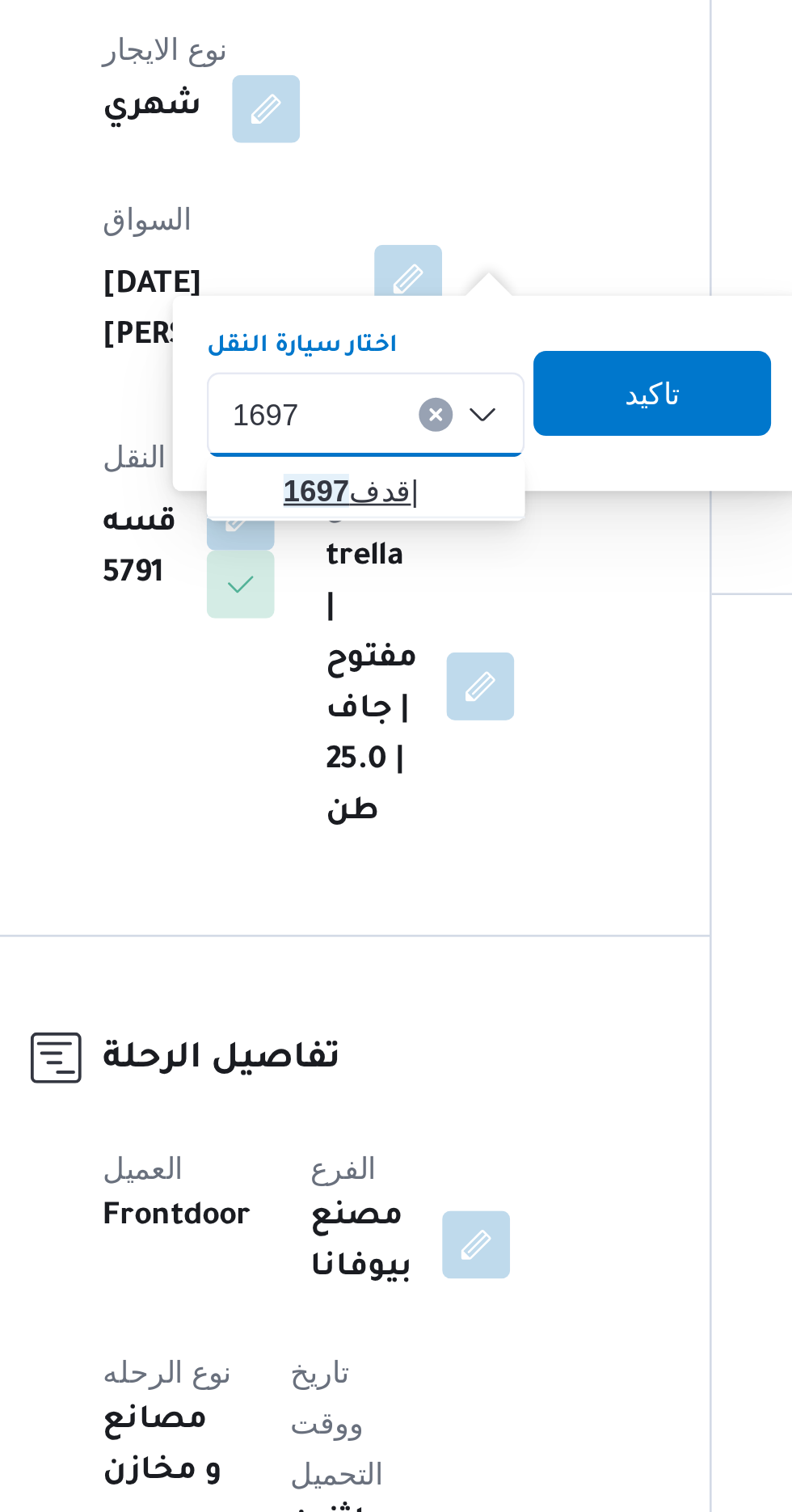
type input "1697"
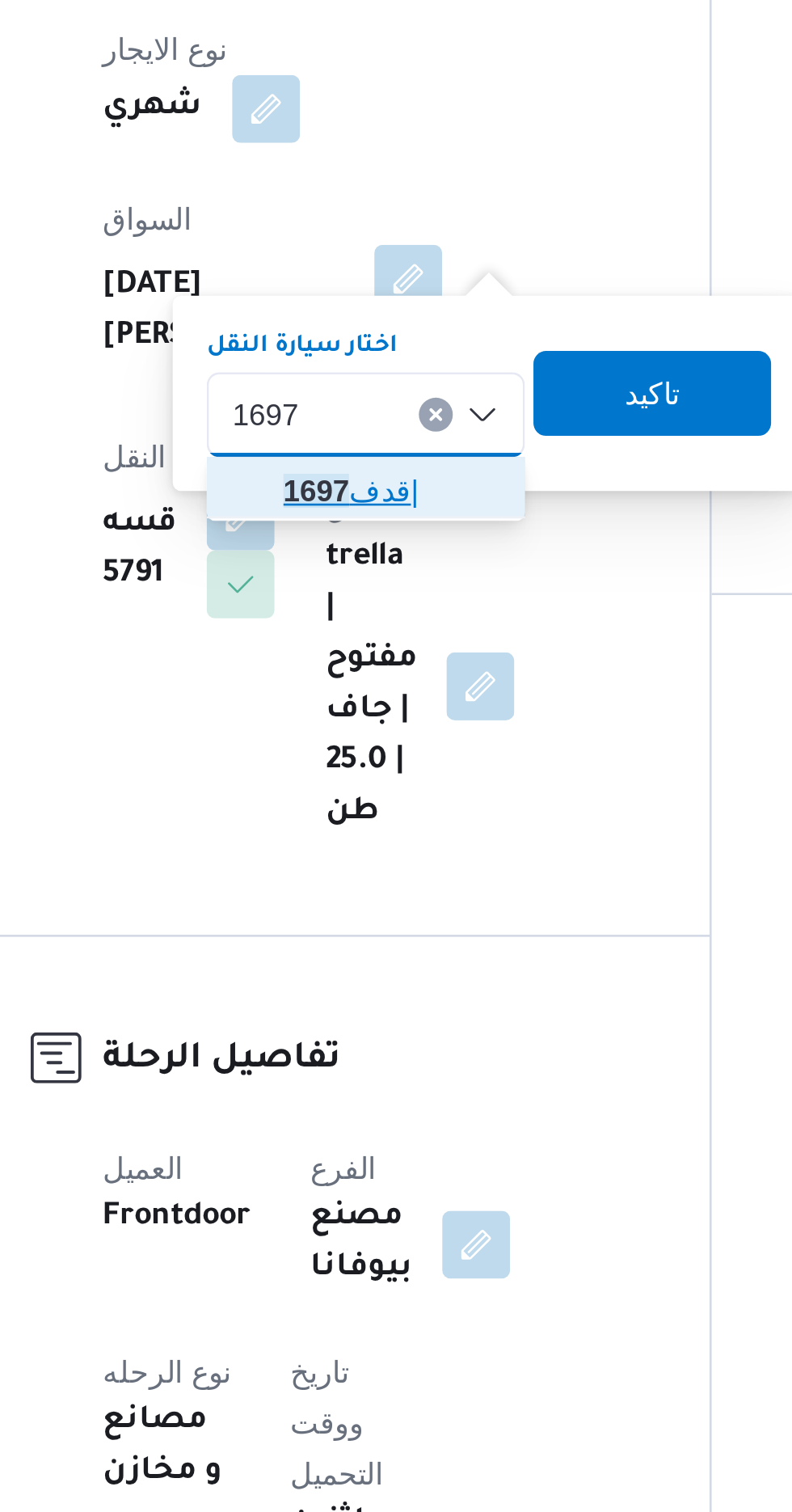
click at [385, 642] on span "قدف 1697 |" at bounding box center [384, 643] width 82 height 19
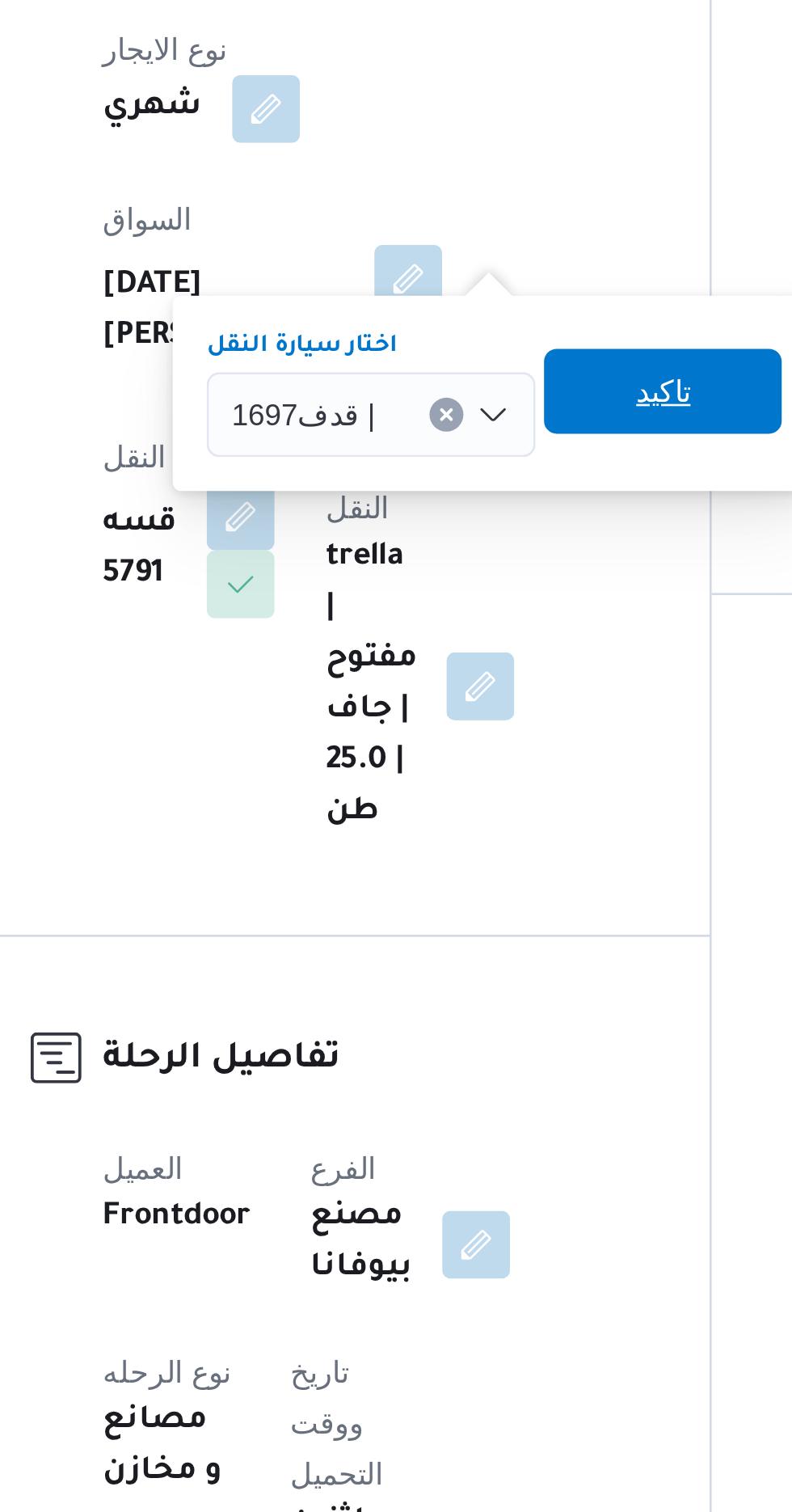
click at [491, 605] on span "تاكيد" at bounding box center [487, 604] width 21 height 19
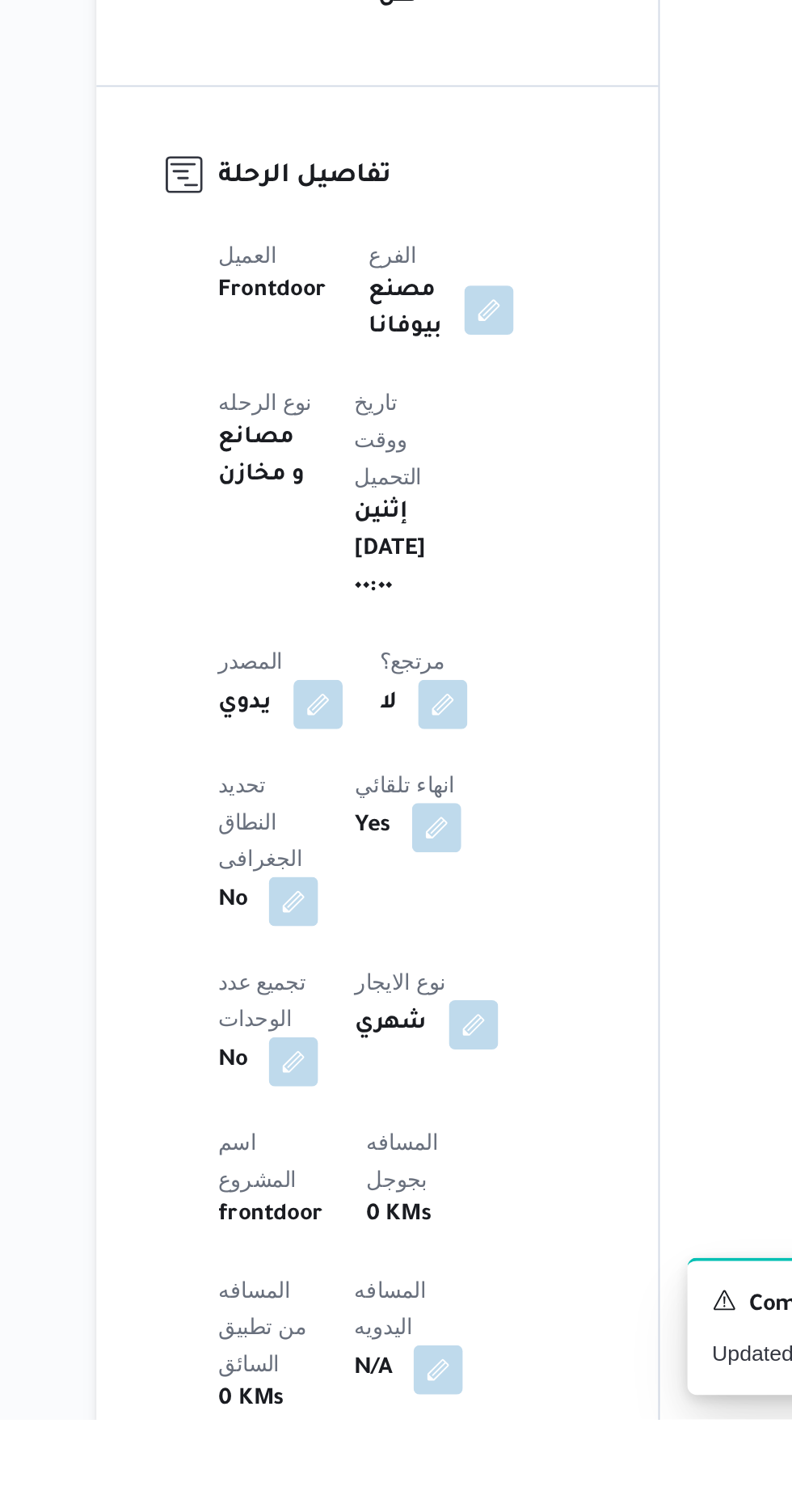
scroll to position [30, 0]
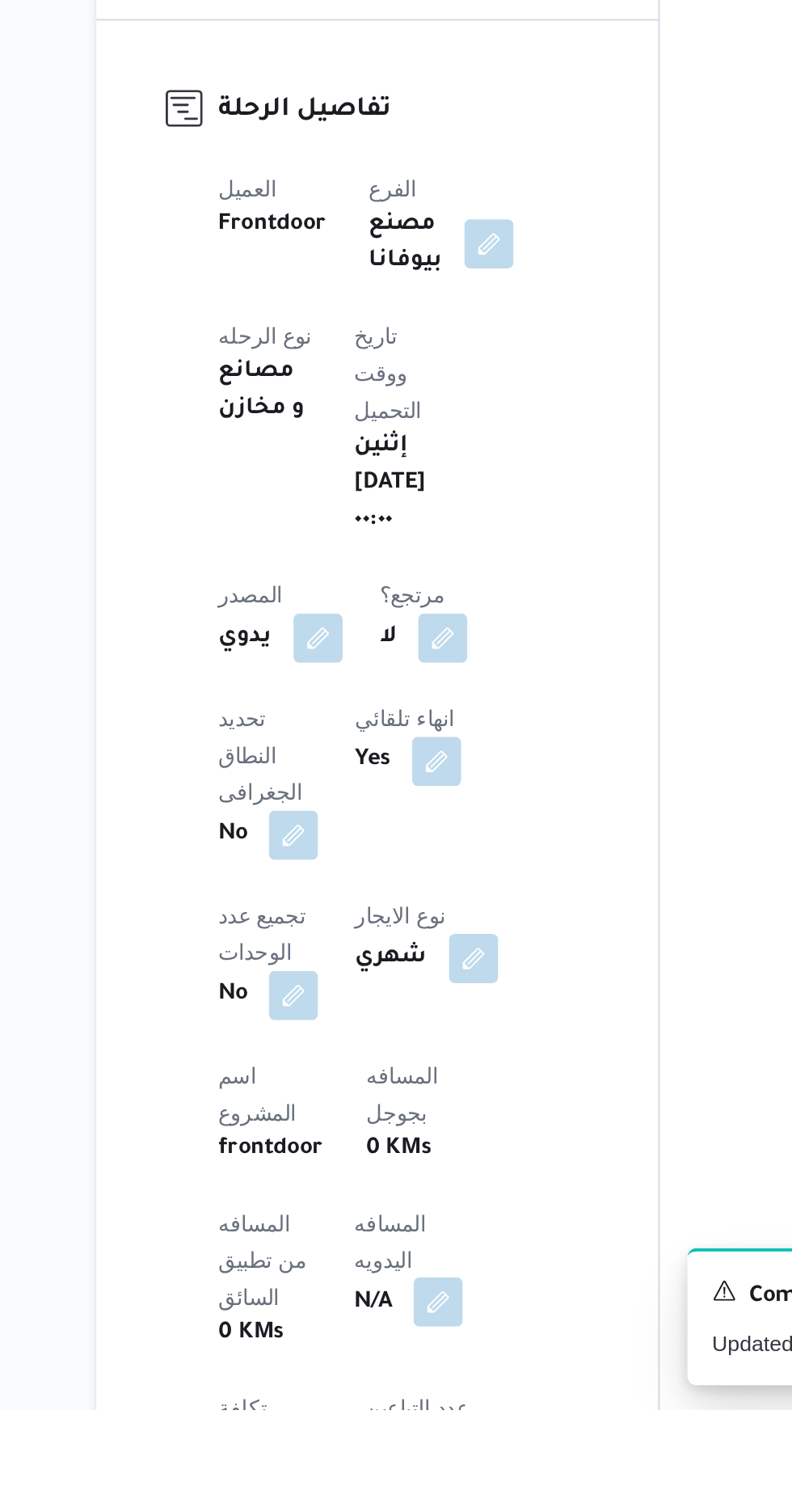
click at [377, 1442] on button "button" at bounding box center [390, 1455] width 26 height 26
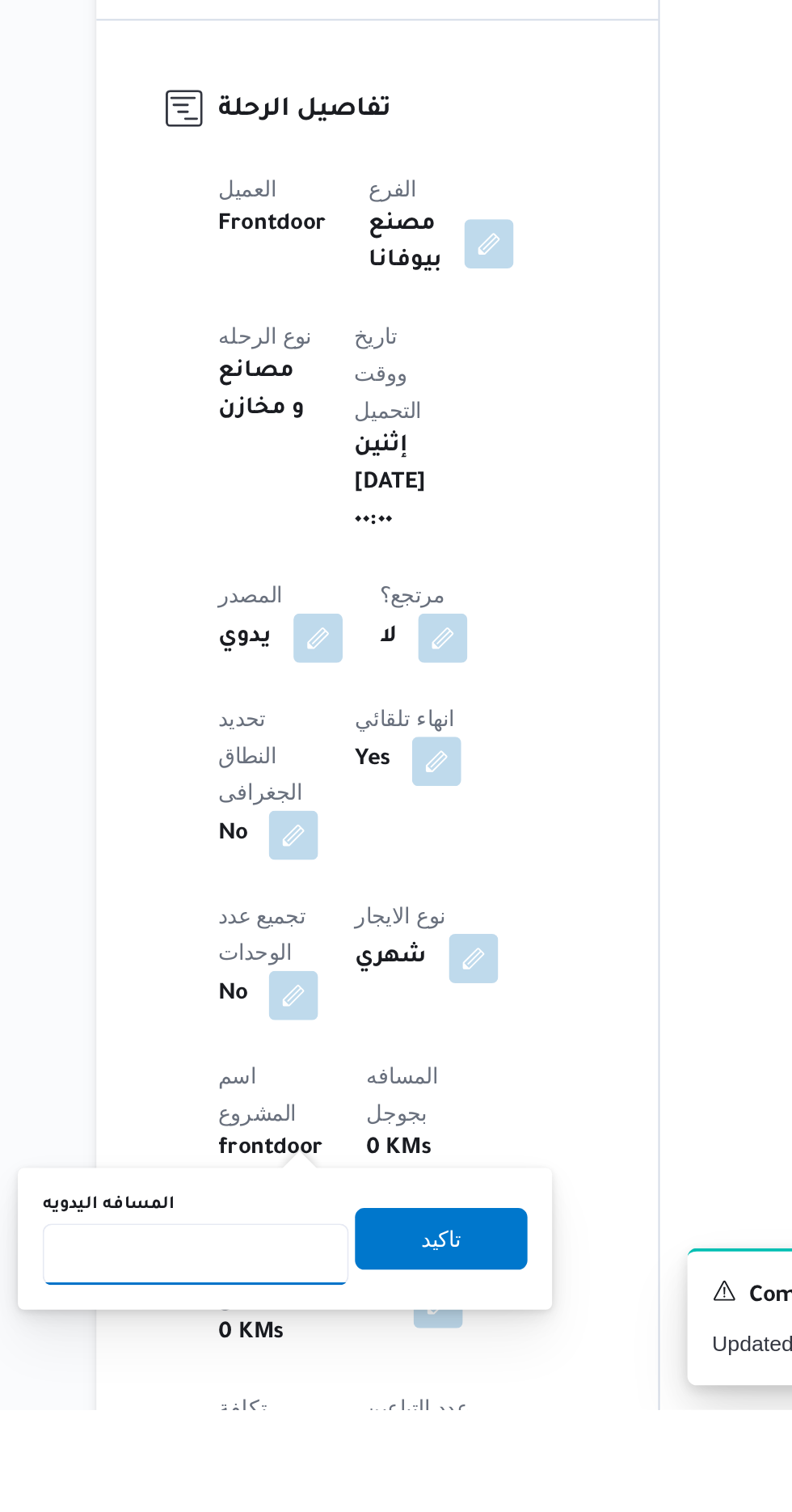
click at [282, 1425] on input "المسافه اليدويه" at bounding box center [263, 1430] width 161 height 32
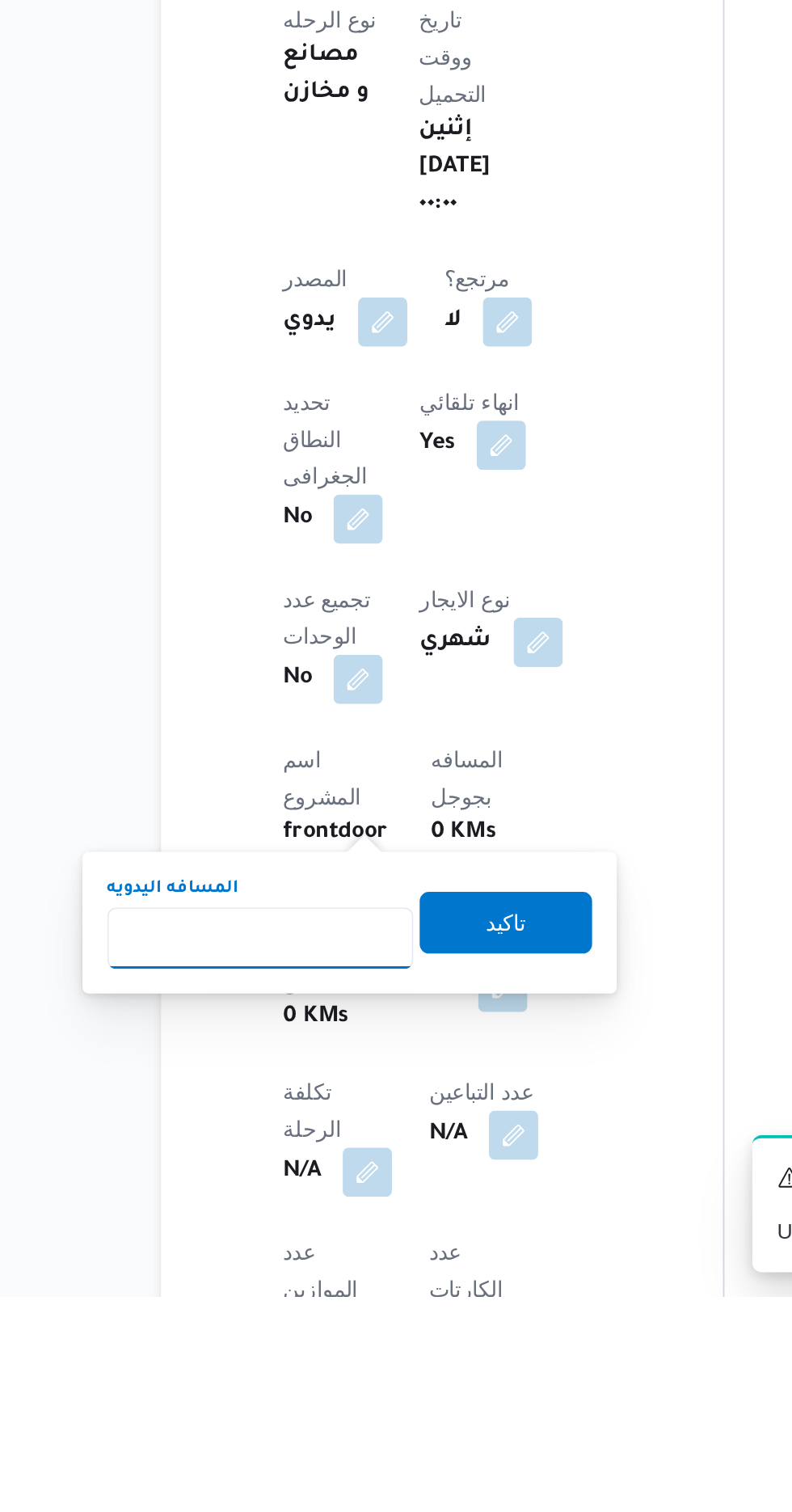
scroll to position [179, 0]
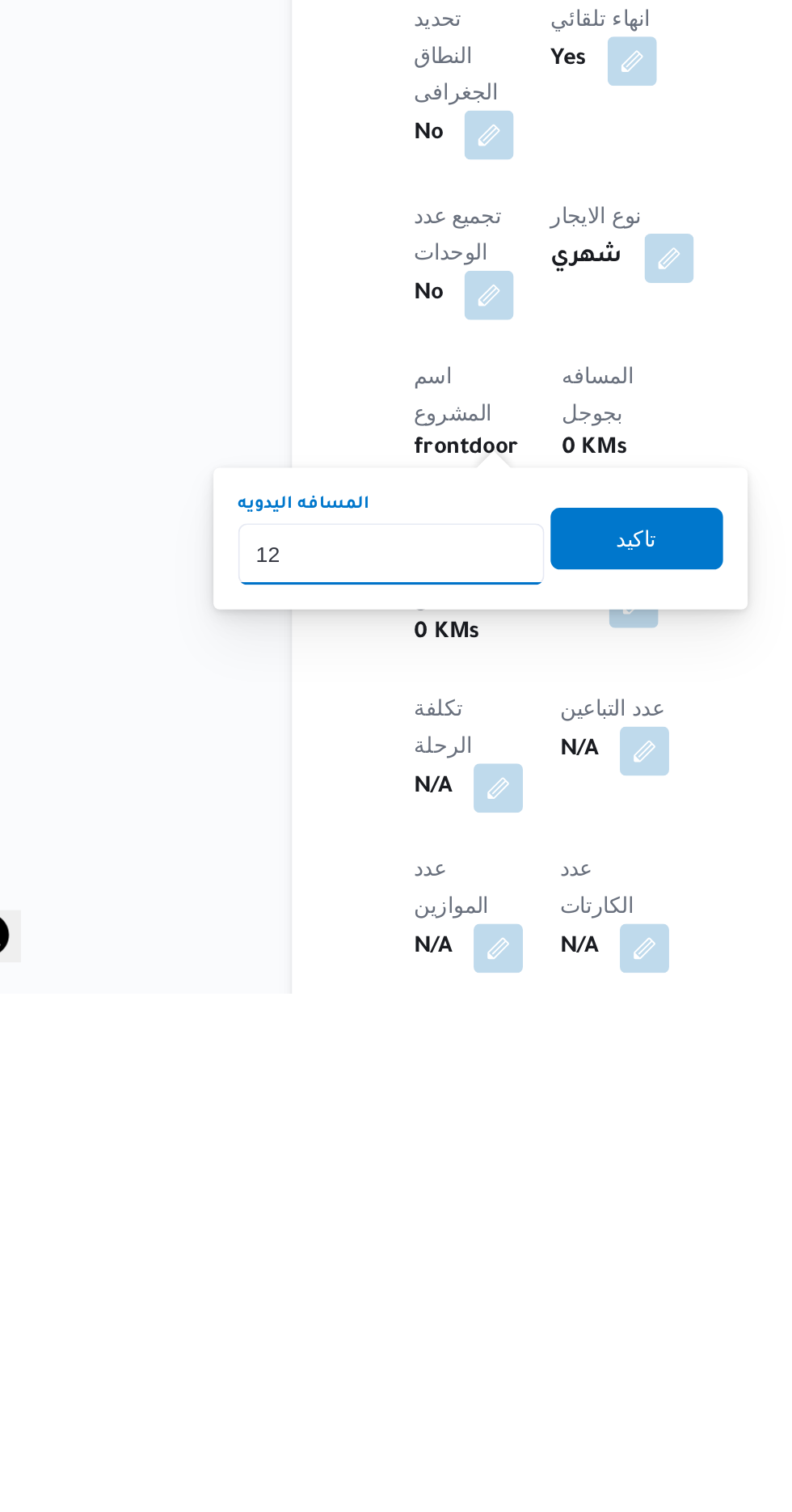
type input "120"
click at [419, 1282] on span "تاكيد" at bounding box center [391, 1272] width 90 height 32
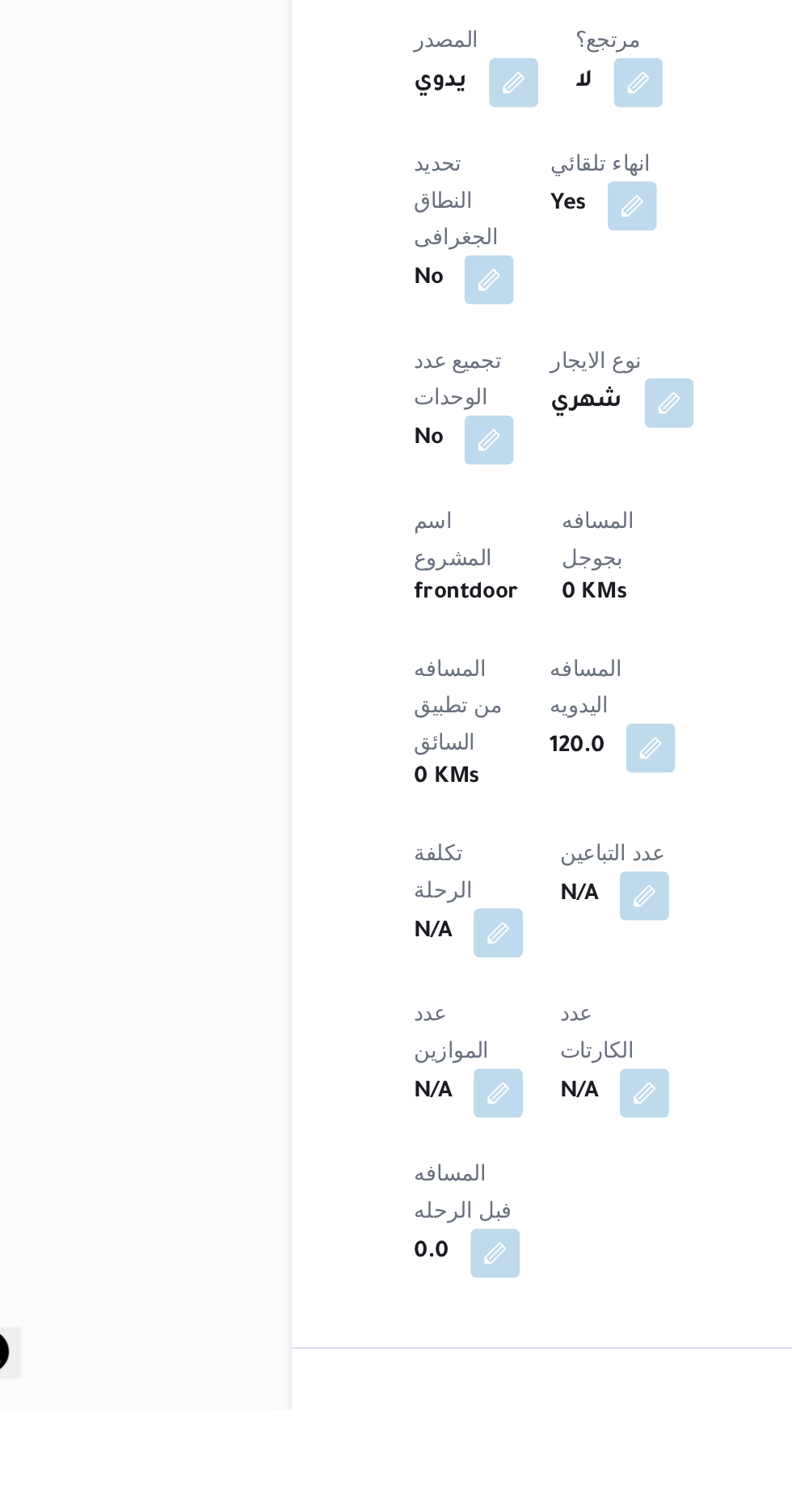
scroll to position [322, 0]
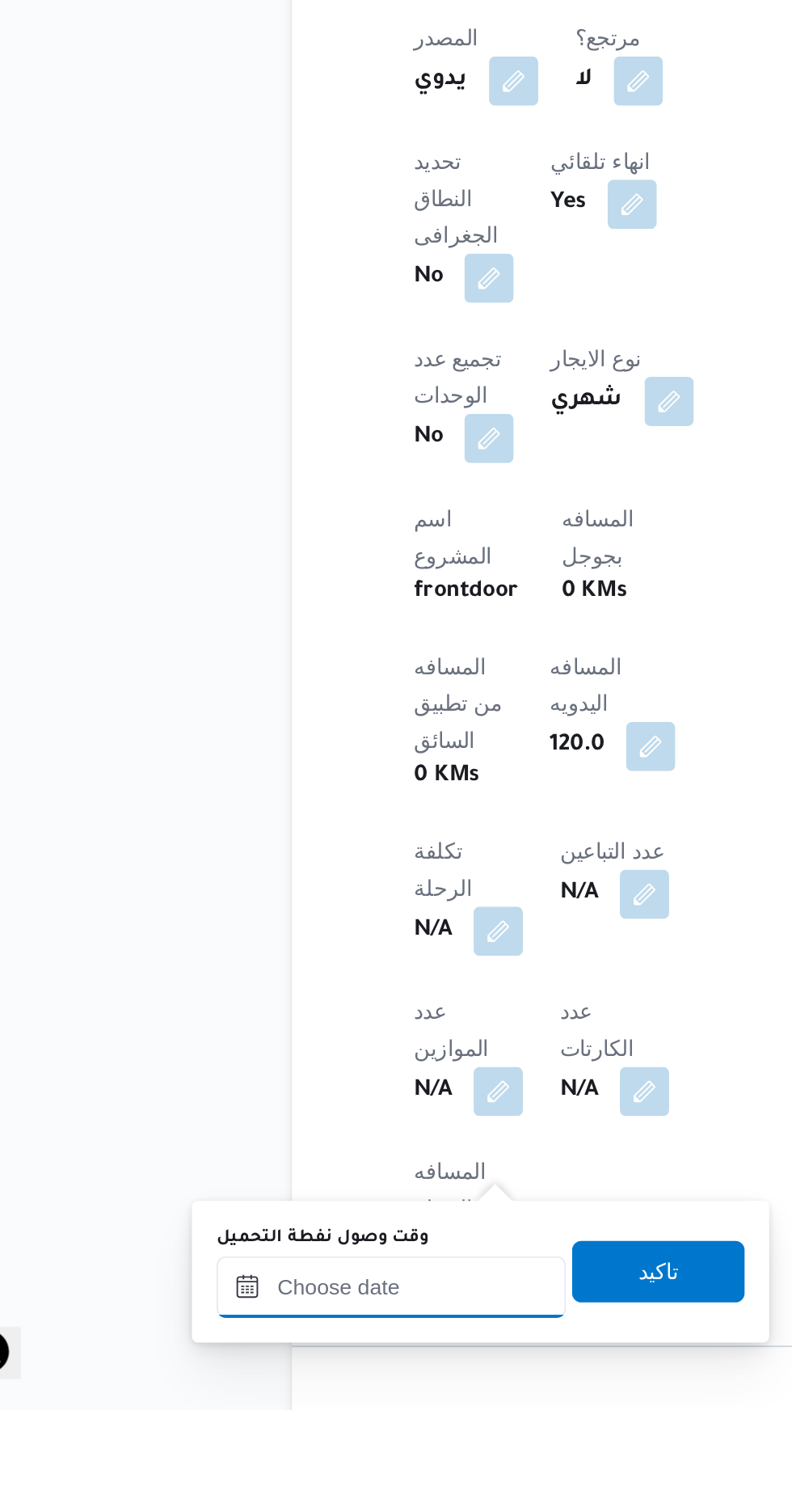
click at [242, 1445] on input "وقت وصول نفطة التحميل" at bounding box center [262, 1446] width 183 height 32
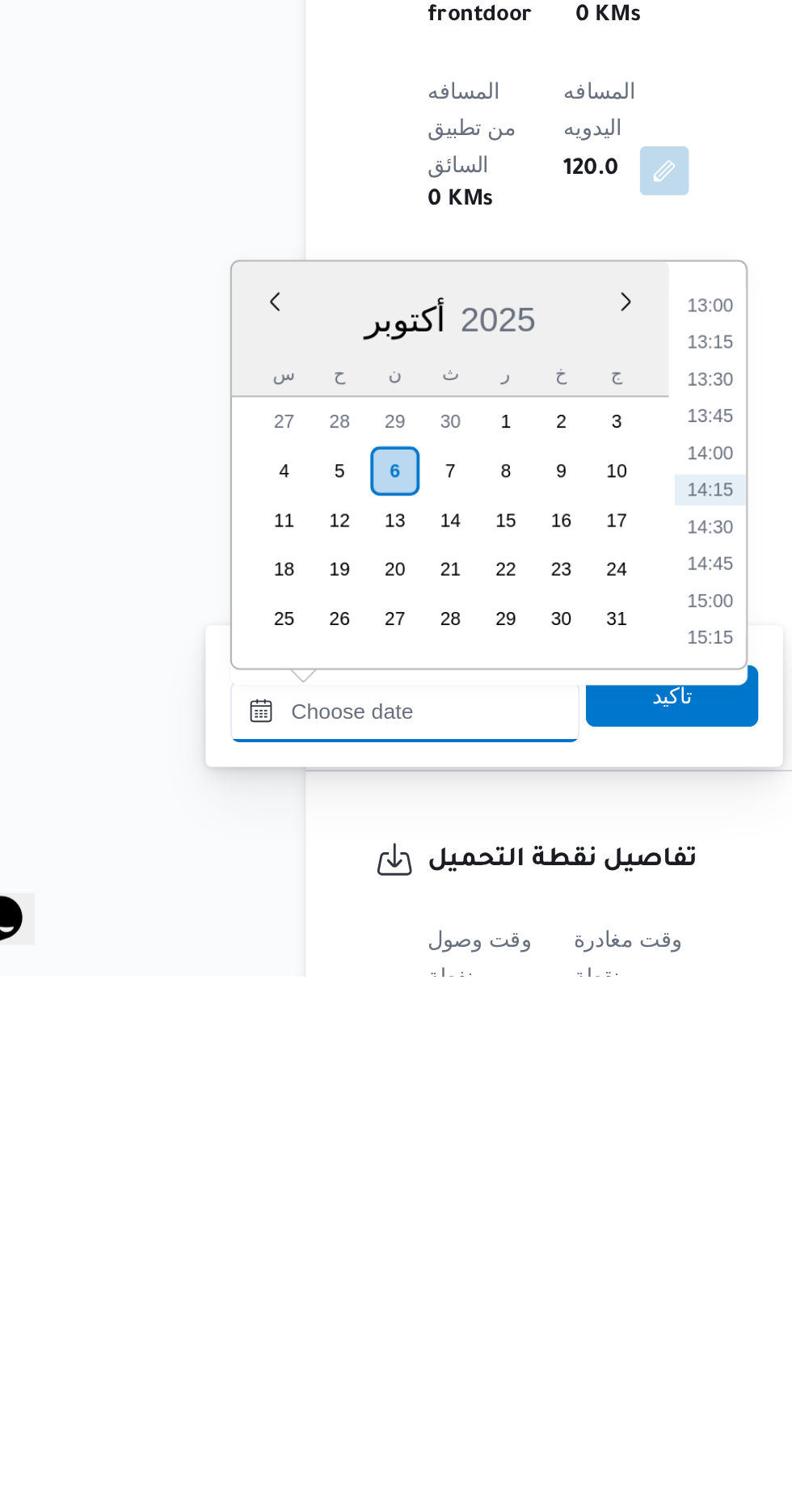
scroll to position [493, 0]
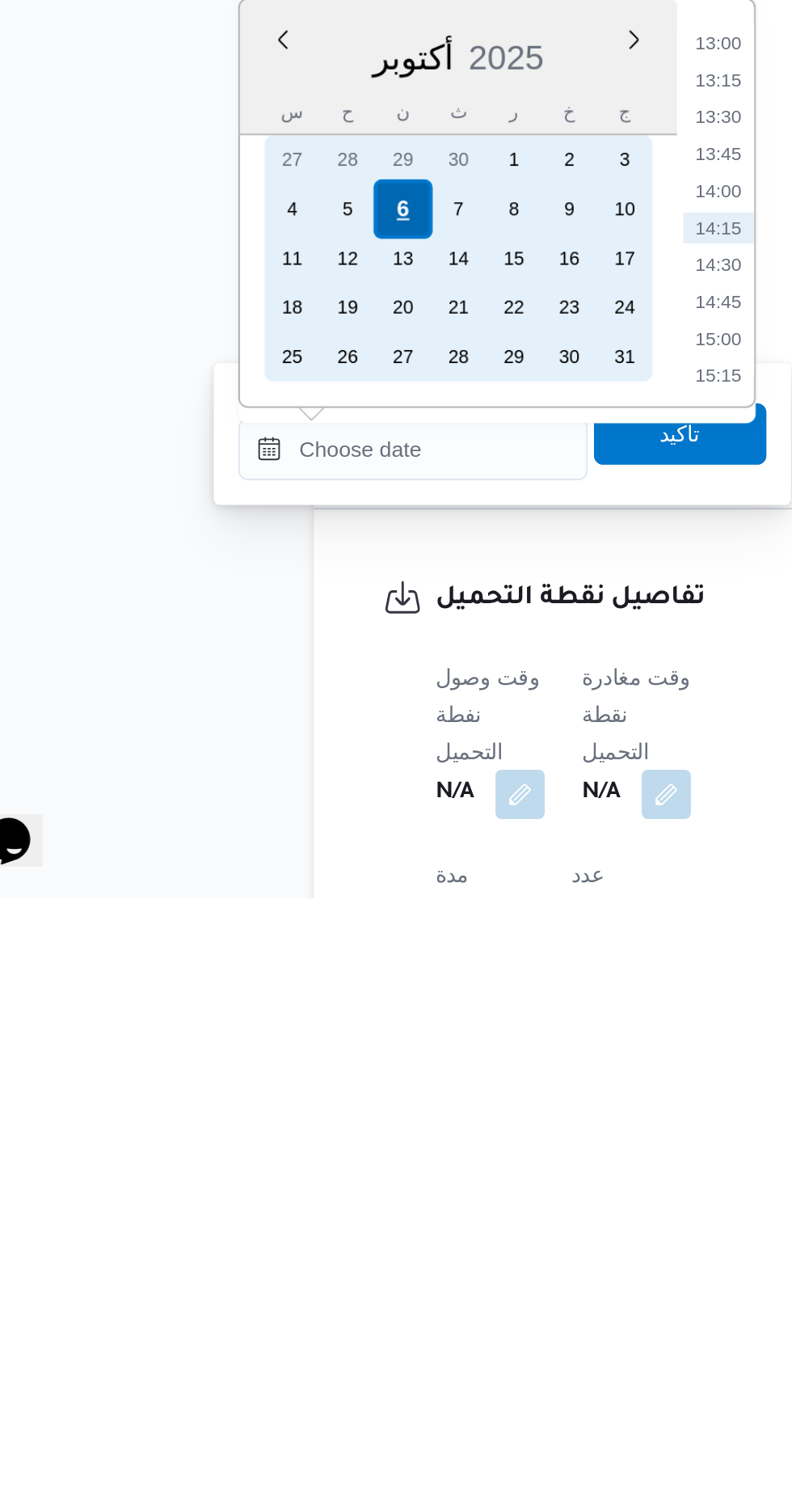
click at [257, 1148] on div "6" at bounding box center [256, 1150] width 31 height 31
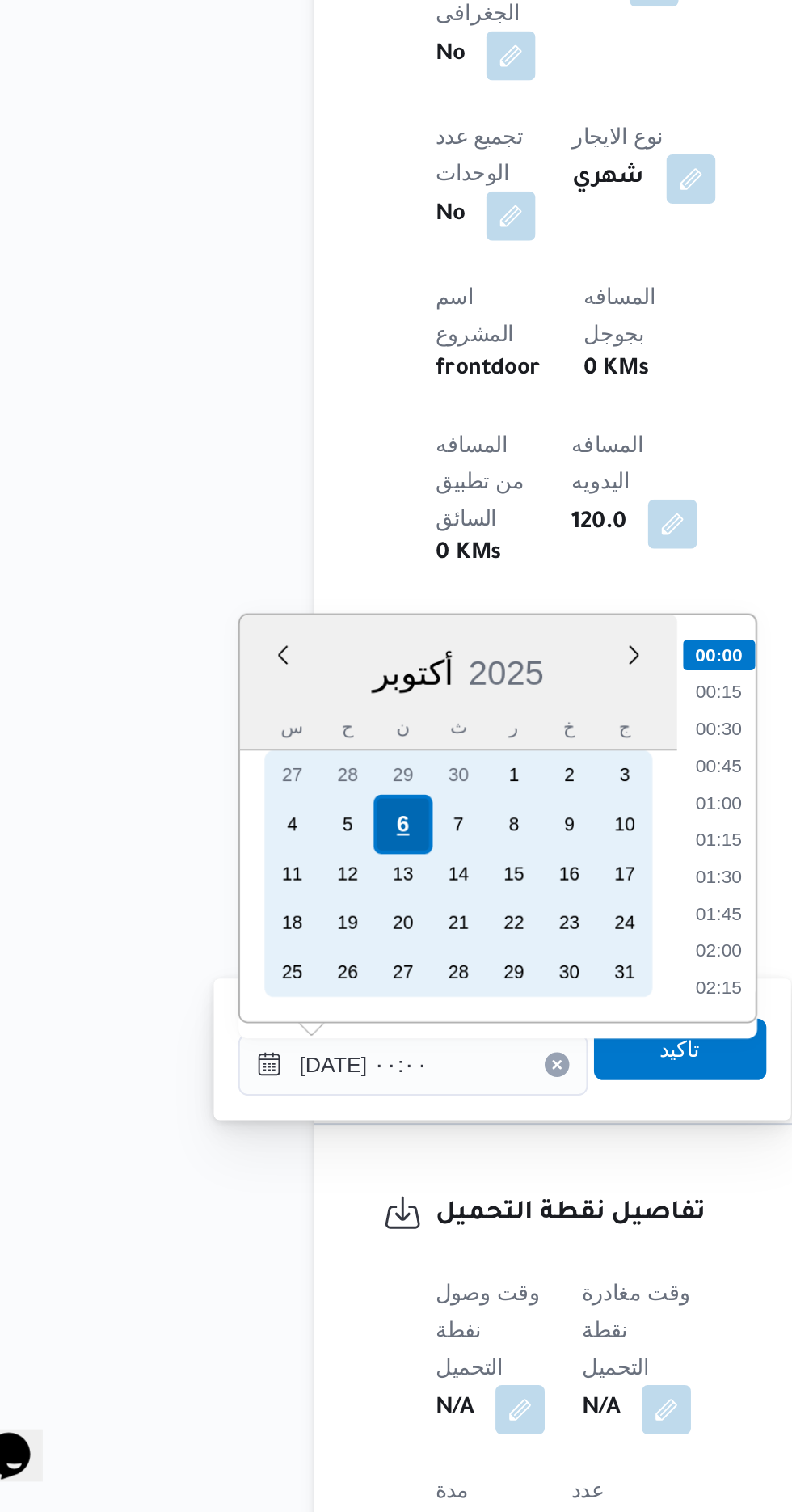
scroll to position [492, 0]
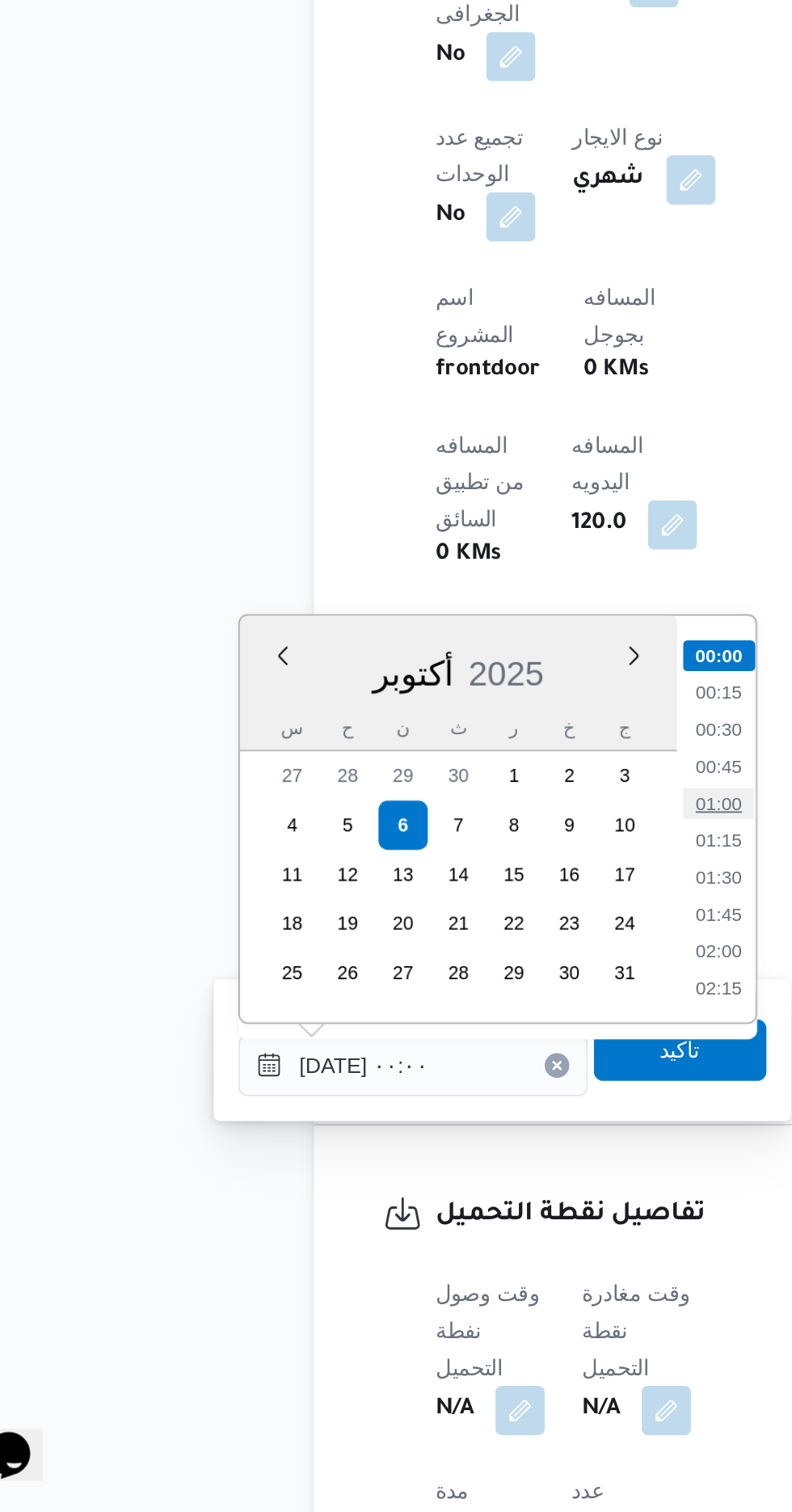
click at [421, 1138] on li "01:00" at bounding box center [422, 1140] width 37 height 16
type input "[DATE] ٠١:٠٠"
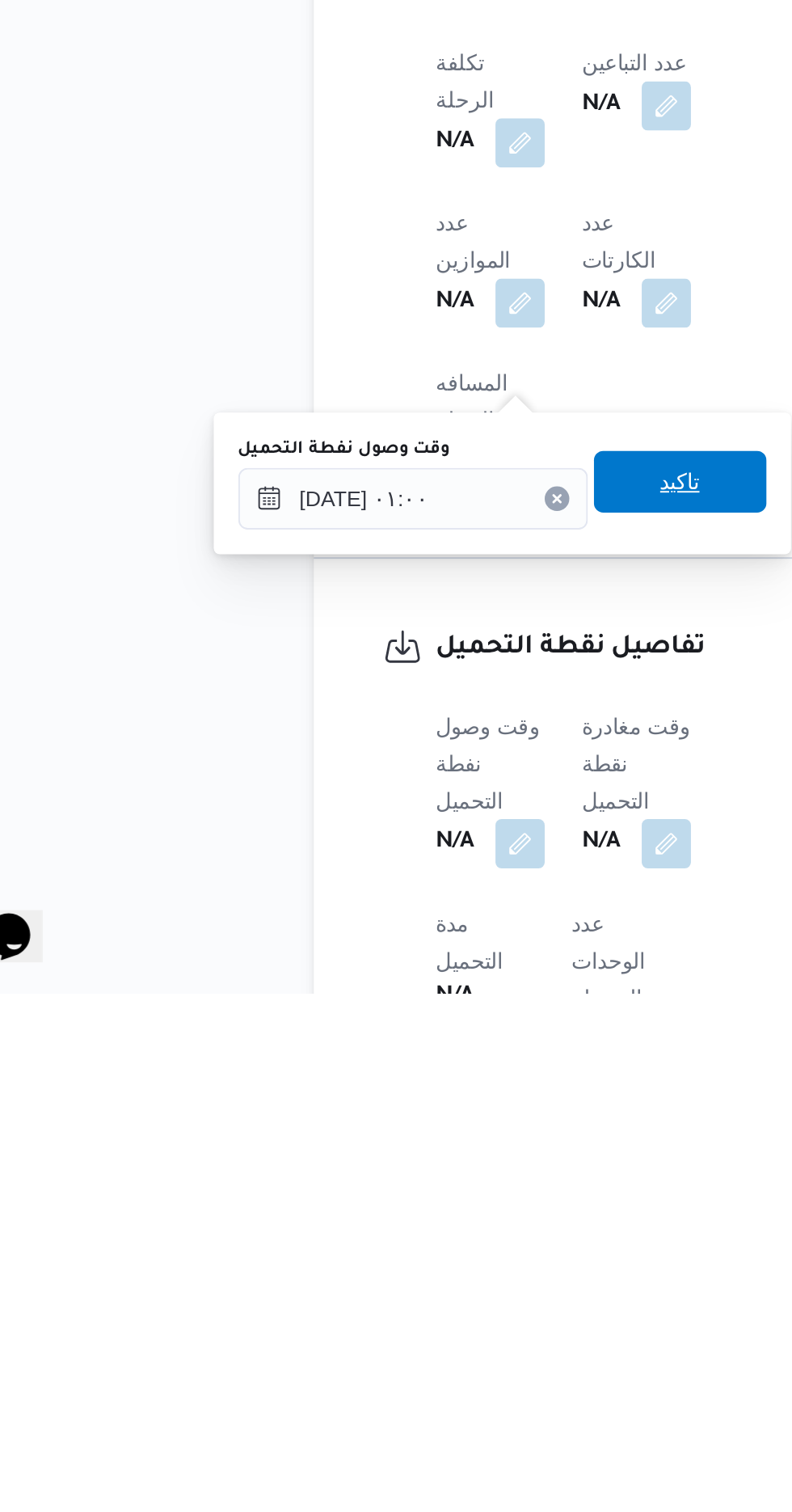
click at [427, 1254] on span "تاكيد" at bounding box center [402, 1243] width 90 height 32
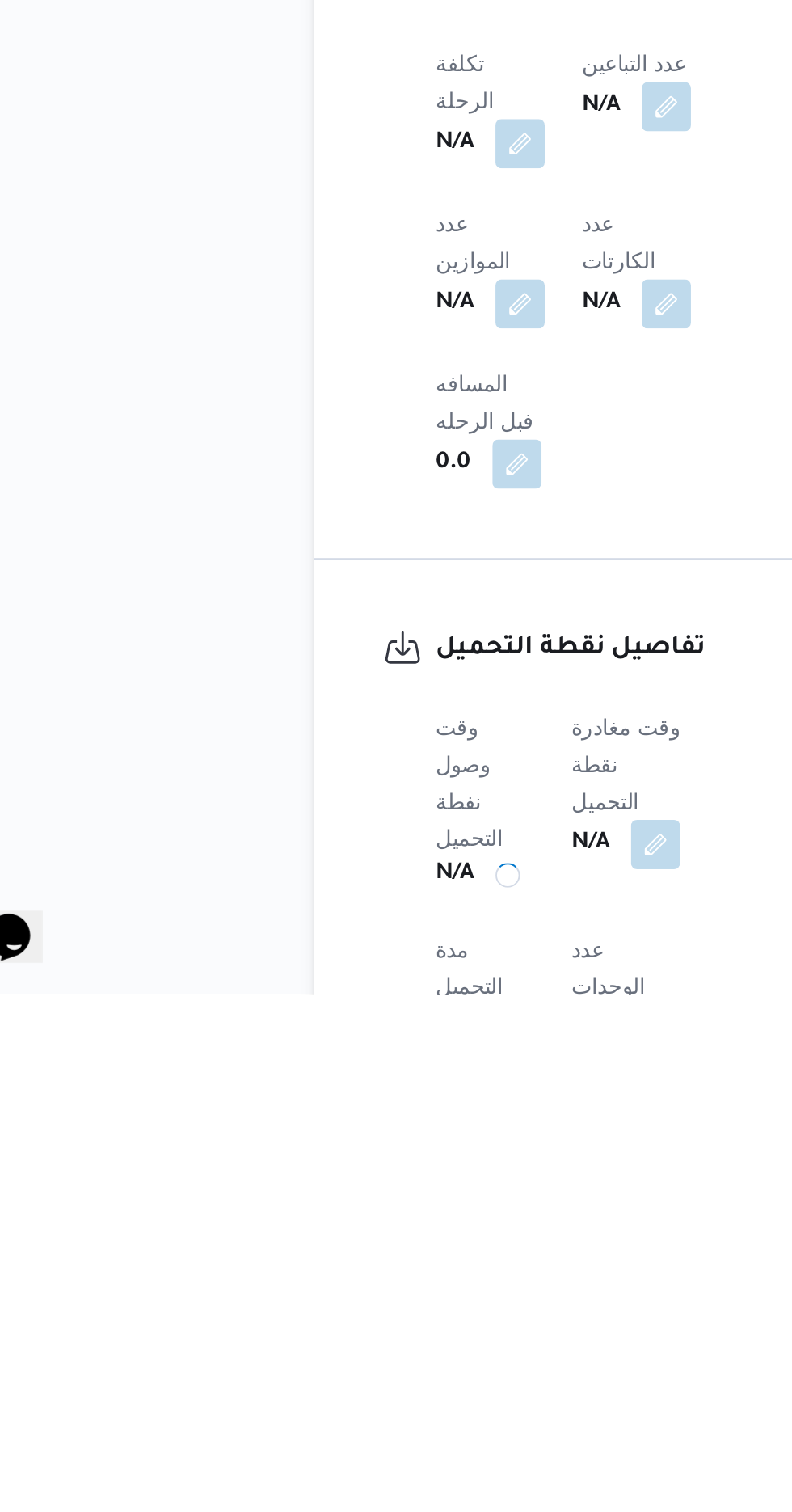
scroll to position [519, 0]
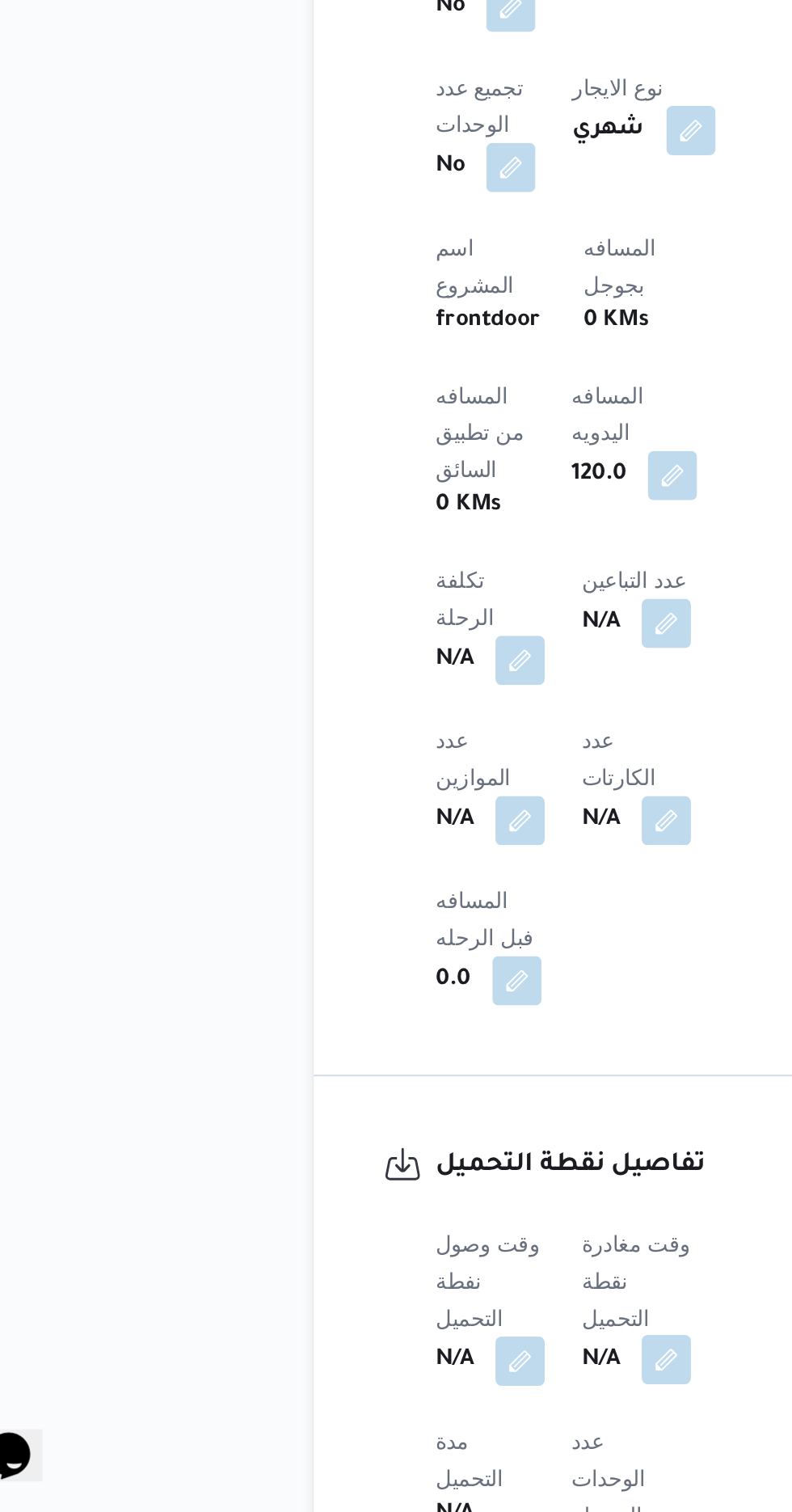
click at [402, 1419] on button "button" at bounding box center [396, 1432] width 26 height 26
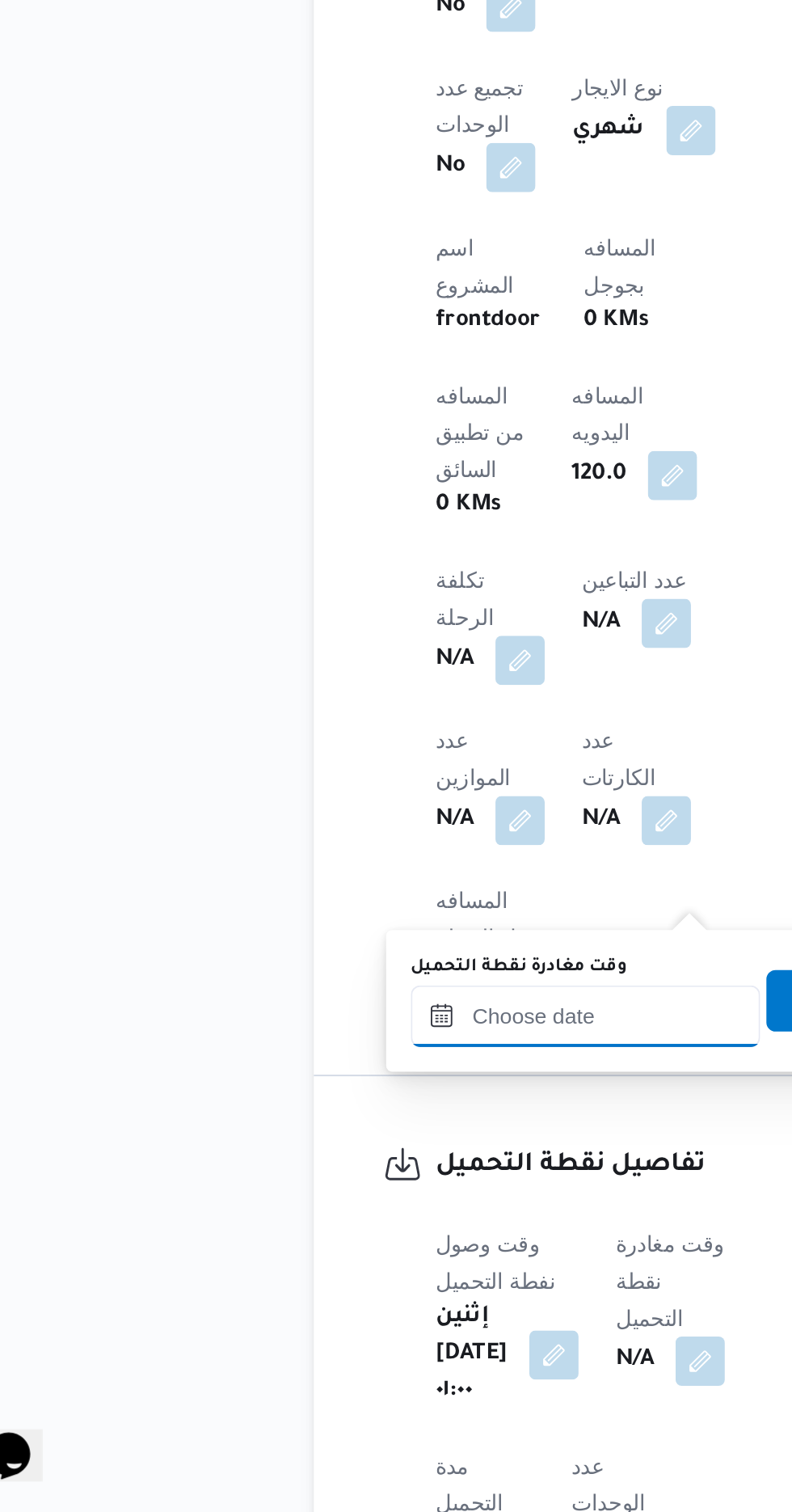
click at [341, 1251] on input "وقت مغادرة نقطة التحميل" at bounding box center [352, 1251] width 183 height 32
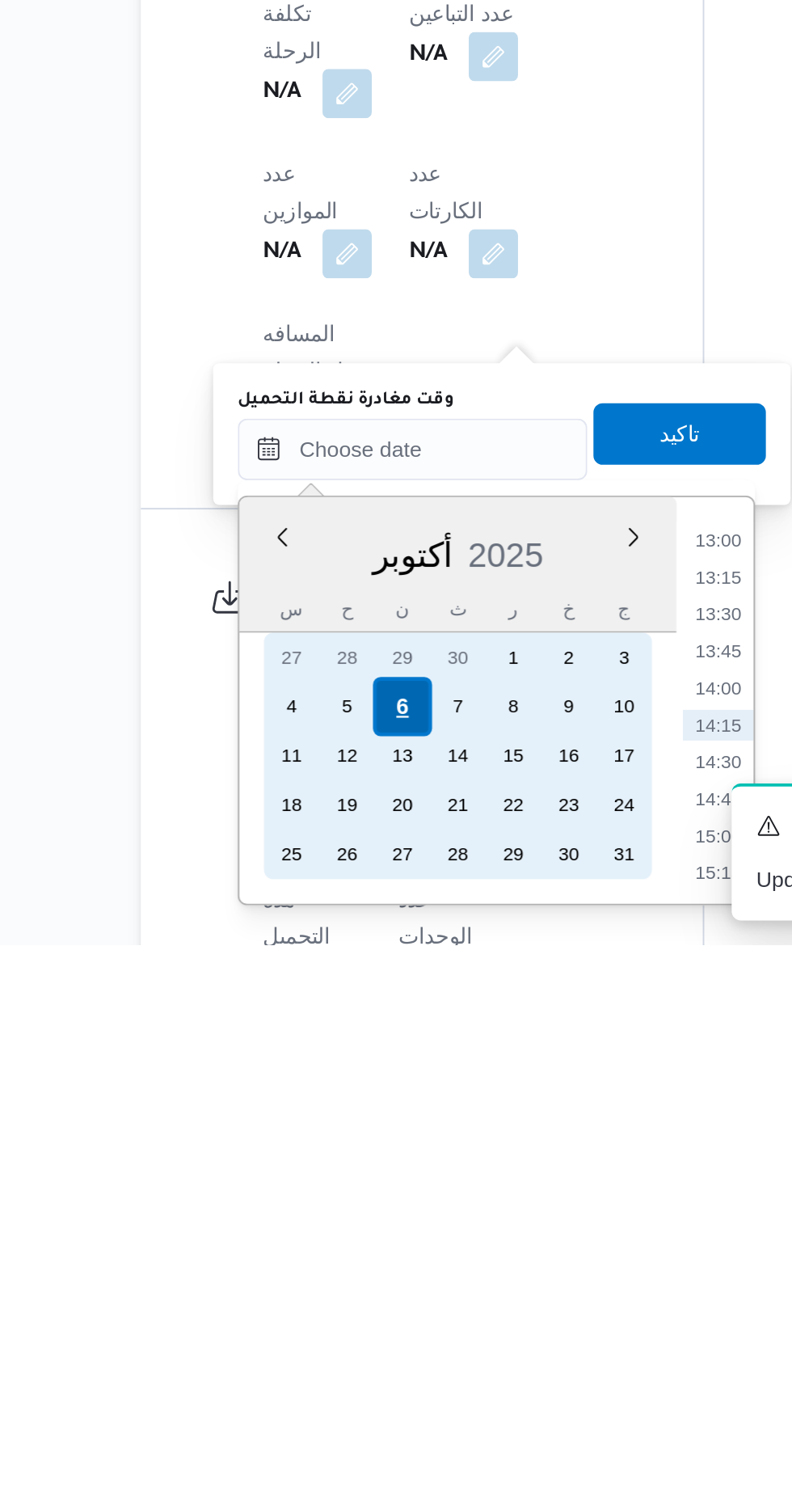
click at [347, 1385] on div "6" at bounding box center [347, 1386] width 31 height 31
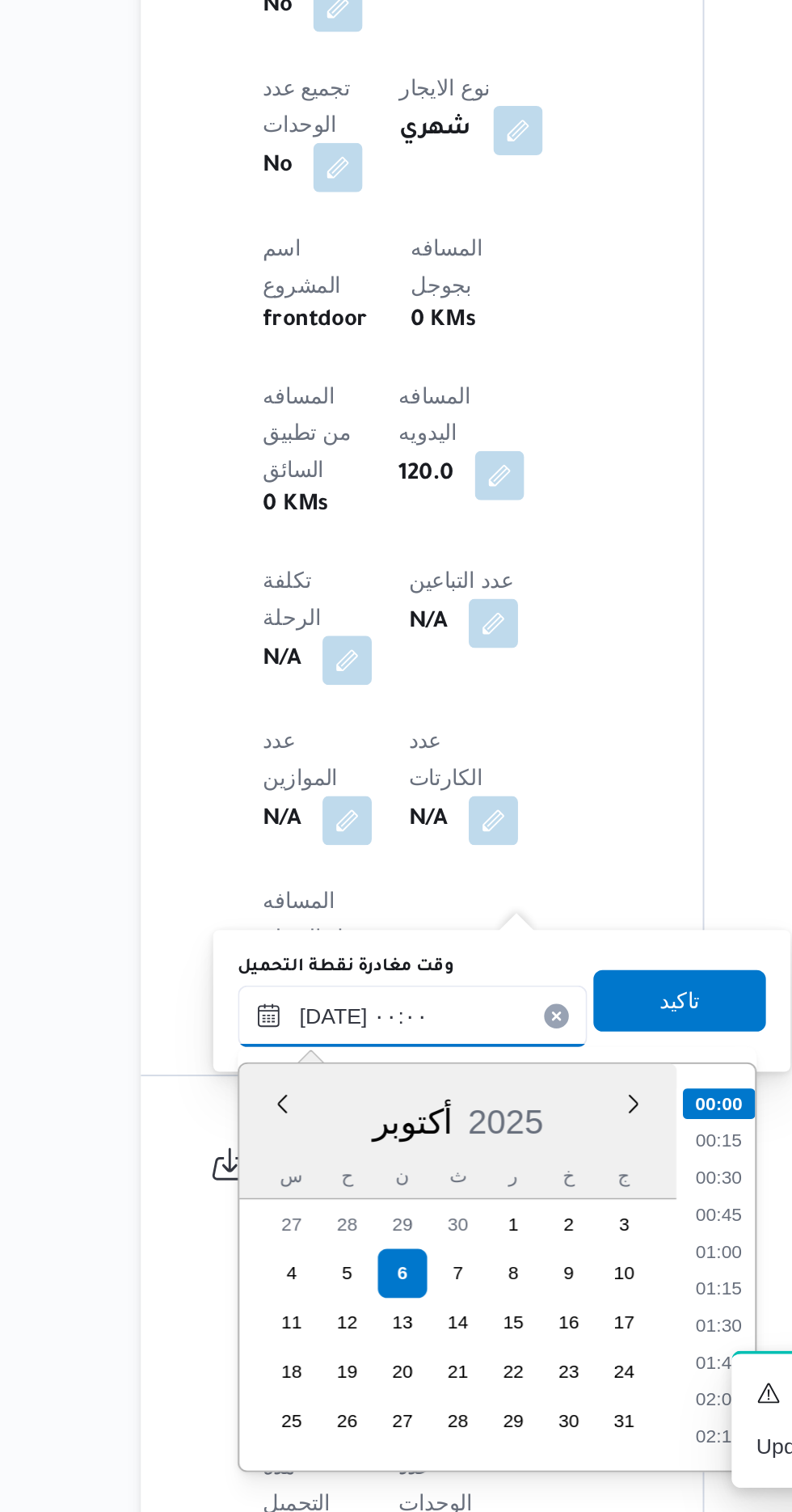
click at [277, 1255] on input "[DATE] ٠٠:٠٠" at bounding box center [352, 1251] width 183 height 32
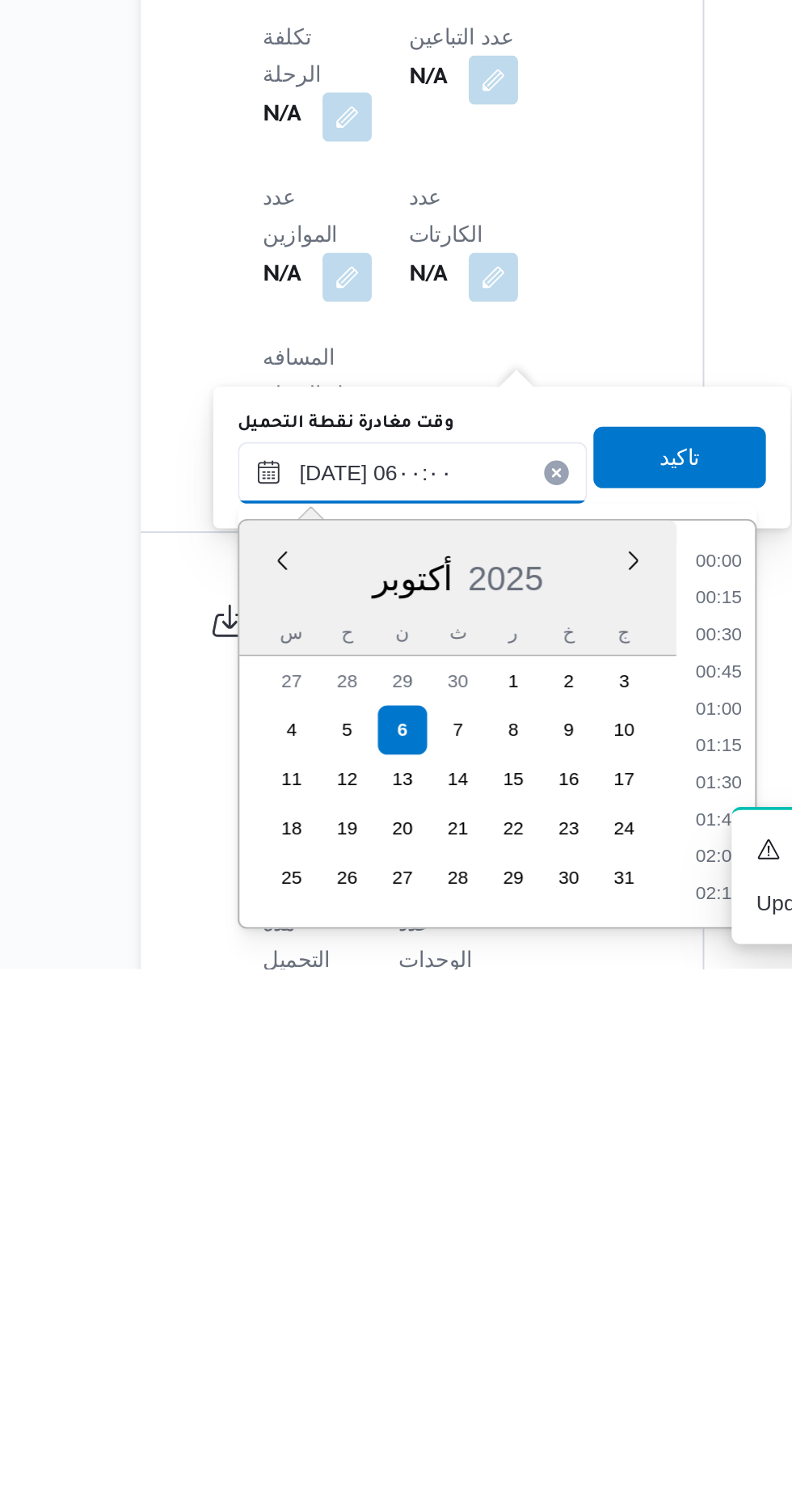
scroll to position [296, 0]
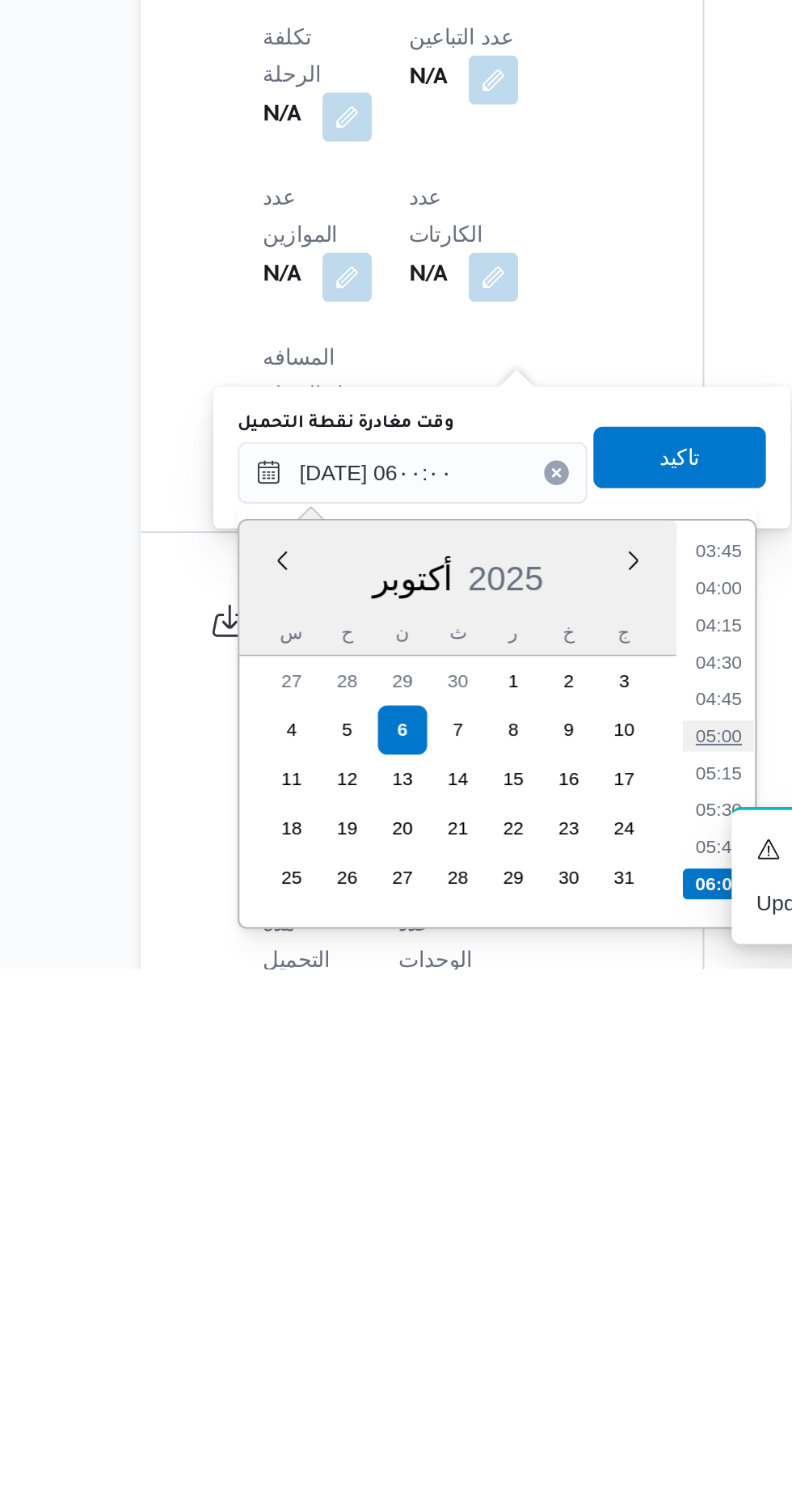
click at [513, 1384] on li "05:00" at bounding box center [513, 1389] width 37 height 16
type input "[DATE] ٠٥:٠٠"
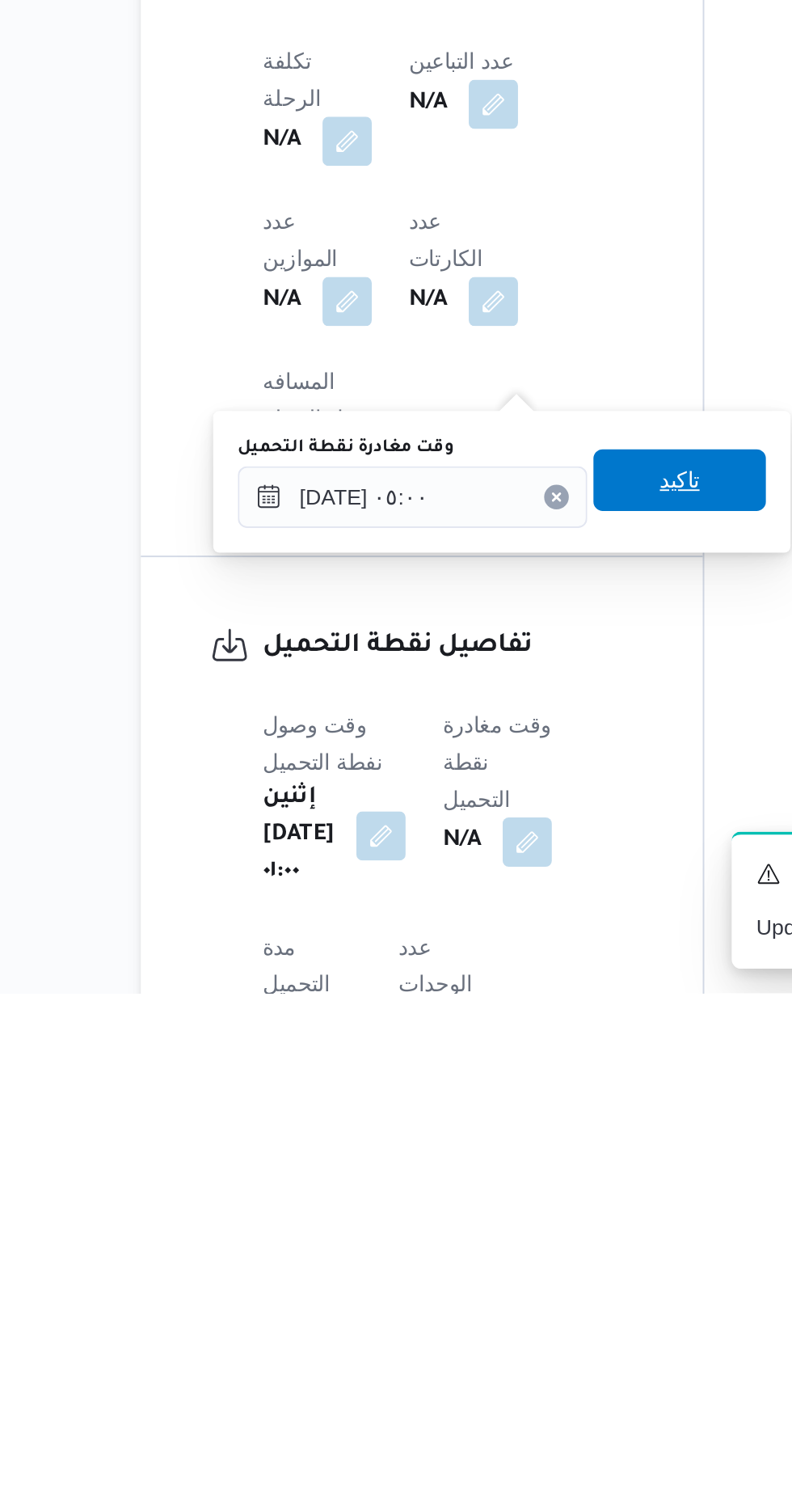
click at [504, 1249] on span "تاكيد" at bounding box center [493, 1242] width 21 height 19
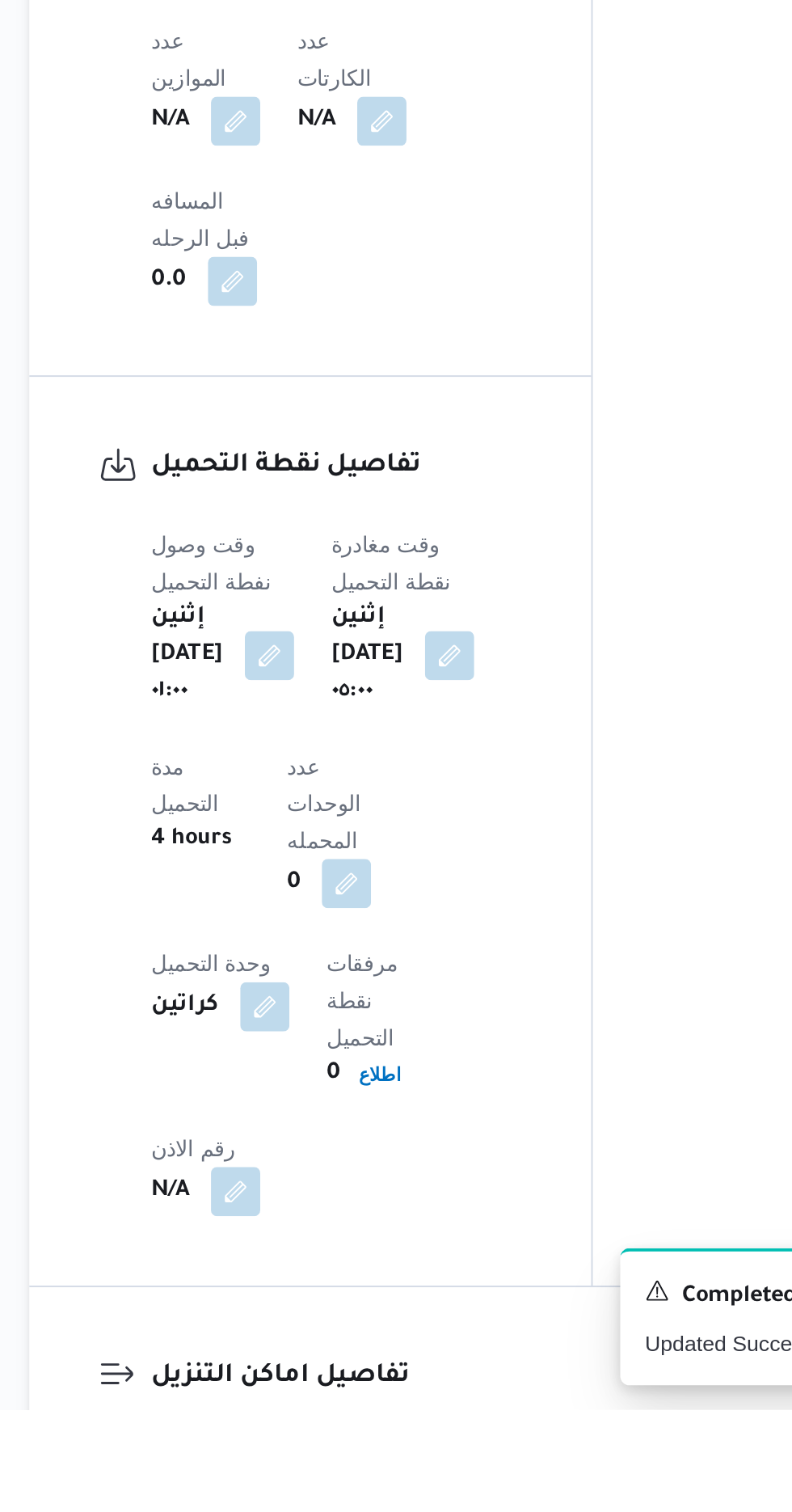
scroll to position [835, 0]
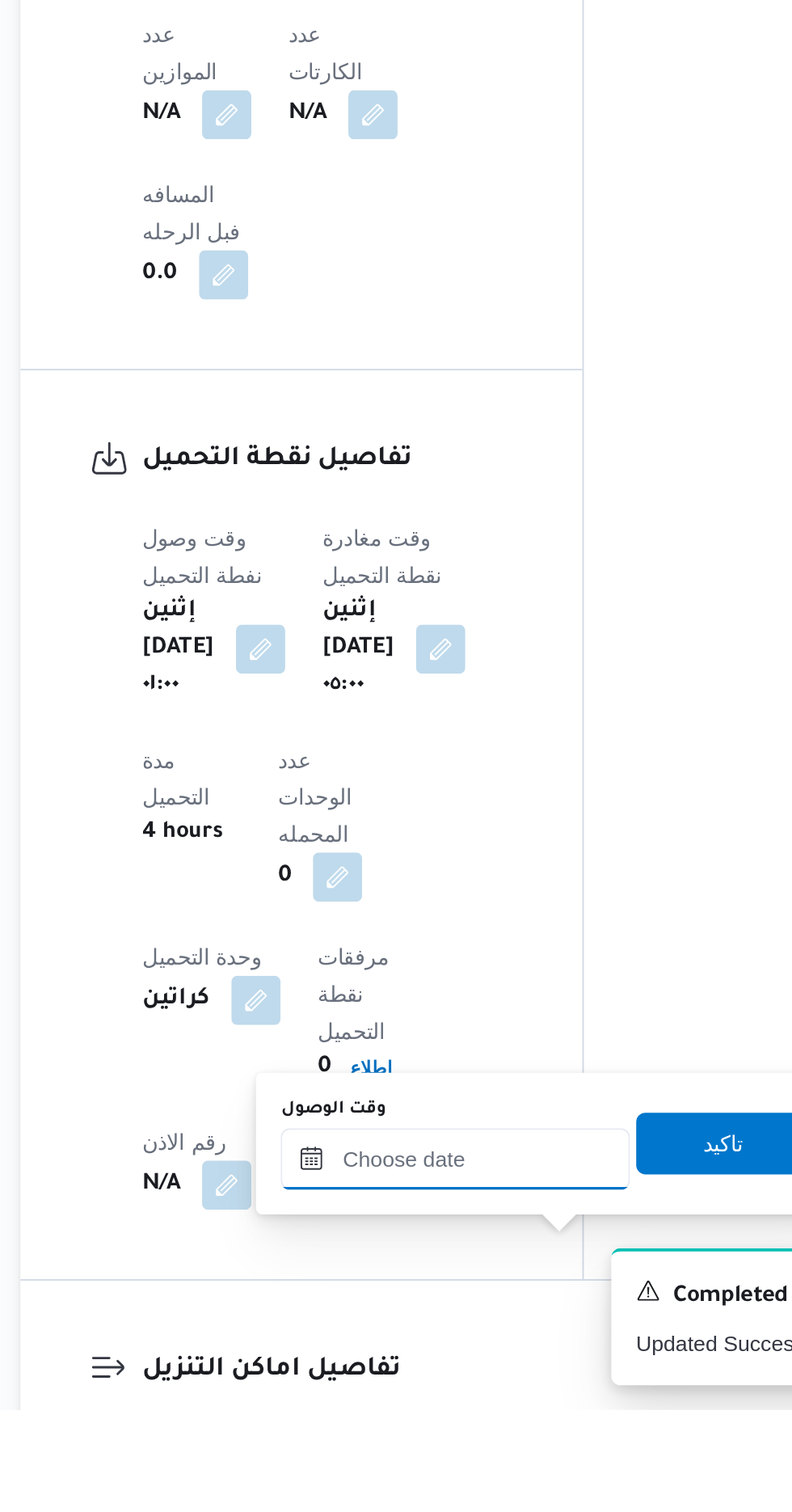
click at [463, 1375] on input "وقت الوصول" at bounding box center [438, 1380] width 183 height 32
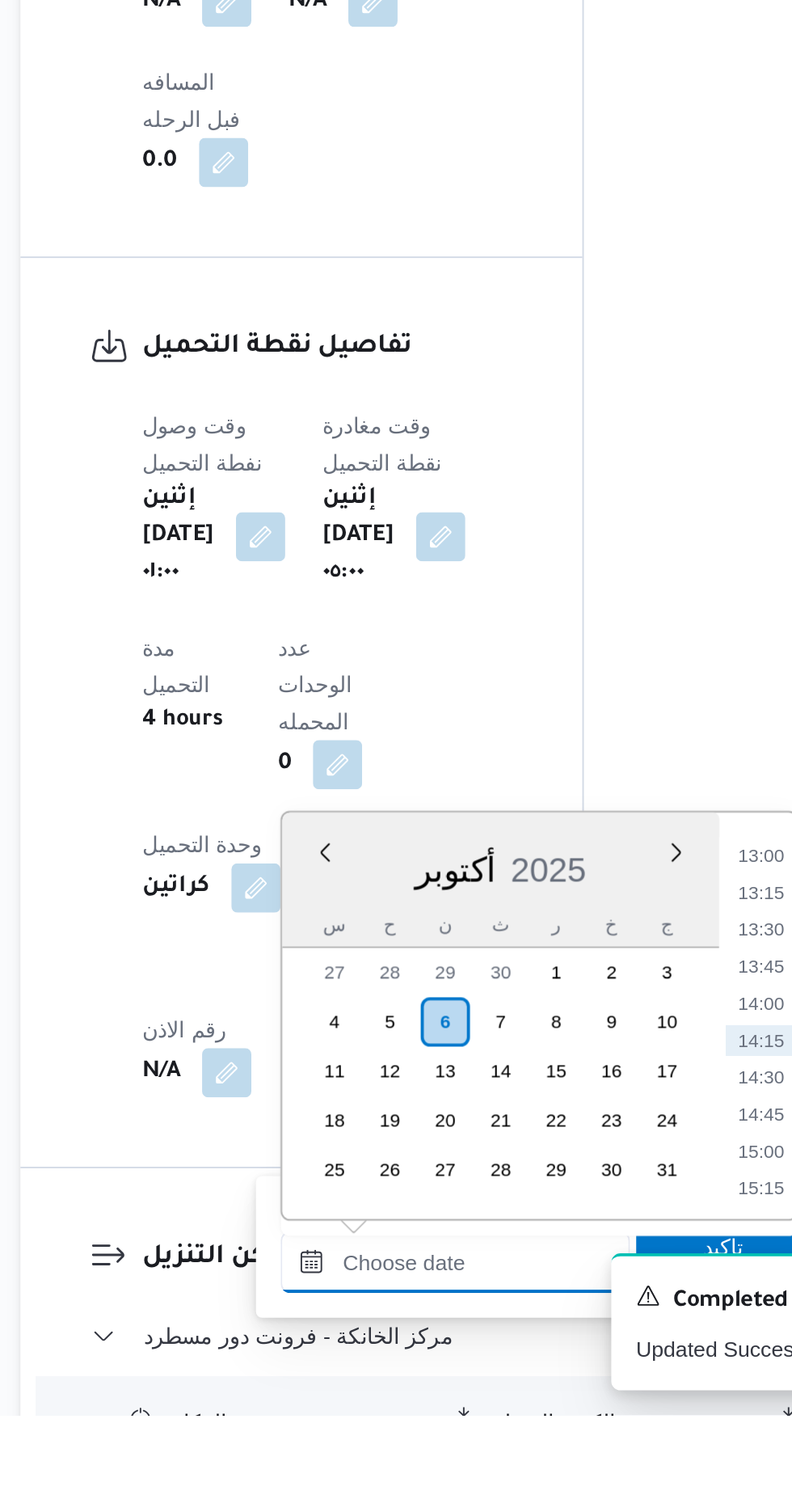
scroll to position [1035, 0]
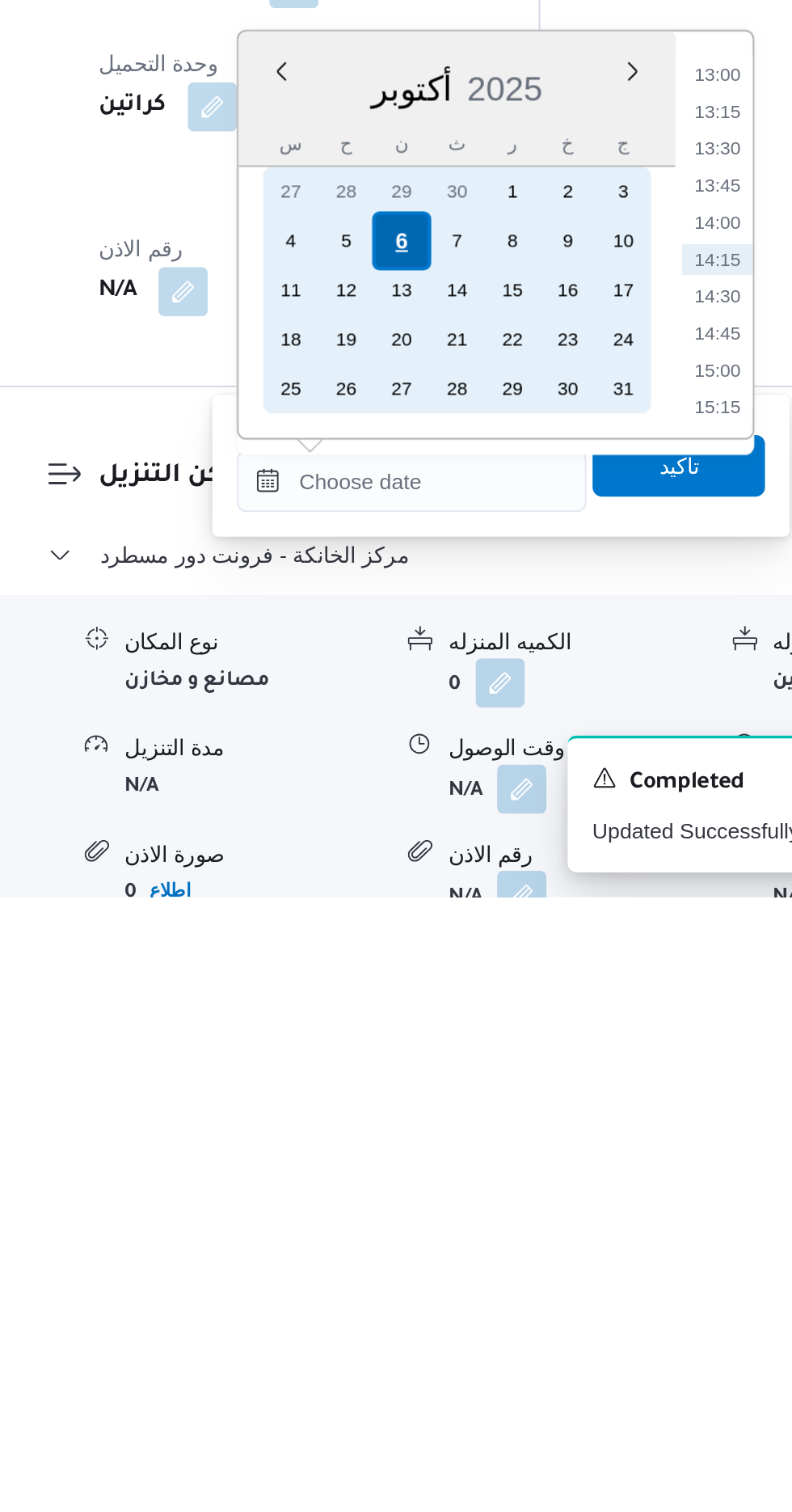
click at [432, 1165] on div "6" at bounding box center [433, 1167] width 31 height 31
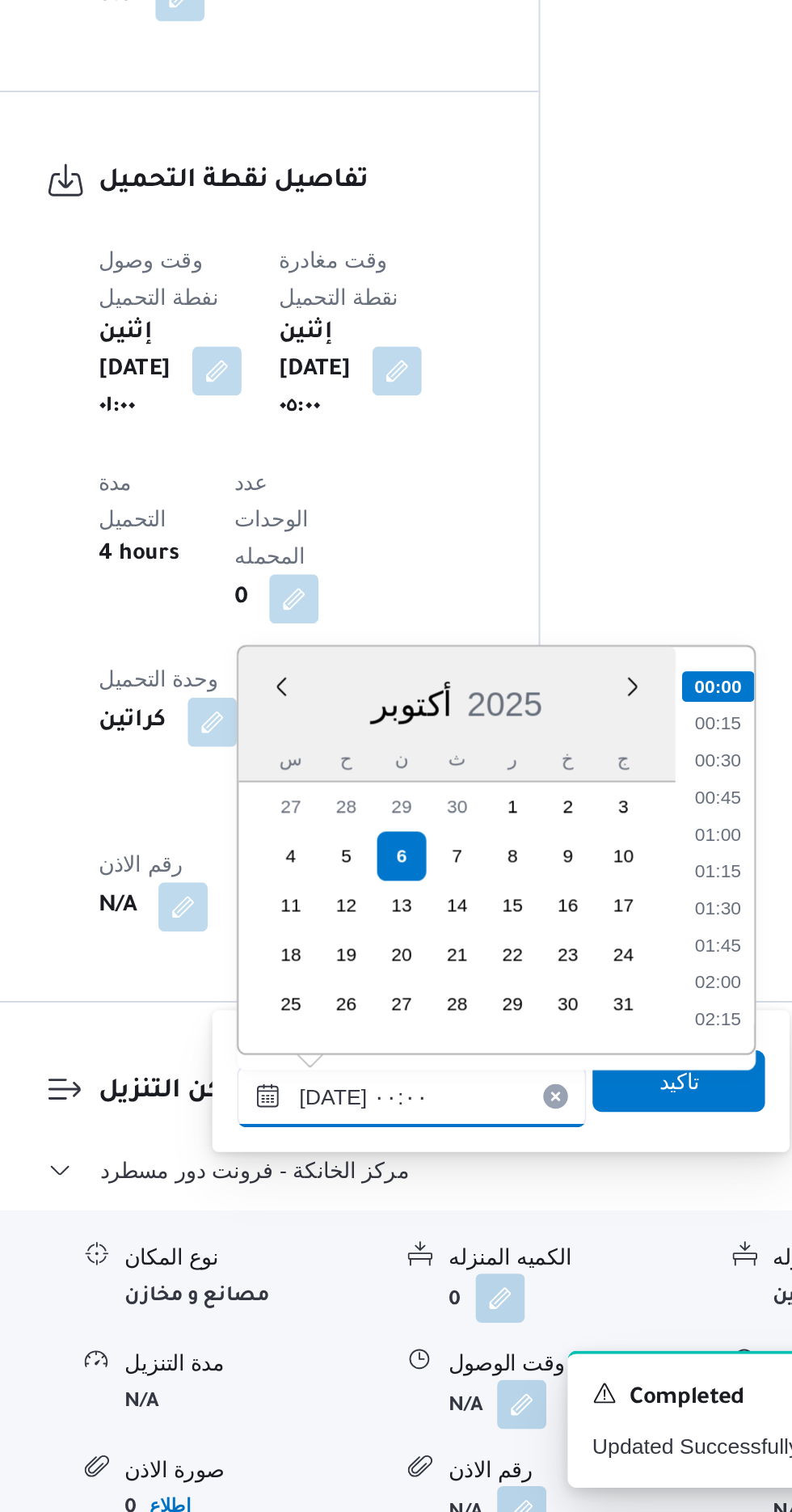
click at [356, 1294] on input "[DATE] ٠٠:٠٠" at bounding box center [438, 1293] width 183 height 32
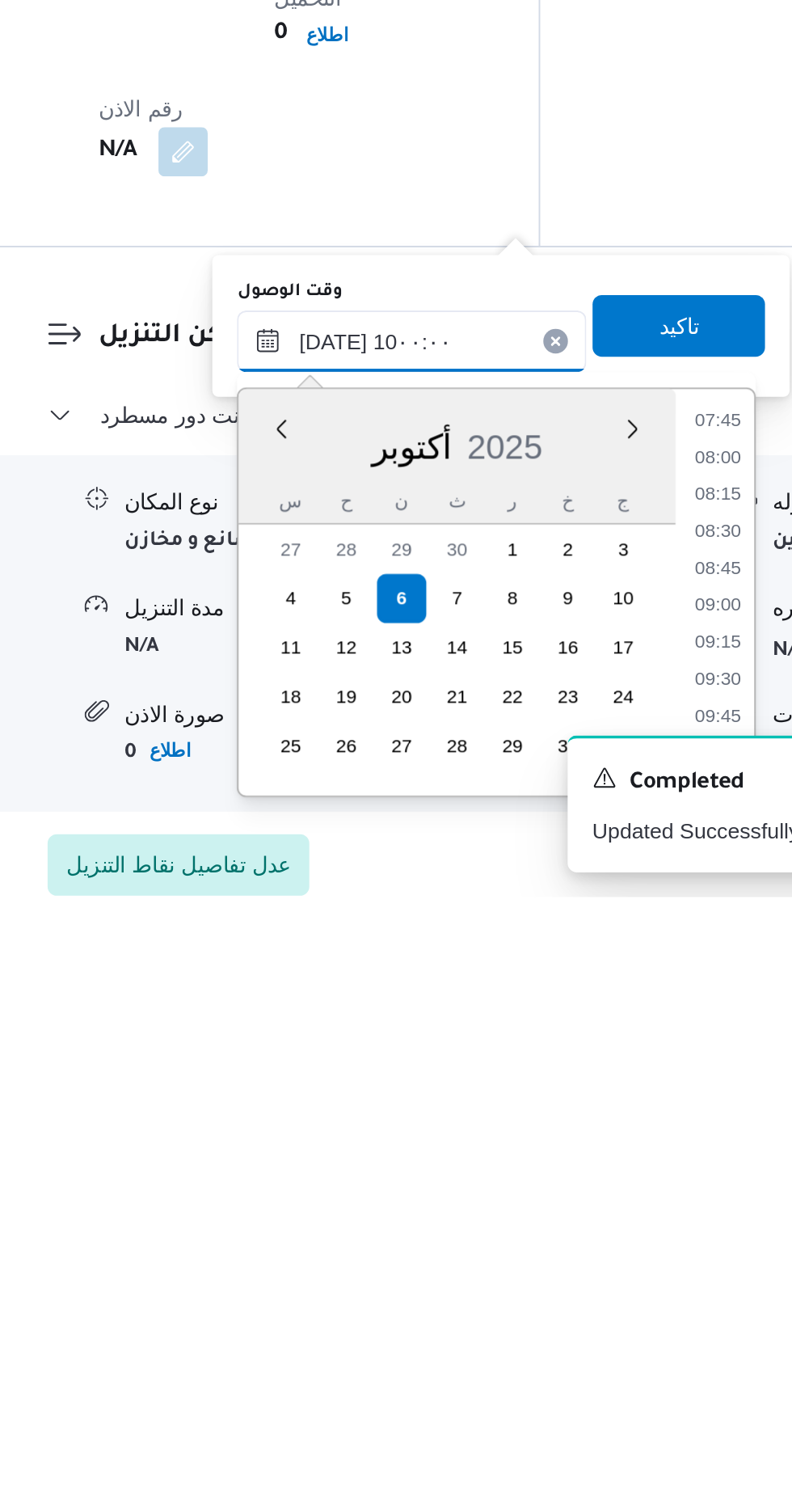
scroll to position [1117, 0]
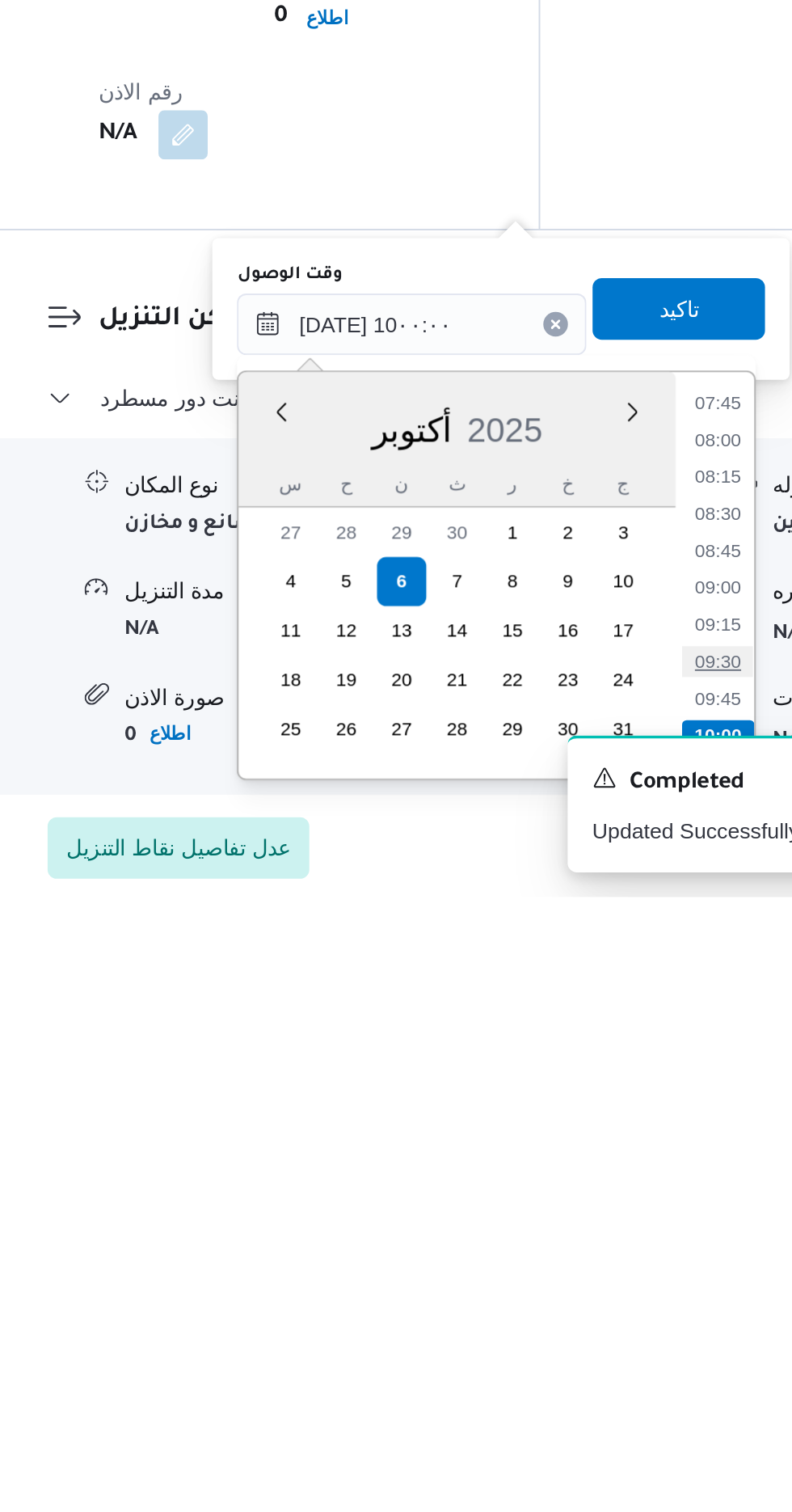
click at [598, 1387] on li "09:30" at bounding box center [600, 1388] width 37 height 16
type input "[DATE] ٠٩:٣٠"
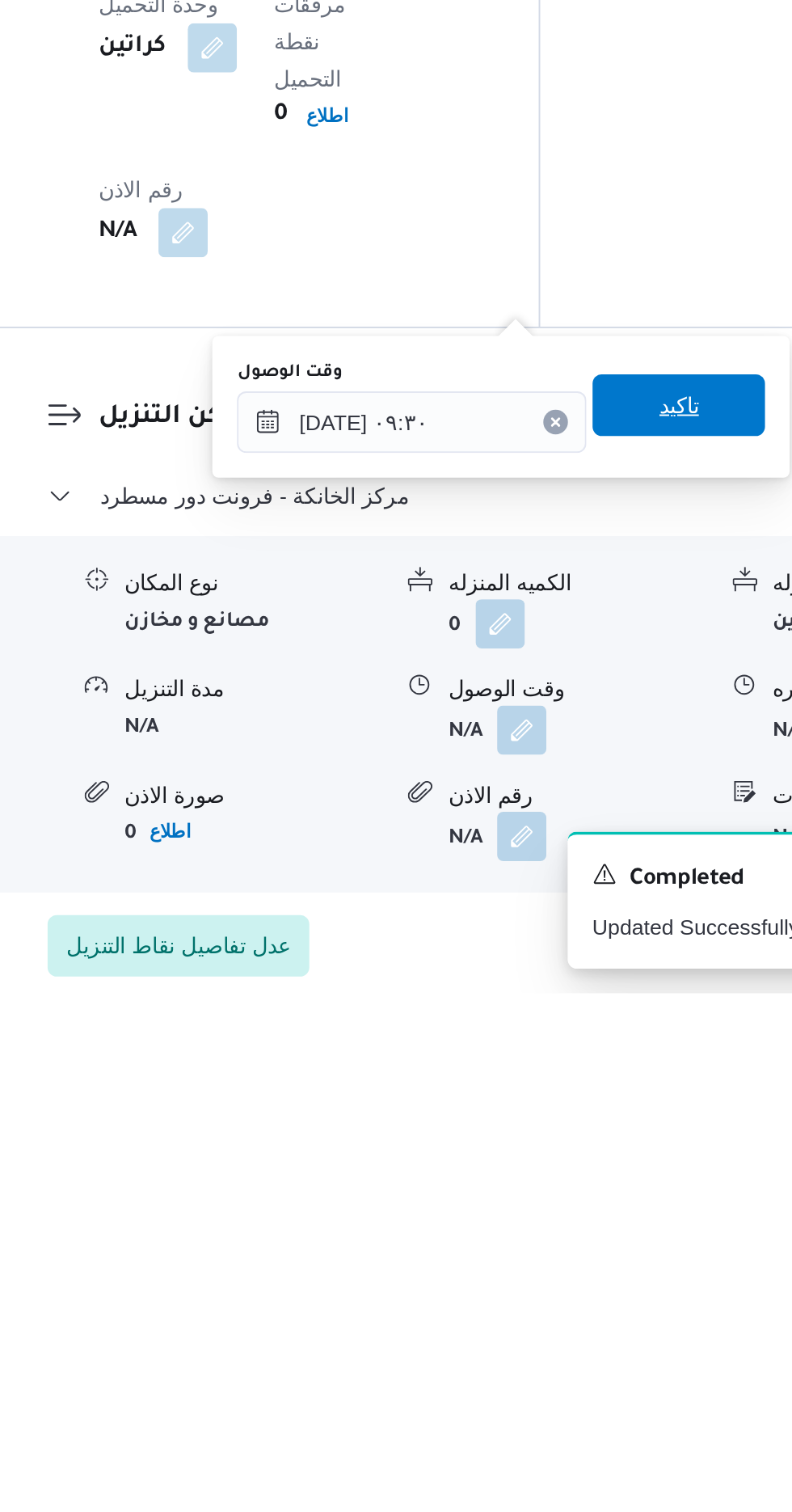
click at [590, 1209] on span "تاكيد" at bounding box center [579, 1203] width 21 height 19
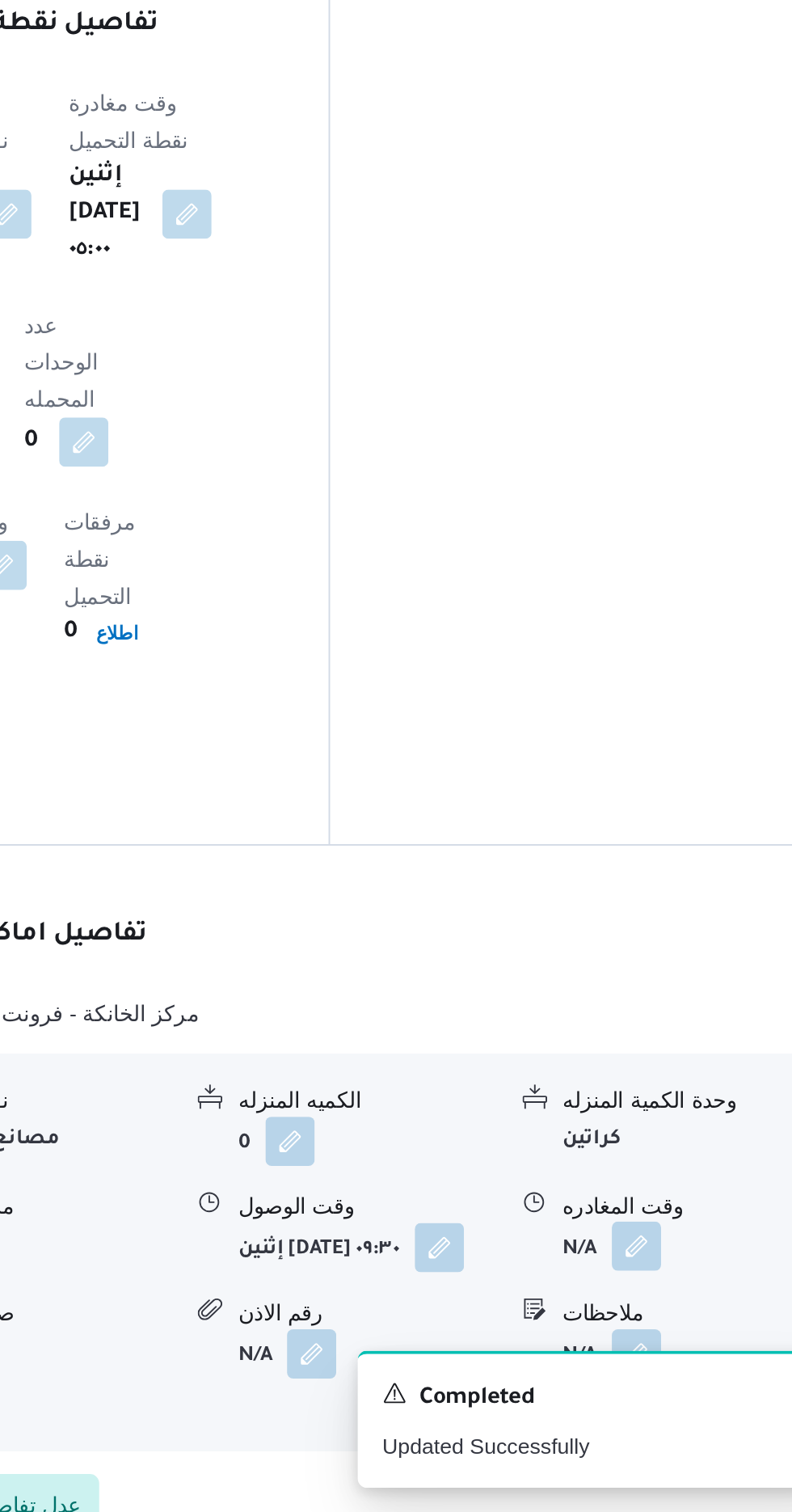
click at [667, 1359] on button "button" at bounding box center [668, 1372] width 26 height 26
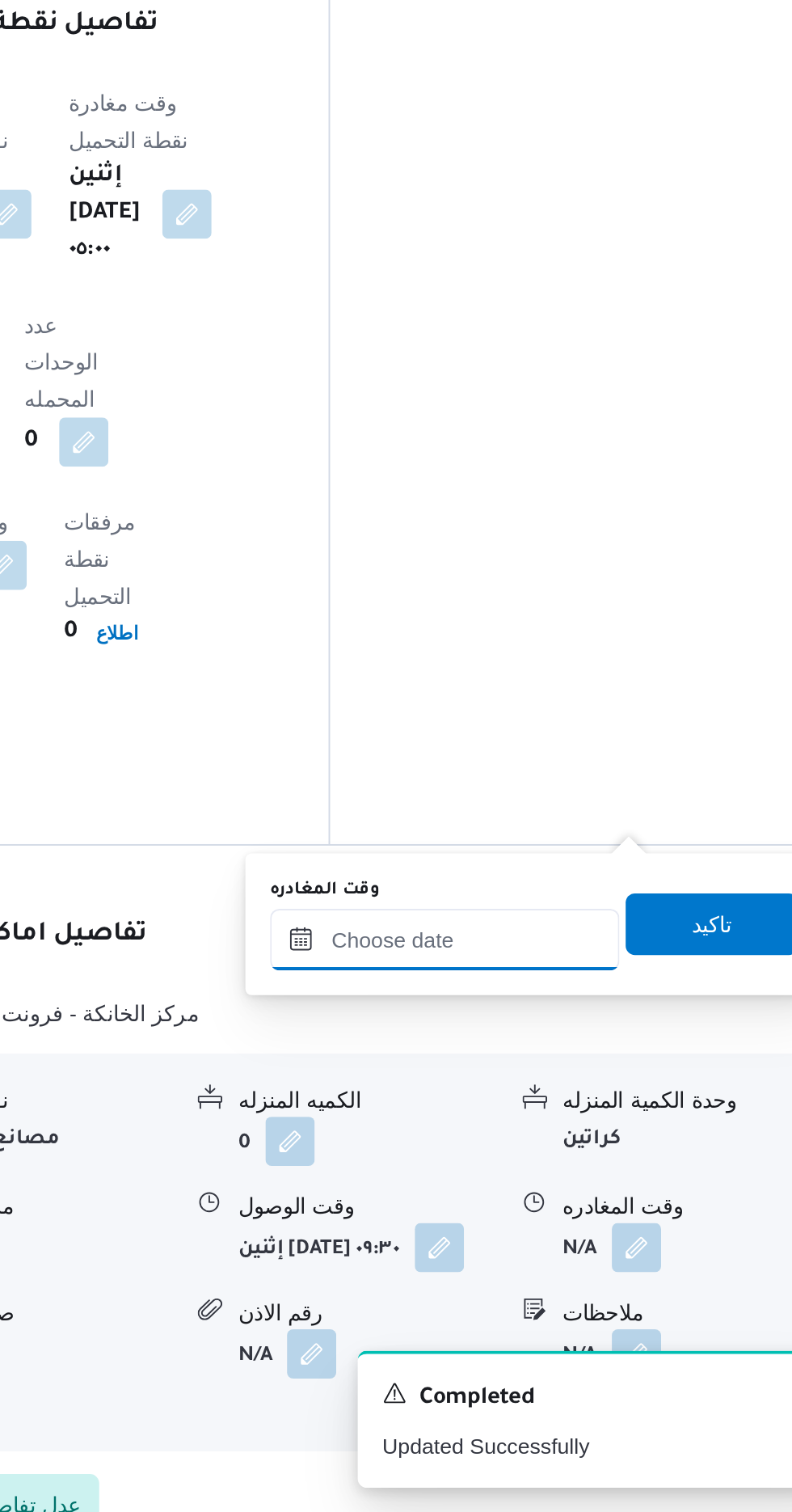
click at [586, 1207] on input "وقت المغادره" at bounding box center [566, 1211] width 183 height 32
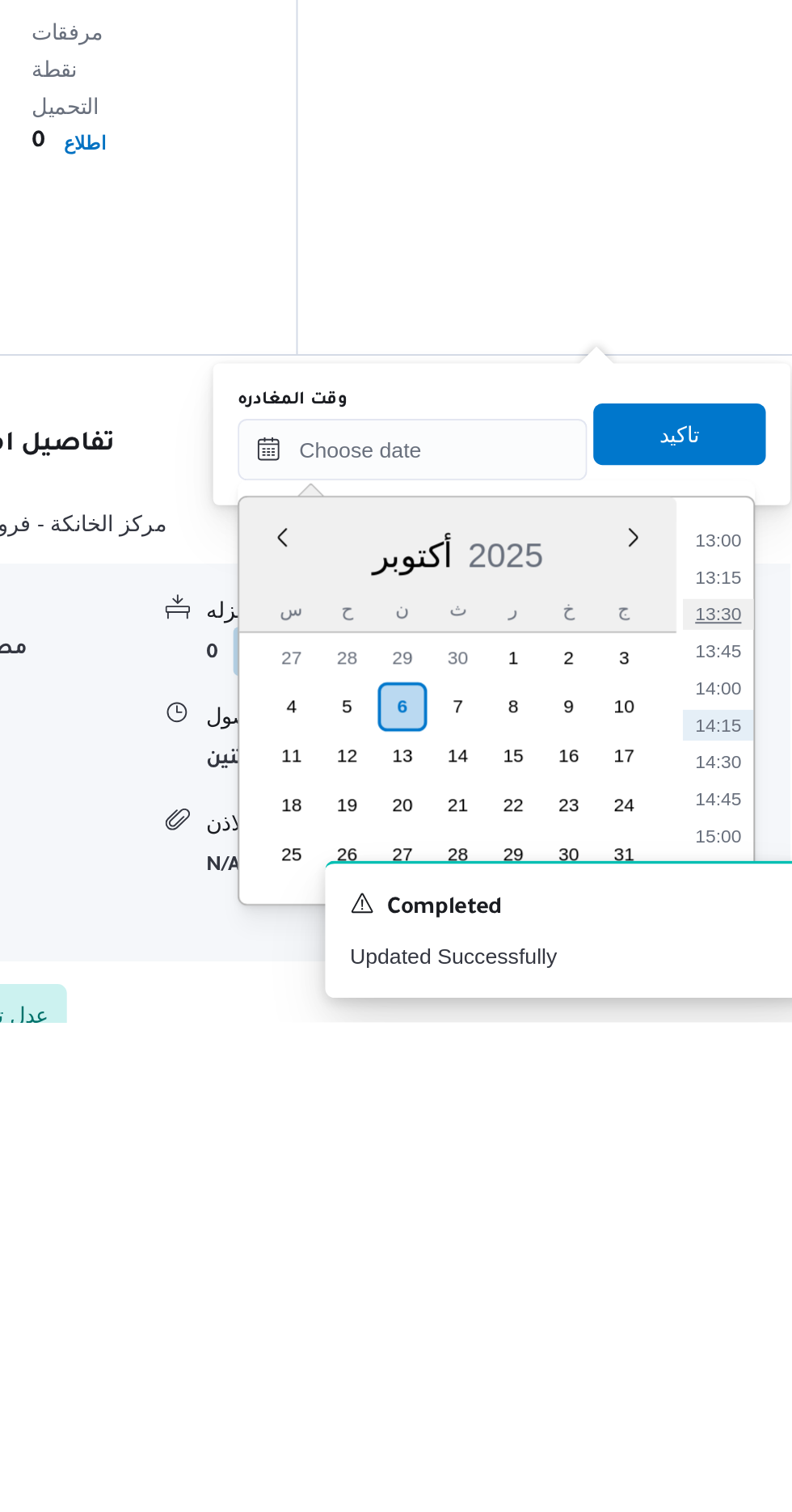
click at [726, 1295] on li "13:30" at bounding box center [726, 1297] width 37 height 16
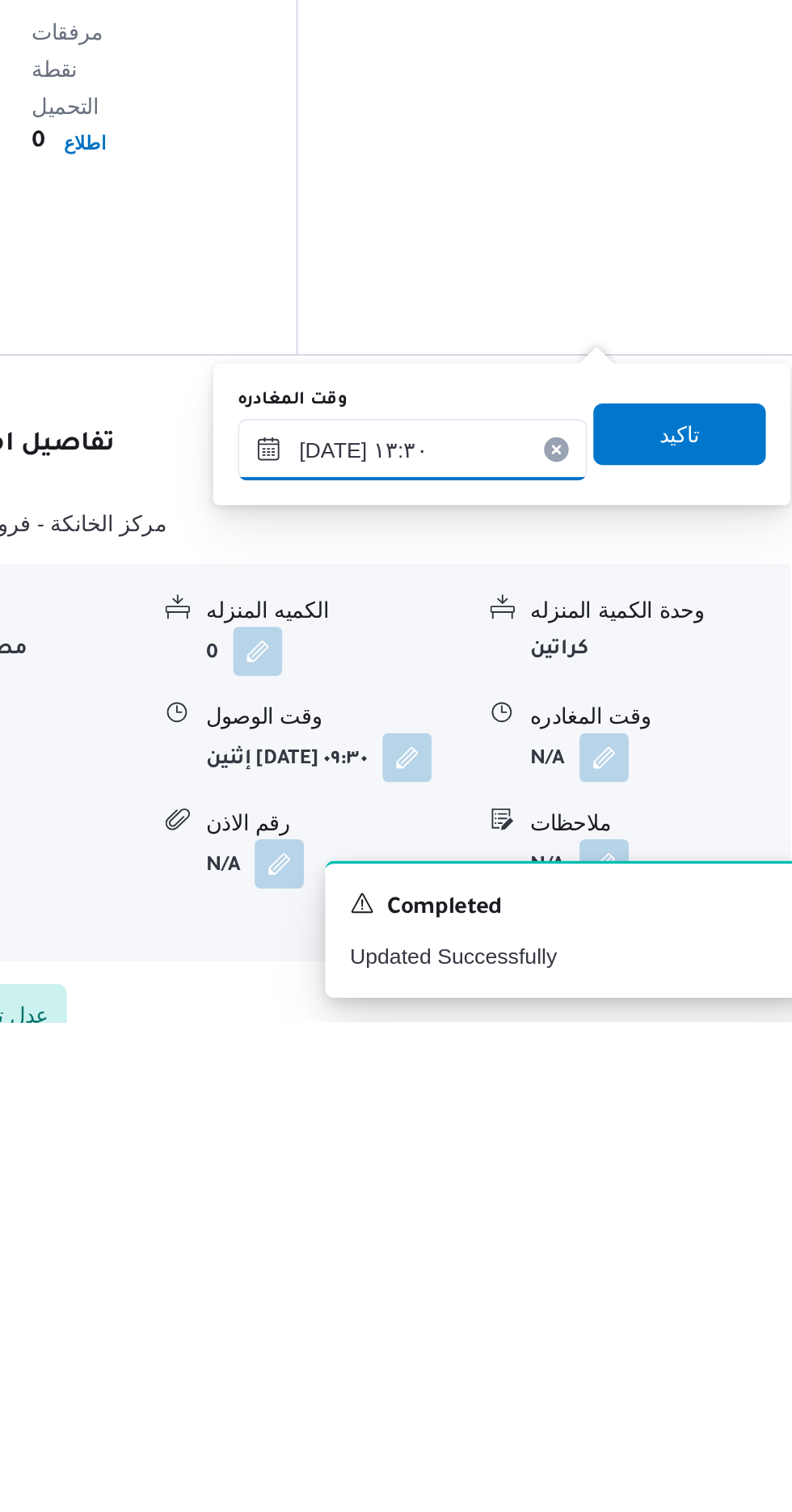
click at [610, 1205] on input "[DATE] ١٣:٣٠" at bounding box center [566, 1211] width 183 height 32
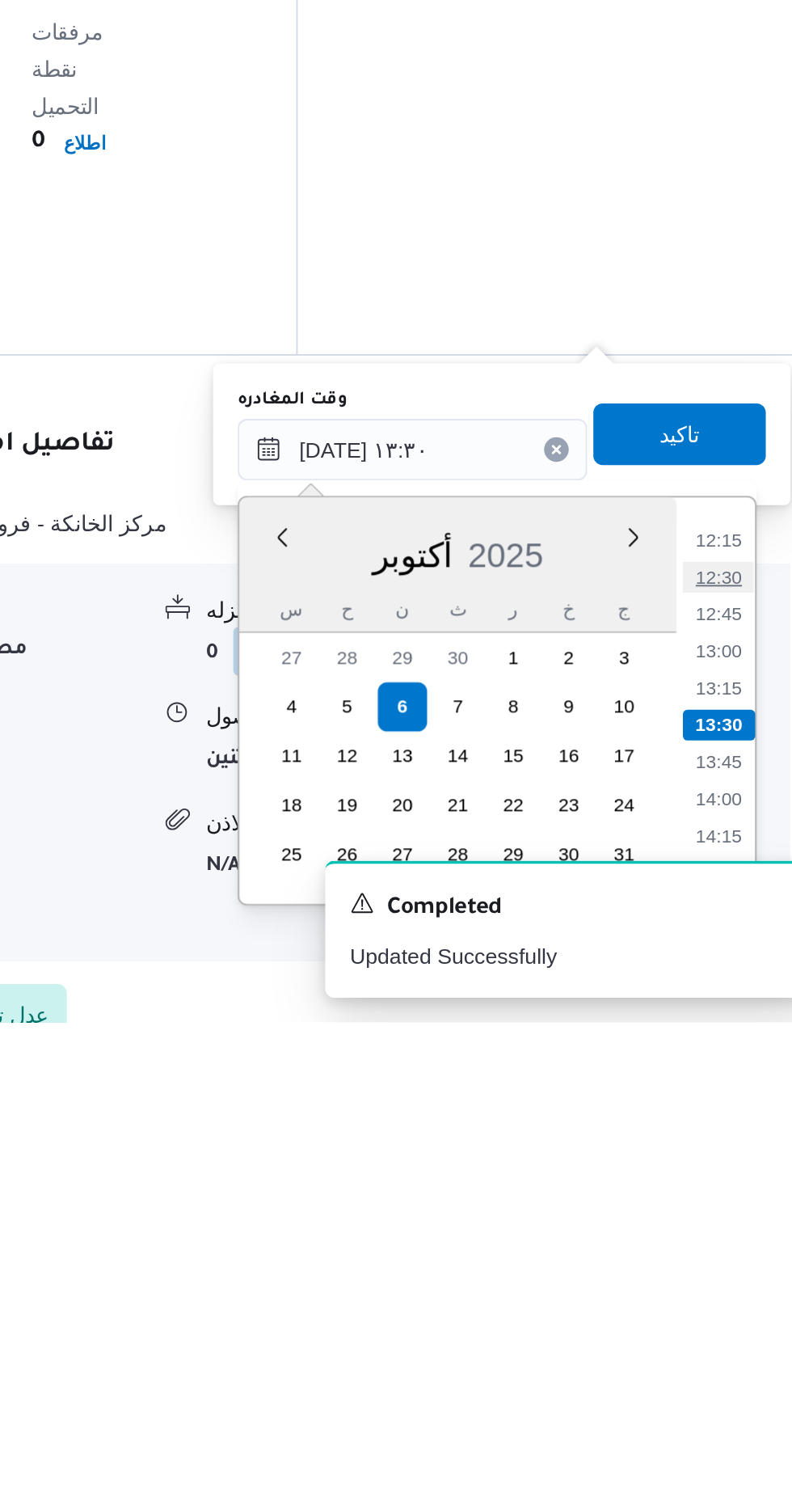
click at [728, 1282] on li "12:30" at bounding box center [726, 1278] width 37 height 16
type input "[DATE] ١٢:٣٠"
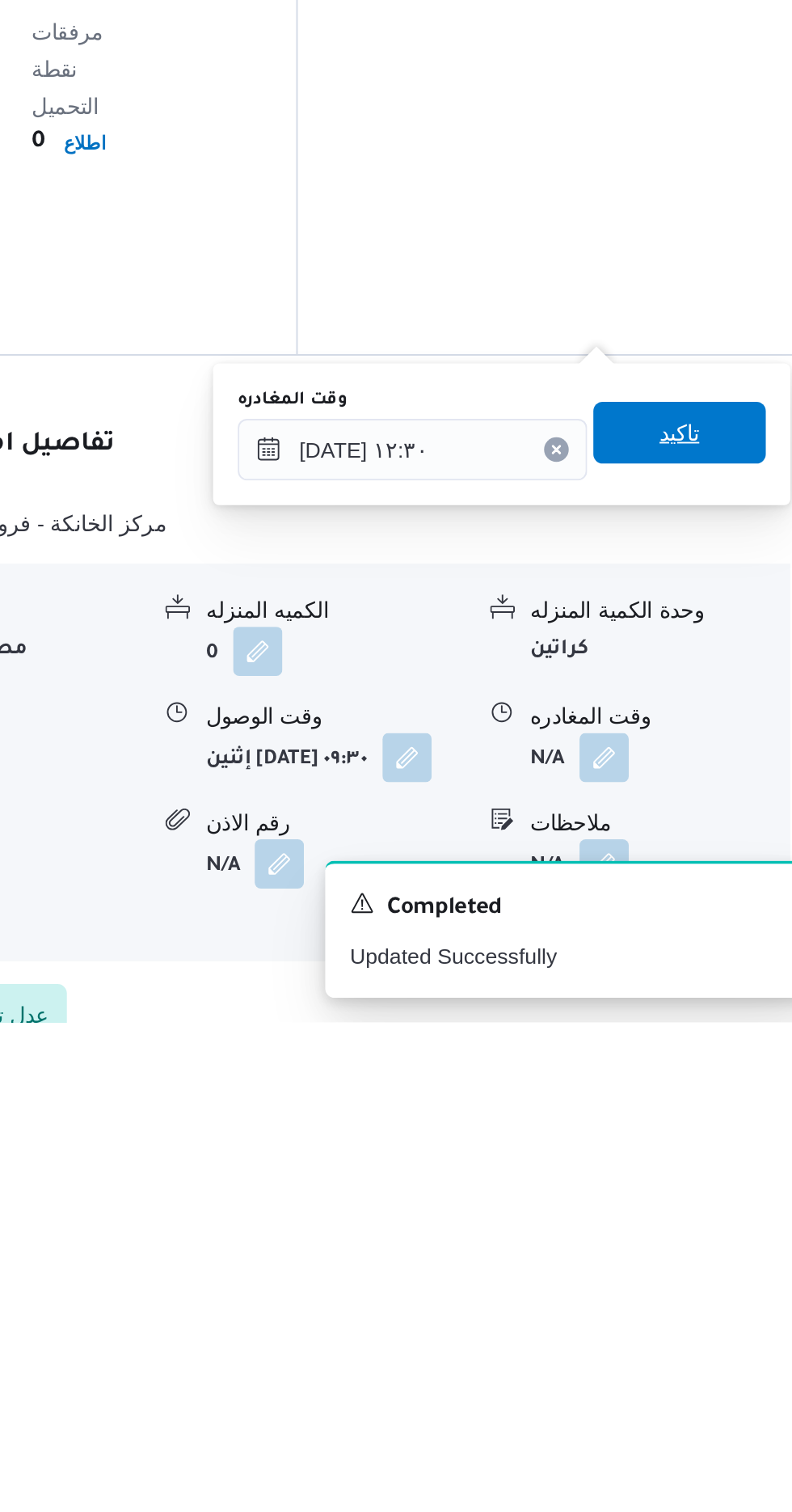
click at [716, 1207] on span "تاكيد" at bounding box center [707, 1202] width 21 height 19
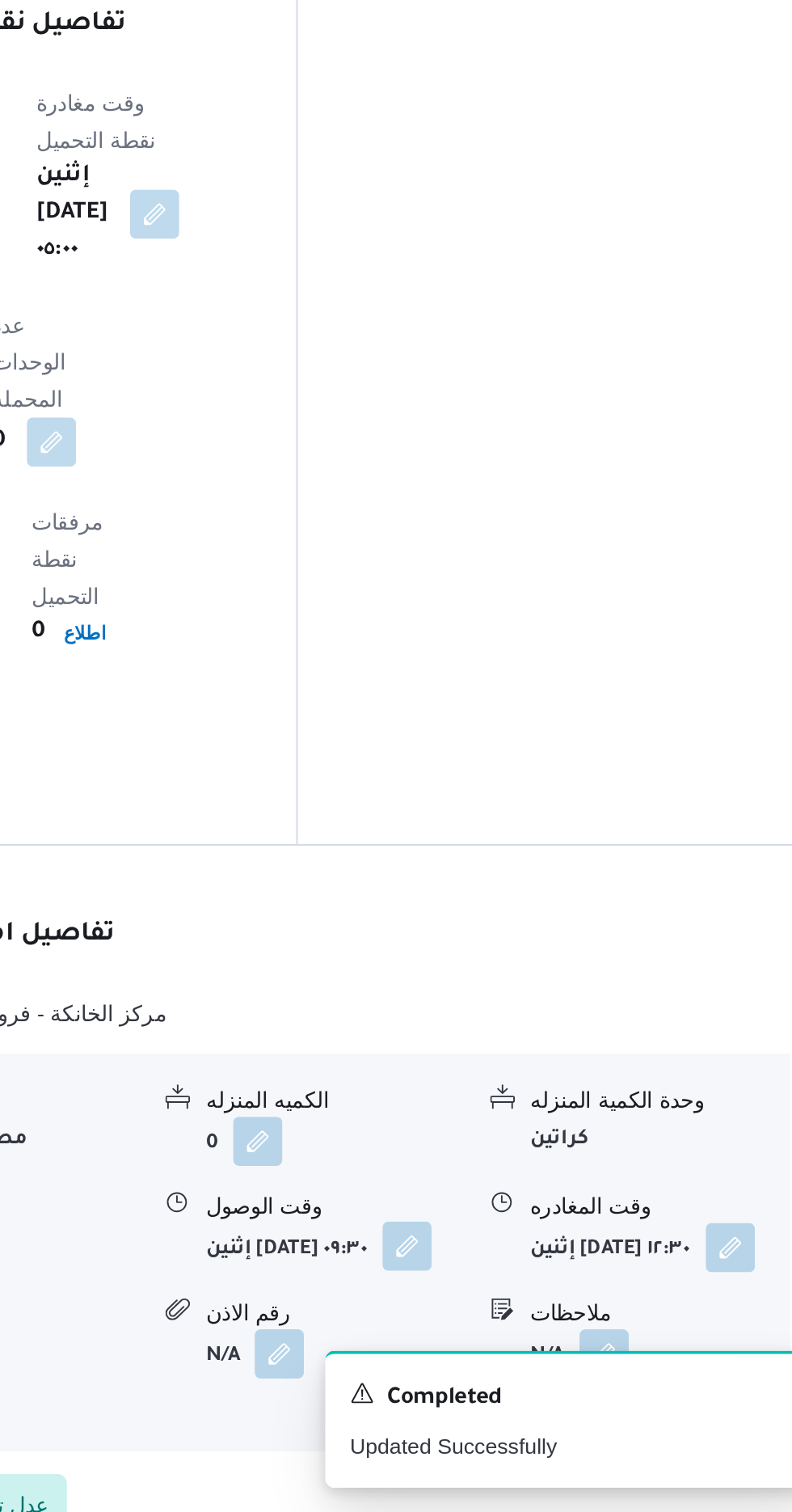
click at [550, 1359] on button "button" at bounding box center [563, 1372] width 26 height 26
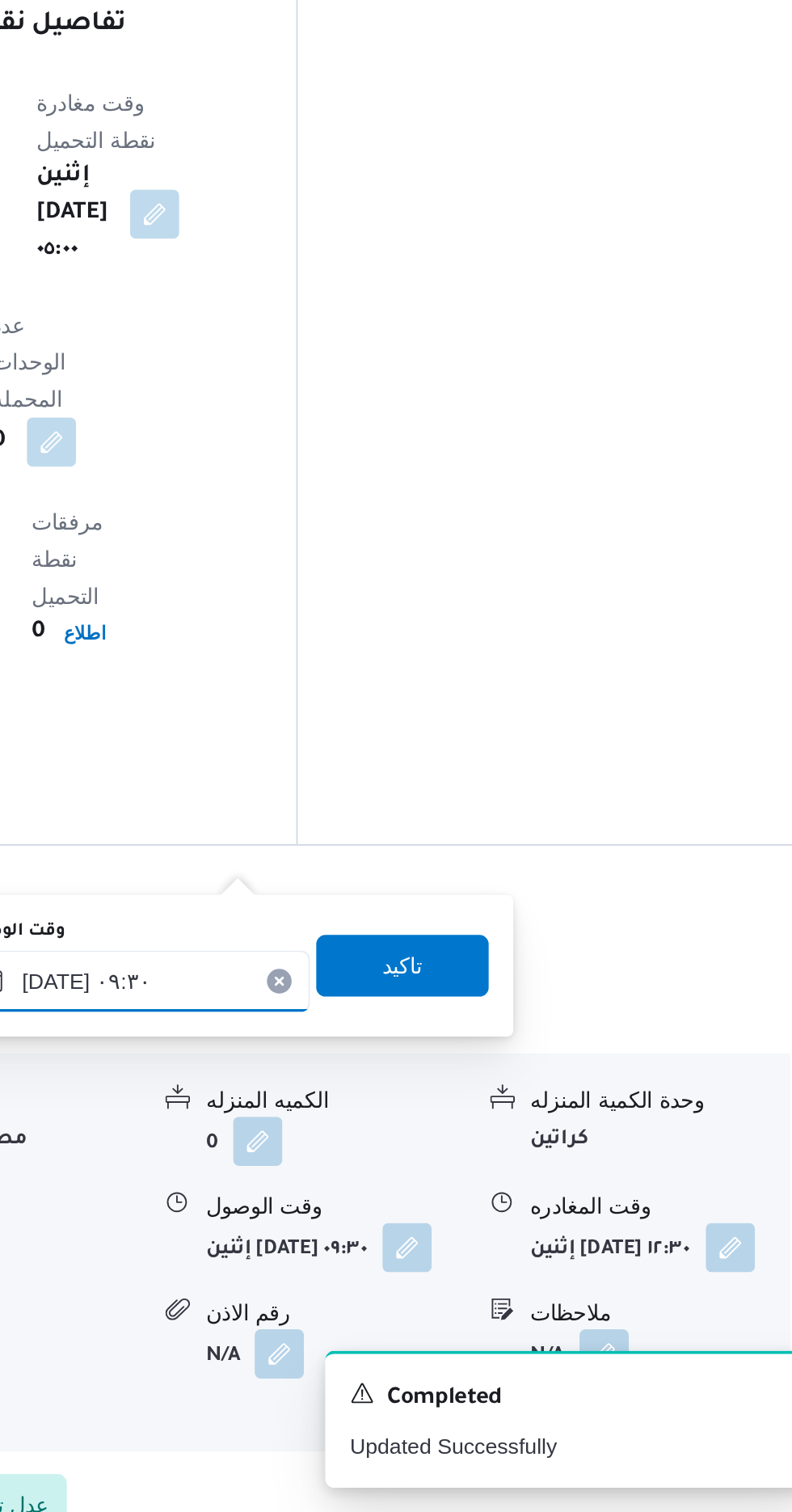
click at [442, 1232] on input "[DATE] ٠٩:٣٠" at bounding box center [421, 1233] width 183 height 32
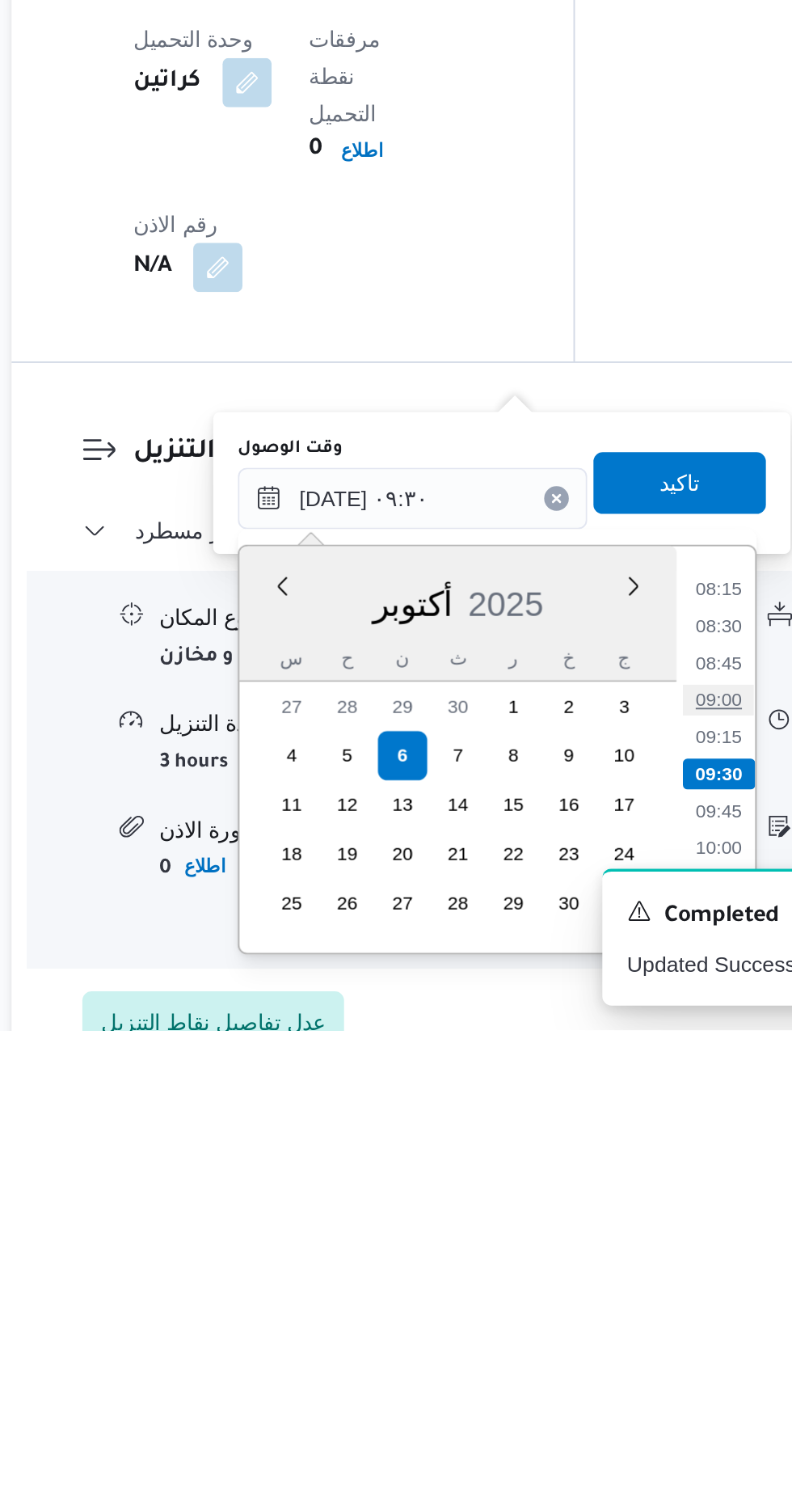
click at [582, 1332] on li "09:00" at bounding box center [581, 1339] width 37 height 16
type input "[DATE] ٠٩:٠٠"
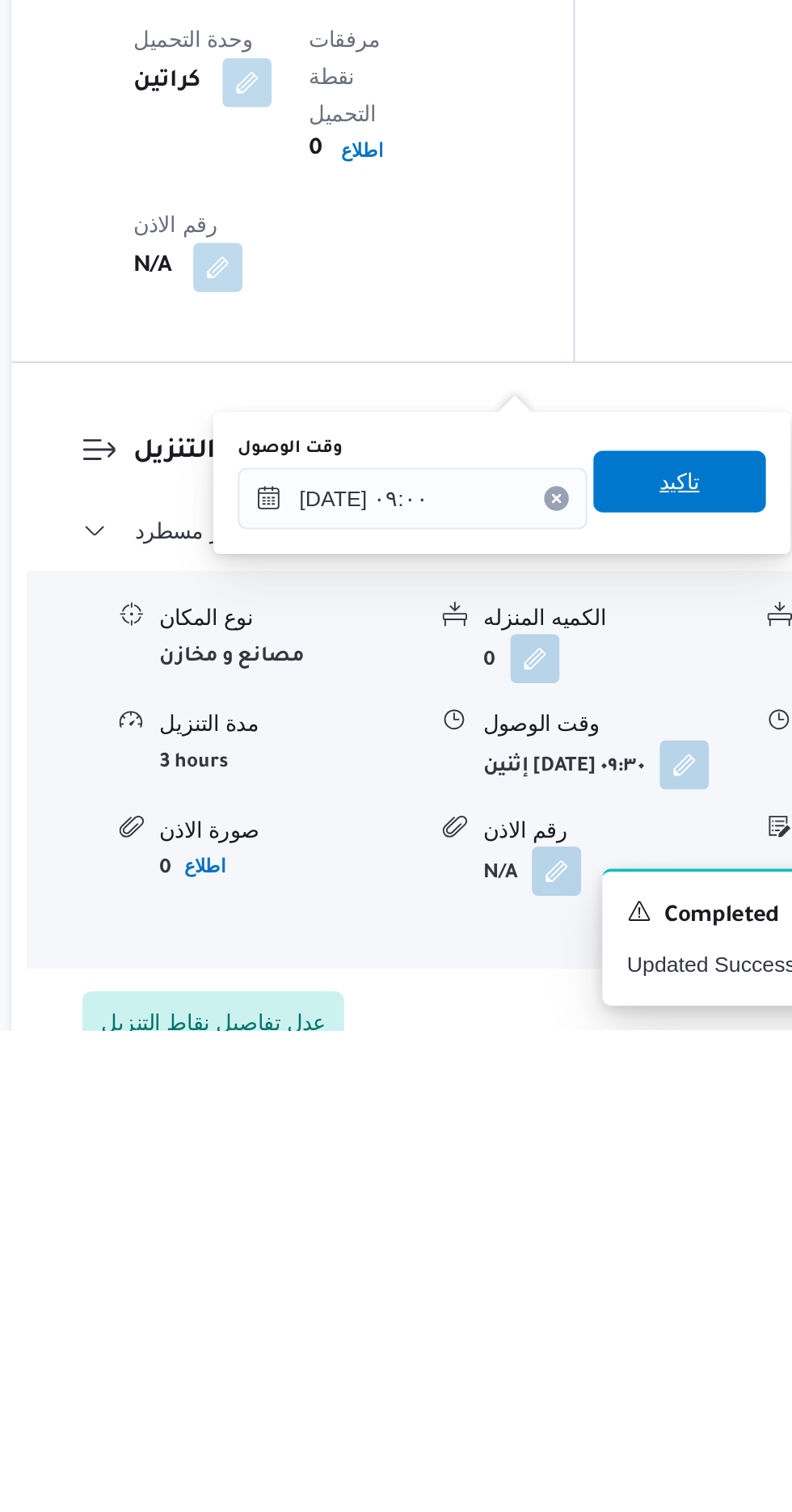
click at [574, 1234] on span "تاكيد" at bounding box center [561, 1224] width 90 height 32
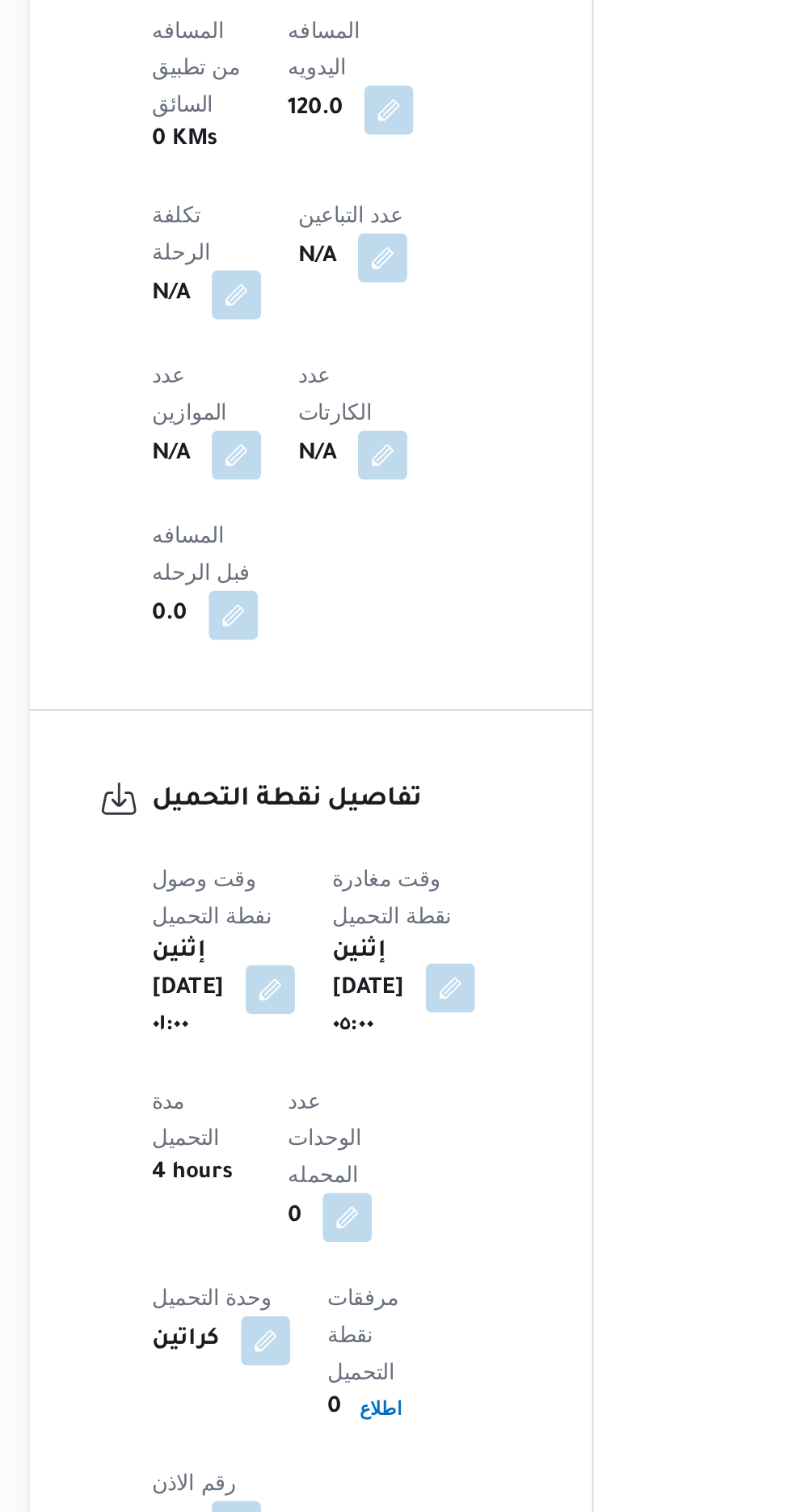
click at [418, 1032] on button "button" at bounding box center [431, 1045] width 26 height 26
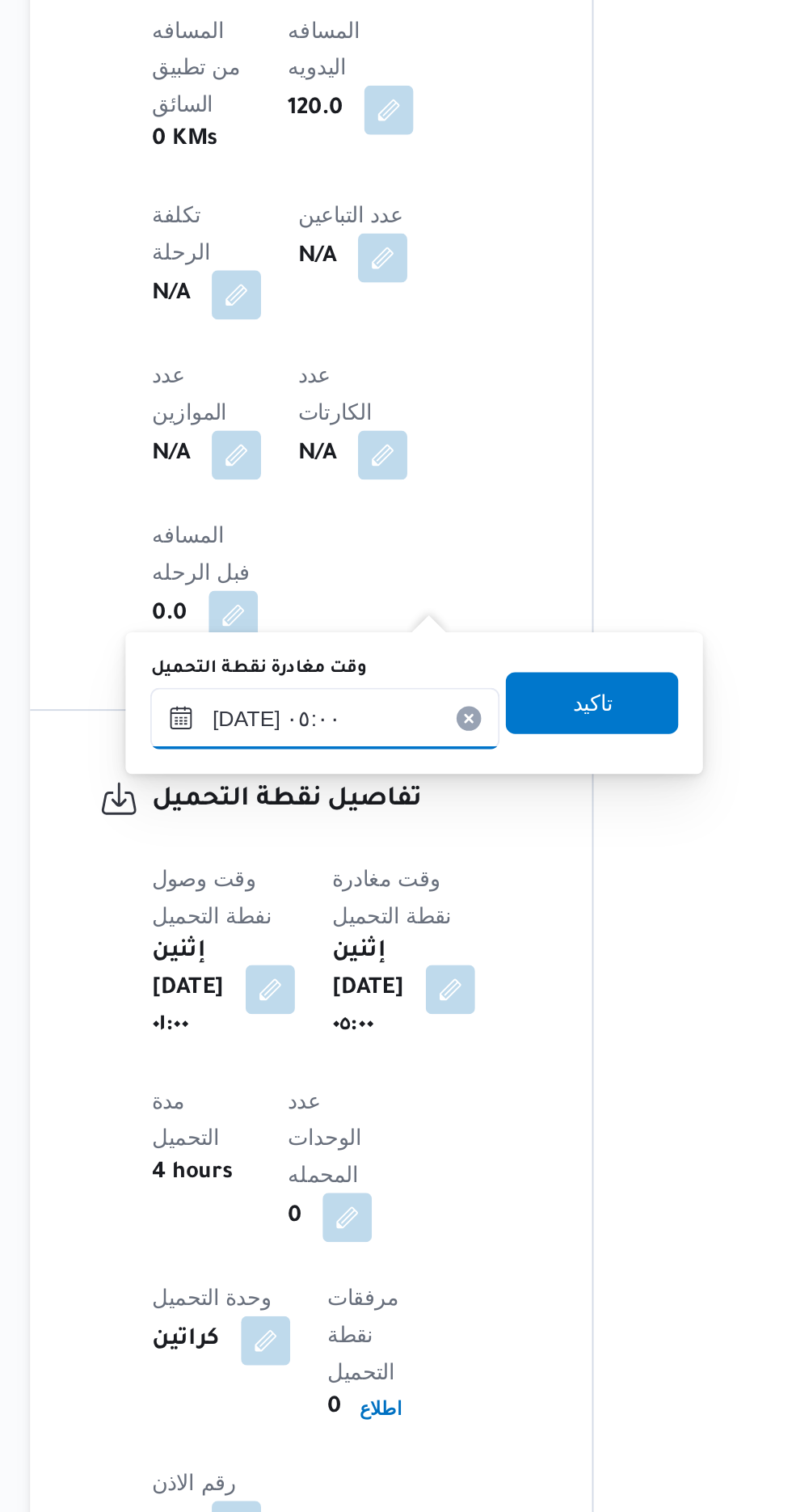
click at [372, 897] on input "[DATE] ٠٥:٠٠" at bounding box center [364, 903] width 183 height 32
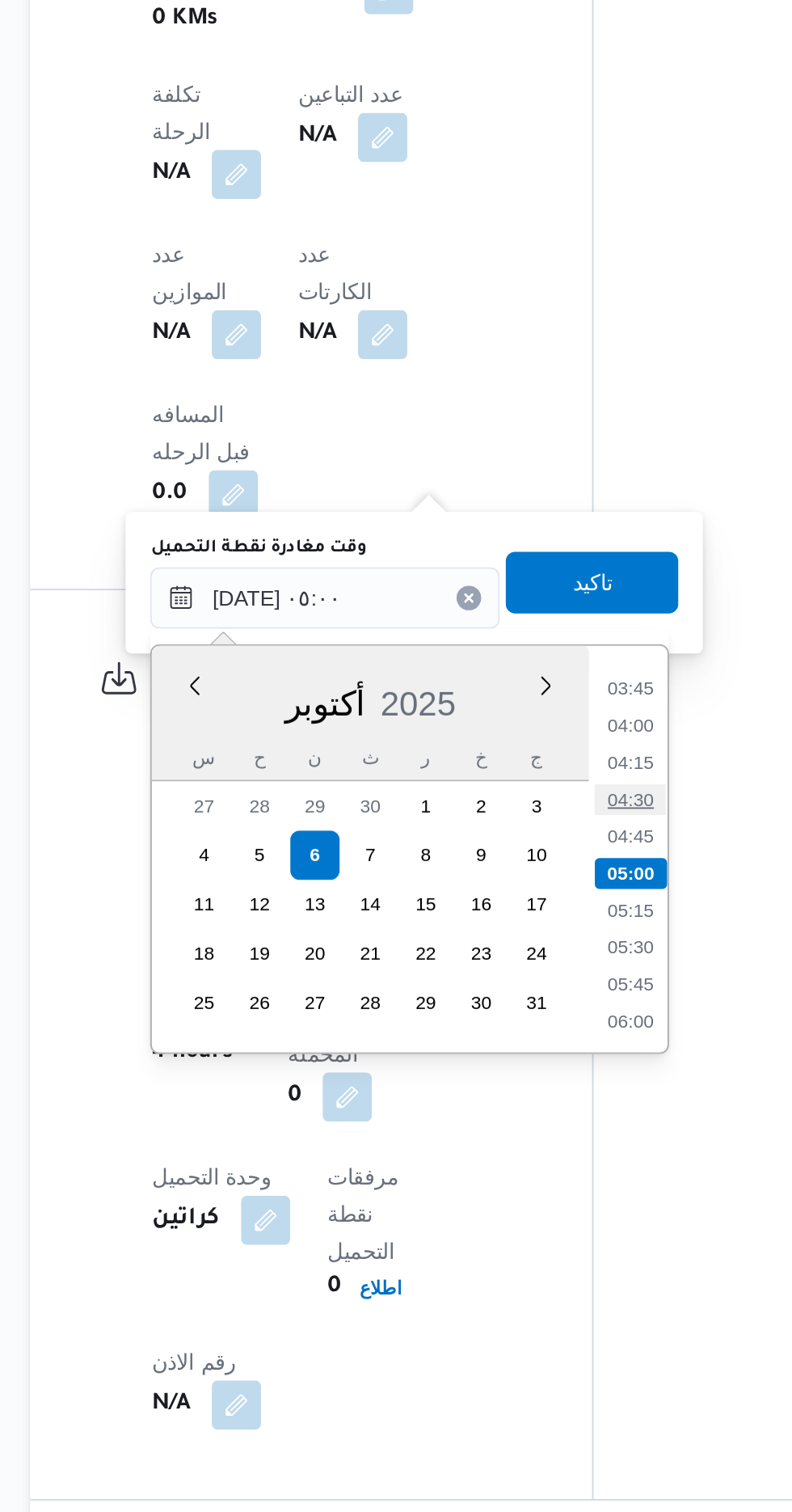
click at [526, 1006] on li "04:30" at bounding box center [527, 1009] width 37 height 16
type input "[DATE] ٠٥:٠٠"
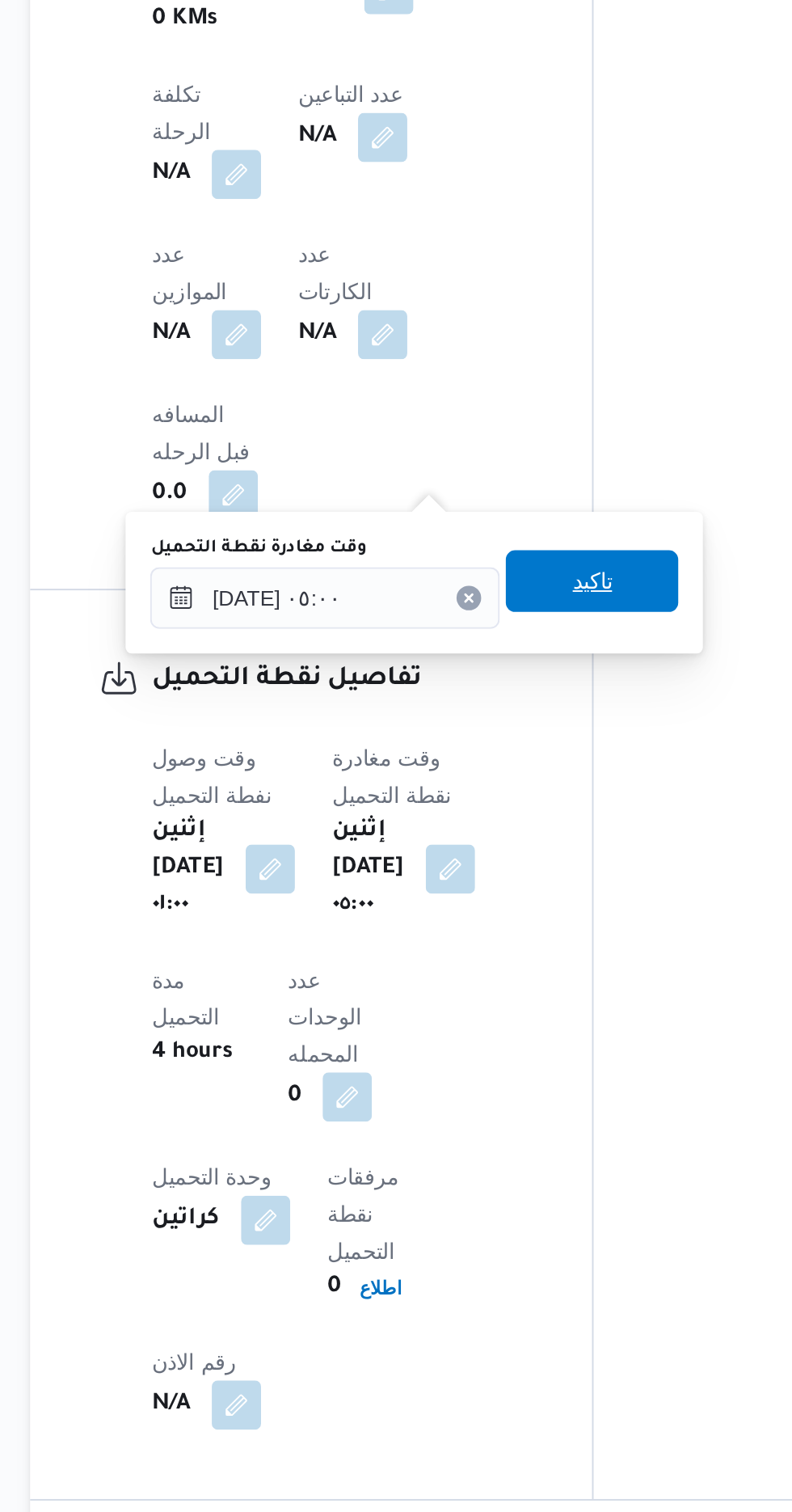
click at [531, 893] on span "تاكيد" at bounding box center [505, 894] width 90 height 32
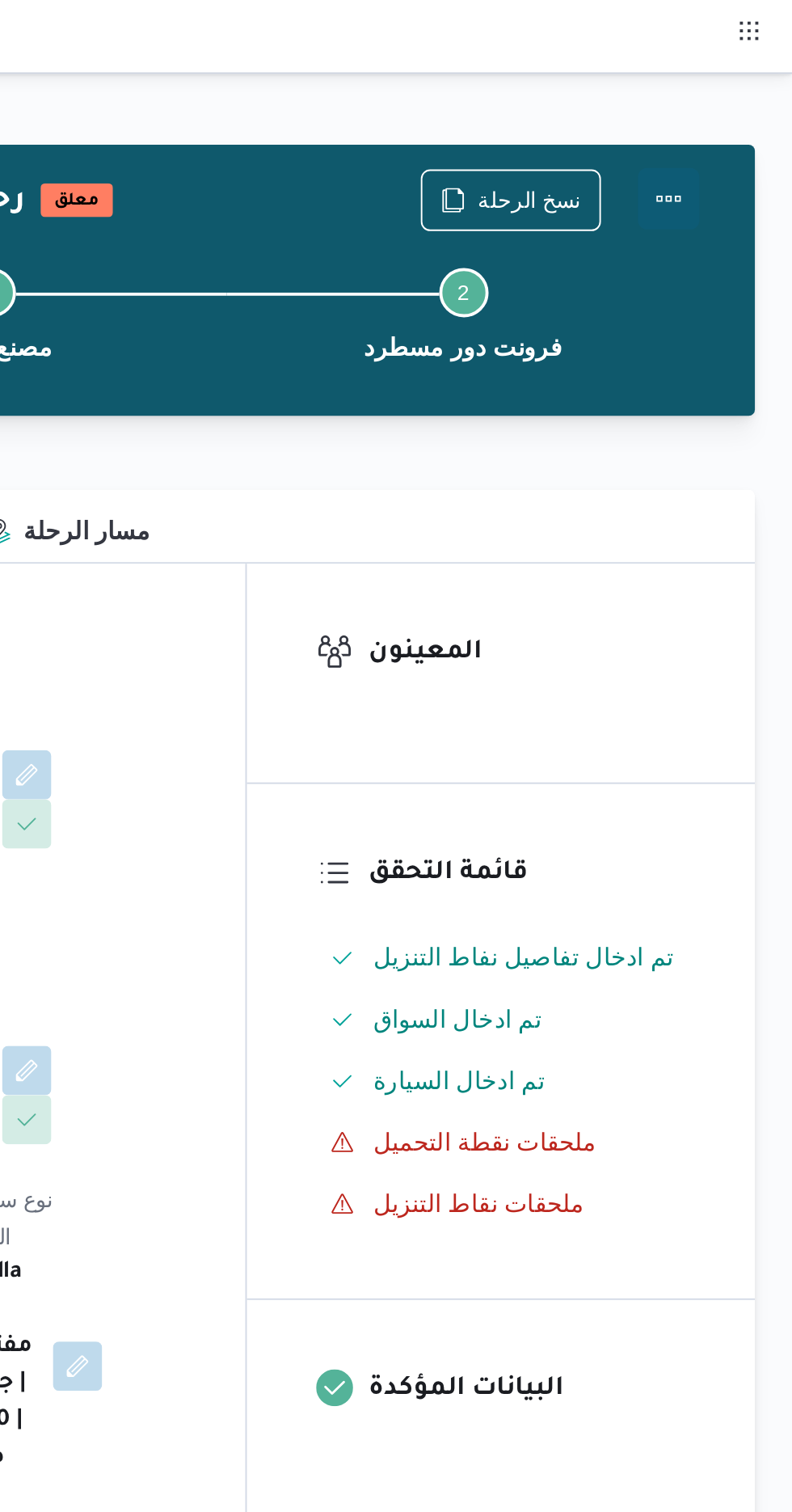
click at [733, 98] on button "Actions" at bounding box center [727, 104] width 32 height 32
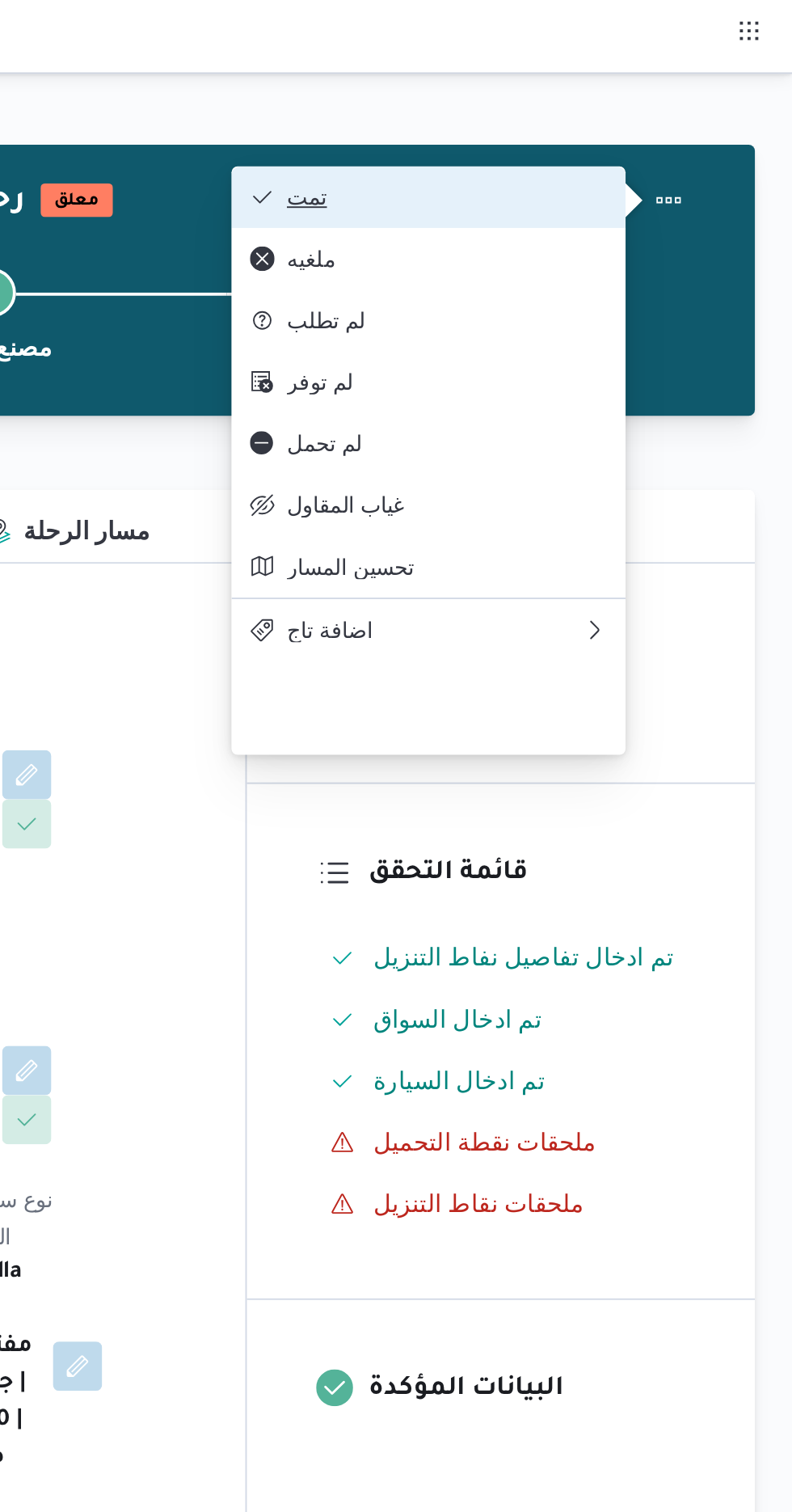
click at [675, 107] on span "تمت" at bounding box center [612, 103] width 168 height 13
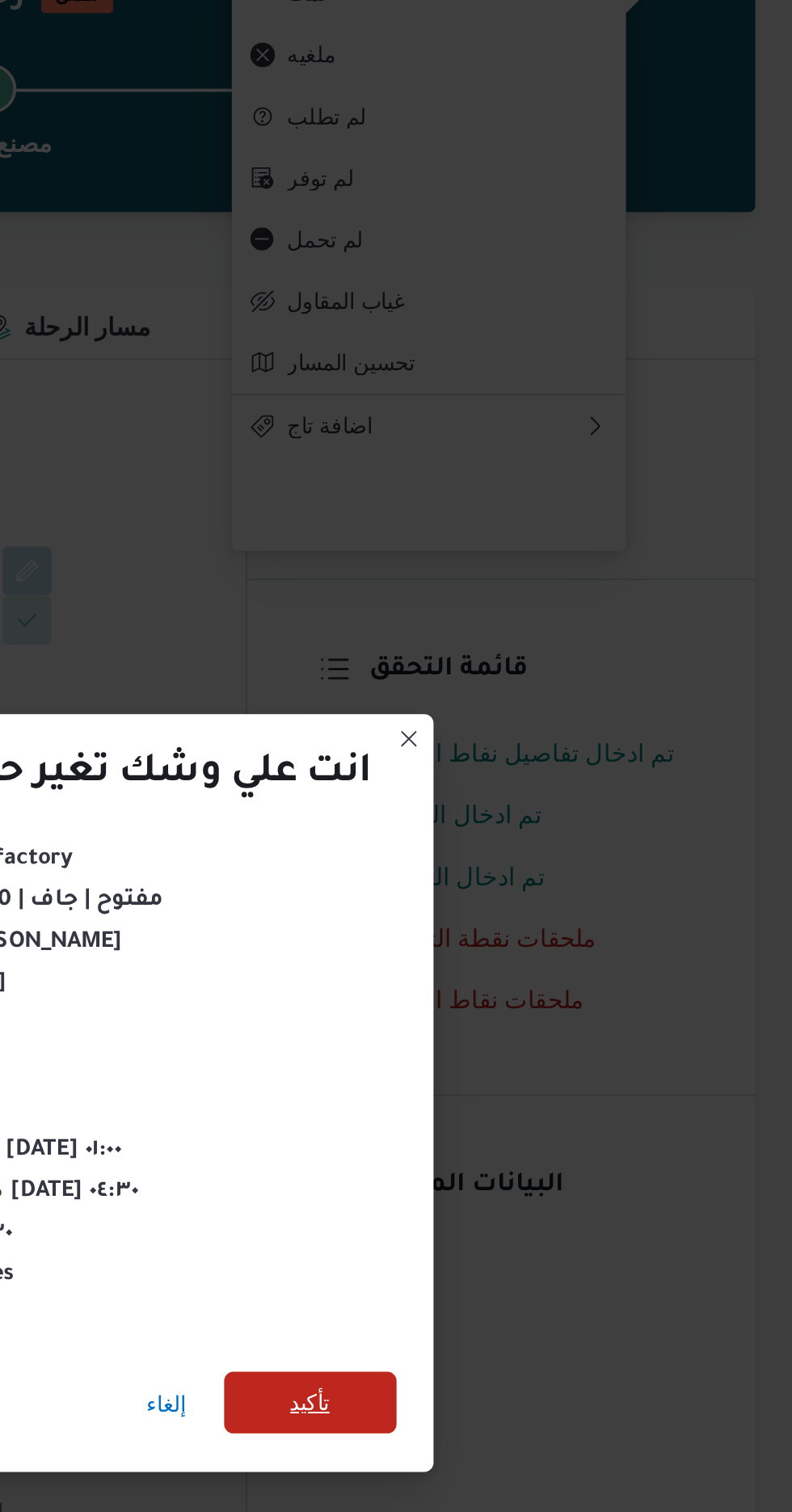
click at [537, 838] on span "تأكيد" at bounding box center [540, 843] width 21 height 19
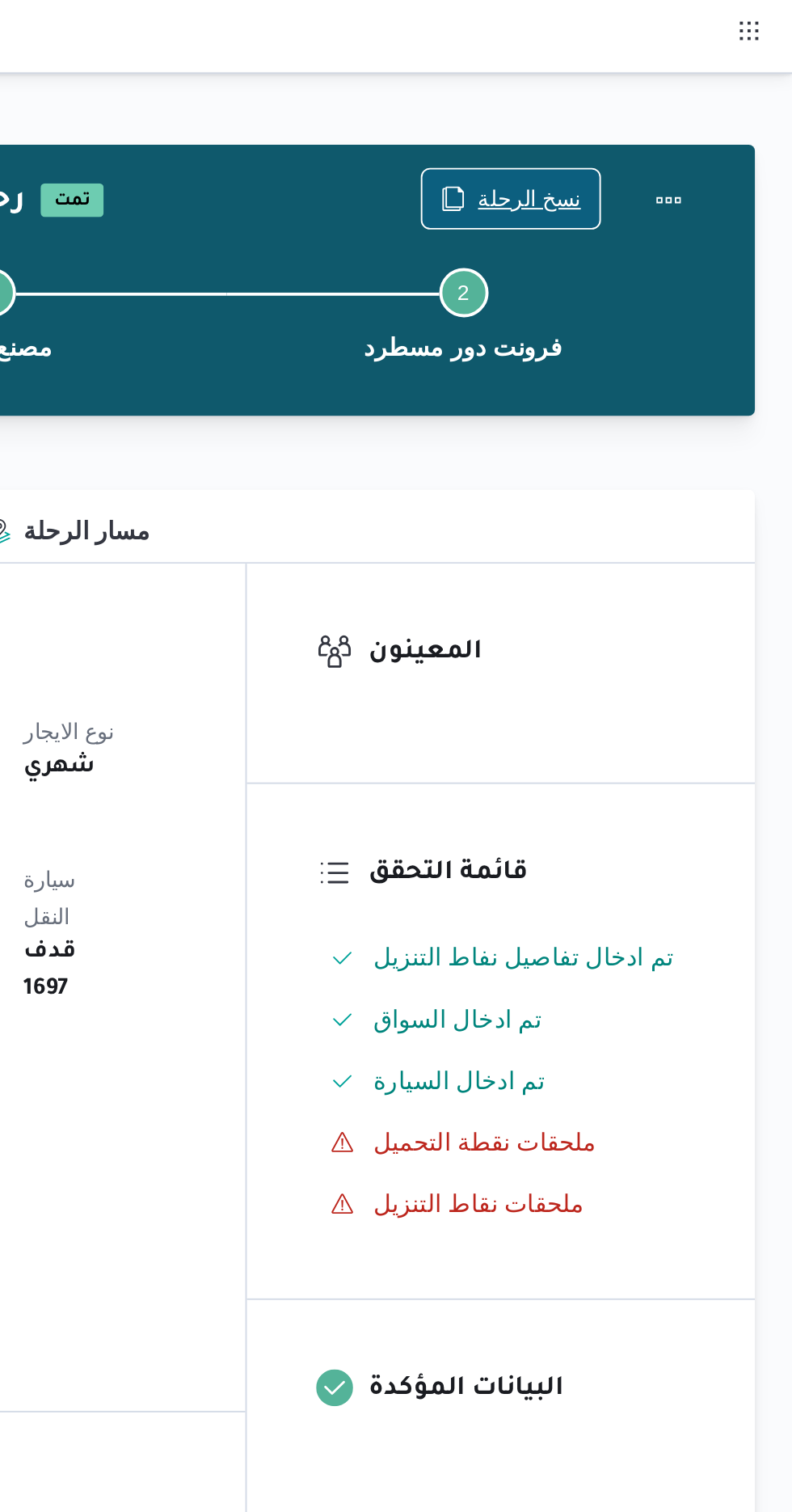
click at [641, 105] on span "نسخ الرحلة" at bounding box center [654, 104] width 54 height 19
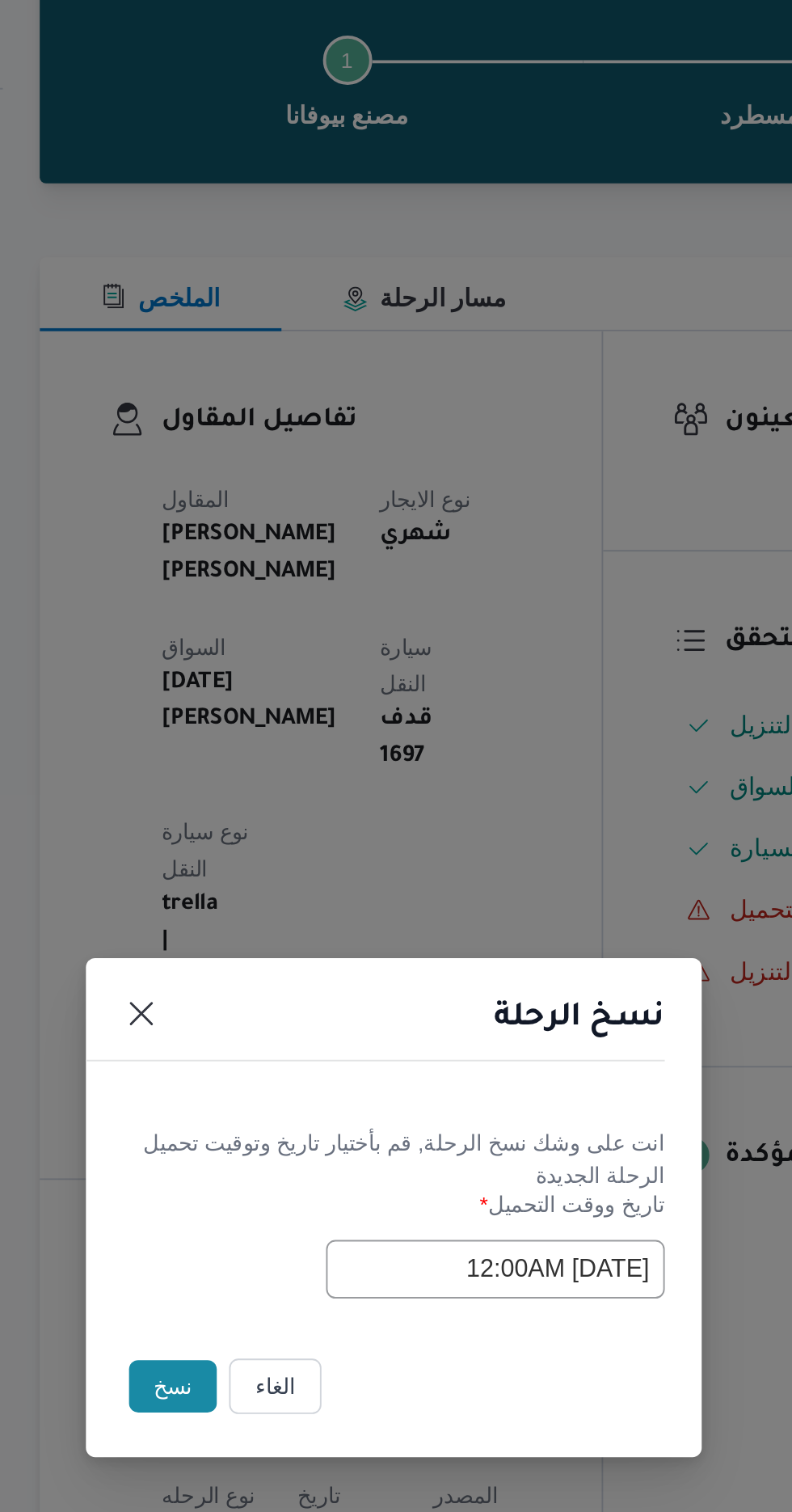
click at [275, 854] on button "نسخ" at bounding box center [279, 849] width 46 height 27
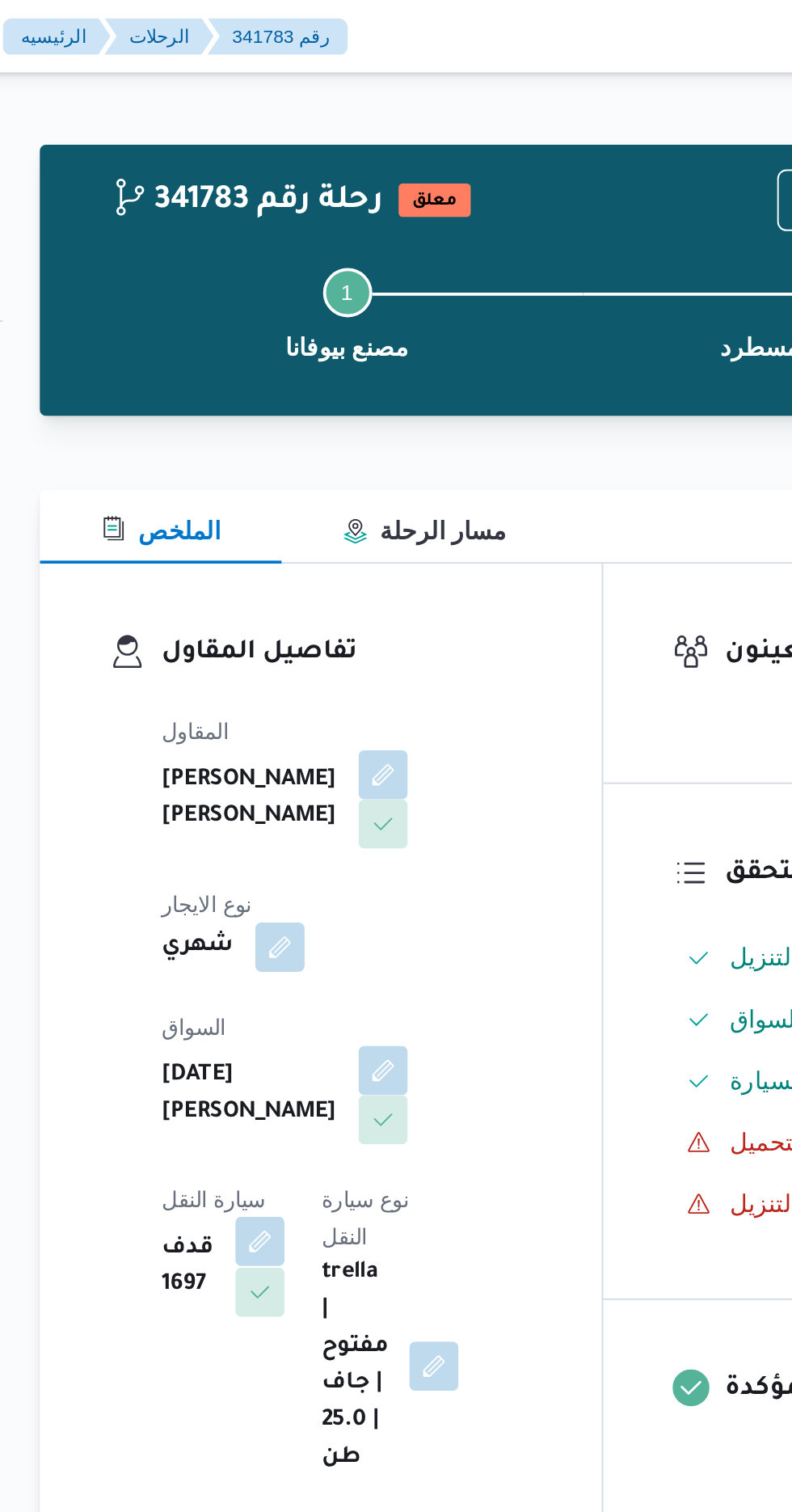
click at [339, 639] on button "button" at bounding box center [326, 652] width 26 height 26
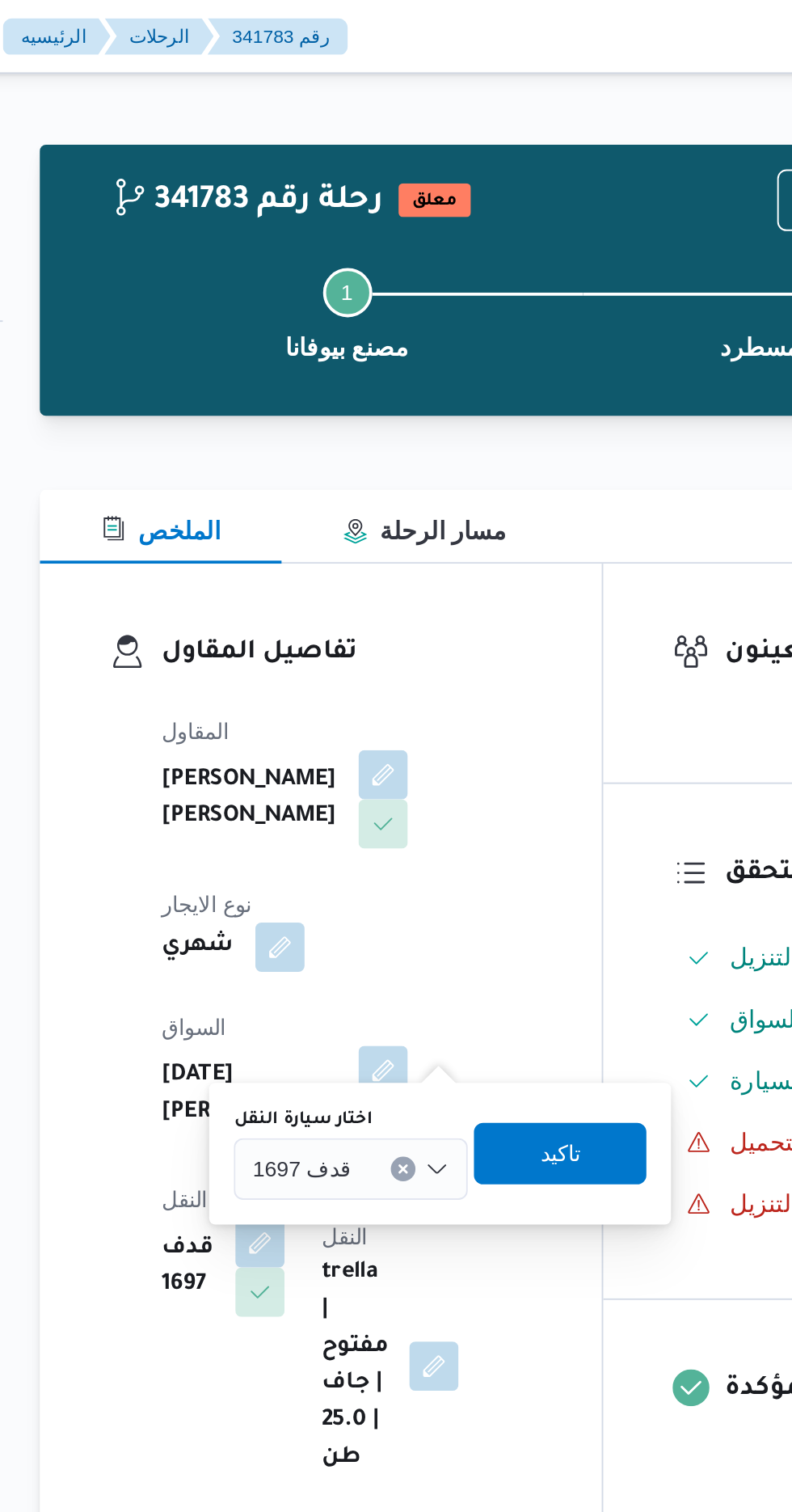
click at [392, 600] on div "قدف 1697" at bounding box center [373, 613] width 123 height 32
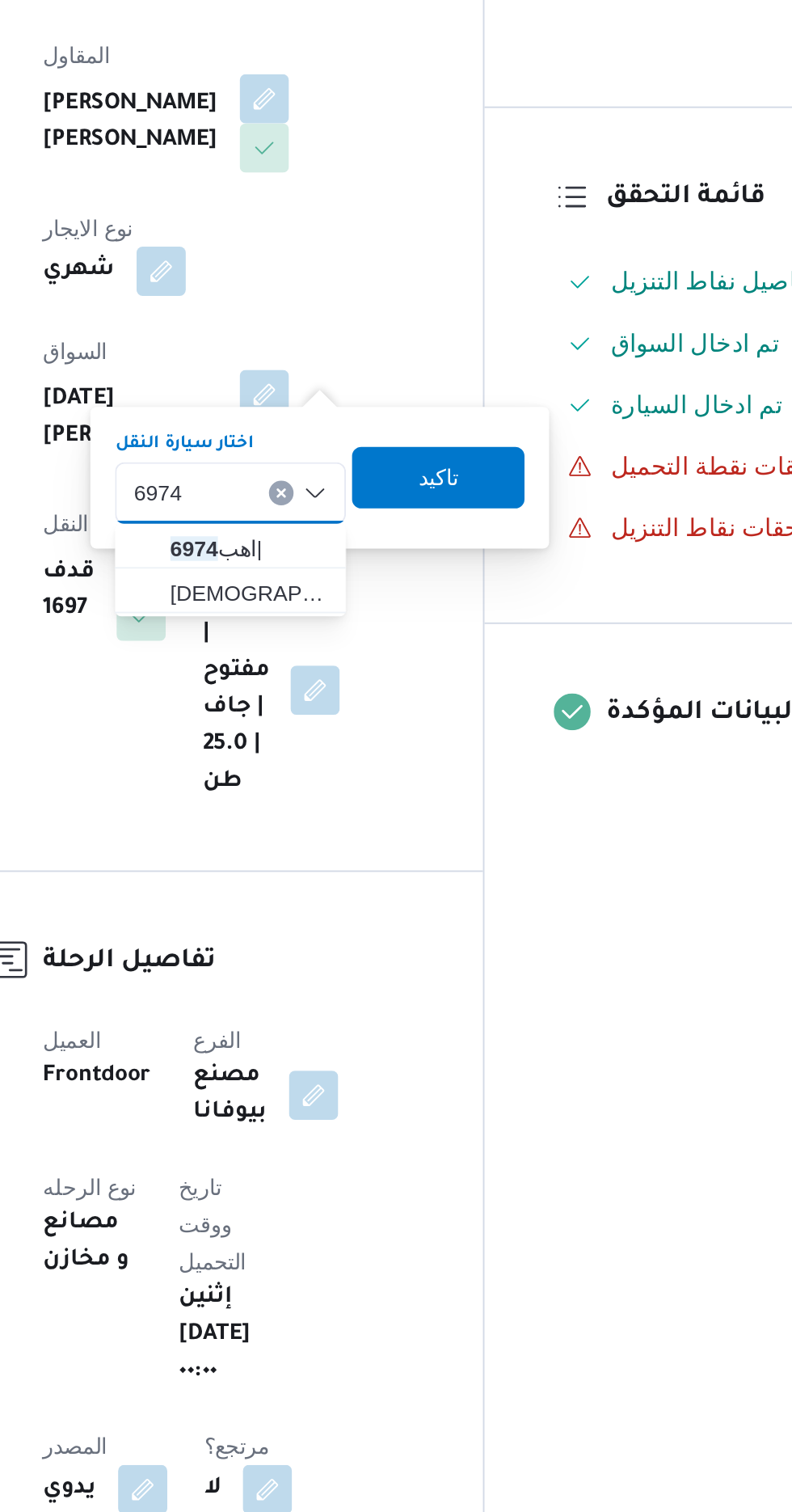
type input "6974"
click at [383, 666] on span "قيع 6974 |" at bounding box center [382, 666] width 82 height 19
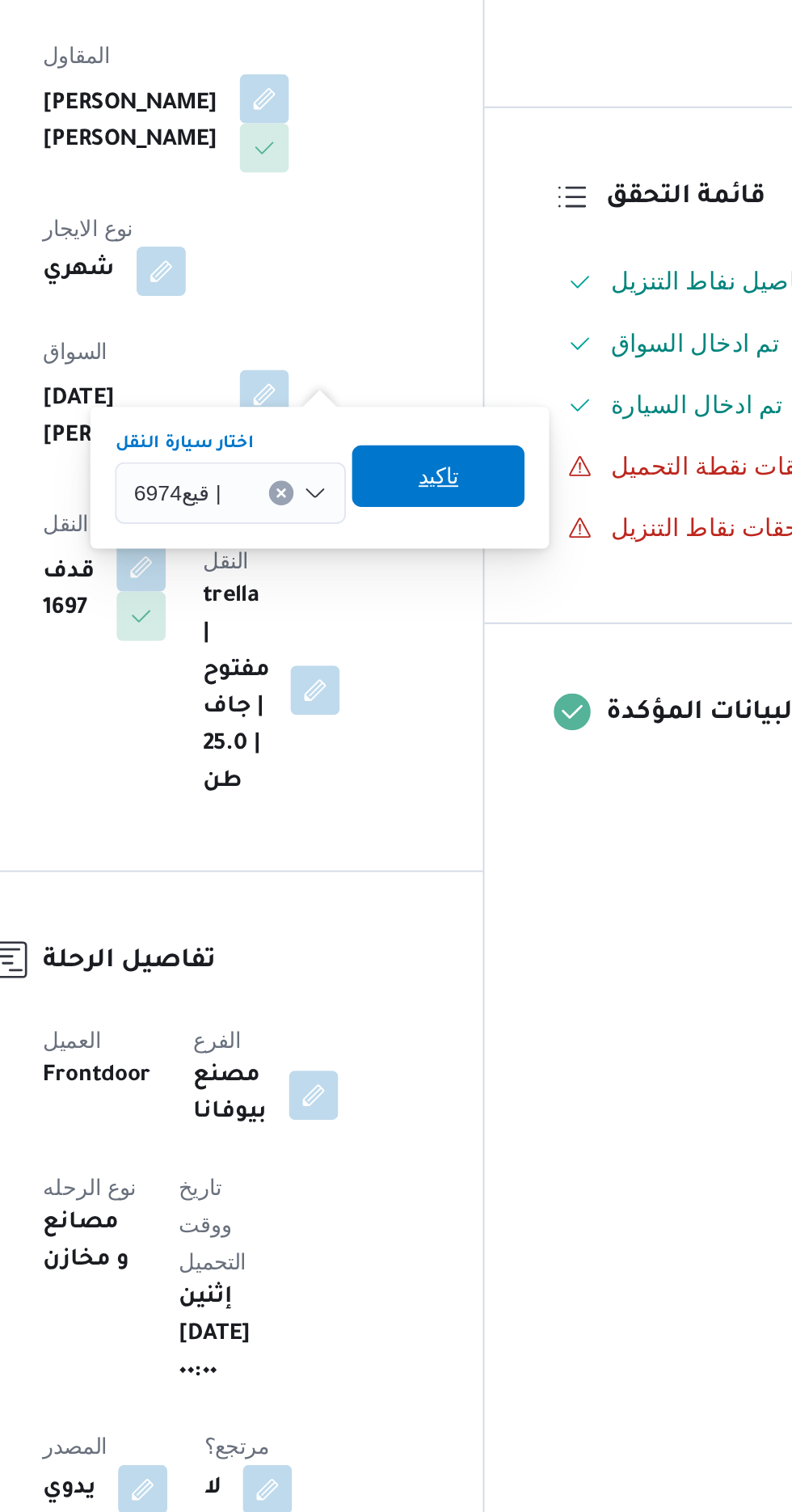
click at [501, 605] on span "تاكيد" at bounding box center [481, 604] width 90 height 32
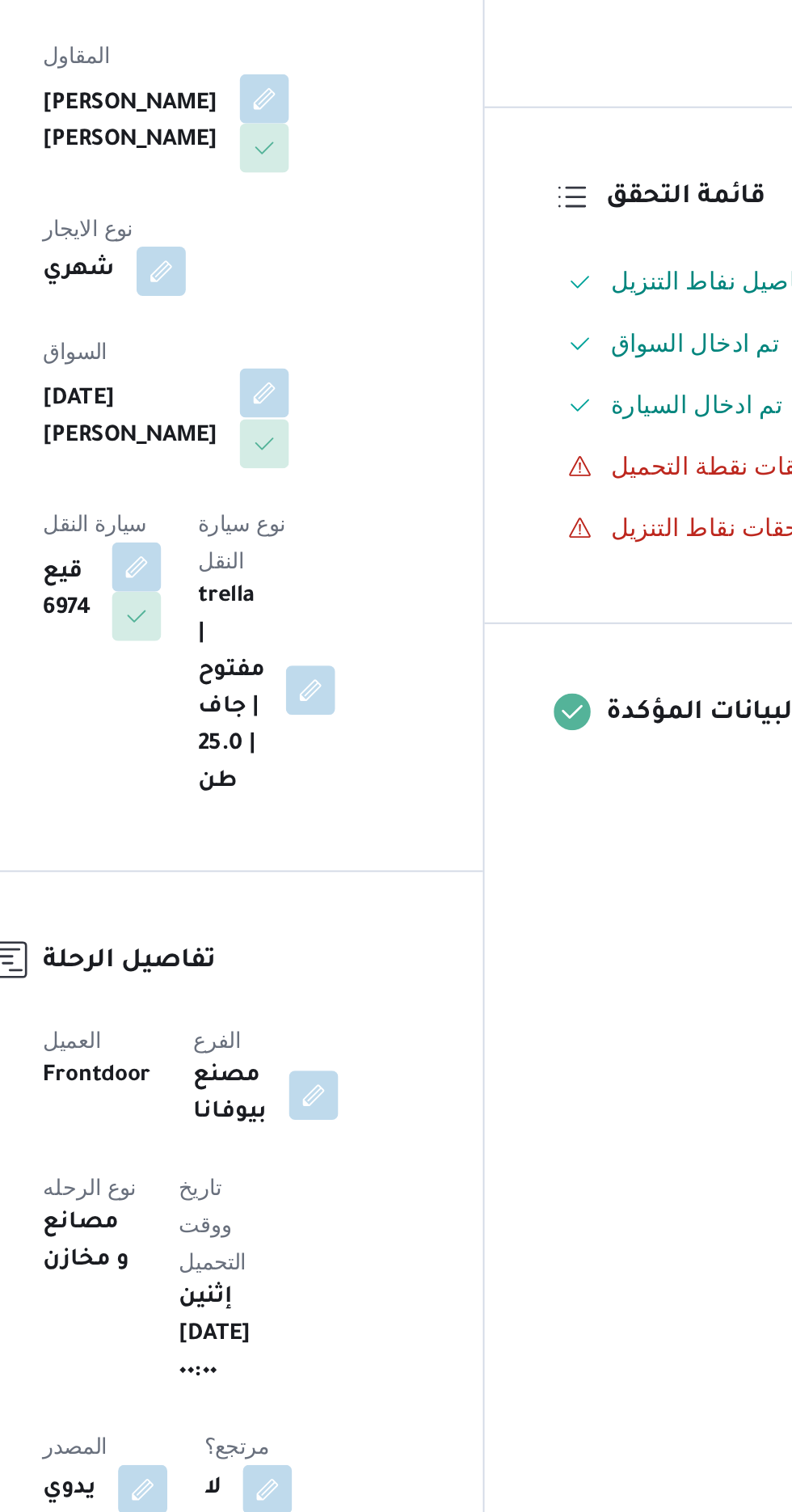
click at [378, 548] on button "button" at bounding box center [391, 562] width 26 height 26
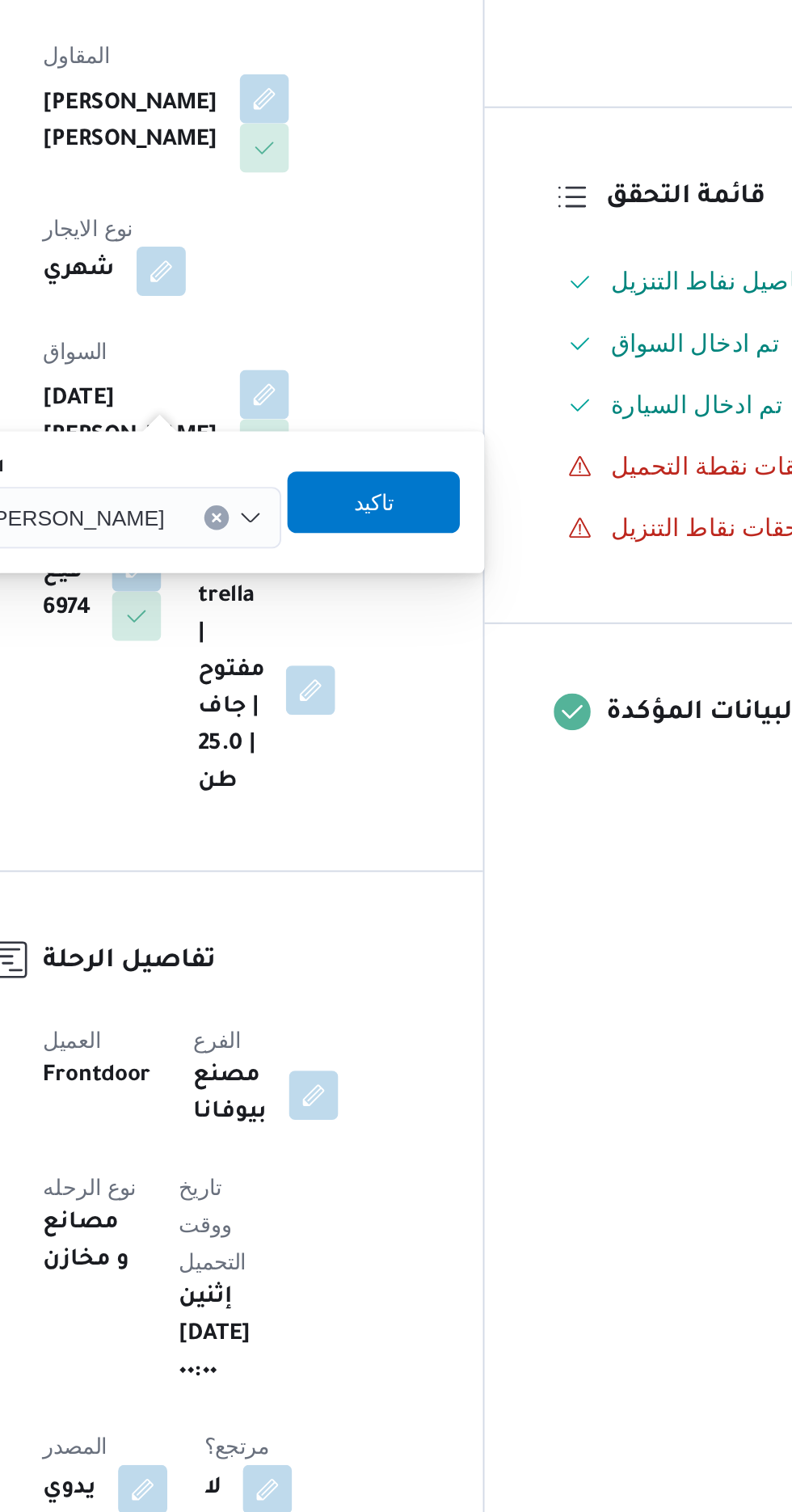
click at [312, 628] on span "[DATE][PERSON_NAME]" at bounding box center [273, 625] width 129 height 18
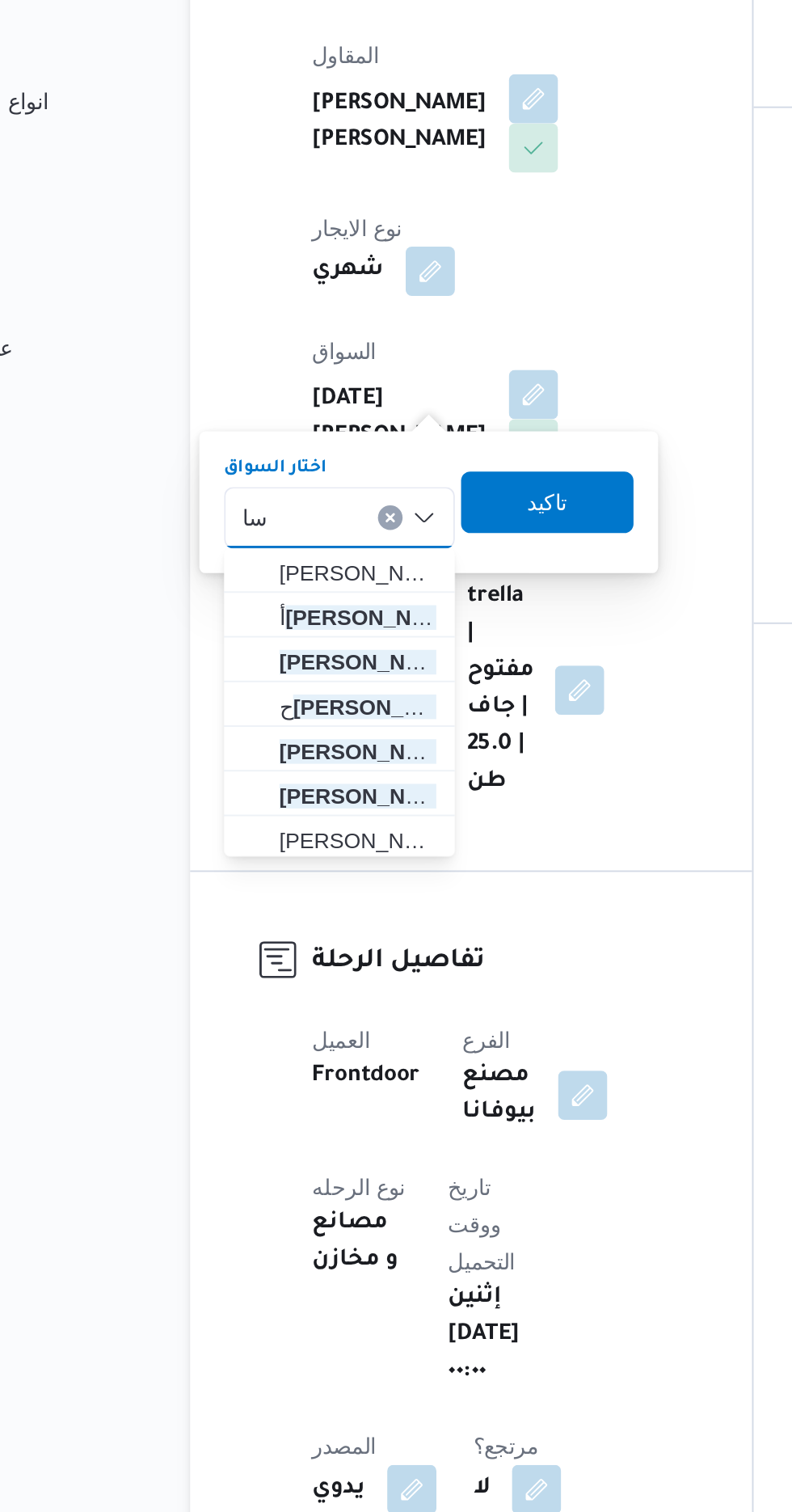
type input "س"
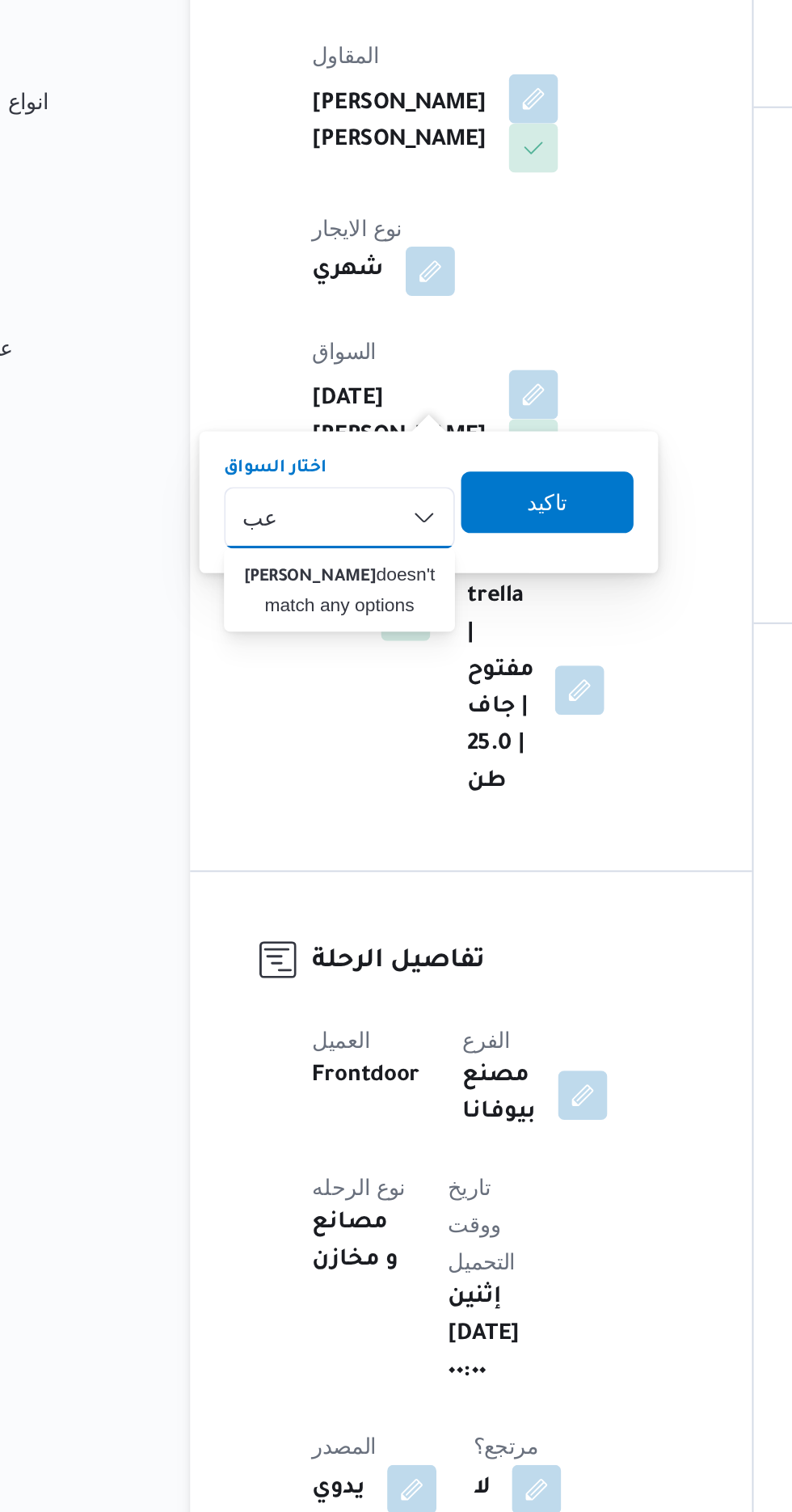
type input "ع"
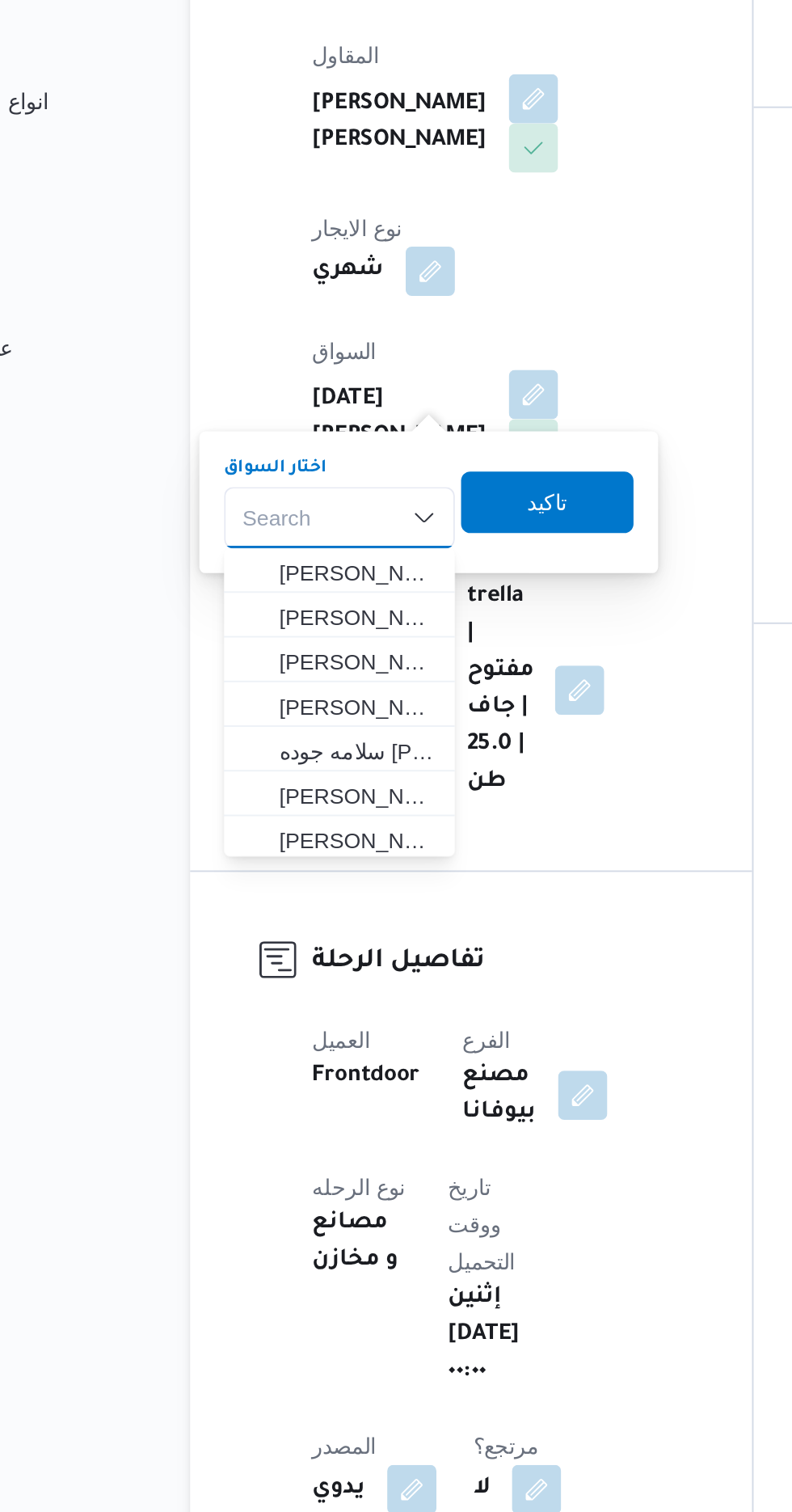
click at [304, 632] on div "Search Combo box. Selected. Combo box input. Search. Type some text or, to disp…" at bounding box center [288, 626] width 121 height 32
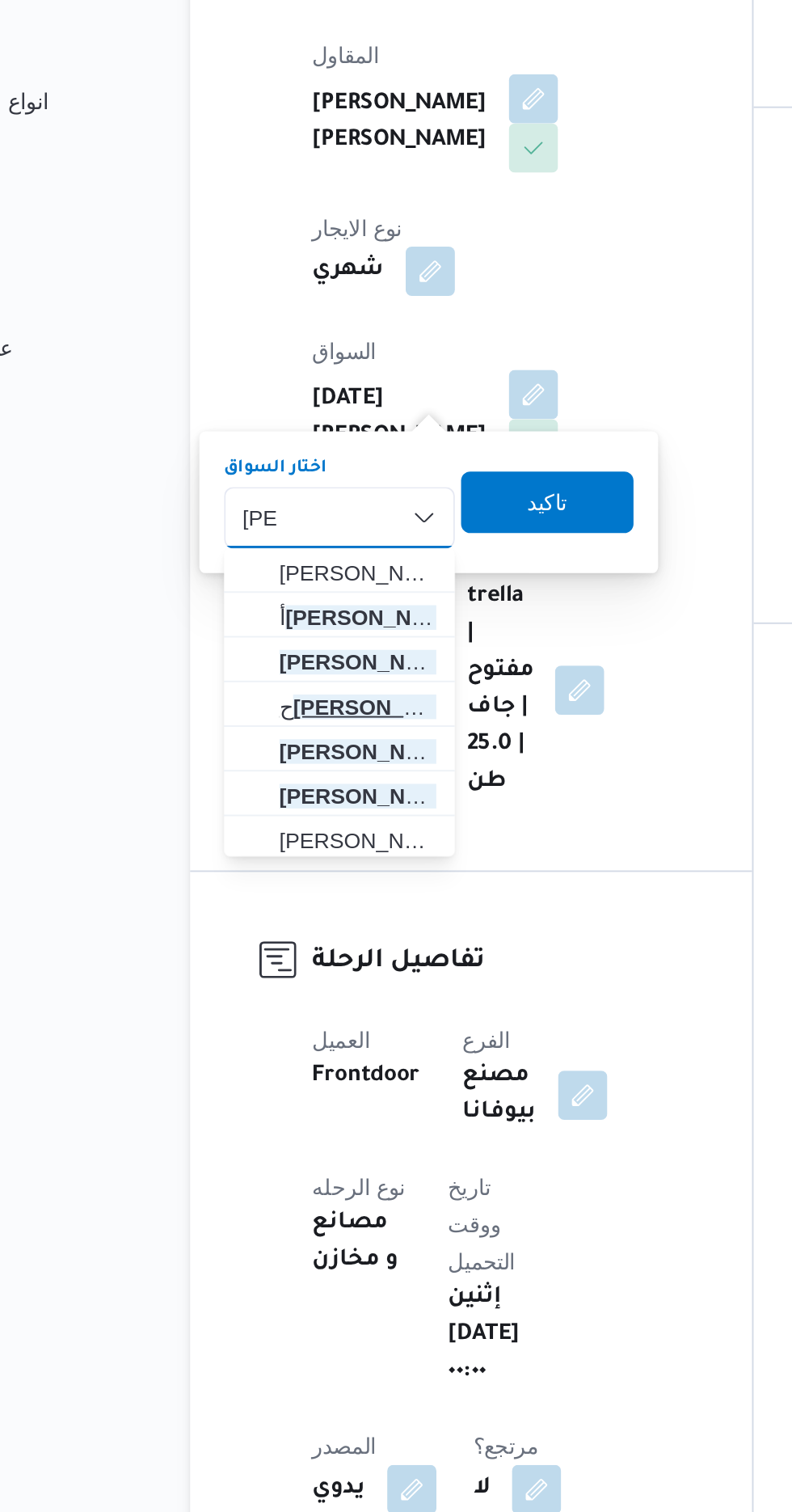
type input "[PERSON_NAME]"
click at [320, 726] on mark "[PERSON_NAME]" at bounding box center [312, 725] width 95 height 13
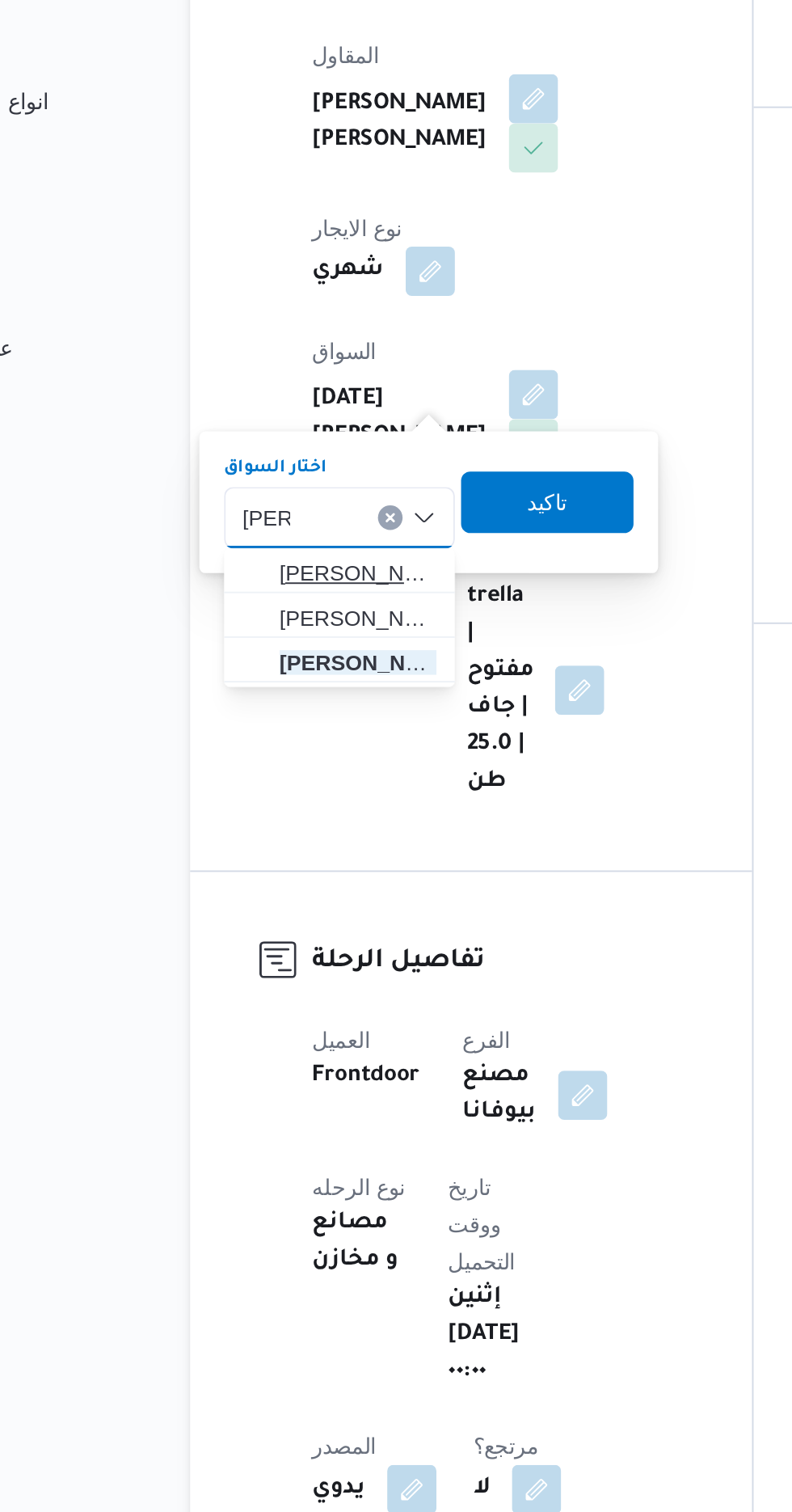
type input "[PERSON_NAME]"
click at [350, 656] on mark "[PERSON_NAME]" at bounding box center [398, 655] width 95 height 13
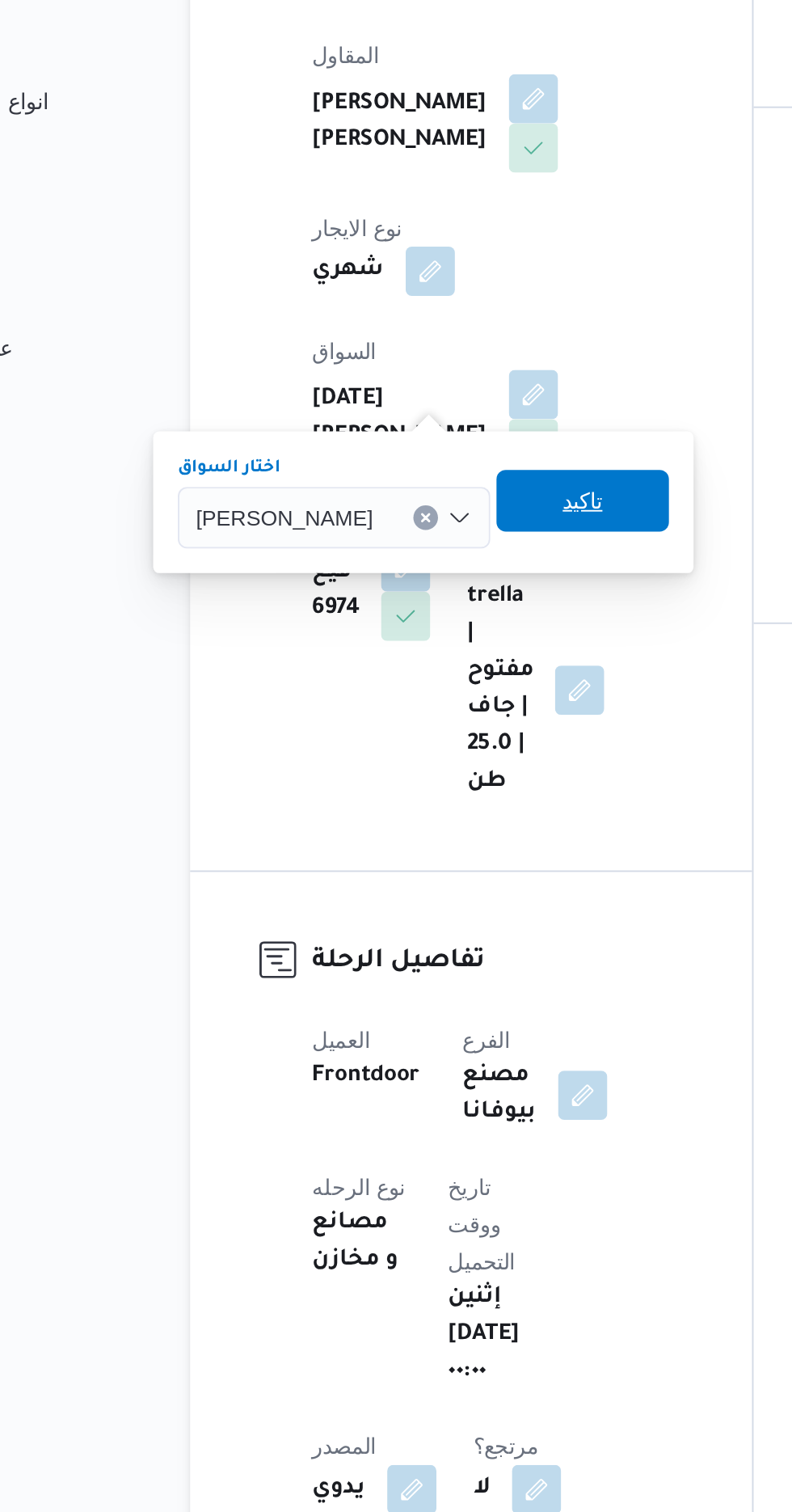
click at [435, 618] on span "تاكيد" at bounding box center [416, 618] width 90 height 32
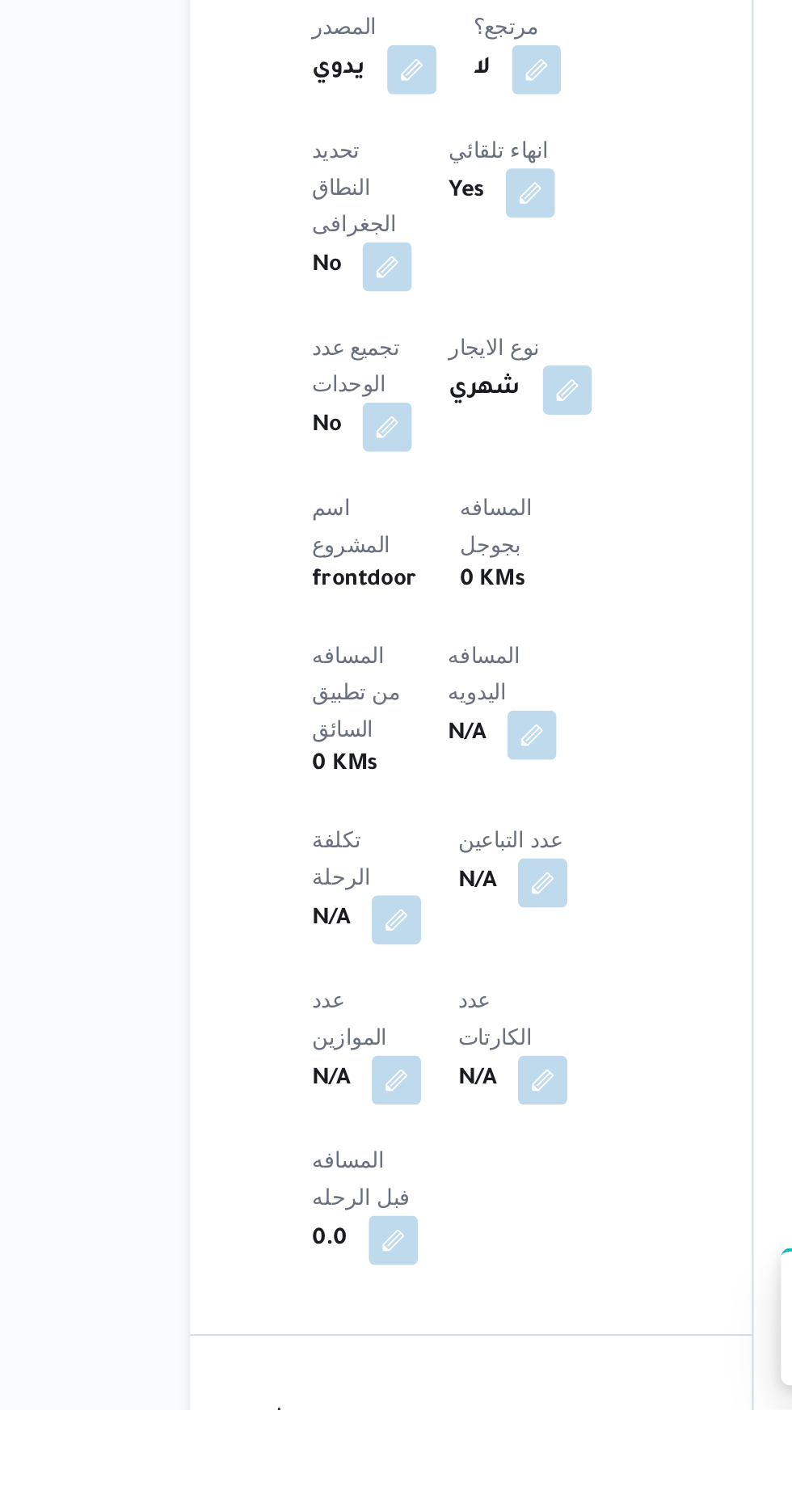
scroll to position [330, 0]
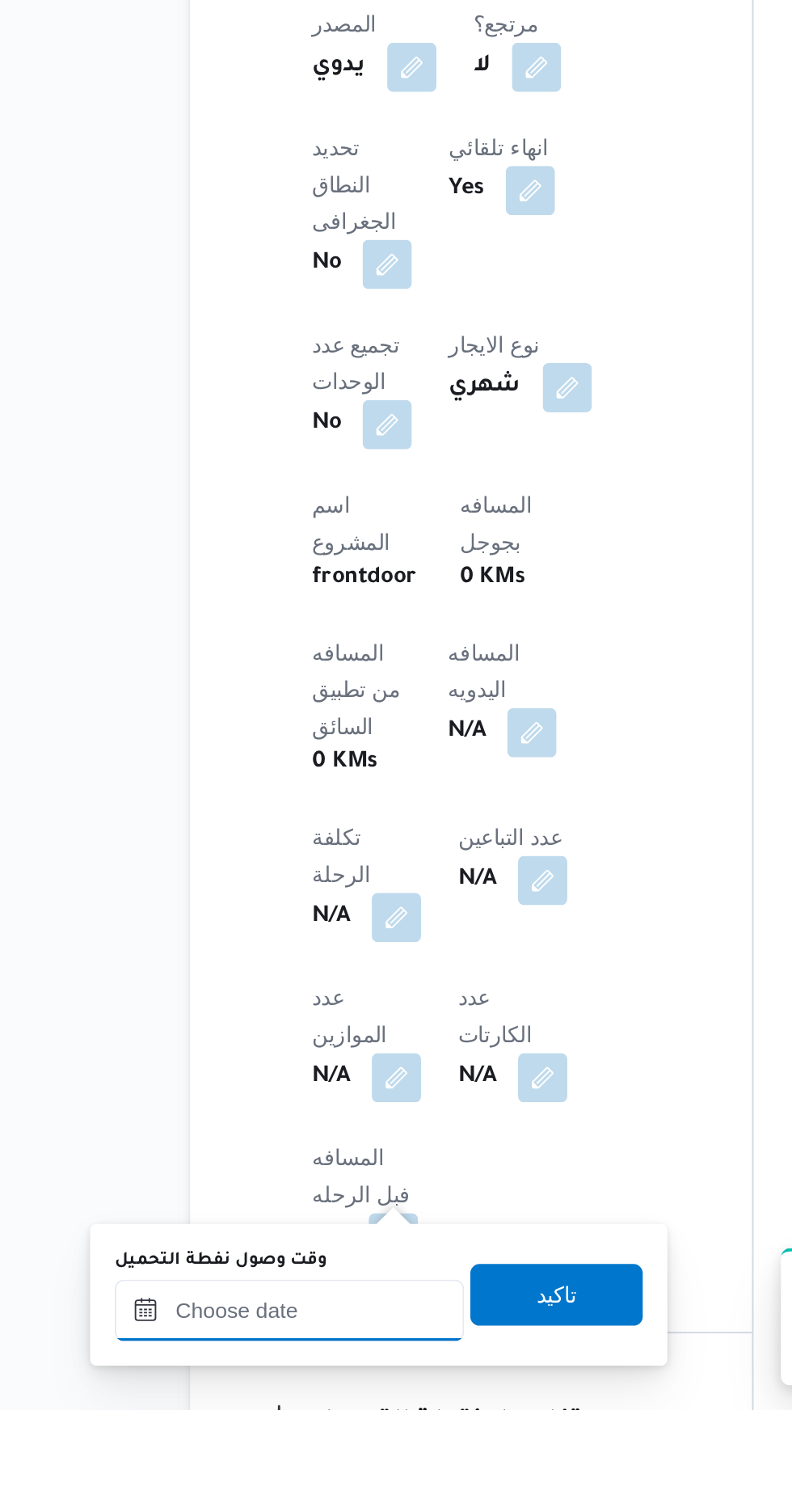
click at [260, 1463] on input "وقت وصول نفطة التحميل" at bounding box center [262, 1459] width 183 height 32
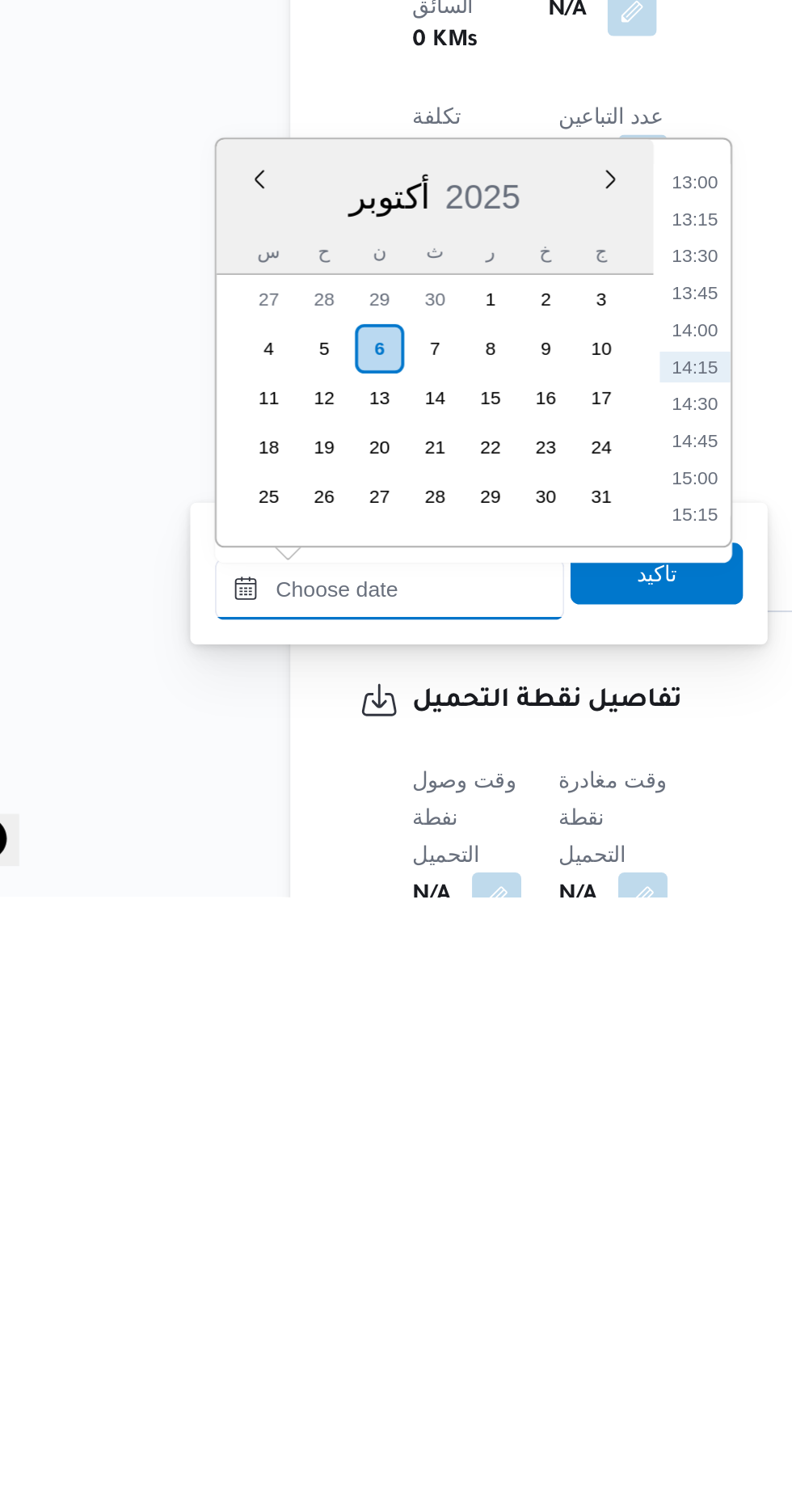
scroll to position [512, 0]
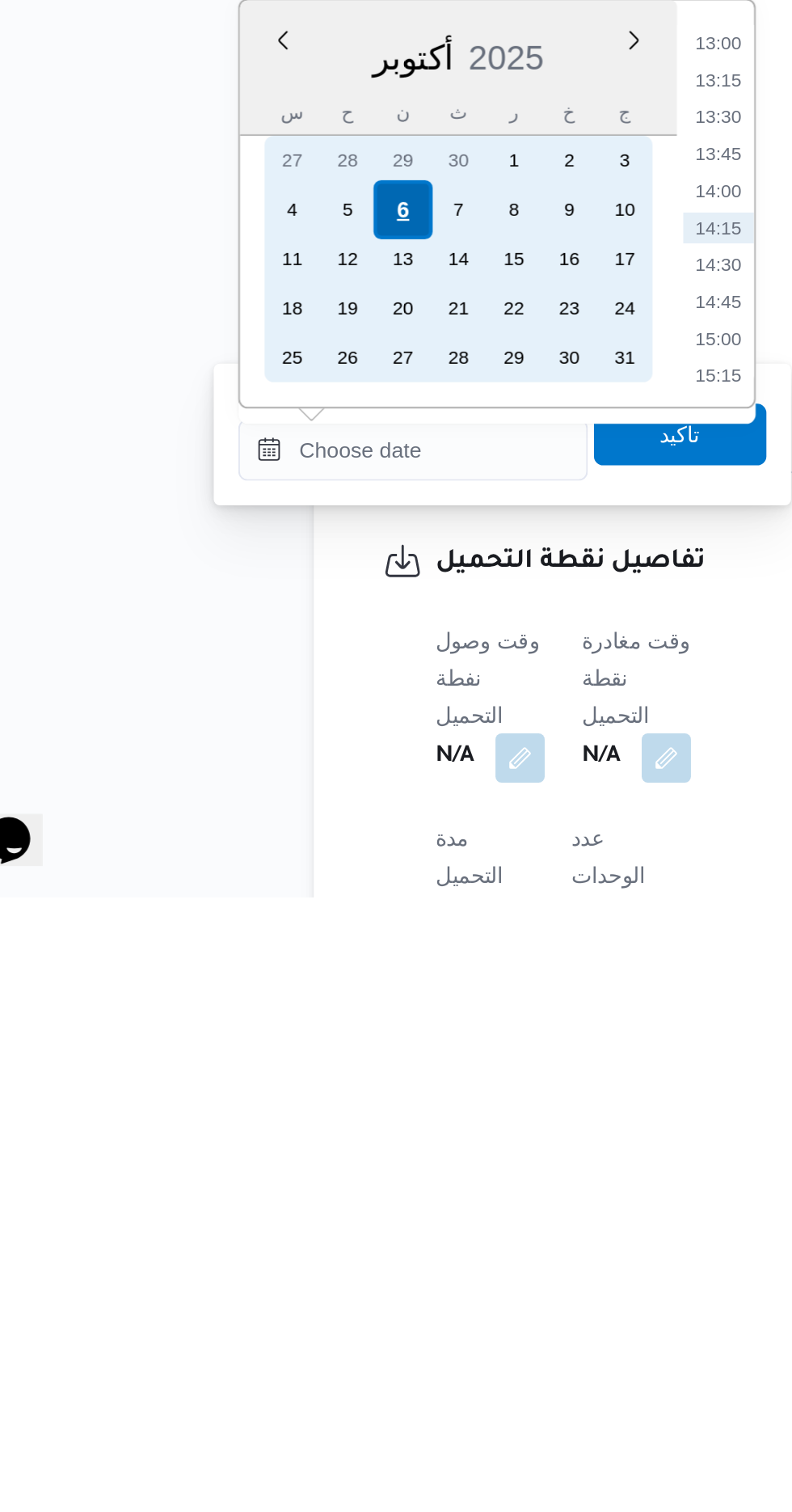
click at [254, 1149] on div "6" at bounding box center [256, 1151] width 31 height 31
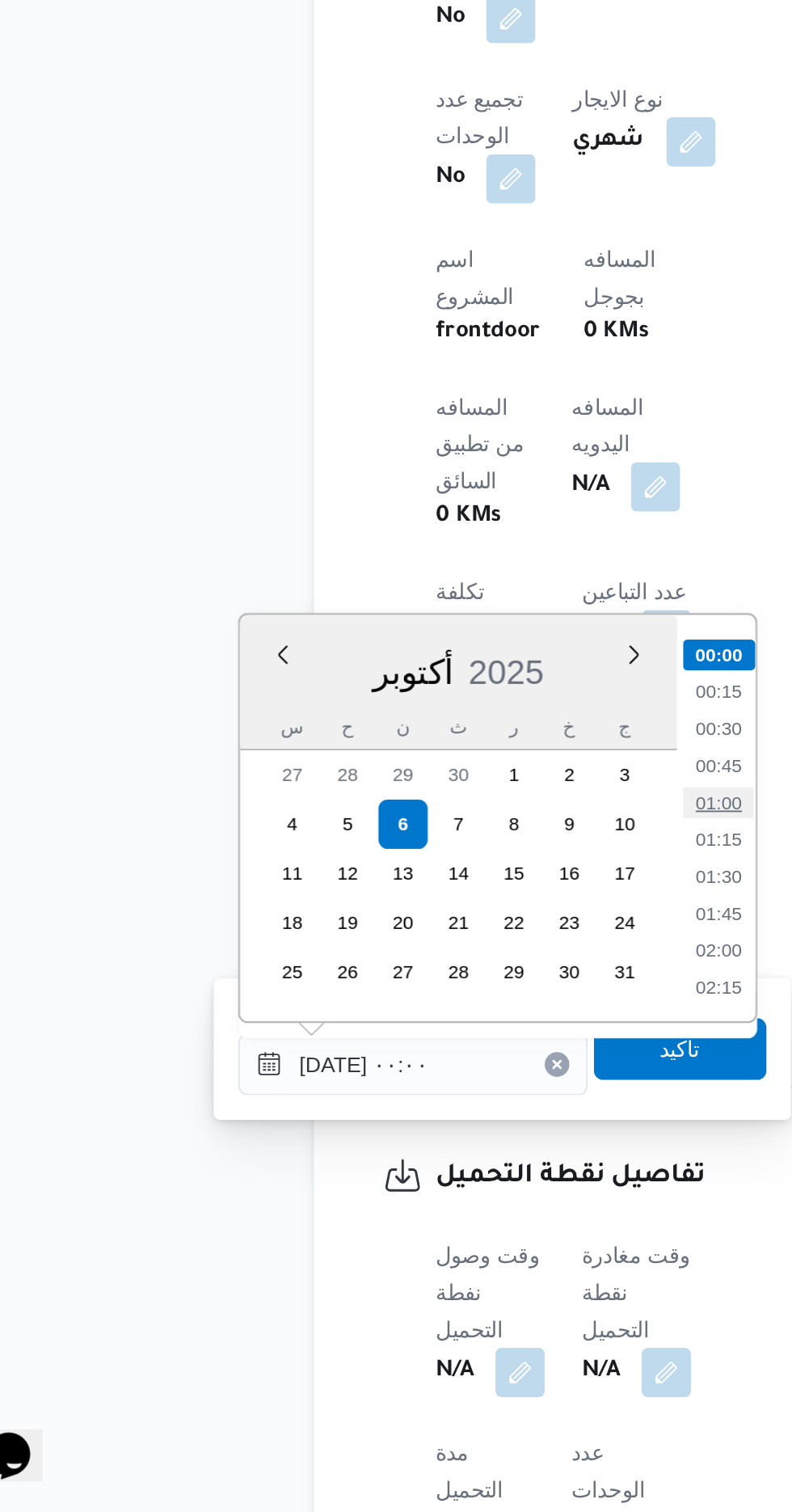
click at [423, 1140] on li "01:00" at bounding box center [422, 1139] width 37 height 16
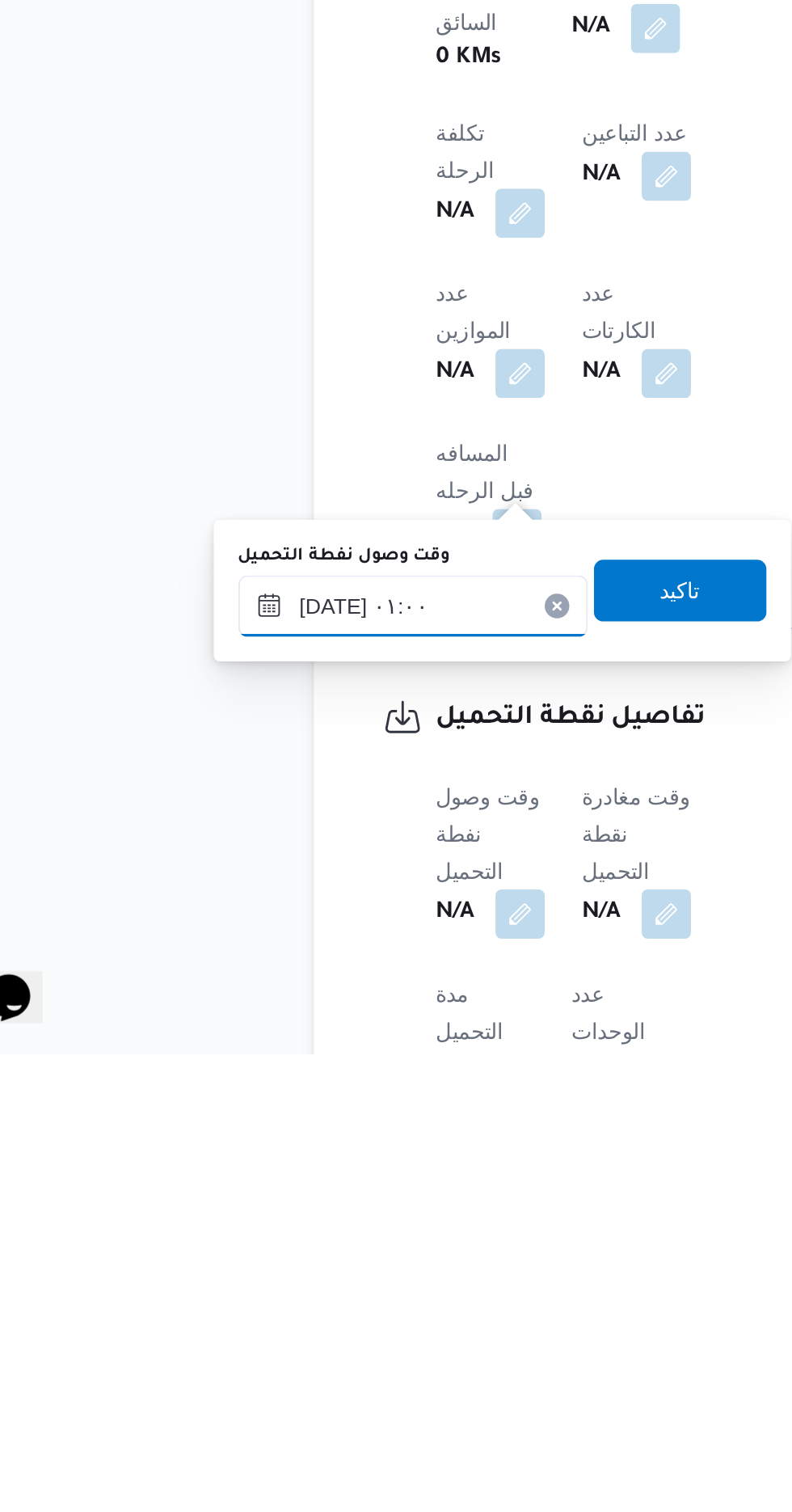
scroll to position [537, 0]
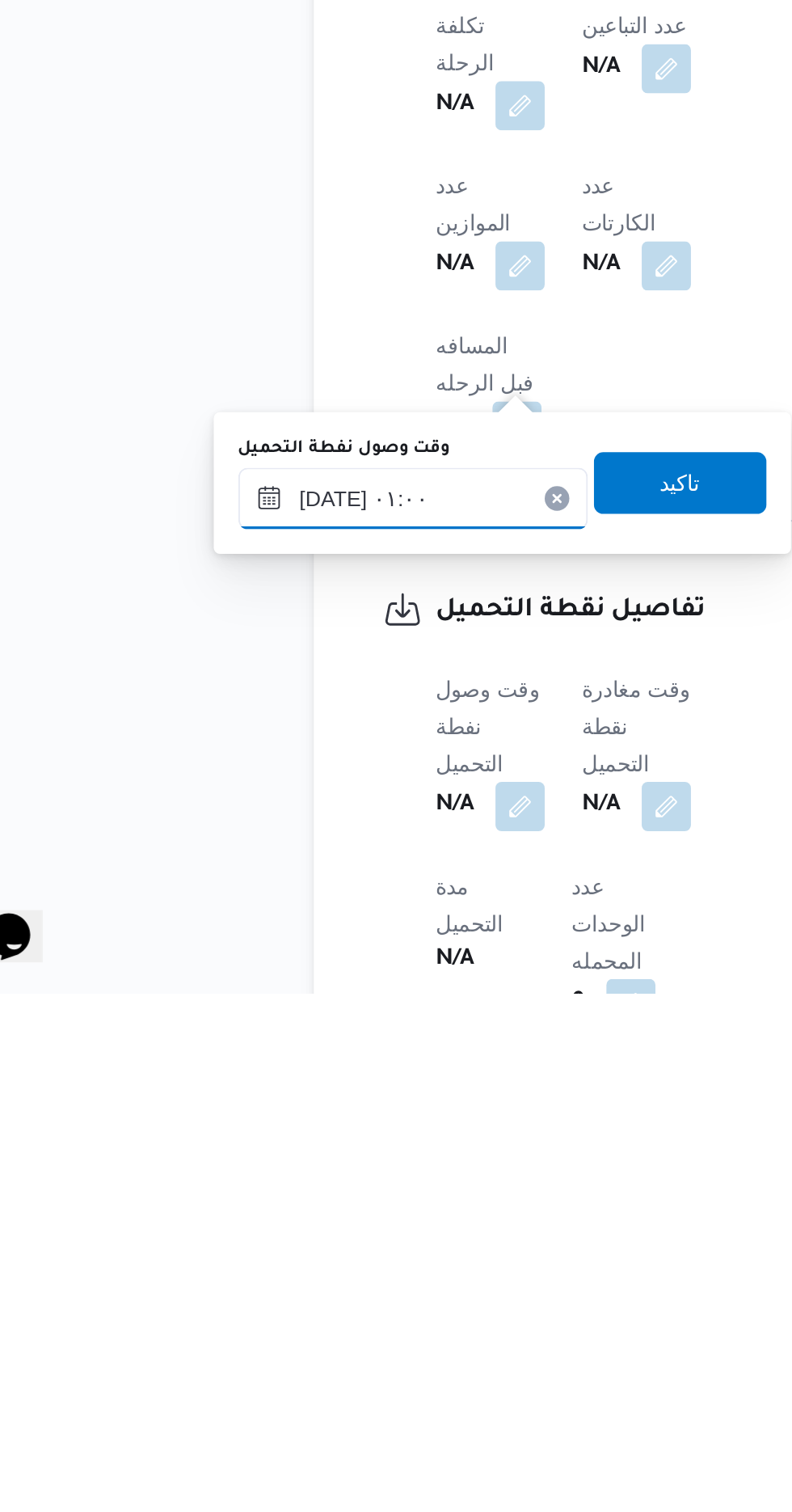
click at [294, 1252] on input "[DATE] ٠١:٠٠" at bounding box center [262, 1252] width 183 height 32
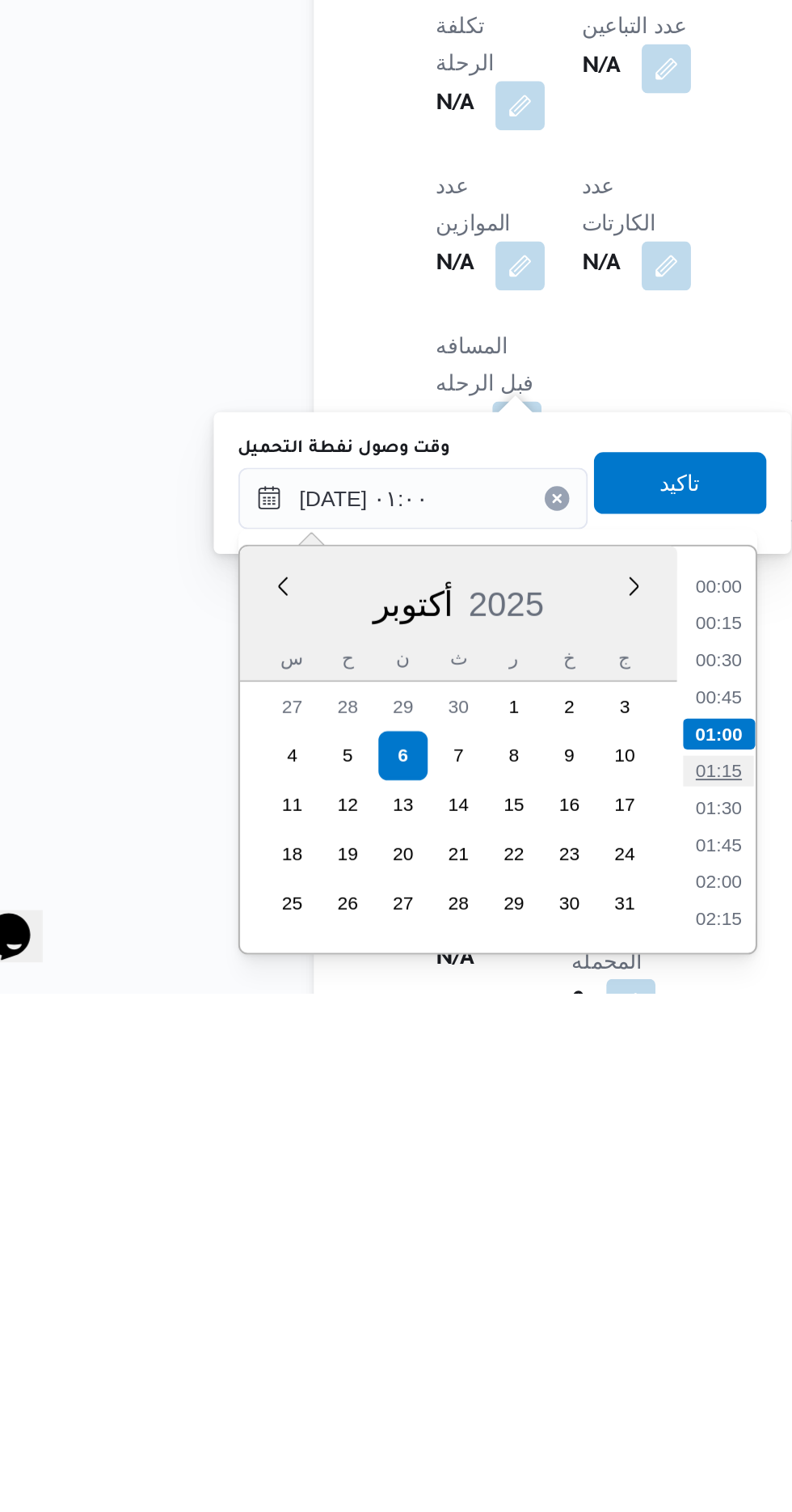
click at [425, 1395] on li "01:15" at bounding box center [422, 1395] width 37 height 16
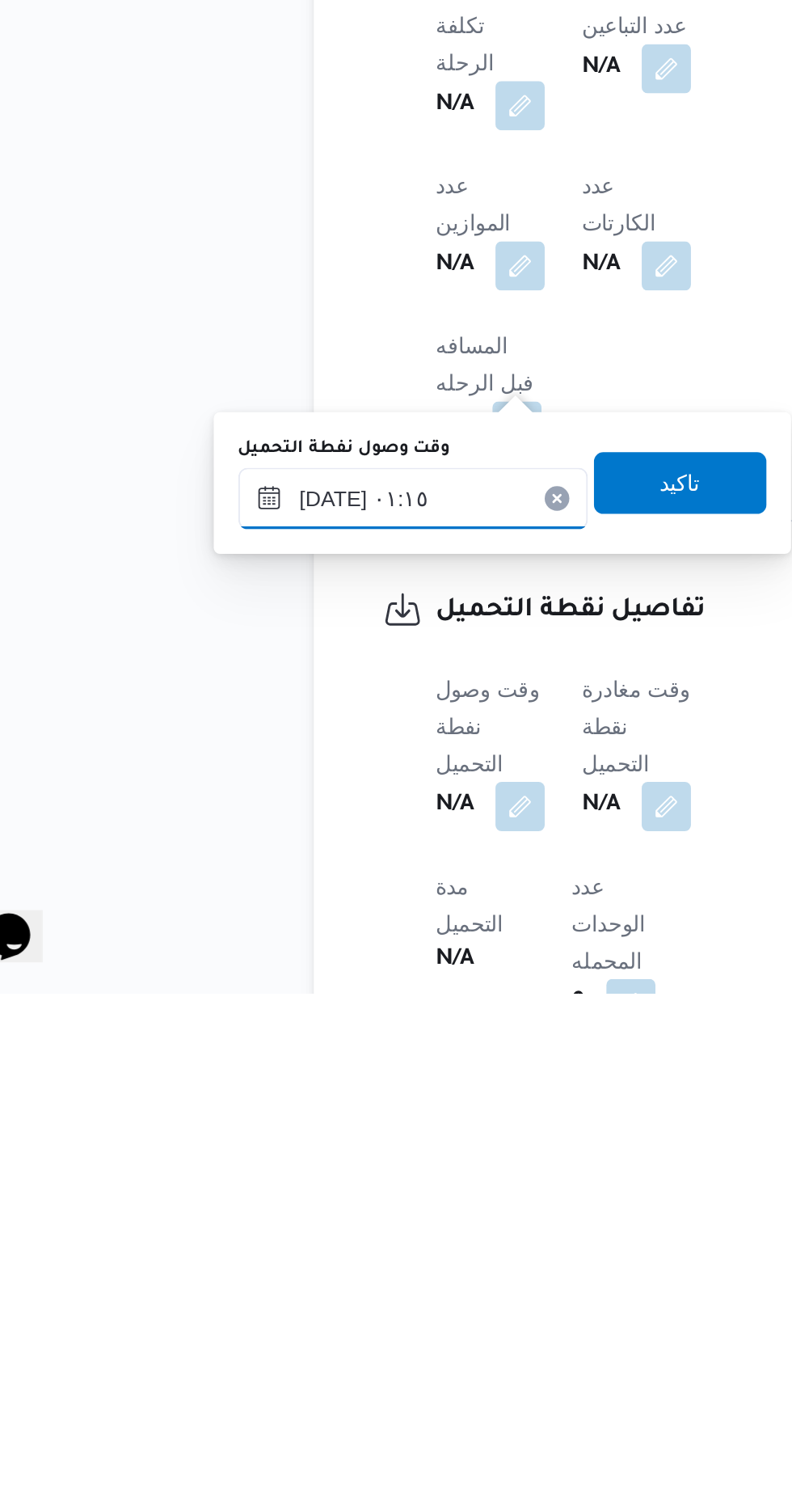
click at [305, 1247] on input "[DATE] ٠١:١٥" at bounding box center [262, 1252] width 183 height 32
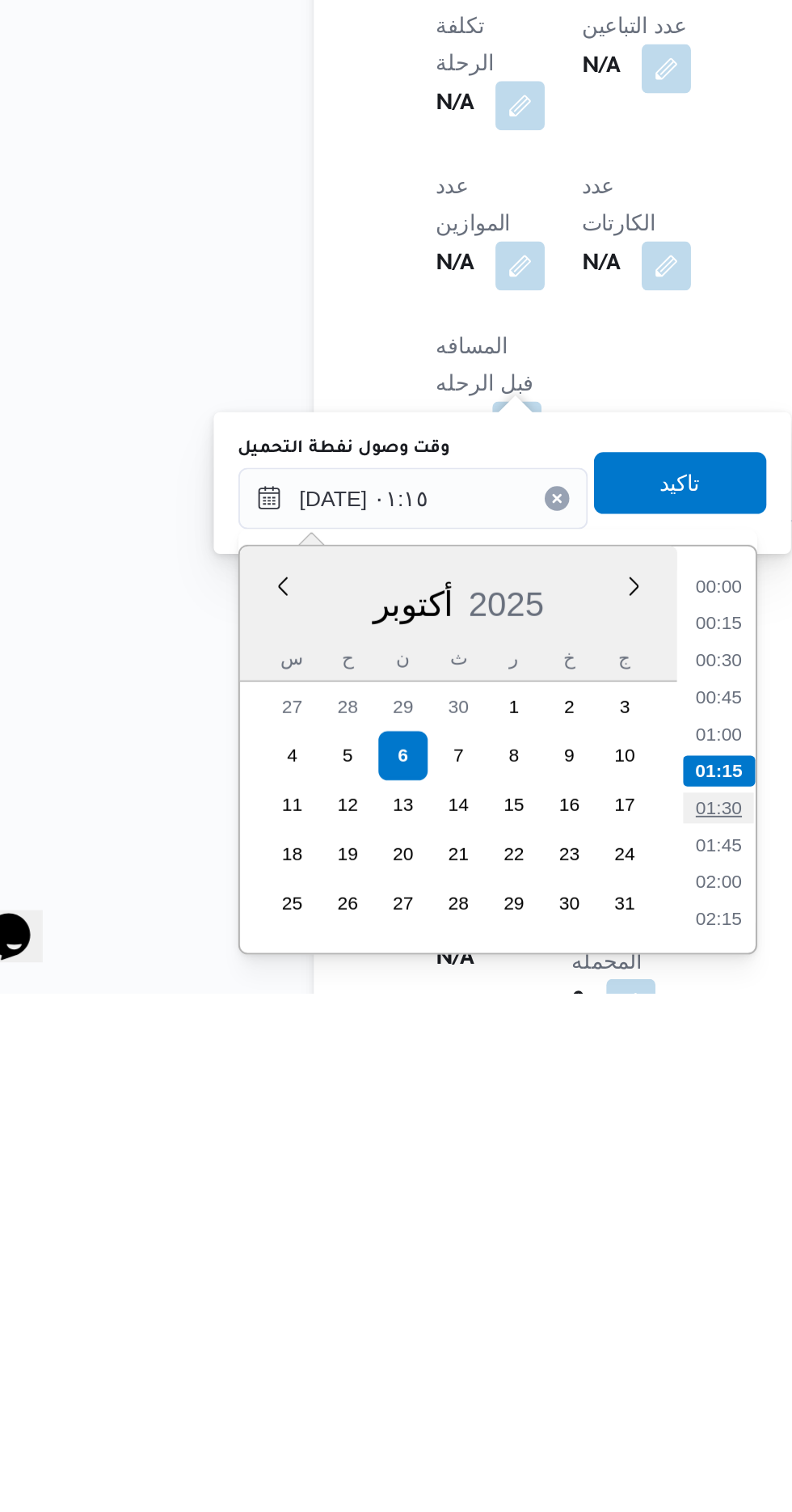
click at [424, 1413] on li "01:30" at bounding box center [422, 1415] width 37 height 16
type input "[DATE] ٠١:٣٠"
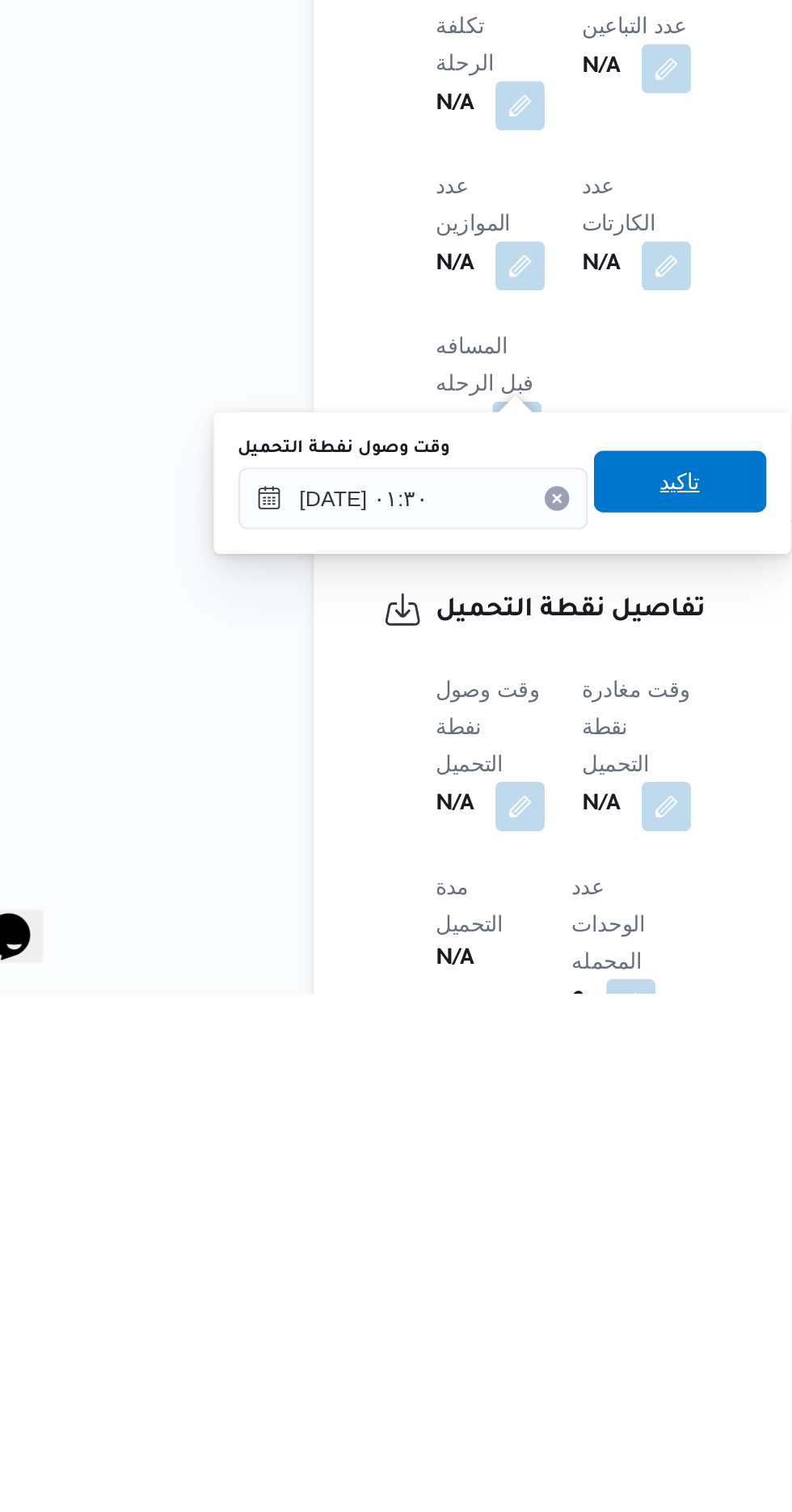
click at [409, 1250] on span "تاكيد" at bounding box center [403, 1243] width 21 height 19
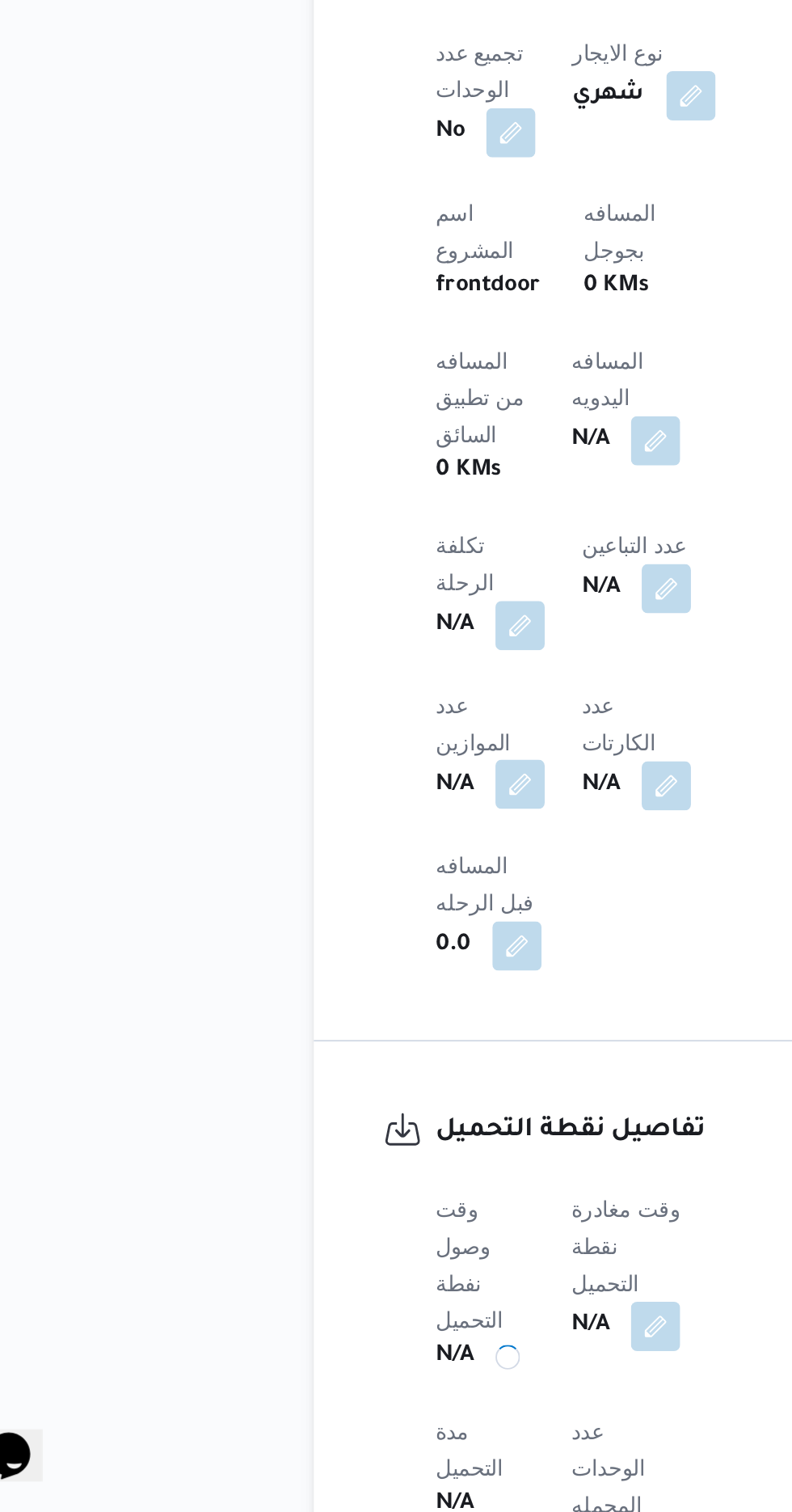
click at [331, 1116] on button "button" at bounding box center [319, 1129] width 26 height 26
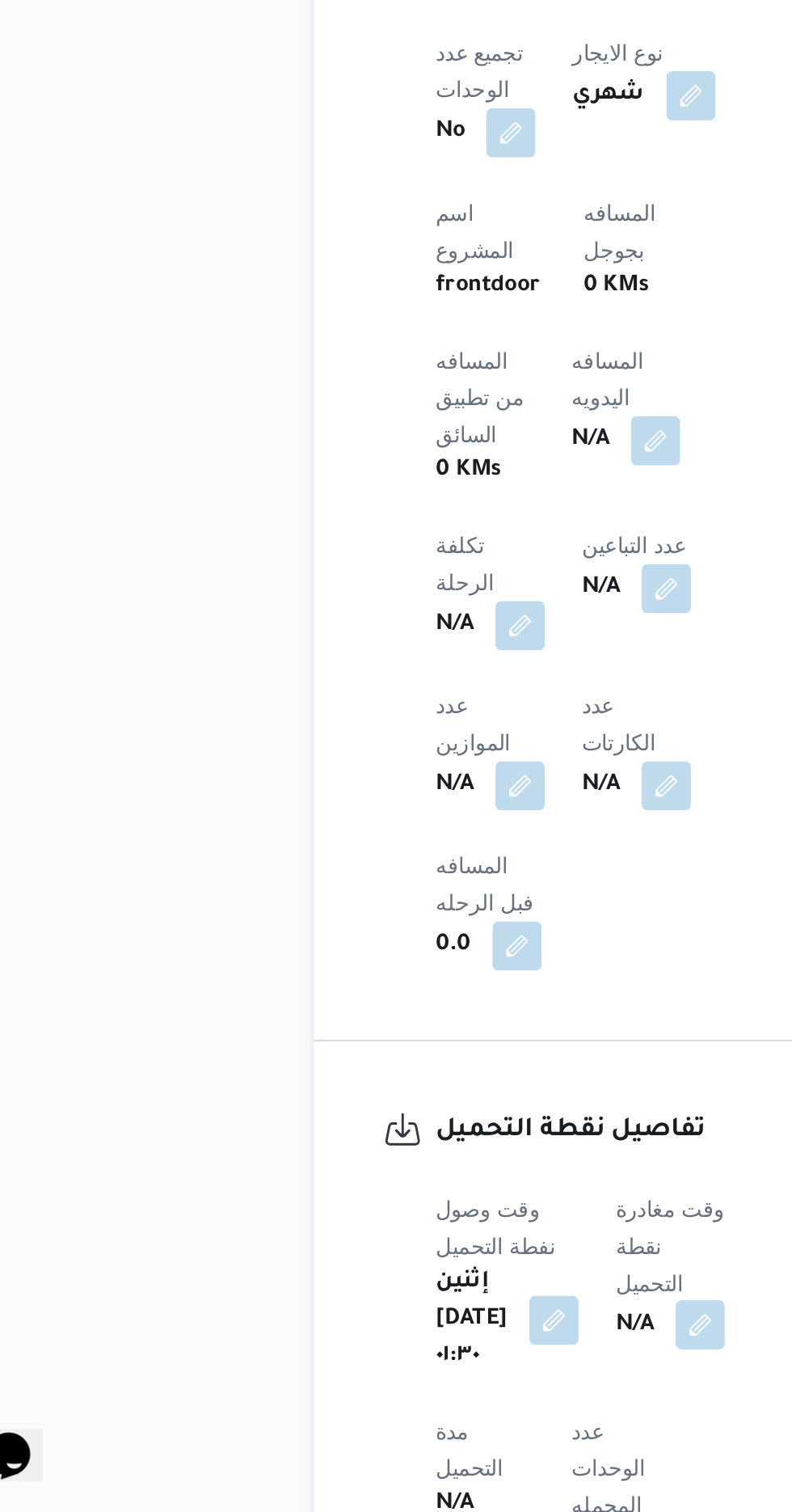
click at [414, 1400] on button "button" at bounding box center [414, 1413] width 26 height 26
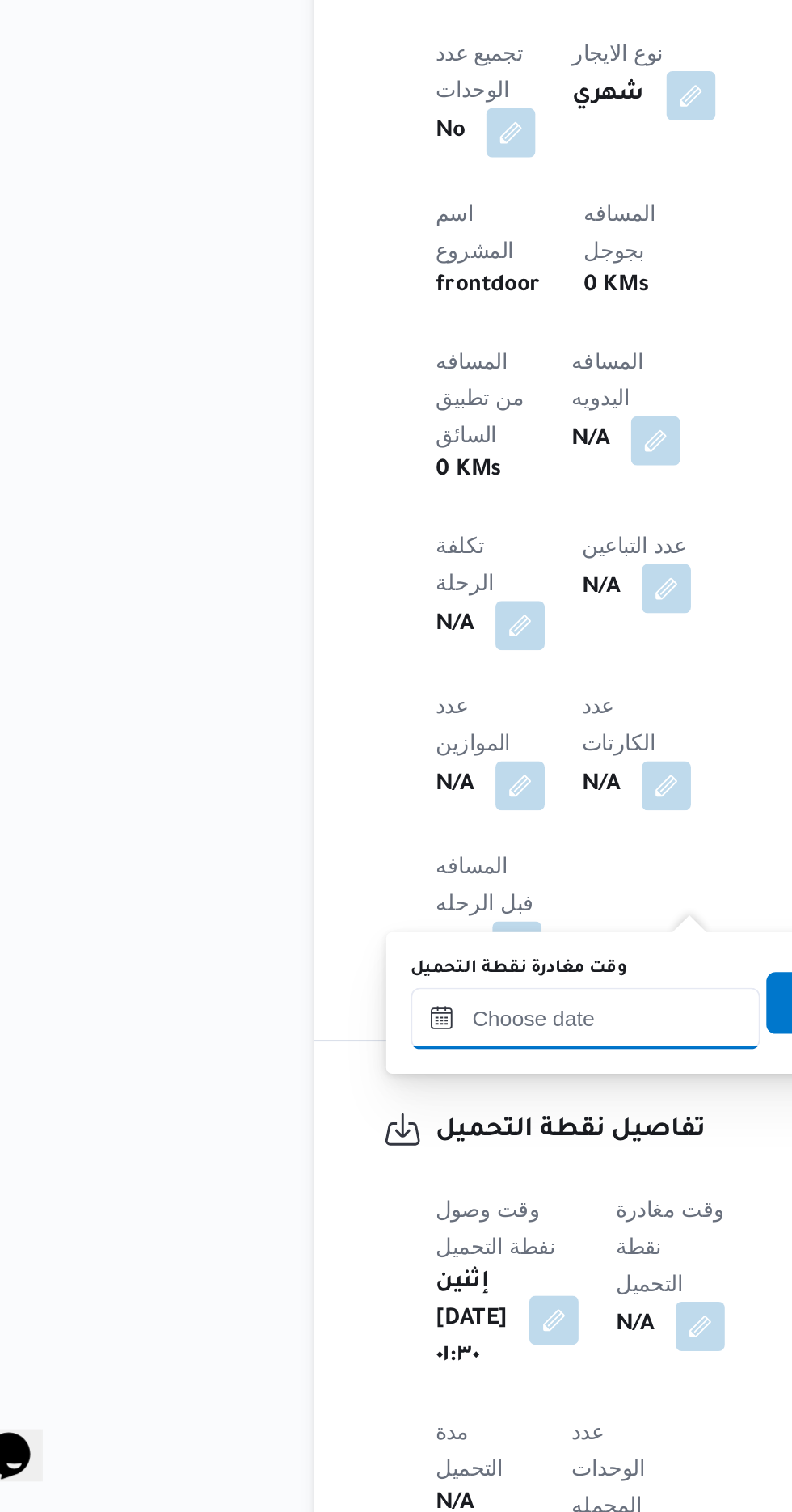
click at [348, 1252] on input "وقت مغادرة نقطة التحميل" at bounding box center [352, 1252] width 183 height 32
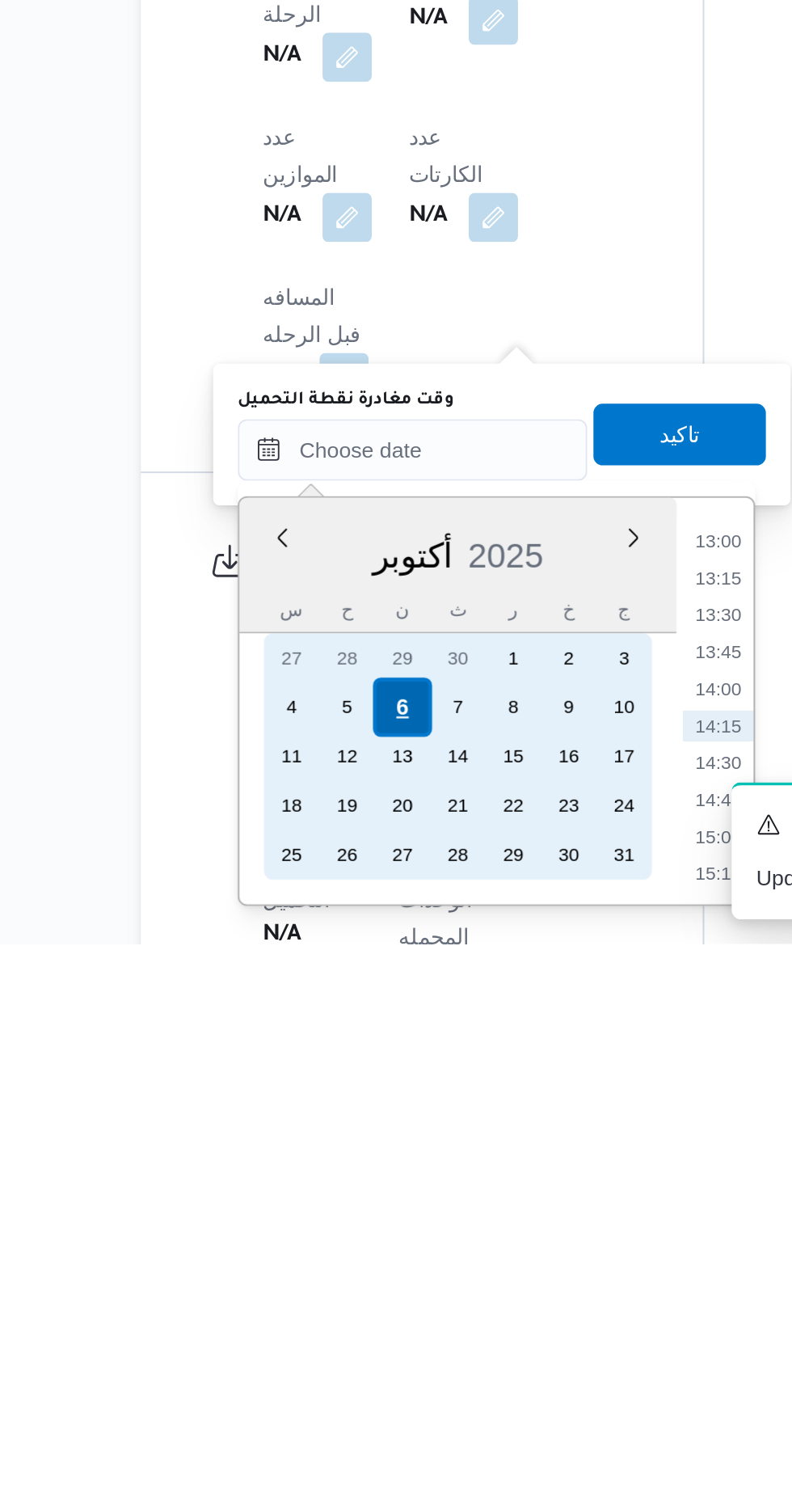
click at [347, 1386] on div "6" at bounding box center [347, 1387] width 31 height 31
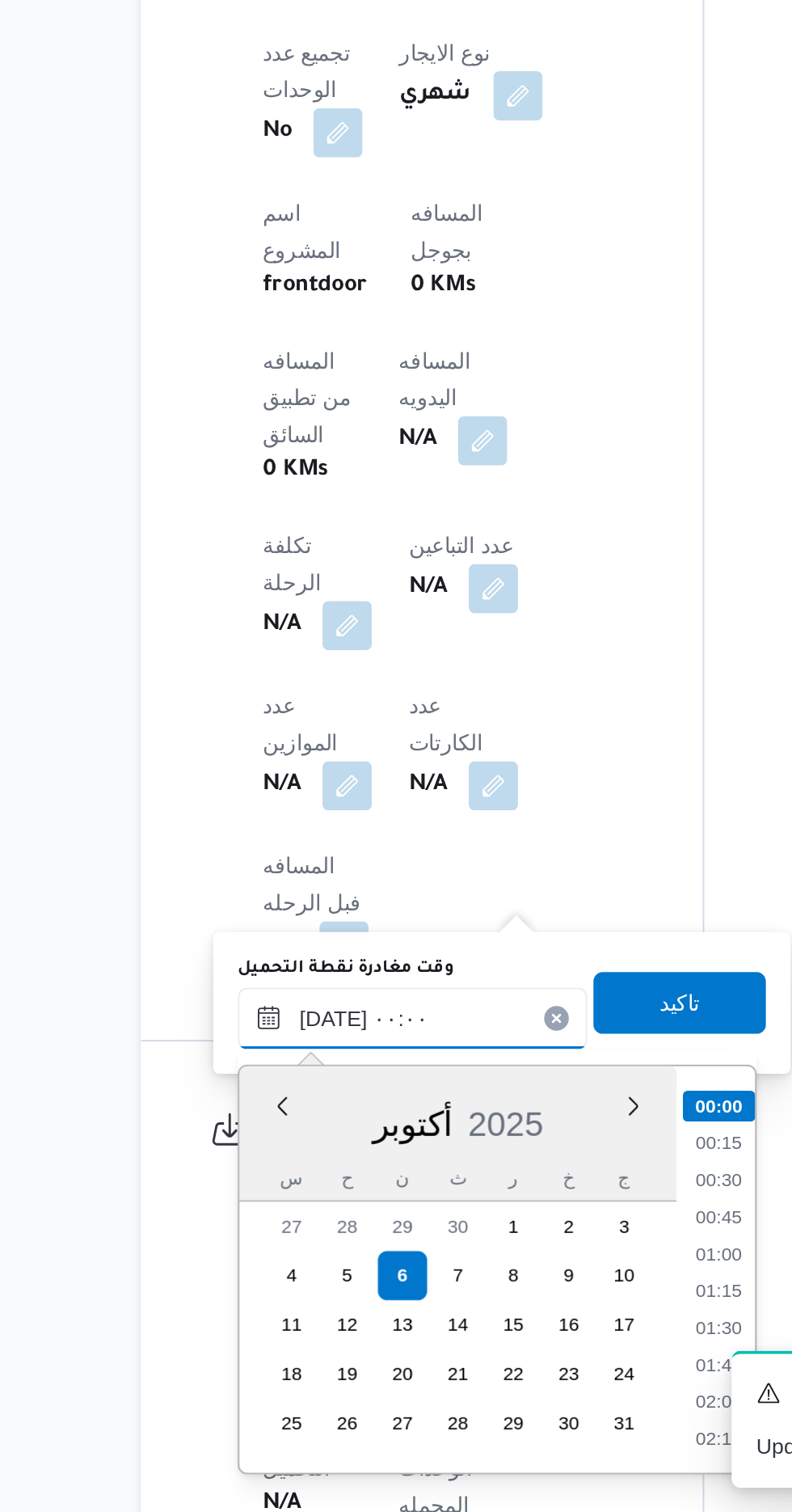
click at [266, 1248] on input "[DATE] ٠٠:٠٠" at bounding box center [352, 1252] width 183 height 32
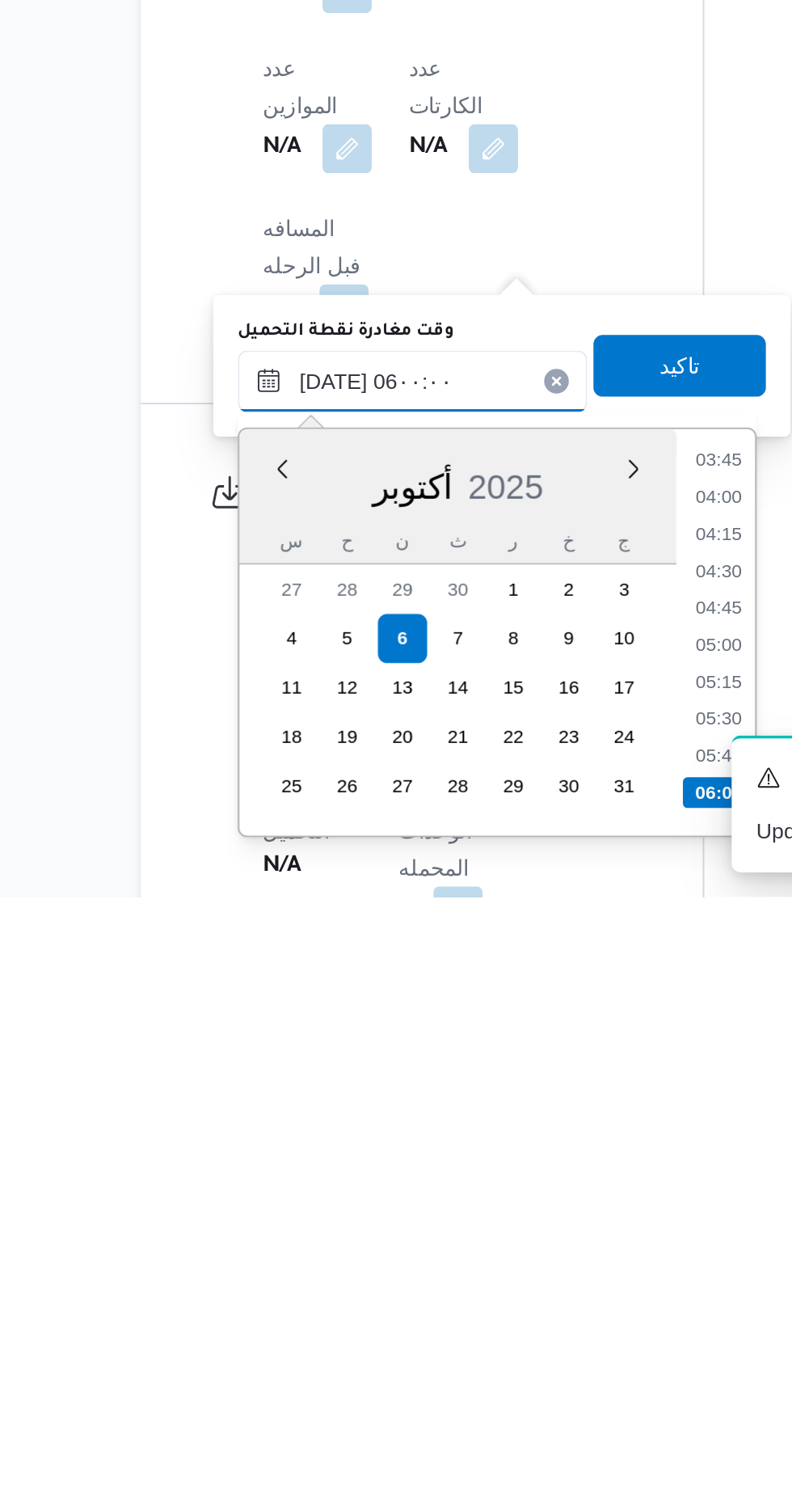
scroll to position [548, 0]
click at [508, 1378] on li "05:00" at bounding box center [513, 1379] width 37 height 16
type input "[DATE] ٠٥:٠٠"
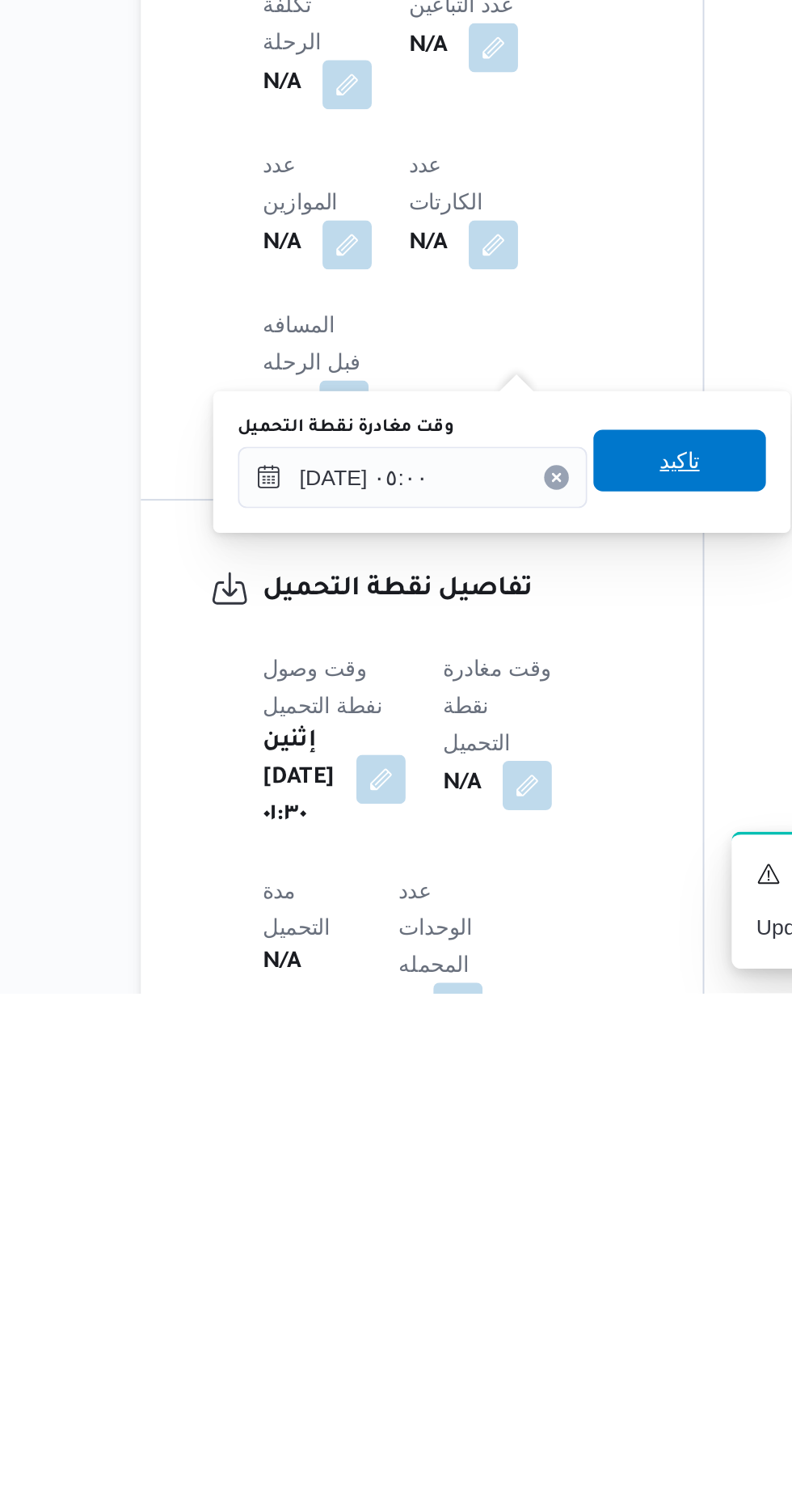
click at [504, 1232] on span "تاكيد" at bounding box center [493, 1232] width 21 height 19
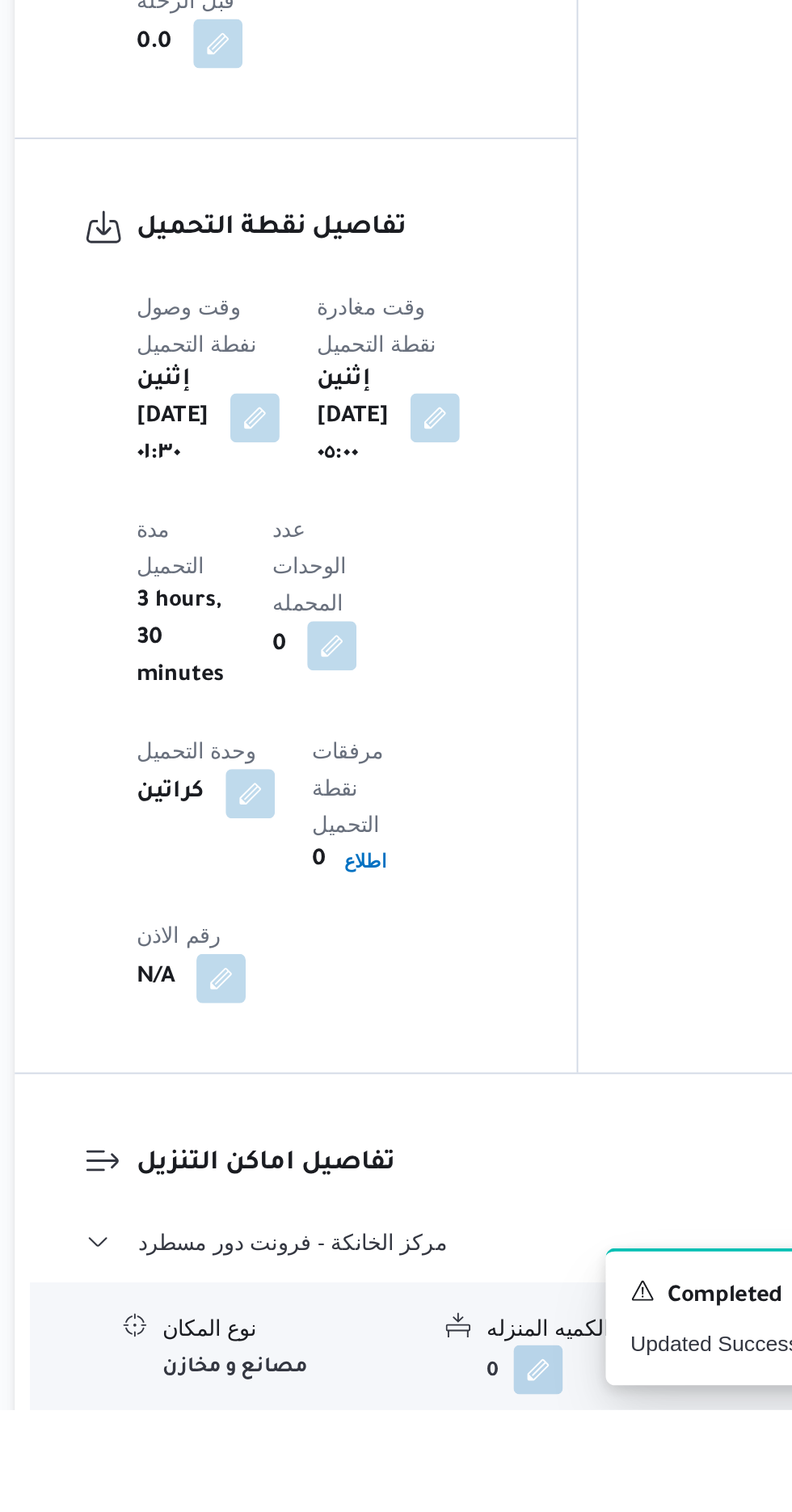
scroll to position [960, 0]
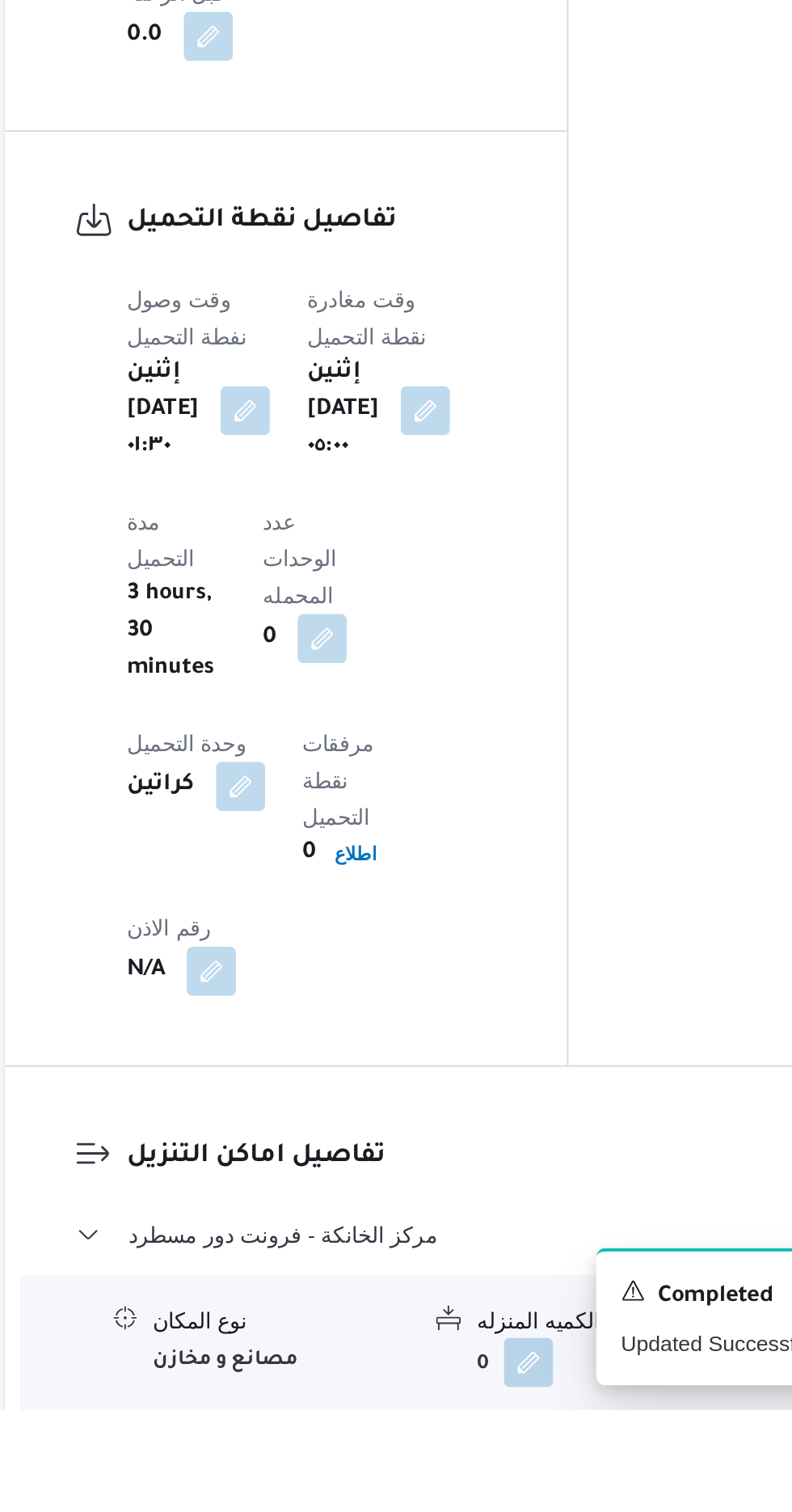
click at [500, 1511] on button "button" at bounding box center [497, 1542] width 26 height 26
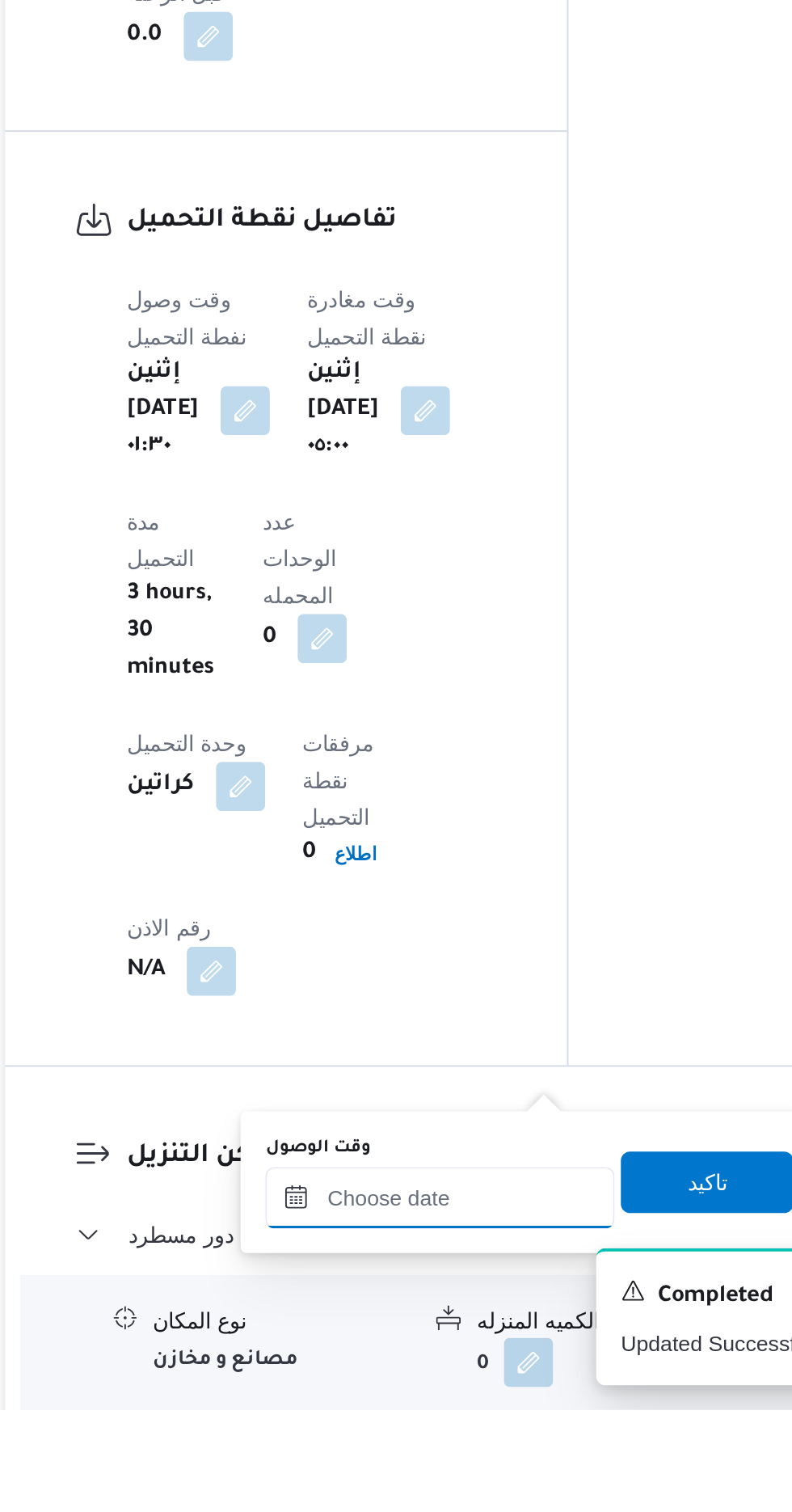
click at [451, 1392] on input "وقت الوصول" at bounding box center [438, 1400] width 183 height 32
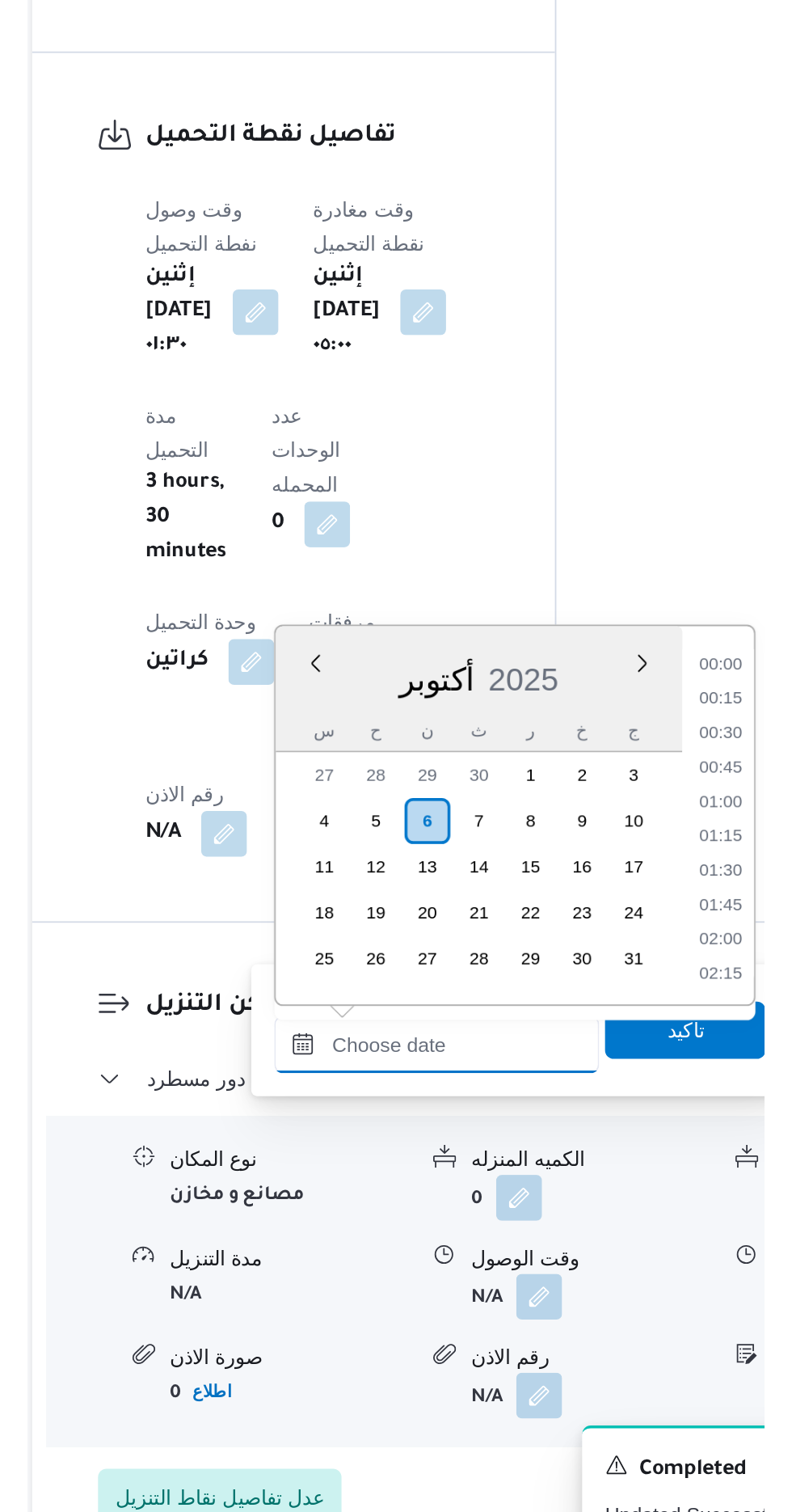
scroll to position [1007, 0]
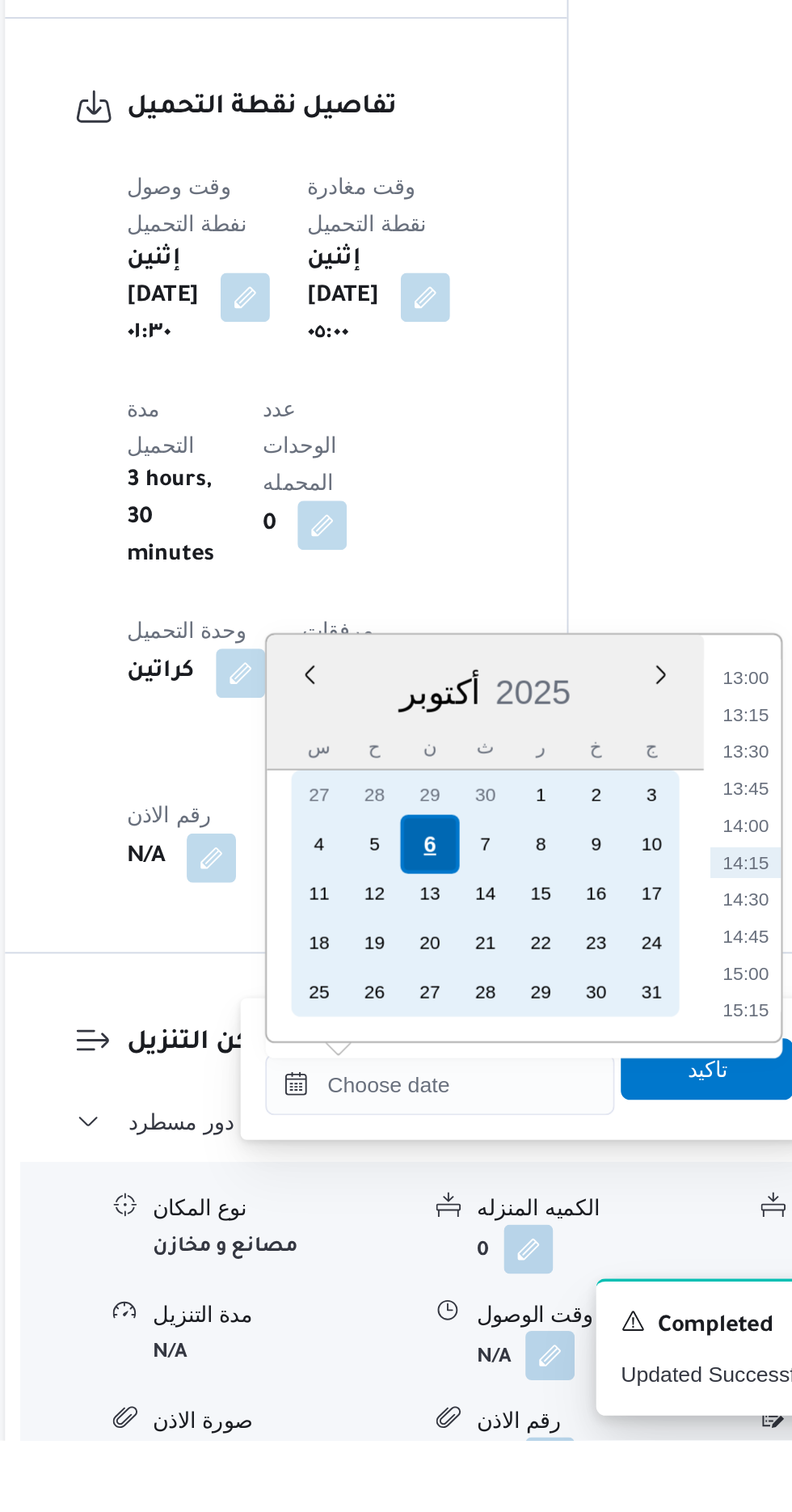
click at [435, 1195] on div "6" at bounding box center [433, 1198] width 31 height 31
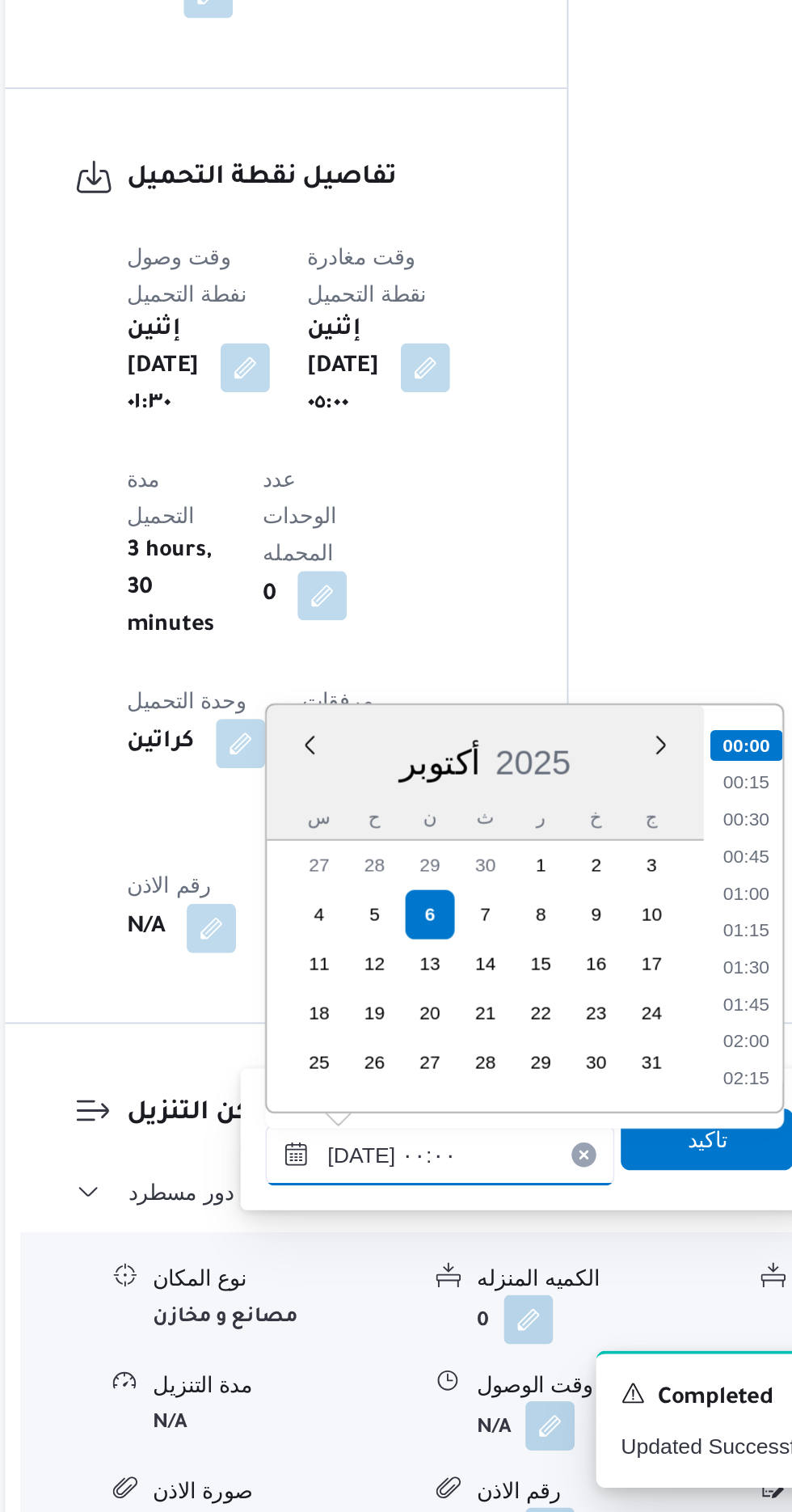
click at [358, 1325] on input "[DATE] ٠٠:٠٠" at bounding box center [438, 1324] width 183 height 32
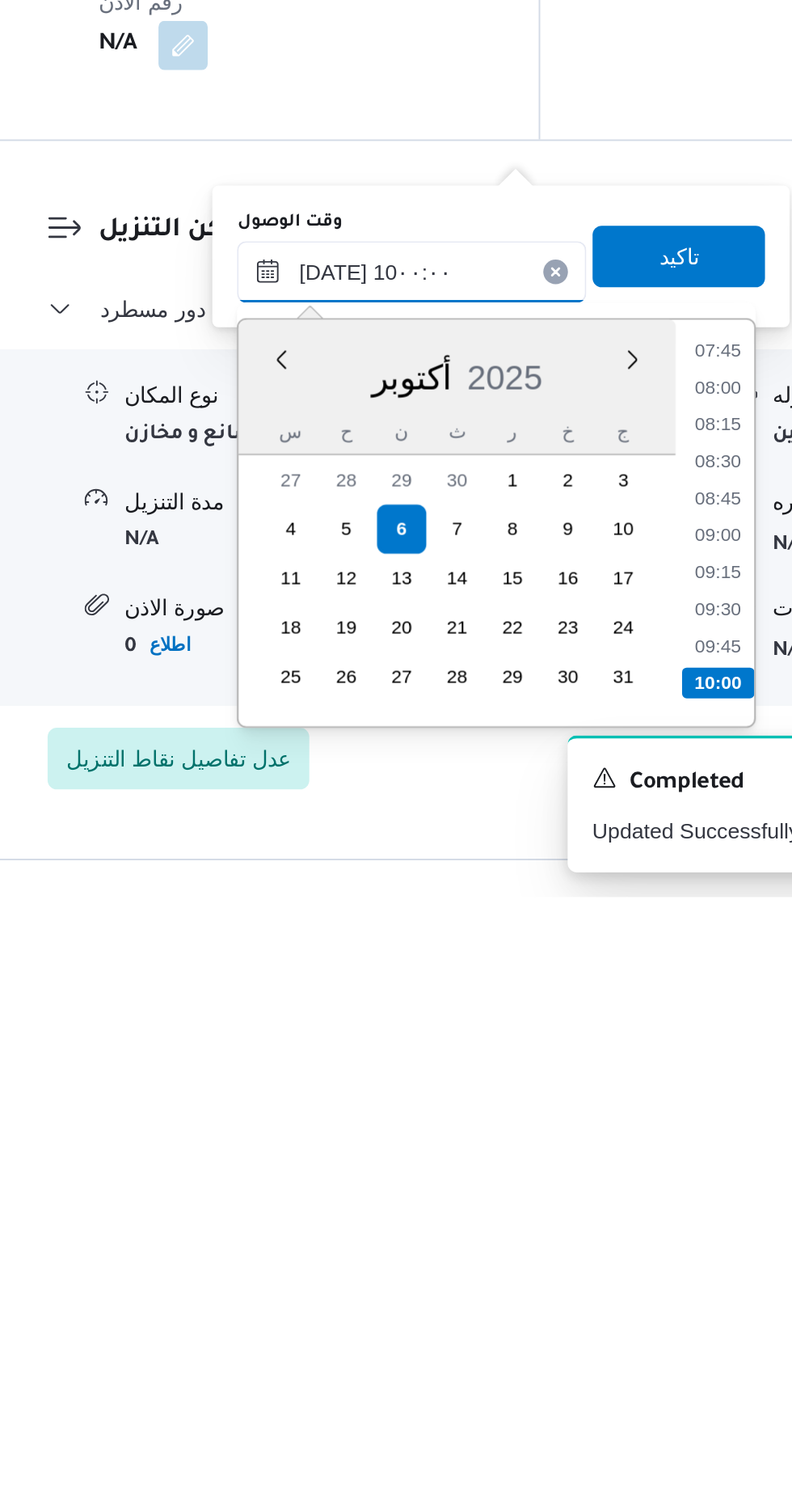
scroll to position [1187, 0]
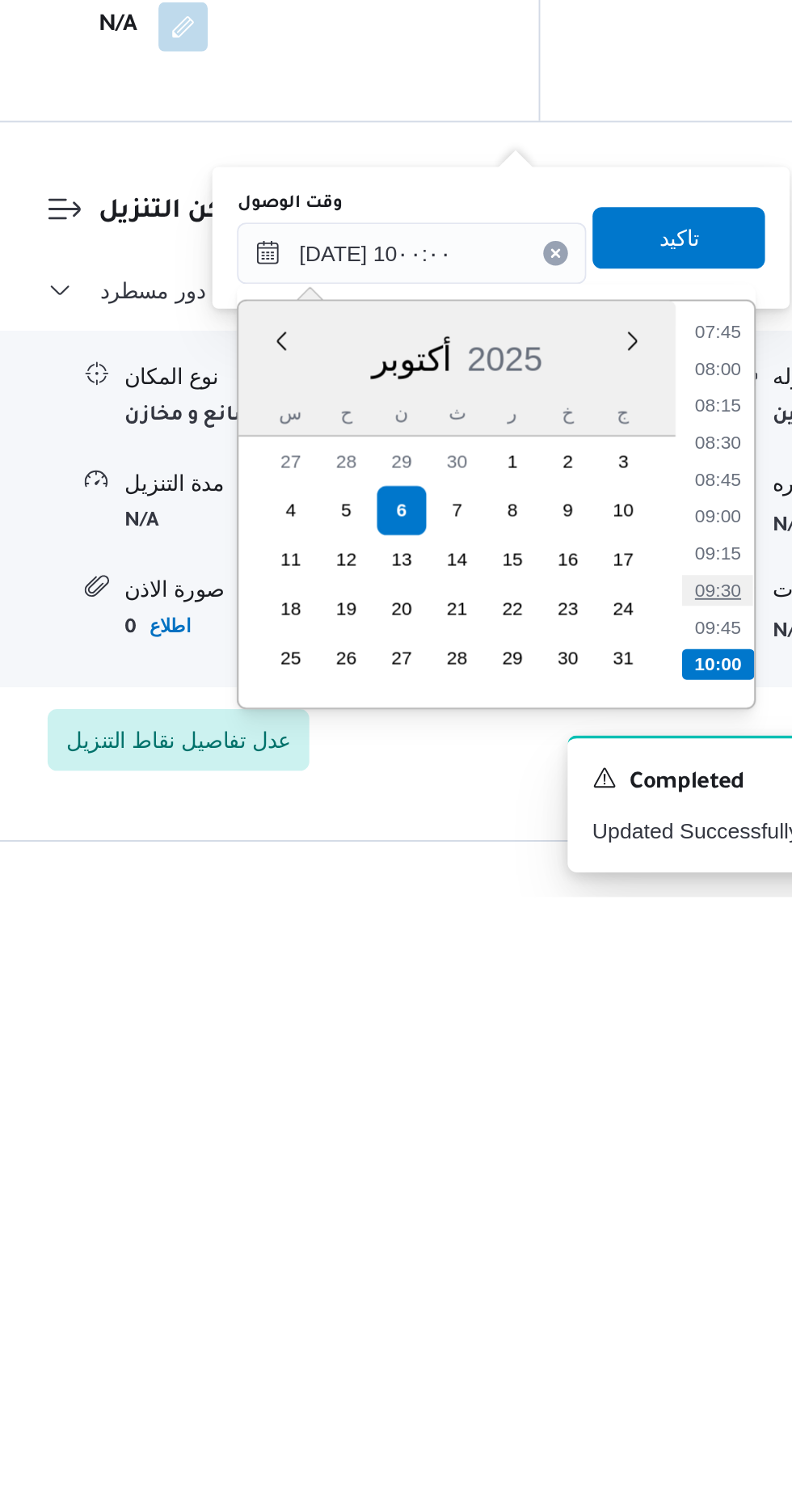
click at [595, 1355] on li "09:30" at bounding box center [600, 1351] width 37 height 16
type input "[DATE] ٠٩:٣٠"
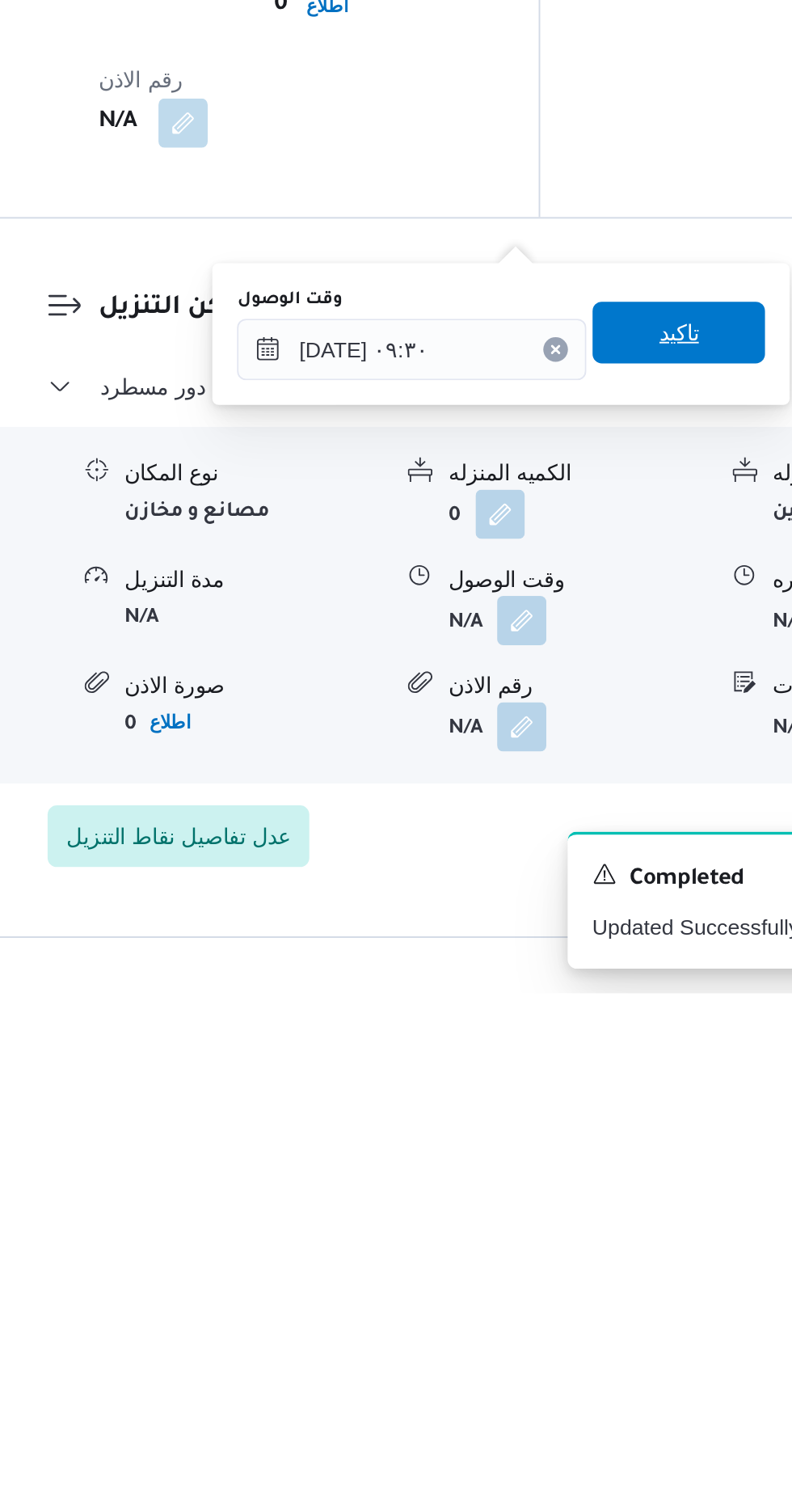
click at [590, 1169] on span "تاكيد" at bounding box center [579, 1165] width 21 height 19
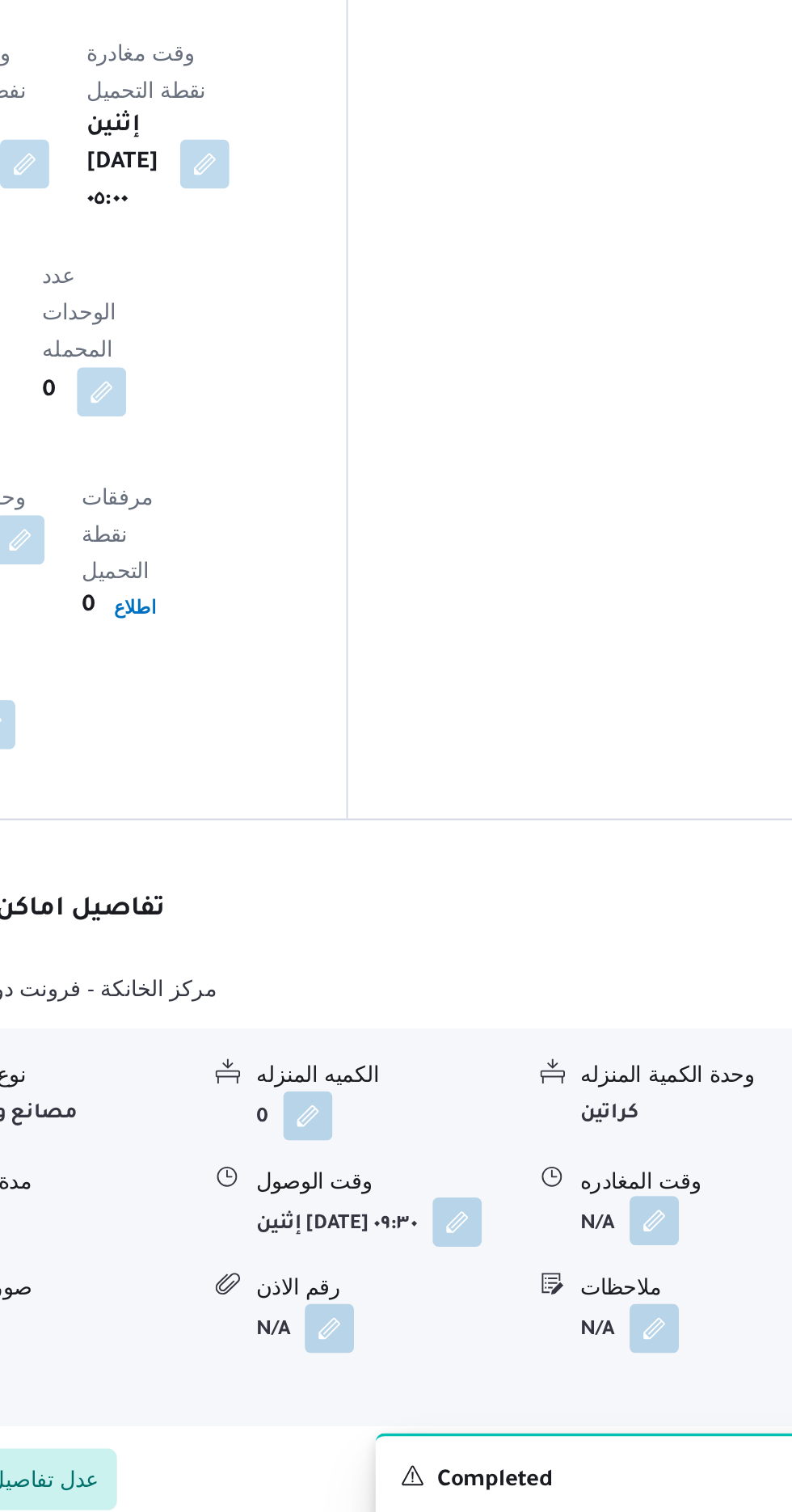
click at [665, 1303] on button "button" at bounding box center [668, 1316] width 26 height 26
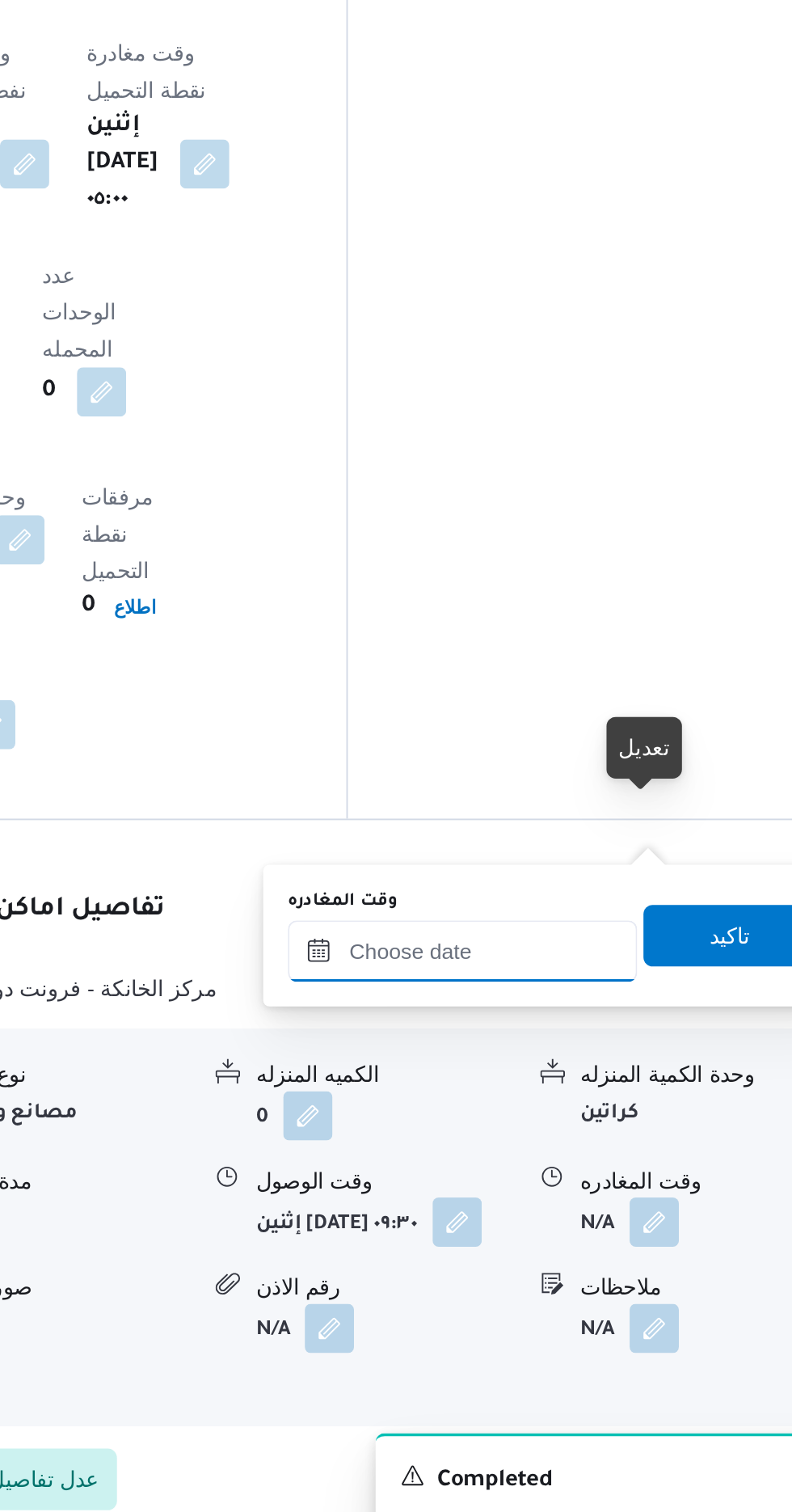
click at [587, 1179] on input "وقت المغادره" at bounding box center [566, 1174] width 183 height 32
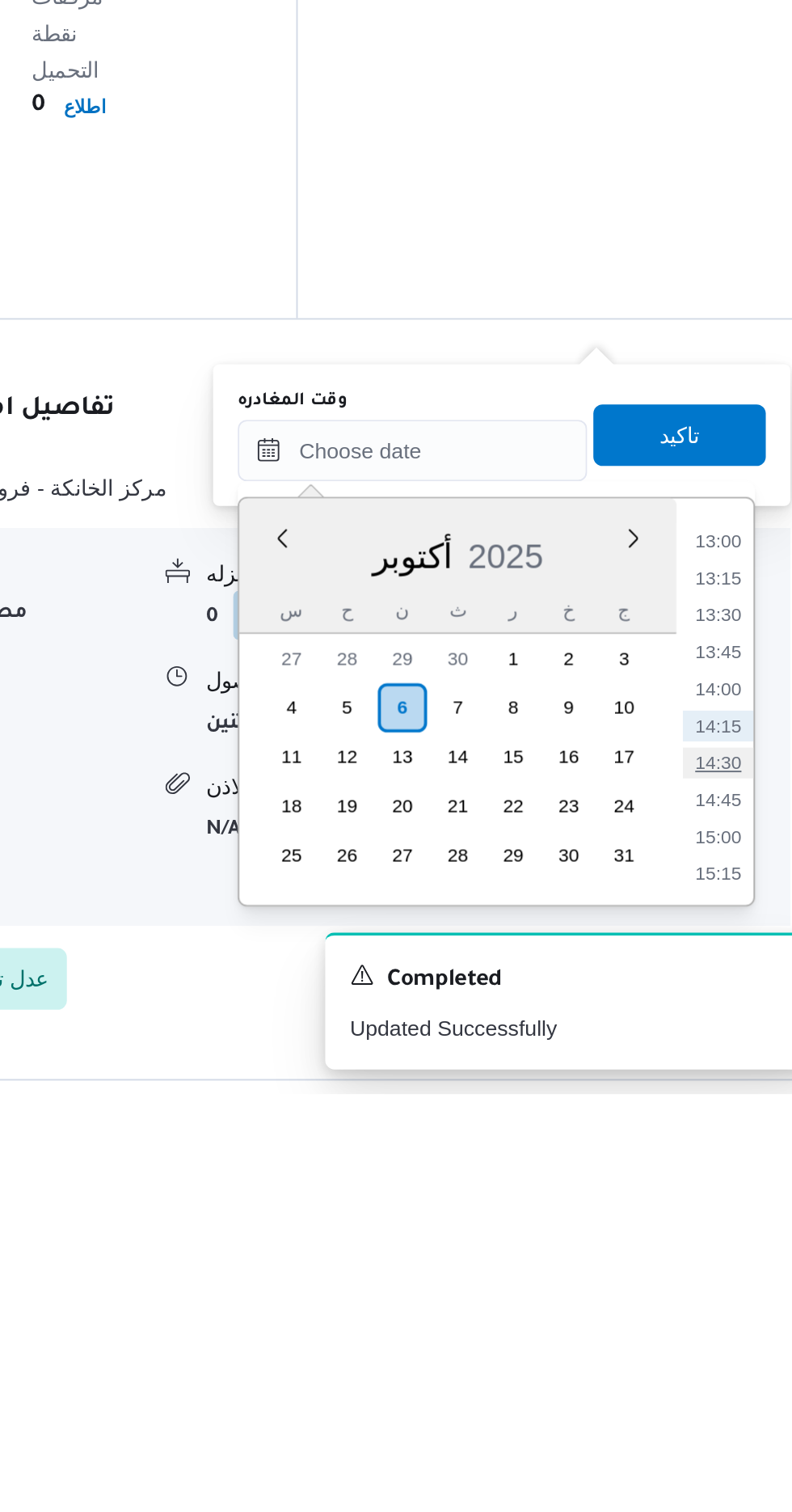
click at [725, 1332] on li "14:30" at bounding box center [726, 1338] width 37 height 16
type input "[DATE] ١٤:٣٠"
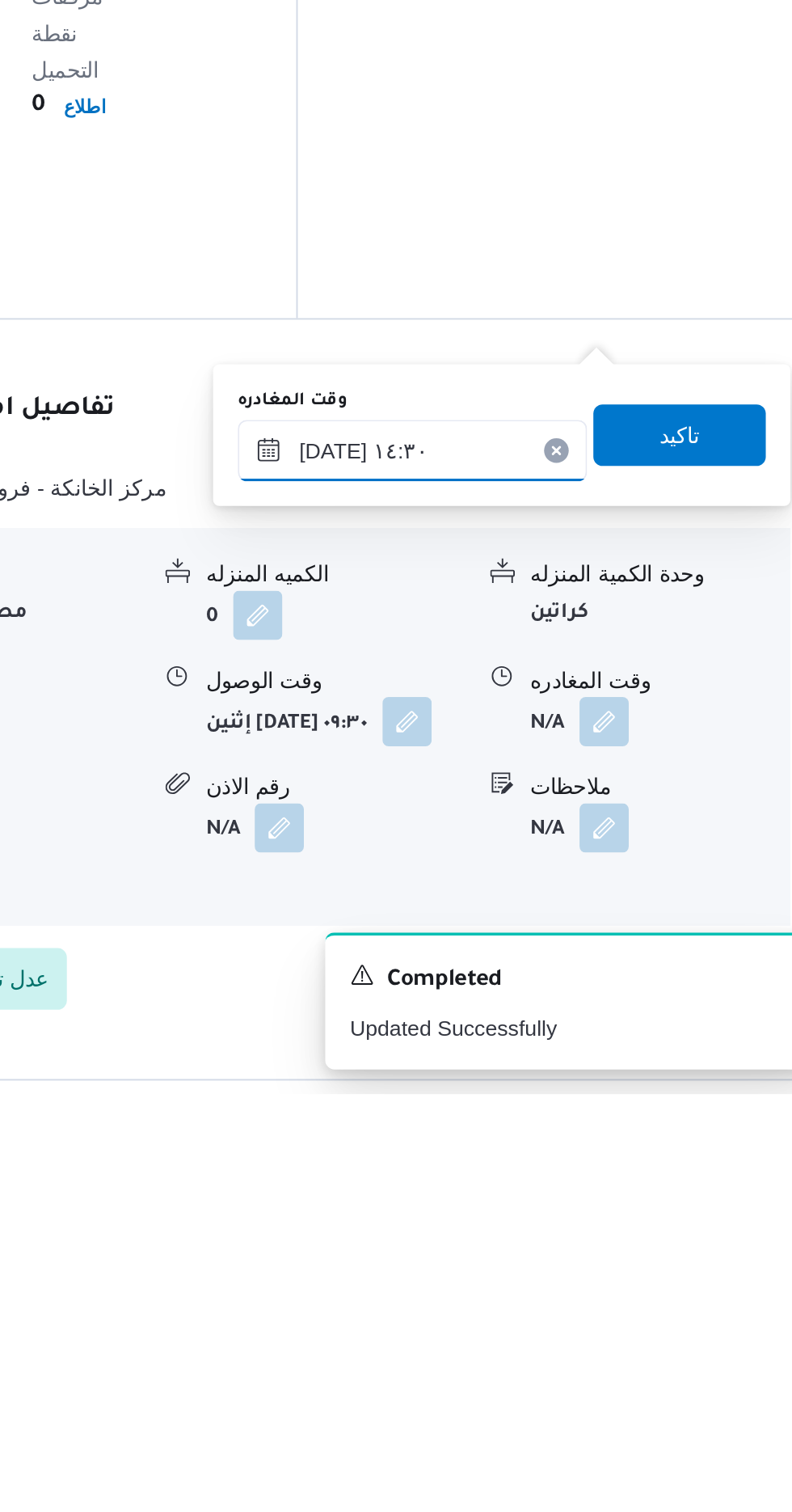
click at [588, 1165] on input "[DATE] ١٤:٣٠" at bounding box center [566, 1174] width 183 height 32
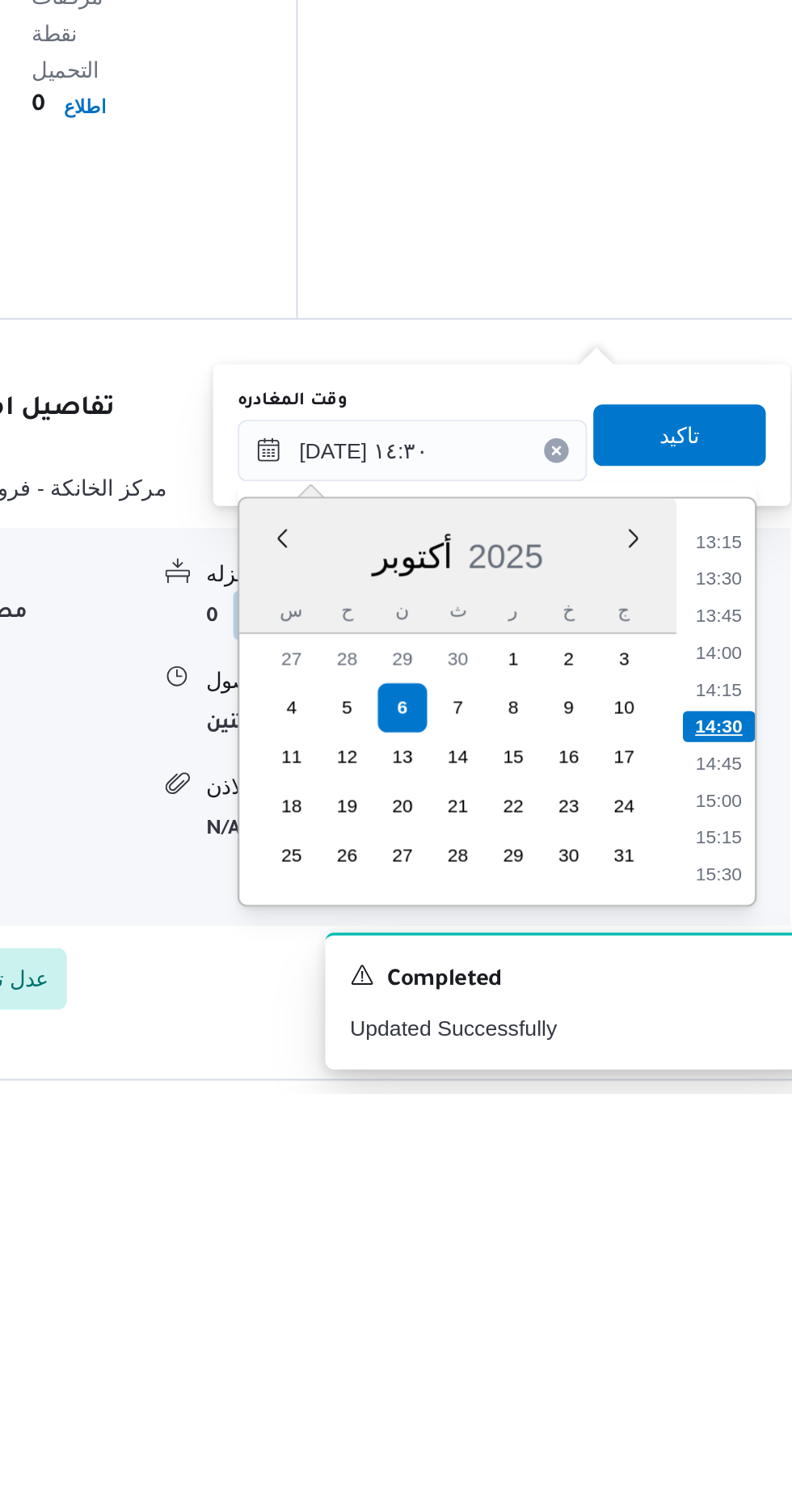
click at [726, 1318] on li "14:30" at bounding box center [726, 1318] width 38 height 16
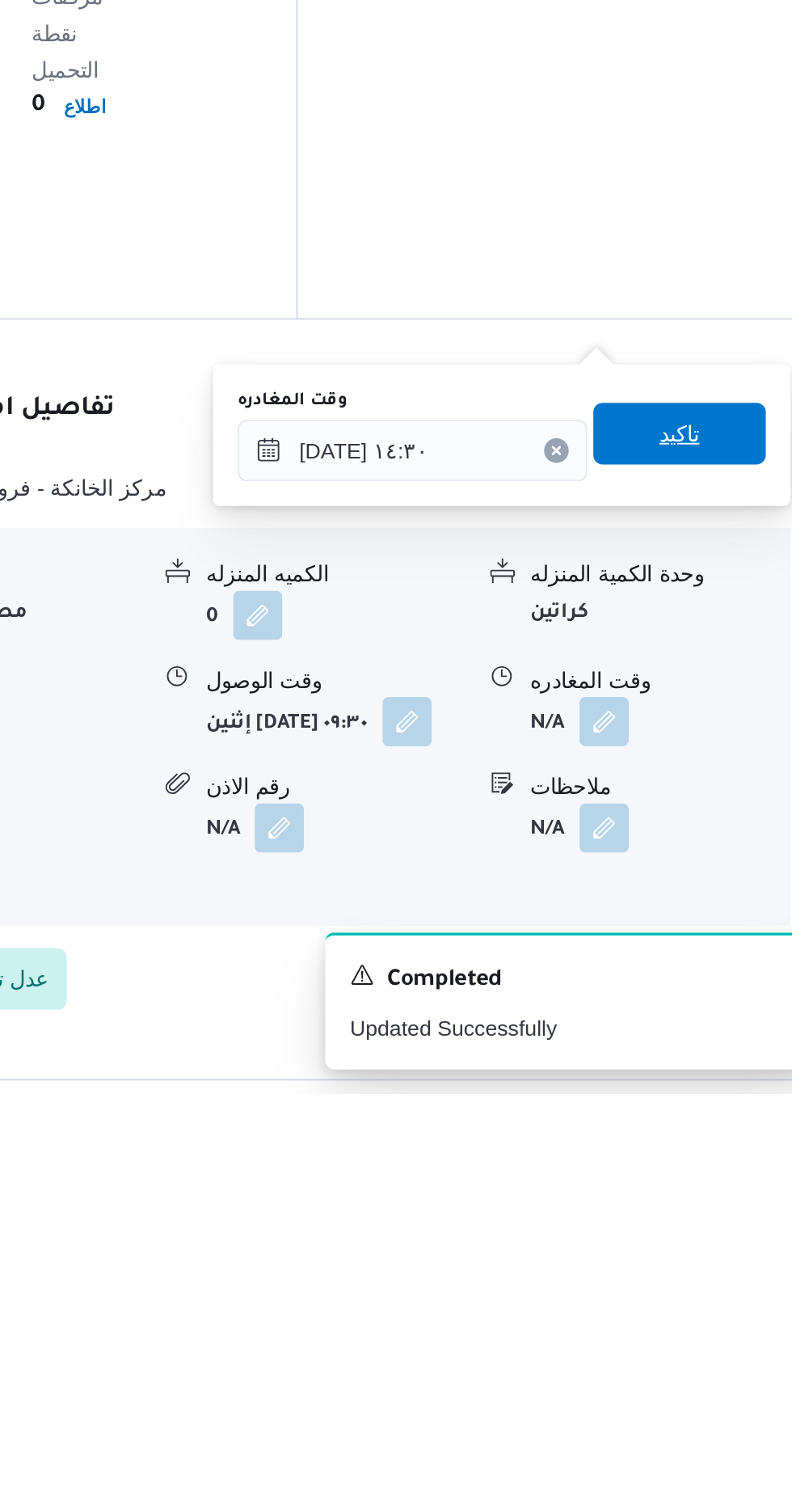
click at [713, 1165] on span "تاكيد" at bounding box center [707, 1165] width 21 height 19
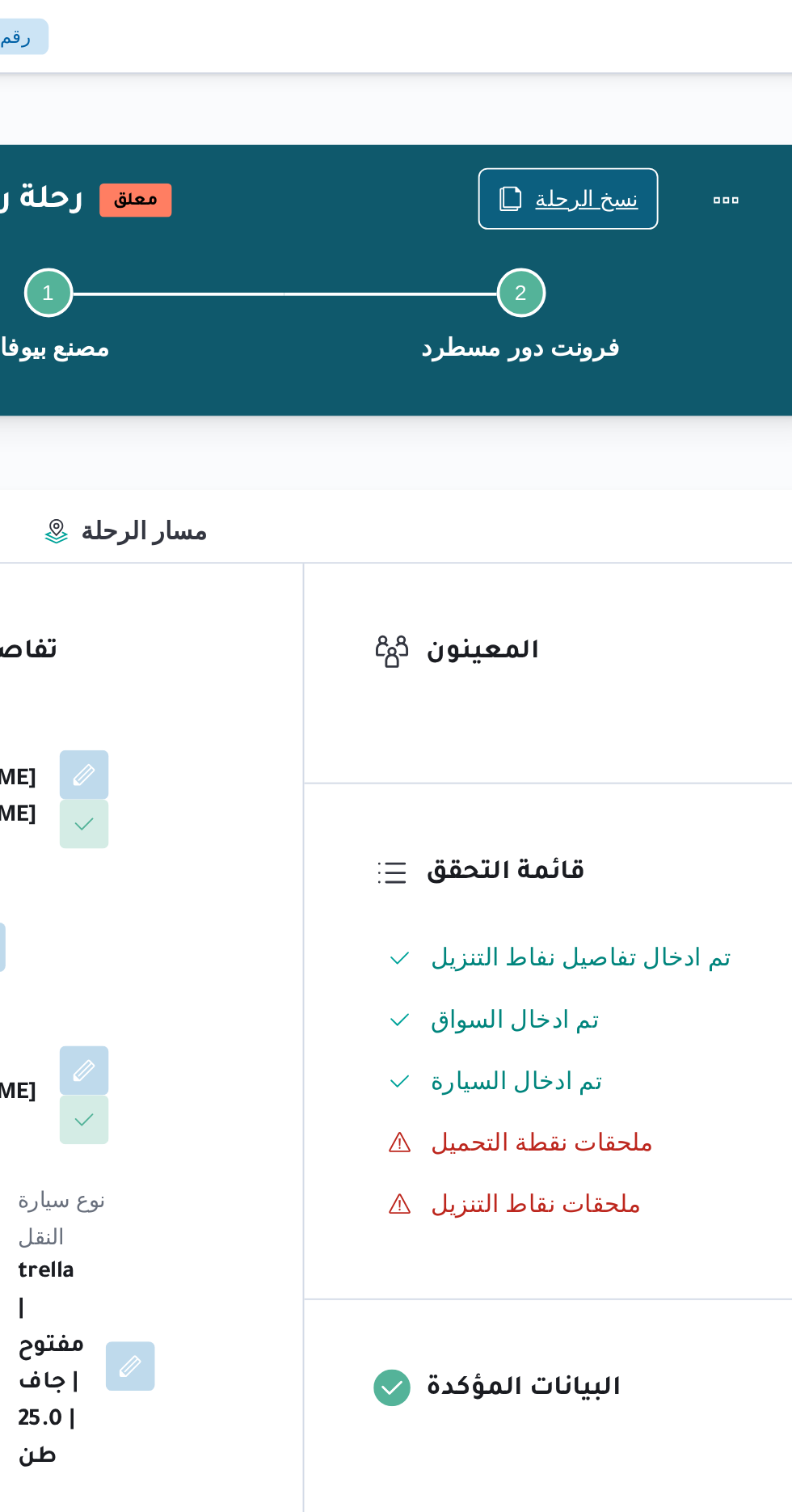
click at [654, 100] on span "نسخ الرحلة" at bounding box center [654, 104] width 54 height 19
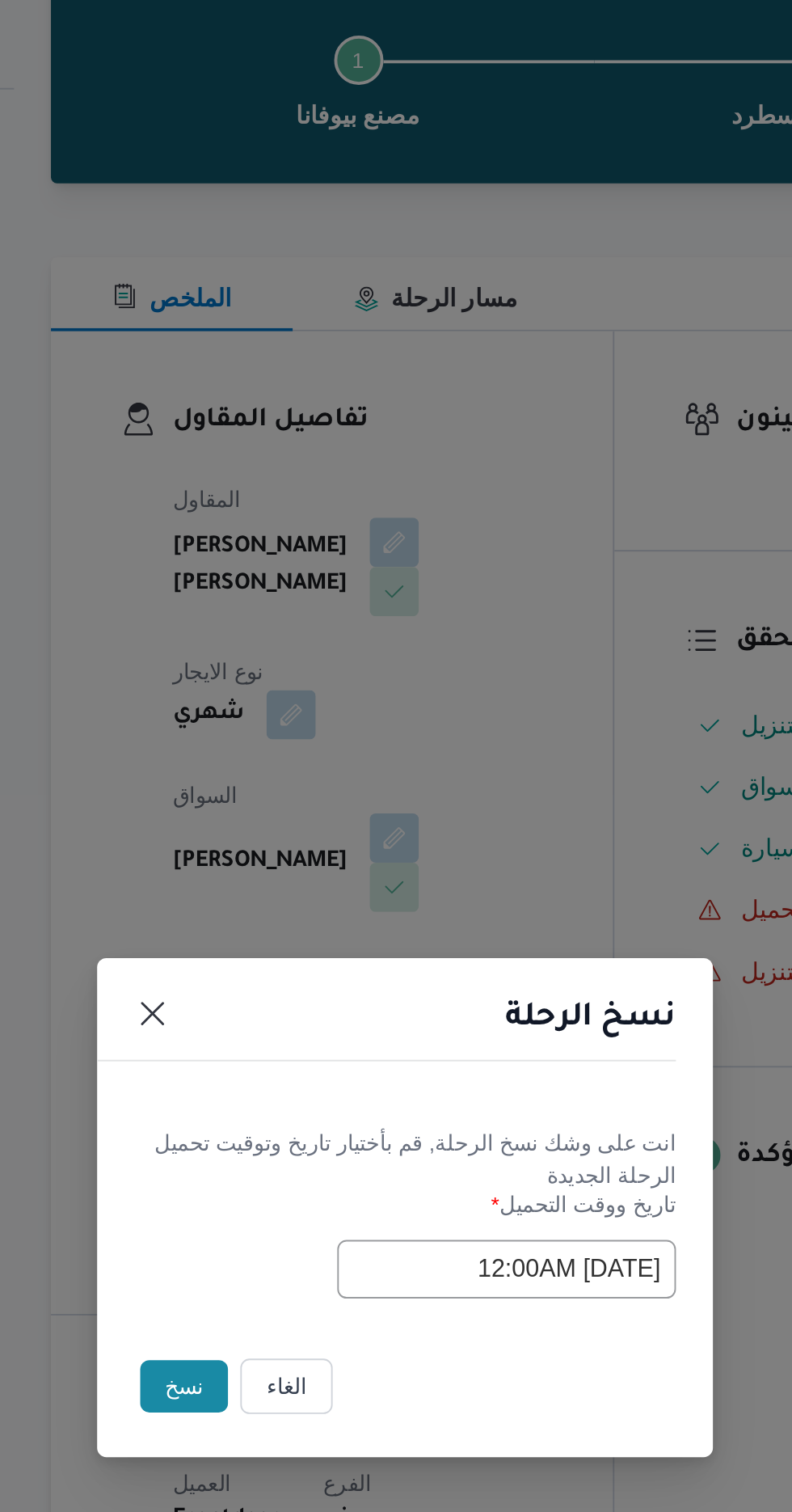
click at [277, 854] on button "نسخ" at bounding box center [279, 849] width 46 height 27
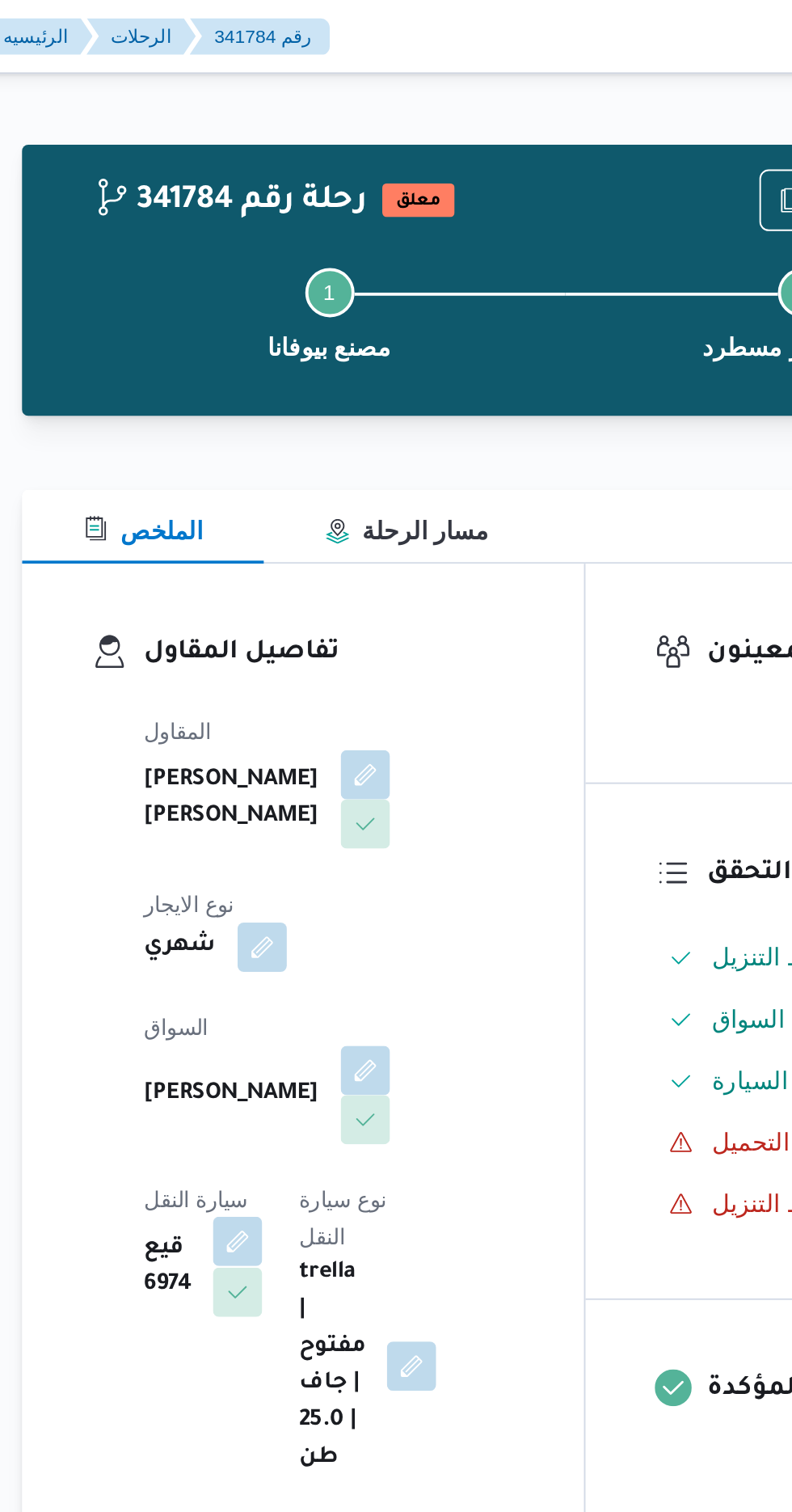
click at [336, 639] on button "button" at bounding box center [323, 652] width 26 height 26
click at [378, 548] on button "button" at bounding box center [391, 562] width 26 height 26
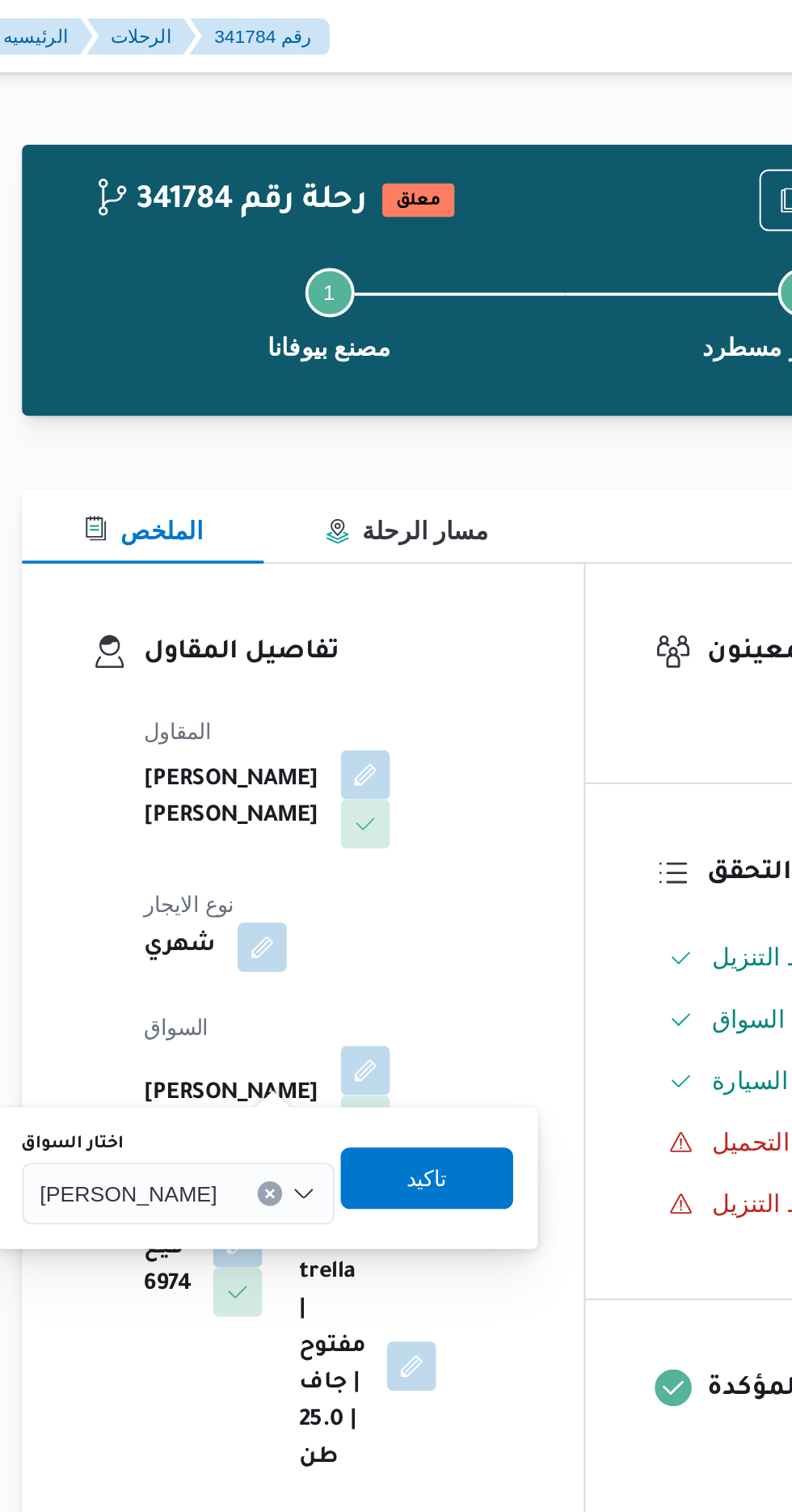
click at [299, 626] on span "[PERSON_NAME]" at bounding box center [266, 625] width 93 height 18
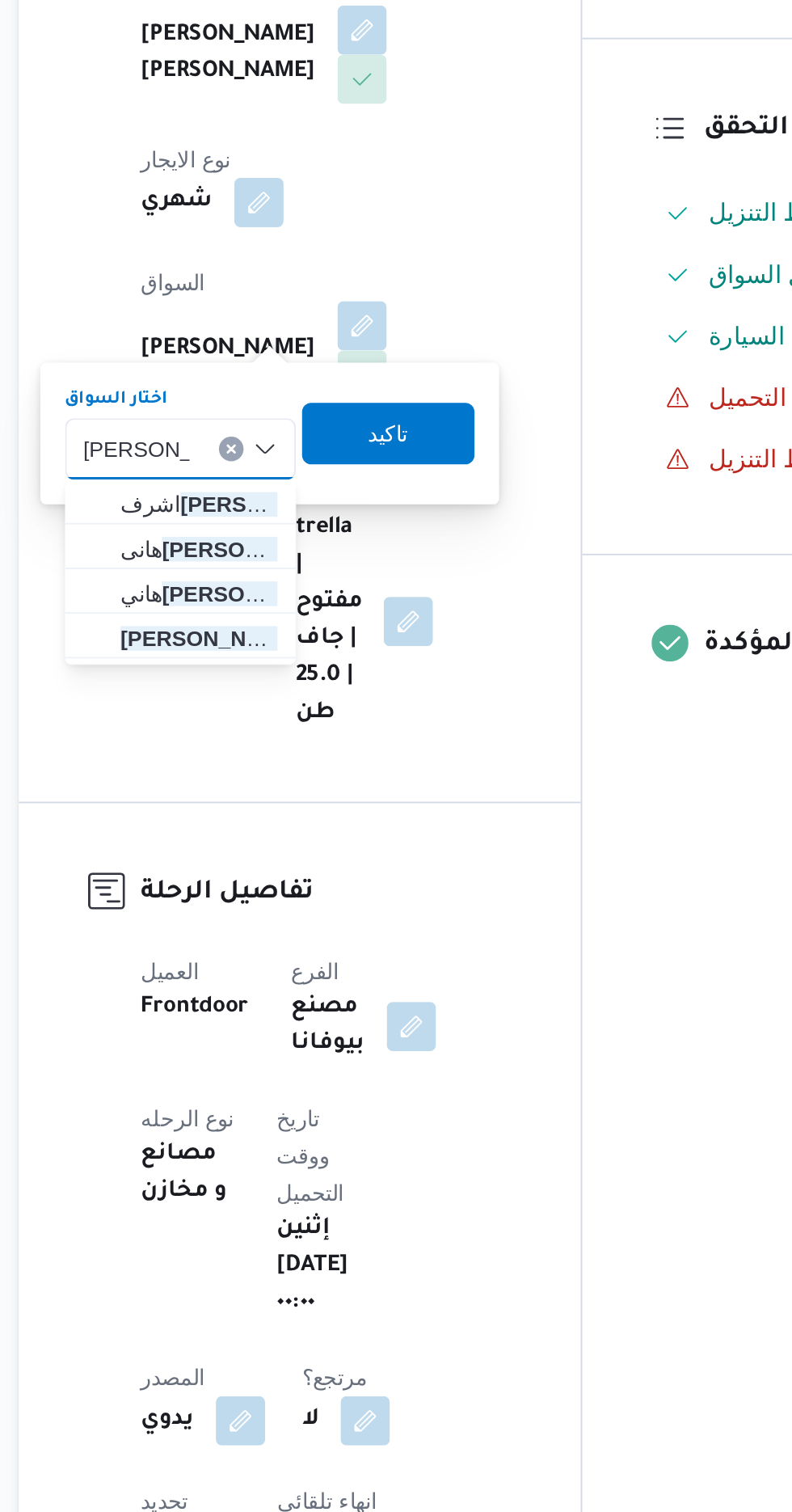
click at [294, 632] on input "[PERSON_NAME]" at bounding box center [272, 626] width 56 height 19
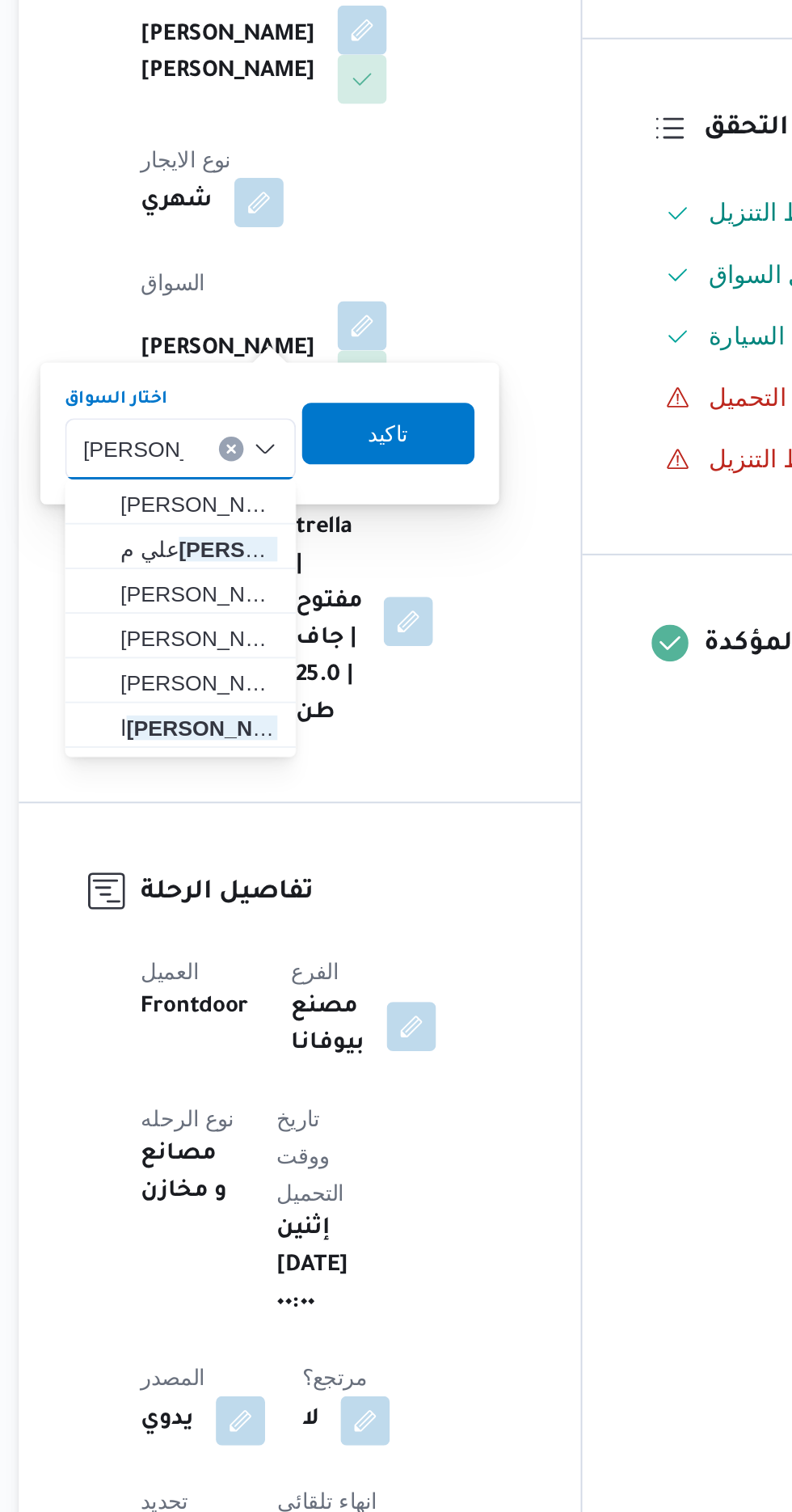
click at [315, 630] on div "[PERSON_NAME] [PERSON_NAME] Combo box. Selected. [PERSON_NAME]. Selected. [PERS…" at bounding box center [295, 626] width 121 height 32
click at [321, 625] on icon "Clear input" at bounding box center [322, 625] width 4 height 4
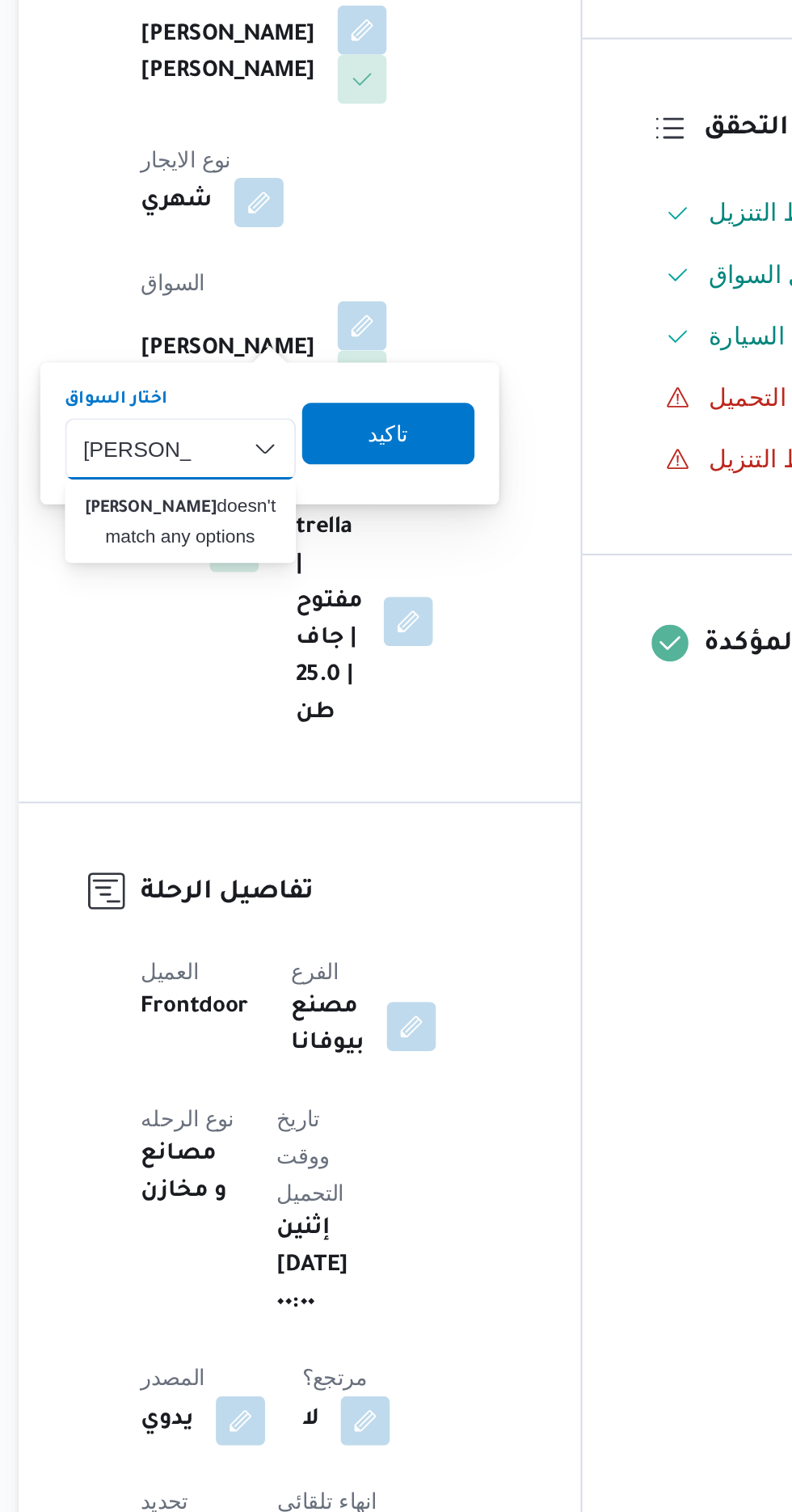
type input "[PERSON_NAME]"
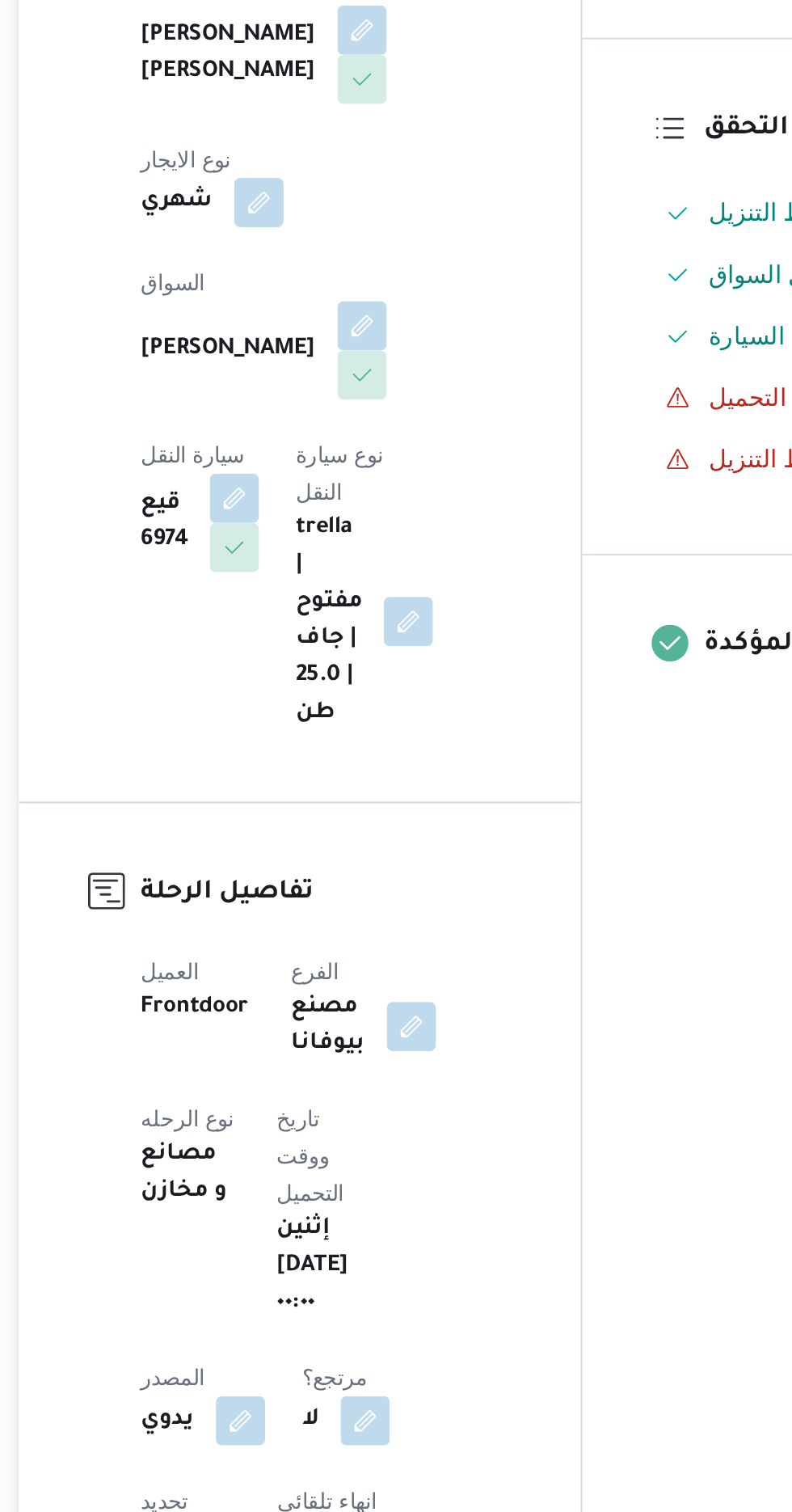
click at [463, 725] on div "المقاول [PERSON_NAME] [PERSON_NAME] شهري السواق [PERSON_NAME] [PERSON_NAME] الن…" at bounding box center [371, 575] width 215 height 420
click at [378, 548] on button "button" at bounding box center [391, 562] width 26 height 26
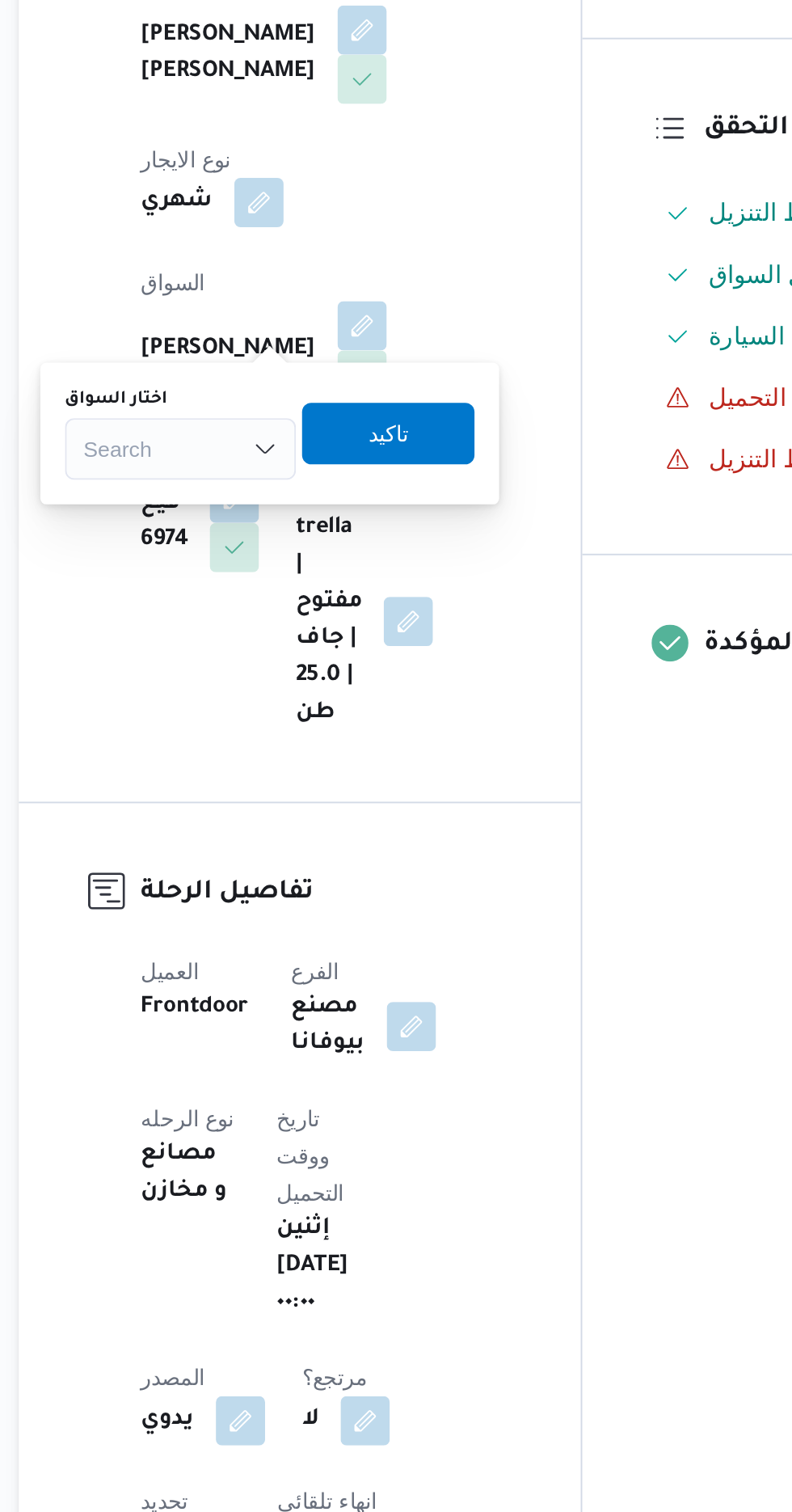
click at [299, 632] on div "Search" at bounding box center [295, 626] width 121 height 32
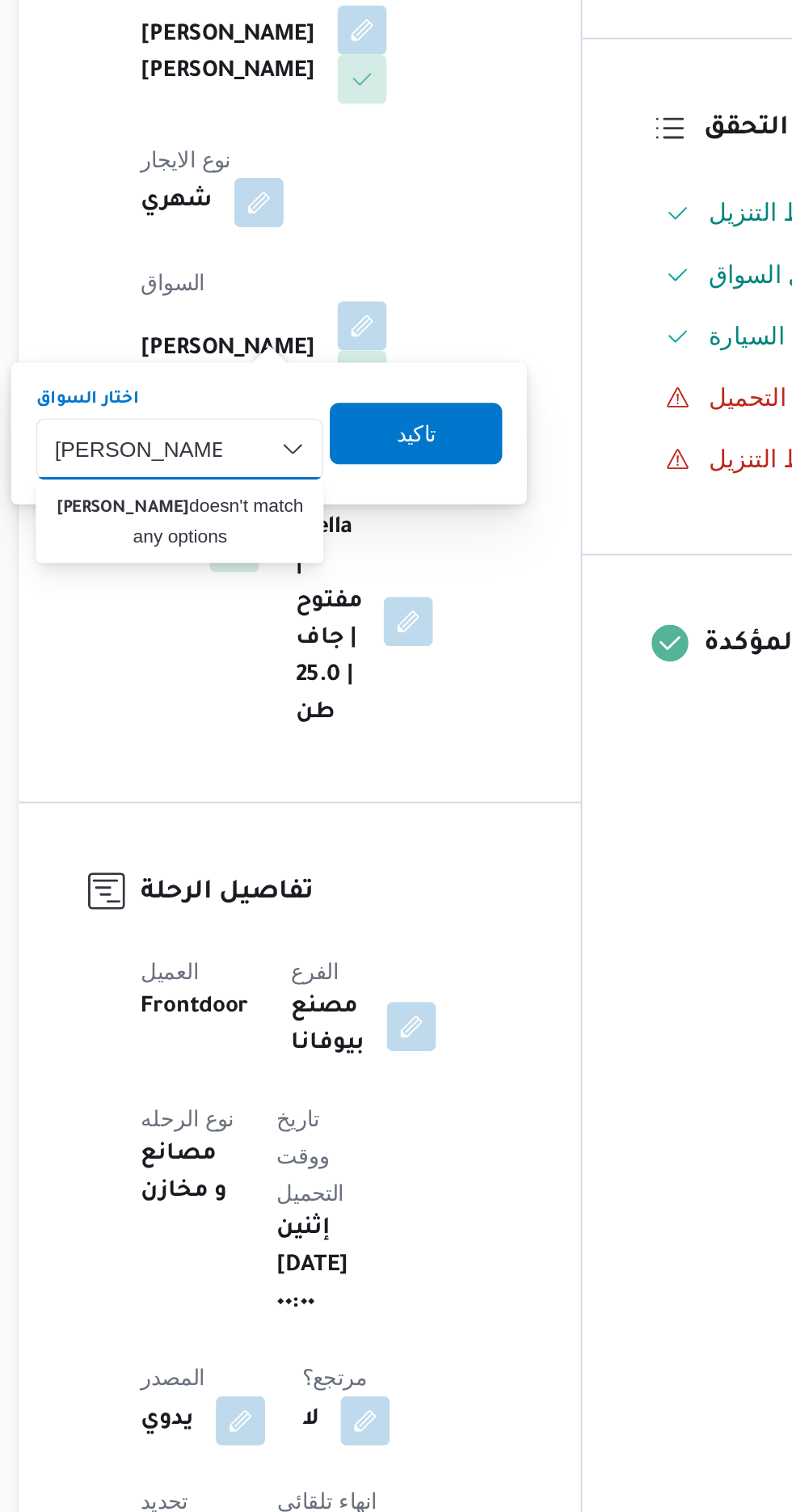
type input "[PERSON_NAME]"
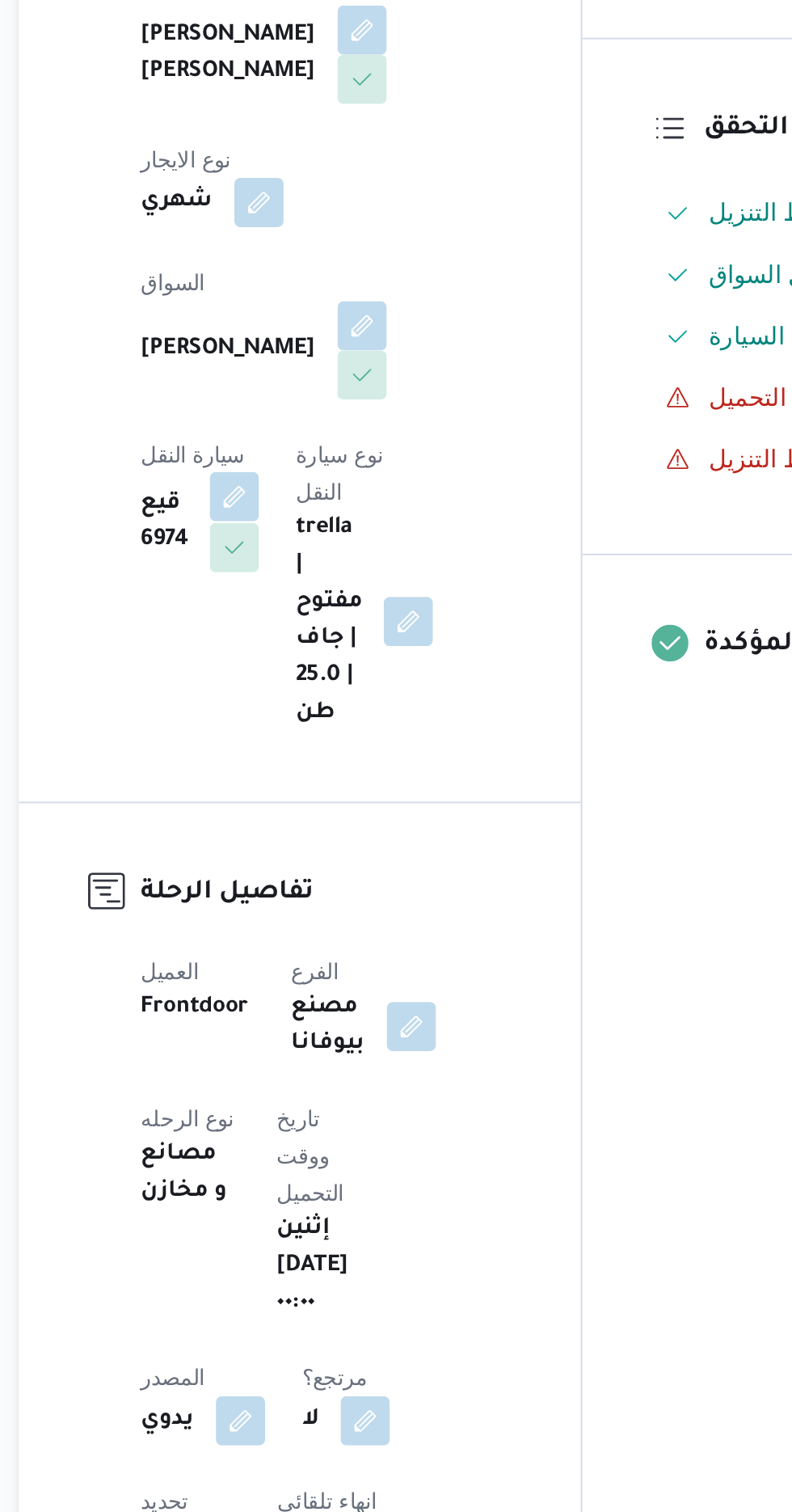
click at [336, 639] on button "button" at bounding box center [323, 652] width 26 height 26
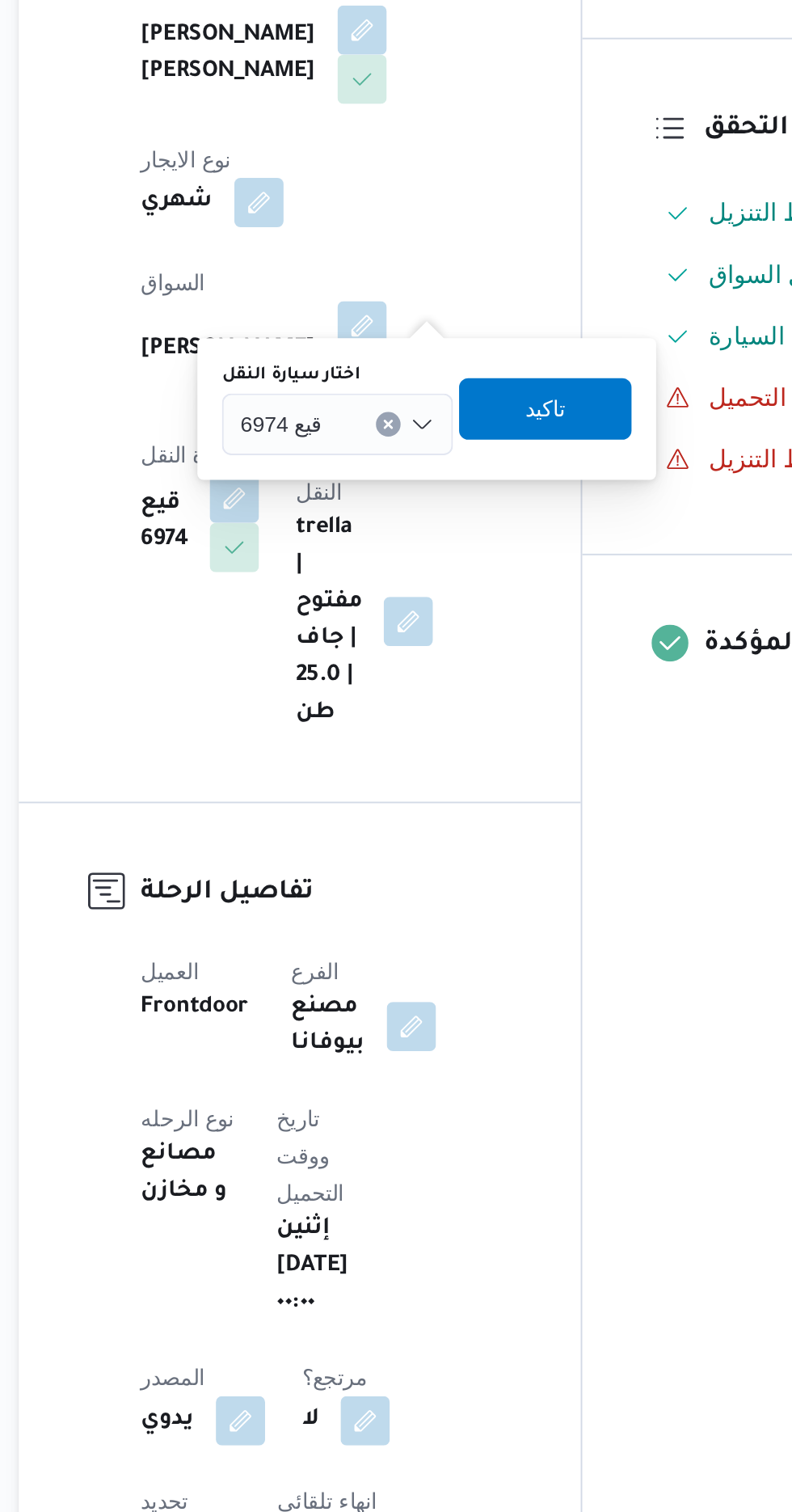
click at [376, 615] on input "اختار سيارة النقل" at bounding box center [377, 613] width 2 height 19
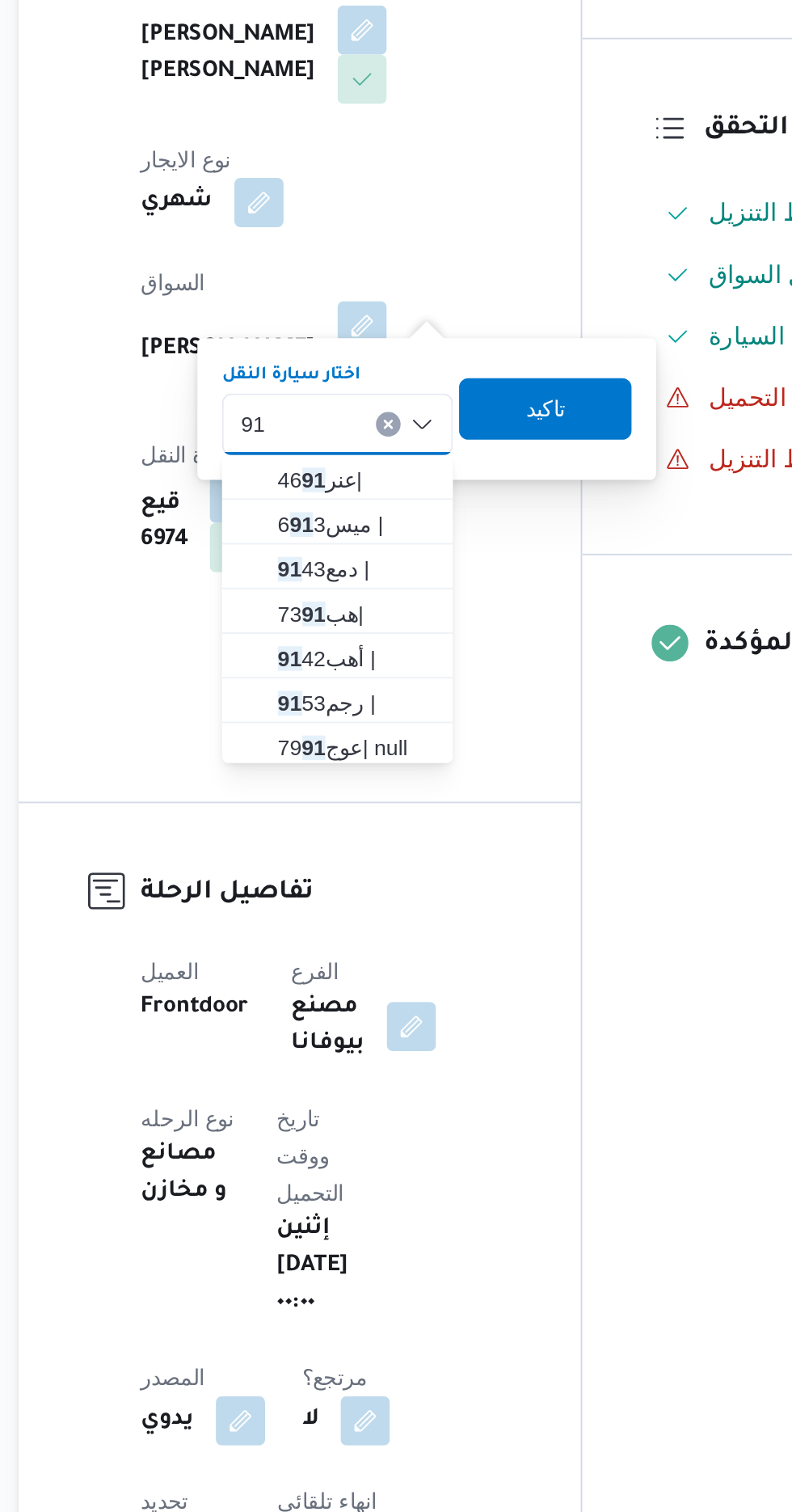
type input "9"
click at [363, 609] on div "Search Combo box. Selected. Combo box input. Search. Type some text or, to disp…" at bounding box center [378, 613] width 121 height 32
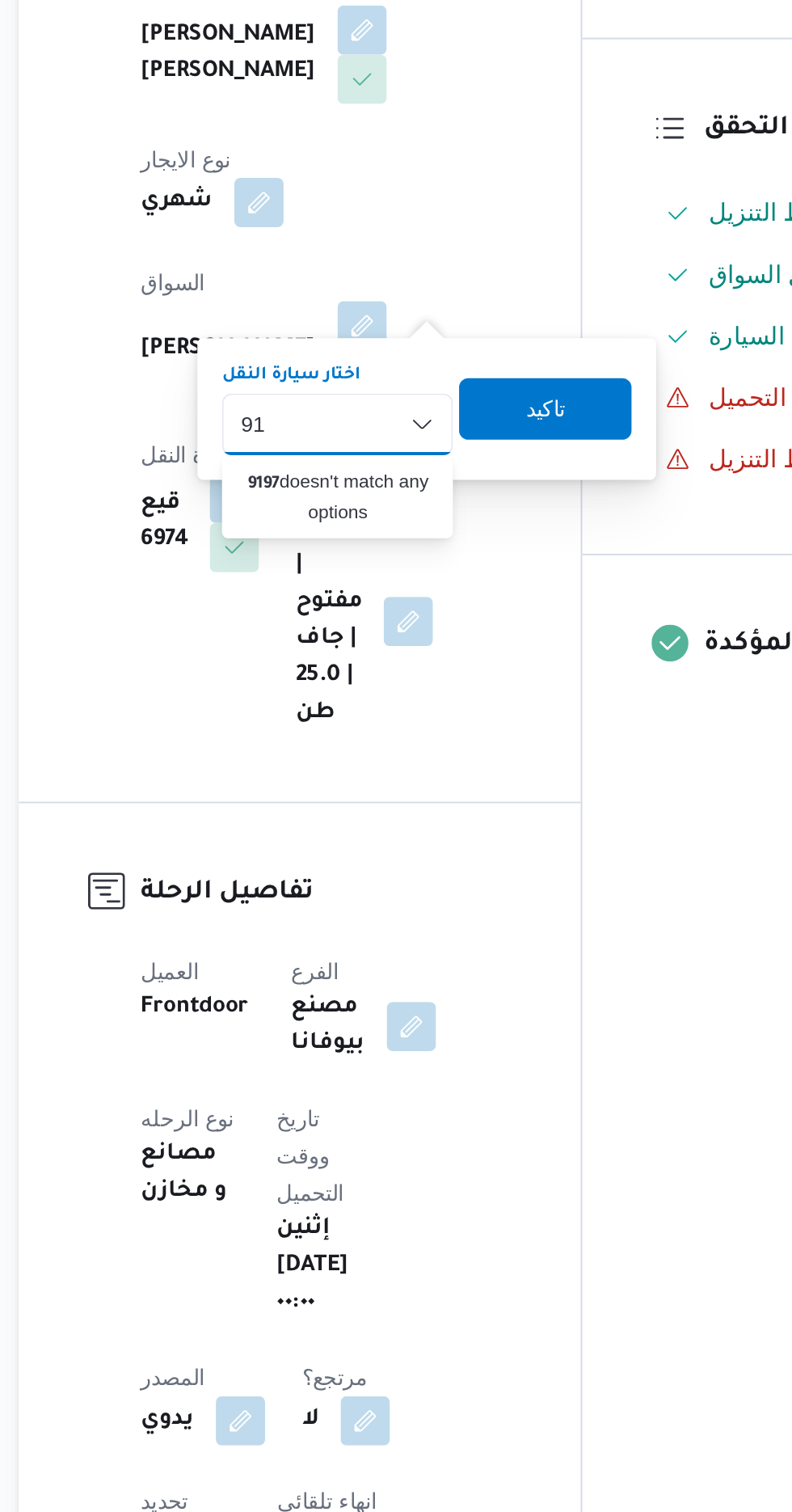
type input "9"
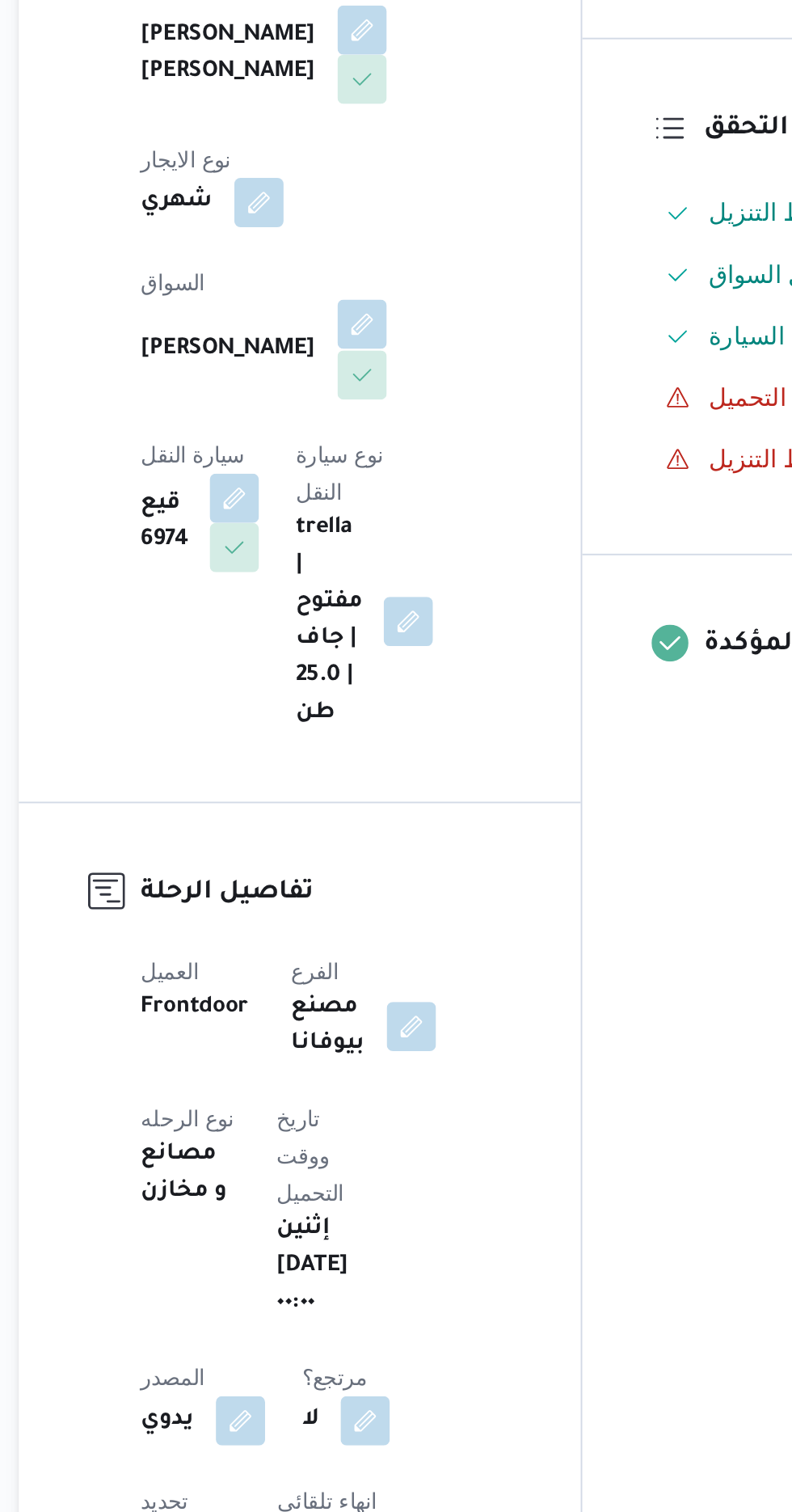
click at [378, 548] on button "button" at bounding box center [391, 562] width 26 height 26
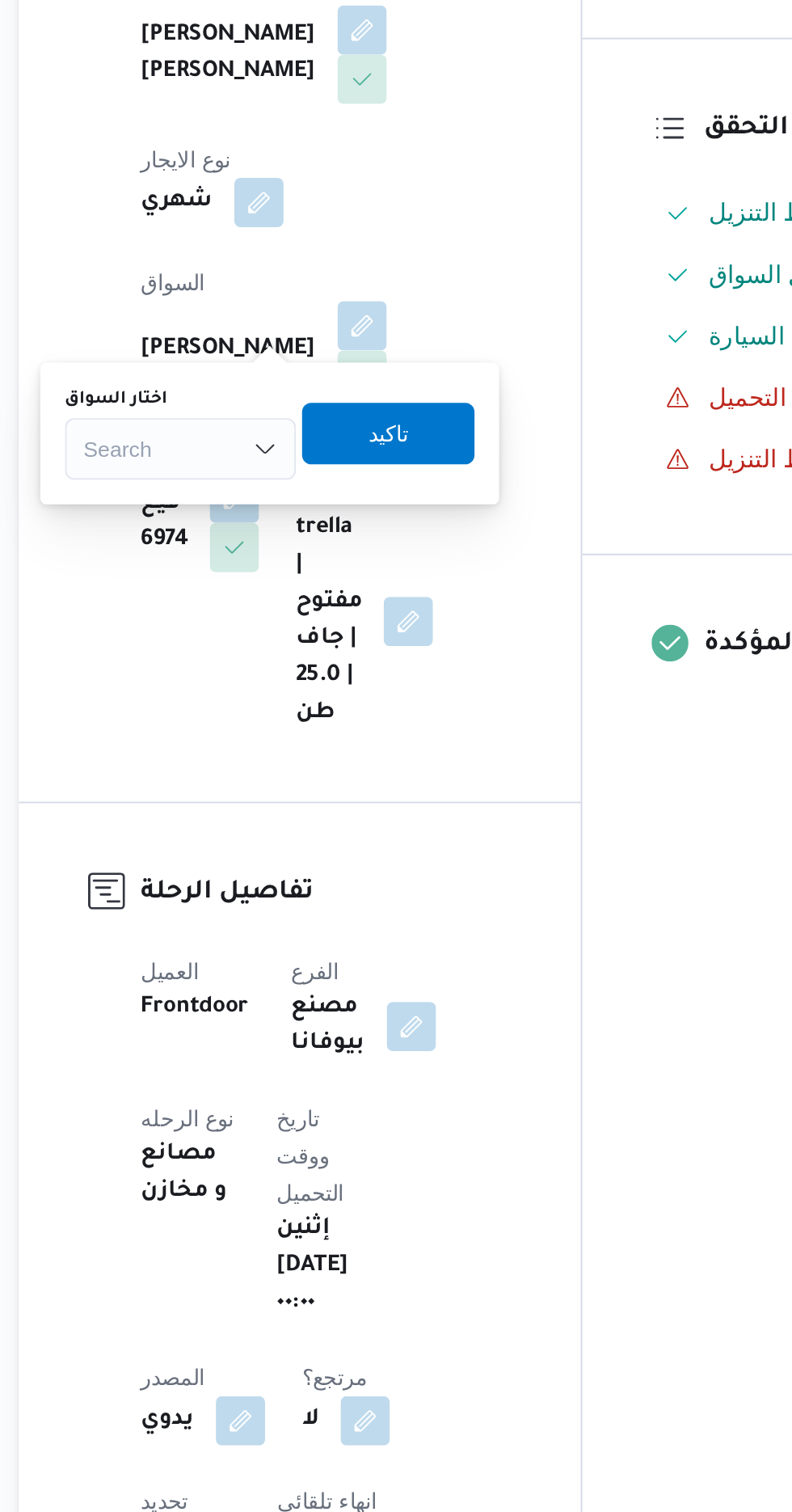
click at [318, 624] on div "Search" at bounding box center [295, 626] width 121 height 32
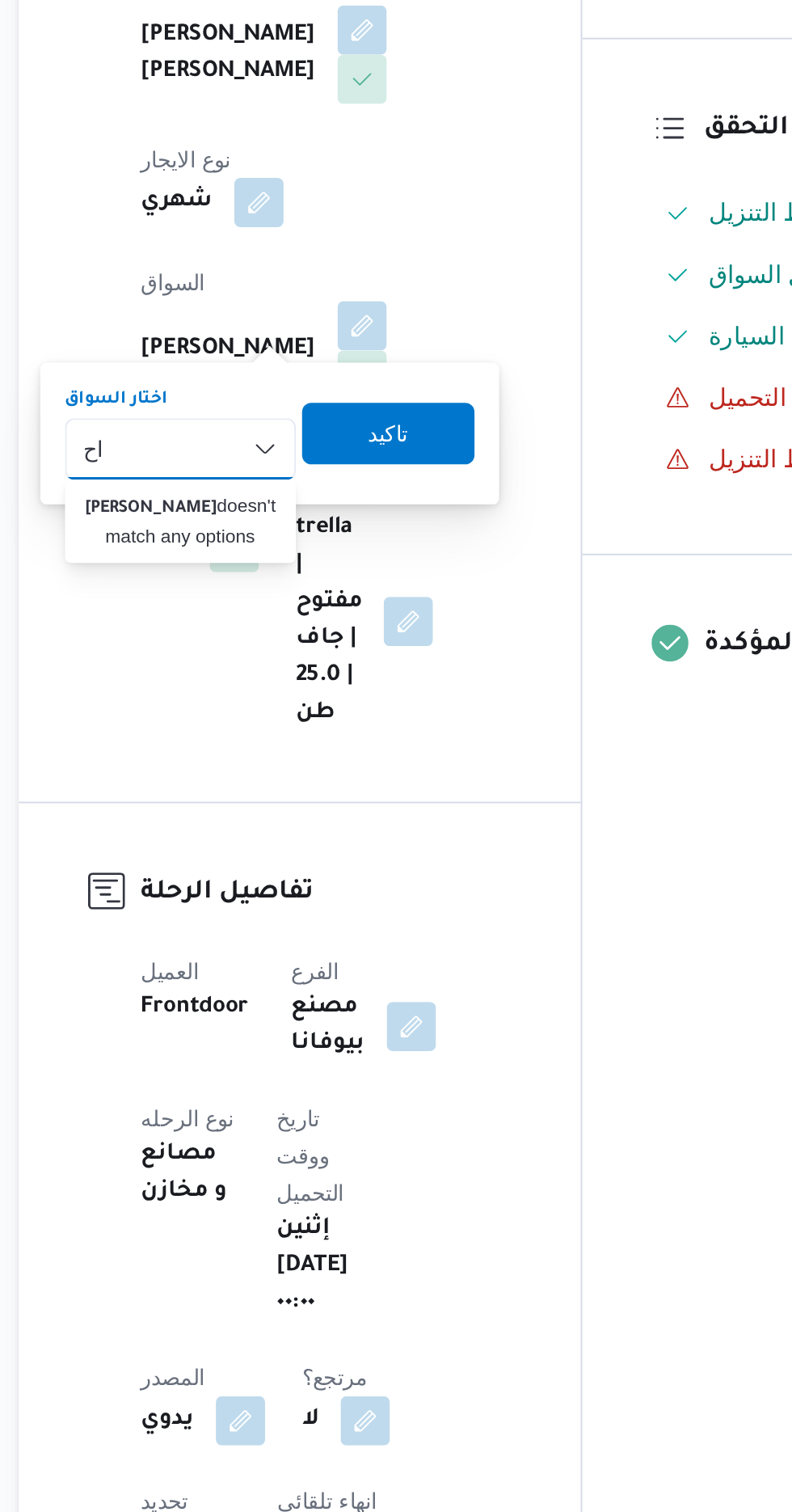
type input "ا"
